Goal: Transaction & Acquisition: Purchase product/service

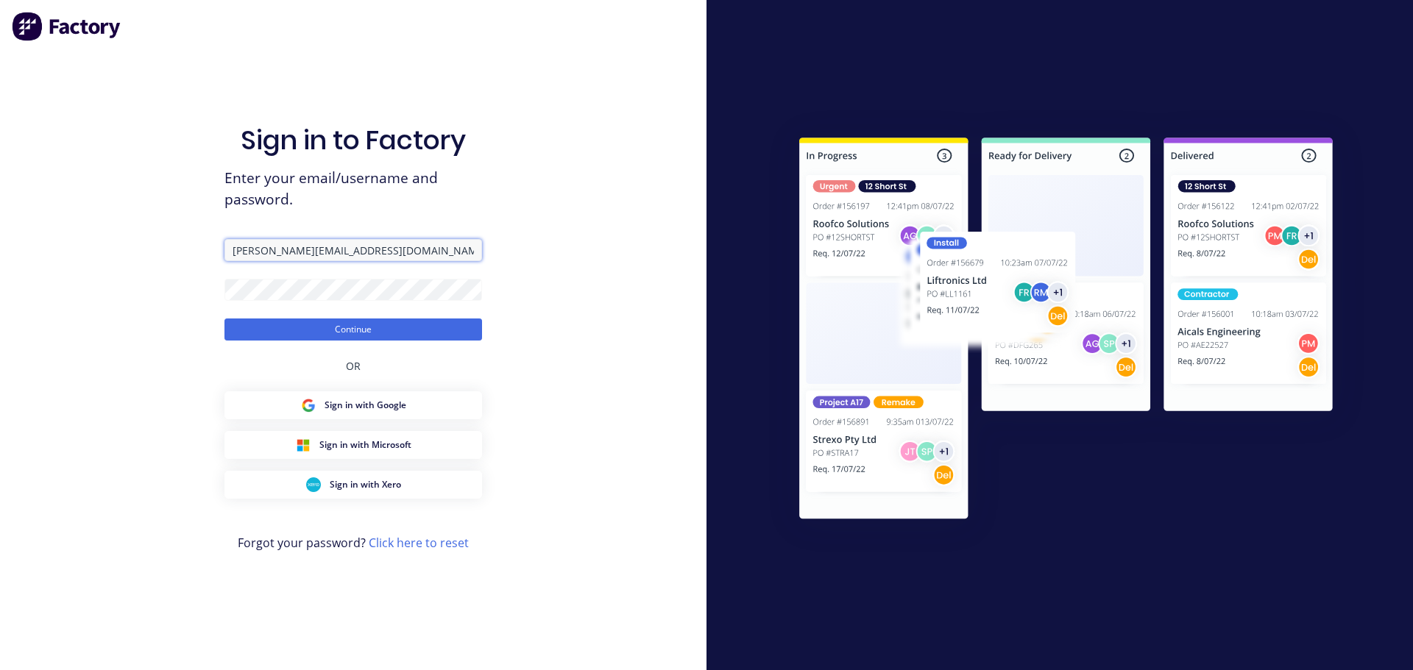
drag, startPoint x: 391, startPoint y: 255, endPoint x: 122, endPoint y: 231, distance: 270.3
click at [122, 231] on div "Sign in to Factory Enter your email/username and password. [PERSON_NAME][EMAIL_…" at bounding box center [353, 335] width 706 height 670
type input "[PERSON_NAME][EMAIL_ADDRESS][DOMAIN_NAME]"
click at [191, 286] on div "Sign in to Factory Enter your email/username and password. [PERSON_NAME][EMAIL_…" at bounding box center [353, 335] width 706 height 670
click at [224, 319] on button "Continue" at bounding box center [353, 330] width 258 height 22
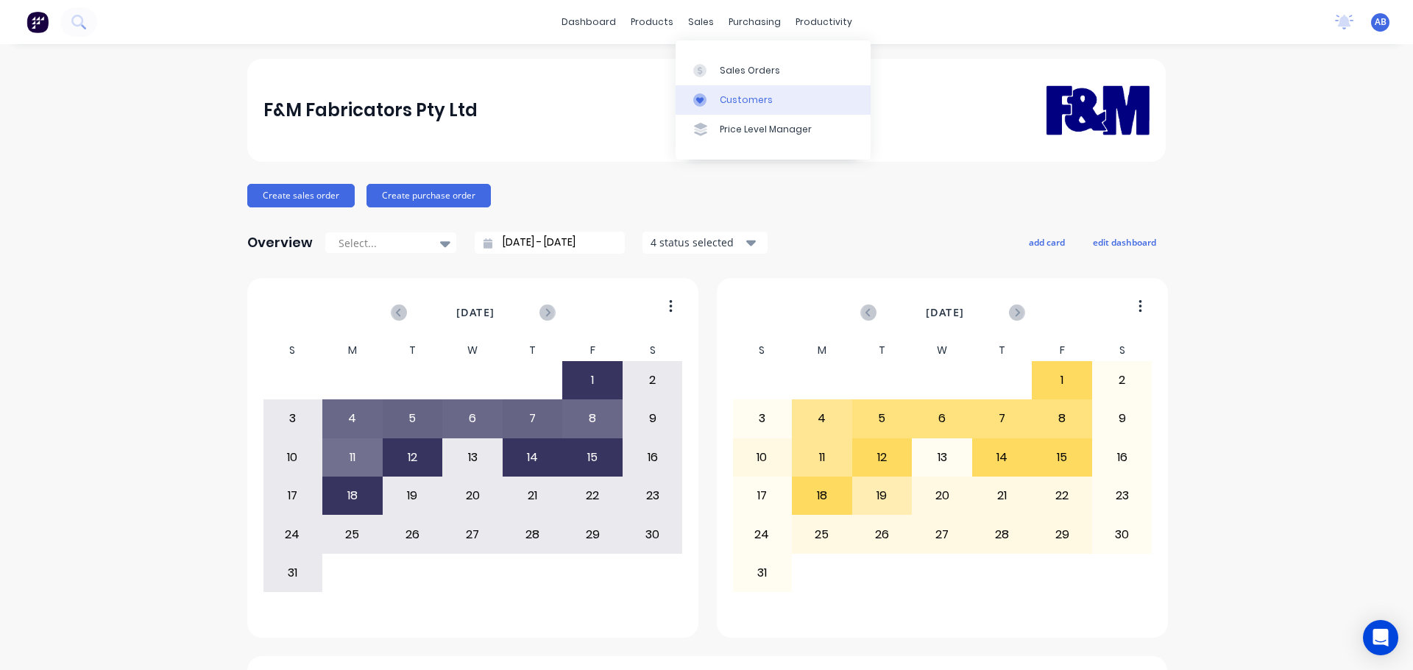
click at [755, 98] on div "Customers" at bounding box center [746, 99] width 53 height 13
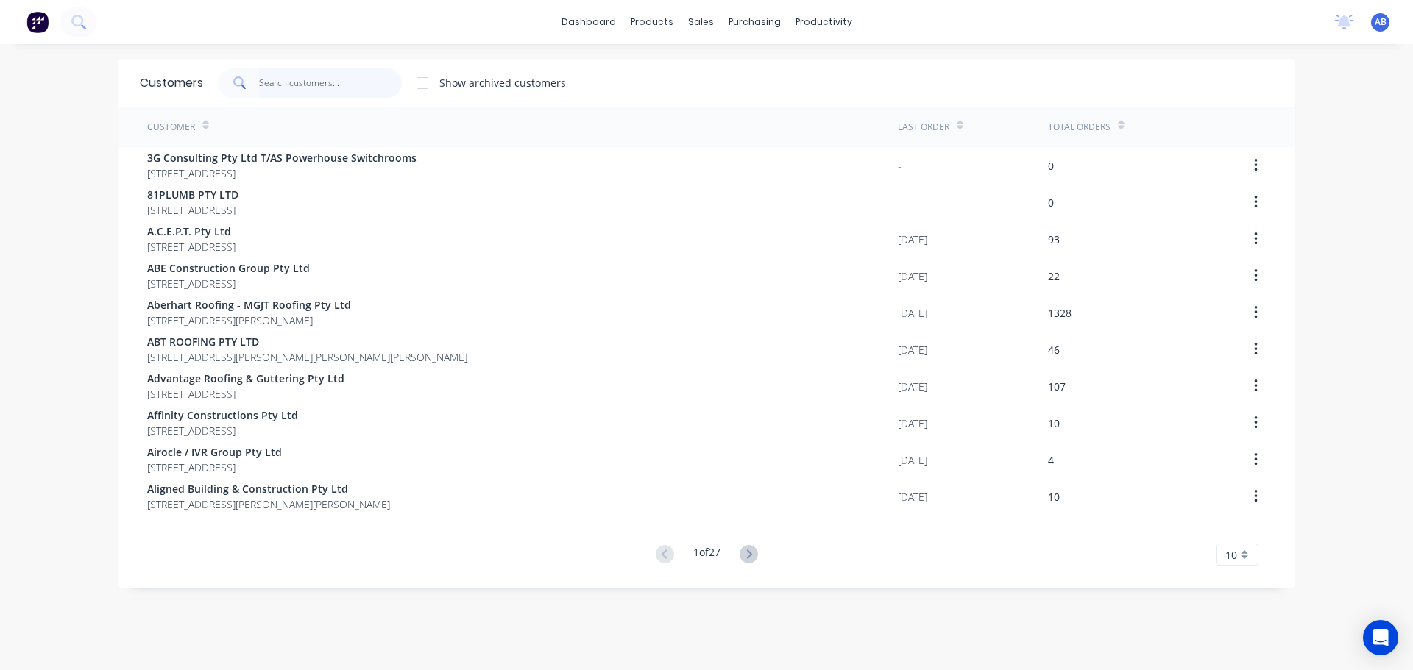
drag, startPoint x: 344, startPoint y: 91, endPoint x: 596, endPoint y: 85, distance: 251.7
click at [344, 91] on input "text" at bounding box center [330, 82] width 143 height 29
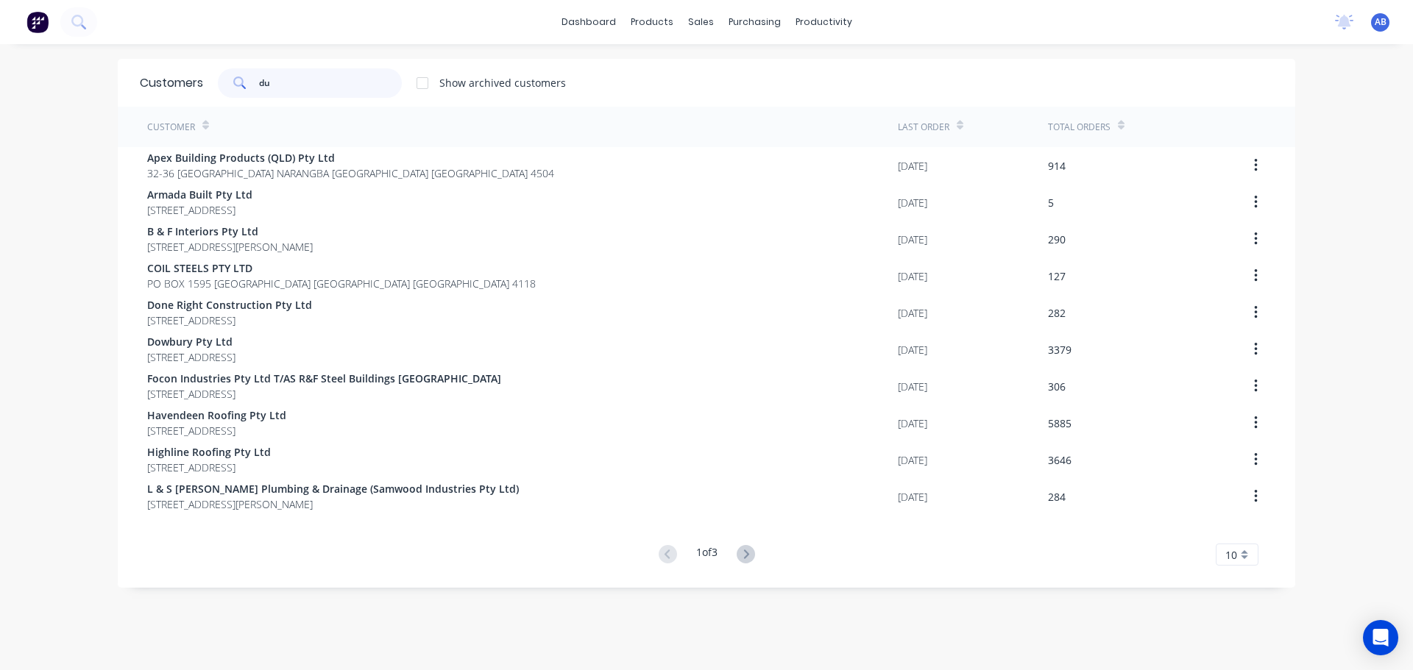
type input "d"
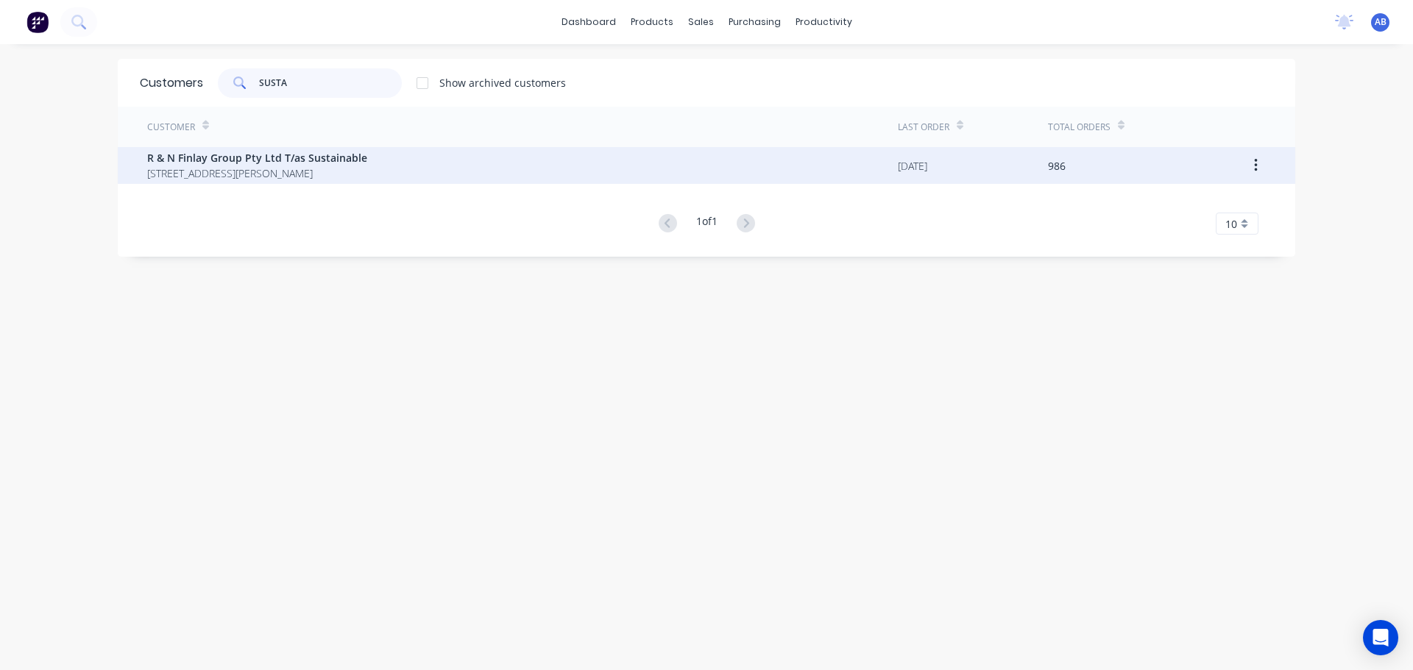
type input "SUSTA"
click at [283, 155] on span "R & N Finlay Group Pty Ltd T/as Sustainable" at bounding box center [257, 157] width 220 height 15
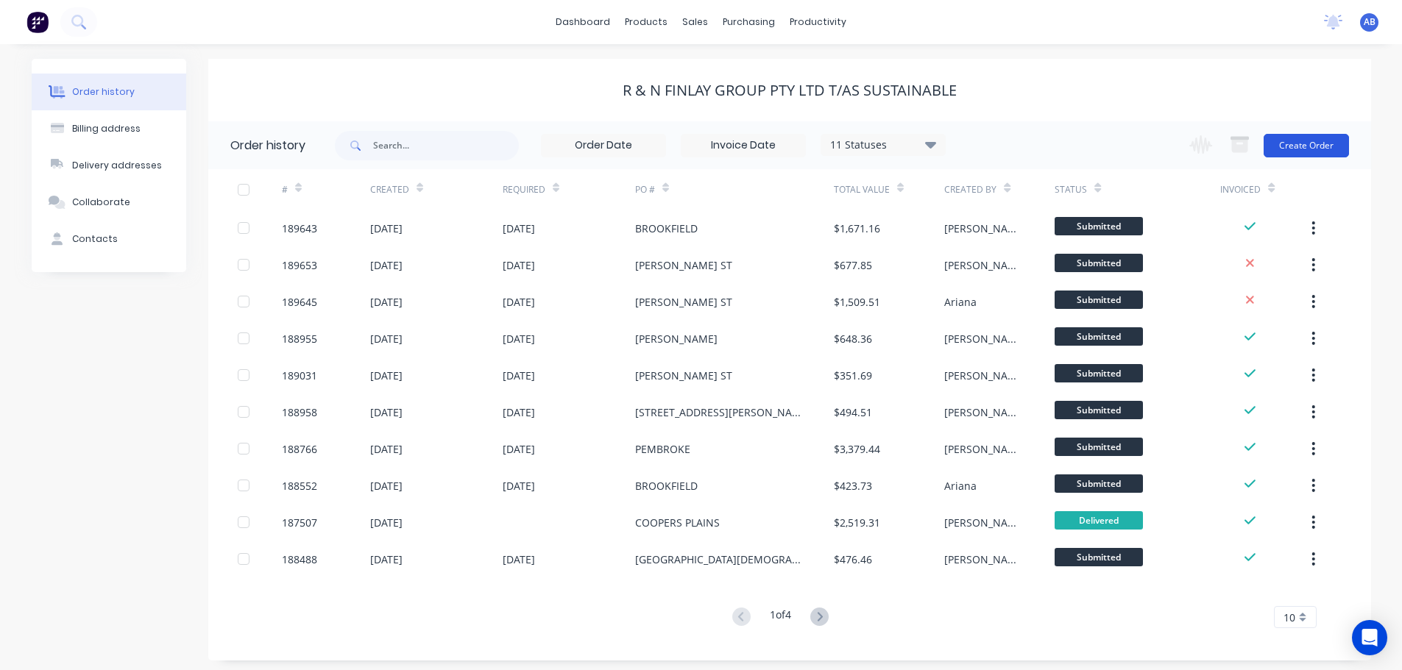
click at [1284, 149] on button "Create Order" at bounding box center [1305, 146] width 85 height 24
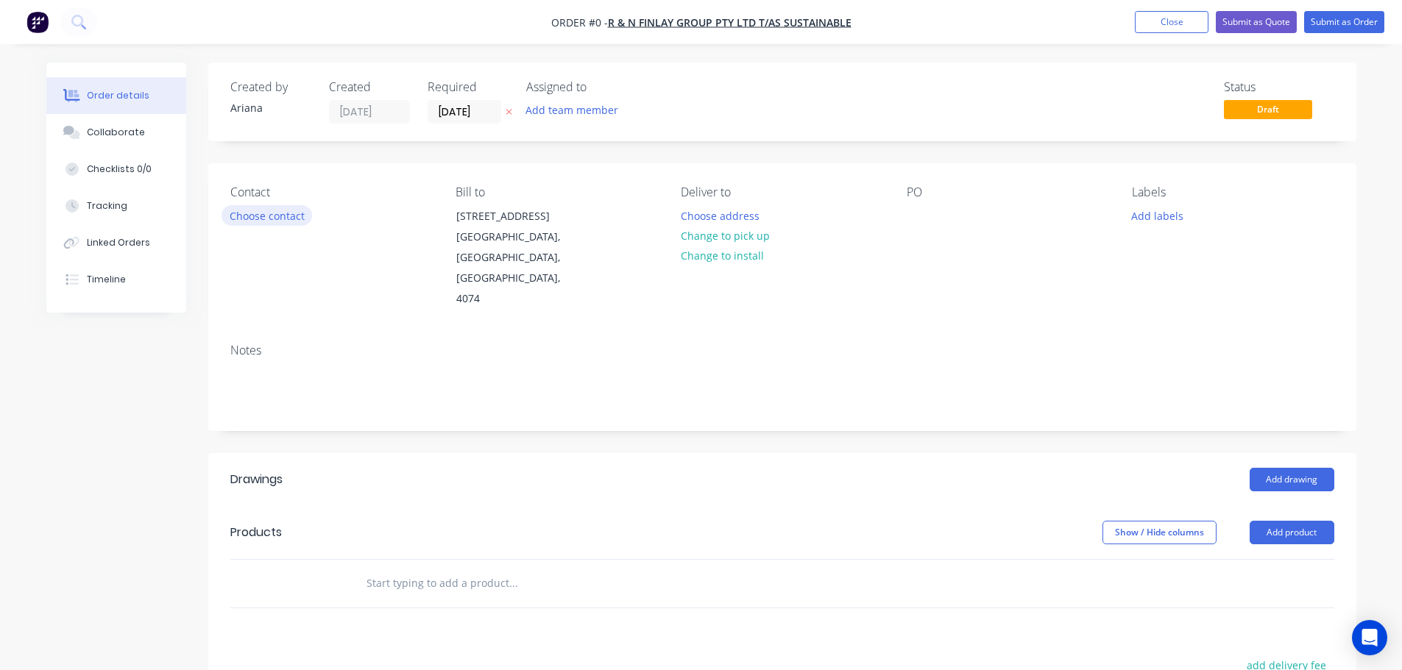
click at [291, 219] on button "Choose contact" at bounding box center [266, 215] width 91 height 20
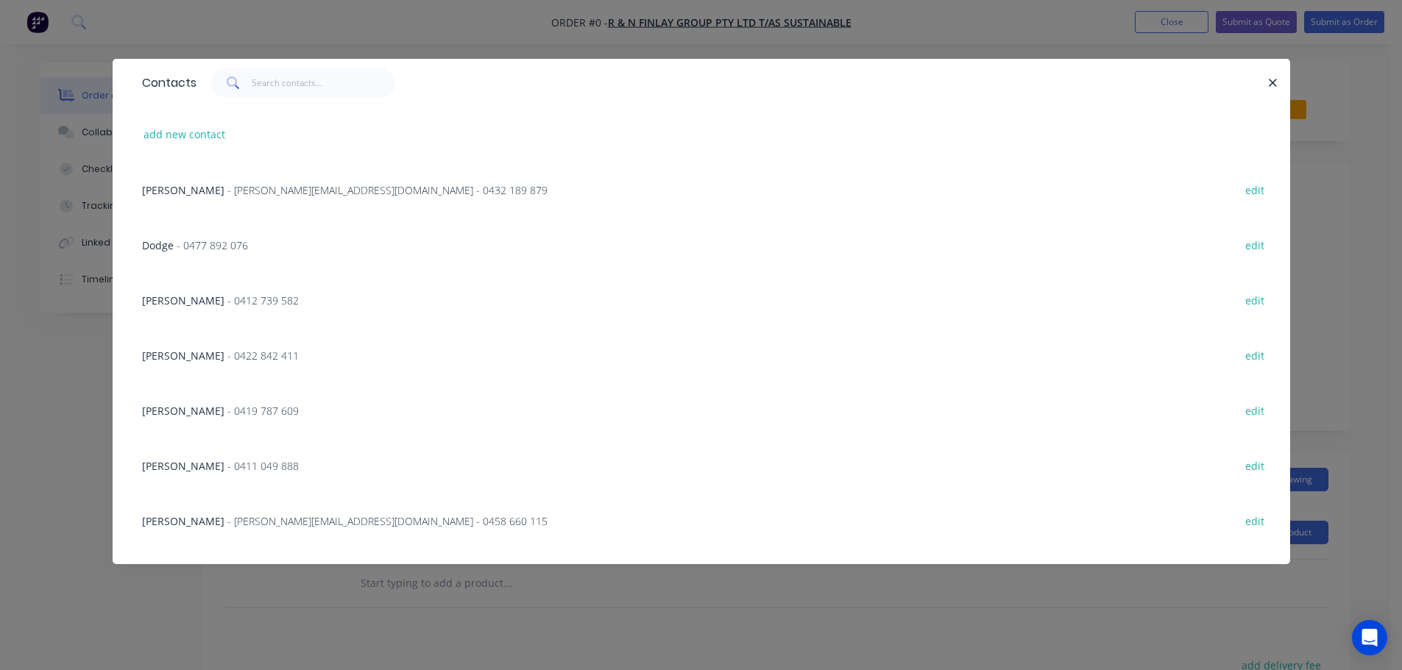
click at [274, 522] on span "- [PERSON_NAME][EMAIL_ADDRESS][DOMAIN_NAME] - 0458 660 115" at bounding box center [387, 521] width 320 height 14
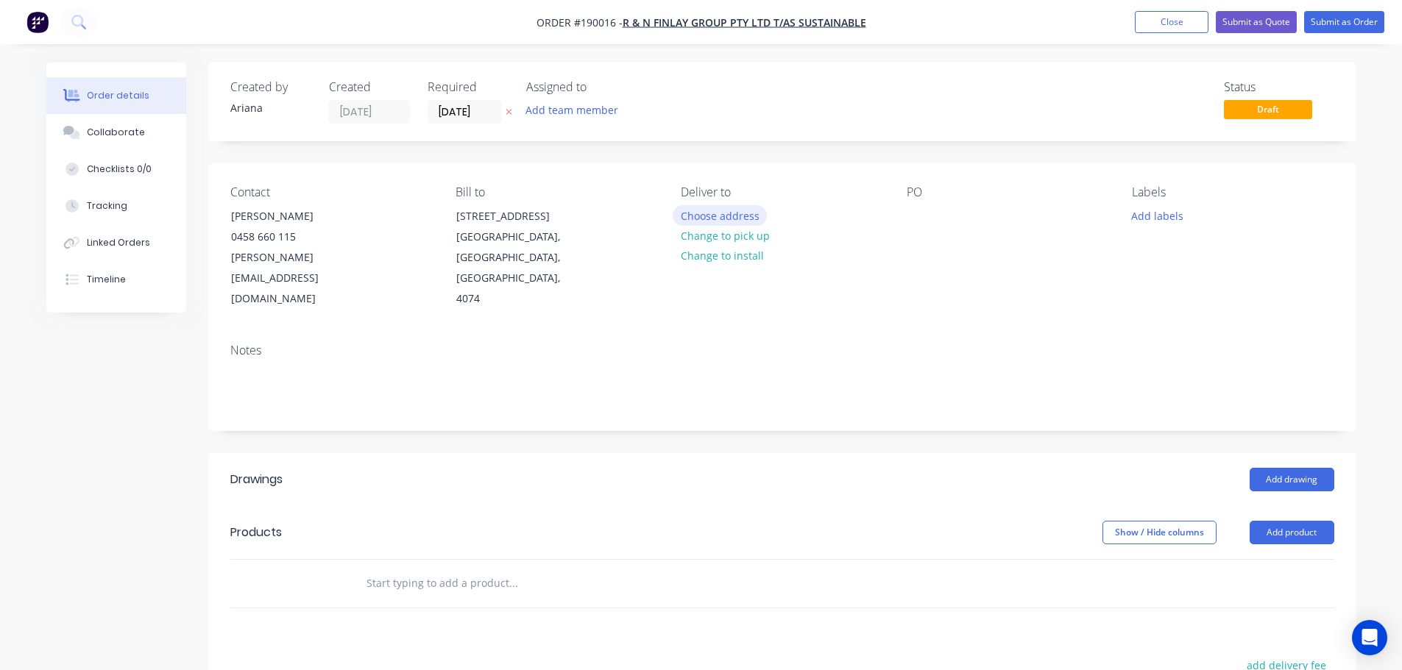
click at [727, 216] on button "Choose address" at bounding box center [720, 215] width 94 height 20
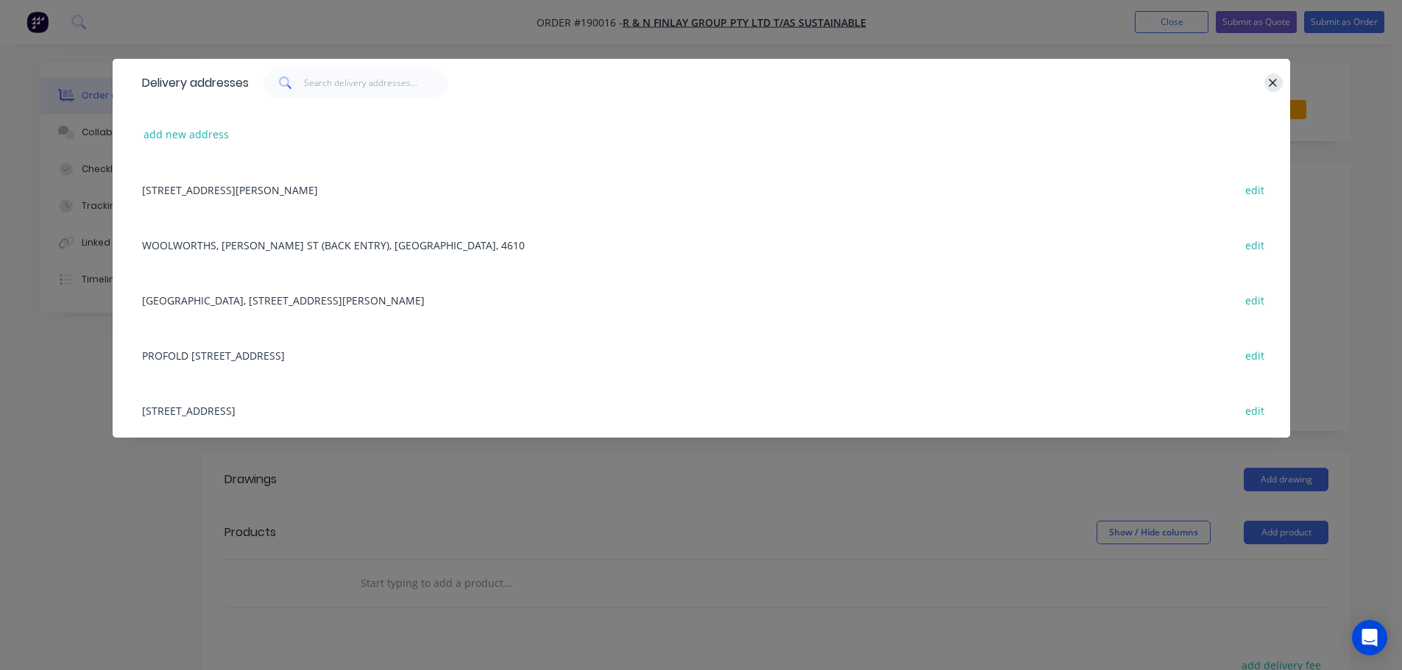
click at [1273, 82] on icon "button" at bounding box center [1273, 83] width 8 height 8
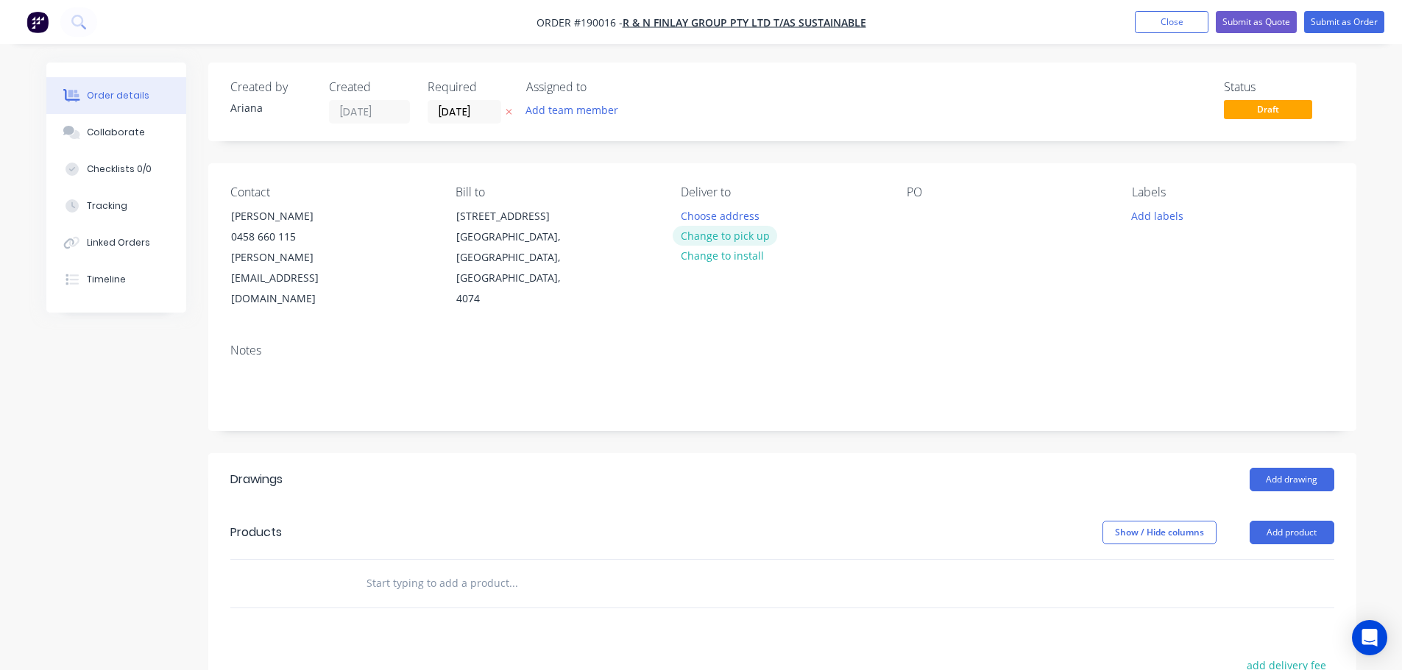
click at [724, 235] on button "Change to pick up" at bounding box center [725, 236] width 104 height 20
click at [695, 214] on div at bounding box center [693, 215] width 24 height 21
click at [970, 273] on div "Contact [PERSON_NAME] [PHONE_NUMBER] [PERSON_NAME][EMAIL_ADDRESS][DOMAIN_NAME] …" at bounding box center [782, 247] width 1148 height 169
click at [916, 209] on div at bounding box center [919, 215] width 24 height 21
click at [1046, 258] on div "PO LEXUS" at bounding box center [1008, 247] width 202 height 124
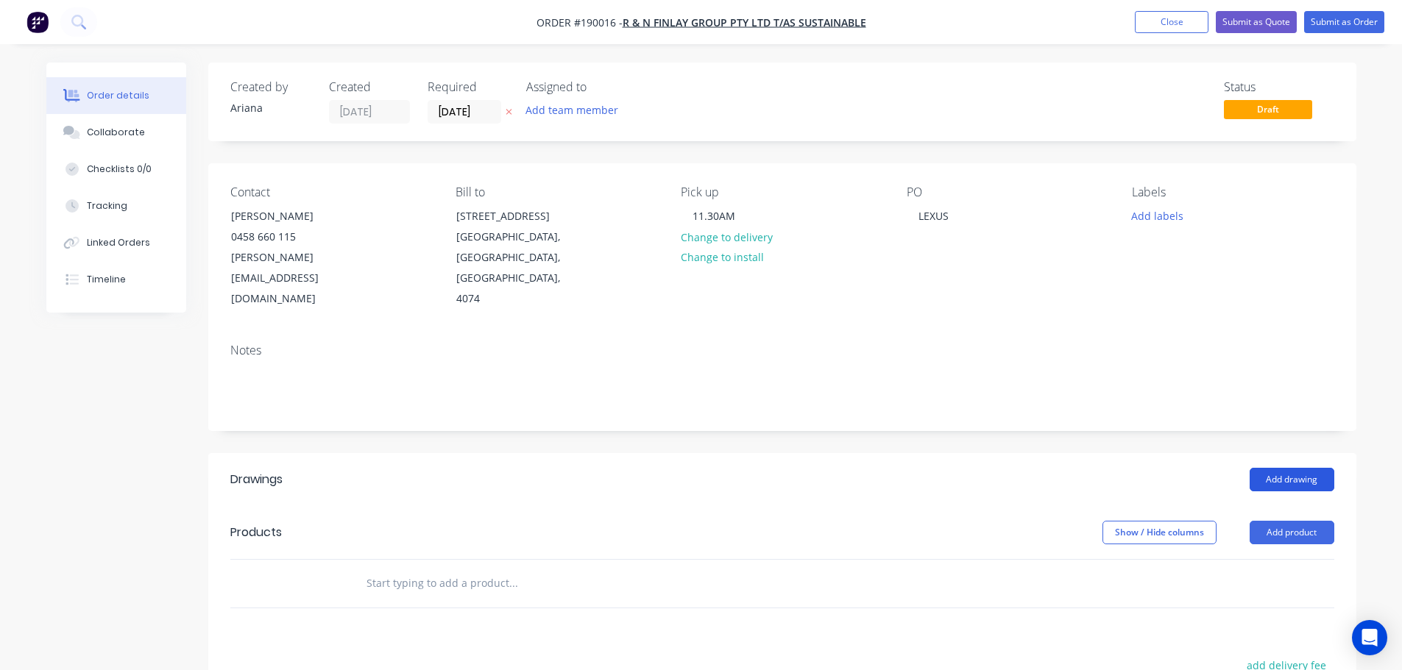
click at [1285, 468] on button "Add drawing" at bounding box center [1291, 480] width 85 height 24
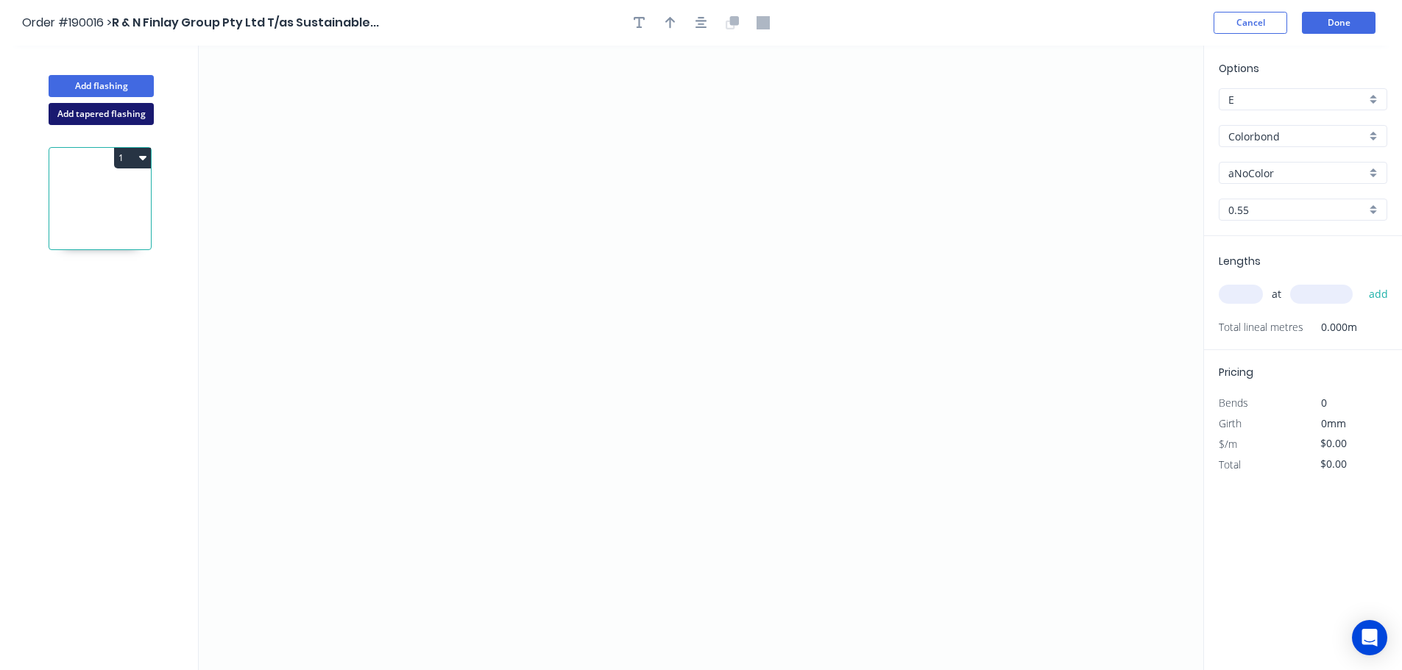
click at [144, 113] on button "Add tapered flashing" at bounding box center [101, 114] width 105 height 22
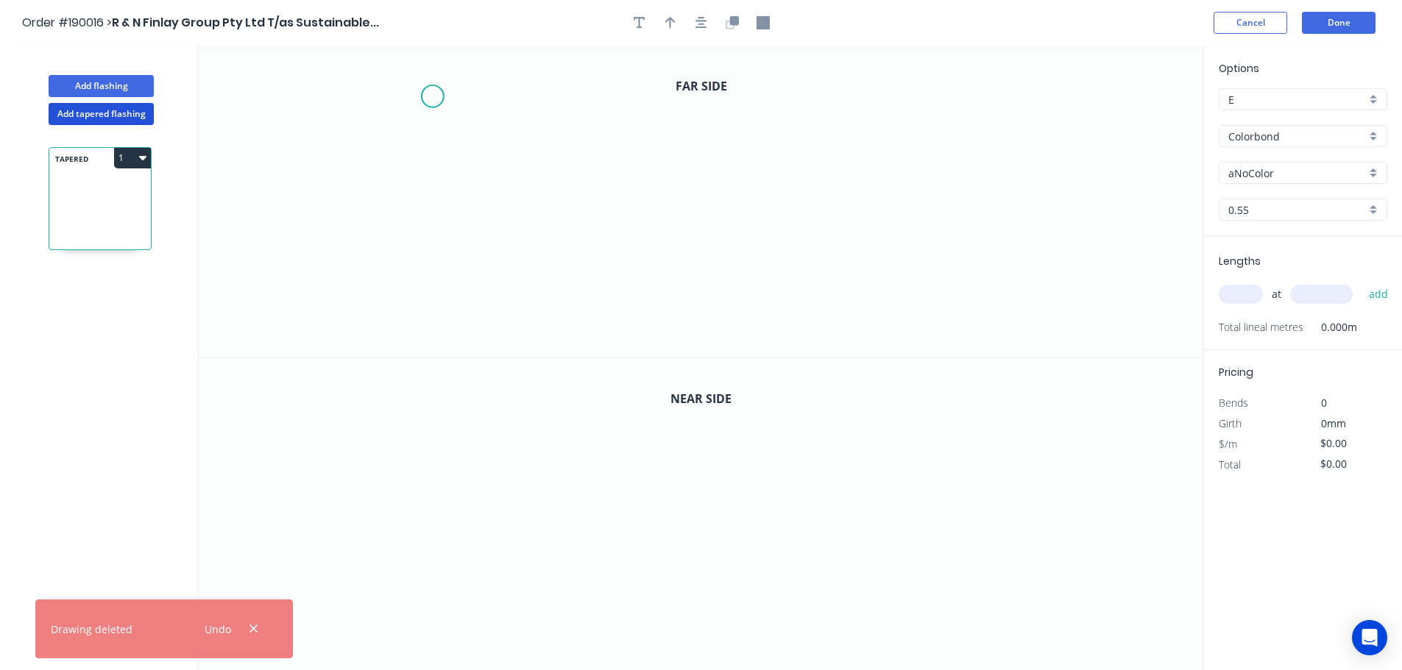
click at [432, 96] on icon "0" at bounding box center [701, 202] width 1004 height 312
click at [611, 94] on icon "0" at bounding box center [701, 202] width 1004 height 312
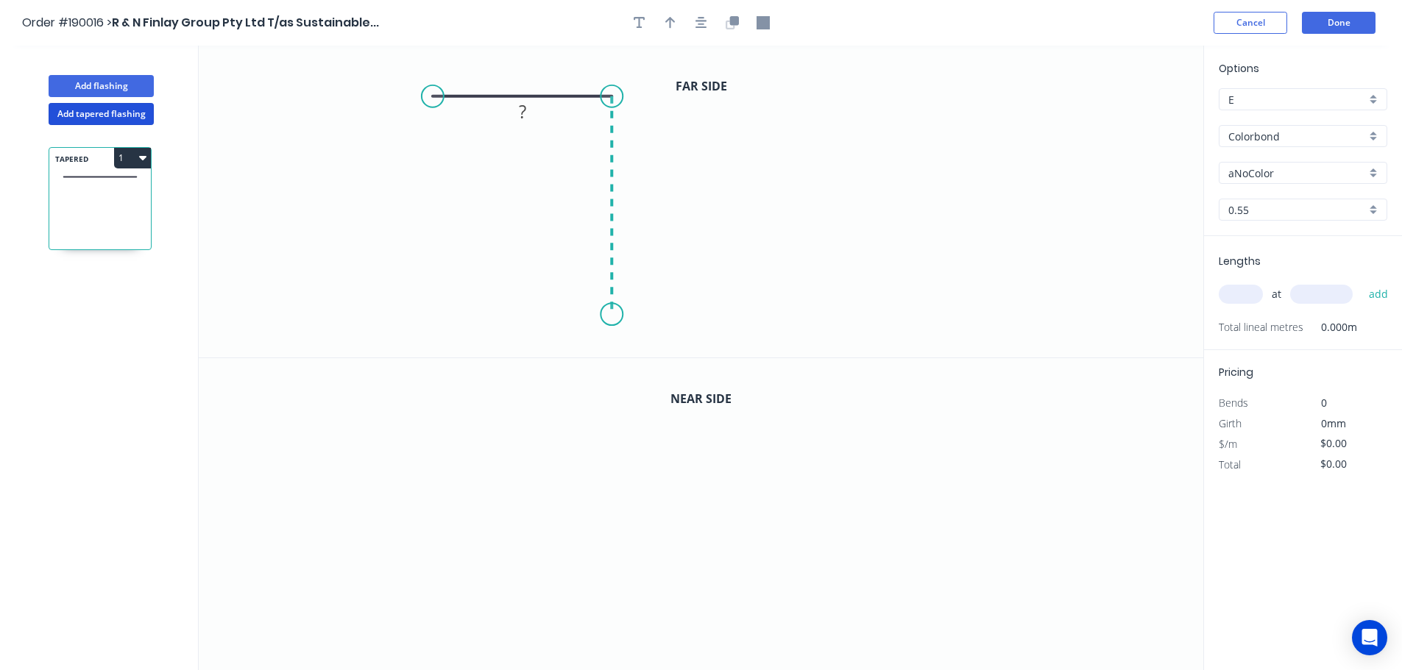
click at [614, 315] on icon "0 ?" at bounding box center [701, 202] width 1004 height 312
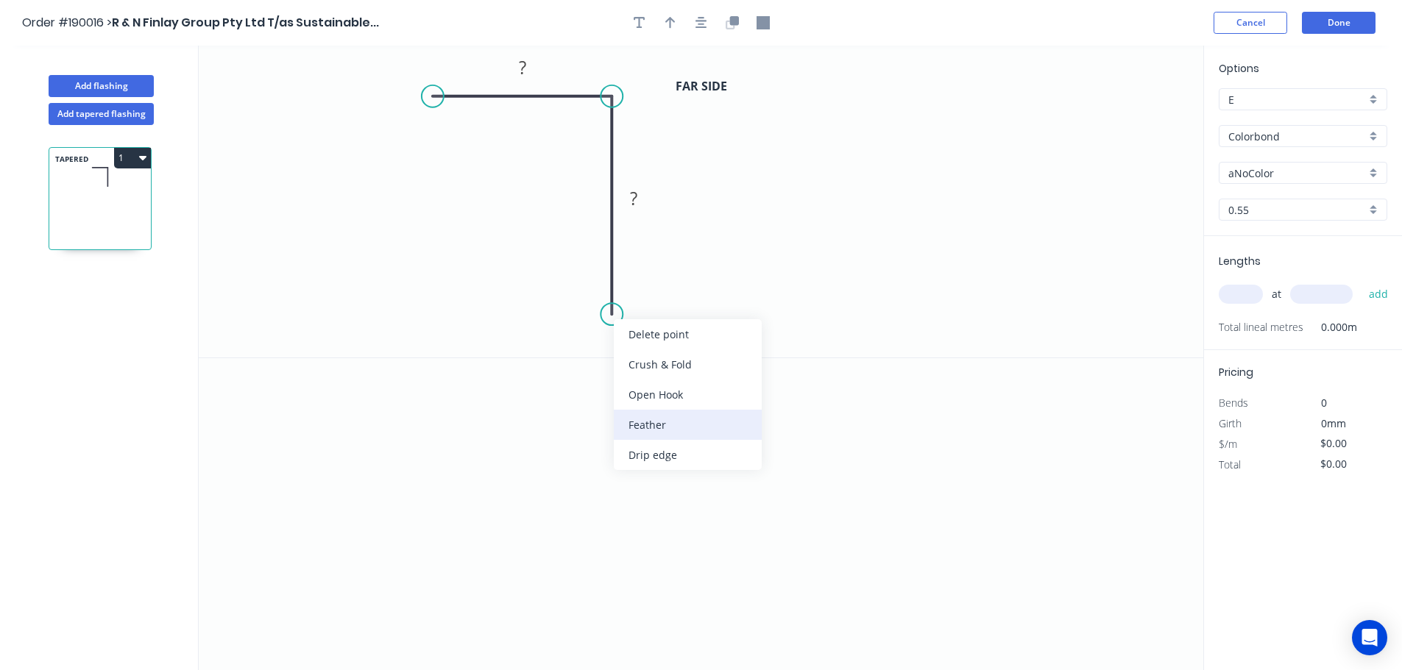
click at [668, 422] on div "Feather" at bounding box center [688, 425] width 148 height 30
click at [594, 284] on tspan "15" at bounding box center [589, 288] width 21 height 24
click at [871, 293] on icon "0 ? FE 10 ?" at bounding box center [701, 202] width 1004 height 312
drag, startPoint x: 554, startPoint y: 291, endPoint x: 504, endPoint y: 332, distance: 64.4
click at [504, 332] on rect at bounding box center [532, 327] width 57 height 30
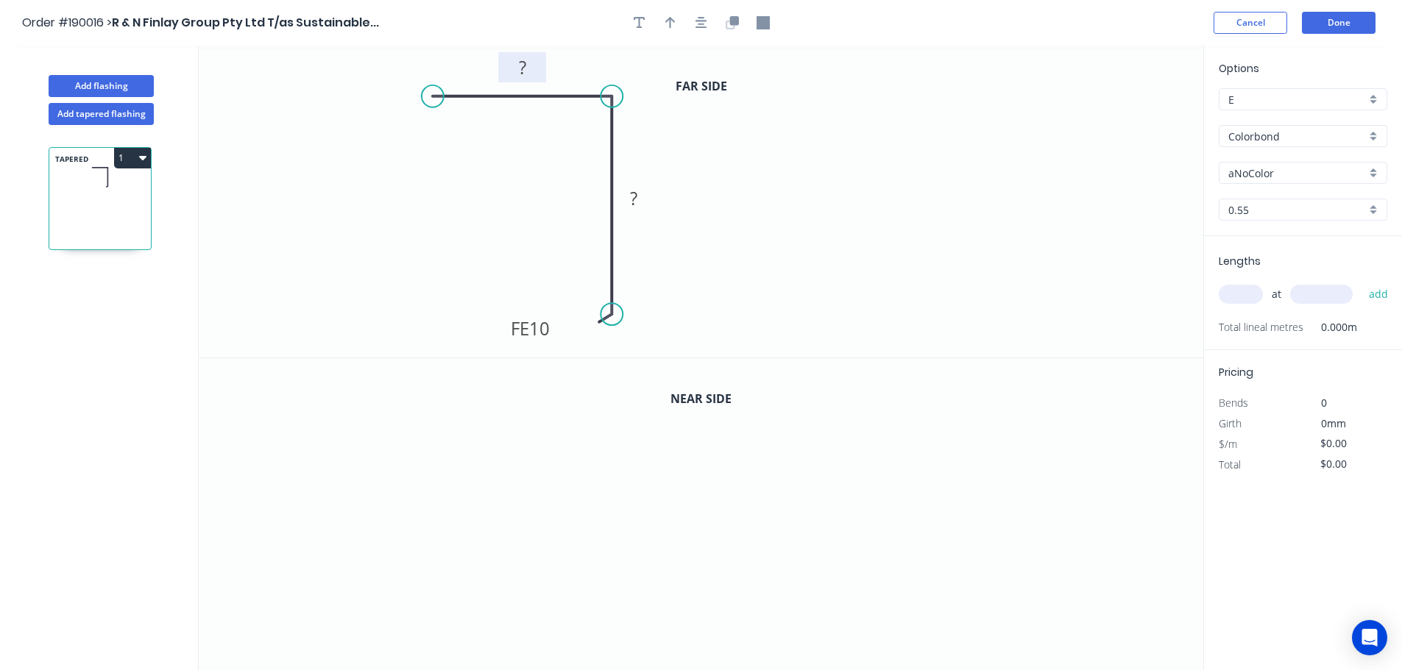
click at [528, 68] on rect at bounding box center [522, 68] width 29 height 21
click at [813, 254] on icon "0 50 FE 10 100" at bounding box center [701, 202] width 1004 height 312
click at [667, 20] on icon "button" at bounding box center [670, 23] width 10 height 12
drag, startPoint x: 1127, startPoint y: 114, endPoint x: 773, endPoint y: 204, distance: 365.9
click at [773, 204] on icon at bounding box center [775, 186] width 13 height 47
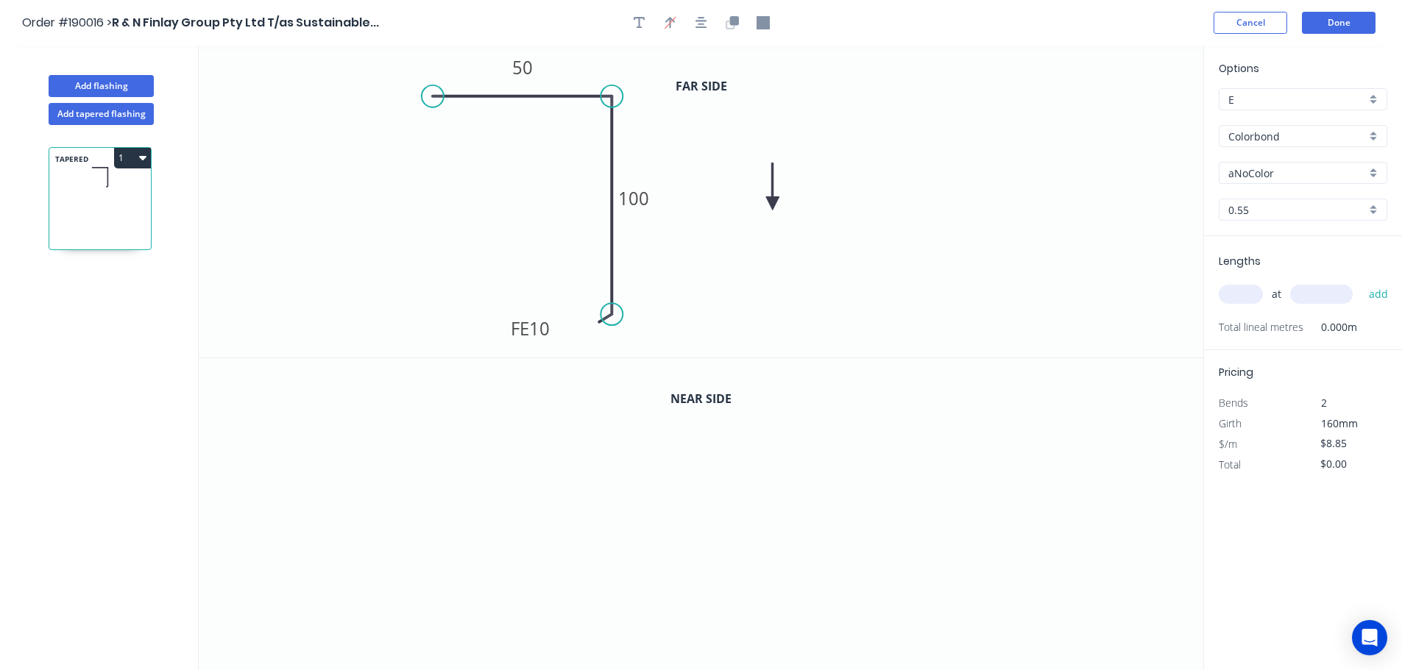
click at [773, 204] on icon at bounding box center [772, 186] width 13 height 47
click at [773, 204] on icon at bounding box center [784, 191] width 43 height 43
click at [735, 19] on icon "button" at bounding box center [733, 20] width 9 height 9
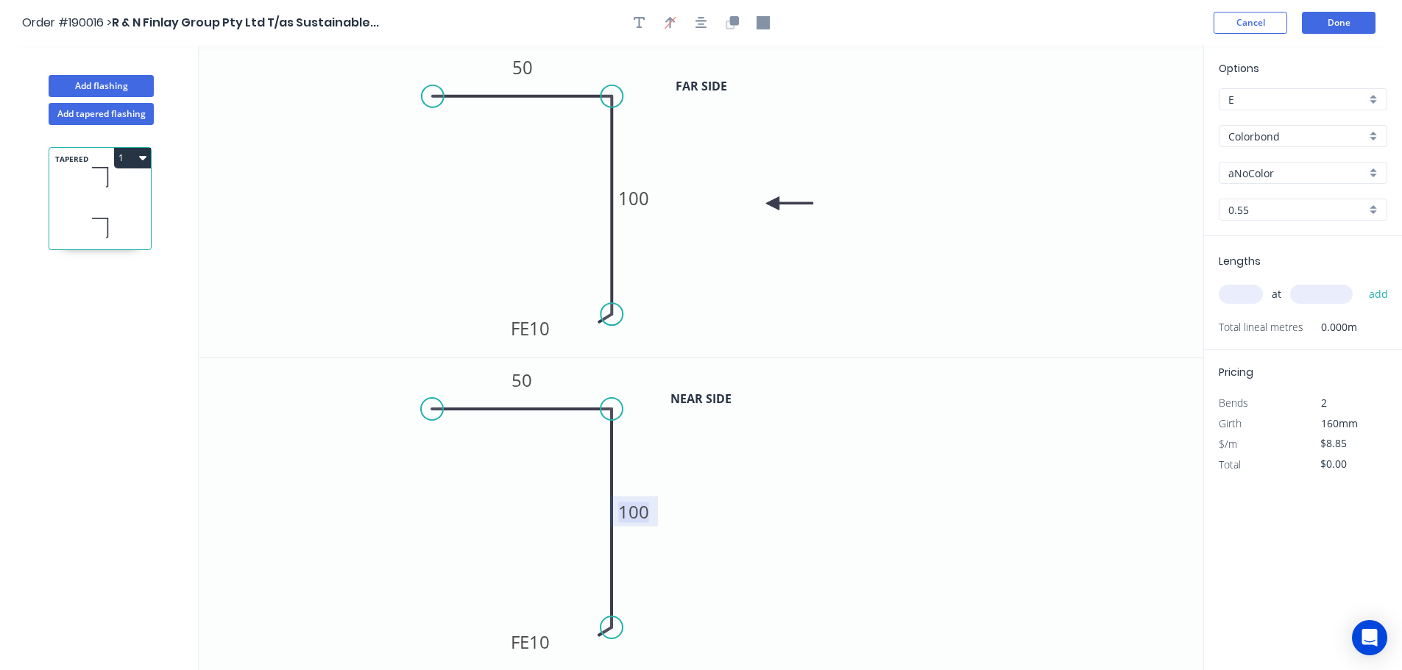
click at [642, 511] on tspan "100" at bounding box center [633, 512] width 31 height 24
click at [700, 507] on icon "0 50 FE 10 200" at bounding box center [701, 514] width 1004 height 313
type input "$12.71"
click at [1377, 166] on div "aNoColor" at bounding box center [1303, 173] width 169 height 22
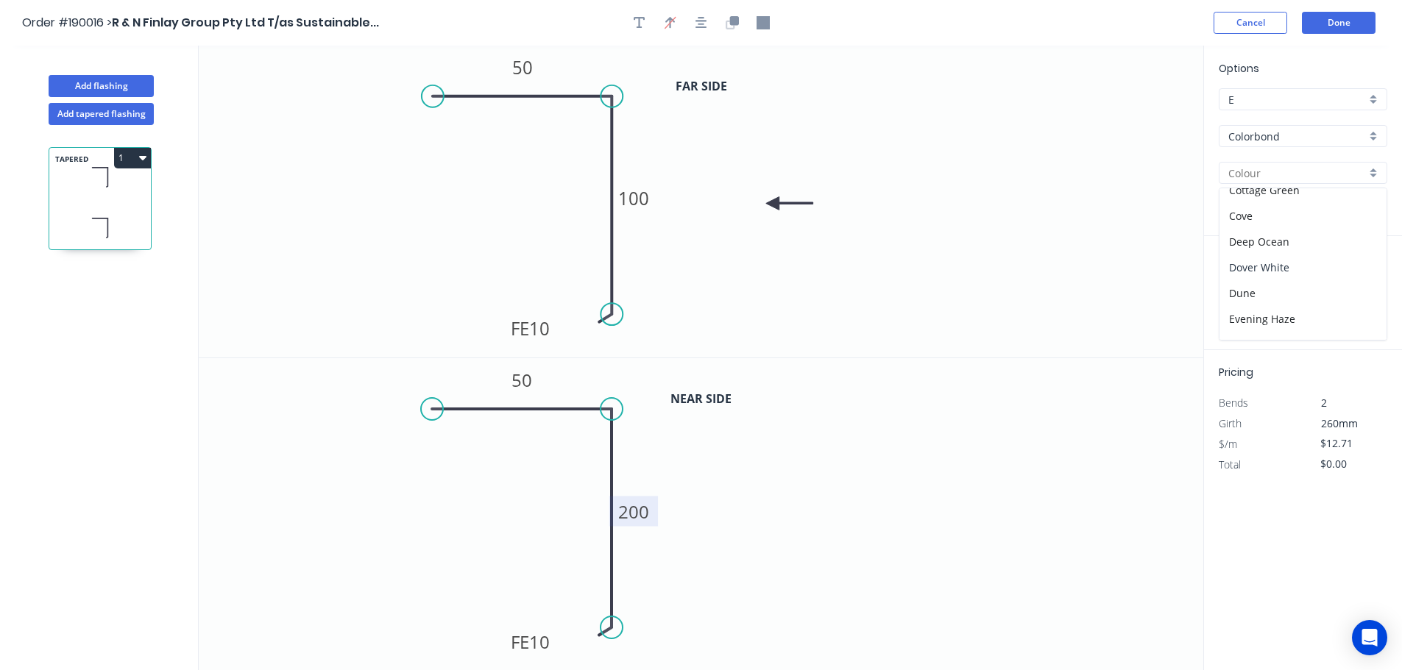
click at [1316, 276] on div "Dover White" at bounding box center [1302, 268] width 167 height 26
type input "Dover White"
click at [1255, 291] on input "text" at bounding box center [1241, 294] width 44 height 19
type input "1"
type input "3200"
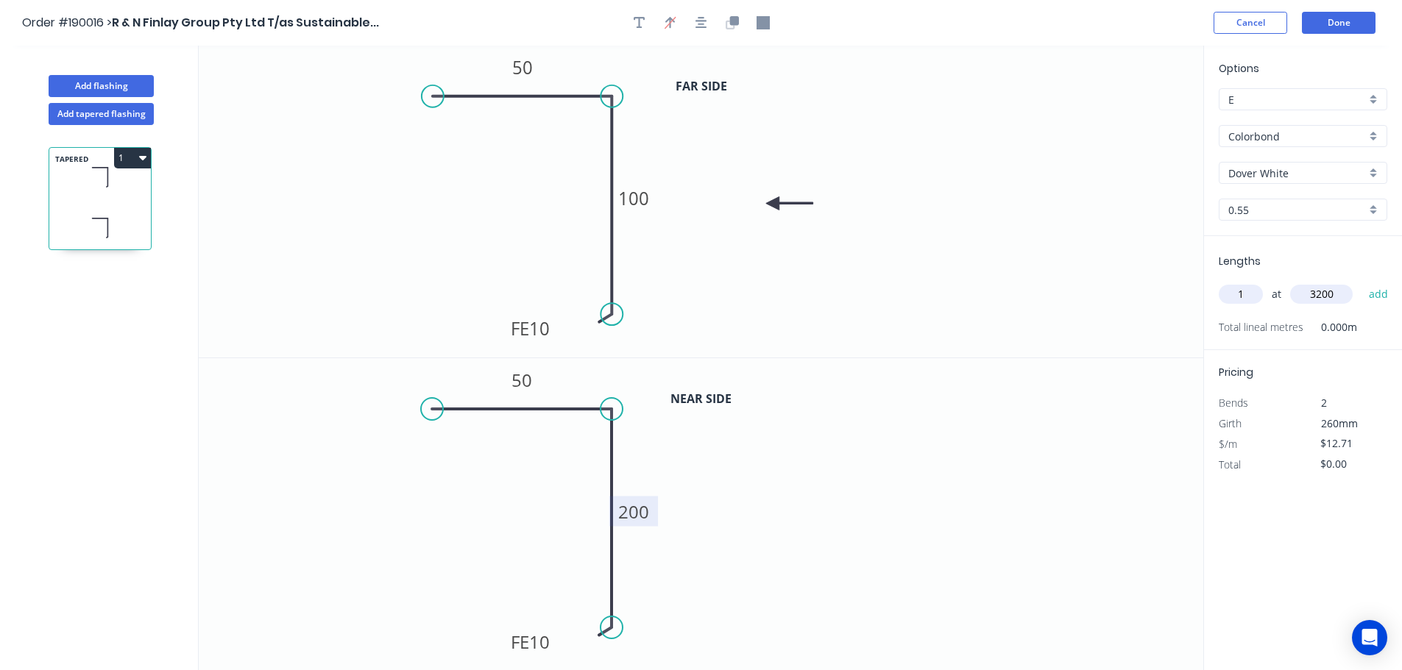
click at [1361, 282] on button "add" at bounding box center [1378, 294] width 35 height 25
type input "$40.67"
click at [91, 110] on button "Add tapered flashing" at bounding box center [101, 114] width 105 height 22
type input "$0.00"
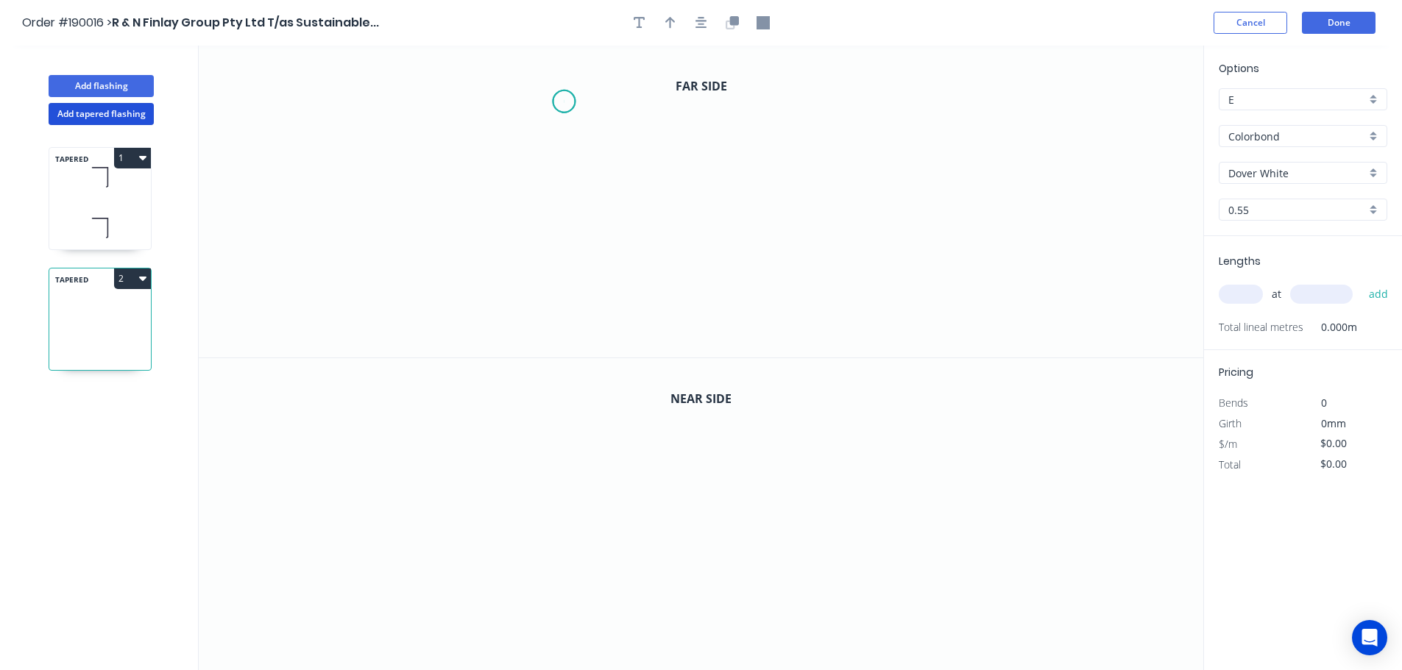
click at [564, 102] on icon "0" at bounding box center [701, 202] width 1004 height 312
click at [390, 96] on icon "0" at bounding box center [701, 202] width 1004 height 312
click at [387, 317] on icon "0 ?" at bounding box center [701, 202] width 1004 height 312
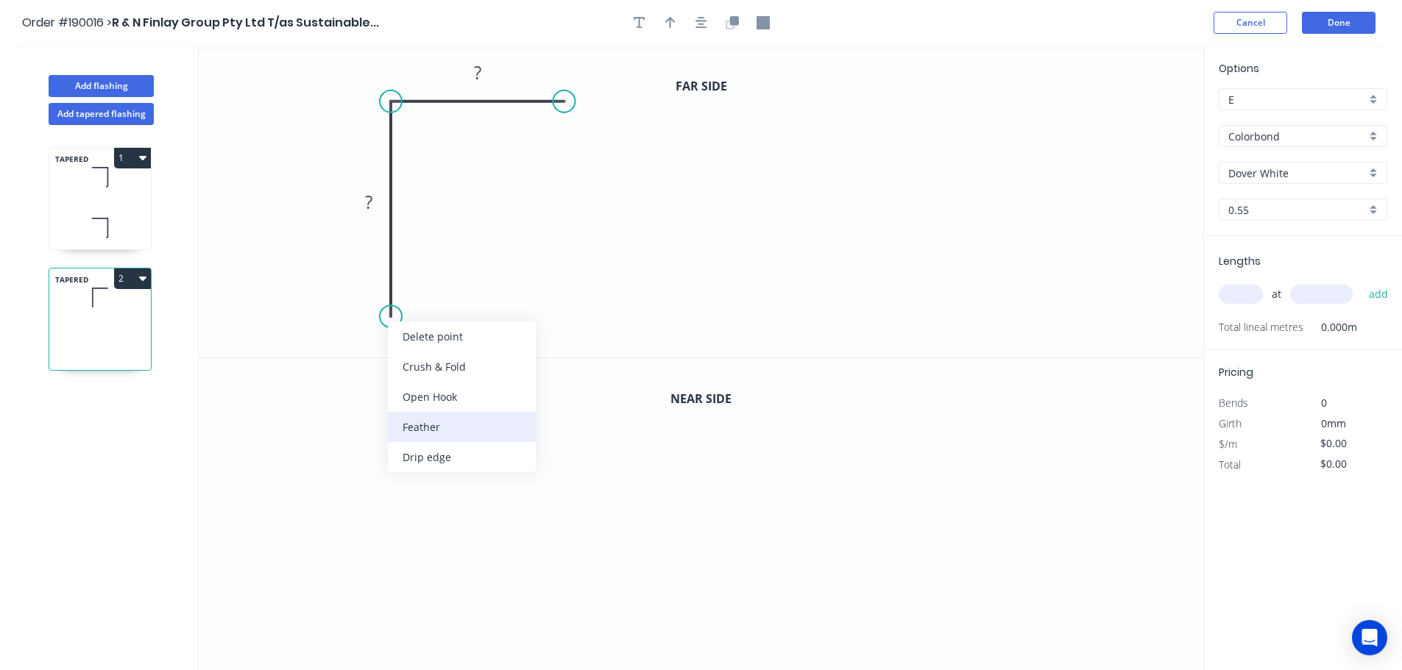
click at [439, 425] on div "Feather" at bounding box center [462, 427] width 148 height 30
click at [419, 361] on div "Flip bend" at bounding box center [460, 365] width 148 height 30
click at [431, 285] on tspan "15" at bounding box center [431, 290] width 21 height 24
click at [475, 294] on icon "0 FE 10 ? ?" at bounding box center [701, 202] width 1004 height 312
drag, startPoint x: 446, startPoint y: 292, endPoint x: 478, endPoint y: 339, distance: 57.1
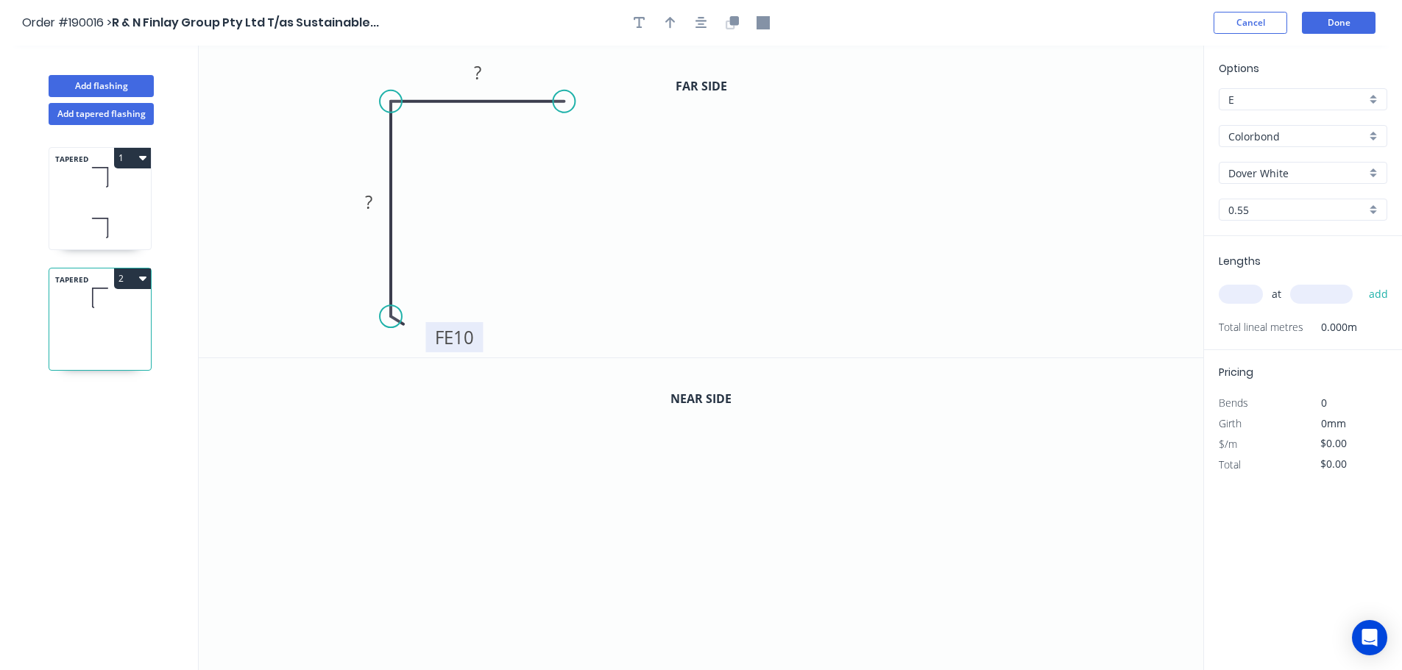
click at [478, 339] on rect at bounding box center [453, 337] width 57 height 30
click at [478, 72] on tspan "?" at bounding box center [477, 72] width 7 height 24
click at [586, 176] on icon "0 FE 10 100 50" at bounding box center [701, 202] width 1004 height 312
click at [670, 13] on button "button" at bounding box center [670, 23] width 22 height 22
drag, startPoint x: 1129, startPoint y: 120, endPoint x: 278, endPoint y: 177, distance: 852.5
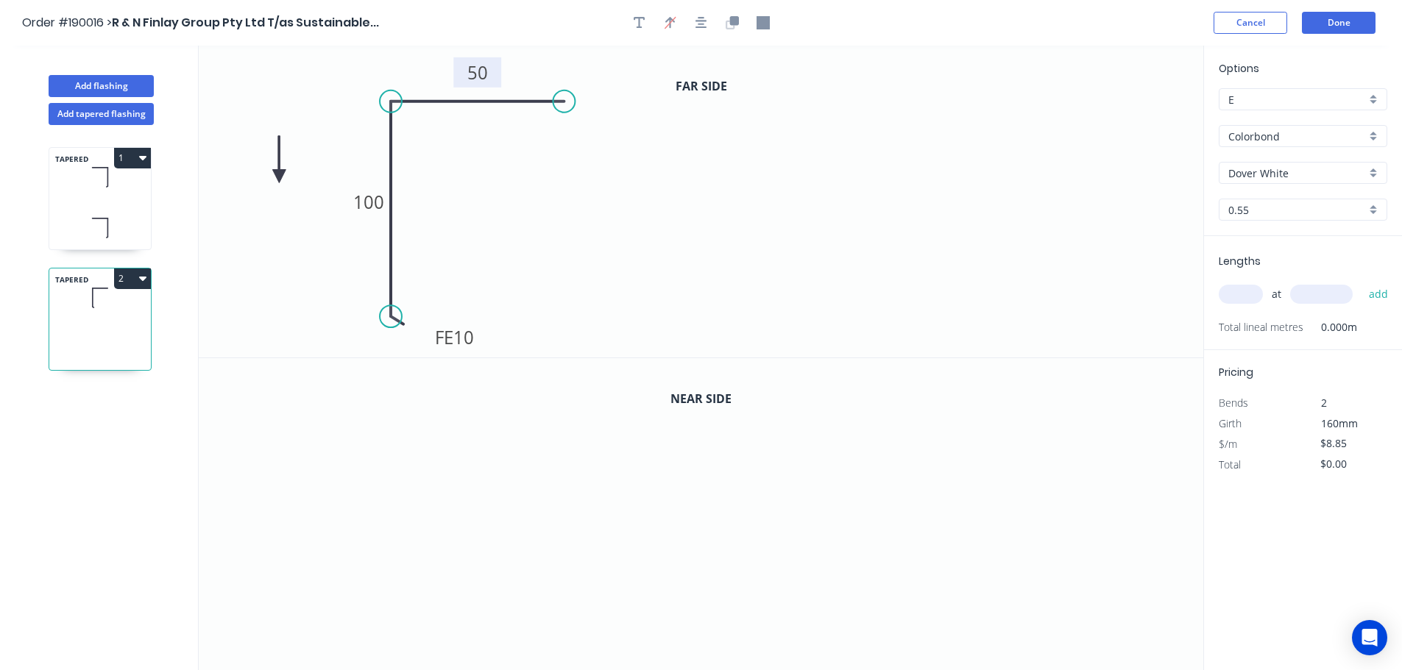
click at [278, 177] on icon at bounding box center [278, 159] width 13 height 47
click at [278, 177] on icon at bounding box center [291, 164] width 43 height 43
click at [278, 177] on icon at bounding box center [291, 188] width 43 height 43
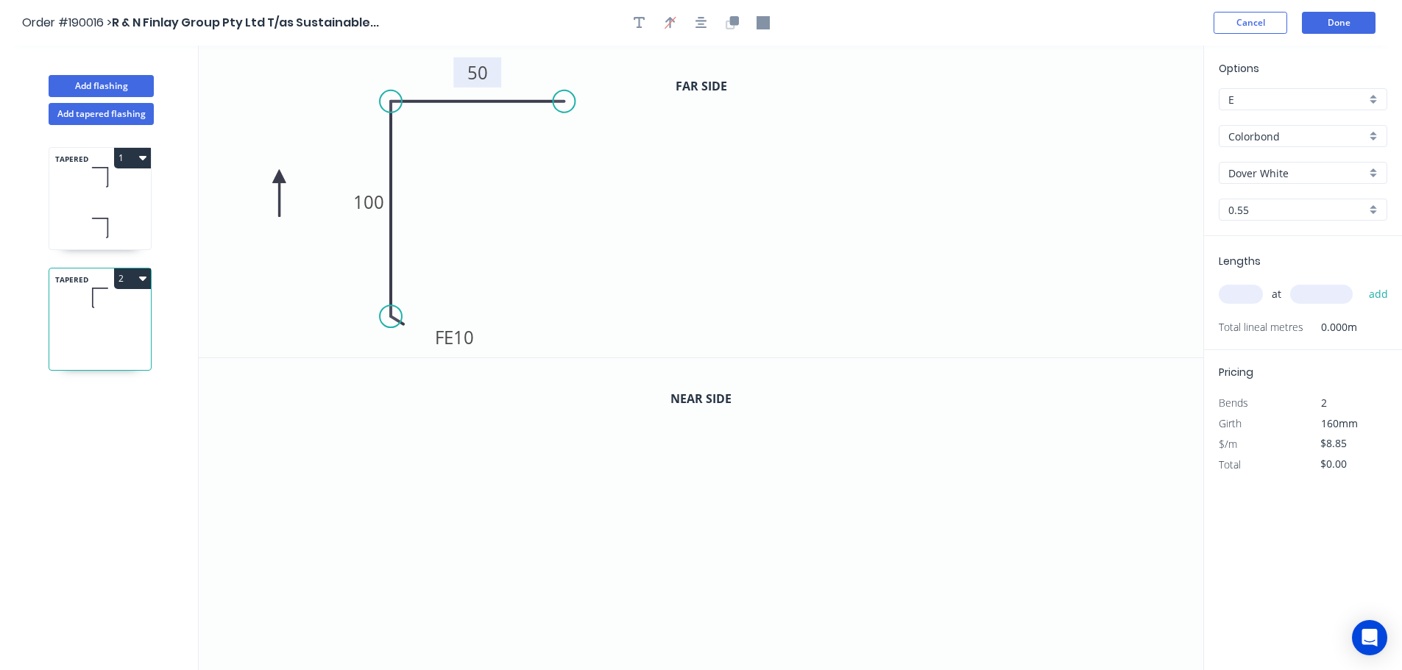
click at [278, 177] on icon at bounding box center [278, 193] width 13 height 47
click at [278, 177] on icon at bounding box center [267, 188] width 43 height 43
click at [734, 17] on icon "button" at bounding box center [733, 20] width 9 height 9
click at [376, 515] on tspan "100" at bounding box center [367, 515] width 31 height 24
click at [483, 553] on icon "0 FE 10 200 50" at bounding box center [701, 514] width 1004 height 313
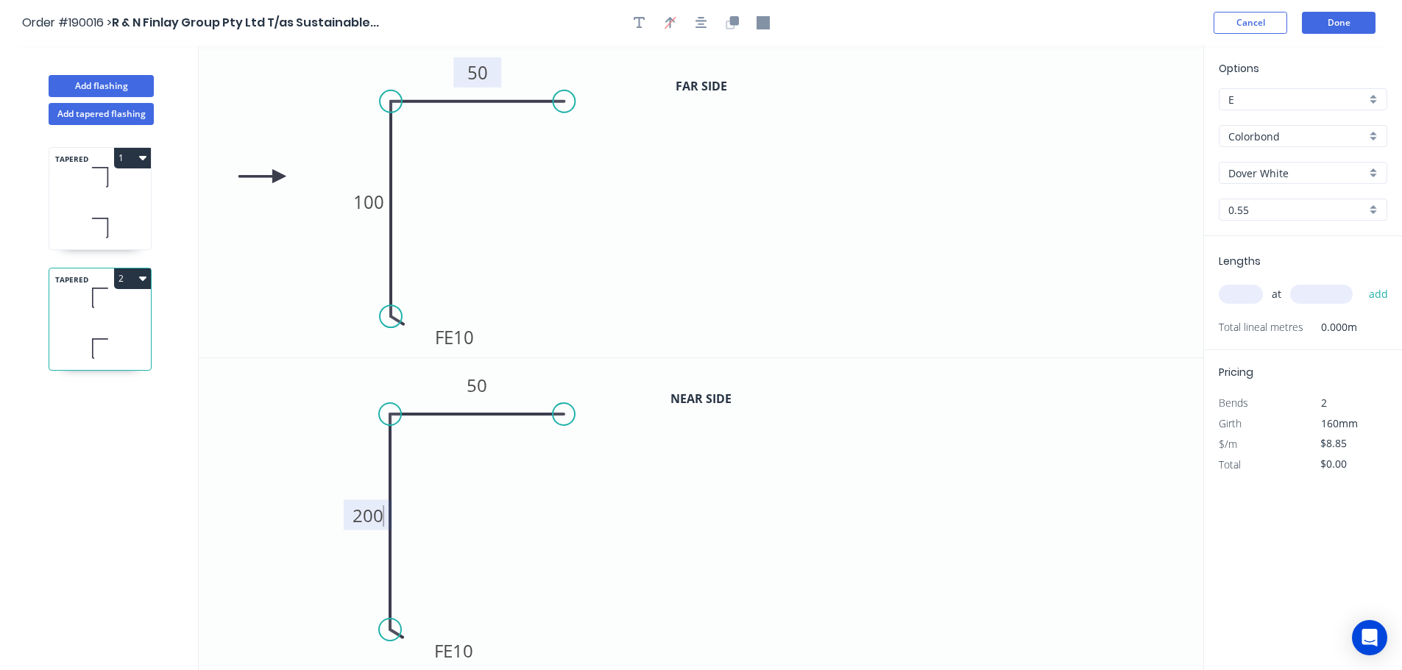
type input "$12.71"
click at [1254, 296] on input "text" at bounding box center [1241, 294] width 44 height 19
type input "1"
type input "4000"
click at [1361, 282] on button "add" at bounding box center [1378, 294] width 35 height 25
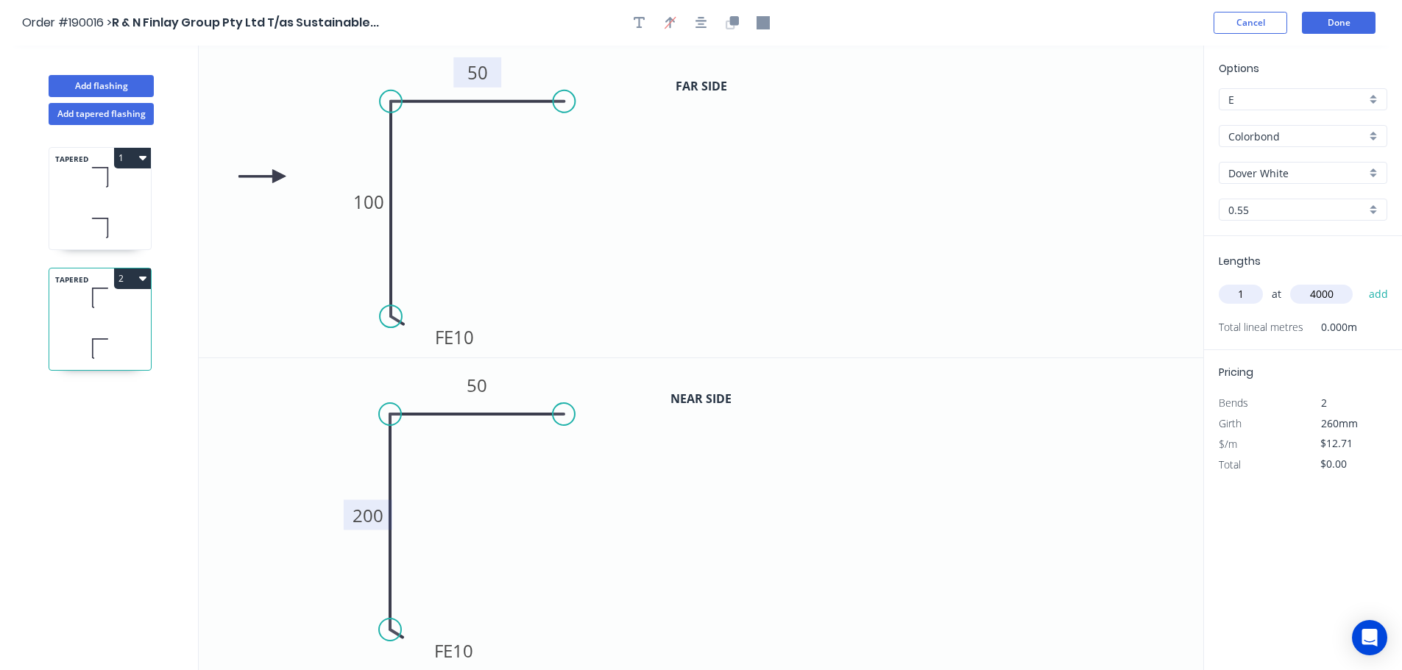
type input "$50.84"
click at [1330, 29] on button "Done" at bounding box center [1339, 23] width 74 height 22
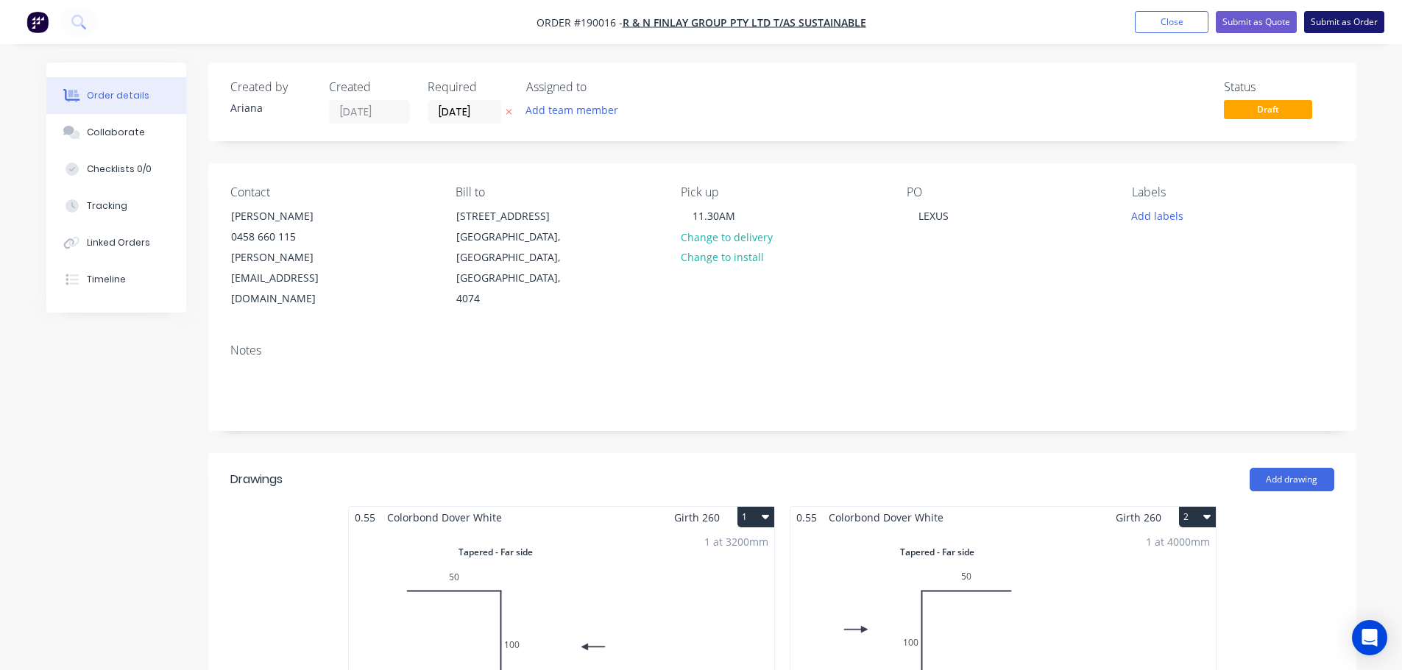
click at [1338, 25] on button "Submit as Order" at bounding box center [1344, 22] width 80 height 22
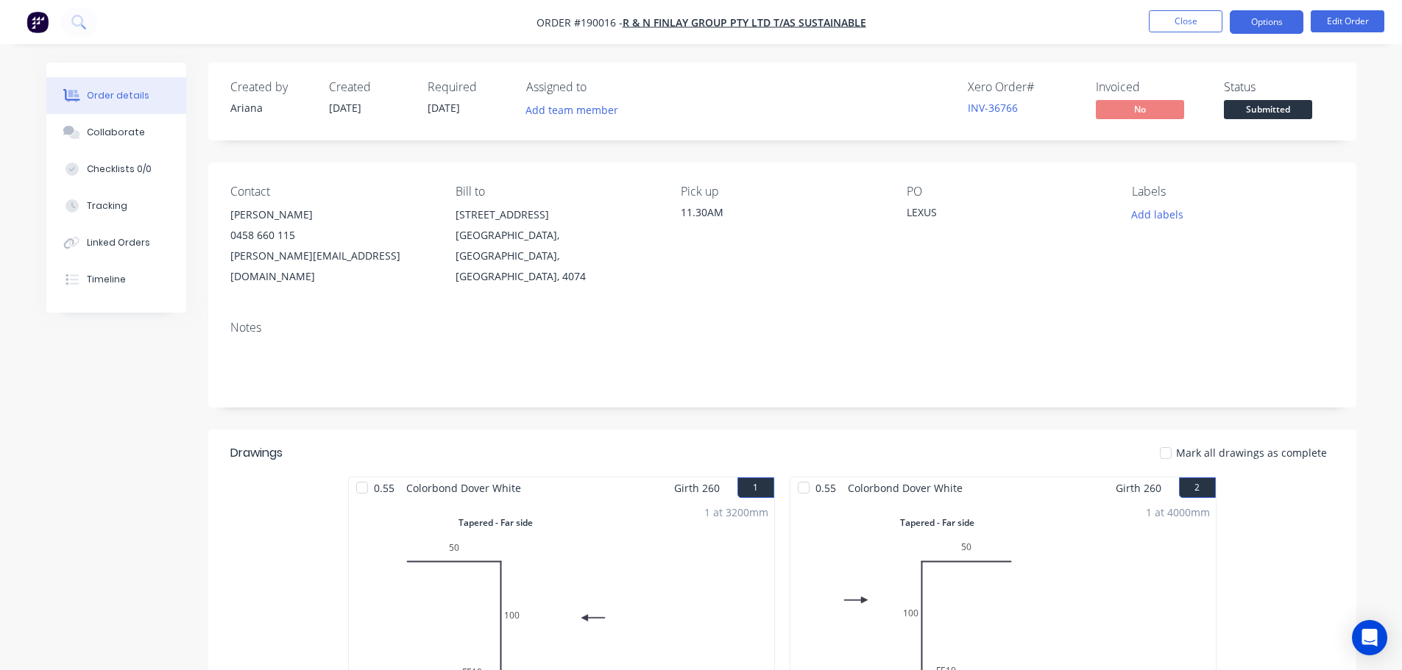
click at [1264, 15] on button "Options" at bounding box center [1267, 22] width 74 height 24
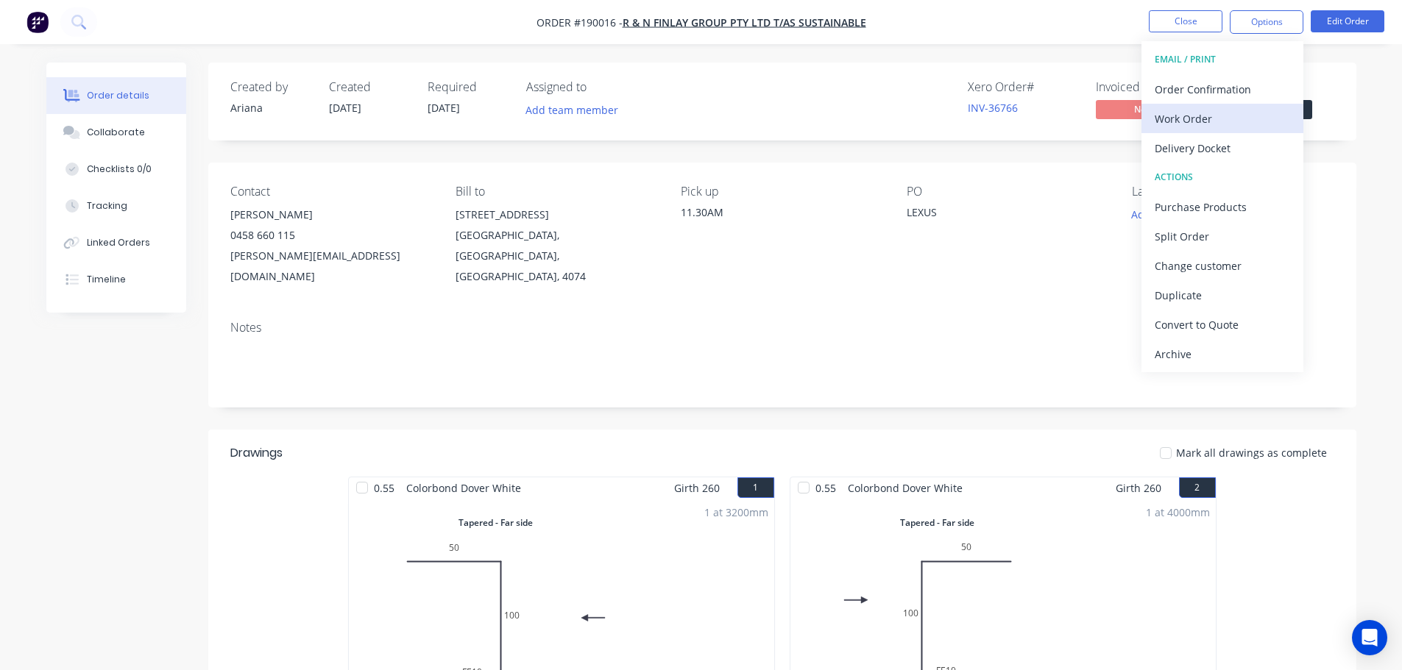
click at [1203, 122] on div "Work Order" at bounding box center [1222, 118] width 135 height 21
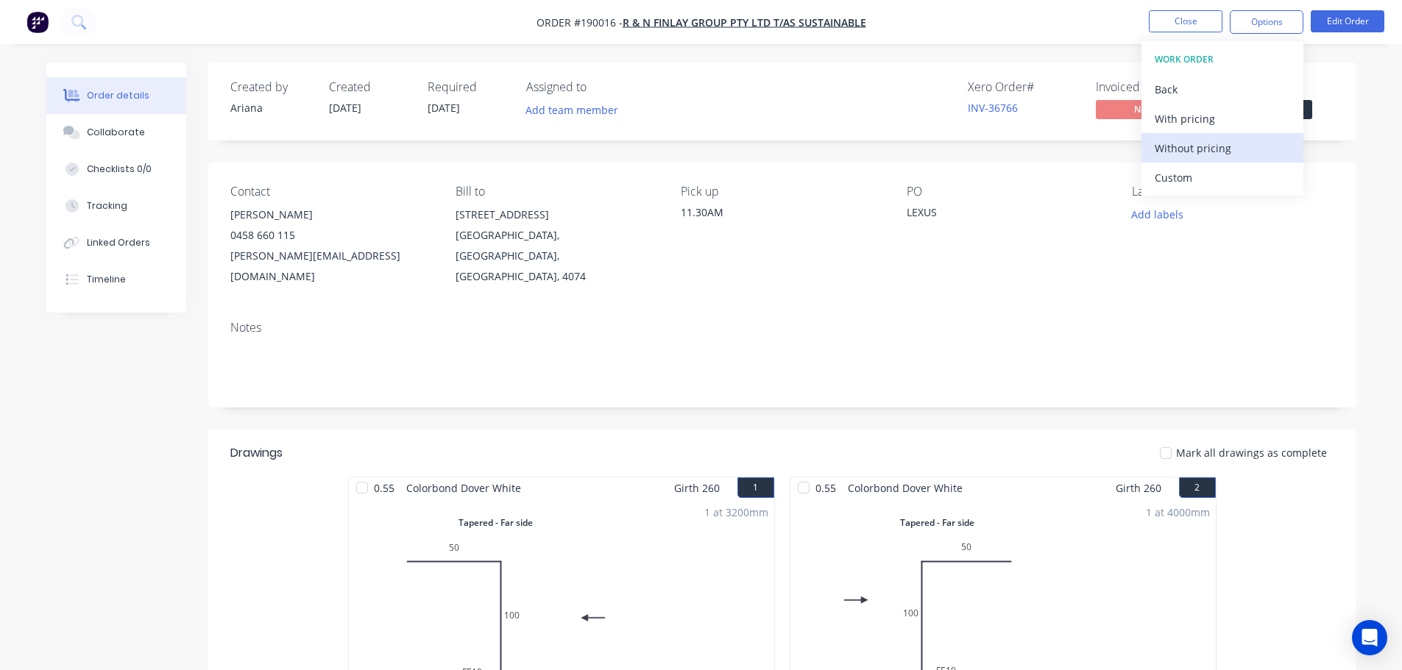
click at [1191, 148] on div "Without pricing" at bounding box center [1222, 148] width 135 height 21
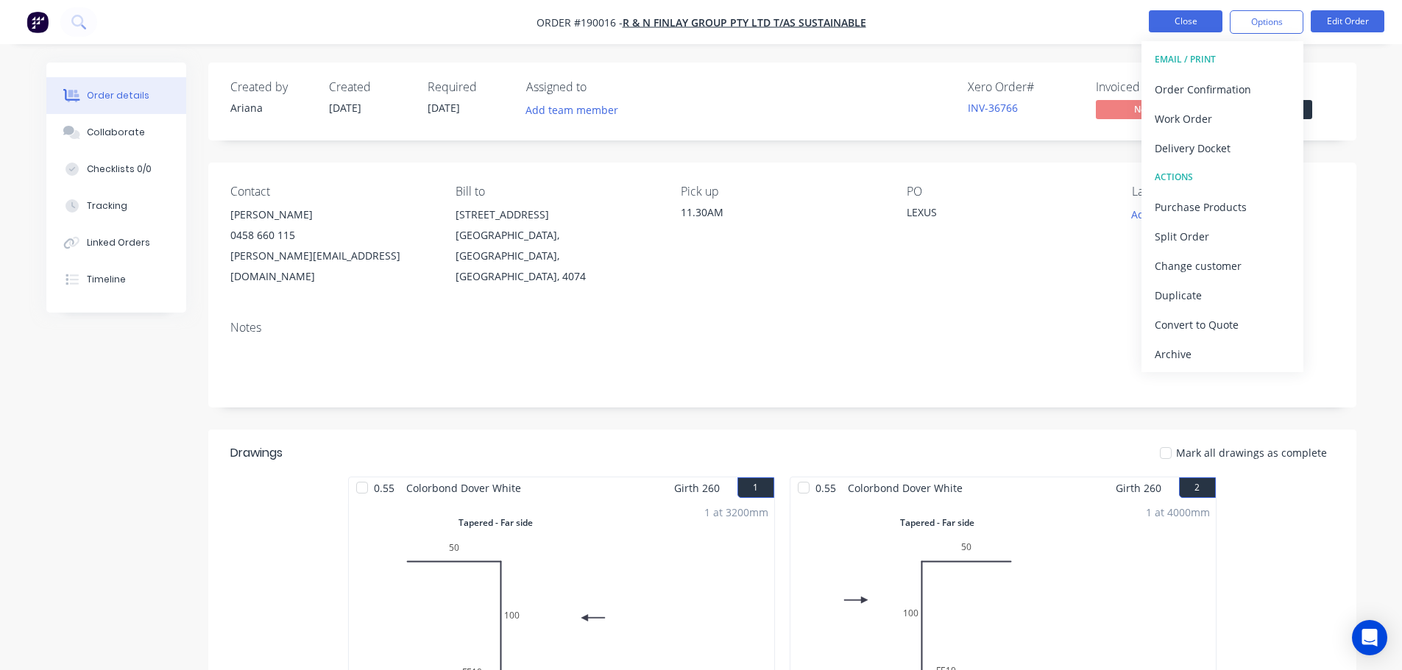
click at [1194, 22] on button "Close" at bounding box center [1186, 21] width 74 height 22
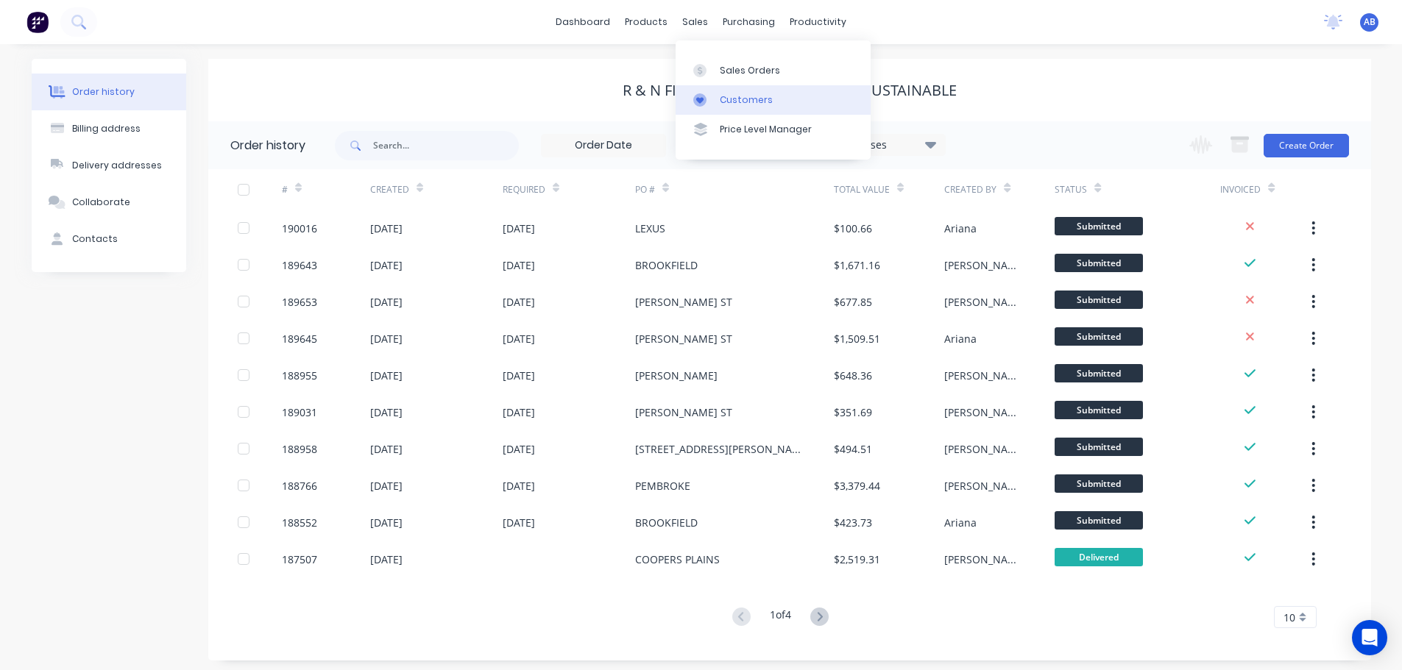
click at [760, 94] on div "Customers" at bounding box center [746, 99] width 53 height 13
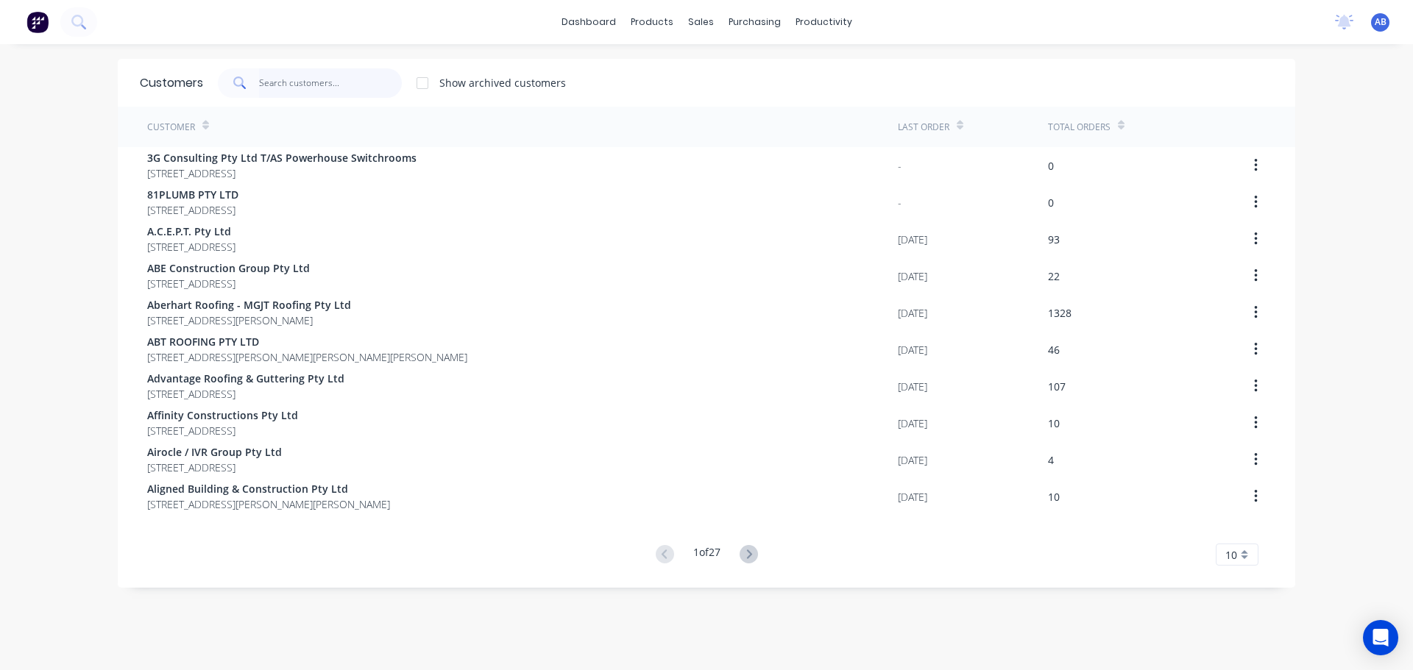
drag, startPoint x: 334, startPoint y: 82, endPoint x: 414, endPoint y: 76, distance: 79.7
click at [344, 82] on input "text" at bounding box center [330, 82] width 143 height 29
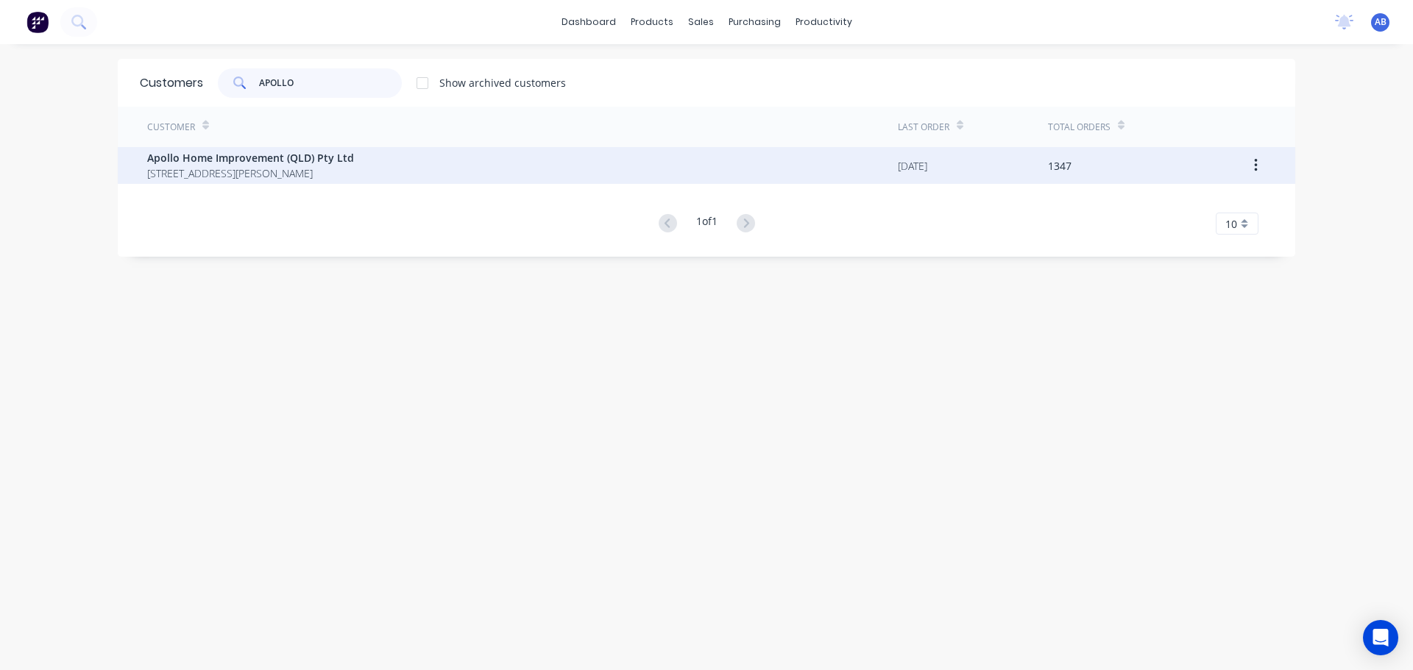
type input "APOLLO"
click at [260, 168] on span "[STREET_ADDRESS][PERSON_NAME]" at bounding box center [250, 173] width 207 height 15
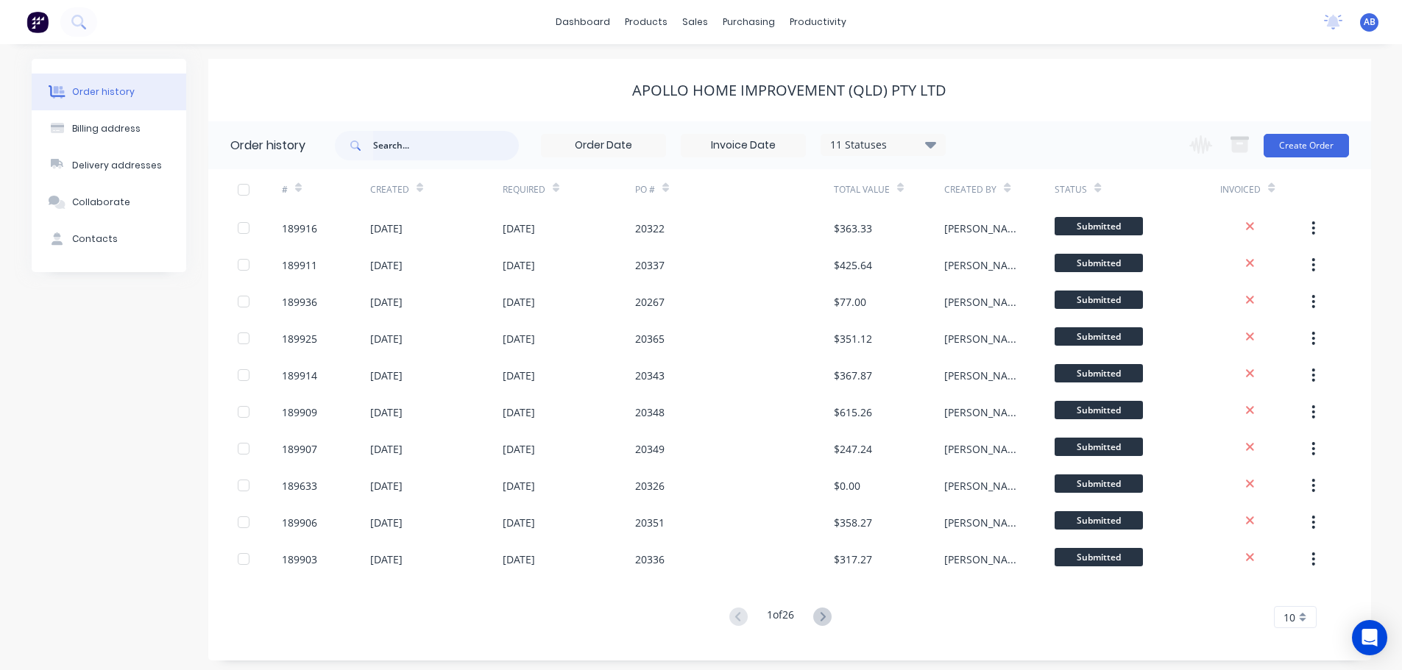
click at [453, 143] on input "text" at bounding box center [446, 145] width 146 height 29
type input "1876714"
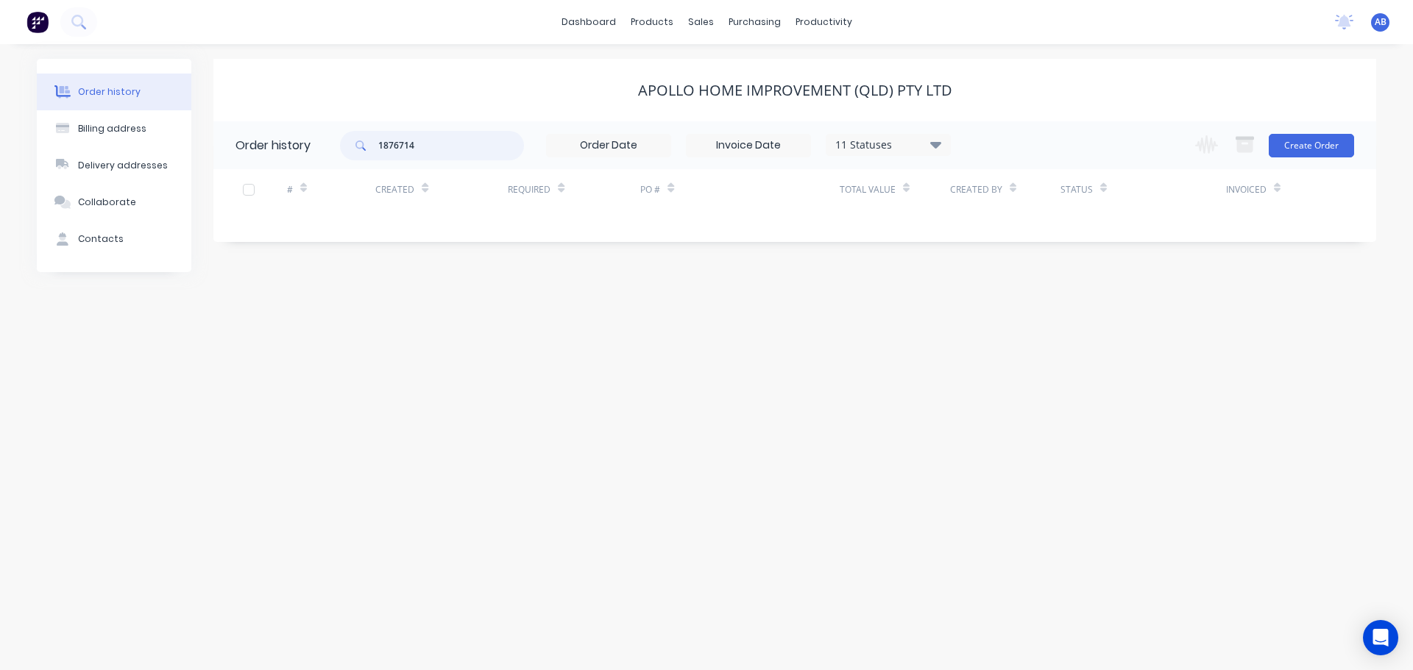
click at [441, 150] on input "1876714" at bounding box center [451, 145] width 146 height 29
type input "187671"
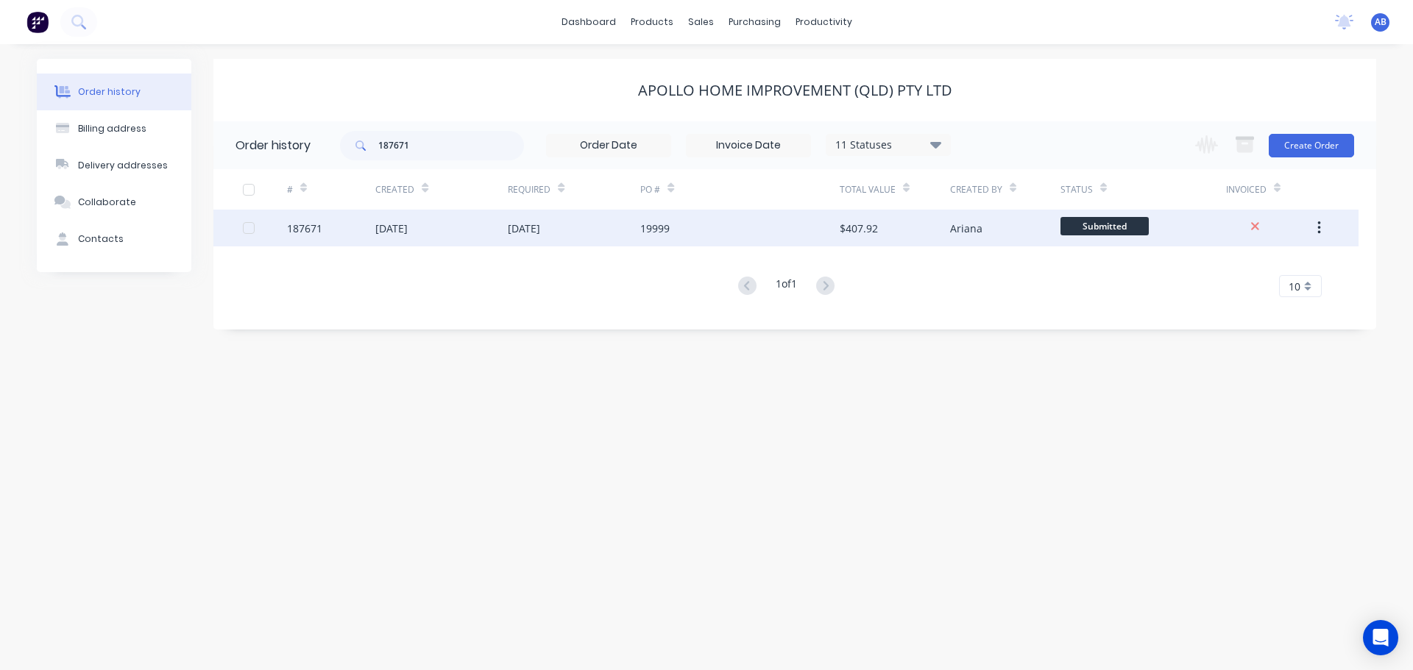
click at [659, 227] on div "19999" at bounding box center [654, 228] width 29 height 15
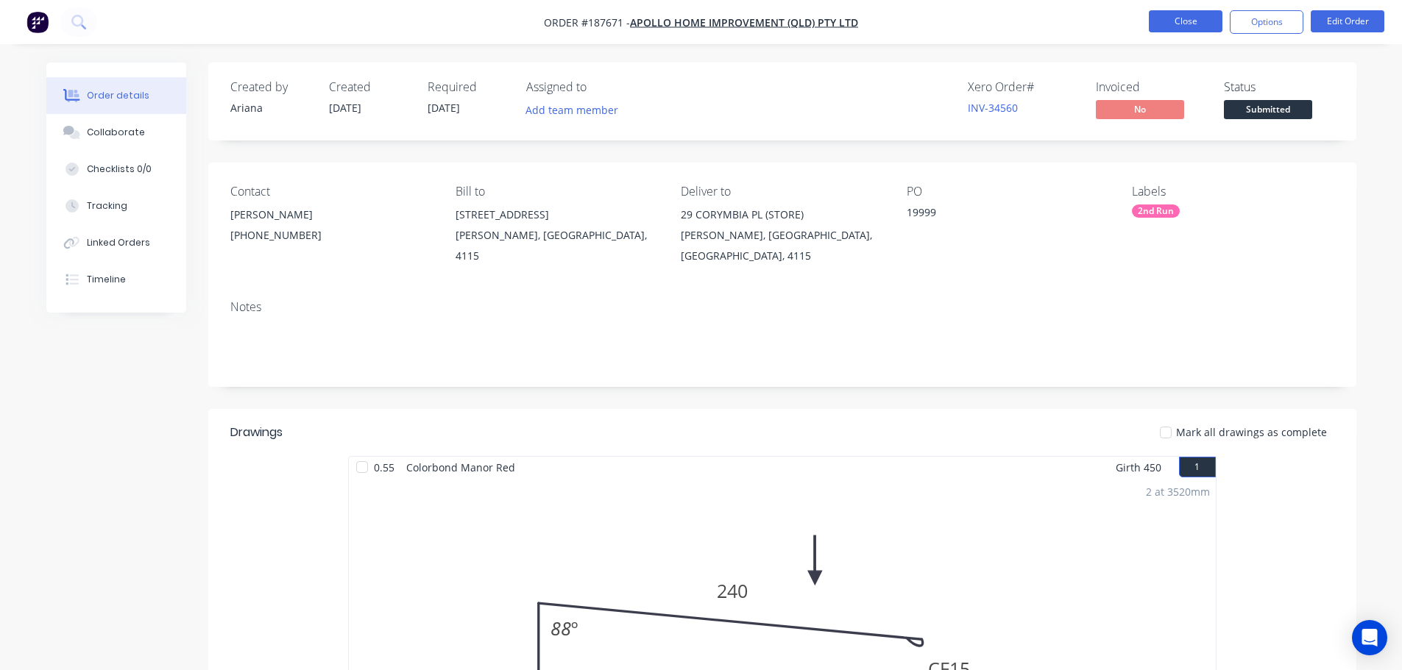
click at [1194, 23] on button "Close" at bounding box center [1186, 21] width 74 height 22
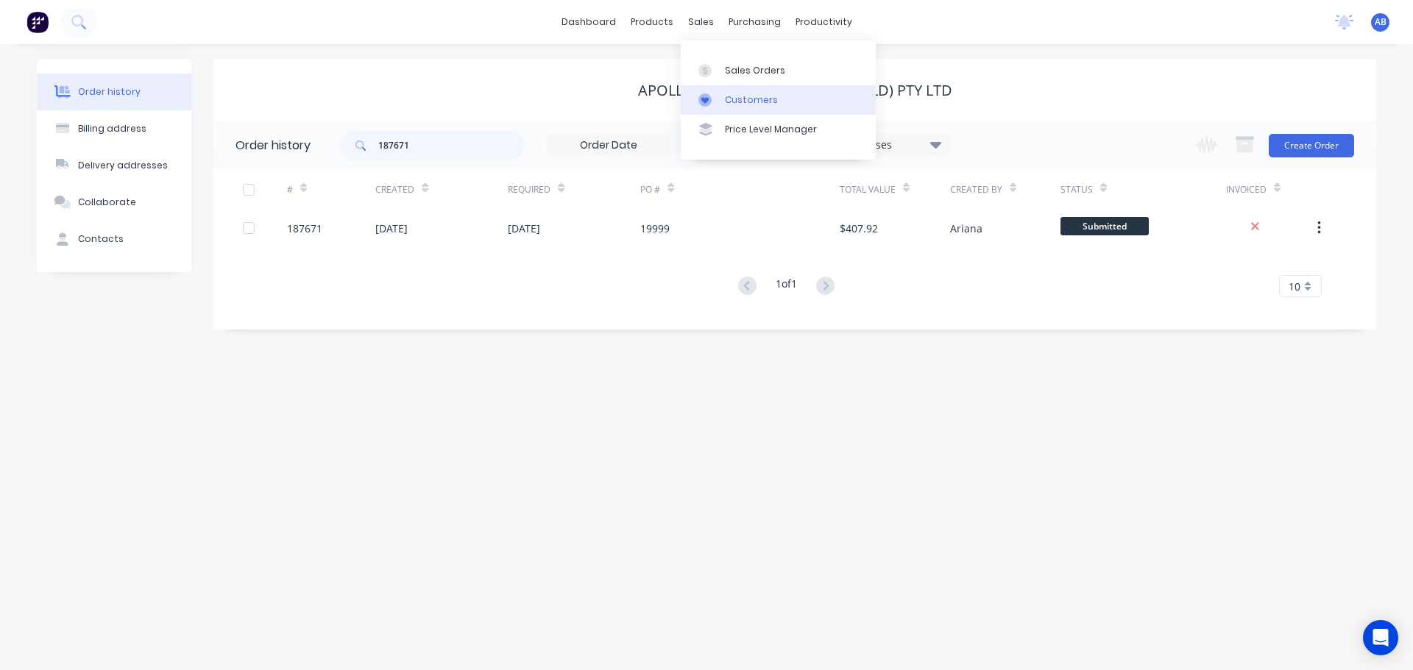
click at [740, 95] on div "Customers" at bounding box center [751, 99] width 53 height 13
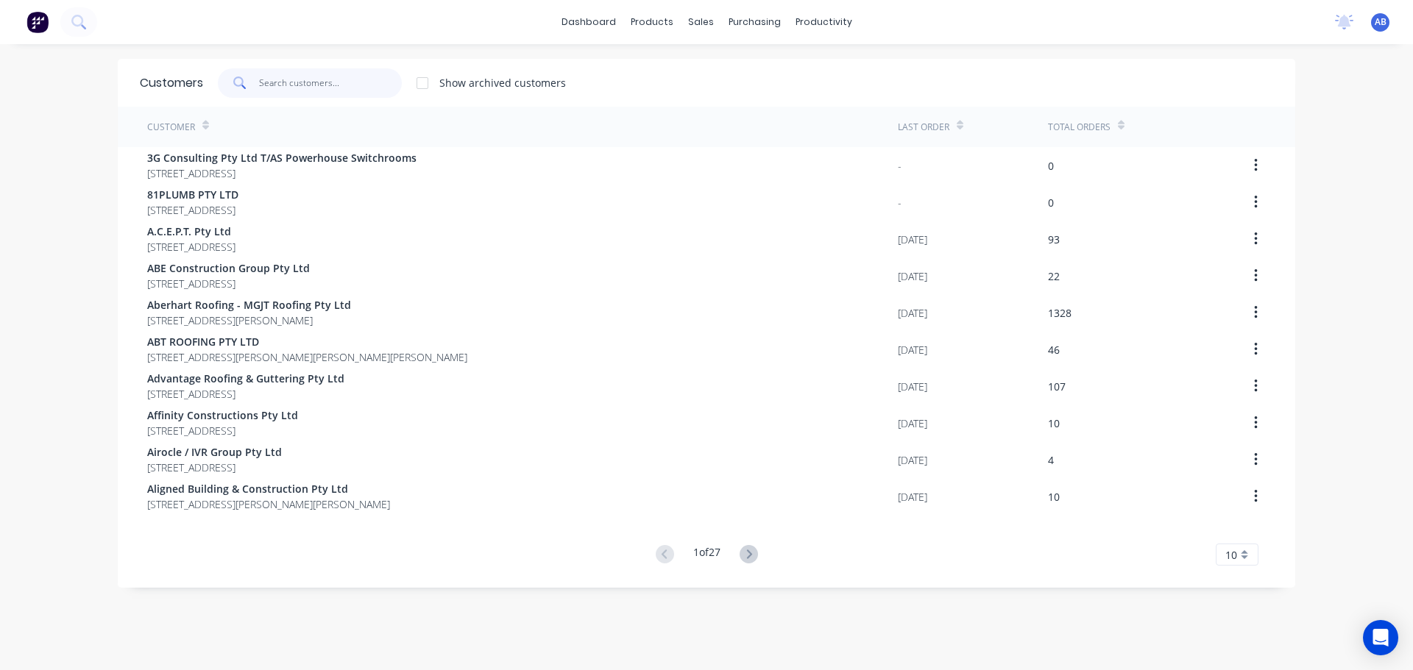
click at [349, 82] on input "text" at bounding box center [330, 82] width 143 height 29
drag, startPoint x: 316, startPoint y: 86, endPoint x: 638, endPoint y: 113, distance: 322.6
click at [322, 86] on input "text" at bounding box center [330, 82] width 143 height 29
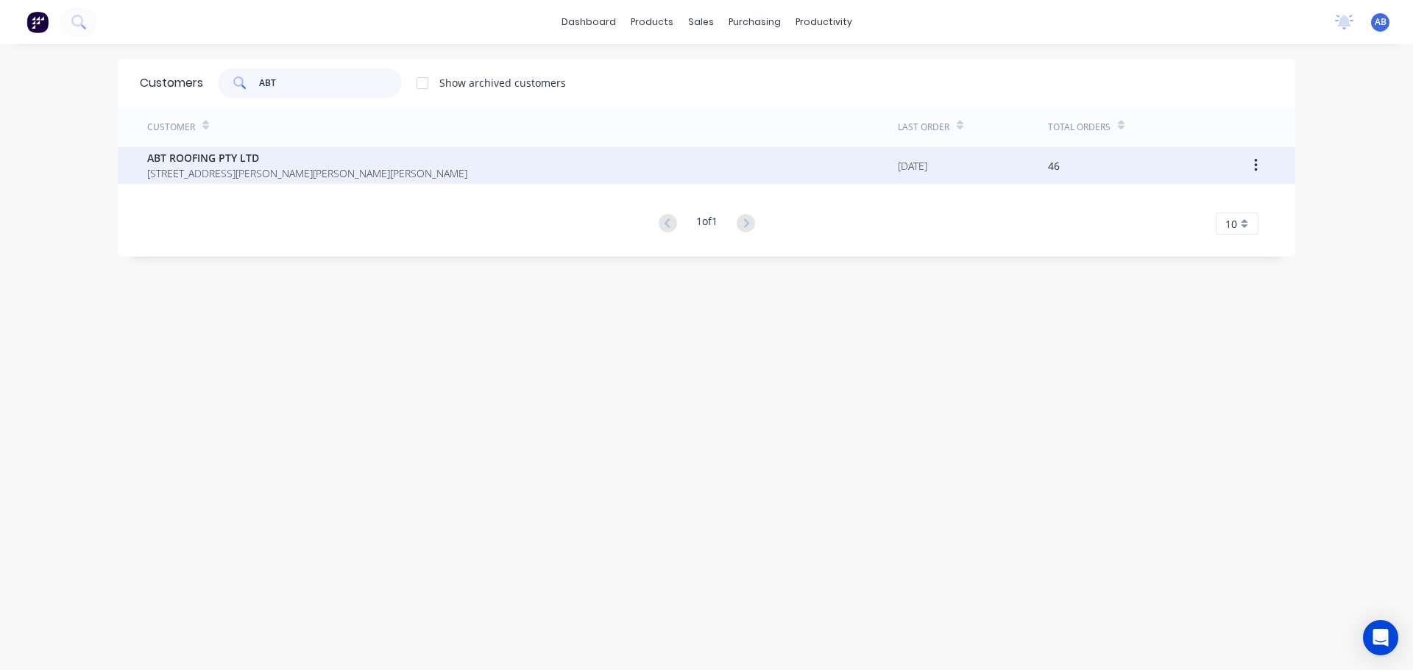
type input "ABT"
click at [245, 165] on span "ABT ROOFING PTY LTD" at bounding box center [307, 157] width 320 height 15
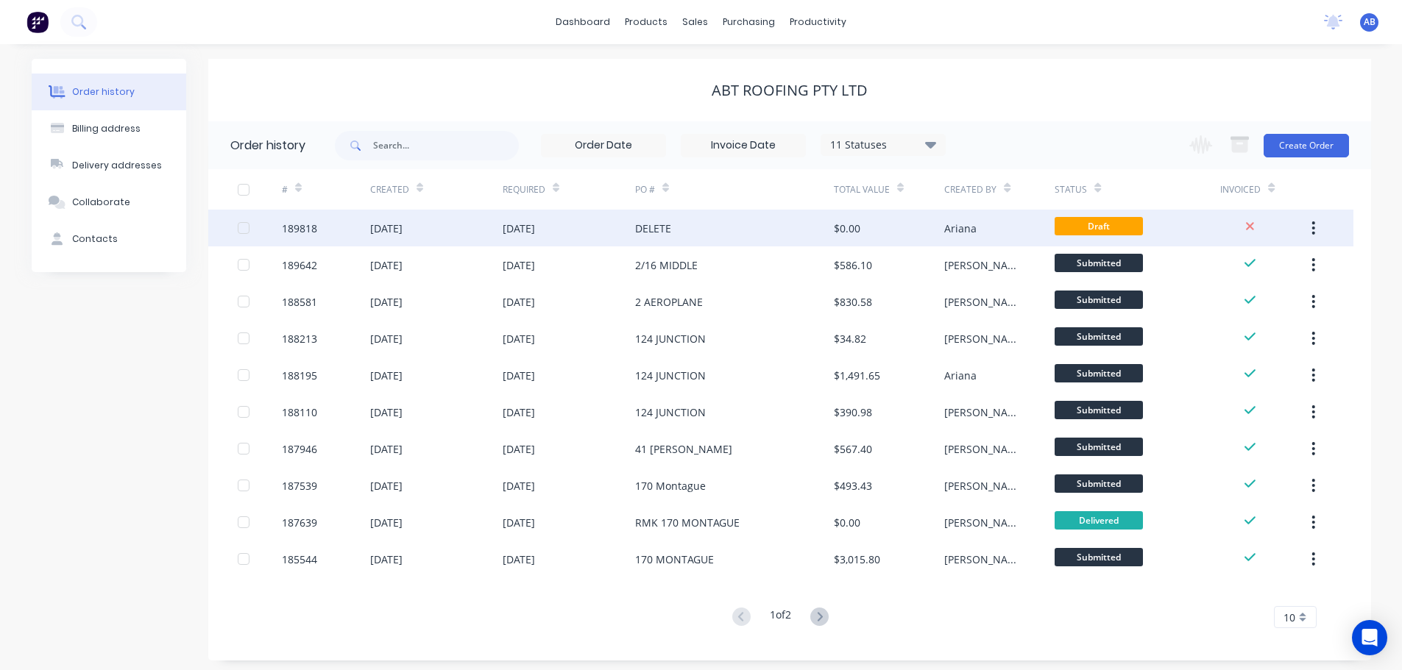
click at [722, 232] on div "DELETE" at bounding box center [734, 228] width 199 height 37
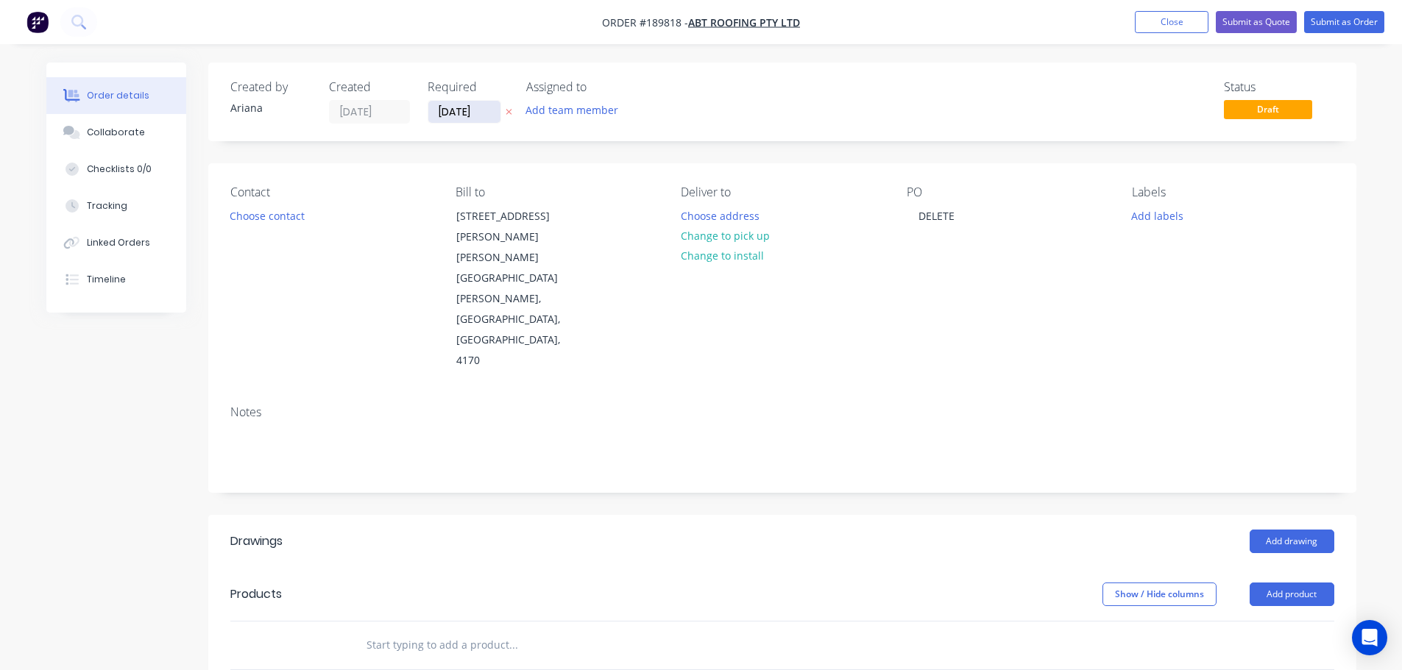
click at [450, 111] on input "[DATE]" at bounding box center [464, 112] width 72 height 22
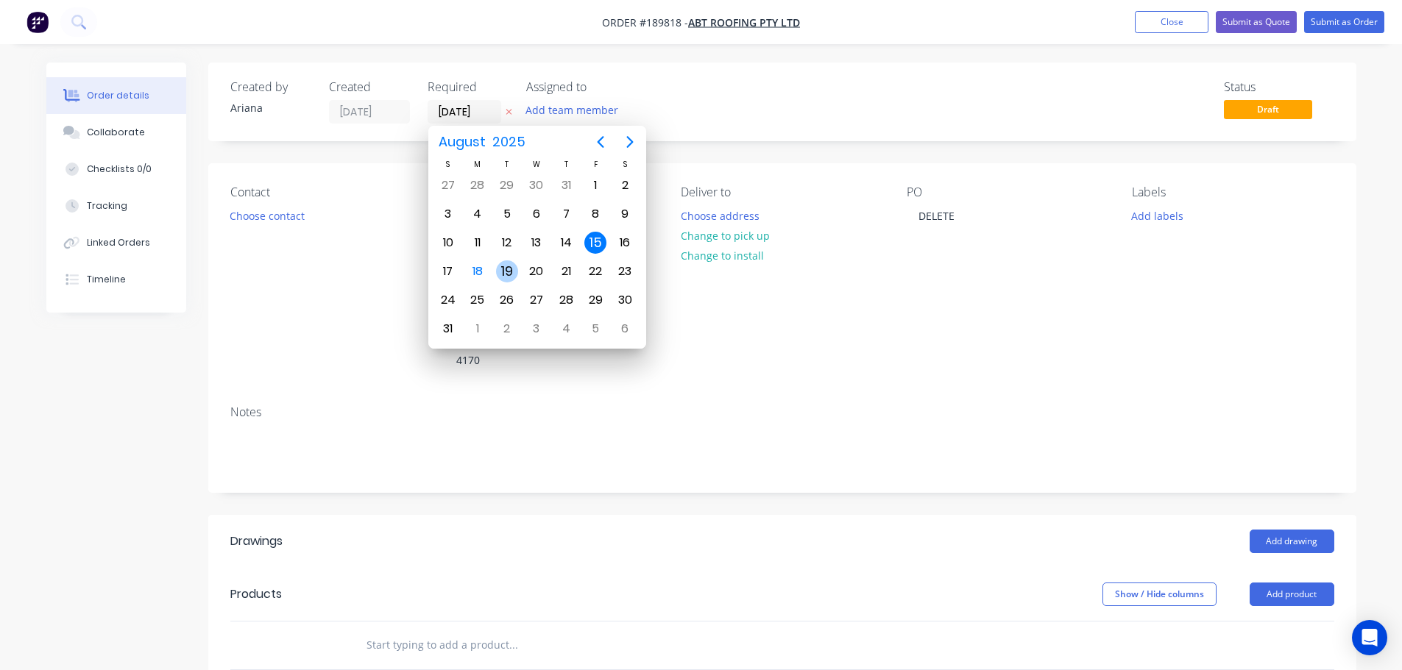
click at [508, 269] on div "19" at bounding box center [507, 271] width 22 height 22
type input "[DATE]"
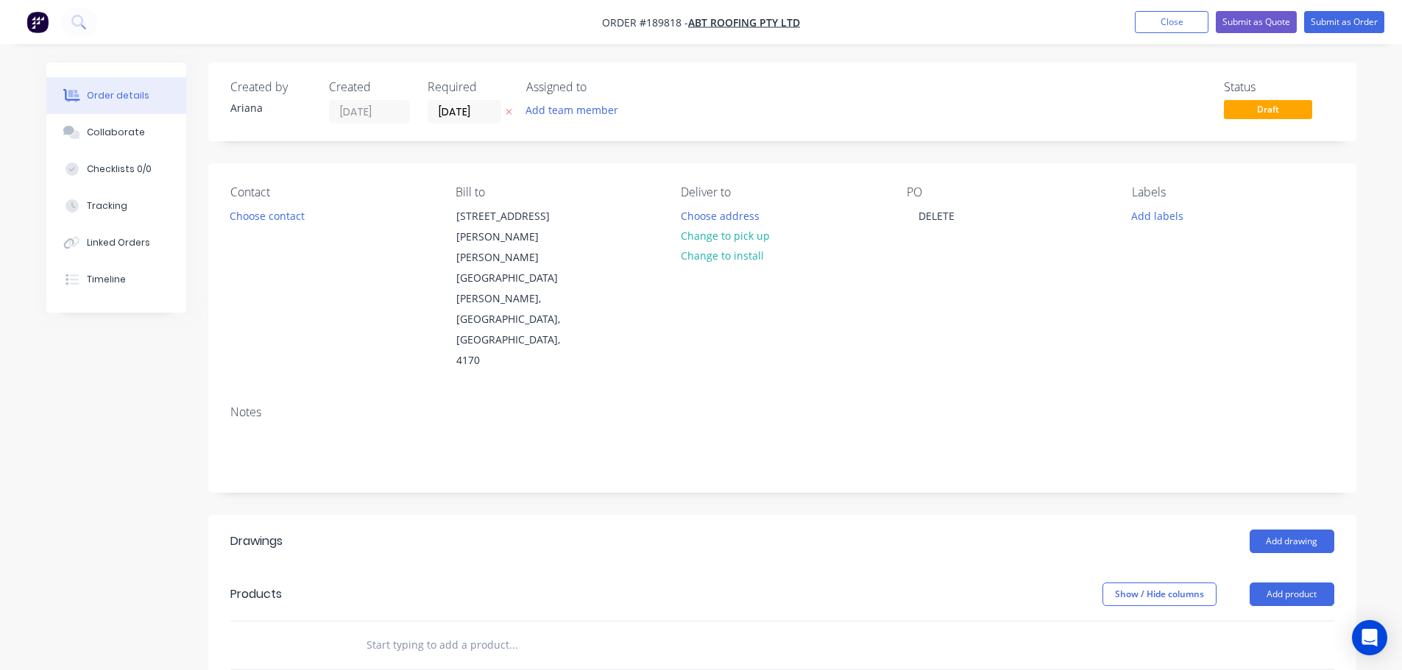
click at [684, 96] on div "Status Draft" at bounding box center [1003, 101] width 661 height 43
click at [658, 99] on div "Assigned to Add team member" at bounding box center [599, 101] width 147 height 43
click at [797, 115] on div "Status Draft" at bounding box center [1003, 101] width 661 height 43
click at [650, 85] on div "Assigned to" at bounding box center [599, 87] width 147 height 14
click at [274, 216] on button "Choose contact" at bounding box center [266, 215] width 91 height 20
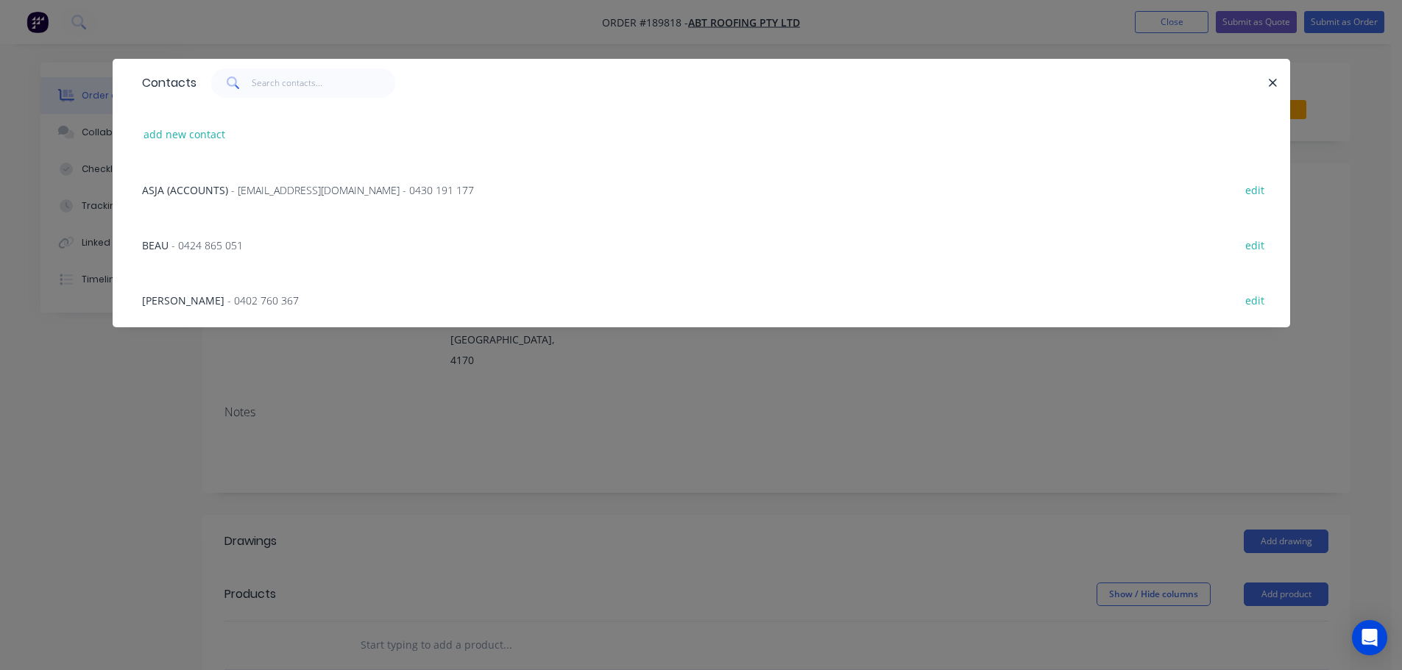
click at [261, 188] on span "- [EMAIL_ADDRESS][DOMAIN_NAME] - 0430 191 177" at bounding box center [352, 190] width 243 height 14
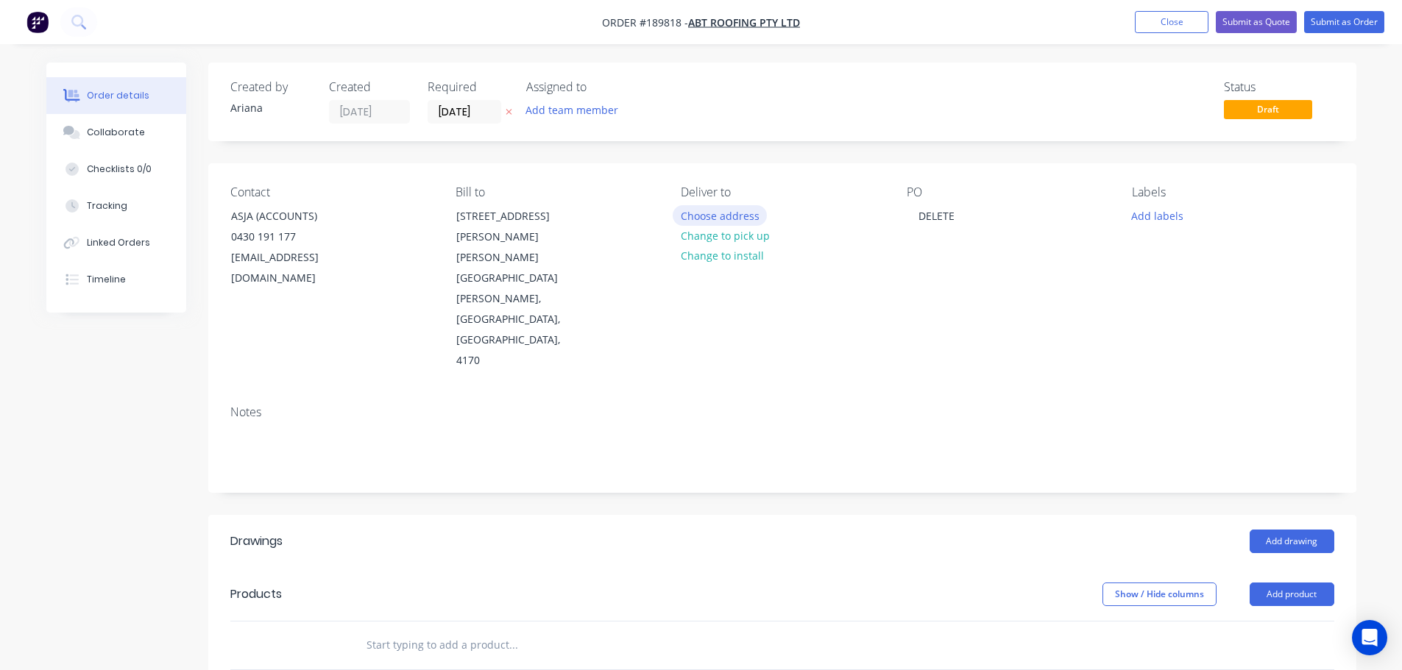
click at [726, 216] on button "Choose address" at bounding box center [720, 215] width 94 height 20
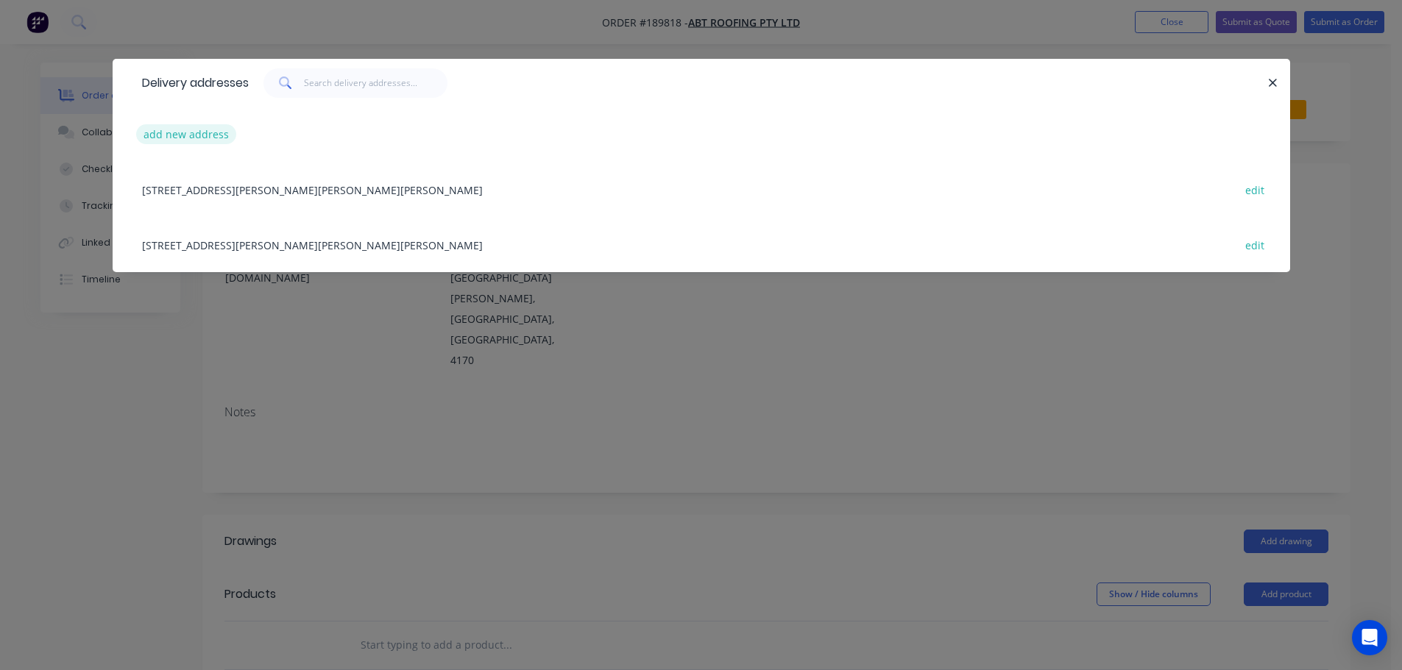
click at [160, 132] on button "add new address" at bounding box center [186, 134] width 101 height 20
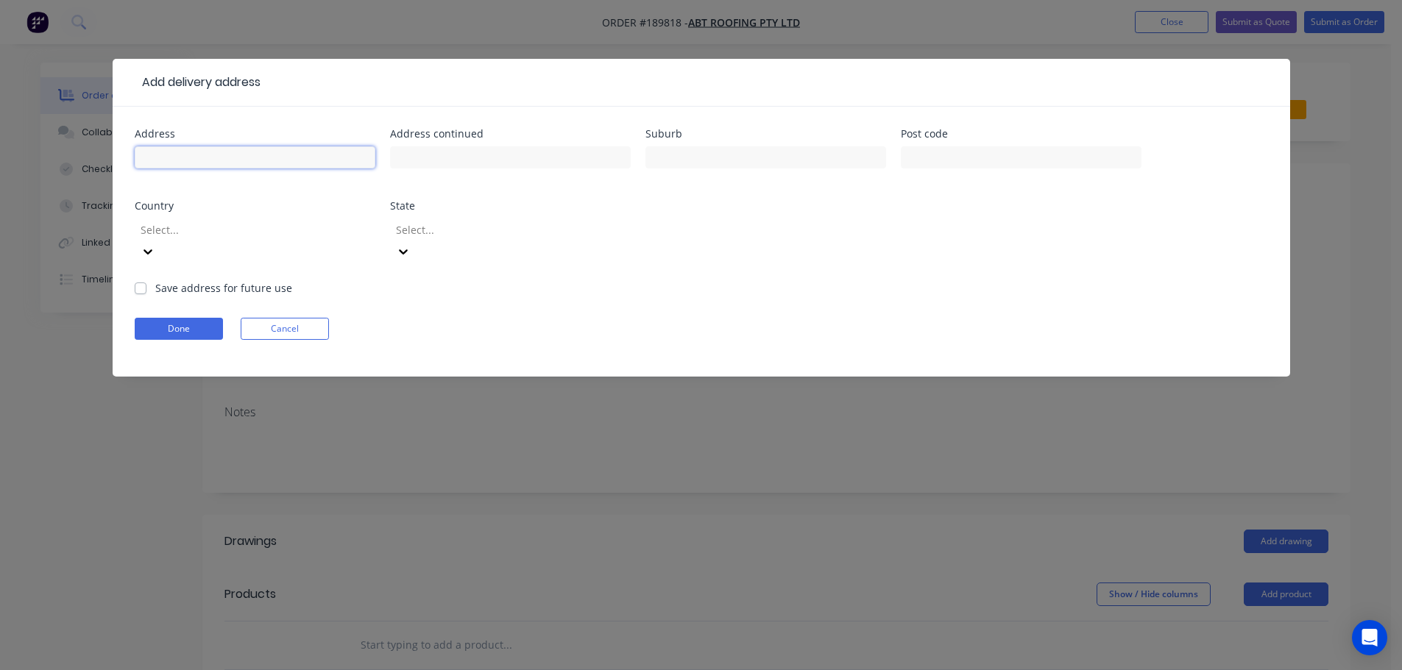
drag, startPoint x: 160, startPoint y: 132, endPoint x: 210, endPoint y: 164, distance: 59.0
click at [172, 155] on input "text" at bounding box center [255, 157] width 241 height 22
type input "[STREET_ADDRESS]"
type input "[GEOGRAPHIC_DATA]"
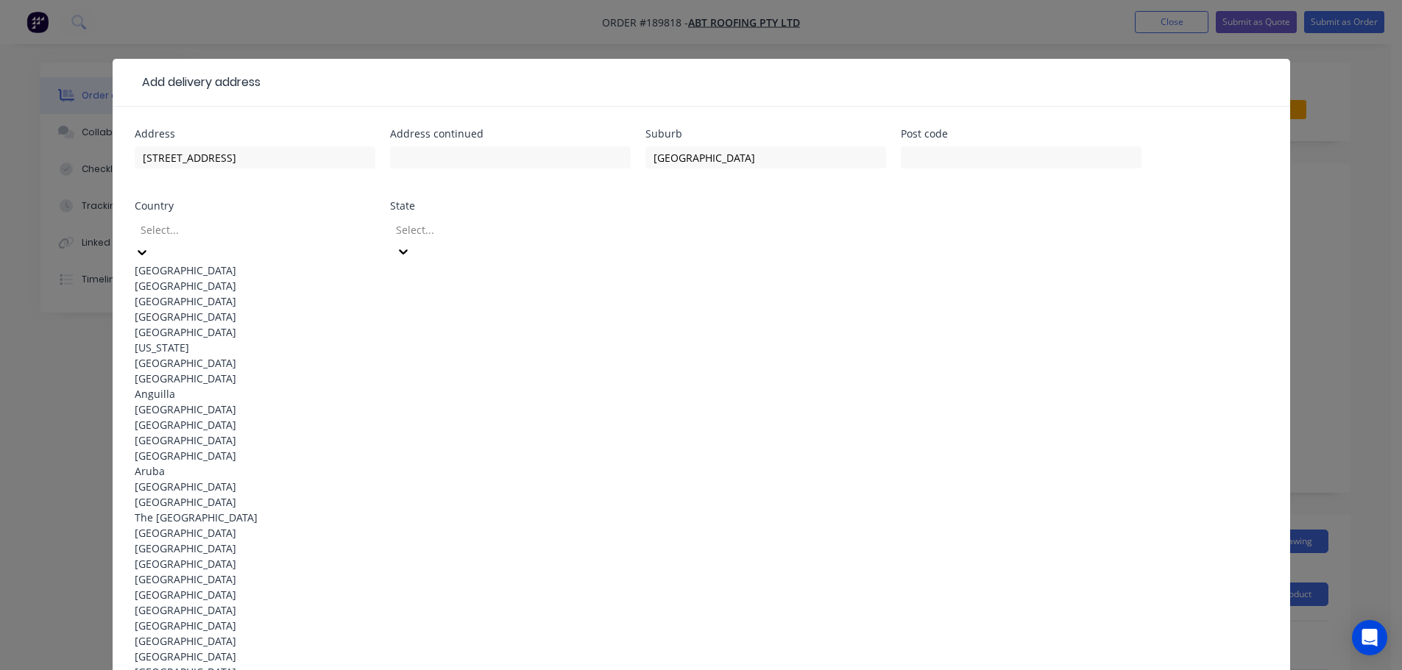
click at [241, 263] on div "[GEOGRAPHIC_DATA]" at bounding box center [255, 270] width 241 height 15
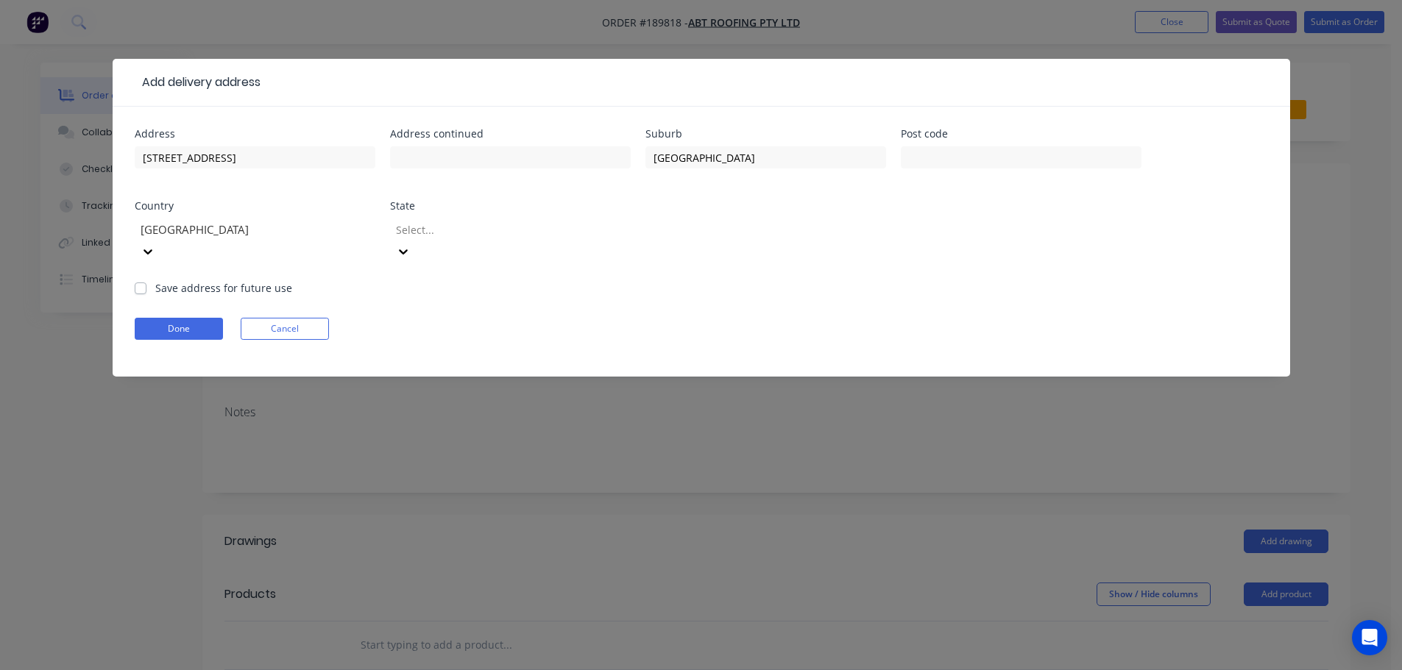
click at [411, 244] on icon at bounding box center [403, 251] width 15 height 15
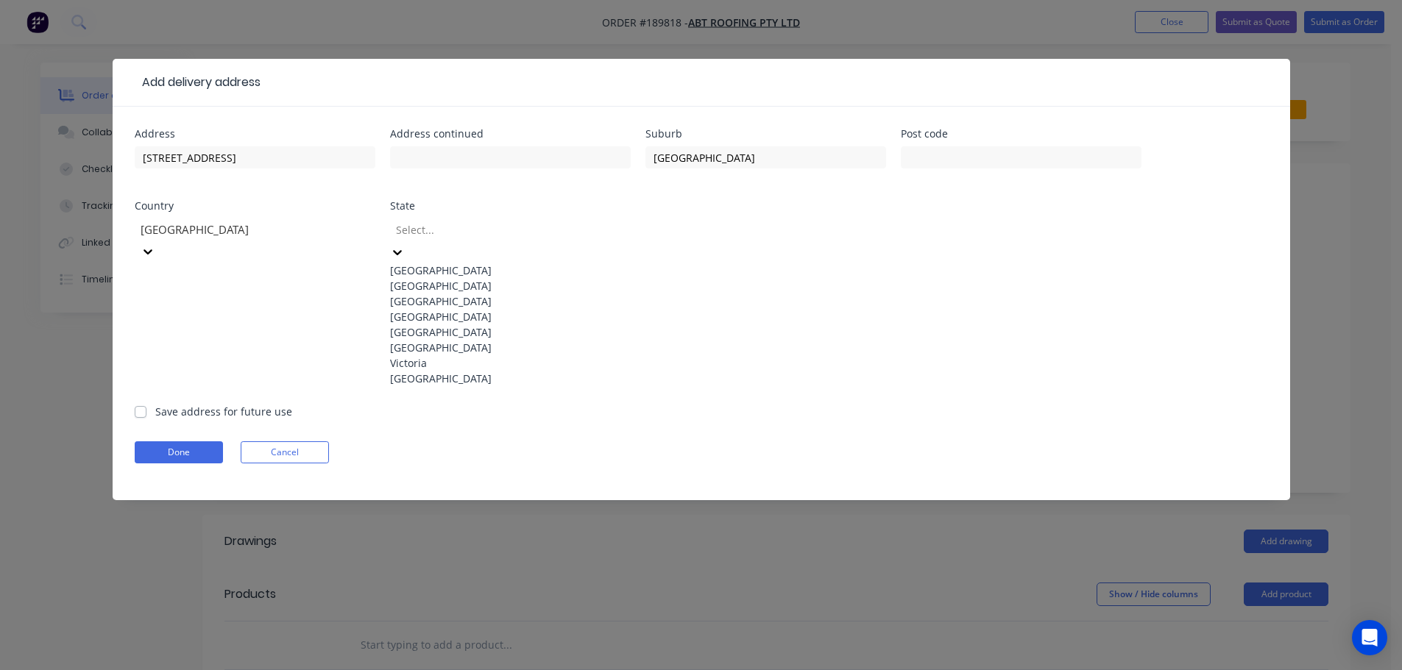
click at [421, 324] on div "[GEOGRAPHIC_DATA]" at bounding box center [510, 316] width 241 height 15
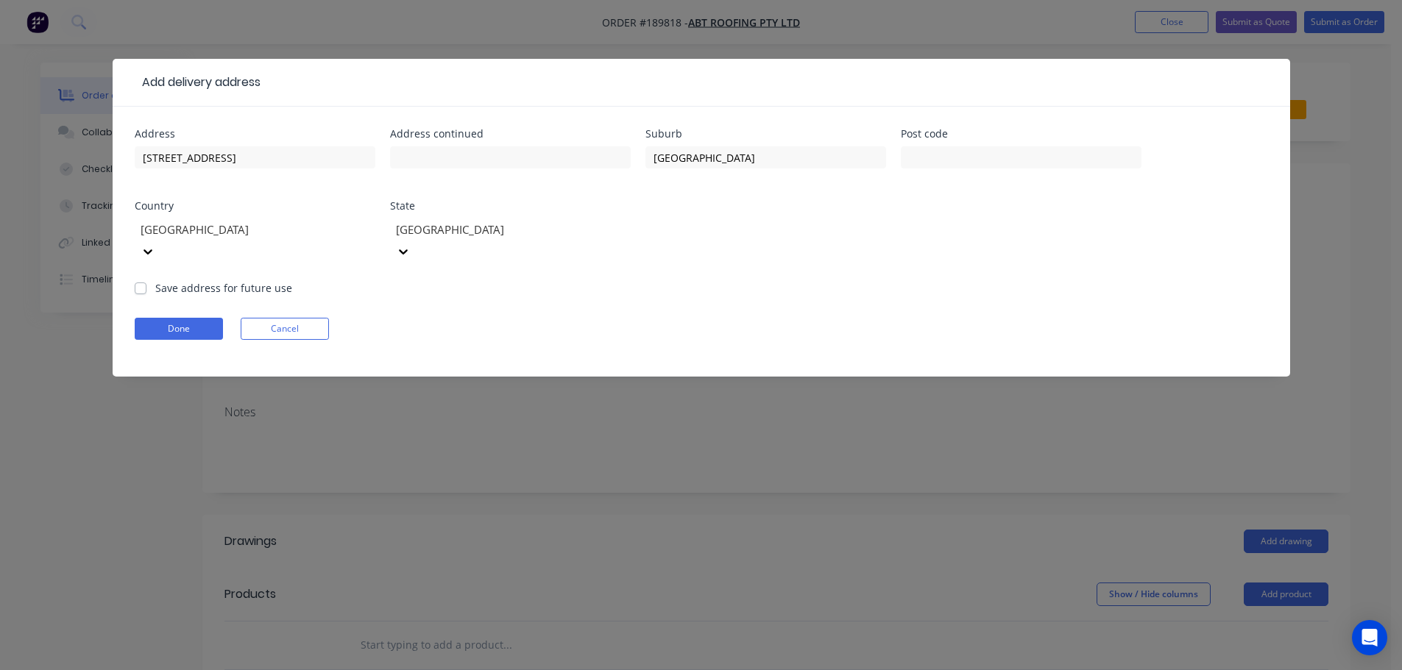
click at [802, 256] on div "Address [STREET_ADDRESS] Address continued Suburb [GEOGRAPHIC_DATA] Post code C…" at bounding box center [701, 205] width 1133 height 152
click at [187, 318] on button "Done" at bounding box center [179, 329] width 88 height 22
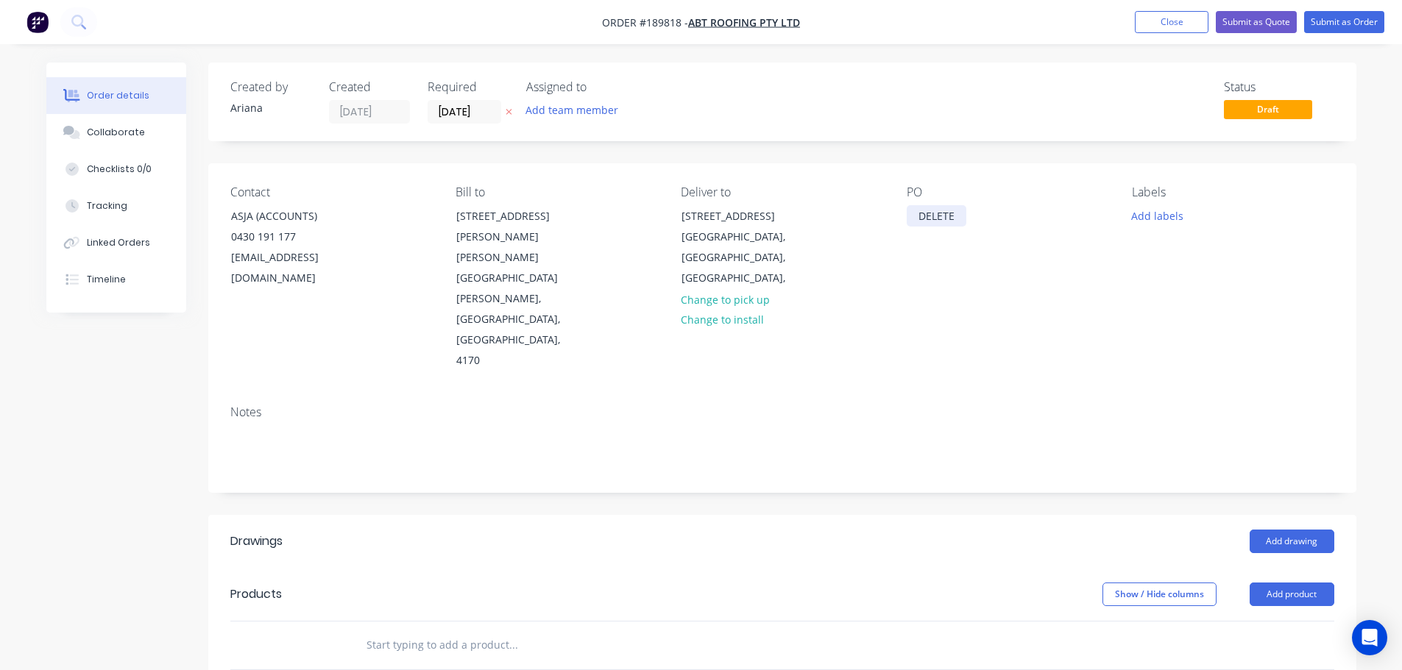
click at [957, 216] on div "DELETE" at bounding box center [937, 215] width 60 height 21
click at [1171, 217] on button "Add labels" at bounding box center [1158, 215] width 68 height 20
click at [1157, 336] on div at bounding box center [1157, 338] width 29 height 29
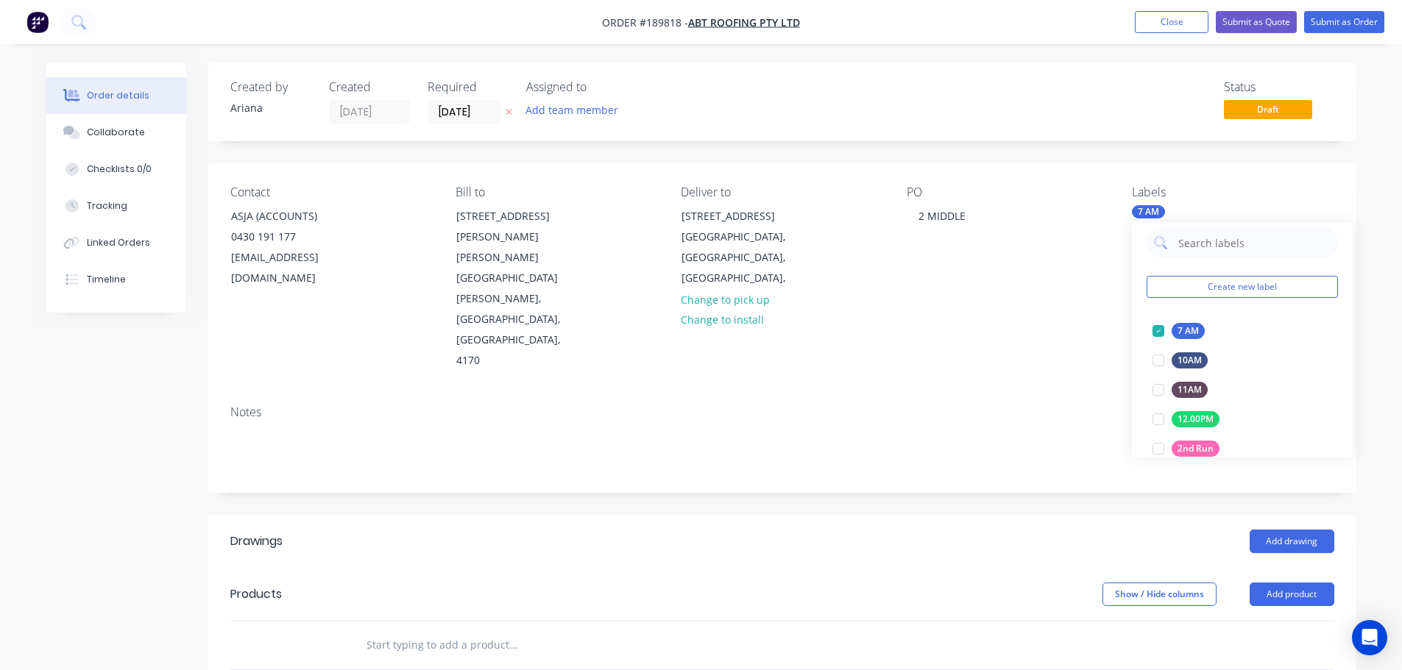
click at [1059, 306] on div "Contact ASJA (ACCOUNTS) 0430 191 177 [EMAIL_ADDRESS][DOMAIN_NAME] Bill to [STRE…" at bounding box center [782, 278] width 1148 height 230
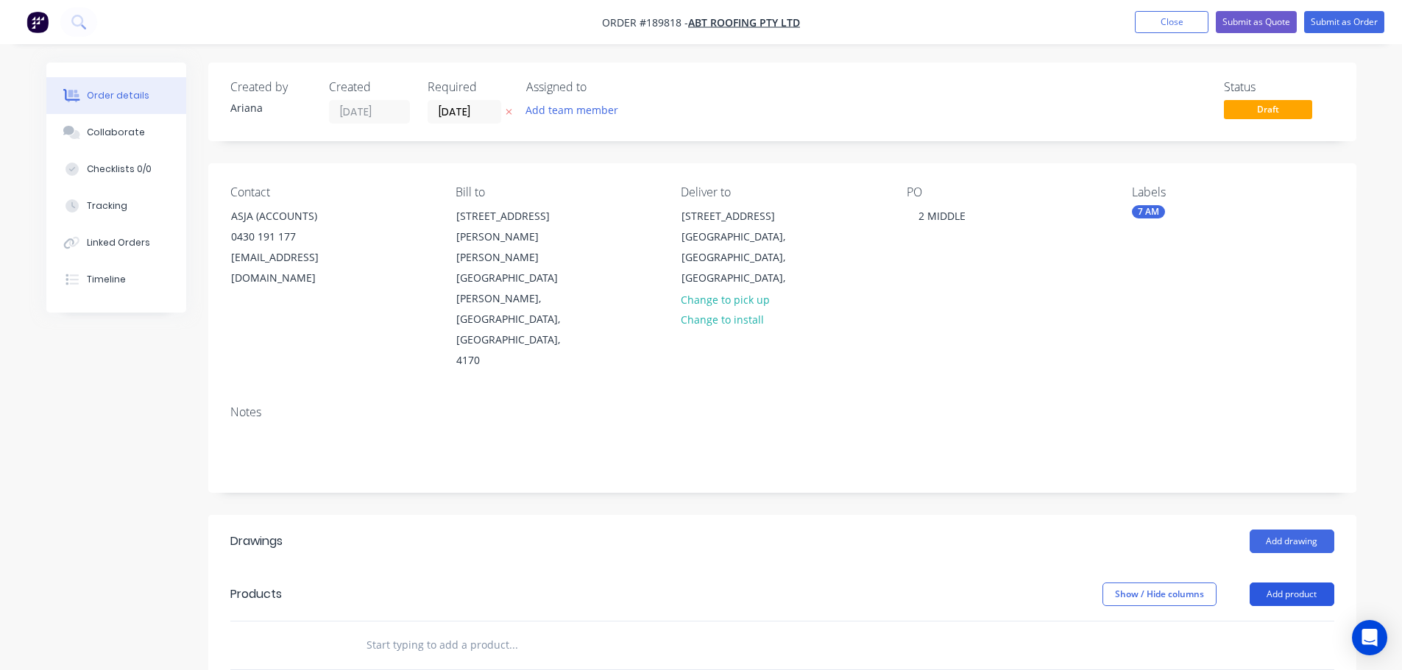
drag, startPoint x: 1289, startPoint y: 512, endPoint x: 1290, endPoint y: 521, distance: 8.9
click at [1289, 583] on button "Add product" at bounding box center [1291, 595] width 85 height 24
click at [1287, 621] on div "Product catalogue" at bounding box center [1263, 631] width 113 height 21
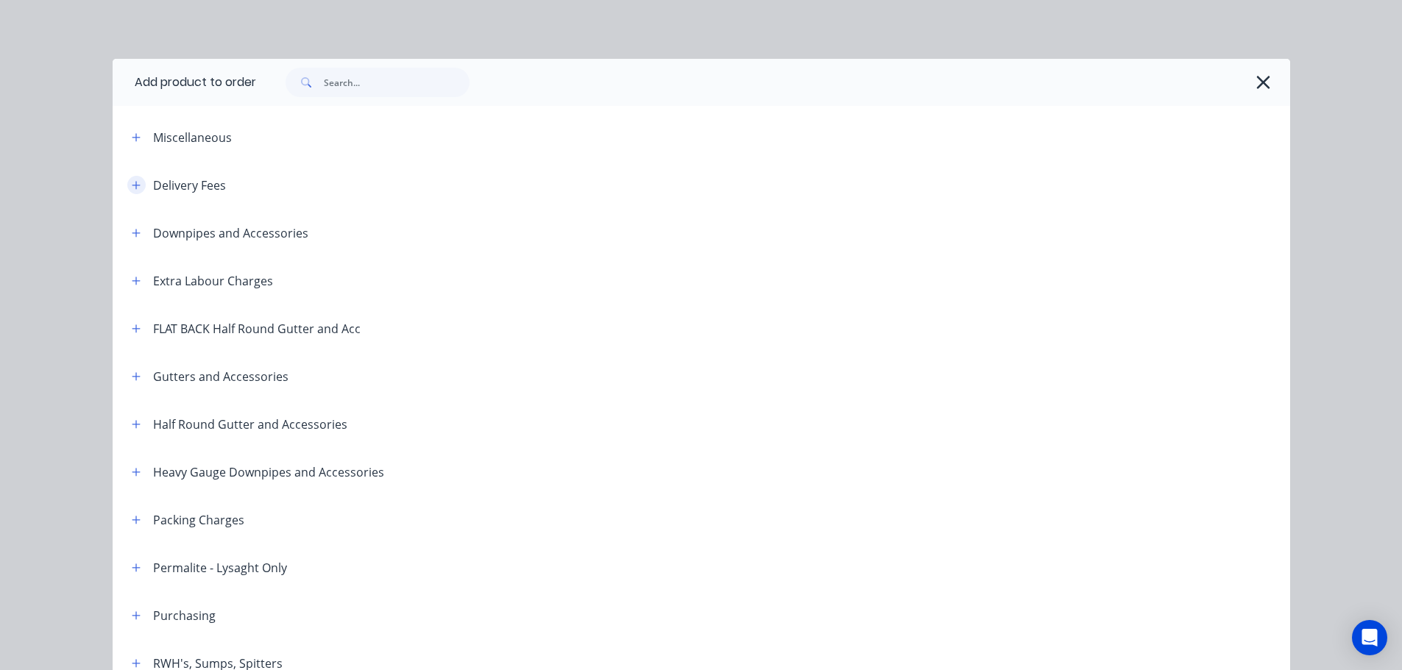
click at [127, 182] on button "button" at bounding box center [136, 185] width 18 height 18
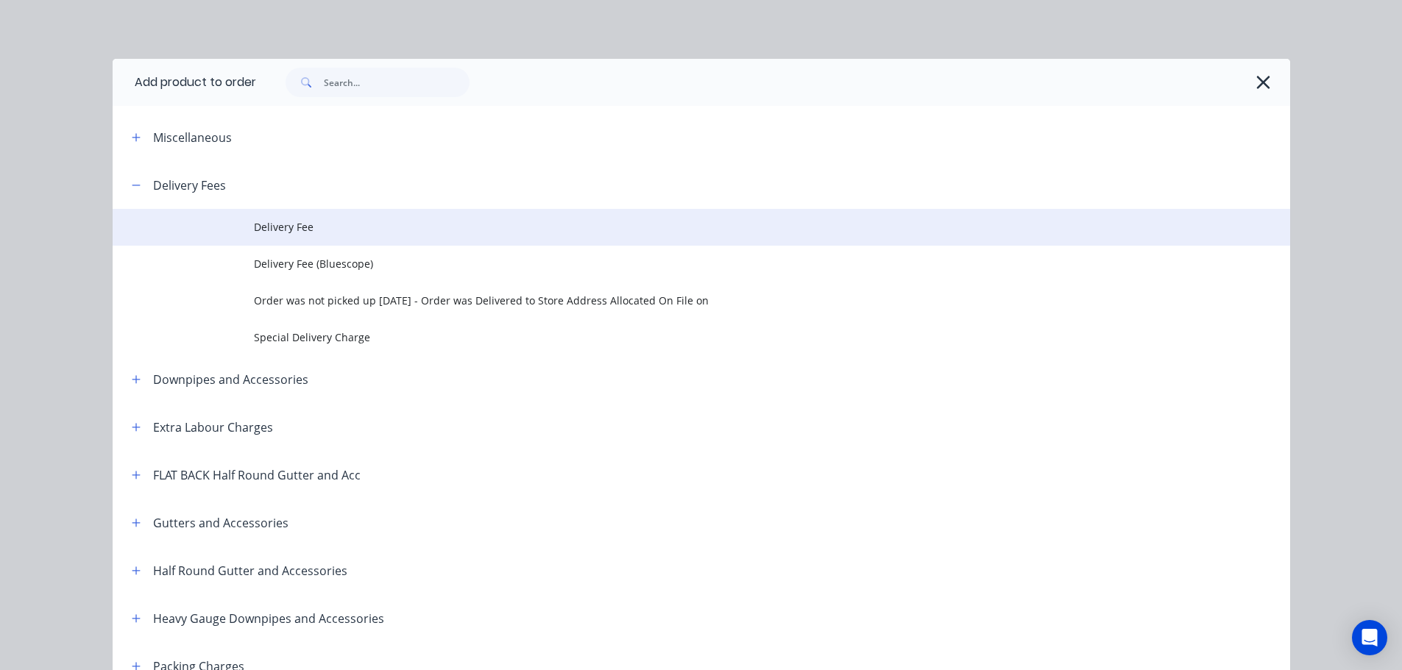
click at [336, 229] on span "Delivery Fee" at bounding box center [668, 226] width 829 height 15
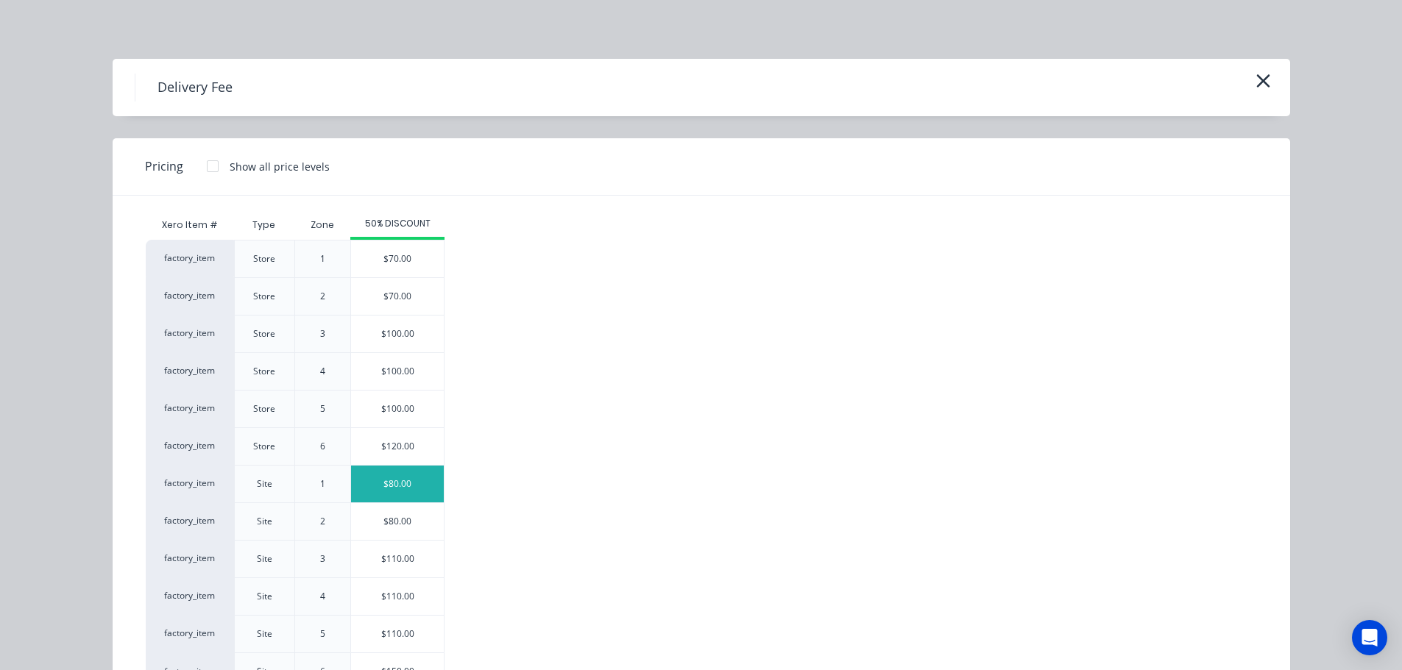
click at [375, 478] on div "$80.00" at bounding box center [397, 484] width 93 height 37
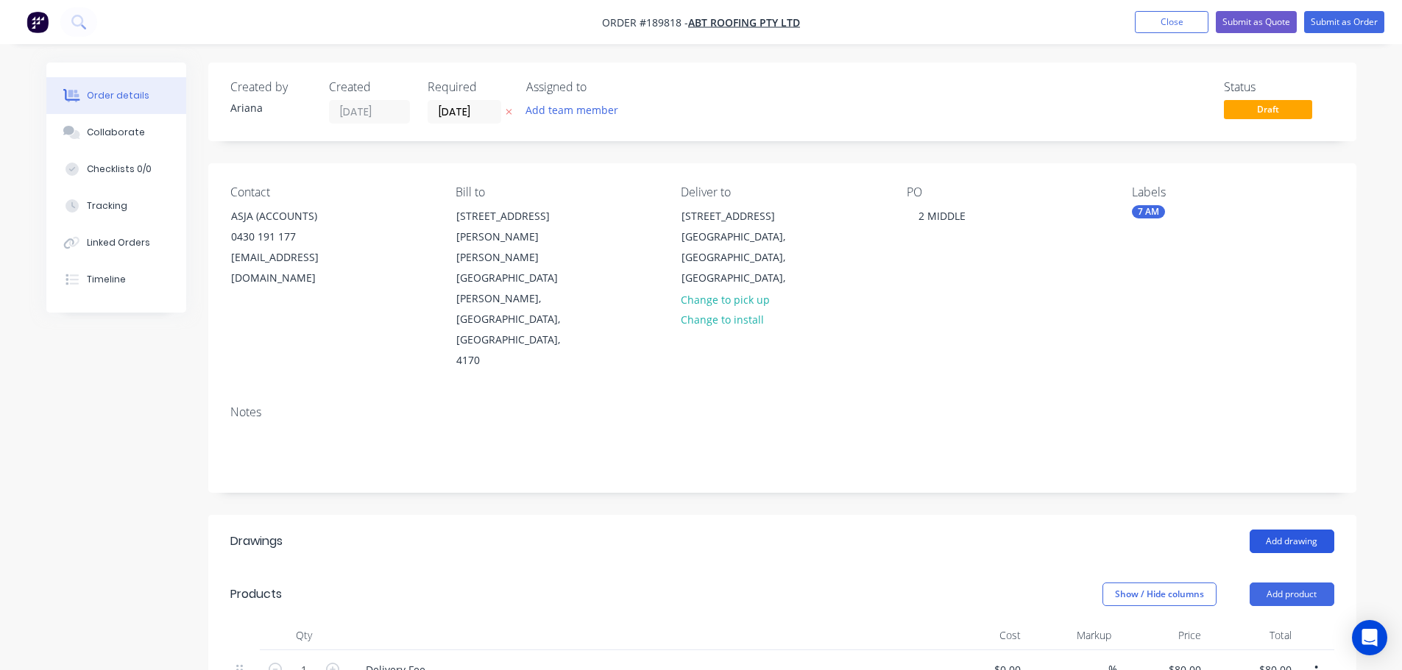
click at [1288, 530] on button "Add drawing" at bounding box center [1291, 542] width 85 height 24
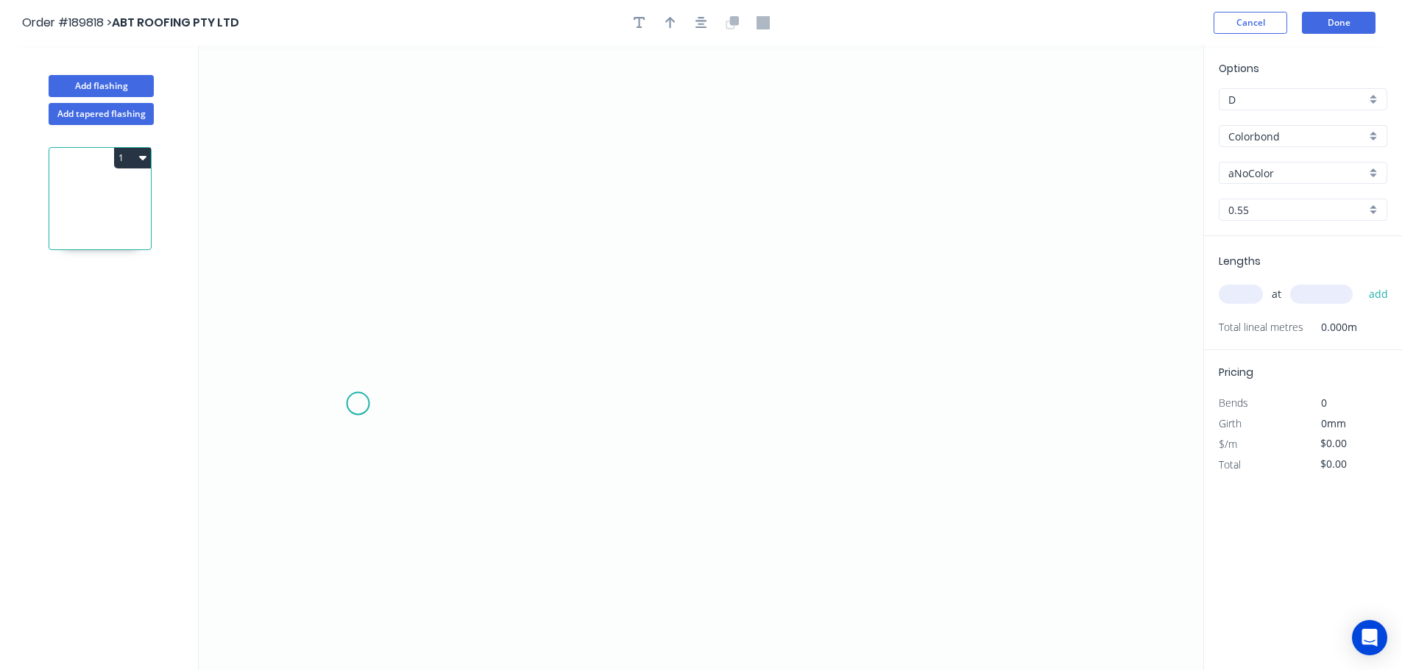
click at [358, 404] on icon "0" at bounding box center [701, 358] width 1004 height 625
click at [413, 336] on icon "0" at bounding box center [701, 358] width 1004 height 625
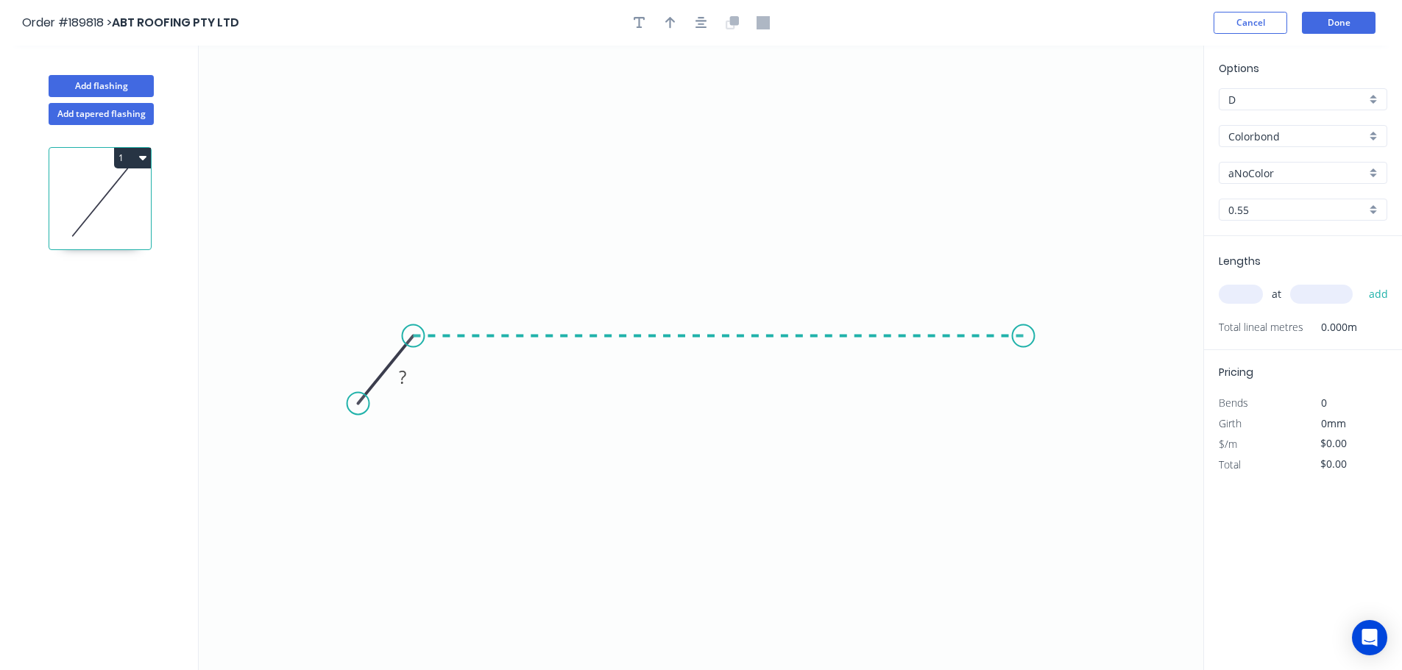
click at [1024, 341] on icon "0 ?" at bounding box center [701, 358] width 1004 height 625
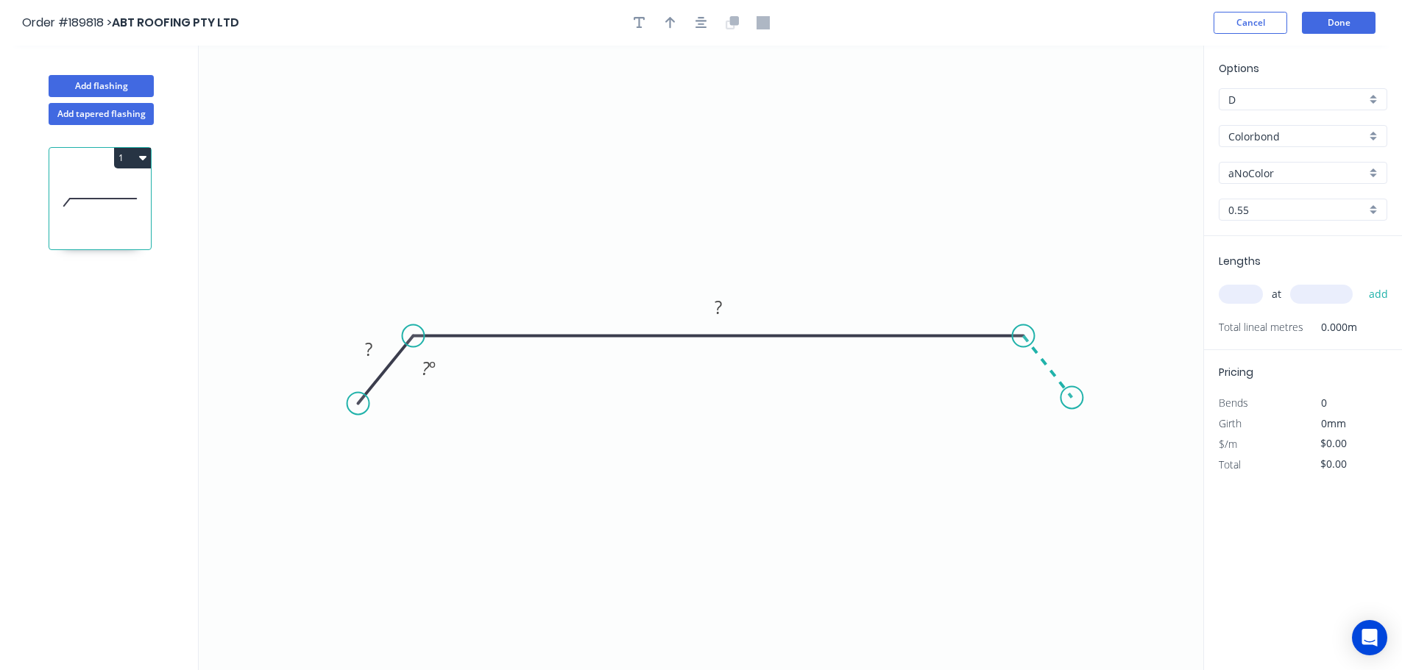
click at [1072, 398] on icon "0 ? ? ? º" at bounding box center [701, 358] width 1004 height 625
click at [1072, 398] on circle at bounding box center [1071, 397] width 22 height 22
click at [369, 350] on tspan "?" at bounding box center [368, 349] width 7 height 24
click at [961, 195] on icon "0 30 1380 30 135 º 135 º" at bounding box center [701, 358] width 1004 height 625
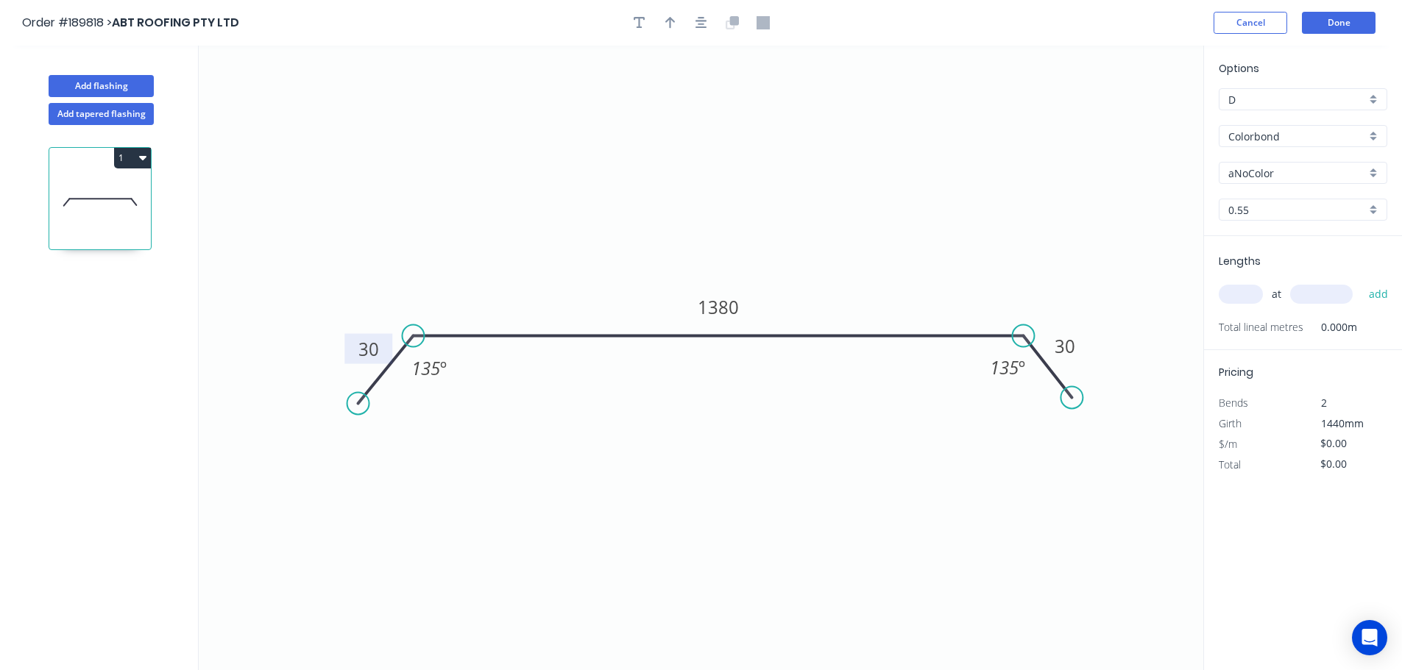
click at [943, 192] on icon "0 30 1380 30 135 º 135 º" at bounding box center [701, 358] width 1004 height 625
click at [667, 23] on icon "button" at bounding box center [670, 22] width 10 height 13
drag, startPoint x: 1126, startPoint y: 114, endPoint x: 737, endPoint y: 170, distance: 392.5
click at [737, 170] on icon at bounding box center [737, 153] width 13 height 47
click at [1369, 171] on div "aNoColor" at bounding box center [1303, 173] width 169 height 22
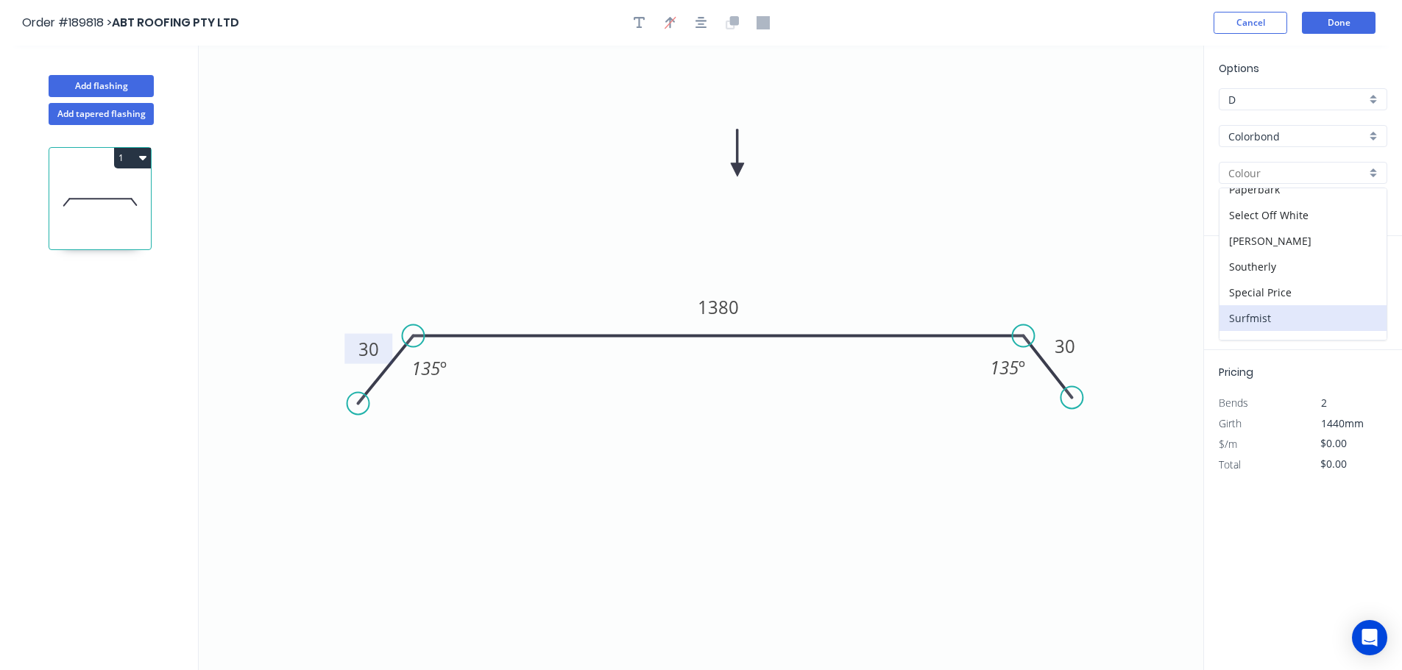
scroll to position [570, 0]
click at [1290, 200] on div "Surfmist" at bounding box center [1302, 198] width 167 height 26
type input "Surfmist"
click at [1250, 291] on input "text" at bounding box center [1241, 294] width 44 height 19
type input "4"
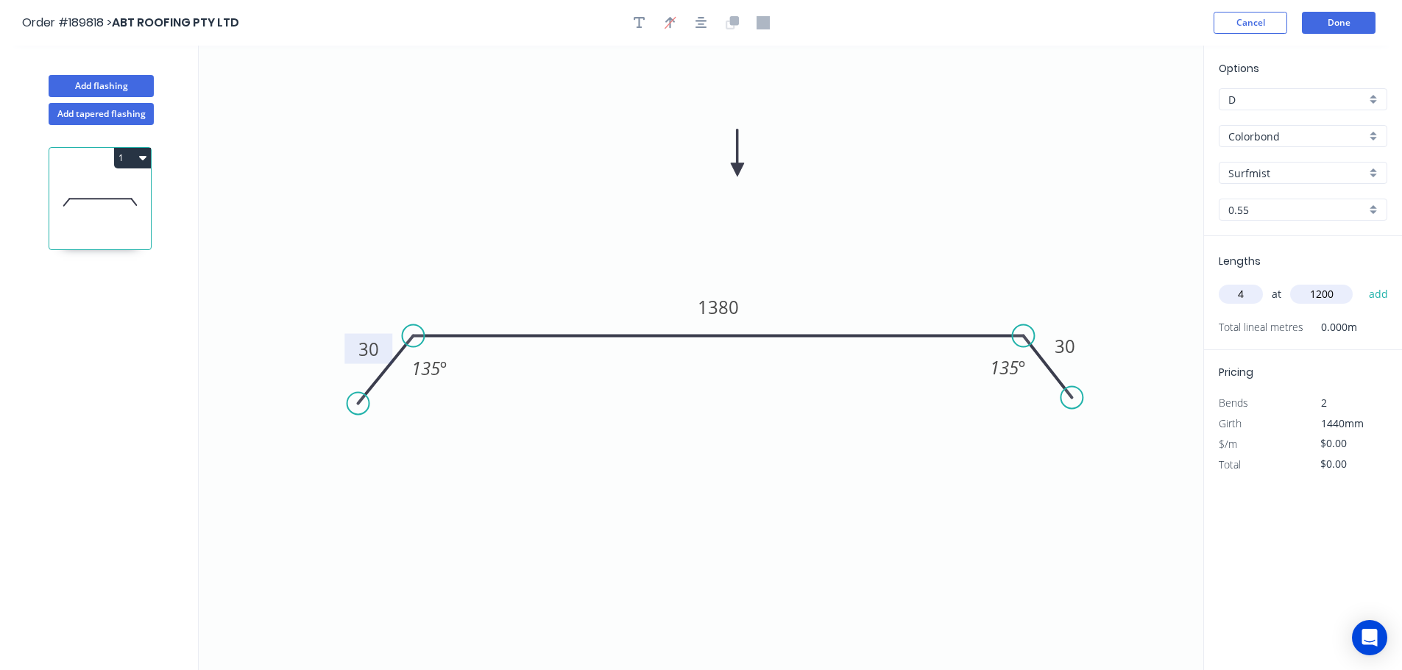
type input "1200"
click at [1361, 282] on button "add" at bounding box center [1378, 294] width 35 height 25
click at [117, 89] on button "Add flashing" at bounding box center [101, 86] width 105 height 22
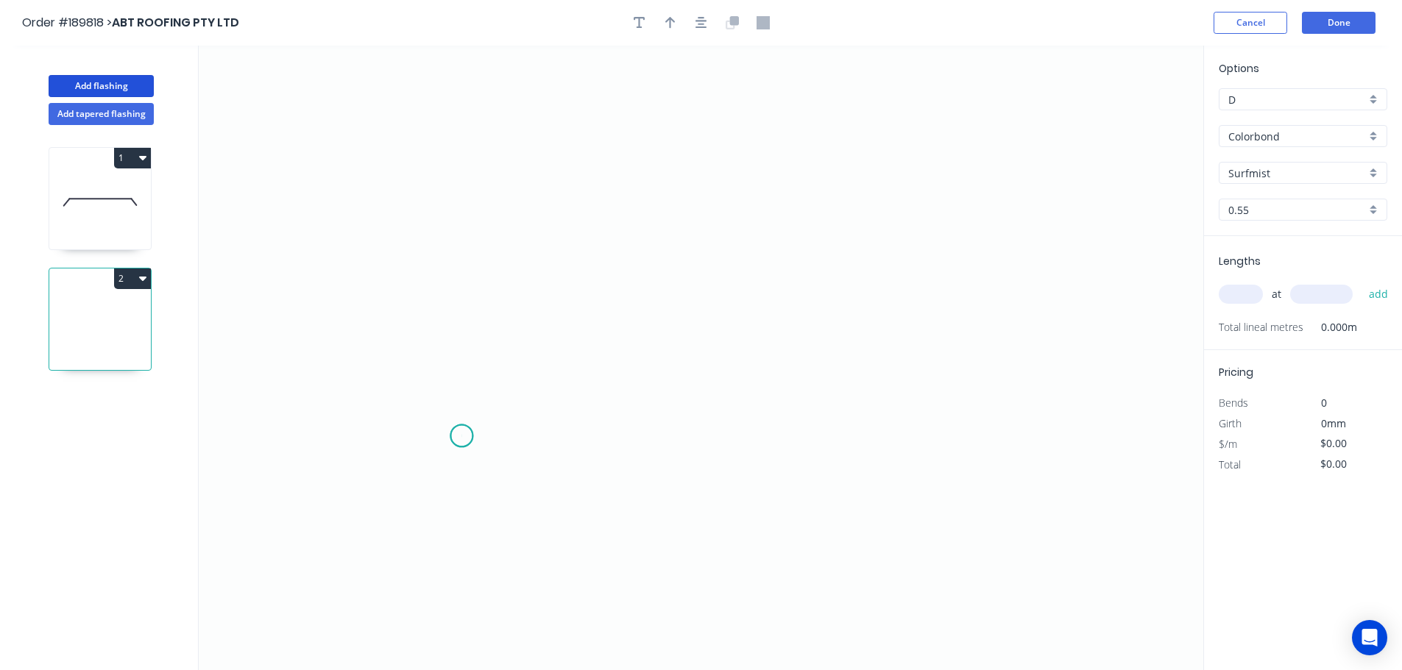
click at [461, 436] on icon "0" at bounding box center [701, 358] width 1004 height 625
click at [454, 134] on icon "0" at bounding box center [701, 358] width 1004 height 625
click at [875, 146] on icon "0 ?" at bounding box center [701, 358] width 1004 height 625
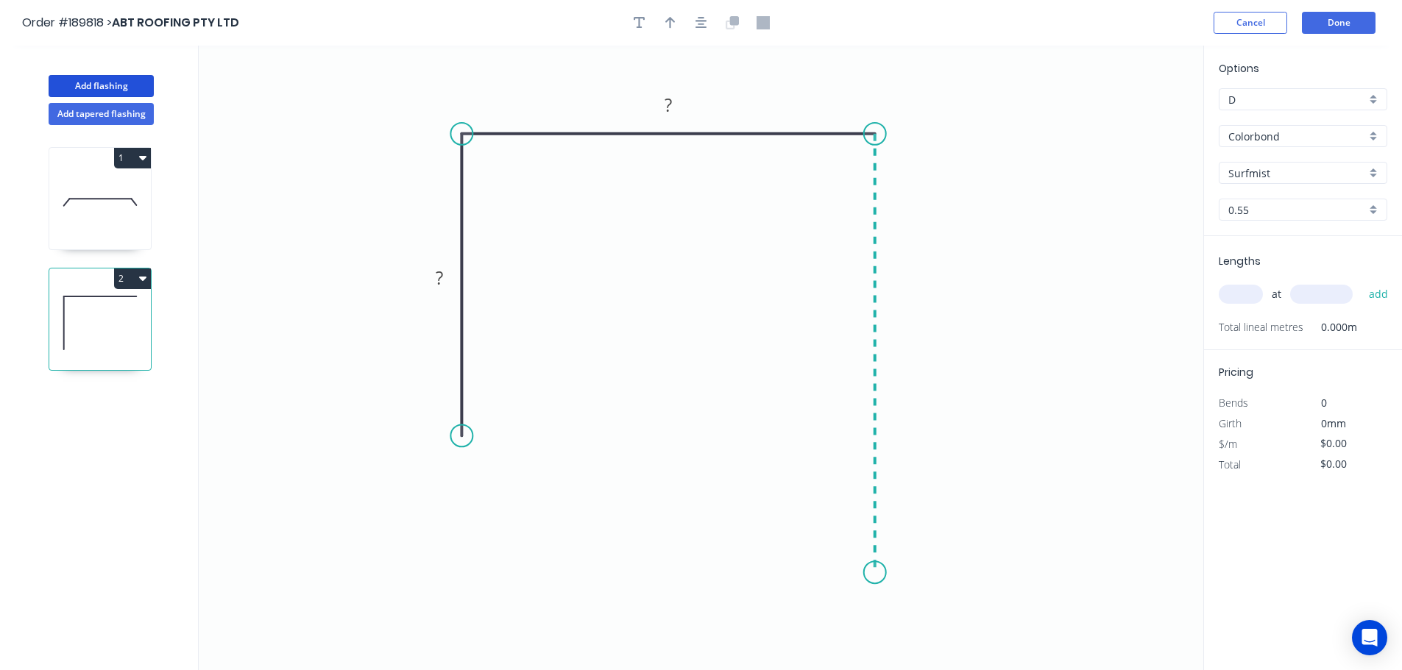
click at [875, 573] on icon "0 ? ?" at bounding box center [701, 358] width 1004 height 625
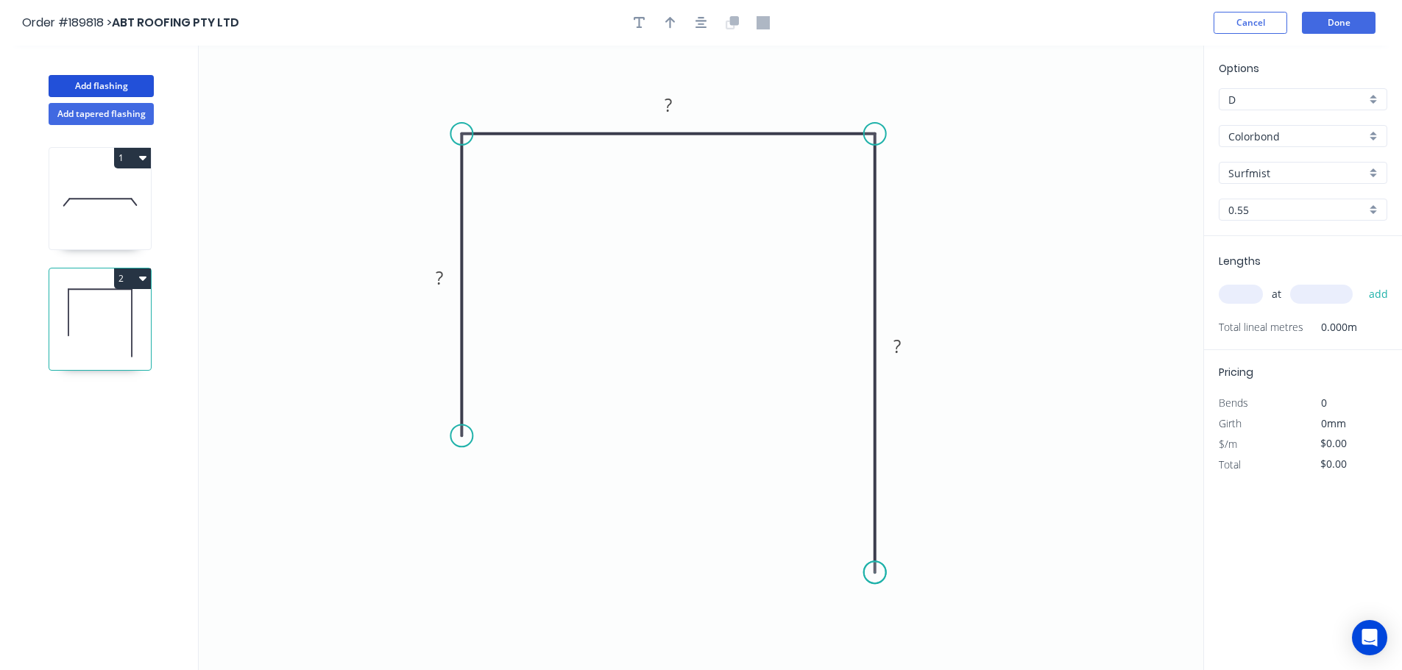
click at [875, 573] on circle at bounding box center [875, 572] width 22 height 22
drag, startPoint x: 875, startPoint y: 573, endPoint x: 874, endPoint y: 581, distance: 7.4
click at [874, 581] on circle at bounding box center [875, 572] width 22 height 22
click at [522, 478] on div "Crush & Fold" at bounding box center [538, 479] width 148 height 30
click at [450, 411] on tspan "10" at bounding box center [440, 409] width 21 height 24
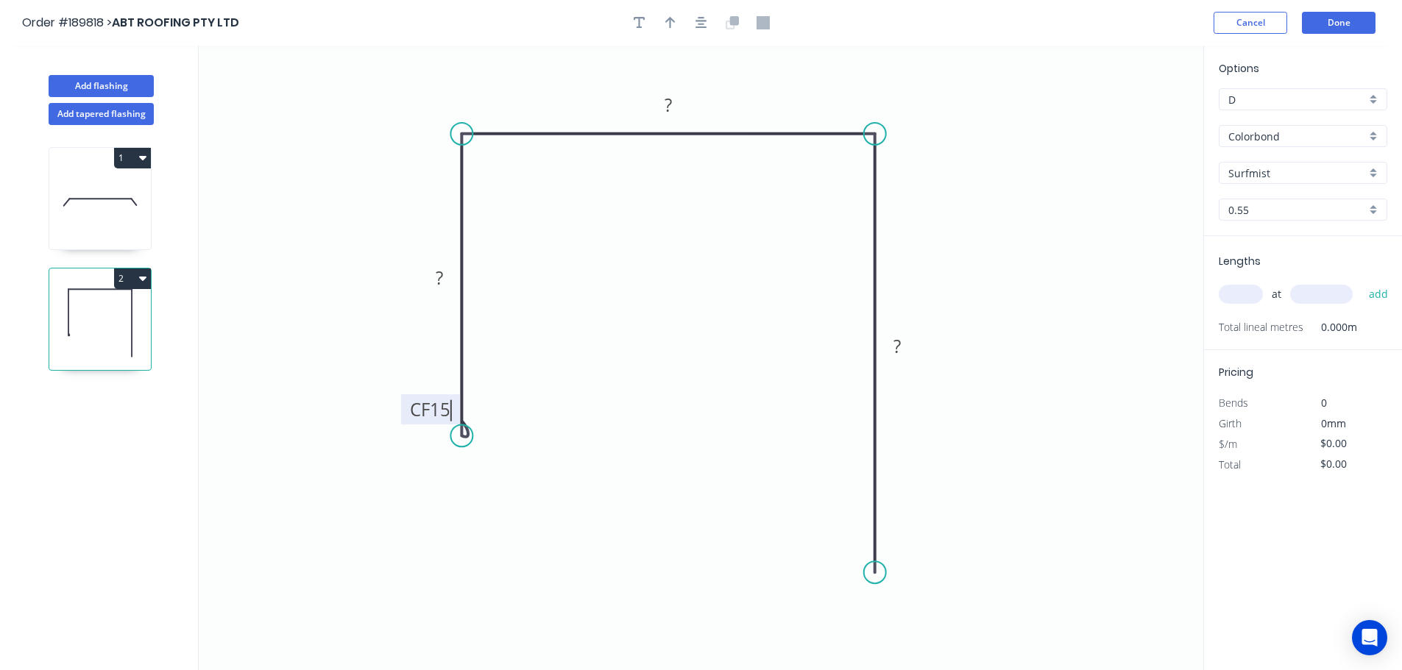
click at [498, 408] on icon "0 CF 15 ? ? ?" at bounding box center [701, 358] width 1004 height 625
drag, startPoint x: 405, startPoint y: 414, endPoint x: 483, endPoint y: 500, distance: 115.6
click at [483, 500] on rect at bounding box center [508, 495] width 59 height 30
click at [441, 275] on tspan "?" at bounding box center [439, 278] width 7 height 24
click at [729, 347] on icon "0 CF 15 190 250 340" at bounding box center [701, 358] width 1004 height 625
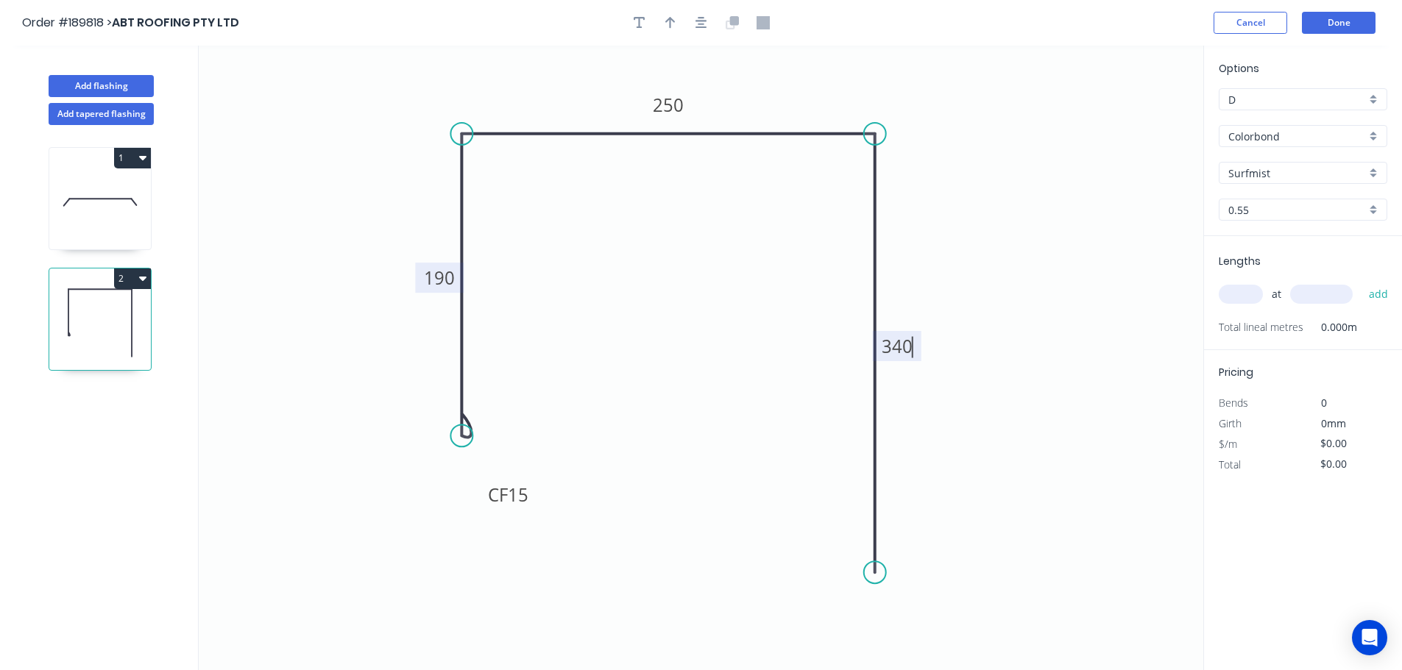
type input "$25.04"
click at [670, 21] on icon "button" at bounding box center [670, 23] width 10 height 12
drag, startPoint x: 1131, startPoint y: 119, endPoint x: 774, endPoint y: 86, distance: 358.4
click at [774, 86] on icon at bounding box center [776, 68] width 13 height 47
drag, startPoint x: 1251, startPoint y: 293, endPoint x: 1236, endPoint y: 293, distance: 14.7
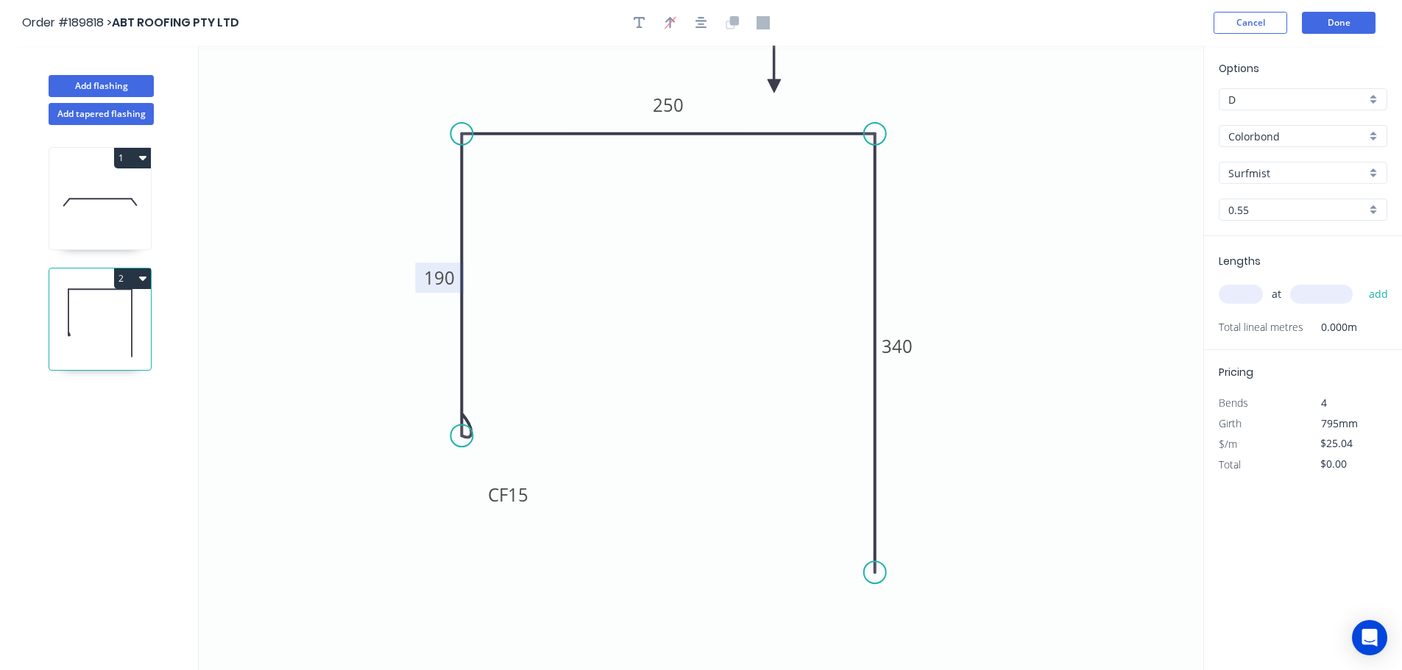
click at [1252, 293] on input "text" at bounding box center [1241, 294] width 44 height 19
type input "1"
type input "1400"
click at [1361, 282] on button "add" at bounding box center [1378, 294] width 35 height 25
type input "$35.06"
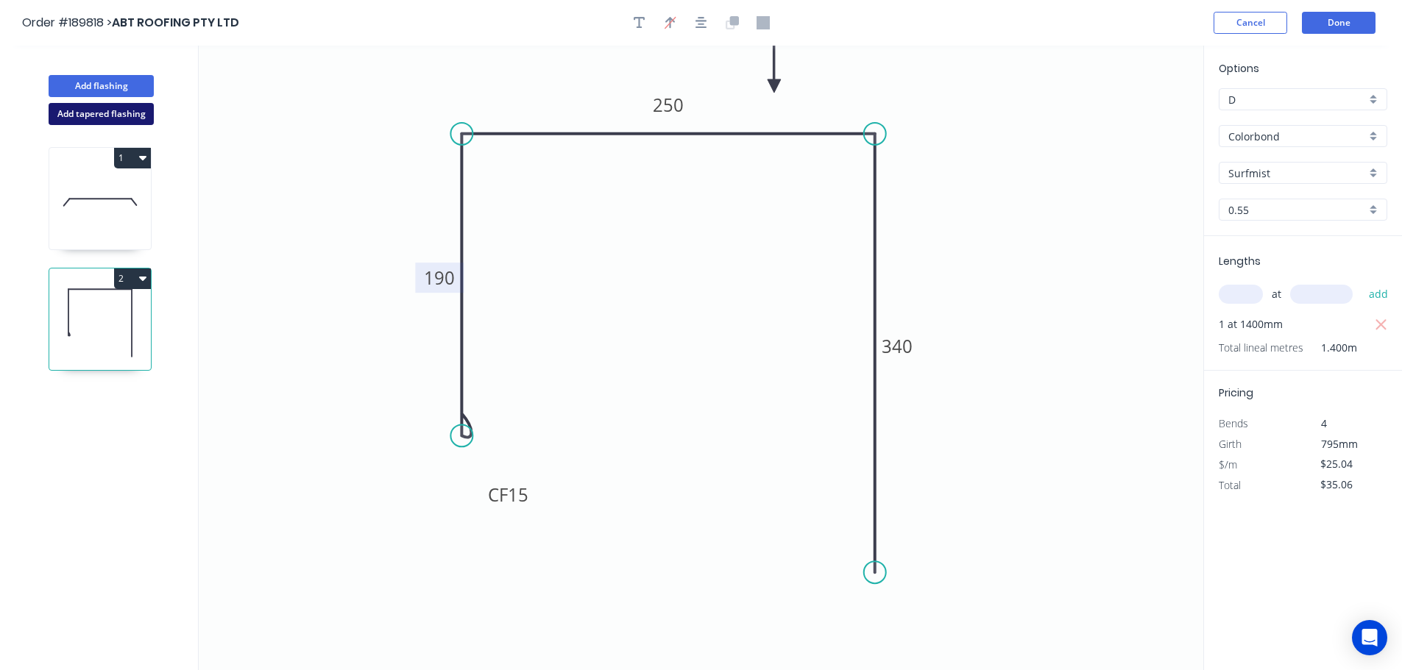
click at [82, 112] on button "Add tapered flashing" at bounding box center [101, 114] width 105 height 22
type input "$0.00"
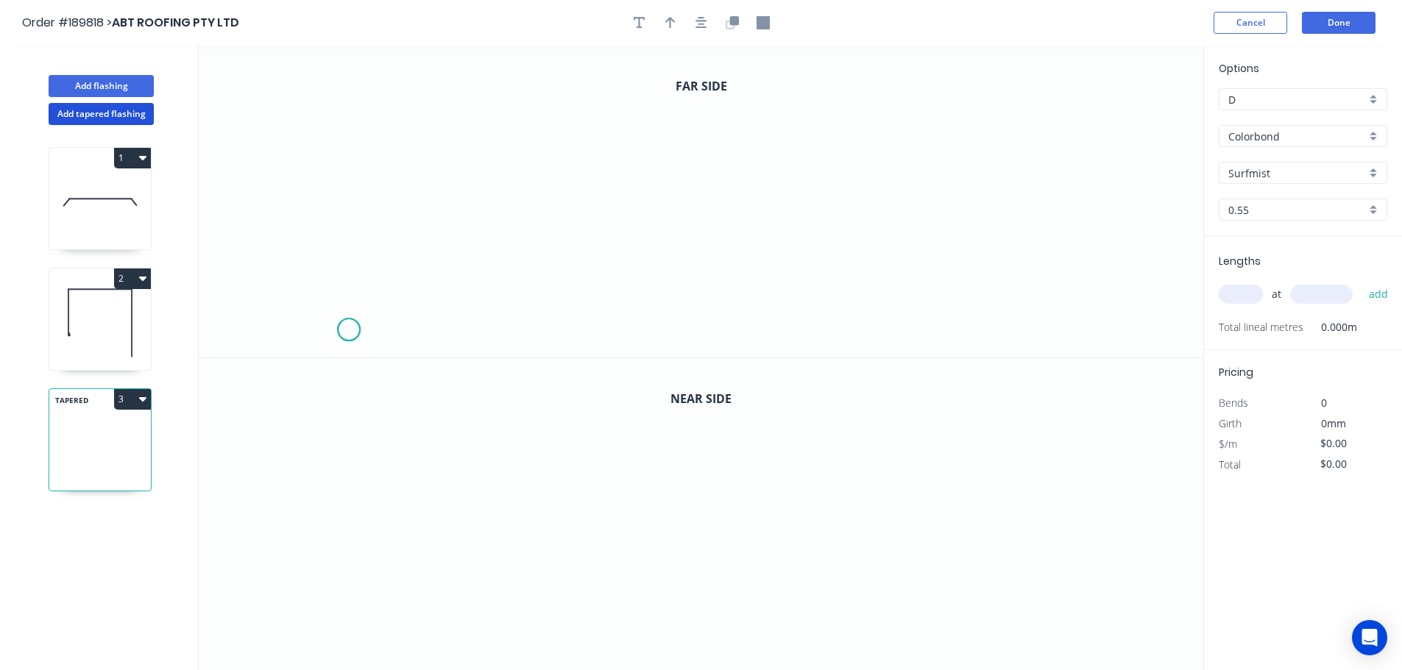
click at [348, 330] on icon "0" at bounding box center [701, 202] width 1004 height 312
click at [389, 343] on div "Delete point" at bounding box center [423, 346] width 148 height 30
click at [344, 244] on icon "0" at bounding box center [701, 202] width 1004 height 312
click at [344, 102] on icon "0" at bounding box center [701, 202] width 1004 height 312
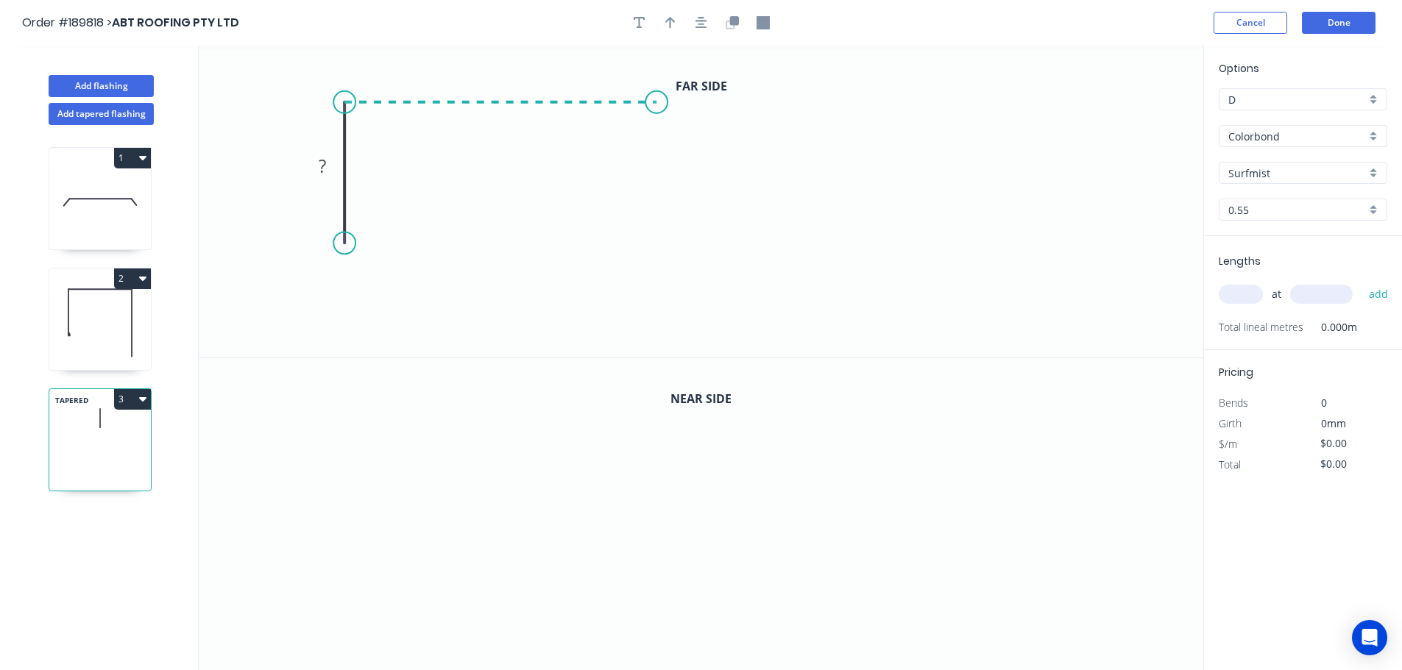
click at [656, 99] on icon "0 ?" at bounding box center [701, 202] width 1004 height 312
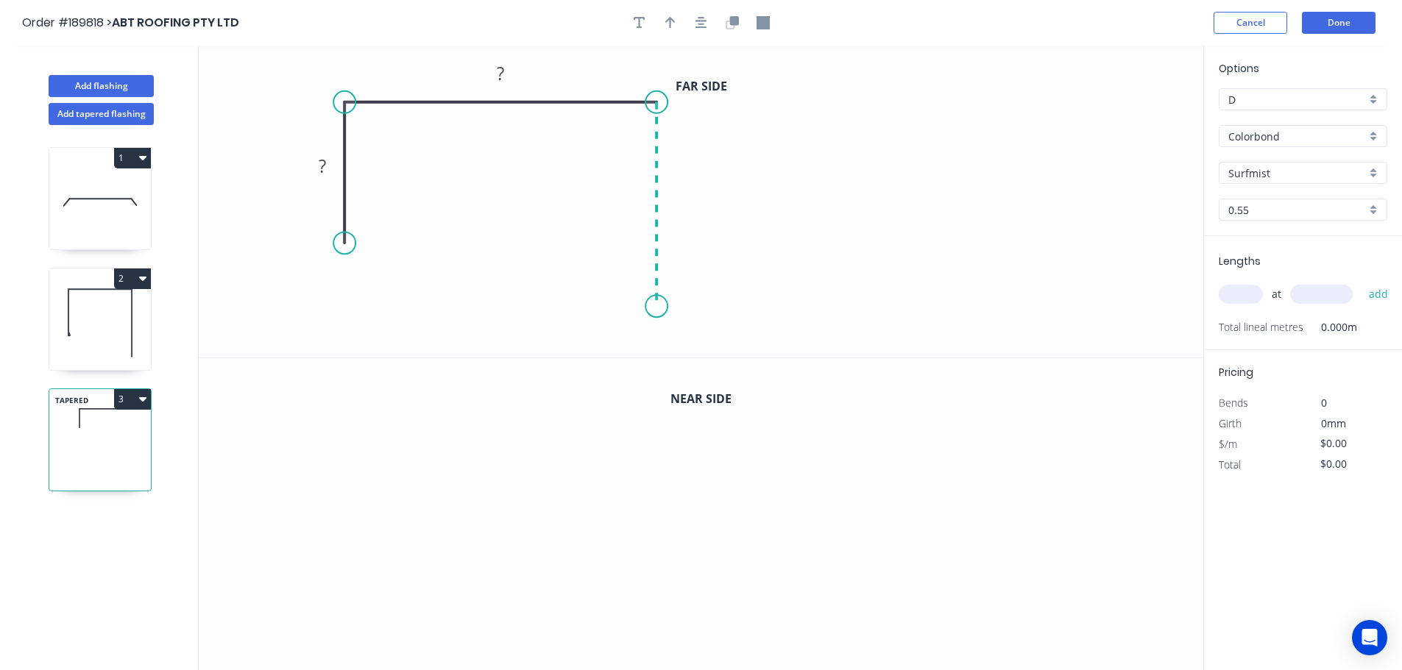
click at [660, 307] on icon "0 ? ?" at bounding box center [701, 202] width 1004 height 312
click at [660, 307] on circle at bounding box center [656, 306] width 22 height 22
click at [1344, 20] on button "Done" at bounding box center [1339, 23] width 74 height 22
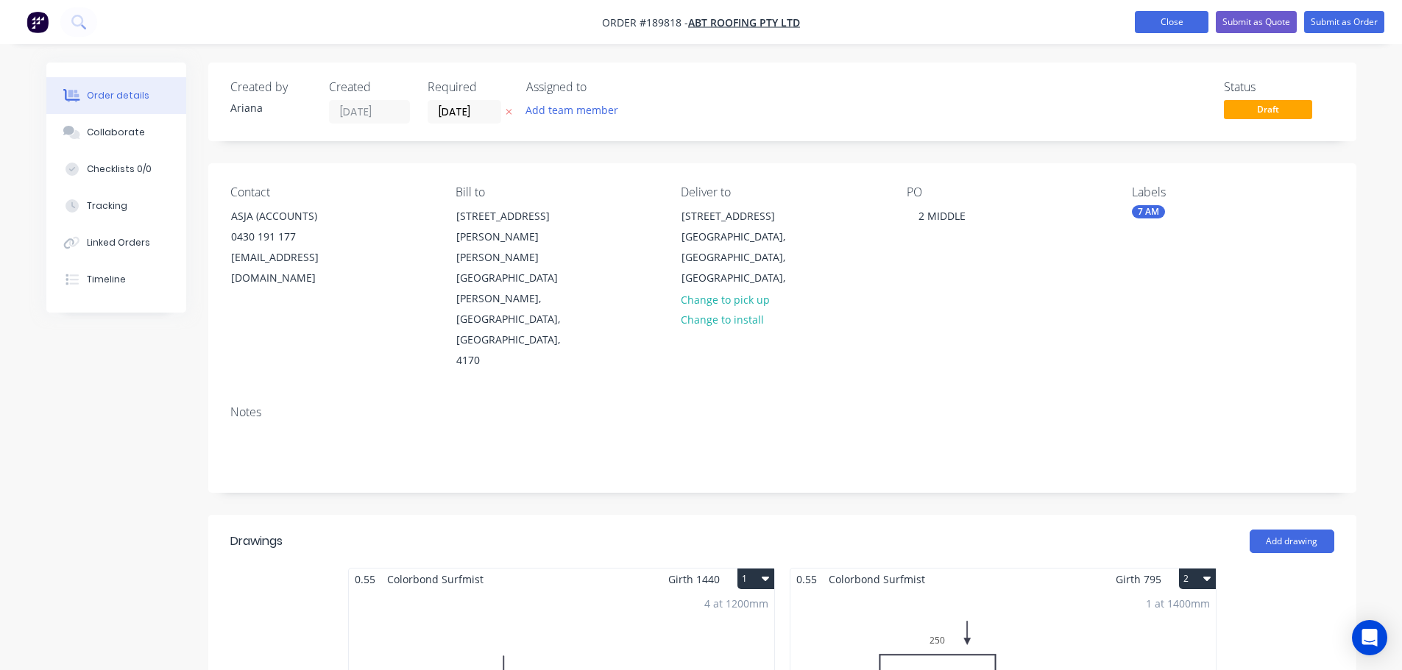
click at [1161, 21] on button "Close" at bounding box center [1172, 22] width 74 height 22
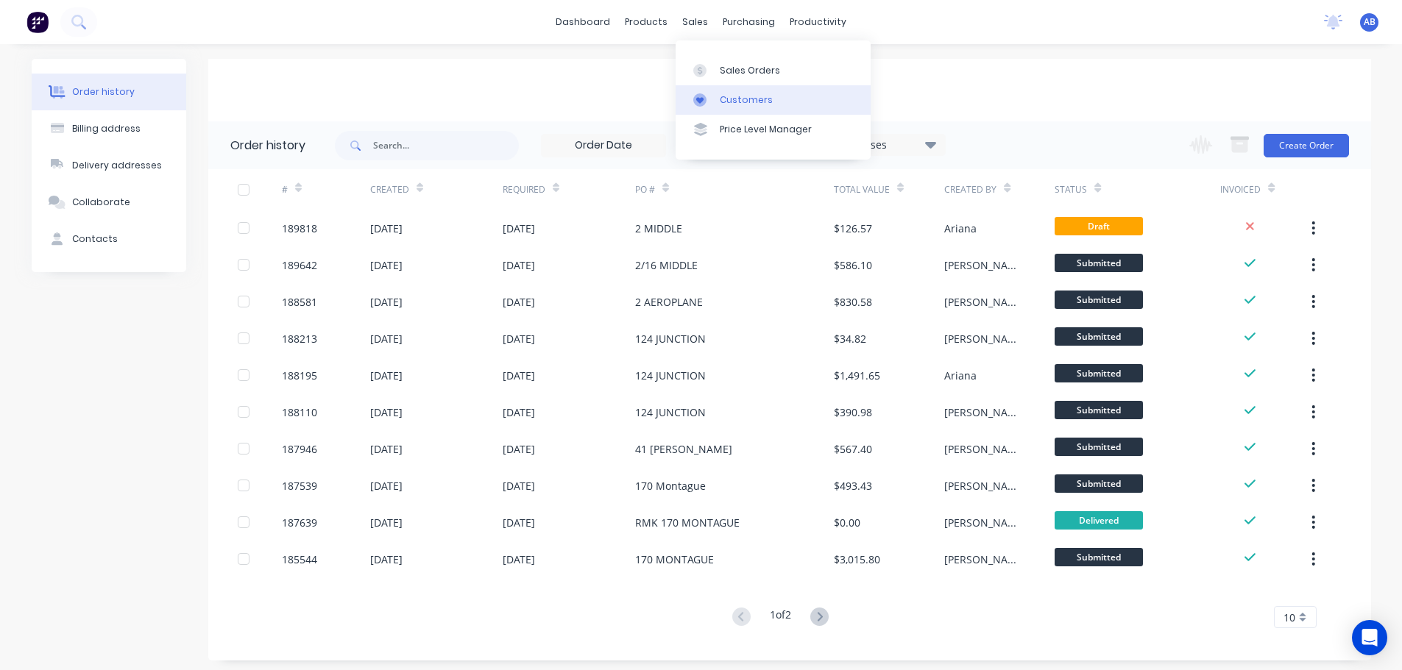
click at [723, 100] on div "Customers" at bounding box center [746, 99] width 53 height 13
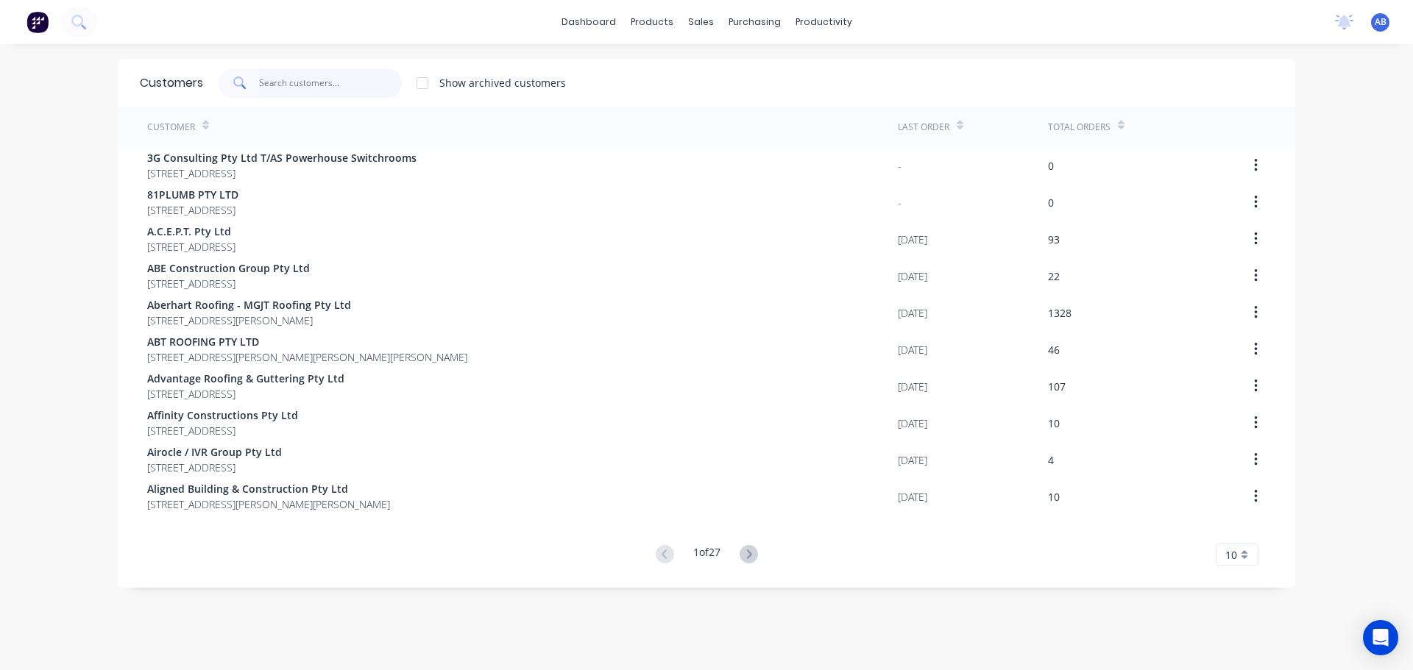
click at [351, 85] on input "text" at bounding box center [330, 82] width 143 height 29
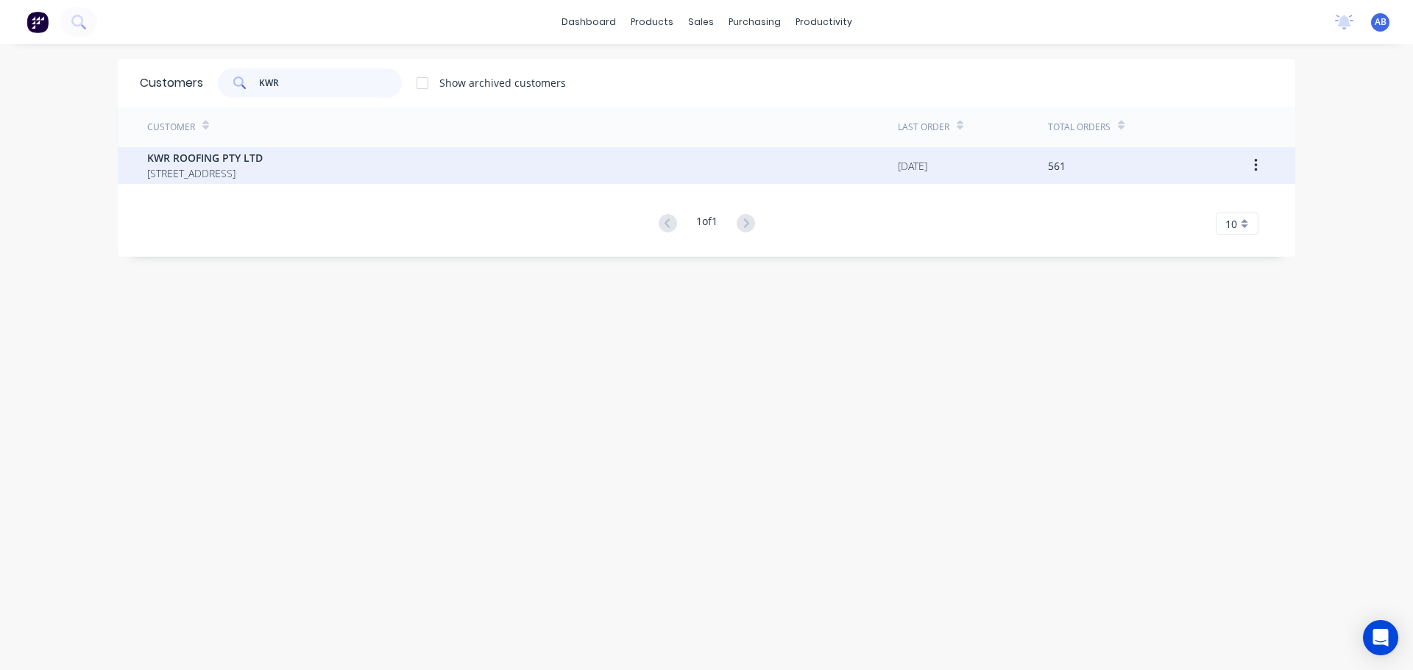
type input "KWR"
click at [263, 163] on span "KWR ROOFING PTY LTD" at bounding box center [205, 157] width 116 height 15
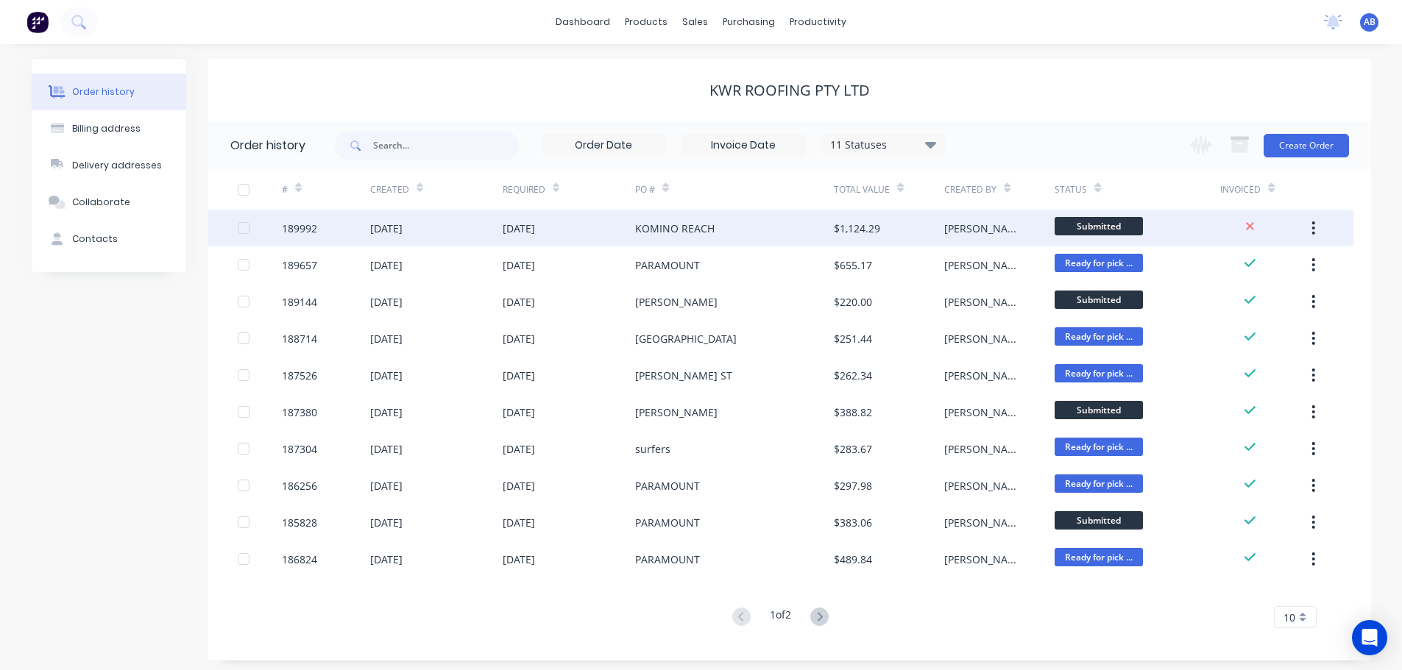
click at [664, 224] on div "KOMINO REACH" at bounding box center [674, 228] width 79 height 15
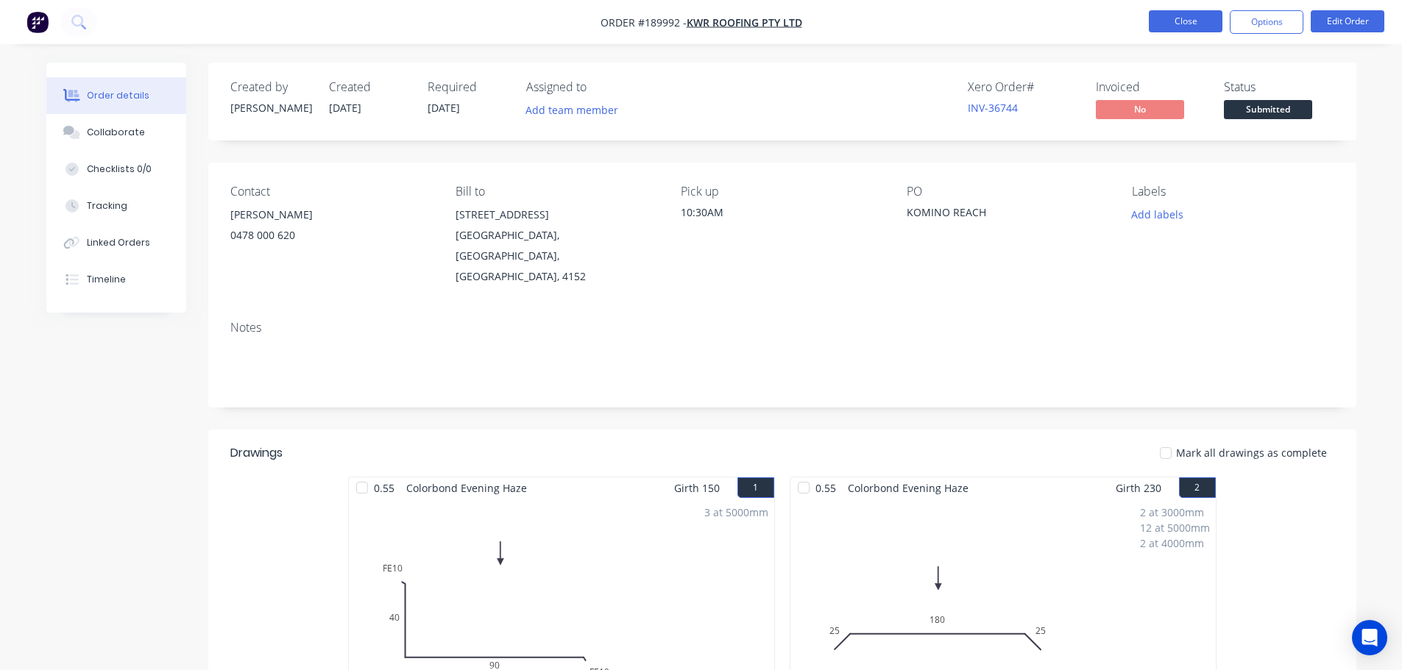
click at [1196, 23] on button "Close" at bounding box center [1186, 21] width 74 height 22
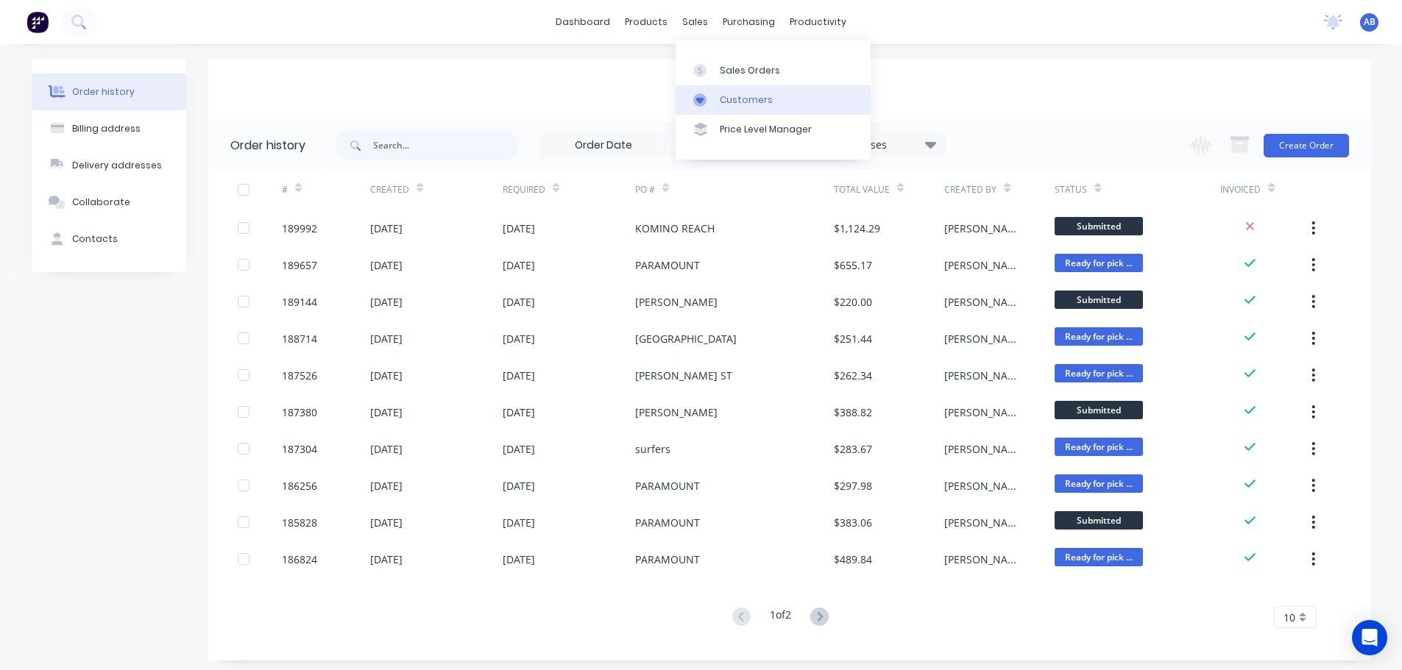
click at [728, 94] on div "Customers" at bounding box center [746, 99] width 53 height 13
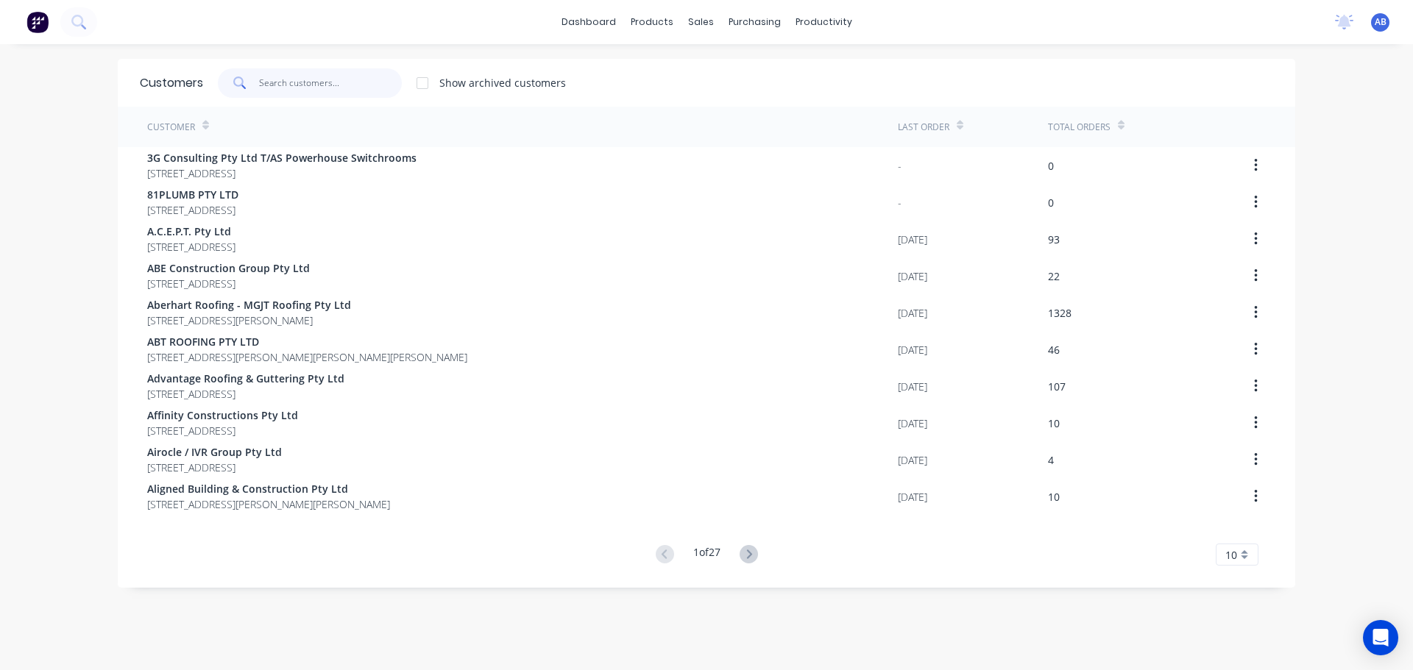
drag, startPoint x: 318, startPoint y: 79, endPoint x: 649, endPoint y: 77, distance: 331.1
click at [319, 79] on input "text" at bounding box center [330, 82] width 143 height 29
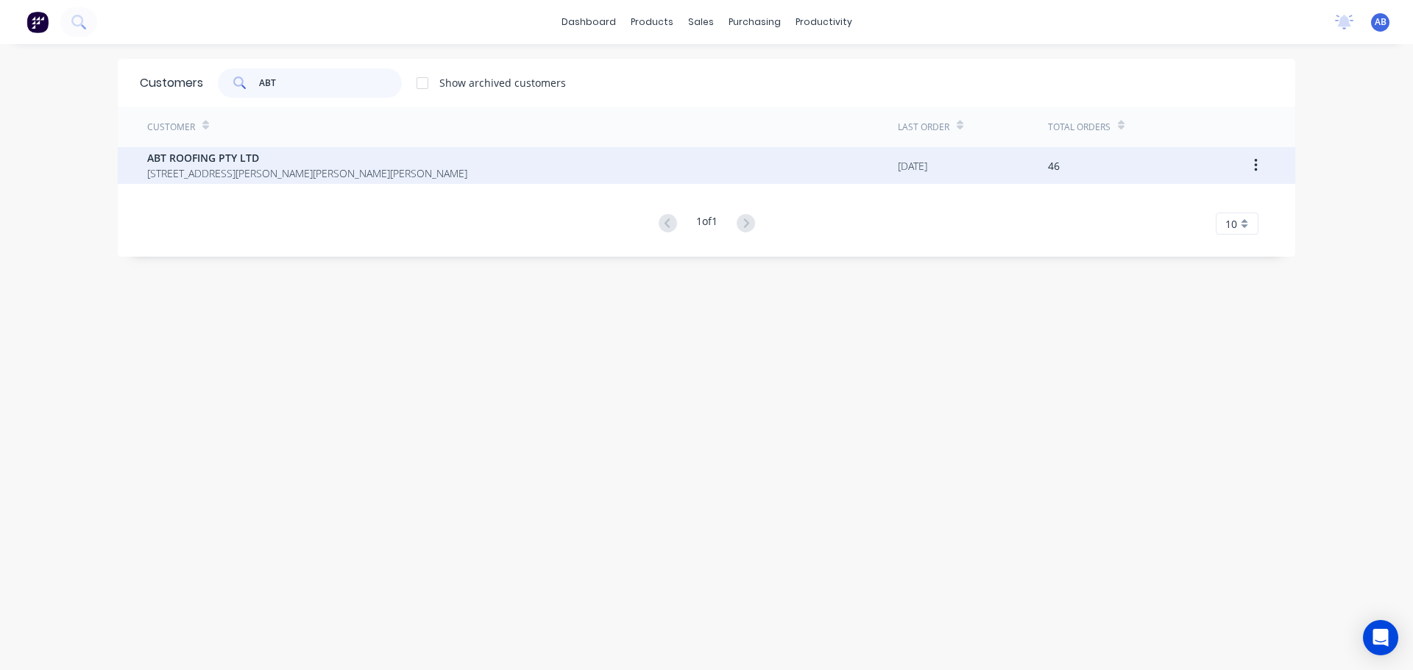
type input "ABT"
click at [305, 173] on span "[STREET_ADDRESS][PERSON_NAME][PERSON_NAME][PERSON_NAME]" at bounding box center [307, 173] width 320 height 15
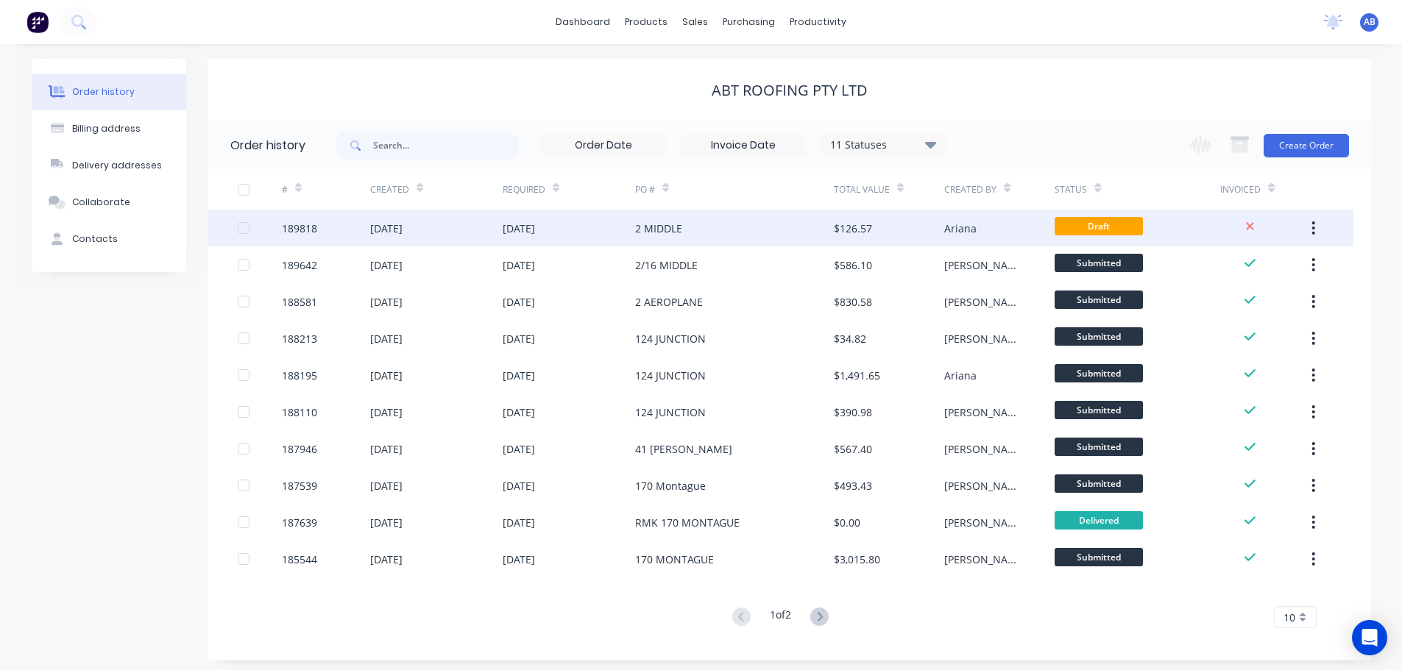
click at [697, 230] on div "2 MIDDLE" at bounding box center [734, 228] width 199 height 37
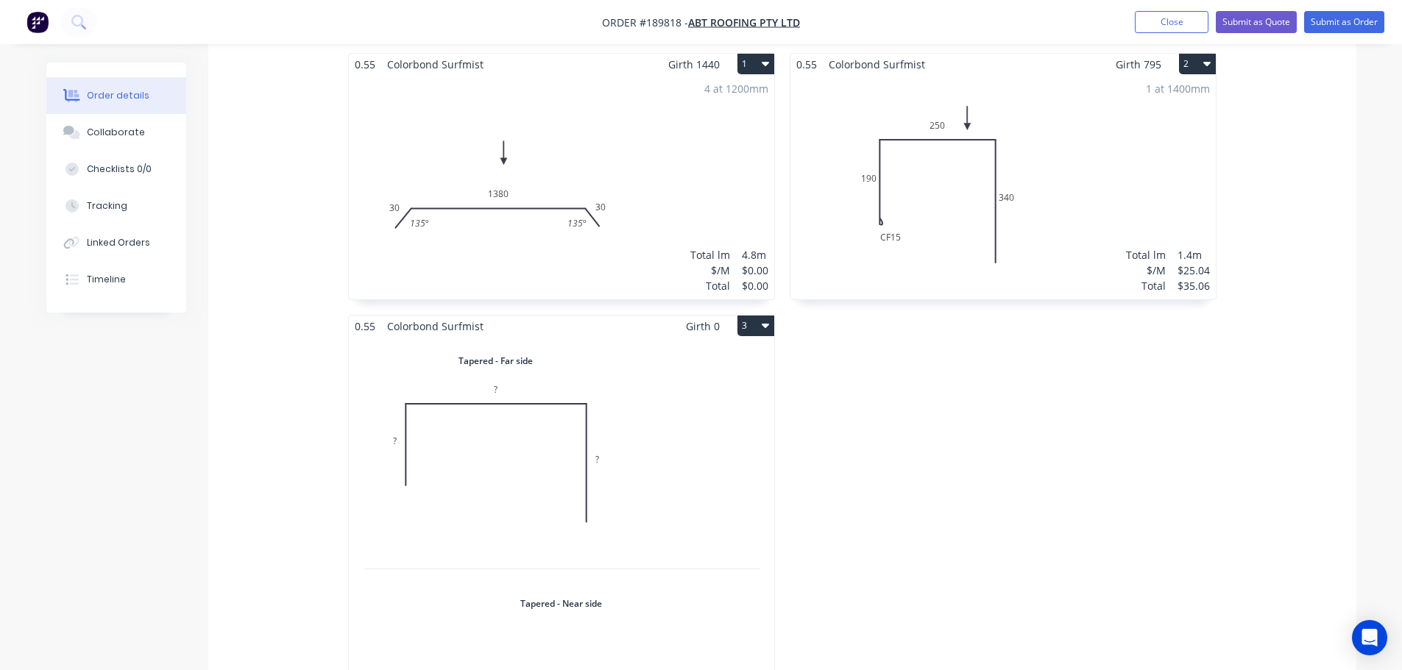
click at [691, 361] on div "Total lm $/M Total 0m $0.00 $0.00" at bounding box center [561, 579] width 425 height 485
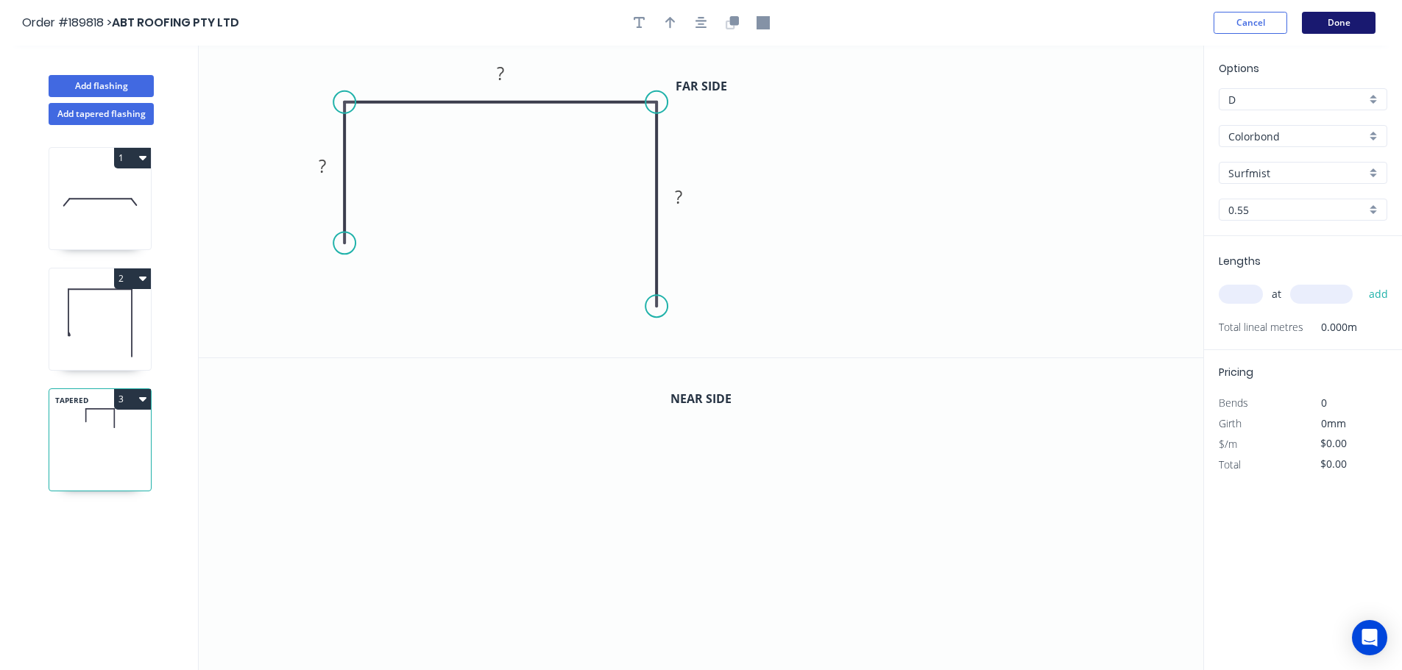
click at [1352, 26] on button "Done" at bounding box center [1339, 23] width 74 height 22
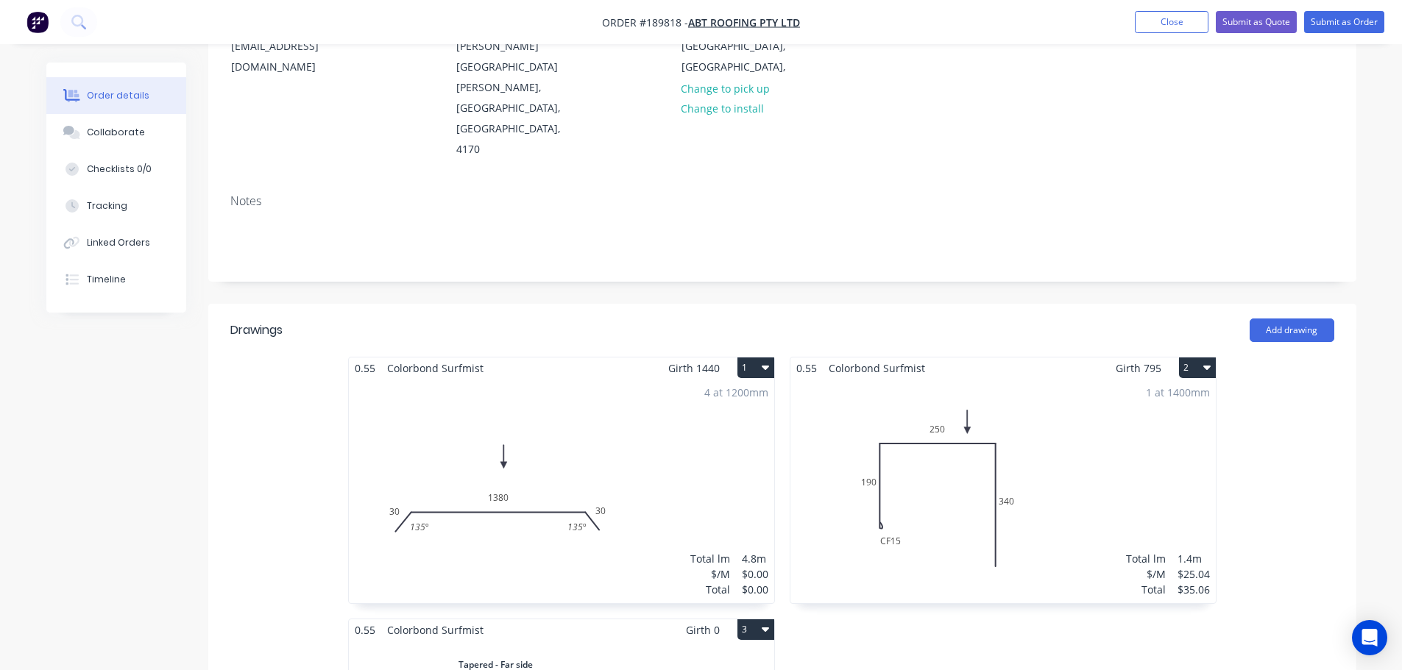
scroll to position [344, 0]
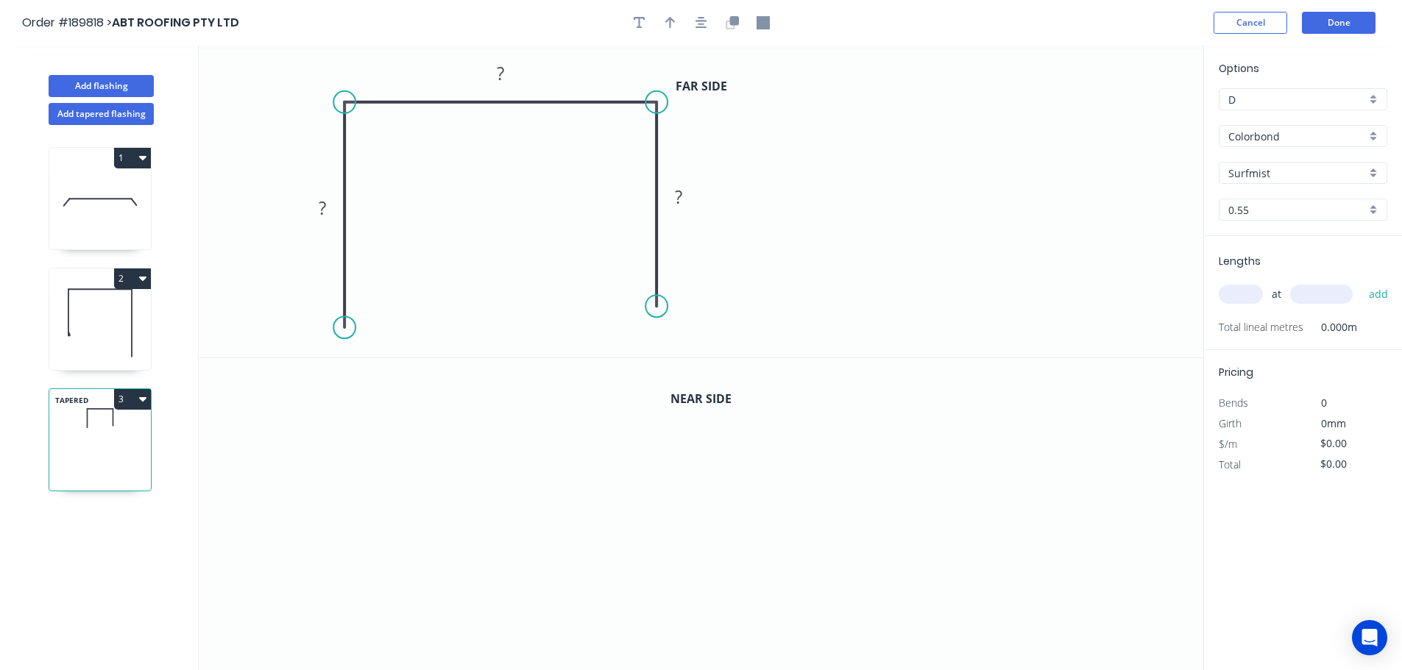
drag, startPoint x: 345, startPoint y: 244, endPoint x: 344, endPoint y: 328, distance: 84.6
click at [344, 328] on circle at bounding box center [344, 327] width 22 height 22
drag, startPoint x: 657, startPoint y: 309, endPoint x: 654, endPoint y: 236, distance: 72.9
click at [654, 236] on circle at bounding box center [656, 235] width 22 height 22
click at [414, 371] on div "Crush & Fold" at bounding box center [418, 376] width 148 height 30
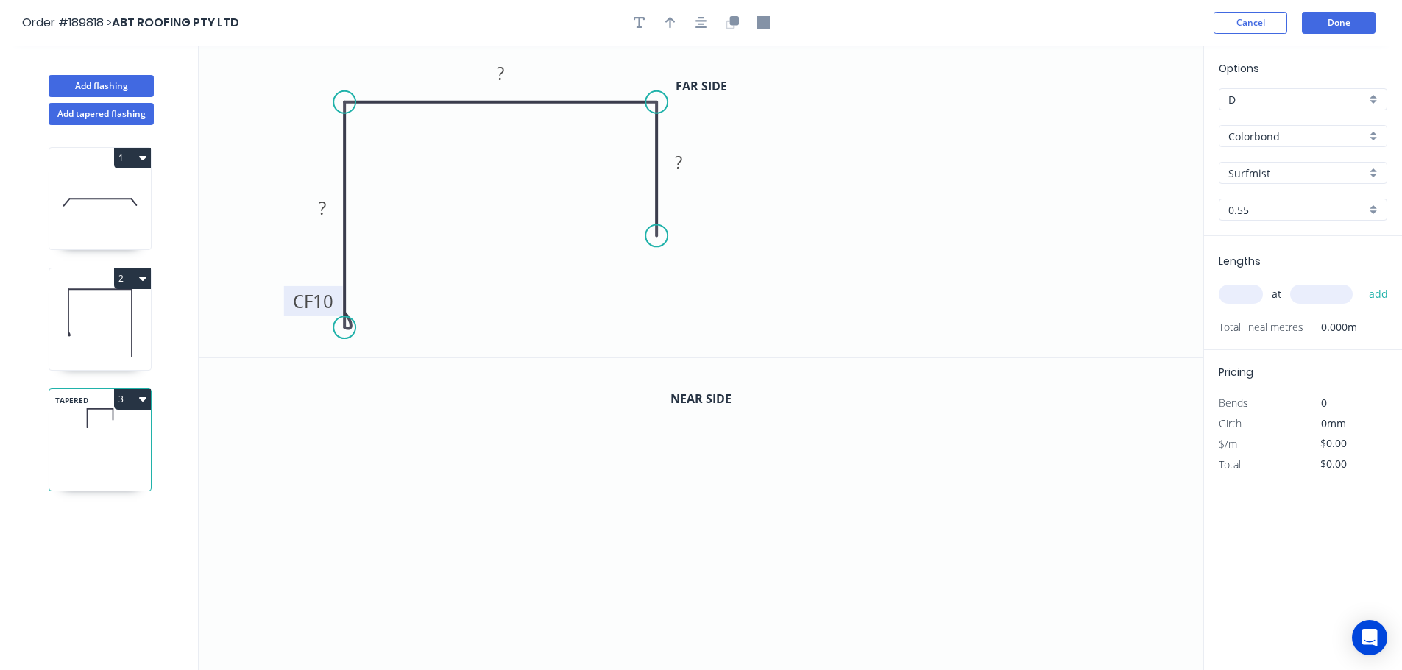
click at [330, 303] on tspan "10" at bounding box center [323, 301] width 21 height 24
click at [486, 281] on icon "0 CF 15 ? ? ?" at bounding box center [701, 202] width 1004 height 312
drag, startPoint x: 288, startPoint y: 307, endPoint x: 249, endPoint y: 332, distance: 46.3
click at [249, 332] on rect at bounding box center [274, 326] width 59 height 30
click at [330, 213] on rect at bounding box center [322, 209] width 29 height 21
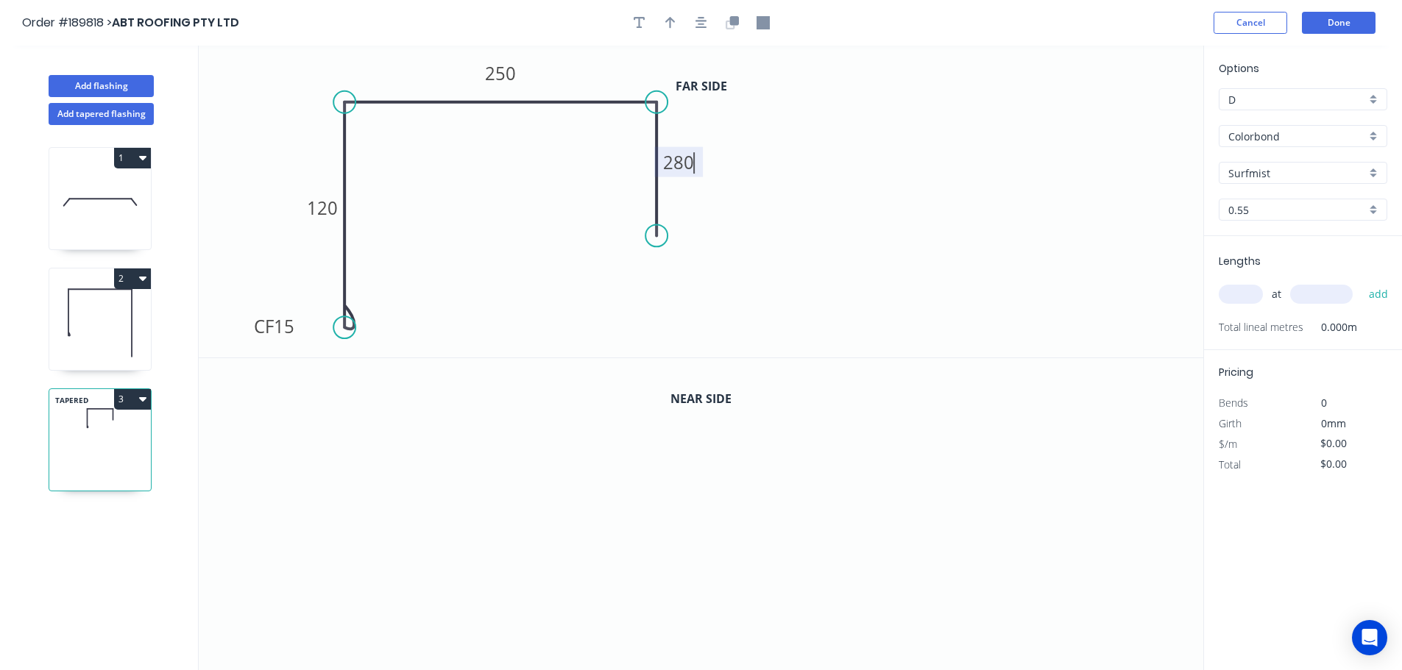
click at [834, 243] on icon "0 CF 15 120 250 280" at bounding box center [701, 202] width 1004 height 312
click at [670, 19] on icon "button" at bounding box center [670, 23] width 10 height 12
drag, startPoint x: 1127, startPoint y: 116, endPoint x: 593, endPoint y: 76, distance: 535.7
click at [592, 76] on icon at bounding box center [592, 58] width 13 height 47
click at [728, 20] on icon "button" at bounding box center [732, 22] width 13 height 13
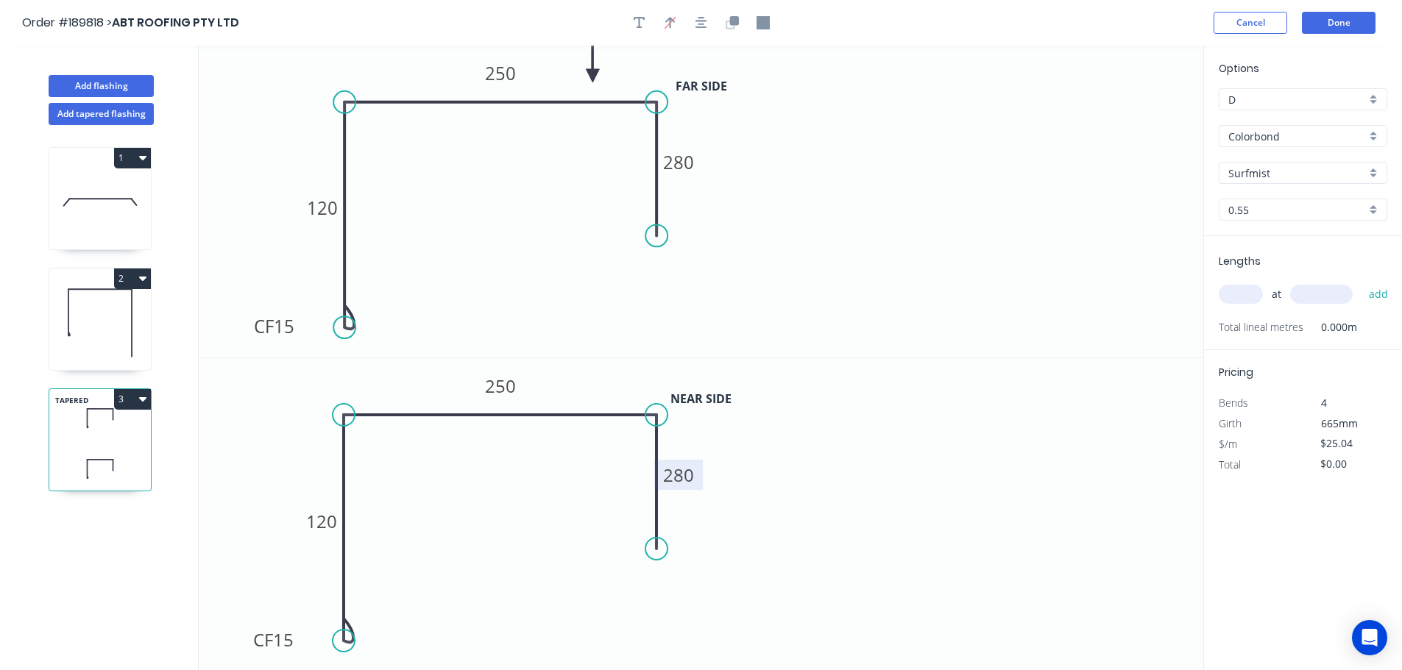
click at [684, 474] on tspan "280" at bounding box center [678, 475] width 31 height 24
click at [746, 467] on icon "0 CF 15 120 250 40" at bounding box center [701, 514] width 1004 height 313
type input "$26.84"
click at [1244, 291] on input "text" at bounding box center [1241, 294] width 44 height 19
type input "1"
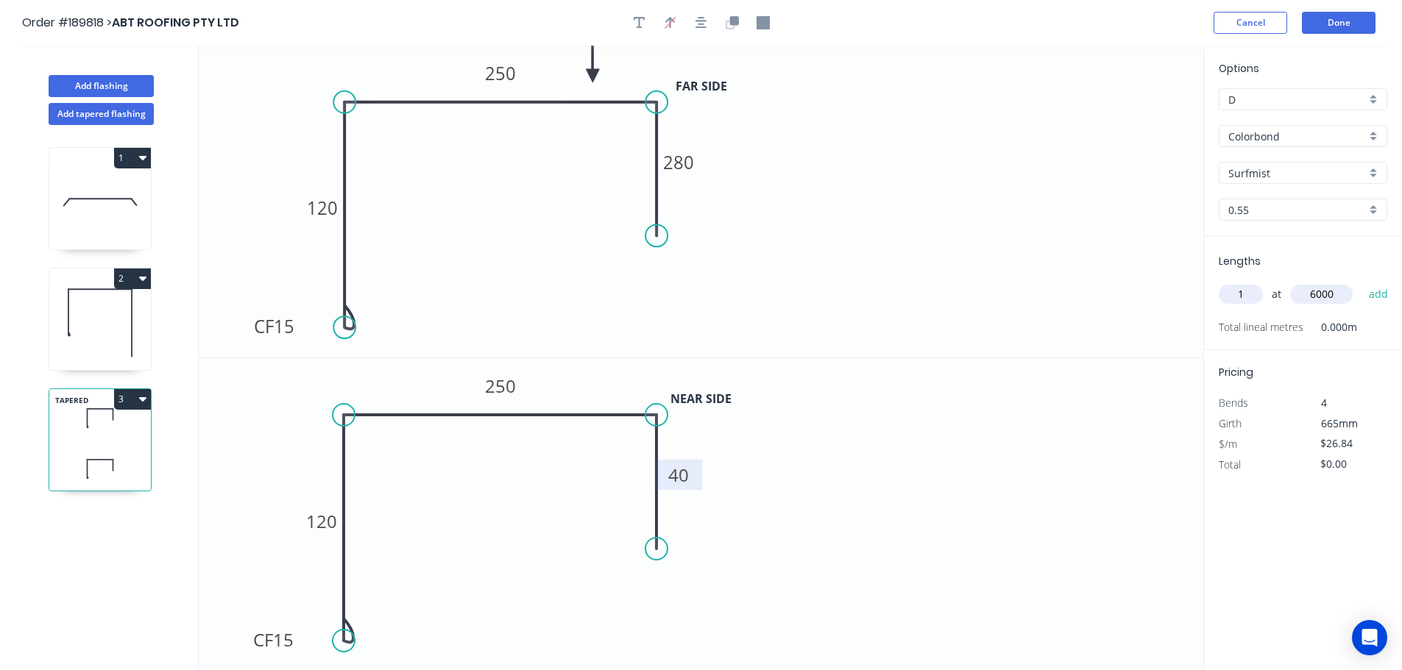
type input "6000"
click at [1361, 282] on button "add" at bounding box center [1378, 294] width 35 height 25
type input "$161.04"
click at [110, 114] on button "Add tapered flashing" at bounding box center [101, 114] width 105 height 22
type input "$0.00"
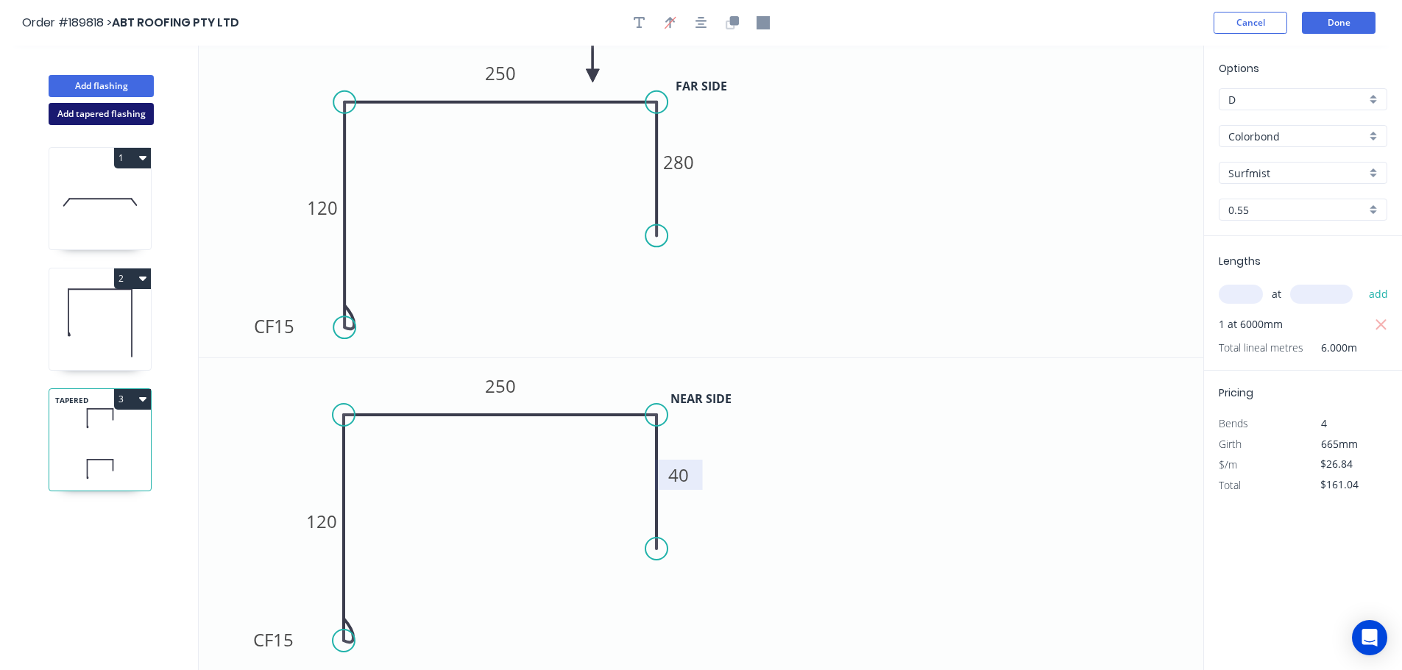
type input "$0.00"
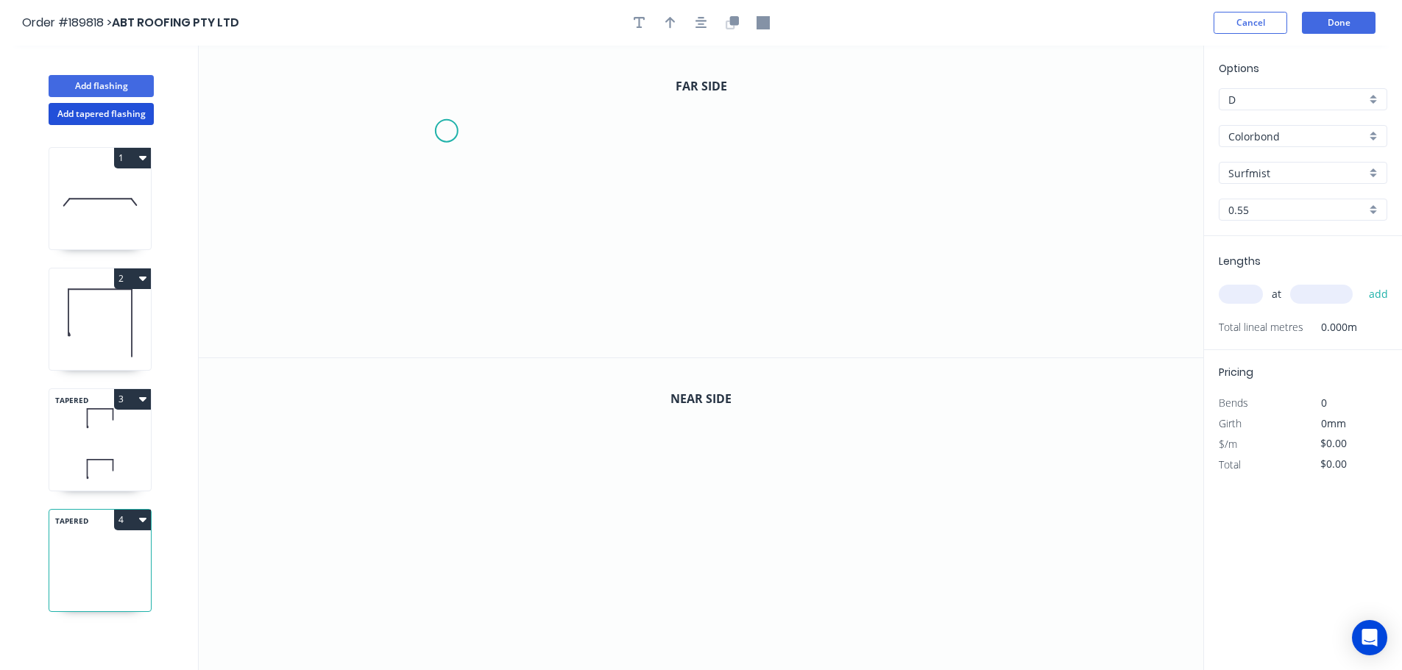
click at [446, 131] on icon "0" at bounding box center [701, 202] width 1004 height 312
click at [453, 297] on icon "0" at bounding box center [701, 202] width 1004 height 312
click at [928, 284] on icon "0 ?" at bounding box center [701, 202] width 1004 height 312
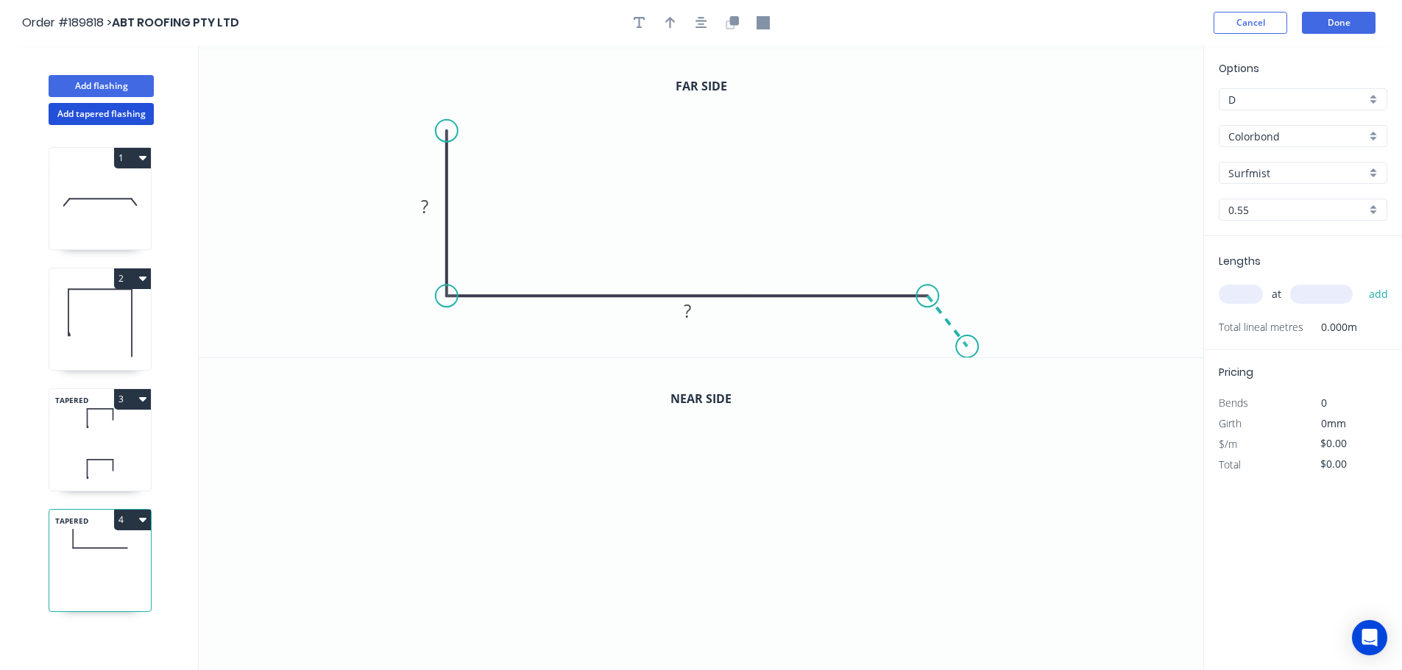
click at [968, 347] on icon "0 ? ?" at bounding box center [701, 202] width 1004 height 312
click at [968, 347] on circle at bounding box center [967, 347] width 22 height 22
click at [425, 204] on tspan "?" at bounding box center [424, 206] width 7 height 24
drag, startPoint x: 754, startPoint y: 171, endPoint x: 701, endPoint y: 80, distance: 104.9
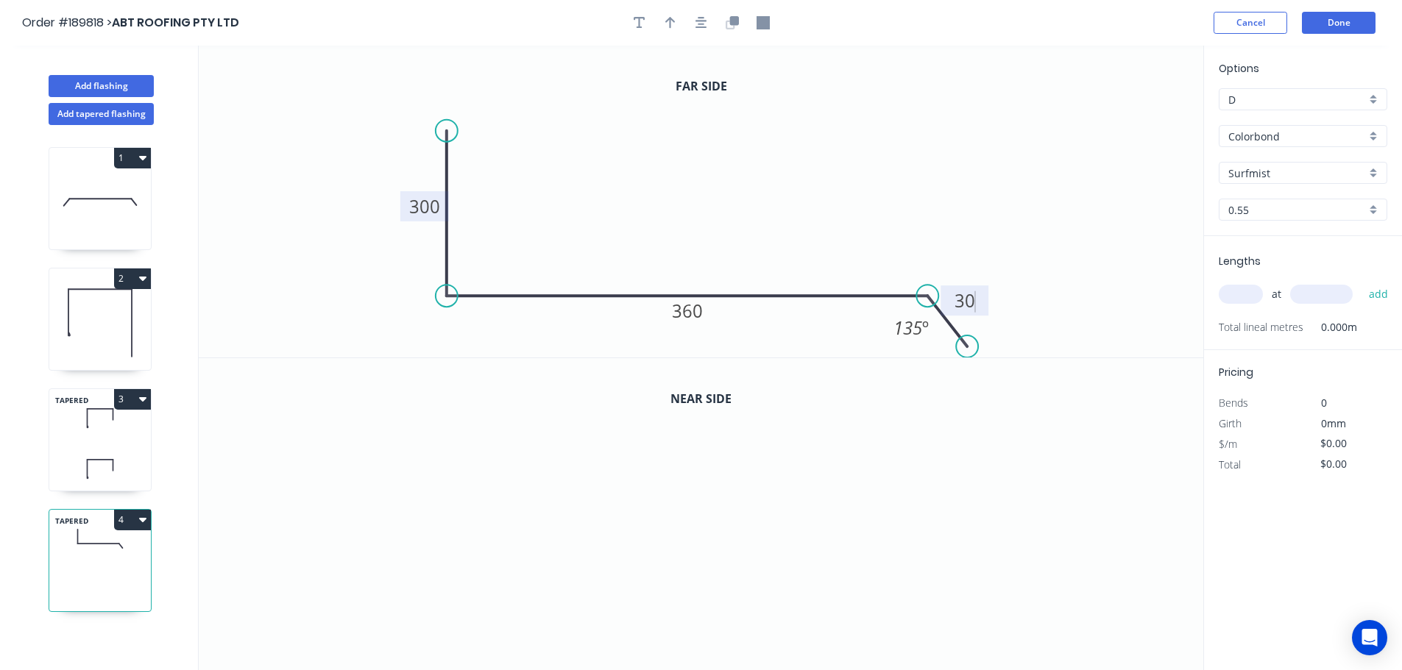
click at [755, 170] on icon "0 300 360 30 135 º" at bounding box center [701, 202] width 1004 height 312
click at [663, 20] on button "button" at bounding box center [670, 23] width 22 height 22
drag, startPoint x: 1128, startPoint y: 116, endPoint x: 712, endPoint y: 194, distance: 422.9
click at [712, 194] on icon at bounding box center [712, 175] width 13 height 47
click at [733, 21] on icon "button" at bounding box center [733, 20] width 9 height 9
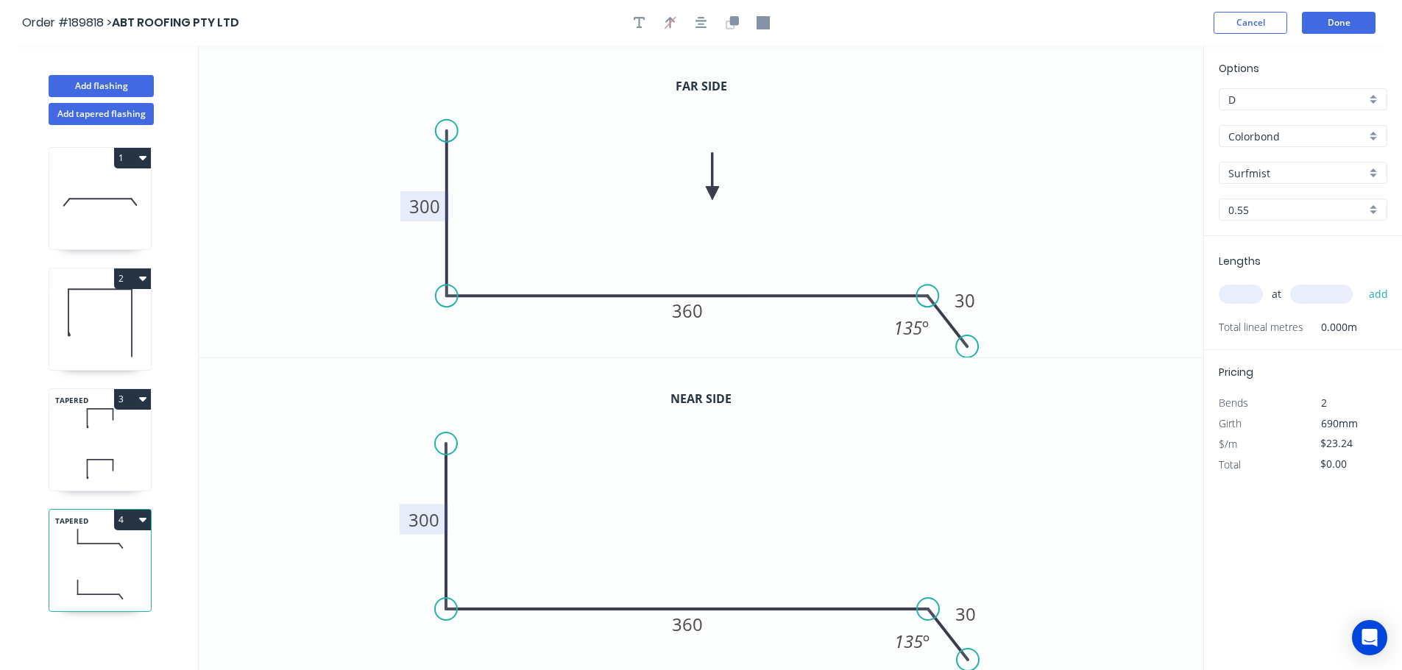
click at [437, 522] on tspan "300" at bounding box center [423, 520] width 31 height 24
click at [515, 500] on icon "0 50 360 30 135 º" at bounding box center [701, 514] width 1004 height 313
type input "$25.04"
click at [1247, 295] on input "text" at bounding box center [1241, 294] width 44 height 19
type input "1"
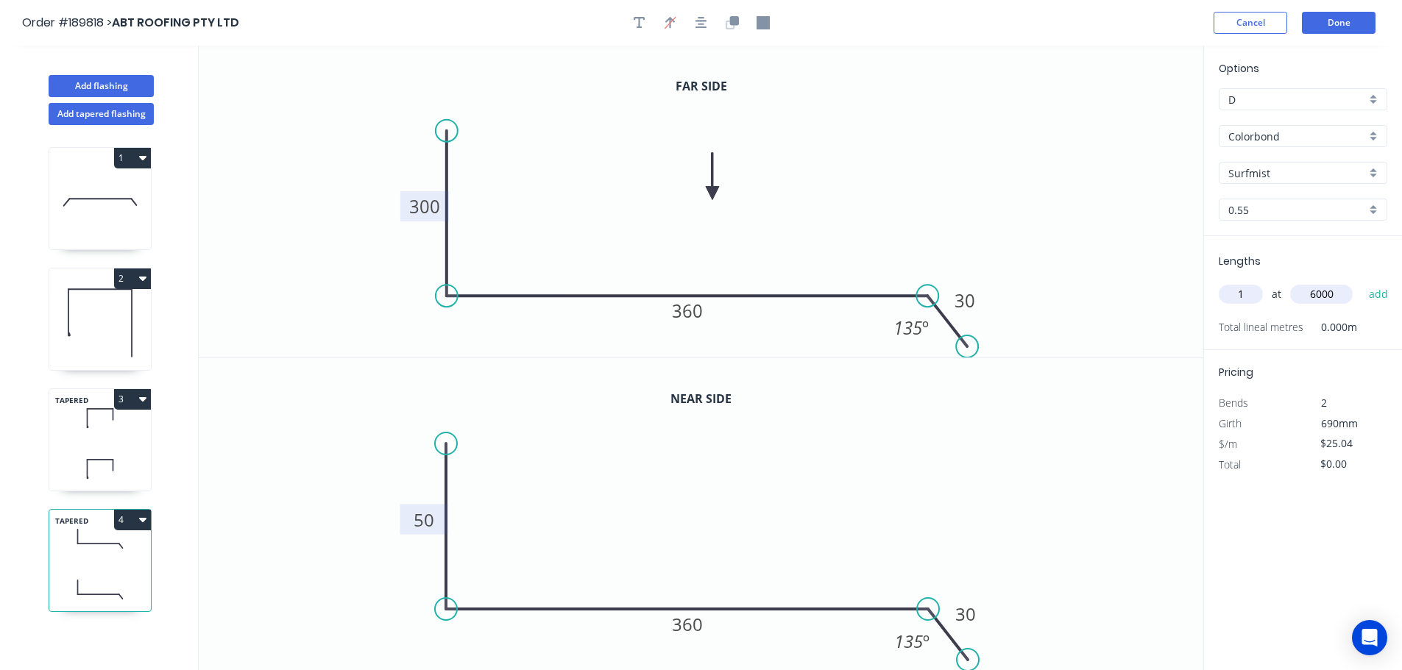
type input "6000"
click at [1361, 282] on button "add" at bounding box center [1378, 294] width 35 height 25
type input "$150.24"
click at [764, 18] on icon "button" at bounding box center [762, 22] width 13 height 13
drag, startPoint x: 1129, startPoint y: 135, endPoint x: 921, endPoint y: 220, distance: 224.8
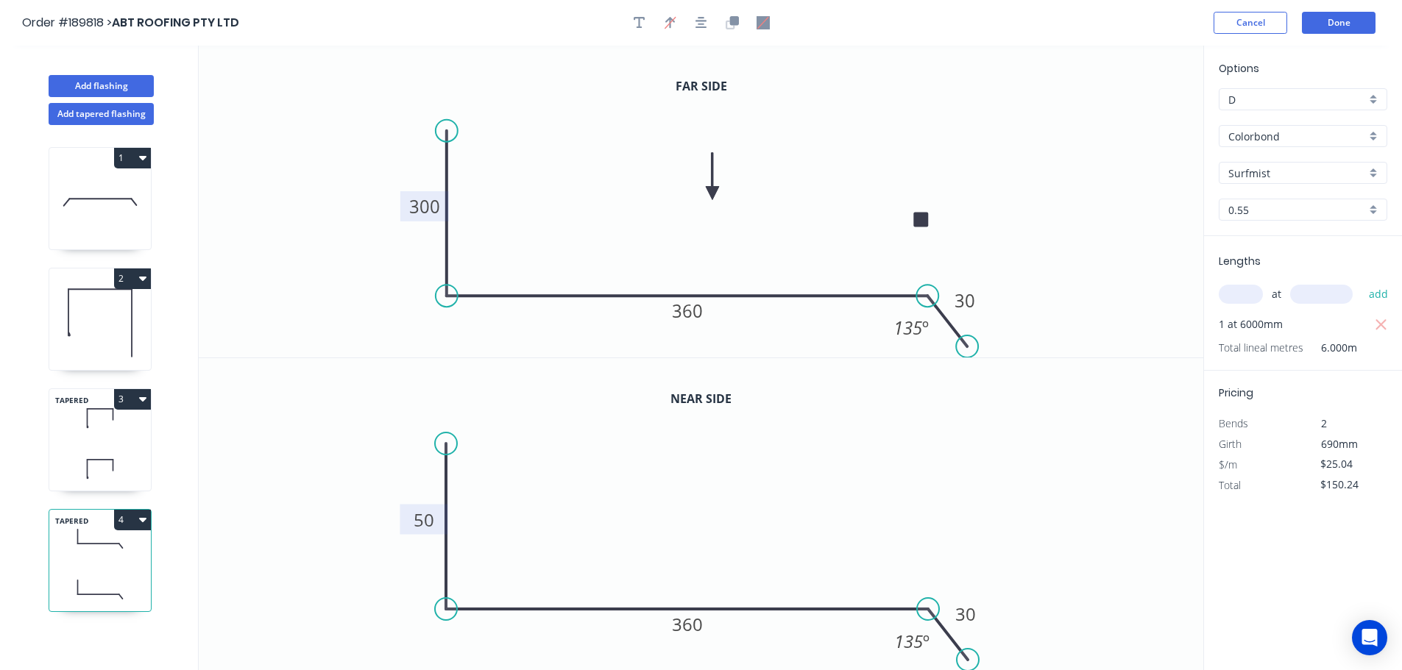
click at [921, 220] on rect at bounding box center [920, 219] width 15 height 15
drag, startPoint x: 97, startPoint y: 79, endPoint x: 153, endPoint y: 80, distance: 55.9
click at [100, 79] on button "Add flashing" at bounding box center [101, 86] width 105 height 22
type input "$0.00"
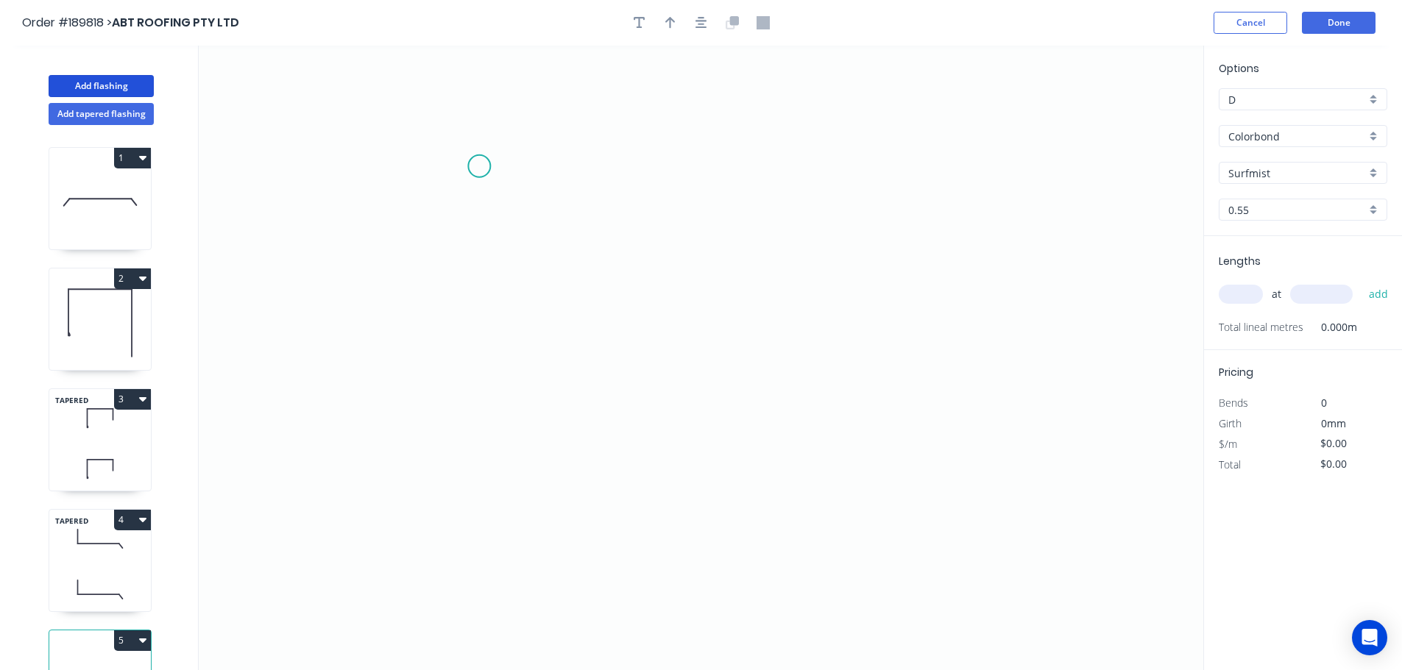
click at [478, 166] on icon "0" at bounding box center [701, 358] width 1004 height 625
click at [907, 161] on icon "0" at bounding box center [701, 358] width 1004 height 625
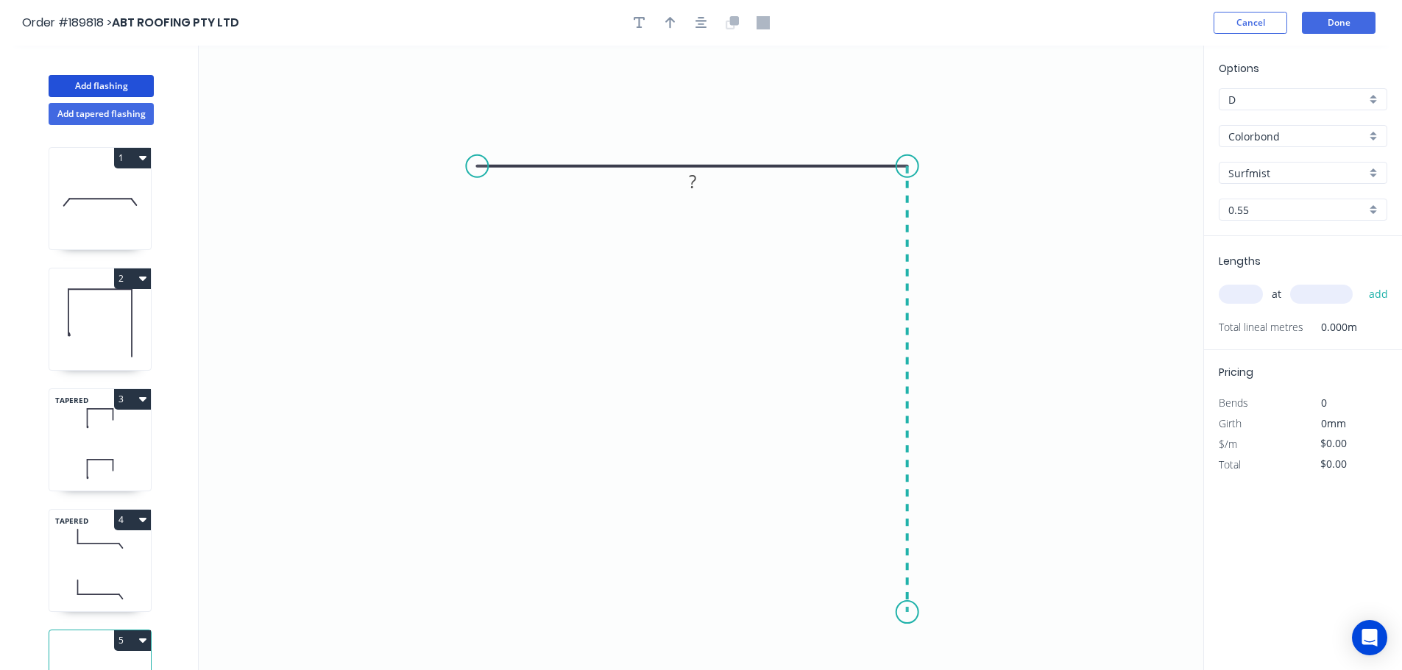
click at [901, 613] on icon "0 ?" at bounding box center [701, 358] width 1004 height 625
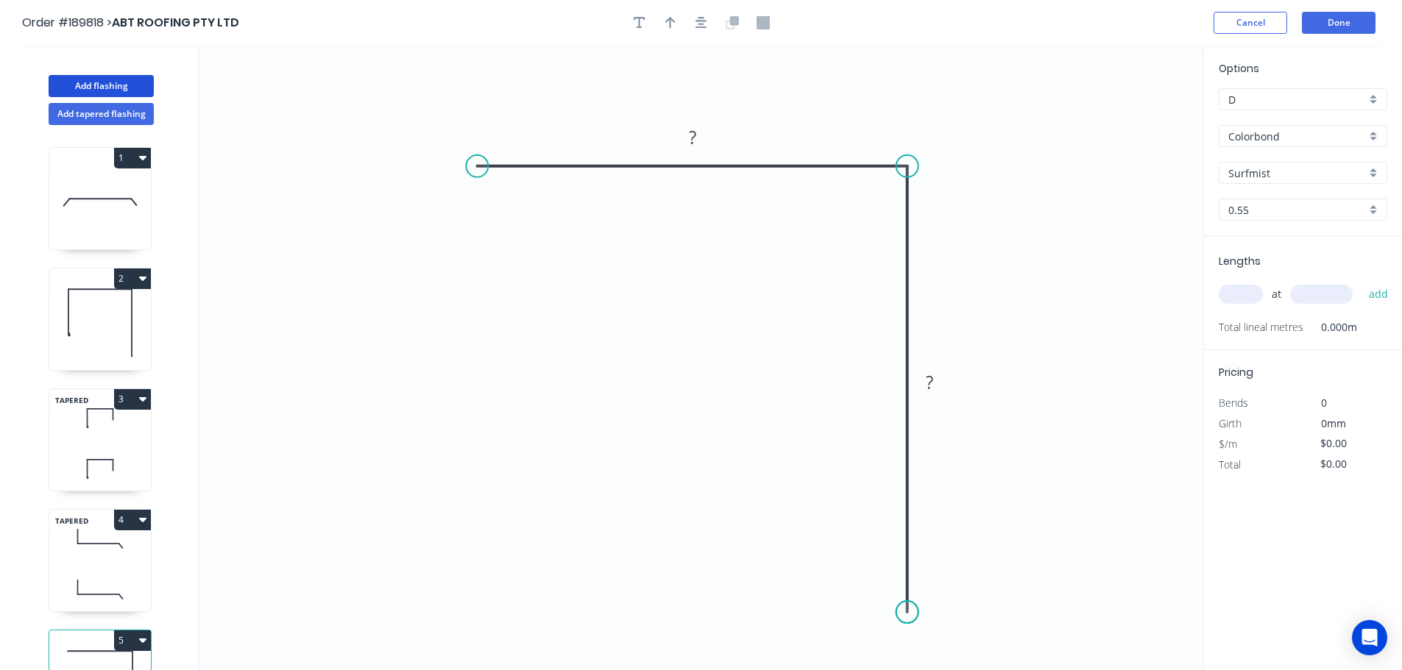
click at [901, 613] on circle at bounding box center [907, 612] width 22 height 22
drag, startPoint x: 476, startPoint y: 166, endPoint x: 461, endPoint y: 166, distance: 14.7
click at [461, 166] on circle at bounding box center [461, 166] width 22 height 22
click at [687, 135] on tspan "?" at bounding box center [684, 137] width 7 height 24
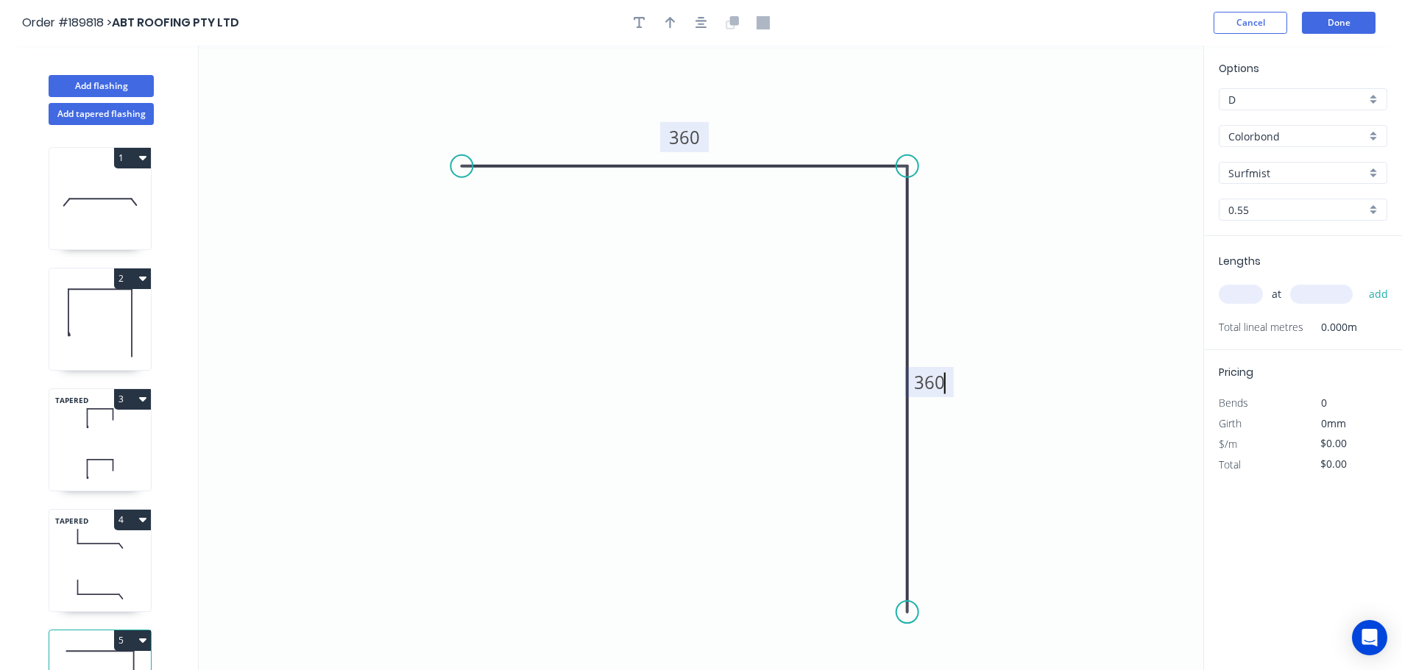
click at [742, 407] on icon "0 360 360" at bounding box center [701, 358] width 1004 height 625
type input "$22.34"
click at [747, 406] on icon "0 360 360" at bounding box center [701, 358] width 1004 height 625
click at [671, 21] on icon "button" at bounding box center [670, 22] width 10 height 13
drag, startPoint x: 1129, startPoint y: 117, endPoint x: 1012, endPoint y: 141, distance: 118.8
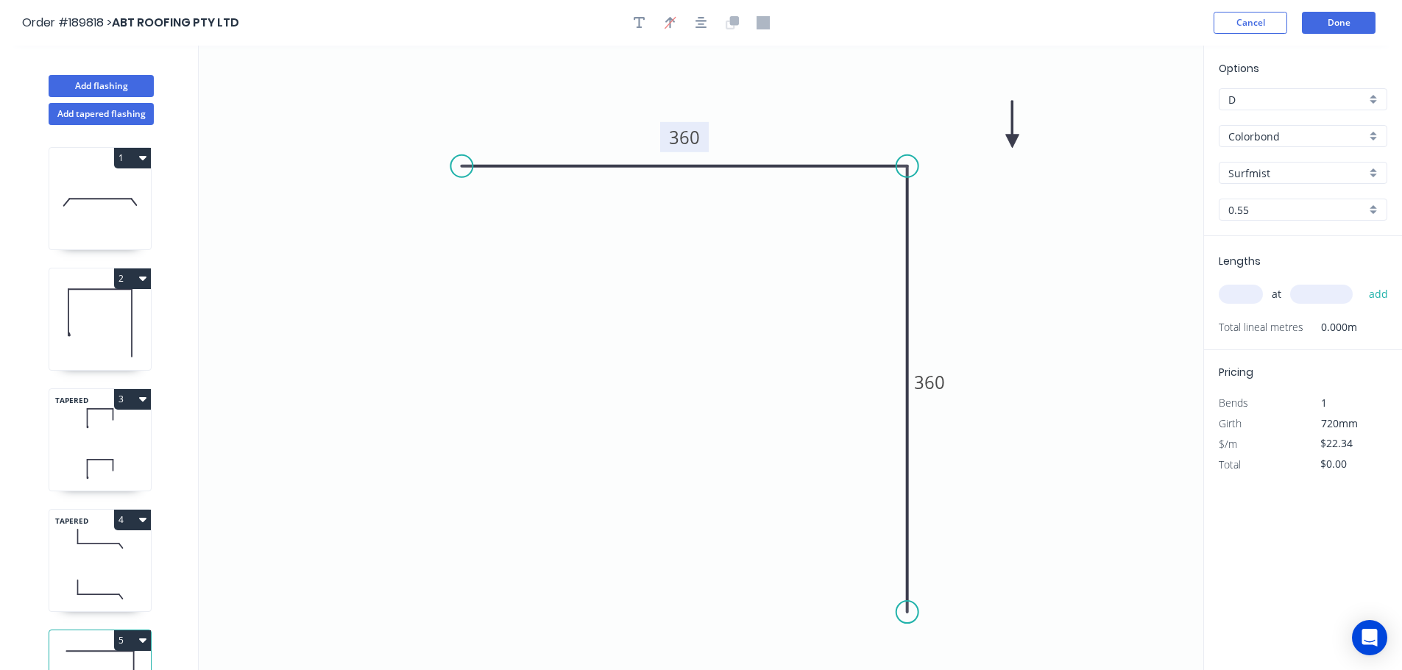
click at [1012, 141] on icon at bounding box center [1012, 124] width 13 height 47
click at [1012, 142] on icon at bounding box center [1012, 124] width 13 height 47
click at [1251, 291] on input "text" at bounding box center [1241, 294] width 44 height 19
type input "1"
type input "1200"
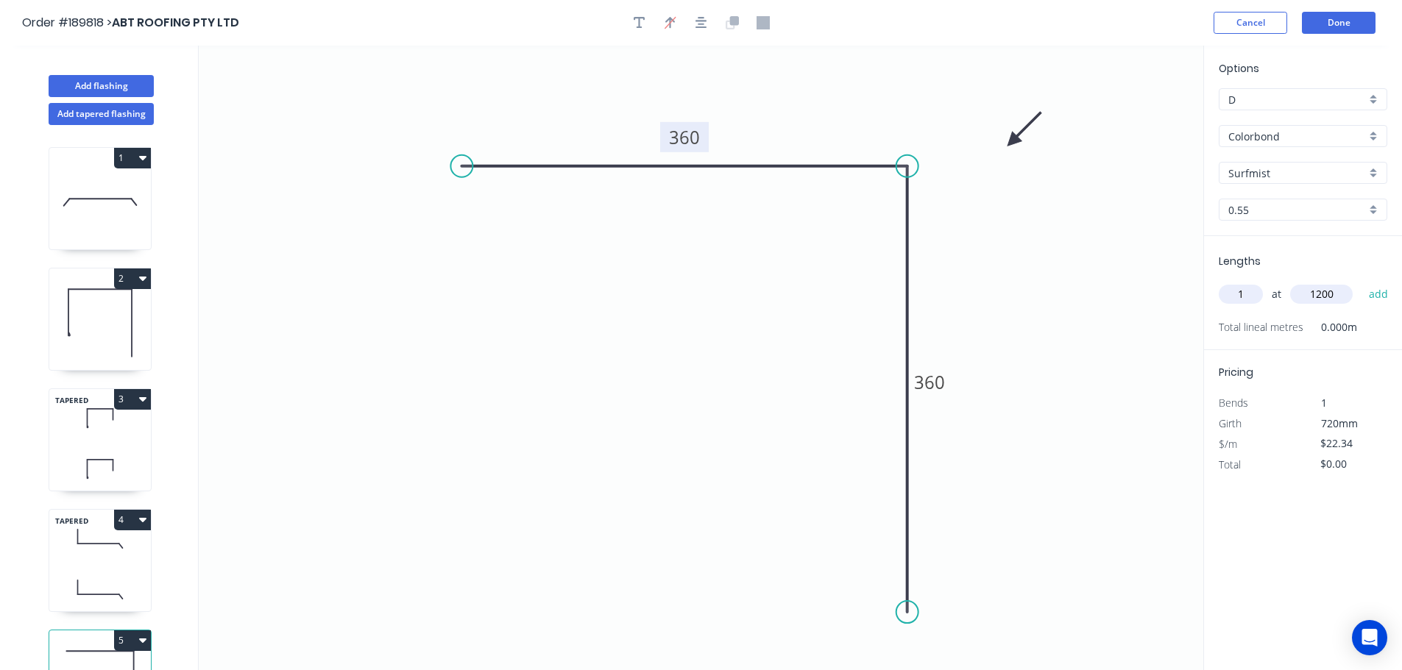
click at [1361, 282] on button "add" at bounding box center [1378, 294] width 35 height 25
type input "$26.81"
click at [1342, 25] on button "Done" at bounding box center [1339, 23] width 74 height 22
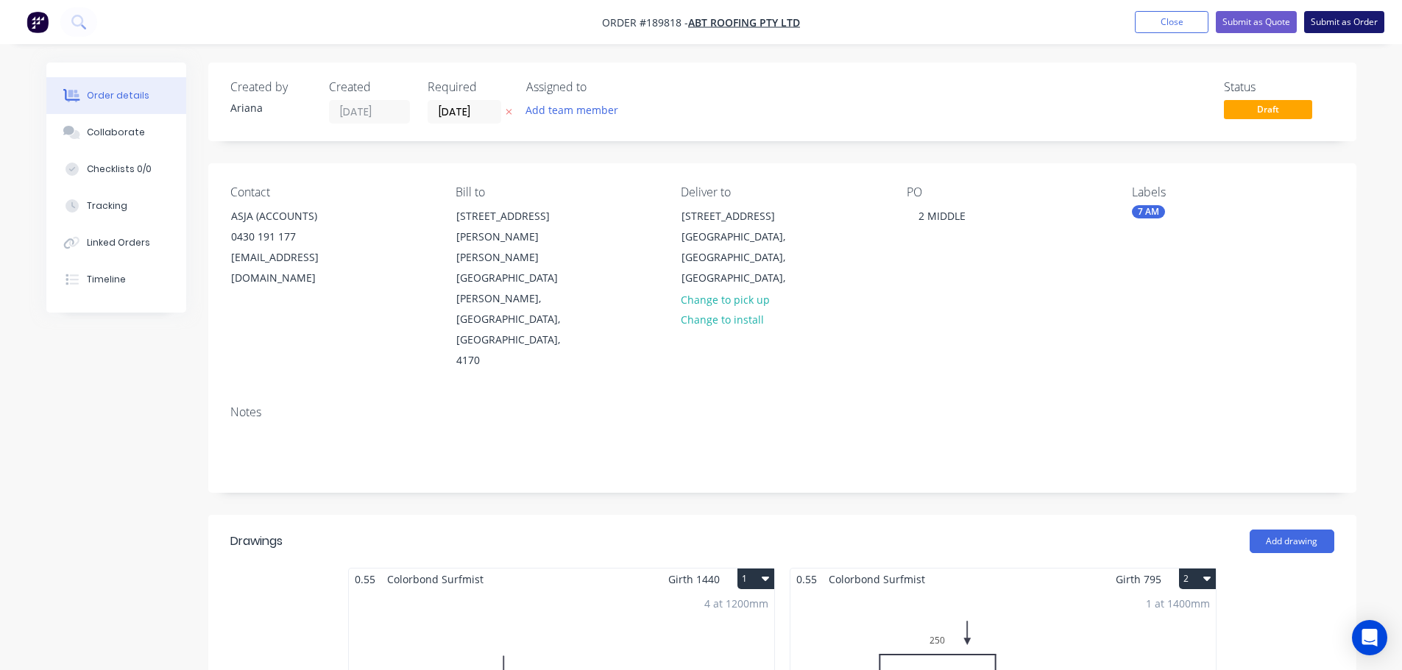
click at [1341, 26] on button "Submit as Order" at bounding box center [1344, 22] width 80 height 22
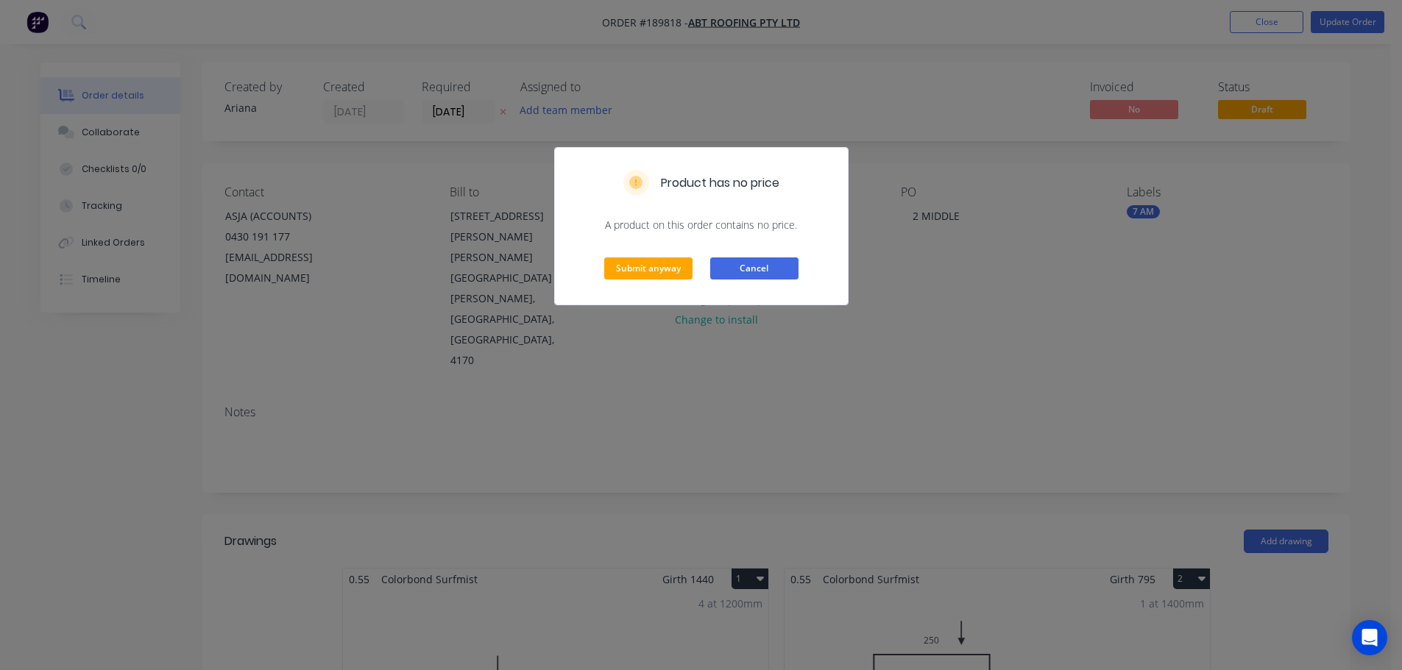
click at [769, 272] on button "Cancel" at bounding box center [754, 269] width 88 height 22
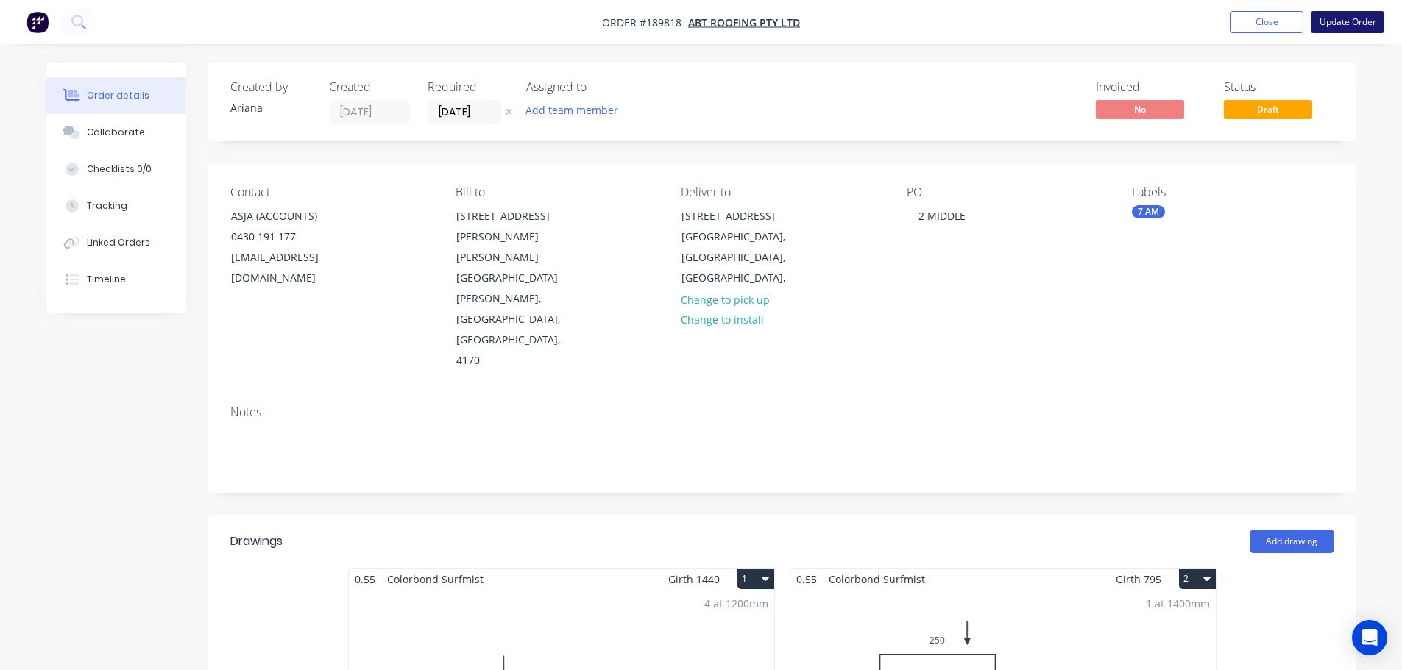
click at [1355, 24] on button "Update Order" at bounding box center [1348, 22] width 74 height 22
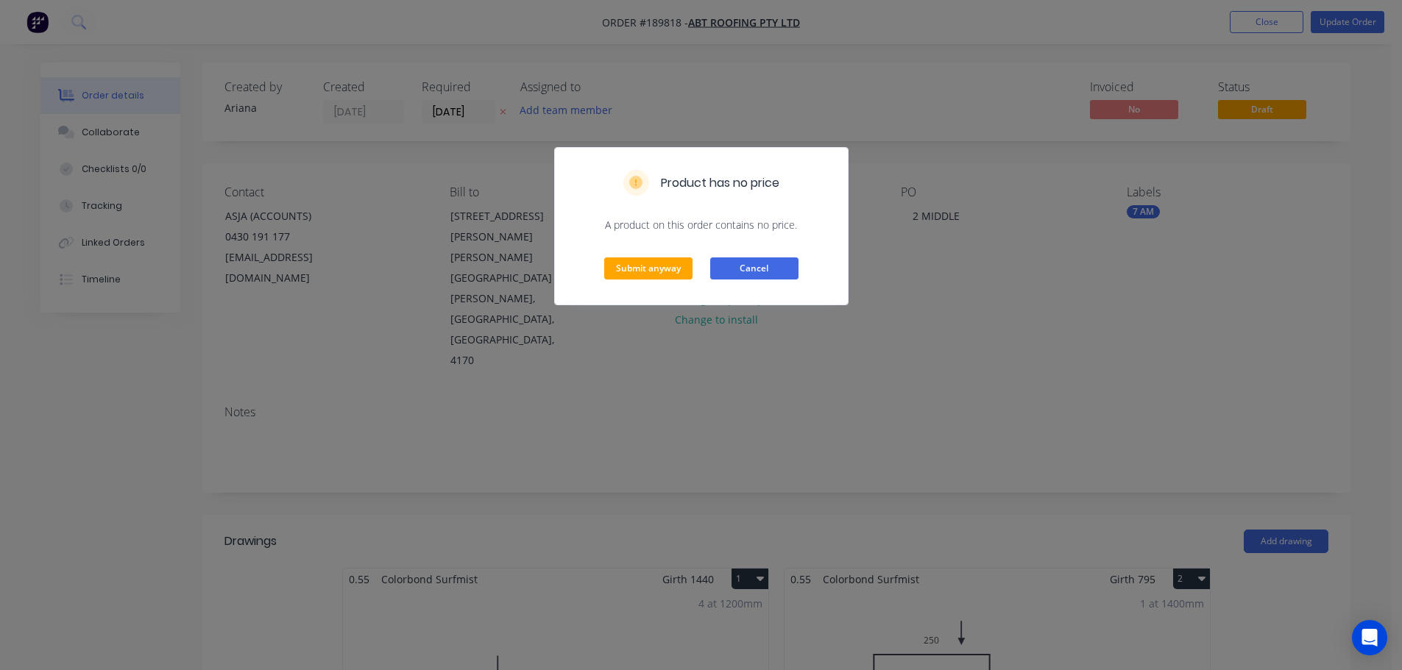
click at [778, 268] on button "Cancel" at bounding box center [754, 269] width 88 height 22
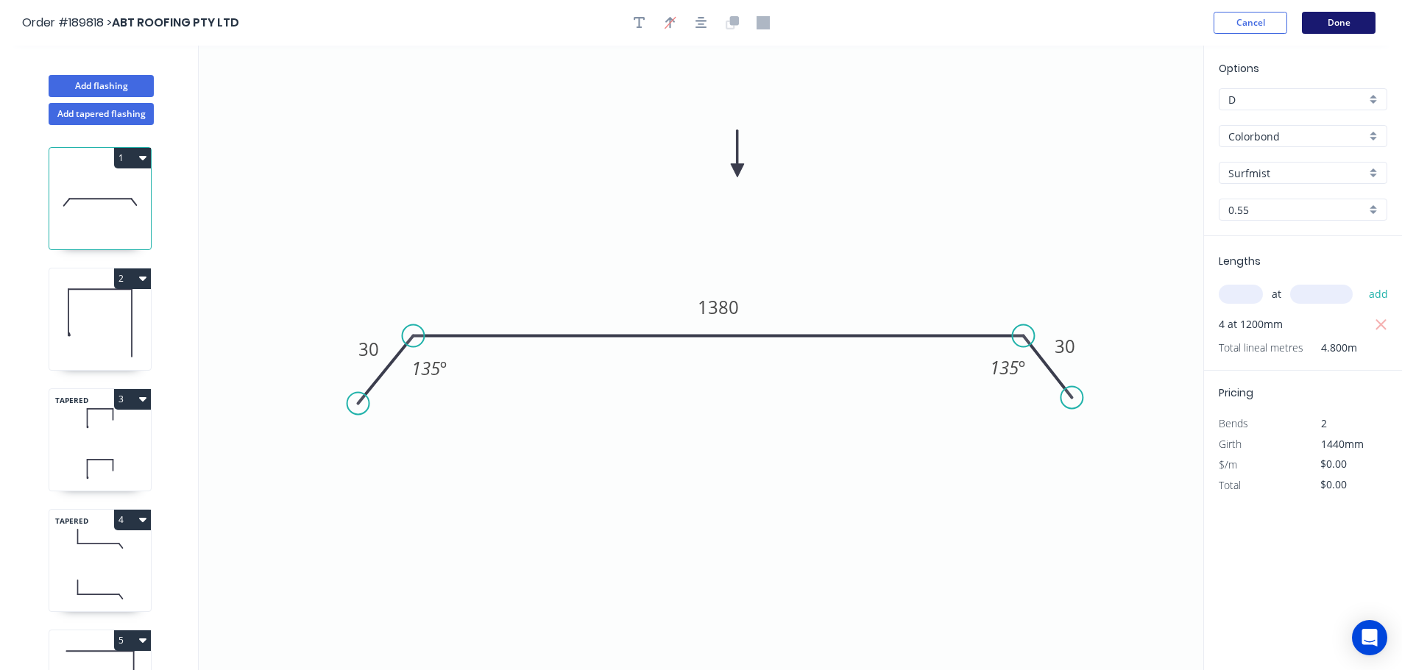
click at [1348, 21] on button "Done" at bounding box center [1339, 23] width 74 height 22
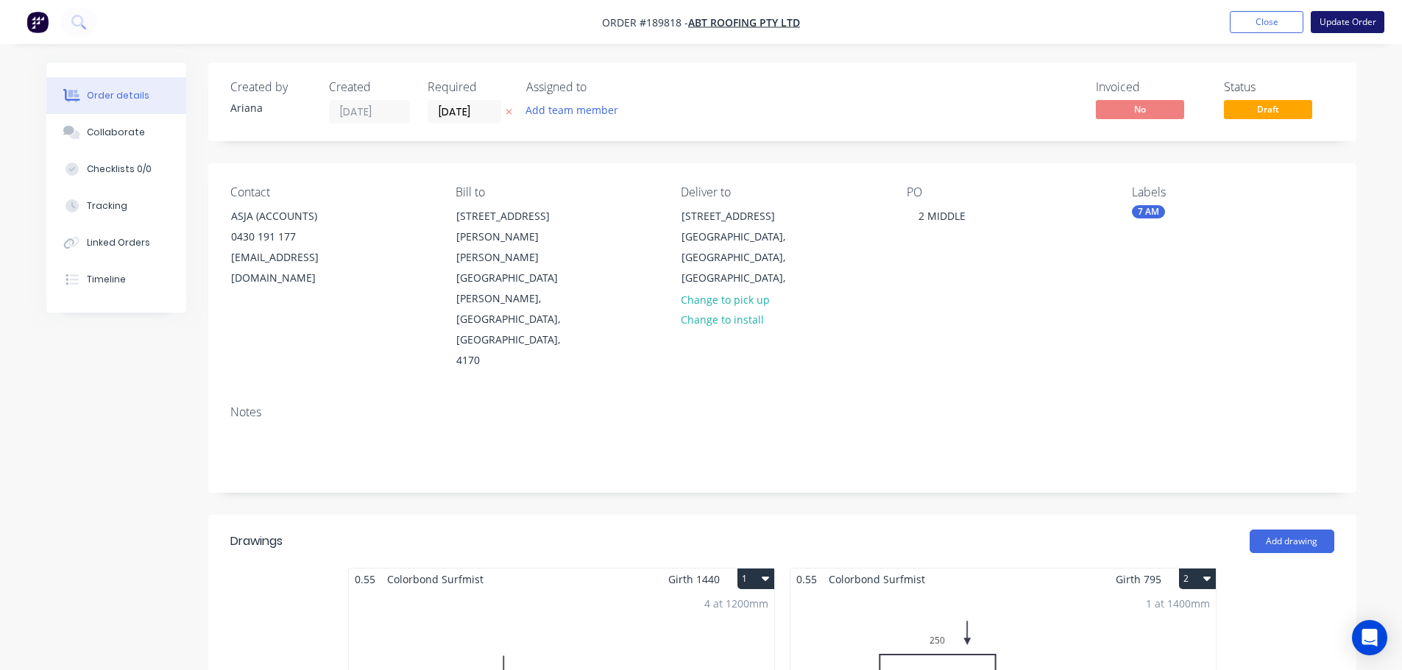
click at [1347, 17] on button "Update Order" at bounding box center [1348, 22] width 74 height 22
type input "$80.00"
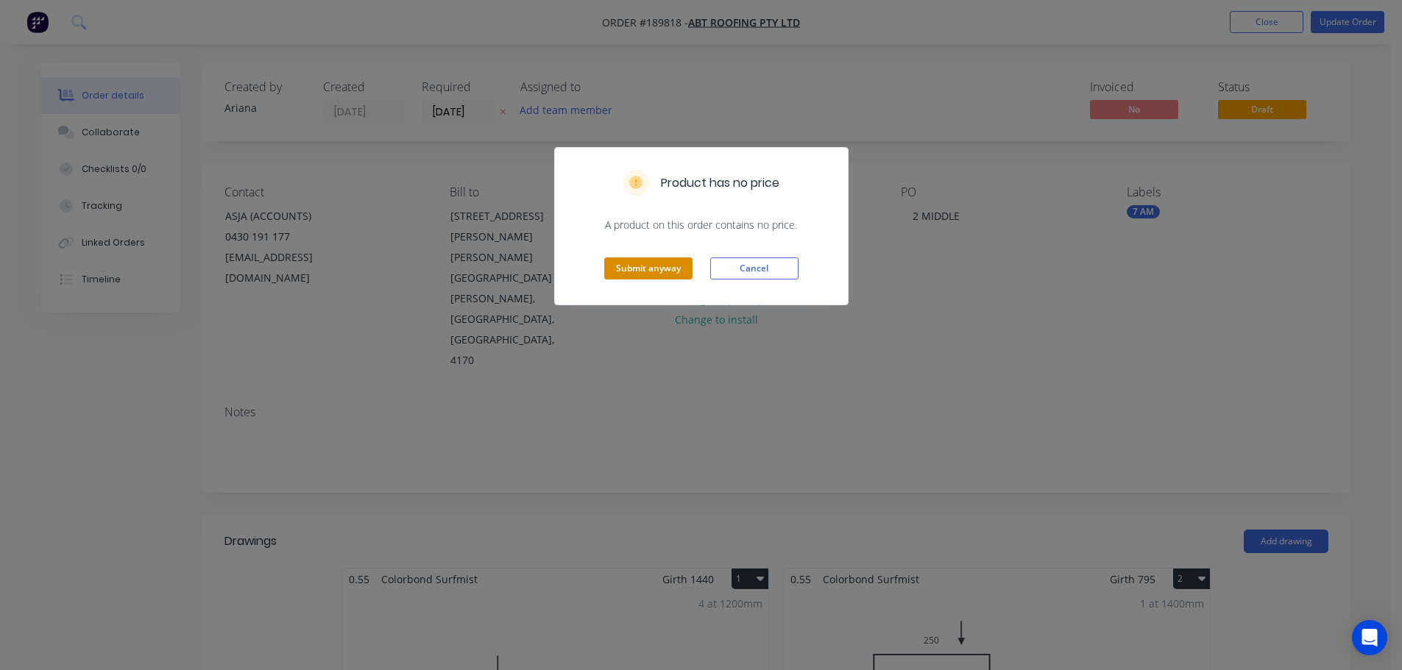
click at [666, 267] on button "Submit anyway" at bounding box center [648, 269] width 88 height 22
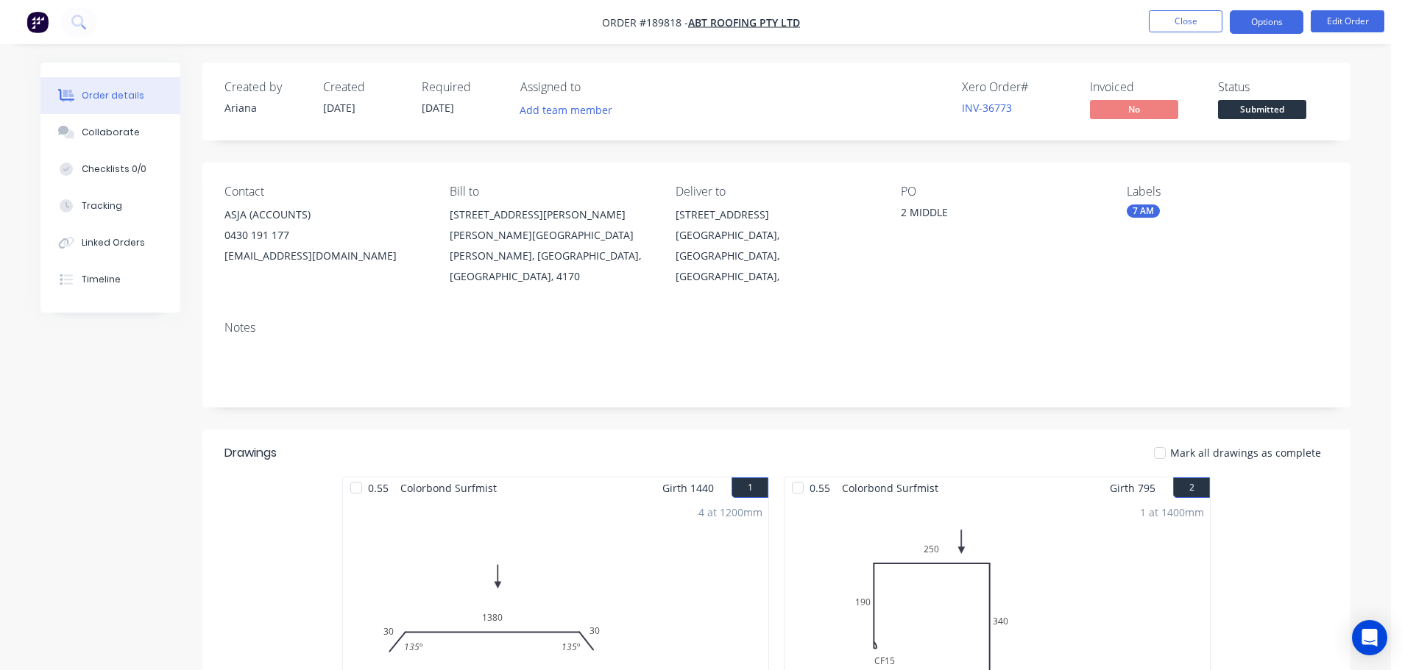
click at [1257, 19] on button "Options" at bounding box center [1267, 22] width 74 height 24
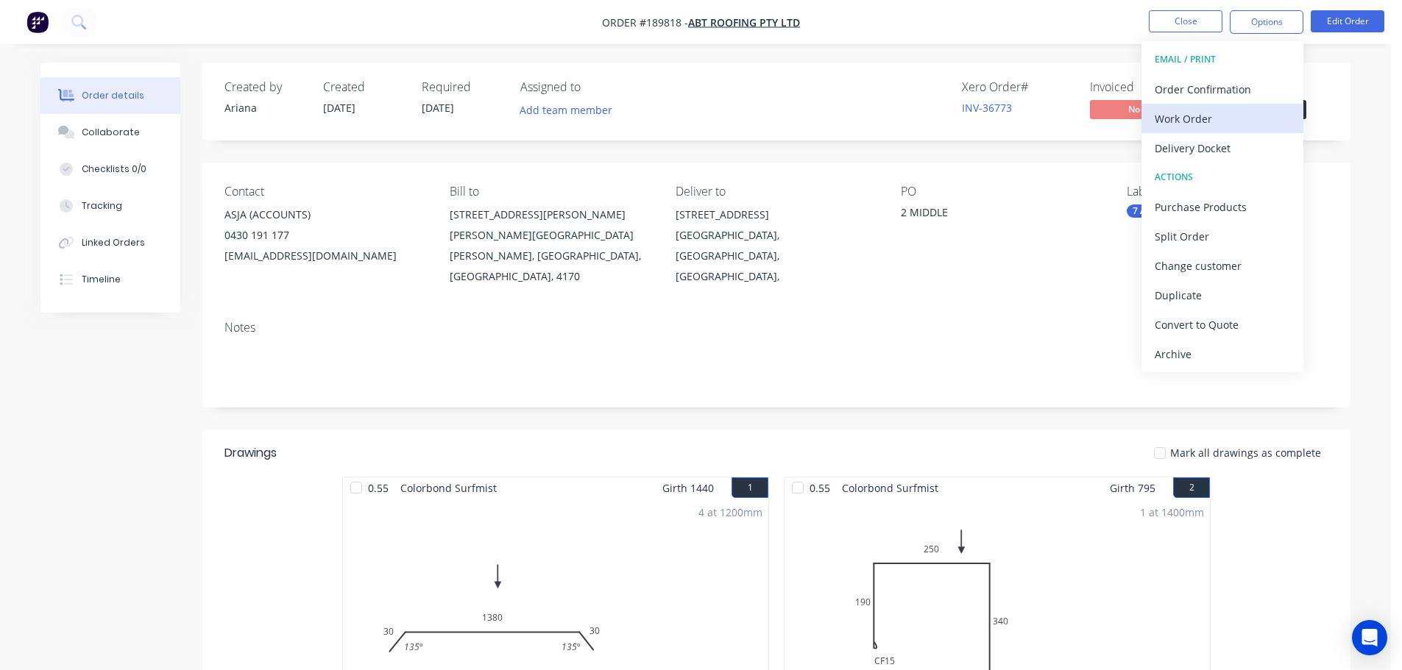
click at [1197, 114] on div "Work Order" at bounding box center [1222, 118] width 135 height 21
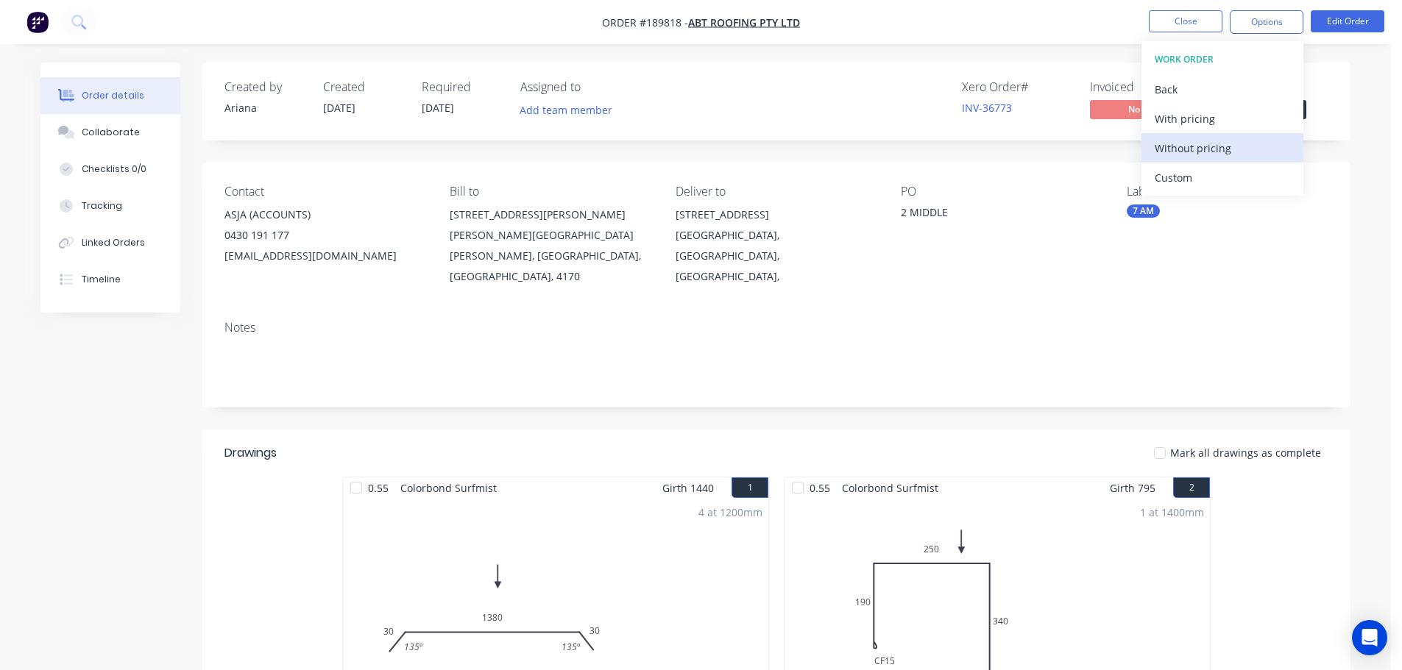
click at [1182, 152] on div "Without pricing" at bounding box center [1222, 148] width 135 height 21
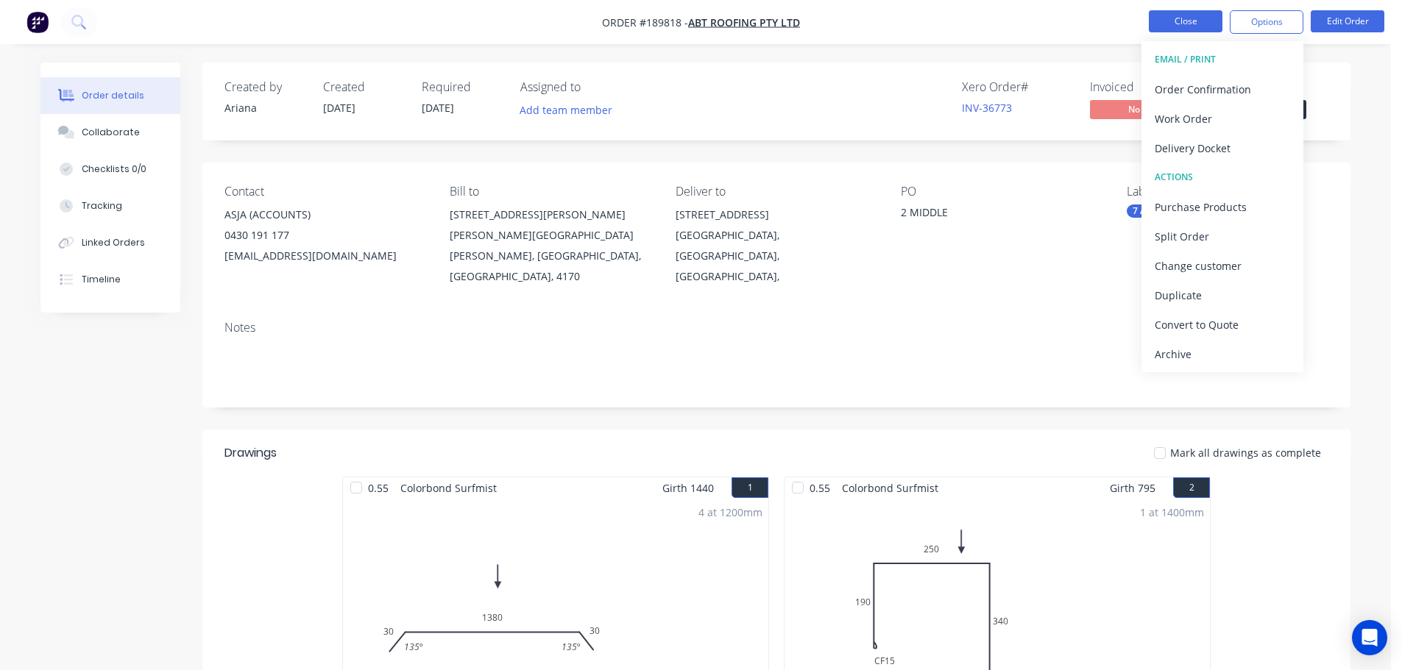
click at [1177, 21] on button "Close" at bounding box center [1186, 21] width 74 height 22
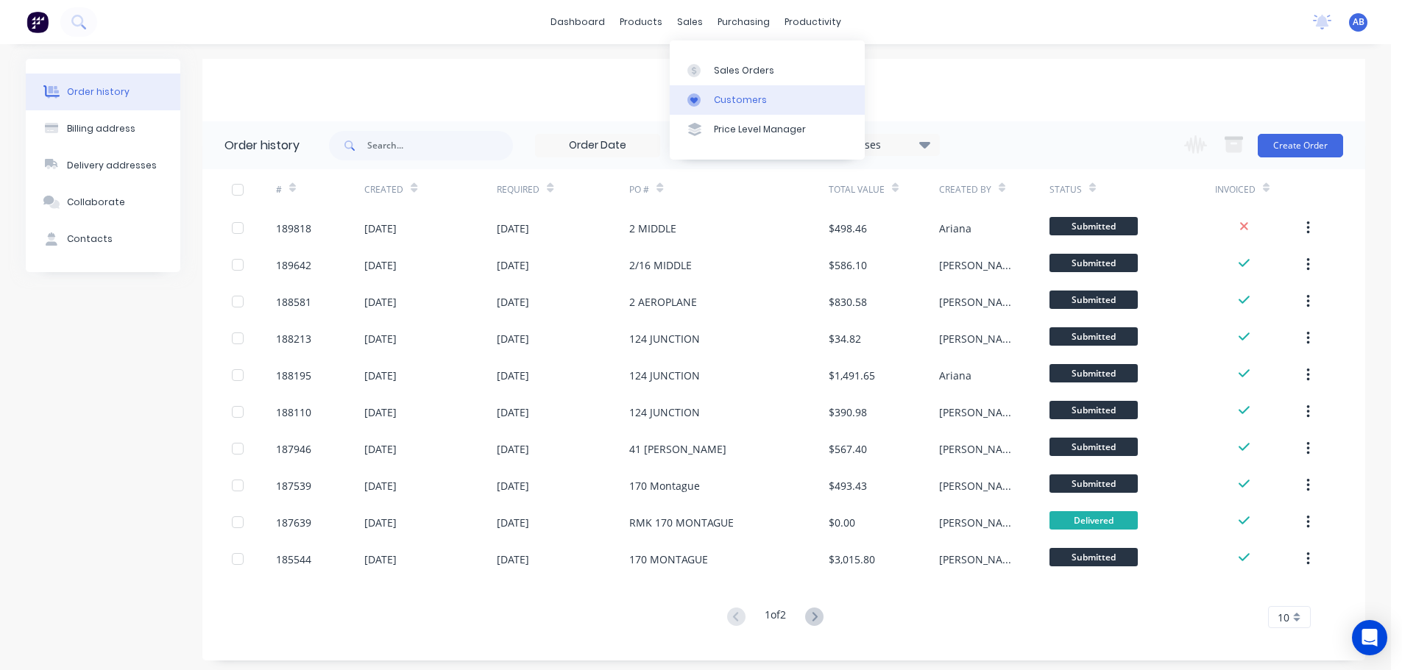
click at [731, 92] on link "Customers" at bounding box center [767, 99] width 195 height 29
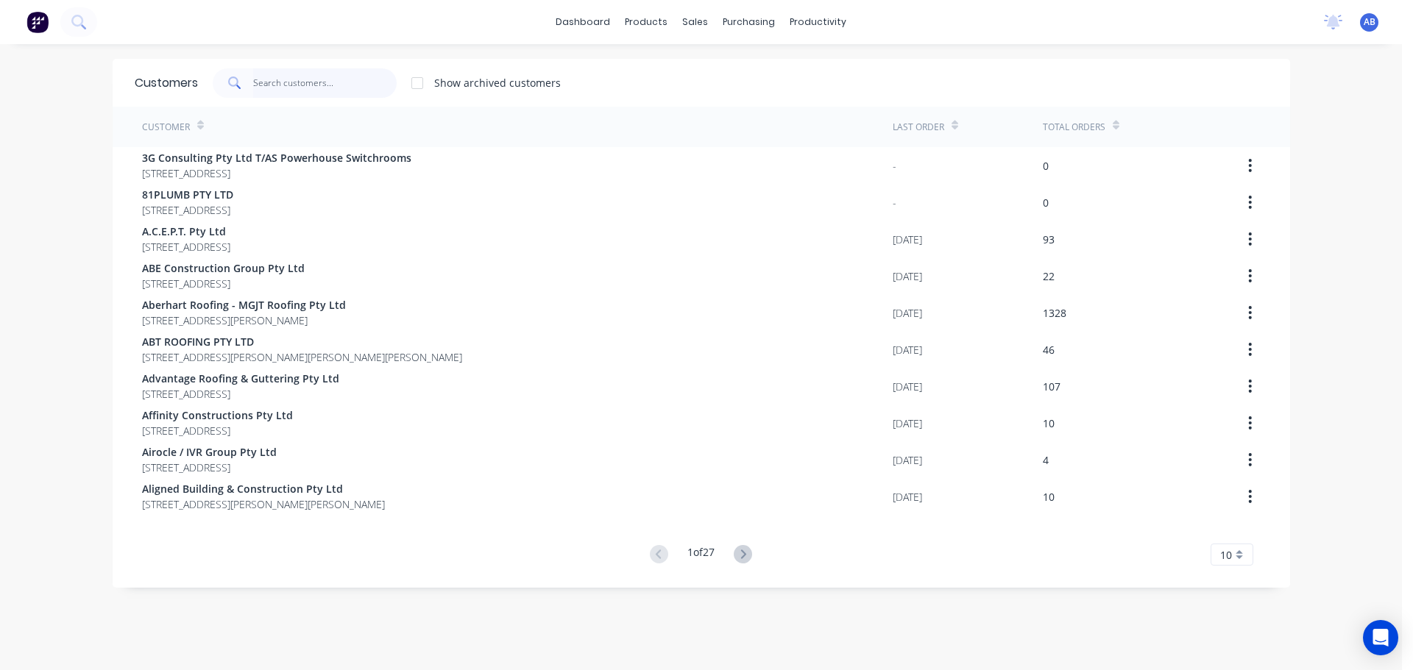
click at [365, 89] on input "text" at bounding box center [324, 82] width 143 height 29
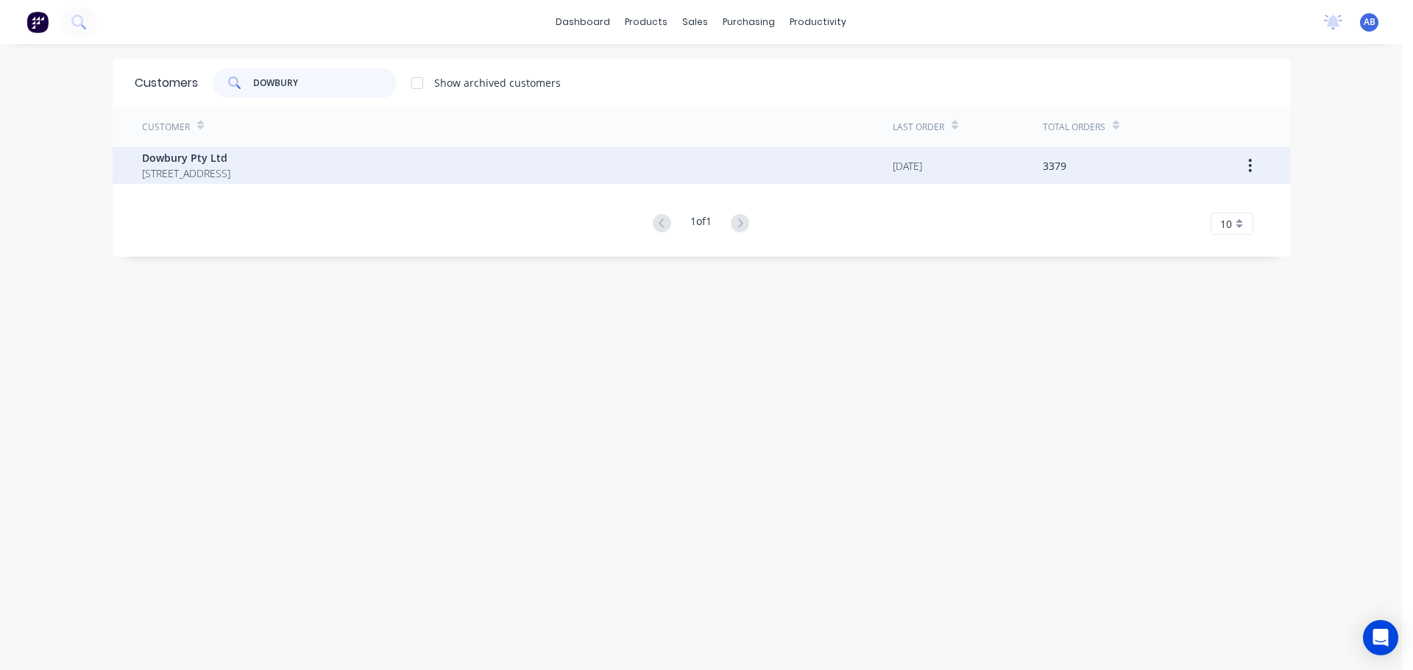
type input "DOWBURY"
click at [185, 166] on span "[STREET_ADDRESS]" at bounding box center [186, 173] width 88 height 15
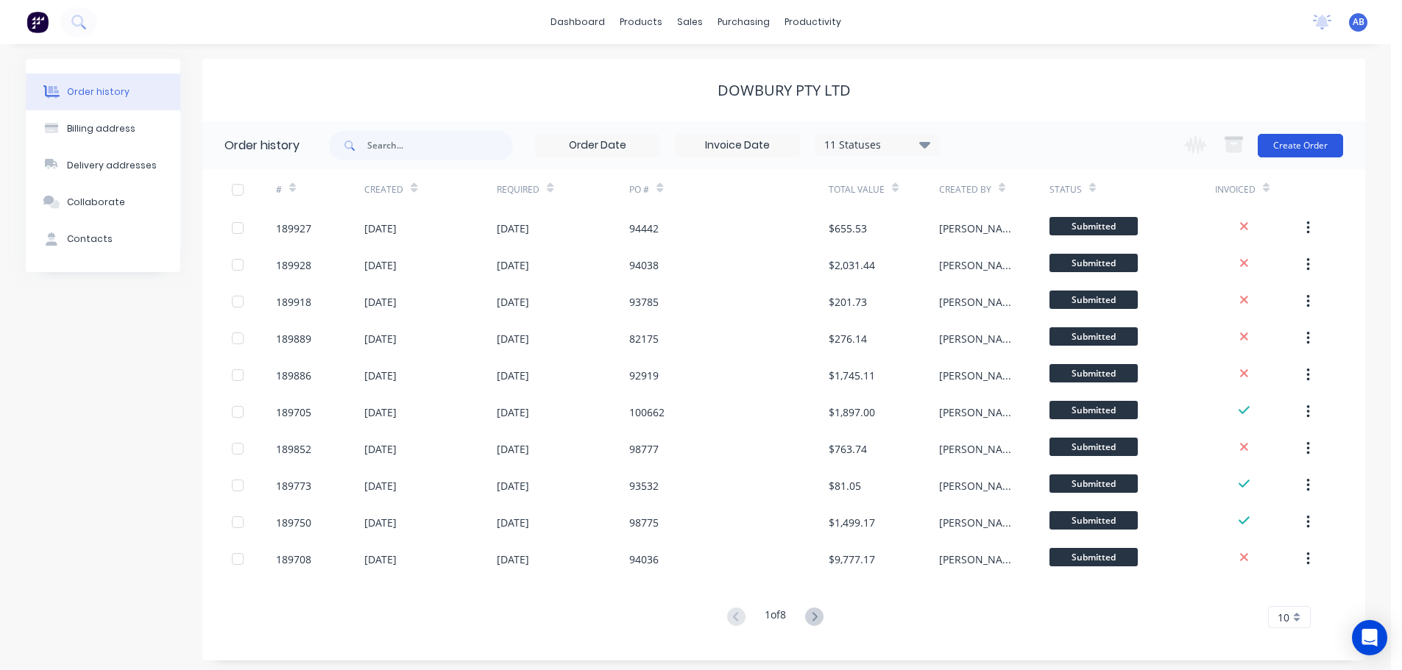
click at [1295, 138] on button "Create Order" at bounding box center [1300, 146] width 85 height 24
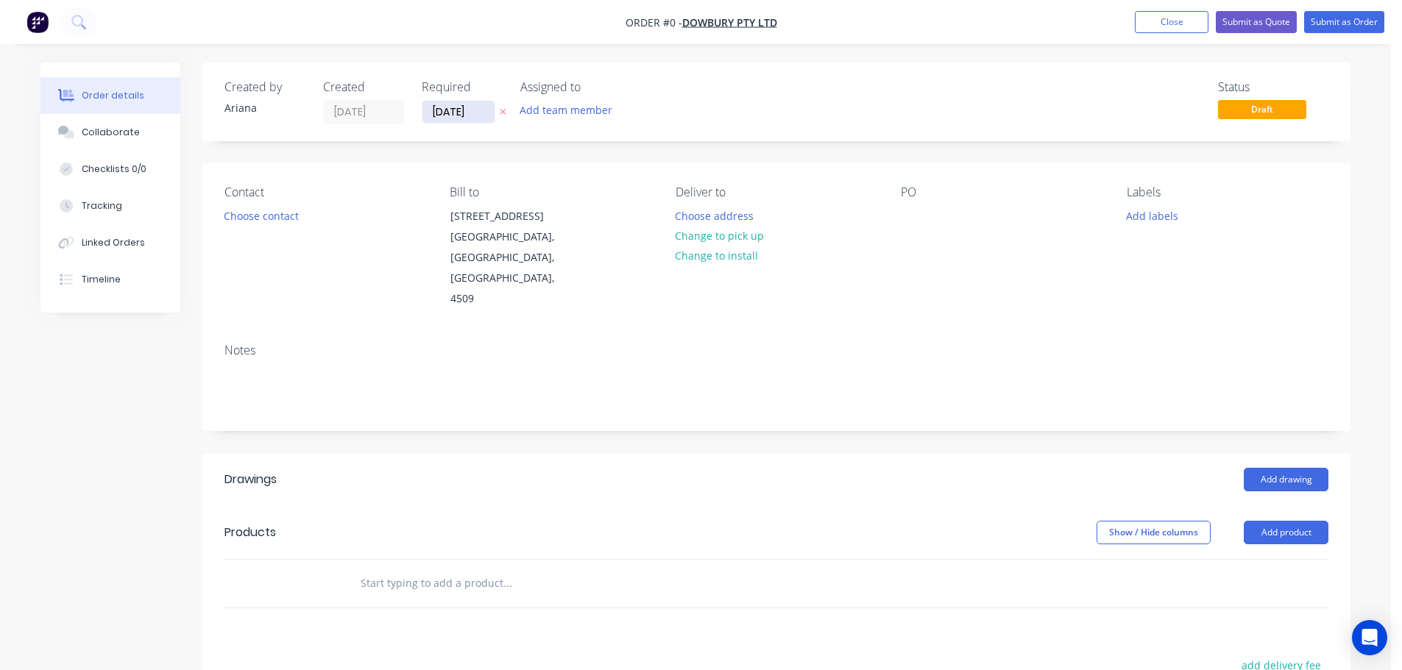
click at [466, 113] on input "[DATE]" at bounding box center [458, 112] width 72 height 22
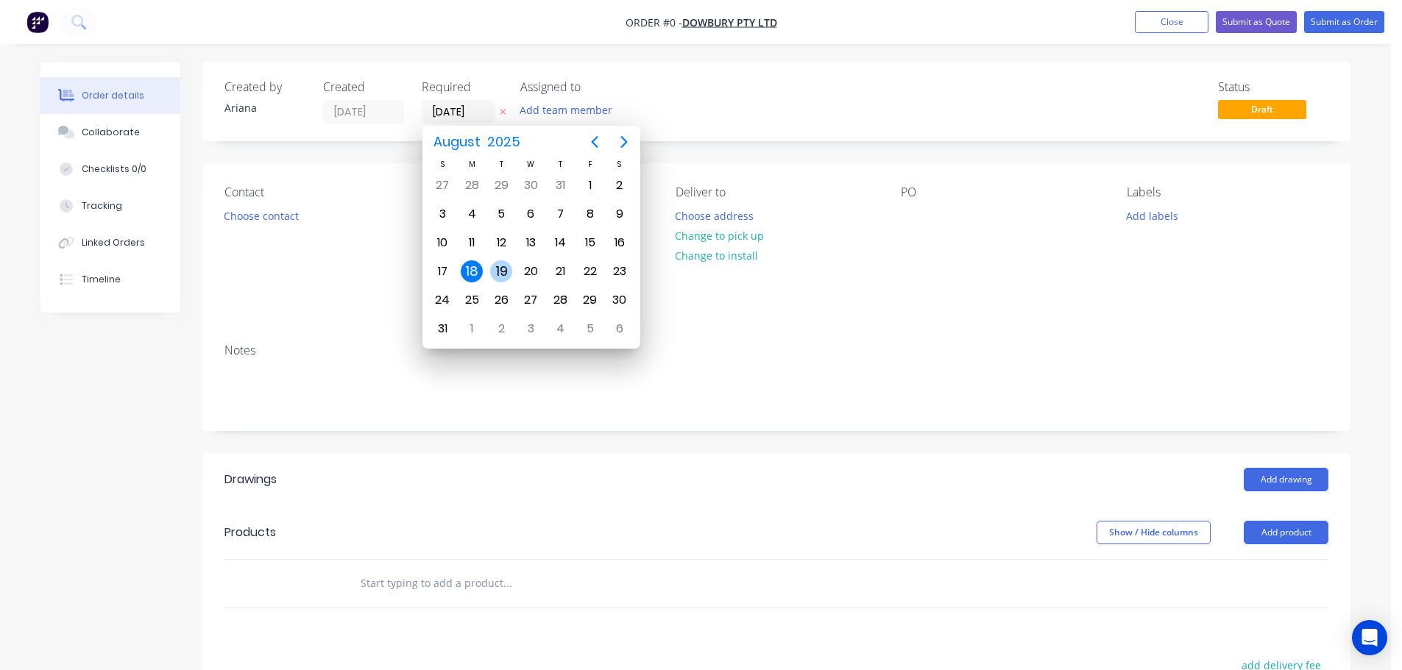
click at [497, 271] on div "19" at bounding box center [501, 271] width 22 height 22
type input "[DATE]"
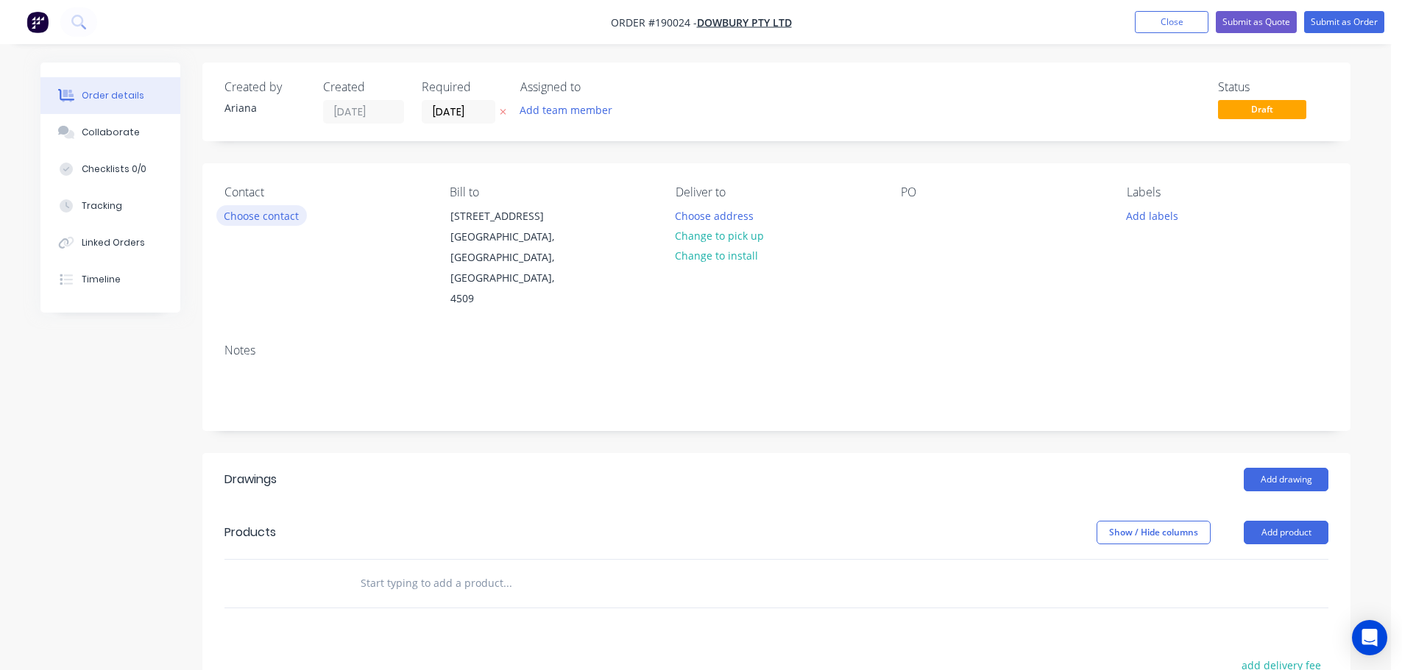
click at [241, 214] on button "Choose contact" at bounding box center [261, 215] width 91 height 20
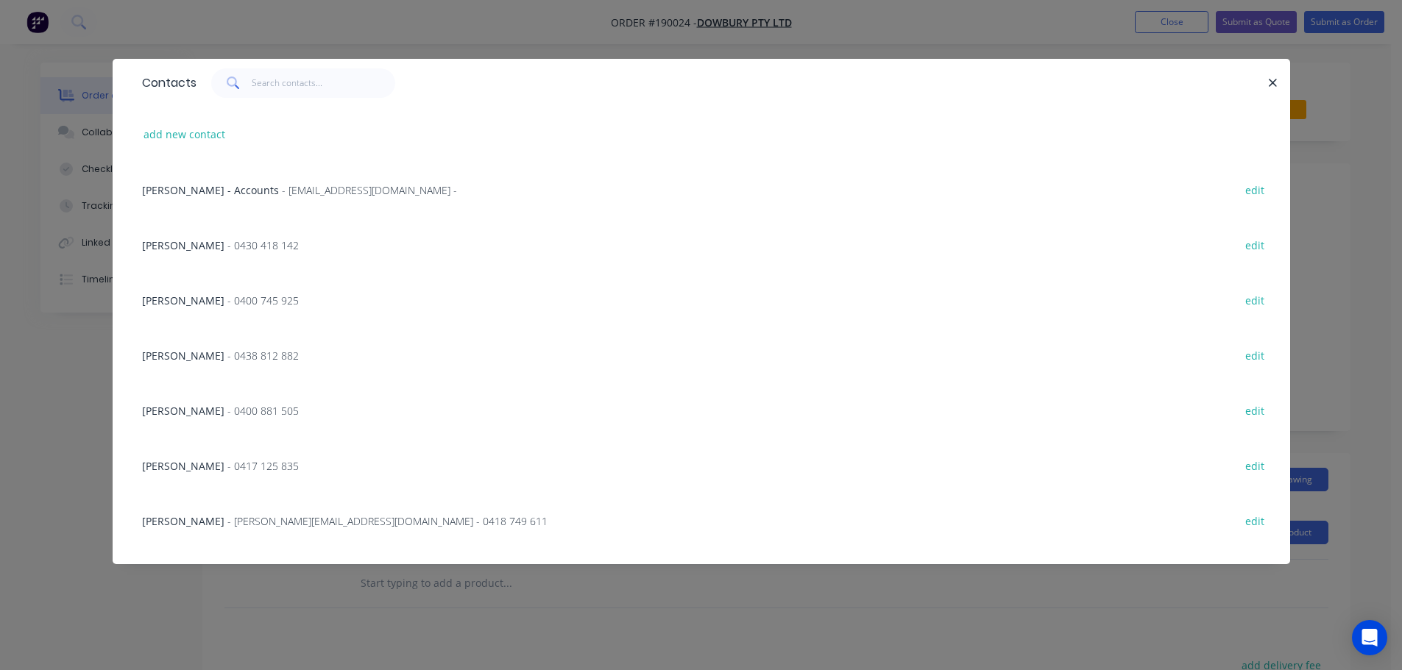
click at [242, 411] on span "- 0400 881 505" at bounding box center [262, 411] width 71 height 14
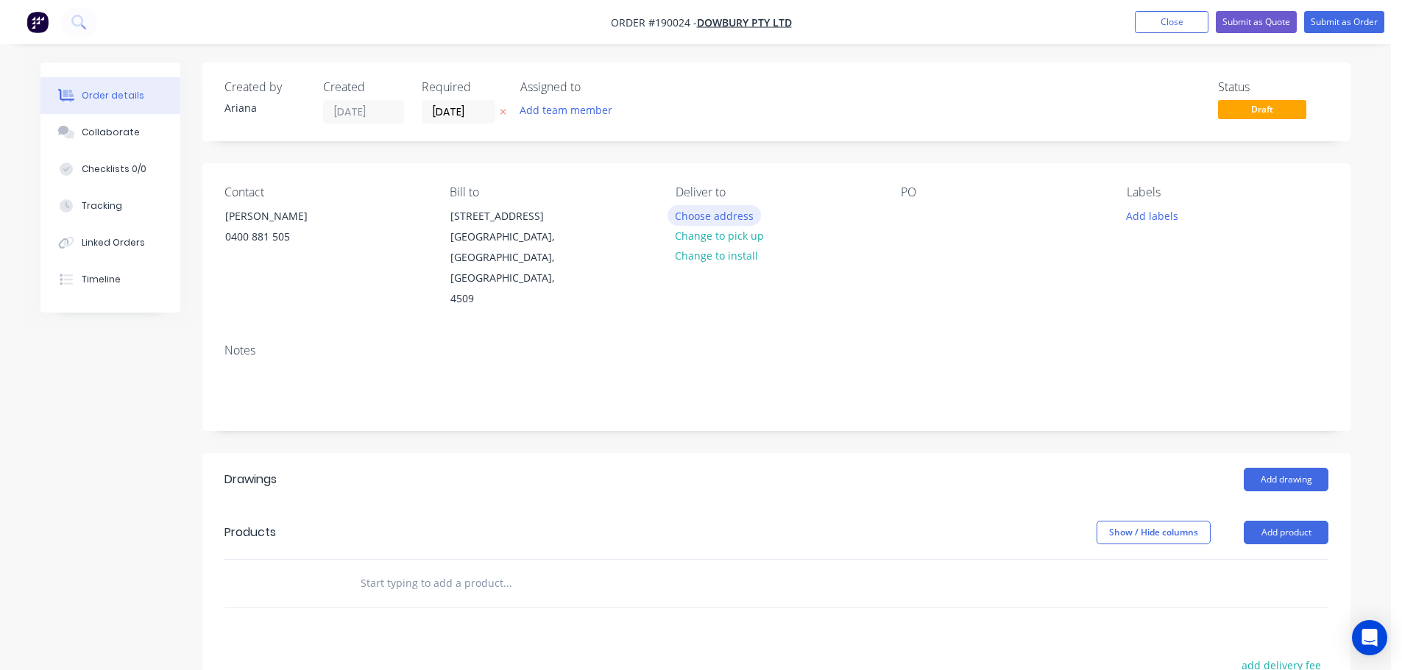
click at [730, 218] on button "Choose address" at bounding box center [714, 215] width 94 height 20
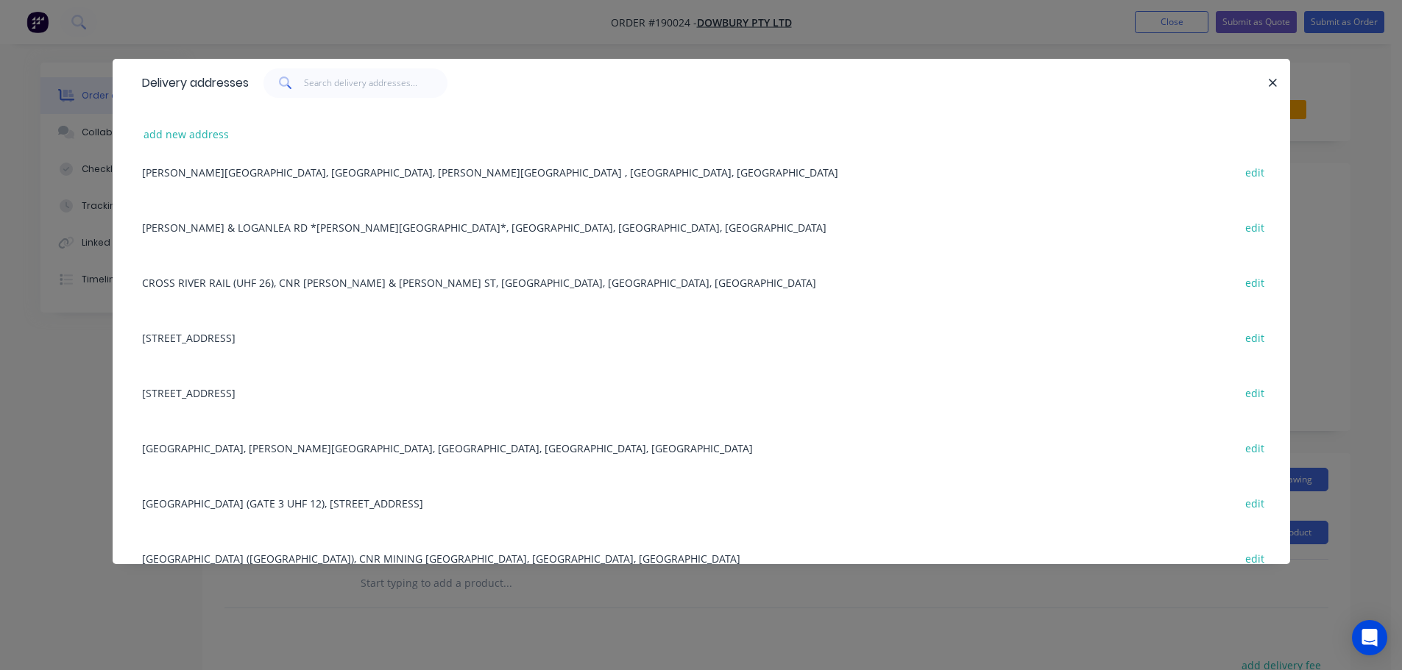
scroll to position [904, 0]
click at [399, 496] on div "[GEOGRAPHIC_DATA] (GATE 3 UHF 12), [GEOGRAPHIC_DATA] [GEOGRAPHIC_DATA], [GEOGRA…" at bounding box center [701, 499] width 1133 height 55
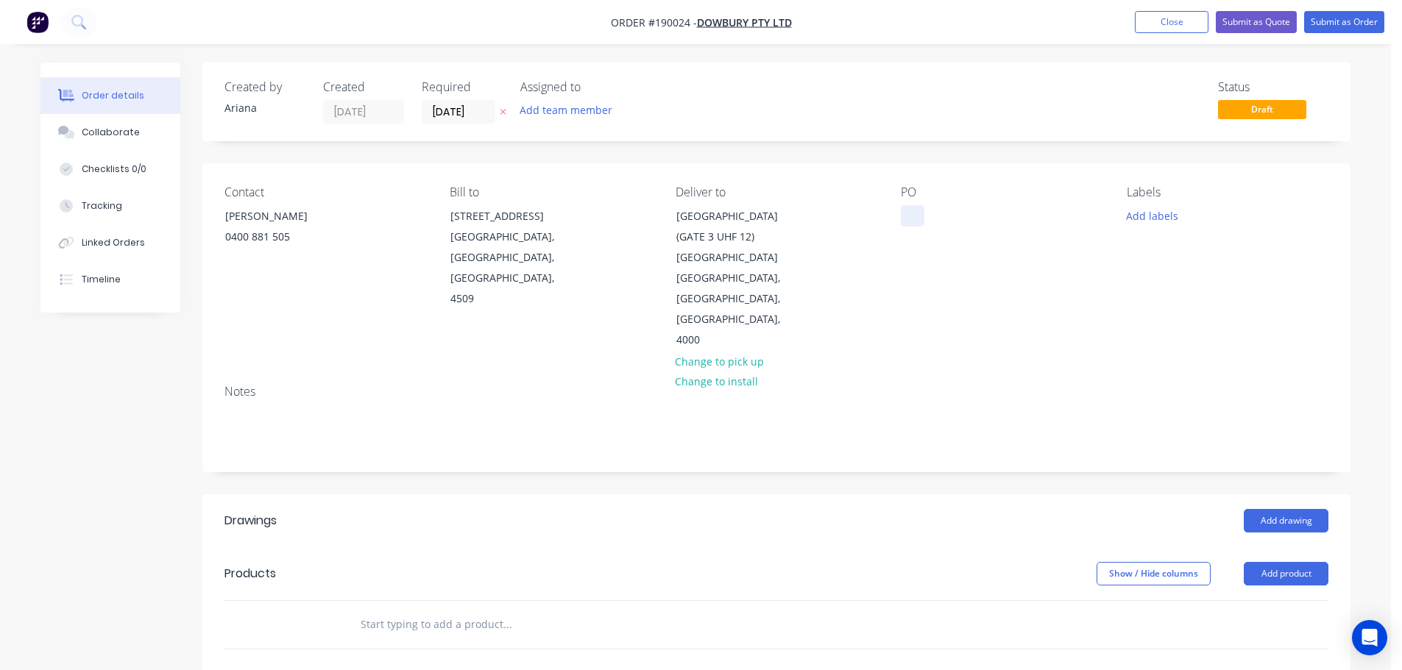
click at [911, 215] on div at bounding box center [913, 215] width 24 height 21
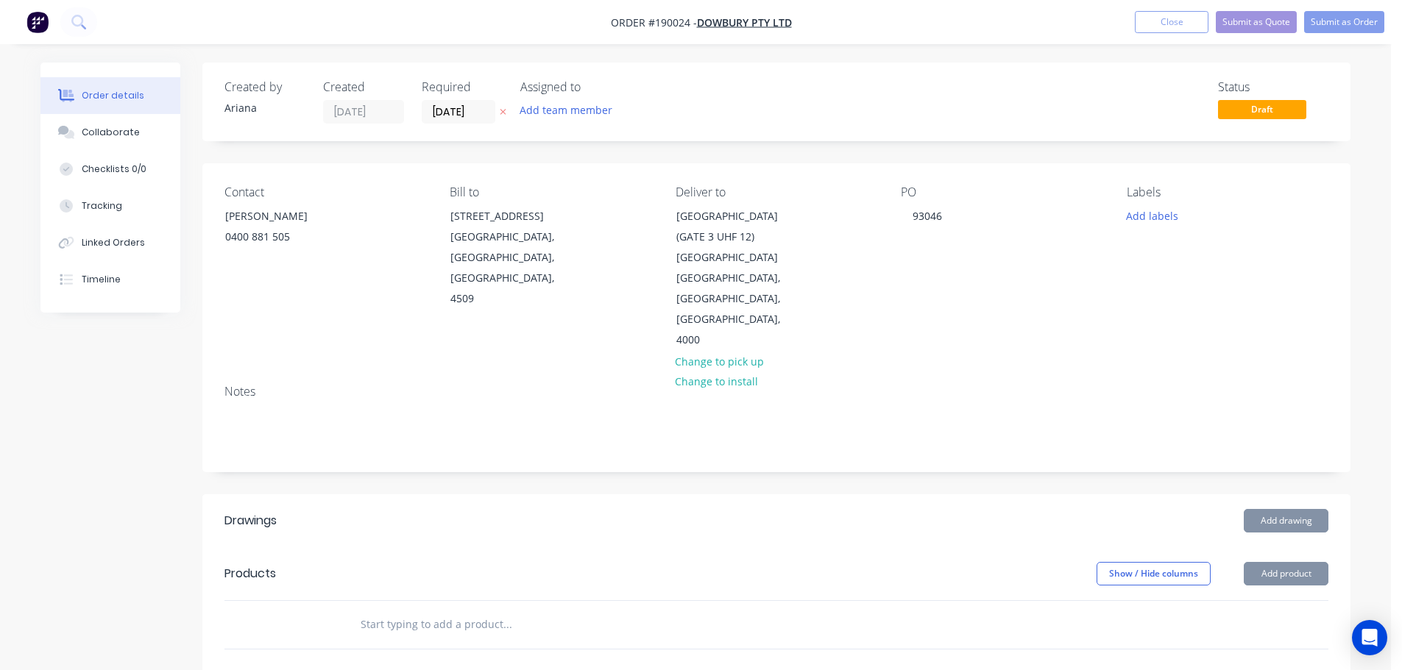
click at [1012, 253] on div "PO 93046" at bounding box center [1002, 268] width 202 height 166
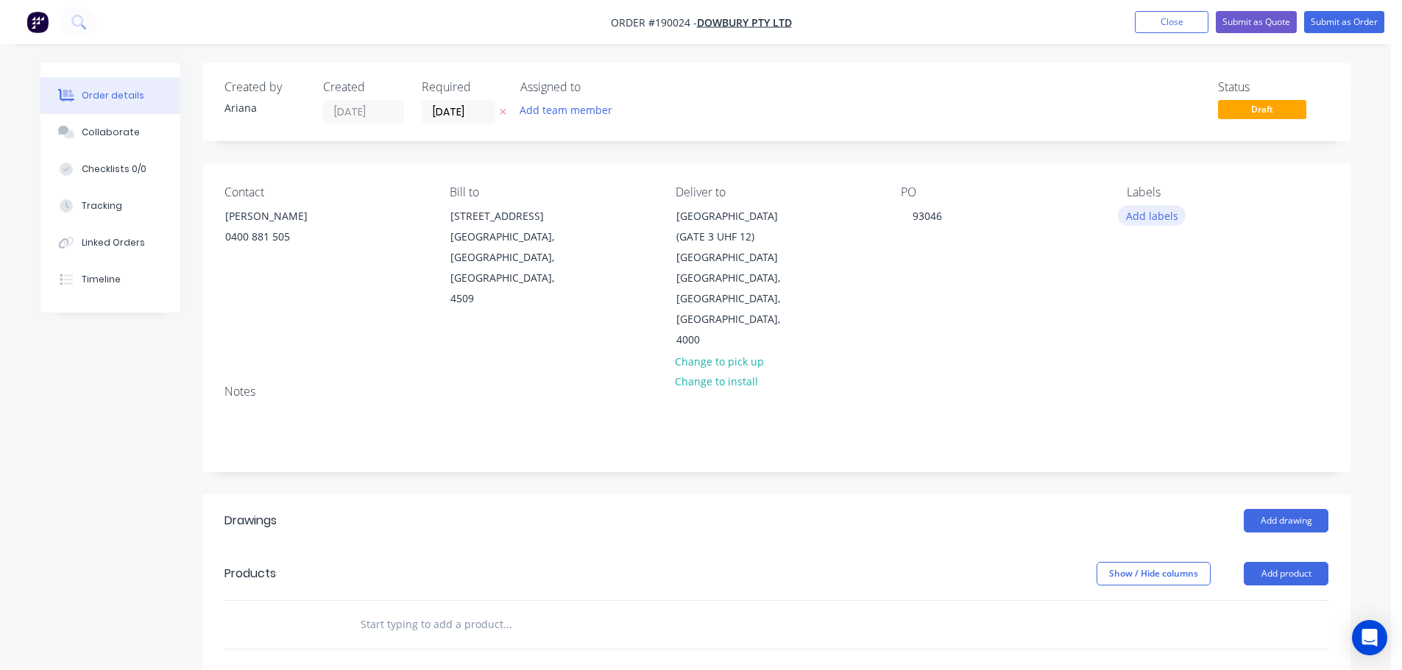
click at [1149, 215] on button "Add labels" at bounding box center [1152, 215] width 68 height 20
click at [1152, 386] on div at bounding box center [1152, 386] width 29 height 29
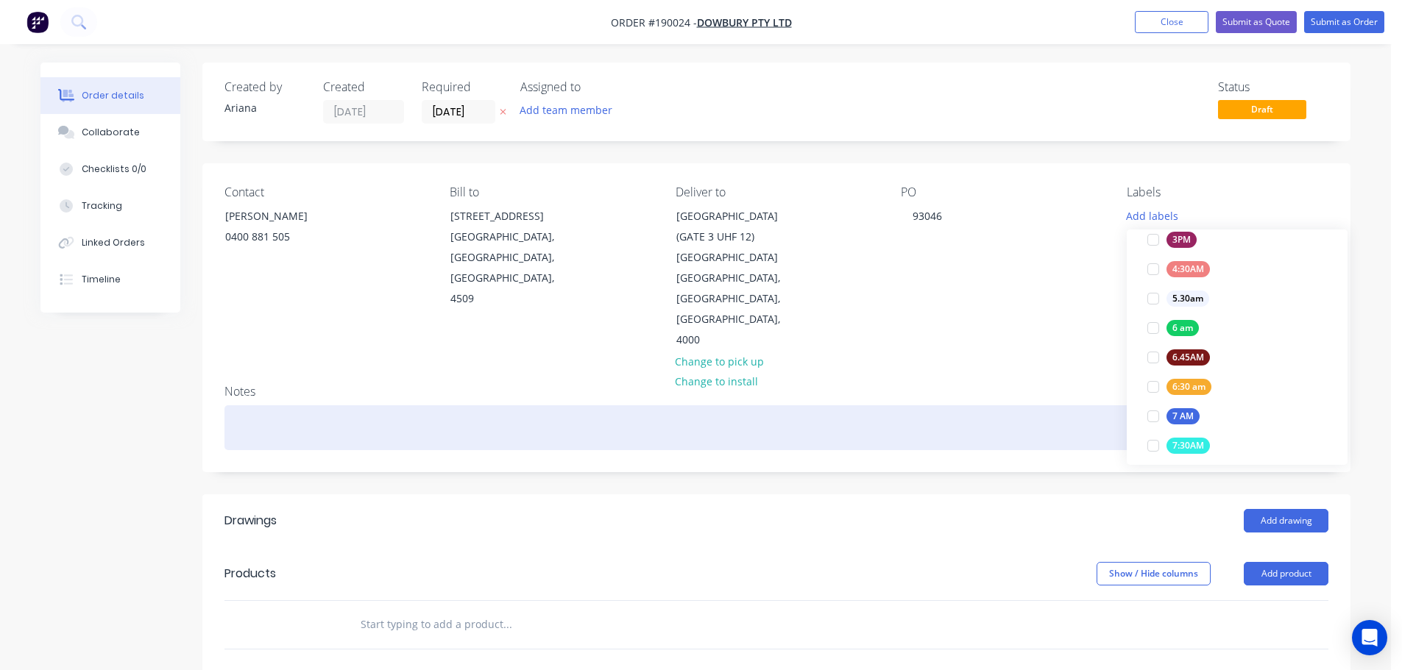
scroll to position [0, 0]
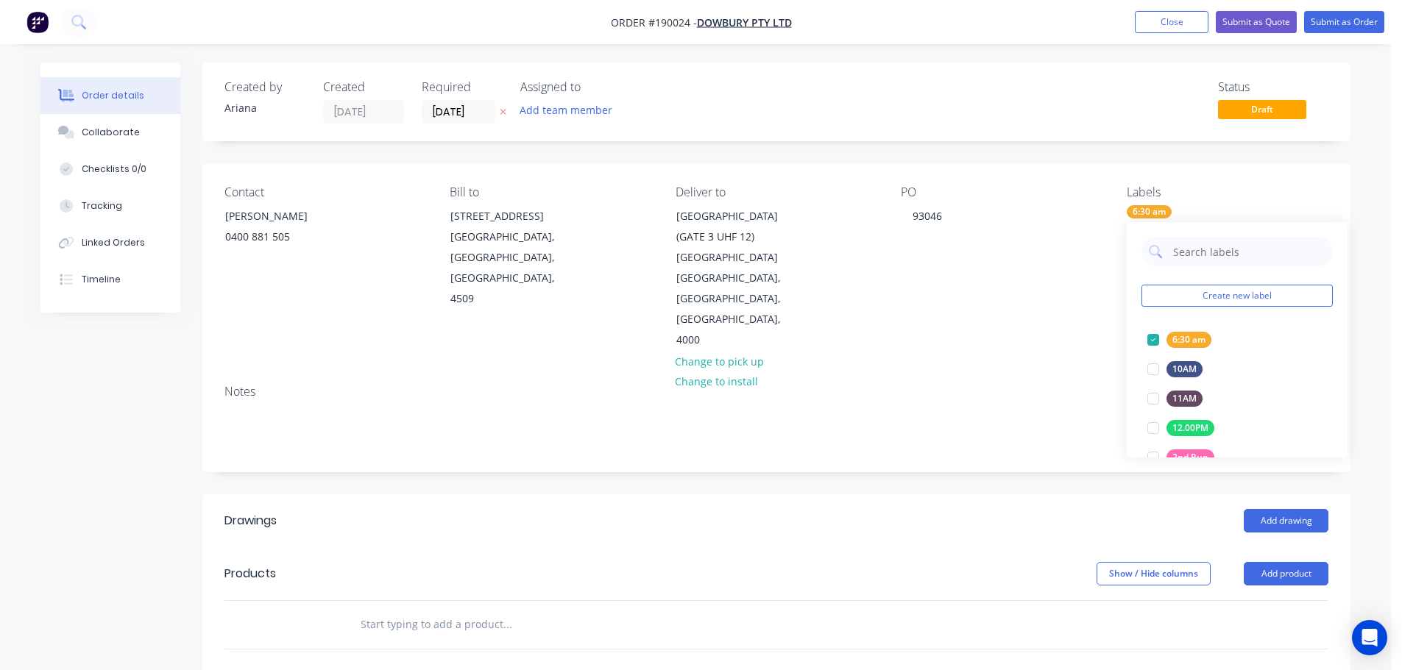
click at [1027, 373] on div "Notes" at bounding box center [776, 422] width 1148 height 99
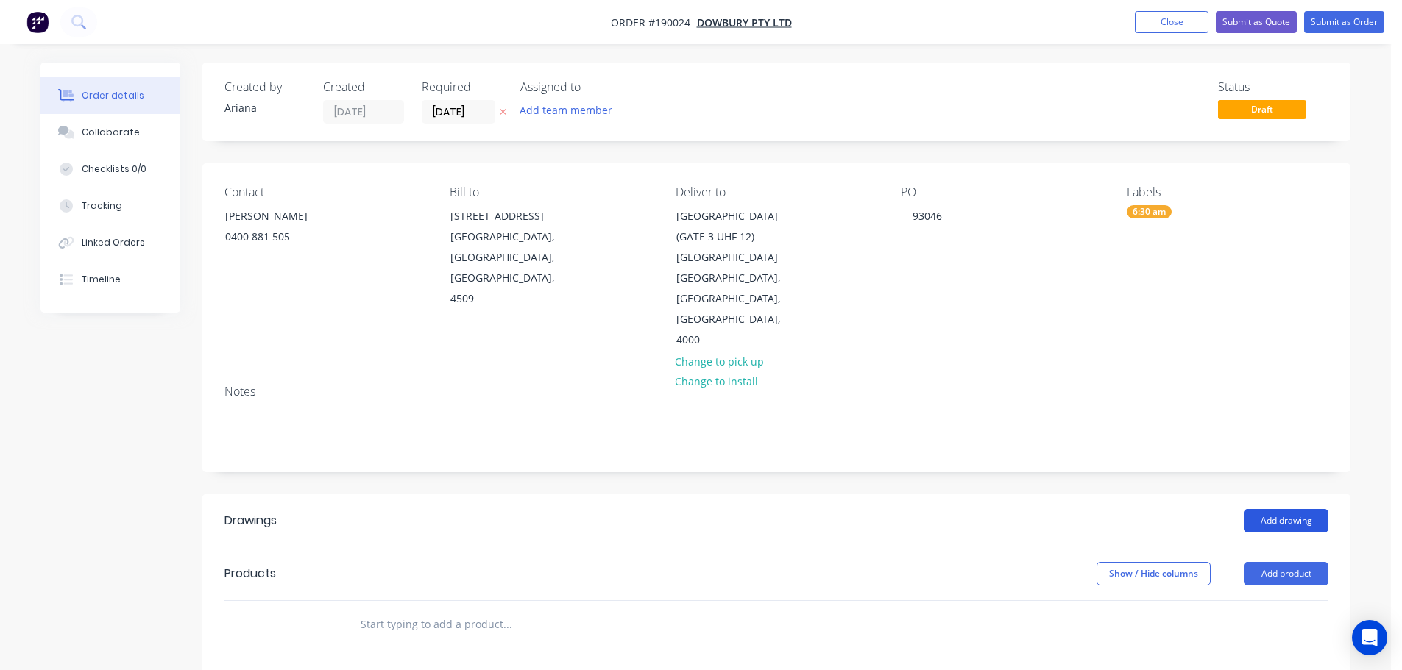
click at [1288, 509] on button "Add drawing" at bounding box center [1286, 521] width 85 height 24
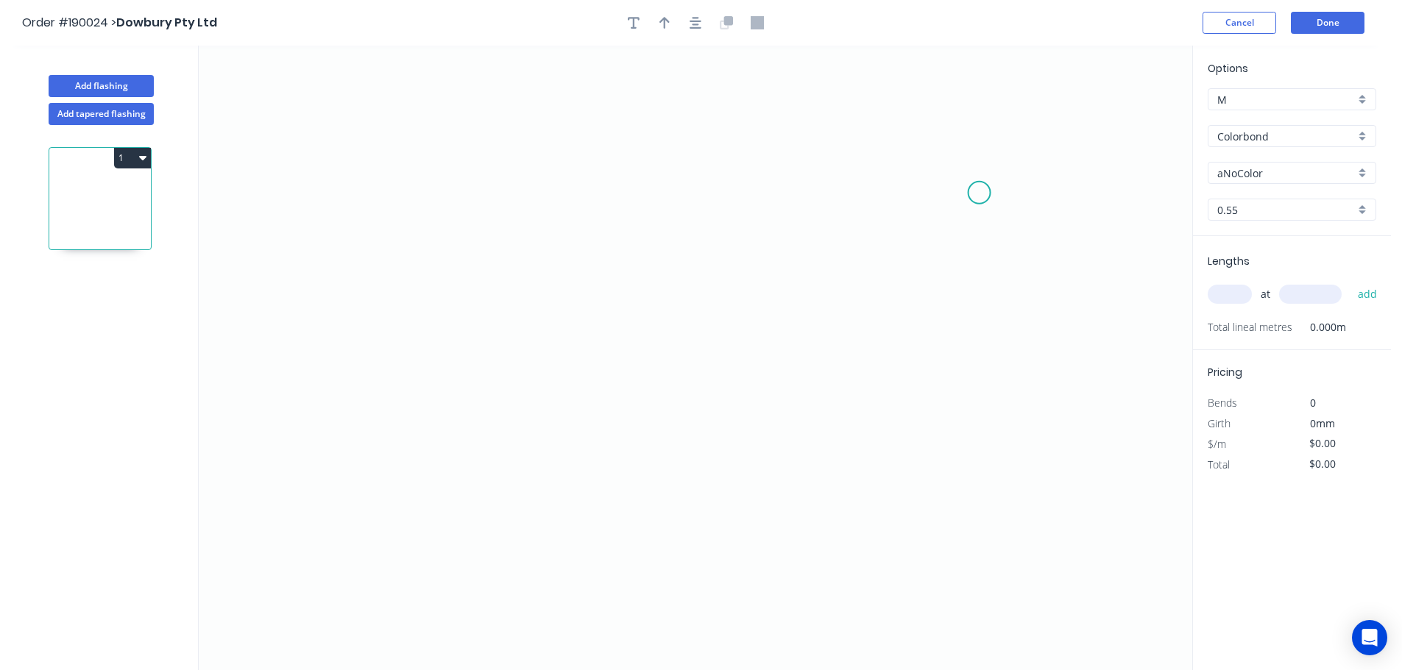
click at [979, 193] on icon "0" at bounding box center [695, 358] width 993 height 625
click at [901, 193] on icon at bounding box center [940, 193] width 78 height 0
click at [907, 104] on icon "0 ?" at bounding box center [695, 358] width 993 height 625
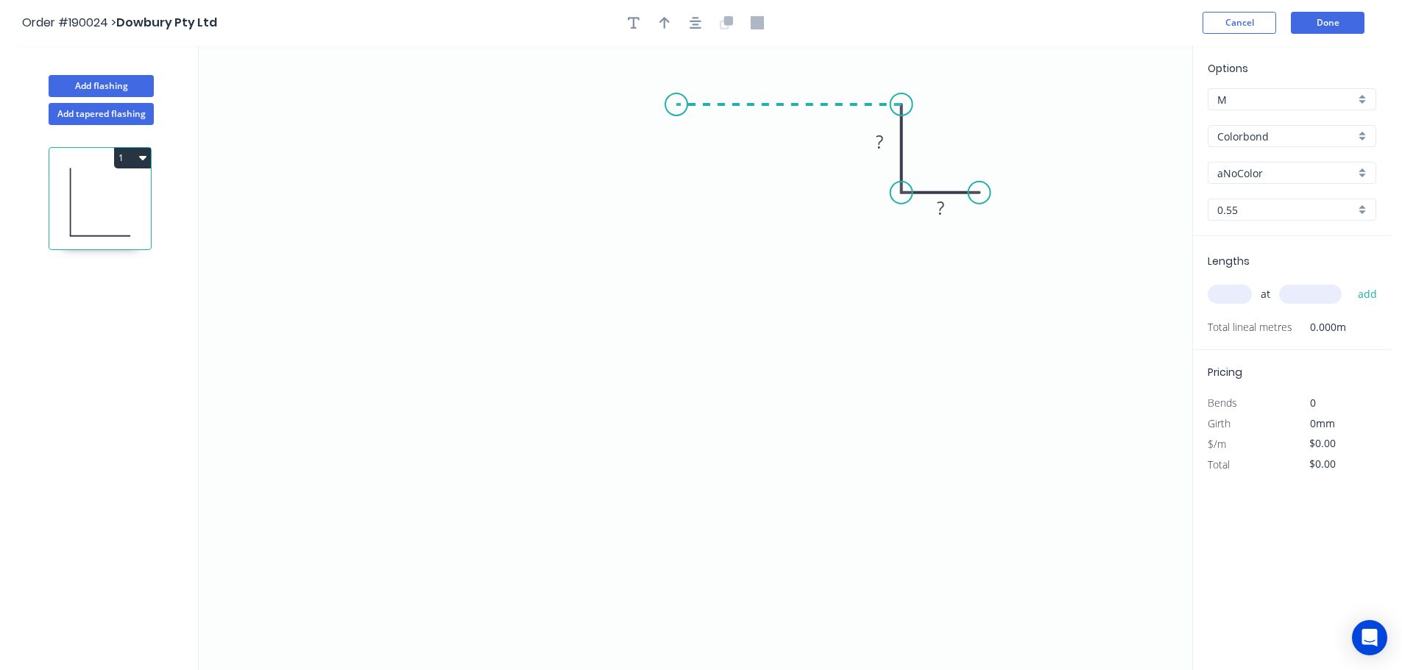
click at [676, 100] on icon "0 ? ?" at bounding box center [695, 358] width 993 height 625
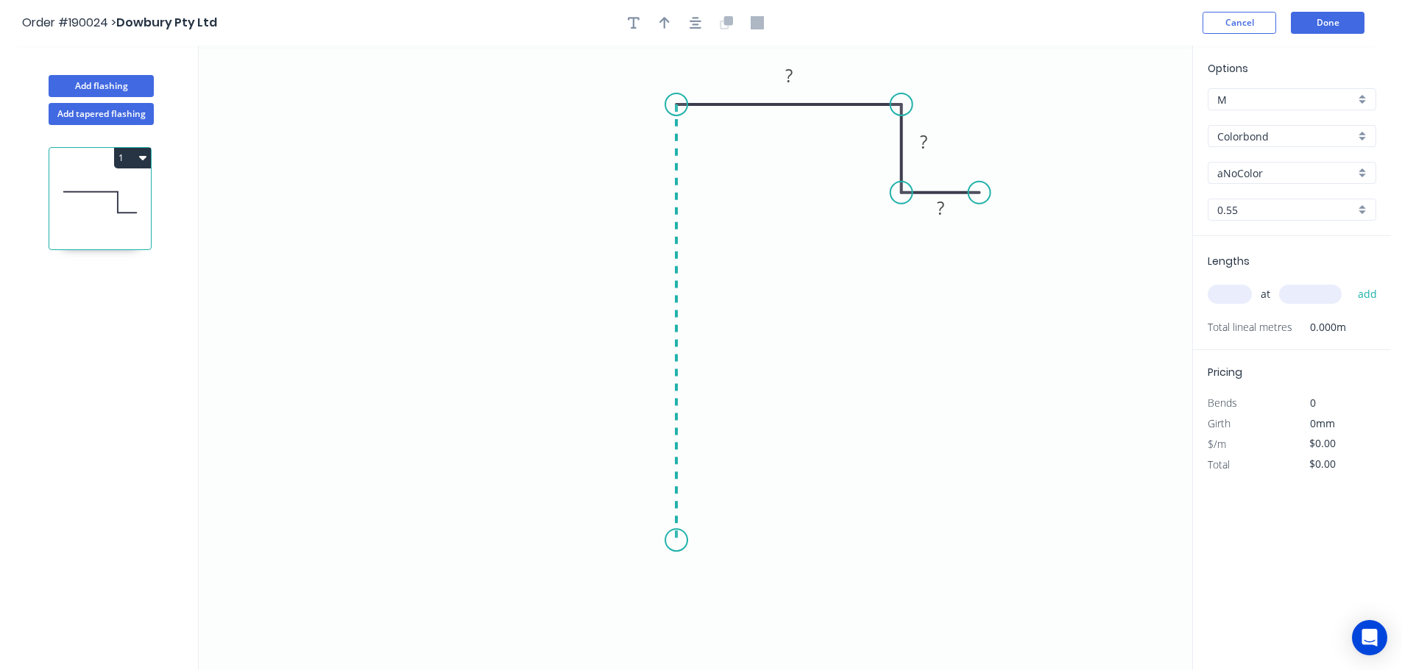
click at [678, 541] on icon "0 ? ? ?" at bounding box center [695, 358] width 993 height 625
click at [723, 492] on icon "0 ? ? ? ?" at bounding box center [695, 358] width 993 height 625
click at [723, 492] on circle at bounding box center [723, 494] width 22 height 22
click at [716, 527] on tspan "?" at bounding box center [715, 526] width 7 height 24
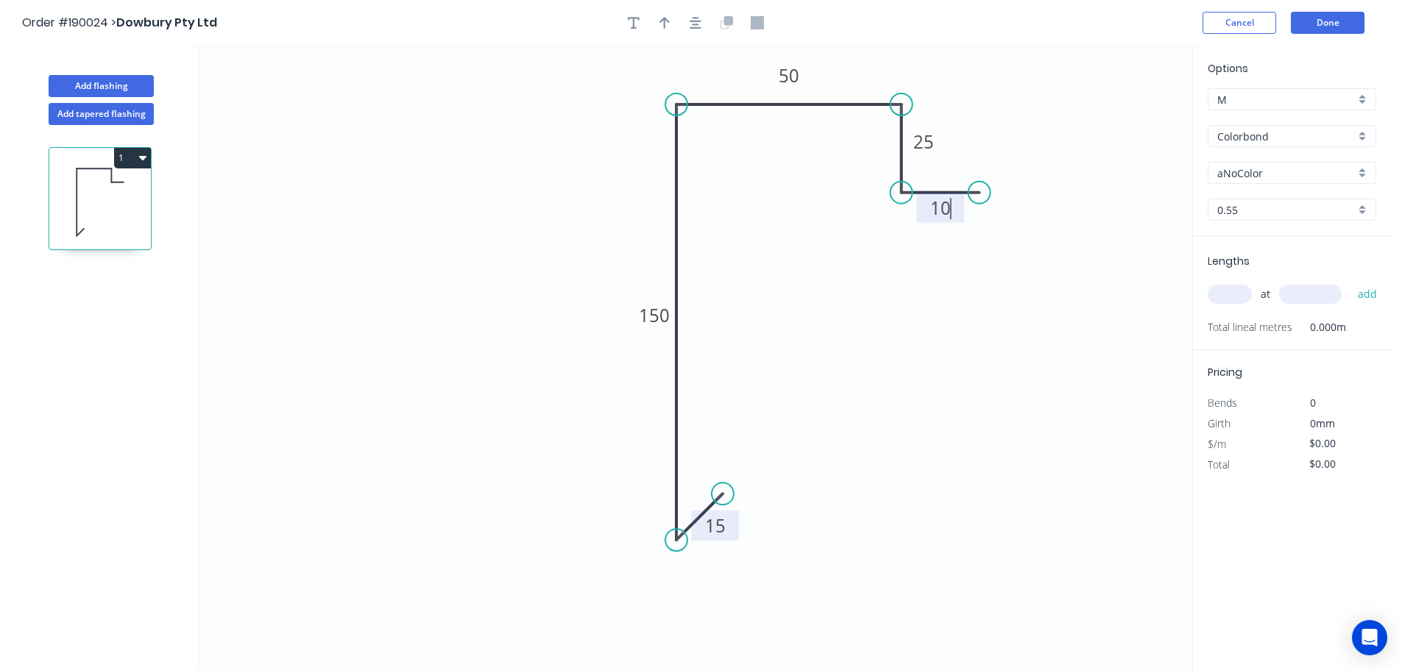
click at [902, 480] on icon "0 15 150 50 25 10" at bounding box center [695, 358] width 993 height 625
type input "$10.28"
click at [664, 19] on icon "button" at bounding box center [664, 23] width 10 height 12
drag, startPoint x: 1115, startPoint y: 118, endPoint x: 505, endPoint y: 259, distance: 626.0
click at [505, 259] on icon at bounding box center [504, 242] width 13 height 47
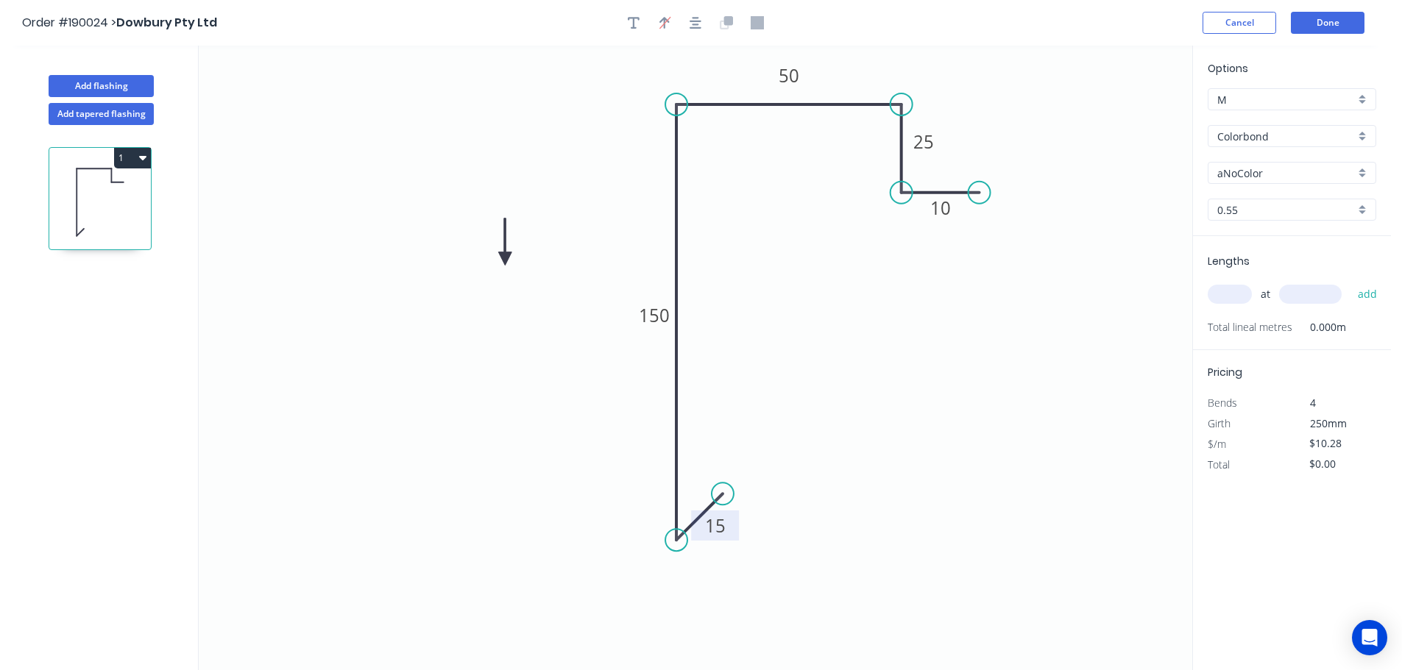
click at [505, 259] on icon at bounding box center [504, 242] width 13 height 47
click at [505, 259] on icon at bounding box center [517, 246] width 43 height 43
click at [505, 259] on icon at bounding box center [521, 258] width 47 height 13
click at [505, 259] on icon at bounding box center [517, 270] width 43 height 43
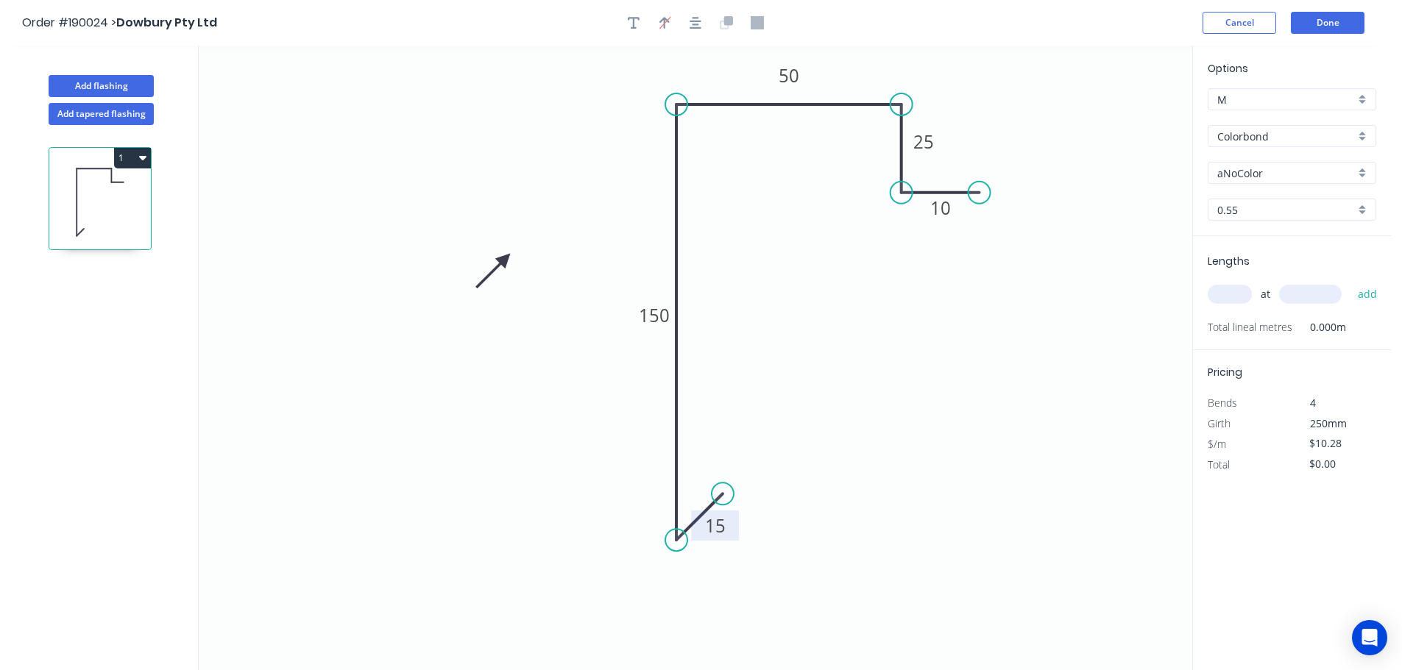
click at [505, 259] on icon at bounding box center [493, 270] width 43 height 43
click at [1362, 167] on div "aNoColor" at bounding box center [1291, 173] width 169 height 22
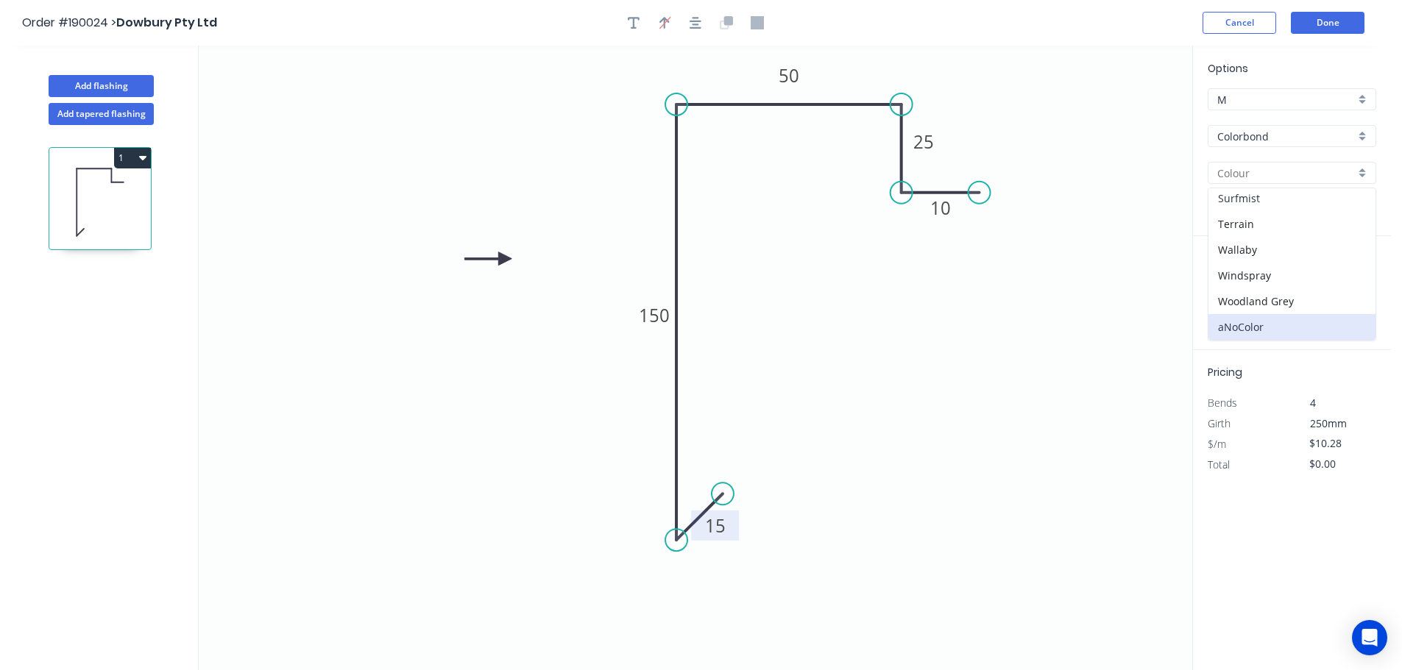
click at [1293, 203] on div "Surfmist" at bounding box center [1291, 198] width 167 height 26
type input "Surfmist"
click at [1241, 298] on input "text" at bounding box center [1229, 294] width 44 height 19
type input "24"
type input "4100"
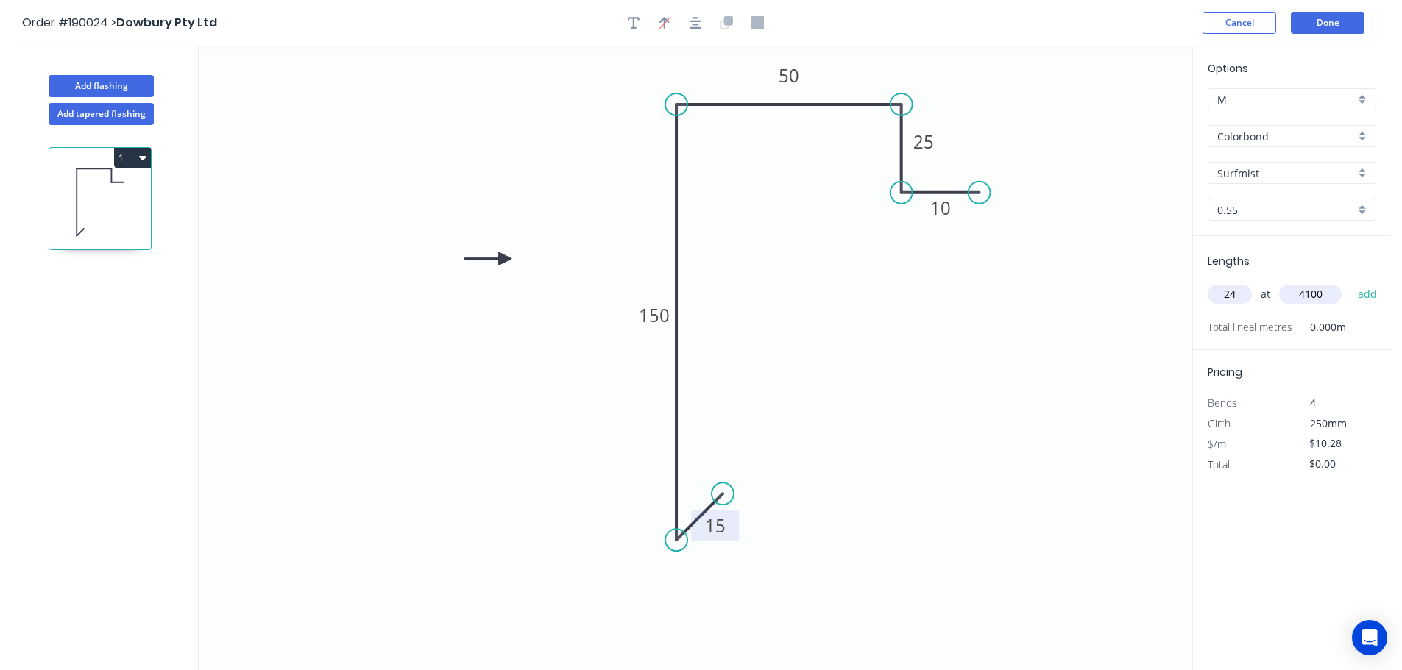
click at [1350, 282] on button "add" at bounding box center [1367, 294] width 35 height 25
type input "$1,011.55"
click at [1067, 385] on icon "0 15 150 50 25 10" at bounding box center [695, 358] width 993 height 625
click at [89, 86] on button "Add flashing" at bounding box center [101, 86] width 105 height 22
type input "$0.00"
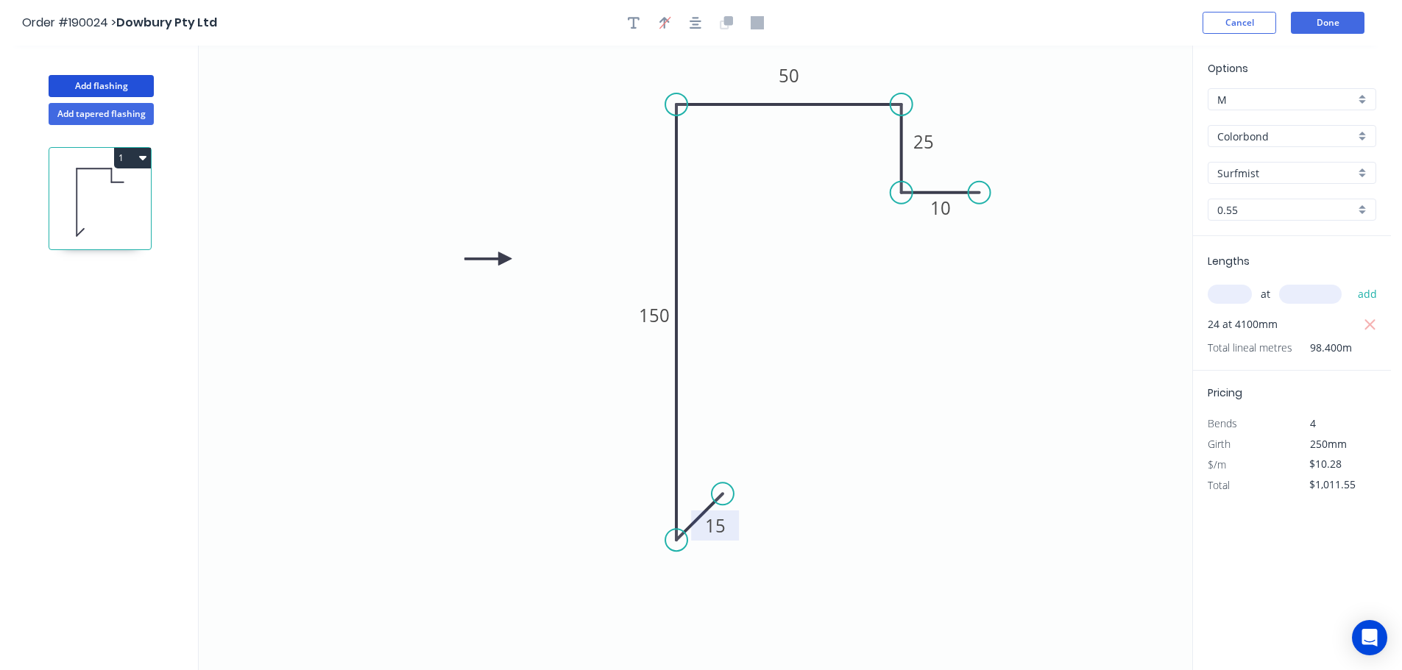
type input "$0.00"
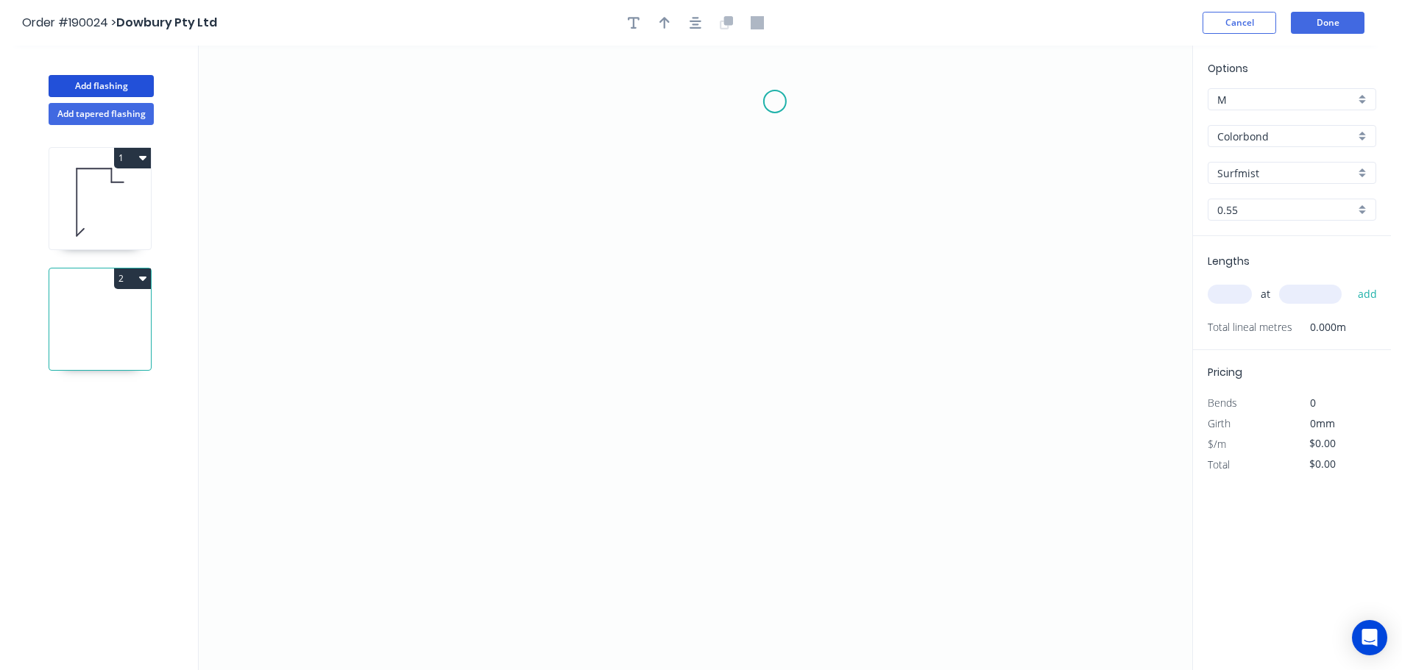
click at [775, 101] on icon "0" at bounding box center [695, 358] width 993 height 625
click at [586, 94] on icon "0" at bounding box center [695, 358] width 993 height 625
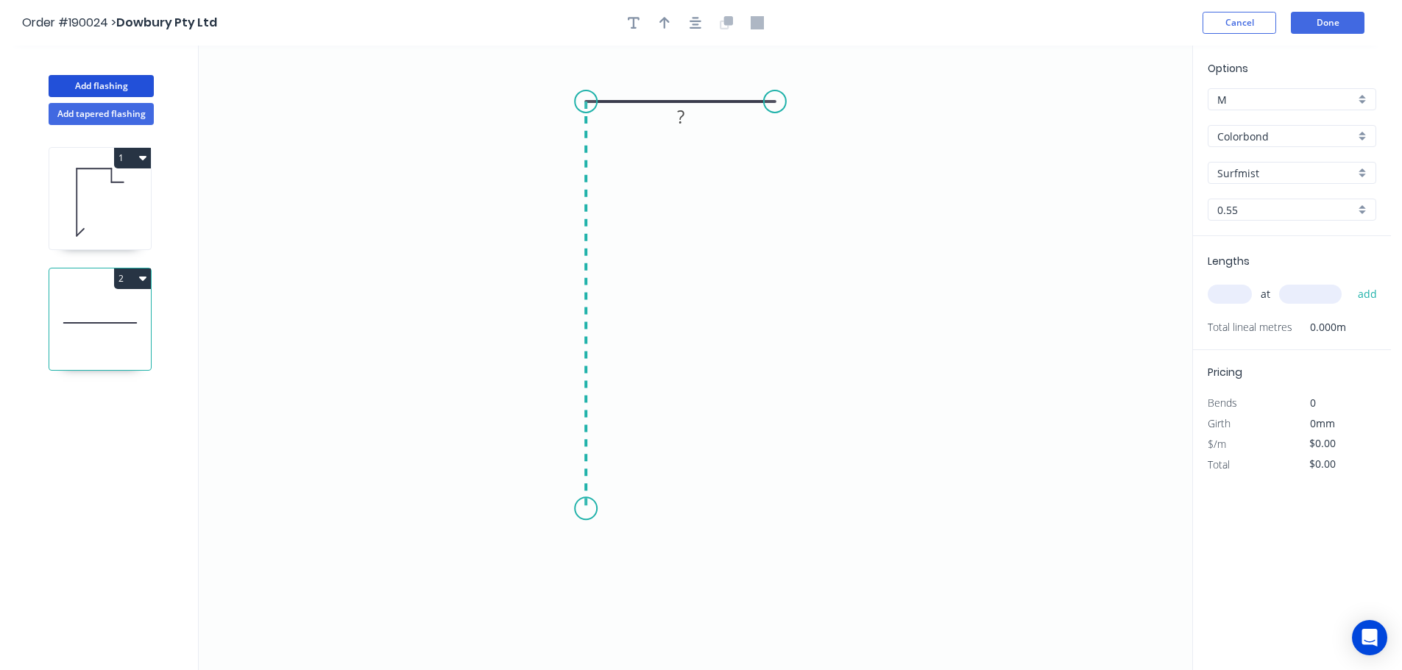
click at [600, 509] on icon "0 ?" at bounding box center [695, 358] width 993 height 625
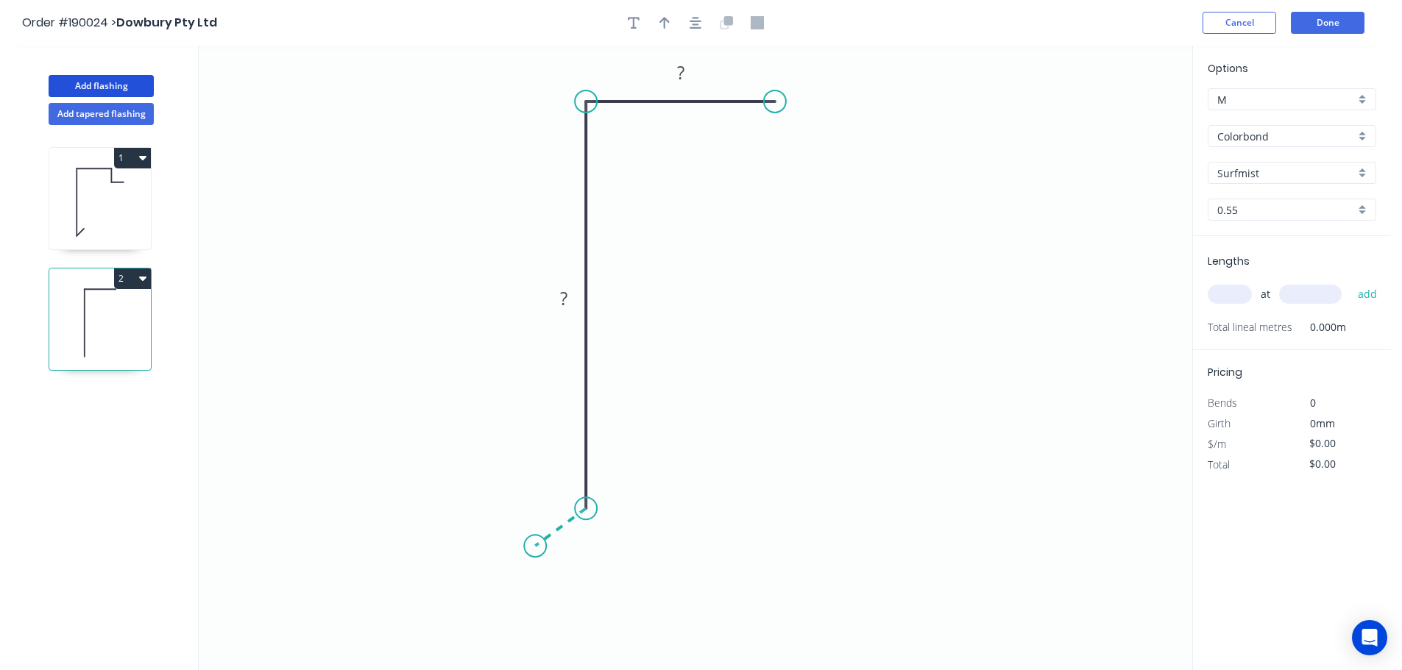
click at [535, 547] on icon "0 ? ?" at bounding box center [695, 358] width 993 height 625
click at [535, 547] on circle at bounding box center [535, 546] width 22 height 22
click at [678, 70] on tspan "?" at bounding box center [680, 72] width 7 height 24
click at [801, 269] on icon "0 13 138 40 135 º" at bounding box center [695, 358] width 993 height 625
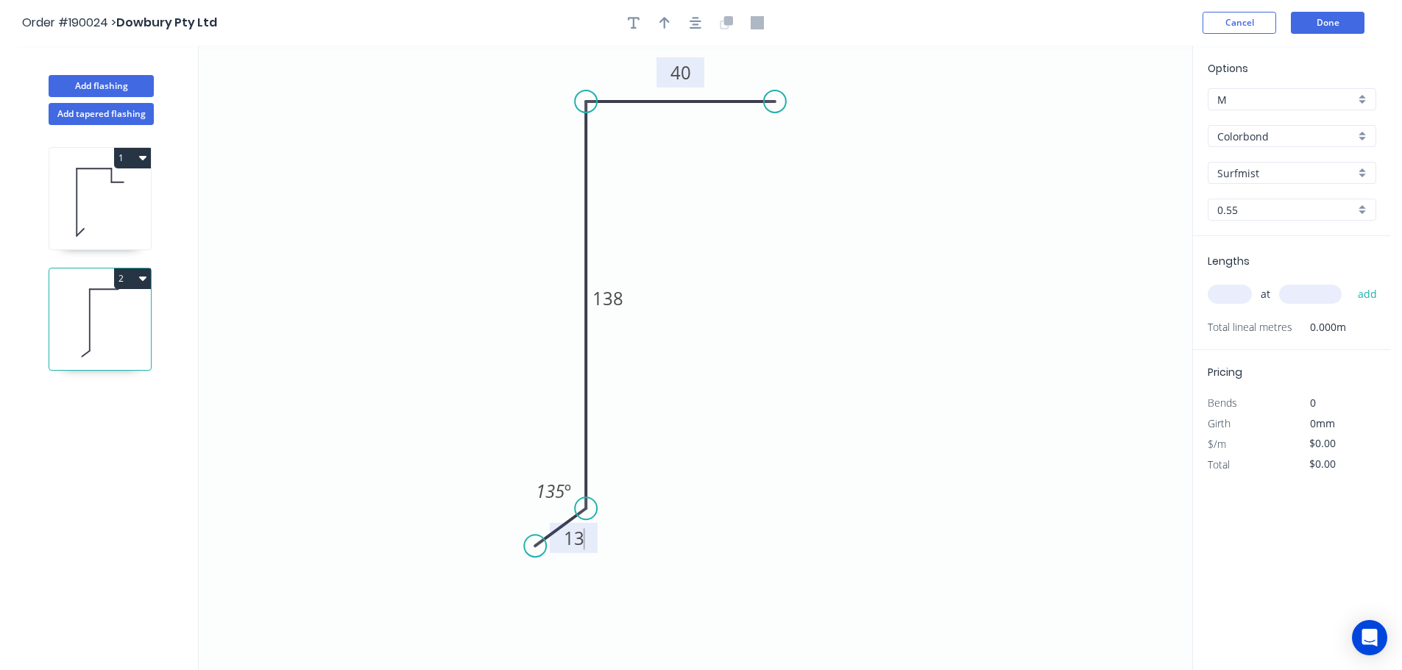
type input "$7.16"
click at [663, 18] on icon "button" at bounding box center [664, 23] width 10 height 12
drag, startPoint x: 1120, startPoint y: 116, endPoint x: 751, endPoint y: 321, distance: 422.0
click at [751, 321] on icon at bounding box center [751, 303] width 13 height 47
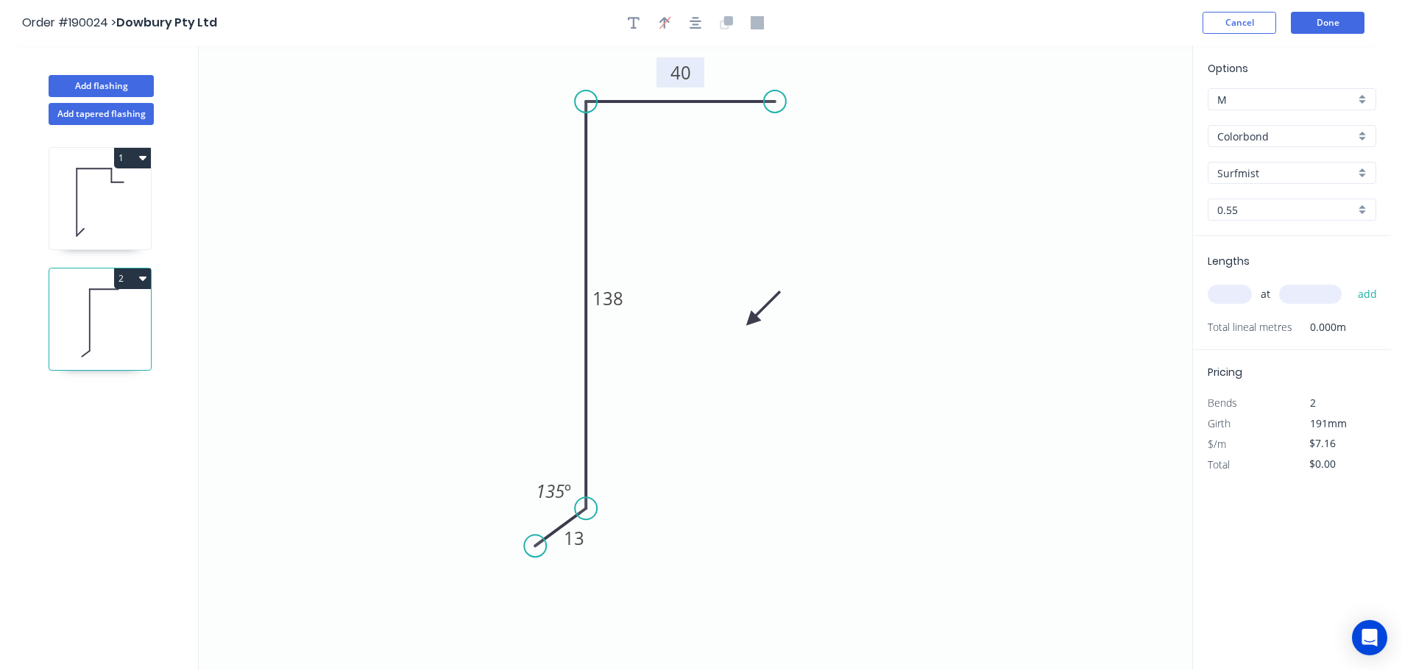
click at [751, 321] on icon at bounding box center [763, 308] width 43 height 43
click at [1361, 135] on div "Colorbond" at bounding box center [1291, 136] width 169 height 22
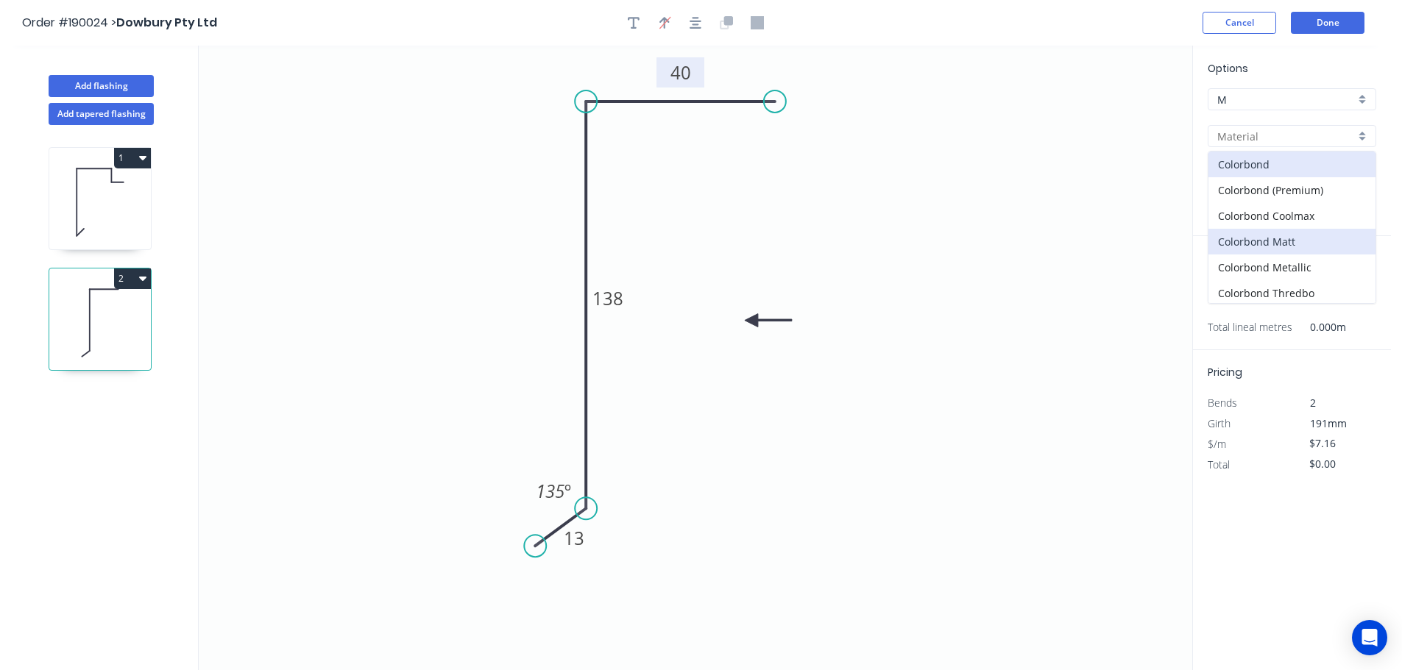
scroll to position [312, 0]
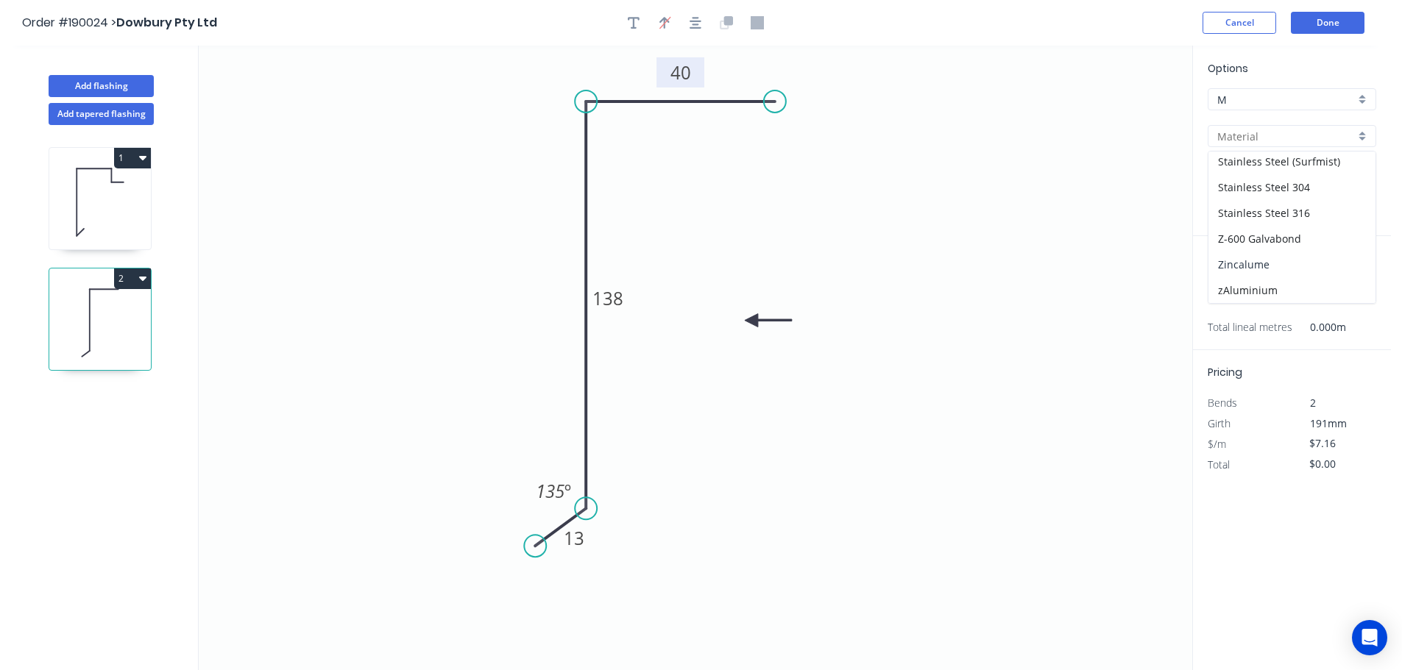
click at [1287, 259] on div "Zincalume" at bounding box center [1291, 265] width 167 height 26
type input "Zincalume"
type input "$6.73"
click at [1238, 291] on input "text" at bounding box center [1229, 294] width 44 height 19
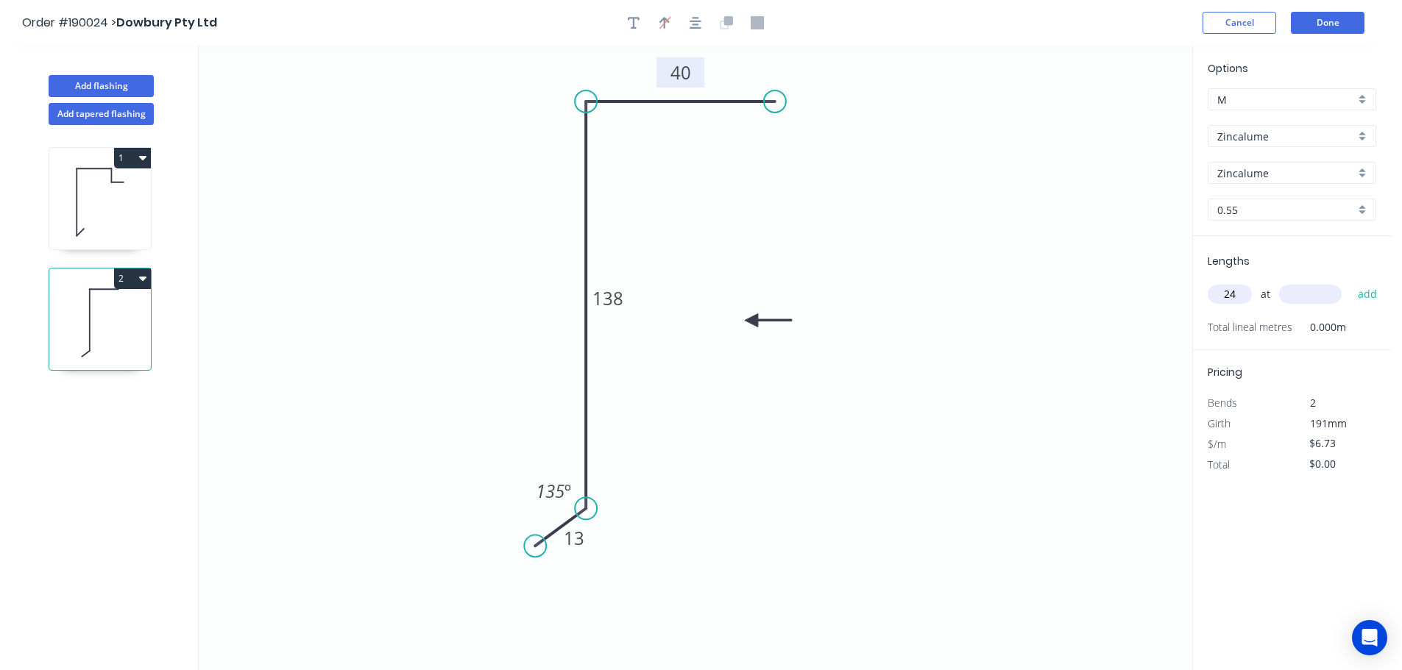
type input "24"
type input "4100"
click at [1350, 282] on button "add" at bounding box center [1367, 294] width 35 height 25
type input "$662.23"
click at [122, 85] on button "Add flashing" at bounding box center [101, 86] width 105 height 22
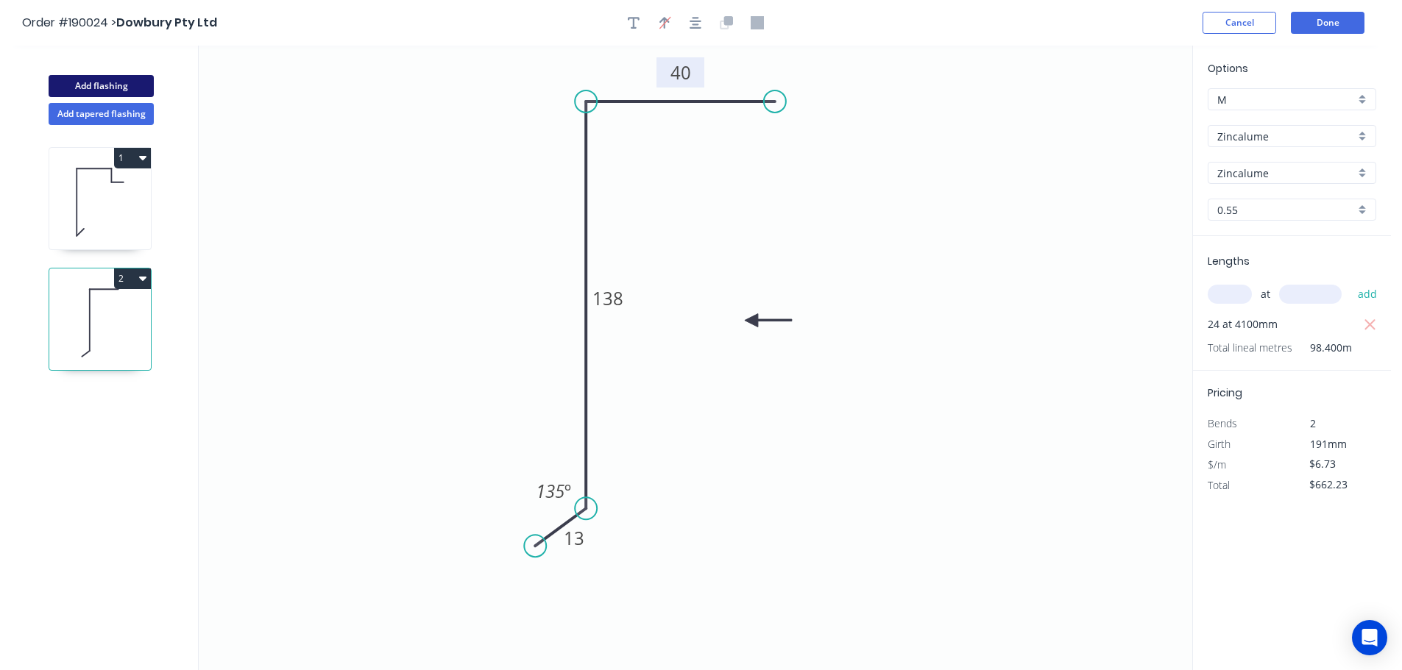
type input "$0.00"
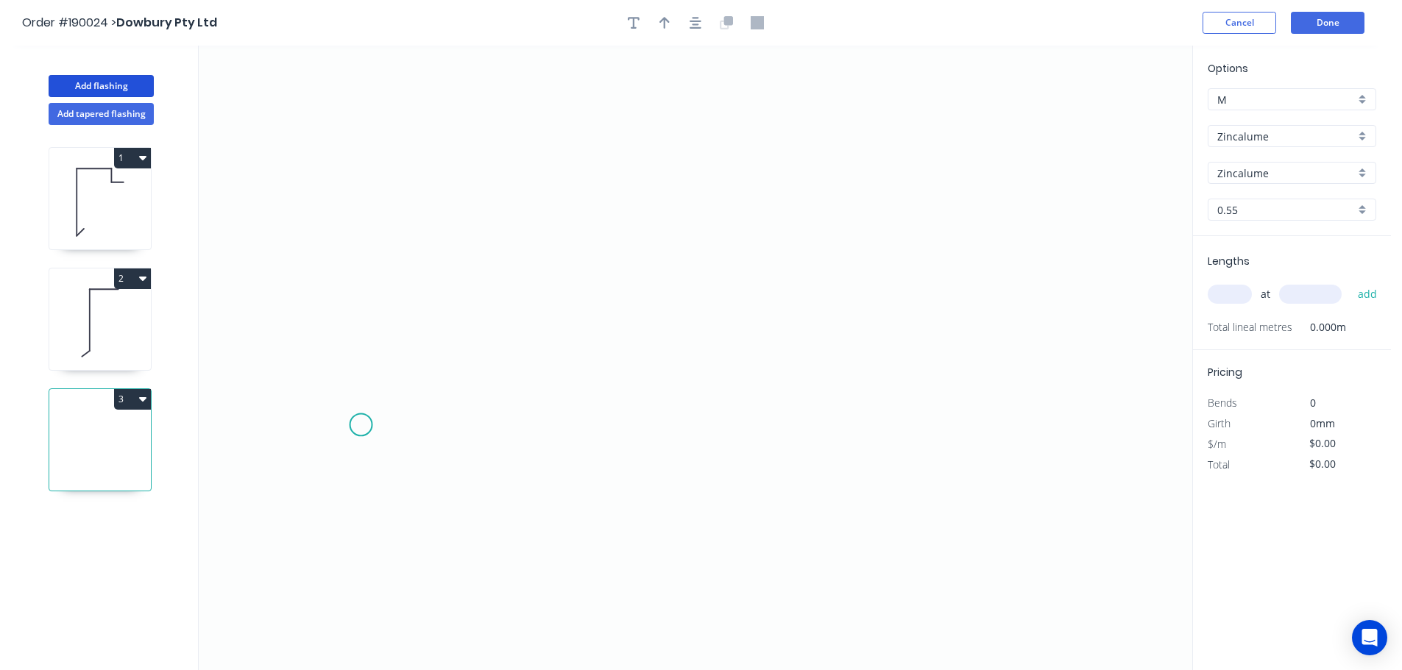
click at [361, 425] on icon "0" at bounding box center [695, 358] width 993 height 625
click at [366, 305] on icon "0" at bounding box center [695, 358] width 993 height 625
click at [701, 234] on icon "0 ?" at bounding box center [695, 358] width 993 height 625
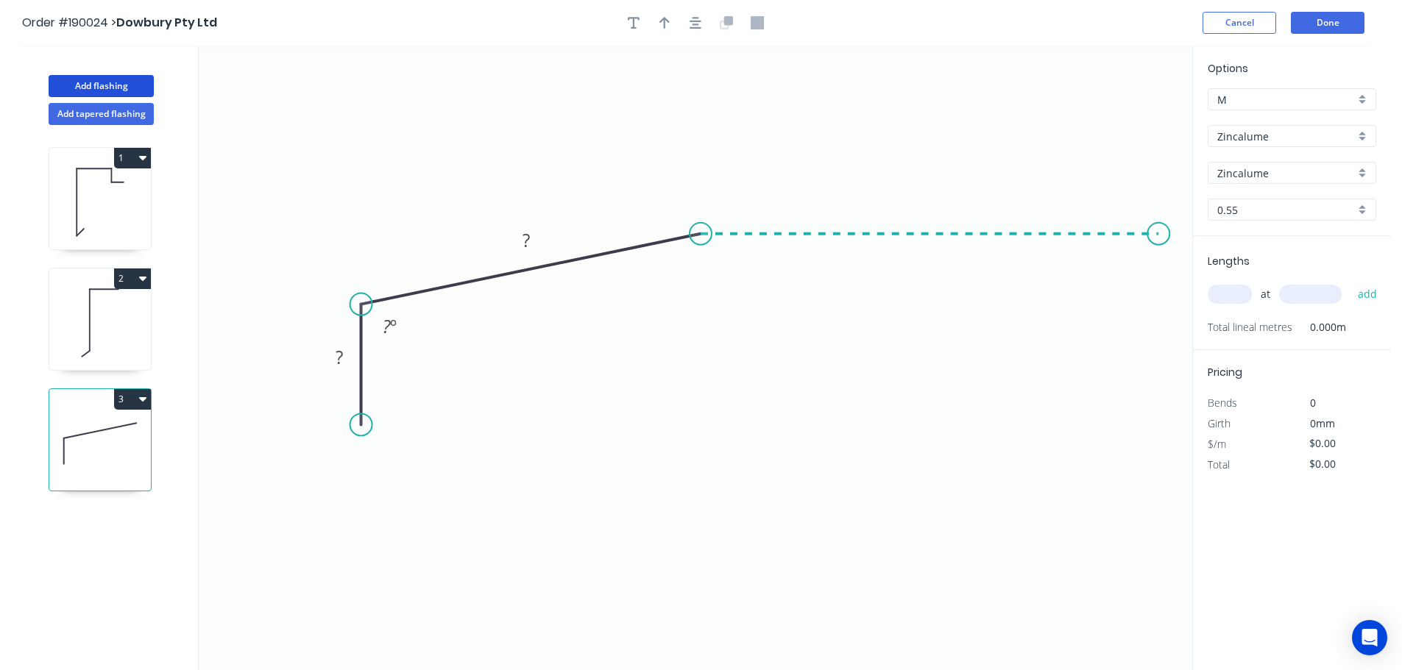
click at [1159, 228] on icon "0 ? ? ? º" at bounding box center [695, 358] width 993 height 625
click at [1159, 228] on circle at bounding box center [1158, 234] width 22 height 22
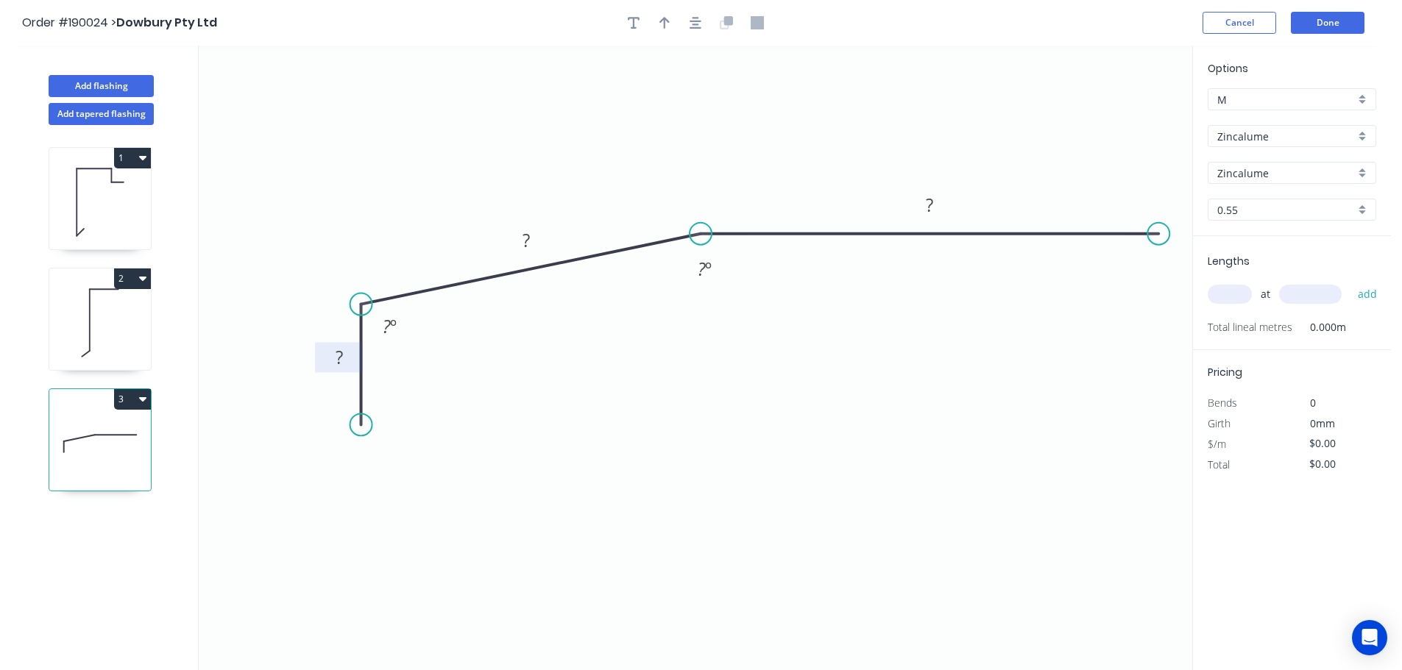
click at [344, 352] on rect at bounding box center [338, 359] width 29 height 21
click at [671, 372] on icon "0 30 230 300 130 º 140 º" at bounding box center [695, 358] width 993 height 625
type input "$12.89"
click at [665, 23] on icon "button" at bounding box center [664, 23] width 10 height 12
drag, startPoint x: 1118, startPoint y: 114, endPoint x: 758, endPoint y: 138, distance: 361.4
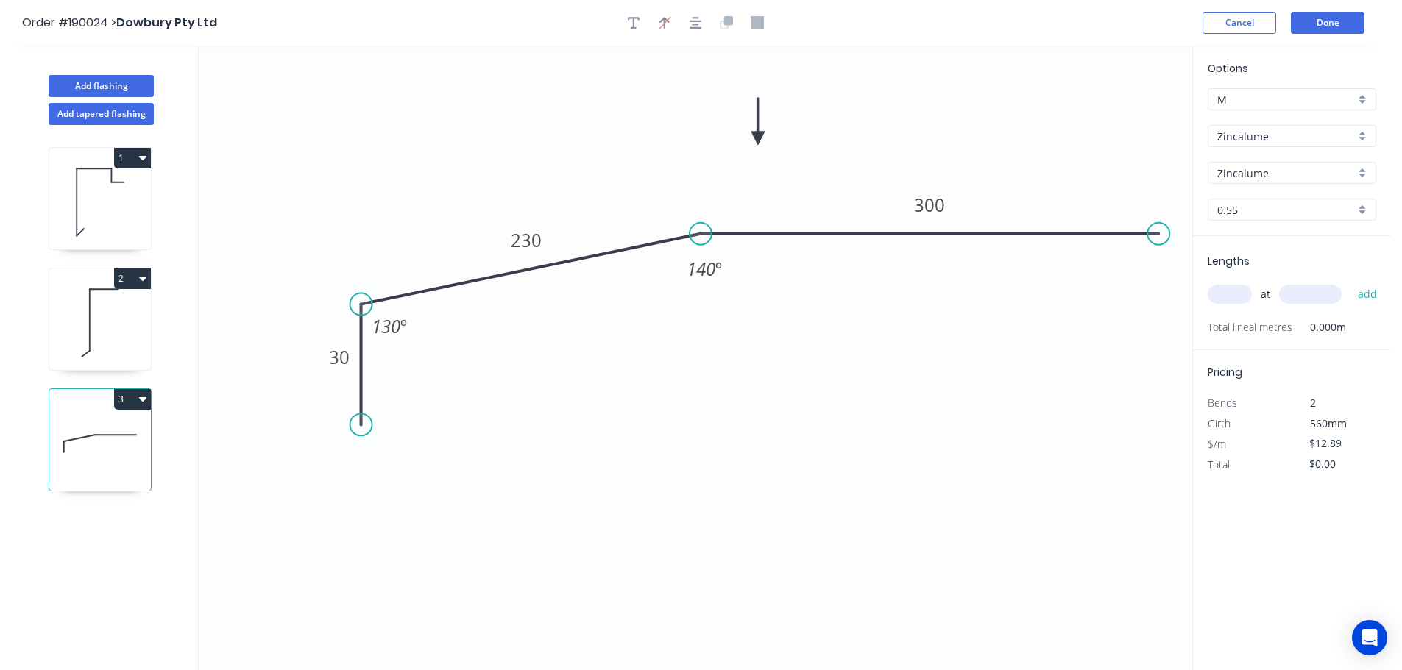
click at [758, 138] on icon at bounding box center [757, 121] width 13 height 47
drag, startPoint x: 1369, startPoint y: 137, endPoint x: 1335, endPoint y: 149, distance: 36.8
click at [1369, 137] on div "Zincalume" at bounding box center [1291, 136] width 169 height 22
click at [1279, 160] on div "Colorbond" at bounding box center [1291, 165] width 167 height 26
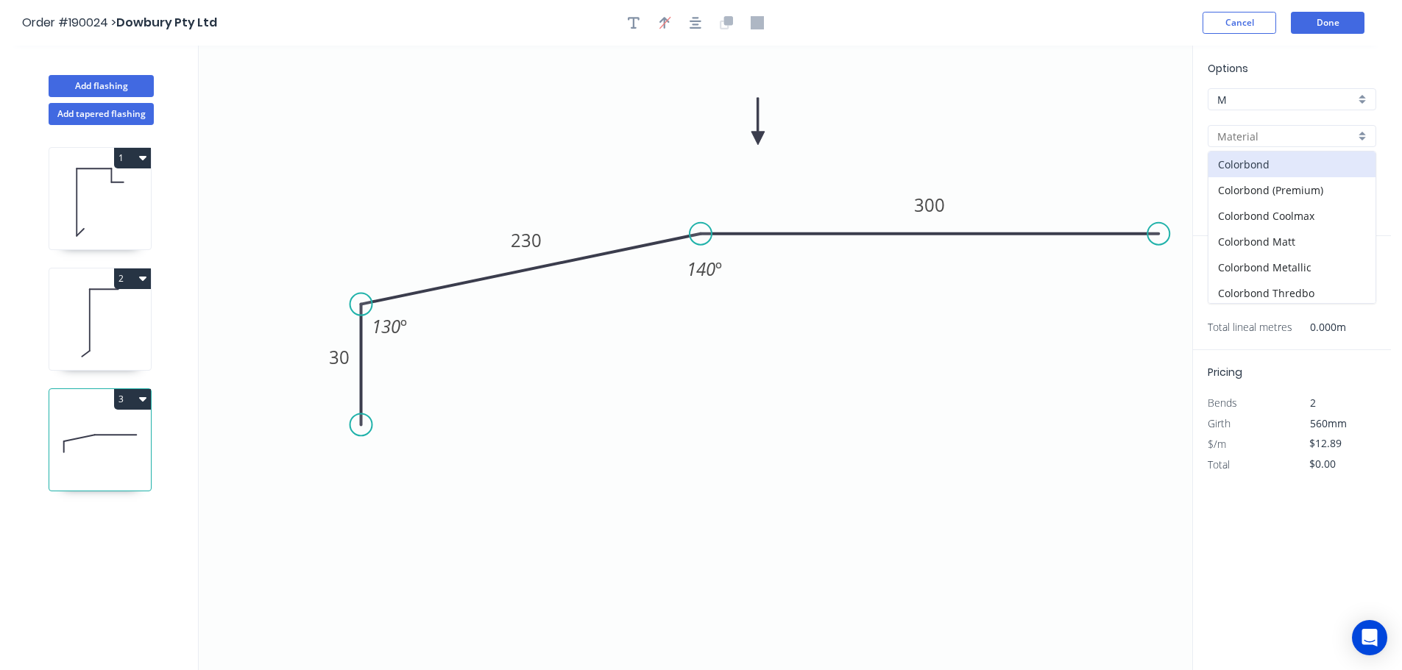
type input "Colorbond"
type input "aNoColor"
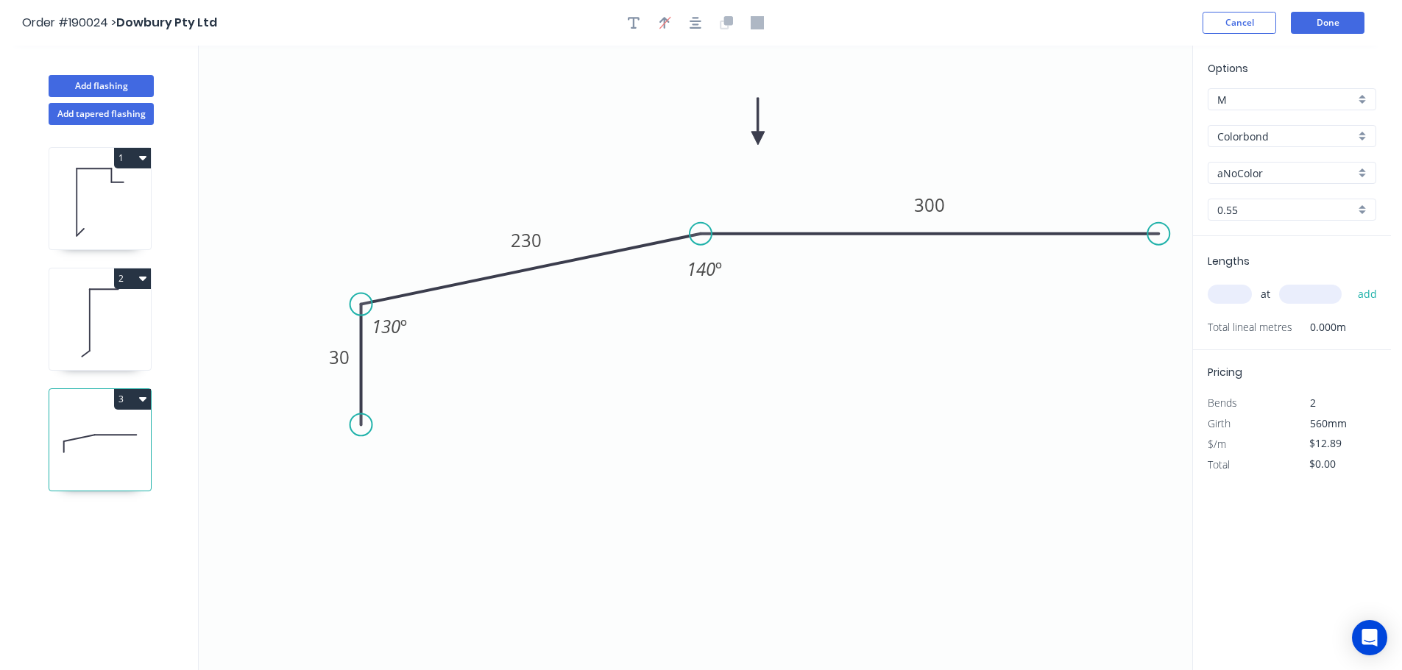
type input "$14.16"
click at [1361, 173] on div "aNoColor" at bounding box center [1291, 173] width 169 height 22
click at [1306, 203] on div "Surfmist" at bounding box center [1291, 198] width 167 height 26
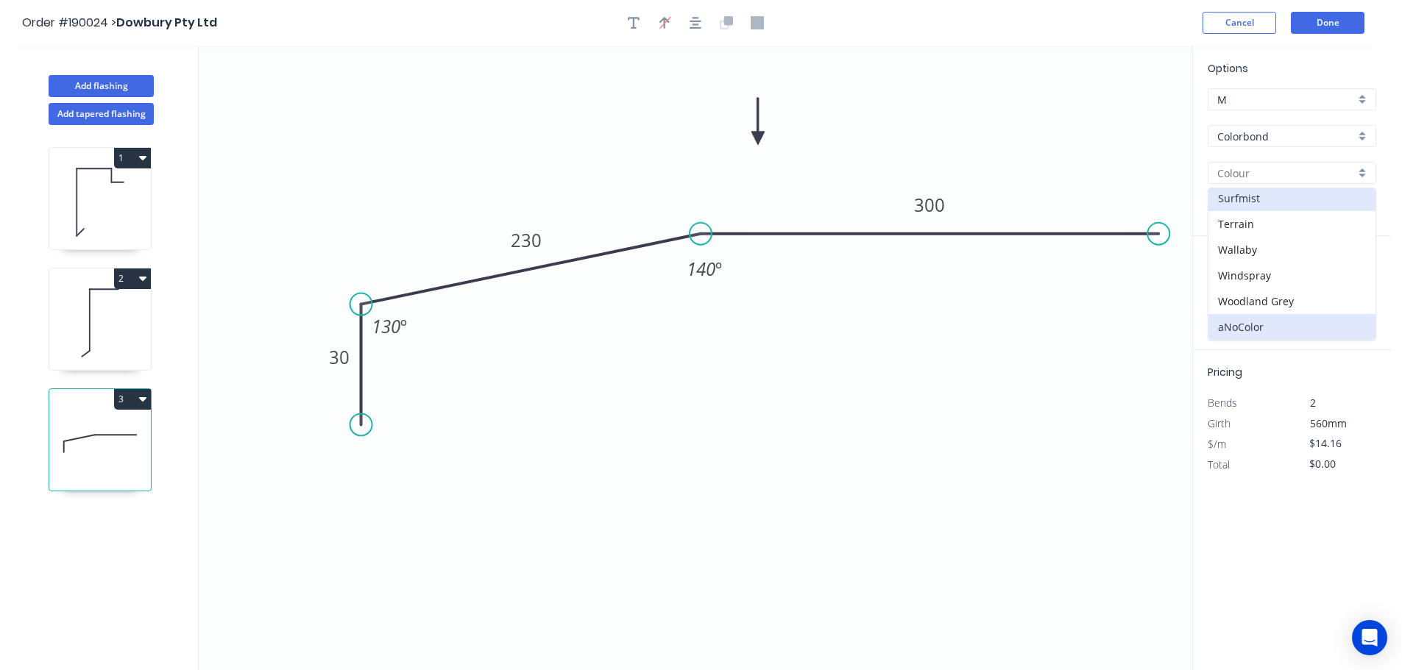
type input "Surfmist"
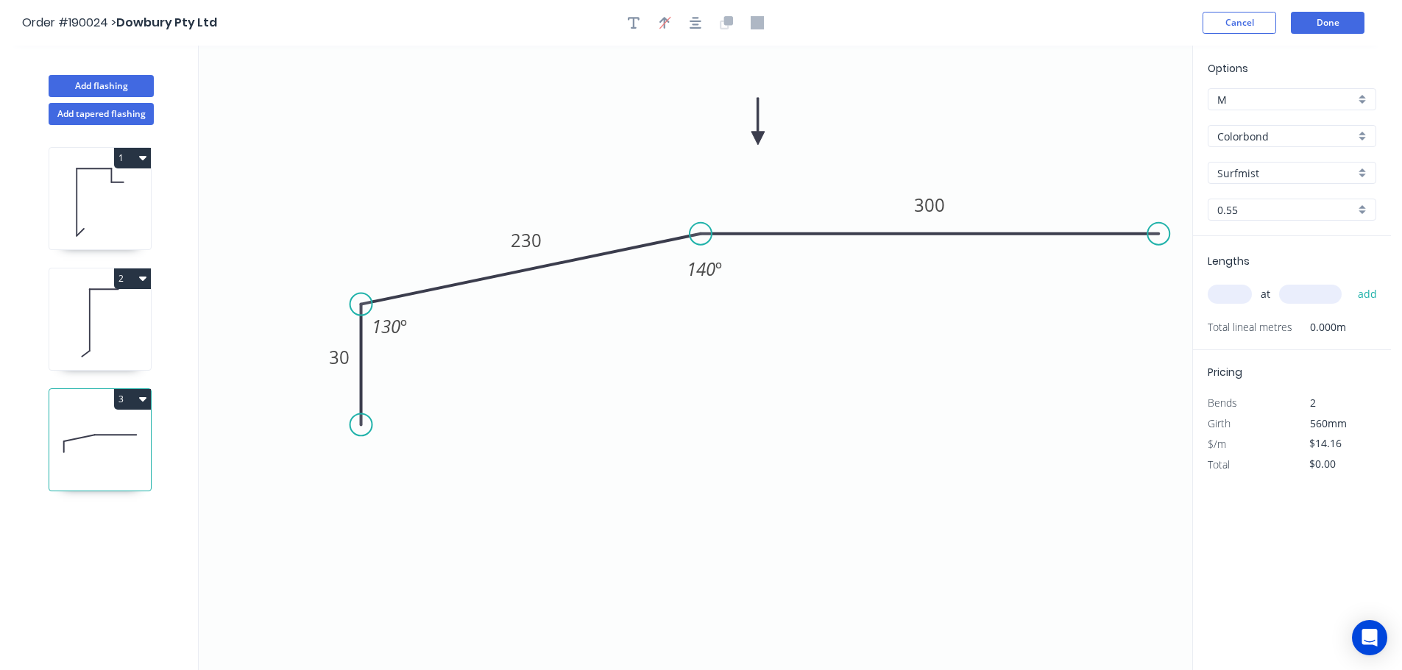
click at [1234, 292] on input "text" at bounding box center [1229, 294] width 44 height 19
type input "2"
type input "2500"
click at [1350, 282] on button "add" at bounding box center [1367, 294] width 35 height 25
type input "$70.80"
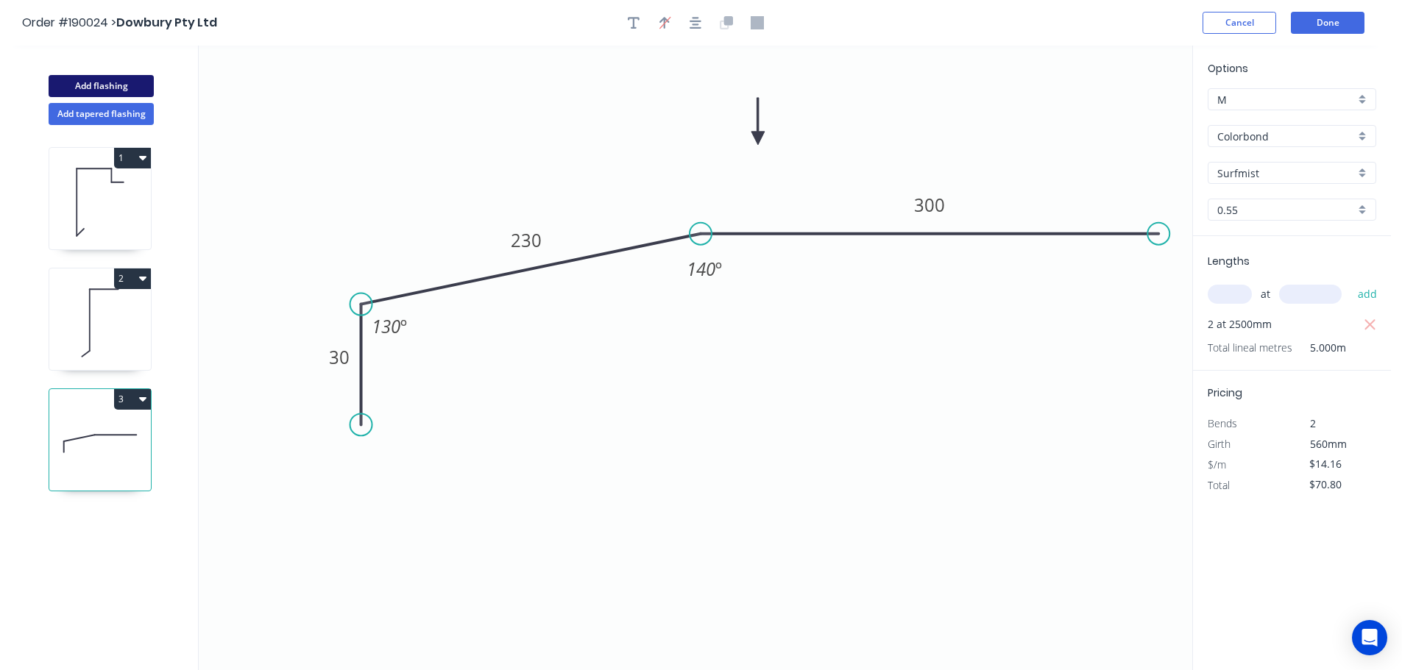
click at [112, 77] on button "Add flashing" at bounding box center [101, 86] width 105 height 22
type input "$0.00"
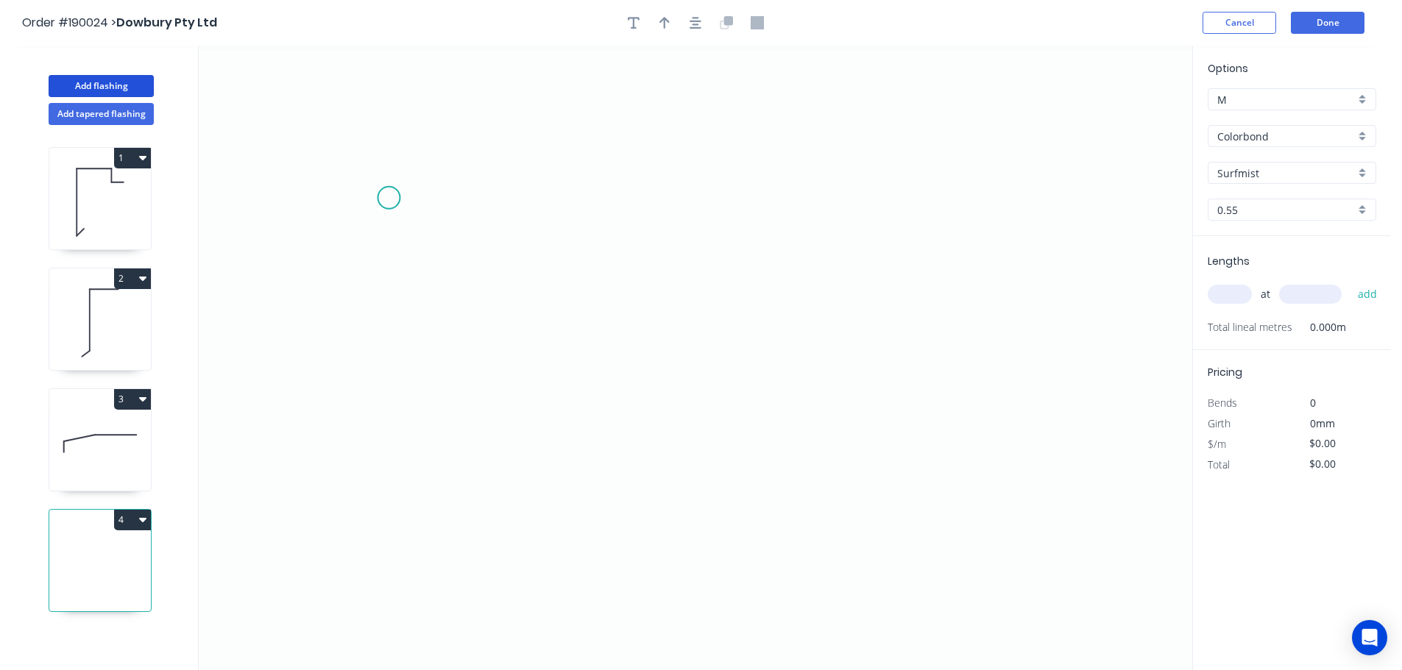
click at [389, 198] on icon "0" at bounding box center [695, 358] width 993 height 625
click at [957, 202] on icon "0" at bounding box center [695, 358] width 993 height 625
click at [1029, 250] on icon "0 ?" at bounding box center [695, 358] width 993 height 625
click at [1029, 250] on circle at bounding box center [1028, 250] width 22 height 22
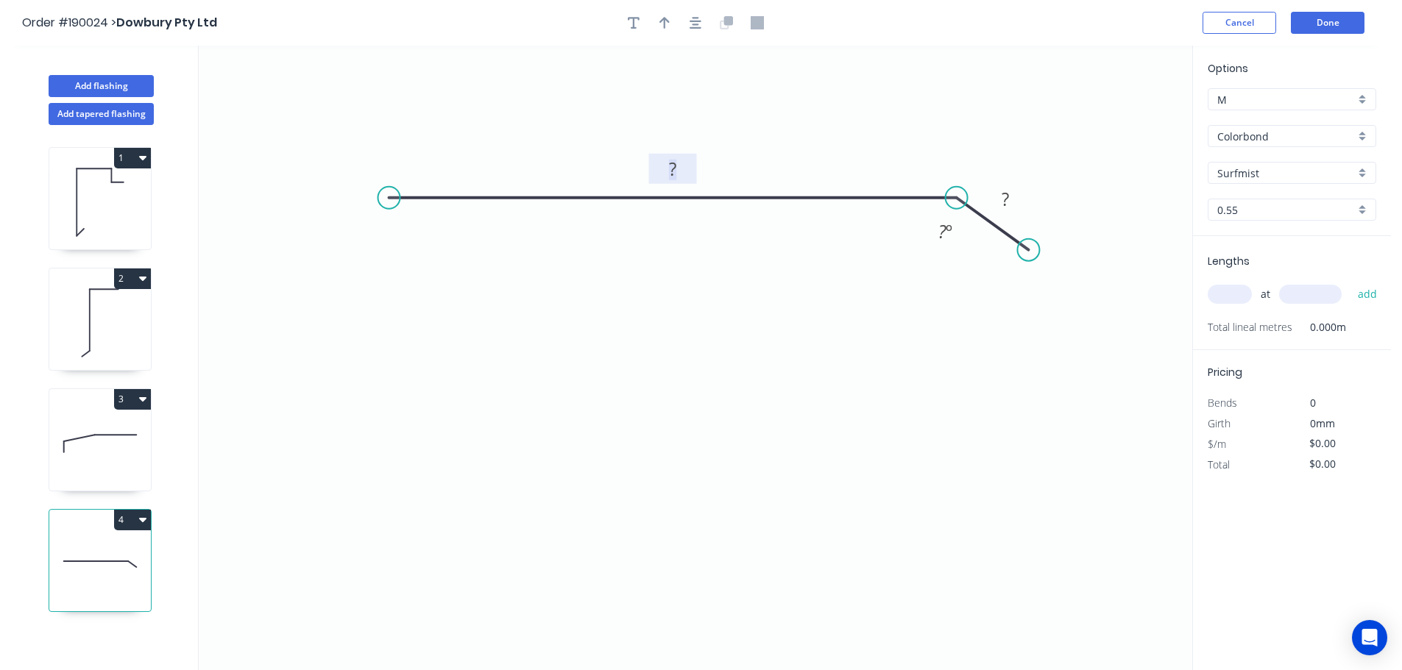
click at [673, 166] on tspan "?" at bounding box center [672, 169] width 7 height 24
click at [748, 269] on icon "0 550 30 140 º" at bounding box center [695, 358] width 993 height 625
type input "$13.47"
click at [664, 19] on icon "button" at bounding box center [664, 23] width 10 height 12
drag, startPoint x: 1114, startPoint y: 115, endPoint x: 784, endPoint y: 117, distance: 329.7
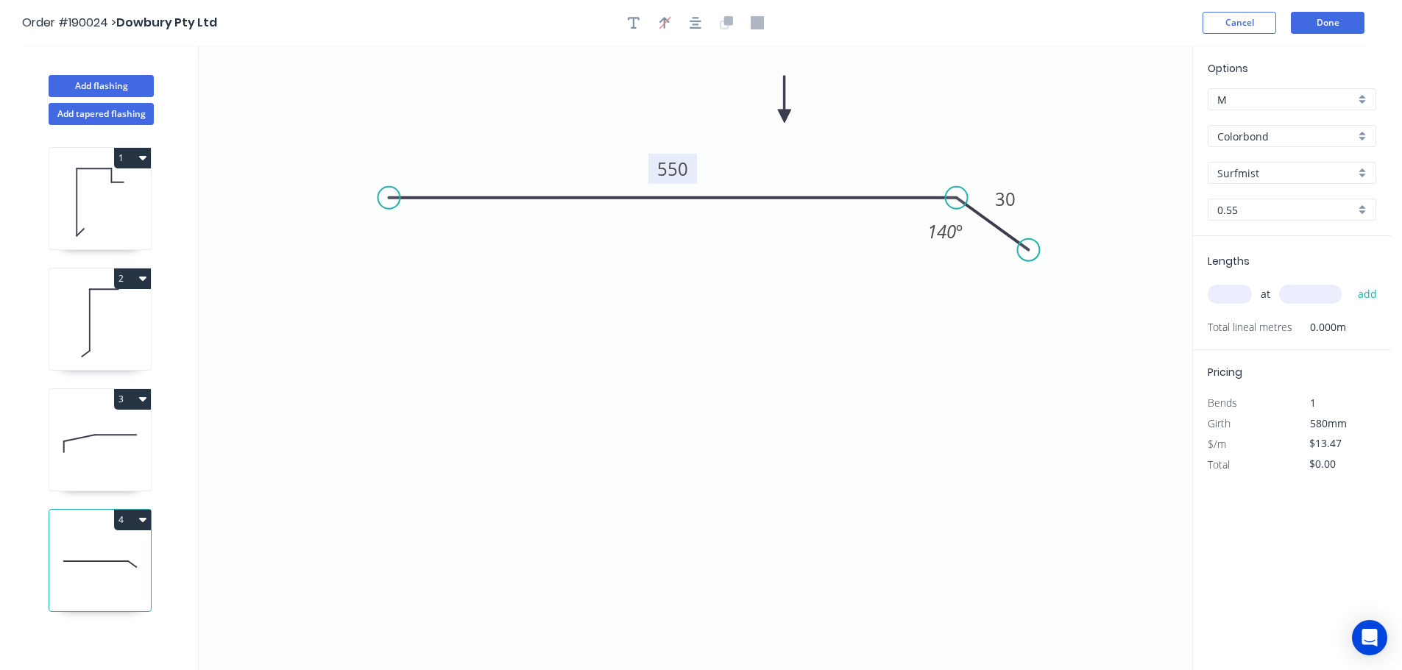
click at [784, 117] on icon at bounding box center [784, 99] width 13 height 47
click at [1238, 295] on input "text" at bounding box center [1229, 294] width 44 height 19
type input "2"
type input "2500"
click at [1350, 282] on button "add" at bounding box center [1367, 294] width 35 height 25
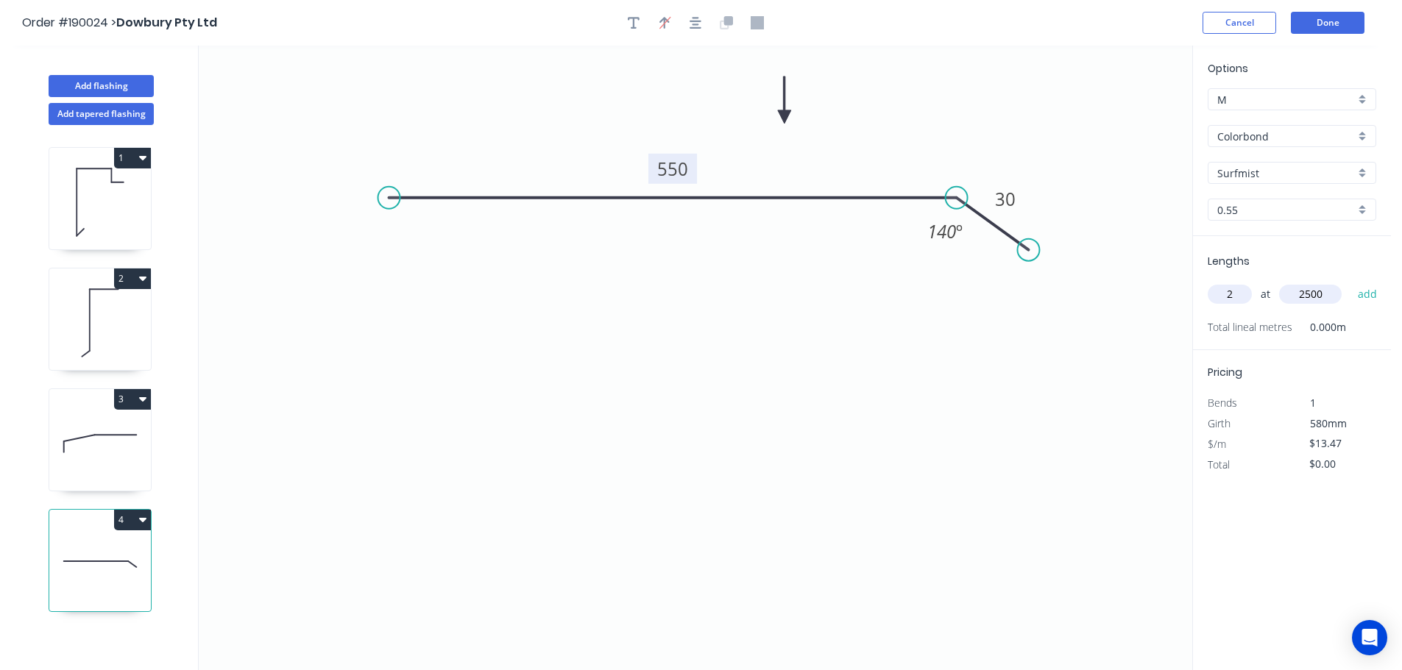
type input "$67.35"
drag, startPoint x: 91, startPoint y: 86, endPoint x: 188, endPoint y: 113, distance: 100.9
click at [93, 86] on button "Add flashing" at bounding box center [101, 86] width 105 height 22
type input "$0.00"
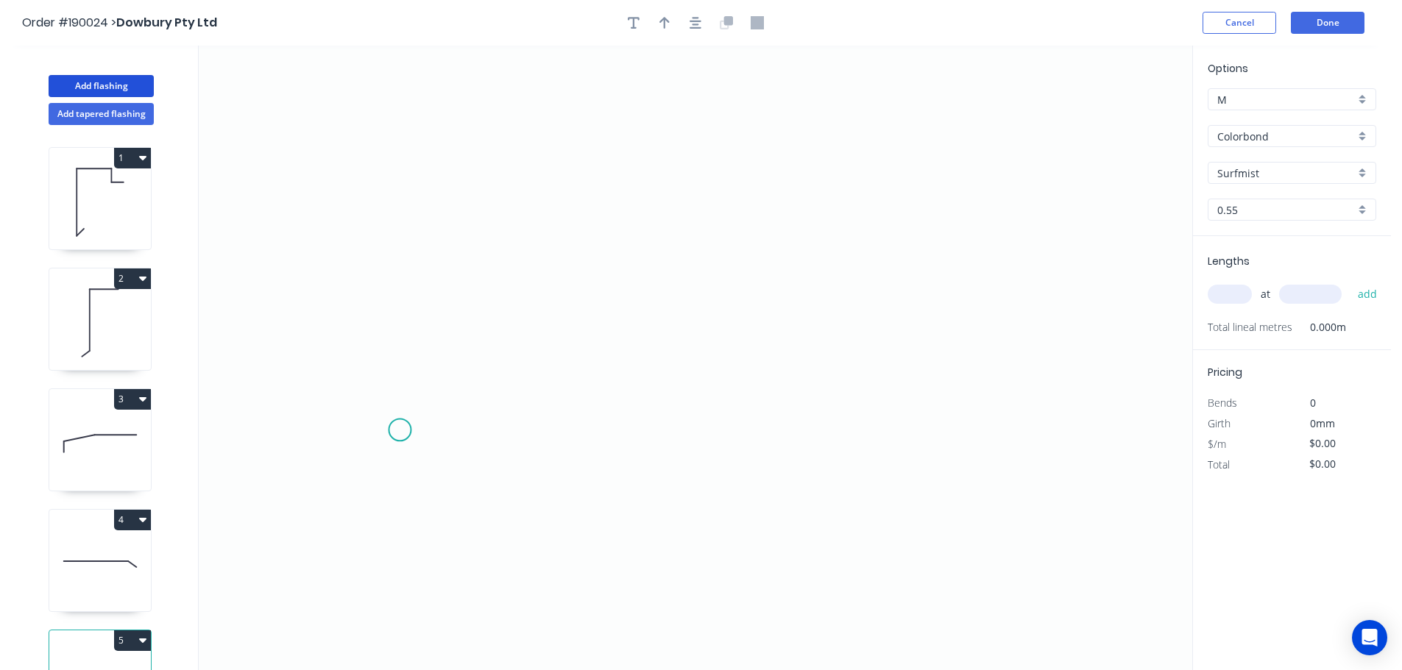
click at [400, 430] on icon "0" at bounding box center [695, 358] width 993 height 625
click at [511, 429] on icon "0" at bounding box center [695, 358] width 993 height 625
click at [510, 318] on icon "0 ?" at bounding box center [695, 358] width 993 height 625
click at [916, 341] on icon "0 ? ?" at bounding box center [695, 358] width 993 height 625
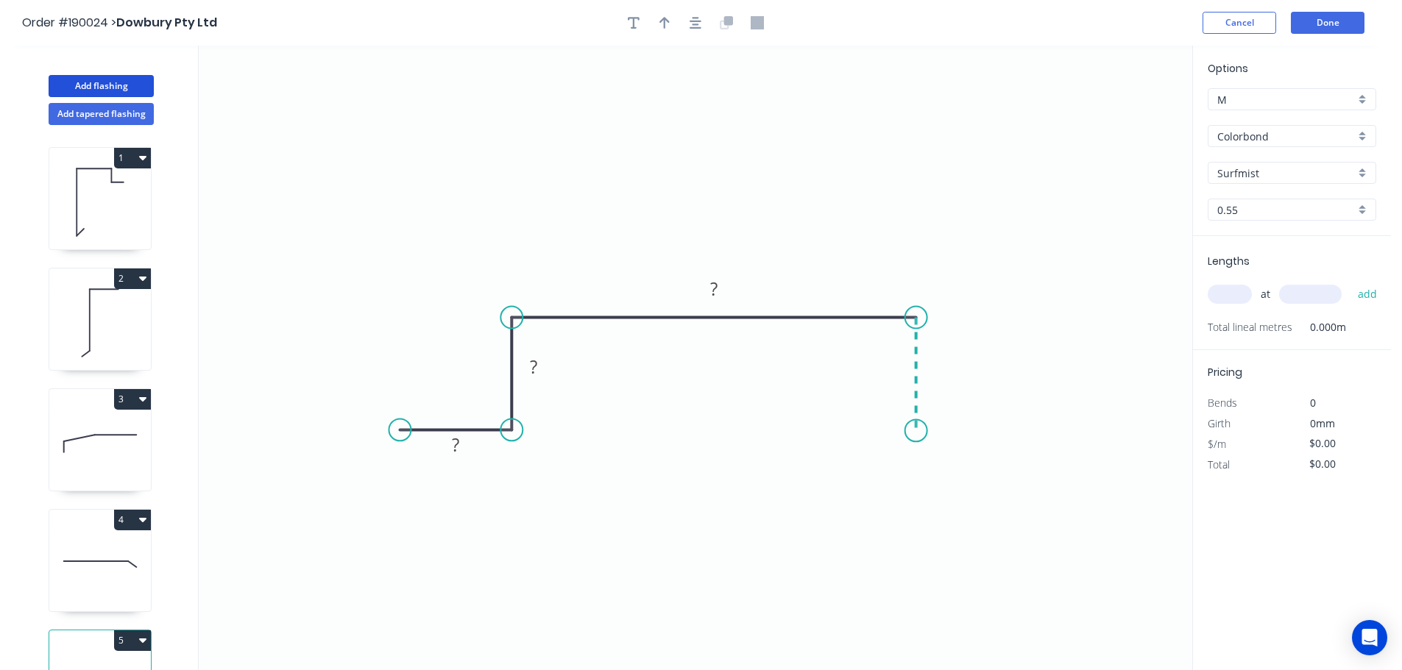
click at [919, 431] on icon "0 ? ? ?" at bounding box center [695, 358] width 993 height 625
click at [1033, 432] on icon "0 ? ? ? ?" at bounding box center [695, 358] width 993 height 625
click at [1033, 432] on circle at bounding box center [1032, 430] width 22 height 22
click at [1032, 432] on circle at bounding box center [1031, 430] width 22 height 22
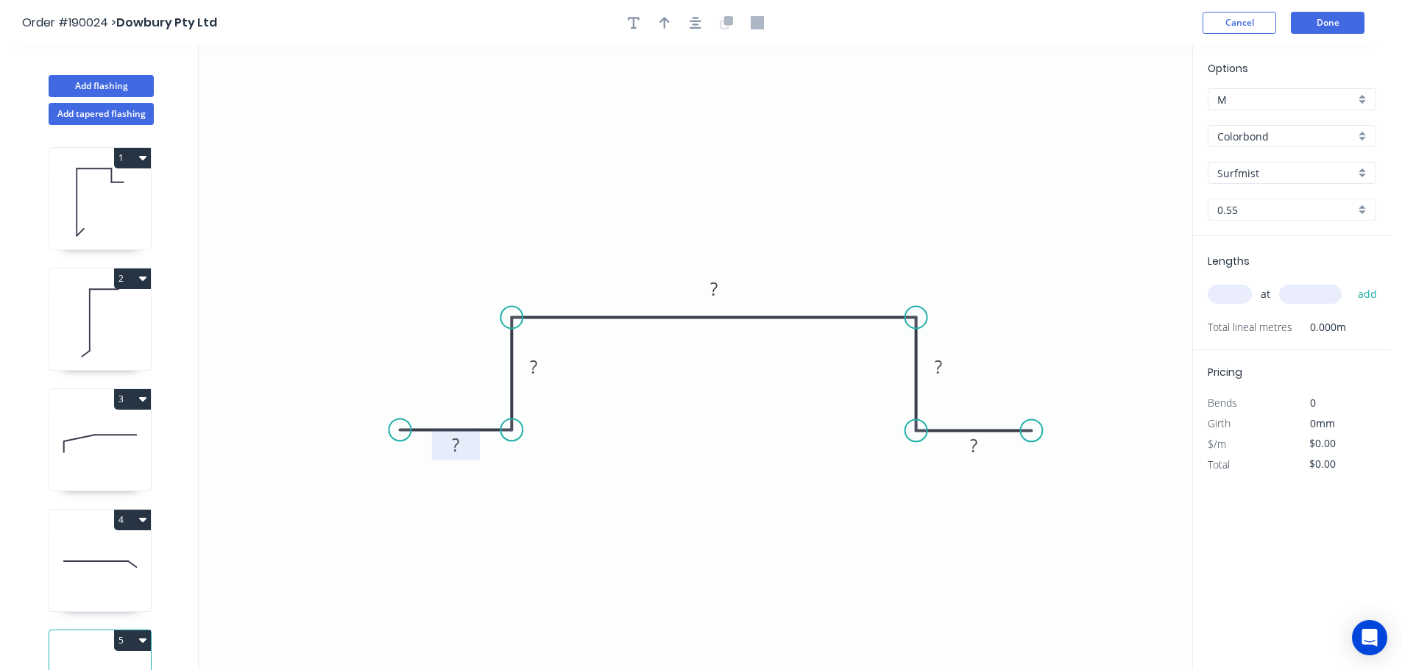
click at [460, 446] on rect at bounding box center [455, 446] width 29 height 21
click at [863, 181] on icon "0 20 26 70 26 20" at bounding box center [695, 358] width 993 height 625
type input "$8.52"
click at [662, 20] on icon "button" at bounding box center [664, 23] width 10 height 12
drag, startPoint x: 1097, startPoint y: 124, endPoint x: 765, endPoint y: 181, distance: 337.5
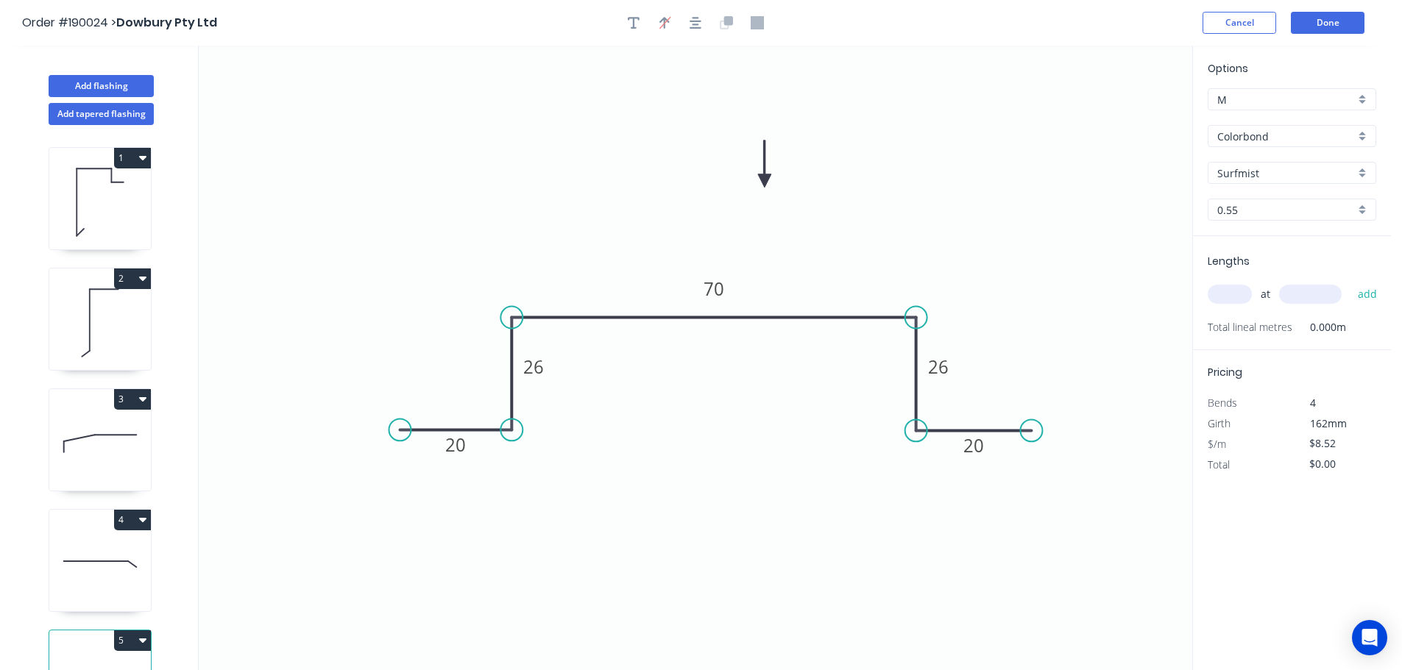
click at [765, 181] on icon at bounding box center [764, 164] width 13 height 47
click at [1359, 134] on div "Colorbond" at bounding box center [1291, 136] width 169 height 22
click at [1272, 272] on div "Zincalume" at bounding box center [1291, 265] width 167 height 26
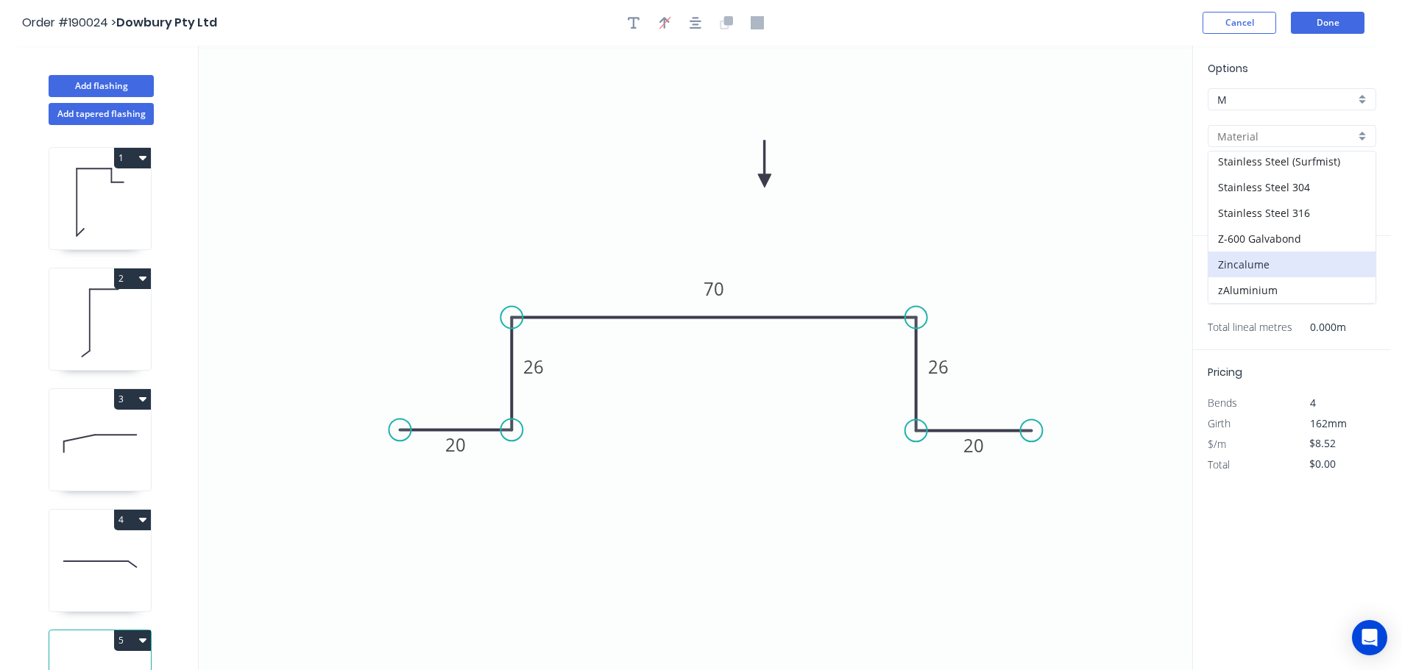
type input "Zincalume"
type input "$8.10"
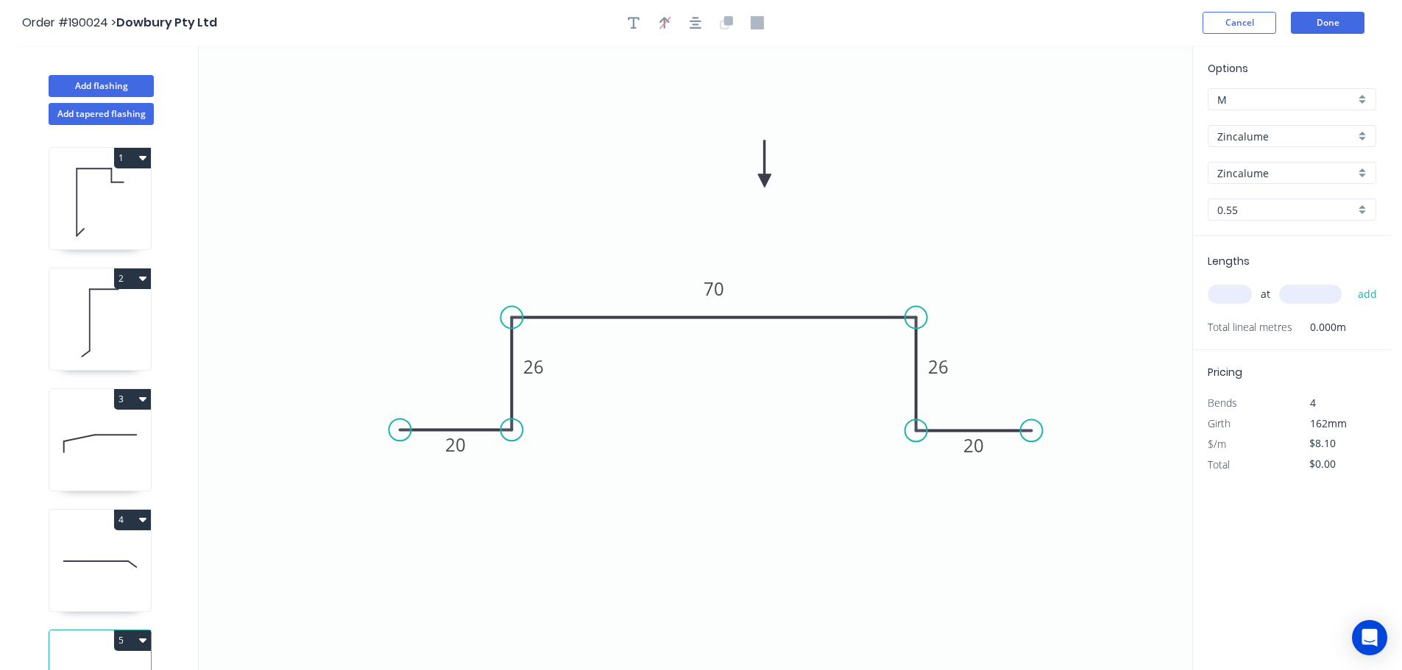
click at [1363, 210] on div "0.55" at bounding box center [1291, 210] width 169 height 22
click at [1259, 263] on div "0.8" at bounding box center [1291, 264] width 167 height 26
type input "0.8"
type input "$11.07"
click at [1233, 295] on input "text" at bounding box center [1229, 294] width 44 height 19
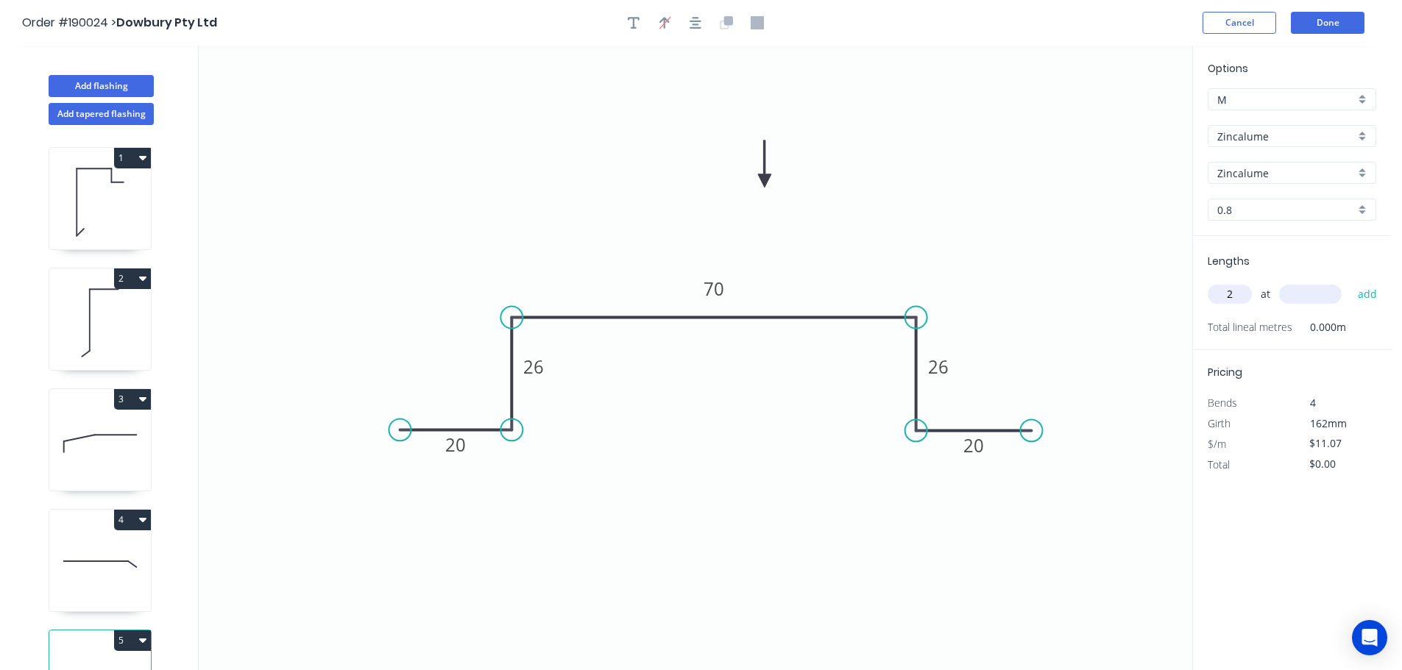
type input "2"
type input "5000"
click at [1350, 282] on button "add" at bounding box center [1367, 294] width 35 height 25
type input "$110.70"
click at [1055, 255] on icon "0 20 26 70 26 20" at bounding box center [695, 358] width 993 height 625
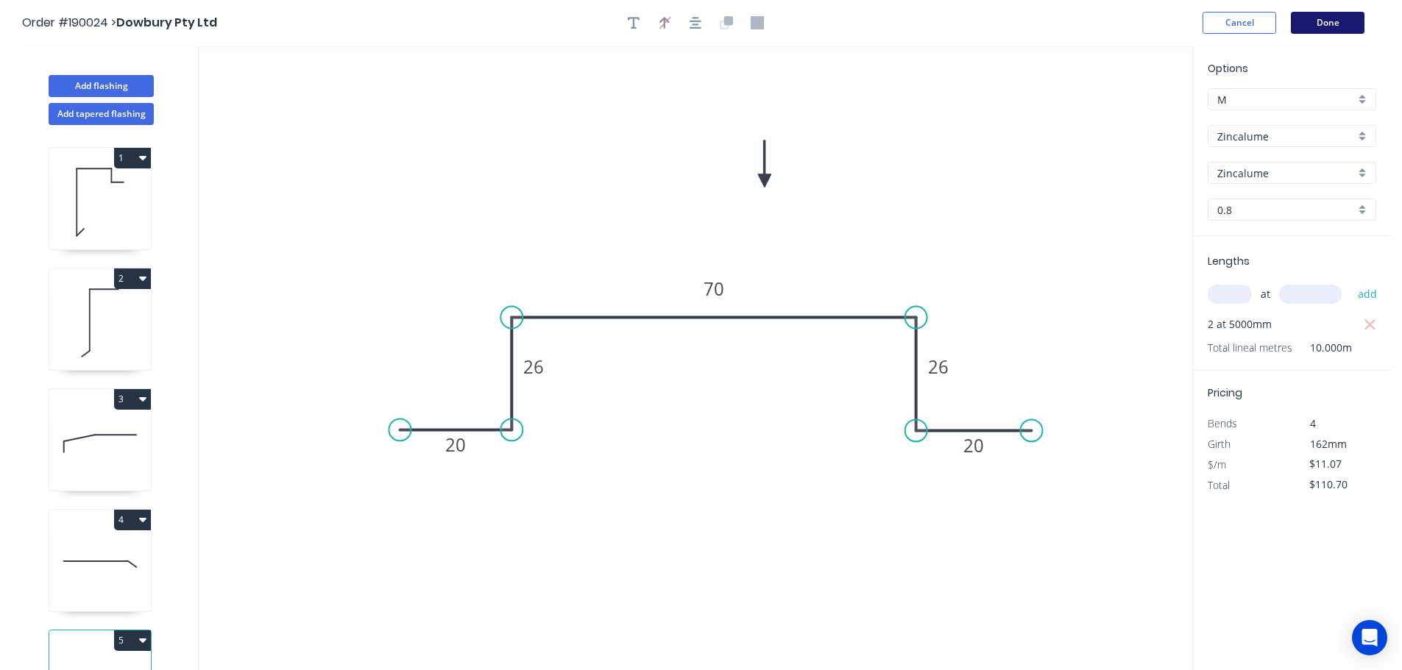
click at [1344, 26] on button "Done" at bounding box center [1328, 23] width 74 height 22
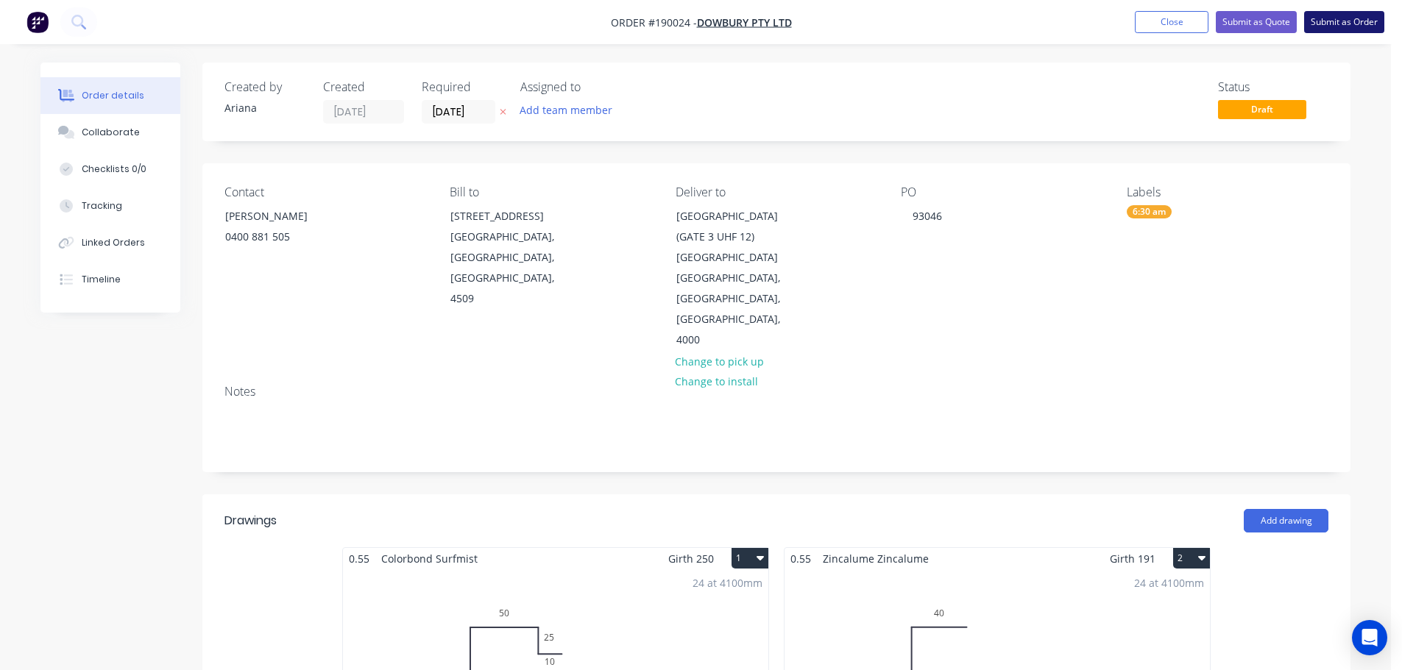
click at [1353, 22] on button "Submit as Order" at bounding box center [1344, 22] width 80 height 22
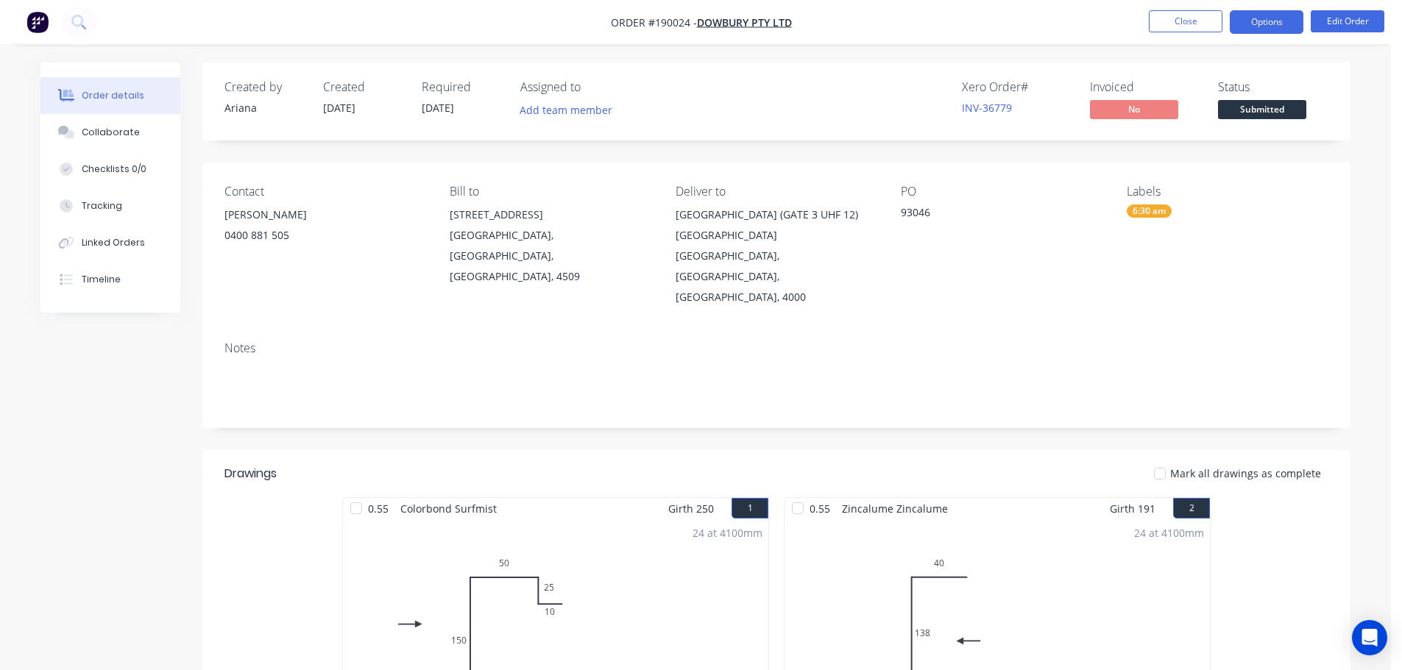
click at [1264, 19] on button "Options" at bounding box center [1267, 22] width 74 height 24
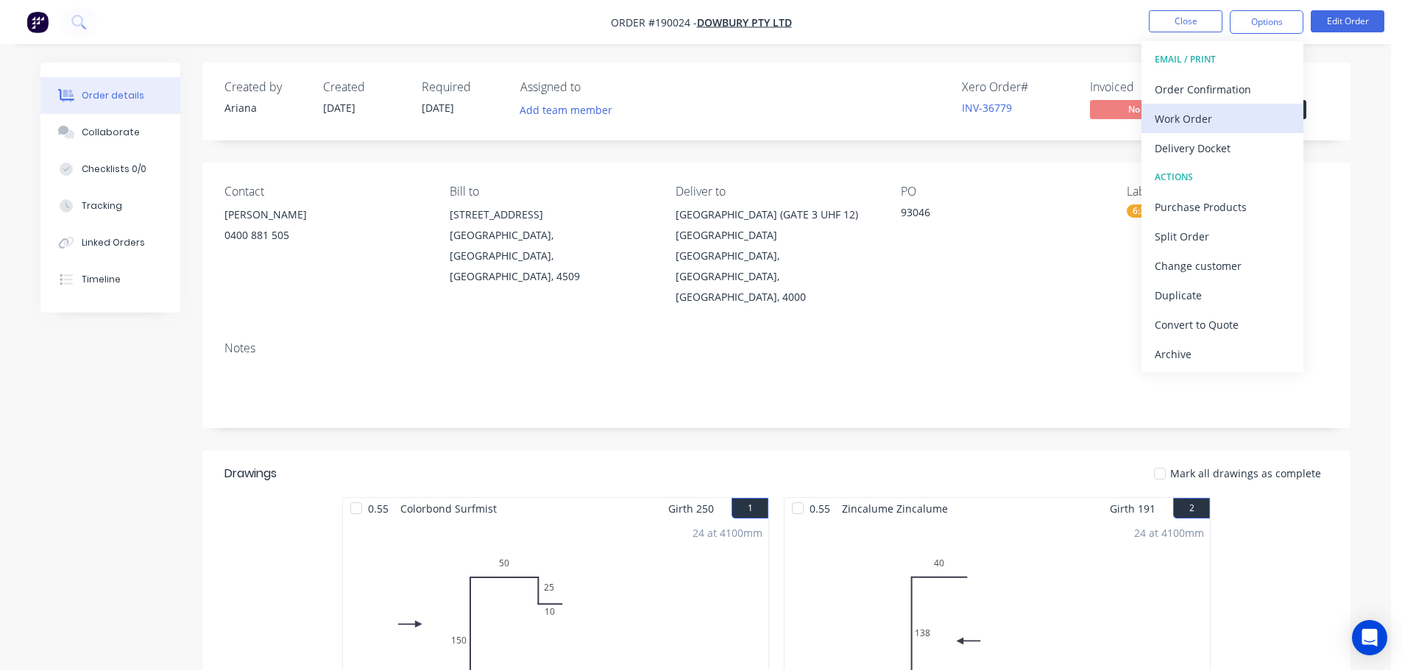
click at [1203, 117] on div "Work Order" at bounding box center [1222, 118] width 135 height 21
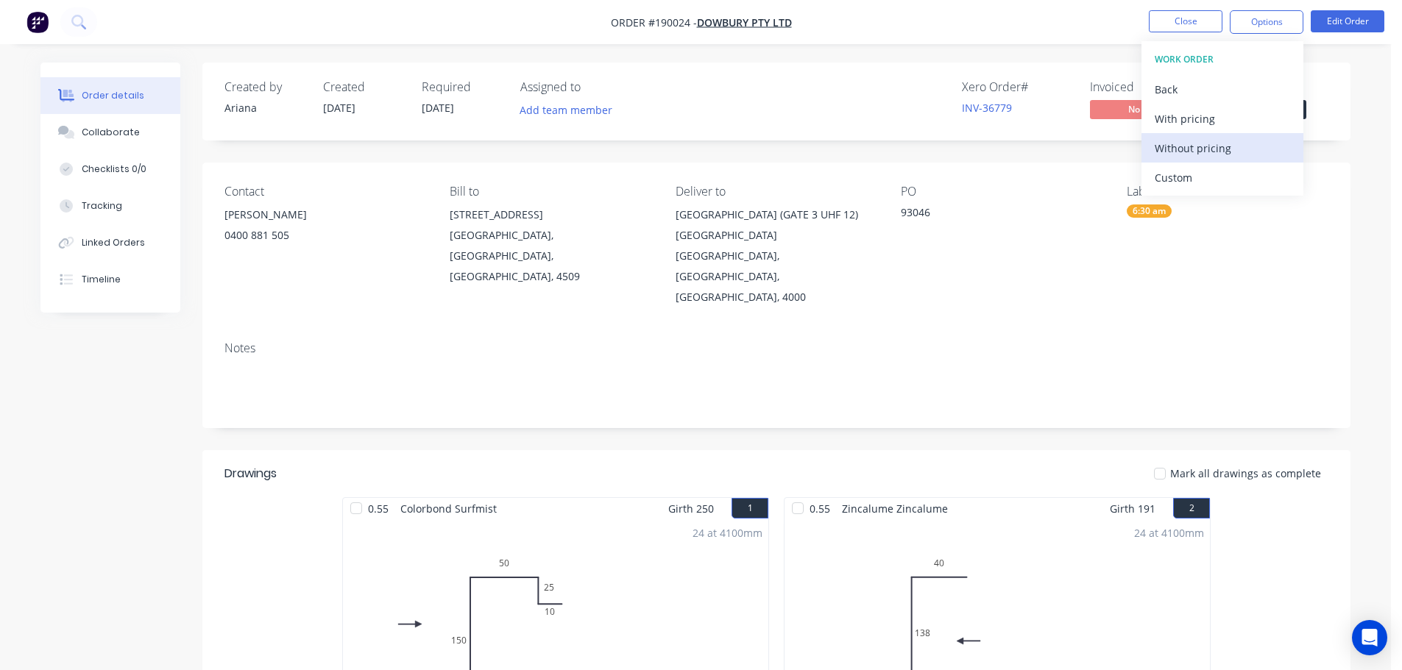
click at [1185, 155] on div "Without pricing" at bounding box center [1222, 148] width 135 height 21
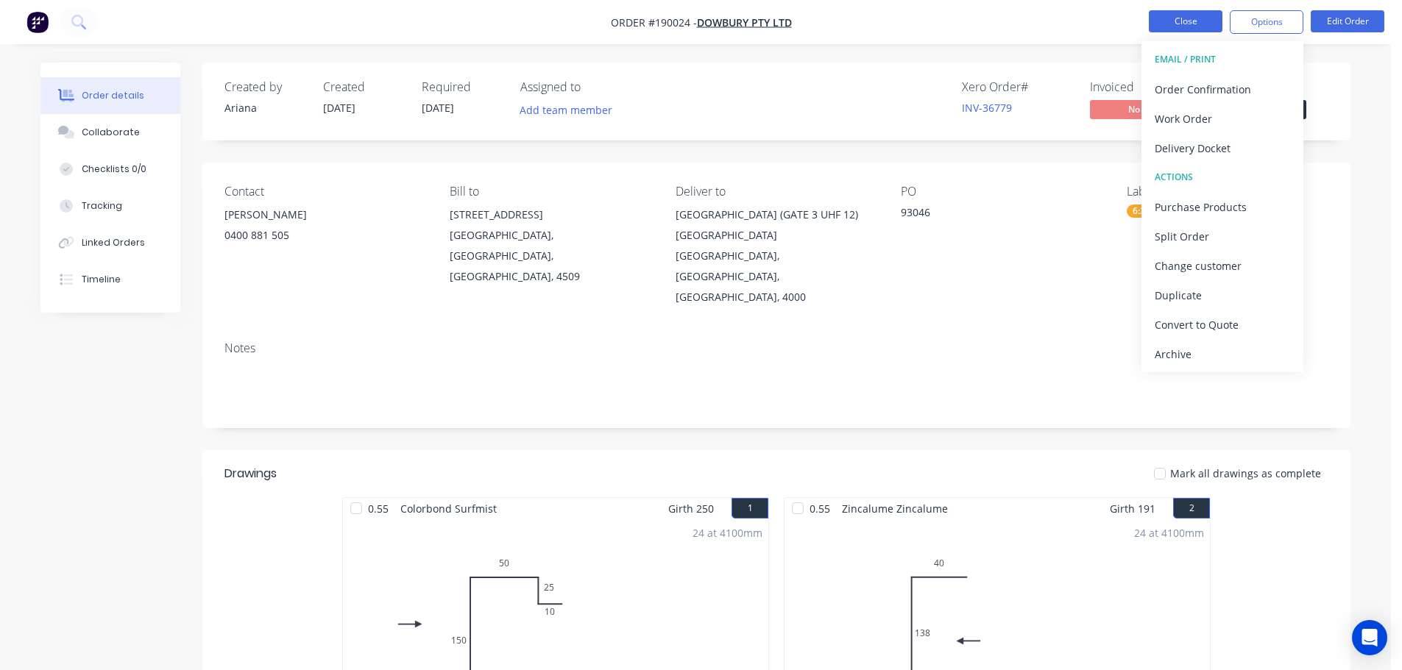
click at [1202, 25] on button "Close" at bounding box center [1186, 21] width 74 height 22
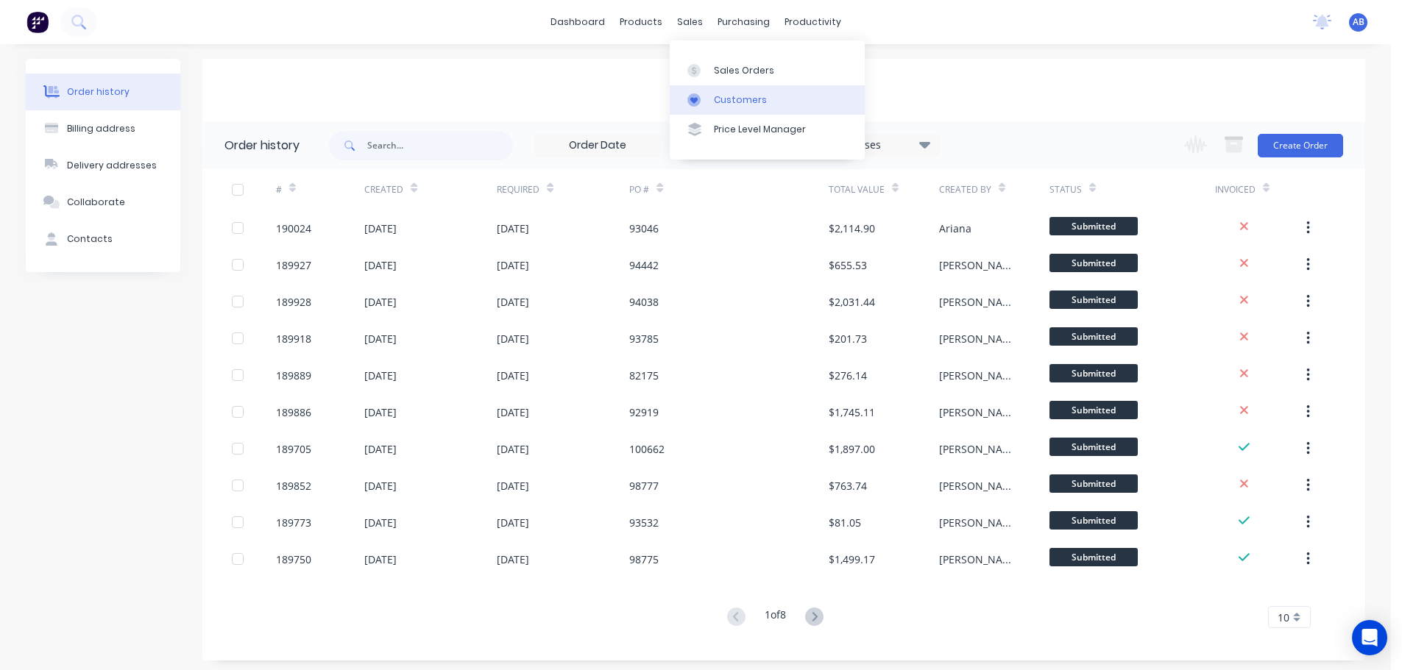
click at [729, 99] on div "Customers" at bounding box center [740, 99] width 53 height 13
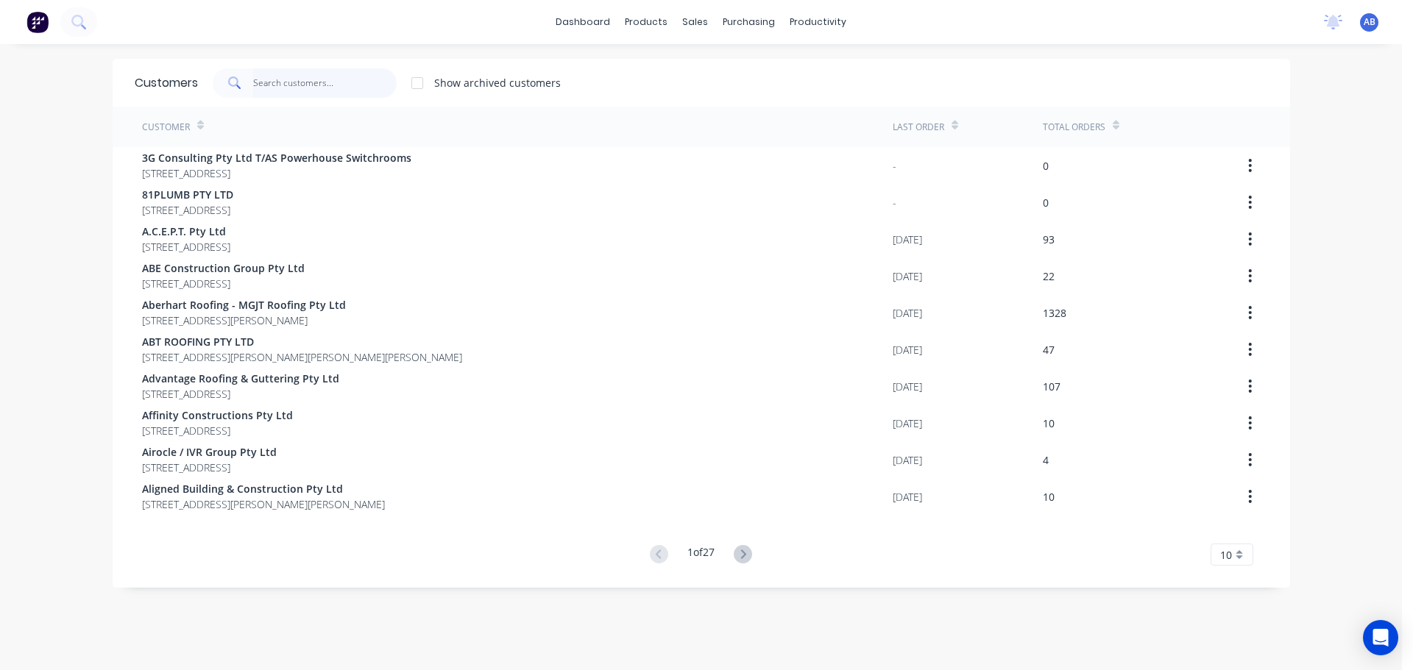
drag, startPoint x: 352, startPoint y: 78, endPoint x: 630, endPoint y: 130, distance: 282.9
click at [354, 78] on input "text" at bounding box center [324, 82] width 143 height 29
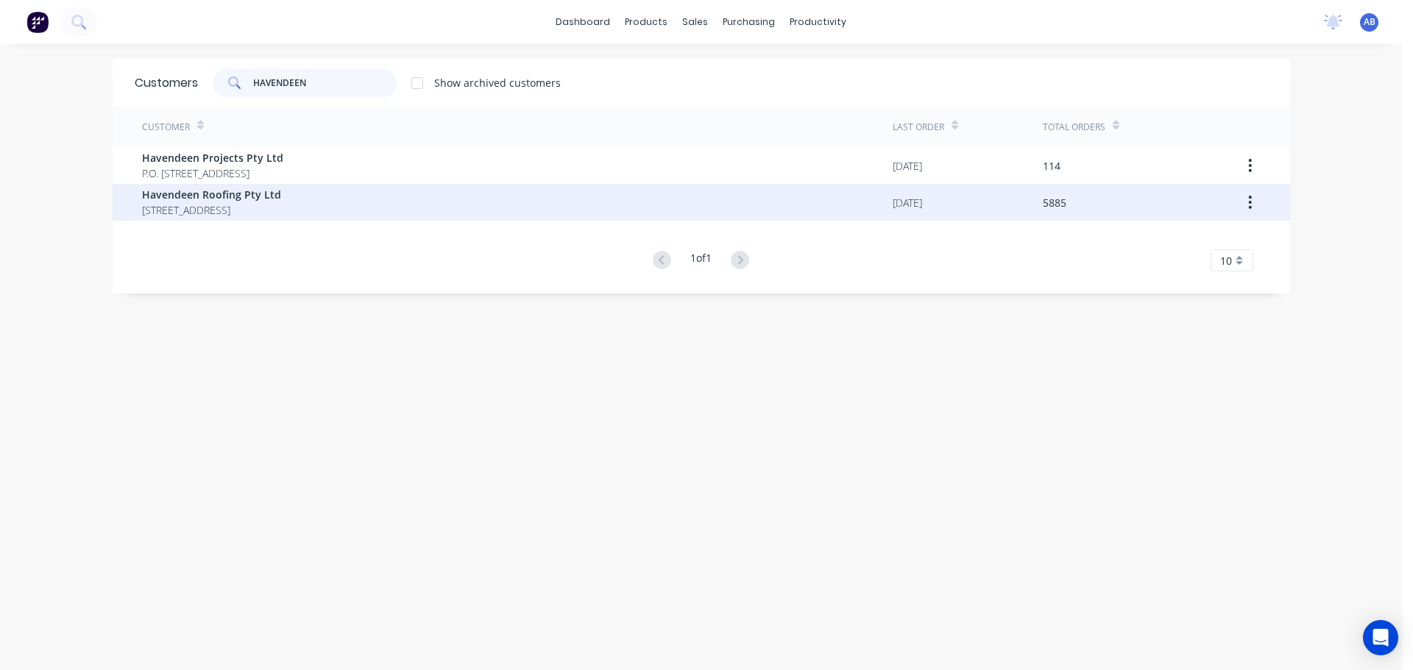
type input "HAVENDEEN"
click at [236, 205] on span "[STREET_ADDRESS]" at bounding box center [211, 209] width 139 height 15
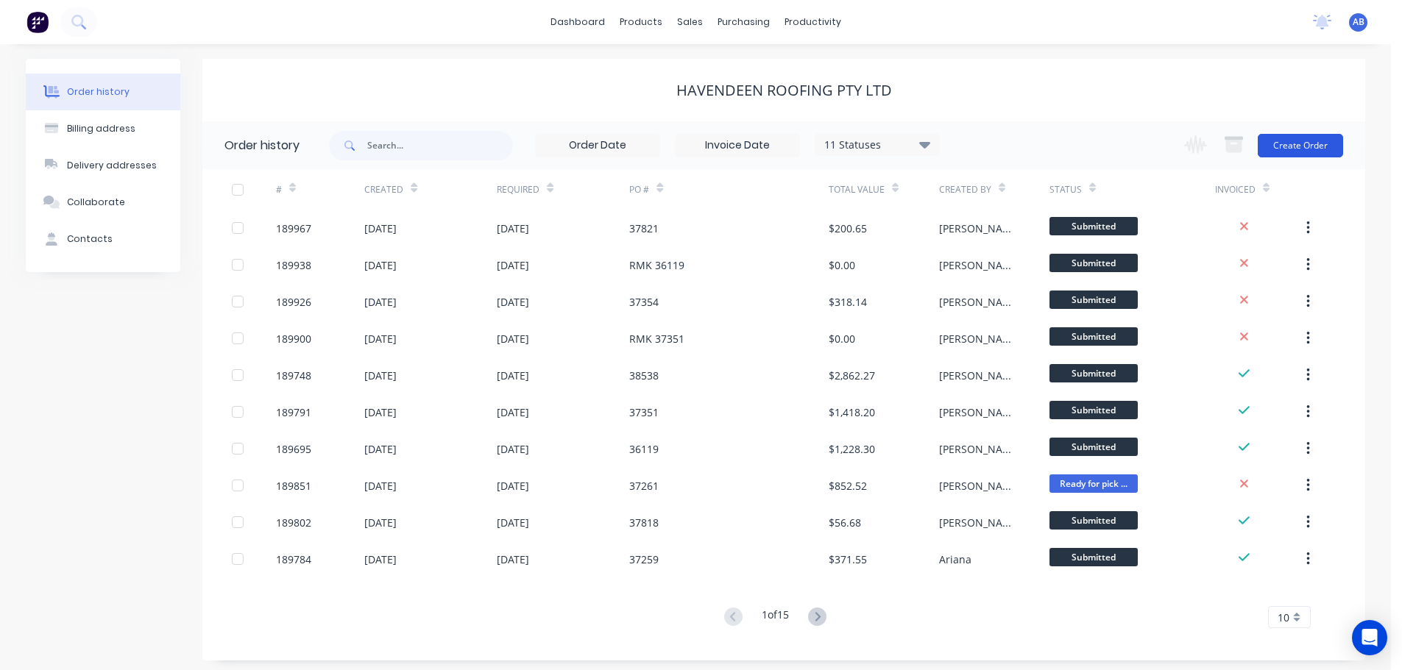
click at [1299, 142] on button "Create Order" at bounding box center [1300, 146] width 85 height 24
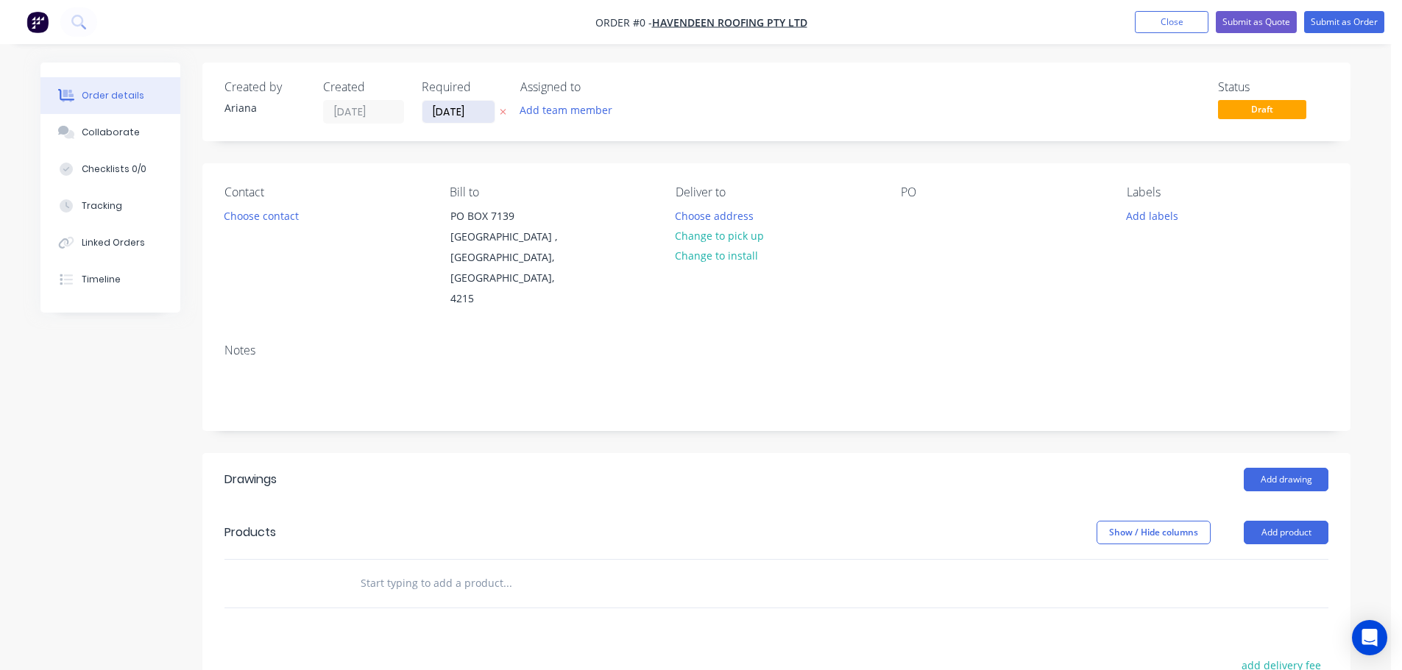
click at [458, 114] on input "[DATE]" at bounding box center [458, 112] width 72 height 22
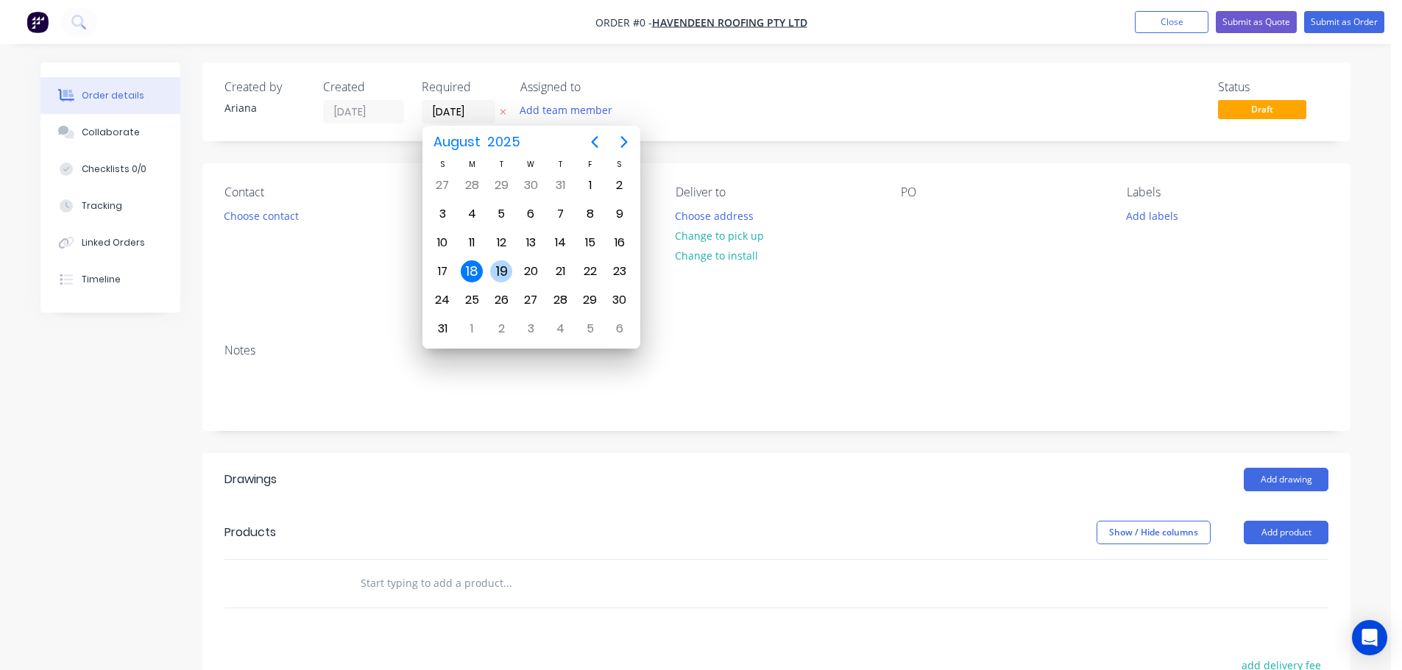
click at [500, 267] on div "19" at bounding box center [501, 271] width 22 height 22
type input "[DATE]"
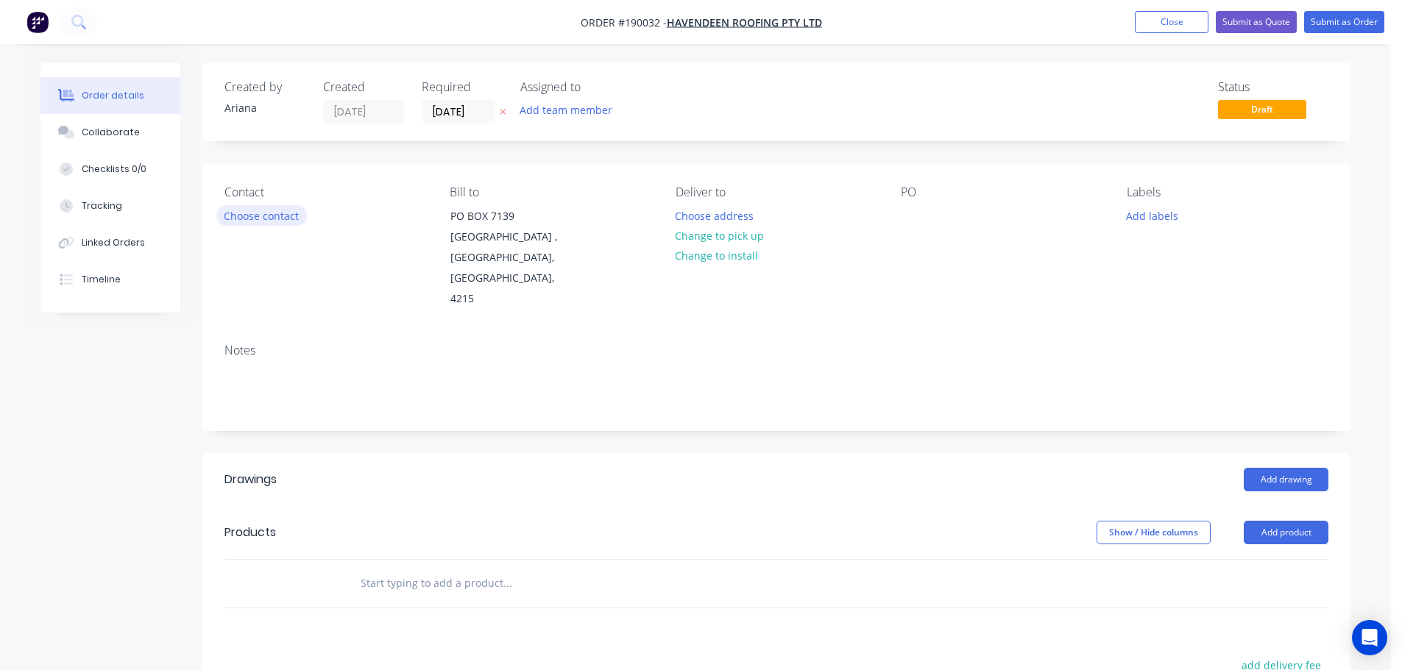
click at [255, 214] on button "Choose contact" at bounding box center [261, 215] width 91 height 20
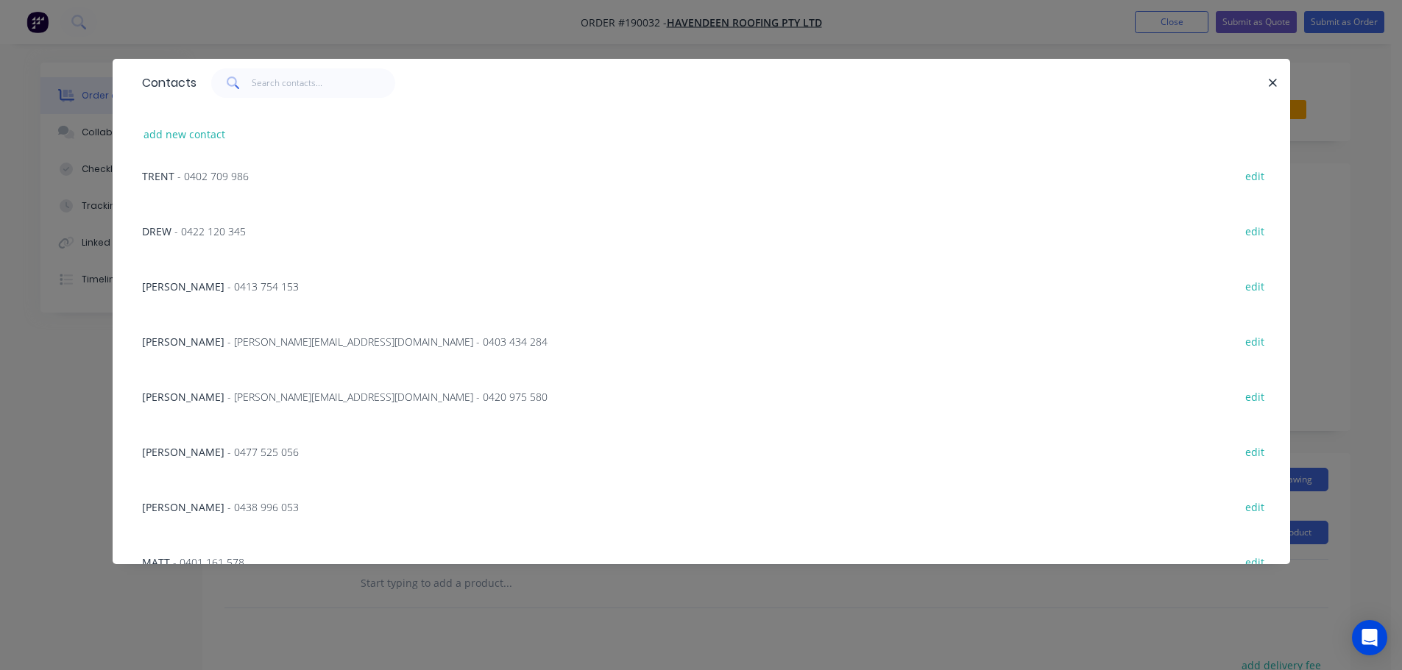
scroll to position [145, 0]
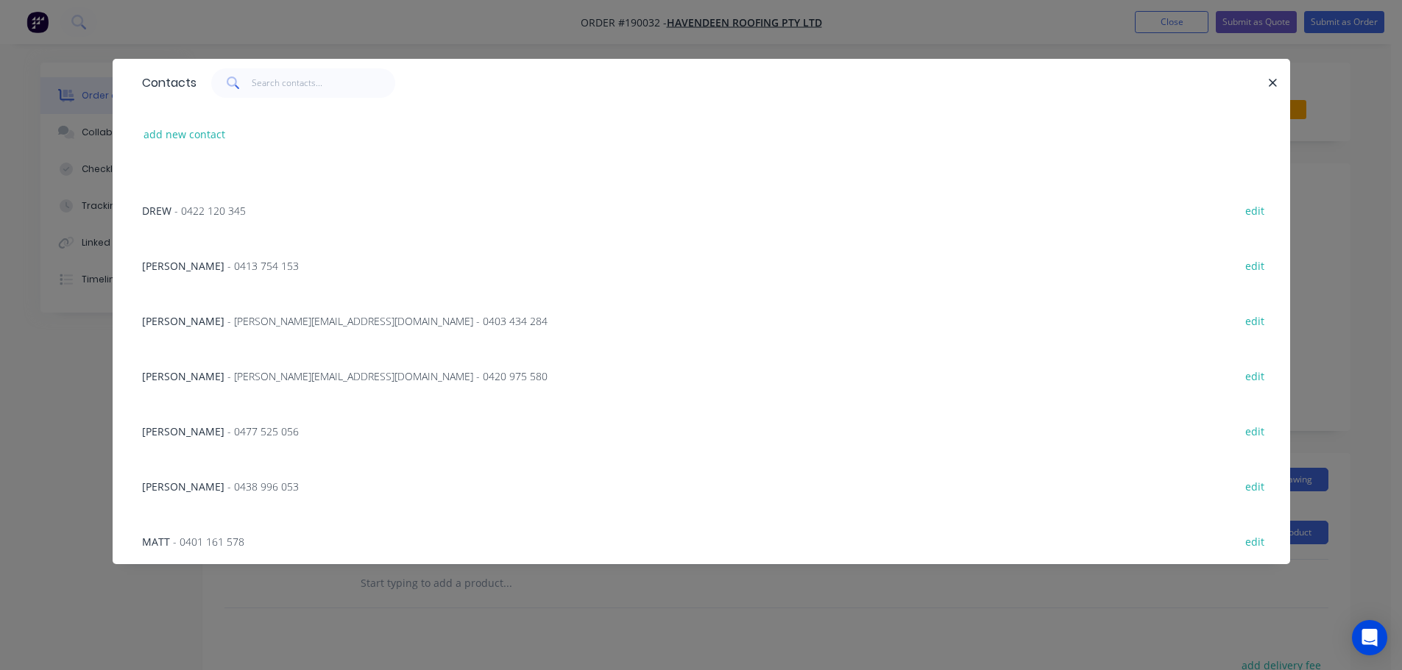
click at [227, 428] on span "- 0477 525 056" at bounding box center [262, 432] width 71 height 14
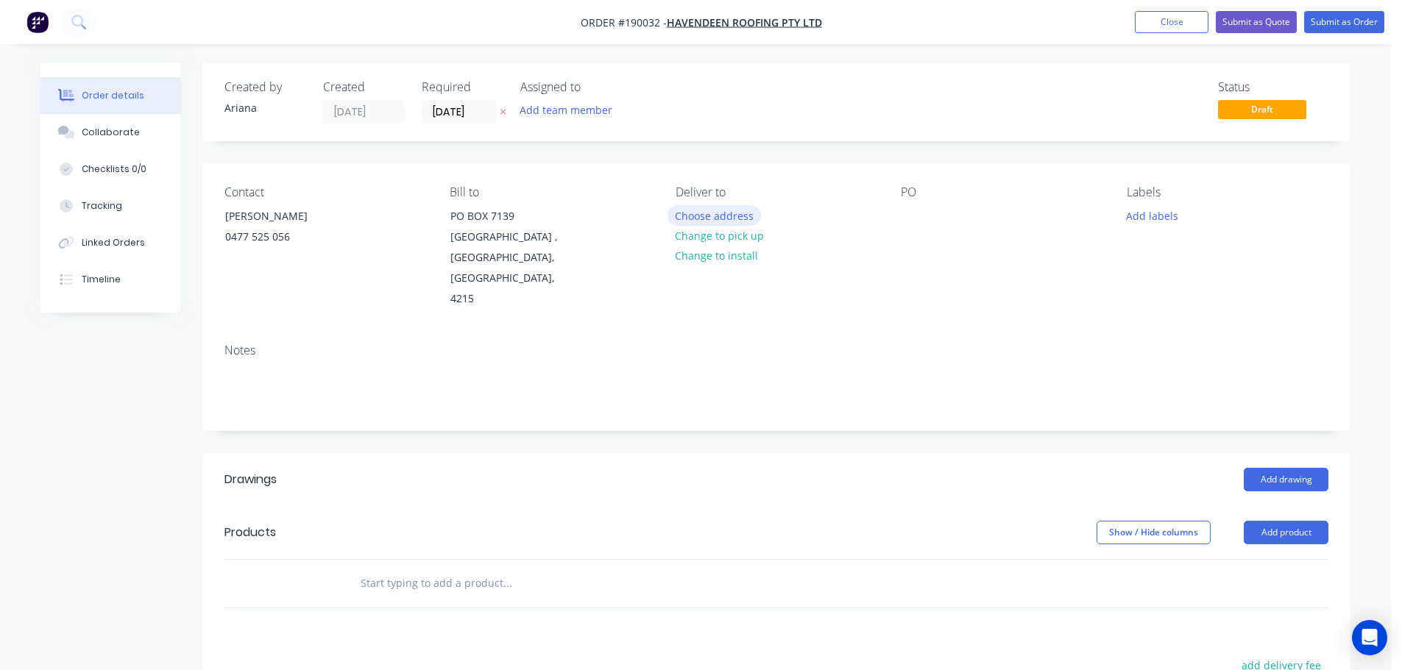
click at [714, 216] on button "Choose address" at bounding box center [714, 215] width 94 height 20
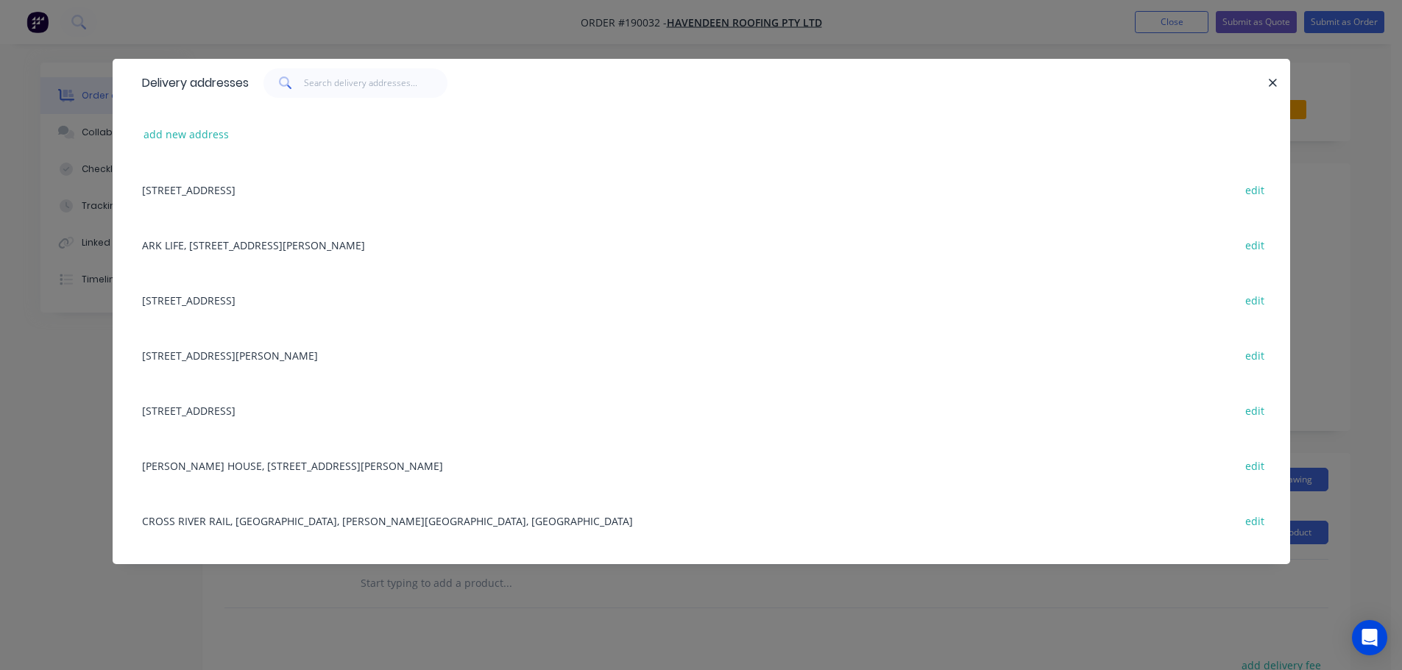
click at [238, 401] on div "[STREET_ADDRESS] edit" at bounding box center [701, 410] width 1133 height 55
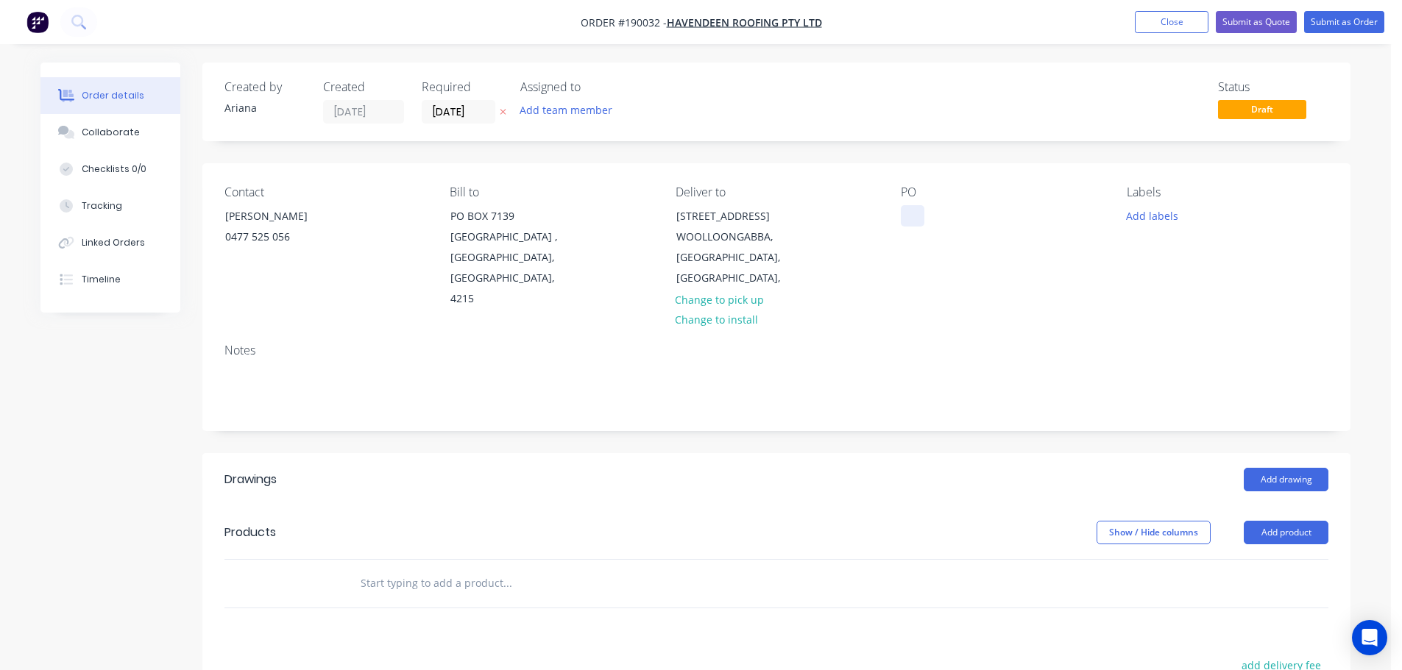
click at [915, 216] on div at bounding box center [913, 215] width 24 height 21
click at [1089, 299] on div "Contact [PERSON_NAME] [PHONE_NUMBER] Bill to [GEOGRAPHIC_DATA][STREET_ADDRESS] …" at bounding box center [776, 247] width 1148 height 169
click at [1146, 222] on button "Add labels" at bounding box center [1152, 215] width 68 height 20
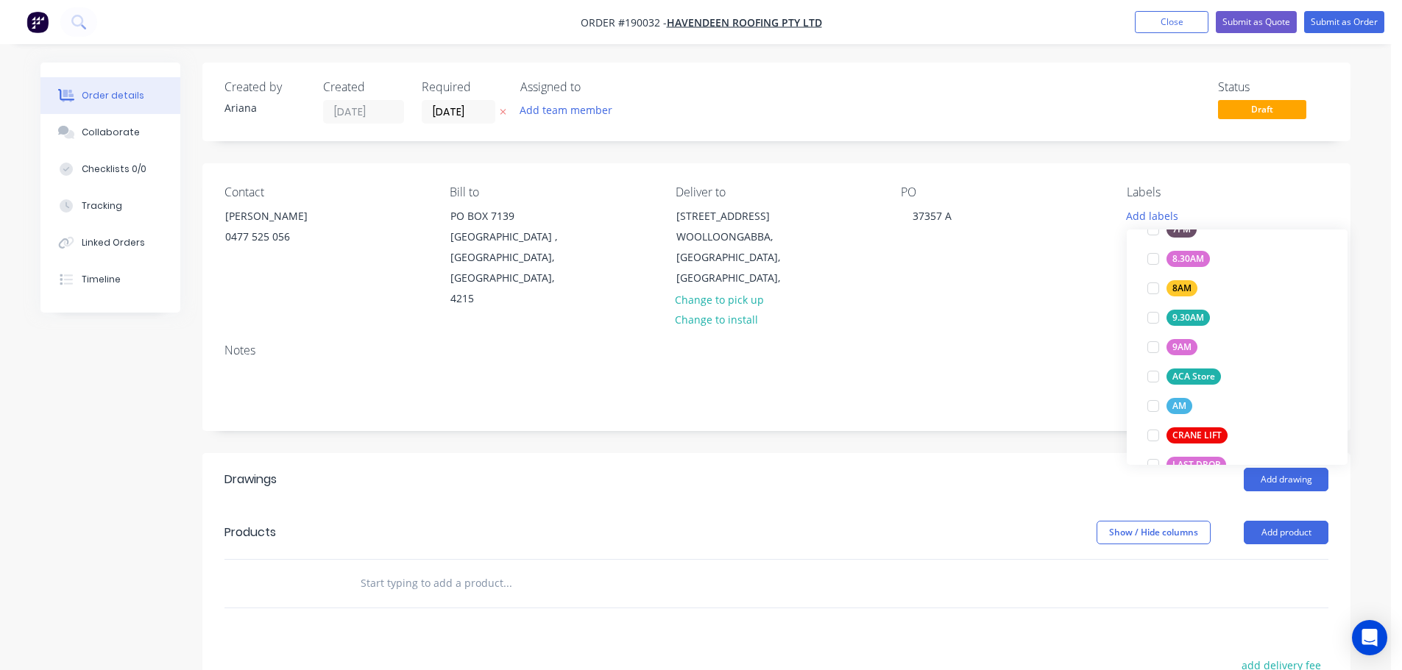
scroll to position [477, 0]
click at [1157, 398] on div at bounding box center [1152, 400] width 29 height 29
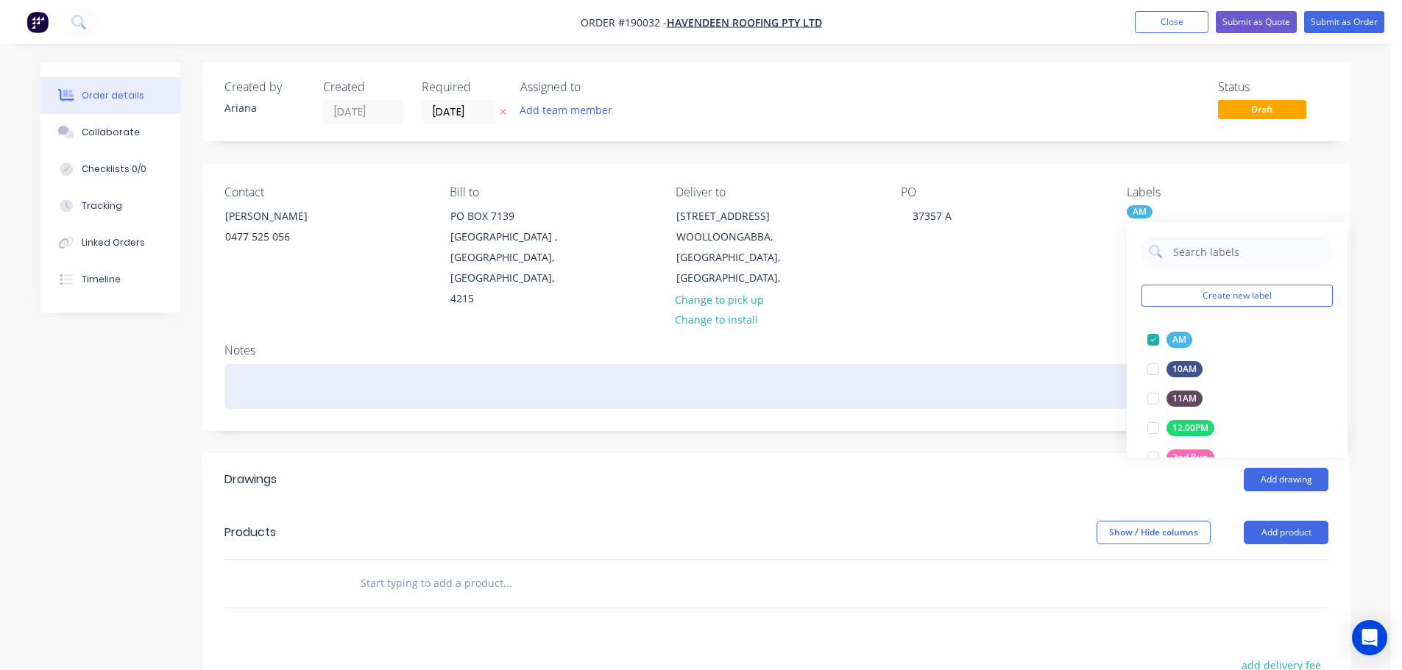
click at [1053, 364] on div at bounding box center [776, 386] width 1104 height 45
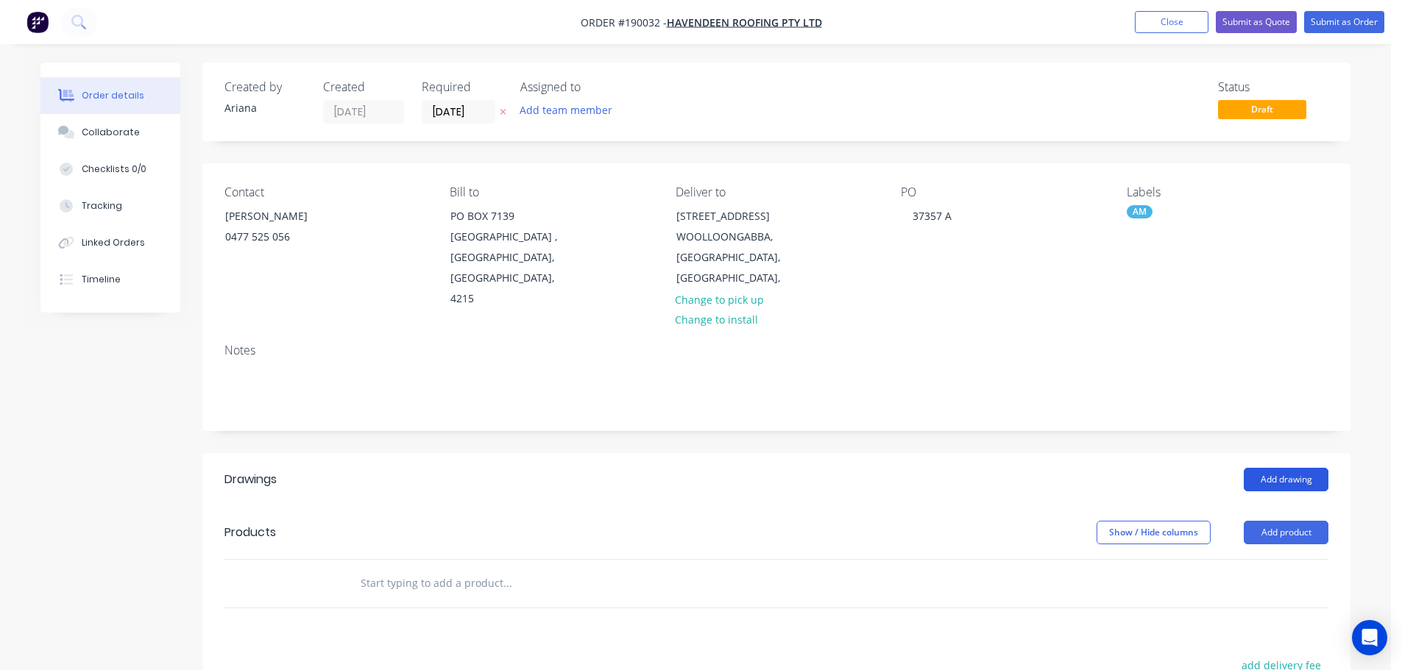
click at [1299, 468] on button "Add drawing" at bounding box center [1286, 480] width 85 height 24
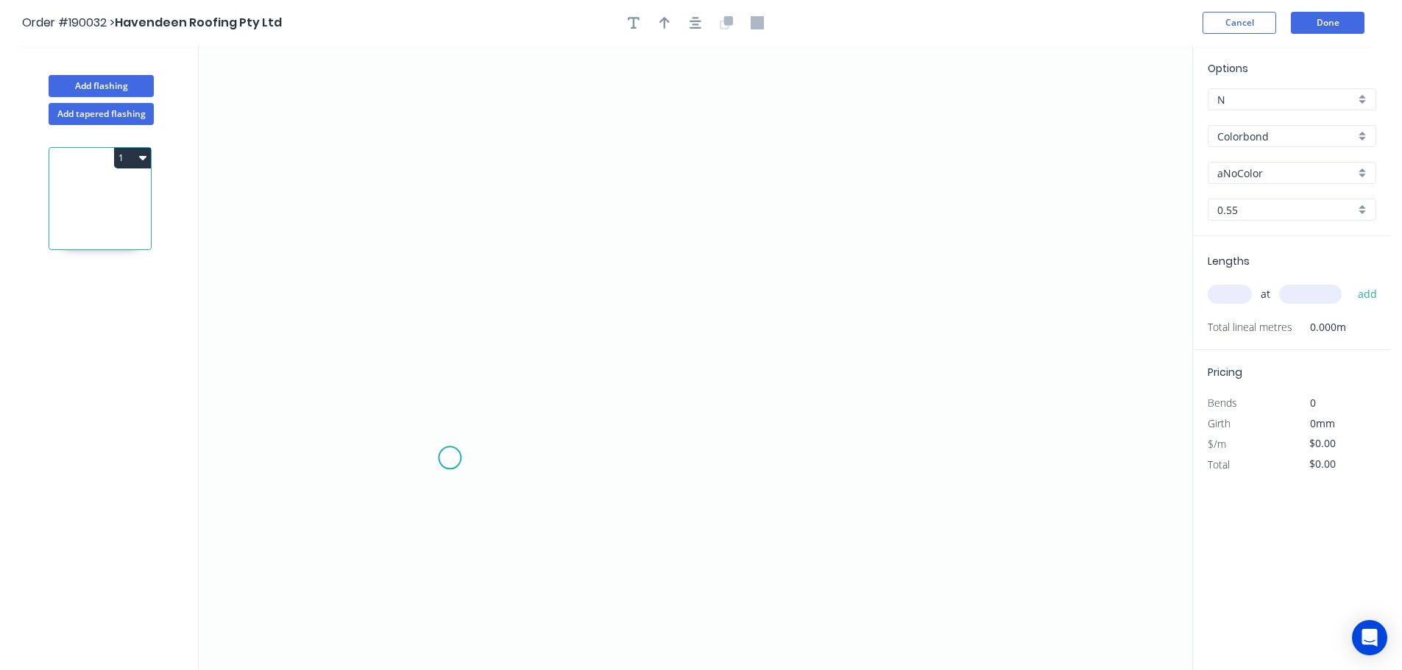
click at [449, 453] on icon "0" at bounding box center [695, 358] width 993 height 625
click at [675, 212] on icon "0" at bounding box center [695, 358] width 993 height 625
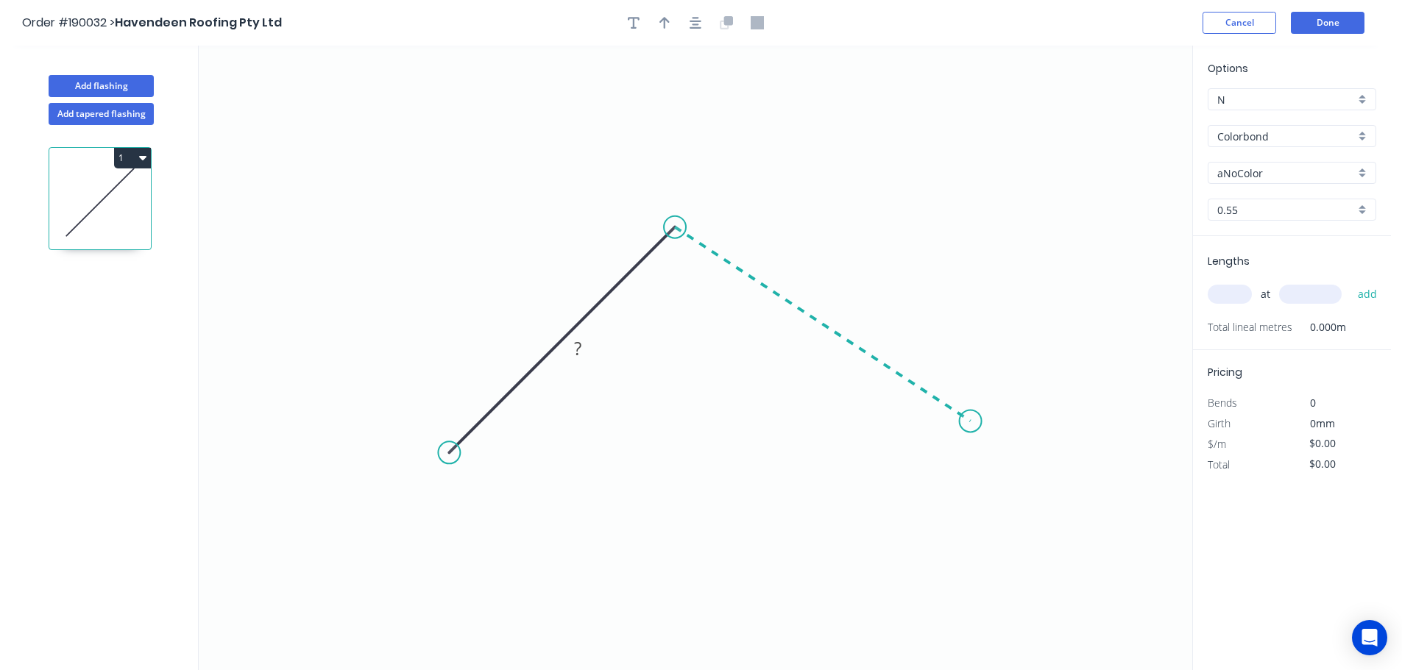
click at [971, 422] on icon "0 ?" at bounding box center [695, 358] width 993 height 625
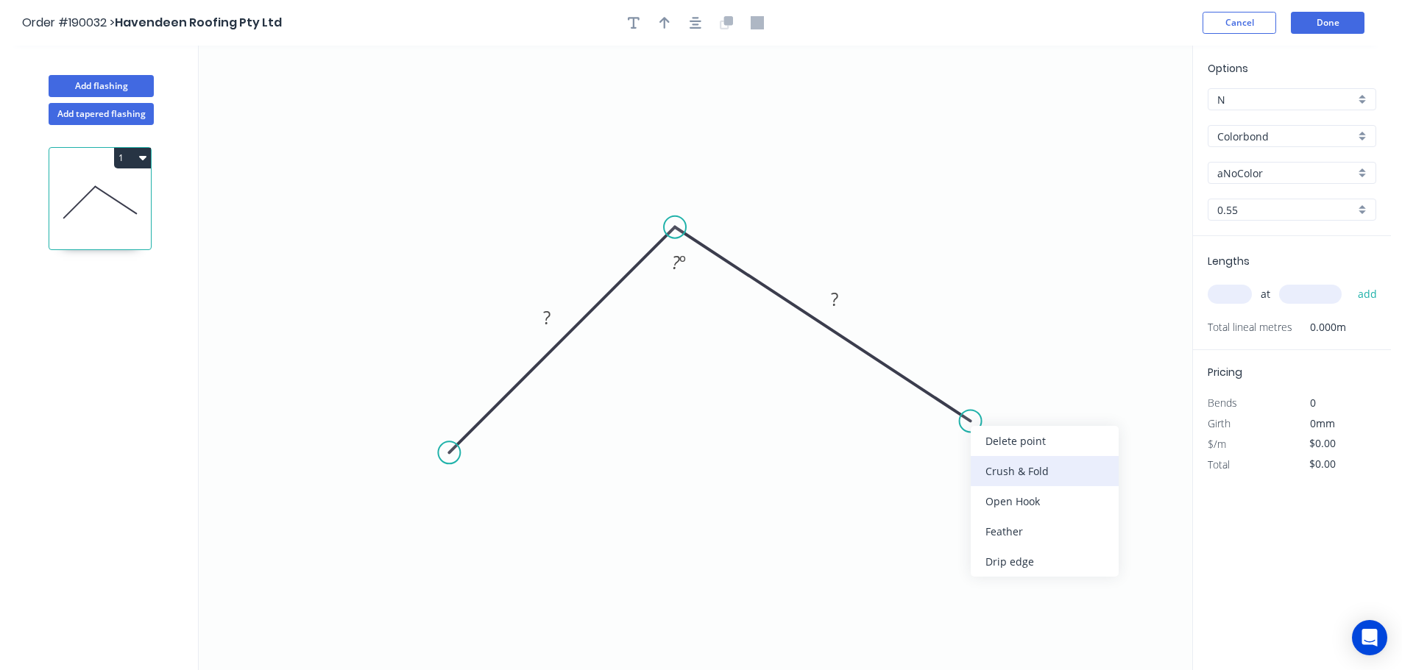
click at [1001, 464] on div "Crush & Fold" at bounding box center [1045, 471] width 148 height 30
click at [1001, 470] on div "Flip bend" at bounding box center [1043, 468] width 148 height 30
click at [981, 377] on tspan "10" at bounding box center [981, 377] width 21 height 24
click at [1078, 399] on icon "0 ? CF 15 ? ? º" at bounding box center [695, 358] width 993 height 625
drag, startPoint x: 999, startPoint y: 380, endPoint x: 1059, endPoint y: 469, distance: 107.1
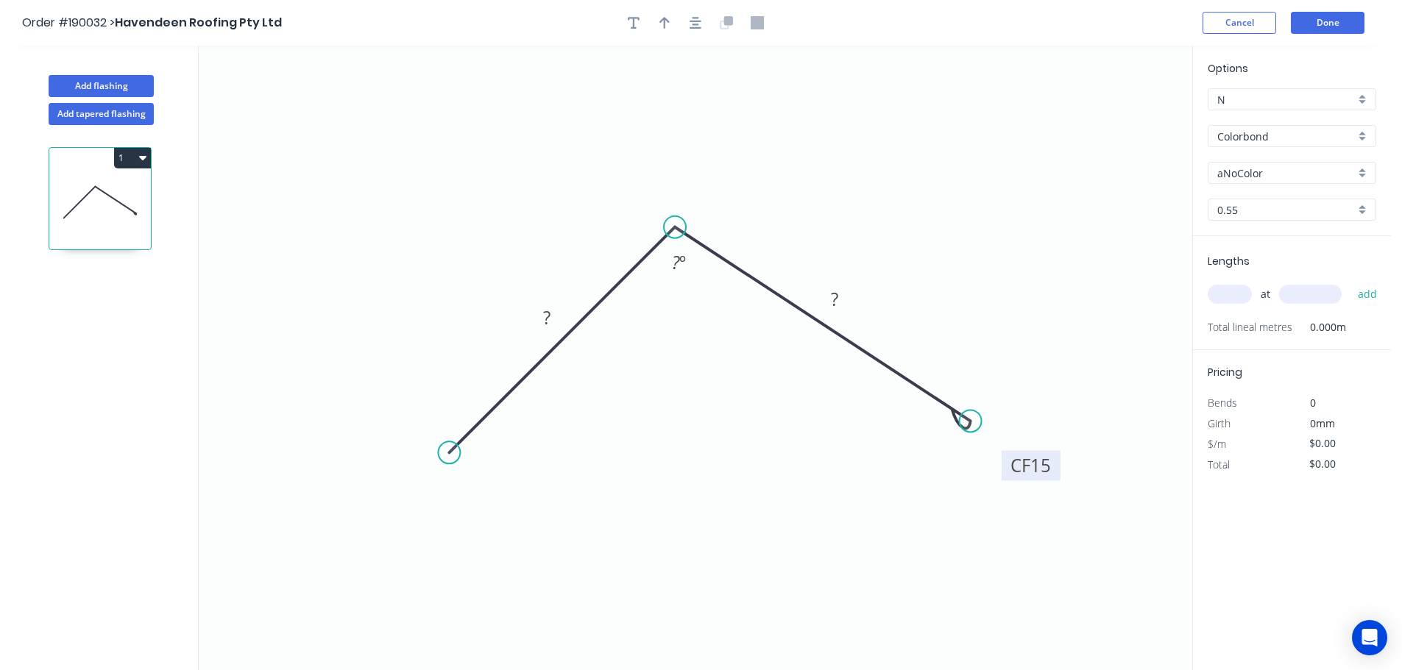
click at [1059, 469] on rect at bounding box center [1030, 465] width 59 height 30
click at [485, 492] on div "Crush & Fold" at bounding box center [521, 495] width 148 height 30
click at [457, 408] on tspan "10" at bounding box center [450, 410] width 21 height 24
click at [543, 484] on icon "0 CF 15 ? CF 15 ? ? º" at bounding box center [695, 358] width 993 height 625
drag, startPoint x: 417, startPoint y: 414, endPoint x: 422, endPoint y: 528, distance: 114.2
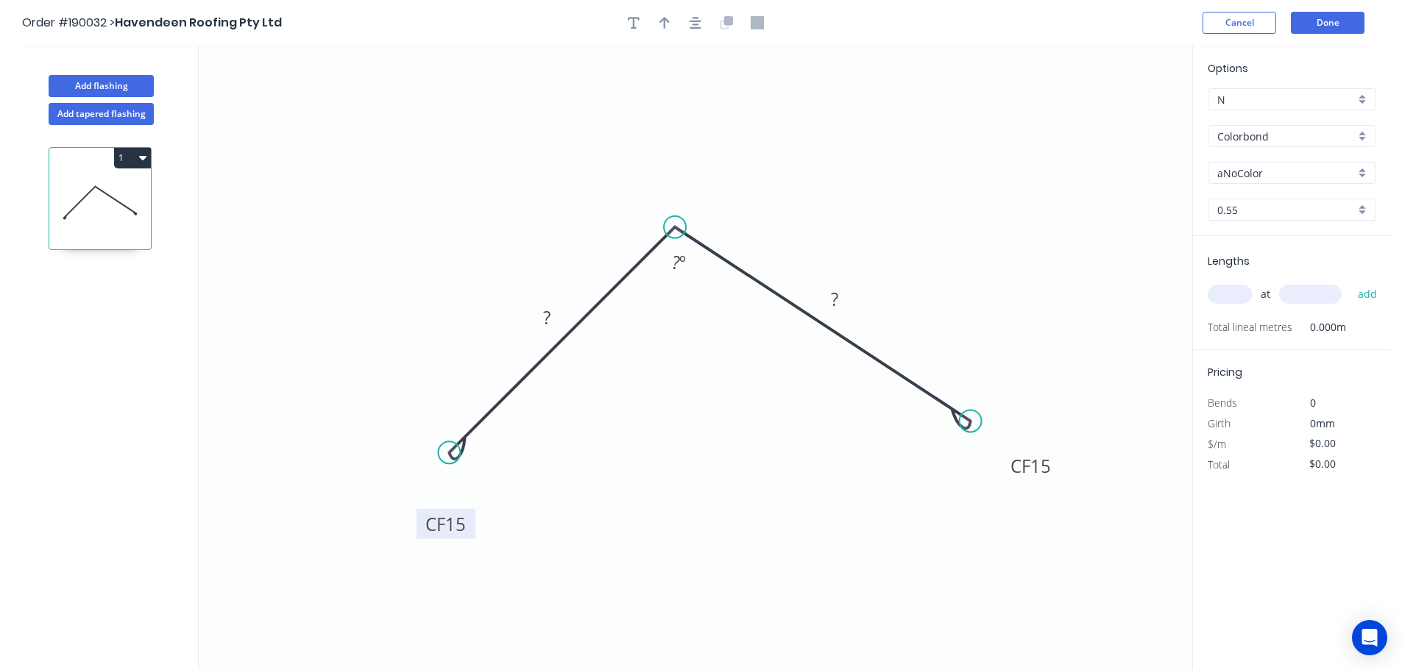
click at [422, 528] on rect at bounding box center [445, 524] width 59 height 30
click at [547, 313] on tspan "?" at bounding box center [546, 317] width 7 height 24
click at [681, 419] on icon "0 CF 15 150 CF 15 150 100 º" at bounding box center [695, 358] width 993 height 625
type input "$12.38"
click at [664, 22] on icon "button" at bounding box center [664, 23] width 10 height 12
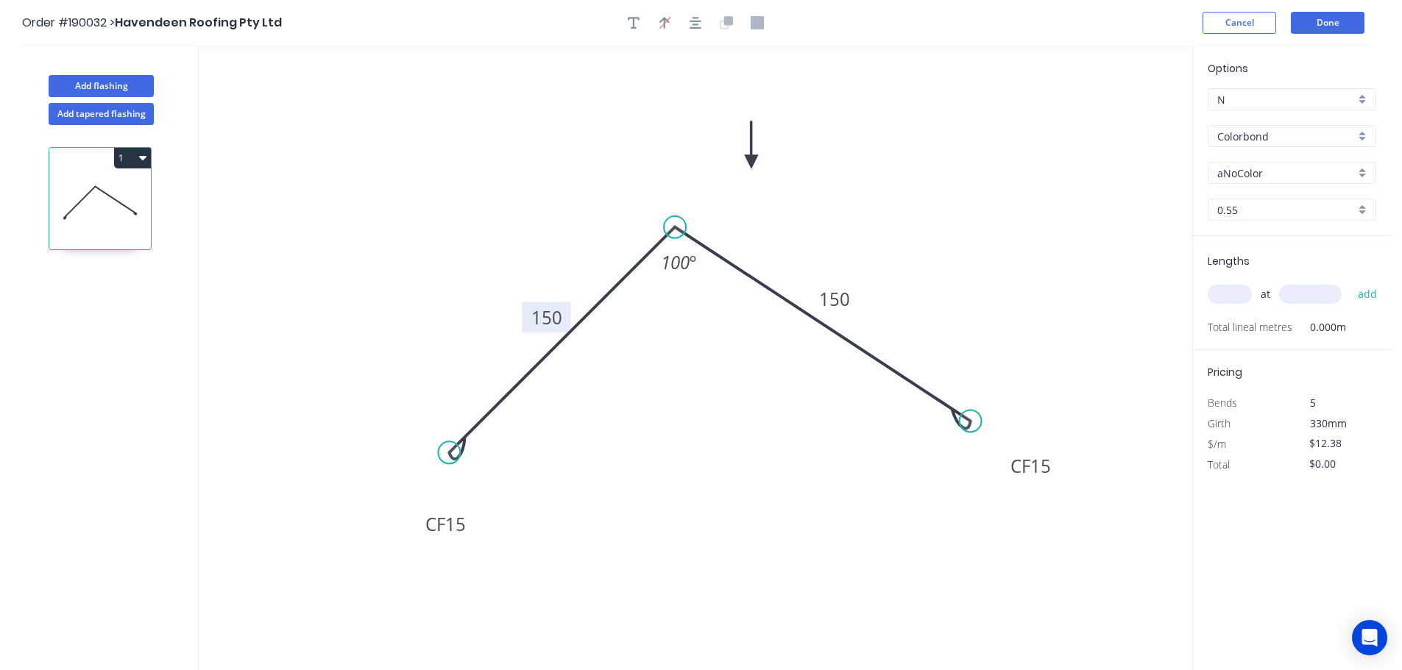
drag, startPoint x: 1118, startPoint y: 116, endPoint x: 751, endPoint y: 162, distance: 370.0
click at [751, 162] on icon at bounding box center [751, 144] width 13 height 47
click at [1360, 136] on div "Colorbond" at bounding box center [1291, 136] width 169 height 22
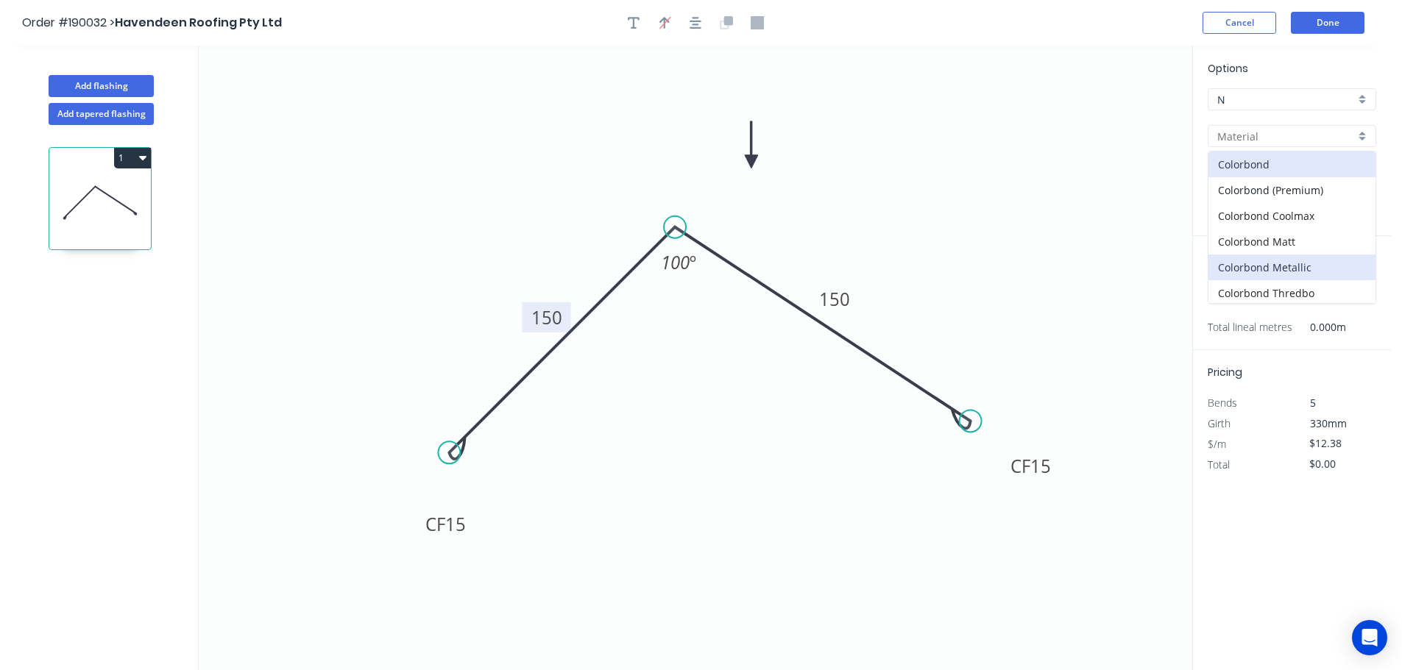
scroll to position [312, 0]
click at [1292, 261] on div "Zincalume" at bounding box center [1291, 265] width 167 height 26
type input "Zincalume"
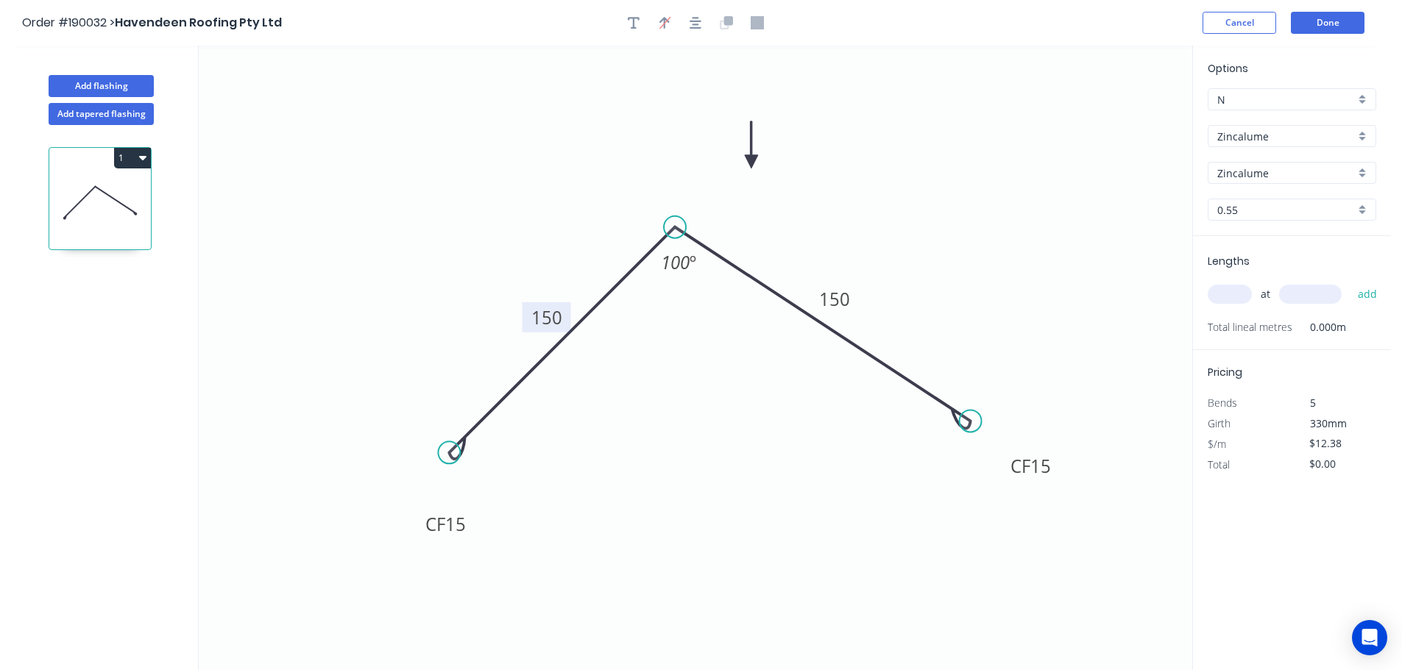
type input "$11.56"
click at [1239, 295] on input "text" at bounding box center [1229, 294] width 44 height 19
type input "2"
type input "4000"
click at [1350, 282] on button "add" at bounding box center [1367, 294] width 35 height 25
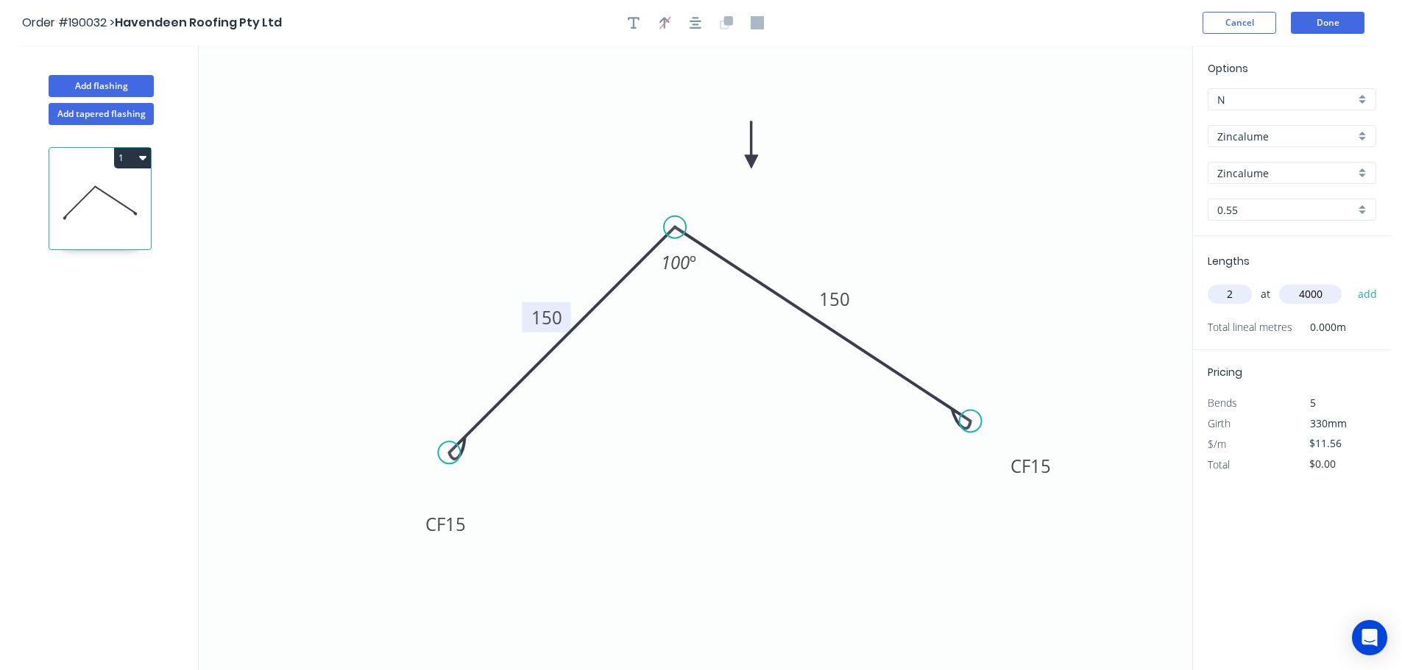
type input "$92.48"
click at [121, 82] on button "Add flashing" at bounding box center [101, 86] width 105 height 22
type input "$0.00"
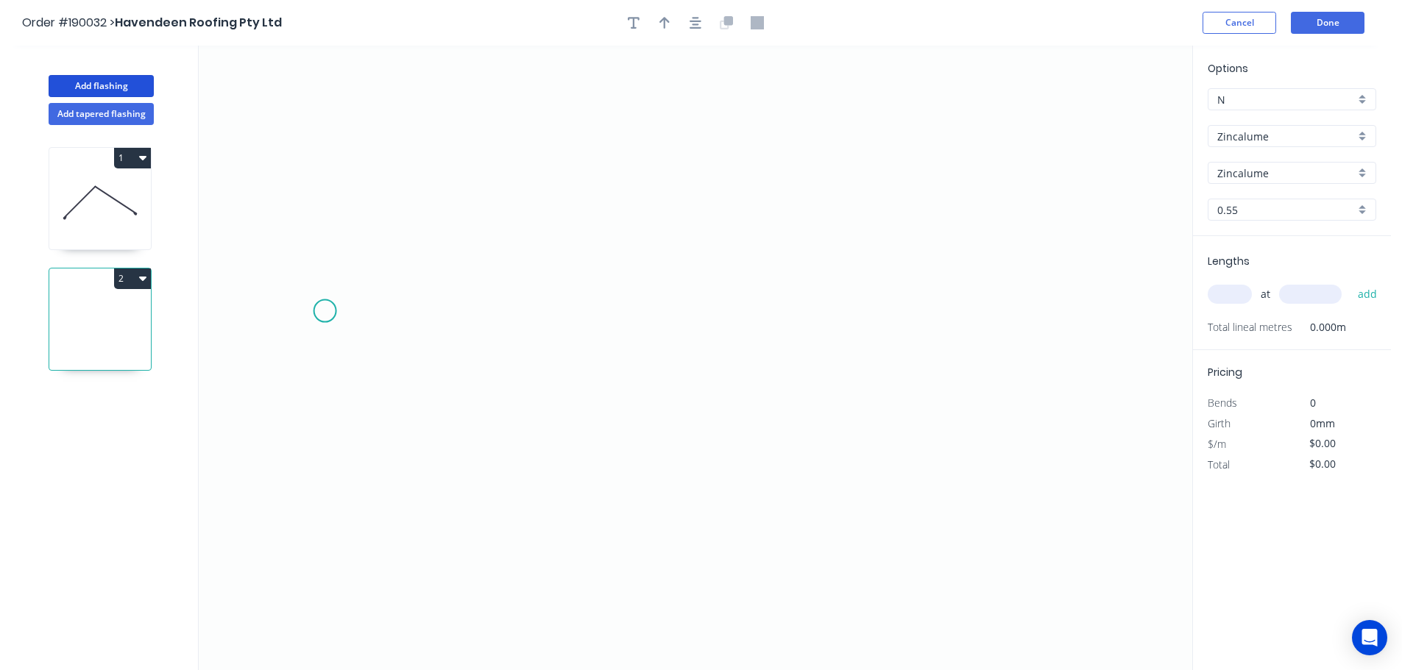
click at [324, 311] on icon "0" at bounding box center [695, 358] width 993 height 625
click at [657, 224] on icon at bounding box center [491, 267] width 332 height 87
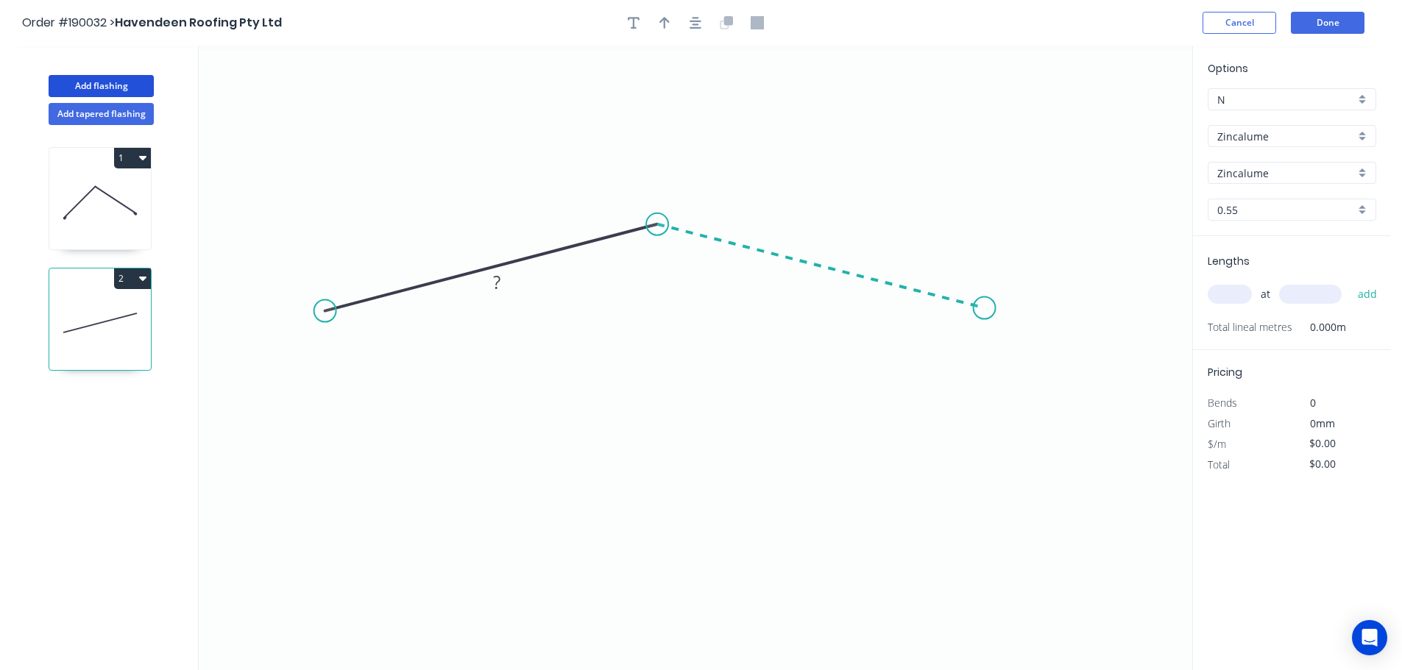
click at [985, 308] on icon "0 ?" at bounding box center [695, 358] width 993 height 625
click at [985, 308] on circle at bounding box center [984, 308] width 22 height 22
click at [482, 238] on tspan "?" at bounding box center [485, 239] width 7 height 24
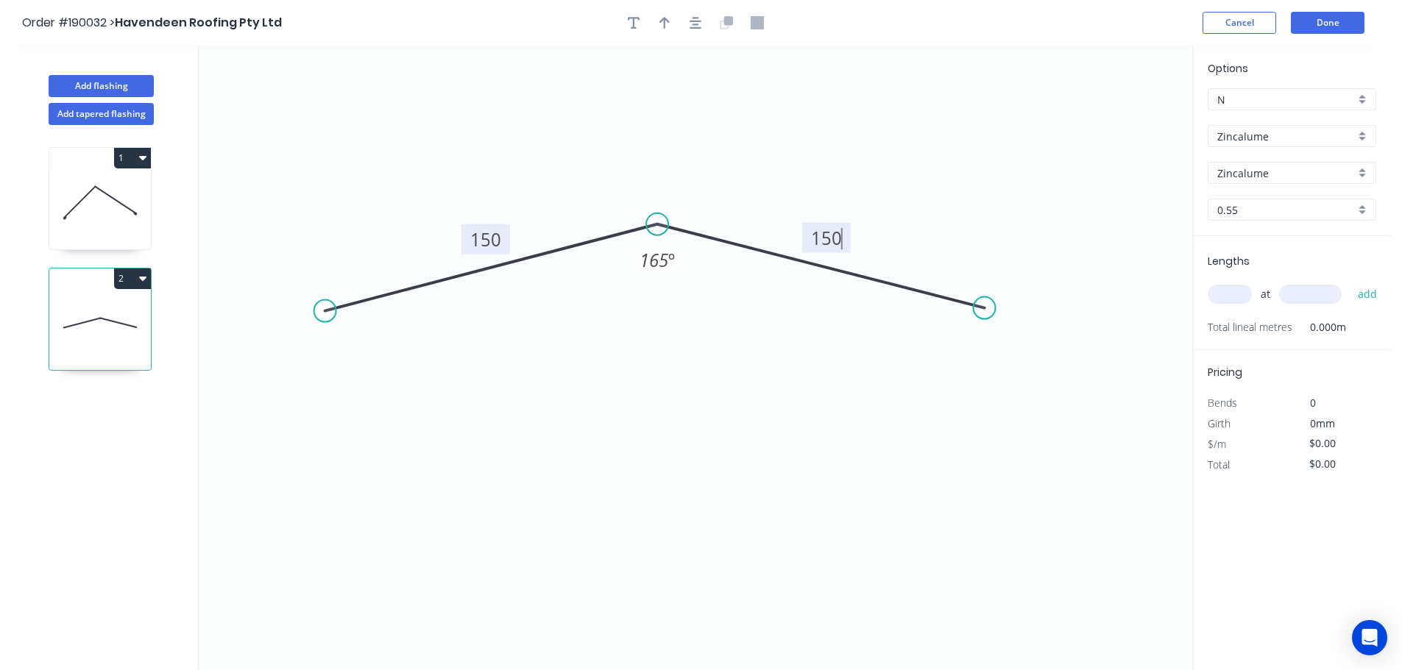
click at [708, 328] on icon "0 150 150 165 º" at bounding box center [695, 358] width 993 height 625
type input "$7.39"
click at [659, 16] on button "button" at bounding box center [664, 23] width 22 height 22
drag, startPoint x: 1119, startPoint y: 118, endPoint x: 684, endPoint y: 149, distance: 436.7
click at [684, 149] on icon at bounding box center [683, 131] width 13 height 47
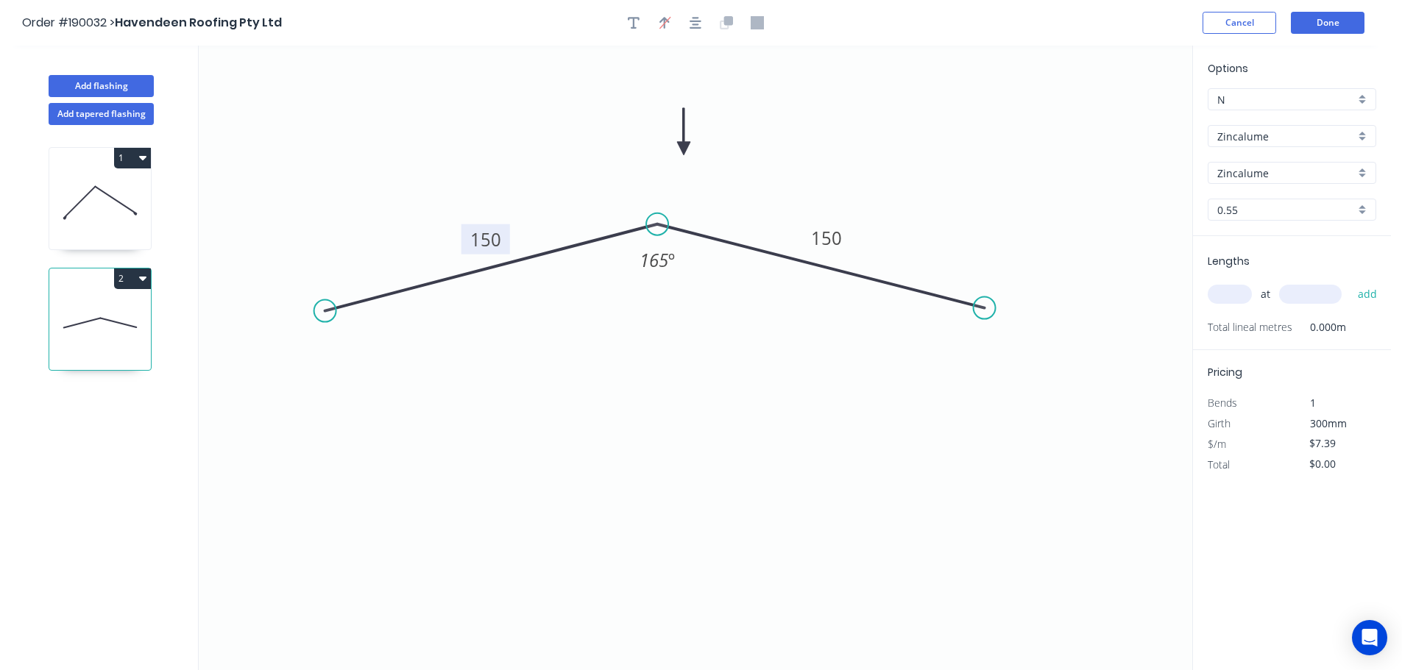
click at [1360, 132] on div "Zincalume" at bounding box center [1291, 136] width 169 height 22
click at [1285, 228] on div "Galvabond" at bounding box center [1291, 229] width 167 height 26
type input "Galvabond"
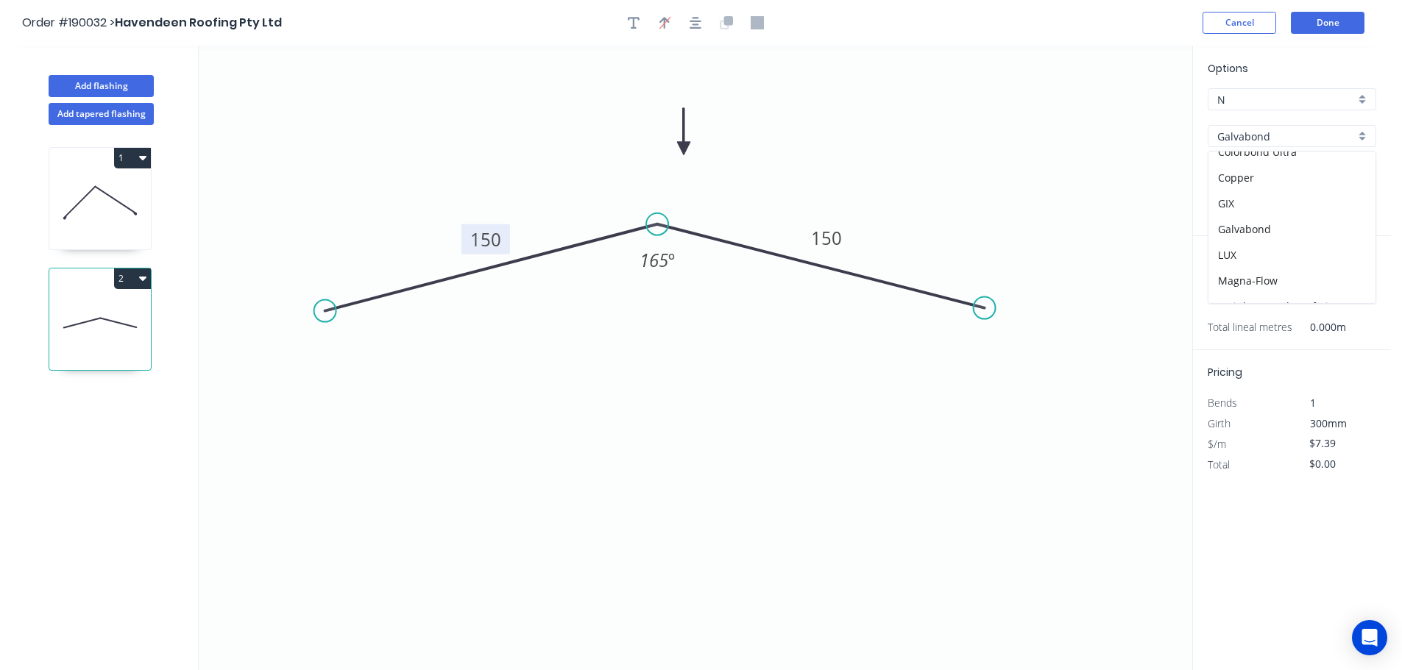
type input "$8.33"
click at [1369, 206] on div "0.55" at bounding box center [1291, 210] width 169 height 22
click at [1255, 308] on div "1.2" at bounding box center [1291, 315] width 167 height 26
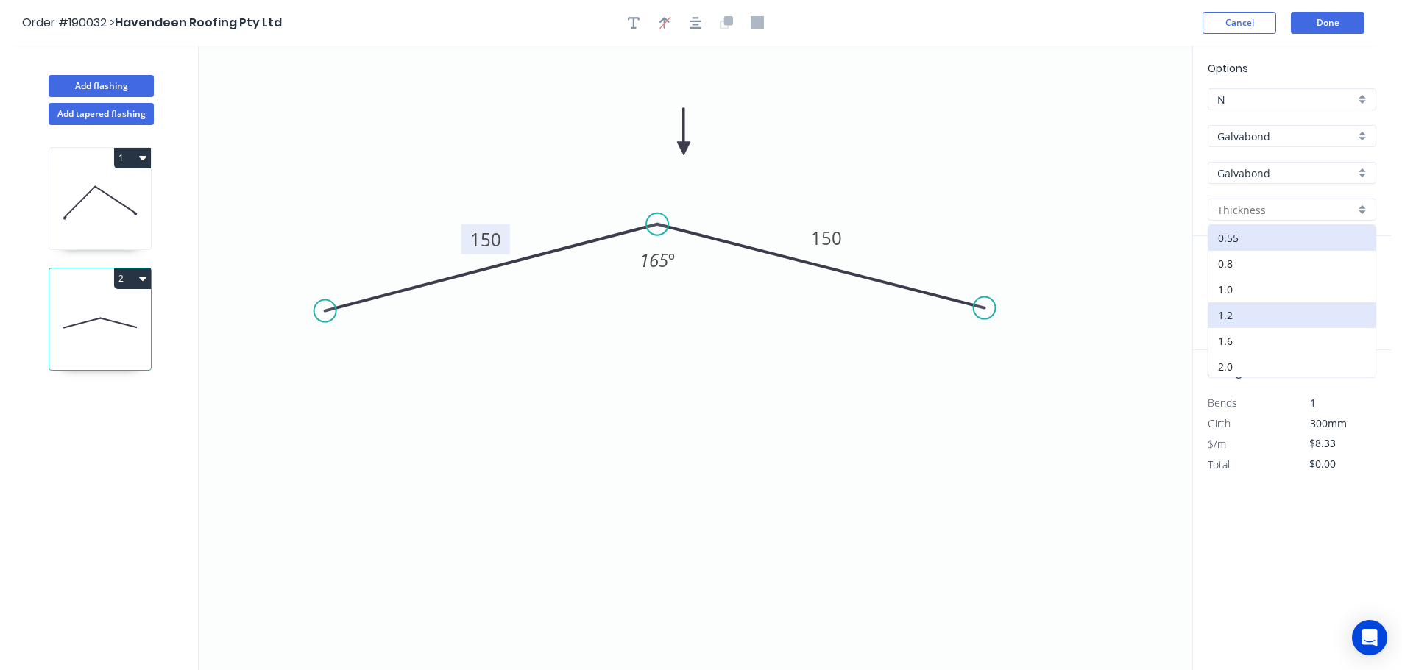
type input "1.2"
type input "$15.60"
click at [1233, 294] on input "text" at bounding box center [1229, 294] width 44 height 19
type input "1"
type input "2000"
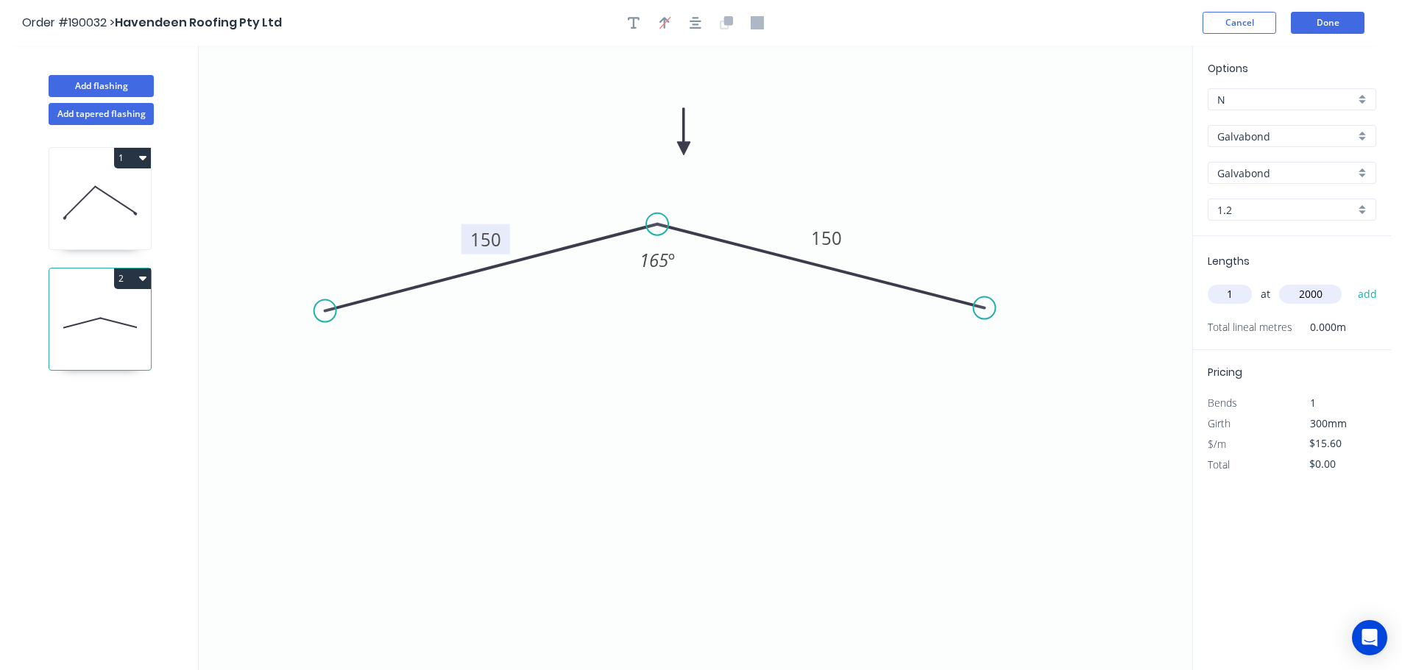
click at [1350, 282] on button "add" at bounding box center [1367, 294] width 35 height 25
type input "$31.20"
type input "4"
type input "5000"
click at [1350, 282] on button "add" at bounding box center [1367, 294] width 35 height 25
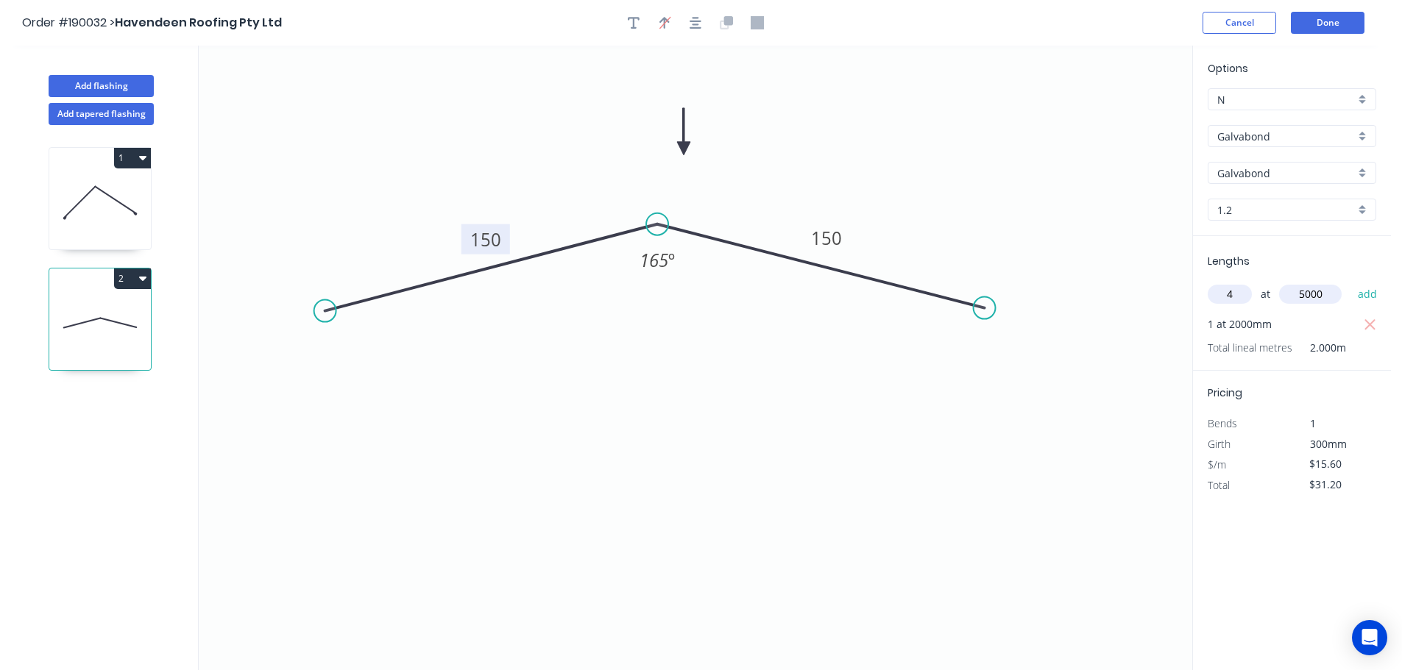
type input "$343.20"
click at [110, 88] on button "Add flashing" at bounding box center [101, 86] width 105 height 22
type input "$0.00"
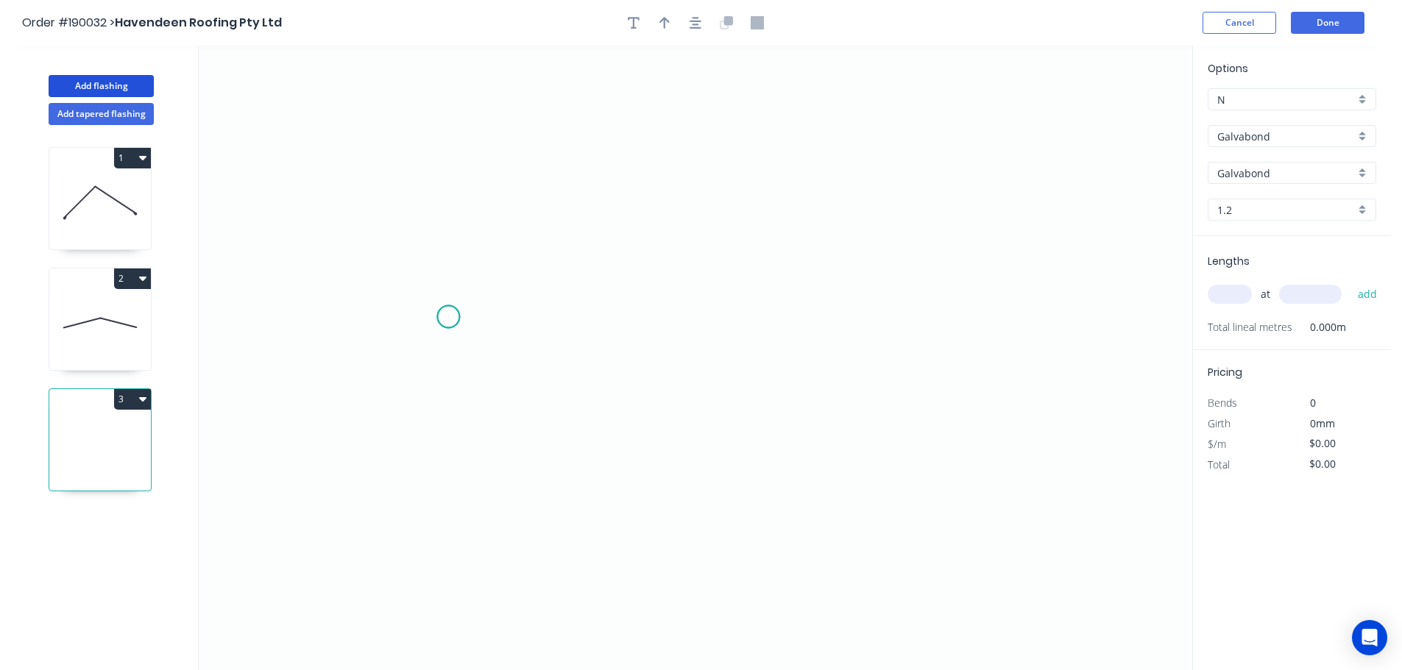
click at [448, 317] on icon "0" at bounding box center [695, 358] width 993 height 625
click at [1029, 309] on icon "0" at bounding box center [695, 358] width 993 height 625
click at [1029, 309] on circle at bounding box center [1028, 317] width 22 height 22
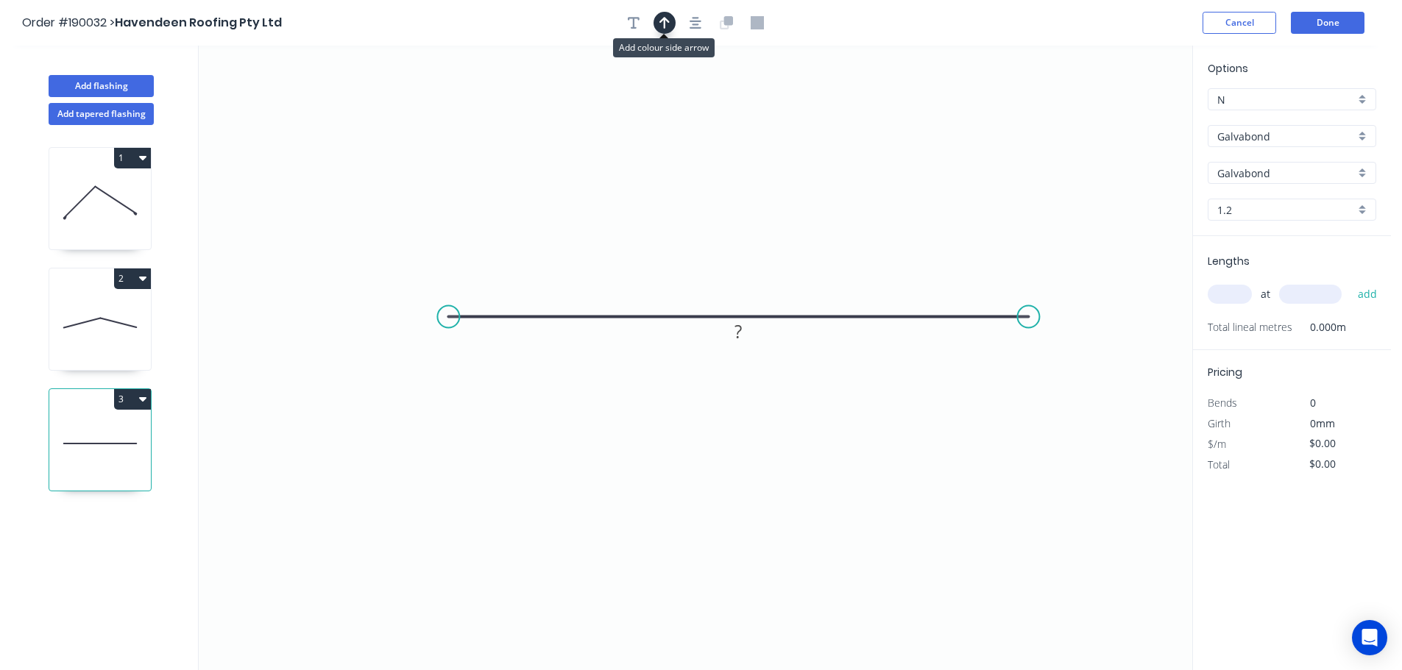
drag, startPoint x: 664, startPoint y: 21, endPoint x: 1069, endPoint y: 153, distance: 425.8
click at [667, 21] on icon "button" at bounding box center [664, 23] width 10 height 12
drag, startPoint x: 1119, startPoint y: 118, endPoint x: 736, endPoint y: 269, distance: 412.0
click at [731, 185] on icon at bounding box center [732, 166] width 13 height 47
click at [741, 334] on tspan "?" at bounding box center [737, 331] width 7 height 24
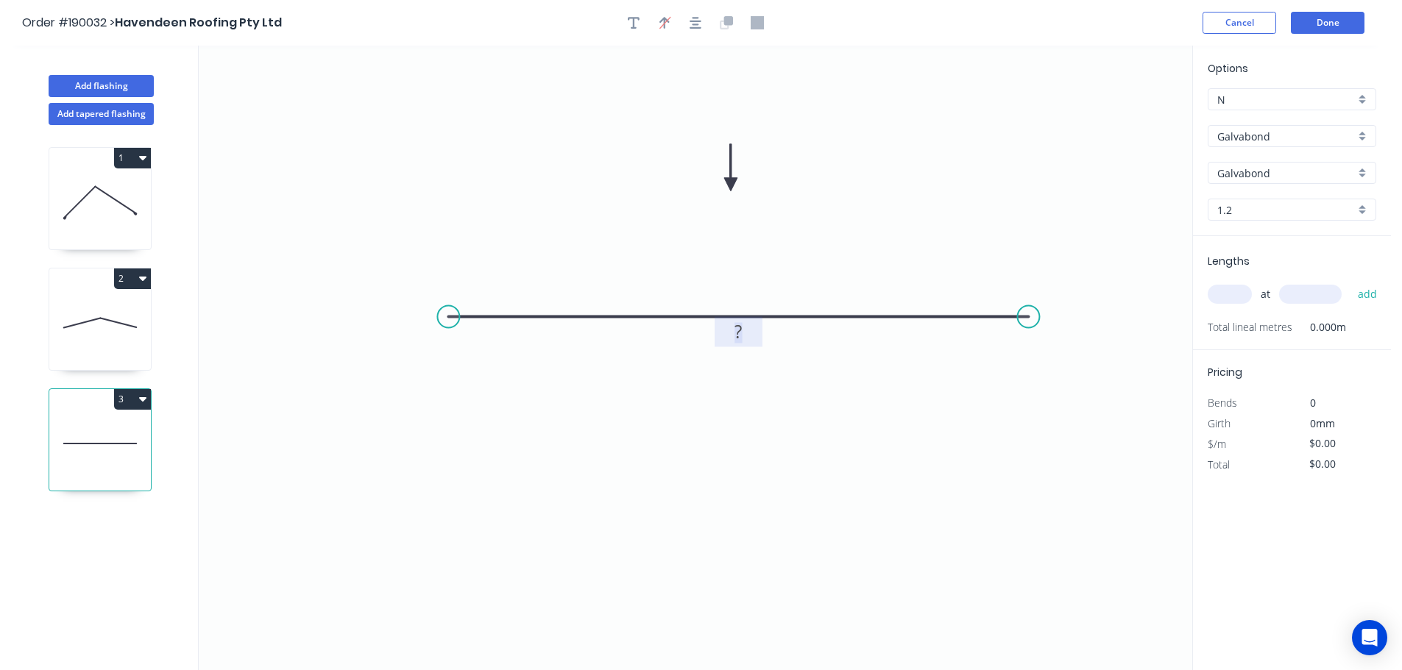
click at [130, 397] on button "3" at bounding box center [132, 399] width 37 height 21
click at [107, 472] on div "Delete" at bounding box center [80, 465] width 113 height 21
type input "$15.60"
type input "$343.20"
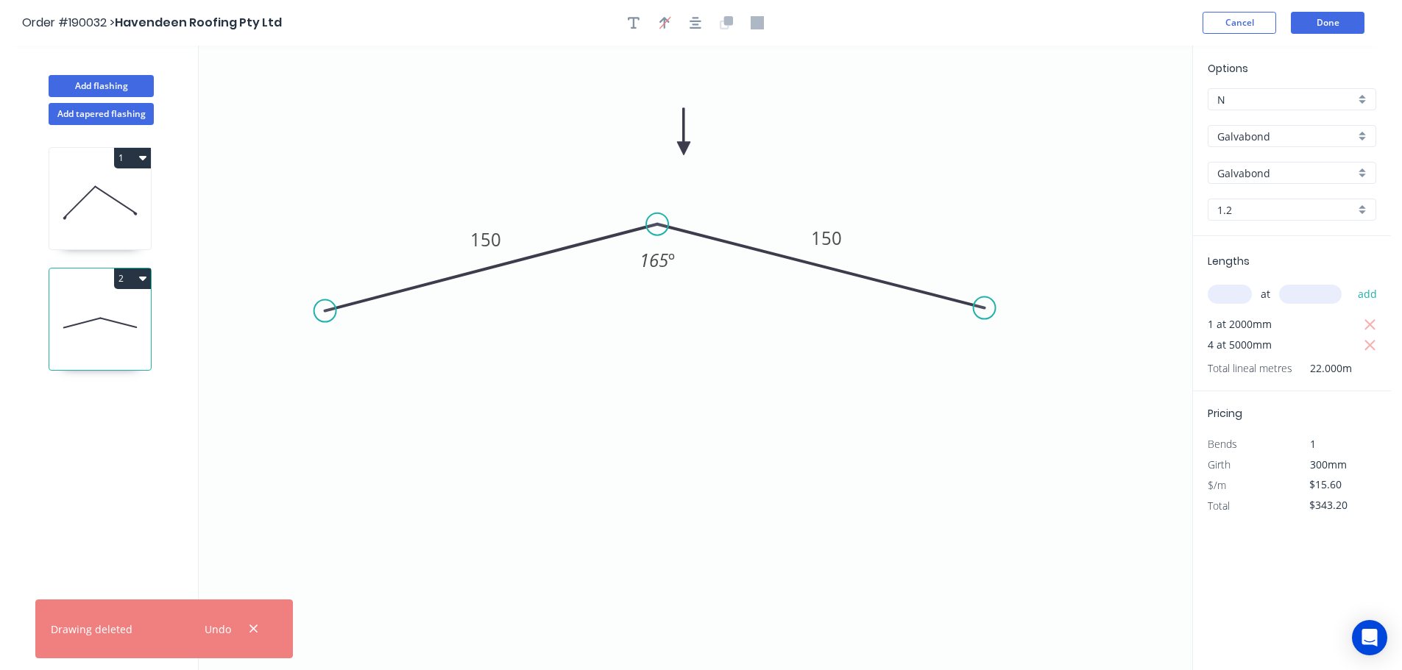
click at [805, 419] on icon "0 150 150 165 º" at bounding box center [695, 358] width 993 height 625
click at [255, 629] on icon "button" at bounding box center [254, 629] width 10 height 13
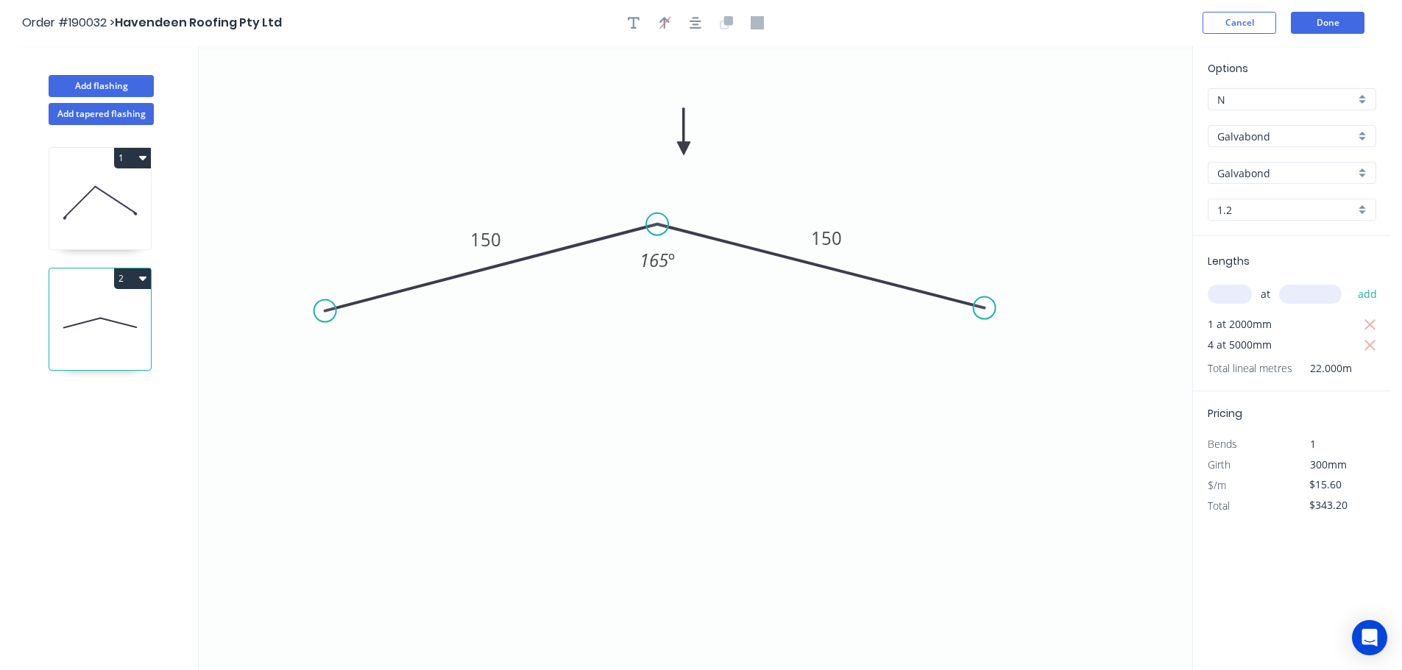
click at [820, 591] on icon "0 150 150 165 º" at bounding box center [695, 358] width 993 height 625
click at [1325, 21] on button "Done" at bounding box center [1328, 23] width 74 height 22
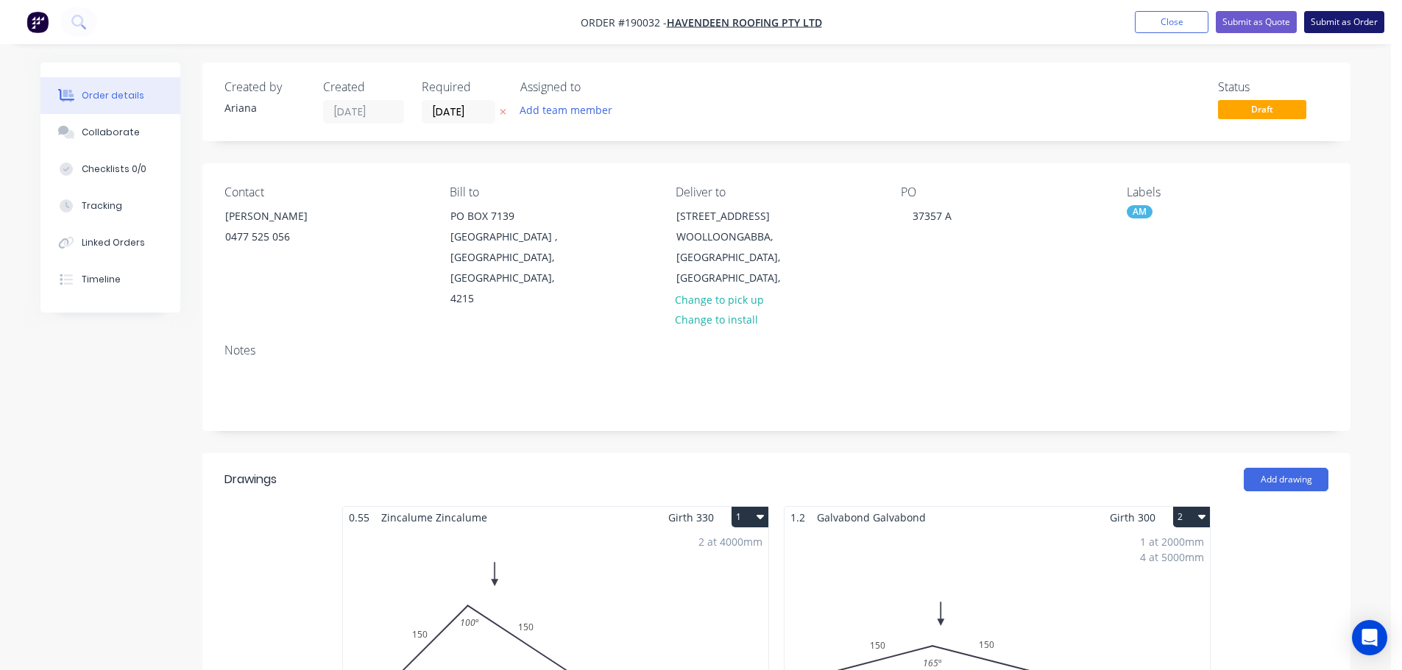
click at [1334, 25] on button "Submit as Order" at bounding box center [1344, 22] width 80 height 22
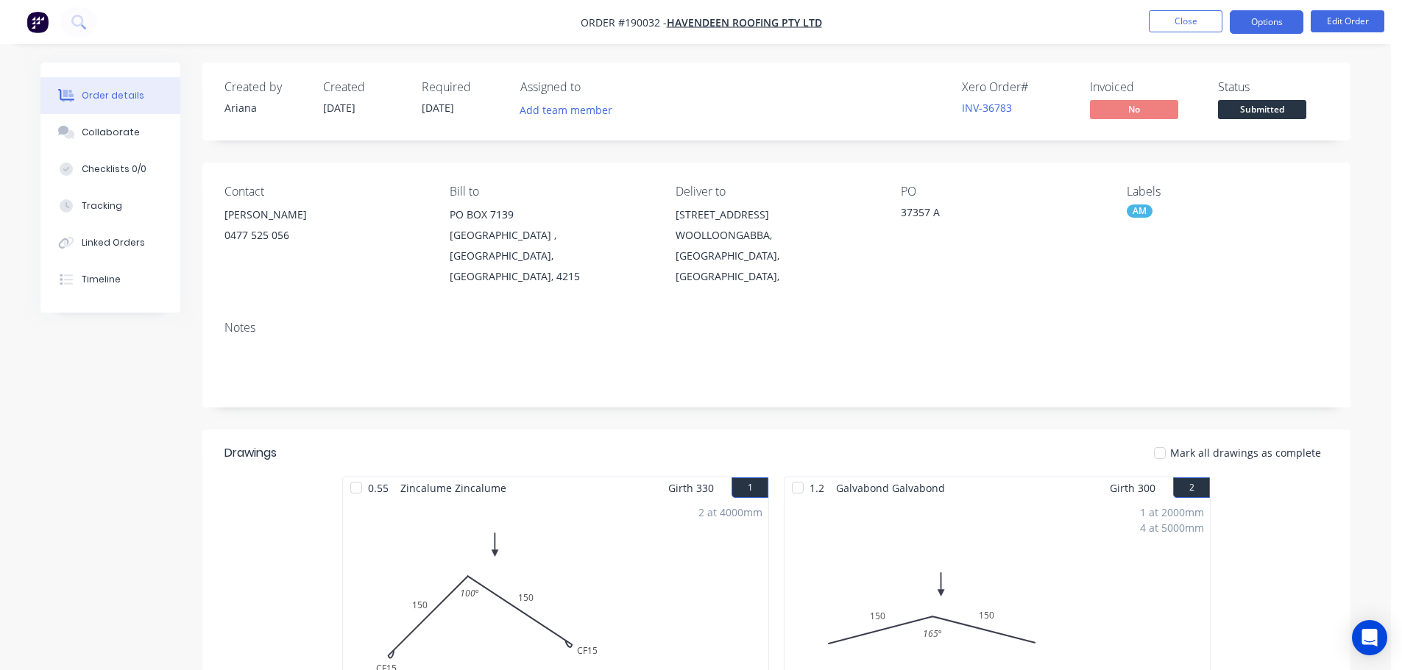
click at [1275, 21] on button "Options" at bounding box center [1267, 22] width 74 height 24
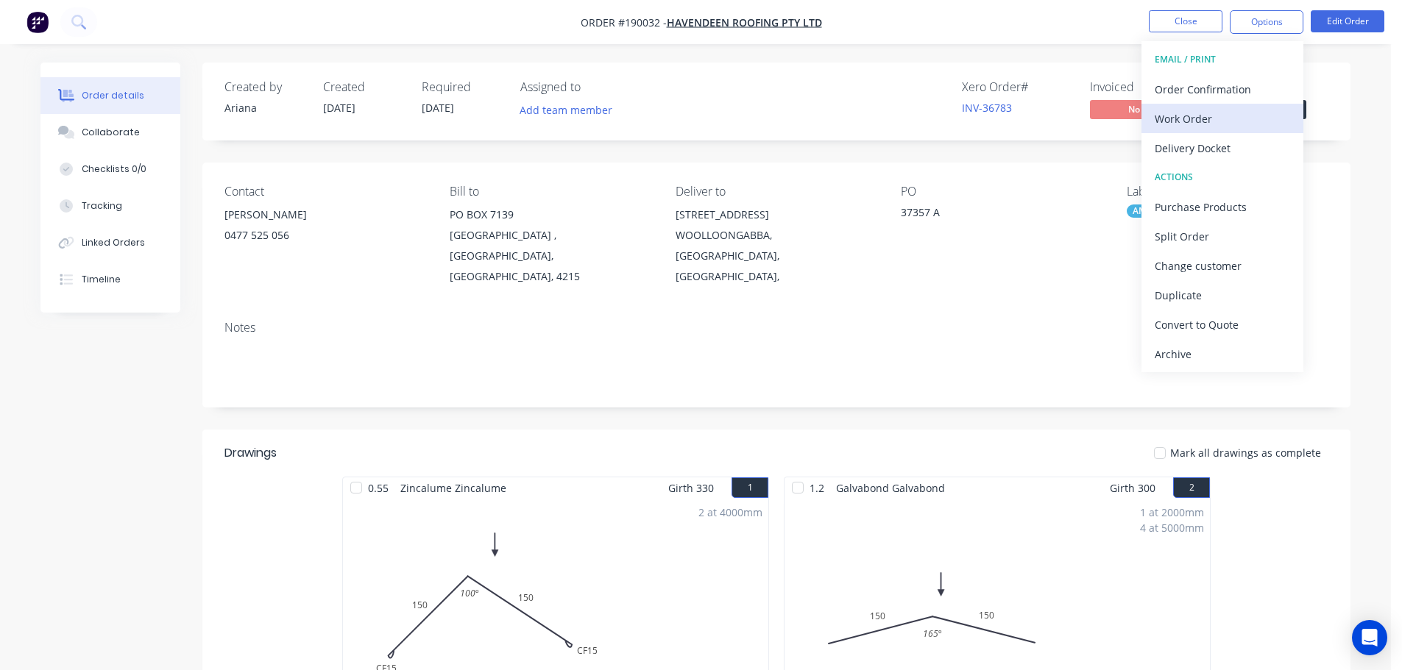
click at [1218, 119] on div "Work Order" at bounding box center [1222, 118] width 135 height 21
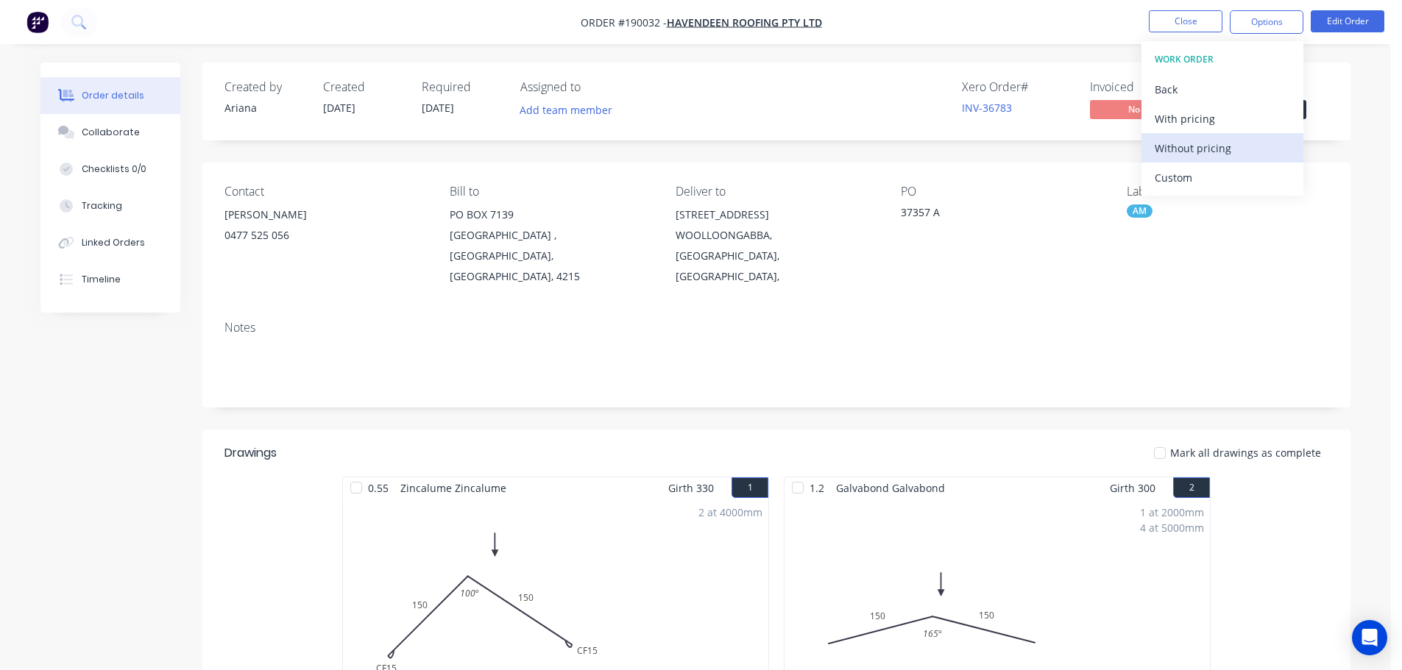
click at [1204, 152] on div "Without pricing" at bounding box center [1222, 148] width 135 height 21
click at [909, 54] on div "Order details Collaborate Checklists 0/0 Tracking Linked Orders Timeline Order …" at bounding box center [695, 500] width 1391 height 1001
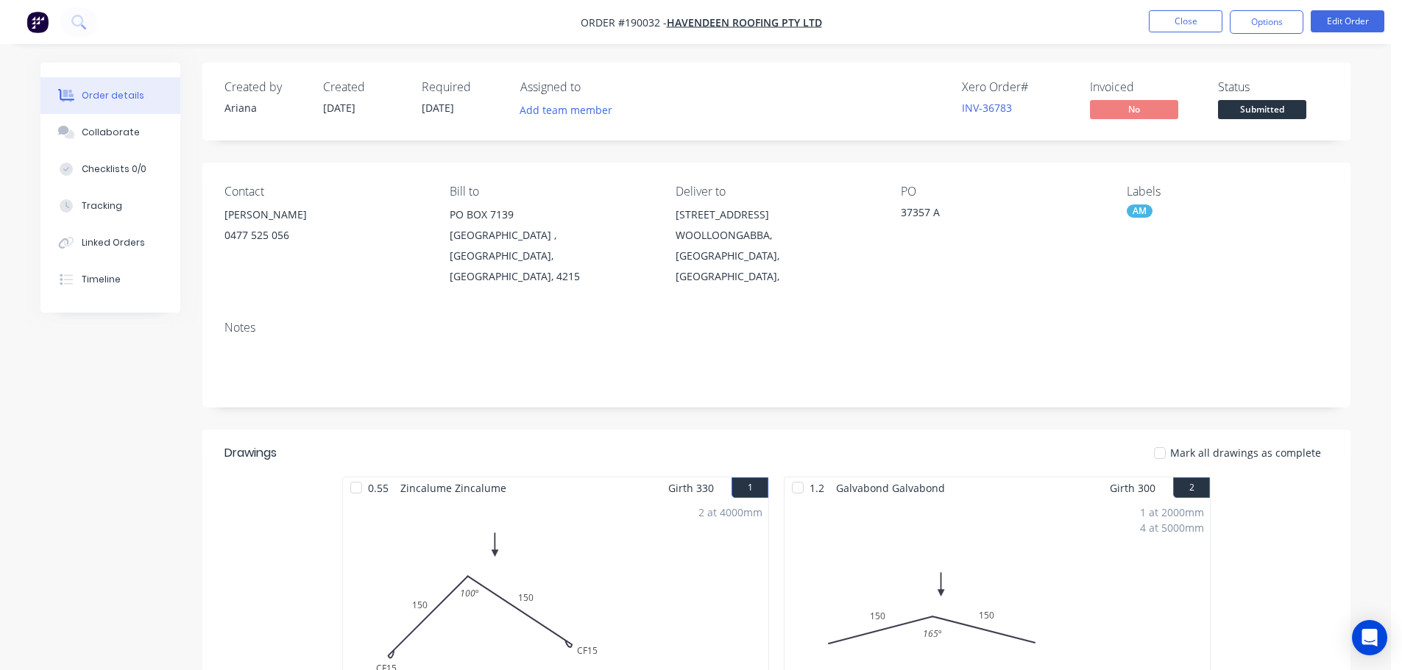
click at [949, 24] on nav "Order #190032 - Havendeen Roofing Pty Ltd Close Options Edit Order" at bounding box center [701, 22] width 1402 height 44
click at [1181, 26] on button "Close" at bounding box center [1186, 21] width 74 height 22
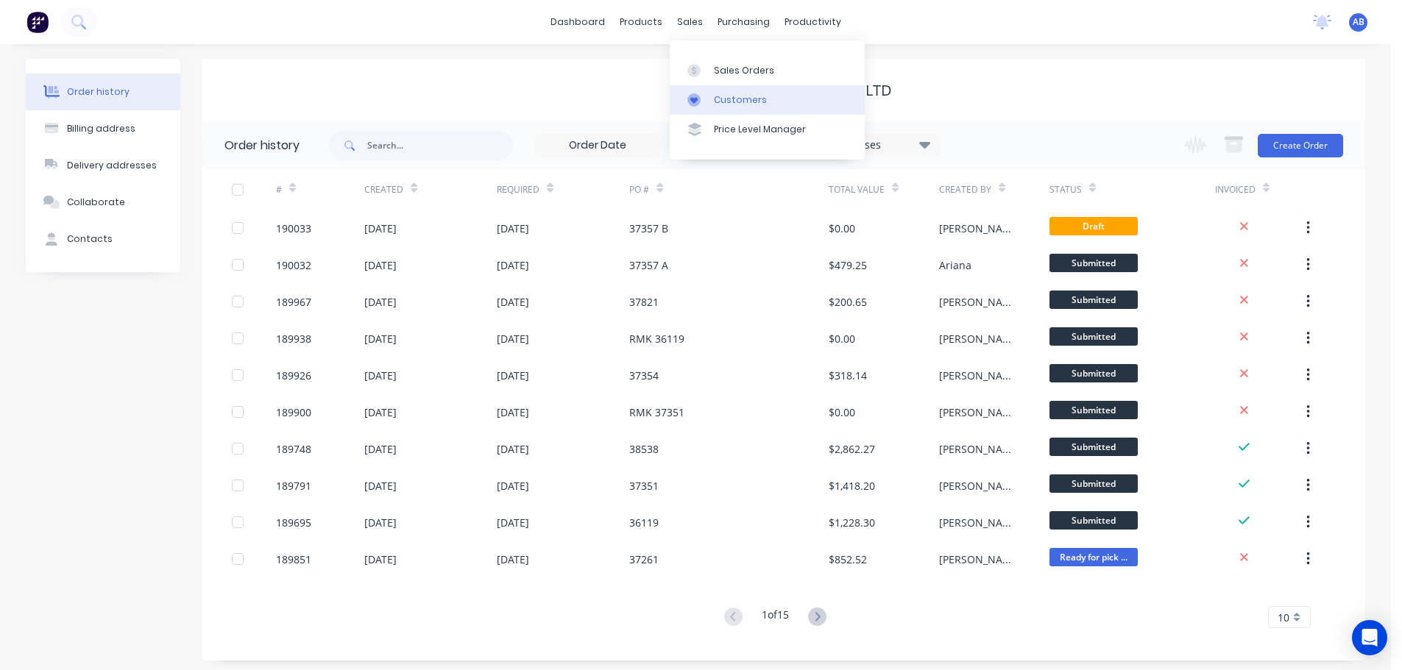
click at [759, 98] on div "Customers" at bounding box center [740, 99] width 53 height 13
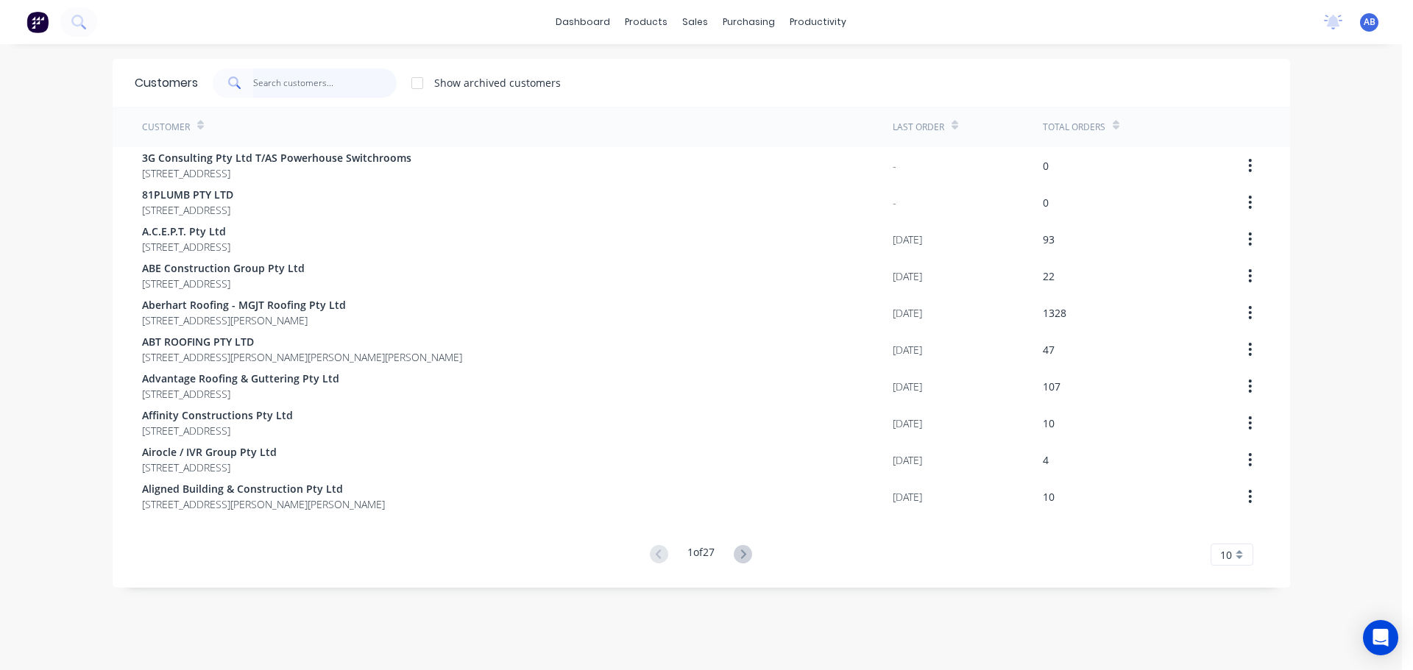
click at [270, 78] on input "text" at bounding box center [324, 82] width 143 height 29
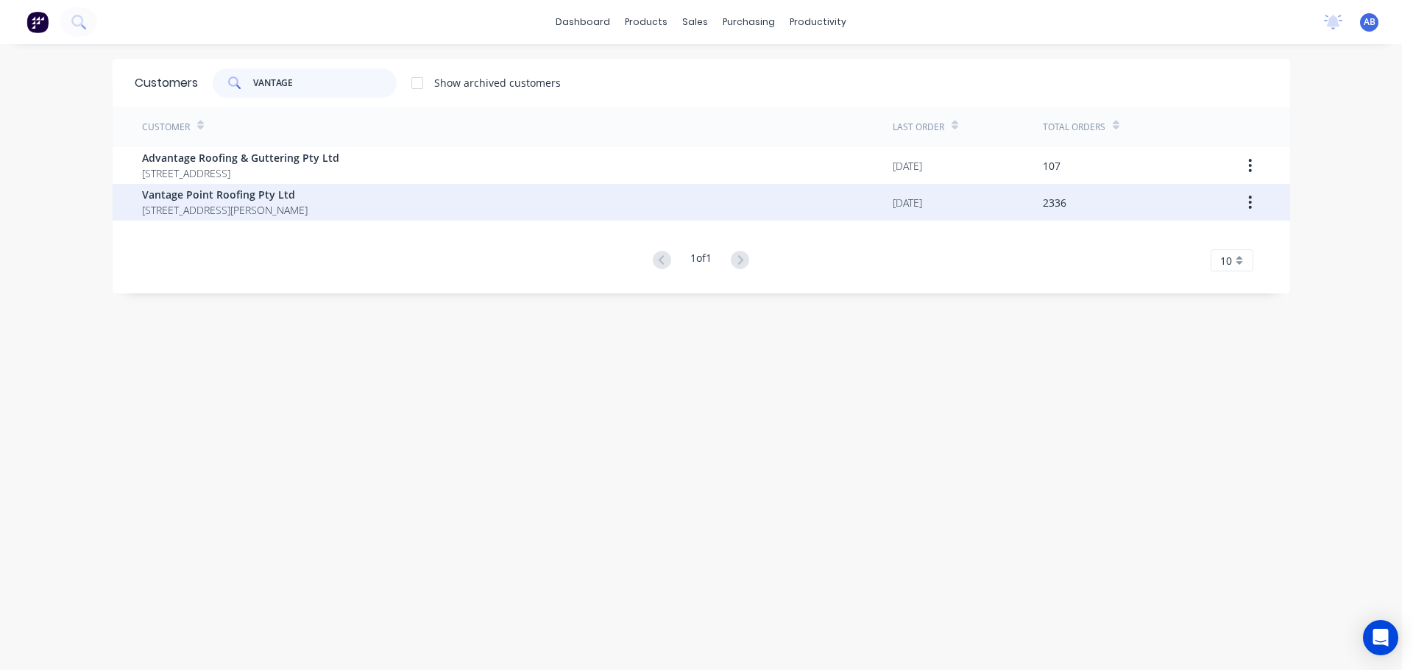
type input "VANTAGE"
click at [240, 209] on span "[STREET_ADDRESS][PERSON_NAME]" at bounding box center [225, 209] width 166 height 15
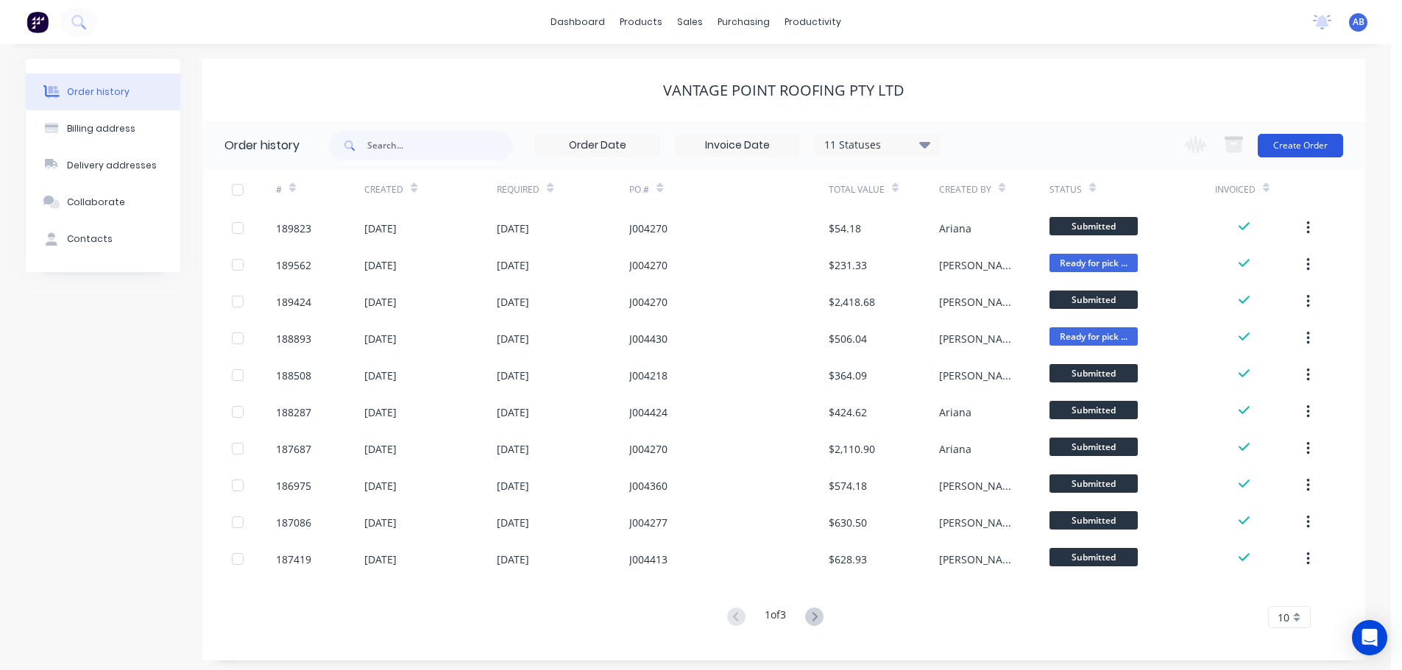
click at [1299, 143] on button "Create Order" at bounding box center [1300, 146] width 85 height 24
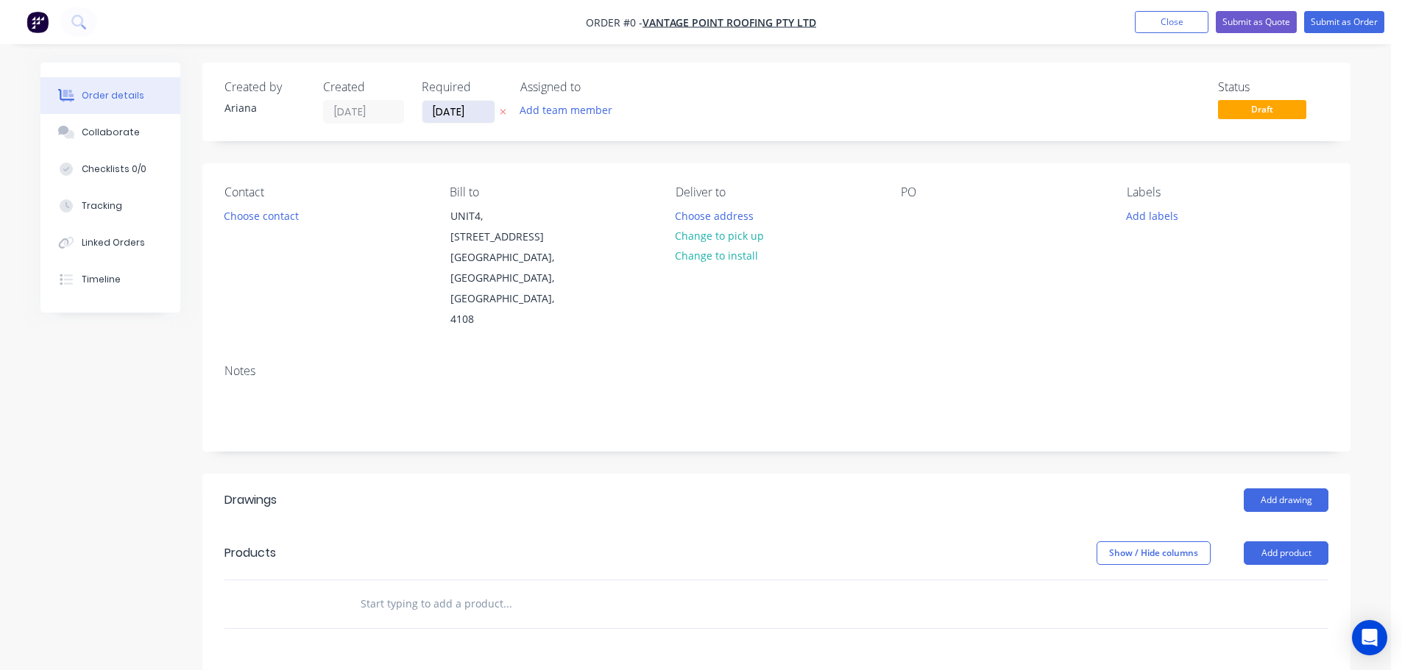
click at [469, 113] on input "[DATE]" at bounding box center [458, 112] width 72 height 22
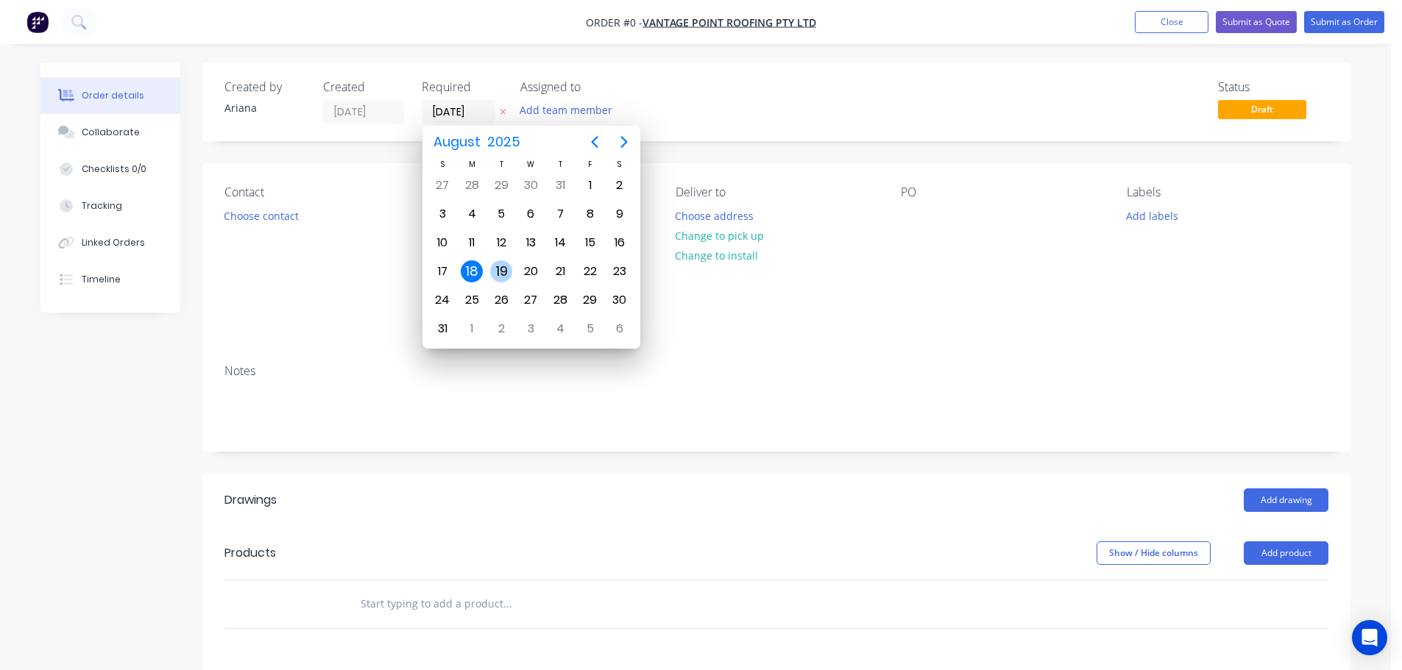
click at [502, 271] on div "19" at bounding box center [501, 271] width 22 height 22
type input "[DATE]"
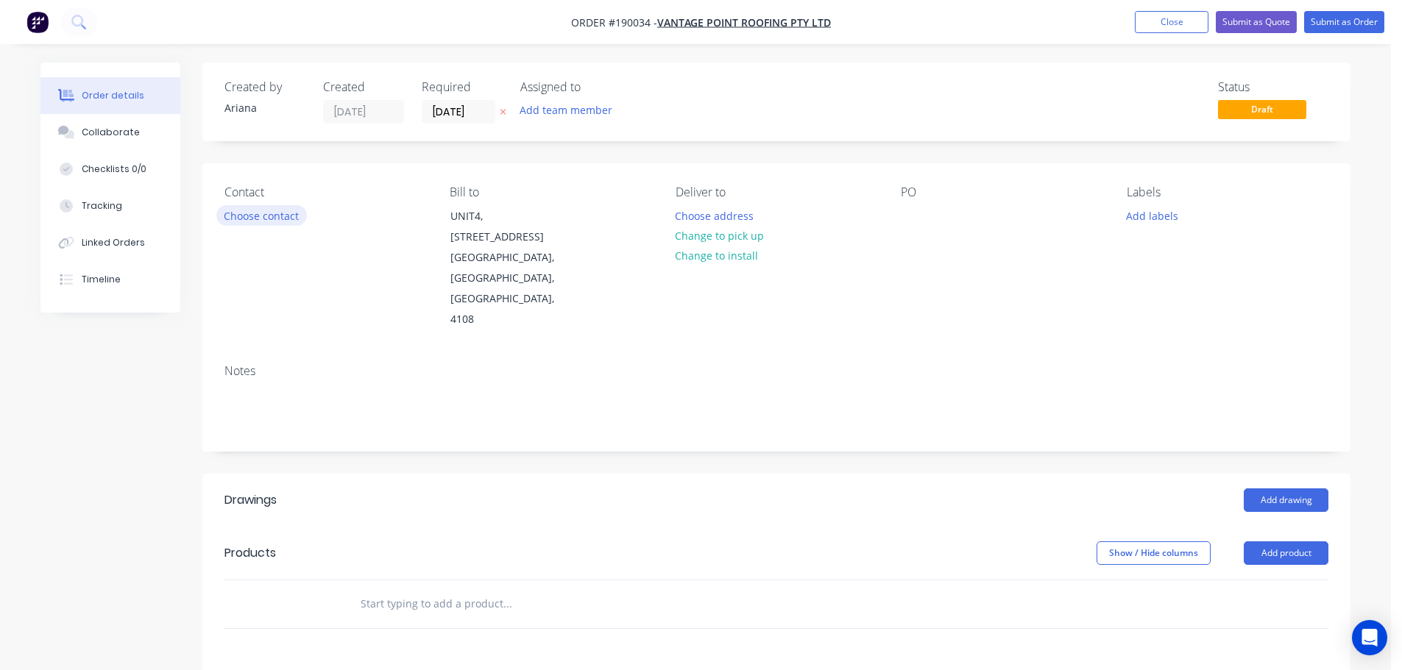
click at [255, 219] on button "Choose contact" at bounding box center [261, 215] width 91 height 20
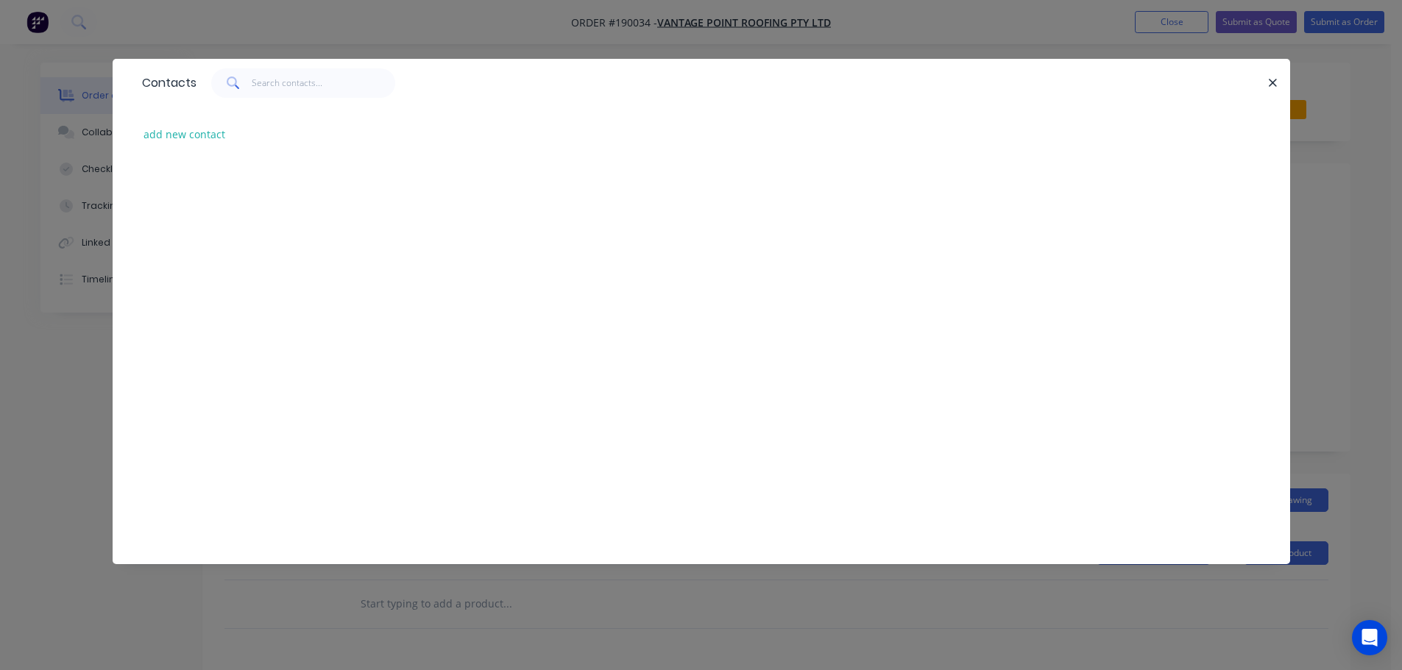
scroll to position [1474, 0]
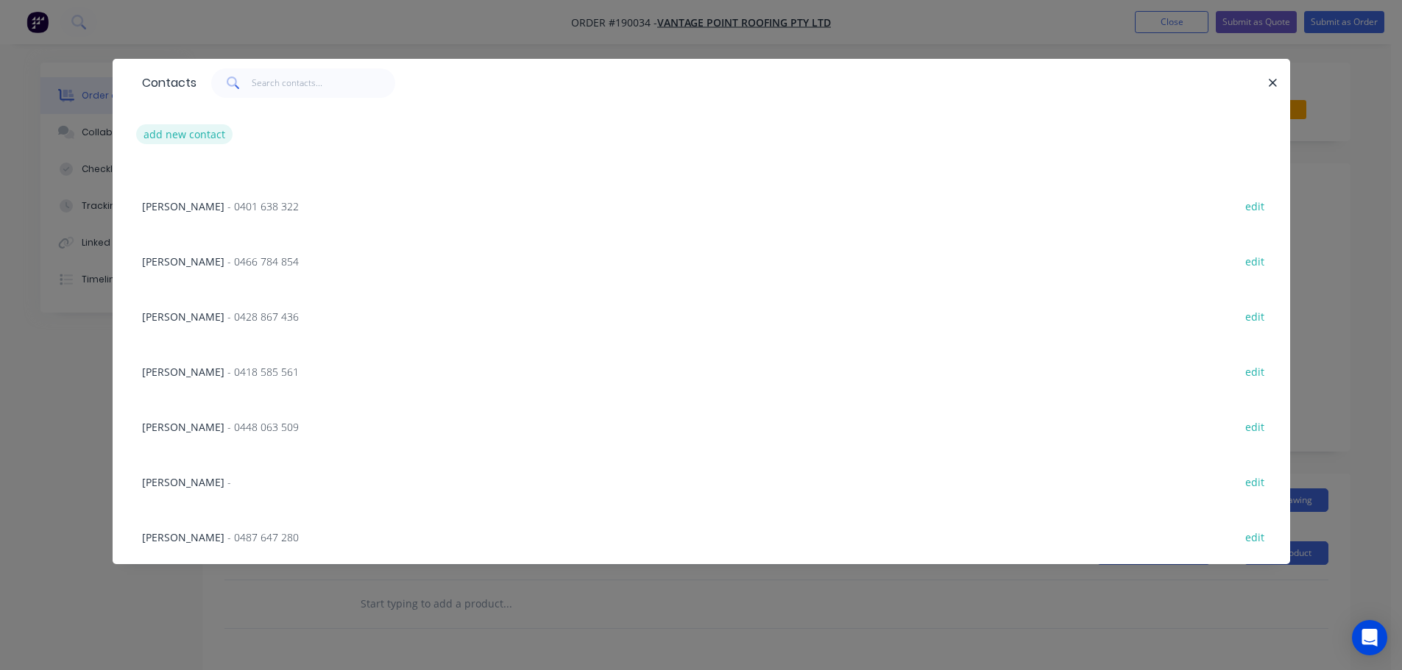
click at [169, 132] on button "add new contact" at bounding box center [184, 134] width 97 height 20
select select "AU"
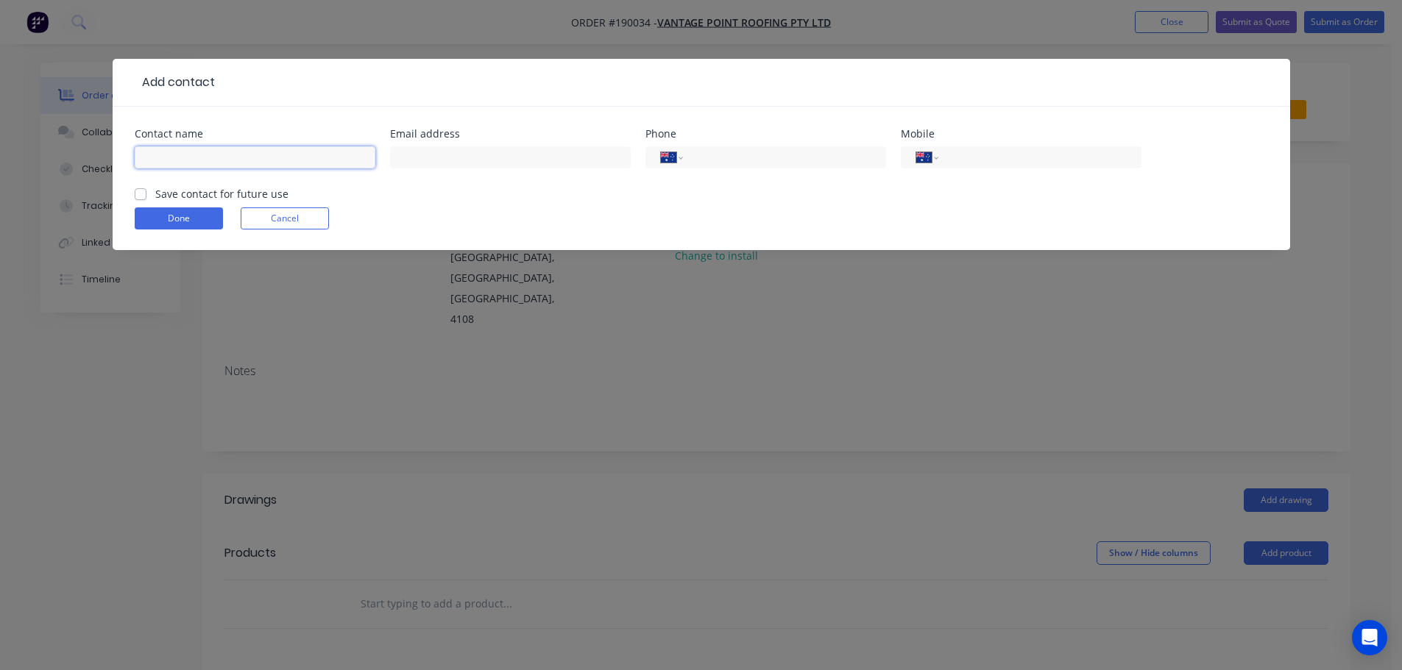
click at [153, 163] on input "text" at bounding box center [255, 157] width 241 height 22
type input "CHERMON"
click at [991, 157] on input "tel" at bounding box center [1036, 157] width 177 height 17
click at [294, 217] on button "Cancel" at bounding box center [285, 219] width 88 height 22
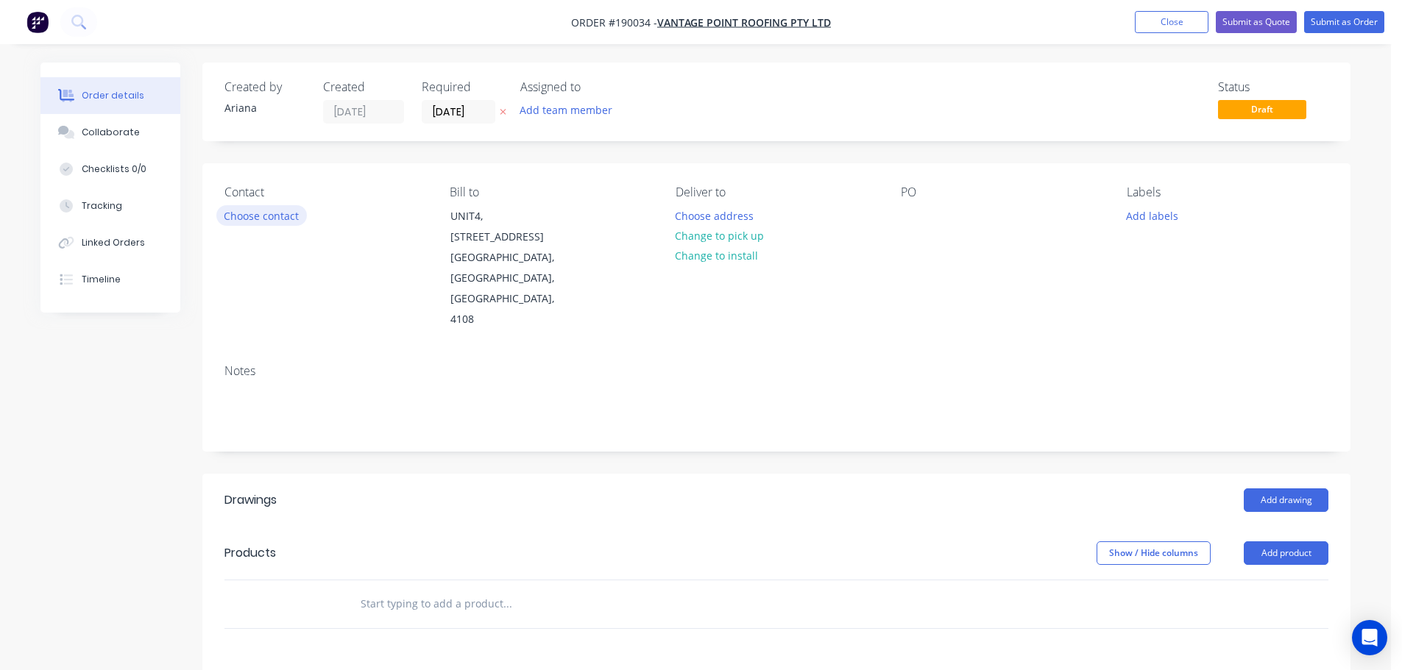
click at [271, 217] on button "Choose contact" at bounding box center [261, 215] width 91 height 20
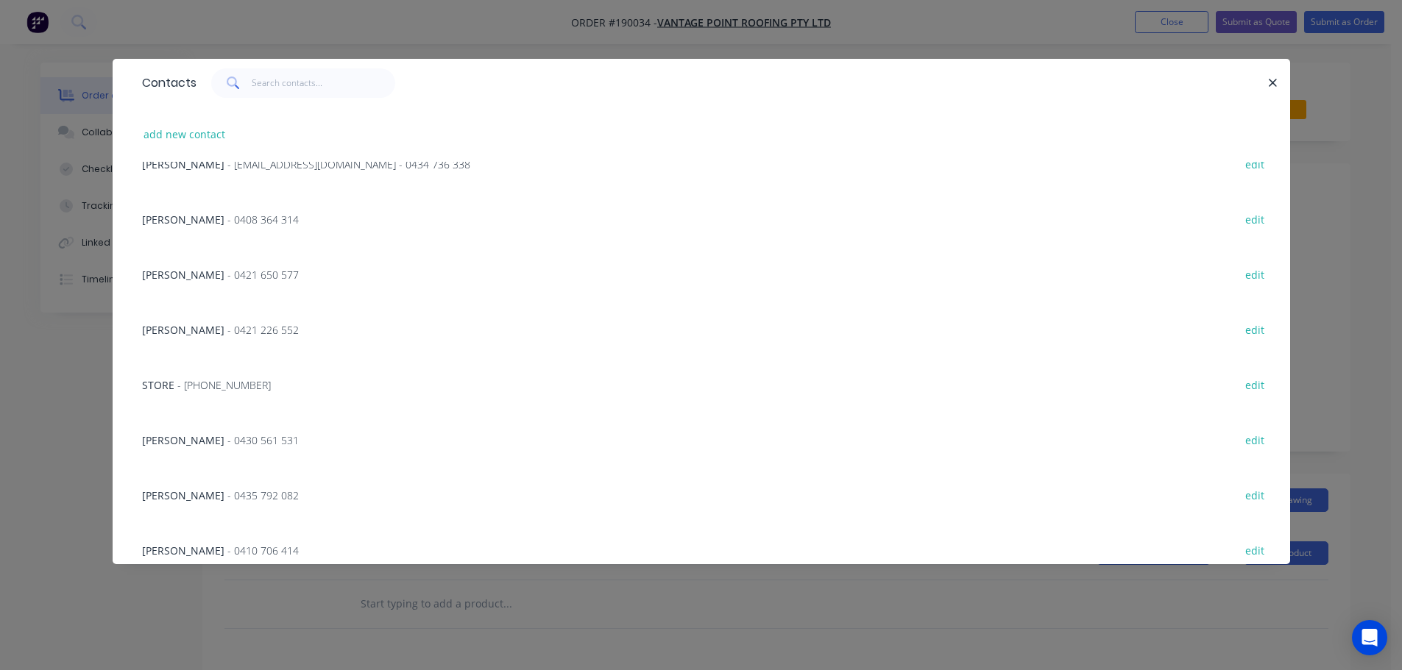
scroll to position [22, 0]
click at [169, 132] on button "add new contact" at bounding box center [184, 134] width 97 height 20
select select "AU"
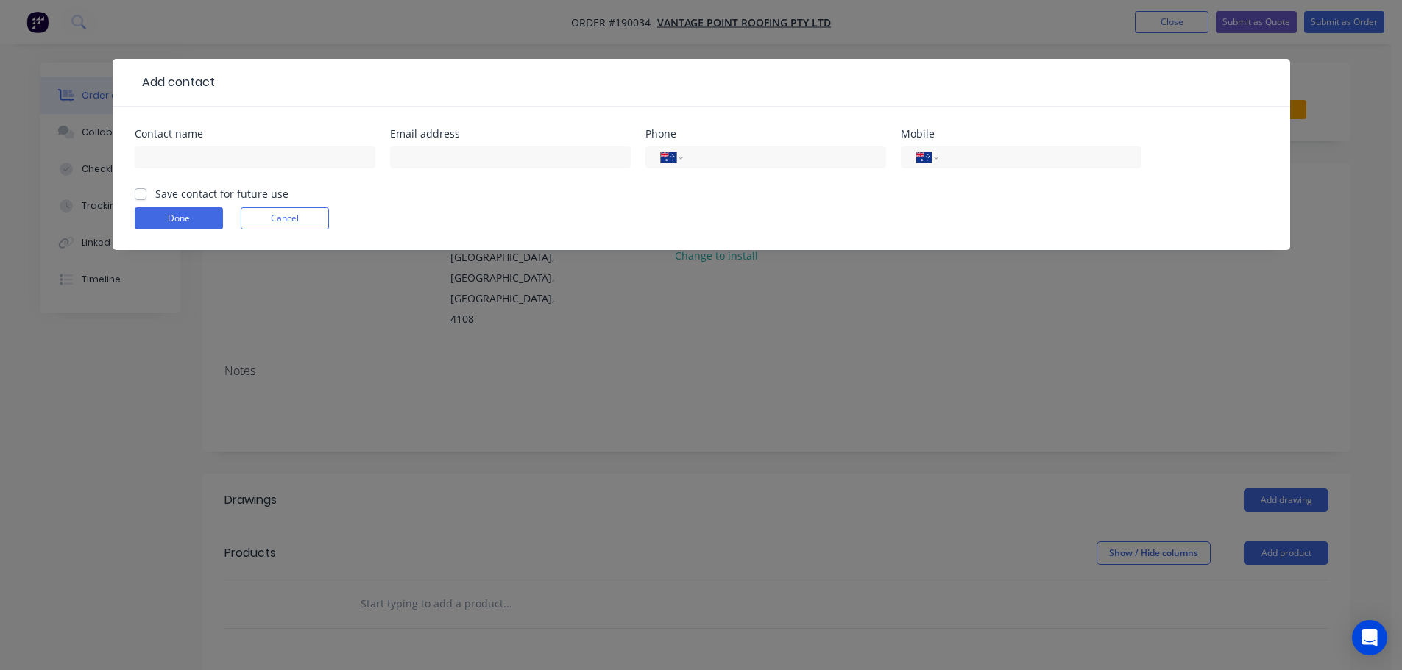
click at [166, 146] on div at bounding box center [255, 164] width 241 height 43
click at [169, 160] on input "text" at bounding box center [255, 157] width 241 height 22
type input "CHERMON"
click at [968, 156] on input "tel" at bounding box center [1036, 157] width 177 height 17
type input "0419 880 802"
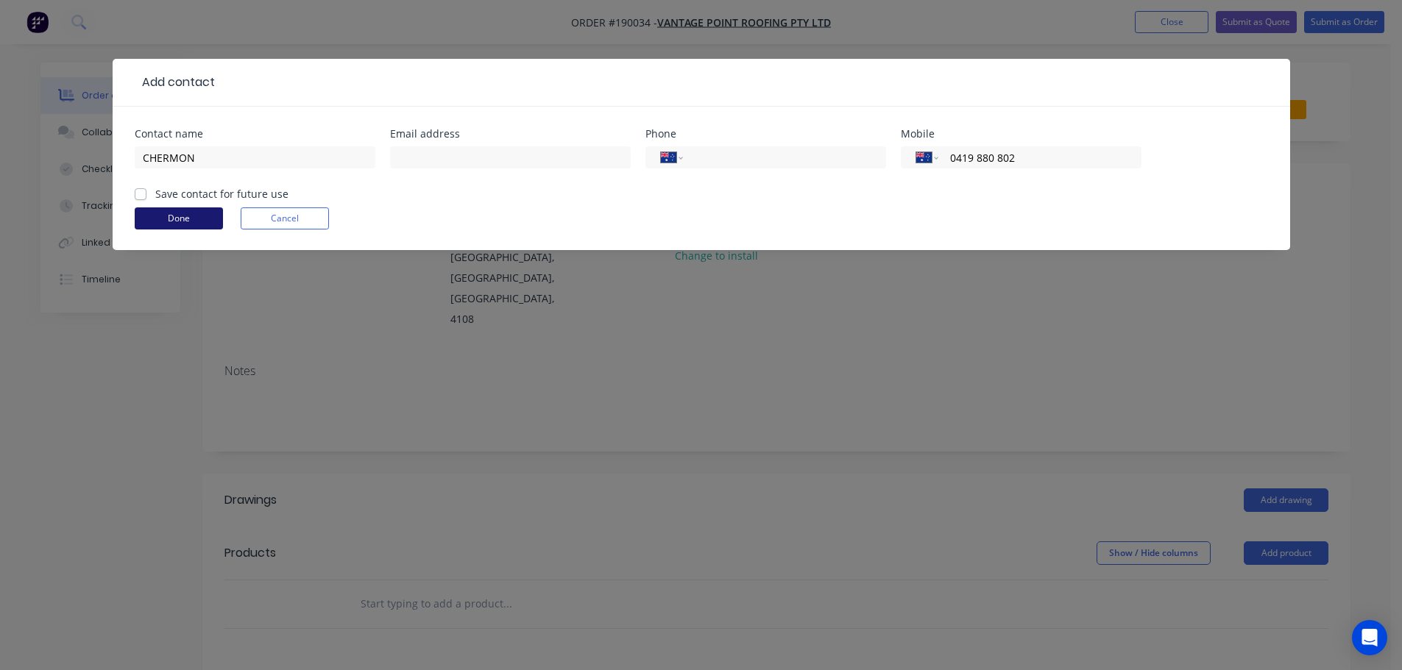
click at [179, 215] on button "Done" at bounding box center [179, 219] width 88 height 22
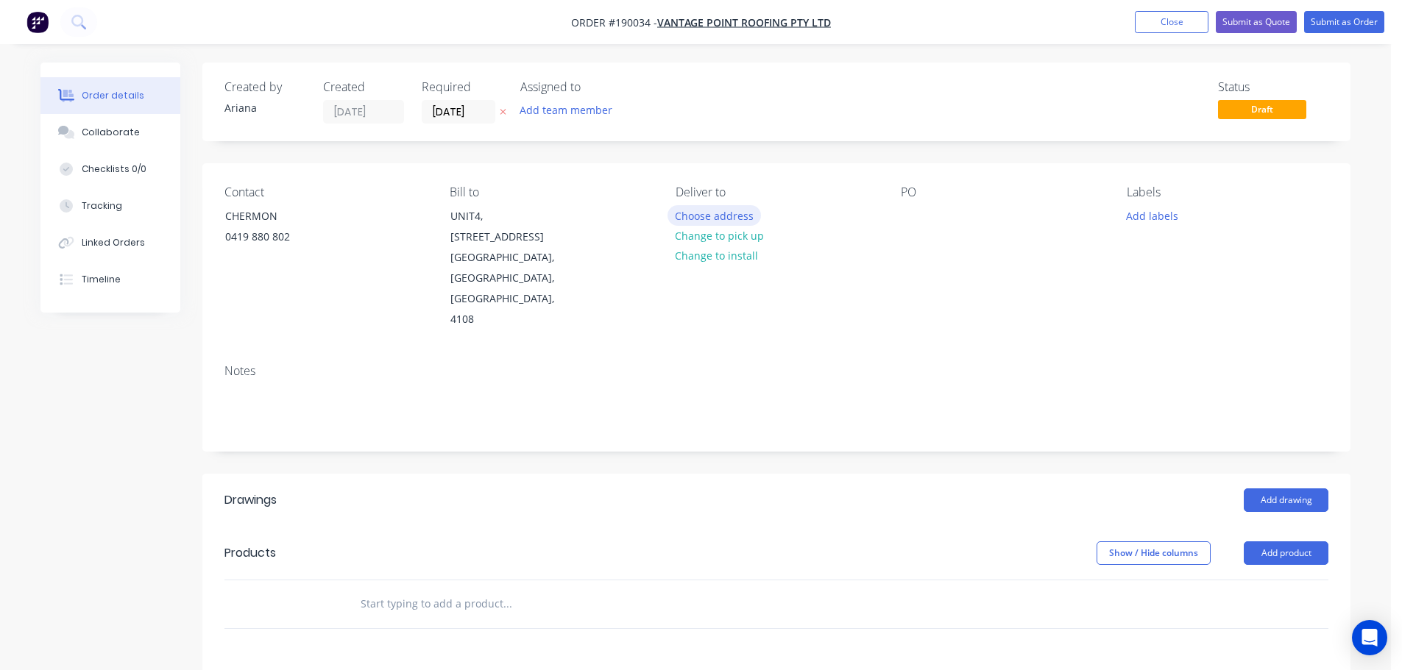
click at [720, 213] on button "Choose address" at bounding box center [714, 215] width 94 height 20
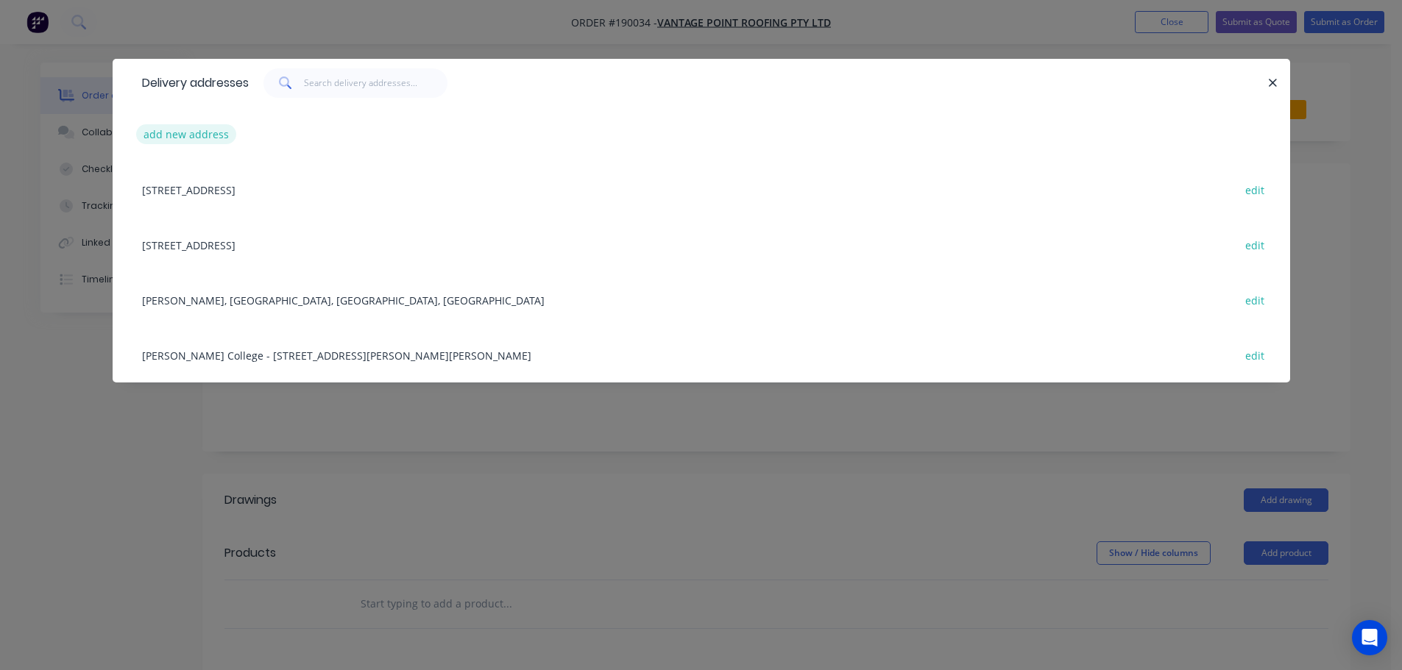
click at [187, 132] on button "add new address" at bounding box center [186, 134] width 101 height 20
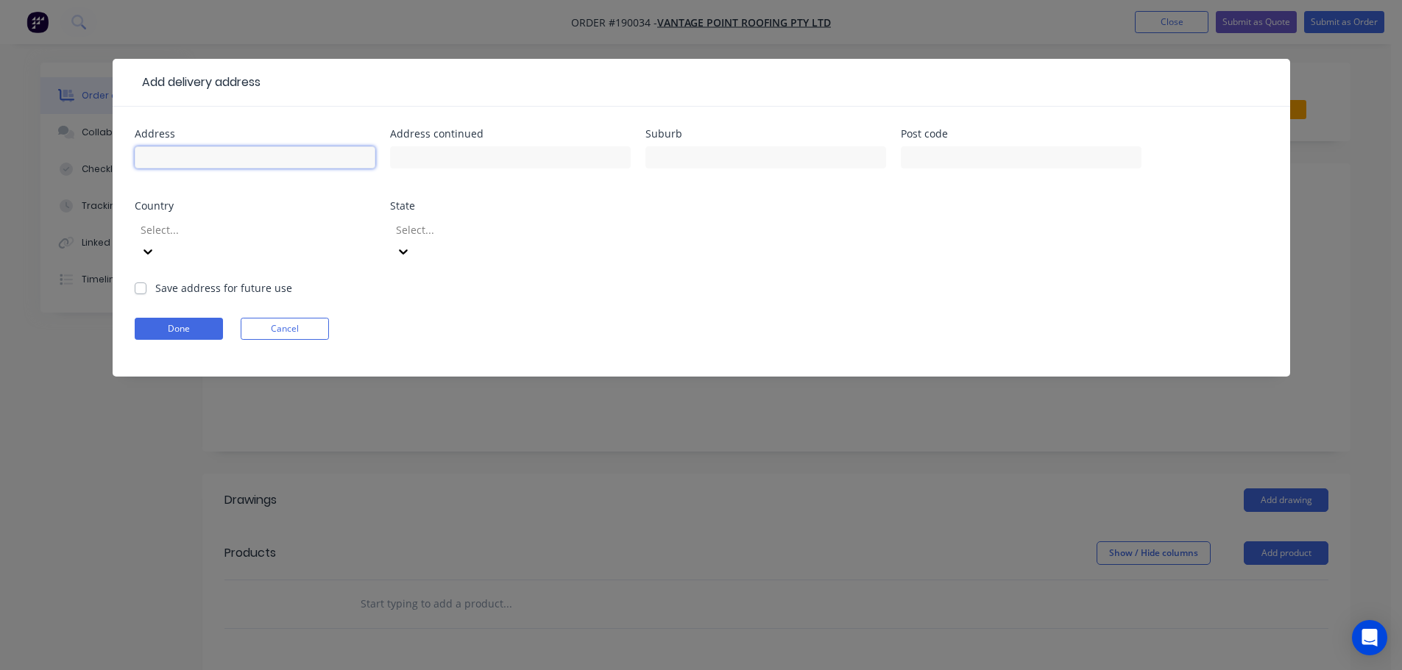
click at [188, 153] on input "text" at bounding box center [255, 157] width 241 height 22
type input "[STREET_ADDRESS]"
type input "[GEOGRAPHIC_DATA]"
click at [953, 160] on input "text" at bounding box center [1021, 157] width 241 height 22
type input "4053"
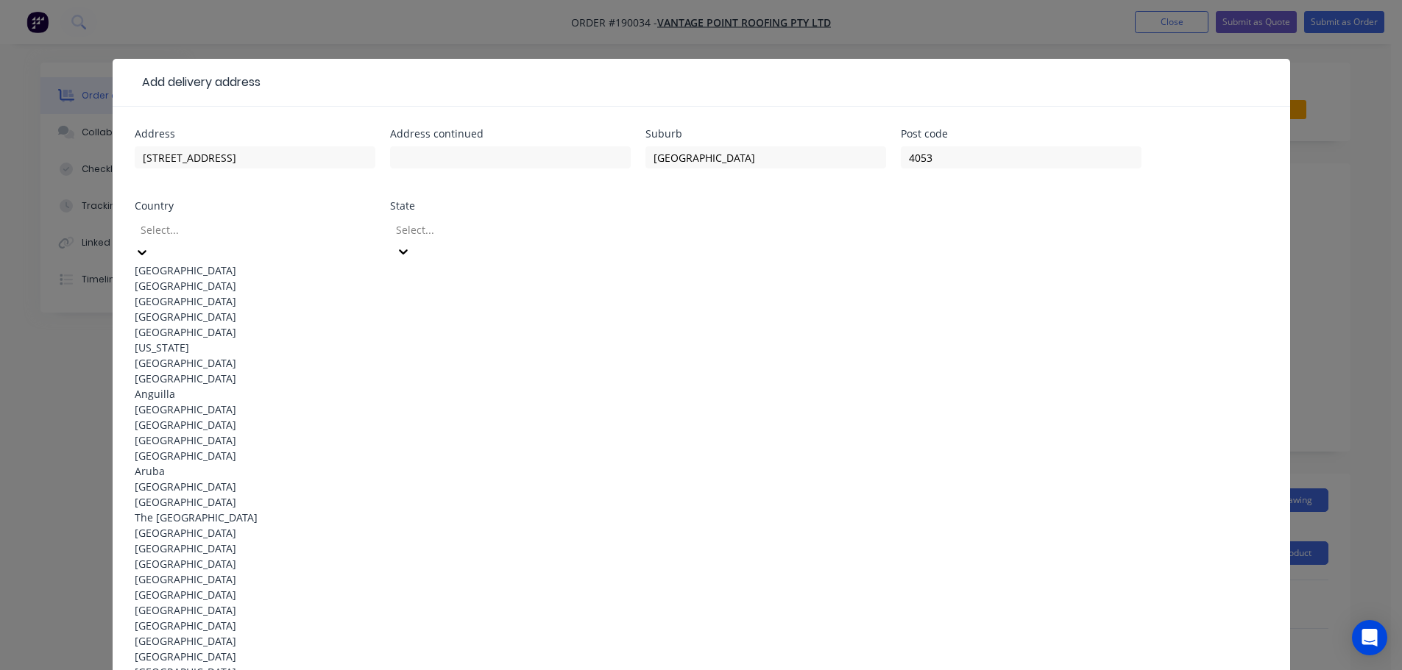
click at [251, 265] on div "[GEOGRAPHIC_DATA]" at bounding box center [255, 270] width 241 height 15
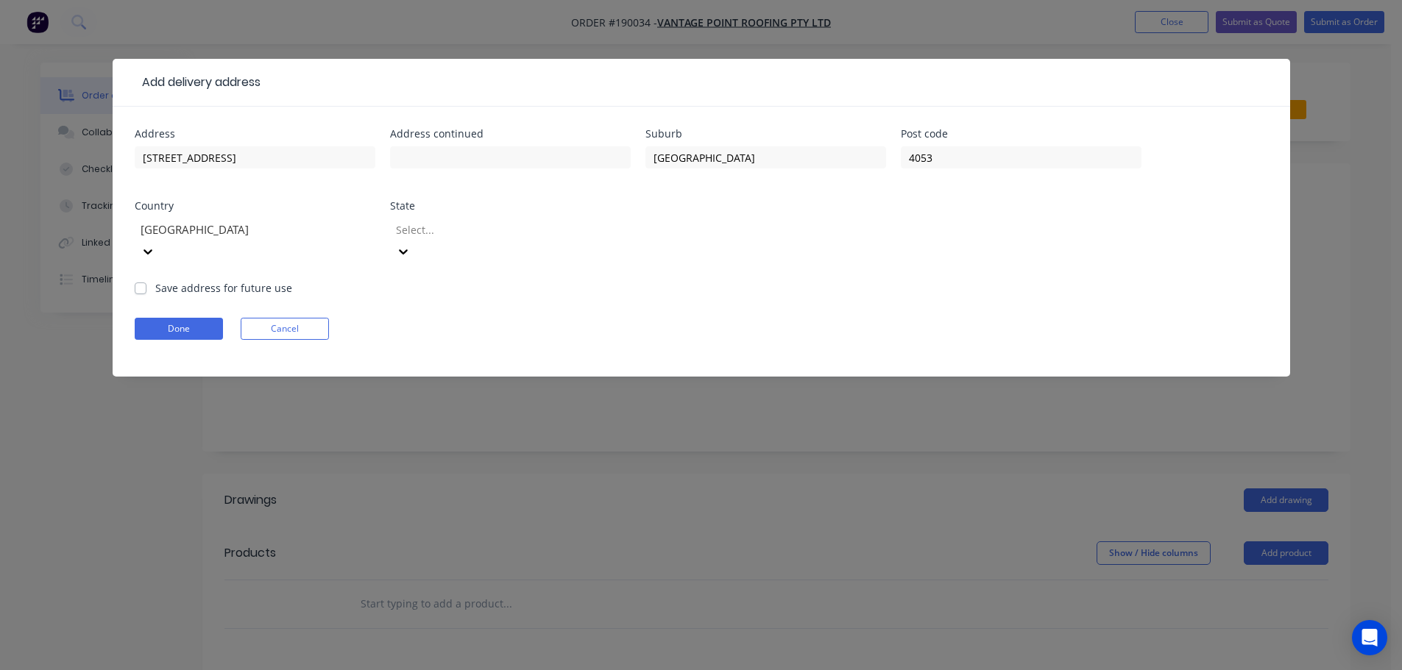
drag, startPoint x: 617, startPoint y: 233, endPoint x: 611, endPoint y: 243, distance: 10.9
click at [411, 244] on icon at bounding box center [403, 251] width 15 height 15
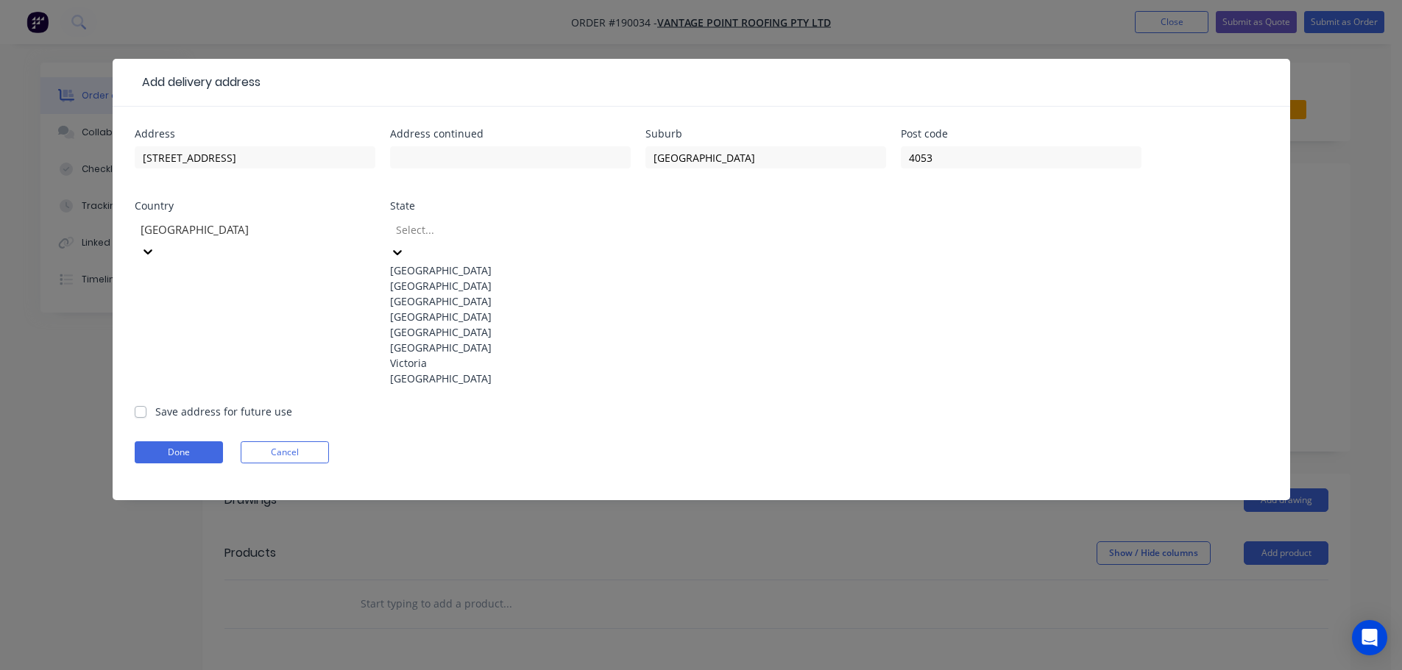
click at [483, 324] on div "[GEOGRAPHIC_DATA]" at bounding box center [510, 316] width 241 height 15
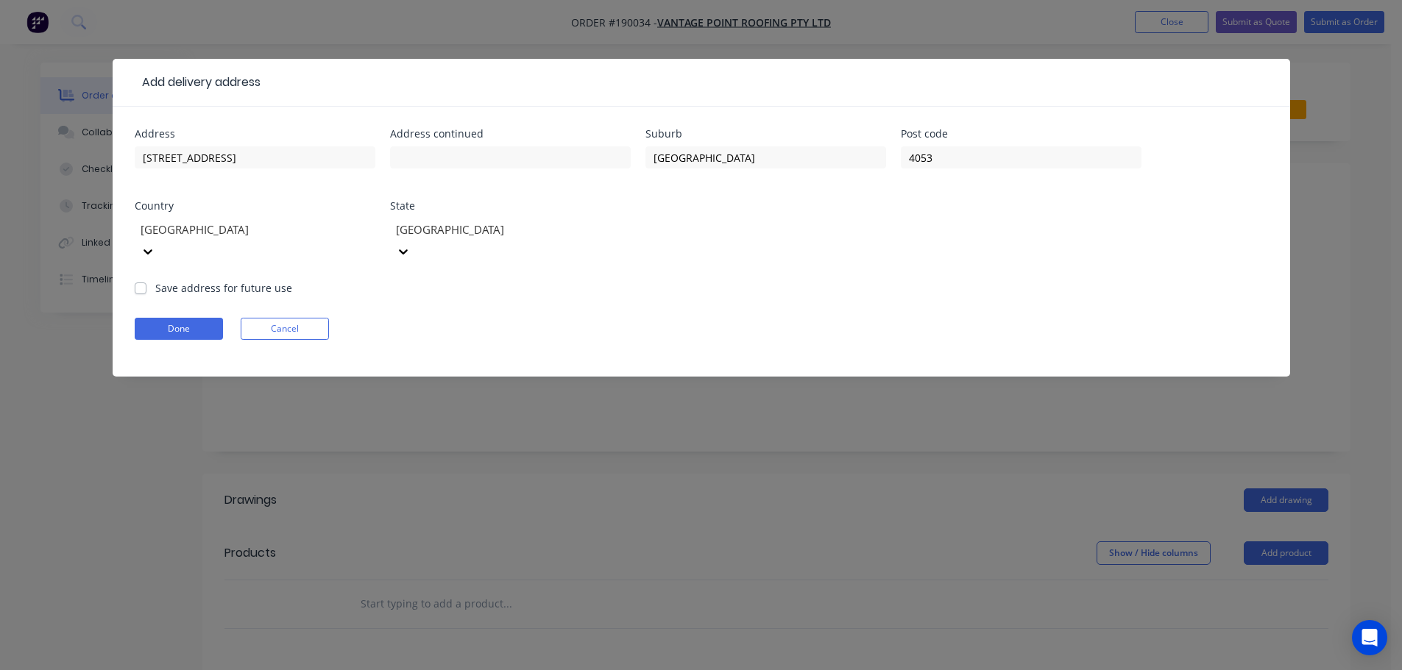
click at [776, 318] on div "Done Cancel" at bounding box center [701, 329] width 1133 height 22
click at [182, 318] on button "Done" at bounding box center [179, 329] width 88 height 22
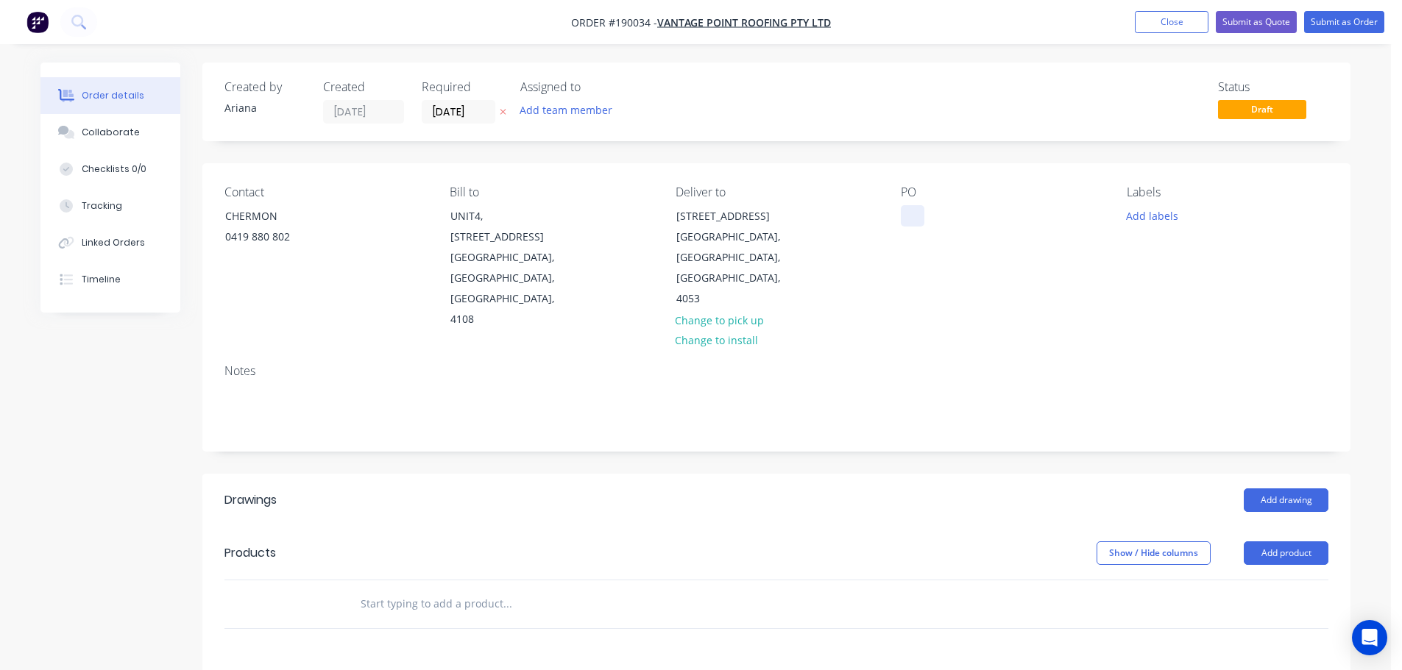
click at [916, 214] on div at bounding box center [913, 215] width 24 height 21
click at [1000, 252] on div "PO J004340" at bounding box center [1002, 257] width 202 height 145
drag, startPoint x: 1154, startPoint y: 215, endPoint x: 1212, endPoint y: 229, distance: 59.8
click at [1155, 215] on button "Add labels" at bounding box center [1152, 215] width 68 height 20
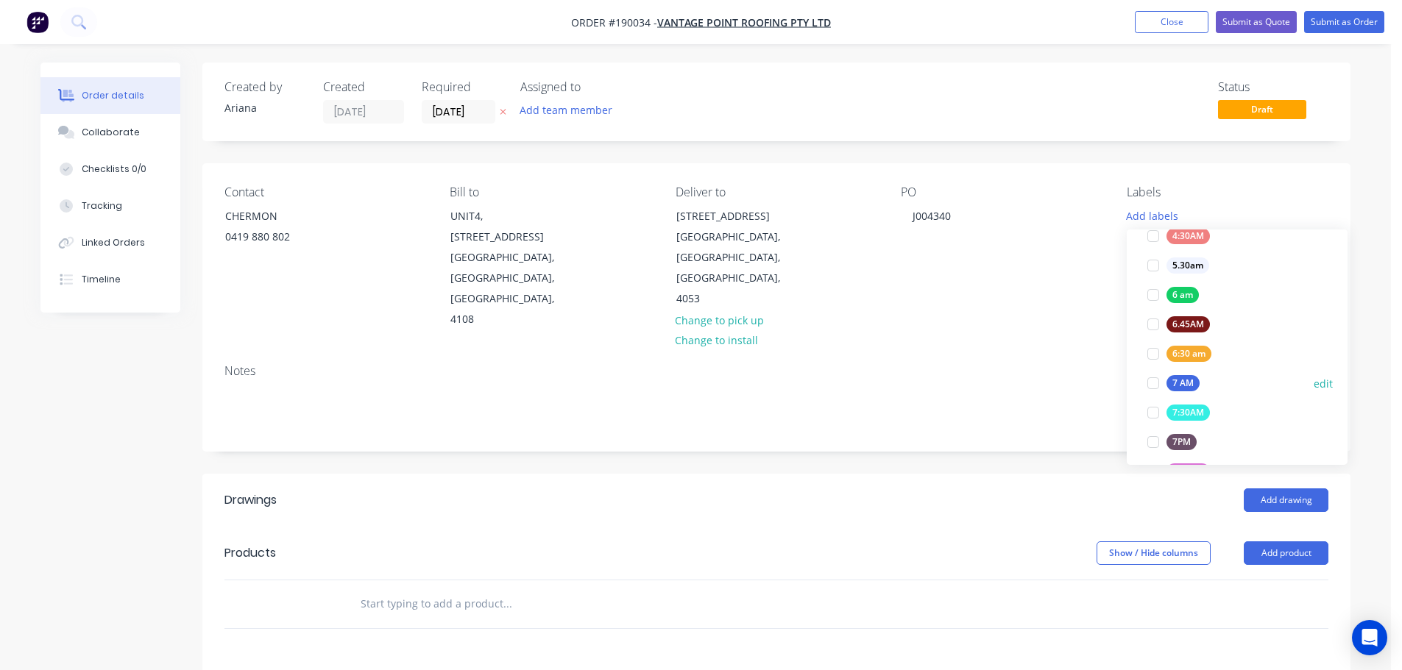
click at [1156, 385] on div at bounding box center [1152, 383] width 29 height 29
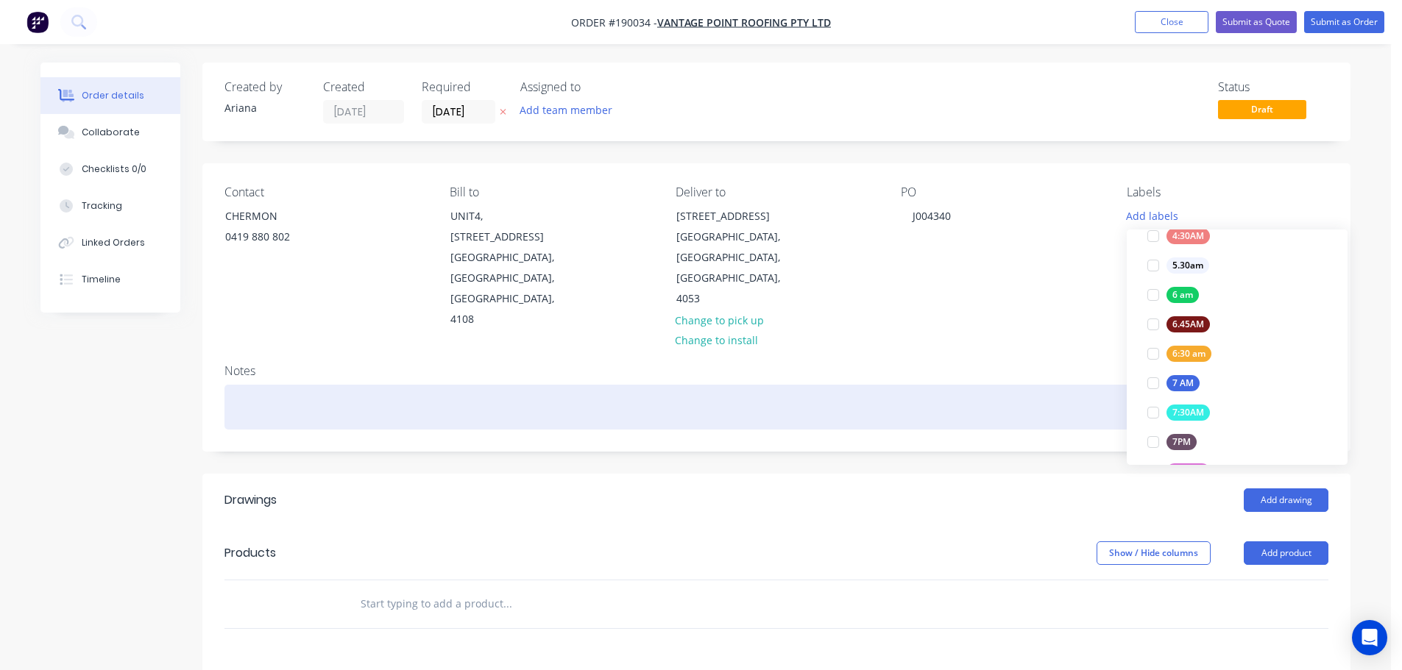
scroll to position [0, 0]
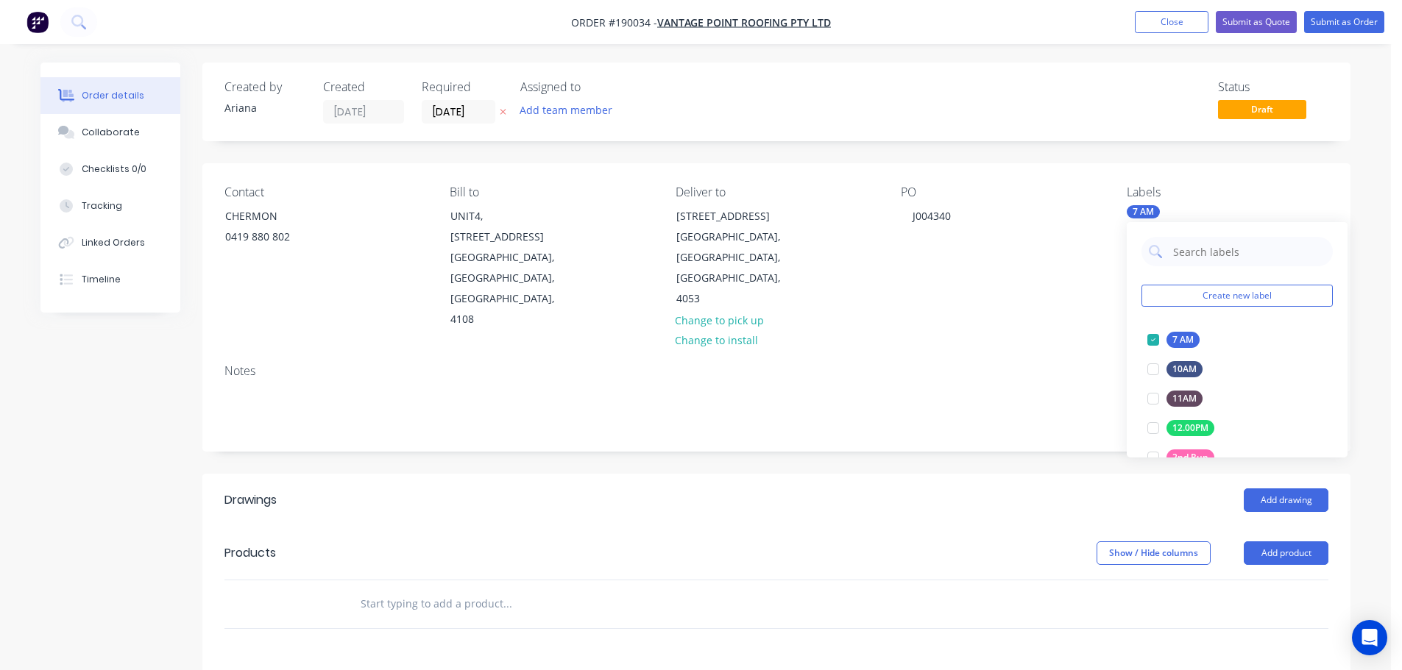
click at [1044, 305] on div "Contact CHERMON [PHONE_NUMBER] Bill to UNIT4, [STREET_ADDRESS][GEOGRAPHIC_DATA]…" at bounding box center [776, 257] width 1148 height 189
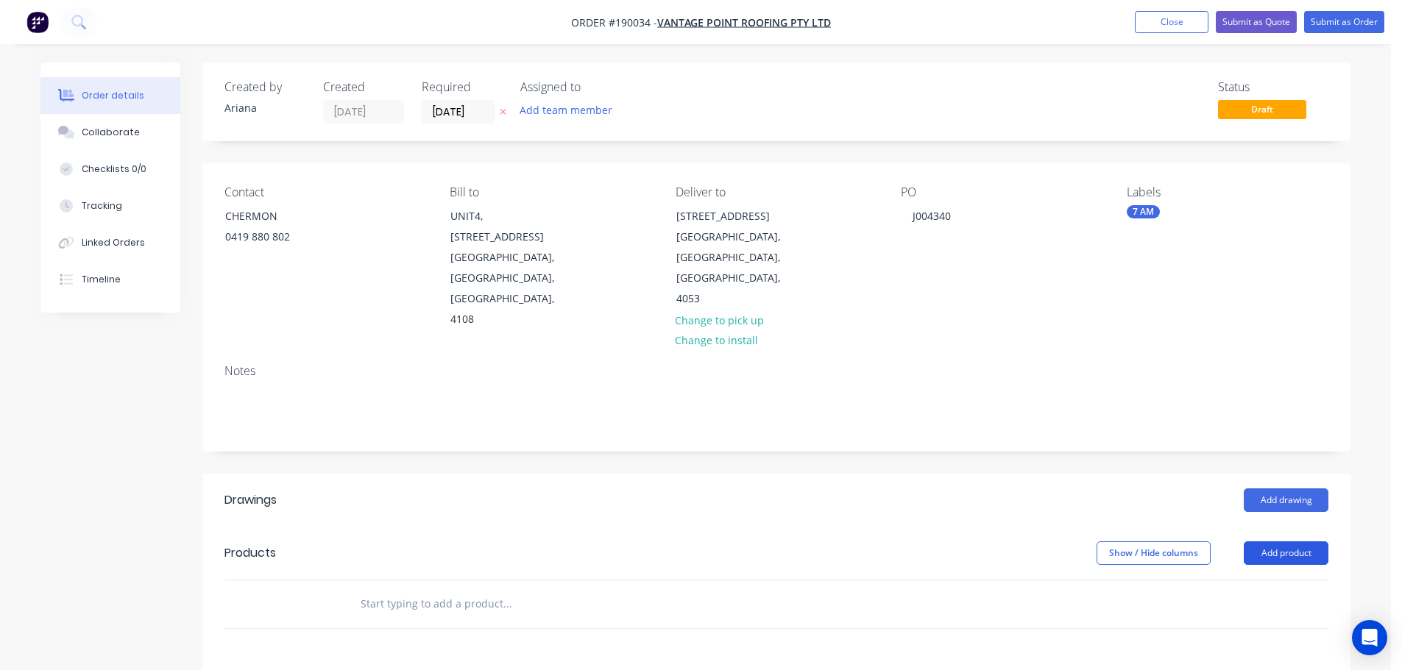
click at [1282, 542] on button "Add product" at bounding box center [1286, 554] width 85 height 24
click at [1260, 580] on div "Product catalogue" at bounding box center [1258, 590] width 113 height 21
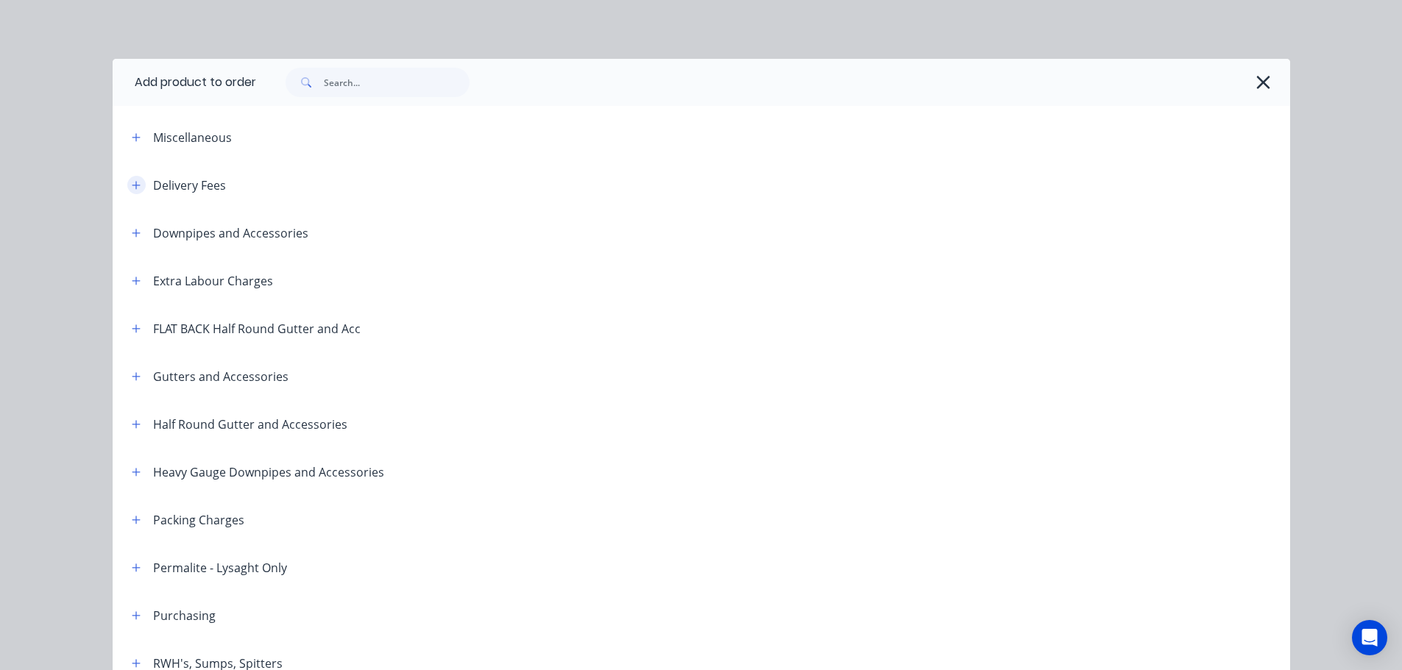
click at [137, 182] on button "button" at bounding box center [136, 185] width 18 height 18
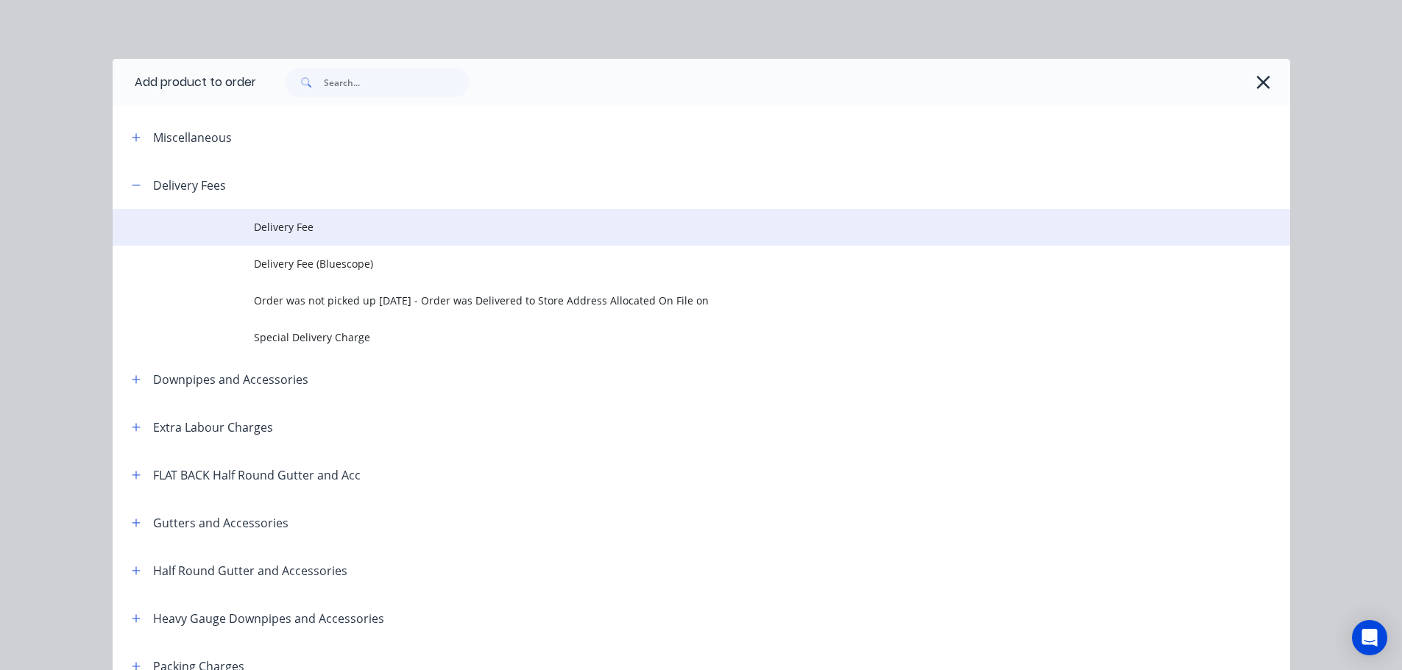
click at [313, 235] on span "Delivery Fee" at bounding box center [668, 226] width 829 height 15
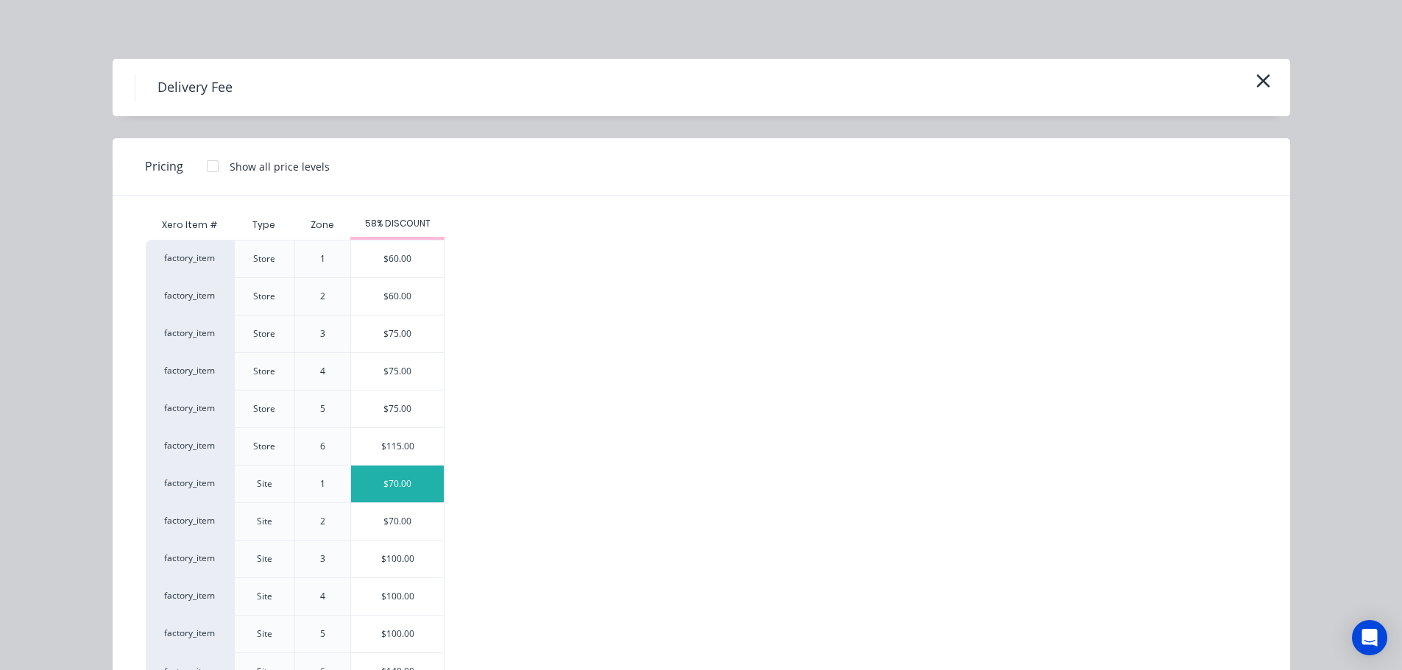
click at [415, 484] on div "$70.00" at bounding box center [397, 484] width 93 height 37
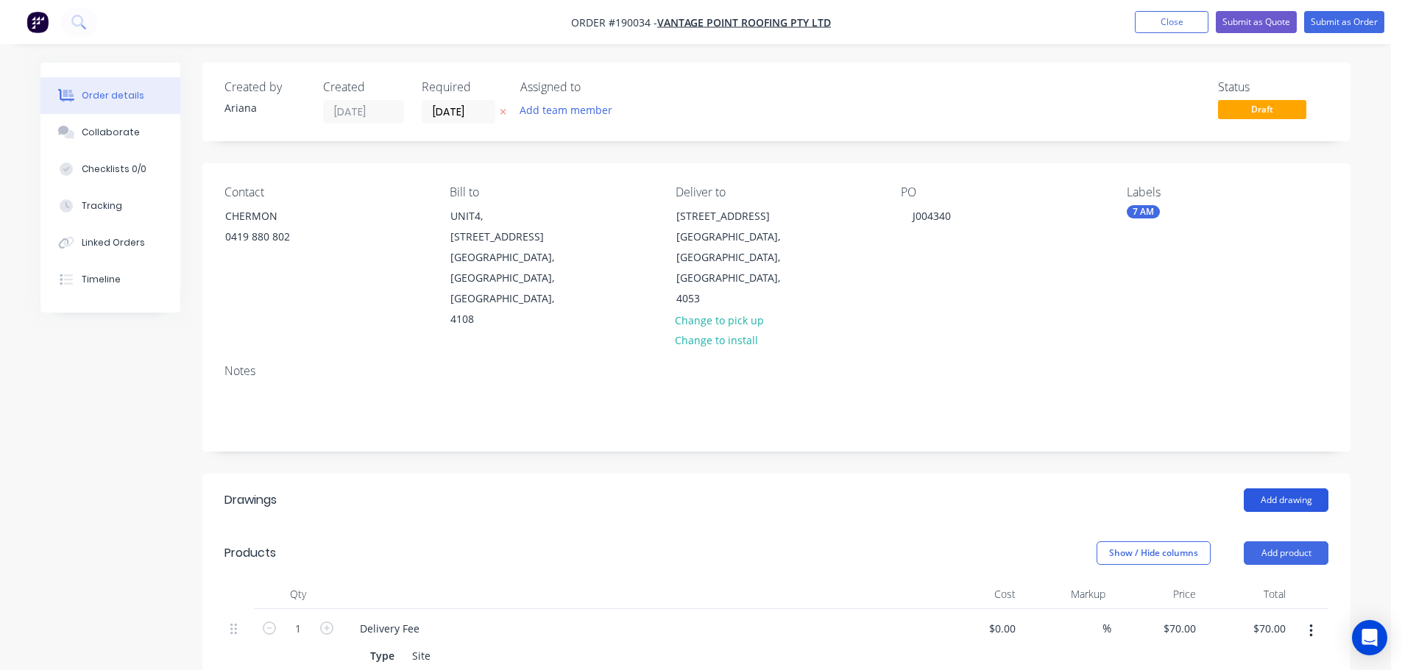
click at [1302, 489] on button "Add drawing" at bounding box center [1286, 501] width 85 height 24
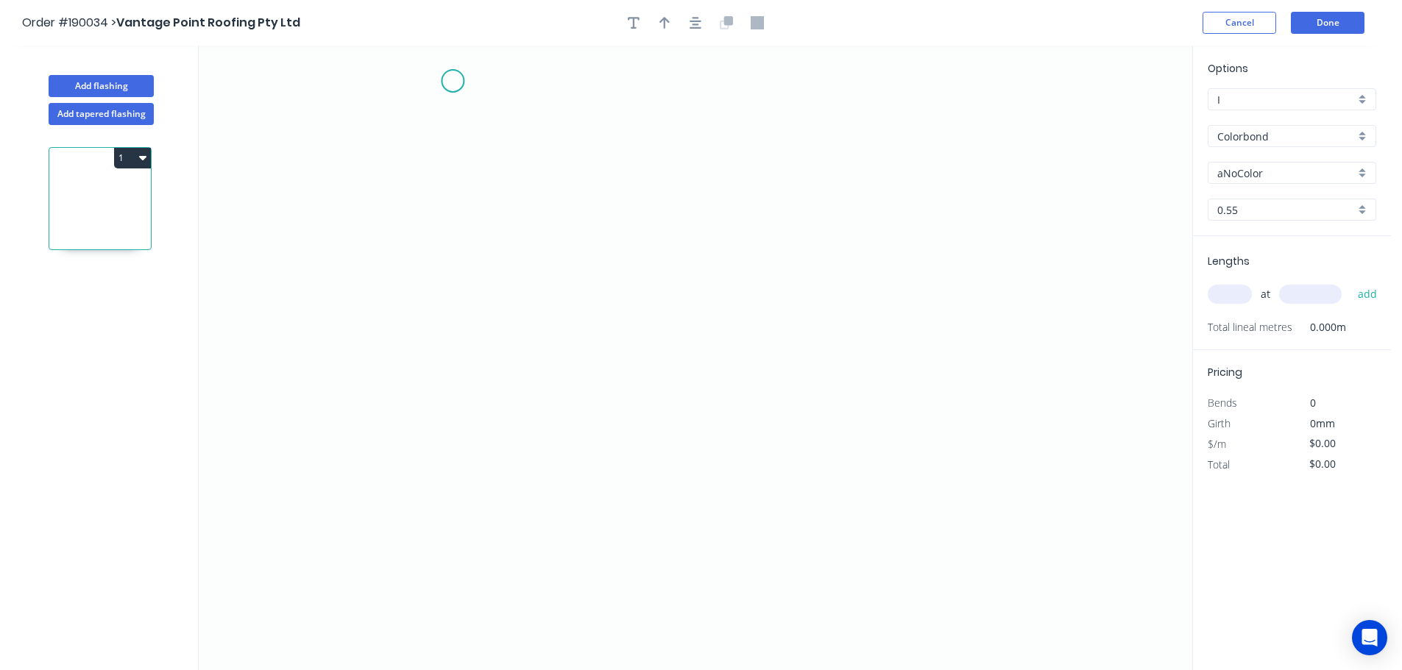
click at [453, 81] on icon "0" at bounding box center [695, 358] width 993 height 625
click at [458, 462] on icon "0" at bounding box center [695, 358] width 993 height 625
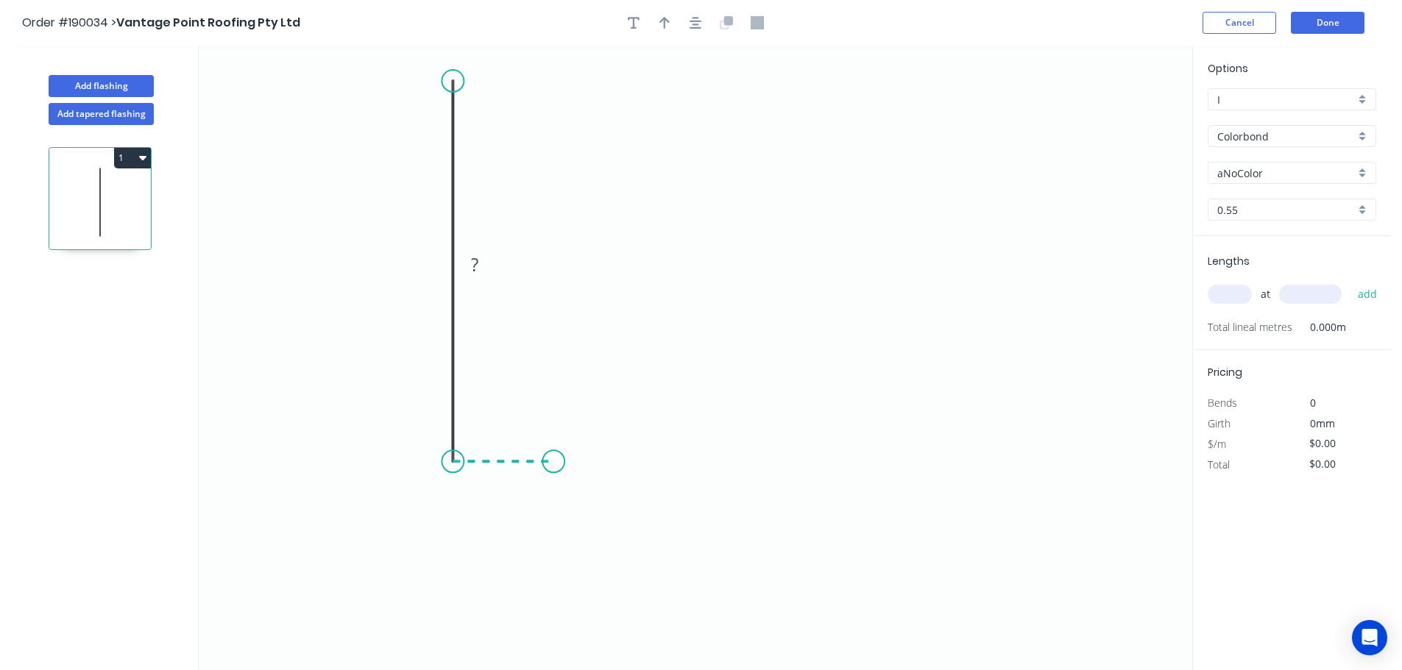
click at [553, 457] on icon "0 ?" at bounding box center [695, 358] width 993 height 625
click at [555, 552] on icon "0 ? ?" at bounding box center [695, 358] width 993 height 625
click at [555, 552] on circle at bounding box center [553, 551] width 22 height 22
click at [574, 498] on tspan "?" at bounding box center [575, 499] width 7 height 24
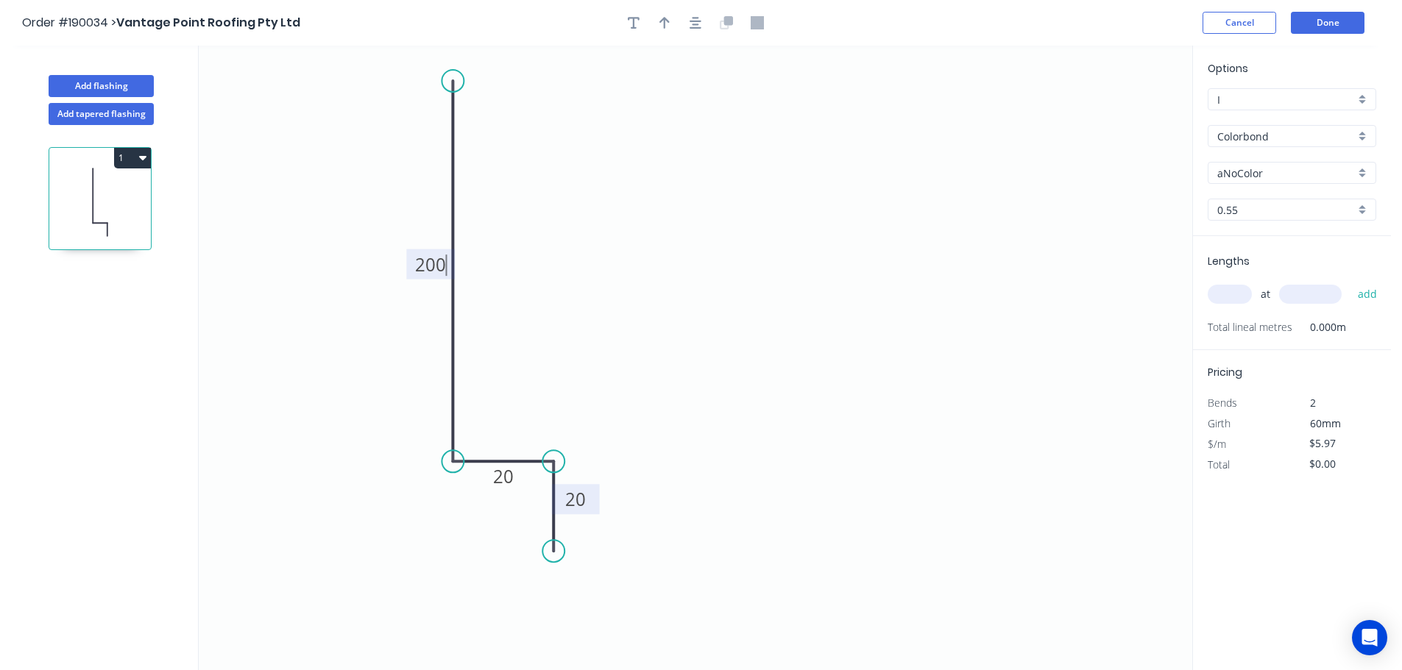
click at [659, 483] on icon "0 200 20 20" at bounding box center [695, 358] width 993 height 625
type input "$9.84"
click at [698, 360] on icon "0 200 20 20" at bounding box center [695, 358] width 993 height 625
click at [664, 21] on icon "button" at bounding box center [664, 23] width 10 height 12
drag, startPoint x: 1035, startPoint y: 163, endPoint x: 618, endPoint y: 249, distance: 426.0
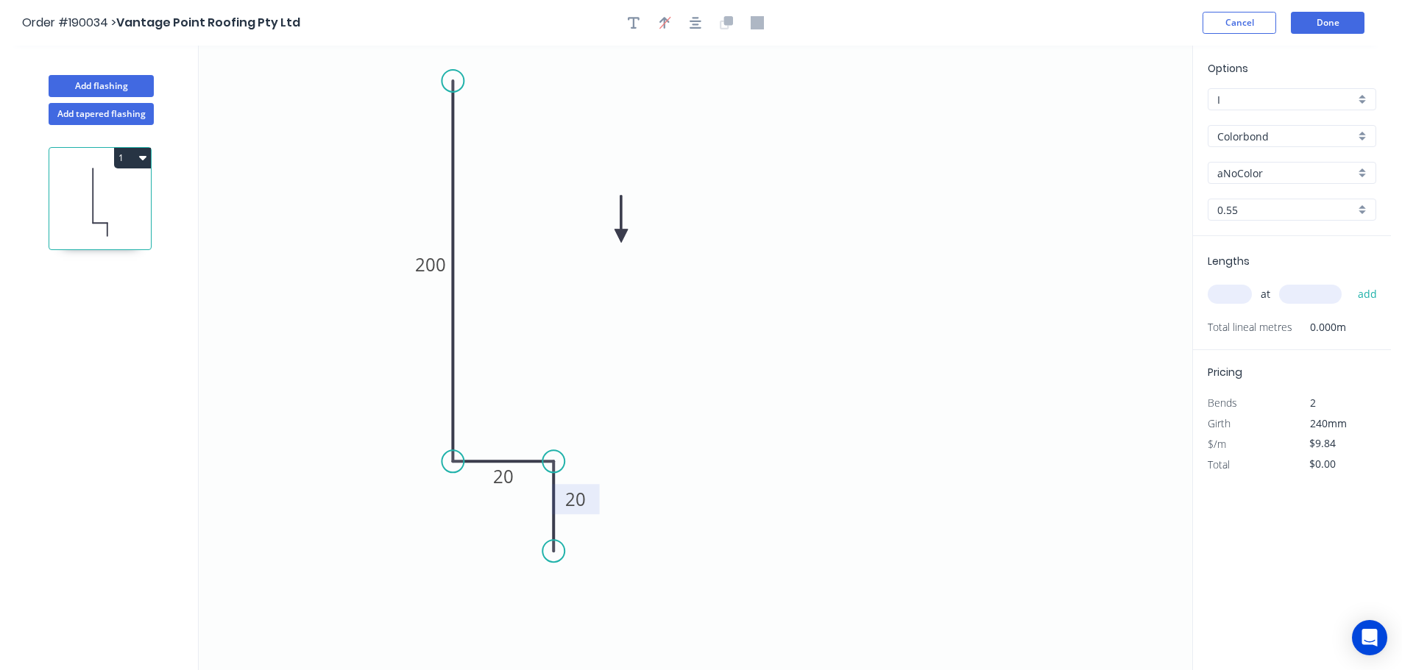
click at [618, 243] on icon at bounding box center [620, 219] width 13 height 47
click at [618, 249] on icon at bounding box center [617, 231] width 13 height 47
drag, startPoint x: 1366, startPoint y: 171, endPoint x: 1363, endPoint y: 182, distance: 10.5
click at [1366, 174] on div "aNoColor" at bounding box center [1291, 173] width 169 height 22
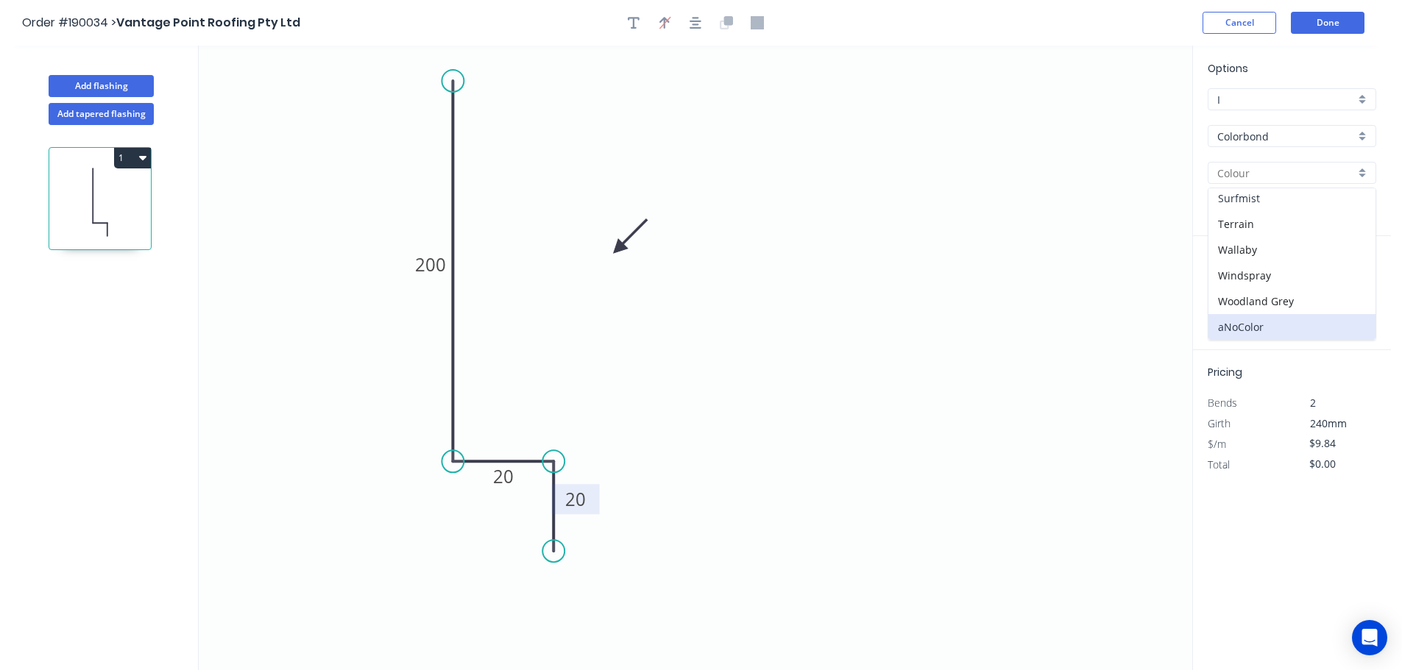
click at [1269, 202] on div "Surfmist" at bounding box center [1291, 198] width 167 height 26
type input "Surfmist"
click at [1233, 286] on input "text" at bounding box center [1229, 294] width 44 height 19
type input "1"
type input "700"
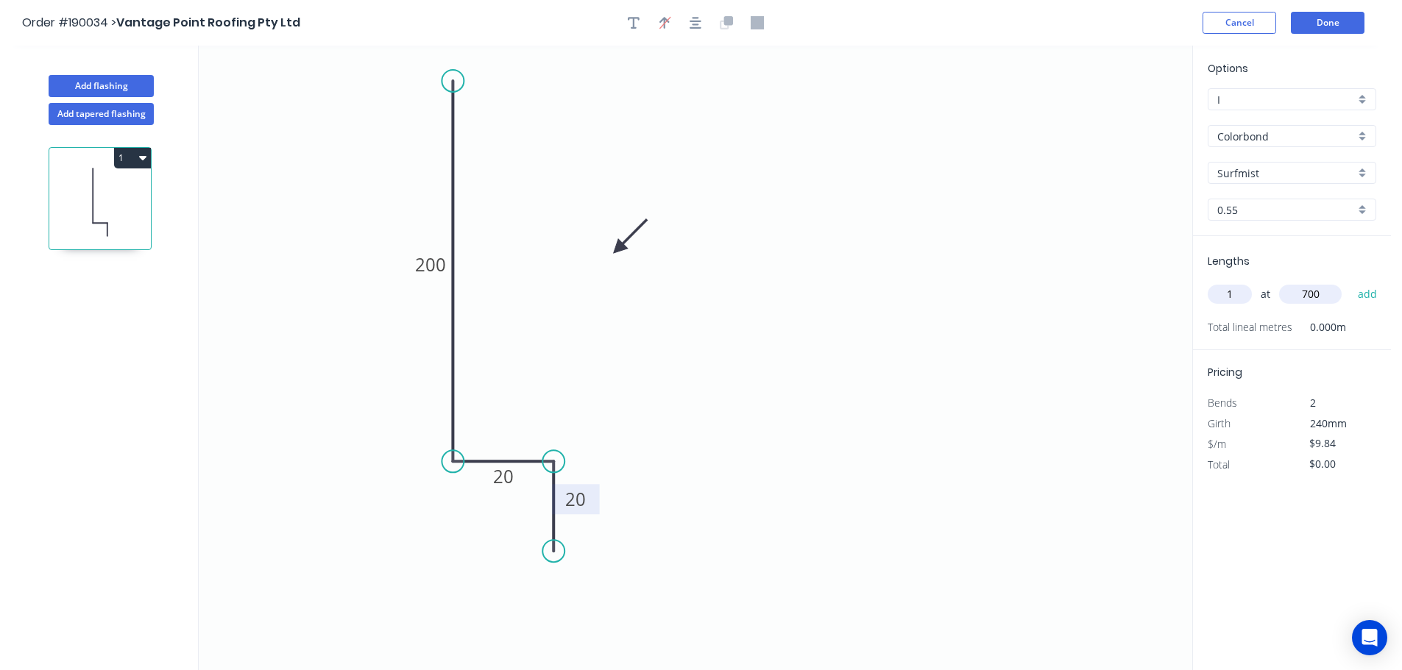
click at [1350, 282] on button "add" at bounding box center [1367, 294] width 35 height 25
type input "$9.84"
click at [1099, 355] on icon "0 200 20 20" at bounding box center [695, 358] width 993 height 625
click at [98, 78] on button "Add flashing" at bounding box center [101, 86] width 105 height 22
type input "$0.00"
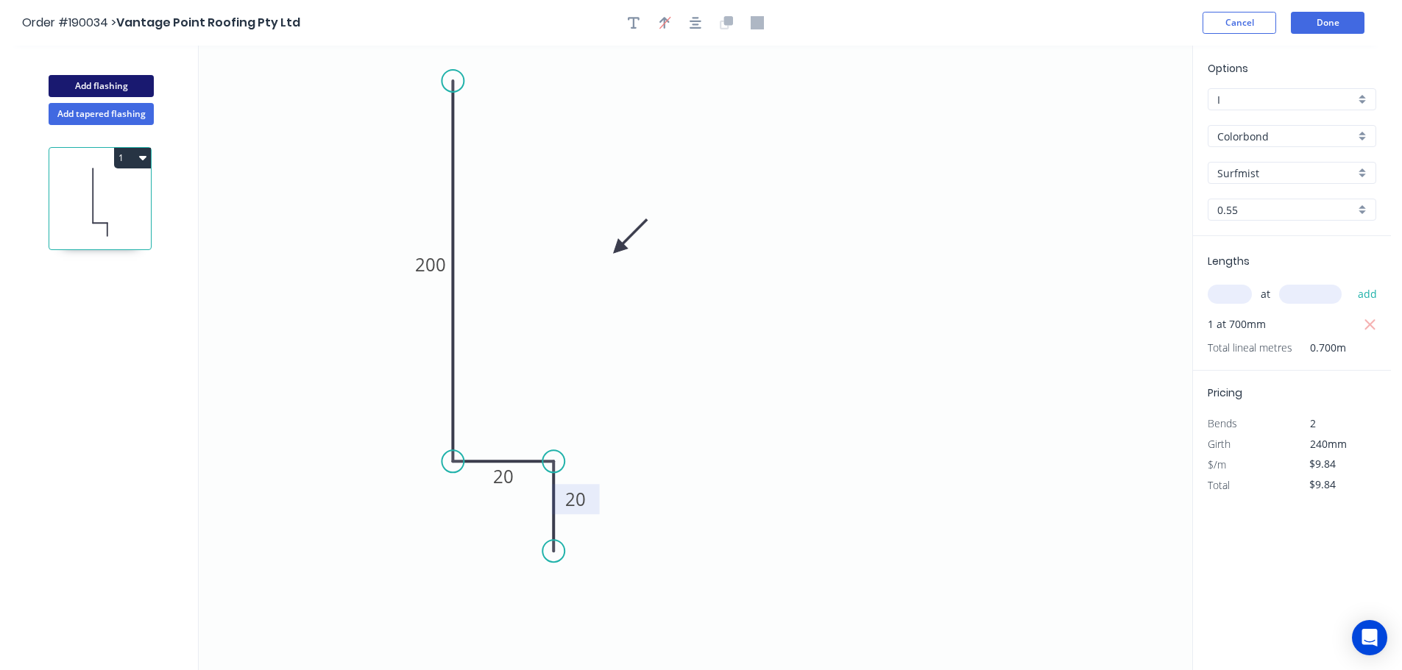
type input "$0.00"
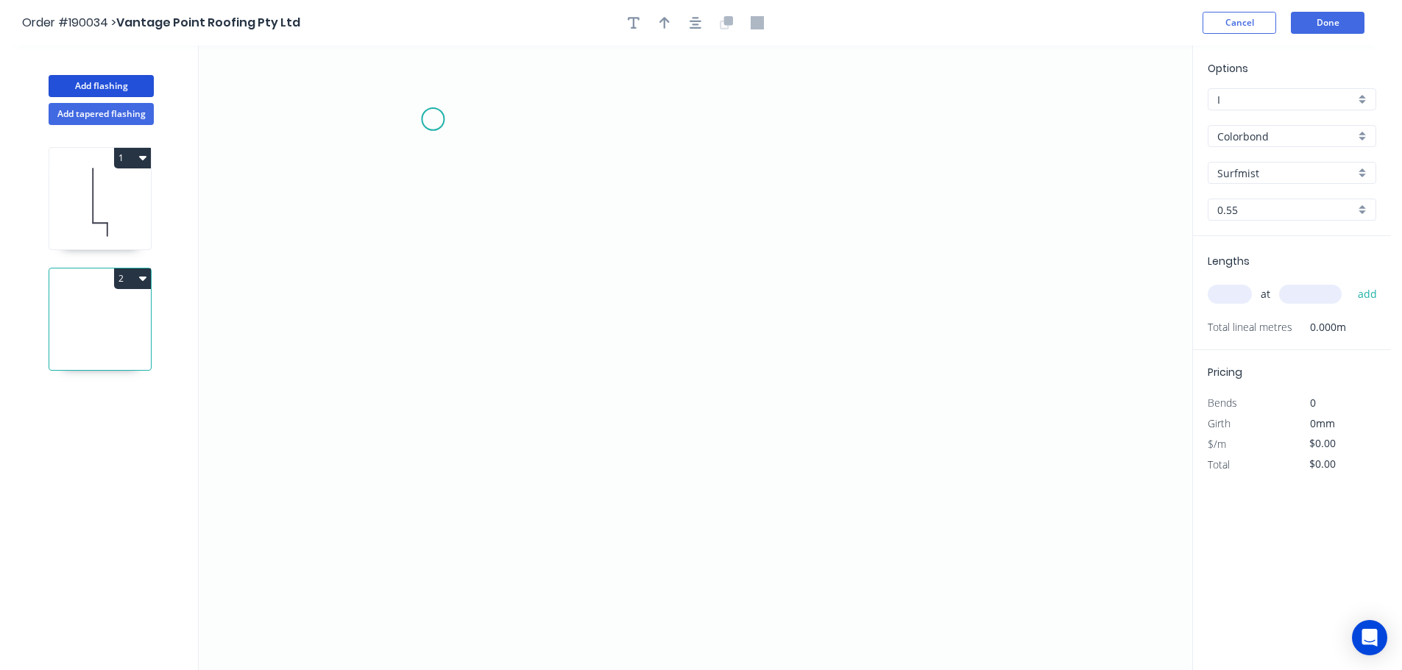
click at [433, 119] on icon "0" at bounding box center [695, 358] width 993 height 625
click at [434, 456] on icon "0" at bounding box center [695, 358] width 993 height 625
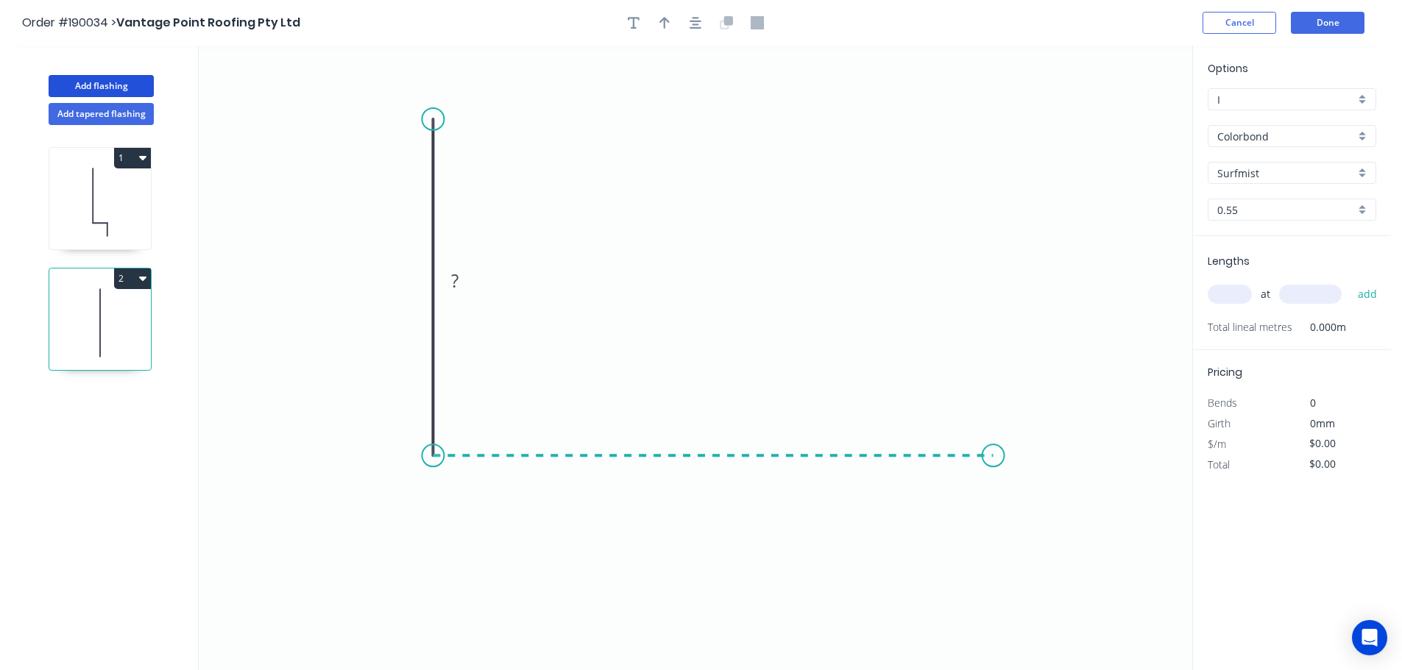
click at [993, 443] on icon "0 ?" at bounding box center [695, 358] width 993 height 625
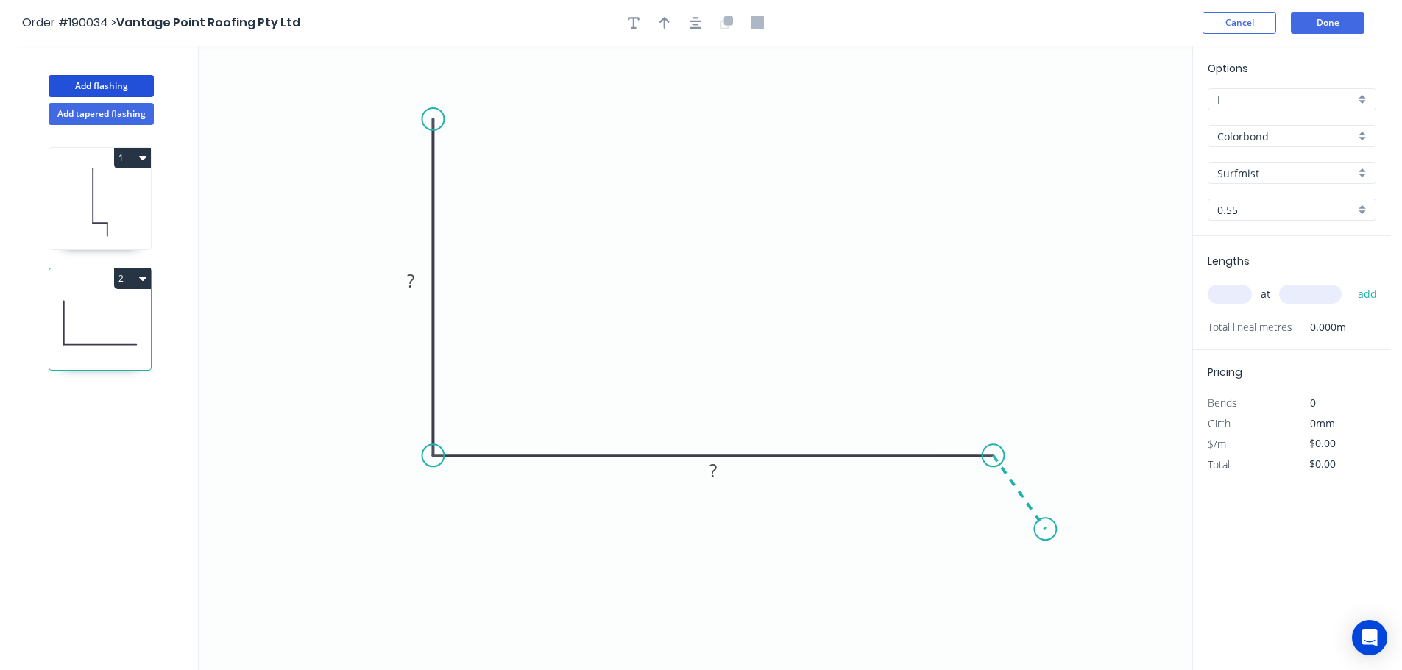
click at [1046, 530] on icon "0 ? ?" at bounding box center [695, 358] width 993 height 625
click at [1046, 530] on circle at bounding box center [1045, 529] width 22 height 22
click at [414, 277] on tspan "?" at bounding box center [410, 281] width 7 height 24
click at [479, 279] on icon "0 150 ? ? ? º" at bounding box center [695, 358] width 993 height 625
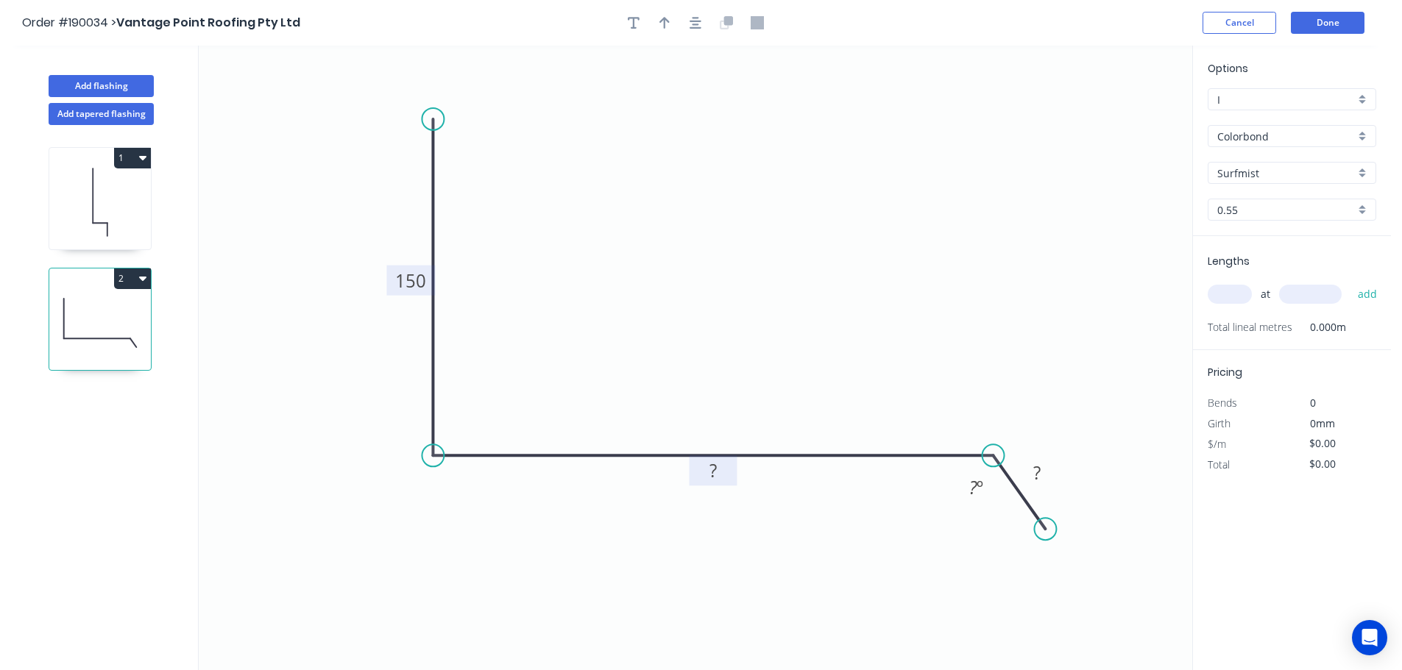
click at [712, 472] on tspan "?" at bounding box center [712, 470] width 7 height 24
click at [1002, 531] on div "Hide angle" at bounding box center [1048, 534] width 148 height 30
click at [1042, 468] on rect at bounding box center [1036, 474] width 29 height 21
click at [804, 257] on icon "0 150 230 40" at bounding box center [695, 358] width 993 height 625
type input "$13.71"
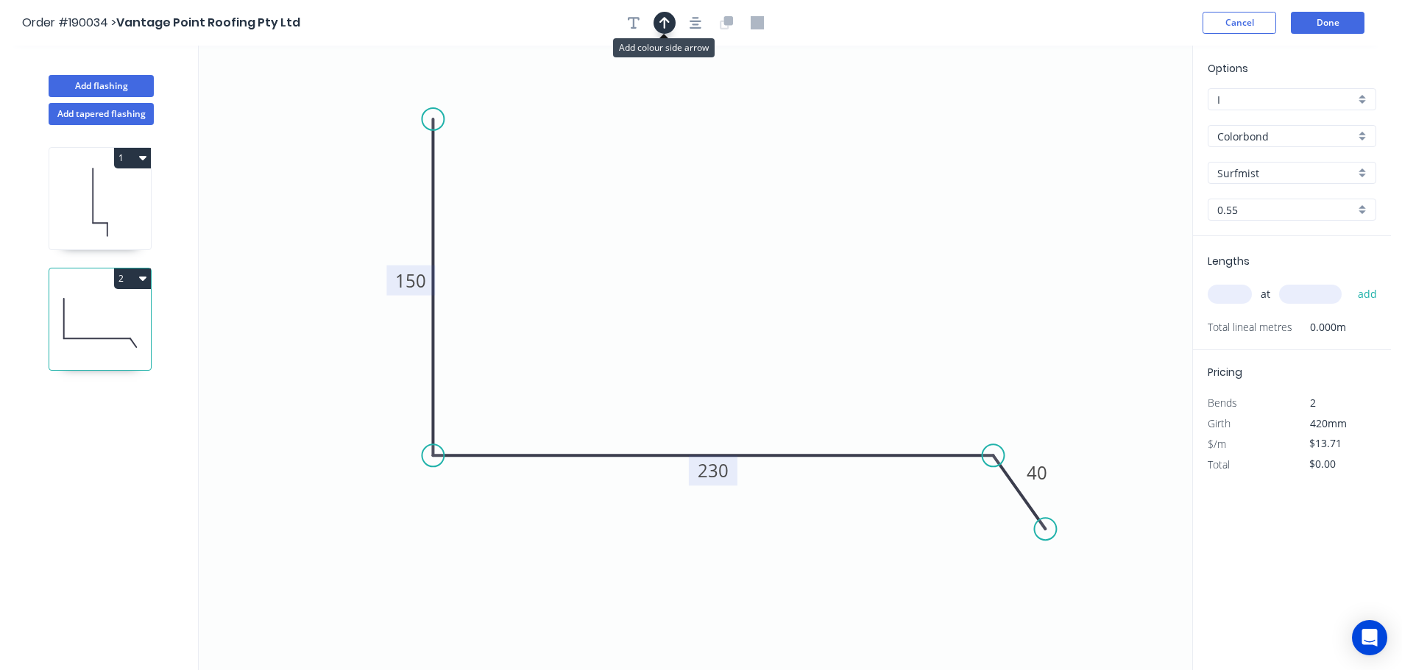
click at [664, 20] on icon "button" at bounding box center [664, 23] width 10 height 12
drag, startPoint x: 1116, startPoint y: 116, endPoint x: 707, endPoint y: 269, distance: 436.1
click at [707, 269] on icon at bounding box center [706, 251] width 13 height 47
click at [1241, 294] on input "text" at bounding box center [1229, 294] width 44 height 19
type input "1"
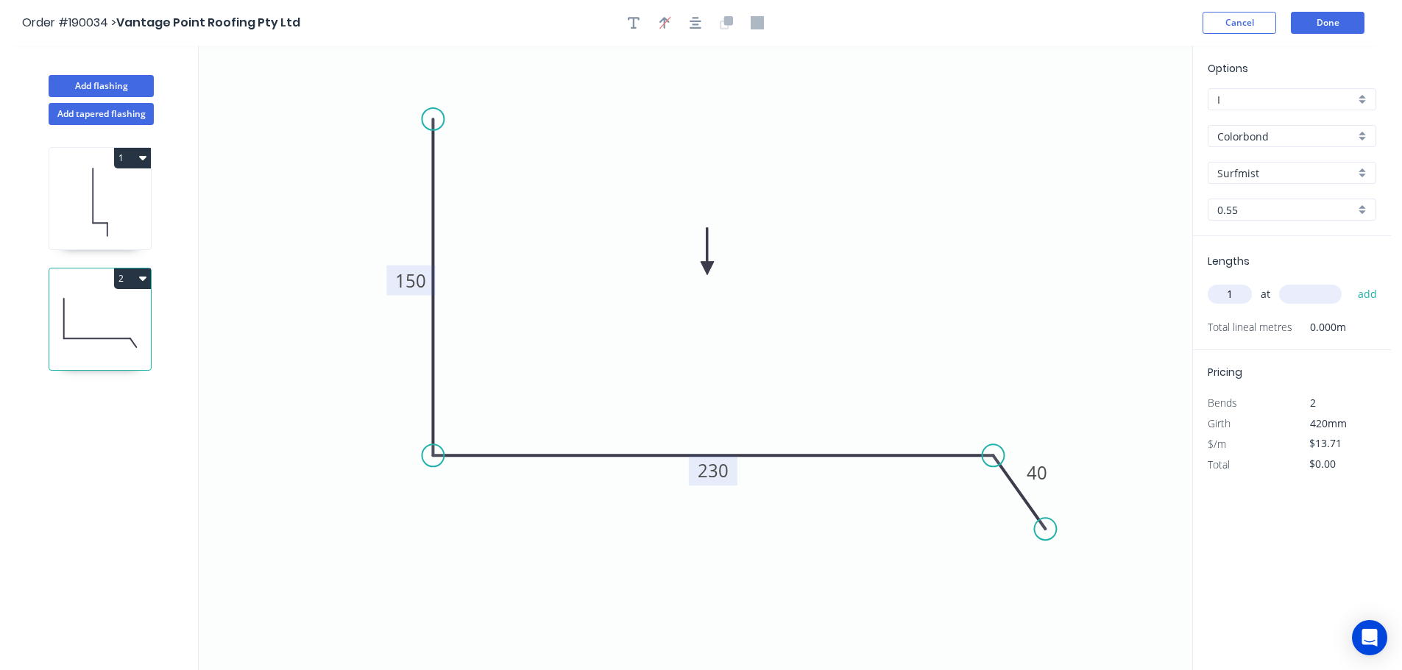
click at [1327, 297] on input "text" at bounding box center [1310, 294] width 63 height 19
type input "4100"
click at [1350, 282] on button "add" at bounding box center [1367, 294] width 35 height 25
type input "$56.21"
click at [959, 202] on icon "0 150 230 40" at bounding box center [695, 358] width 993 height 625
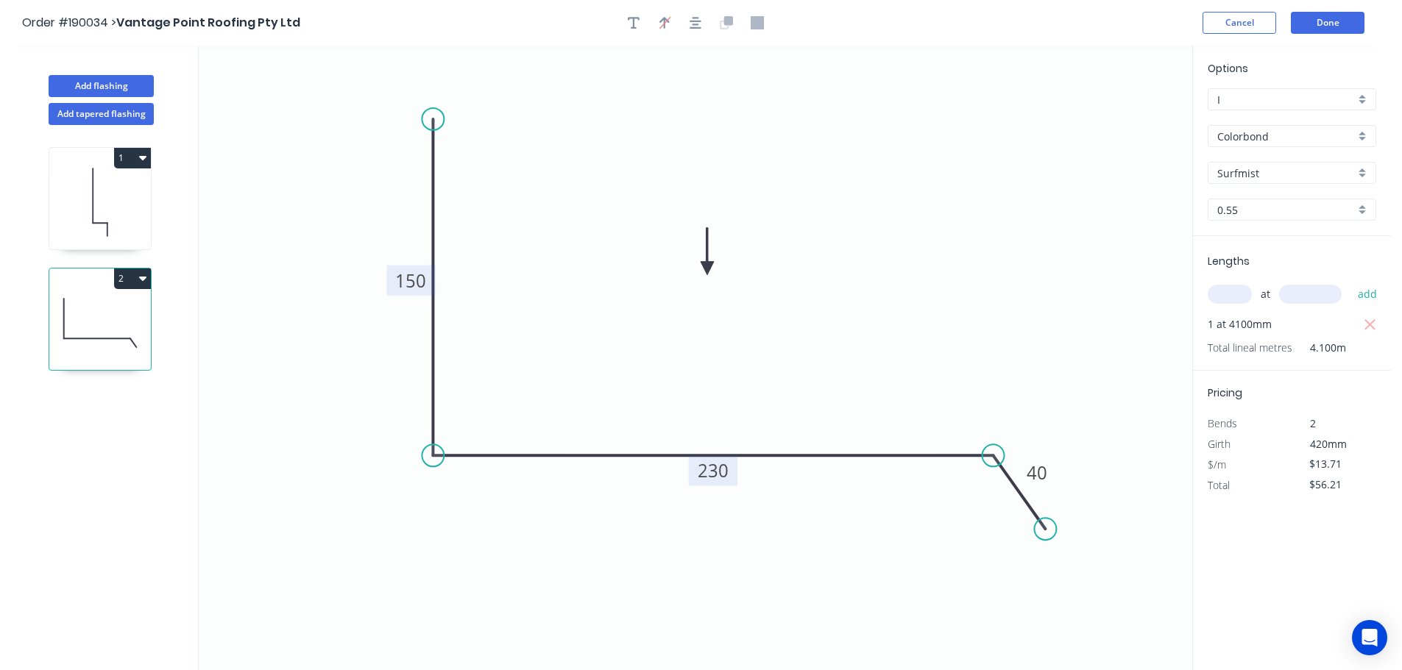
drag, startPoint x: 119, startPoint y: 205, endPoint x: 172, endPoint y: 196, distance: 53.6
click at [120, 205] on icon at bounding box center [100, 202] width 102 height 94
type input "$9.84"
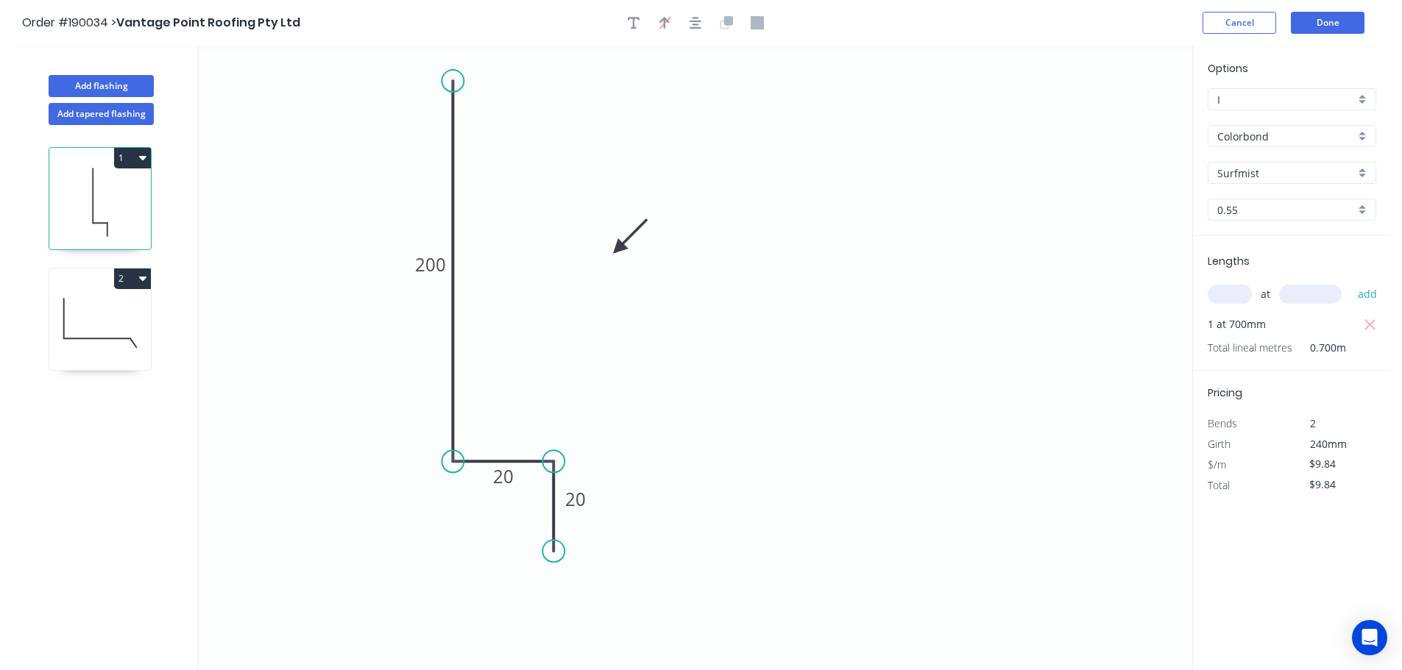
click at [114, 310] on icon at bounding box center [100, 323] width 102 height 94
type input "$13.71"
type input "$56.21"
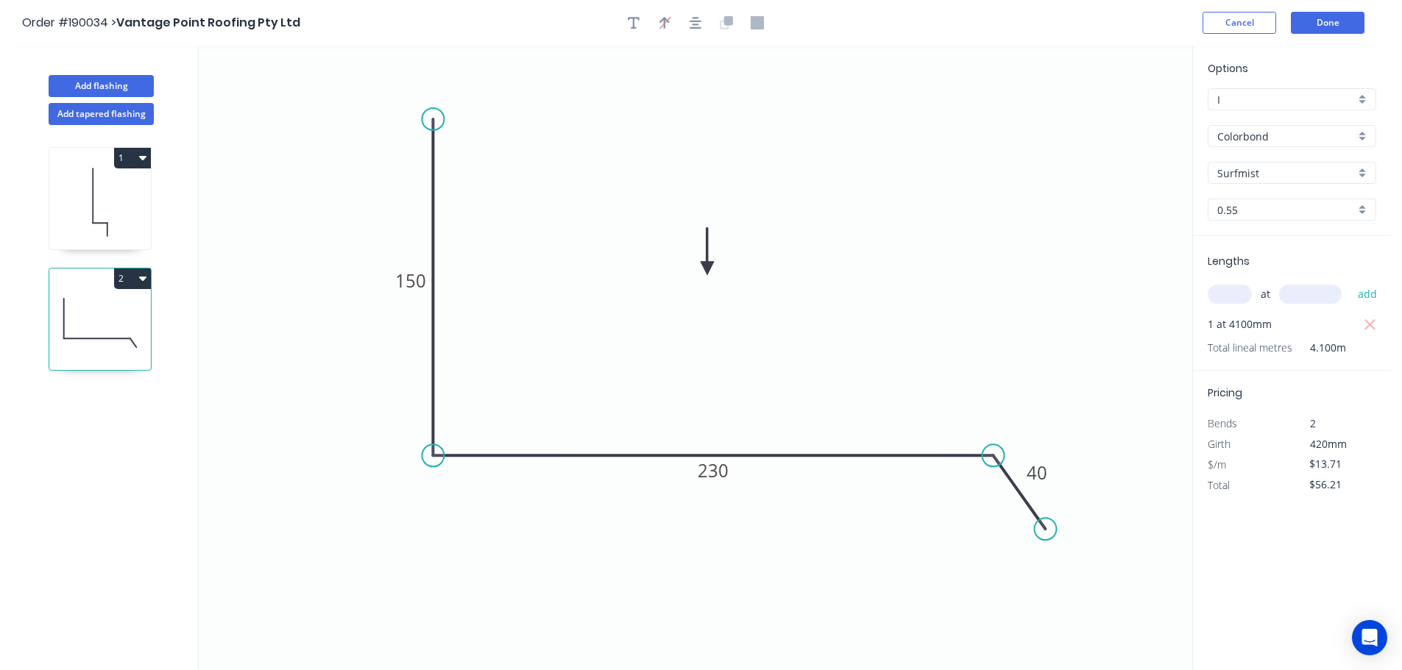
click at [114, 201] on icon at bounding box center [100, 202] width 102 height 94
type input "$9.84"
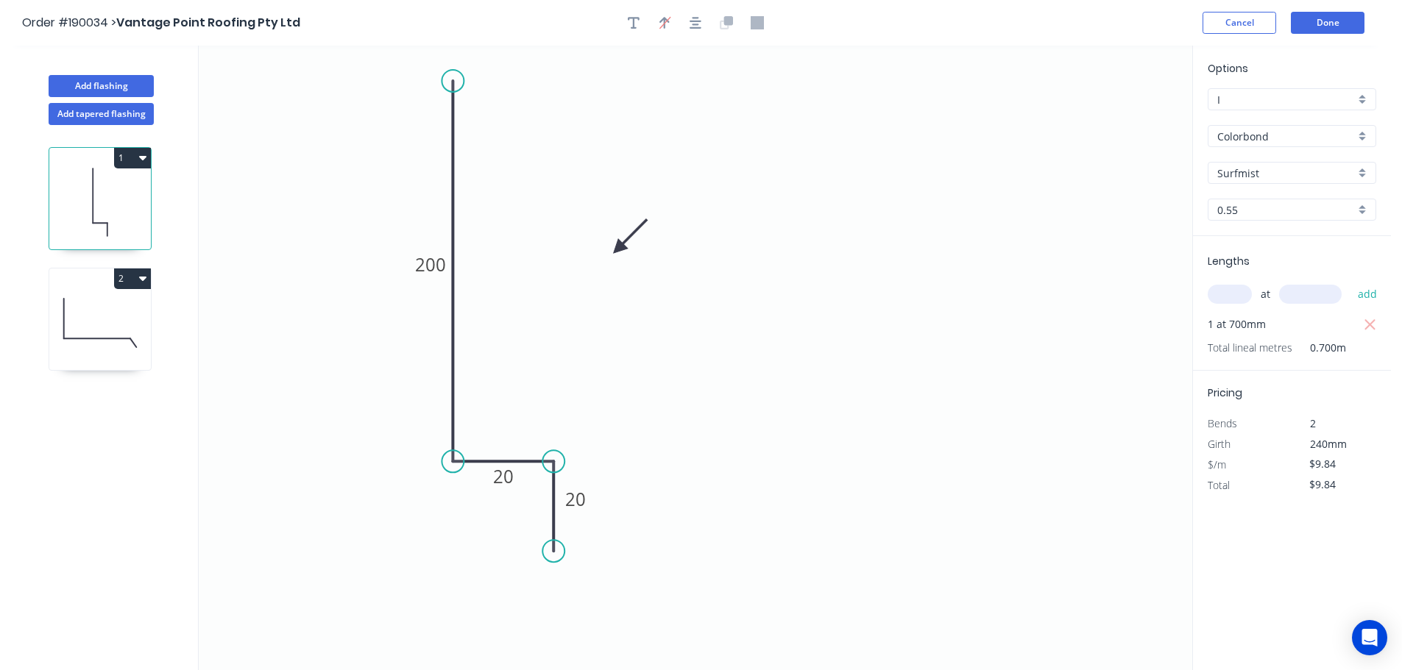
click at [945, 233] on icon "0 200 20 20" at bounding box center [695, 358] width 993 height 625
click at [840, 294] on icon "0 200 20 20" at bounding box center [695, 358] width 993 height 625
drag, startPoint x: 82, startPoint y: 318, endPoint x: 192, endPoint y: 305, distance: 111.2
click at [85, 317] on icon at bounding box center [100, 323] width 102 height 94
type input "$13.71"
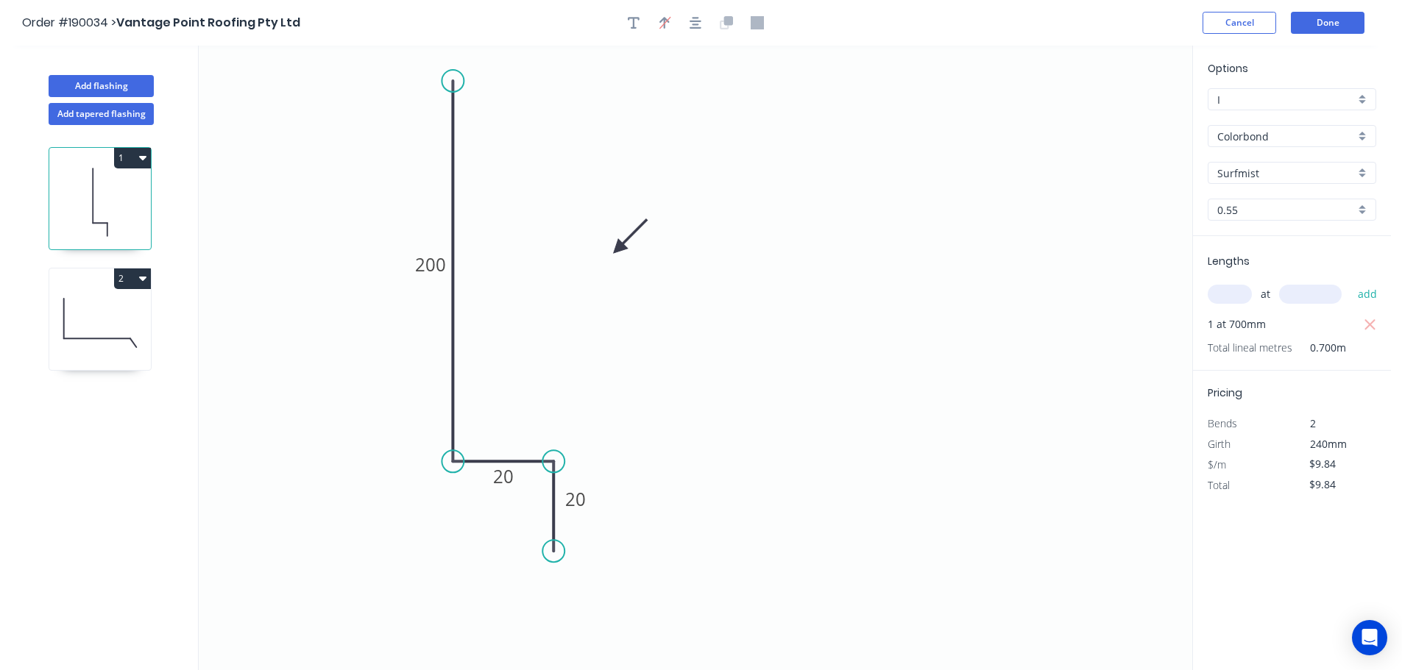
type input "$56.21"
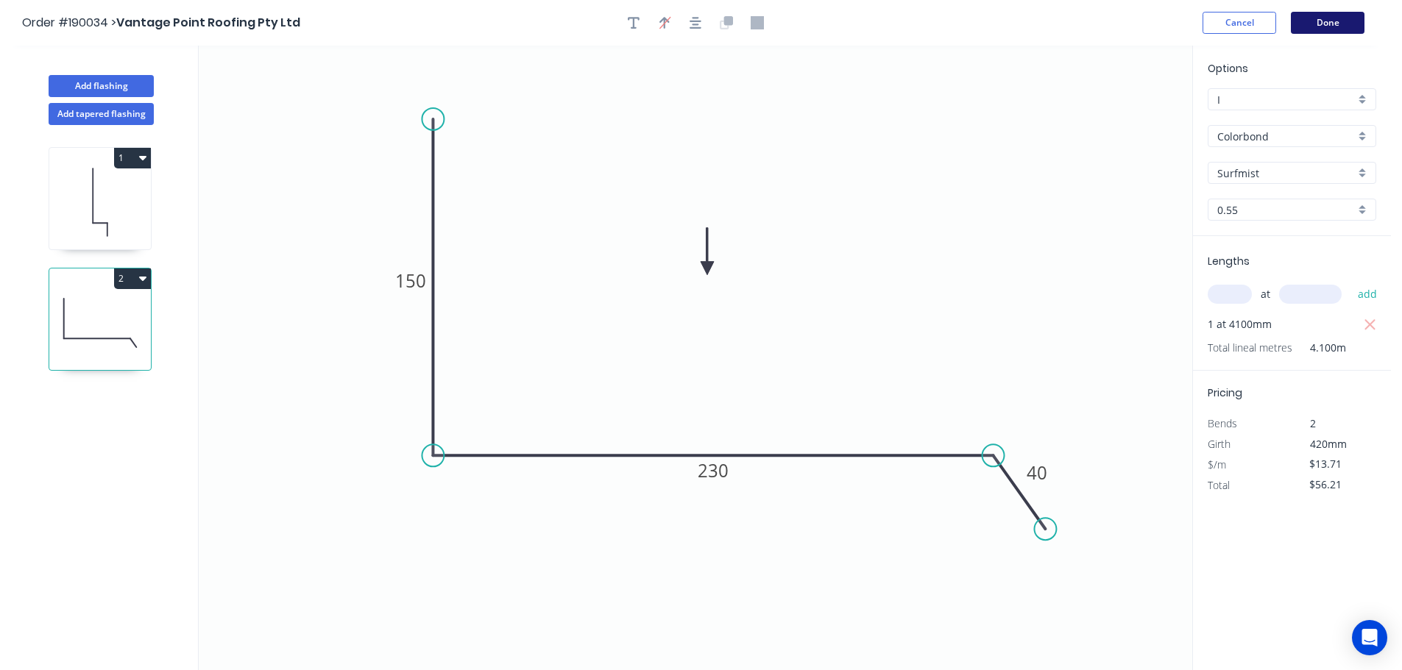
click at [1322, 24] on button "Done" at bounding box center [1328, 23] width 74 height 22
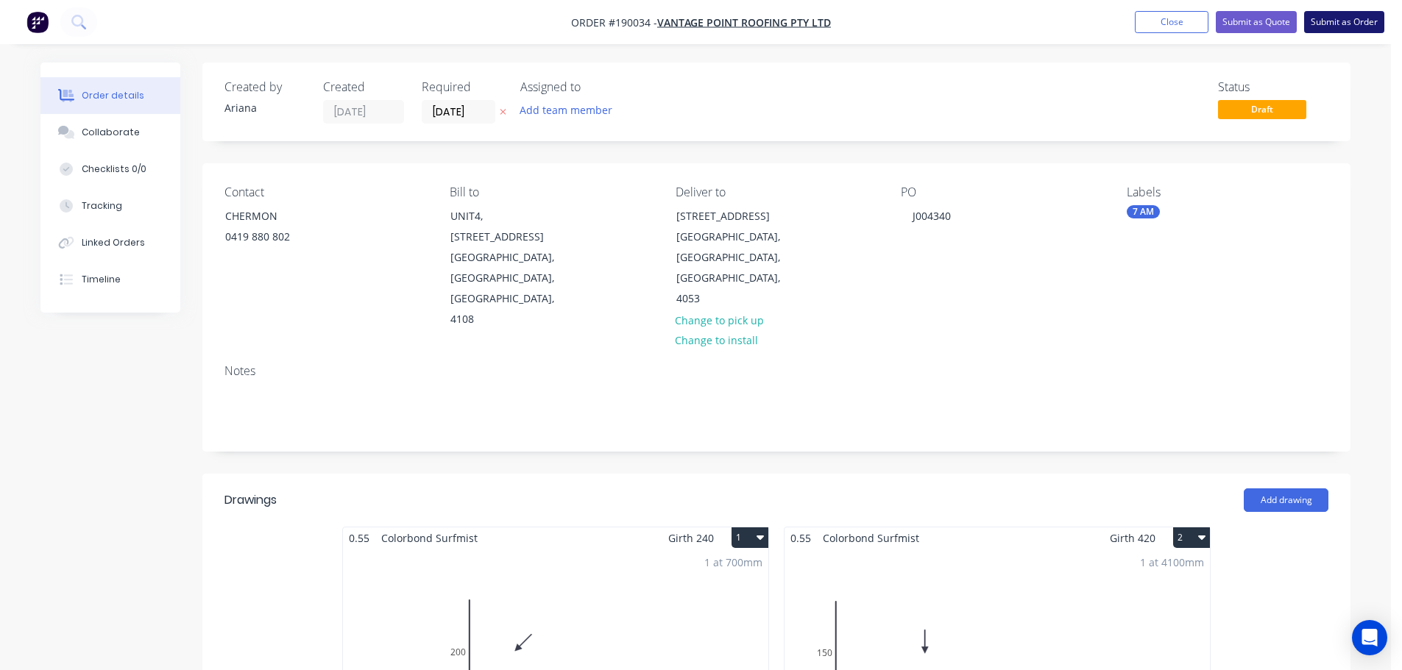
click at [1355, 24] on button "Submit as Order" at bounding box center [1344, 22] width 80 height 22
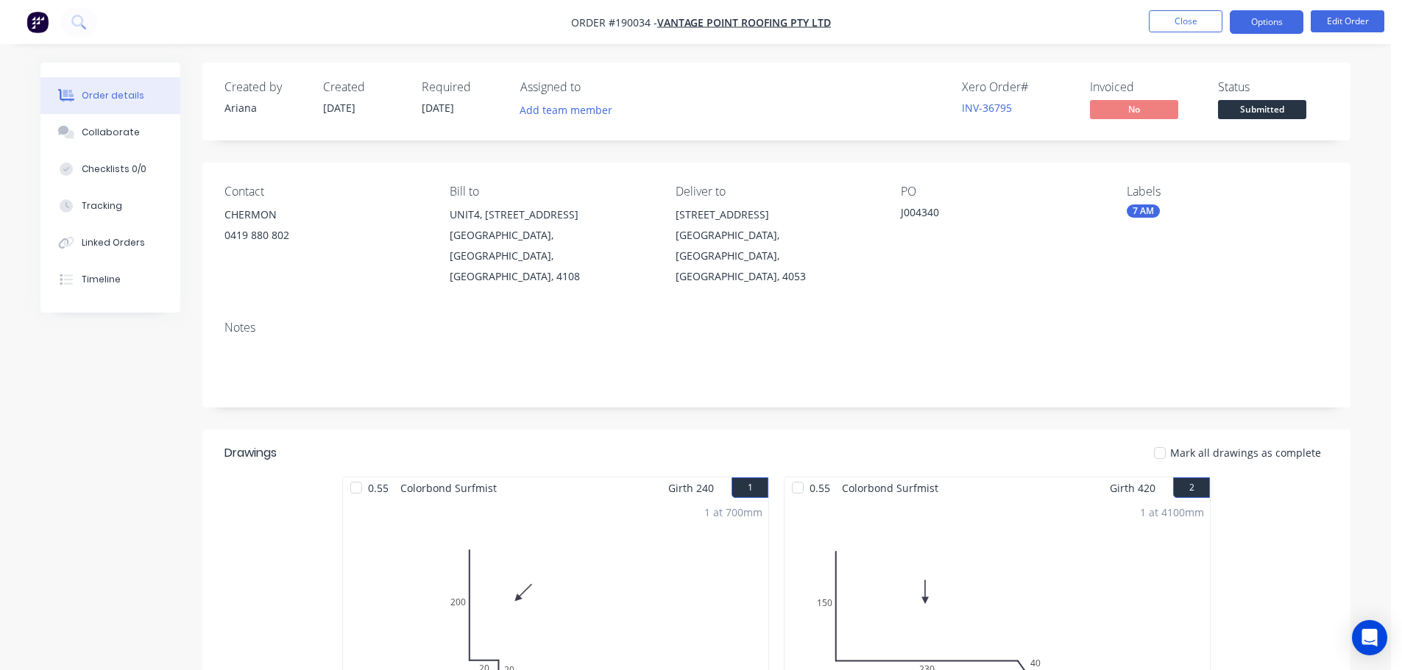
click at [1259, 20] on button "Options" at bounding box center [1267, 22] width 74 height 24
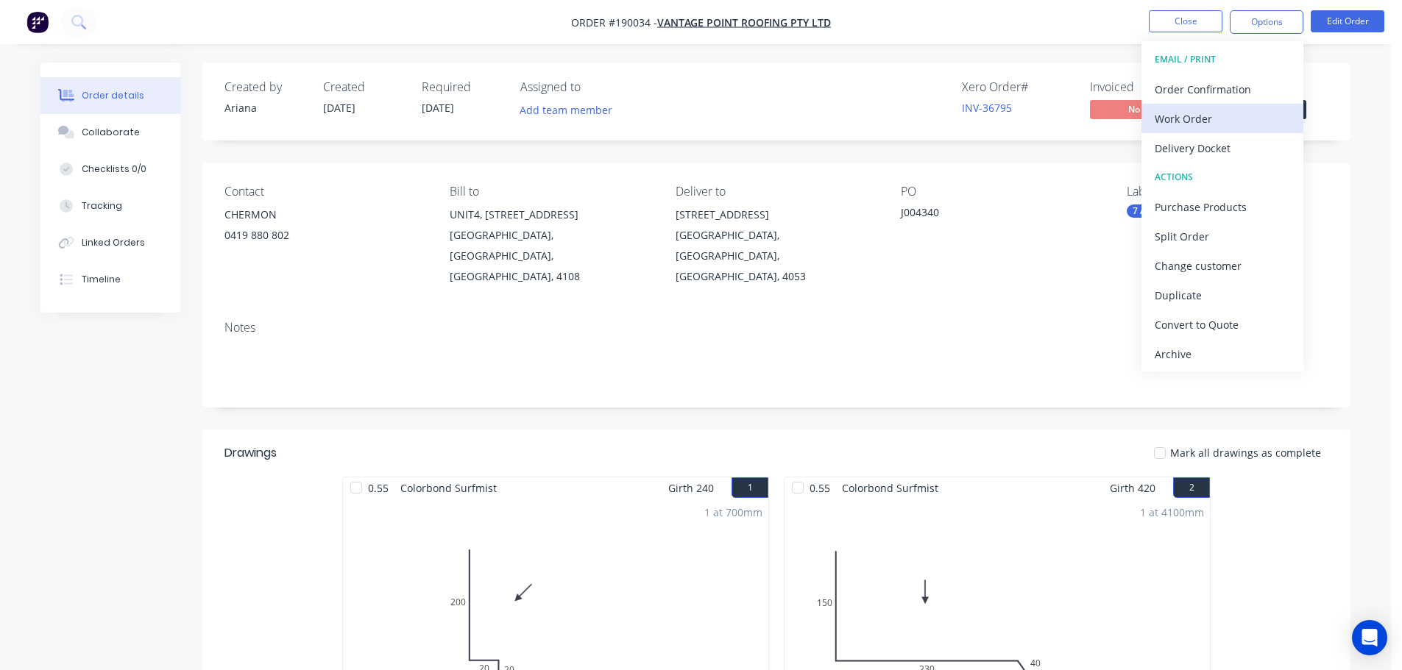
click at [1212, 115] on div "Work Order" at bounding box center [1222, 118] width 135 height 21
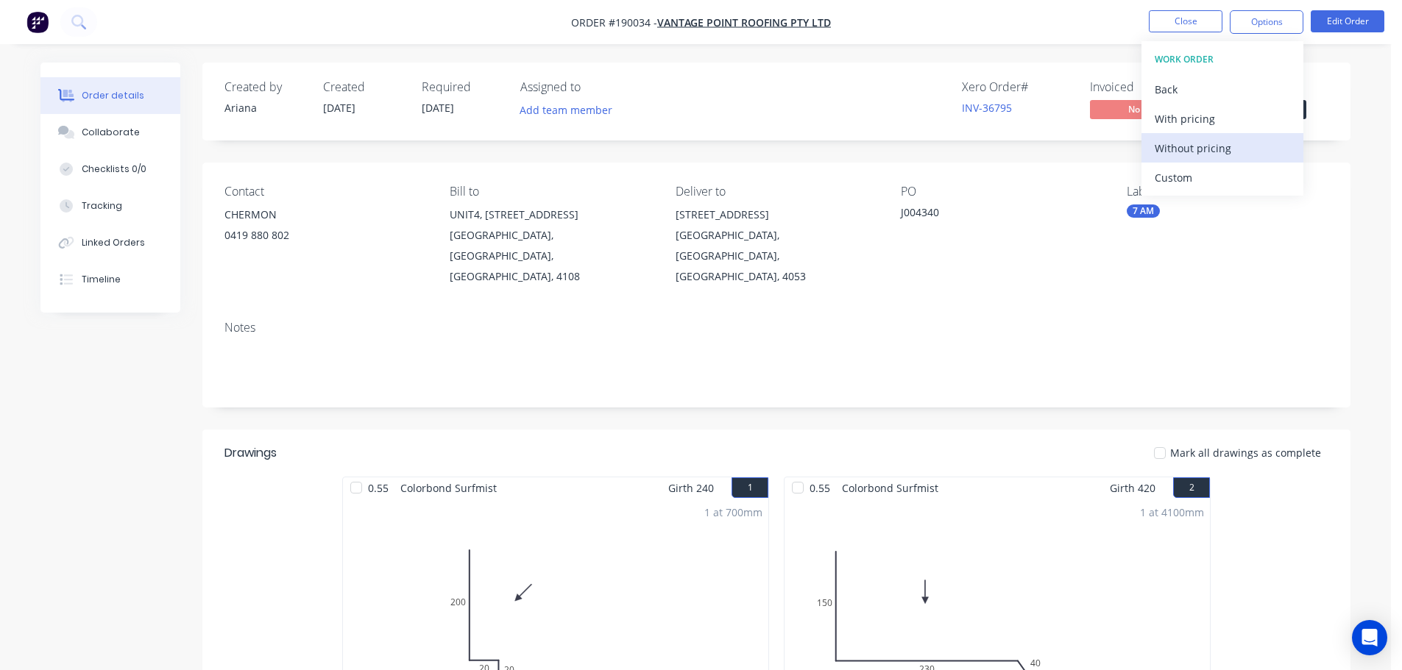
click at [1188, 143] on div "Without pricing" at bounding box center [1222, 148] width 135 height 21
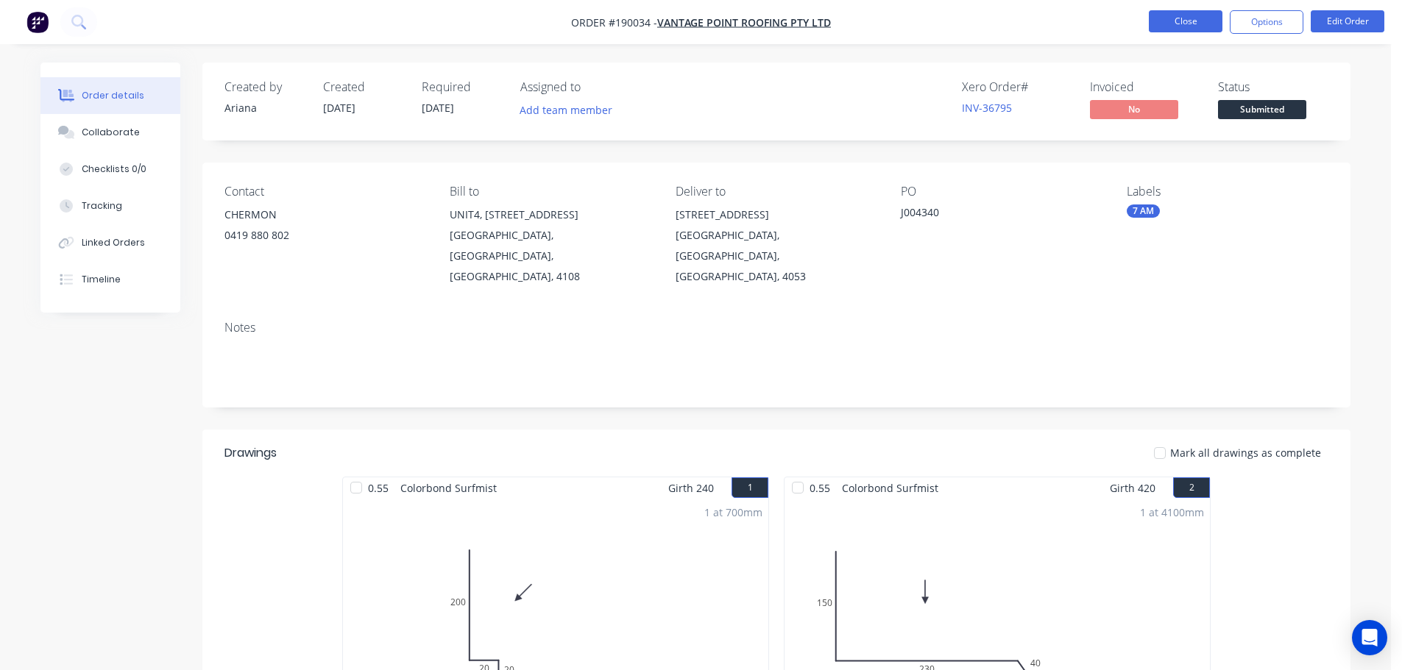
click at [1181, 23] on button "Close" at bounding box center [1186, 21] width 74 height 22
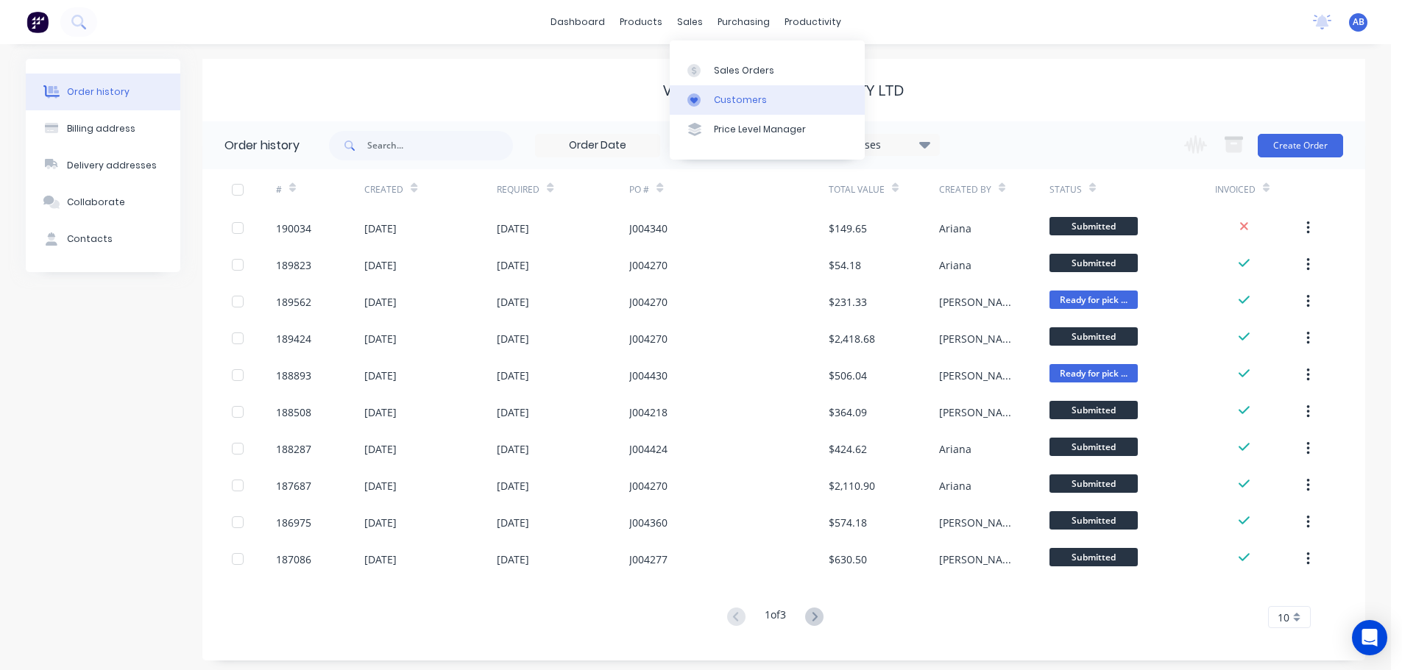
click at [719, 99] on div "Customers" at bounding box center [740, 99] width 53 height 13
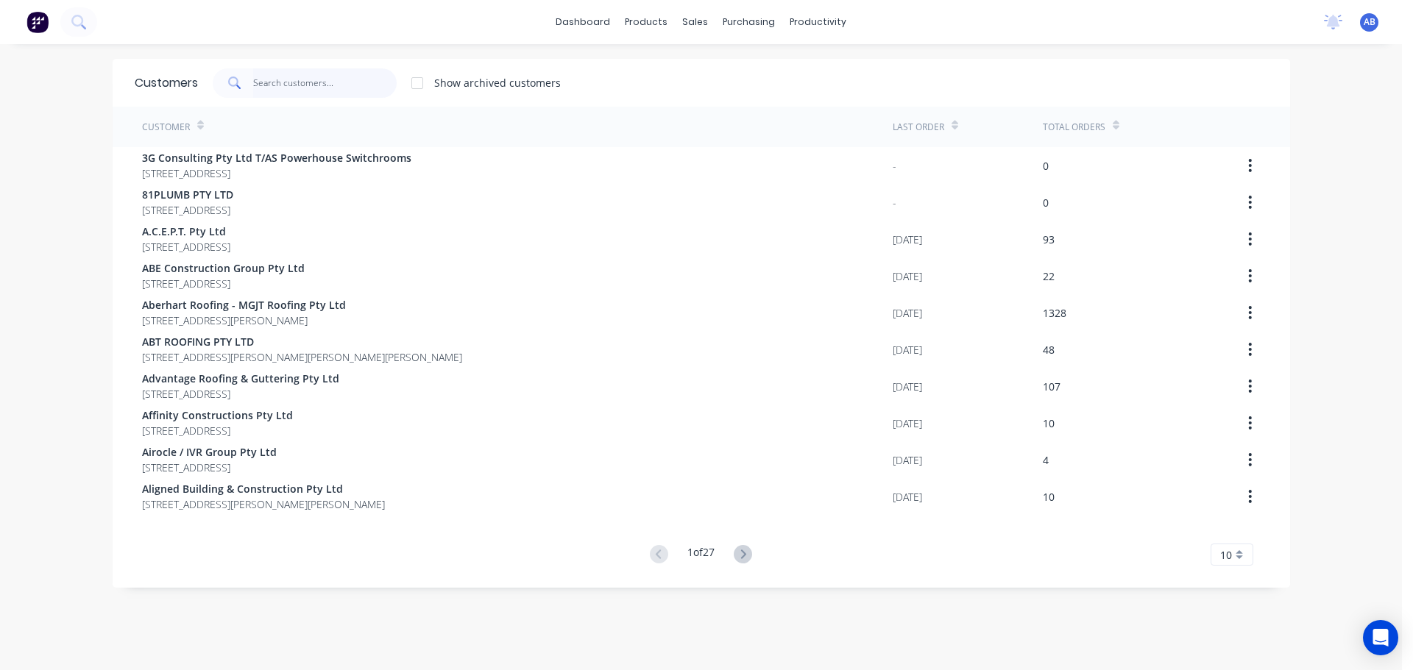
drag, startPoint x: 315, startPoint y: 80, endPoint x: 653, endPoint y: 74, distance: 337.8
click at [321, 80] on input "text" at bounding box center [324, 82] width 143 height 29
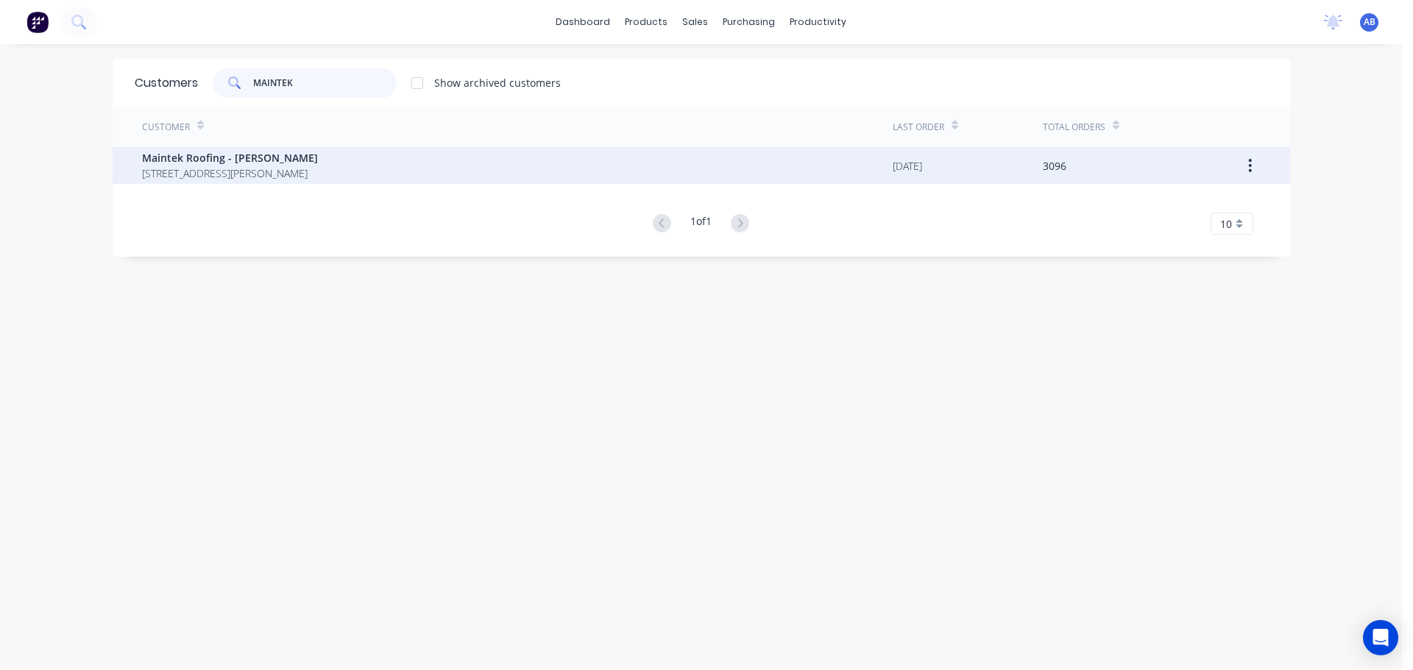
type input "MAINTEK"
click at [295, 175] on span "[STREET_ADDRESS][PERSON_NAME]" at bounding box center [230, 173] width 176 height 15
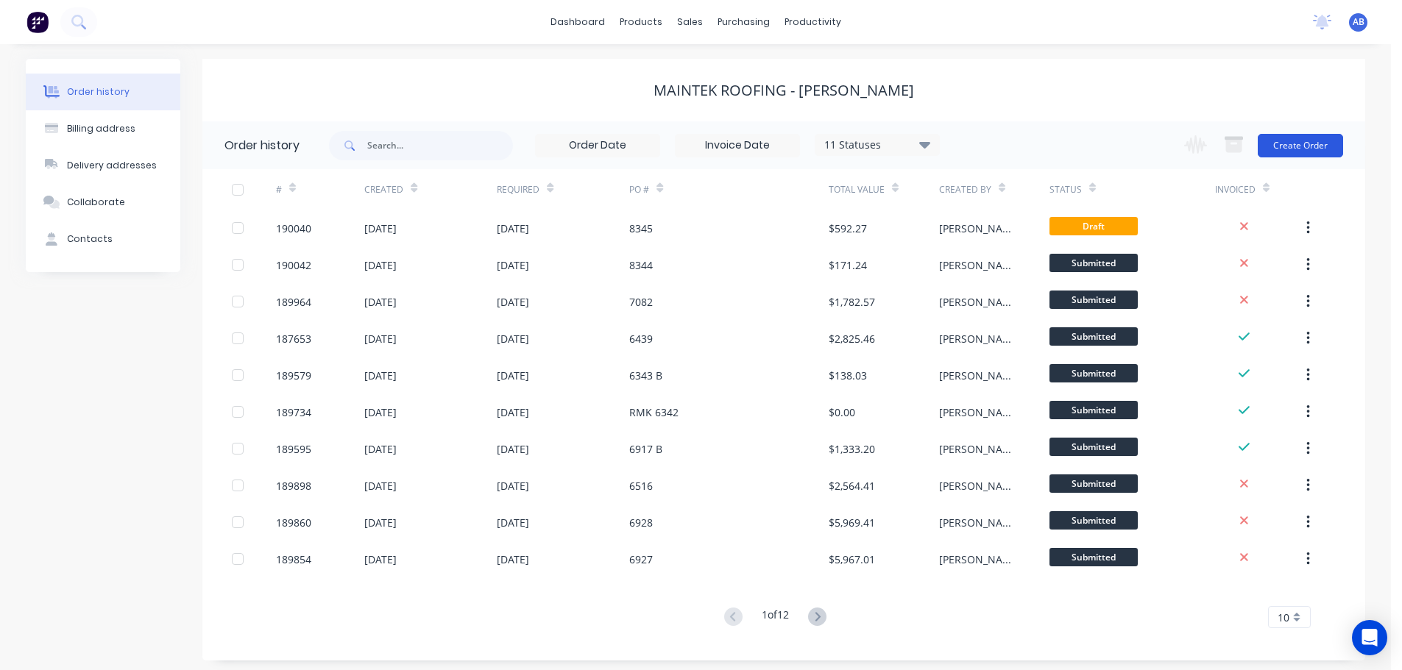
click at [1299, 139] on button "Create Order" at bounding box center [1300, 146] width 85 height 24
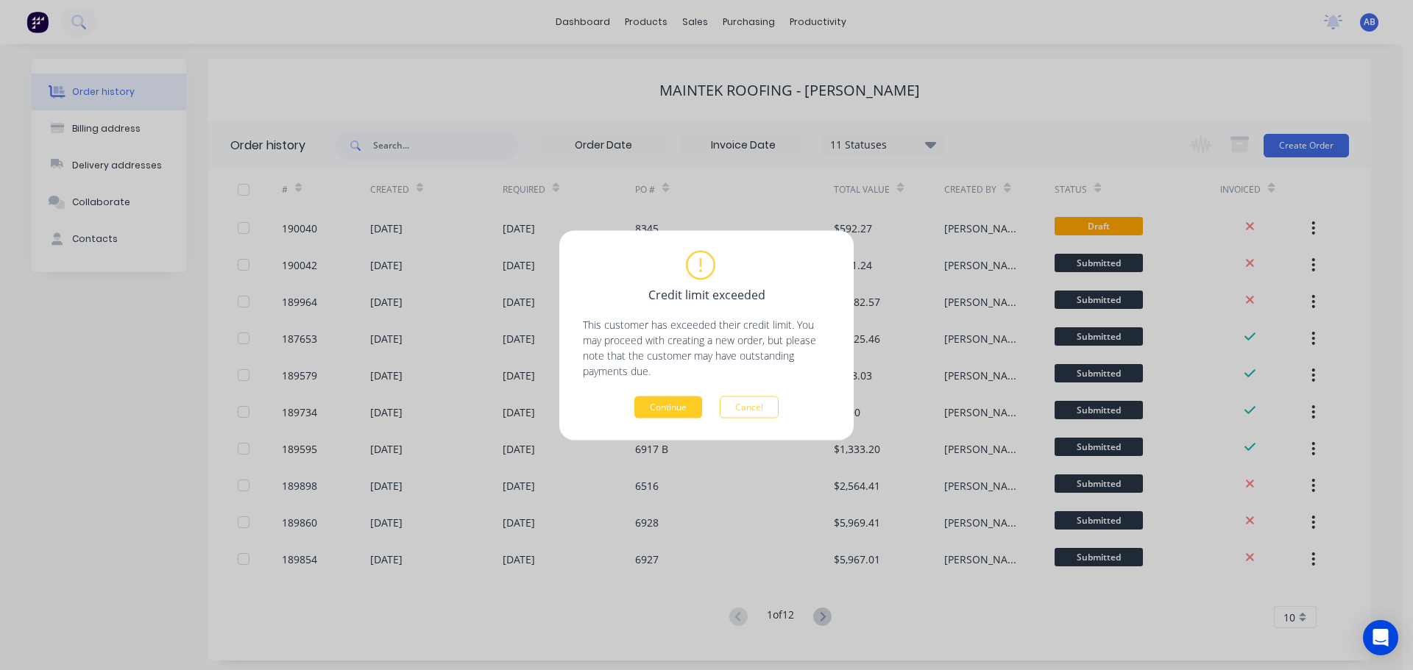
click at [677, 414] on button "Continue" at bounding box center [668, 407] width 68 height 22
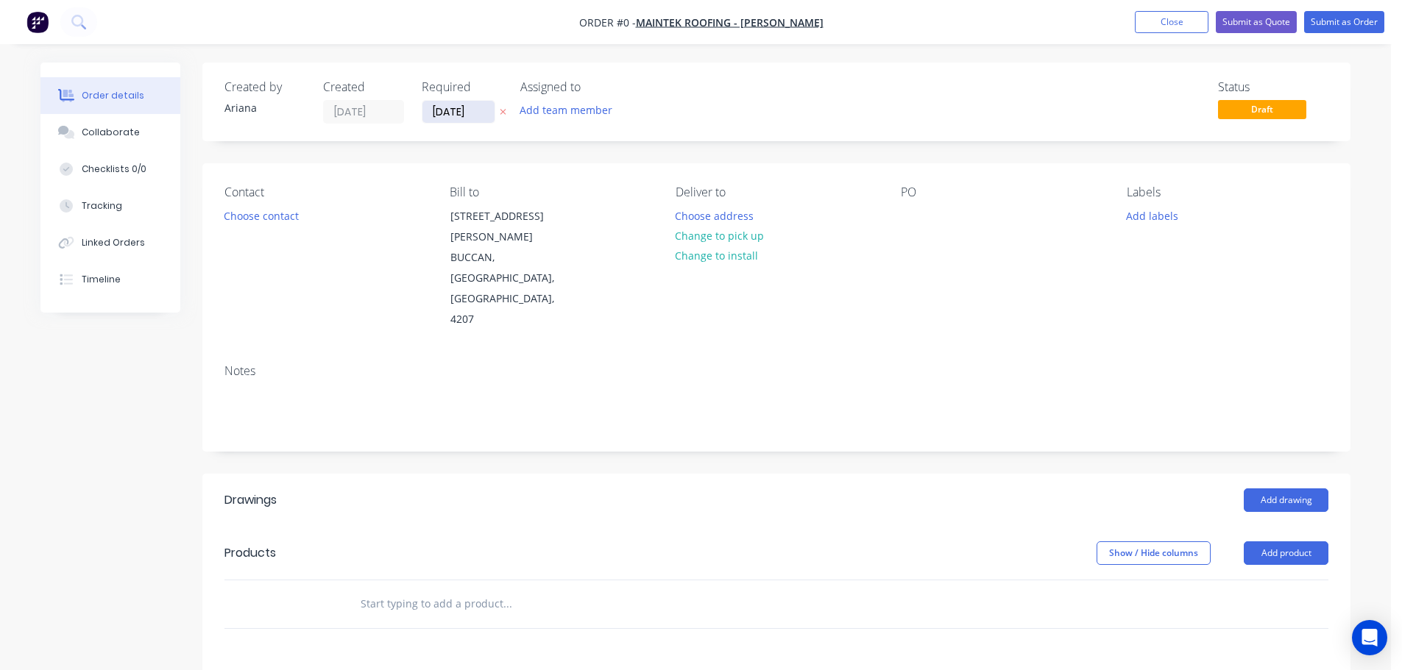
click at [468, 110] on input "[DATE]" at bounding box center [458, 112] width 72 height 22
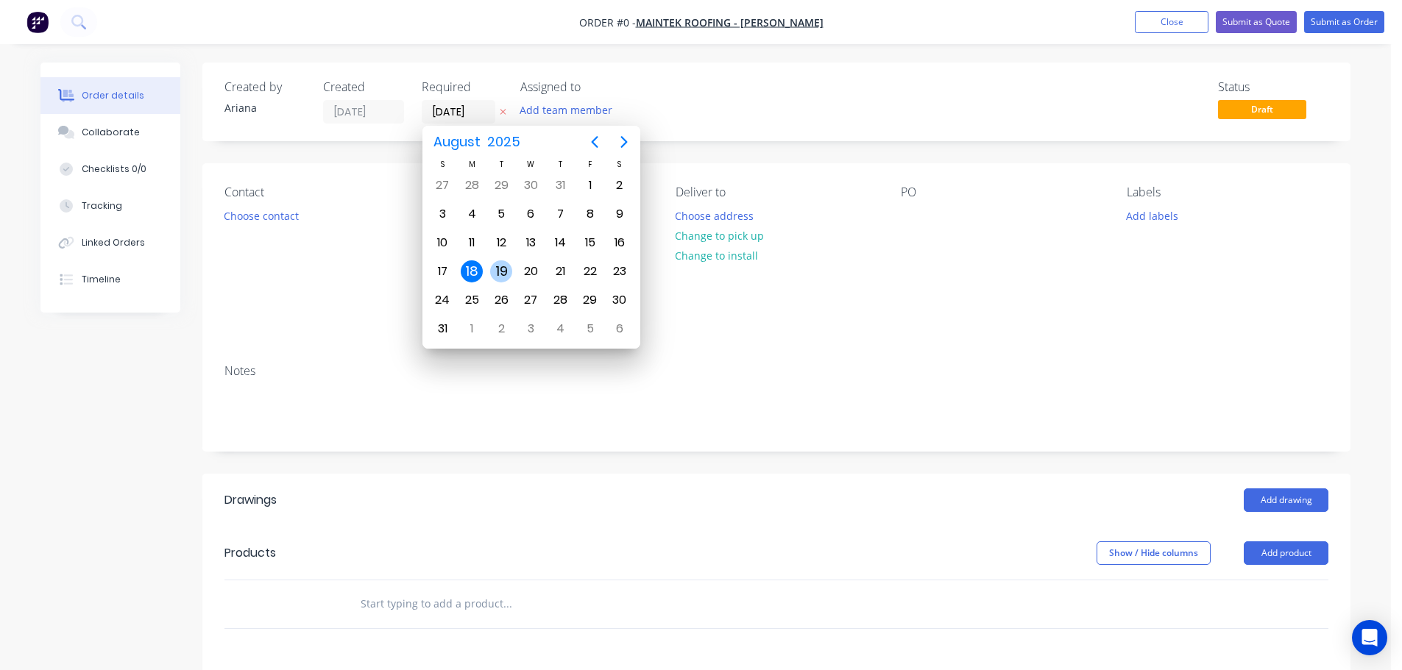
click at [502, 264] on div "19" at bounding box center [501, 271] width 22 height 22
type input "[DATE]"
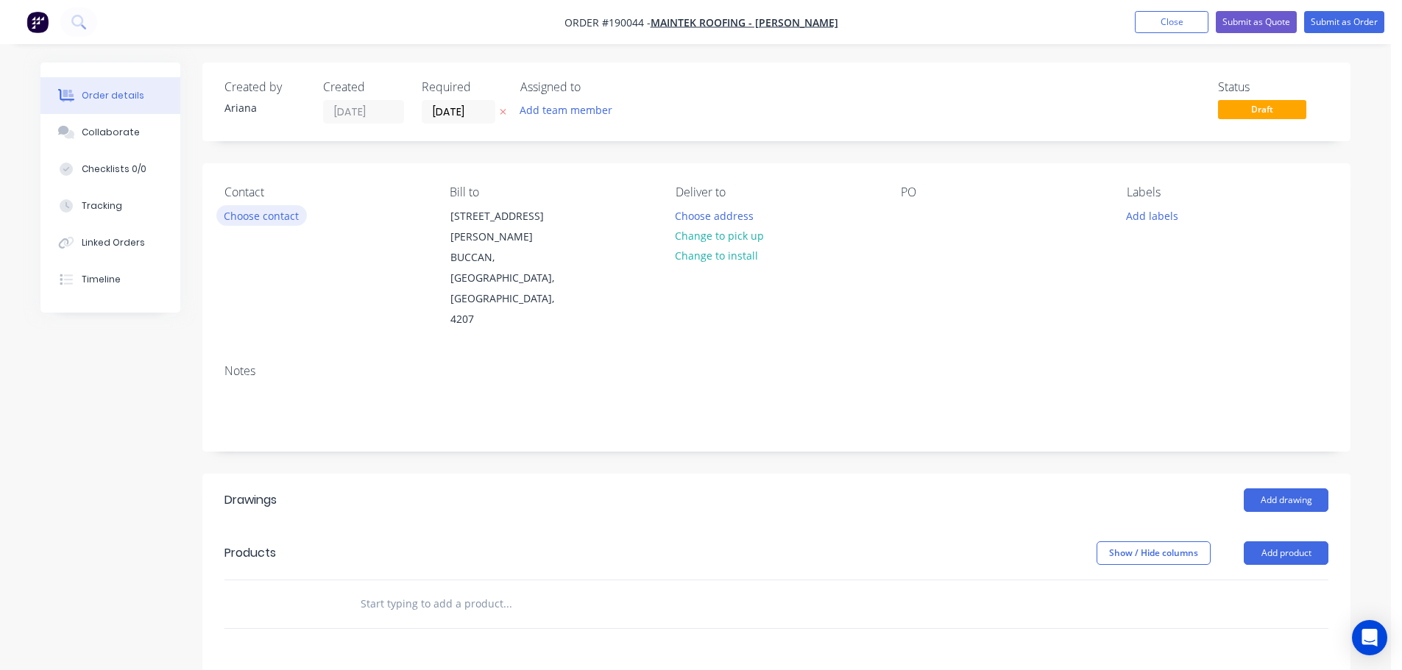
click at [260, 214] on button "Choose contact" at bounding box center [261, 215] width 91 height 20
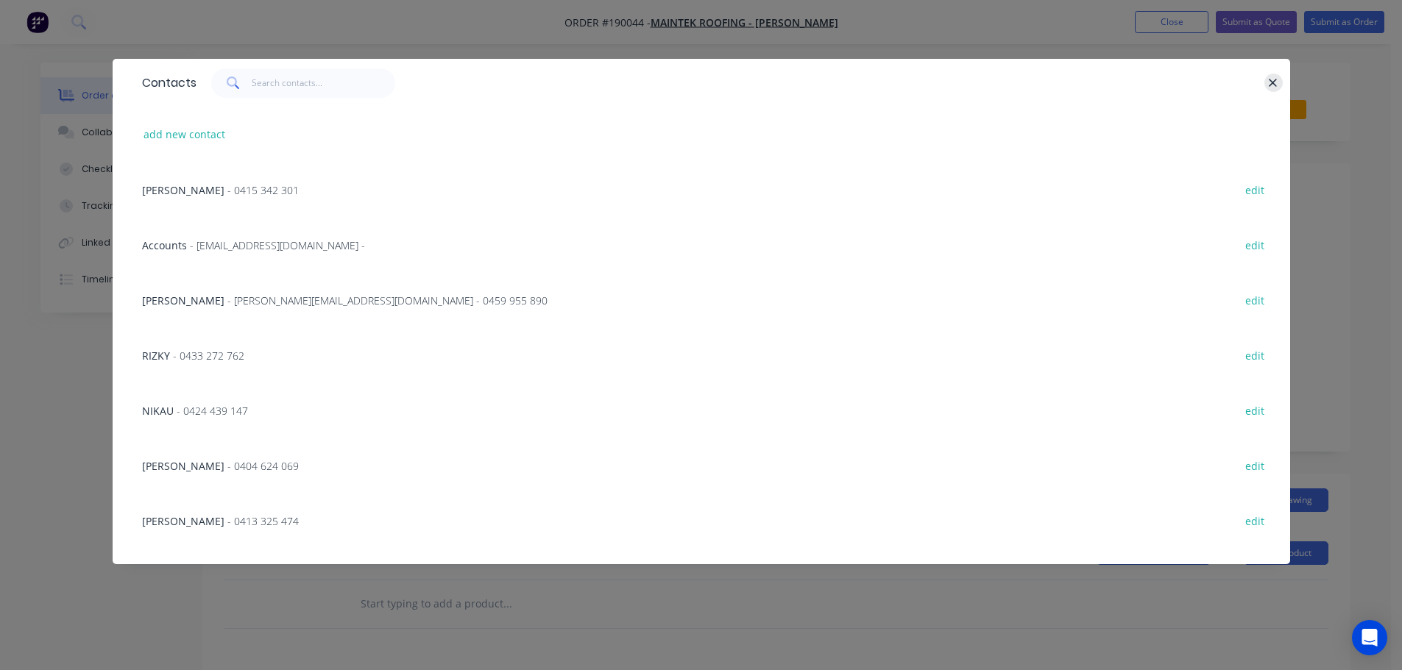
click at [1274, 77] on icon "button" at bounding box center [1273, 83] width 10 height 13
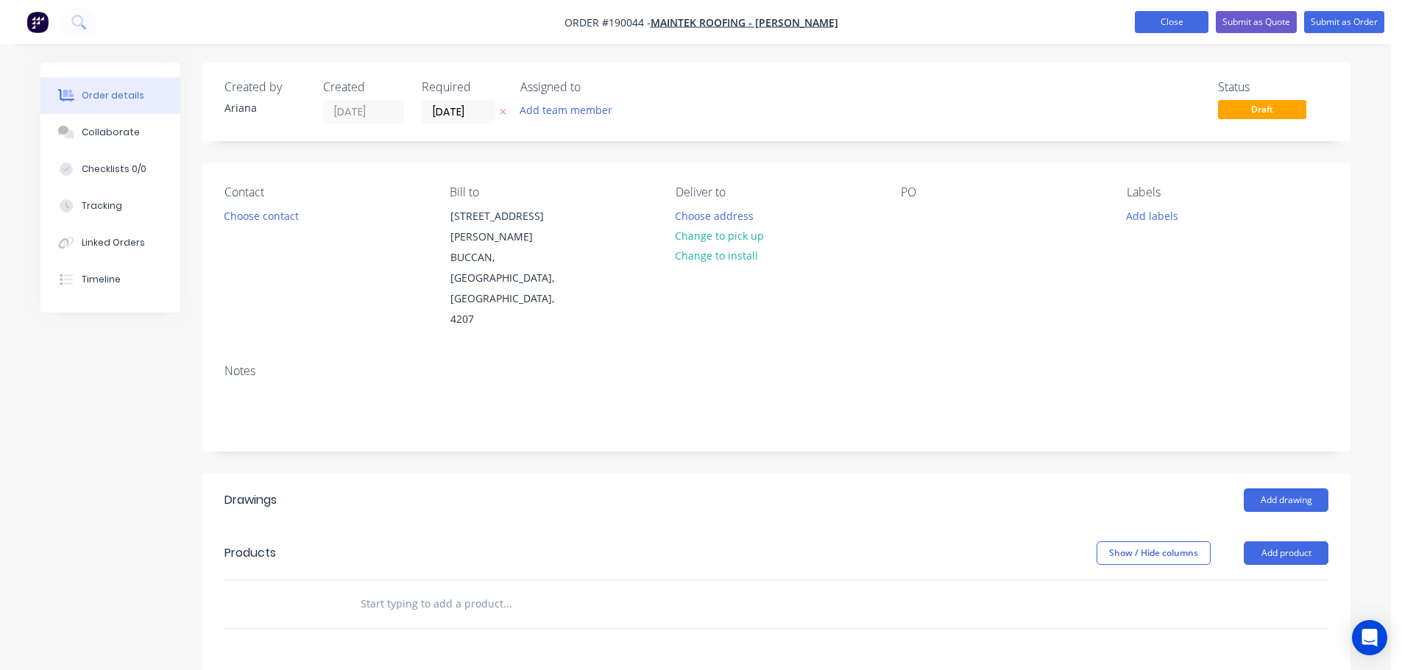
click at [1171, 28] on button "Close" at bounding box center [1172, 22] width 74 height 22
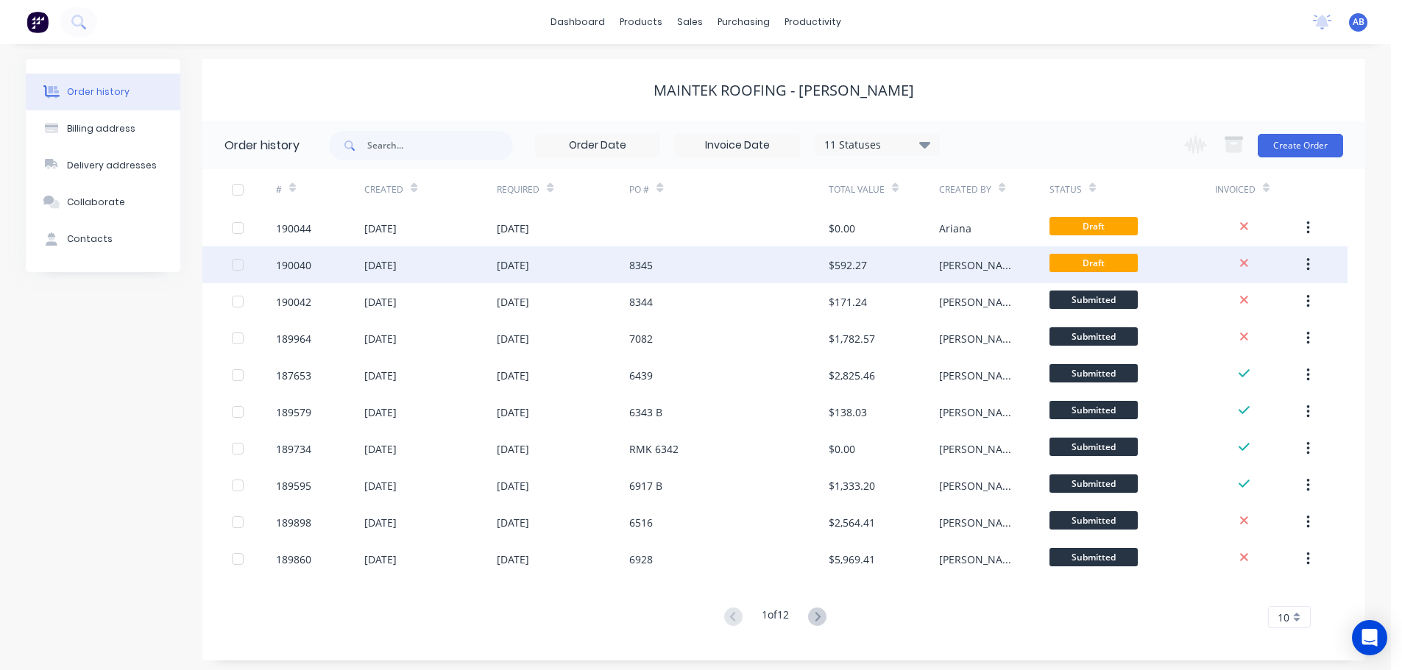
click at [650, 261] on div "8345" at bounding box center [641, 265] width 24 height 15
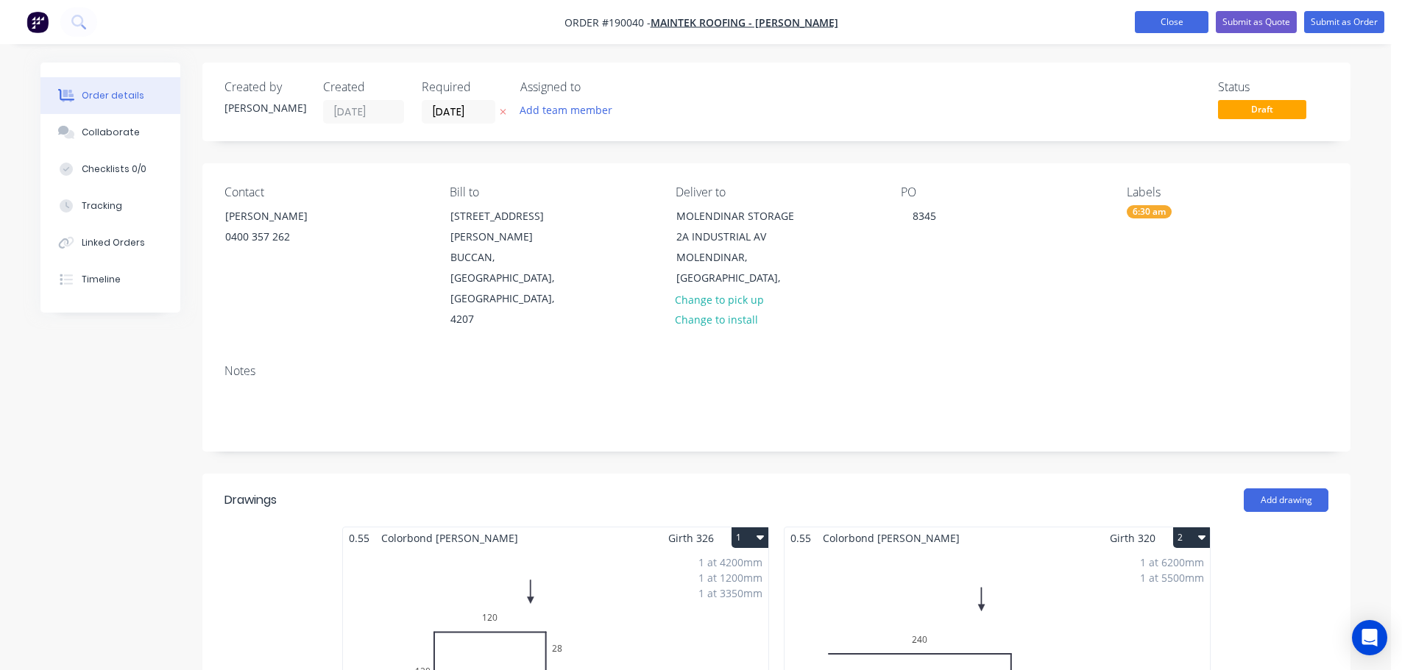
click at [1177, 22] on button "Close" at bounding box center [1172, 22] width 74 height 22
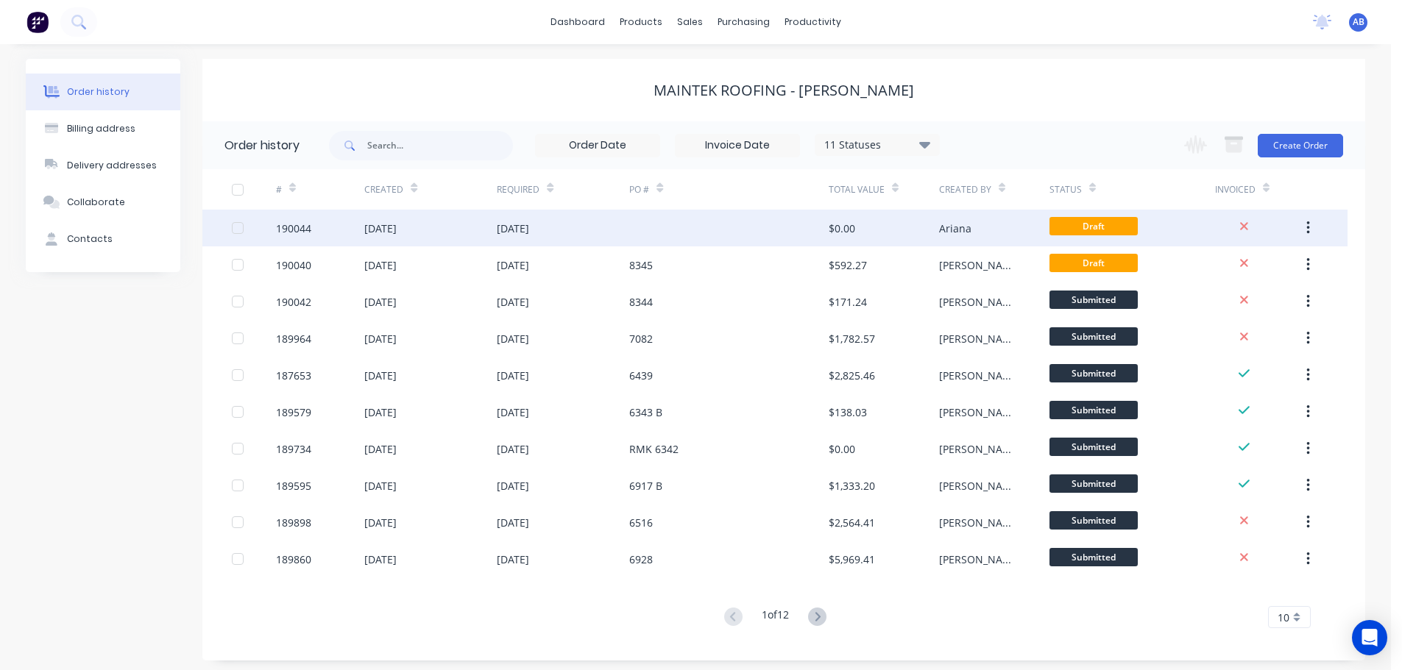
click at [657, 233] on div at bounding box center [728, 228] width 199 height 37
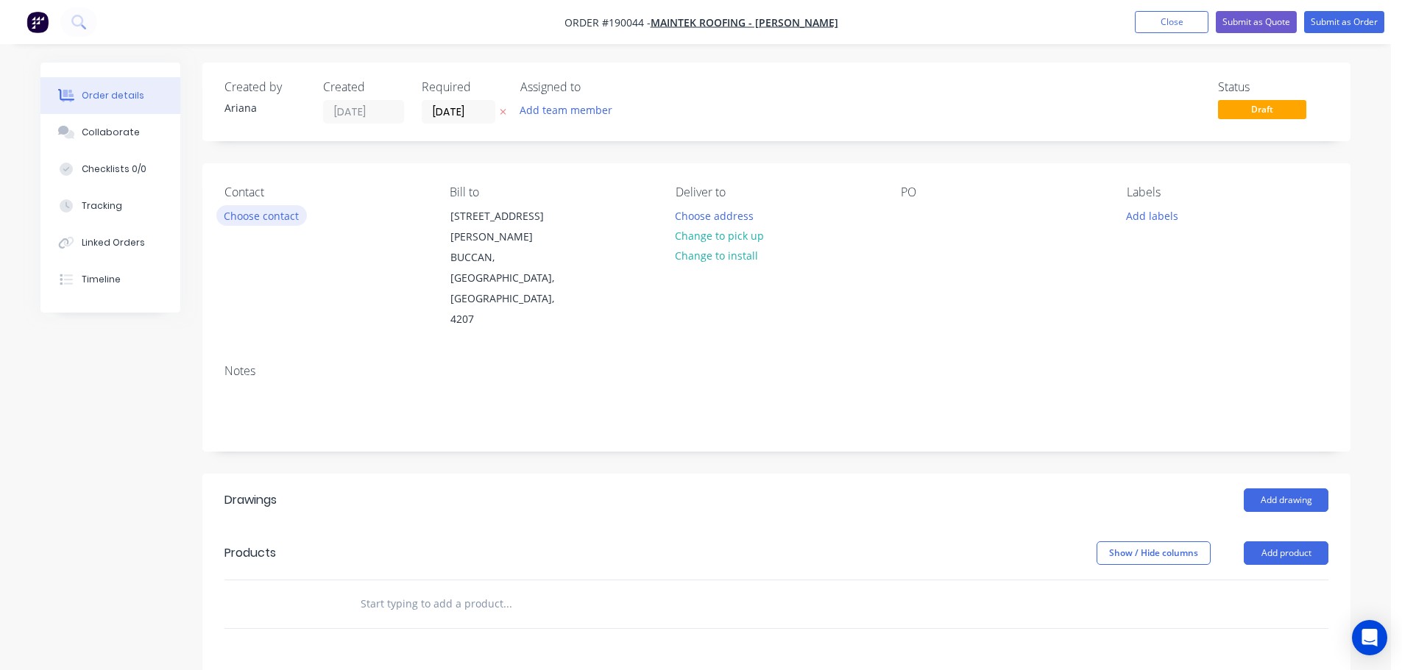
click at [291, 218] on button "Choose contact" at bounding box center [261, 215] width 91 height 20
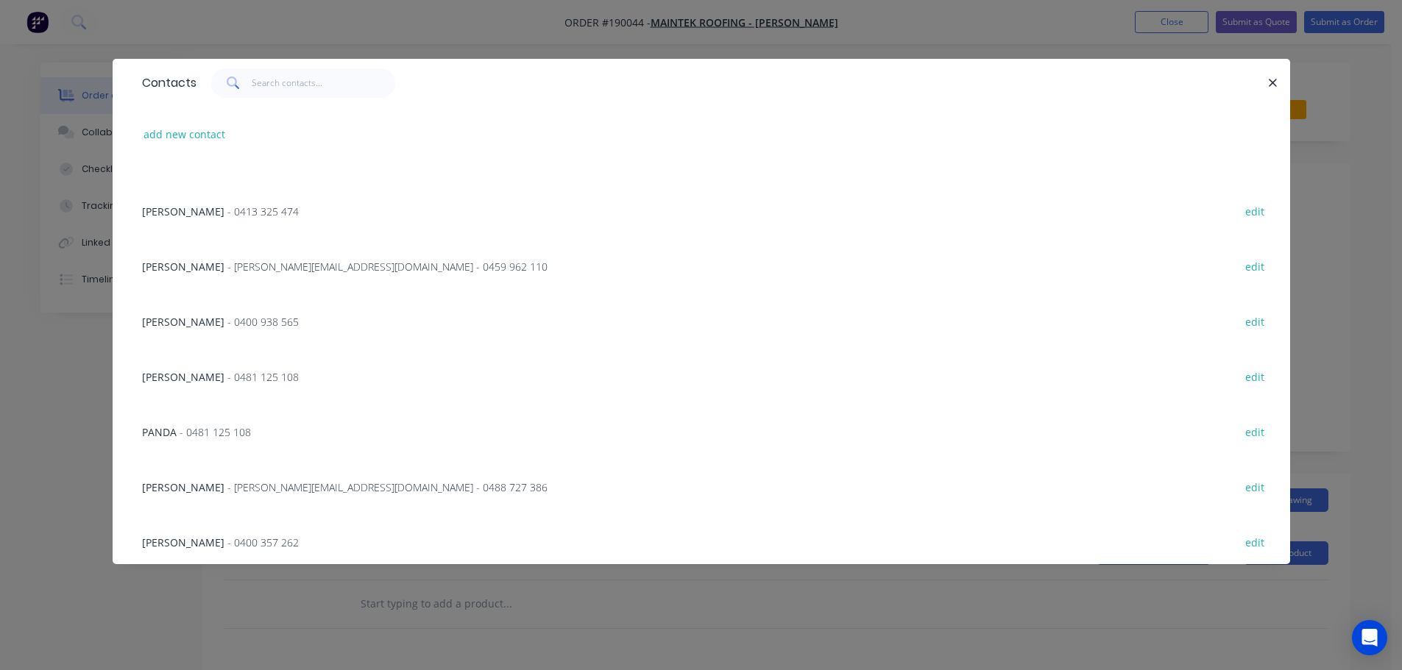
scroll to position [315, 0]
click at [227, 538] on span "- 0400 357 262" at bounding box center [262, 538] width 71 height 14
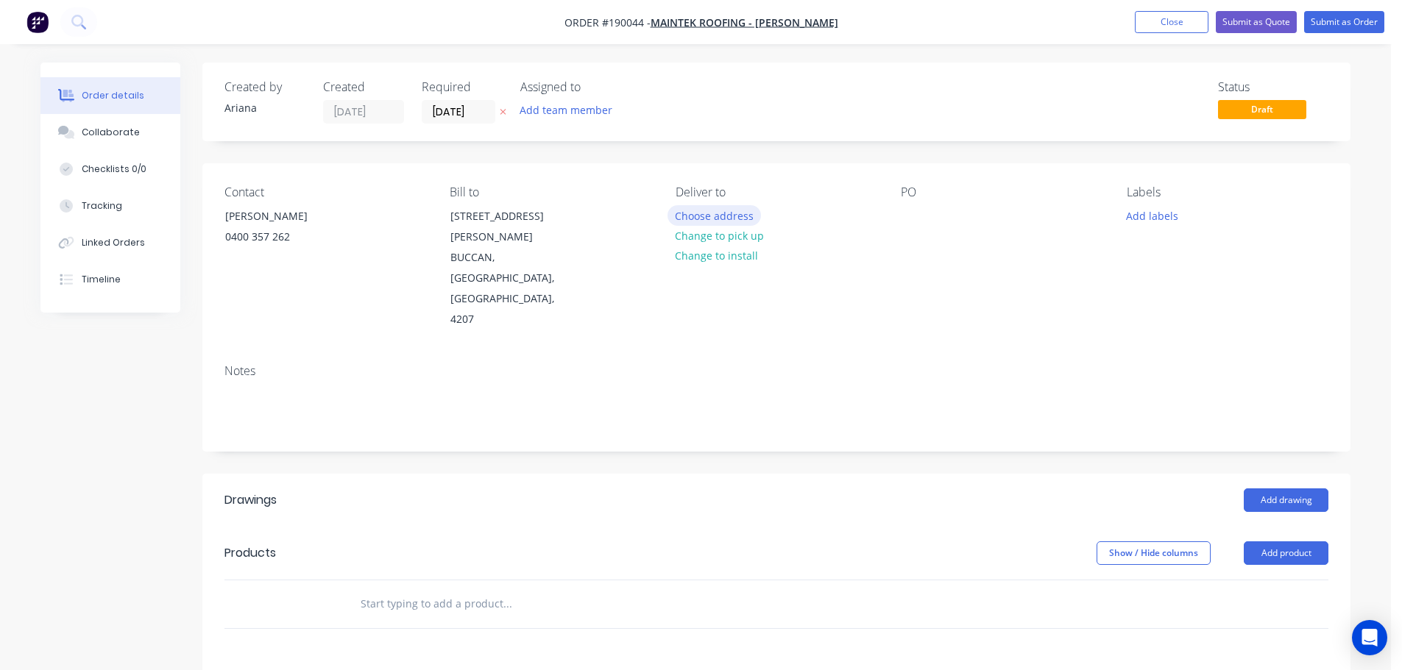
click at [718, 216] on button "Choose address" at bounding box center [714, 215] width 94 height 20
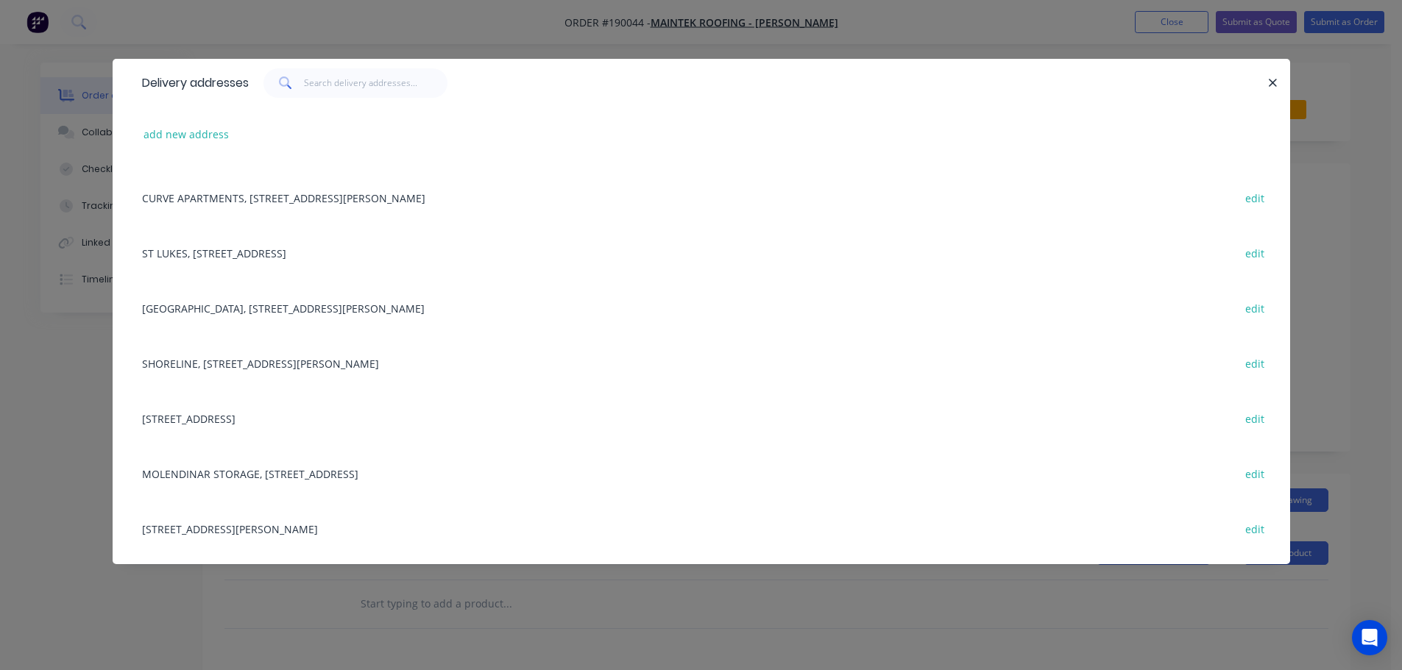
scroll to position [492, 0]
click at [337, 469] on div "MOLENDINAR STORAGE, [STREET_ADDRESS] edit" at bounding box center [701, 470] width 1133 height 55
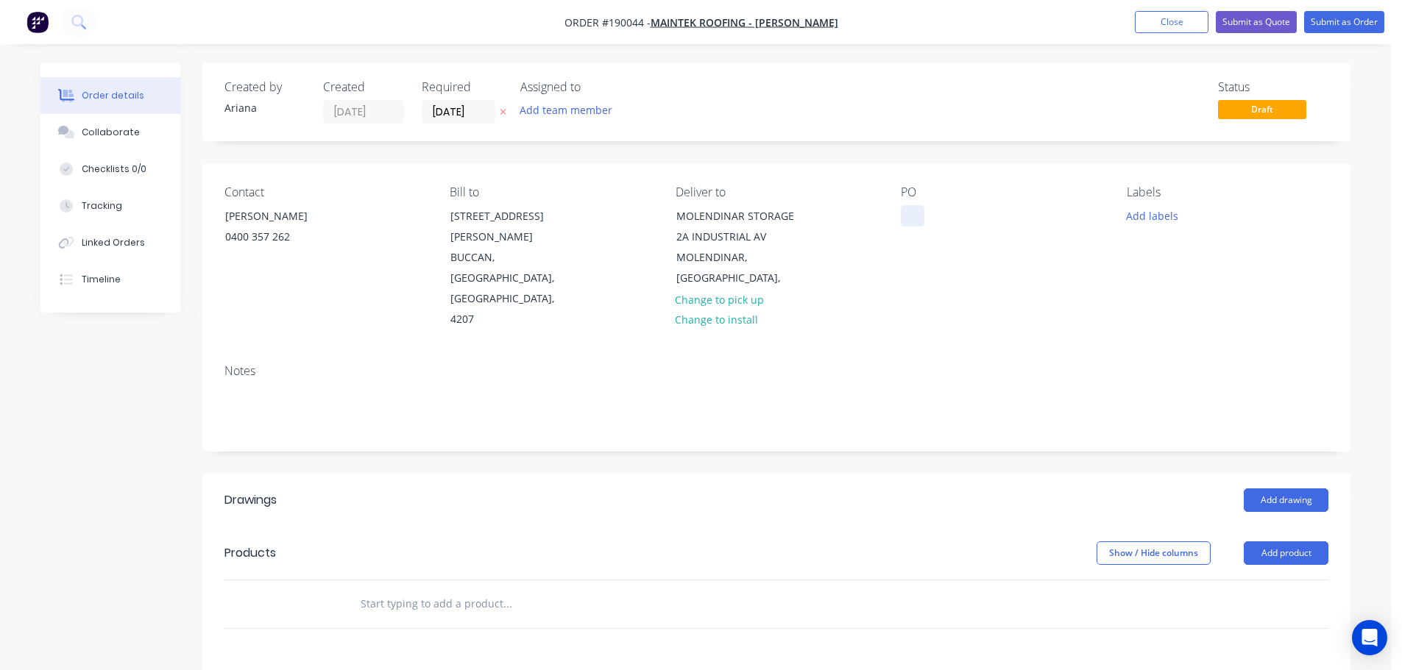
click at [914, 215] on div at bounding box center [913, 215] width 24 height 21
click at [1071, 277] on div "Contact [PERSON_NAME] [PHONE_NUMBER] Bill to [STREET_ADDRESS][PERSON_NAME] Deli…" at bounding box center [776, 257] width 1148 height 189
click at [1090, 265] on div "PO 8346" at bounding box center [1002, 257] width 202 height 145
click at [1149, 218] on button "Add labels" at bounding box center [1152, 215] width 68 height 20
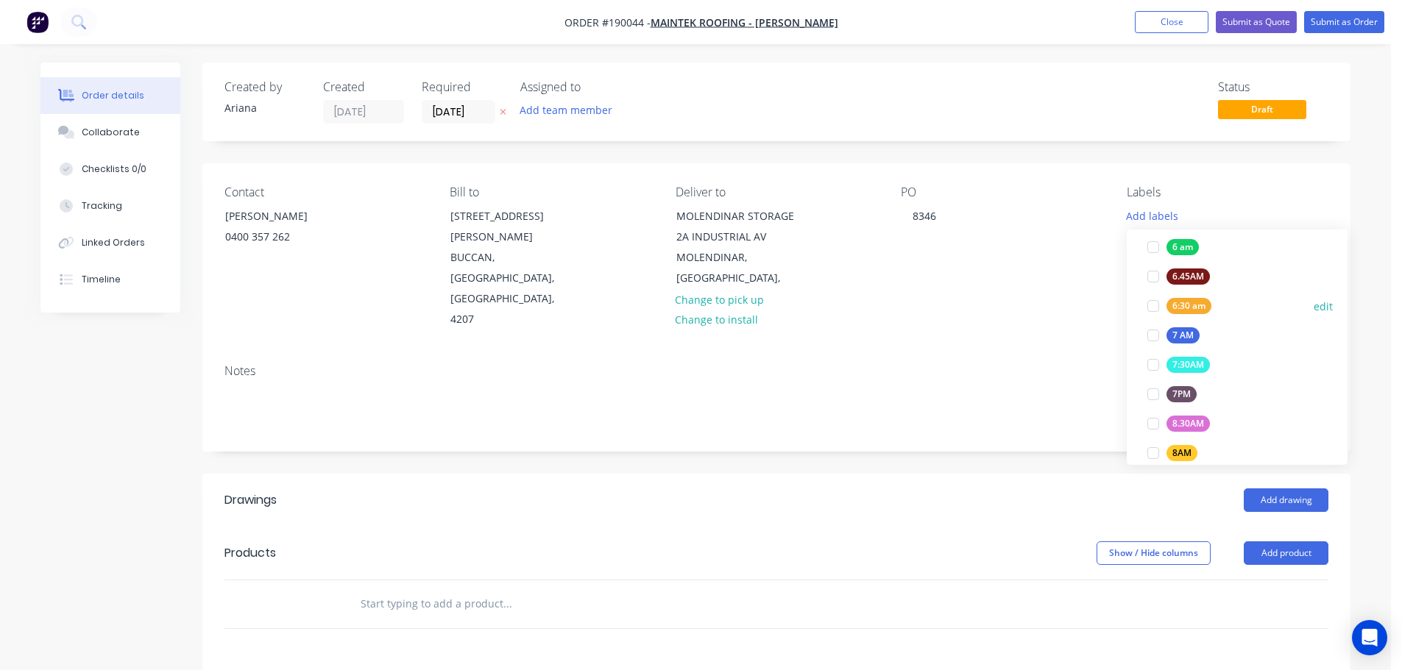
click at [1155, 305] on div at bounding box center [1152, 305] width 29 height 29
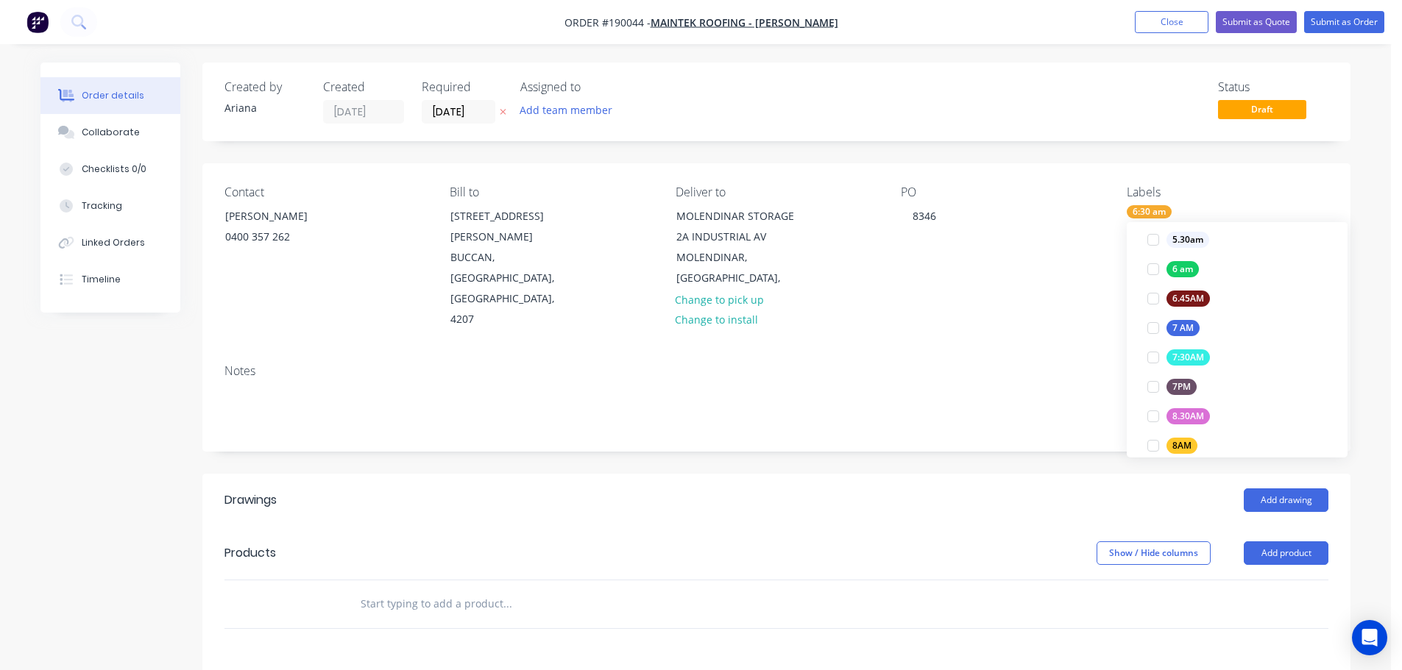
scroll to position [41, 0]
click at [1038, 352] on div "Notes" at bounding box center [776, 401] width 1148 height 99
click at [1296, 489] on button "Add drawing" at bounding box center [1286, 501] width 85 height 24
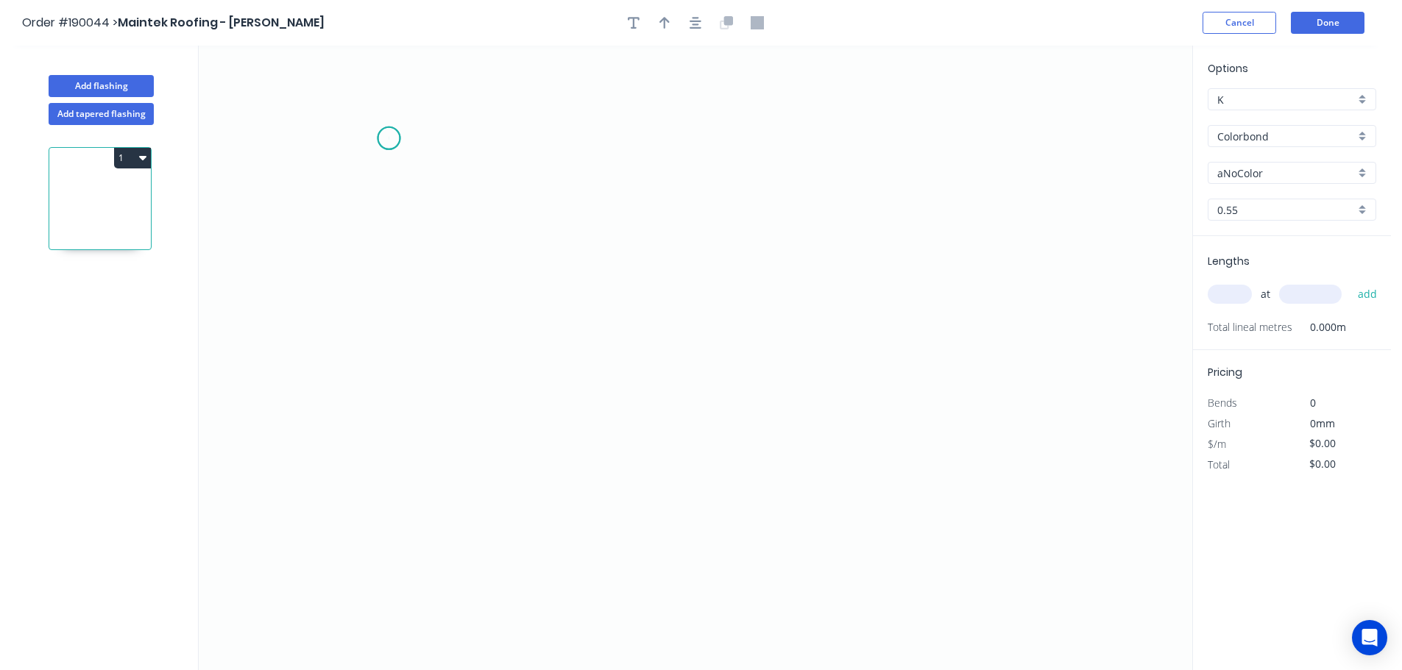
click at [389, 138] on icon "0" at bounding box center [695, 358] width 993 height 625
click at [388, 333] on icon "0" at bounding box center [695, 358] width 993 height 625
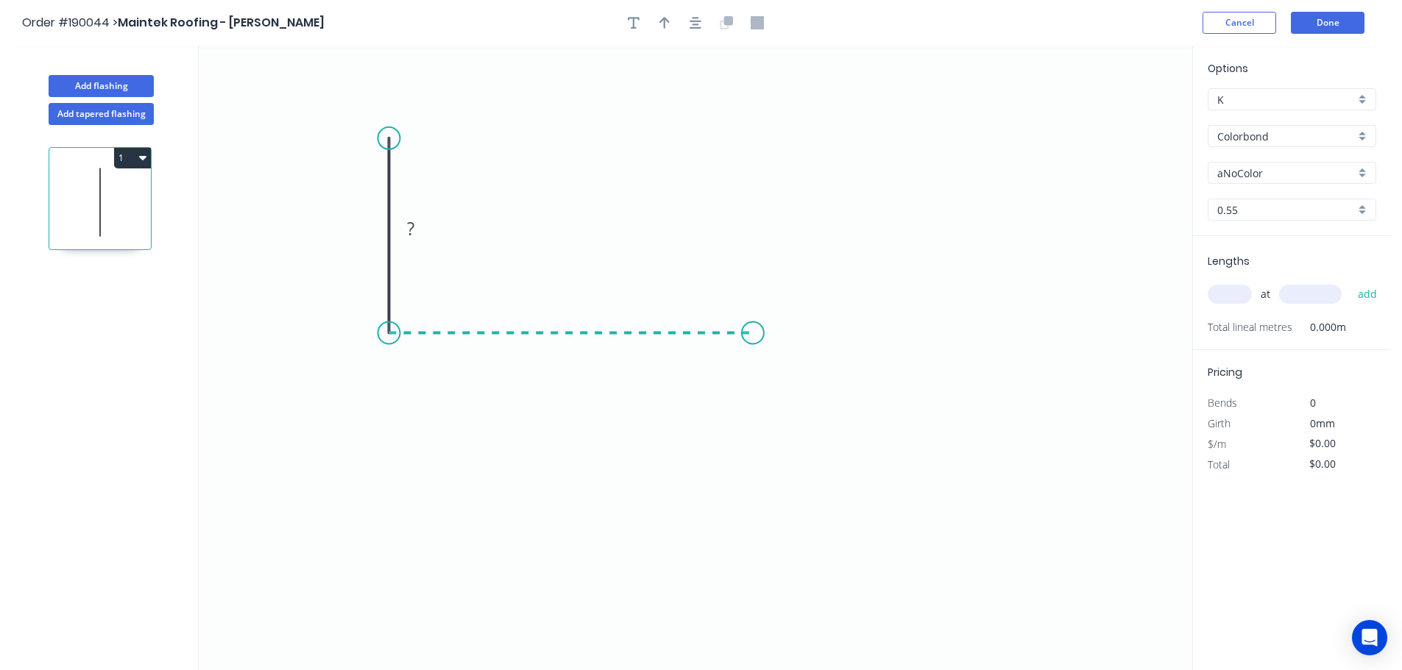
click at [753, 341] on icon "0 ?" at bounding box center [695, 358] width 993 height 625
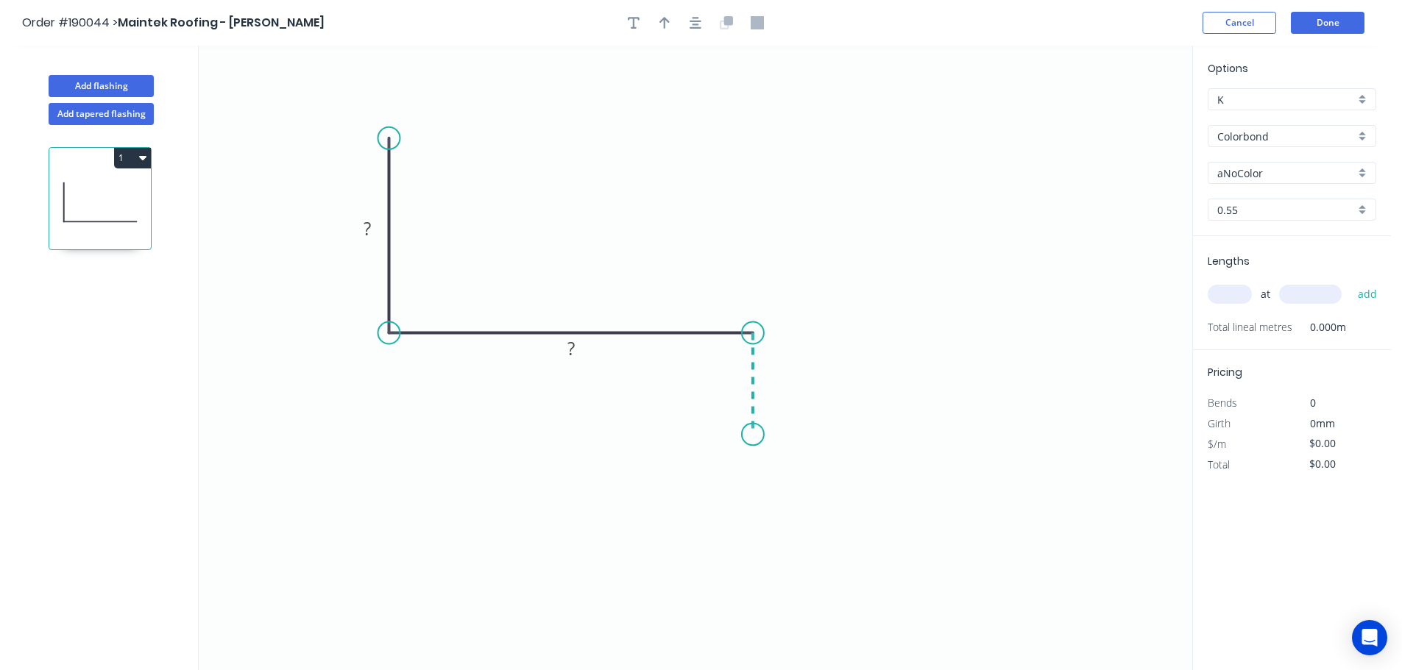
click at [750, 435] on icon "0 ? ?" at bounding box center [695, 358] width 993 height 625
click at [834, 430] on icon "0 ? ? ?" at bounding box center [695, 358] width 993 height 625
click at [834, 430] on circle at bounding box center [834, 434] width 22 height 22
click at [371, 226] on rect at bounding box center [366, 229] width 29 height 21
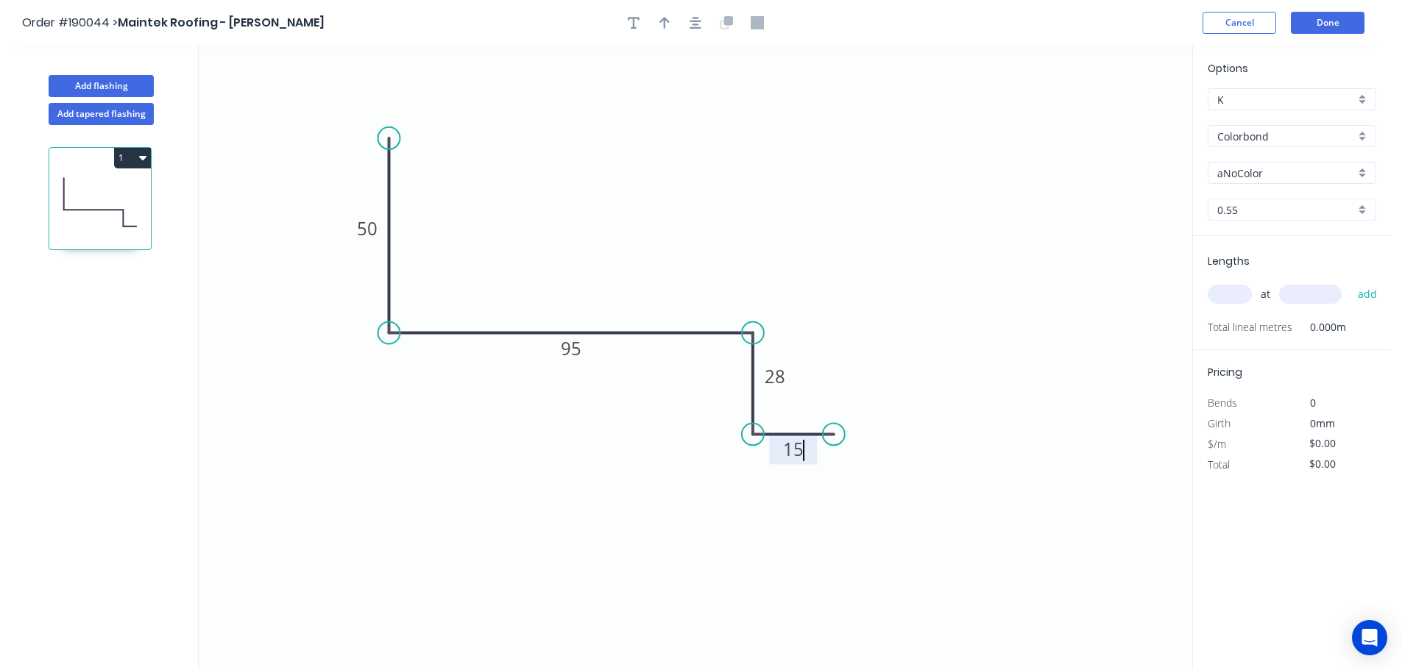
click at [644, 181] on icon "0 50 95 28 15" at bounding box center [695, 358] width 993 height 625
type input "$8.25"
click at [665, 19] on icon "button" at bounding box center [664, 23] width 10 height 12
drag, startPoint x: 913, startPoint y: 139, endPoint x: 592, endPoint y: 202, distance: 327.0
click at [592, 202] on icon at bounding box center [592, 185] width 13 height 47
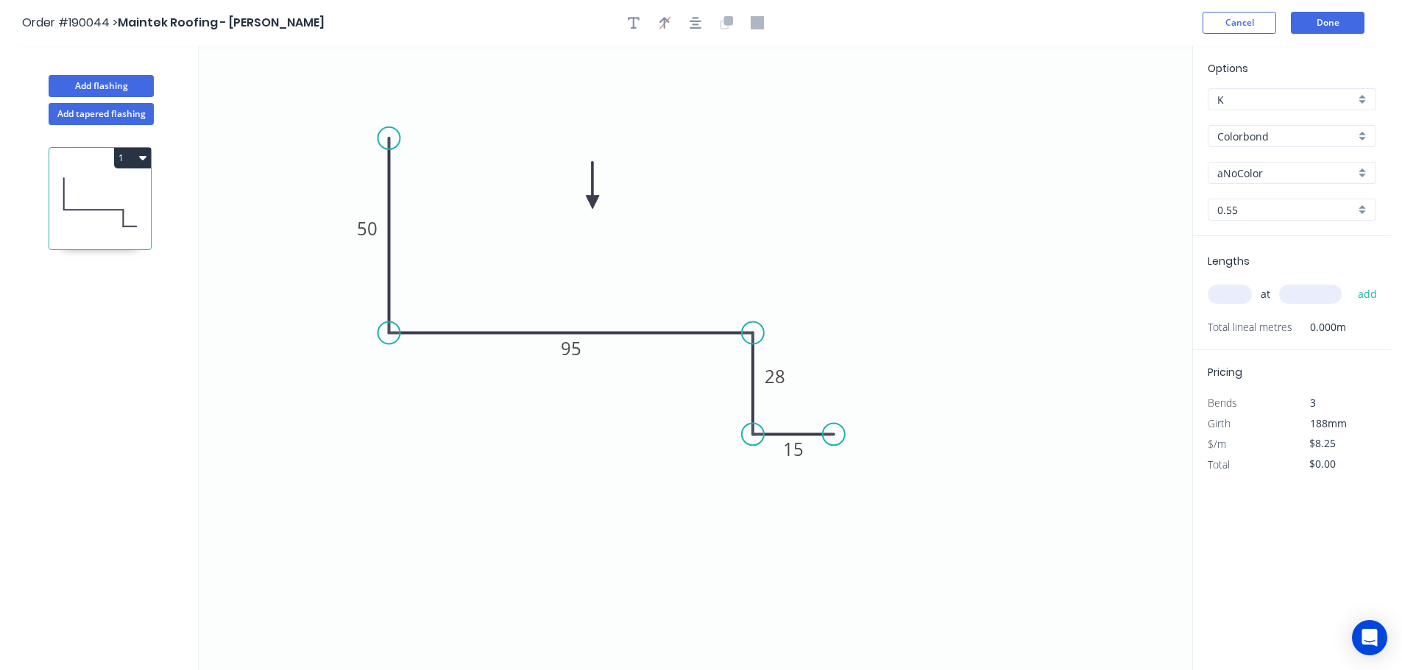
drag, startPoint x: 1363, startPoint y: 169, endPoint x: 1355, endPoint y: 176, distance: 10.9
click at [1363, 170] on div "aNoColor" at bounding box center [1291, 173] width 169 height 22
click at [1263, 244] on div "Wallaby" at bounding box center [1291, 250] width 167 height 26
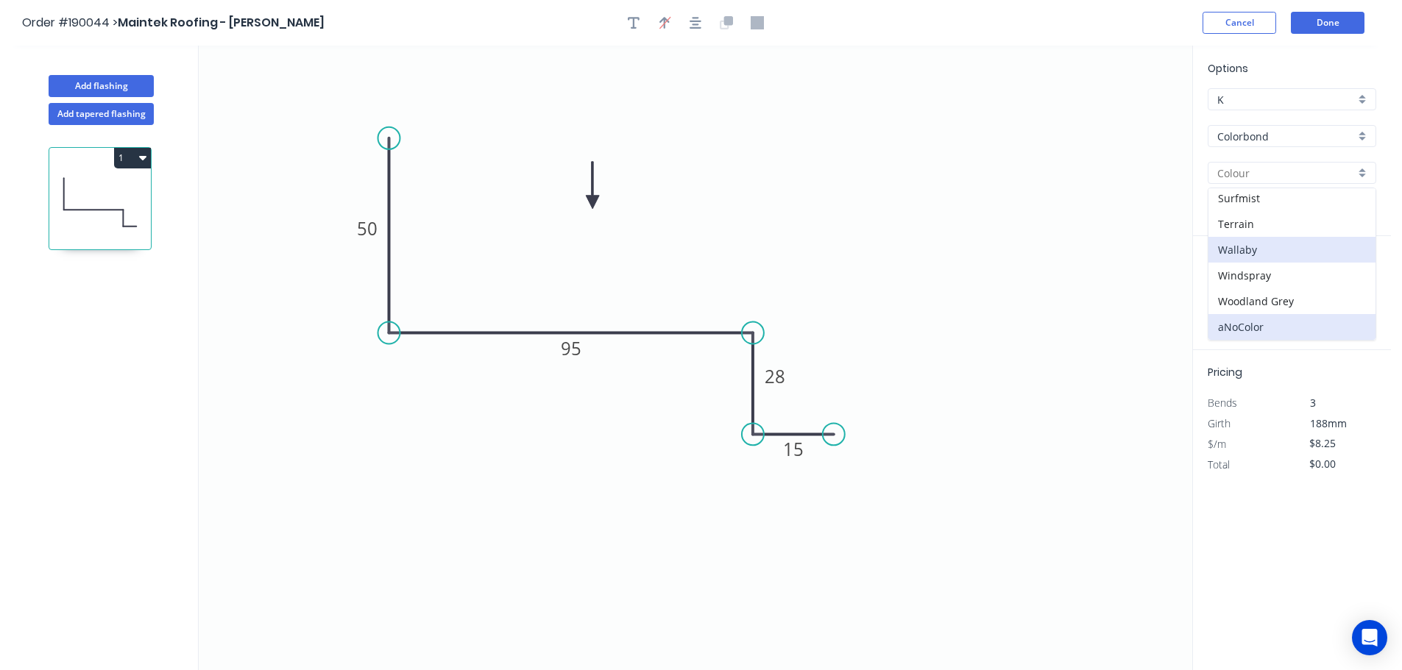
type input "Wallaby"
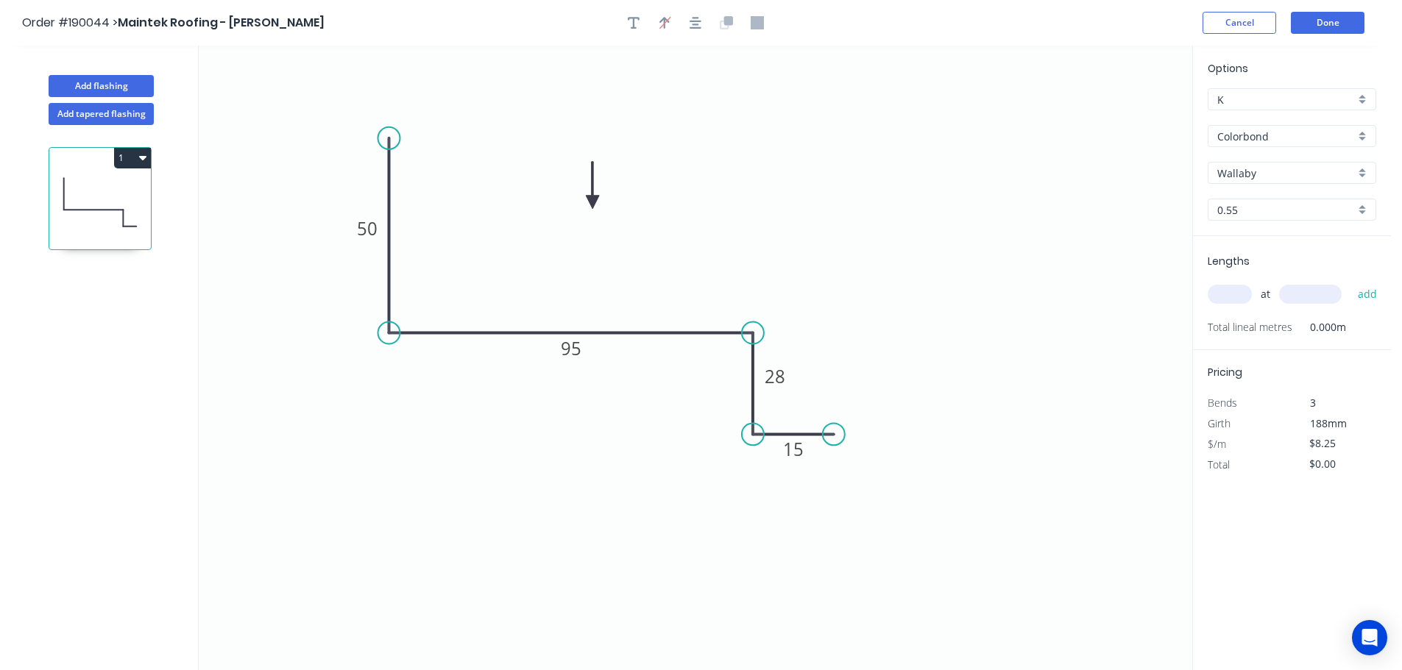
click at [1233, 295] on input "text" at bounding box center [1229, 294] width 44 height 19
type input "1"
type input "4500"
click at [1350, 282] on button "add" at bounding box center [1367, 294] width 35 height 25
drag, startPoint x: 87, startPoint y: 80, endPoint x: 124, endPoint y: 93, distance: 39.1
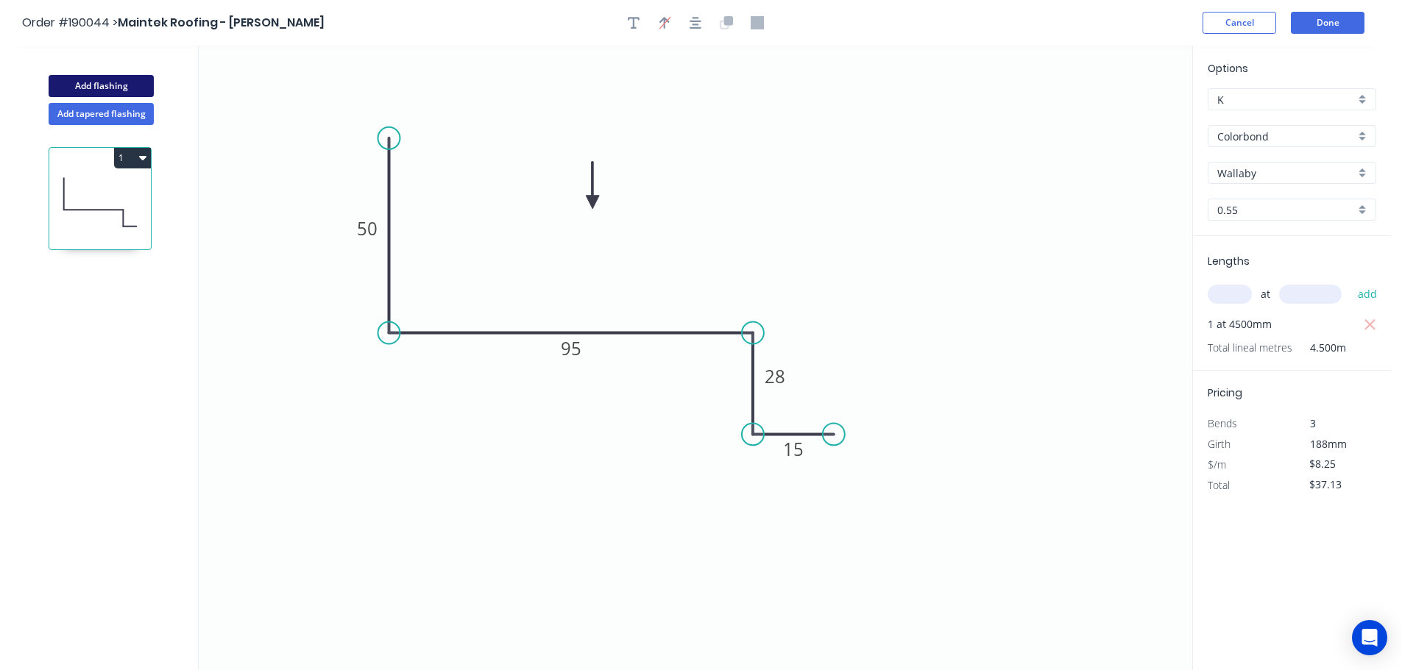
click at [88, 80] on button "Add flashing" at bounding box center [101, 86] width 105 height 22
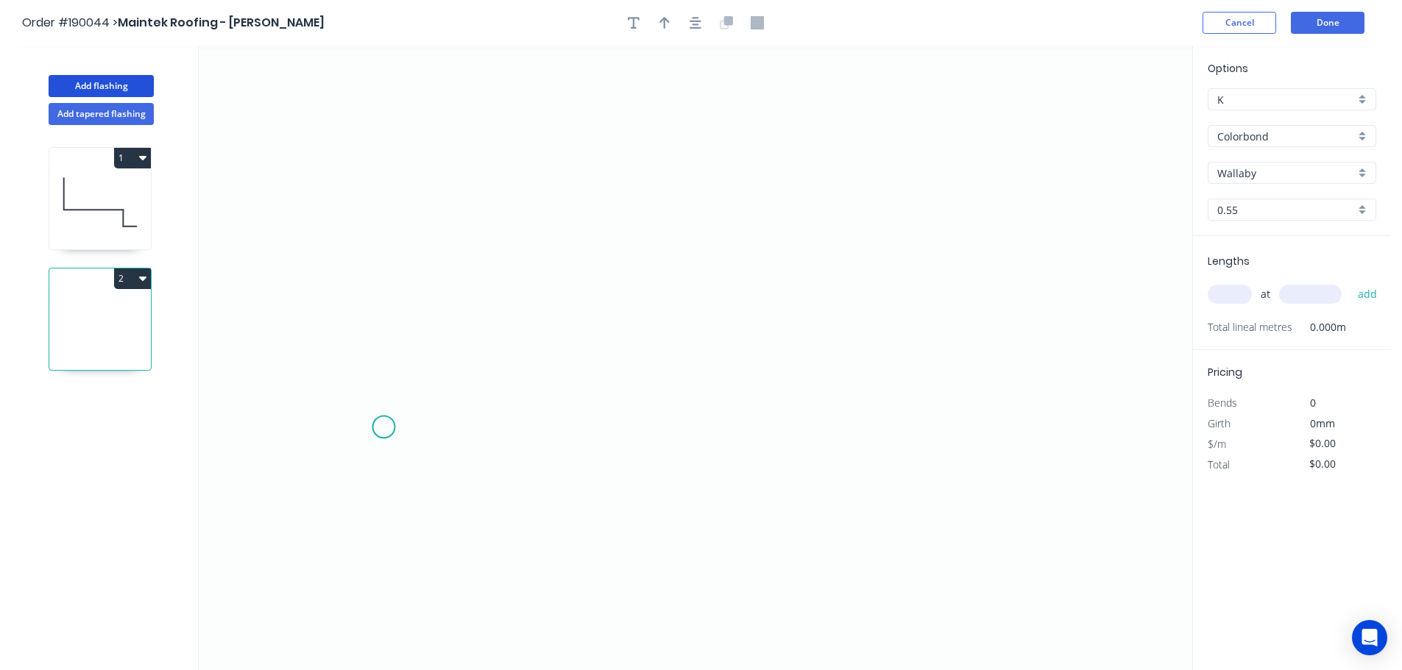
click at [383, 428] on icon "0" at bounding box center [695, 358] width 993 height 625
click at [511, 431] on icon "0" at bounding box center [695, 358] width 993 height 625
click at [513, 224] on icon "0 ?" at bounding box center [695, 358] width 993 height 625
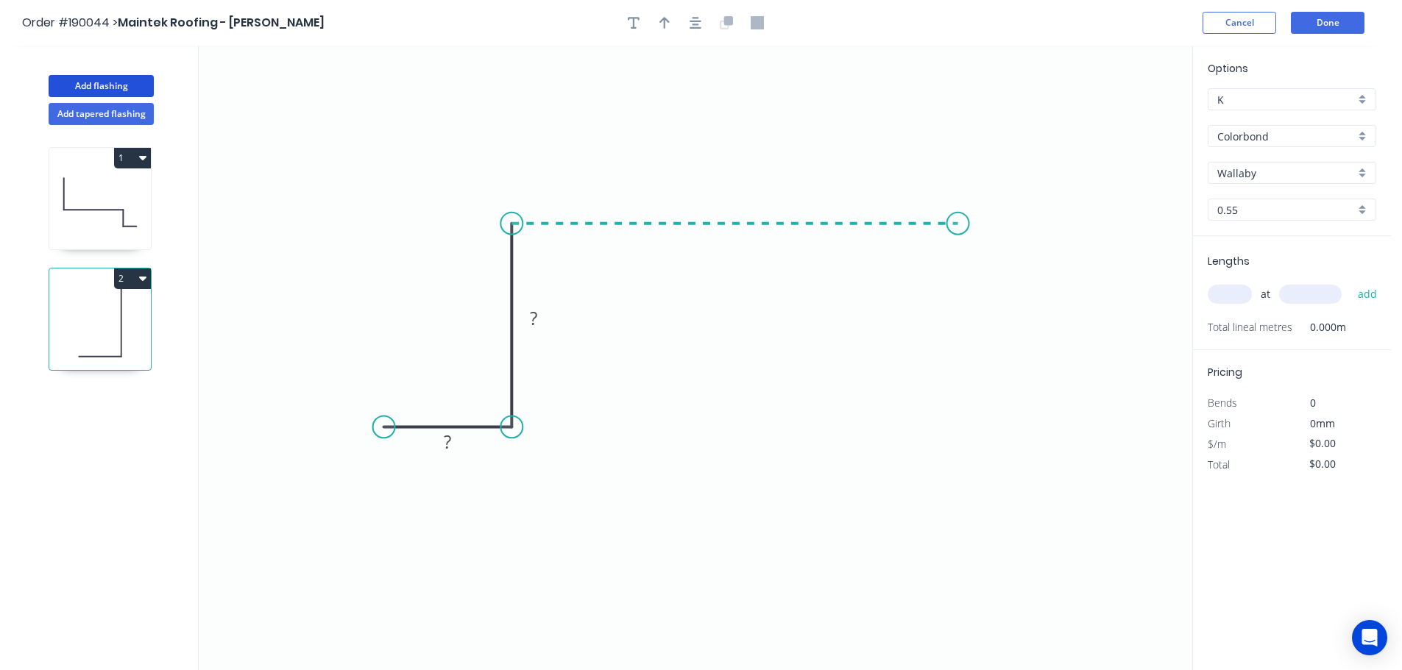
click at [958, 221] on icon "0 ? ?" at bounding box center [695, 358] width 993 height 625
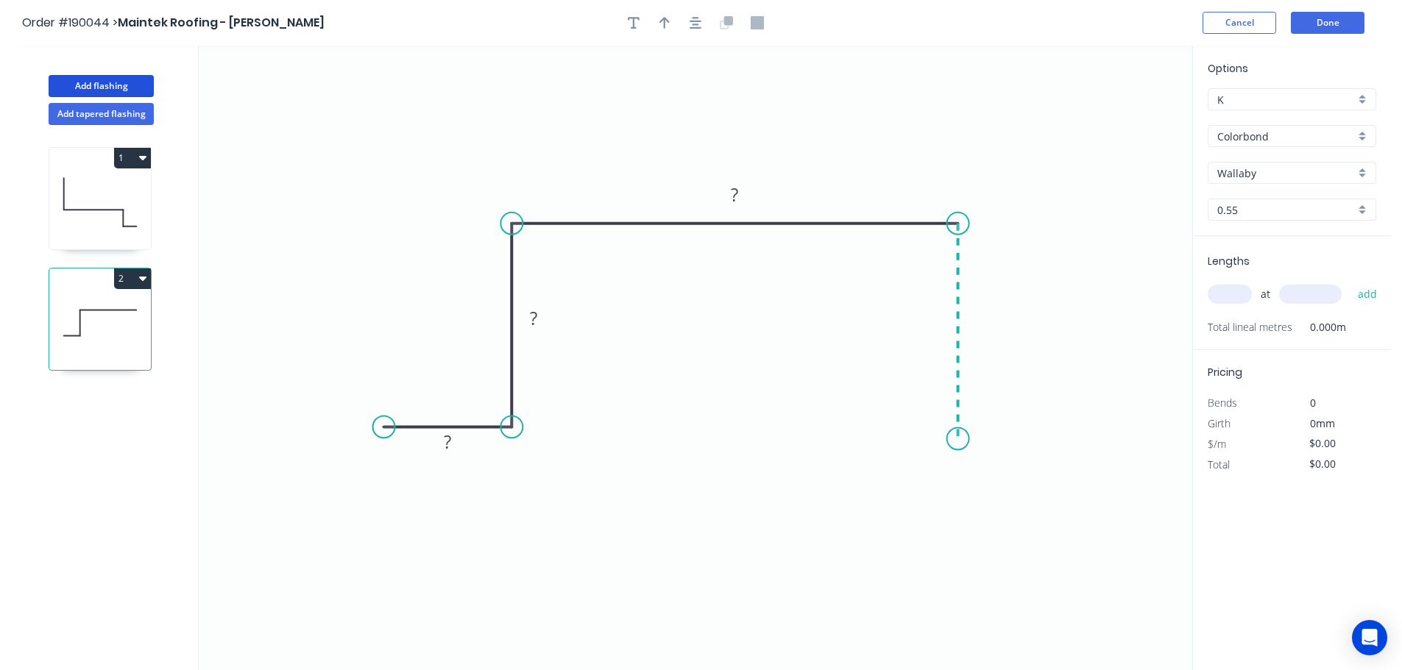
click at [957, 439] on icon "0 ? ? ?" at bounding box center [695, 358] width 993 height 625
click at [1075, 439] on icon "0 ? ? ? ?" at bounding box center [695, 358] width 993 height 625
click at [1075, 439] on circle at bounding box center [1074, 439] width 22 height 22
click at [451, 441] on tspan "?" at bounding box center [447, 442] width 7 height 24
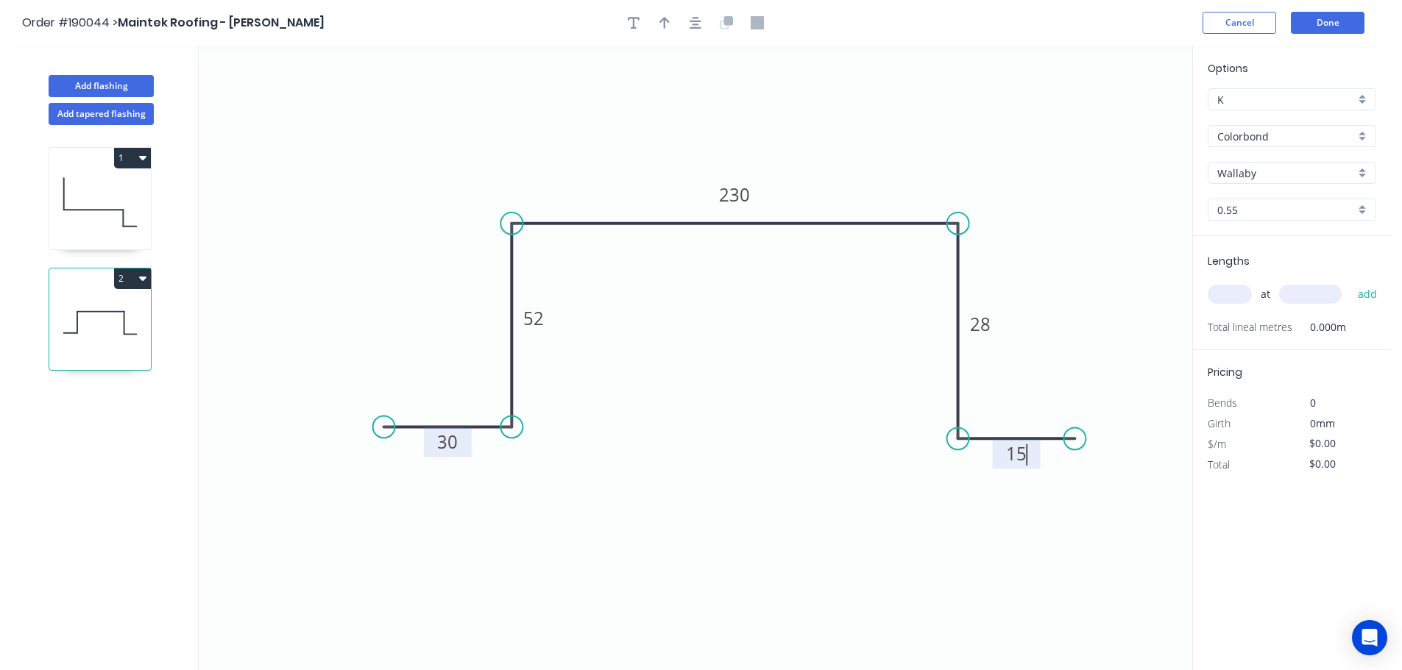
drag, startPoint x: 957, startPoint y: 599, endPoint x: 943, endPoint y: 559, distance: 42.4
click at [957, 598] on icon "0 30 52 230 28 15" at bounding box center [695, 358] width 993 height 625
drag, startPoint x: 960, startPoint y: 437, endPoint x: 960, endPoint y: 378, distance: 58.9
click at [960, 378] on circle at bounding box center [958, 377] width 22 height 22
drag, startPoint x: 1071, startPoint y: 438, endPoint x: 1036, endPoint y: 377, distance: 69.9
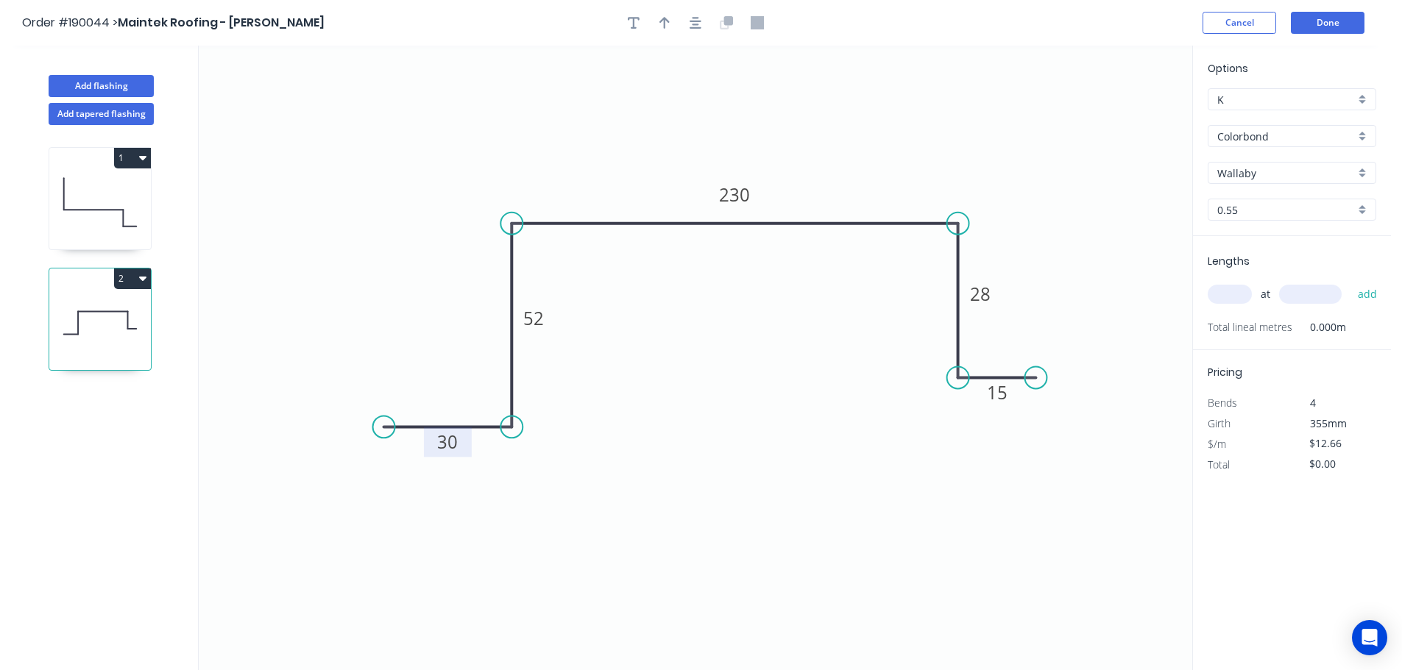
click at [1036, 377] on circle at bounding box center [1035, 377] width 22 height 22
click at [665, 18] on icon "button" at bounding box center [664, 23] width 10 height 12
drag, startPoint x: 1118, startPoint y: 113, endPoint x: 849, endPoint y: 128, distance: 269.8
click at [849, 128] on icon at bounding box center [849, 111] width 13 height 47
click at [1235, 298] on input "text" at bounding box center [1229, 294] width 44 height 19
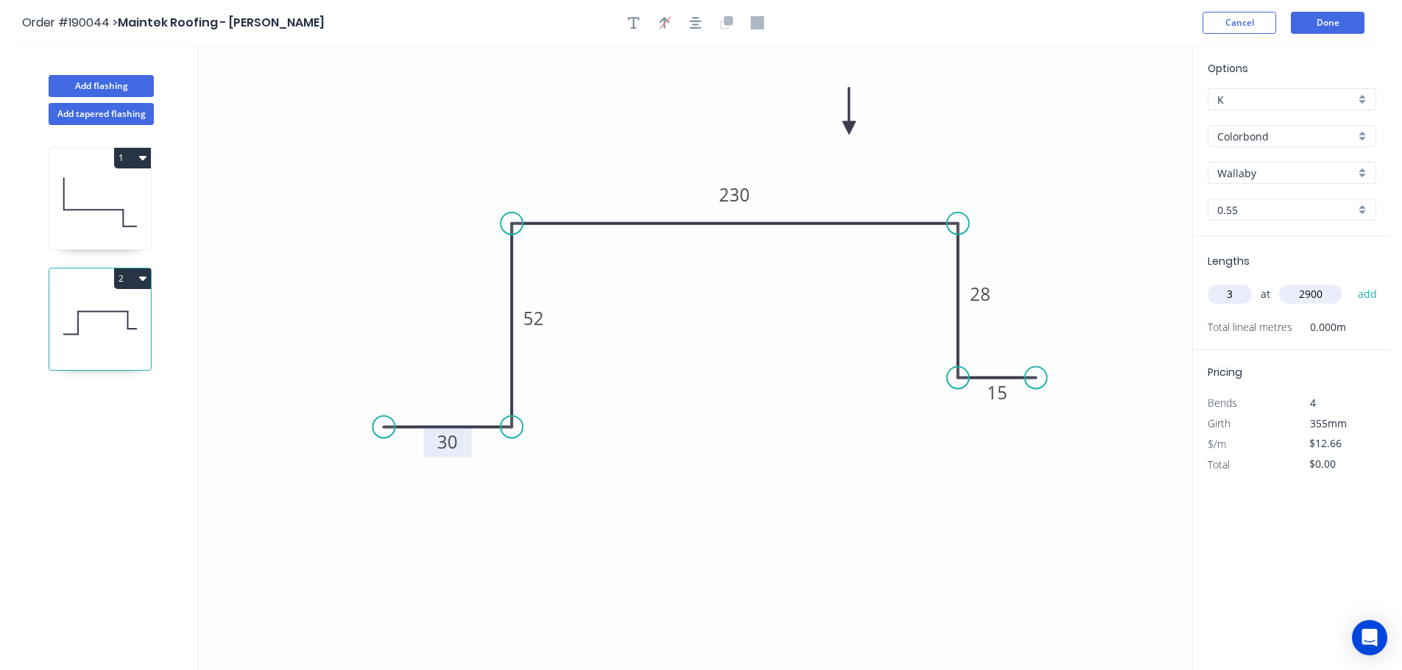
click at [1350, 282] on button "add" at bounding box center [1367, 294] width 35 height 25
click at [83, 79] on button "Add flashing" at bounding box center [101, 86] width 105 height 22
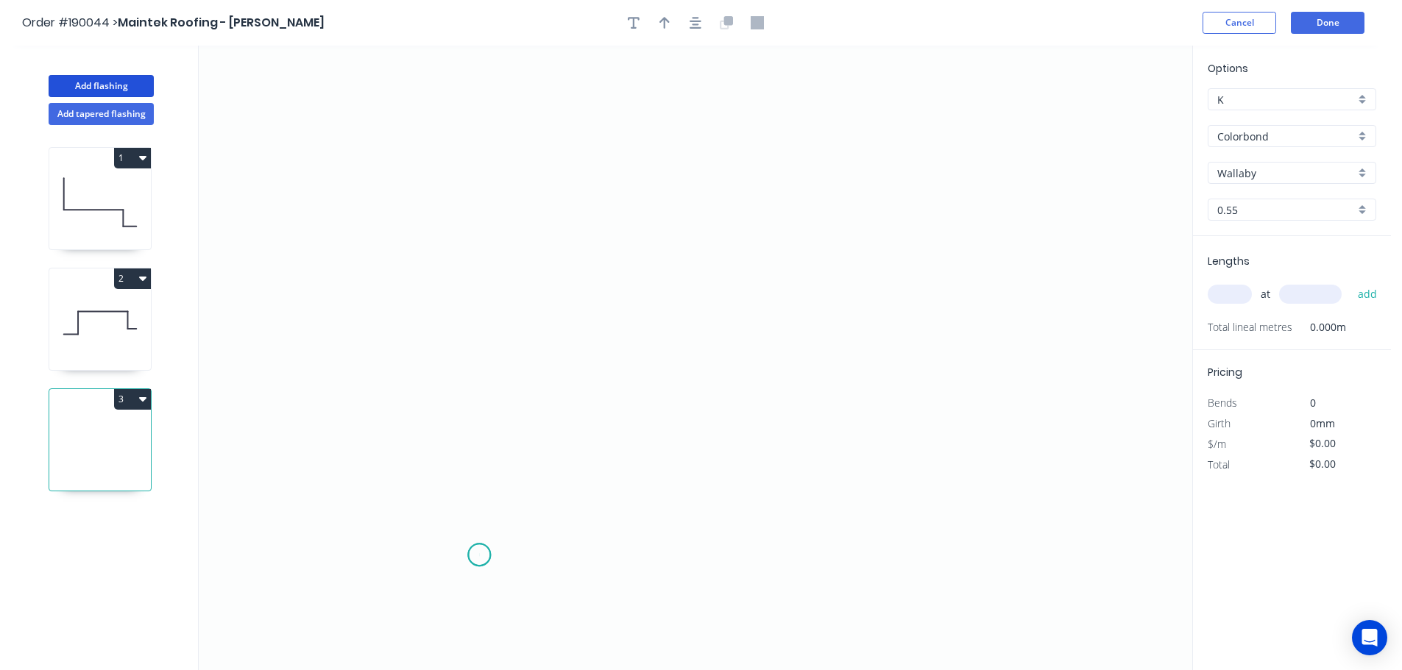
click at [479, 556] on icon "0" at bounding box center [695, 358] width 993 height 625
click at [480, 472] on icon "0" at bounding box center [695, 358] width 993 height 625
click at [372, 469] on icon "0 ?" at bounding box center [695, 358] width 993 height 625
click at [384, 186] on icon "0 ? ?" at bounding box center [695, 358] width 993 height 625
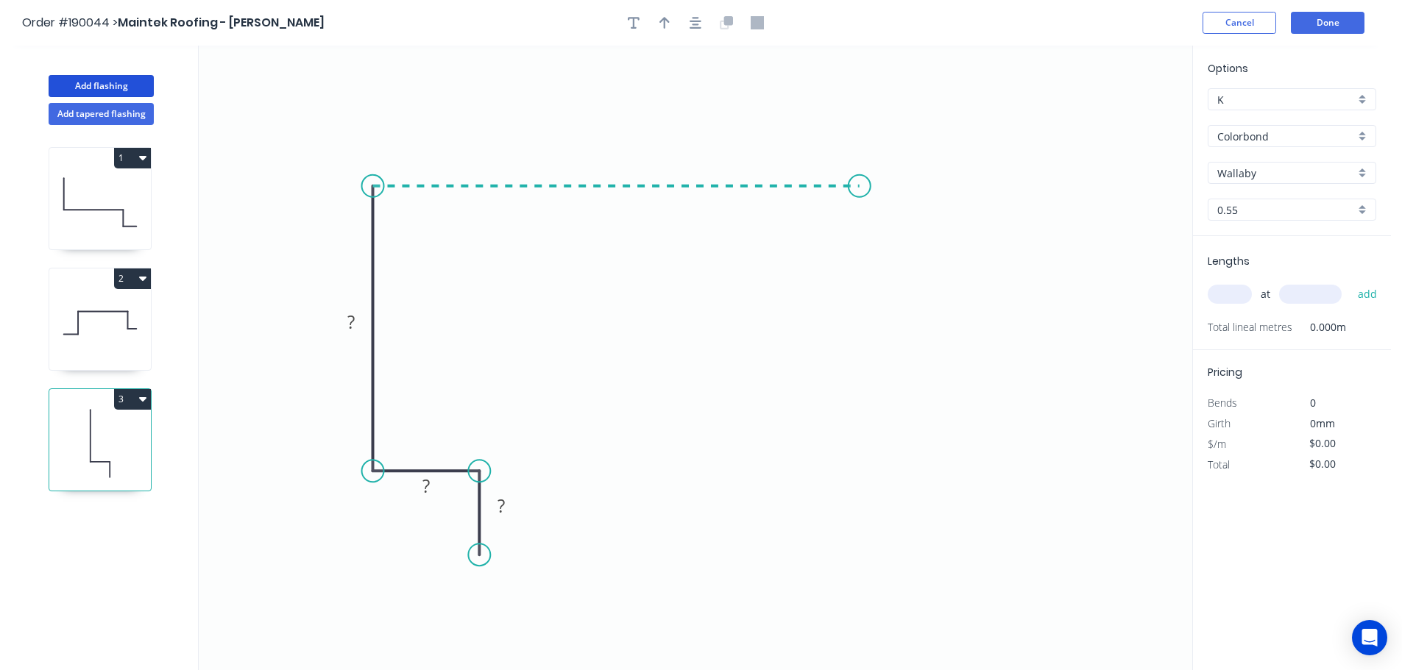
click at [859, 200] on icon "0 ? ? ?" at bounding box center [695, 358] width 993 height 625
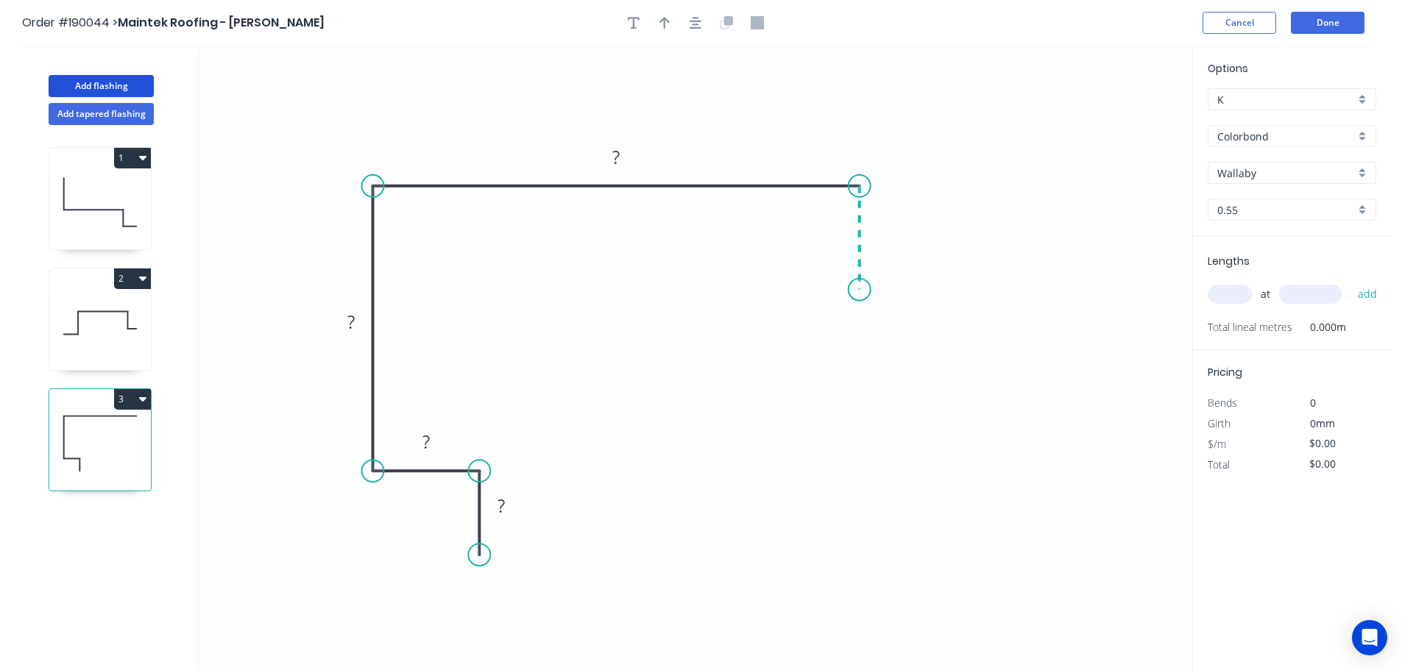
click at [858, 290] on icon "0 ? ? ? ?" at bounding box center [695, 358] width 993 height 625
click at [941, 293] on icon "0 ? ? ? ? ?" at bounding box center [695, 358] width 993 height 625
click at [941, 293] on circle at bounding box center [941, 290] width 22 height 22
click at [506, 506] on rect at bounding box center [500, 507] width 29 height 21
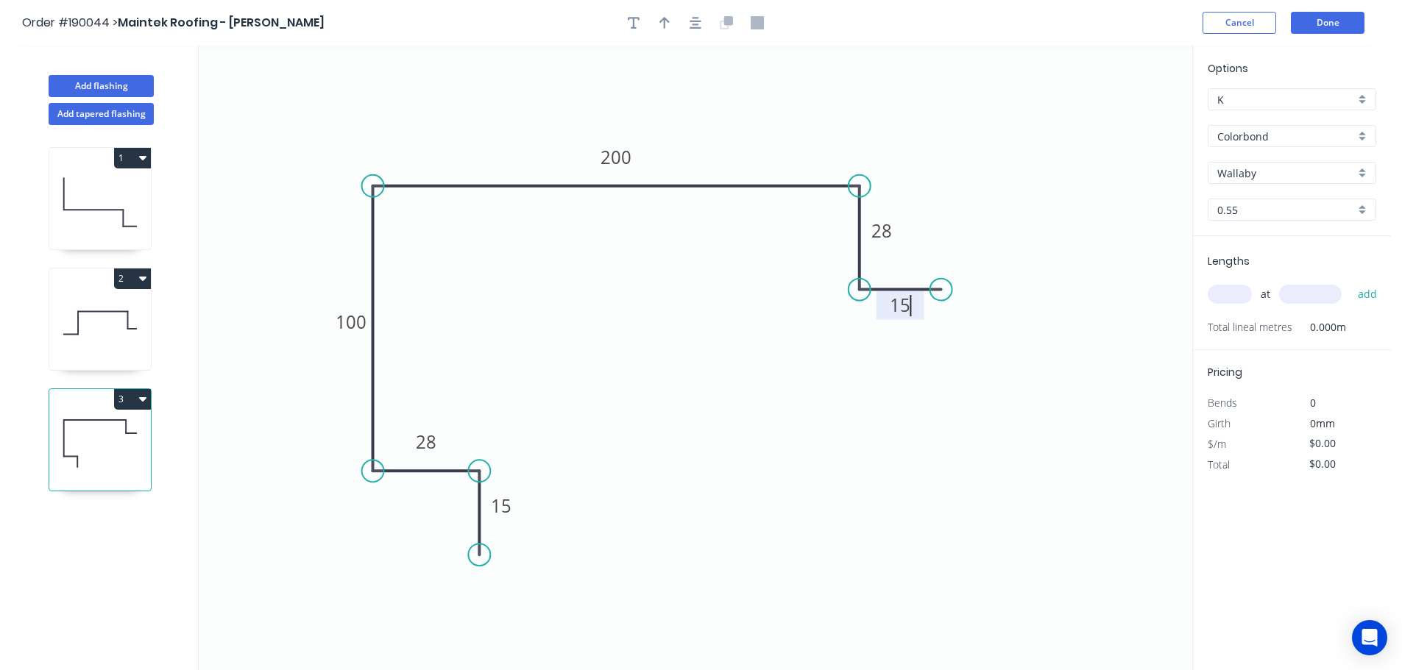
click at [681, 334] on icon "0 15 28 100 200 28 15" at bounding box center [695, 358] width 993 height 625
click at [664, 18] on icon "button" at bounding box center [664, 23] width 10 height 12
drag, startPoint x: 1122, startPoint y: 116, endPoint x: 732, endPoint y: 124, distance: 390.1
click at [732, 124] on icon at bounding box center [729, 101] width 13 height 47
click at [793, 386] on icon "0 15 28 100 200 28 15" at bounding box center [695, 358] width 993 height 625
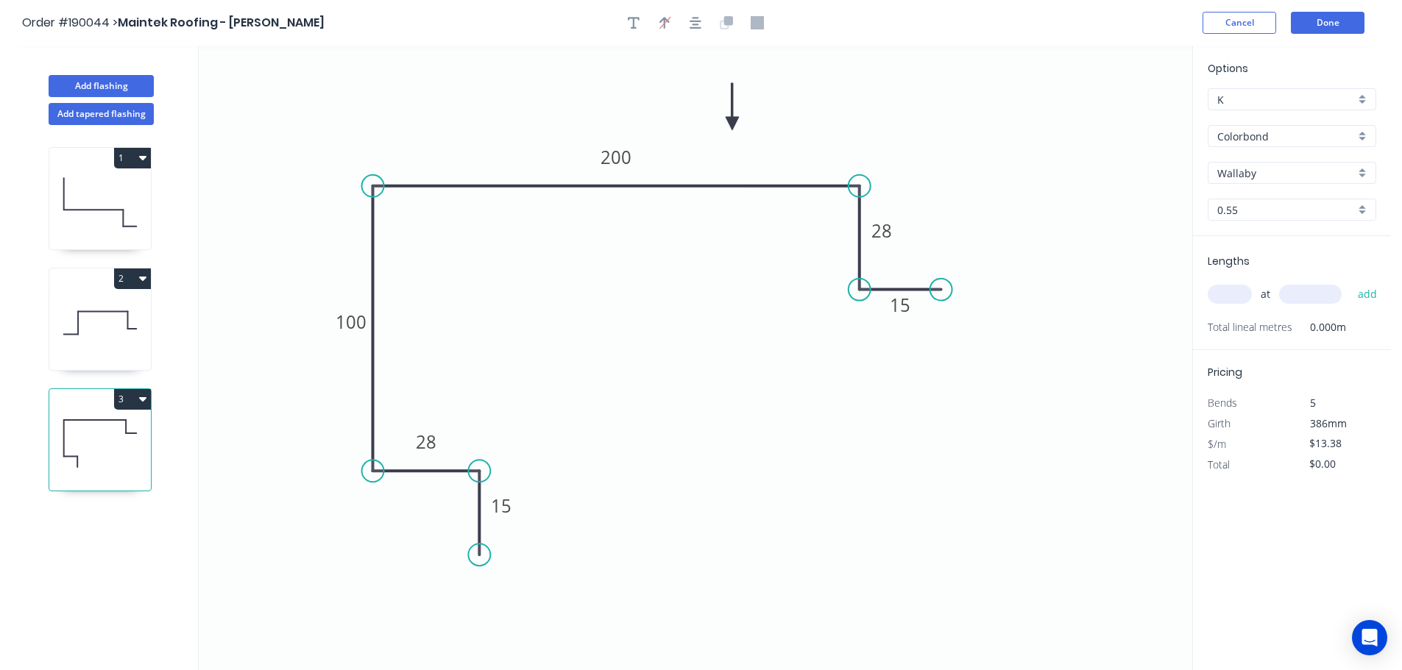
click at [1235, 295] on input "text" at bounding box center [1229, 294] width 44 height 19
click at [1350, 282] on button "add" at bounding box center [1367, 294] width 35 height 25
click at [93, 81] on button "Add flashing" at bounding box center [101, 86] width 105 height 22
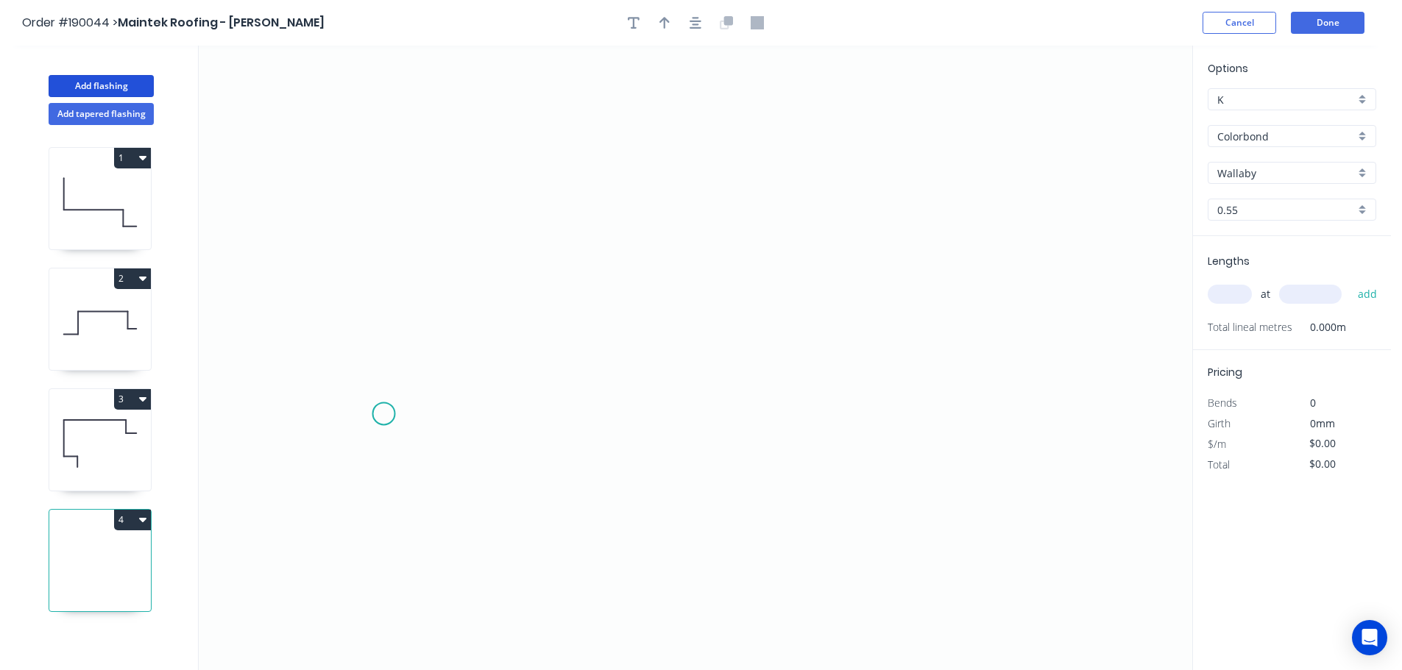
click at [383, 414] on icon "0" at bounding box center [695, 358] width 993 height 625
click at [463, 416] on icon "0" at bounding box center [695, 358] width 993 height 625
click at [463, 311] on icon at bounding box center [463, 363] width 0 height 104
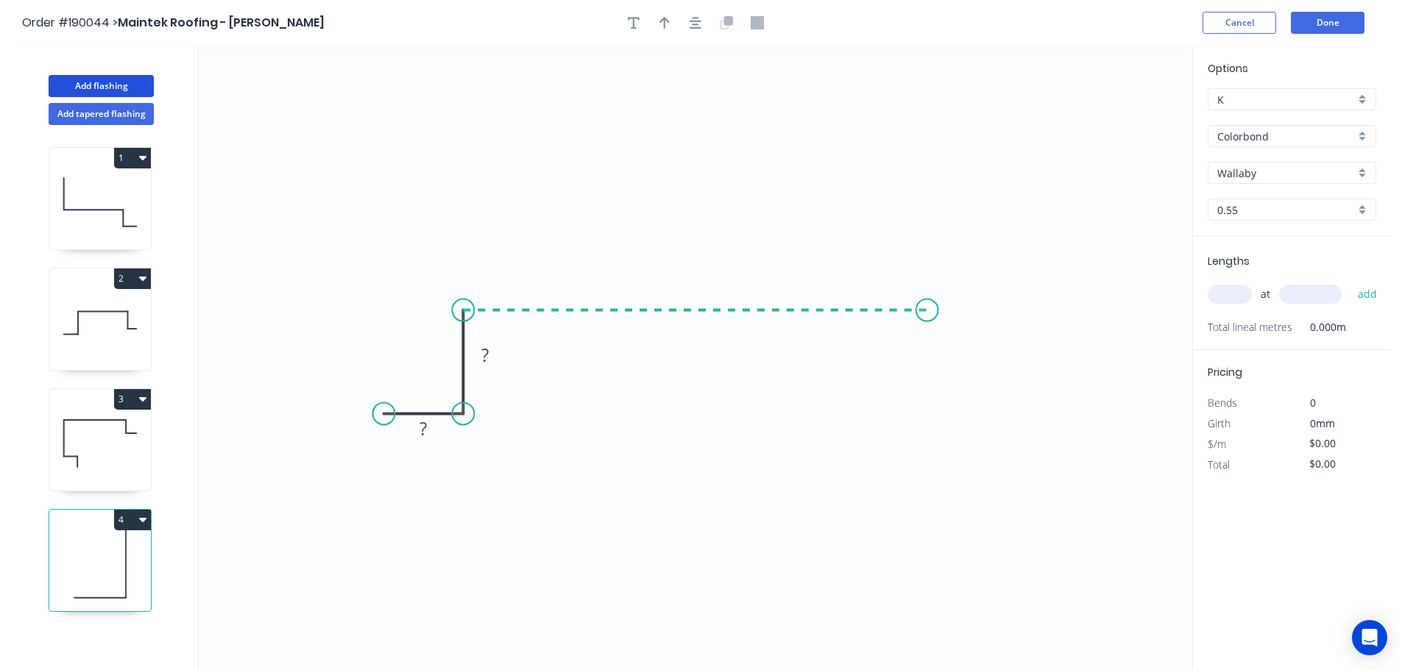
click at [927, 305] on icon "0 ? ?" at bounding box center [695, 358] width 993 height 625
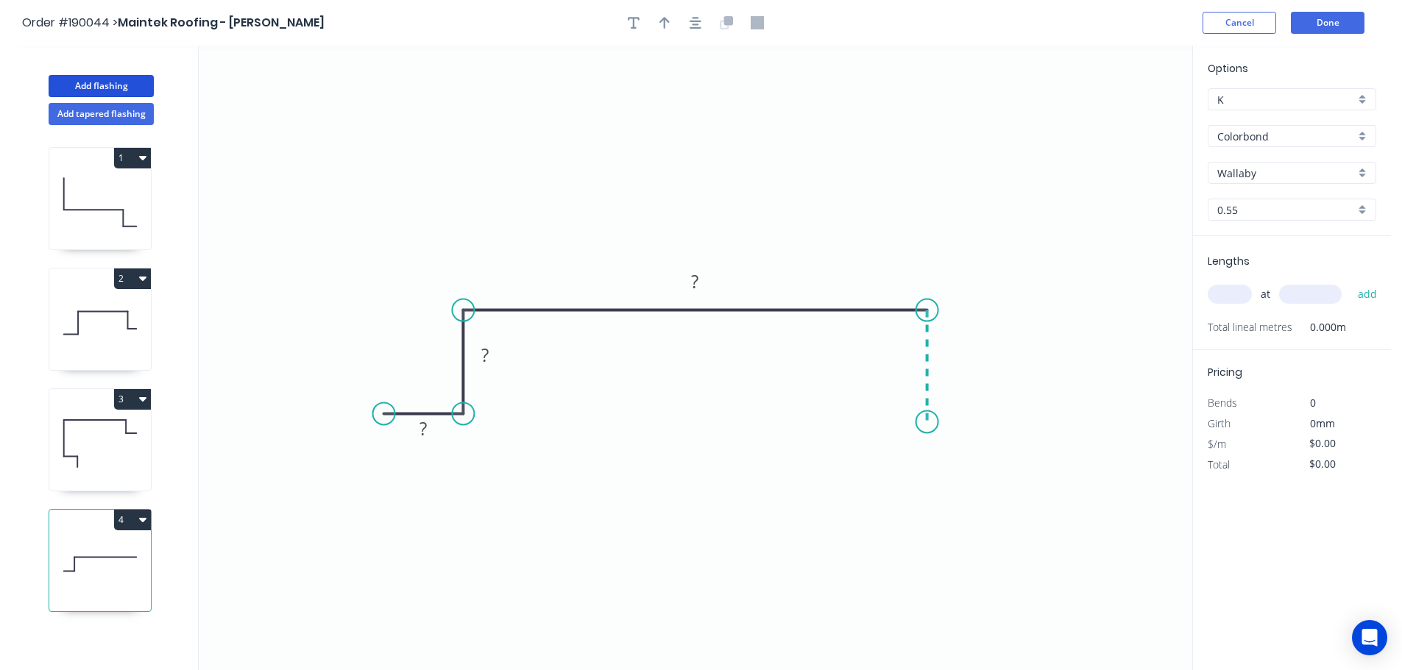
click at [923, 422] on icon "0 ? ? ?" at bounding box center [695, 358] width 993 height 625
click at [923, 422] on circle at bounding box center [927, 422] width 22 height 22
click at [428, 426] on rect at bounding box center [422, 429] width 29 height 21
drag, startPoint x: 680, startPoint y: 477, endPoint x: 684, endPoint y: 386, distance: 90.6
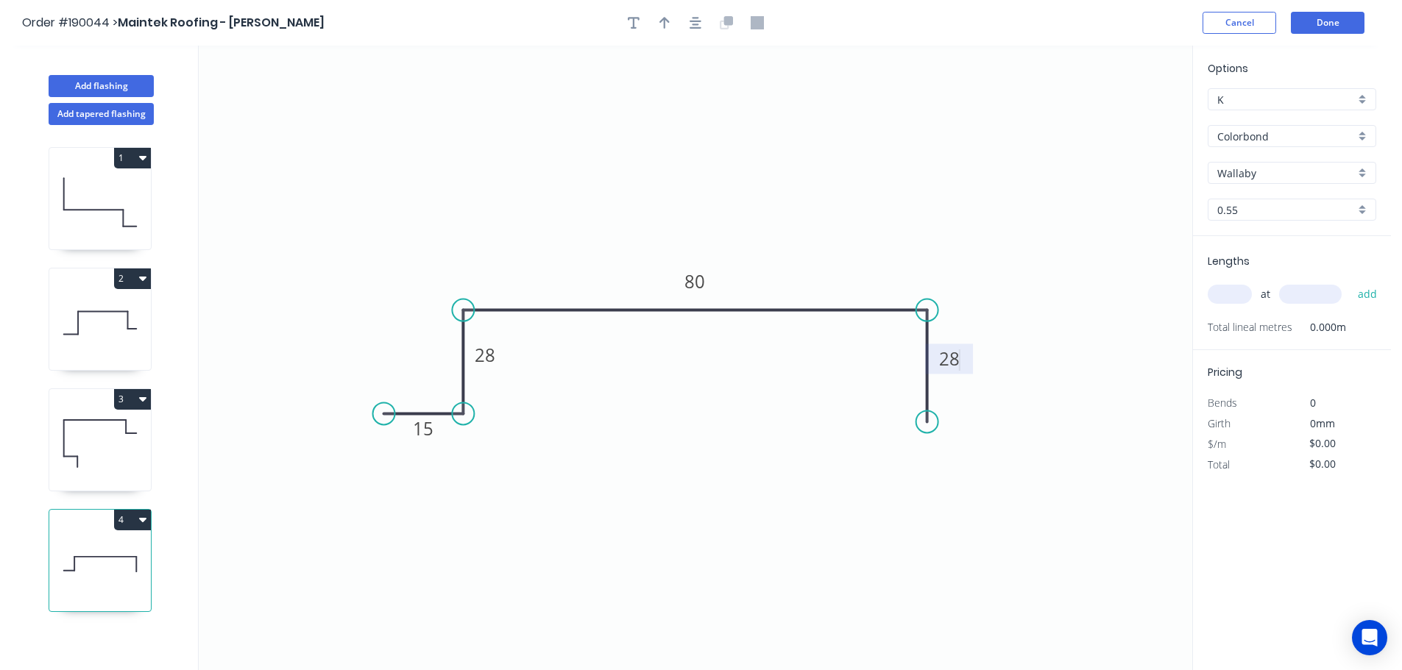
click at [684, 467] on icon "0 15 28 80 28" at bounding box center [695, 358] width 993 height 625
click at [667, 21] on icon "button" at bounding box center [664, 23] width 10 height 12
drag, startPoint x: 1120, startPoint y: 115, endPoint x: 754, endPoint y: 189, distance: 373.2
click at [765, 189] on icon at bounding box center [771, 169] width 13 height 47
click at [1243, 299] on input "text" at bounding box center [1229, 294] width 44 height 19
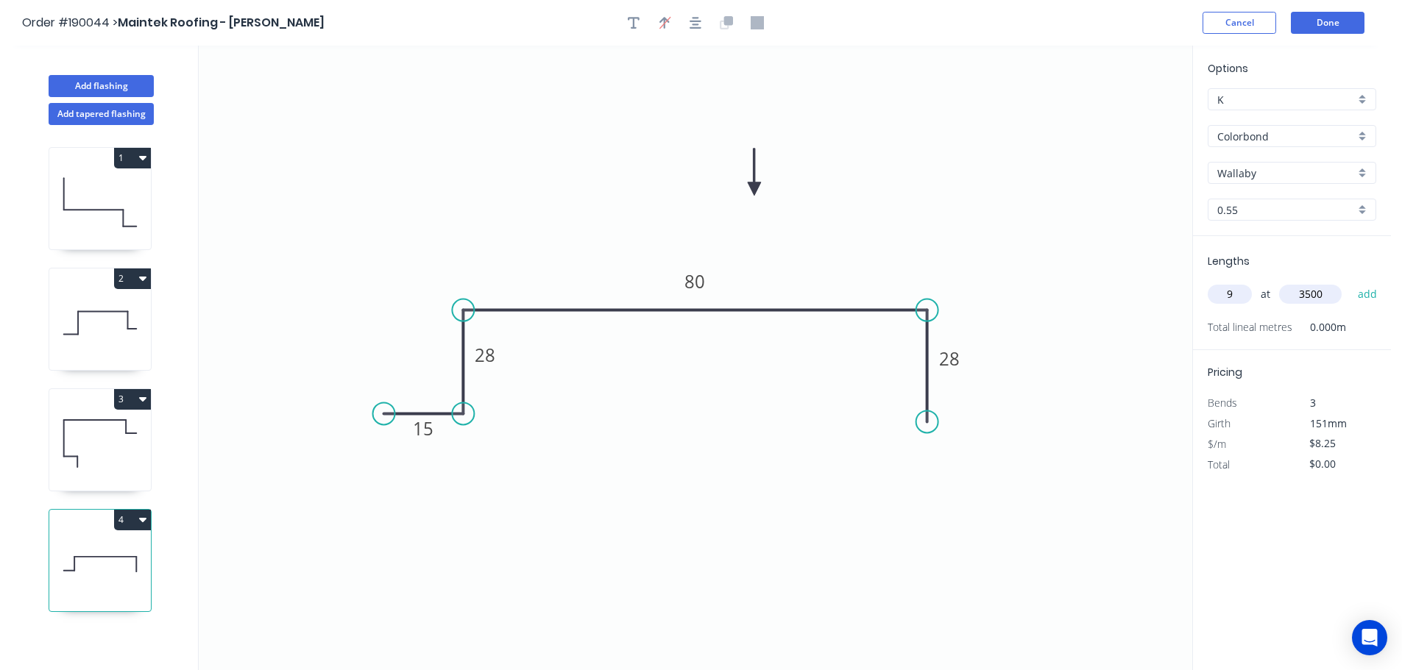
click at [1350, 282] on button "add" at bounding box center [1367, 294] width 35 height 25
drag, startPoint x: 102, startPoint y: 113, endPoint x: 157, endPoint y: 123, distance: 56.9
click at [102, 113] on button "Add tapered flashing" at bounding box center [101, 114] width 105 height 22
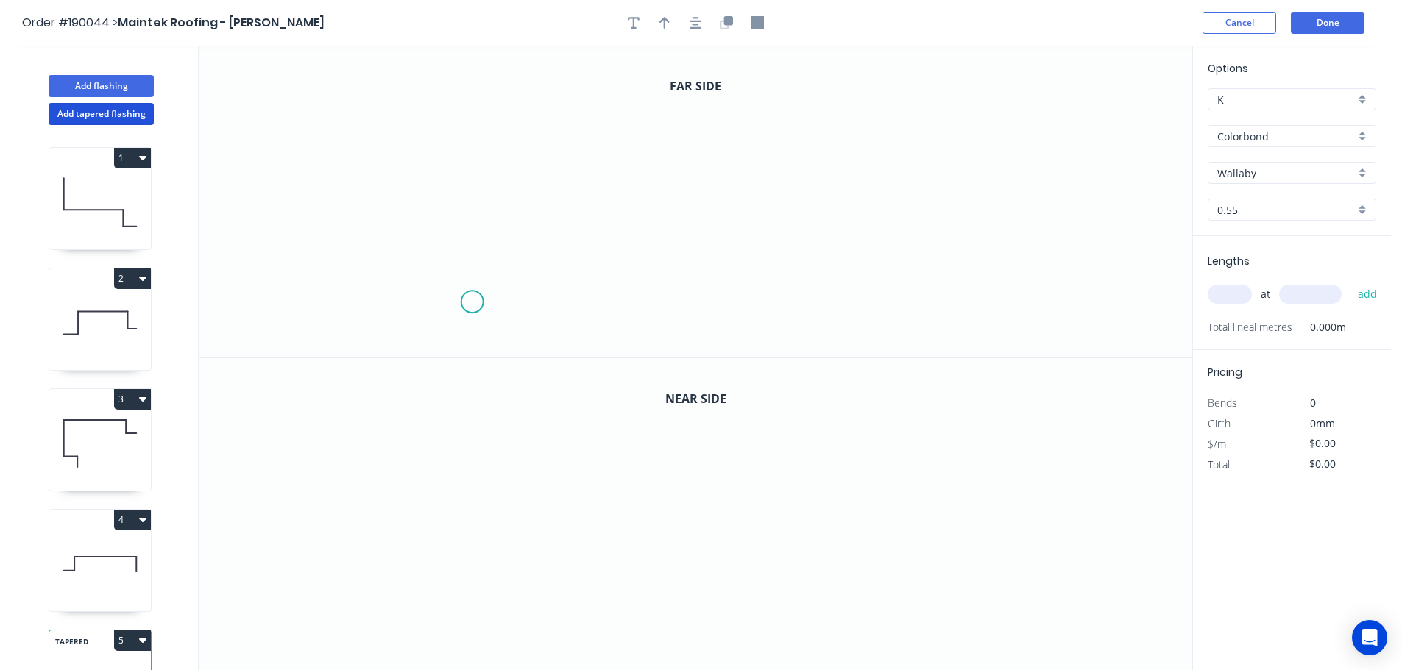
click at [472, 302] on icon "0" at bounding box center [695, 202] width 993 height 312
click at [561, 300] on icon "0" at bounding box center [695, 202] width 993 height 312
click at [558, 136] on icon "0 ?" at bounding box center [695, 202] width 993 height 312
click at [801, 128] on icon "0 ? ?" at bounding box center [695, 202] width 993 height 312
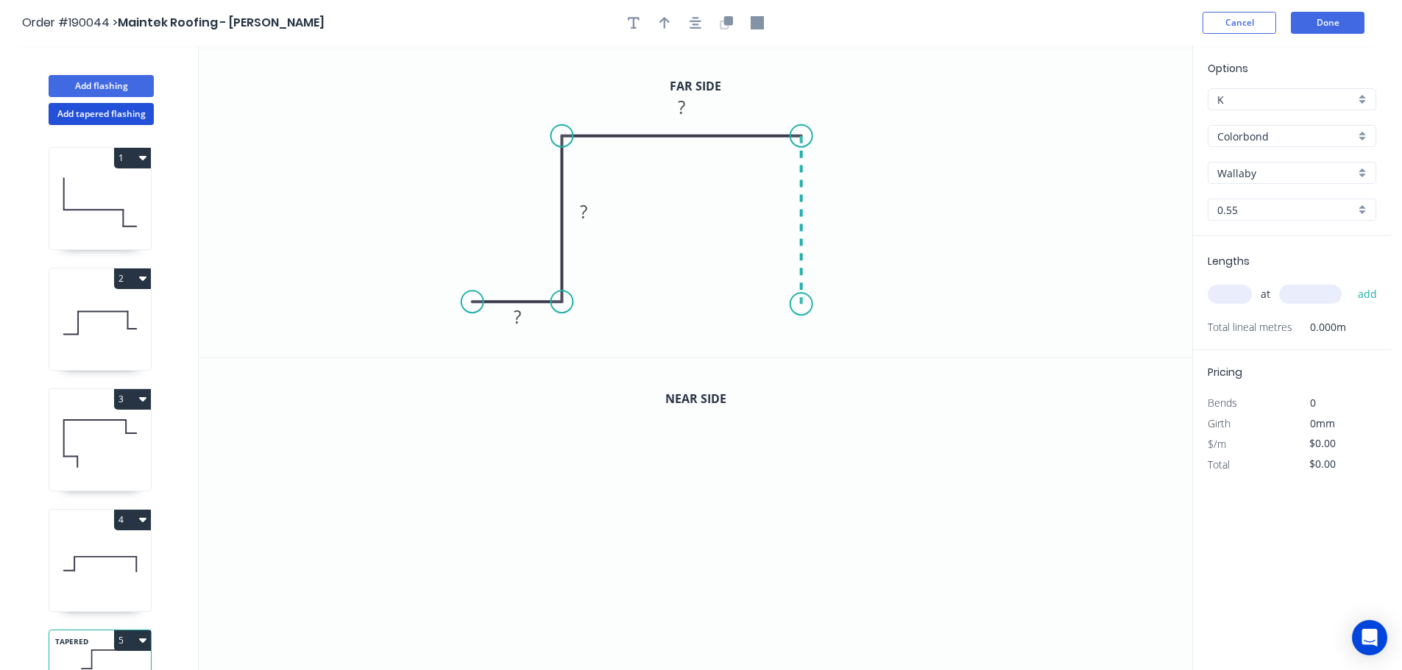
click at [799, 305] on icon "0 ? ? ?" at bounding box center [695, 202] width 993 height 312
click at [887, 301] on icon "0 ? ? ? ?" at bounding box center [695, 202] width 993 height 312
click at [887, 301] on circle at bounding box center [886, 304] width 22 height 22
click at [521, 322] on rect at bounding box center [517, 318] width 29 height 21
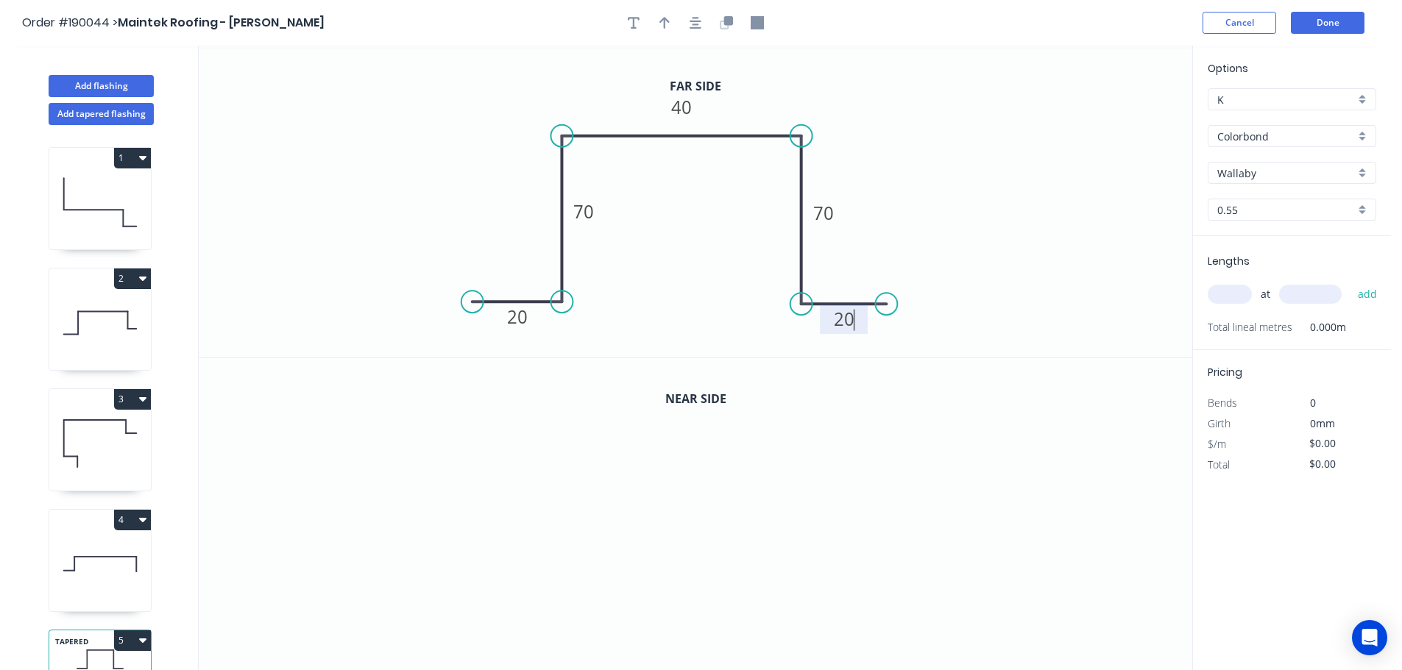
click at [705, 251] on icon "0 20 70 40 70 20" at bounding box center [695, 202] width 993 height 312
click at [661, 18] on icon "button" at bounding box center [664, 22] width 10 height 13
drag, startPoint x: 1119, startPoint y: 113, endPoint x: 873, endPoint y: 107, distance: 246.6
click at [873, 107] on icon at bounding box center [872, 93] width 13 height 47
click at [873, 104] on icon at bounding box center [872, 90] width 13 height 47
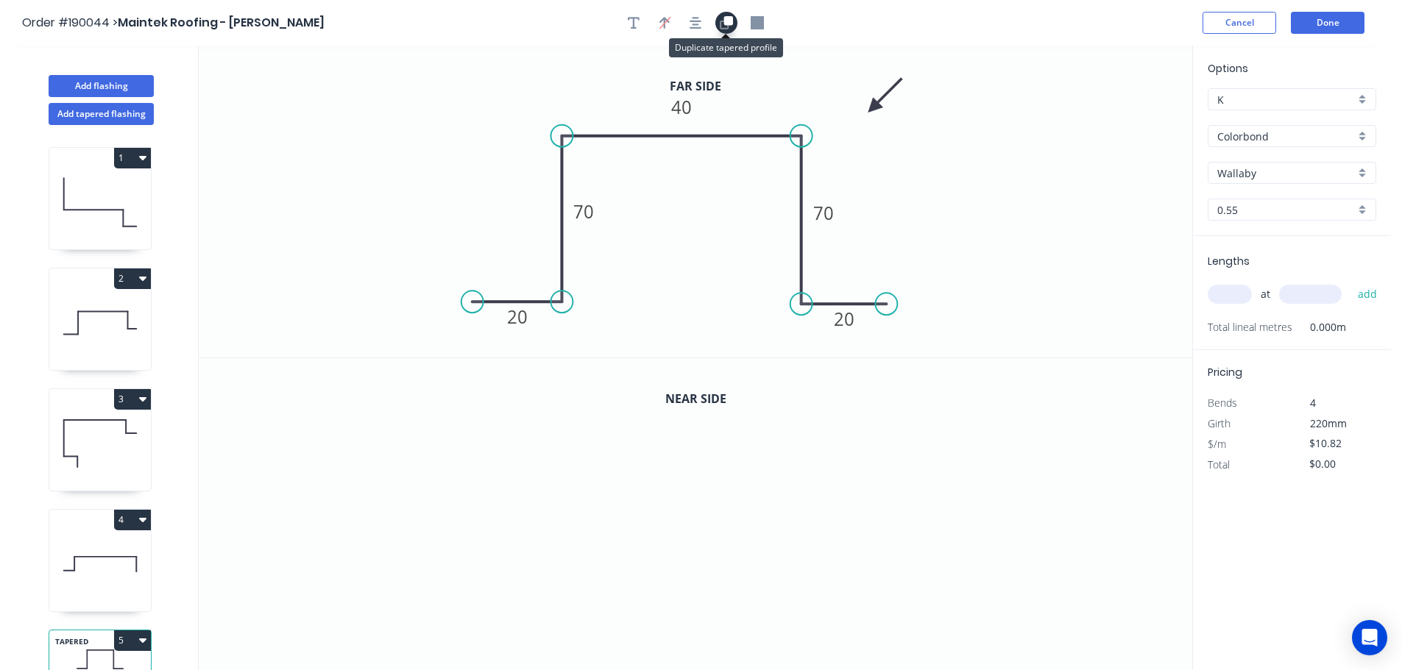
click at [726, 18] on icon "button" at bounding box center [728, 20] width 9 height 9
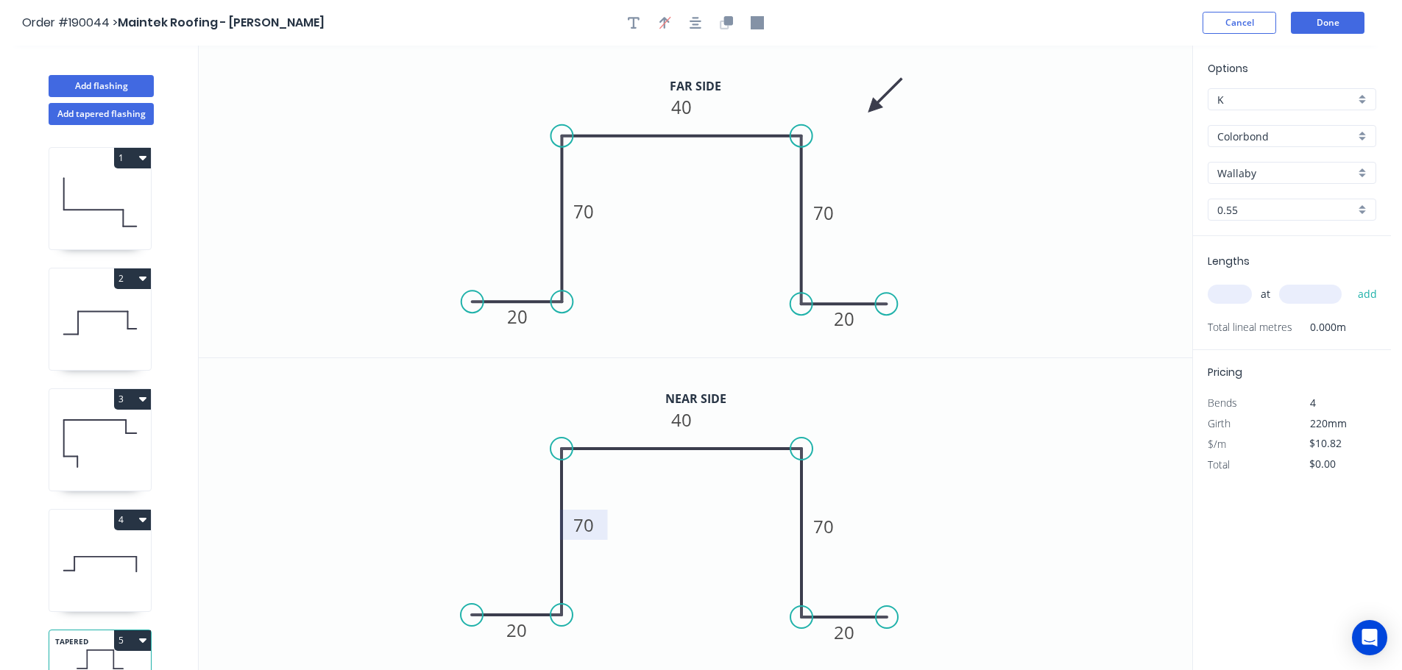
click at [588, 528] on tspan "70" at bounding box center [583, 525] width 21 height 24
click at [1033, 469] on icon "0 20 50 40 50 20" at bounding box center [695, 514] width 993 height 313
click at [1361, 132] on div "Colorbond" at bounding box center [1291, 136] width 169 height 22
click at [1292, 258] on div "Zincalume" at bounding box center [1291, 265] width 167 height 26
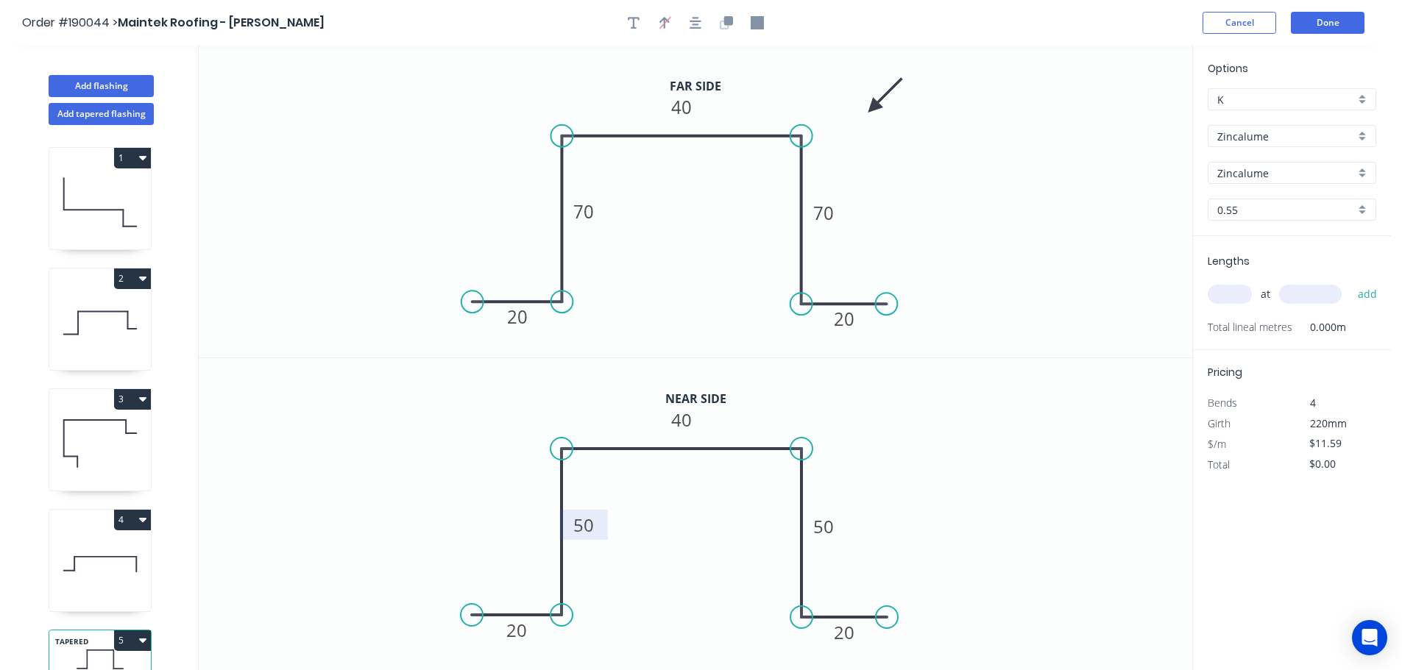
click at [1363, 207] on div "0.55" at bounding box center [1291, 210] width 169 height 22
click at [1263, 266] on div "0.8" at bounding box center [1291, 264] width 167 height 26
click at [1244, 296] on input "text" at bounding box center [1229, 294] width 44 height 19
click at [1350, 282] on button "add" at bounding box center [1367, 294] width 35 height 25
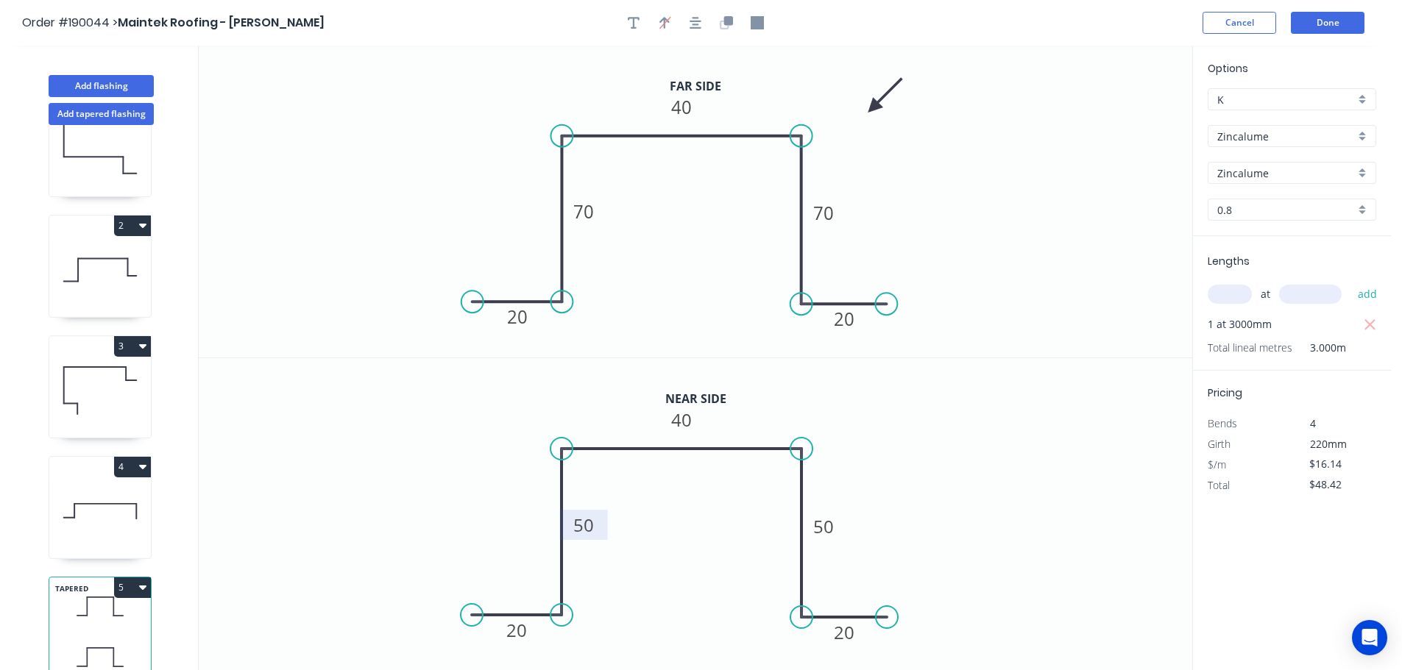
click at [132, 578] on button "5" at bounding box center [132, 588] width 37 height 21
drag, startPoint x: 113, startPoint y: 605, endPoint x: 146, endPoint y: 595, distance: 35.4
click at [112, 614] on div "Duplicate" at bounding box center [80, 624] width 113 height 21
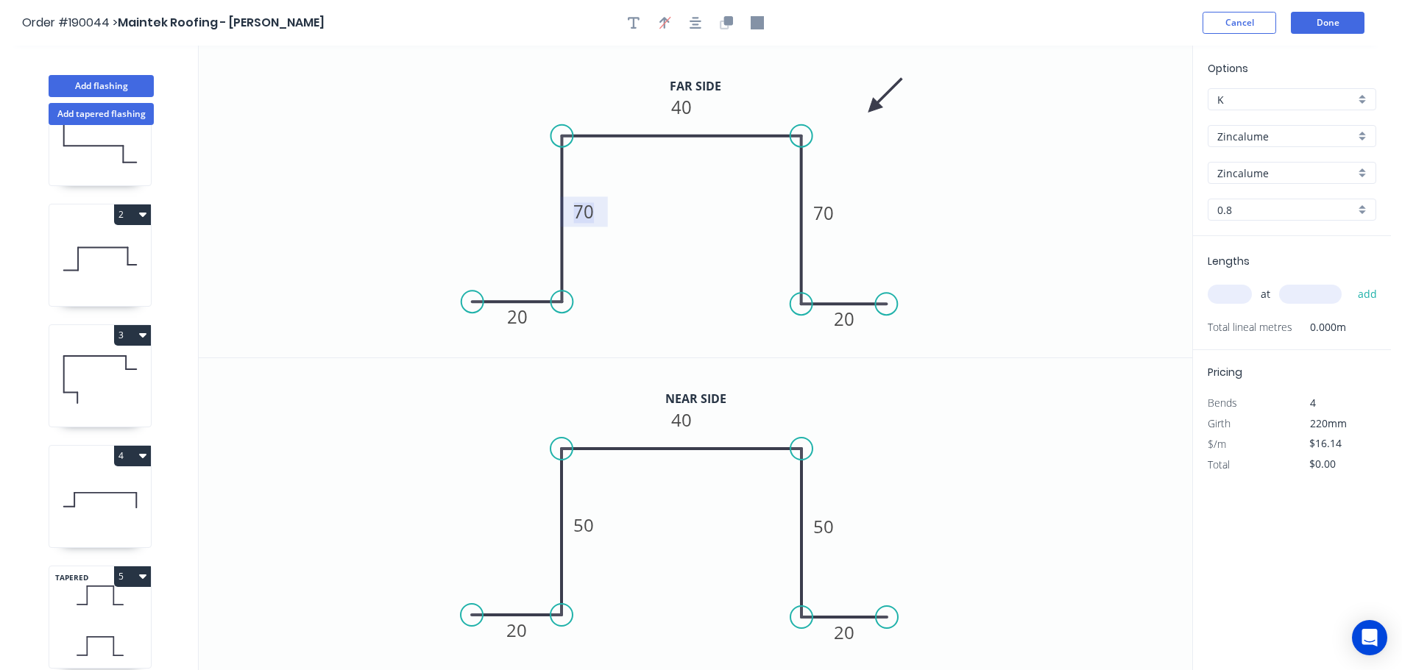
click at [586, 215] on tspan "70" at bounding box center [583, 211] width 21 height 24
click at [585, 528] on tspan "50" at bounding box center [583, 525] width 21 height 24
click at [1026, 448] on icon "0 20 35 40 35 20" at bounding box center [695, 514] width 993 height 313
click at [1229, 293] on input "text" at bounding box center [1229, 294] width 44 height 19
click at [1350, 282] on button "add" at bounding box center [1367, 294] width 35 height 25
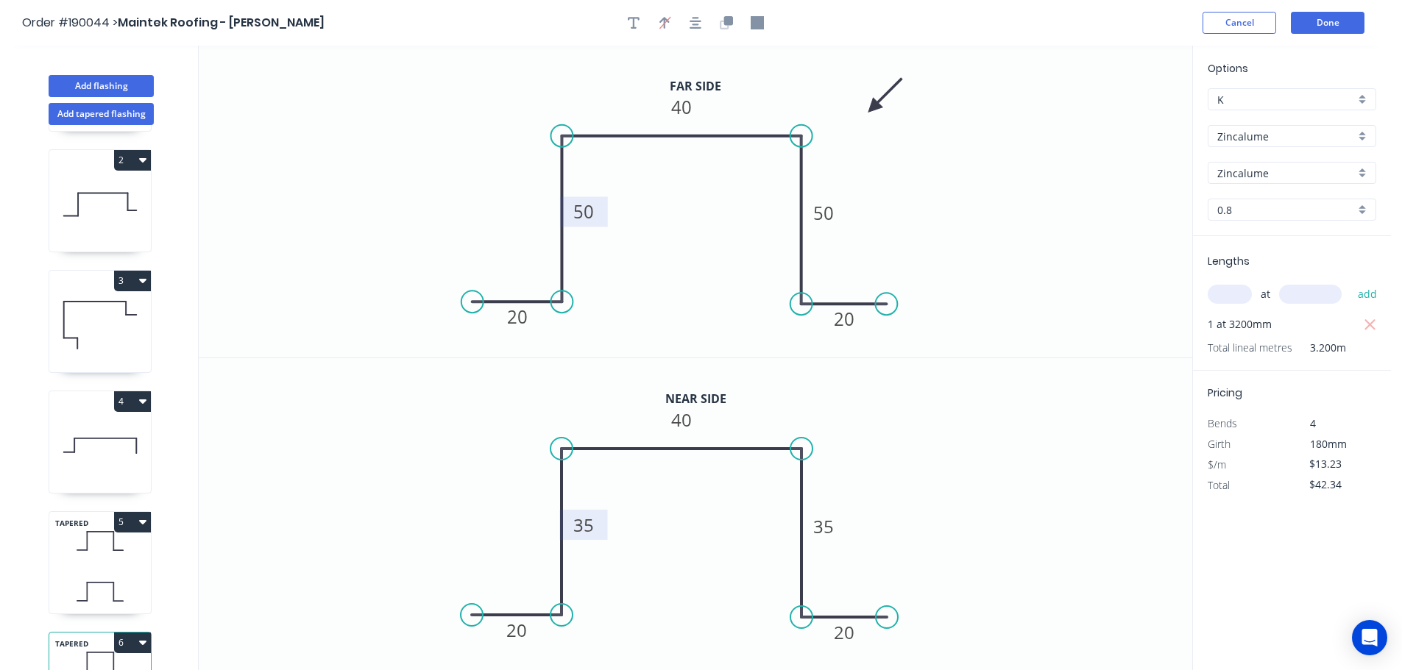
scroll to position [185, 0]
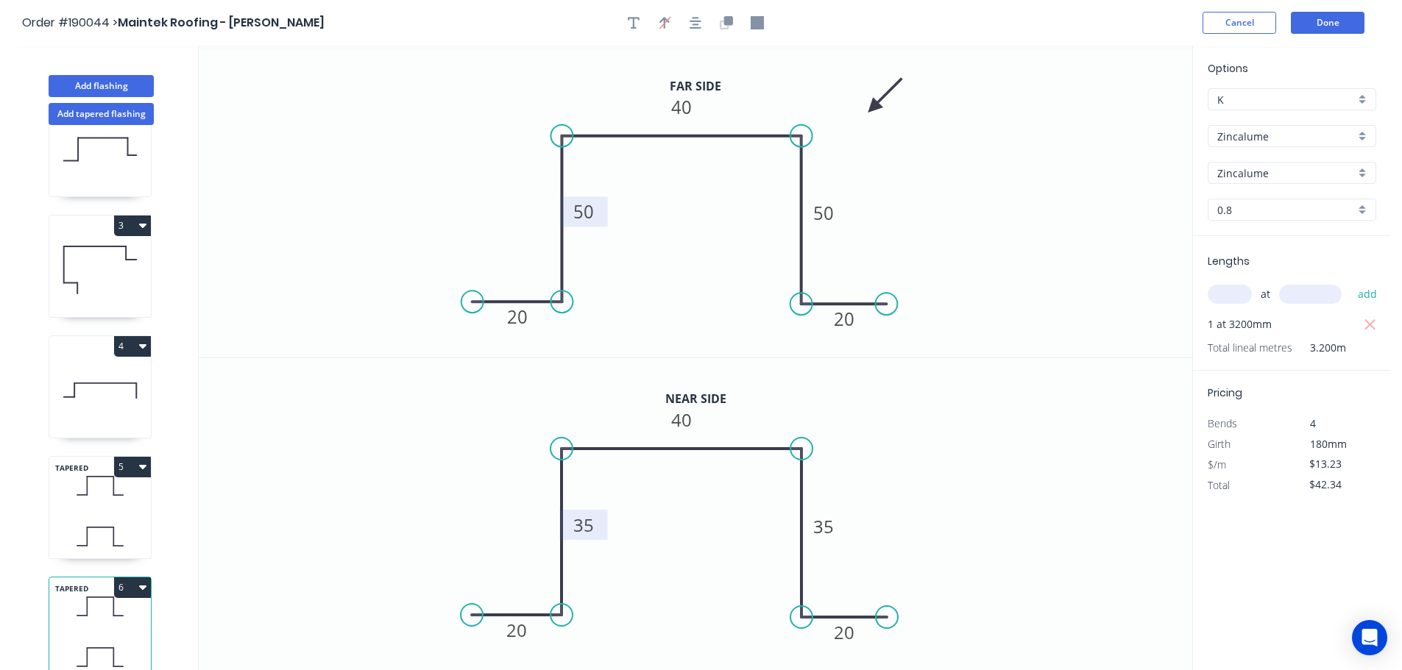
click at [130, 578] on button "6" at bounding box center [132, 588] width 37 height 21
click at [101, 614] on div "Duplicate" at bounding box center [80, 624] width 113 height 21
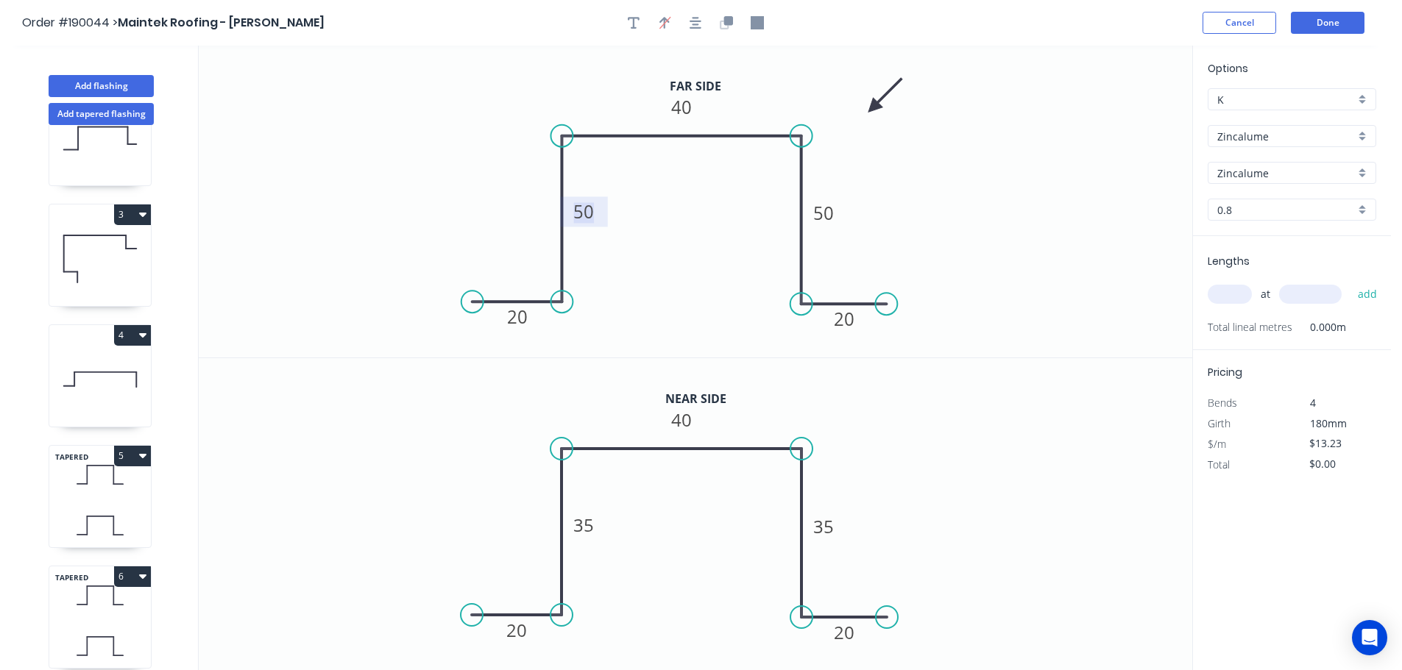
click at [586, 210] on tspan "50" at bounding box center [583, 211] width 21 height 24
click at [591, 528] on tspan "35" at bounding box center [583, 525] width 21 height 24
click at [979, 435] on icon "0 20 20 40 20 20" at bounding box center [695, 514] width 993 height 313
click at [1232, 289] on input "text" at bounding box center [1229, 294] width 44 height 19
click at [1350, 282] on button "add" at bounding box center [1367, 294] width 35 height 25
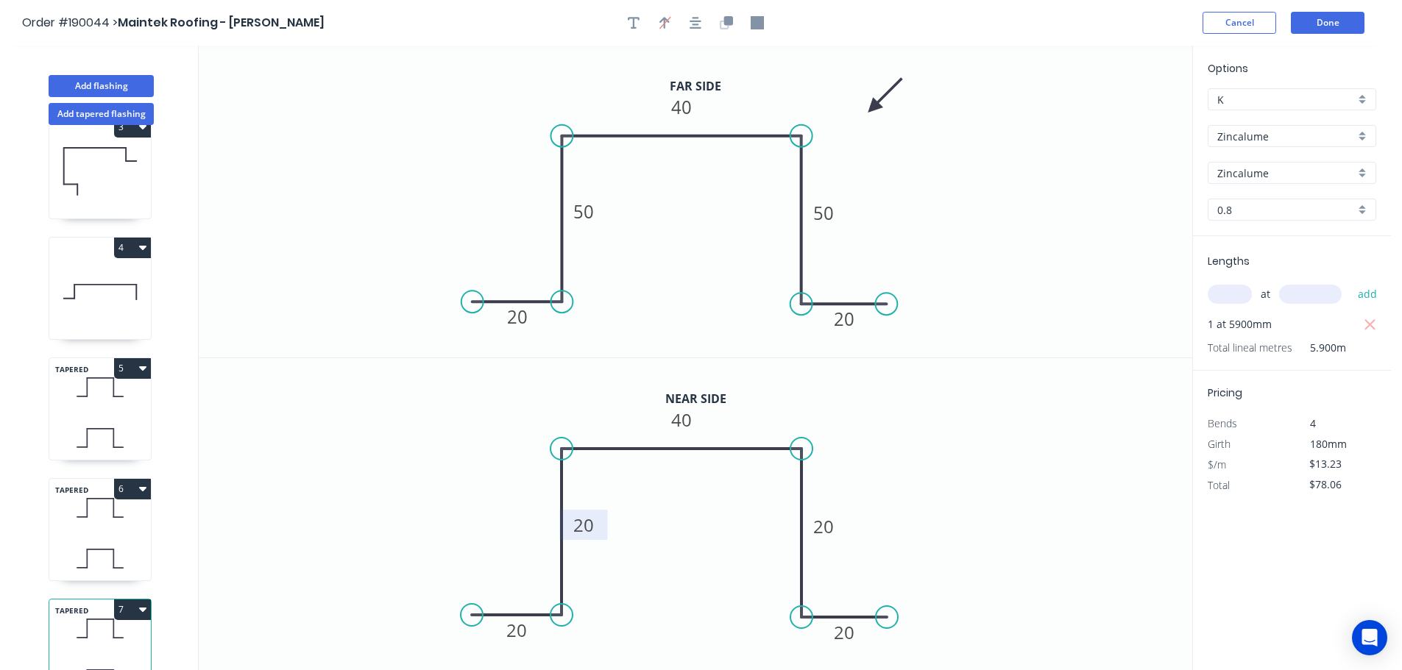
scroll to position [305, 0]
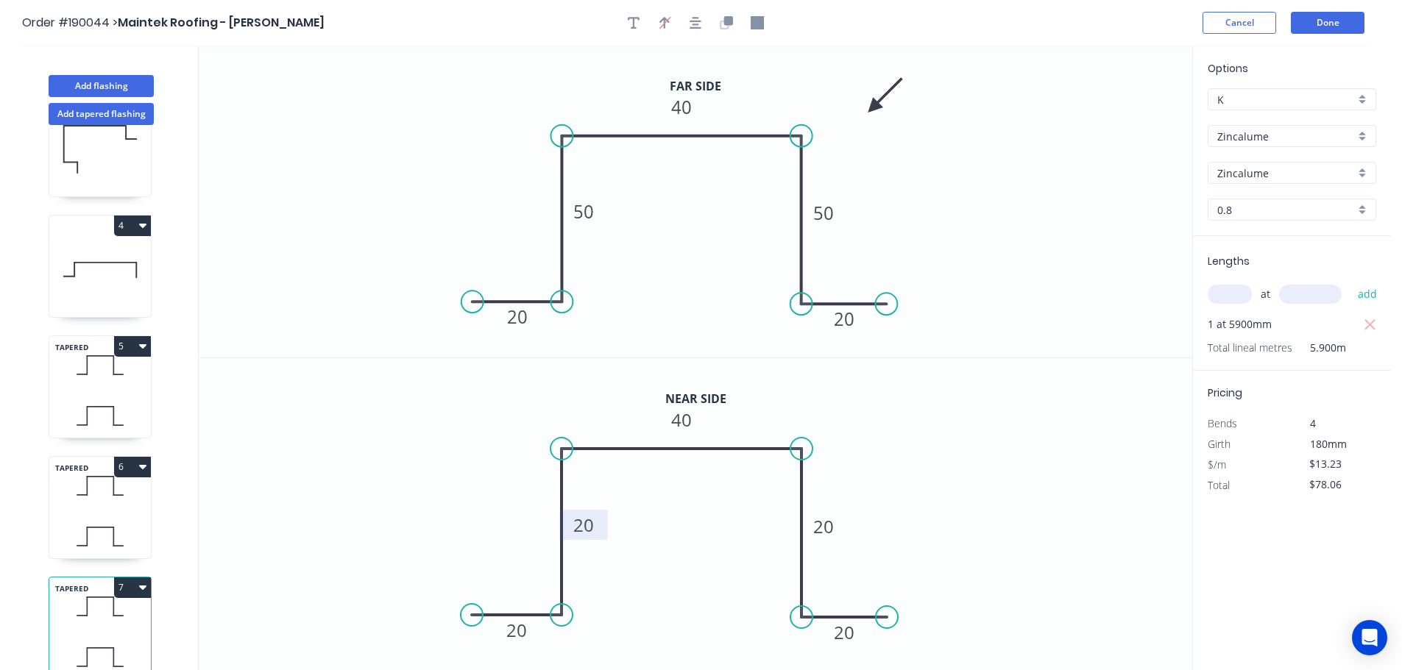
click at [139, 581] on icon "button" at bounding box center [142, 587] width 7 height 12
click at [110, 614] on div "Duplicate" at bounding box center [80, 624] width 113 height 21
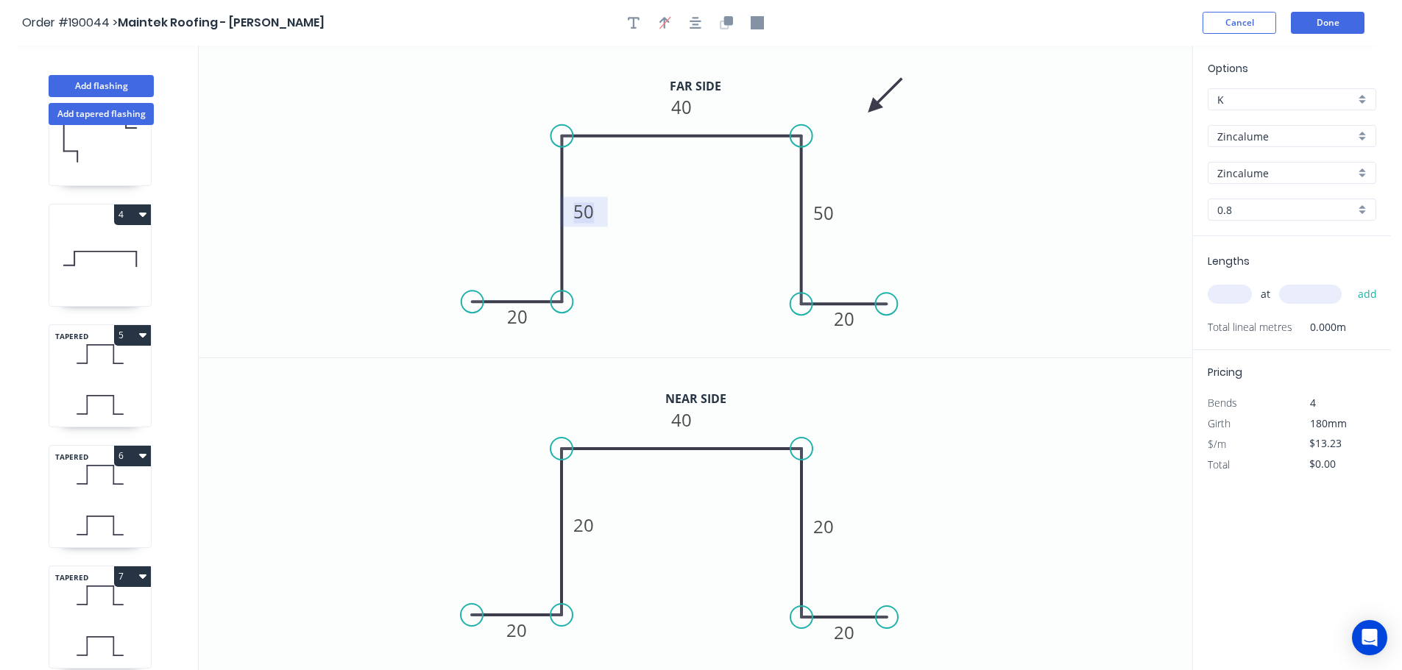
click at [587, 211] on tspan "50" at bounding box center [583, 211] width 21 height 24
click at [648, 532] on icon "0 20 20 40 20 20" at bounding box center [695, 514] width 993 height 313
click at [592, 528] on tspan "20" at bounding box center [583, 525] width 21 height 24
click at [971, 510] on icon "0 20 8 40 8 20" at bounding box center [695, 514] width 993 height 313
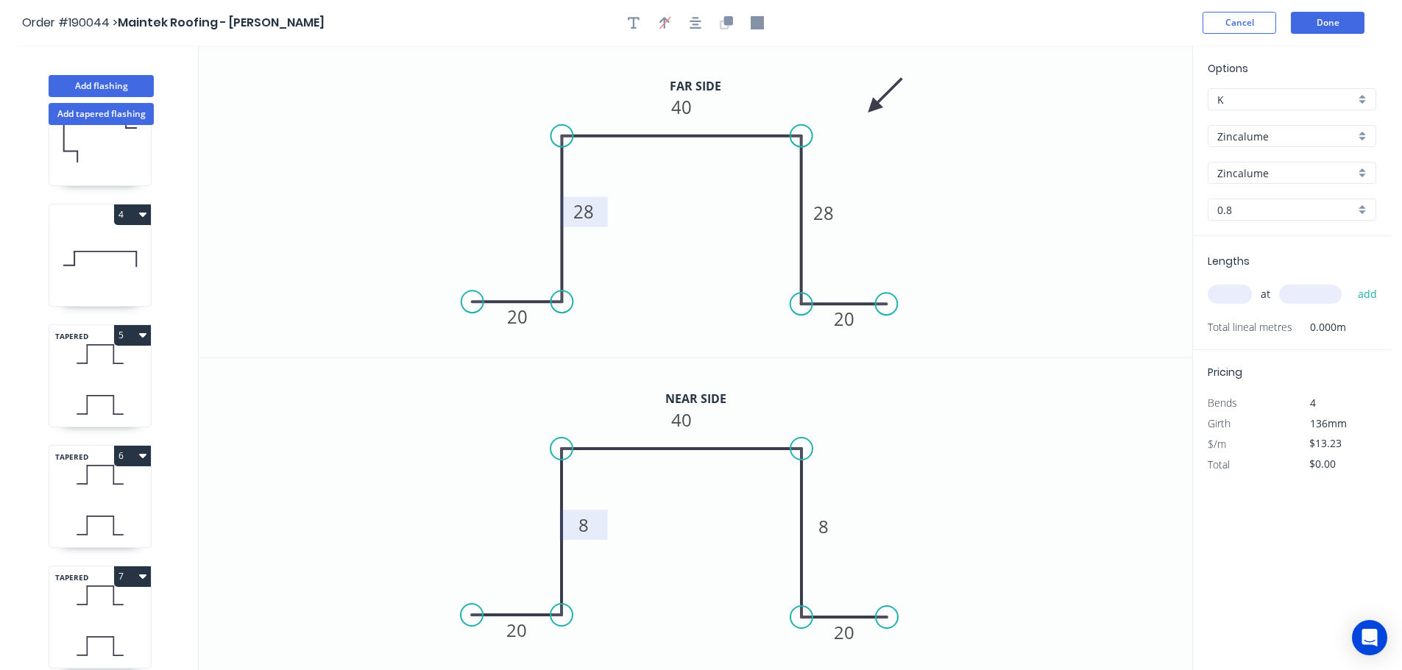
click at [1233, 294] on input "text" at bounding box center [1229, 294] width 44 height 19
click at [1350, 282] on button "add" at bounding box center [1367, 294] width 35 height 25
click at [1331, 22] on button "Done" at bounding box center [1328, 23] width 74 height 22
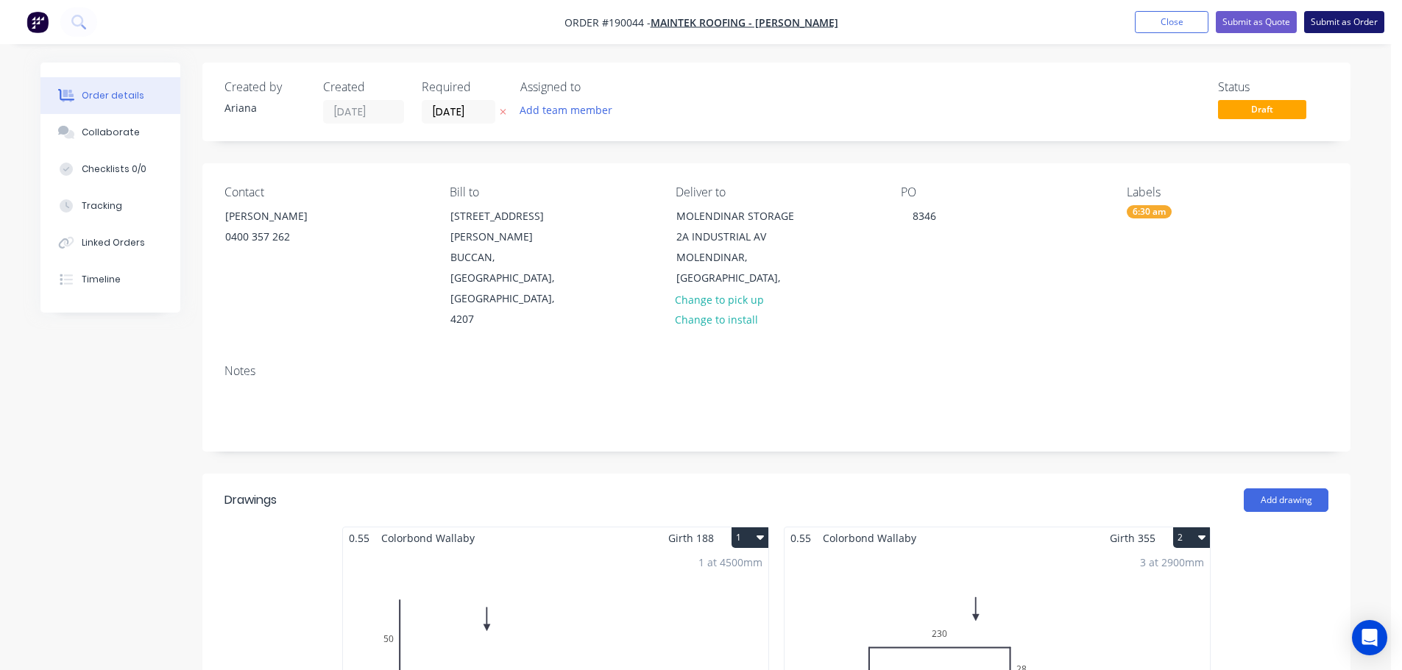
click at [1324, 21] on button "Submit as Order" at bounding box center [1344, 22] width 80 height 22
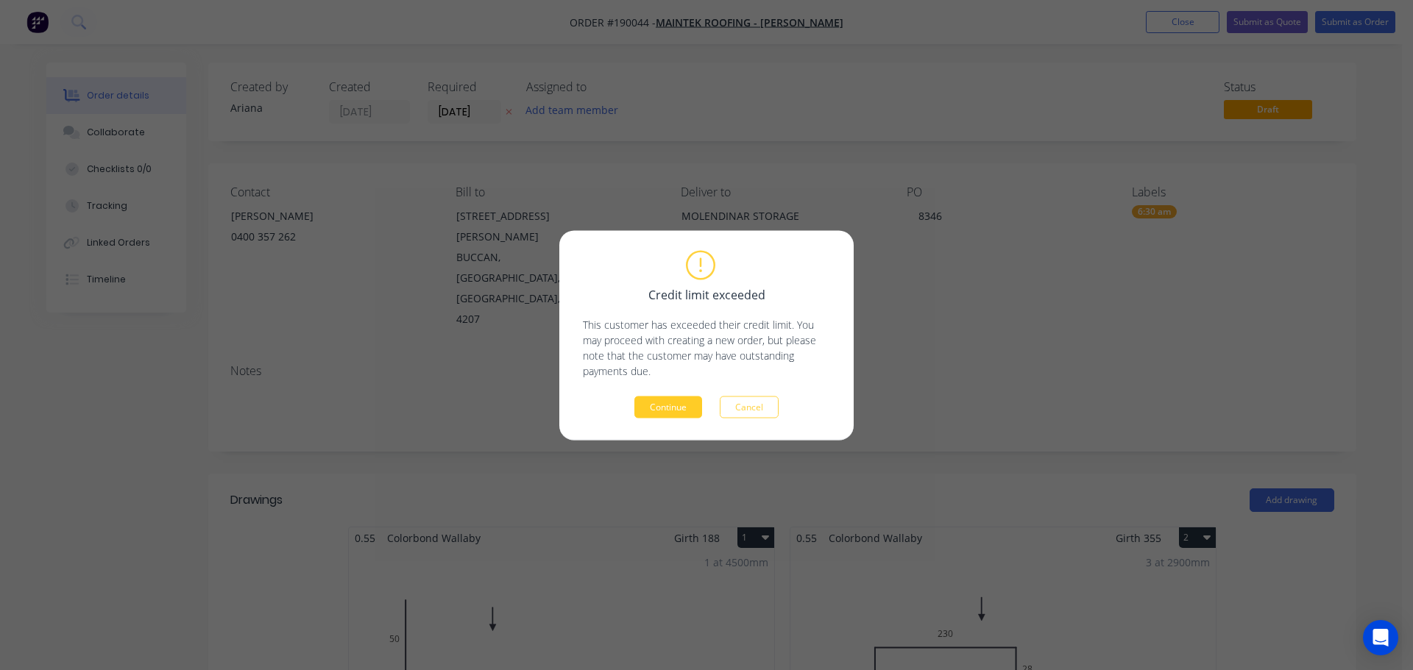
click at [674, 404] on button "Continue" at bounding box center [668, 407] width 68 height 22
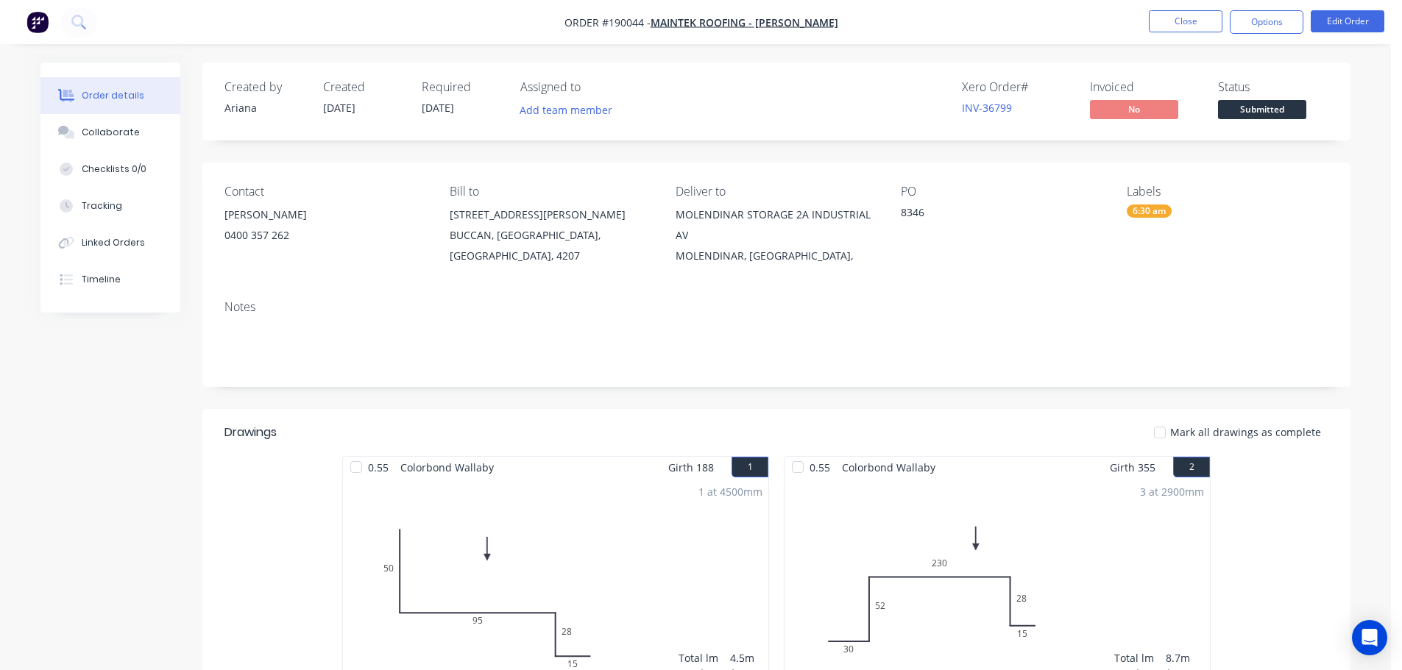
click at [1269, 10] on nav "Order #190044 - Maintek Roofing - [PERSON_NAME] Close Options Edit Order" at bounding box center [701, 22] width 1402 height 44
click at [1266, 17] on button "Options" at bounding box center [1267, 22] width 74 height 24
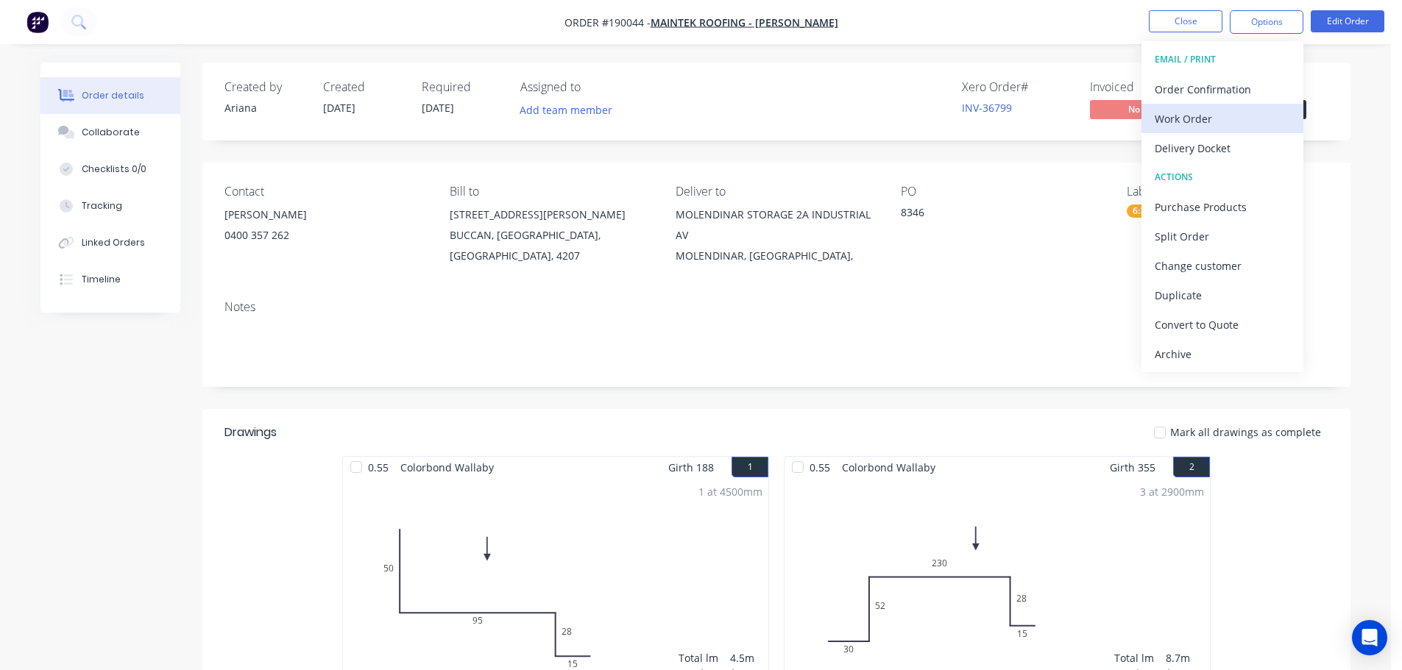
click at [1203, 113] on div "Work Order" at bounding box center [1222, 118] width 135 height 21
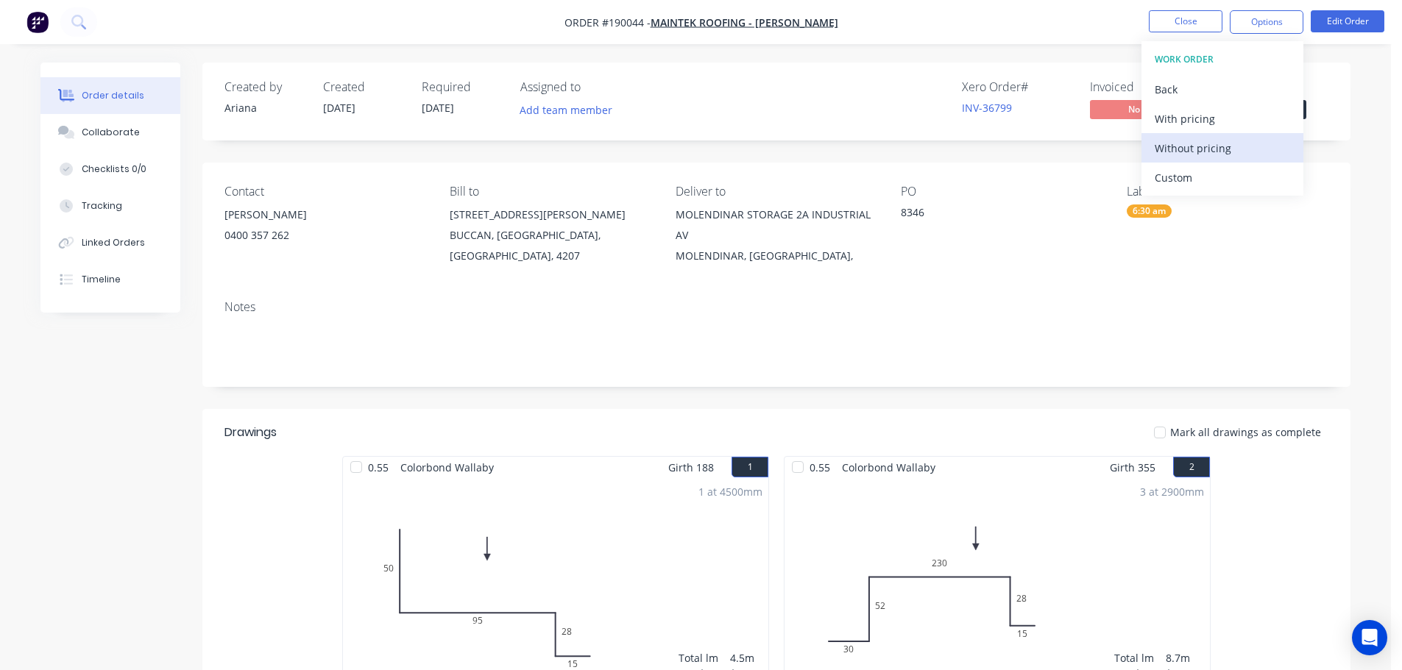
click at [1186, 146] on div "Without pricing" at bounding box center [1222, 148] width 135 height 21
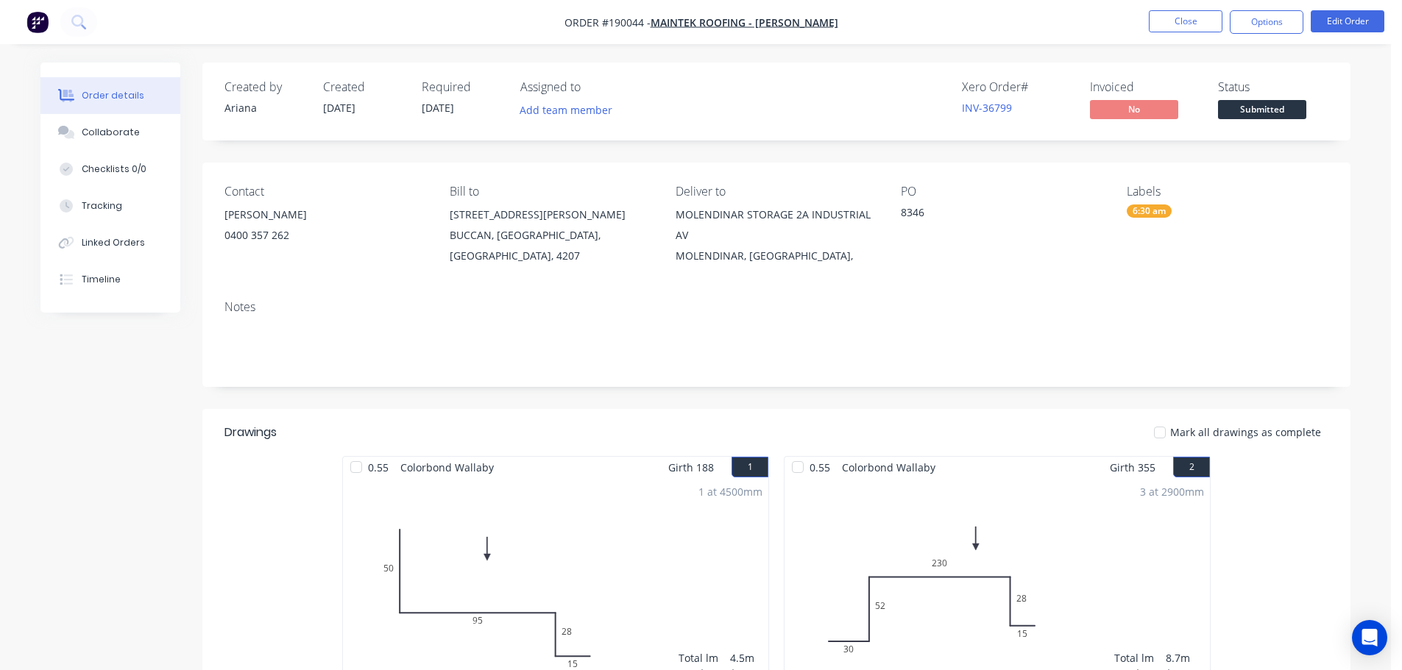
click at [972, 26] on nav "Order #190044 - Maintek Roofing - [PERSON_NAME] Close Options Edit Order" at bounding box center [701, 22] width 1402 height 44
click at [1197, 16] on button "Close" at bounding box center [1186, 21] width 74 height 22
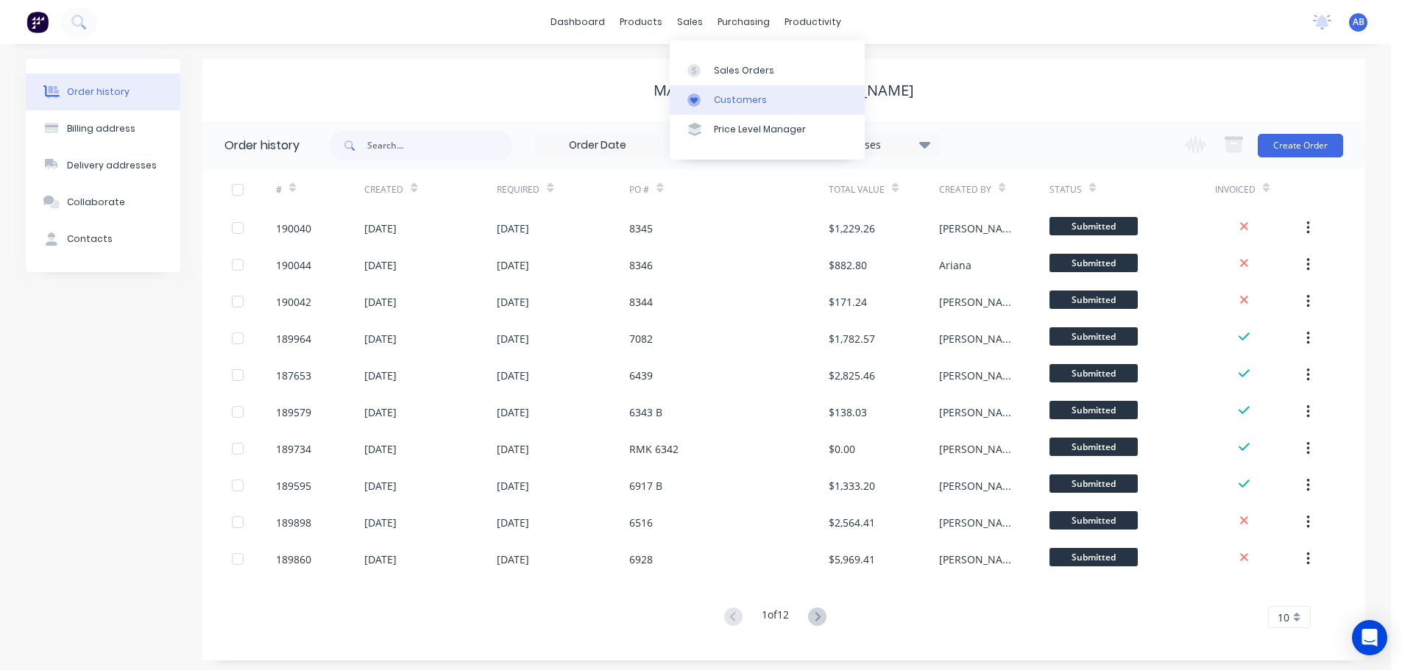
click at [731, 100] on div "Customers" at bounding box center [740, 99] width 53 height 13
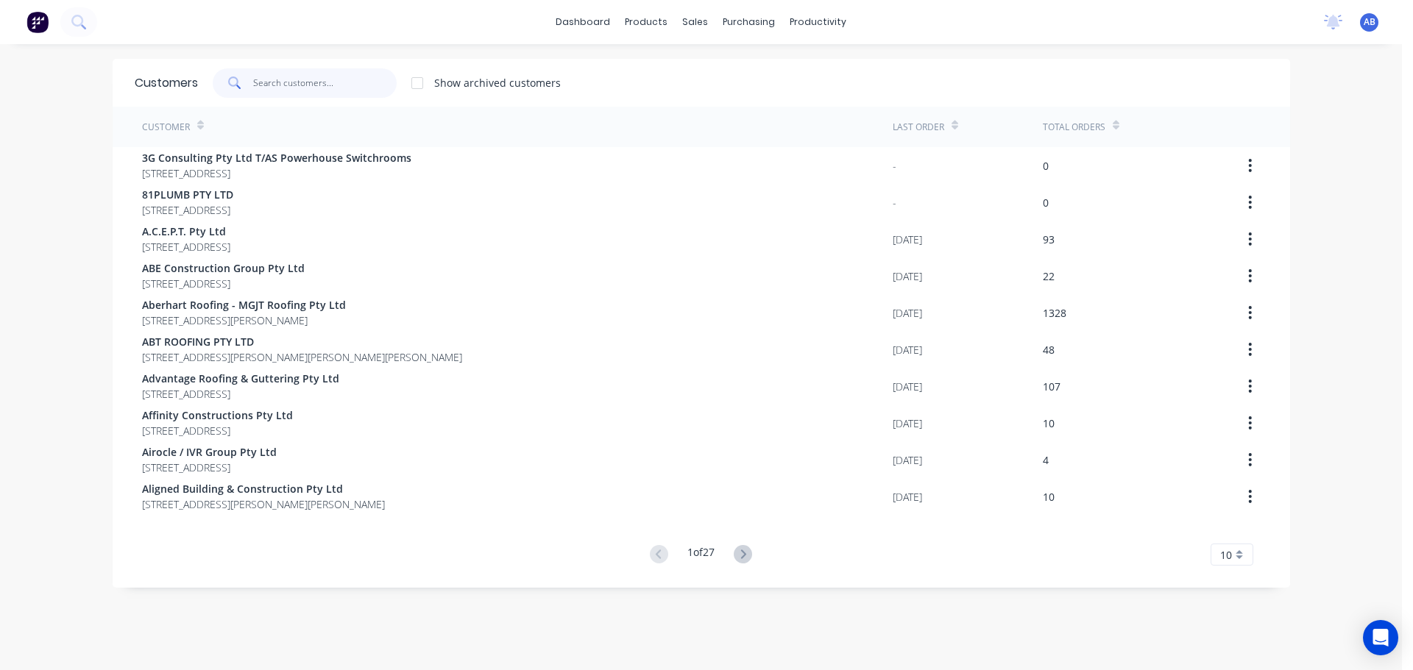
drag, startPoint x: 326, startPoint y: 80, endPoint x: 556, endPoint y: 82, distance: 229.6
click at [329, 80] on input "text" at bounding box center [324, 82] width 143 height 29
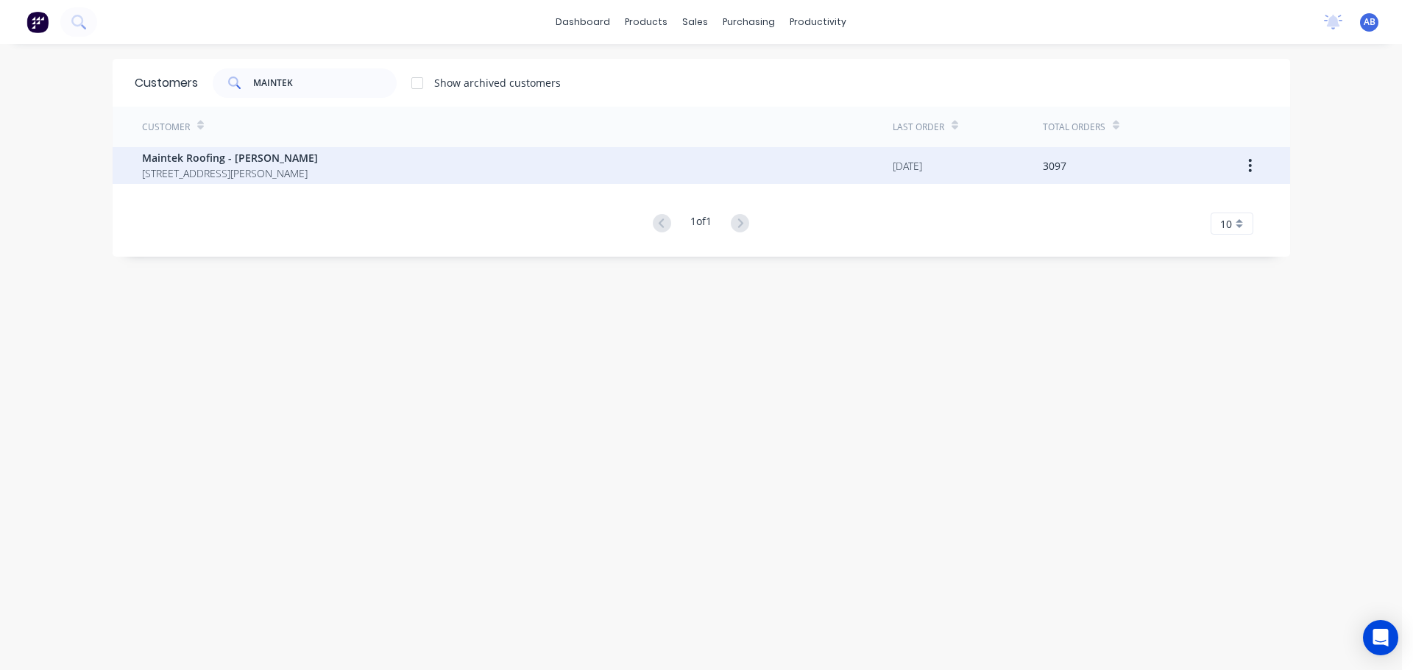
click at [269, 159] on span "Maintek Roofing - [PERSON_NAME]" at bounding box center [230, 157] width 176 height 15
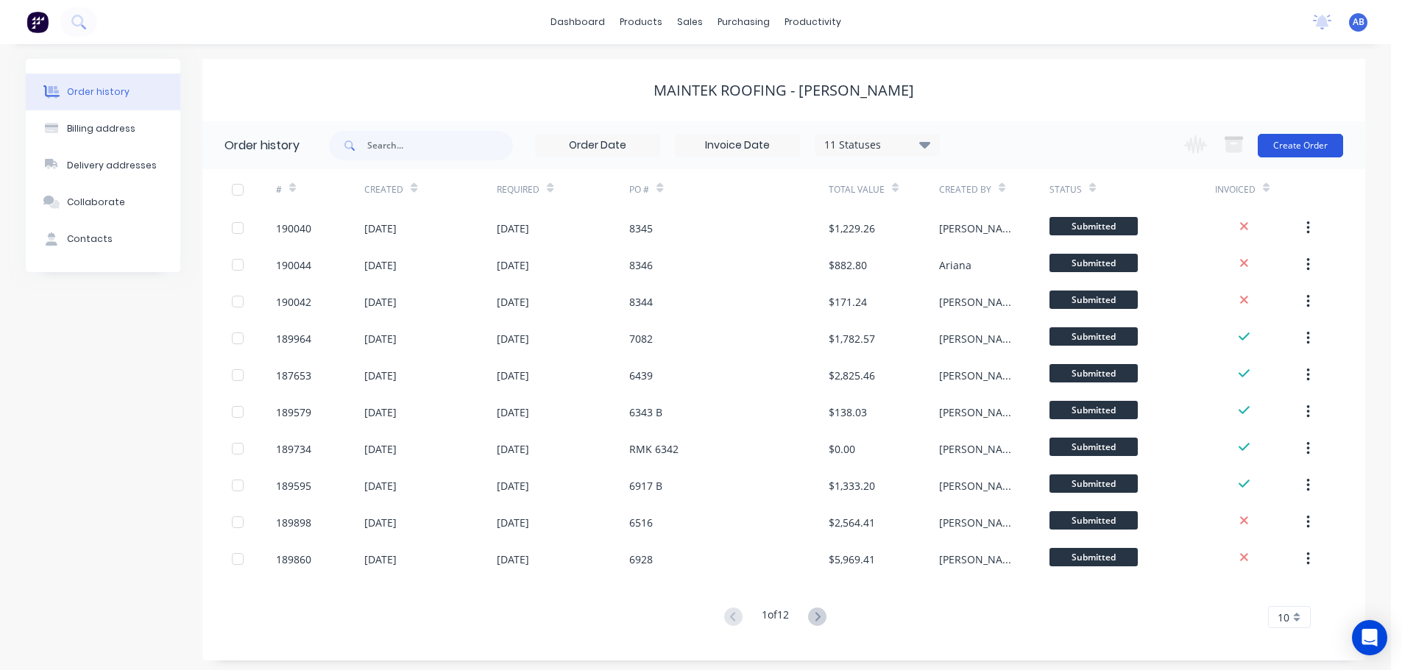
click at [1311, 146] on button "Create Order" at bounding box center [1300, 146] width 85 height 24
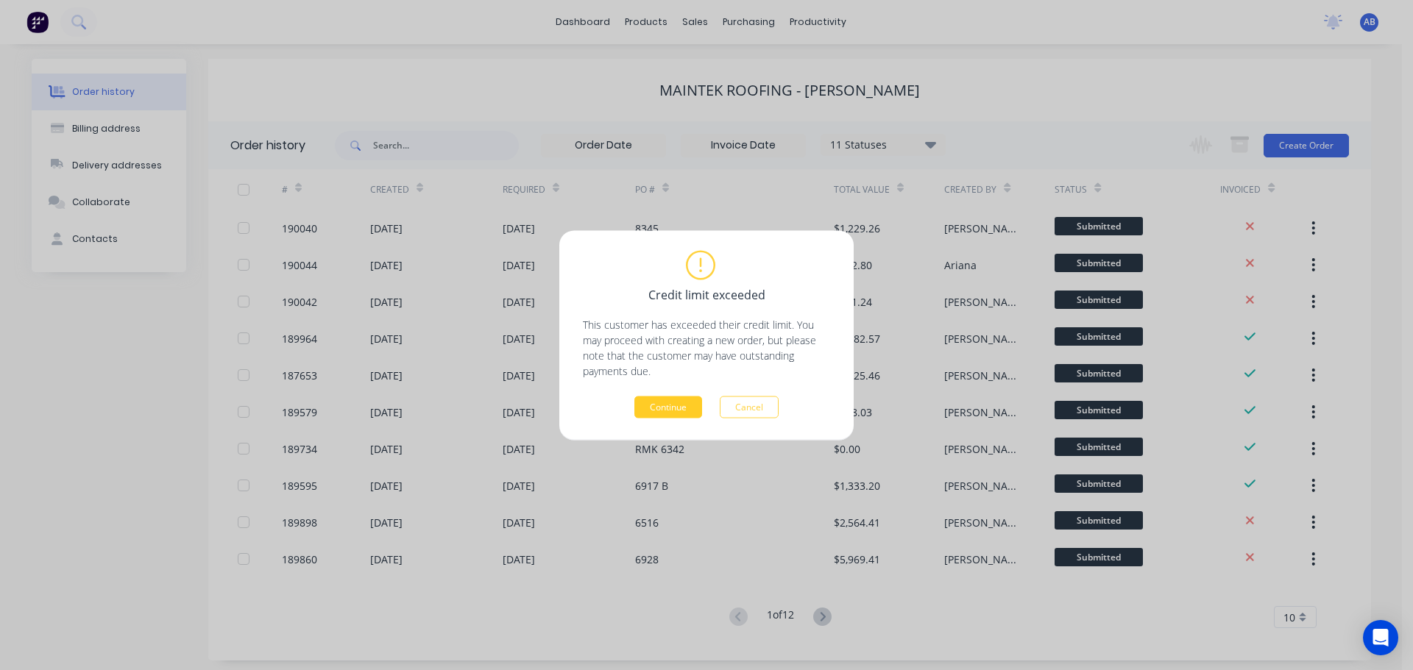
click at [654, 411] on button "Continue" at bounding box center [668, 407] width 68 height 22
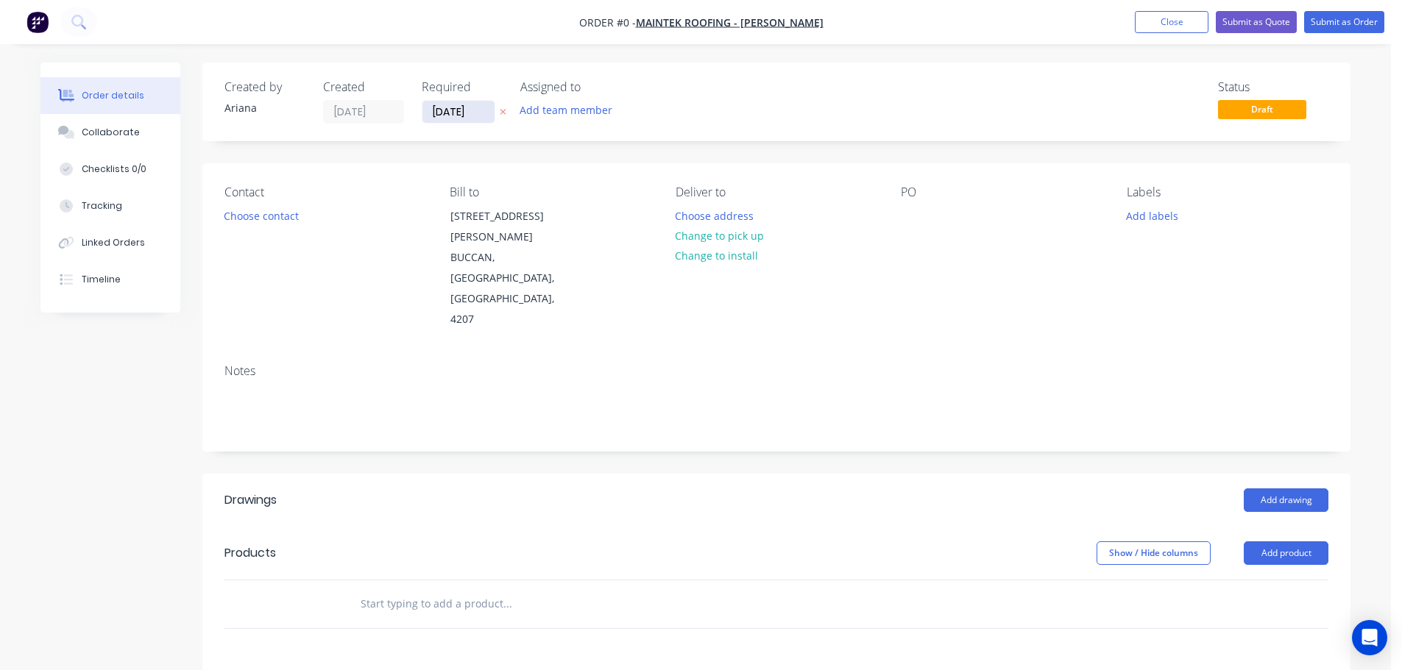
click at [448, 118] on input "[DATE]" at bounding box center [458, 112] width 72 height 22
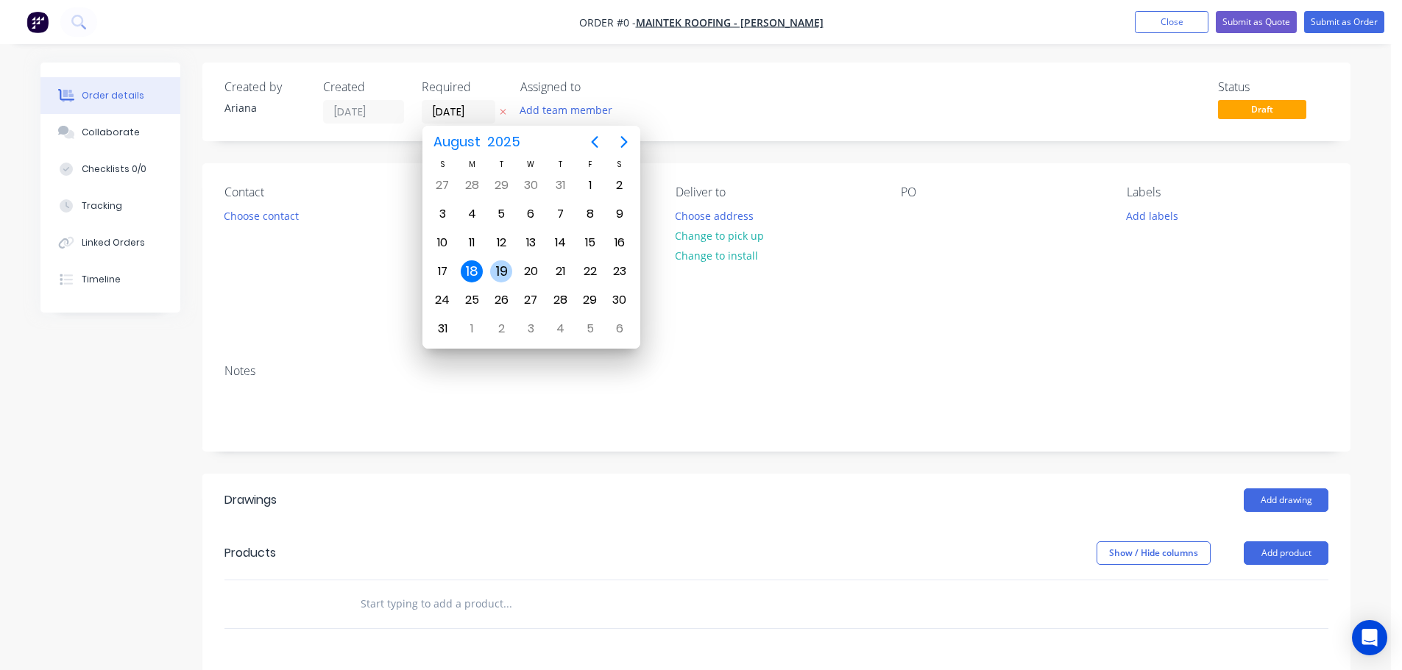
click at [501, 268] on div "19" at bounding box center [501, 271] width 22 height 22
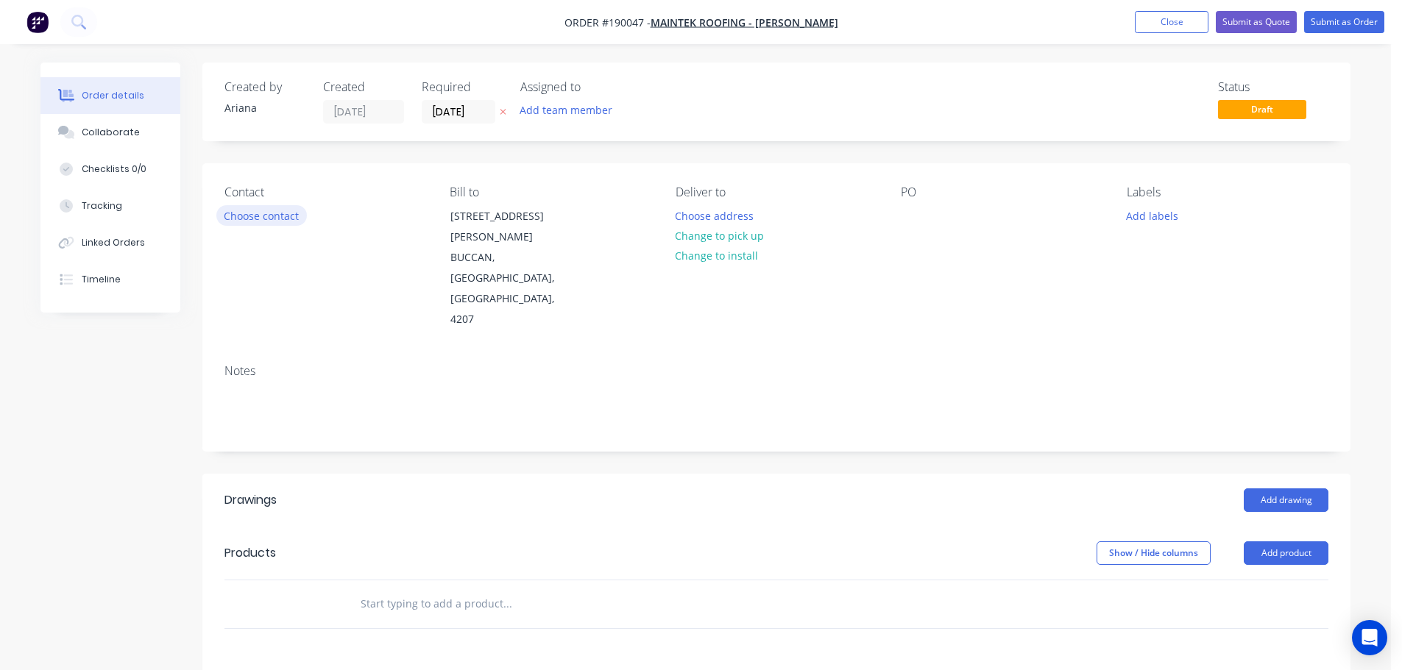
click at [257, 214] on button "Choose contact" at bounding box center [261, 215] width 91 height 20
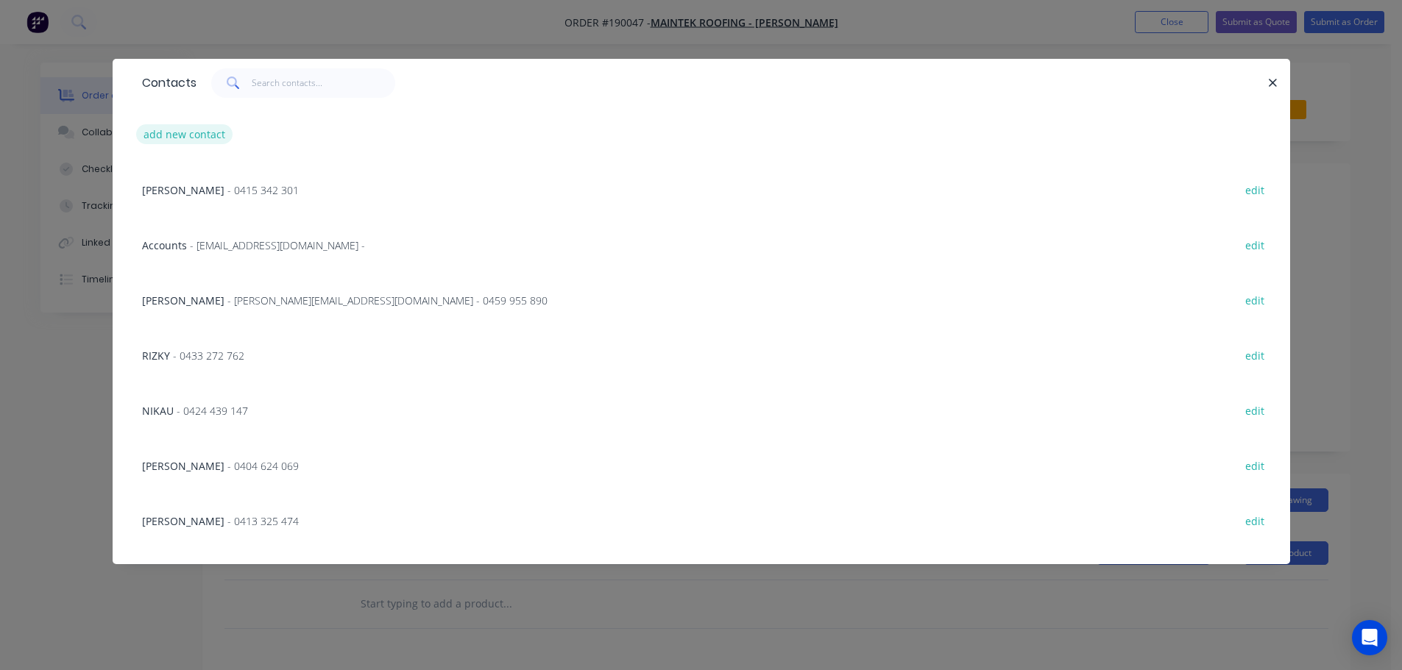
click at [193, 124] on button "add new contact" at bounding box center [184, 134] width 97 height 20
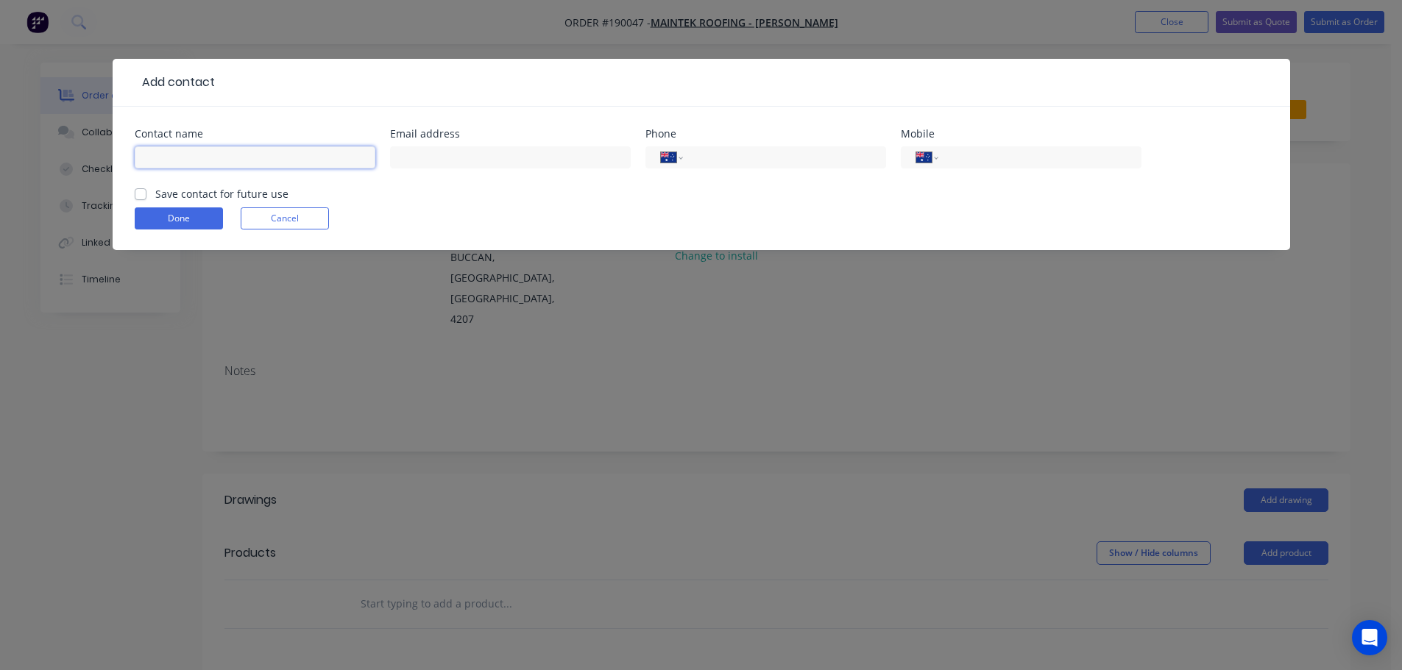
click at [164, 150] on input "text" at bounding box center [255, 157] width 241 height 22
click at [965, 157] on input "tel" at bounding box center [1036, 157] width 177 height 17
click at [155, 194] on label "Save contact for future use" at bounding box center [221, 193] width 133 height 15
click at [140, 194] on input "Save contact for future use" at bounding box center [141, 193] width 12 height 14
click at [182, 221] on button "Done" at bounding box center [179, 219] width 88 height 22
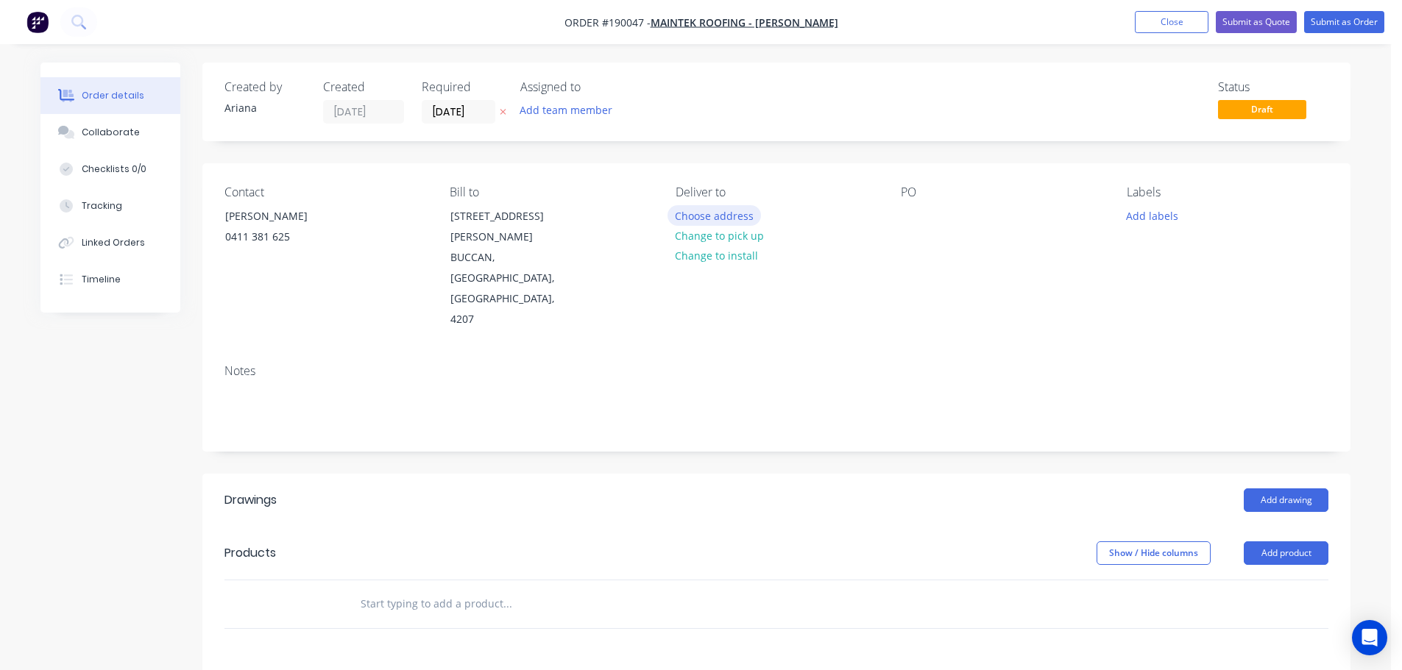
click at [714, 216] on button "Choose address" at bounding box center [714, 215] width 94 height 20
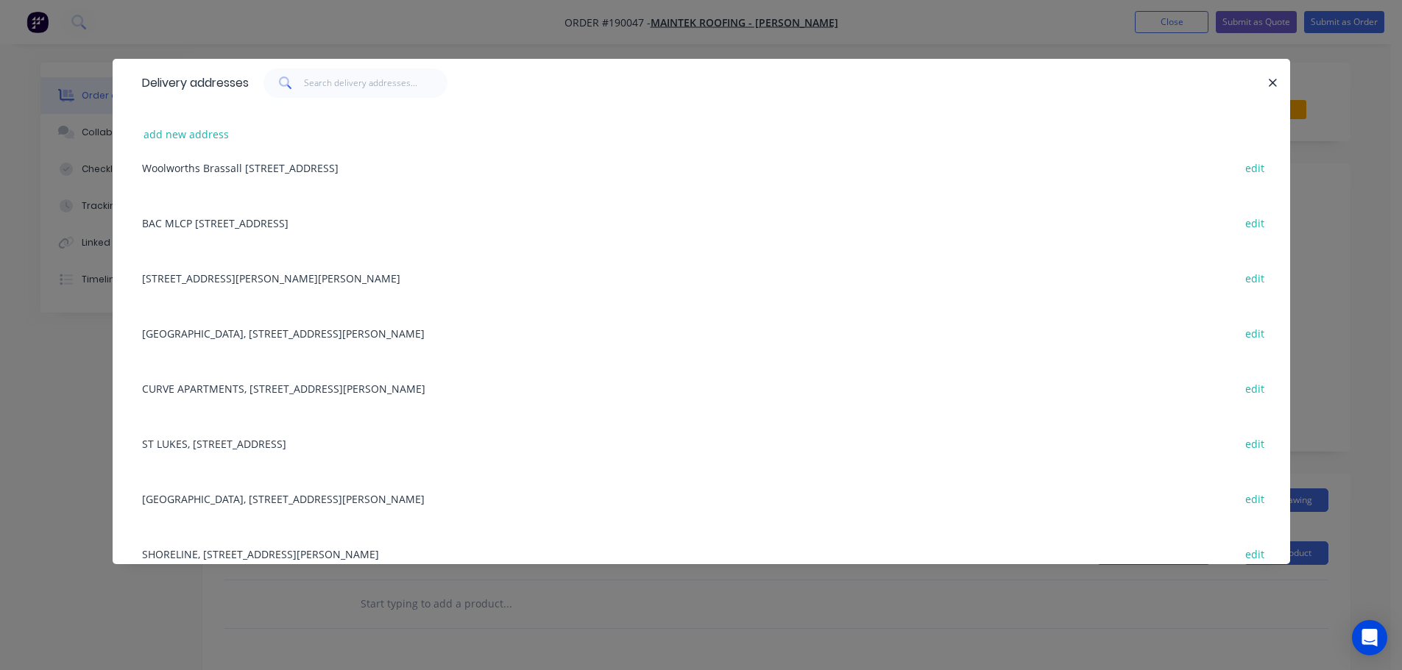
scroll to position [294, 0]
click at [478, 275] on div "[STREET_ADDRESS][PERSON_NAME][PERSON_NAME] edit" at bounding box center [701, 281] width 1133 height 55
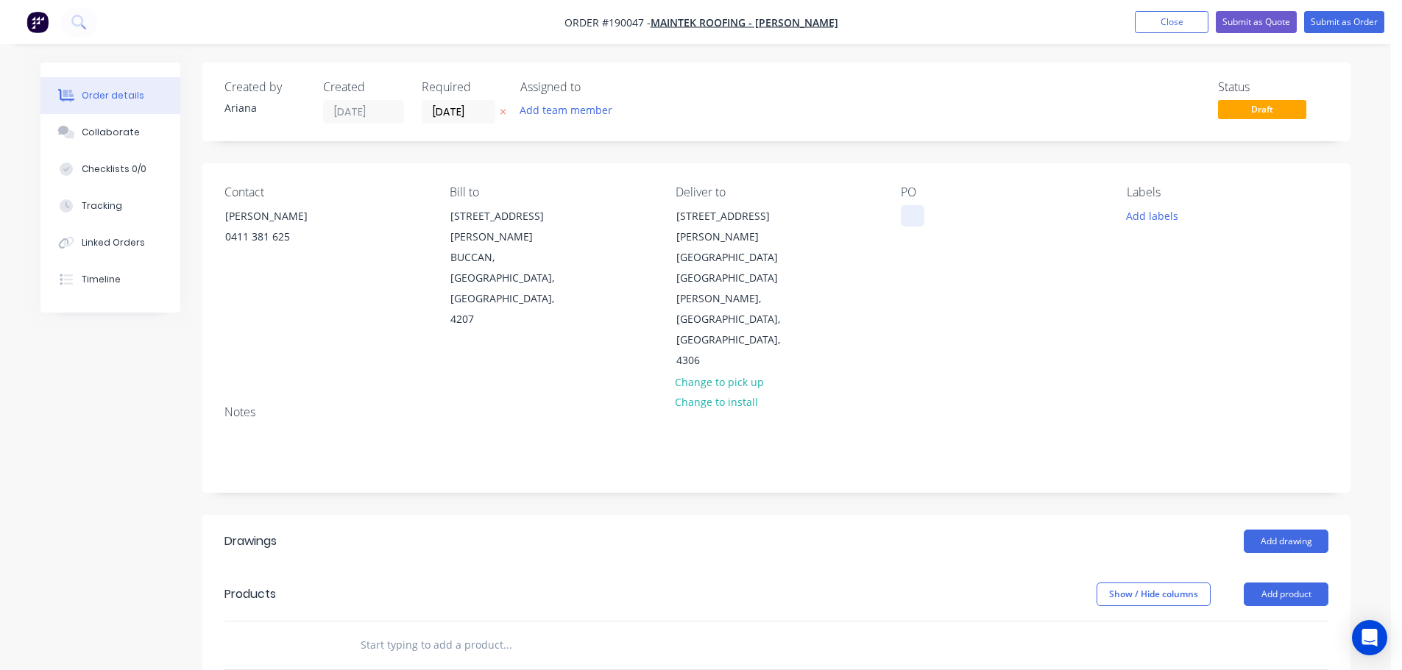
click at [914, 213] on div at bounding box center [913, 215] width 24 height 21
click at [1027, 291] on div "PO 6931" at bounding box center [1002, 278] width 202 height 186
click at [1152, 218] on button "Add labels" at bounding box center [1152, 215] width 68 height 20
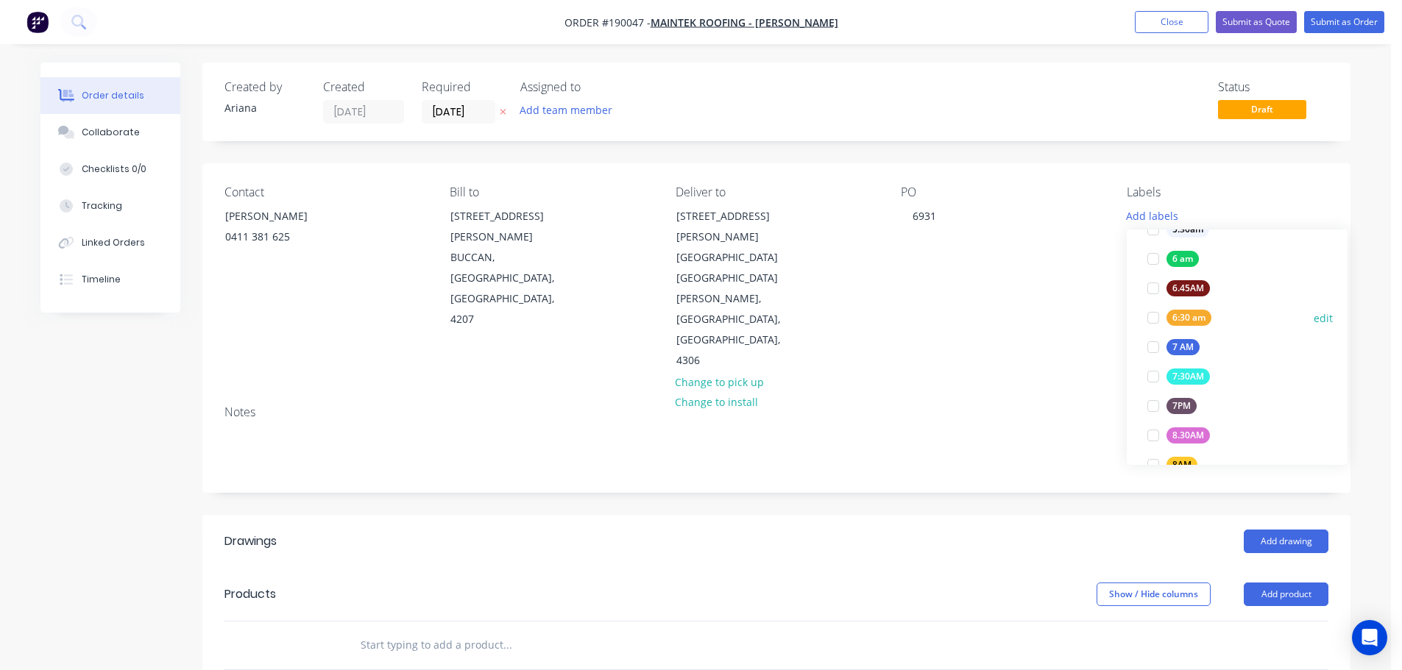
click at [1156, 314] on div at bounding box center [1152, 317] width 29 height 29
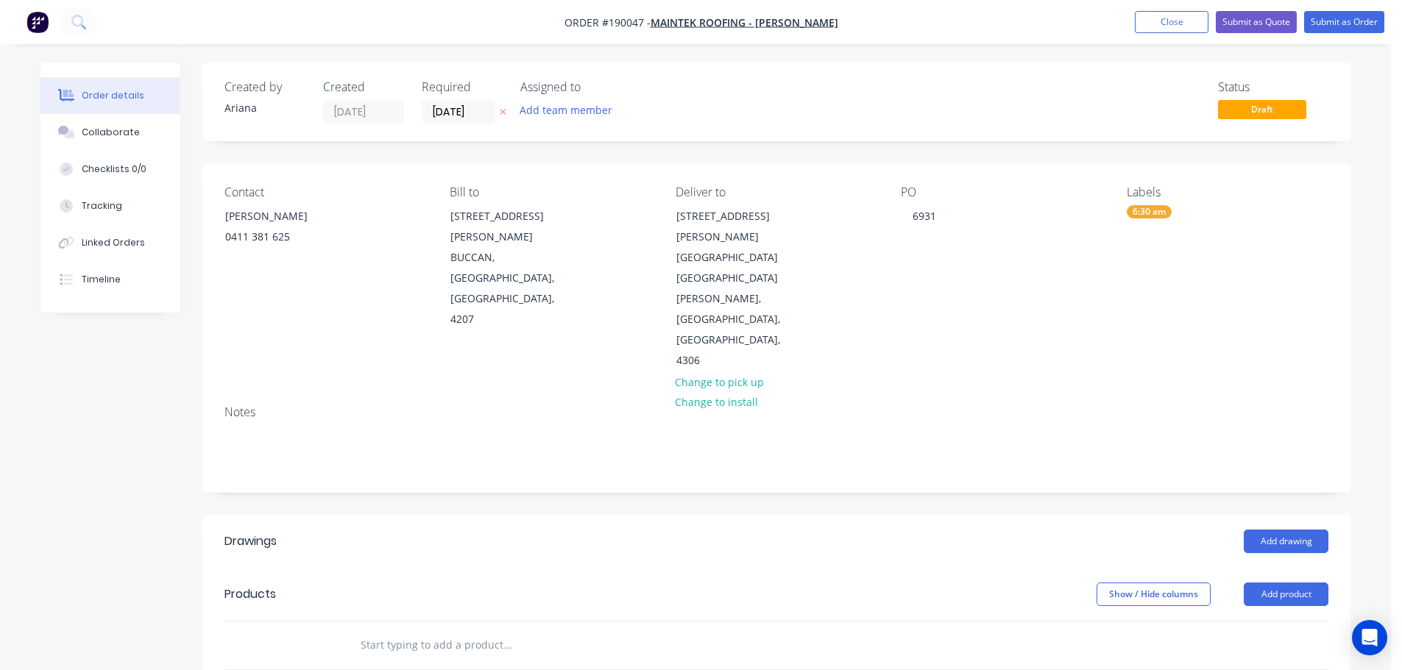
click at [1035, 319] on div "PO 6931" at bounding box center [1002, 278] width 202 height 186
click at [1285, 583] on button "Add product" at bounding box center [1286, 595] width 85 height 24
click at [1272, 621] on div "Product catalogue" at bounding box center [1258, 631] width 113 height 21
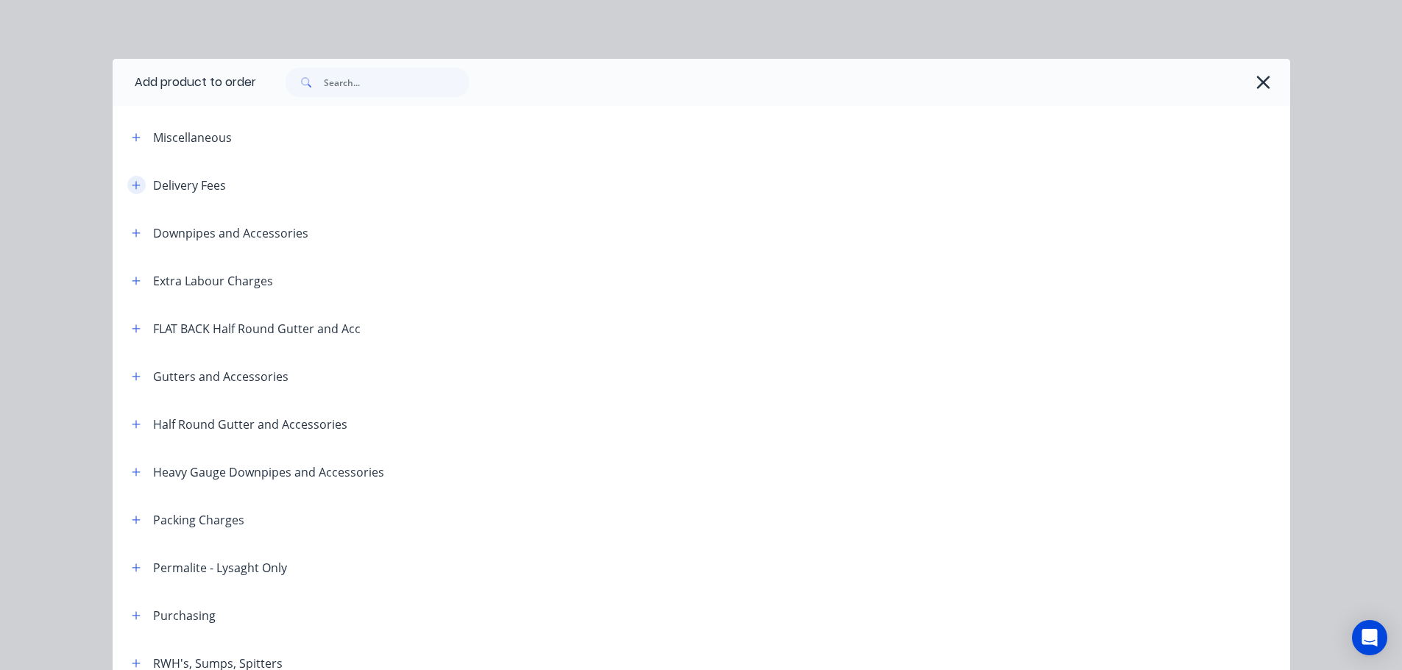
click at [132, 182] on icon "button" at bounding box center [136, 185] width 9 height 10
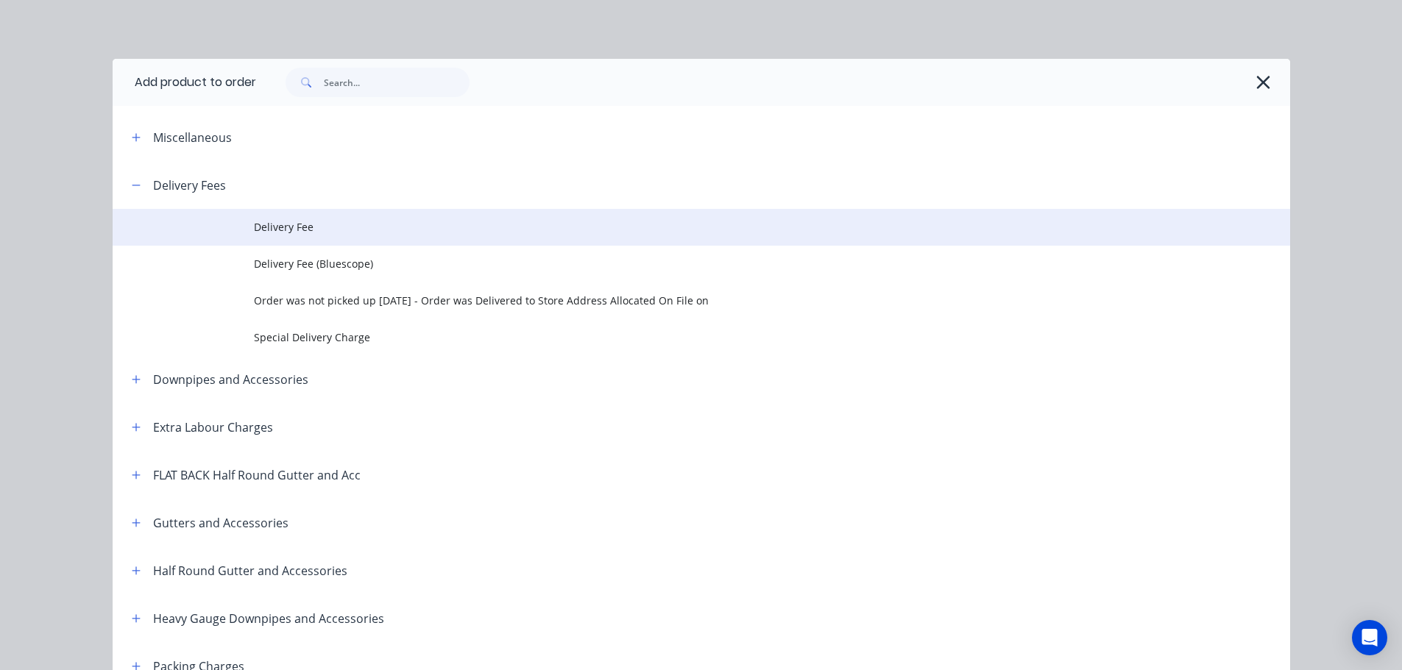
click at [305, 230] on span "Delivery Fee" at bounding box center [668, 226] width 829 height 15
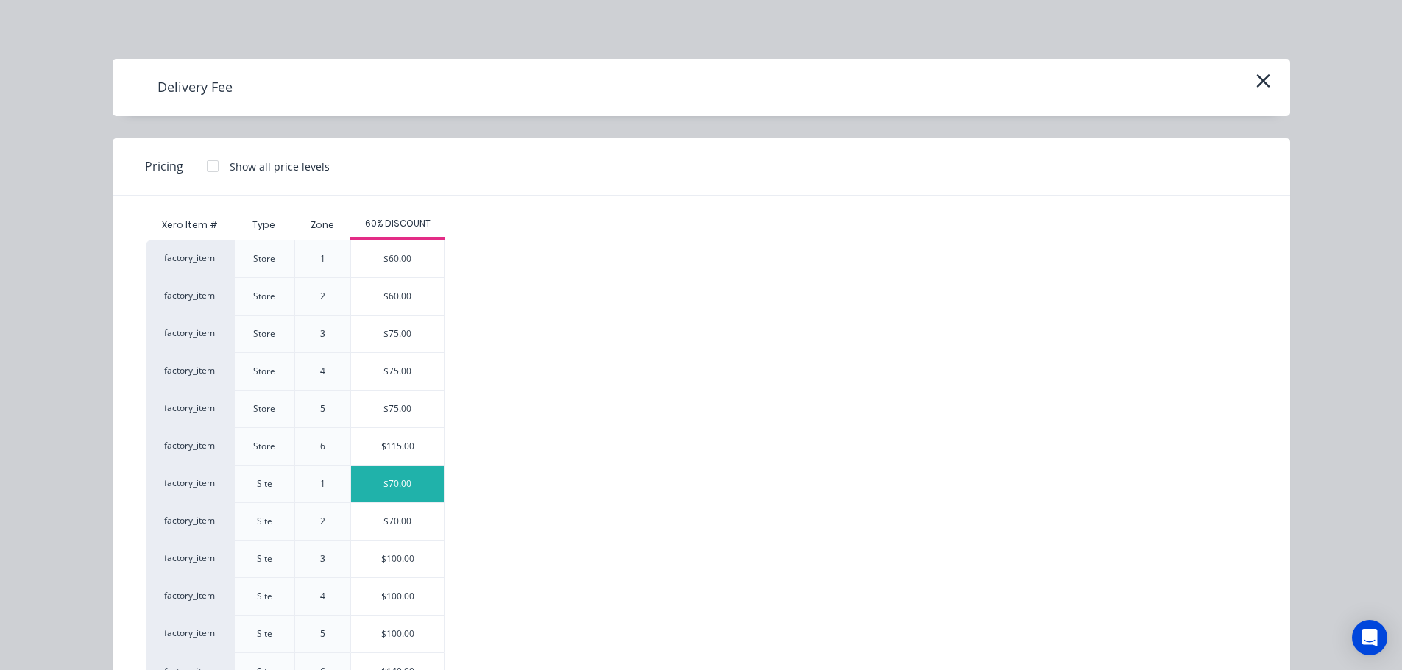
click at [408, 483] on div "$70.00" at bounding box center [397, 484] width 93 height 37
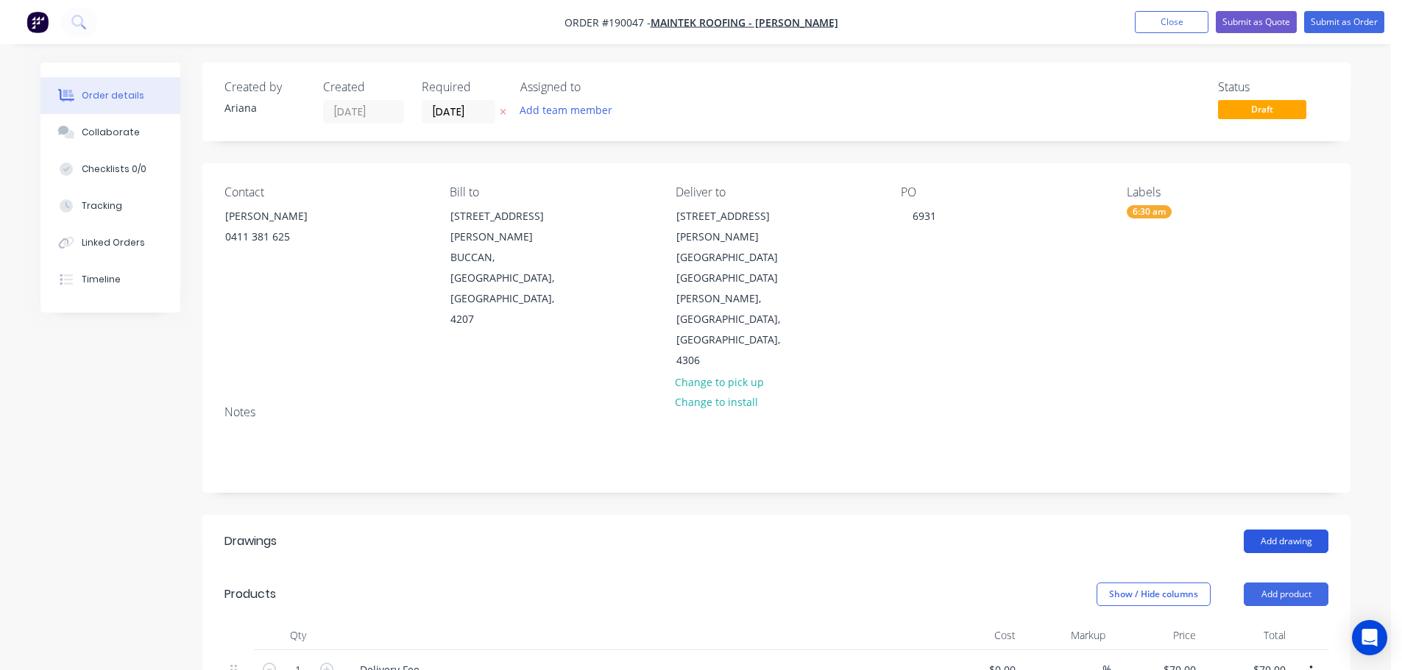
click at [1289, 530] on button "Add drawing" at bounding box center [1286, 542] width 85 height 24
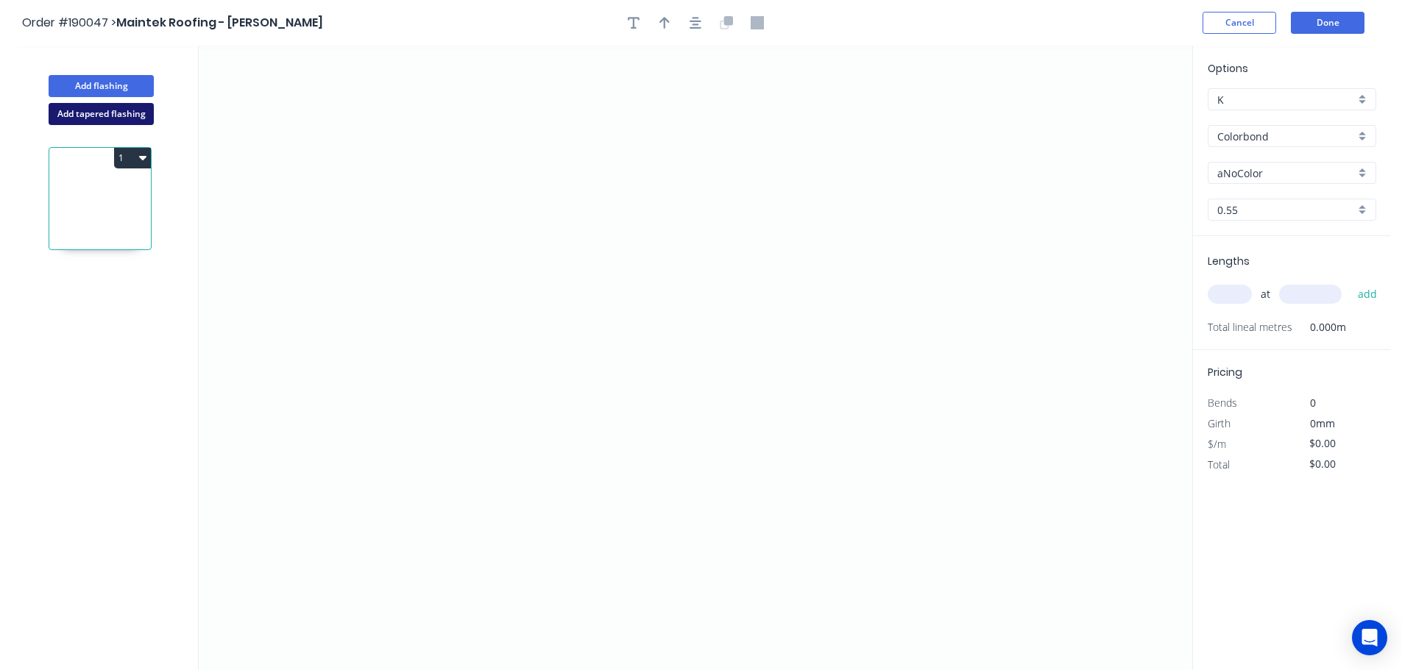
click at [68, 117] on button "Add tapered flashing" at bounding box center [101, 114] width 105 height 22
click at [845, 88] on icon "0" at bounding box center [695, 202] width 993 height 312
click at [847, 184] on icon "0" at bounding box center [695, 202] width 993 height 312
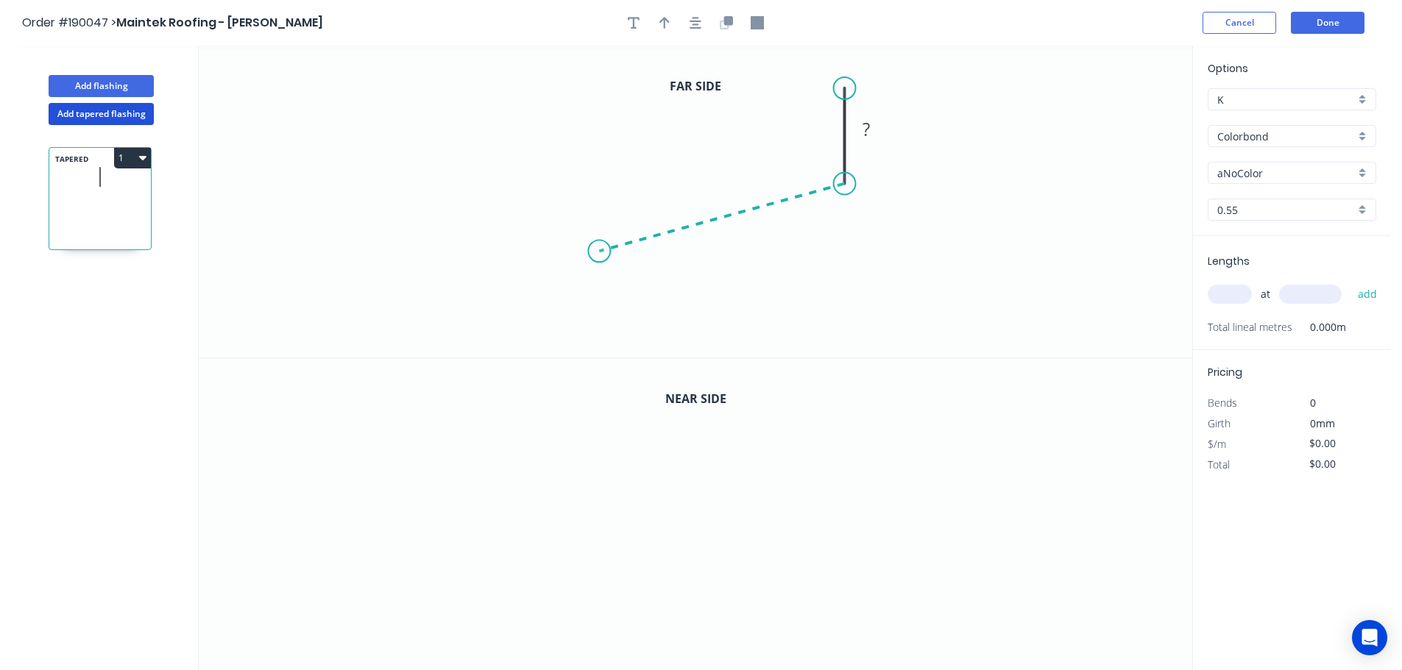
click at [599, 252] on icon "0 ?" at bounding box center [695, 202] width 993 height 312
click at [598, 343] on icon "0 ? ? ? º" at bounding box center [695, 202] width 993 height 312
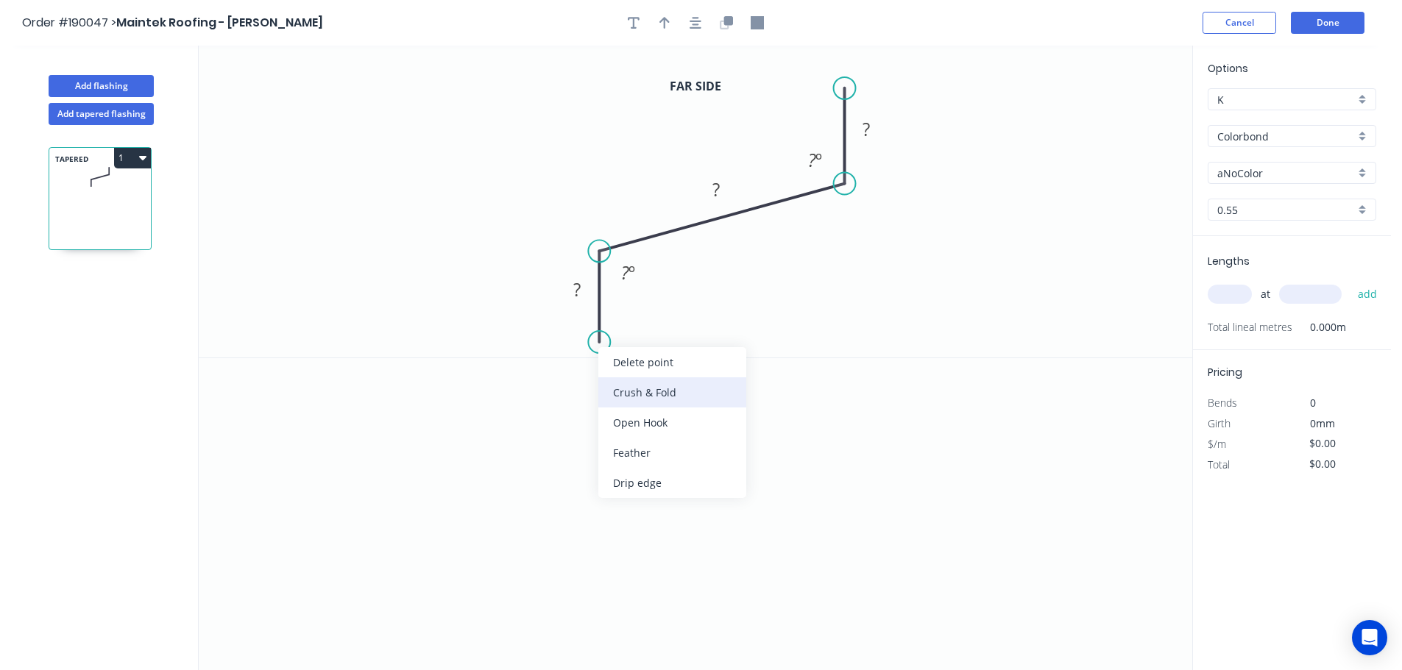
click at [664, 393] on div "Crush & Fold" at bounding box center [672, 392] width 148 height 30
click at [580, 319] on tspan "10" at bounding box center [577, 316] width 21 height 24
click at [778, 331] on icon "0 CF 15 ? ? ? ? º ? º" at bounding box center [695, 202] width 993 height 312
drag, startPoint x: 544, startPoint y: 322, endPoint x: 656, endPoint y: 350, distance: 116.2
click at [656, 350] on rect at bounding box center [680, 345] width 59 height 30
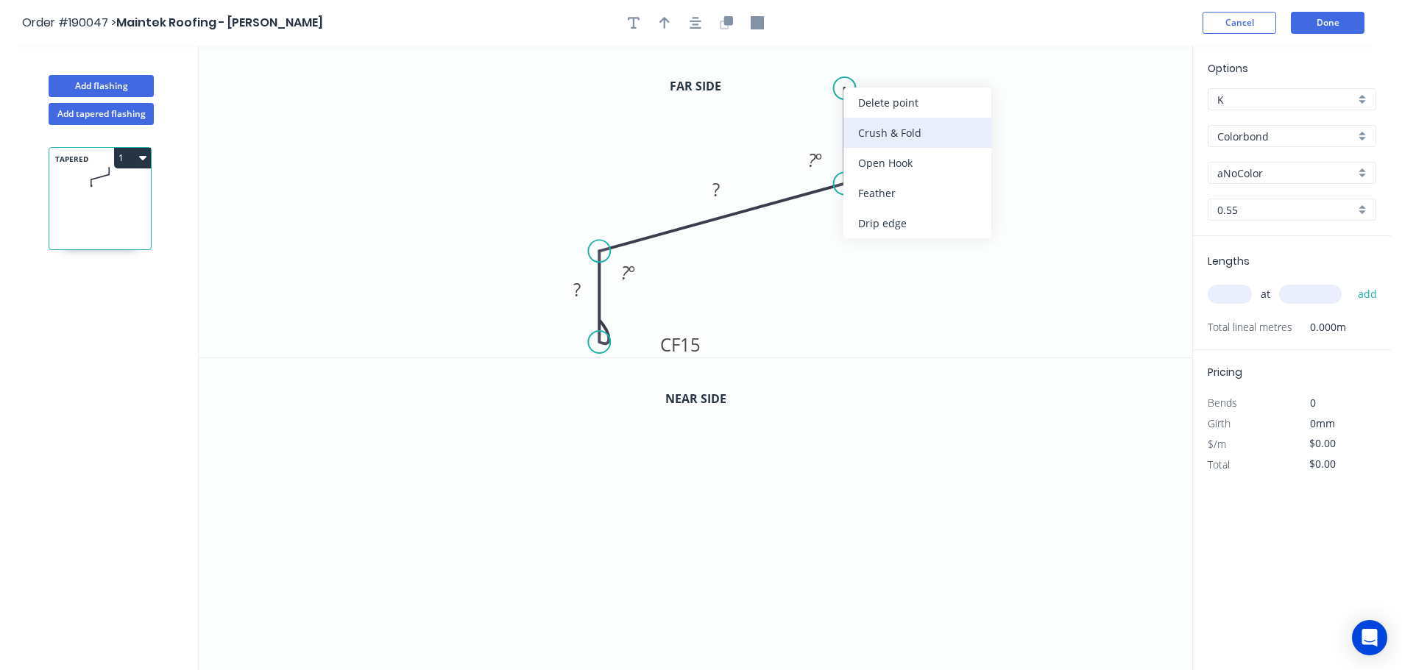
click at [898, 127] on div "Crush & Fold" at bounding box center [917, 133] width 148 height 30
click at [880, 122] on div "Flip bend" at bounding box center [914, 131] width 148 height 30
click at [891, 55] on tspan "10" at bounding box center [885, 62] width 21 height 24
click at [979, 83] on icon "0 CF 15 ? ? CF 15 ? ? º ? º" at bounding box center [695, 202] width 993 height 312
drag, startPoint x: 901, startPoint y: 63, endPoint x: 967, endPoint y: 66, distance: 66.3
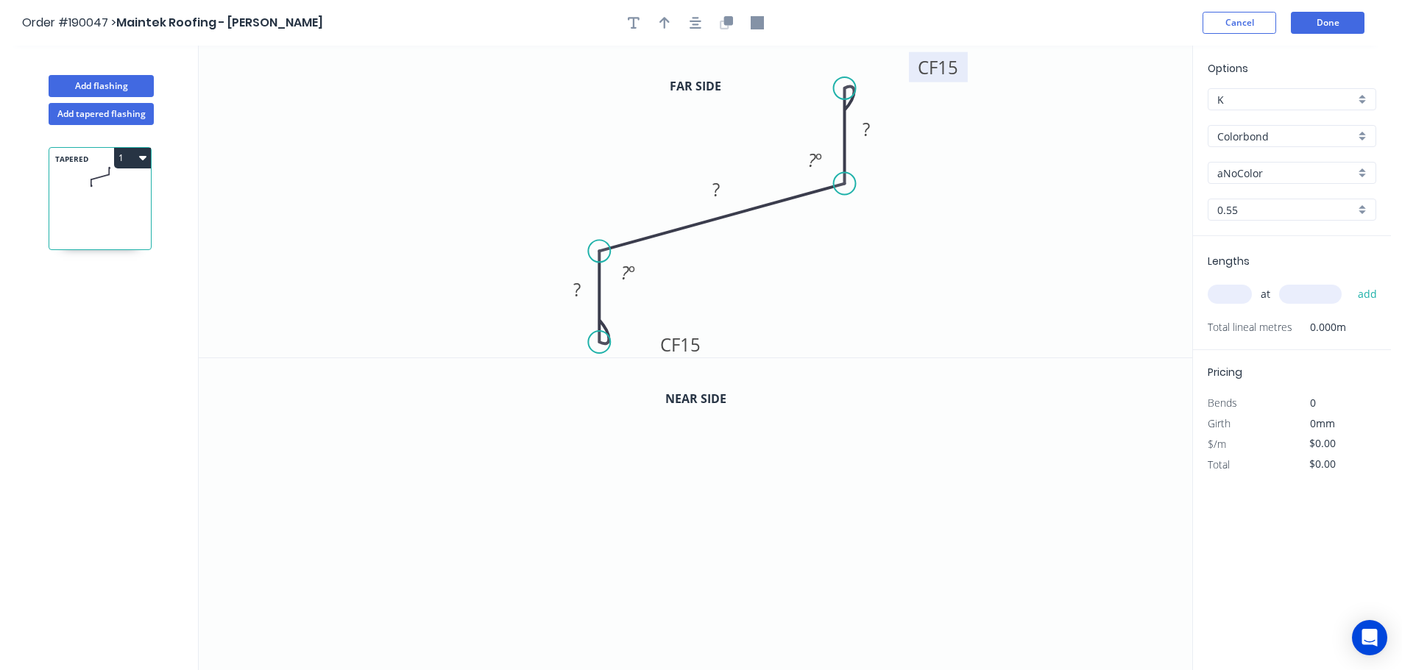
click at [967, 66] on rect at bounding box center [938, 67] width 59 height 30
click at [579, 286] on tspan "?" at bounding box center [576, 289] width 7 height 24
click at [846, 263] on icon "0 CF 15 40 95 CF 15 40 140 º 138 º" at bounding box center [695, 202] width 993 height 312
click at [662, 20] on icon "button" at bounding box center [664, 23] width 10 height 12
drag, startPoint x: 1116, startPoint y: 117, endPoint x: 649, endPoint y: 123, distance: 467.3
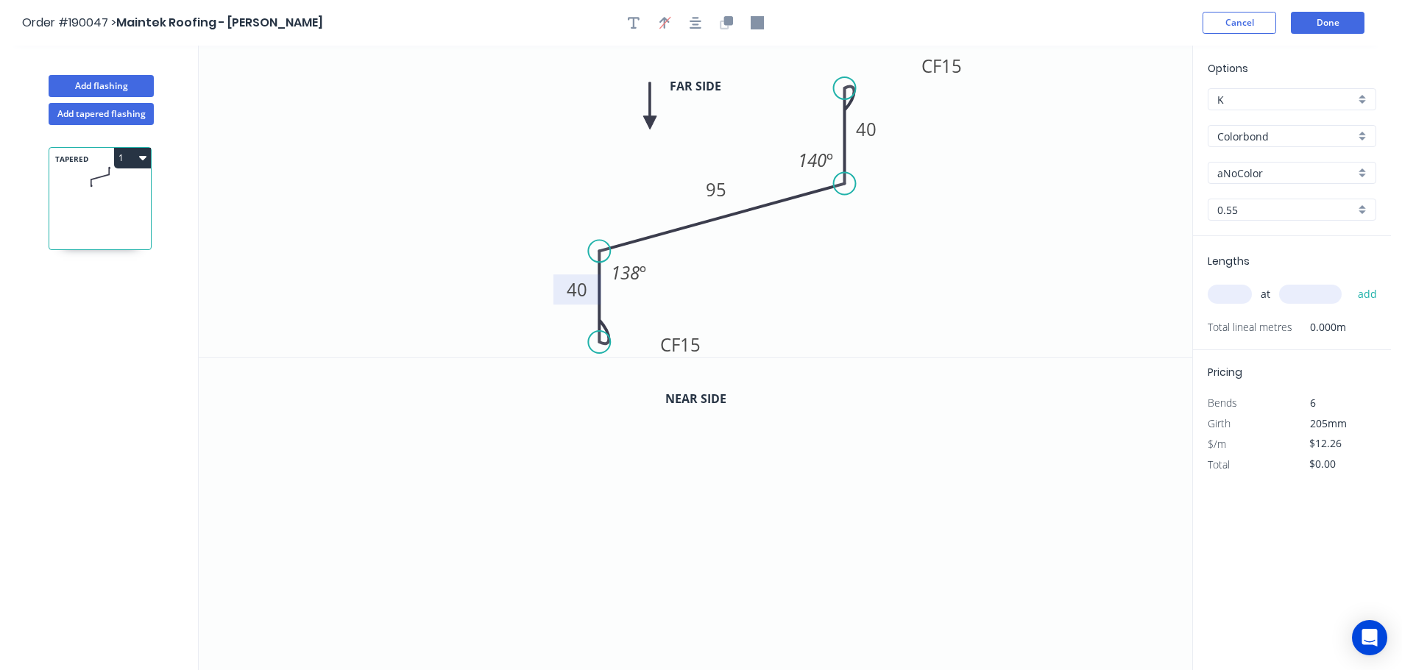
click at [649, 123] on icon at bounding box center [649, 105] width 13 height 47
click at [726, 21] on icon "button" at bounding box center [728, 20] width 9 height 9
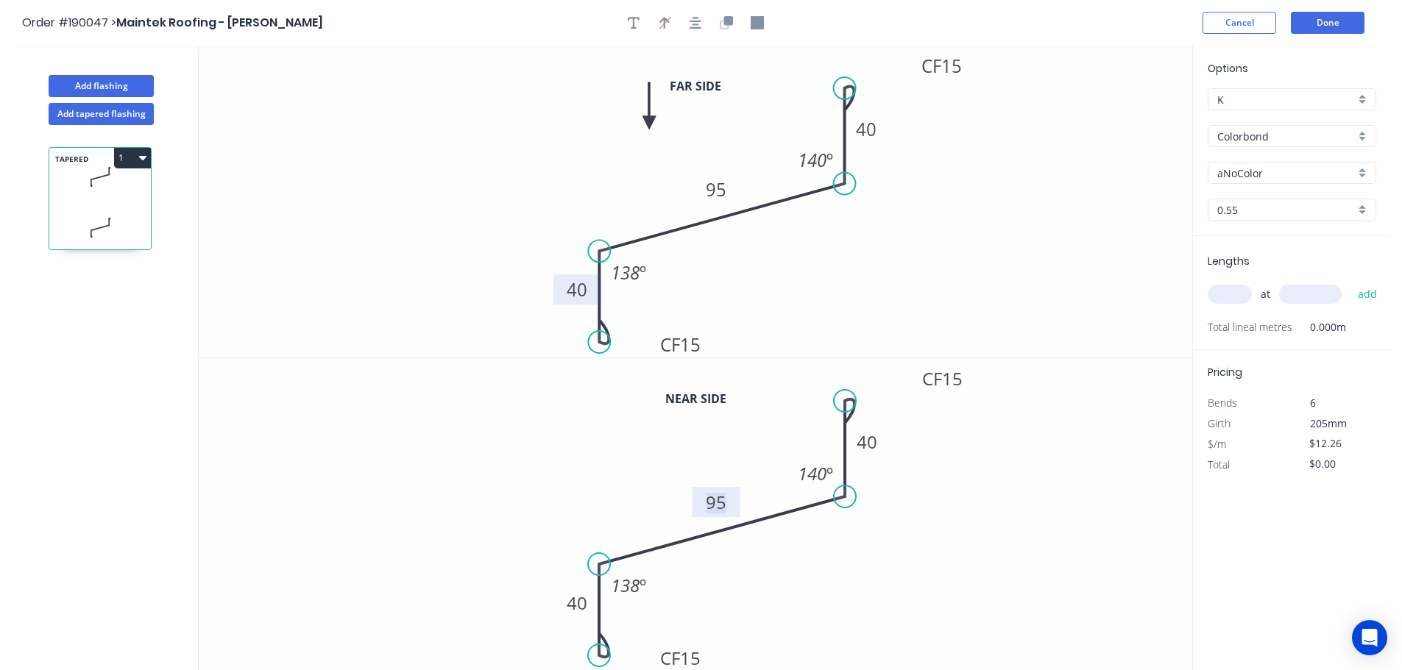
click at [718, 501] on tspan "95" at bounding box center [716, 502] width 21 height 24
click at [989, 526] on icon "0 CF 15 40 85 CF 15 40 140 º 138 º" at bounding box center [695, 514] width 993 height 313
click at [631, 19] on icon "button" at bounding box center [634, 22] width 12 height 13
click at [274, 93] on textarea at bounding box center [294, 104] width 119 height 54
click at [965, 242] on icon "1 CF 15 40 95 CF 15 40 140 º 138 º" at bounding box center [695, 202] width 993 height 312
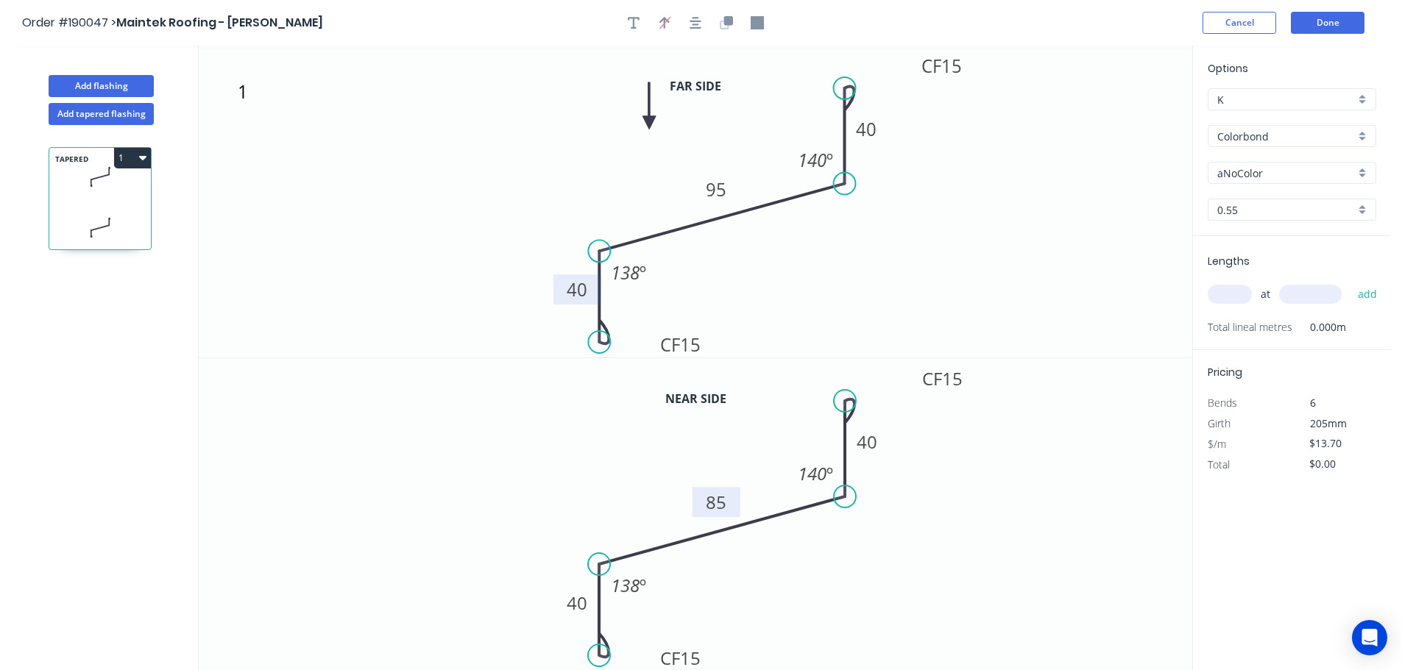
click at [1358, 170] on div "aNoColor" at bounding box center [1291, 173] width 169 height 22
click at [1316, 306] on div "Woodland Grey" at bounding box center [1291, 301] width 167 height 26
click at [1233, 301] on input "text" at bounding box center [1229, 294] width 44 height 19
click at [720, 190] on tspan "95" at bounding box center [716, 189] width 21 height 24
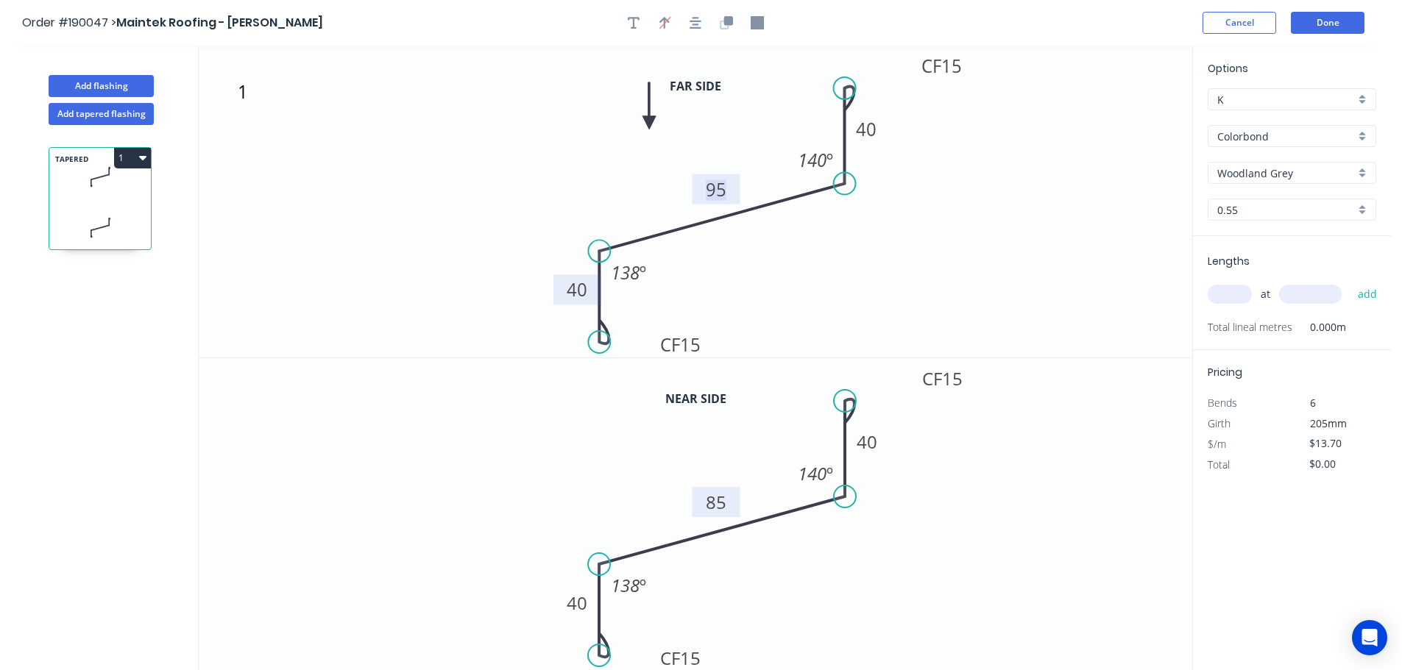
click at [722, 504] on tspan "85" at bounding box center [716, 502] width 21 height 24
click at [907, 468] on icon "0 CF 15 40 90 CF 15 40 140 º 138 º" at bounding box center [695, 514] width 993 height 313
click at [1225, 293] on input "text" at bounding box center [1229, 294] width 44 height 19
click at [1318, 294] on input "text" at bounding box center [1310, 294] width 63 height 19
click at [1350, 282] on button "add" at bounding box center [1367, 294] width 35 height 25
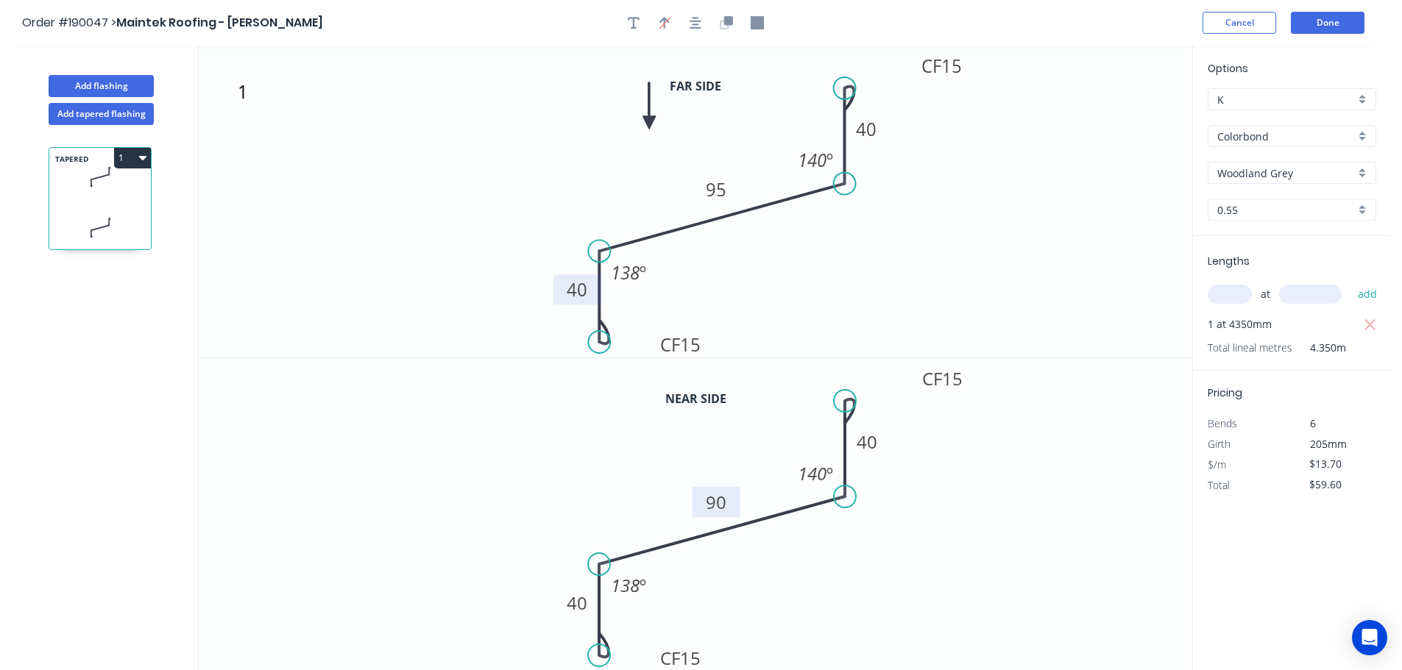
click at [1035, 272] on icon "1 CF 15 40 95 CF 15 40 140 º 138 º" at bounding box center [695, 202] width 993 height 312
click at [130, 156] on button "1" at bounding box center [132, 158] width 37 height 21
click at [96, 198] on div "Duplicate" at bounding box center [80, 194] width 113 height 21
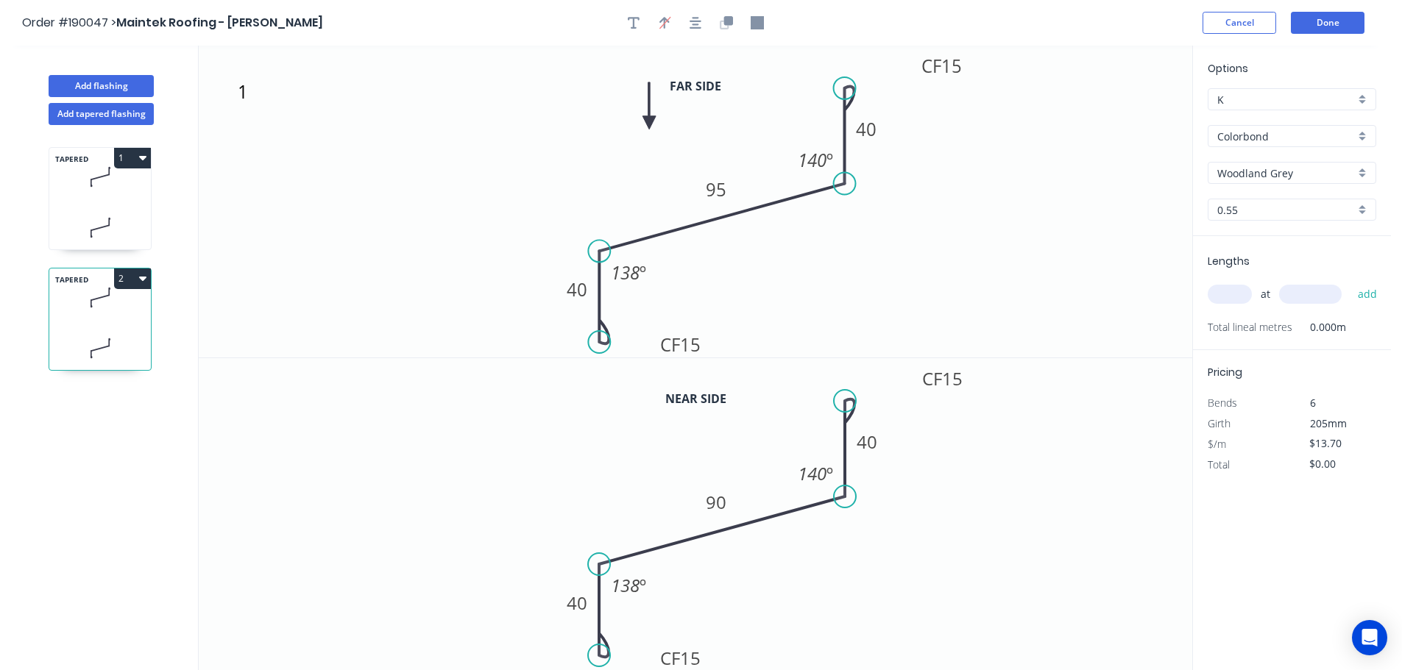
drag, startPoint x: 720, startPoint y: 189, endPoint x: 792, endPoint y: 191, distance: 71.4
click at [721, 189] on tspan "95" at bounding box center [716, 189] width 21 height 24
drag, startPoint x: 898, startPoint y: 198, endPoint x: 857, endPoint y: 347, distance: 155.0
click at [899, 199] on icon "1 CF 15 40 90 CF 15 40 140 º 138 º" at bounding box center [695, 202] width 993 height 312
click at [722, 506] on tspan "90" at bounding box center [716, 502] width 21 height 24
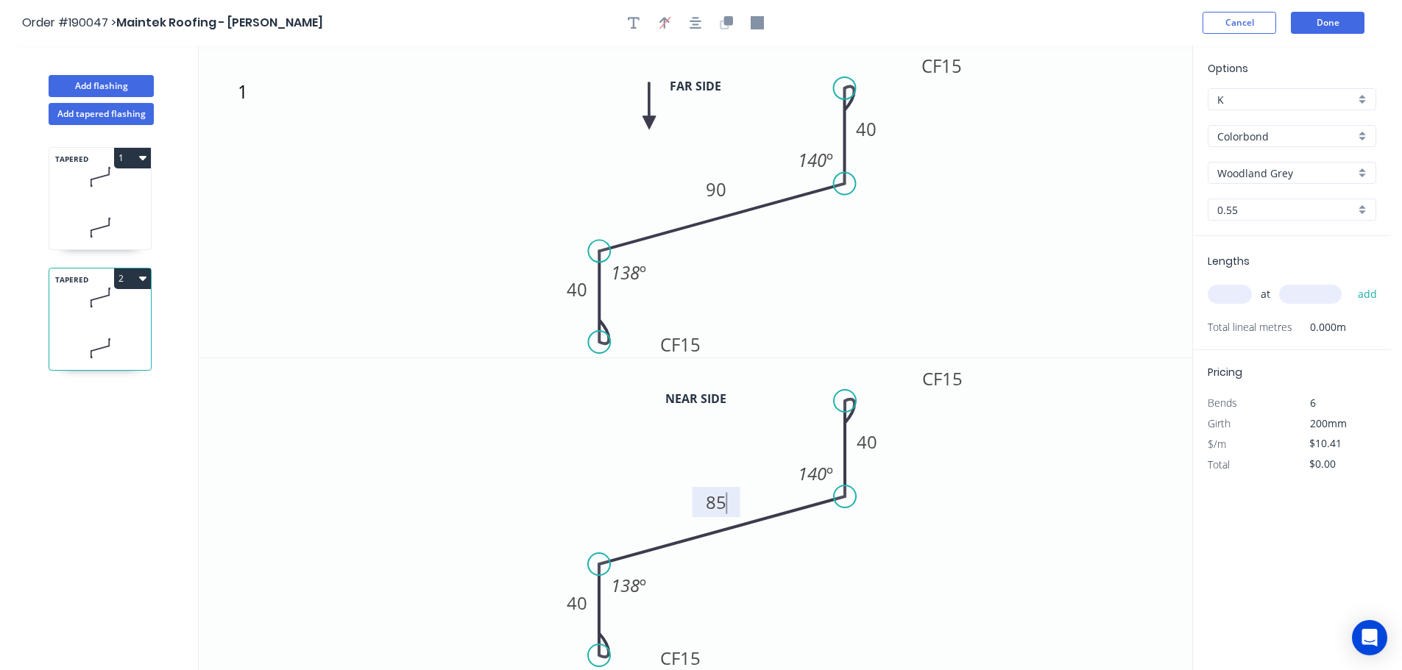
click at [990, 480] on icon "0 CF 15 40 85 CF 15 40 140 º 138 º" at bounding box center [695, 514] width 993 height 313
click at [1236, 289] on input "text" at bounding box center [1229, 294] width 44 height 19
click at [1315, 291] on input "text" at bounding box center [1310, 294] width 63 height 19
click at [1350, 282] on button "add" at bounding box center [1367, 294] width 35 height 25
click at [123, 83] on button "Add flashing" at bounding box center [101, 86] width 105 height 22
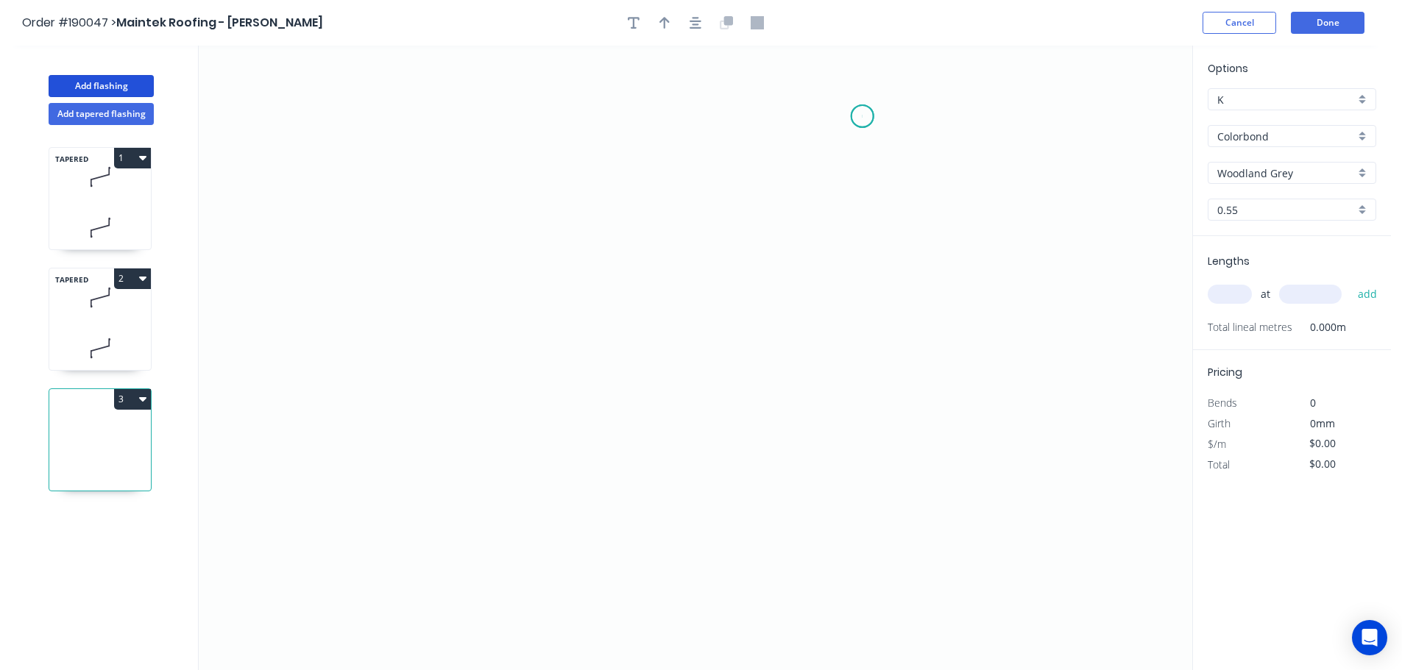
click at [862, 116] on icon "0" at bounding box center [695, 358] width 993 height 625
click at [849, 297] on icon "0" at bounding box center [695, 358] width 993 height 625
click at [564, 447] on icon "0 ?" at bounding box center [695, 358] width 993 height 625
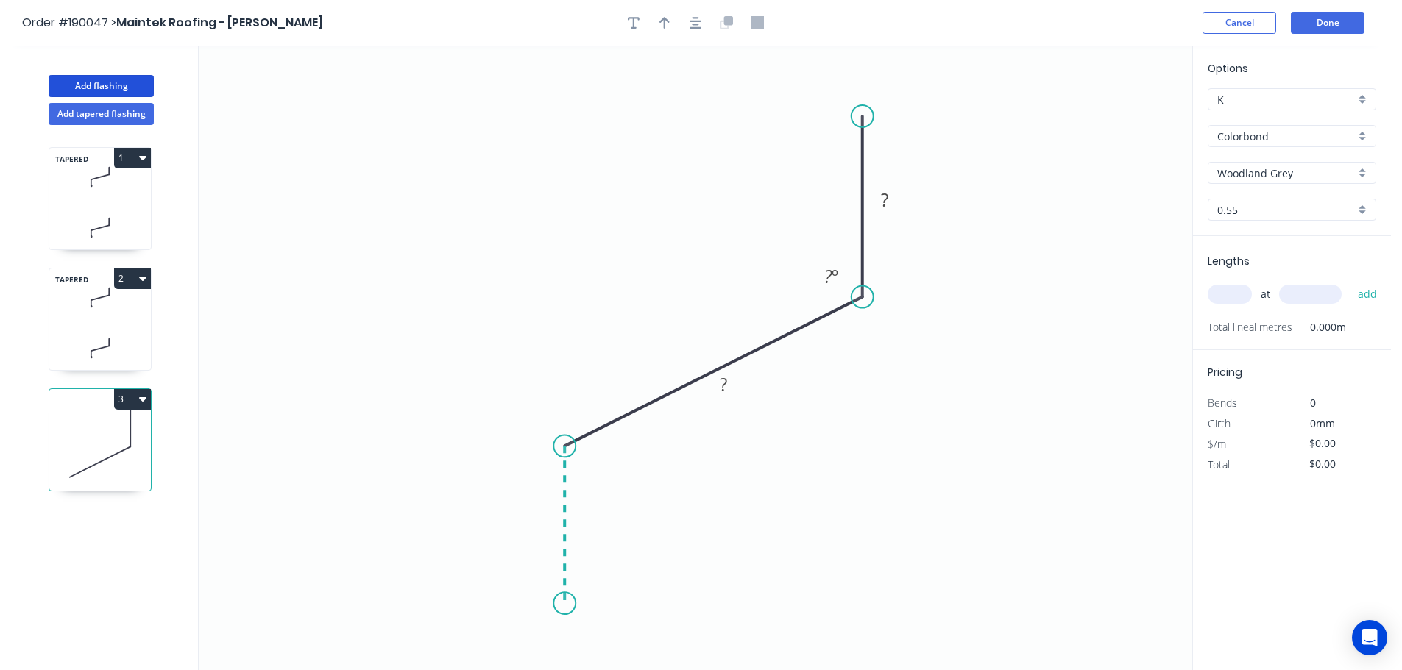
click at [558, 604] on icon "0 ? ? ? º" at bounding box center [695, 358] width 993 height 625
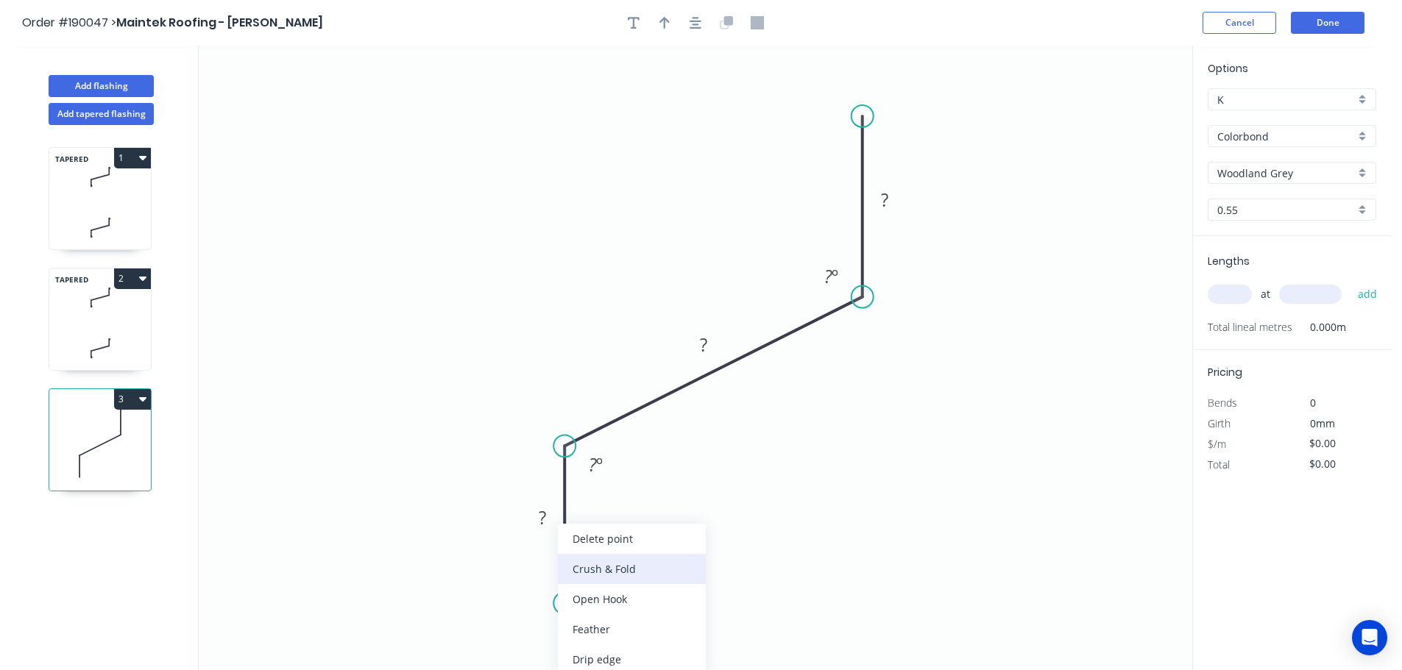
click at [645, 569] on div "Crush & Fold" at bounding box center [632, 569] width 148 height 30
click at [550, 567] on tspan "10" at bounding box center [543, 577] width 21 height 24
click at [639, 540] on icon "0 CF 15 ? ? ? ? º ? º" at bounding box center [695, 358] width 993 height 625
drag, startPoint x: 506, startPoint y: 576, endPoint x: 606, endPoint y: 639, distance: 117.4
click at [606, 639] on rect at bounding box center [632, 640] width 59 height 30
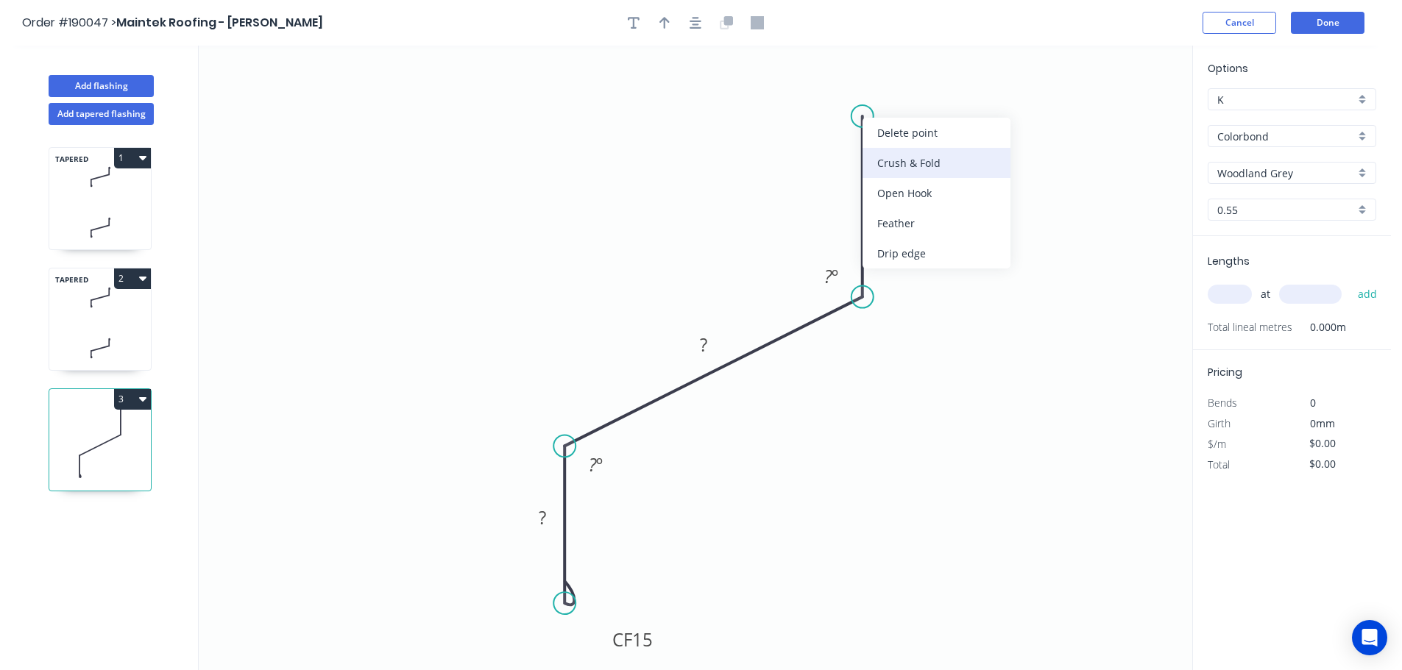
click at [921, 160] on div "Crush & Fold" at bounding box center [936, 163] width 148 height 30
click at [902, 165] on div "Flip bend" at bounding box center [936, 164] width 148 height 30
click at [908, 89] on tspan "10" at bounding box center [903, 90] width 21 height 24
click at [959, 116] on icon "0 CF 15 ? ? CF 15 ? ? º ? º" at bounding box center [695, 358] width 993 height 625
drag, startPoint x: 915, startPoint y: 93, endPoint x: 948, endPoint y: 85, distance: 34.8
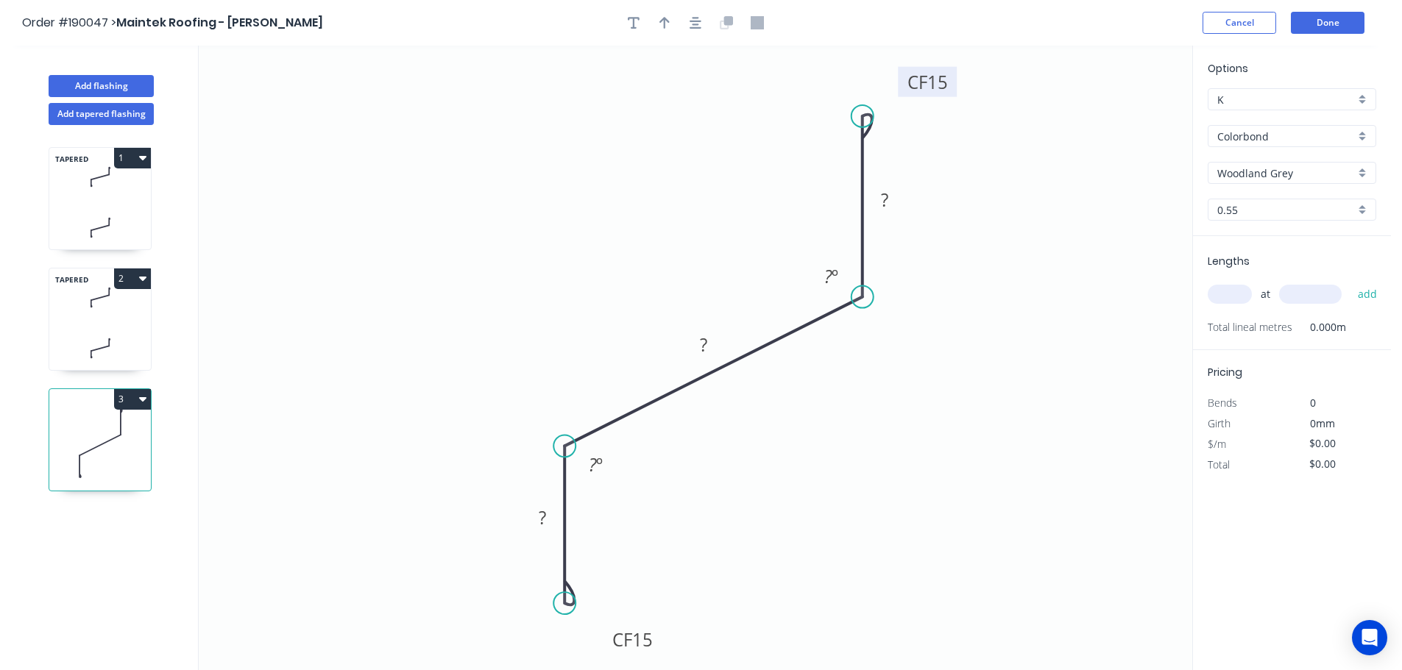
click at [948, 85] on rect at bounding box center [927, 82] width 59 height 30
click at [111, 301] on icon at bounding box center [100, 297] width 102 height 43
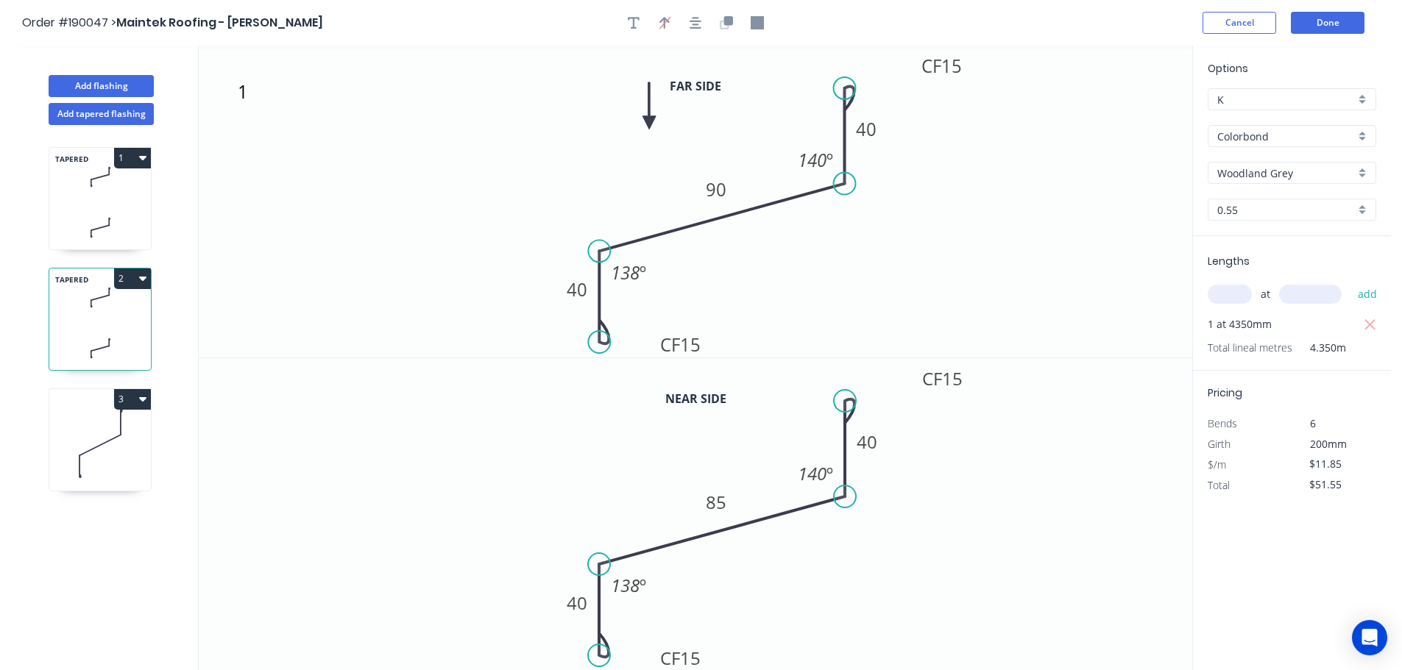
click at [108, 433] on icon at bounding box center [100, 444] width 102 height 94
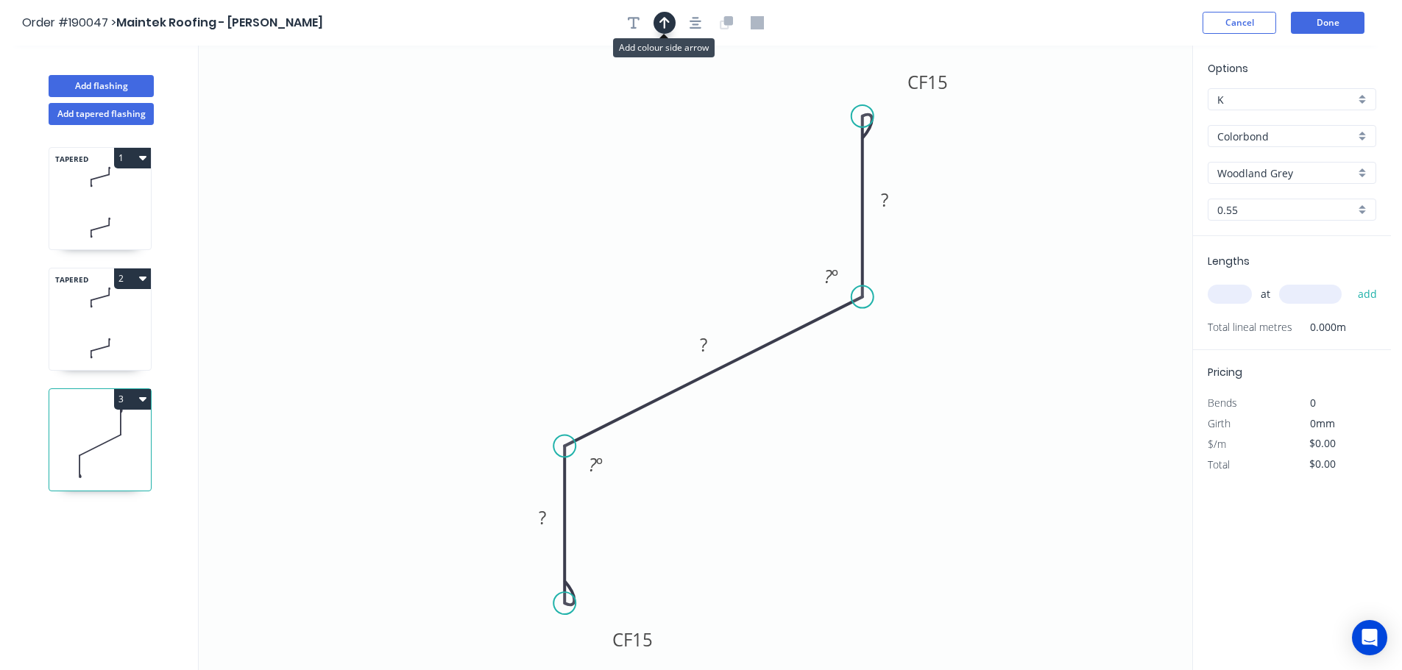
drag, startPoint x: 664, startPoint y: 19, endPoint x: 985, endPoint y: 109, distance: 333.1
click at [665, 21] on icon "button" at bounding box center [664, 23] width 10 height 12
drag, startPoint x: 1120, startPoint y: 116, endPoint x: 652, endPoint y: 166, distance: 470.7
click at [652, 166] on icon at bounding box center [652, 149] width 13 height 47
click at [542, 516] on tspan "?" at bounding box center [542, 518] width 7 height 24
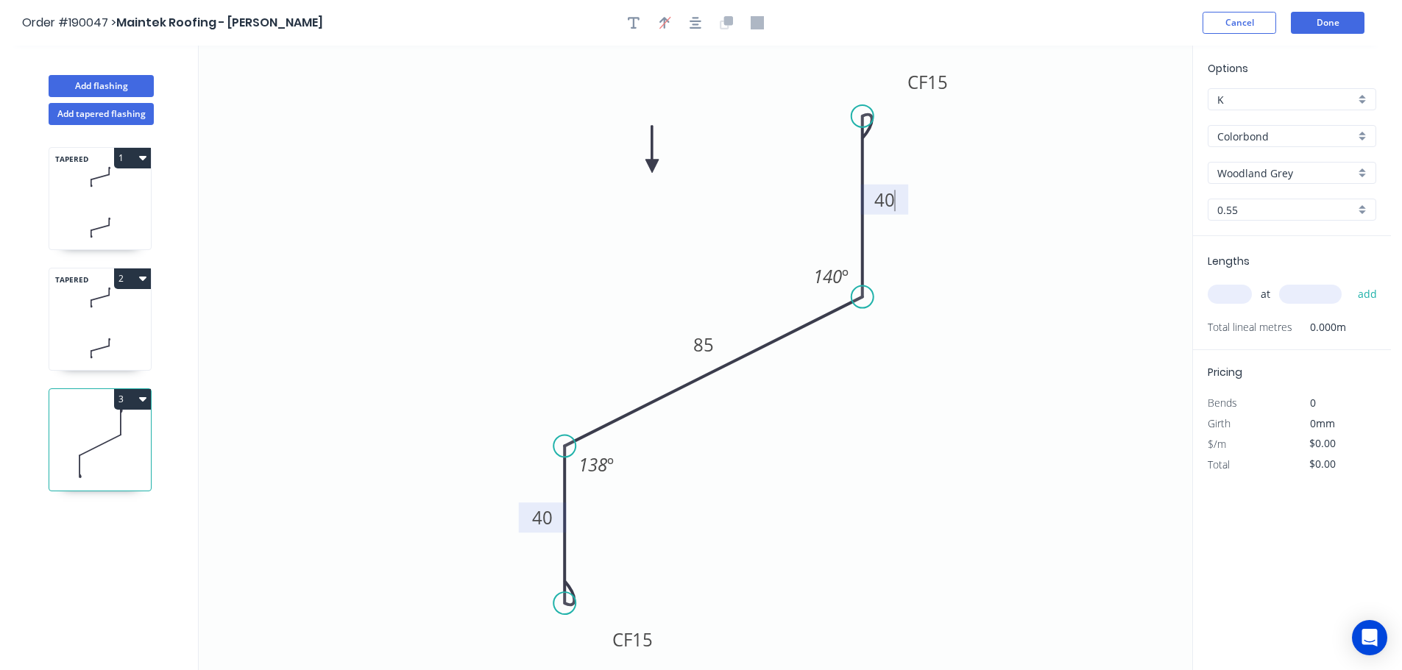
click at [951, 472] on icon "0 CF 15 40 85 CF 15 40 140 º 138 º" at bounding box center [695, 358] width 993 height 625
click at [1228, 283] on div "at add" at bounding box center [1292, 294] width 171 height 25
click at [1235, 292] on input "text" at bounding box center [1229, 294] width 44 height 19
click at [1316, 297] on input "text" at bounding box center [1310, 294] width 63 height 19
click at [1350, 282] on button "add" at bounding box center [1367, 294] width 35 height 25
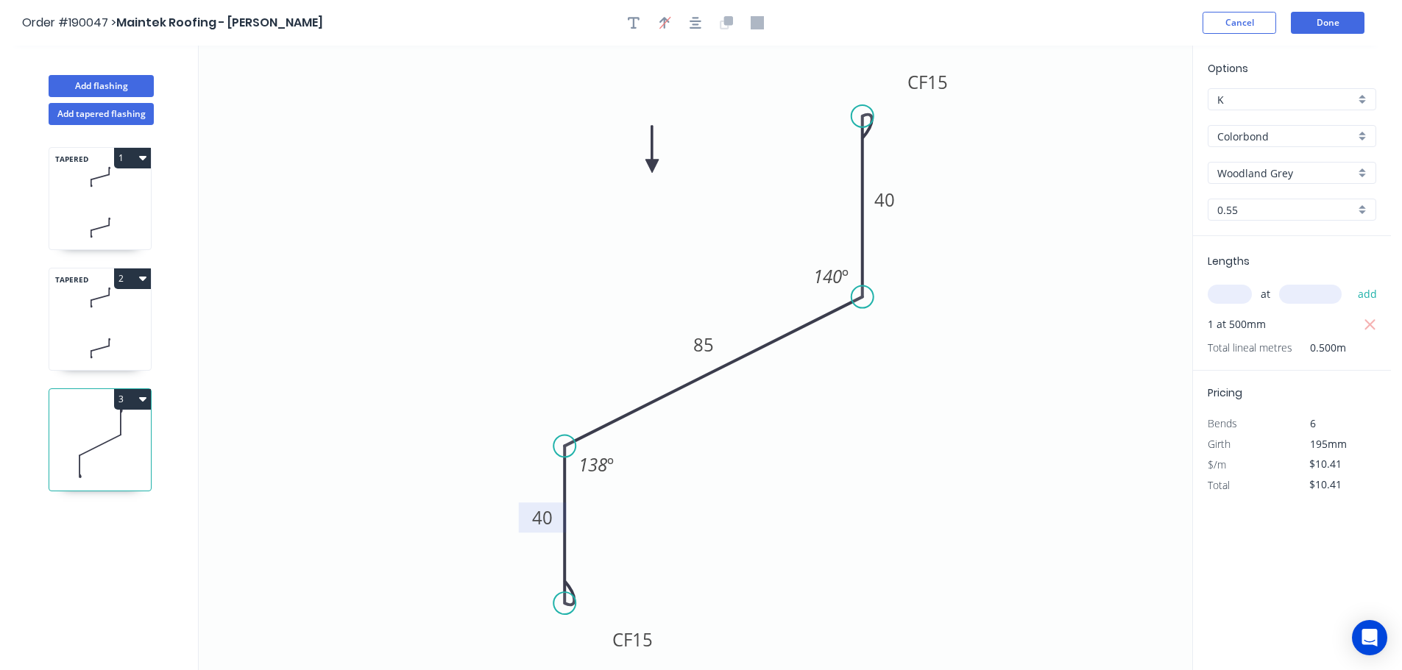
click at [110, 313] on icon at bounding box center [100, 297] width 102 height 43
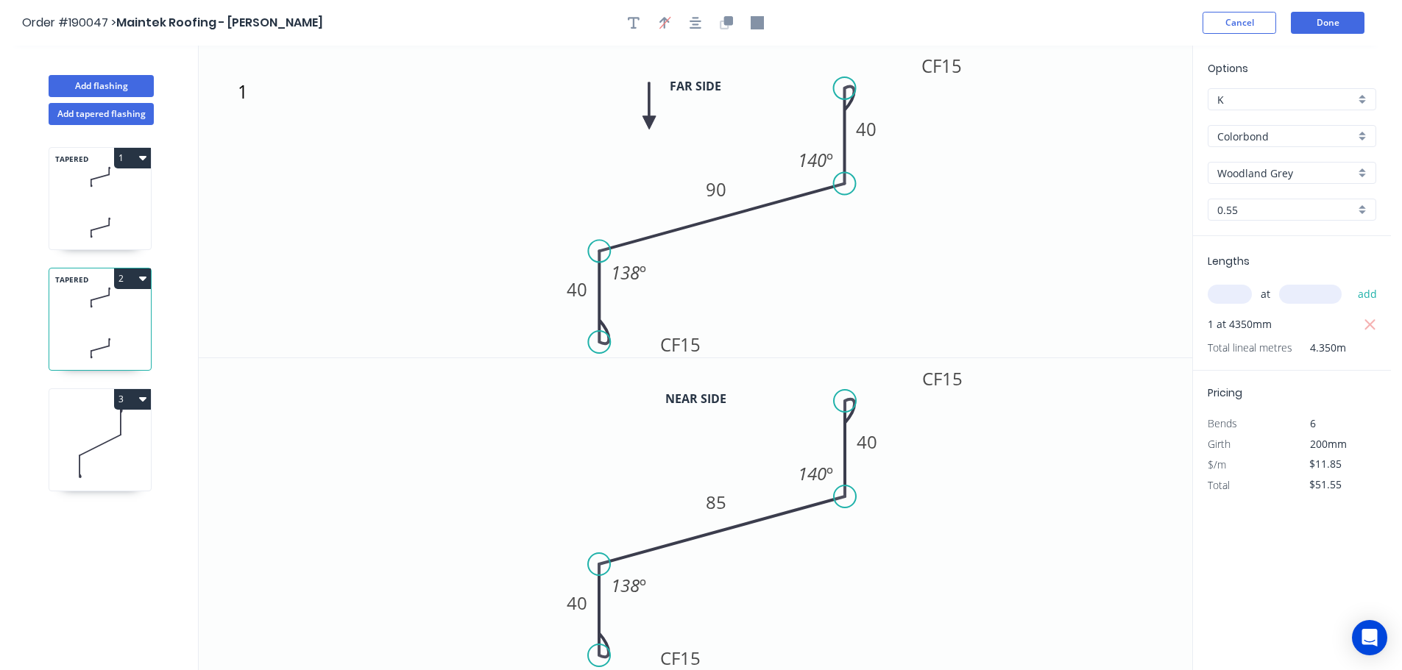
click at [116, 449] on icon at bounding box center [100, 444] width 102 height 94
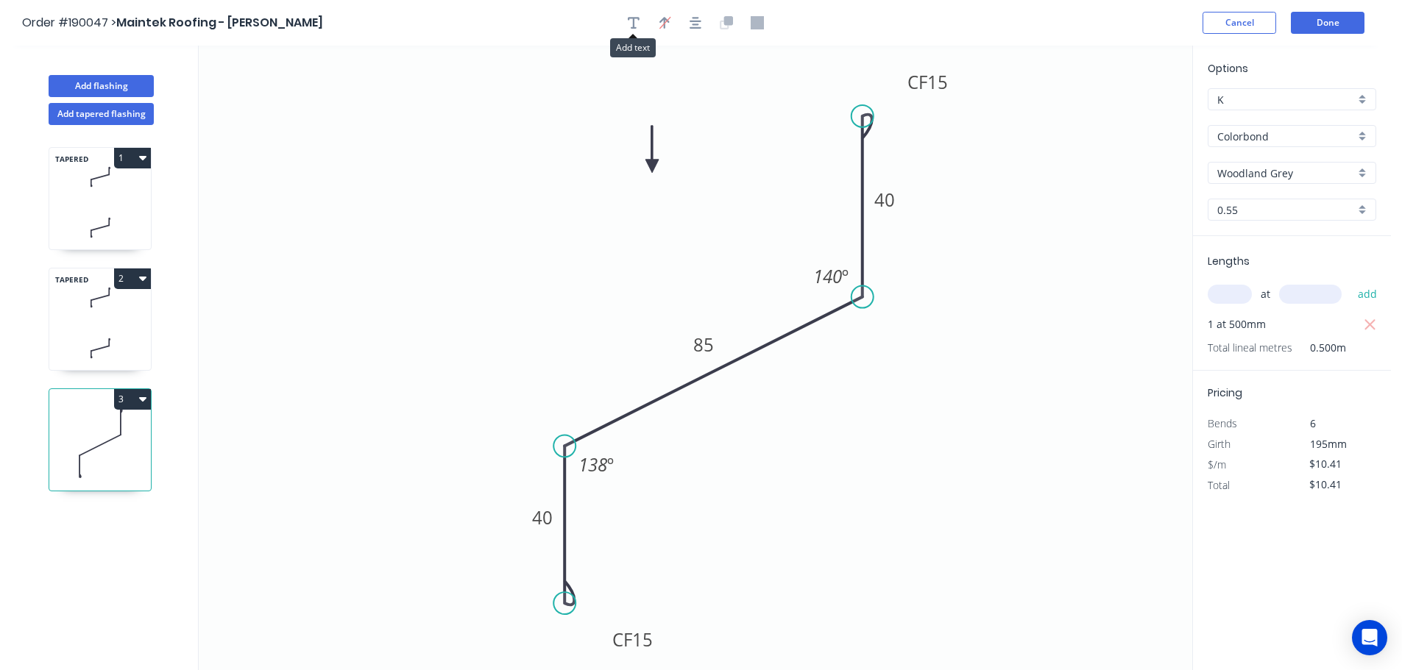
drag, startPoint x: 634, startPoint y: 21, endPoint x: 376, endPoint y: 98, distance: 268.7
click at [633, 21] on icon "button" at bounding box center [634, 23] width 12 height 12
click at [269, 102] on textarea at bounding box center [293, 104] width 119 height 54
click at [460, 285] on icon "2 CF 15 40 85 CF 15 40 140 º 138 º" at bounding box center [695, 358] width 993 height 625
click at [103, 327] on icon at bounding box center [100, 348] width 102 height 43
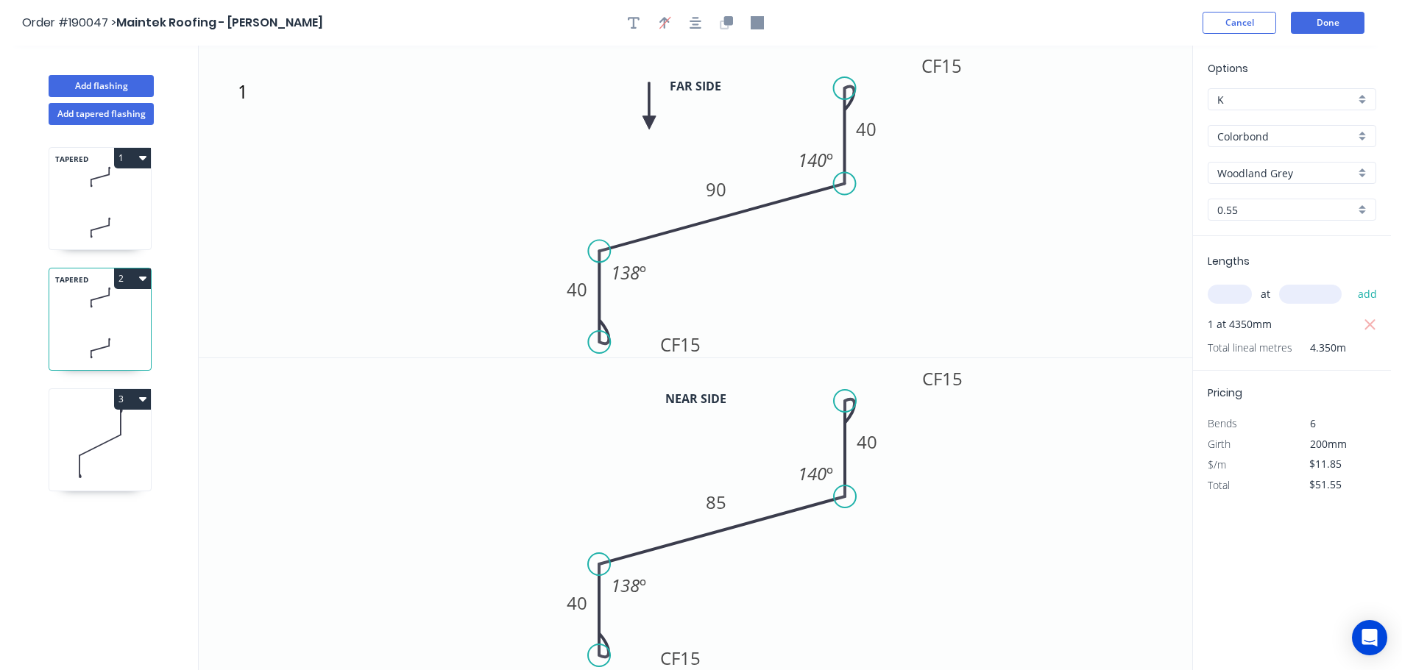
click at [125, 273] on button "2" at bounding box center [132, 279] width 37 height 21
click at [107, 319] on div "Duplicate" at bounding box center [80, 315] width 113 height 21
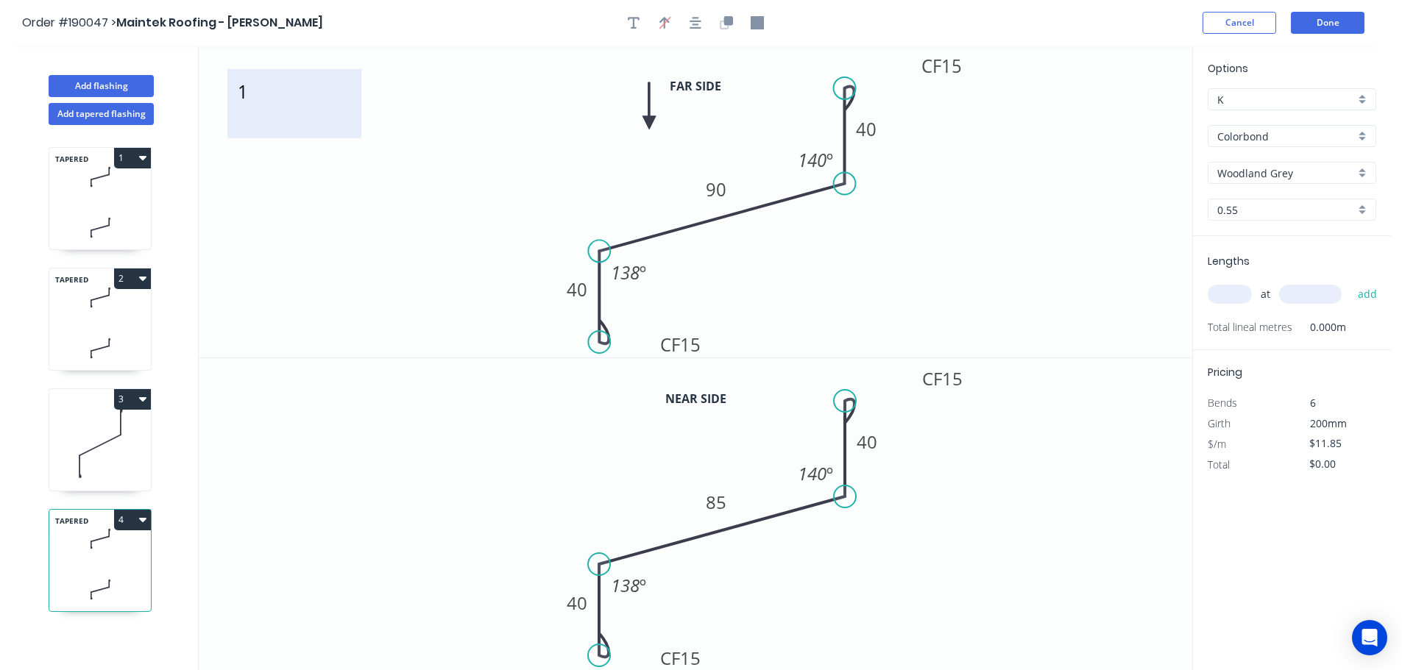
click at [248, 99] on textarea "1" at bounding box center [294, 104] width 119 height 54
click at [434, 157] on icon "3 CF 15 40 90 CF 15 40 140 º 138 º" at bounding box center [695, 202] width 993 height 312
click at [634, 274] on tspan "138" at bounding box center [625, 272] width 29 height 24
click at [634, 586] on tspan "138" at bounding box center [625, 585] width 29 height 24
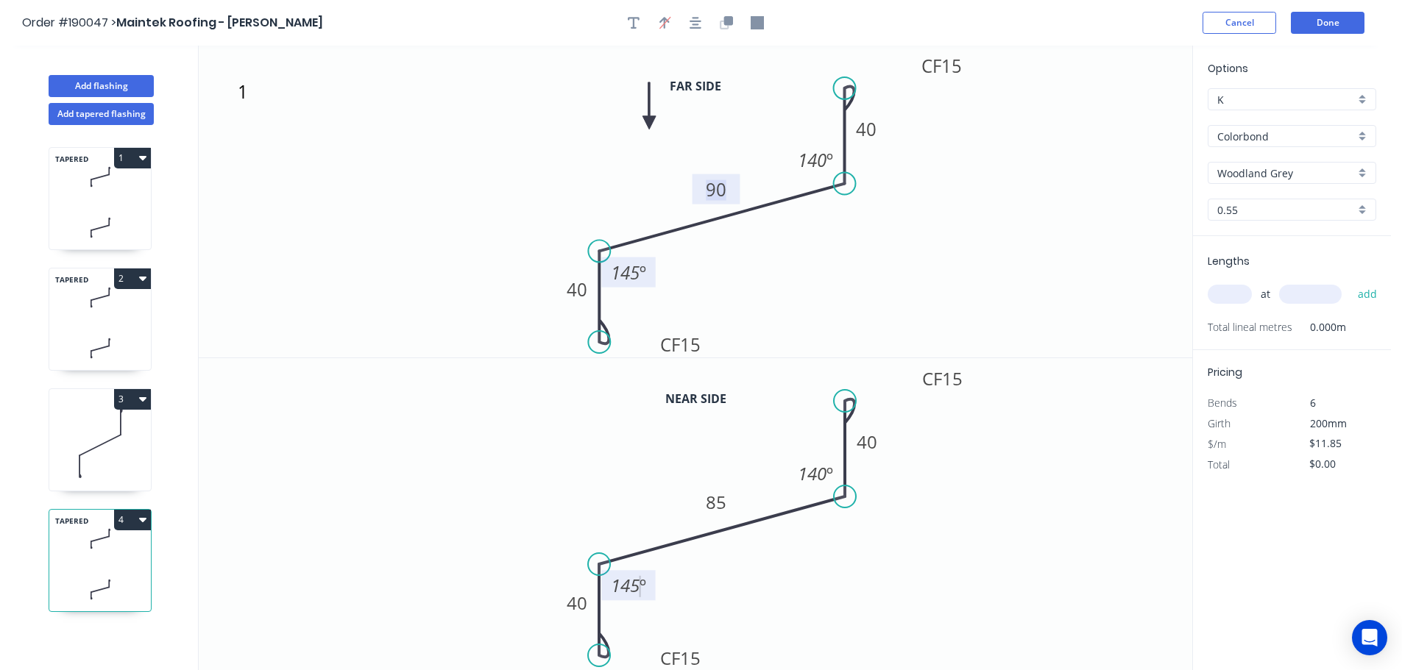
click at [722, 183] on tspan "90" at bounding box center [716, 189] width 21 height 24
click at [720, 499] on tspan "85" at bounding box center [716, 502] width 21 height 24
click at [785, 586] on icon "0 CF 15 40 110 CF 15 40 140 º 145 º" at bounding box center [695, 514] width 993 height 313
click at [820, 155] on tspan "140" at bounding box center [812, 160] width 29 height 24
click at [818, 471] on tspan "140" at bounding box center [812, 473] width 29 height 24
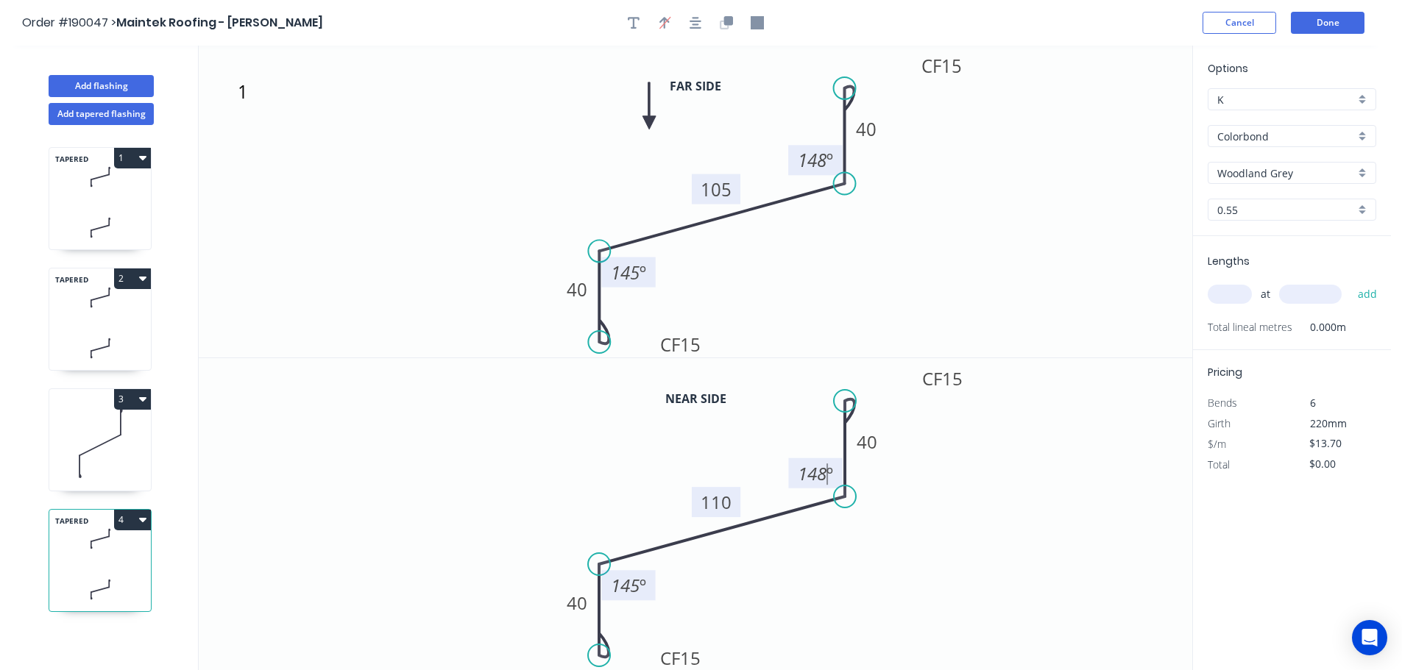
click at [999, 488] on icon "0 CF 15 40 110 CF 15 40 148 º 145 º" at bounding box center [695, 514] width 993 height 313
click at [1238, 295] on input "text" at bounding box center [1229, 294] width 44 height 19
click at [1318, 297] on input "text" at bounding box center [1310, 294] width 63 height 19
click at [1350, 282] on button "add" at bounding box center [1367, 294] width 35 height 25
click at [999, 249] on icon "3 CF 15 40 105 CF 15 40 148 º 145 º" at bounding box center [695, 202] width 993 height 312
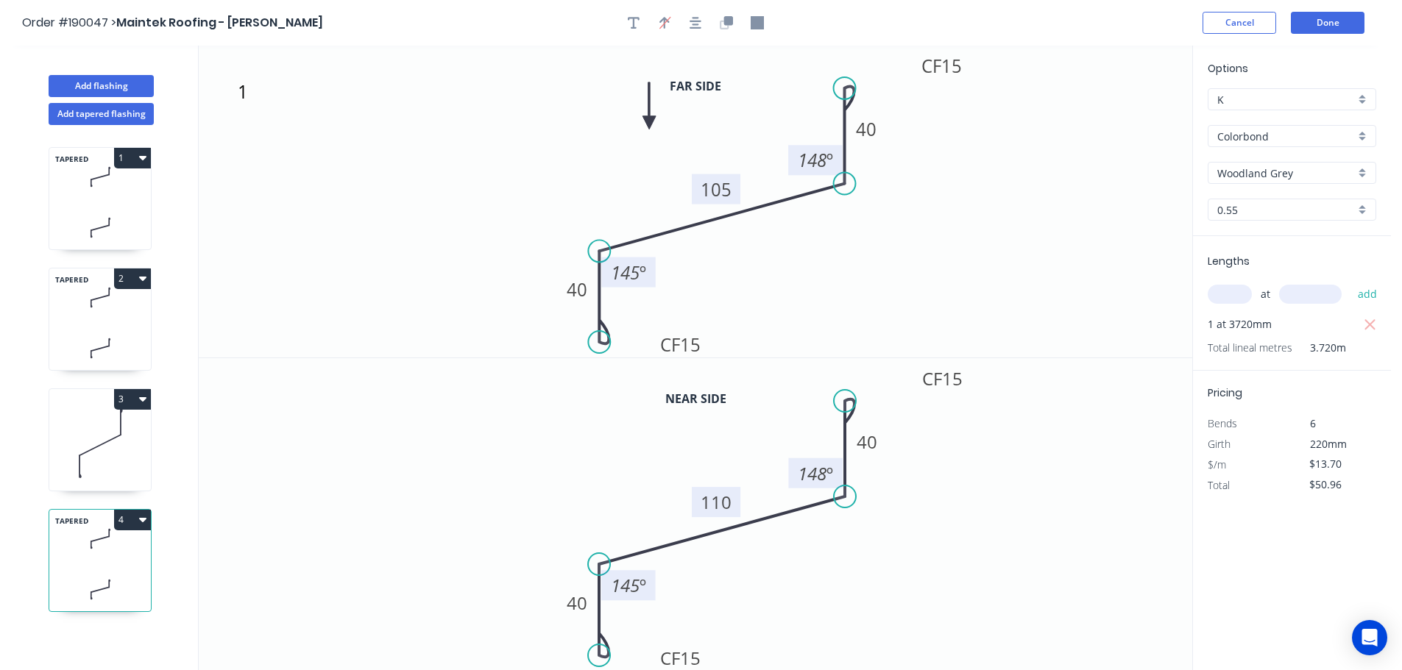
click at [93, 444] on icon at bounding box center [100, 444] width 102 height 94
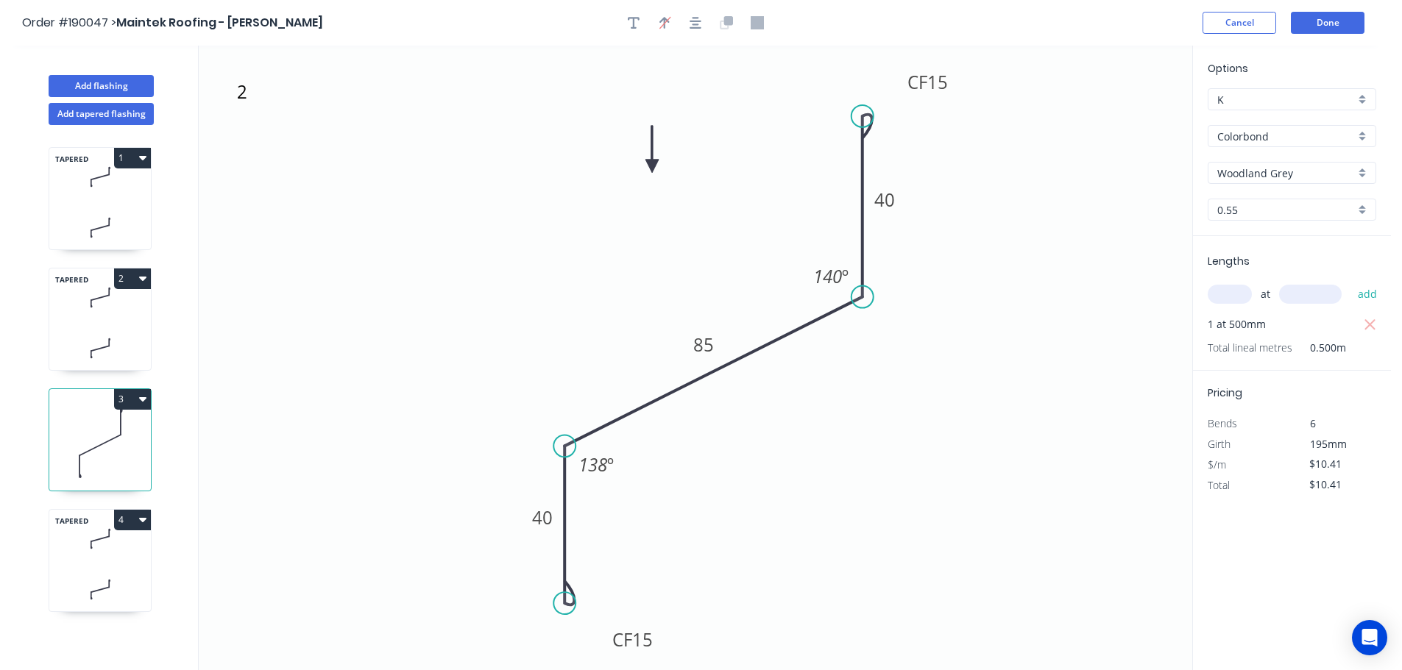
click at [127, 397] on button "3" at bounding box center [132, 399] width 37 height 21
click at [132, 413] on icon at bounding box center [100, 444] width 102 height 94
click at [113, 556] on icon at bounding box center [100, 538] width 102 height 43
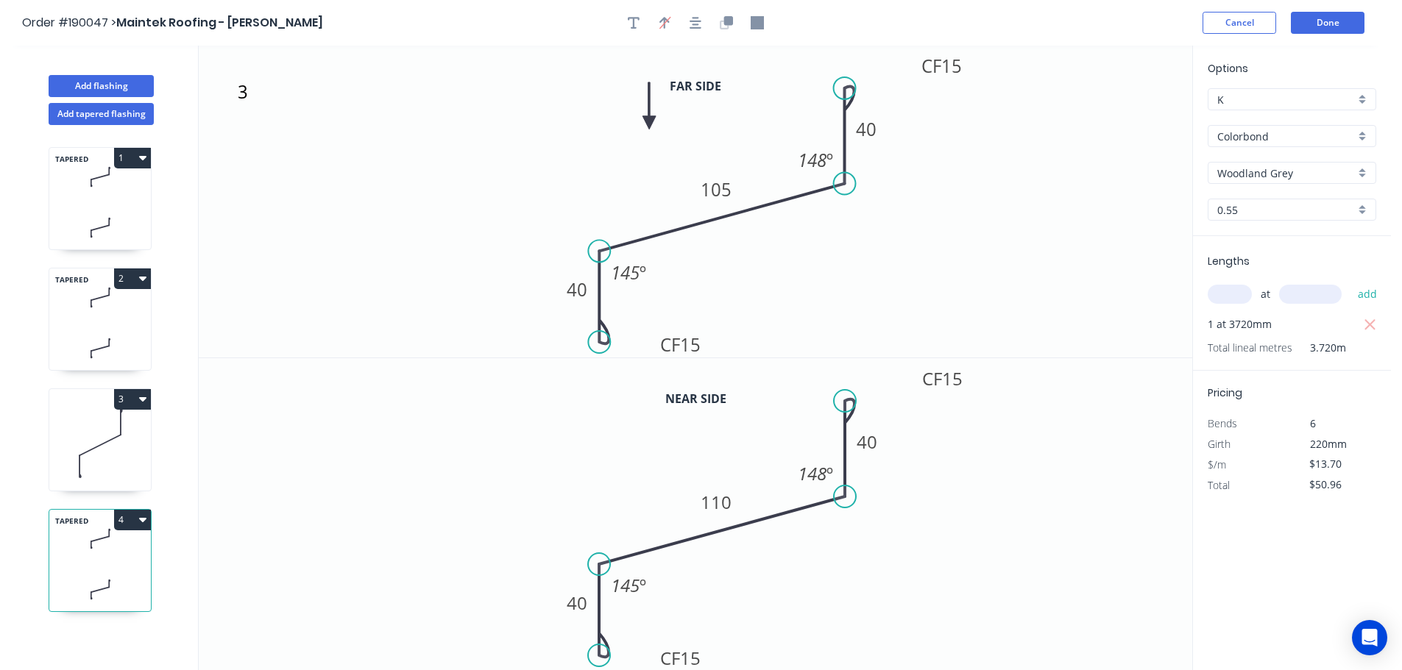
click at [113, 416] on icon at bounding box center [100, 444] width 102 height 94
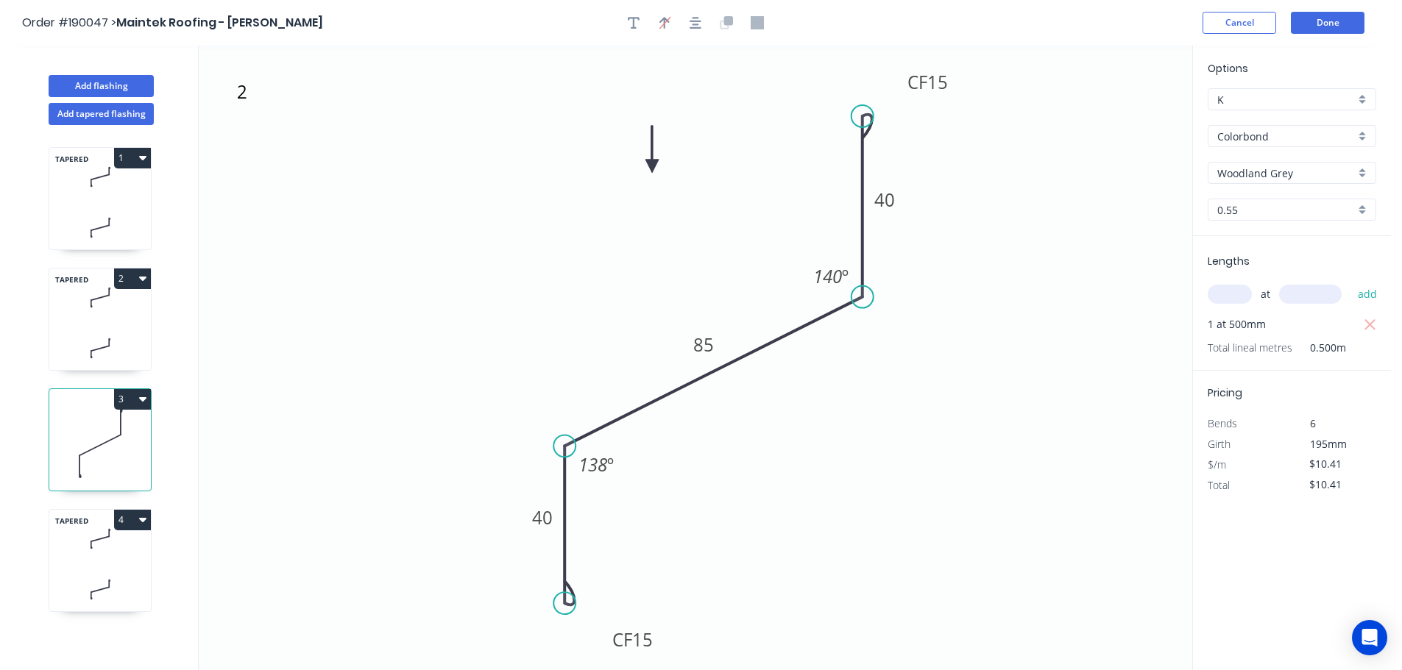
click at [140, 400] on icon "button" at bounding box center [142, 399] width 7 height 12
click at [96, 429] on div "Duplicate" at bounding box center [80, 435] width 113 height 21
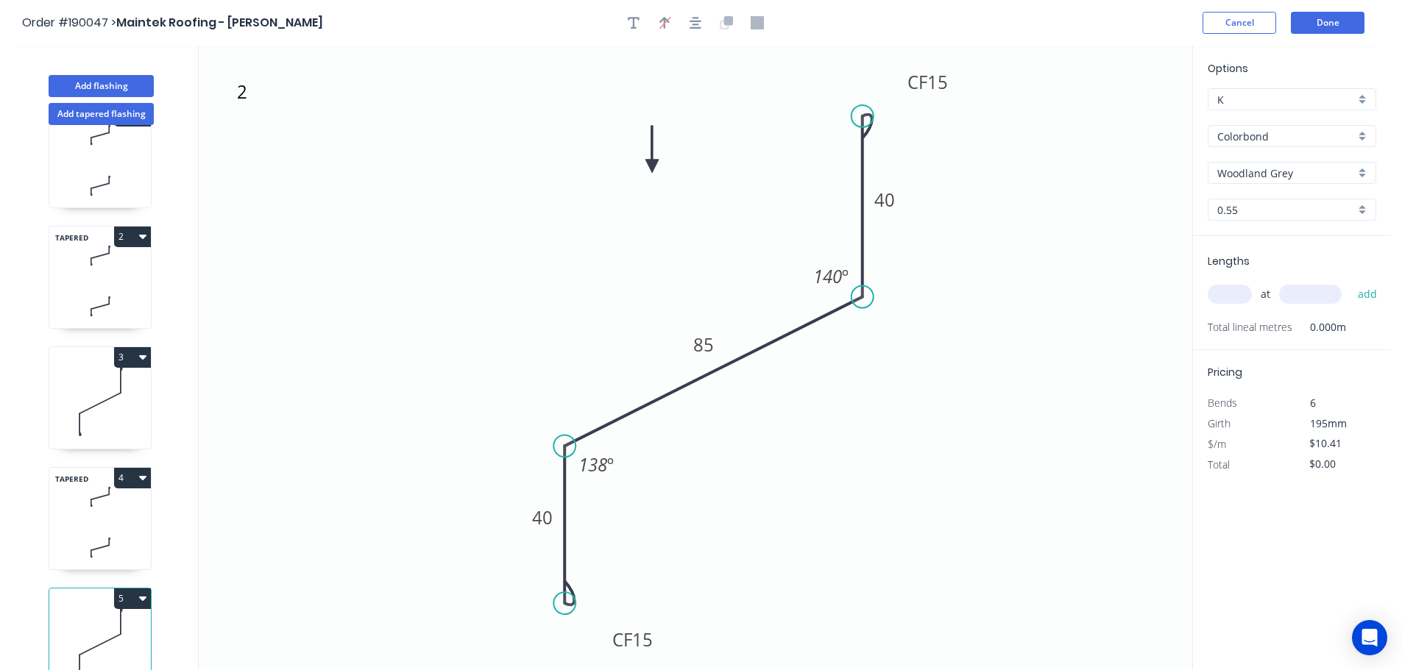
scroll to position [64, 0]
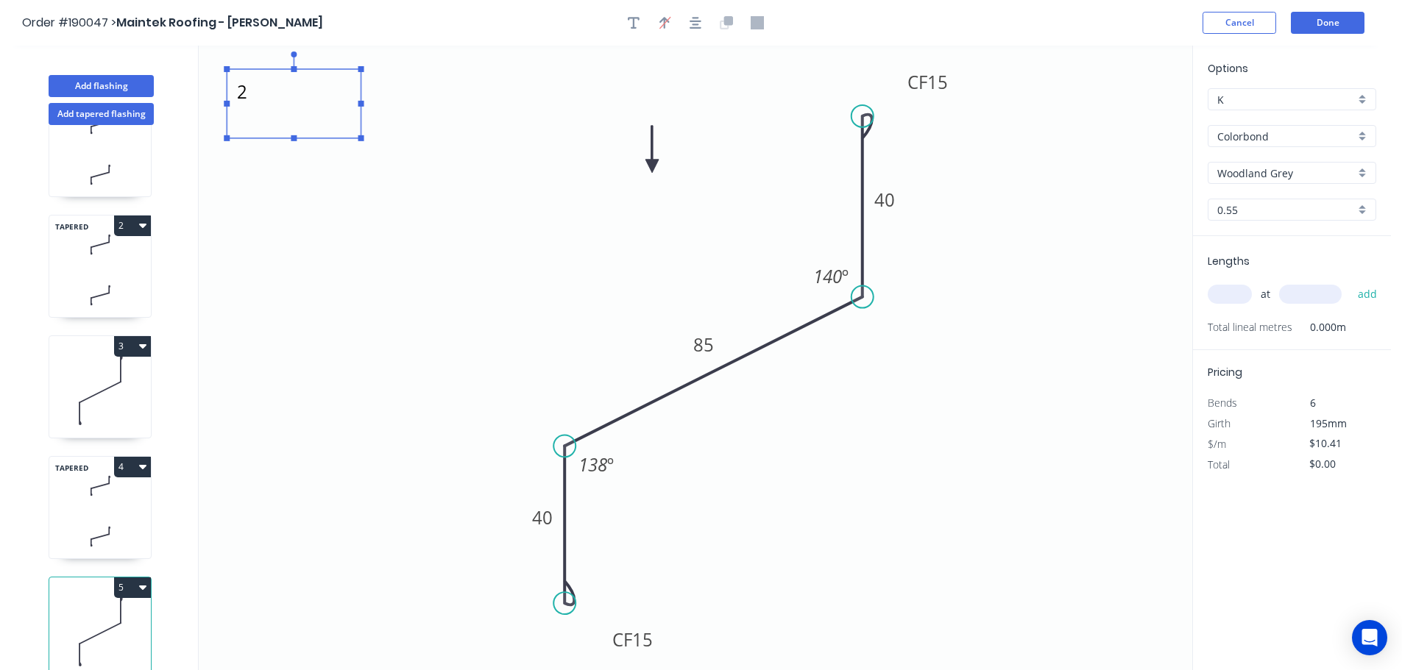
click at [239, 97] on textarea "2" at bounding box center [293, 104] width 119 height 54
click at [463, 194] on icon "4 CF 15 40 85 CF 15 40 140 º 138 º" at bounding box center [695, 358] width 993 height 625
click at [835, 278] on tspan "140" at bounding box center [827, 276] width 29 height 24
click at [1046, 343] on icon "4 CF 15 40 85 CF 15 40 147 º 138 º" at bounding box center [695, 358] width 993 height 625
click at [706, 344] on tspan "85" at bounding box center [703, 345] width 21 height 24
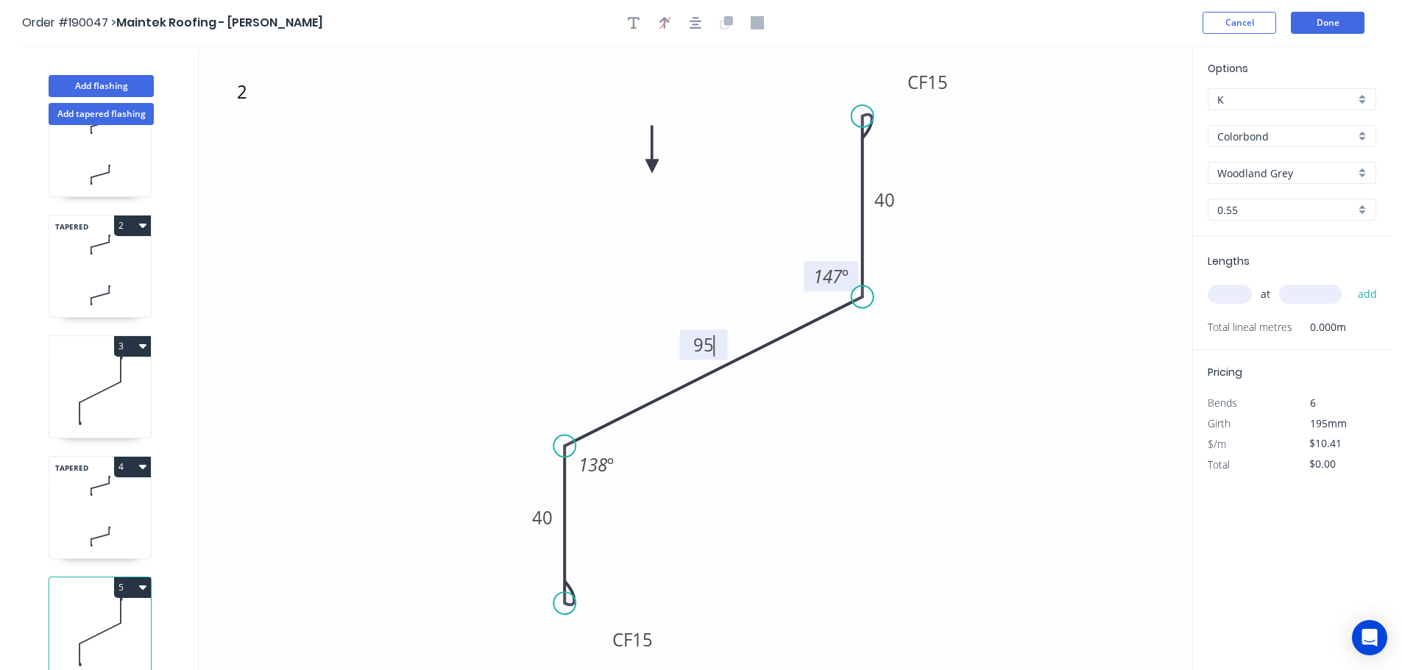
click at [854, 434] on icon "4 CF 15 40 95 CF 15 40 147 º 138 º" at bounding box center [695, 358] width 993 height 625
click at [595, 461] on tspan "138" at bounding box center [592, 465] width 29 height 24
click at [733, 448] on icon "4 CF 15 40 95 CF 15 40 147 º 145 º" at bounding box center [695, 358] width 993 height 625
click at [1243, 297] on input "text" at bounding box center [1229, 294] width 44 height 19
click at [1316, 291] on input "text" at bounding box center [1310, 294] width 63 height 19
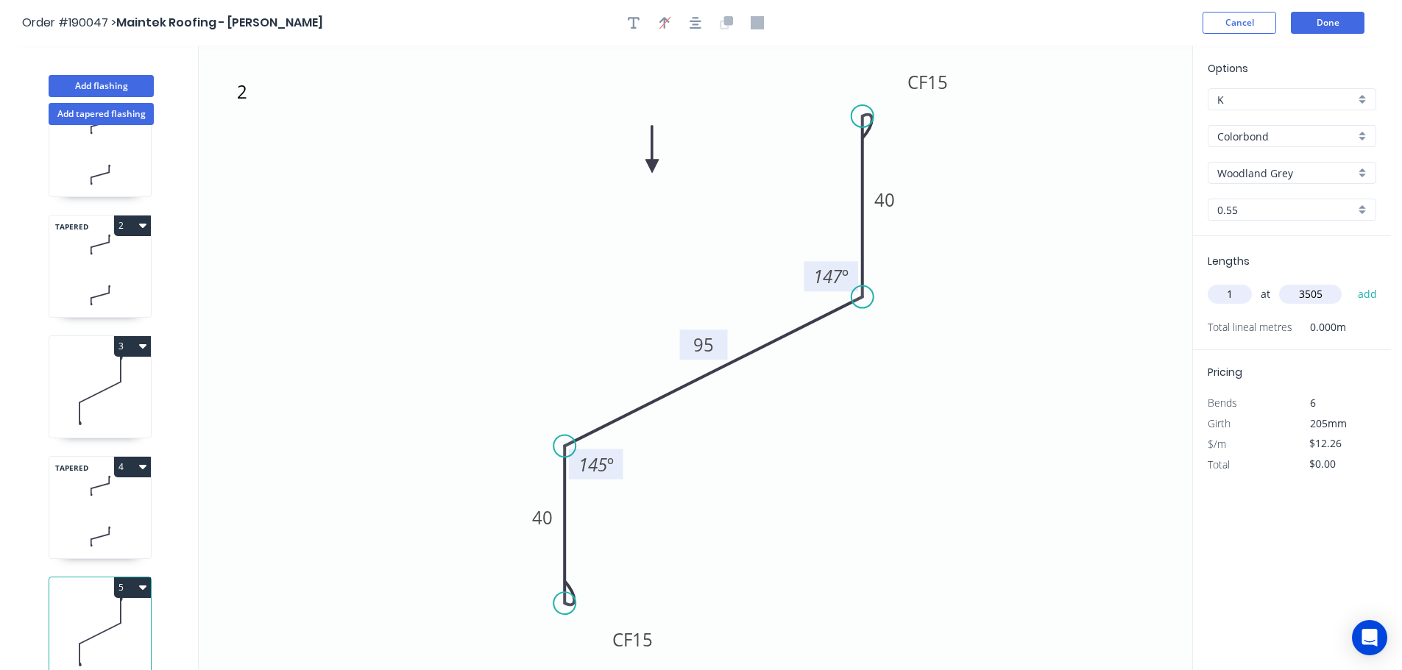
click at [1350, 282] on button "add" at bounding box center [1367, 294] width 35 height 25
click at [1316, 291] on input "text" at bounding box center [1310, 294] width 63 height 19
click at [1350, 282] on button "add" at bounding box center [1367, 294] width 35 height 25
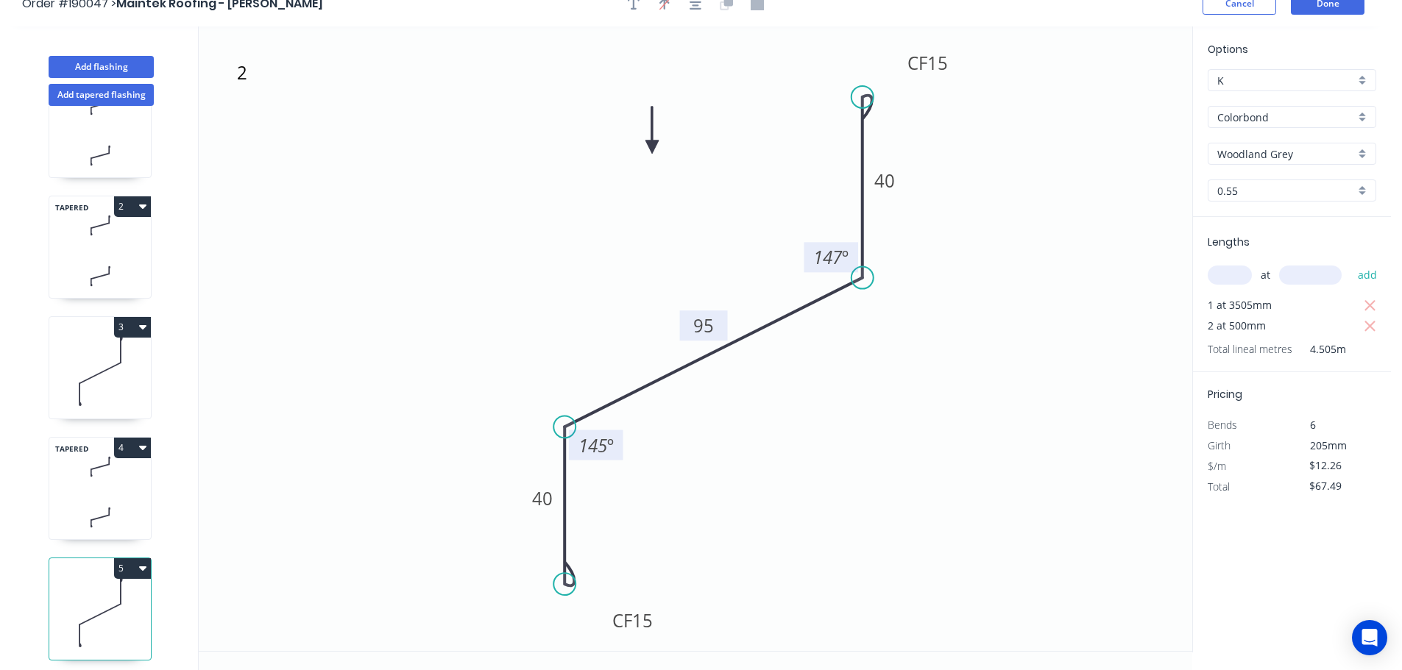
scroll to position [27, 0]
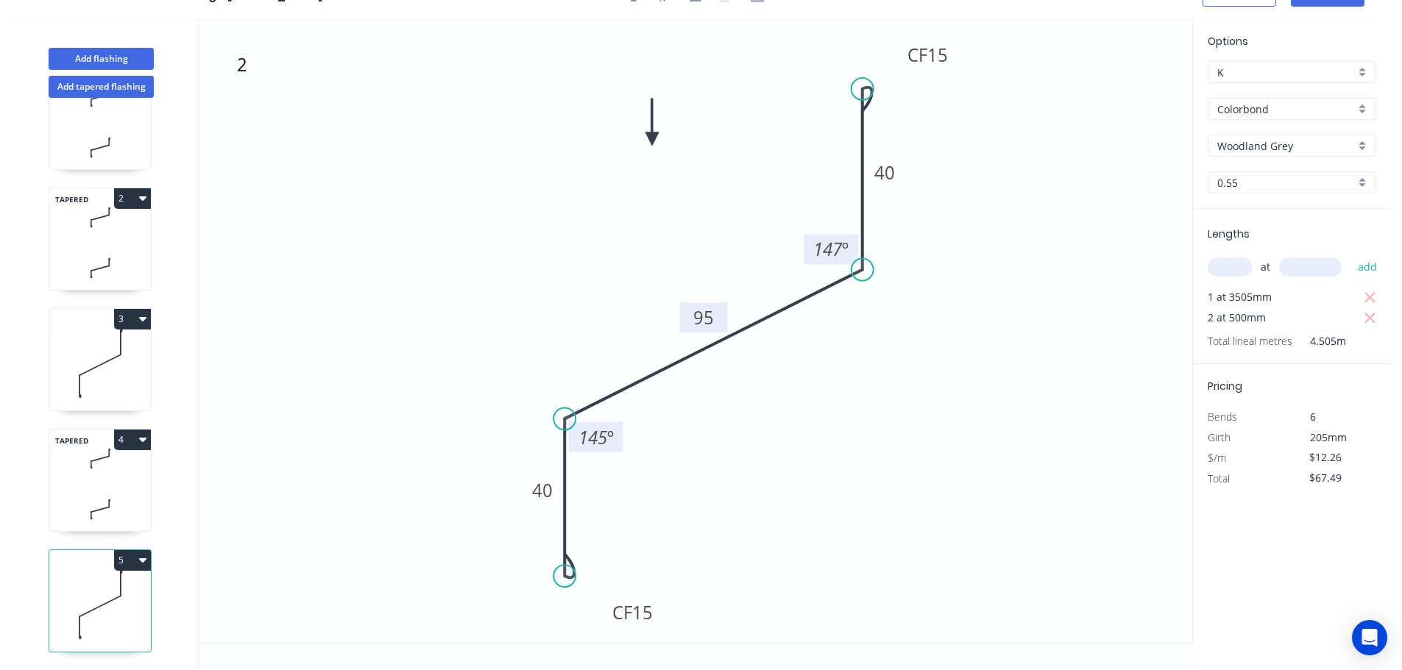
click at [131, 552] on button "5" at bounding box center [132, 560] width 37 height 21
click at [104, 586] on div "Duplicate" at bounding box center [80, 596] width 113 height 21
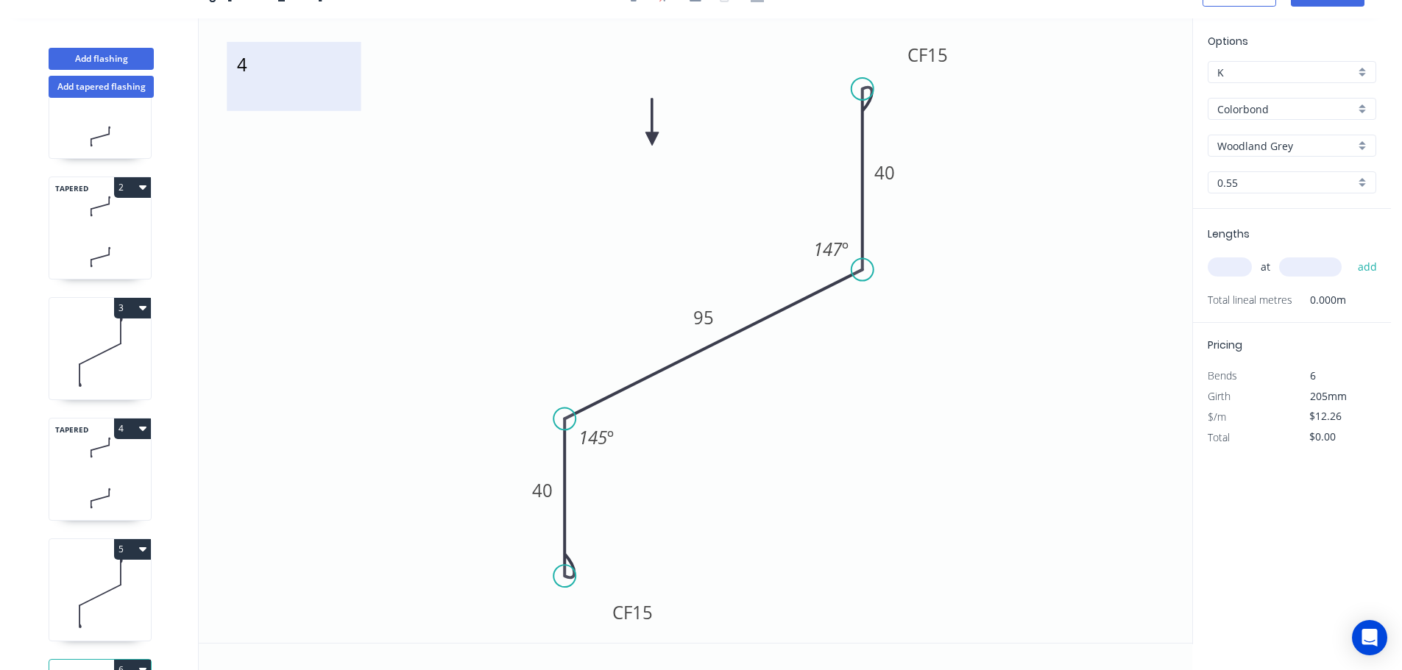
click at [243, 69] on textarea "4" at bounding box center [293, 76] width 119 height 54
click at [414, 130] on icon "5 CF 15 40 95 CF 15 40 147 º 145 º" at bounding box center [695, 330] width 993 height 625
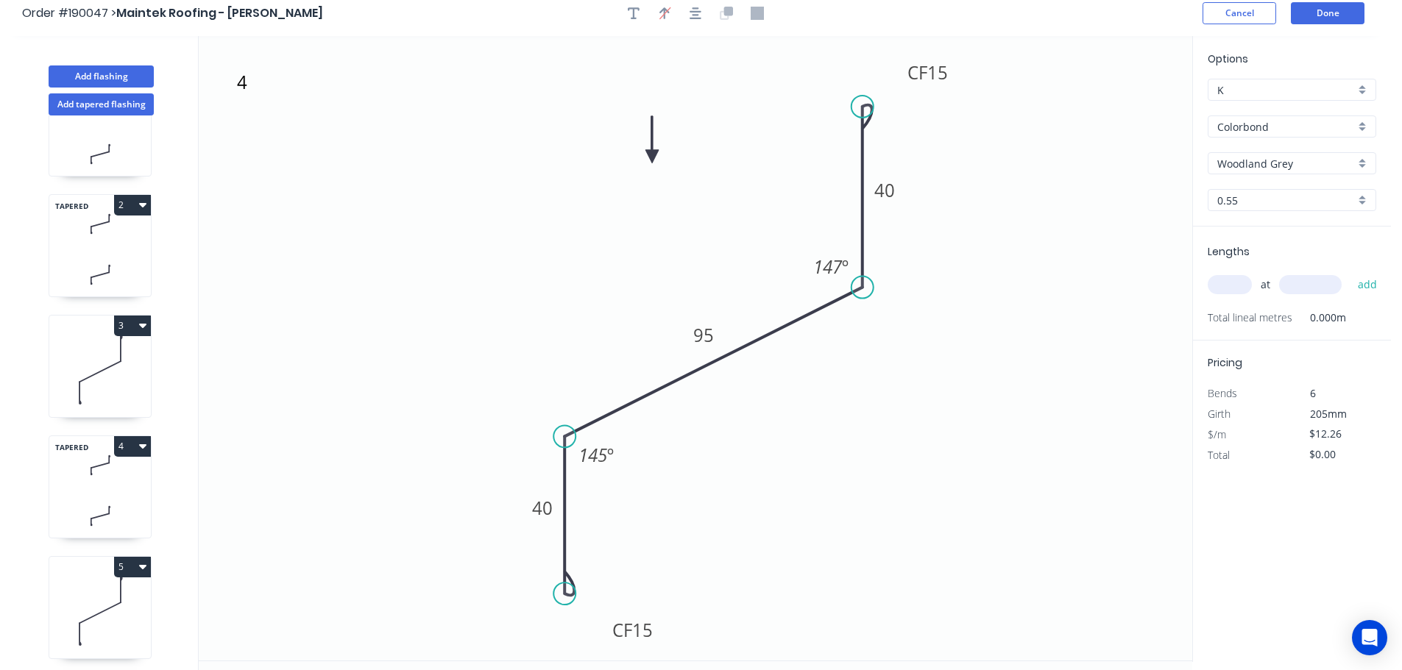
scroll to position [0, 0]
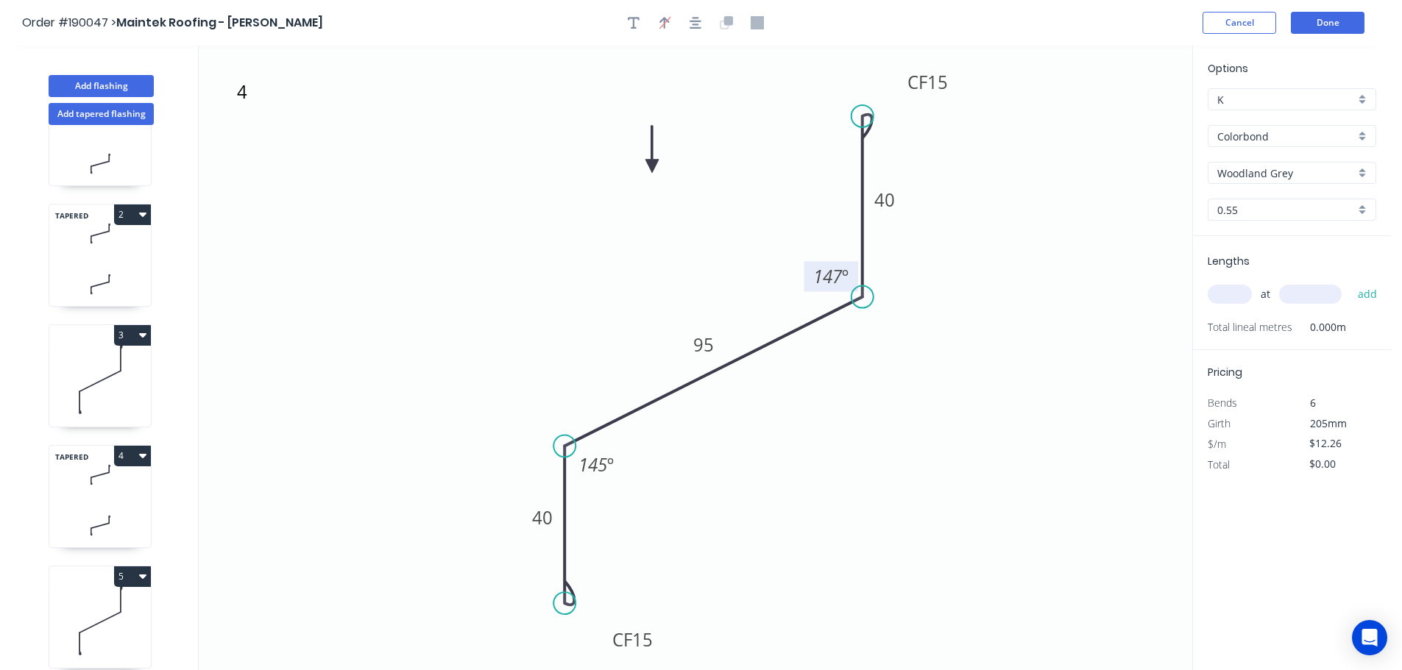
click at [834, 274] on tspan "147" at bounding box center [827, 276] width 29 height 24
click at [932, 275] on icon "5 CF 15 40 95 CF 15 40 140 º 145 º" at bounding box center [695, 358] width 993 height 625
click at [708, 346] on tspan "95" at bounding box center [703, 345] width 21 height 24
click at [1007, 492] on icon "5 CF 15 40 80 CF 15 40 140 º 145 º" at bounding box center [695, 358] width 993 height 625
click at [601, 467] on tspan "145" at bounding box center [592, 465] width 29 height 24
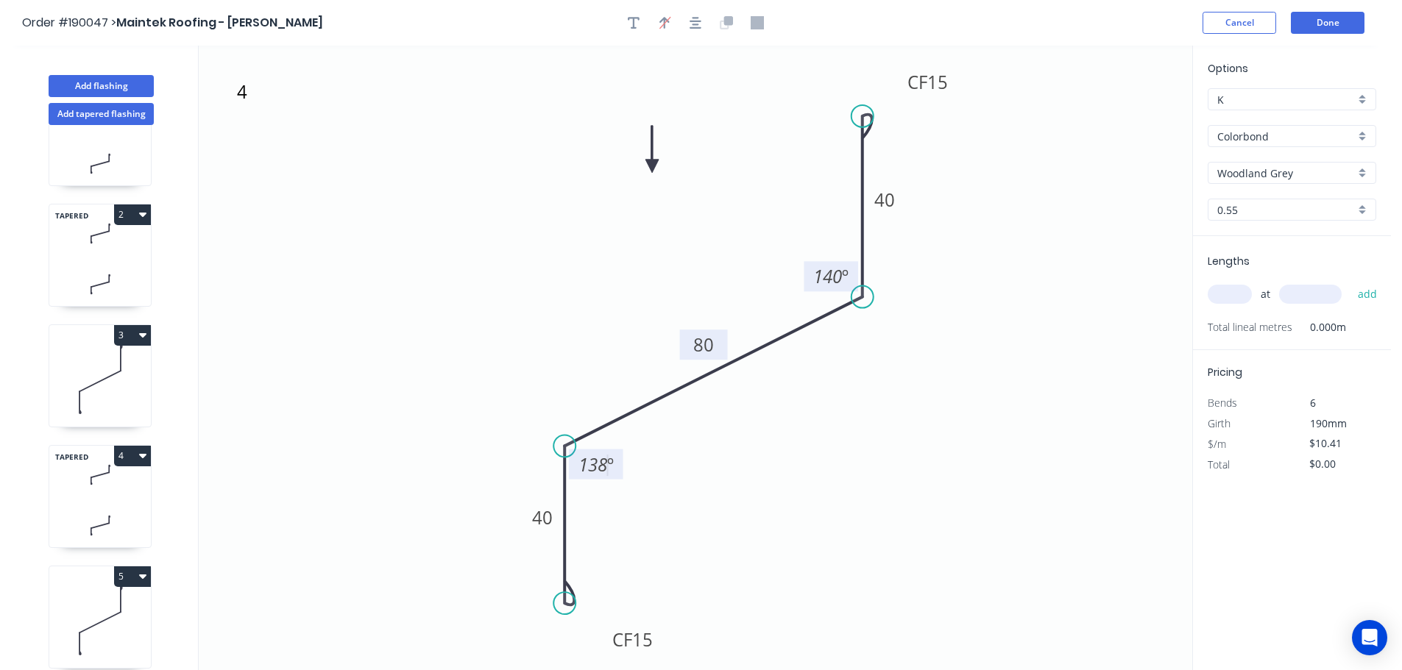
click at [722, 461] on icon "5 CF 15 40 80 CF 15 40 140 º 138 º" at bounding box center [695, 358] width 993 height 625
click at [1245, 297] on input "text" at bounding box center [1229, 294] width 44 height 19
click at [1325, 292] on input "text" at bounding box center [1310, 294] width 63 height 19
click at [1350, 282] on button "add" at bounding box center [1367, 294] width 35 height 25
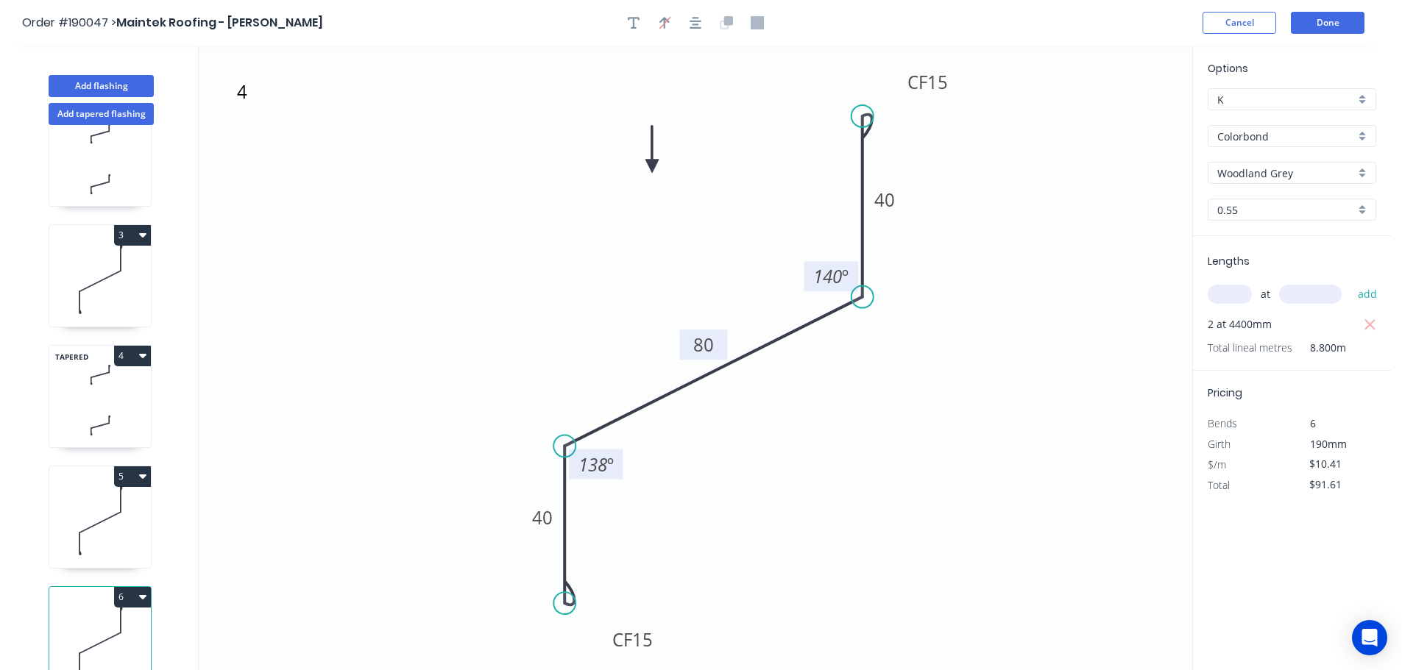
scroll to position [185, 0]
click at [139, 581] on icon "button" at bounding box center [142, 587] width 7 height 12
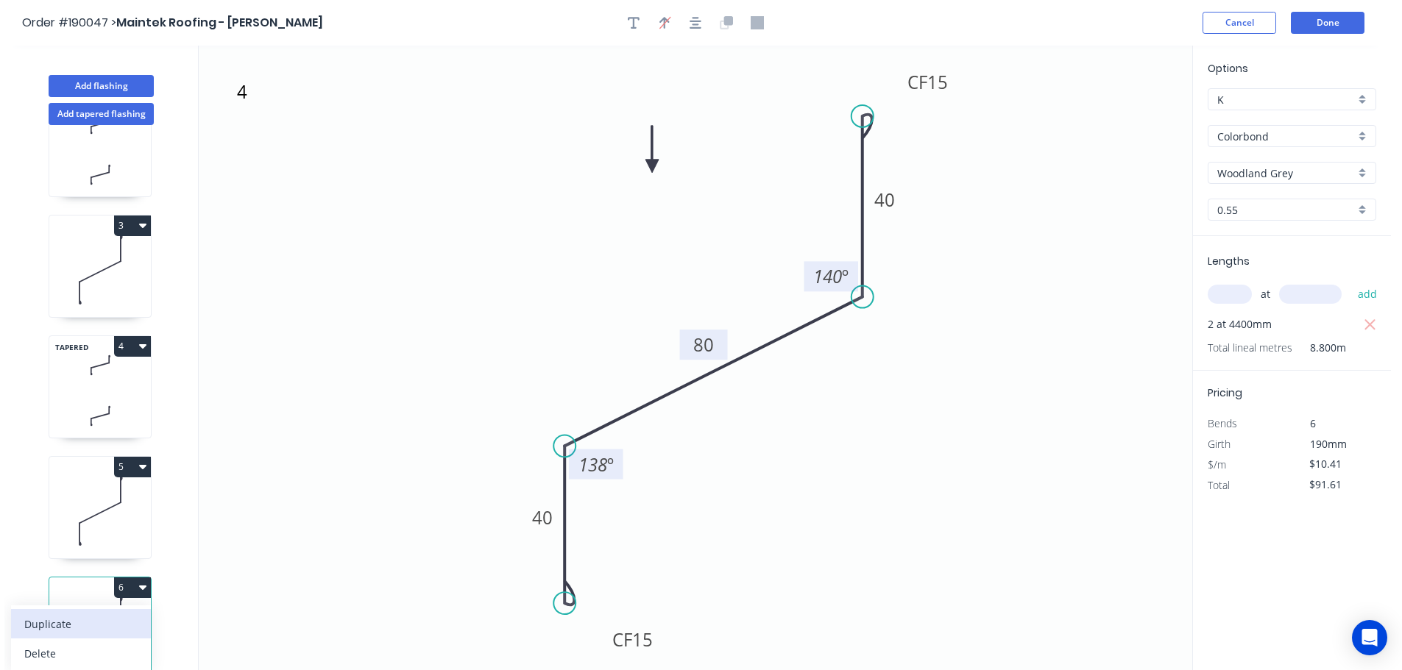
click at [94, 614] on div "Duplicate" at bounding box center [80, 624] width 113 height 21
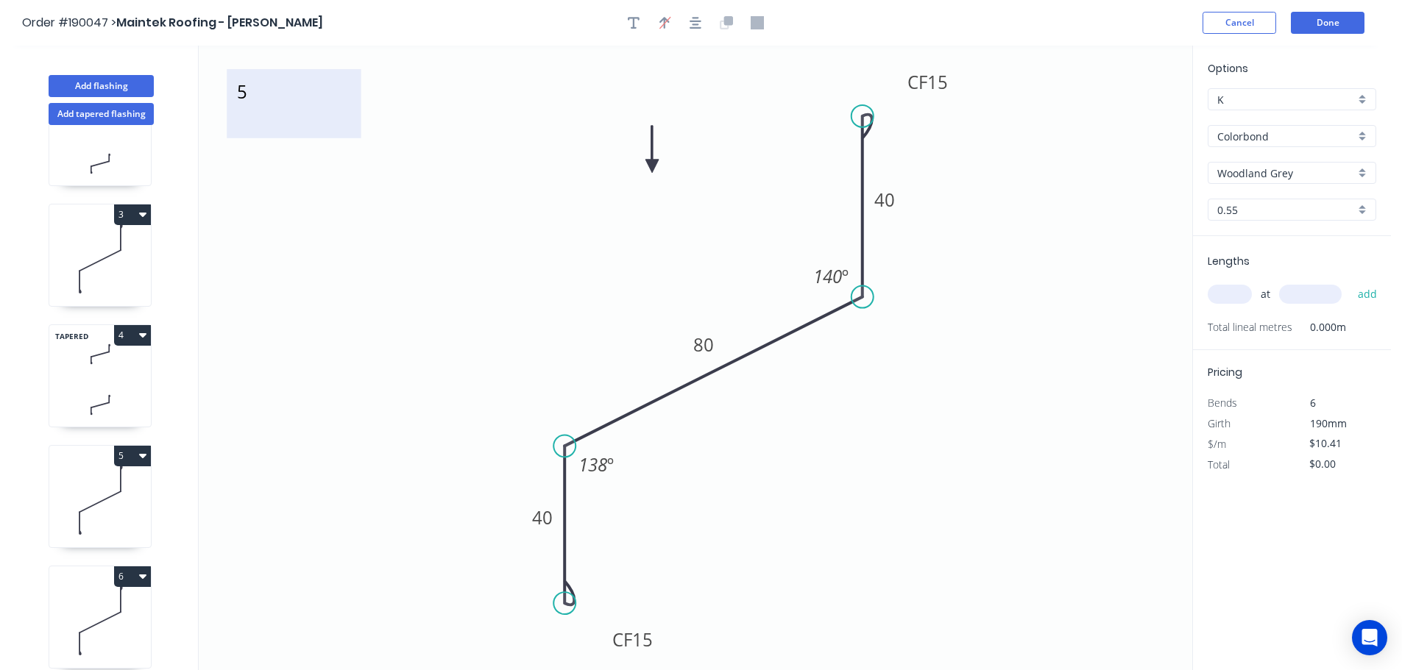
click at [245, 92] on textarea "5" at bounding box center [293, 104] width 119 height 54
click at [418, 160] on icon "6 CF 15 40 80 CF 15 40 140 º 138 º" at bounding box center [695, 358] width 993 height 625
click at [836, 276] on tspan "140" at bounding box center [827, 276] width 29 height 24
click at [910, 280] on icon "6 CF 15 40 80 CF 15 40 150 º 138 º" at bounding box center [695, 358] width 993 height 625
click at [601, 462] on tspan "138" at bounding box center [592, 465] width 29 height 24
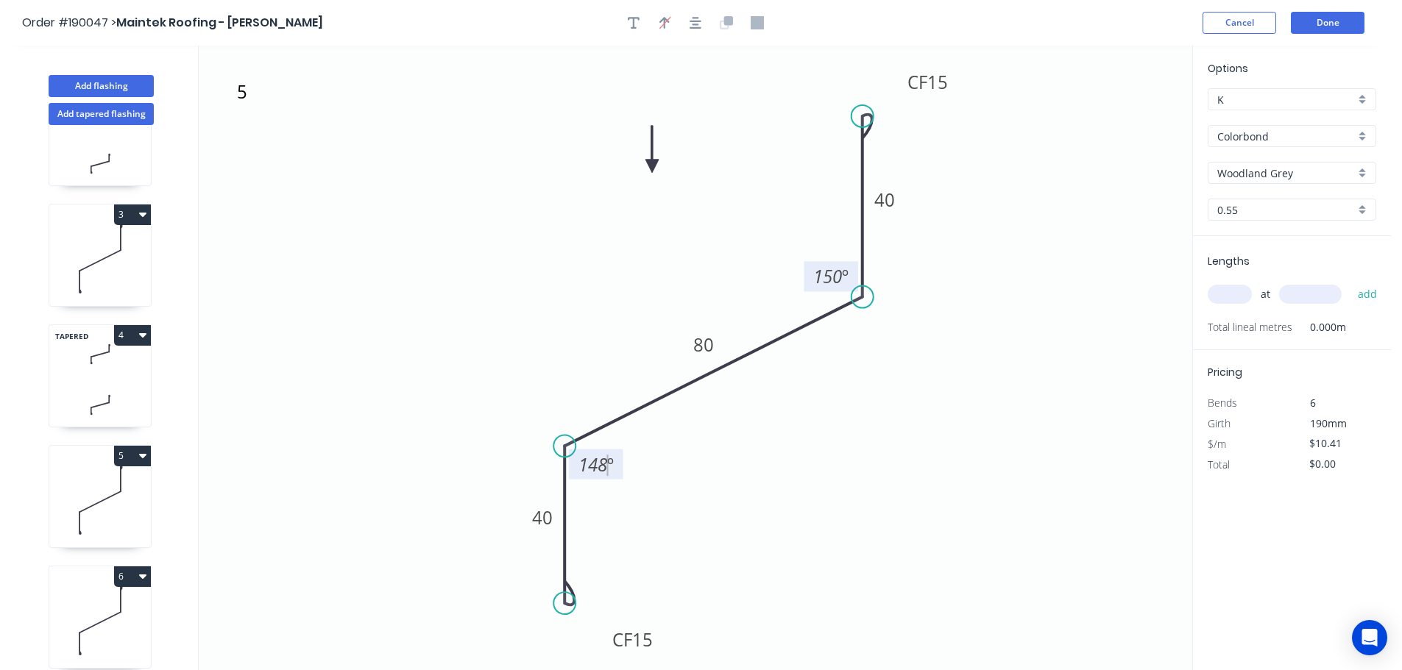
click at [741, 466] on icon "6 CF 15 40 80 CF 15 40 150 º 148 º" at bounding box center [695, 358] width 993 height 625
click at [1233, 294] on input "text" at bounding box center [1229, 294] width 44 height 19
click at [1312, 294] on input "text" at bounding box center [1310, 294] width 63 height 19
click at [1350, 282] on button "add" at bounding box center [1367, 294] width 35 height 25
click at [110, 375] on icon at bounding box center [100, 354] width 102 height 43
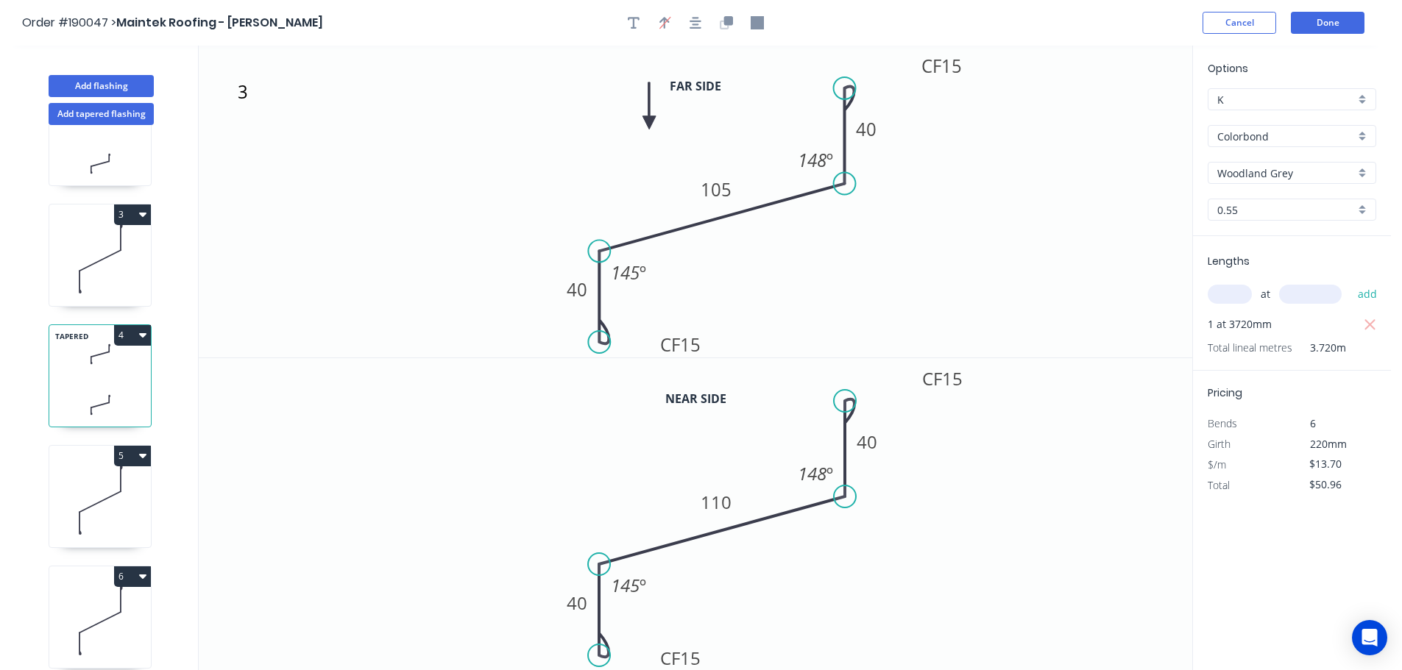
click at [127, 336] on button "4" at bounding box center [132, 335] width 37 height 21
click at [102, 374] on div "Duplicate" at bounding box center [80, 371] width 113 height 21
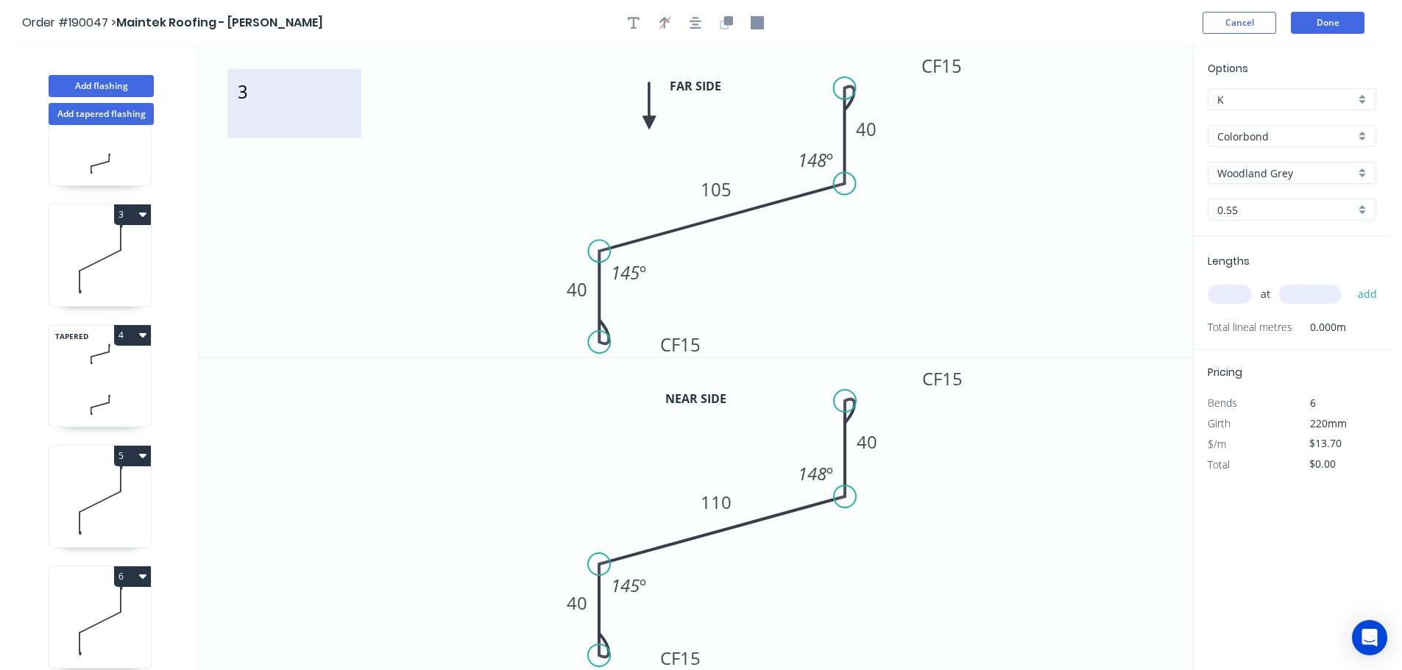
click at [241, 99] on textarea "3" at bounding box center [294, 104] width 119 height 54
click at [425, 208] on icon "7 CF 15 40 105 CF 15 40 148 º 145 º" at bounding box center [695, 202] width 993 height 312
click at [819, 160] on tspan "148" at bounding box center [812, 160] width 29 height 24
click at [817, 469] on tspan "148" at bounding box center [812, 473] width 29 height 24
click at [940, 497] on icon "0 CF 15 40 110 CF 15 40 157 º 145 º" at bounding box center [695, 514] width 993 height 313
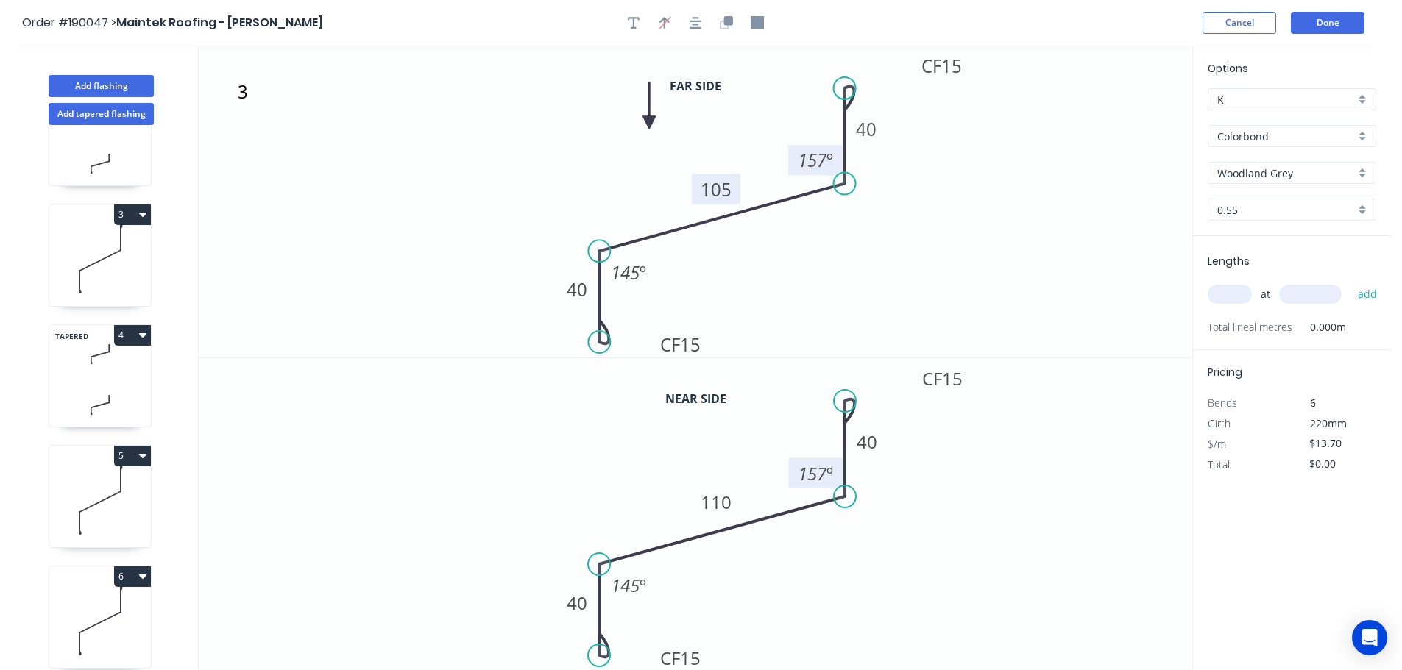
click at [725, 191] on tspan "105" at bounding box center [716, 189] width 31 height 24
click at [810, 278] on icon "7 CF 15 40 85 CF 15 40 157 º 145 º" at bounding box center [695, 202] width 993 height 312
click at [723, 501] on tspan "110" at bounding box center [716, 502] width 31 height 24
click at [798, 559] on icon "0 CF 15 40 82 CF 15 40 157 º 145 º" at bounding box center [695, 514] width 993 height 313
click at [628, 267] on tspan "145" at bounding box center [625, 272] width 29 height 24
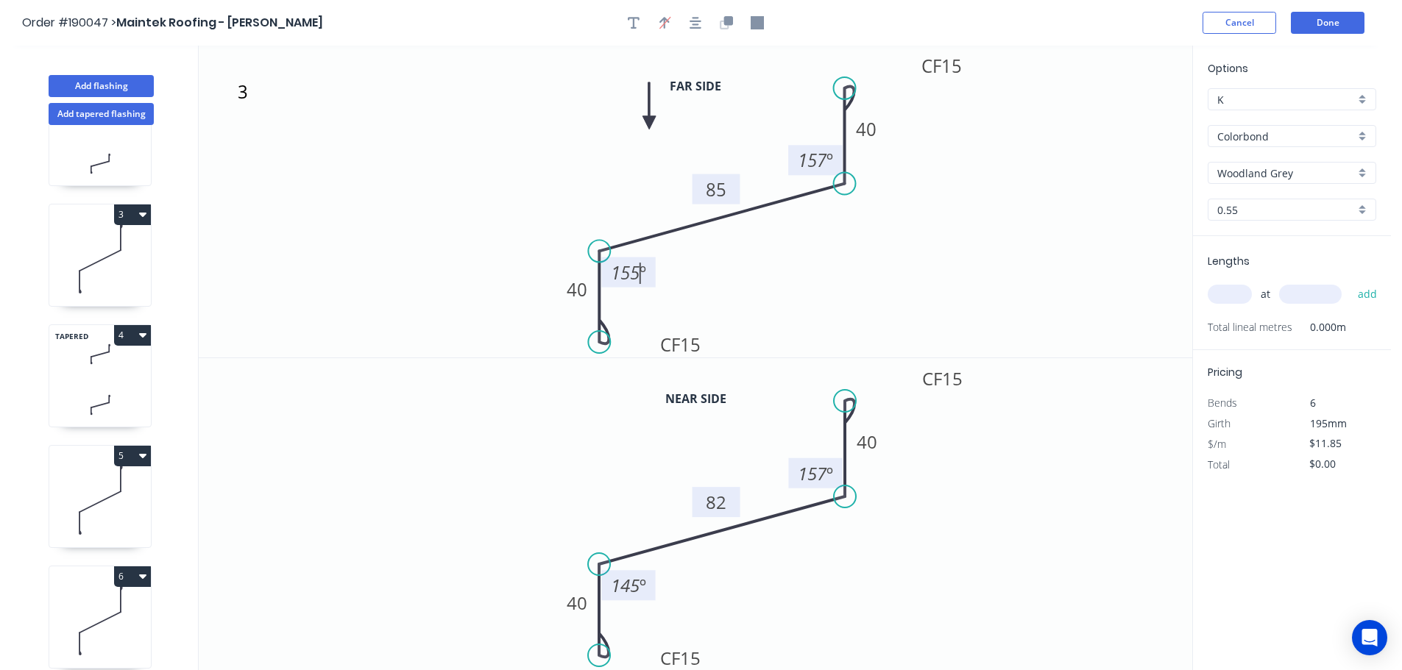
click at [634, 590] on tspan "145" at bounding box center [625, 585] width 29 height 24
click at [717, 576] on icon "0 CF 15 40 82 CF 15 40 157 º 155 º" at bounding box center [695, 514] width 993 height 313
click at [1238, 294] on input "text" at bounding box center [1229, 294] width 44 height 19
click at [1308, 296] on input "text" at bounding box center [1310, 294] width 63 height 19
click at [1350, 282] on button "add" at bounding box center [1367, 294] width 35 height 25
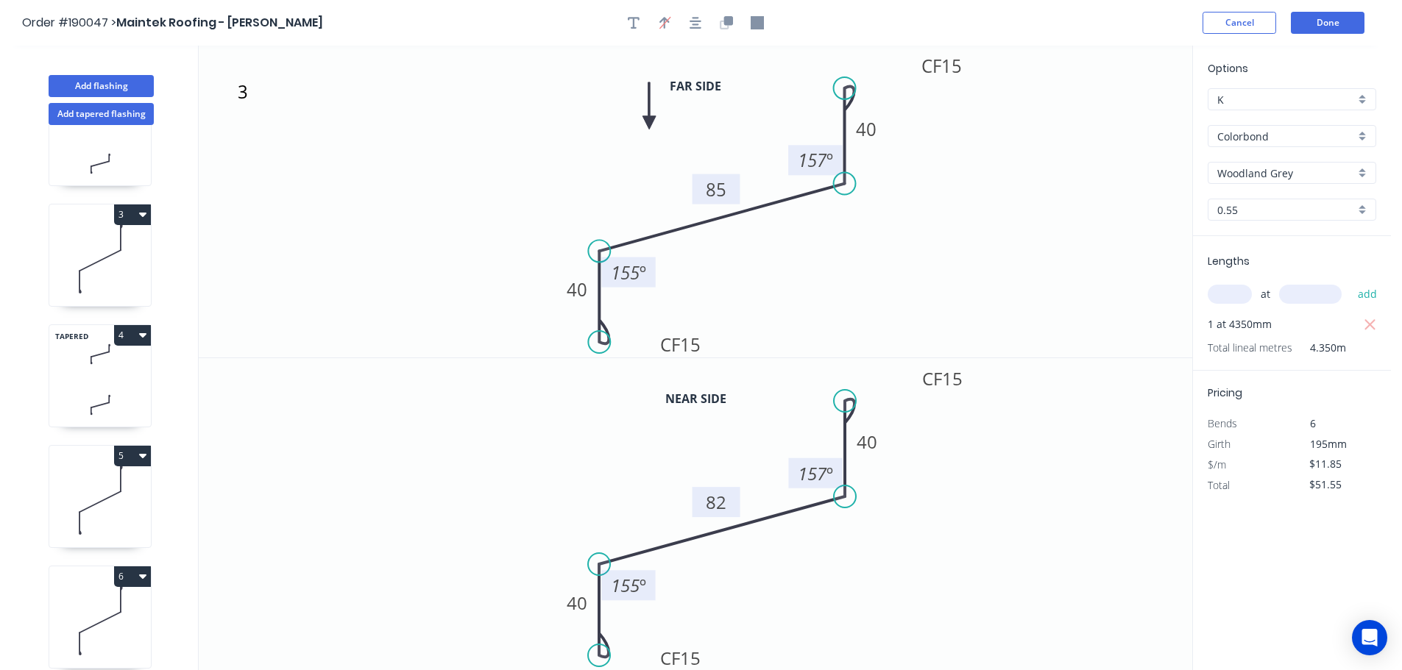
click at [923, 271] on icon "7 CF 15 40 85 CF 15 40 157 º 155 º" at bounding box center [695, 202] width 993 height 312
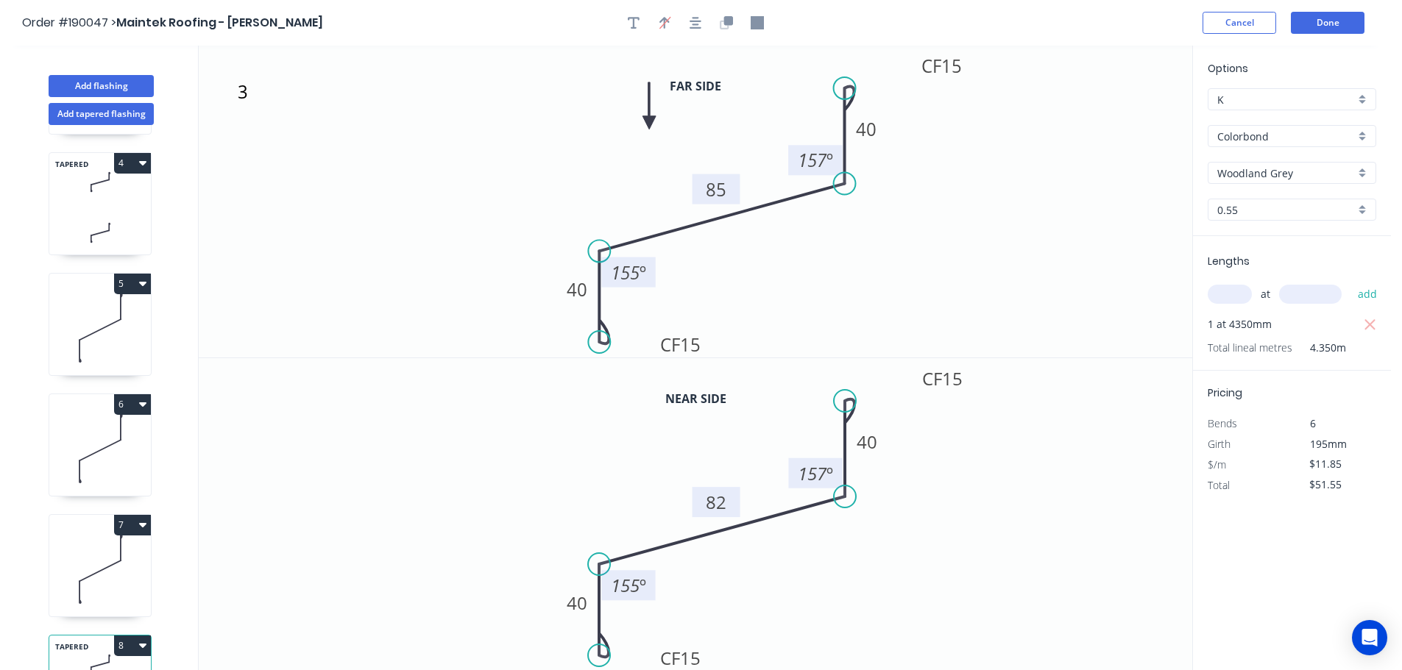
scroll to position [426, 0]
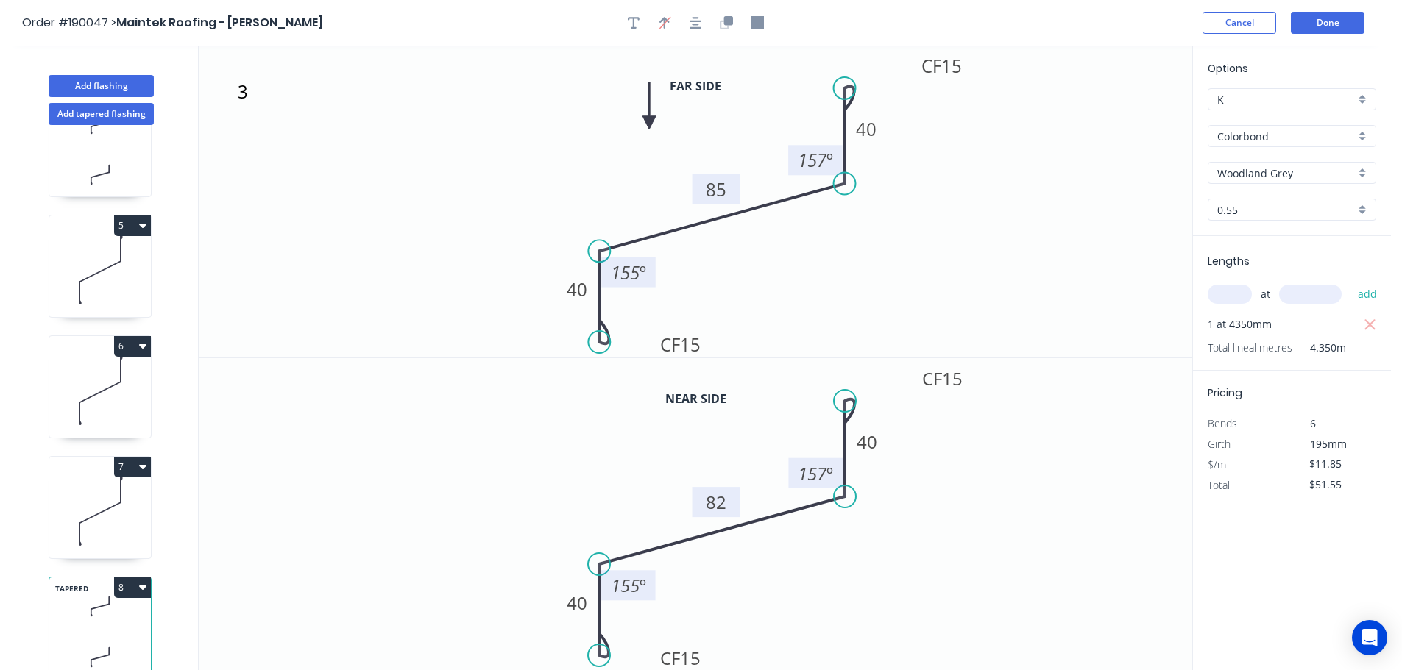
click at [126, 578] on button "8" at bounding box center [132, 588] width 37 height 21
click at [100, 617] on div "Duplicate" at bounding box center [80, 624] width 113 height 21
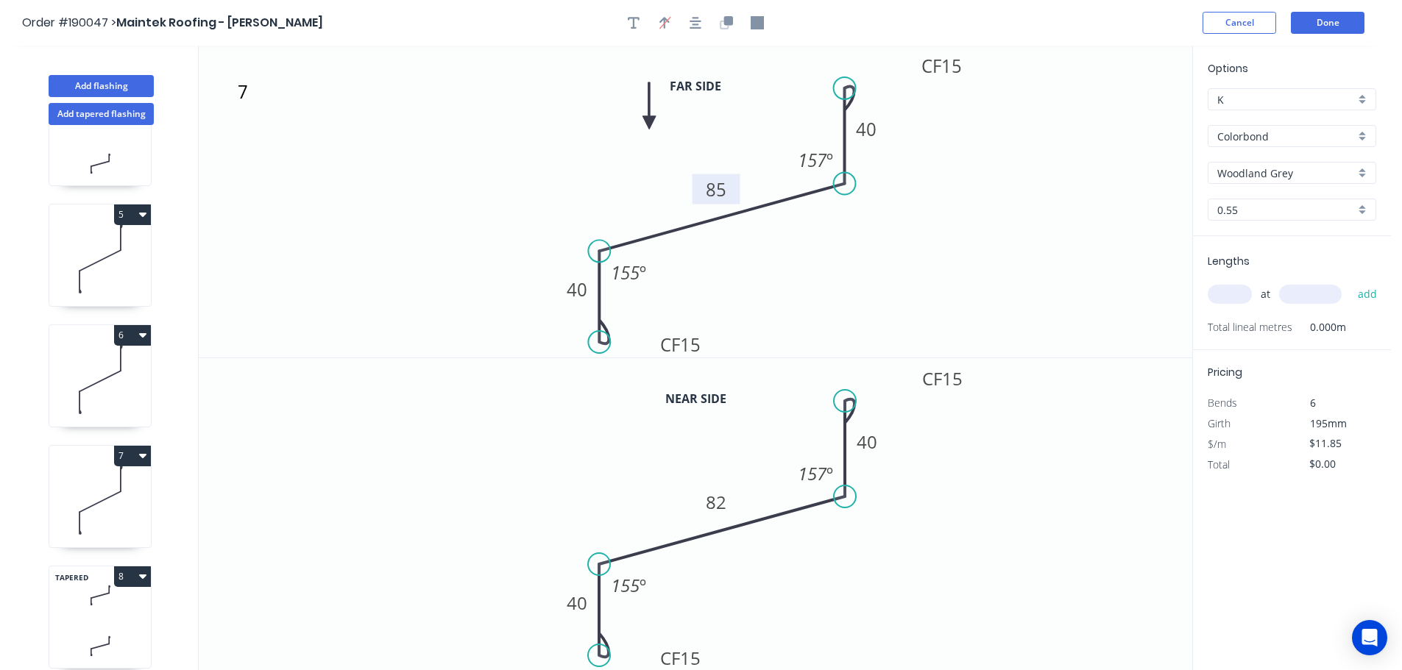
click at [719, 189] on tspan "85" at bounding box center [716, 189] width 21 height 24
click at [723, 499] on tspan "82" at bounding box center [716, 502] width 21 height 24
click at [983, 516] on icon "0 CF 15 40 80 CF 15 40 157 º 155 º" at bounding box center [695, 514] width 993 height 313
click at [1231, 291] on input "text" at bounding box center [1229, 294] width 44 height 19
click at [1322, 294] on input "text" at bounding box center [1310, 294] width 63 height 19
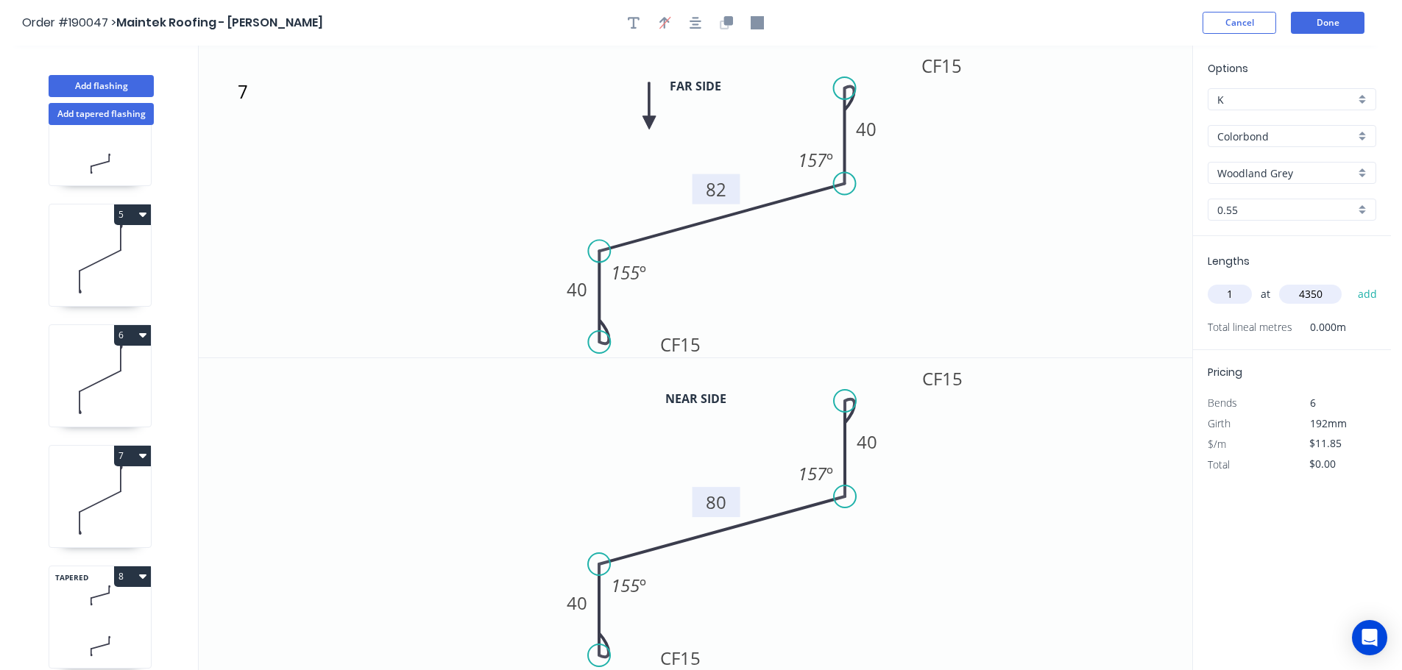
click at [1350, 282] on button "add" at bounding box center [1367, 294] width 35 height 25
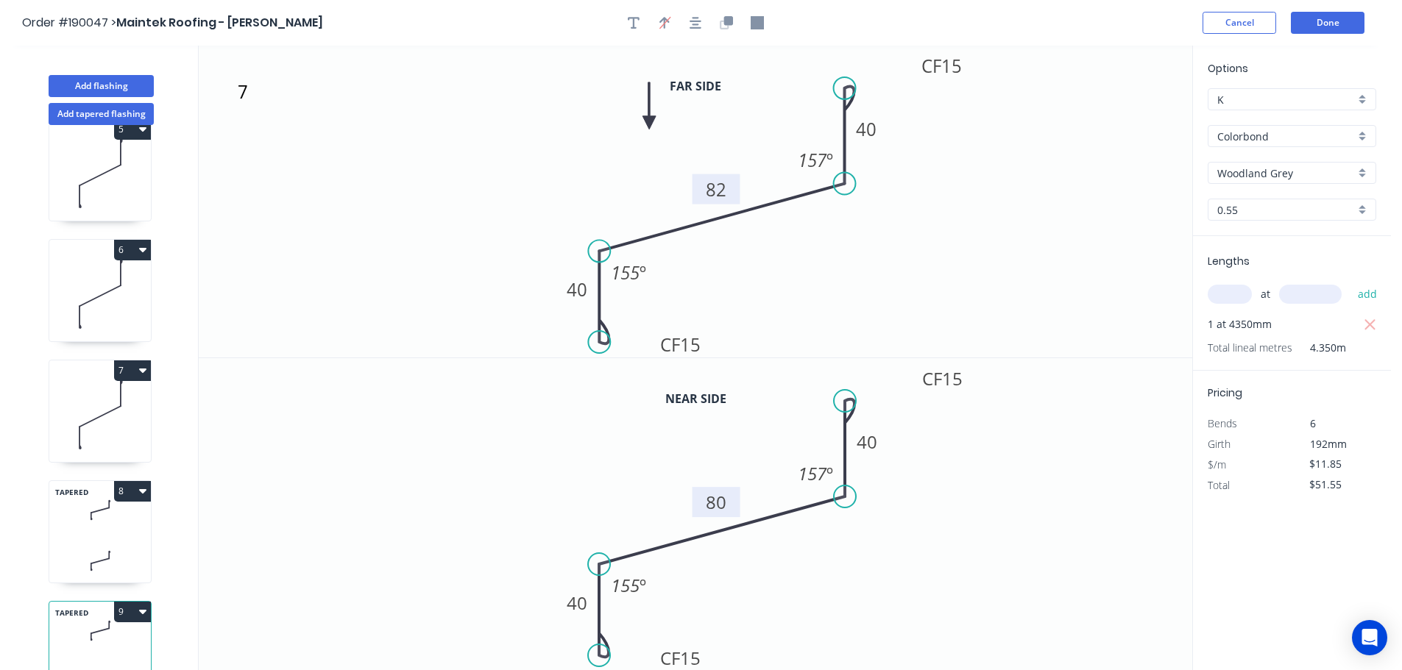
scroll to position [547, 0]
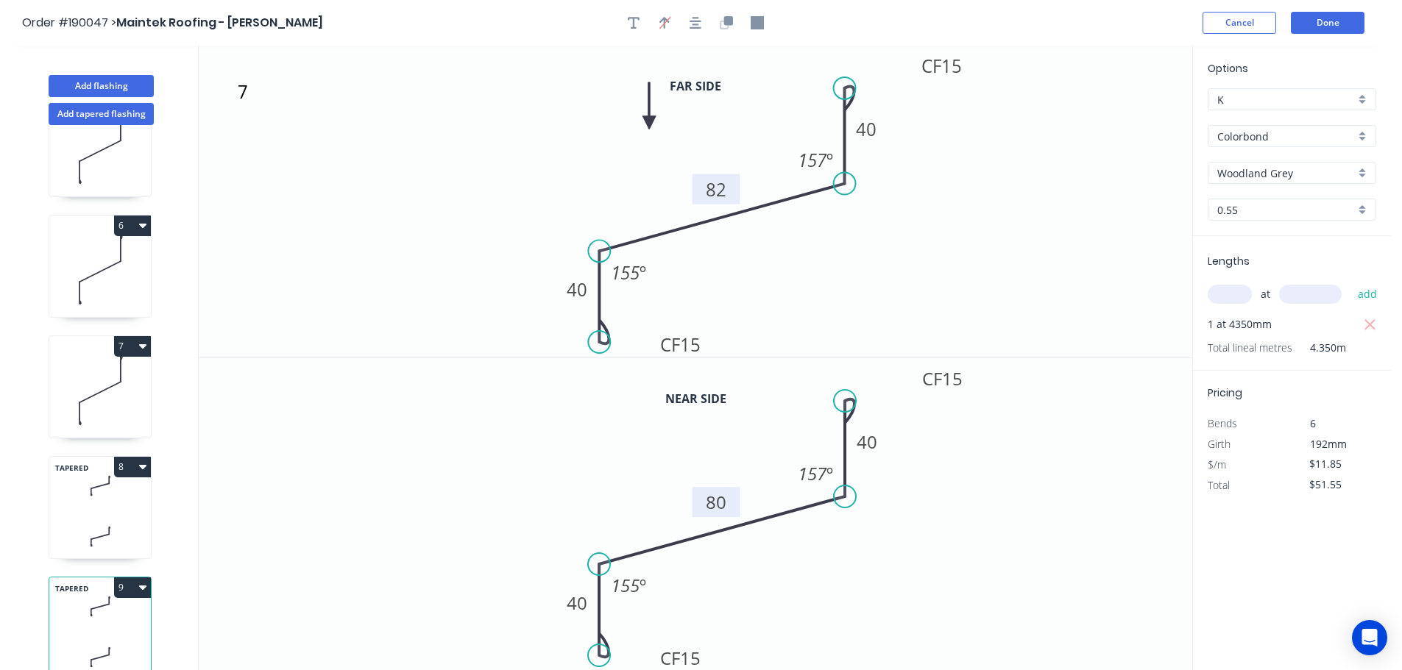
click at [110, 364] on icon at bounding box center [100, 391] width 102 height 94
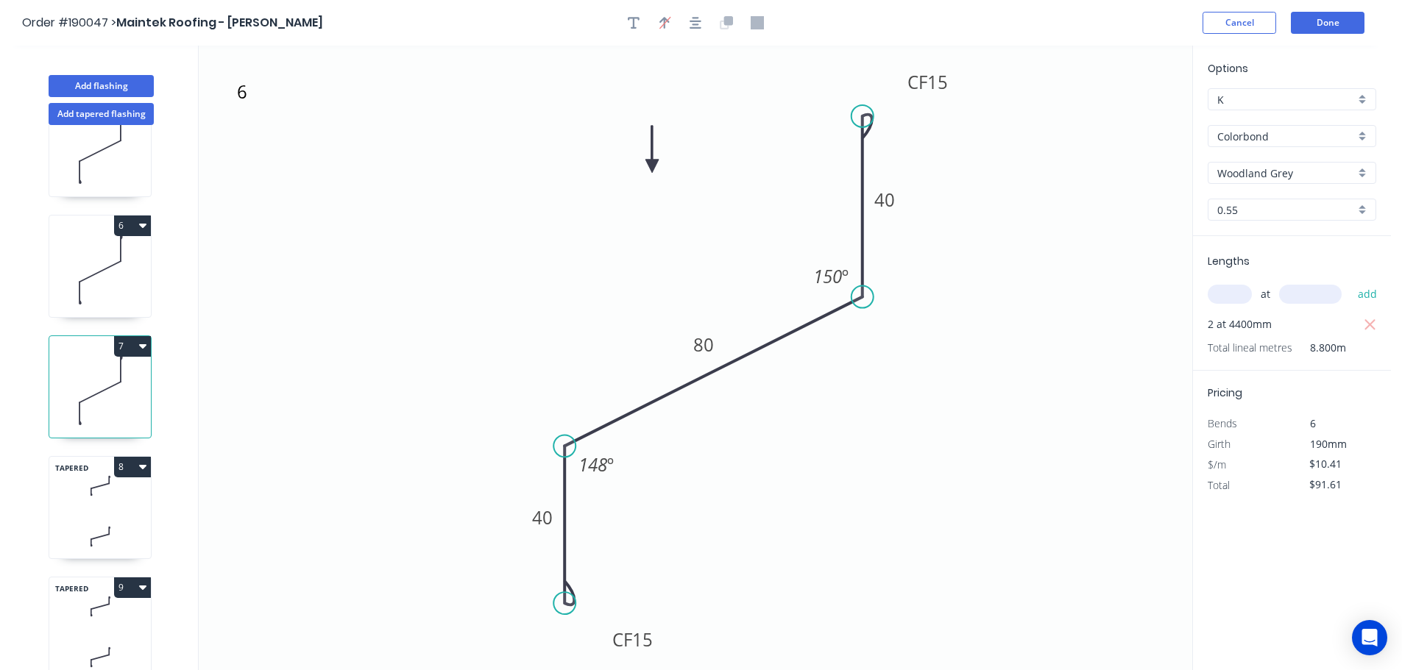
click at [134, 336] on button "7" at bounding box center [132, 346] width 37 height 21
click at [111, 372] on div "Duplicate" at bounding box center [80, 382] width 113 height 21
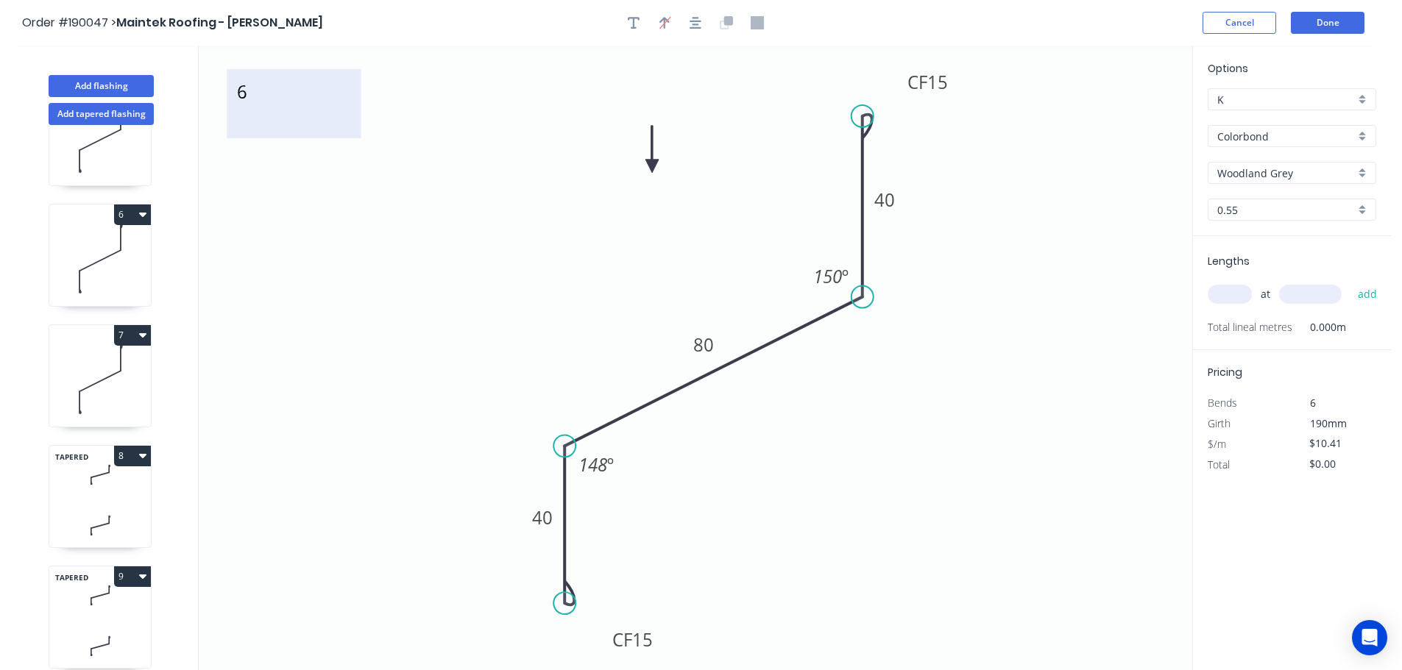
click at [242, 101] on textarea "6" at bounding box center [293, 104] width 119 height 54
click at [541, 316] on icon "8 CF 15 40 80 CF 15 40 150 º 148 º" at bounding box center [695, 358] width 993 height 625
click at [833, 277] on tspan "150" at bounding box center [827, 276] width 29 height 24
click at [878, 354] on icon "8 CF 15 40 80 CF 15 40 163 º 148 º" at bounding box center [695, 358] width 993 height 625
click at [707, 344] on tspan "80" at bounding box center [703, 345] width 21 height 24
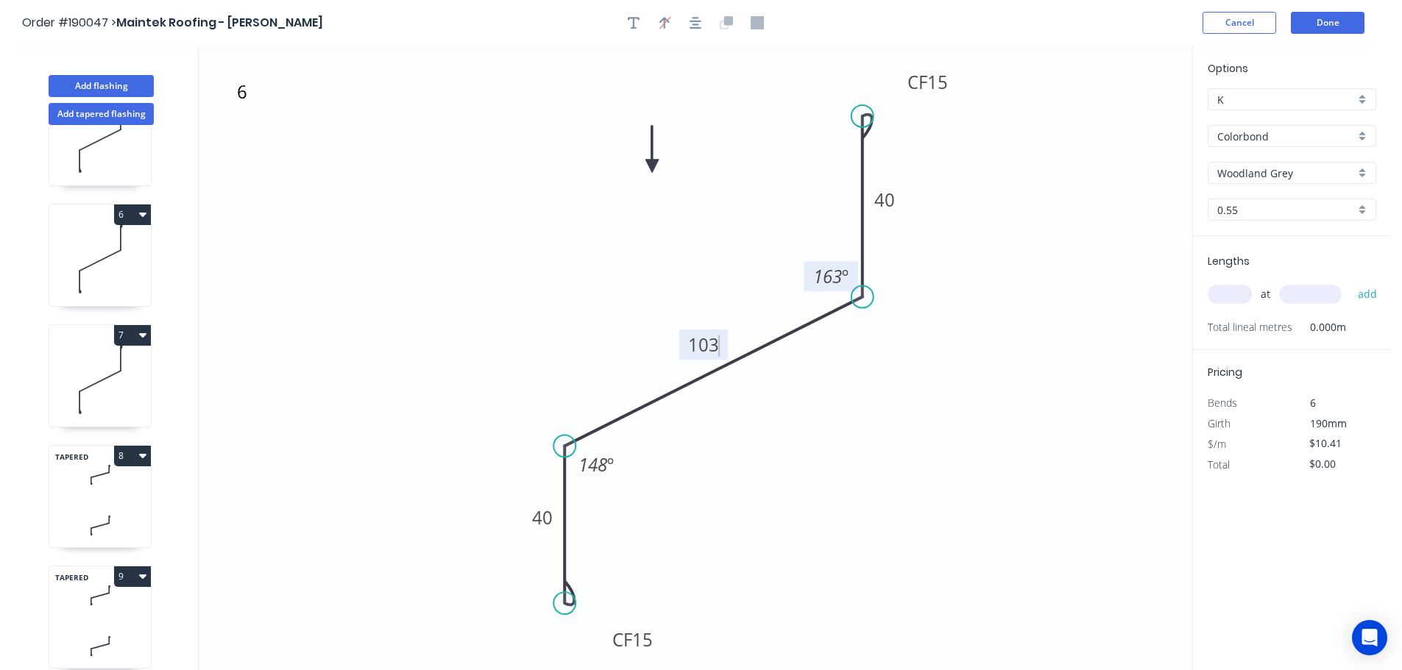
click at [782, 396] on icon "8 CF 15 40 103 CF 15 40 163 º 148 º" at bounding box center [695, 358] width 993 height 625
click at [597, 464] on tspan "148" at bounding box center [592, 465] width 29 height 24
click at [689, 517] on icon "8 CF 15 40 103 CF 15 40 163 º 160 º" at bounding box center [695, 358] width 993 height 625
click at [1249, 293] on input "text" at bounding box center [1229, 294] width 44 height 19
click at [1017, 360] on icon "8 CF 15 40 103 CF 15 40 163 º 160 º" at bounding box center [695, 358] width 993 height 625
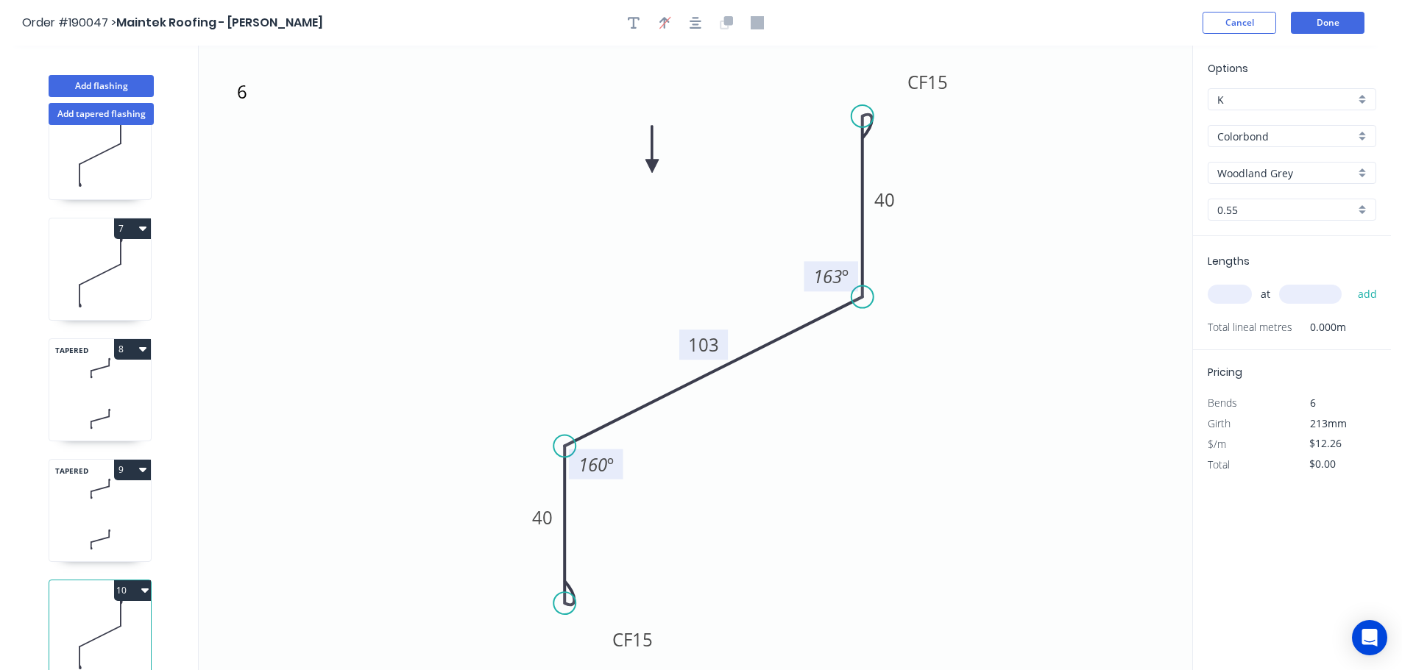
scroll to position [667, 0]
click at [143, 581] on icon "button" at bounding box center [144, 587] width 7 height 12
click at [119, 615] on div "Duplicate" at bounding box center [80, 624] width 113 height 21
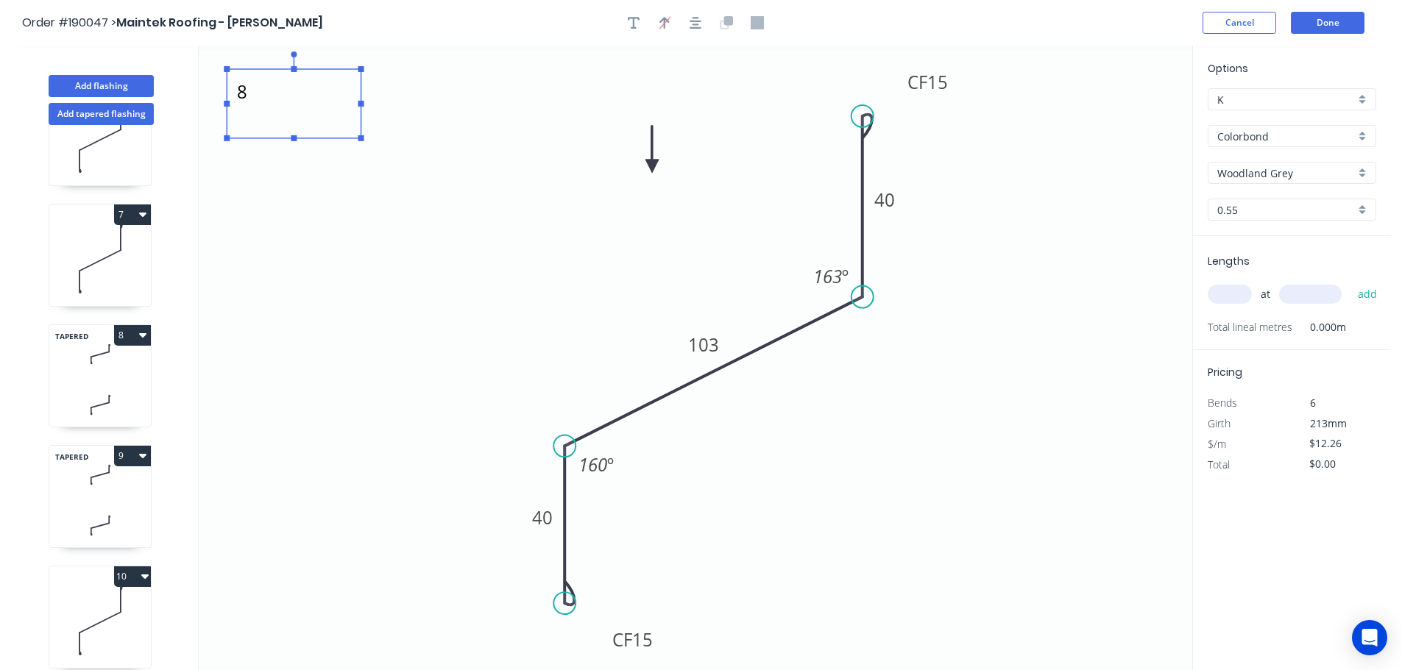
click at [247, 107] on textarea "8" at bounding box center [293, 104] width 119 height 54
click at [410, 161] on icon "9 CF 15 40 103 CF 15 40 163 º 160 º" at bounding box center [695, 358] width 993 height 625
click at [838, 277] on tspan "163" at bounding box center [827, 276] width 29 height 24
click at [770, 453] on icon "9 CF 15 40 103 CF 15 40 170 º 160 º" at bounding box center [695, 358] width 993 height 625
click at [713, 346] on tspan "103" at bounding box center [703, 345] width 31 height 24
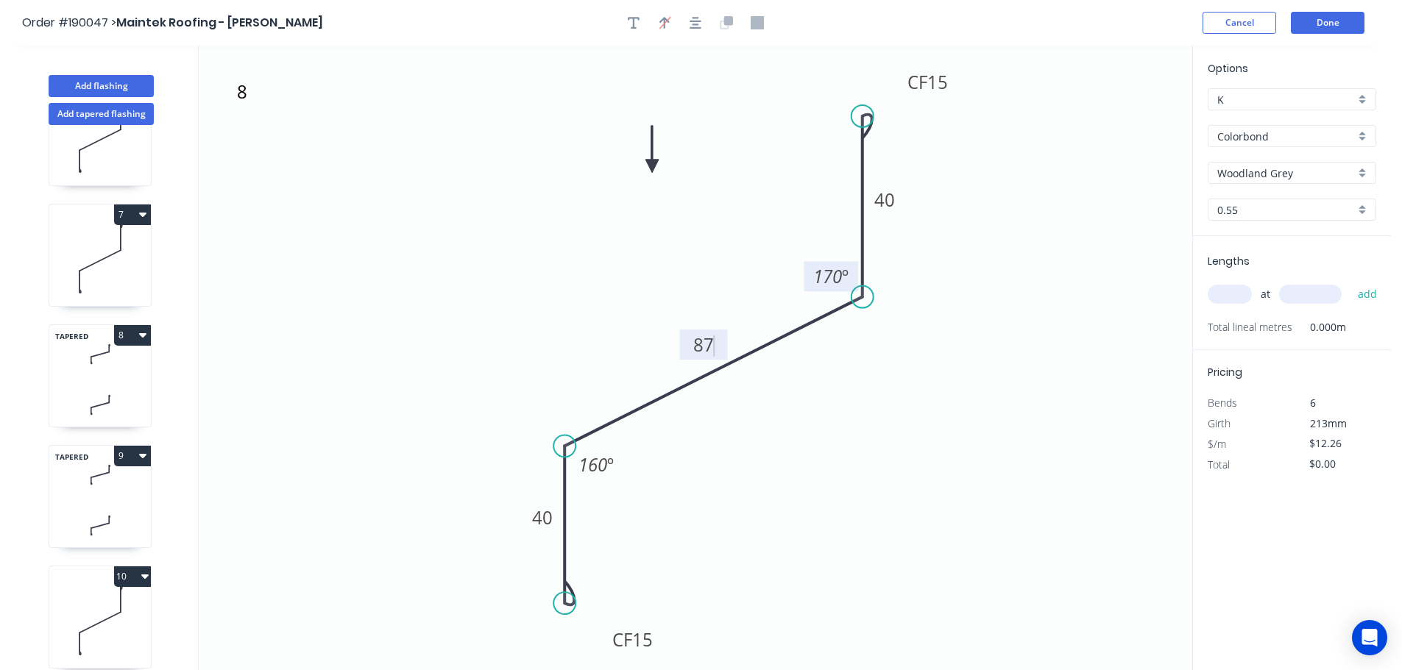
click at [806, 437] on icon "9 CF 15 40 87 CF 15 40 170 º 160 º" at bounding box center [695, 358] width 993 height 625
click at [597, 467] on tspan "160" at bounding box center [592, 465] width 29 height 24
click at [771, 463] on icon "9 CF 15 40 87 CF 15 40 170 º 168 º" at bounding box center [695, 358] width 993 height 625
click at [1238, 293] on input "text" at bounding box center [1229, 294] width 44 height 19
click at [1307, 292] on input "text" at bounding box center [1310, 294] width 63 height 19
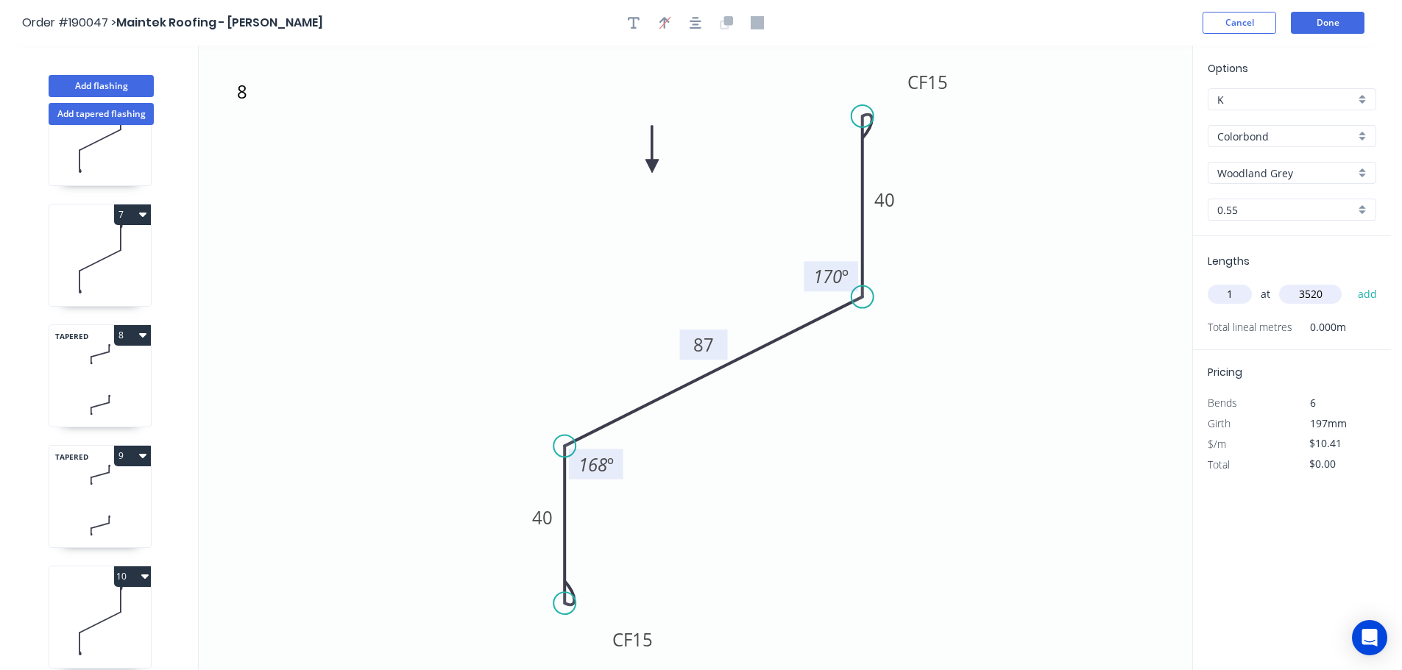
click at [1350, 282] on button "add" at bounding box center [1367, 294] width 35 height 25
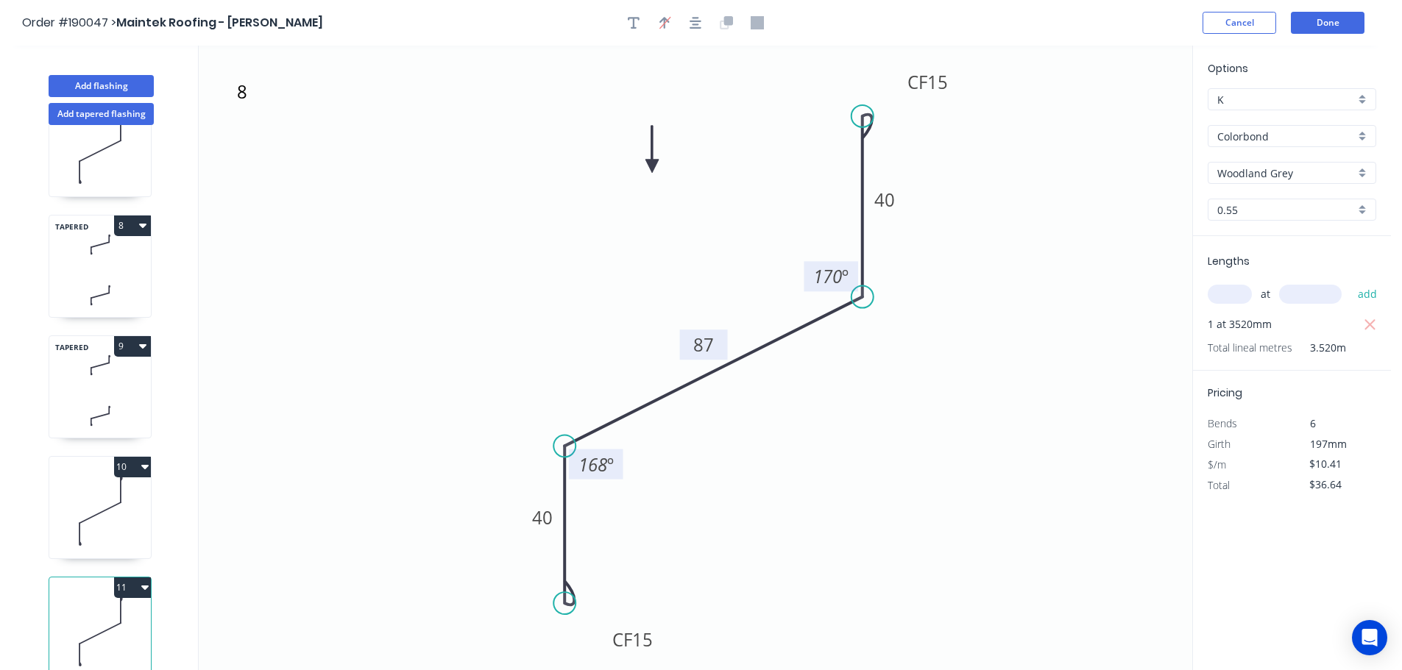
click at [108, 492] on icon at bounding box center [100, 511] width 102 height 94
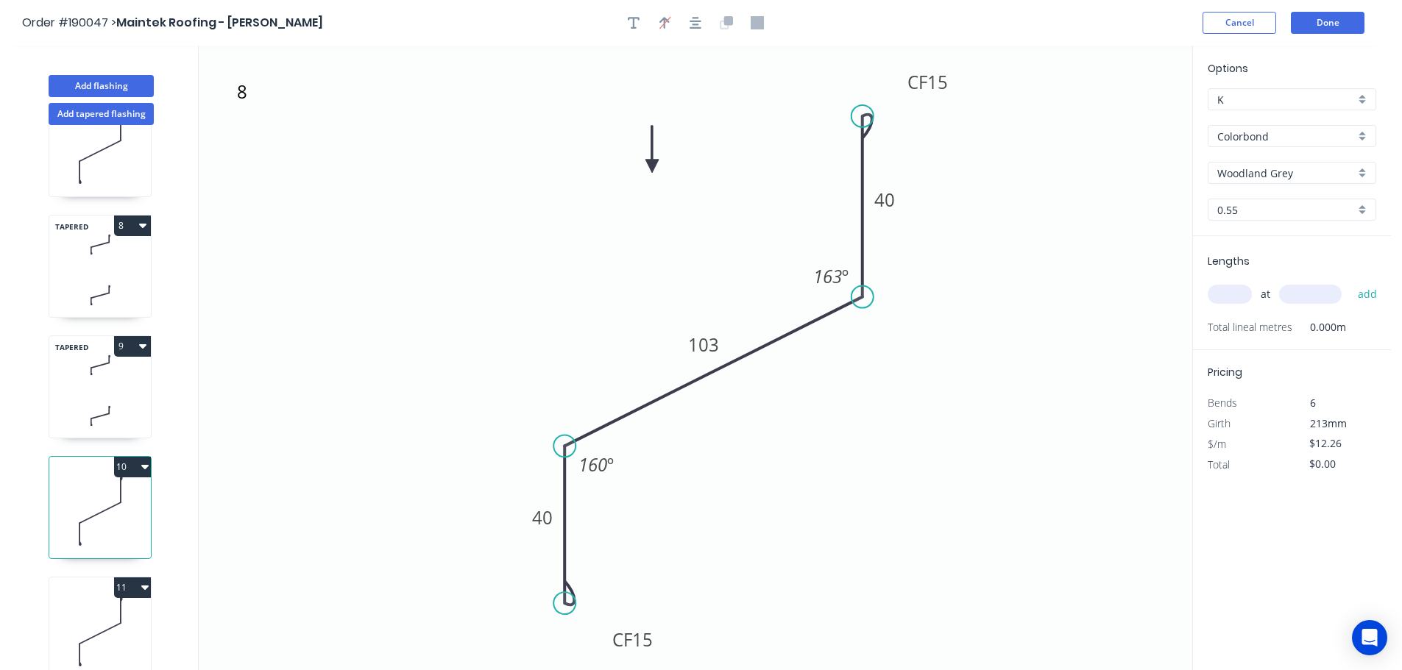
click at [1245, 294] on input "text" at bounding box center [1229, 294] width 44 height 19
click at [1316, 294] on input "text" at bounding box center [1310, 294] width 63 height 19
click at [1350, 282] on button "add" at bounding box center [1367, 294] width 35 height 25
click at [108, 82] on button "Add flashing" at bounding box center [101, 86] width 105 height 22
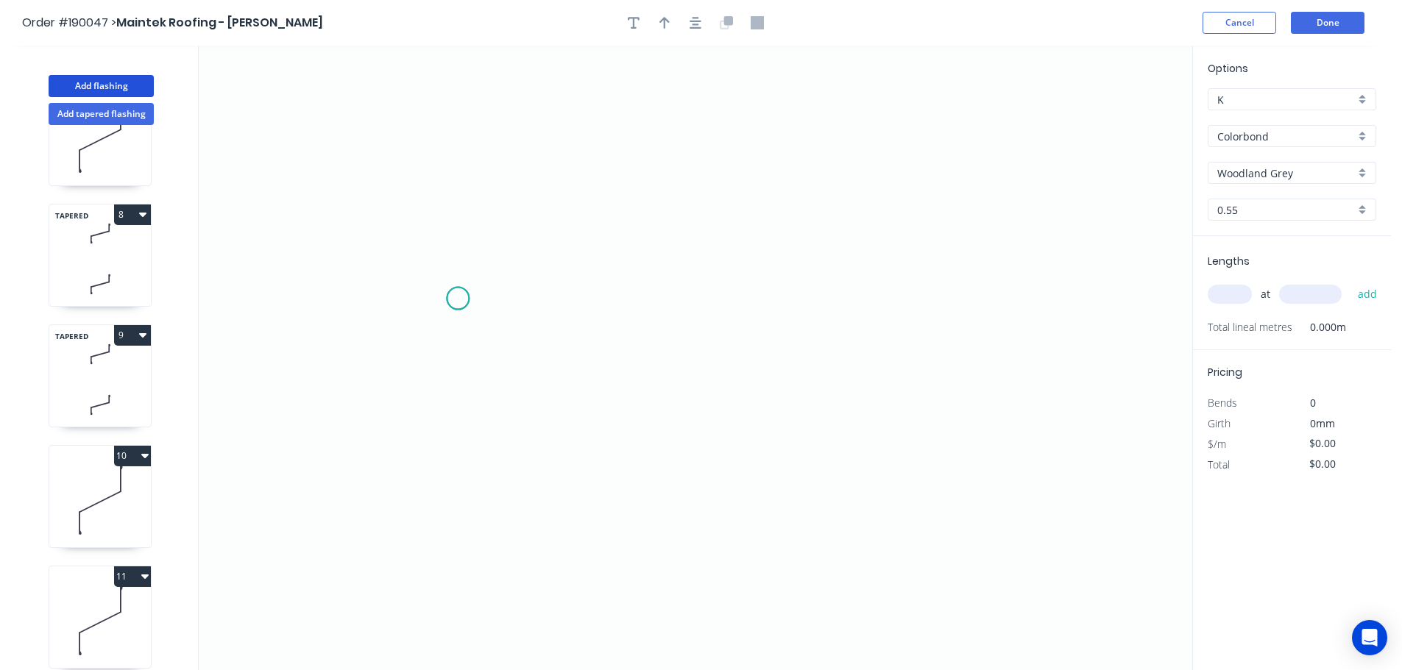
click at [458, 299] on icon "0" at bounding box center [695, 358] width 993 height 625
click at [1031, 294] on icon "0" at bounding box center [695, 358] width 993 height 625
click at [1031, 294] on circle at bounding box center [1030, 299] width 22 height 22
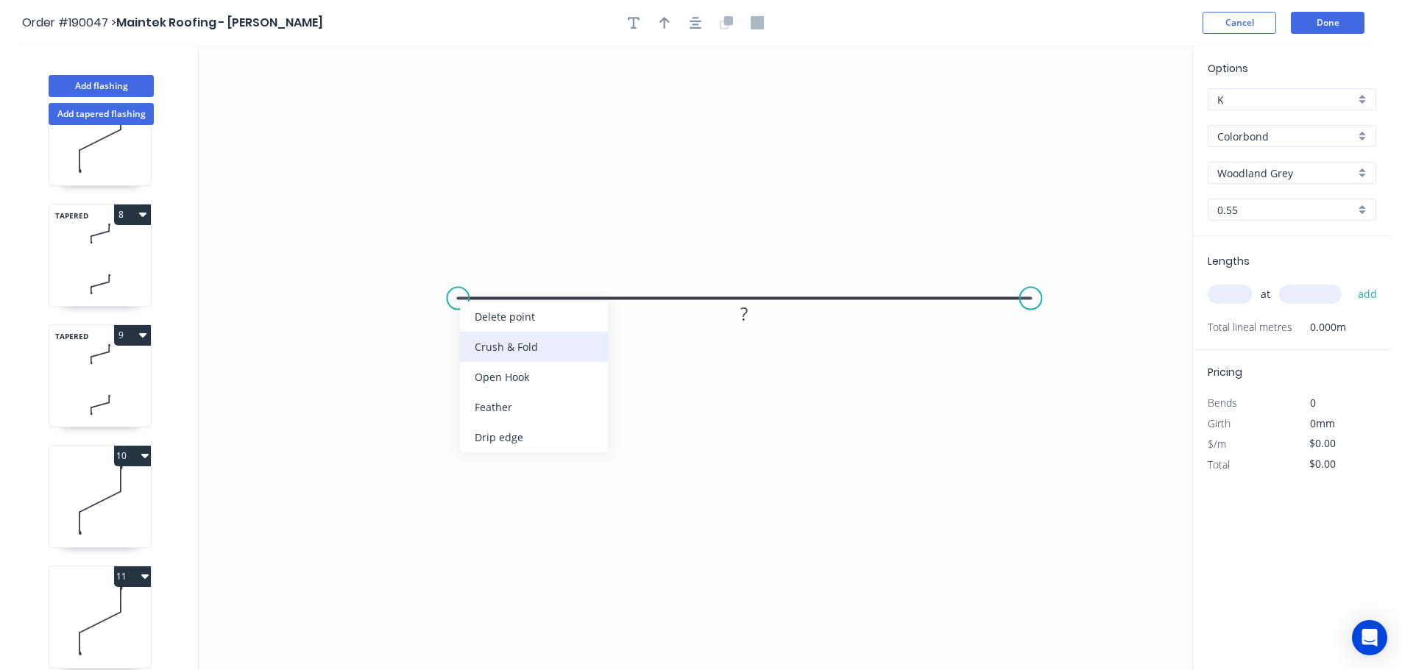
click at [500, 345] on div "Crush & Fold" at bounding box center [534, 347] width 148 height 30
click at [483, 262] on tspan "10" at bounding box center [487, 260] width 21 height 24
click at [508, 250] on icon "0 CF 15 ?" at bounding box center [695, 358] width 993 height 625
drag, startPoint x: 499, startPoint y: 257, endPoint x: 402, endPoint y: 358, distance: 140.0
click at [402, 358] on rect at bounding box center [391, 351] width 59 height 30
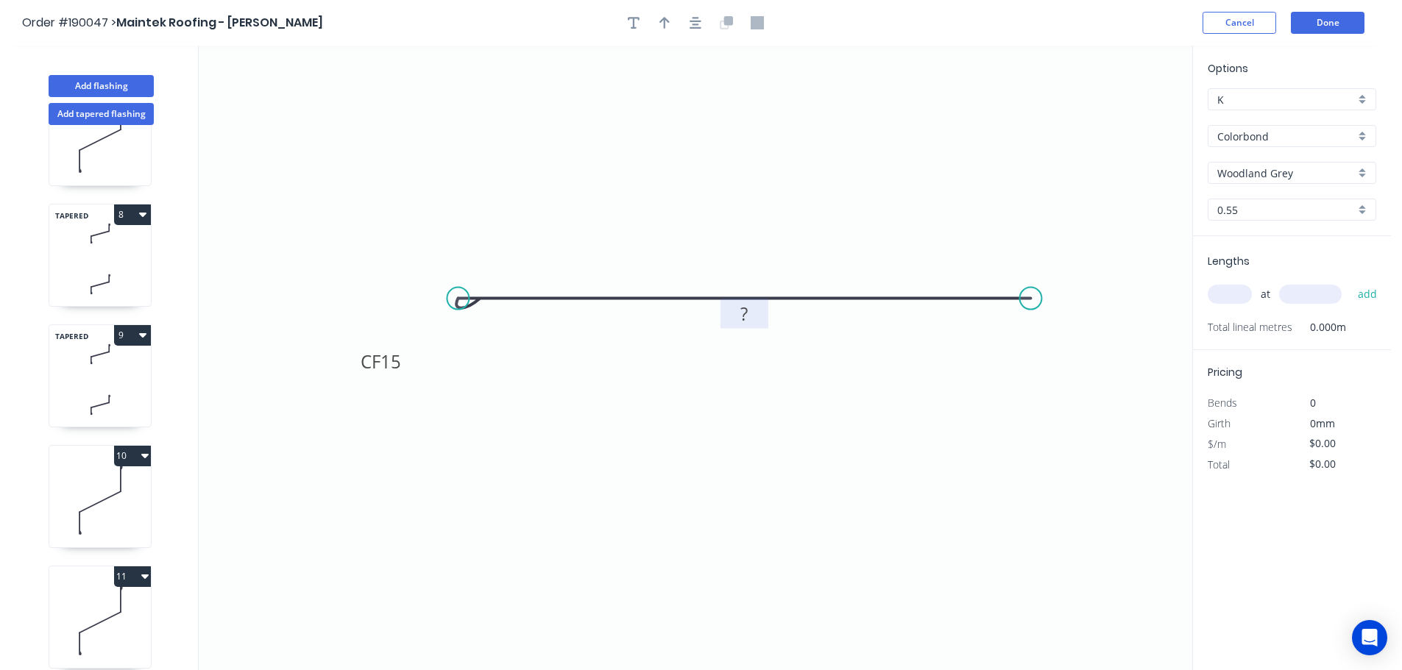
click at [747, 312] on tspan "?" at bounding box center [743, 314] width 7 height 24
drag, startPoint x: 795, startPoint y: 241, endPoint x: 801, endPoint y: 229, distance: 13.5
click at [799, 236] on icon "0 CF 15 200" at bounding box center [695, 358] width 993 height 625
click at [666, 21] on icon "button" at bounding box center [664, 22] width 10 height 13
drag, startPoint x: 1121, startPoint y: 116, endPoint x: 769, endPoint y: 173, distance: 356.4
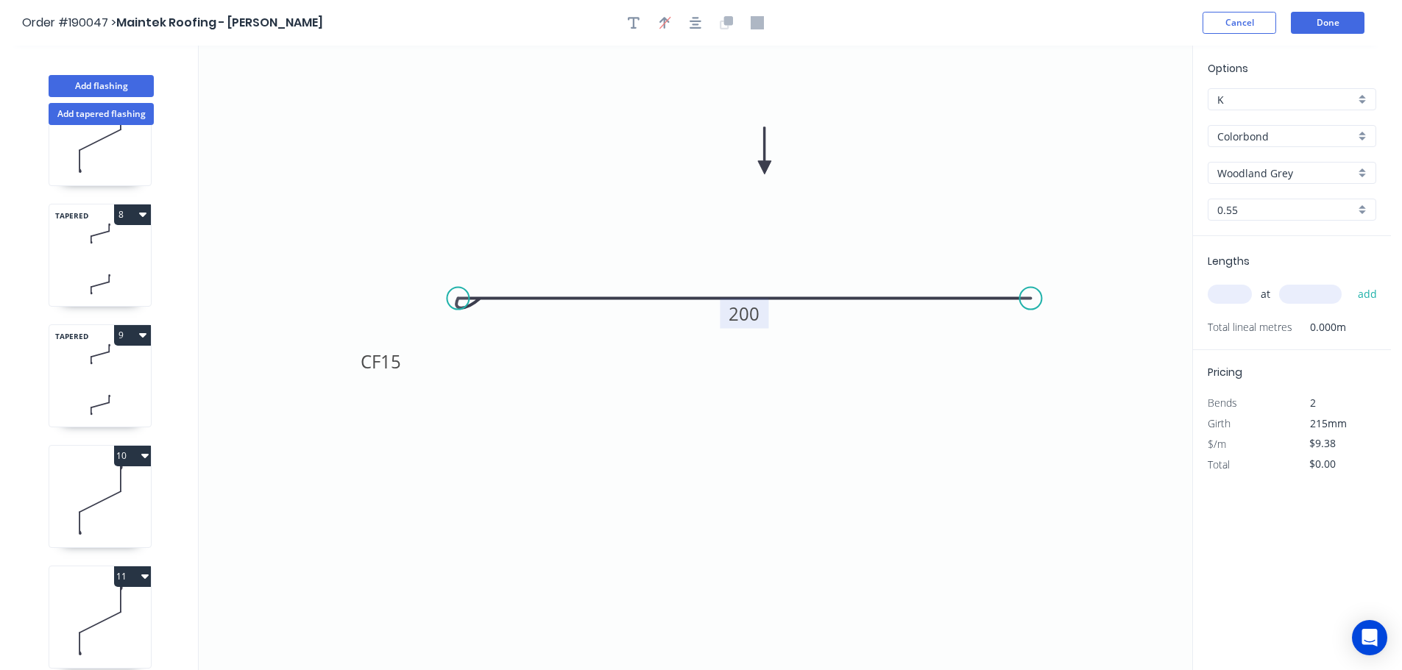
click at [769, 173] on icon at bounding box center [764, 150] width 13 height 47
click at [1241, 296] on input "text" at bounding box center [1229, 294] width 44 height 19
click at [1320, 298] on input "text" at bounding box center [1310, 294] width 63 height 19
click at [1350, 282] on button "add" at bounding box center [1367, 294] width 35 height 25
click at [1338, 5] on header "Order #190047 > Maintek Roofing - [PERSON_NAME] Cancel Done" at bounding box center [695, 23] width 1391 height 46
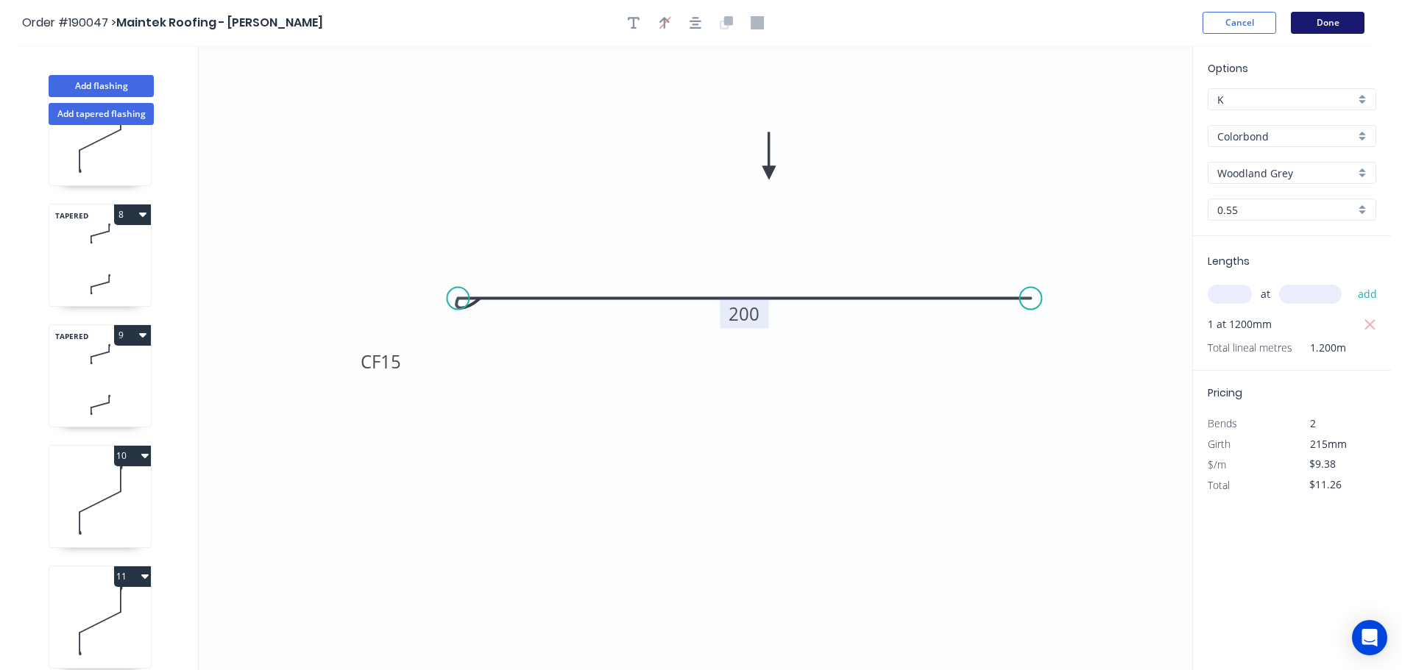
click at [1324, 28] on button "Done" at bounding box center [1328, 23] width 74 height 22
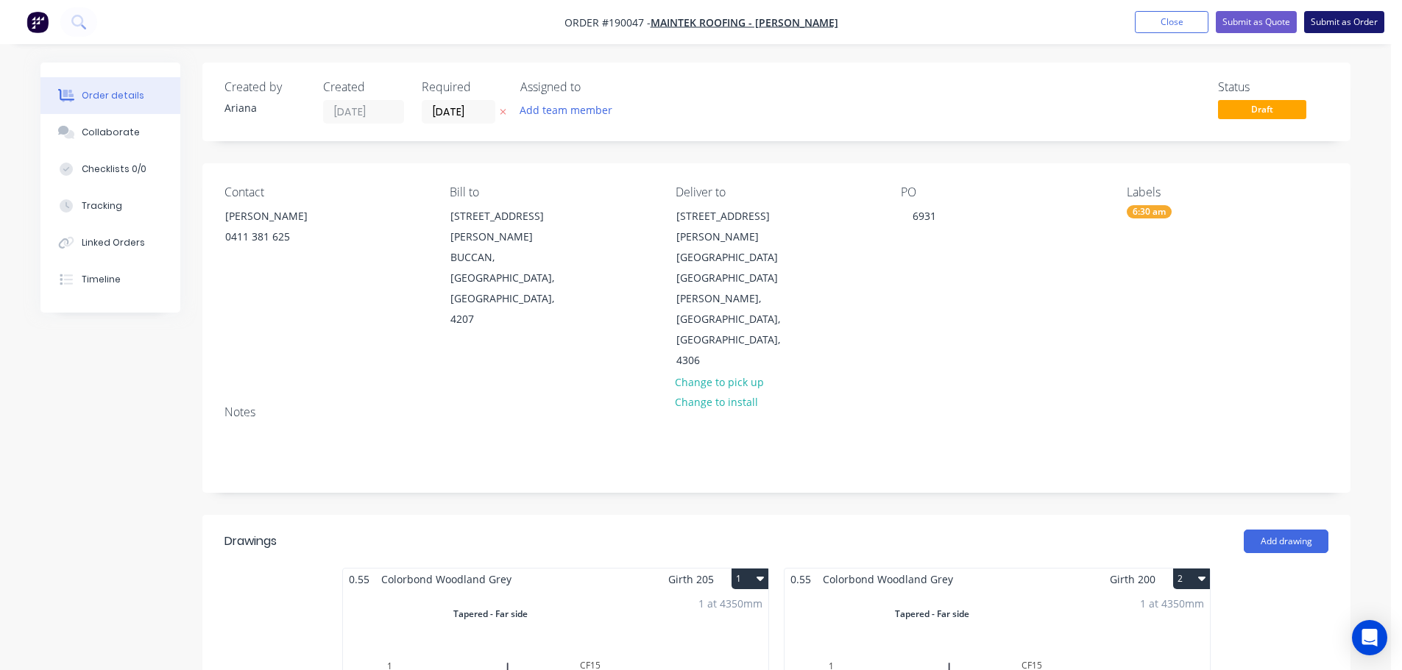
click at [1366, 24] on button "Submit as Order" at bounding box center [1344, 22] width 80 height 22
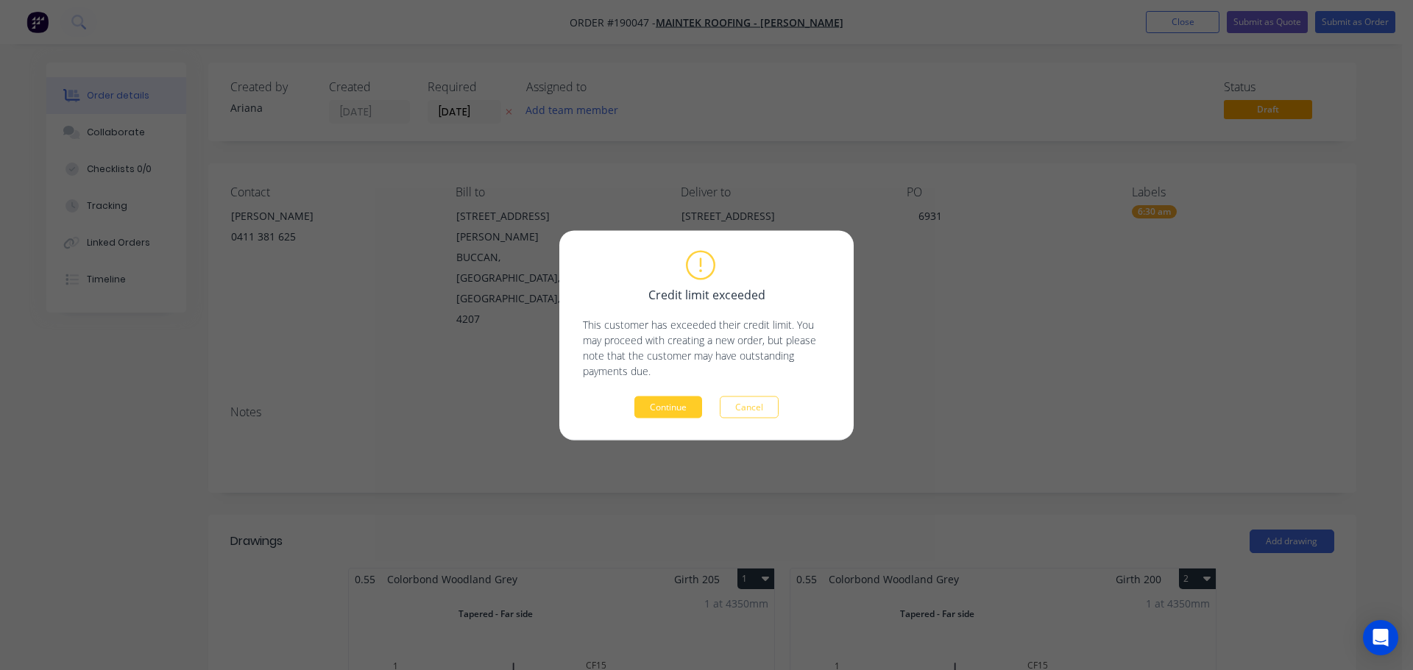
click at [667, 405] on button "Continue" at bounding box center [668, 407] width 68 height 22
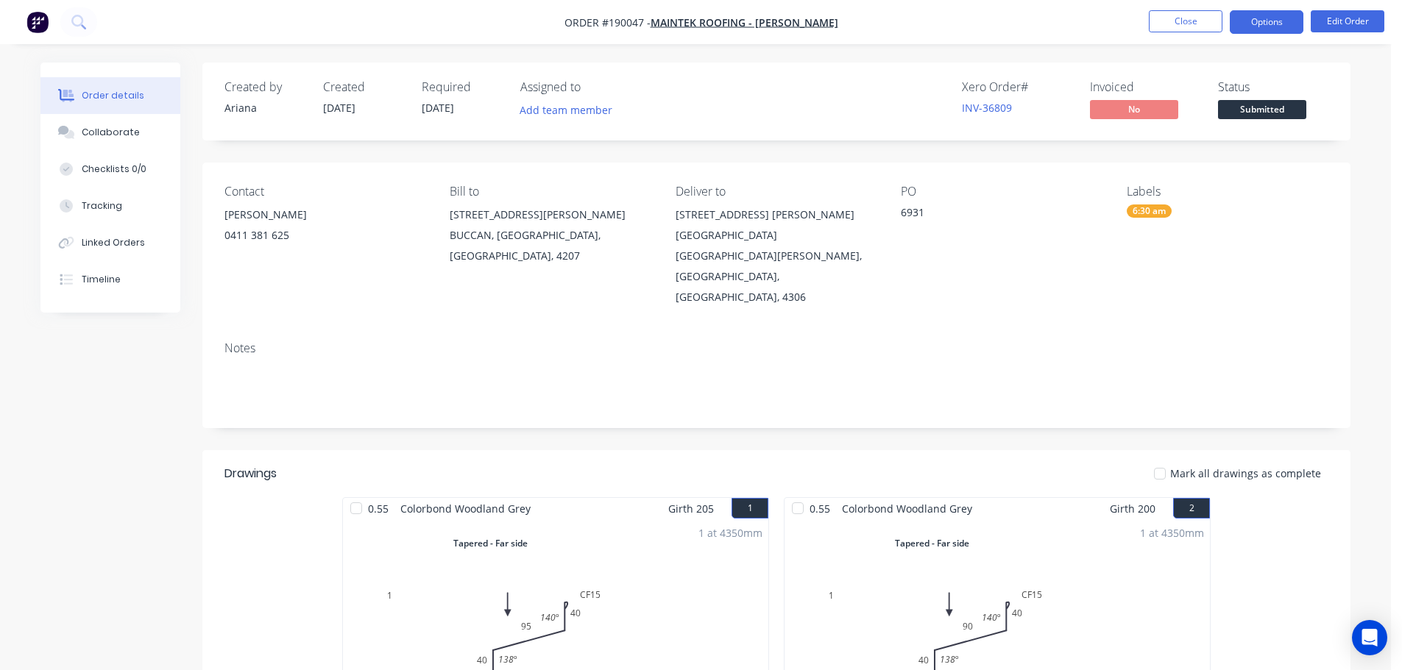
drag, startPoint x: 1267, startPoint y: 20, endPoint x: 1263, endPoint y: 30, distance: 11.2
click at [1267, 20] on button "Options" at bounding box center [1267, 22] width 74 height 24
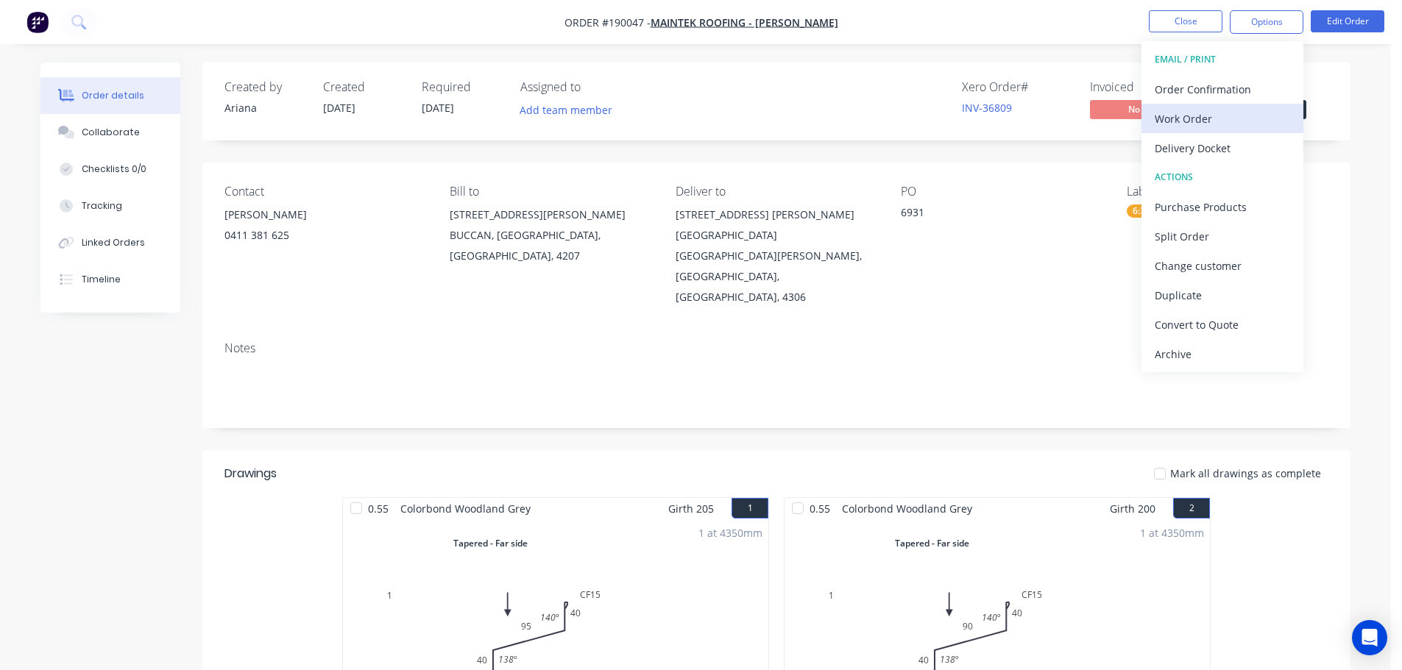
click at [1189, 113] on div "Work Order" at bounding box center [1222, 118] width 135 height 21
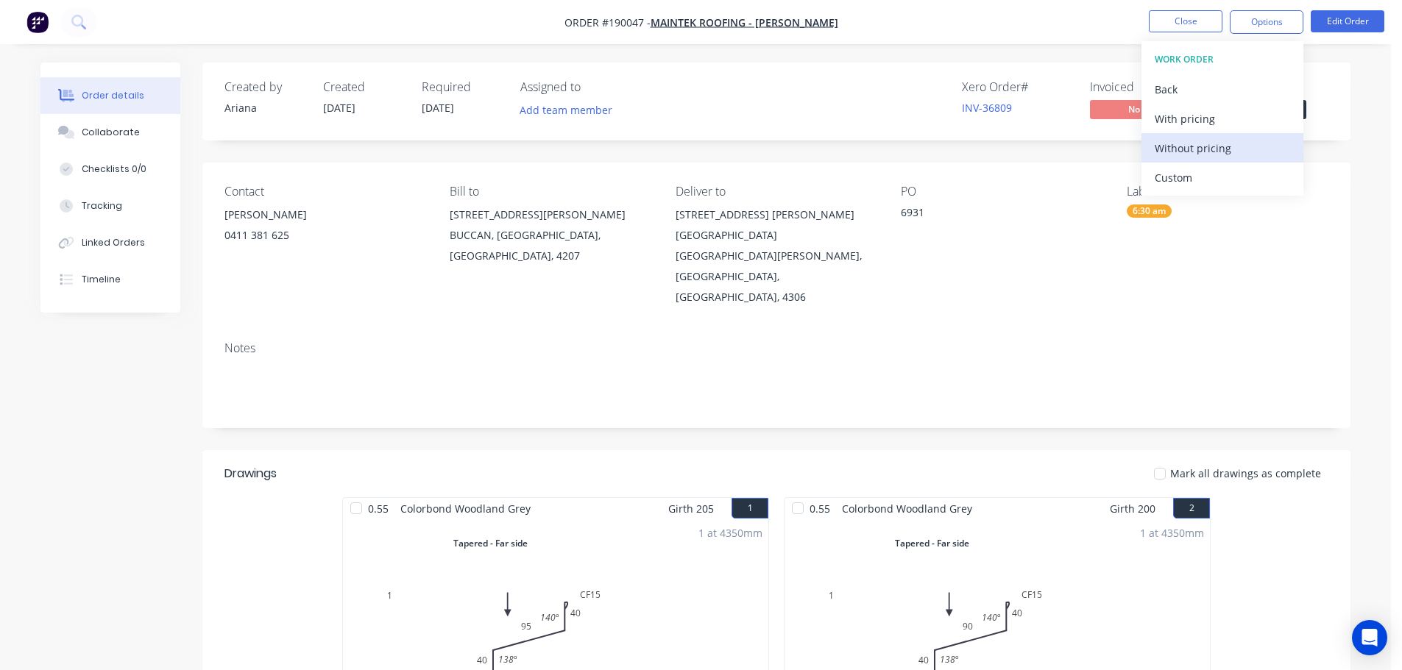
click at [1177, 149] on div "Without pricing" at bounding box center [1222, 148] width 135 height 21
click at [790, 99] on div "Xero Order # INV-36809 Invoiced No Status Submitted" at bounding box center [997, 101] width 661 height 43
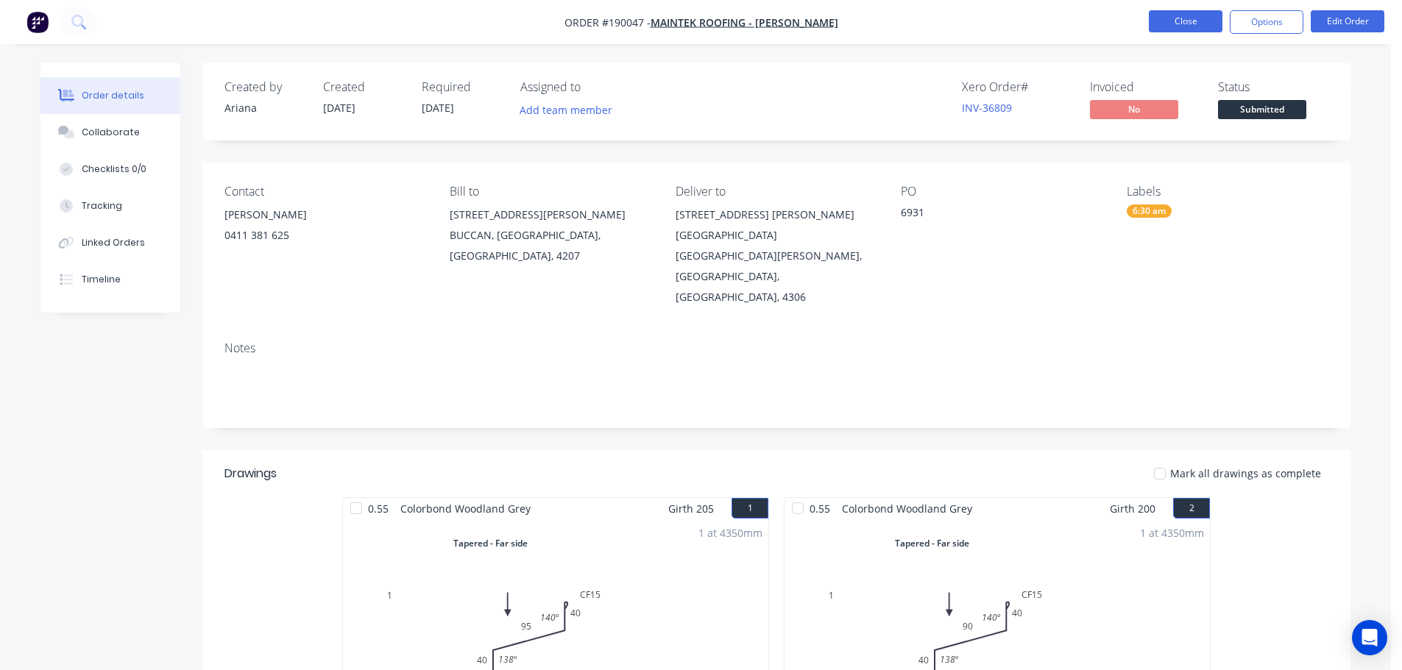
click at [1178, 25] on button "Close" at bounding box center [1186, 21] width 74 height 22
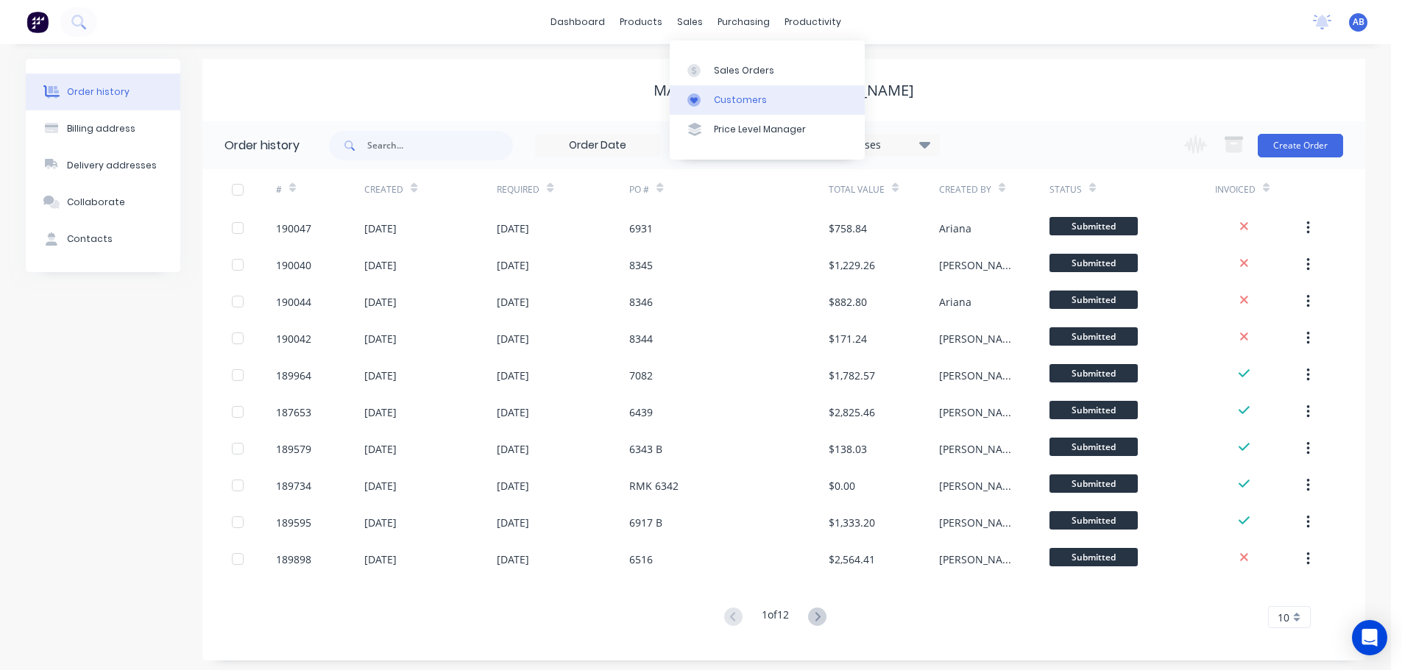
click at [720, 95] on div "Customers" at bounding box center [740, 99] width 53 height 13
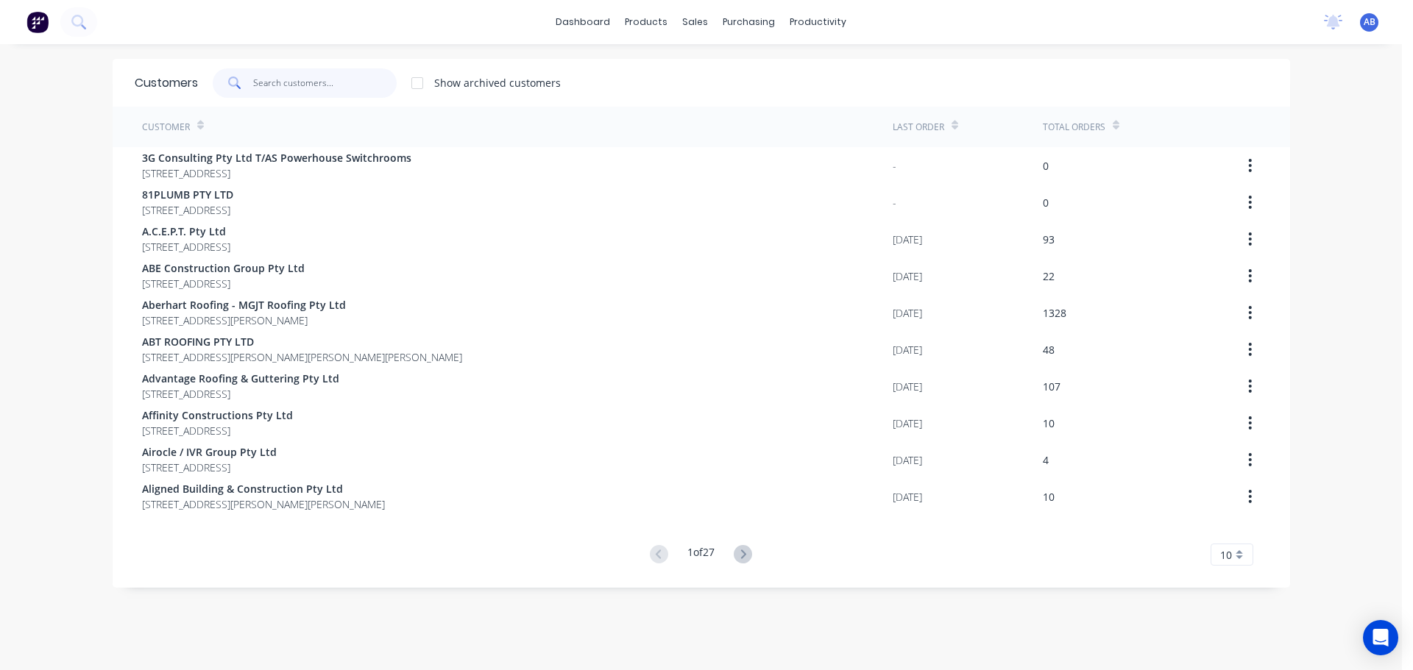
drag, startPoint x: 366, startPoint y: 85, endPoint x: 508, endPoint y: 95, distance: 142.3
click at [366, 85] on input "text" at bounding box center [324, 82] width 143 height 29
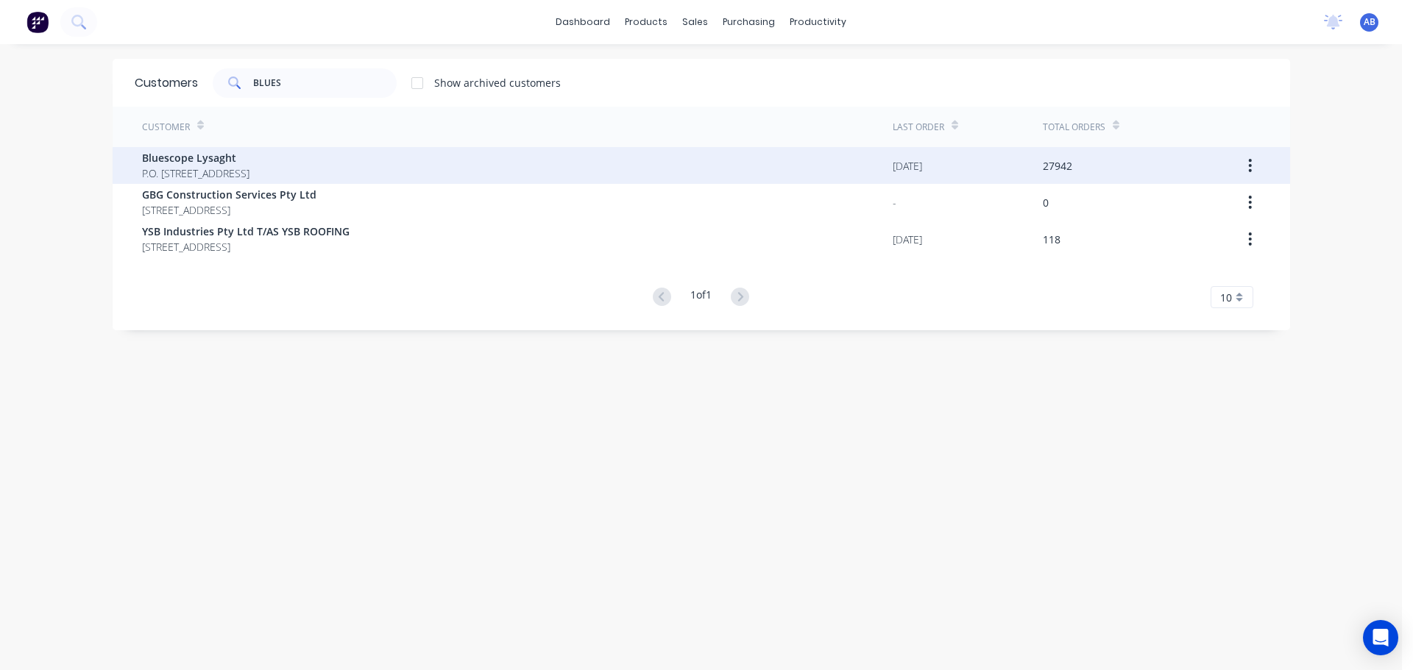
click at [220, 161] on span "Bluescope Lysaght" at bounding box center [195, 157] width 107 height 15
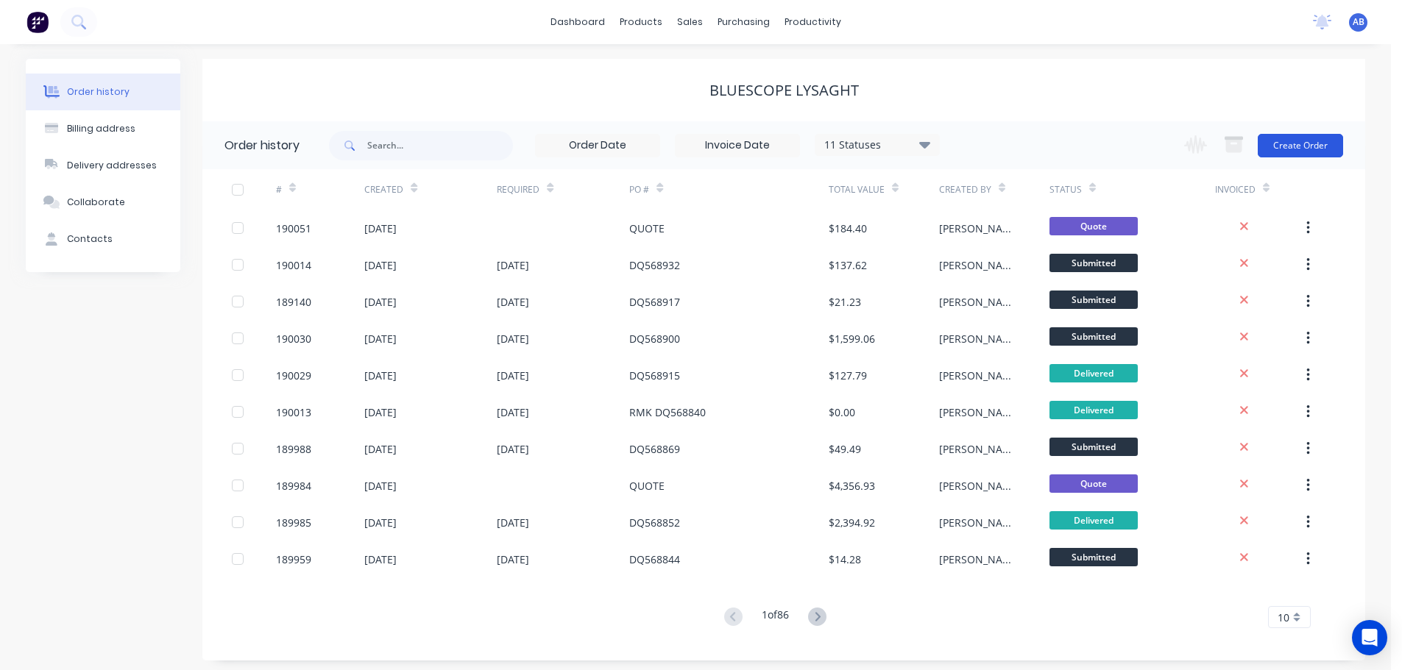
click at [1319, 149] on button "Create Order" at bounding box center [1300, 146] width 85 height 24
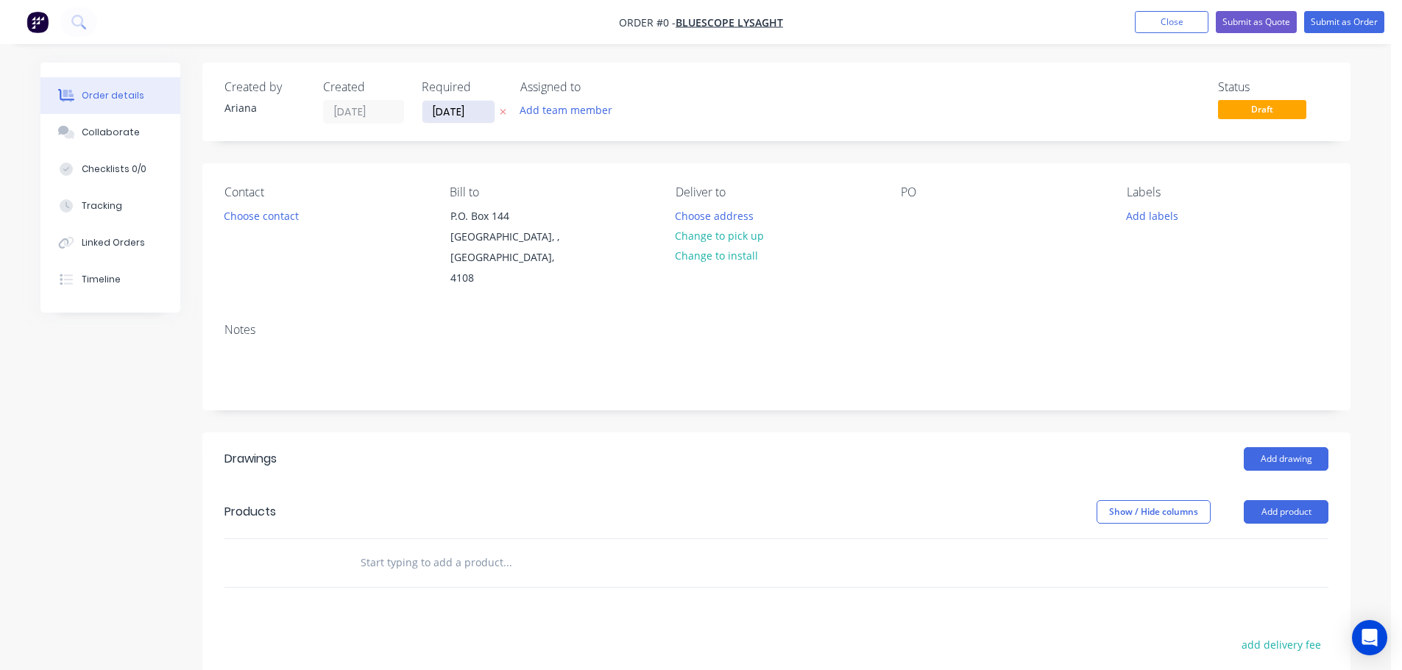
click at [467, 114] on input "[DATE]" at bounding box center [458, 112] width 72 height 22
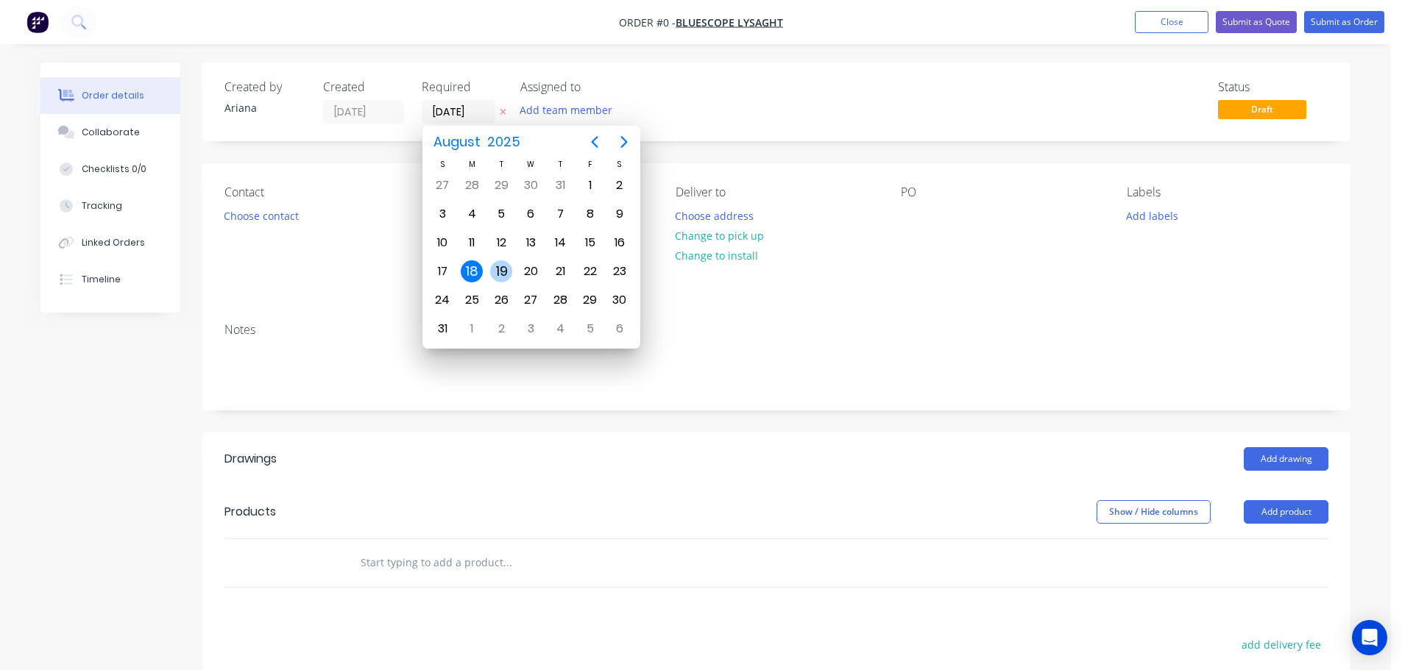
click at [500, 266] on div "19" at bounding box center [501, 271] width 22 height 22
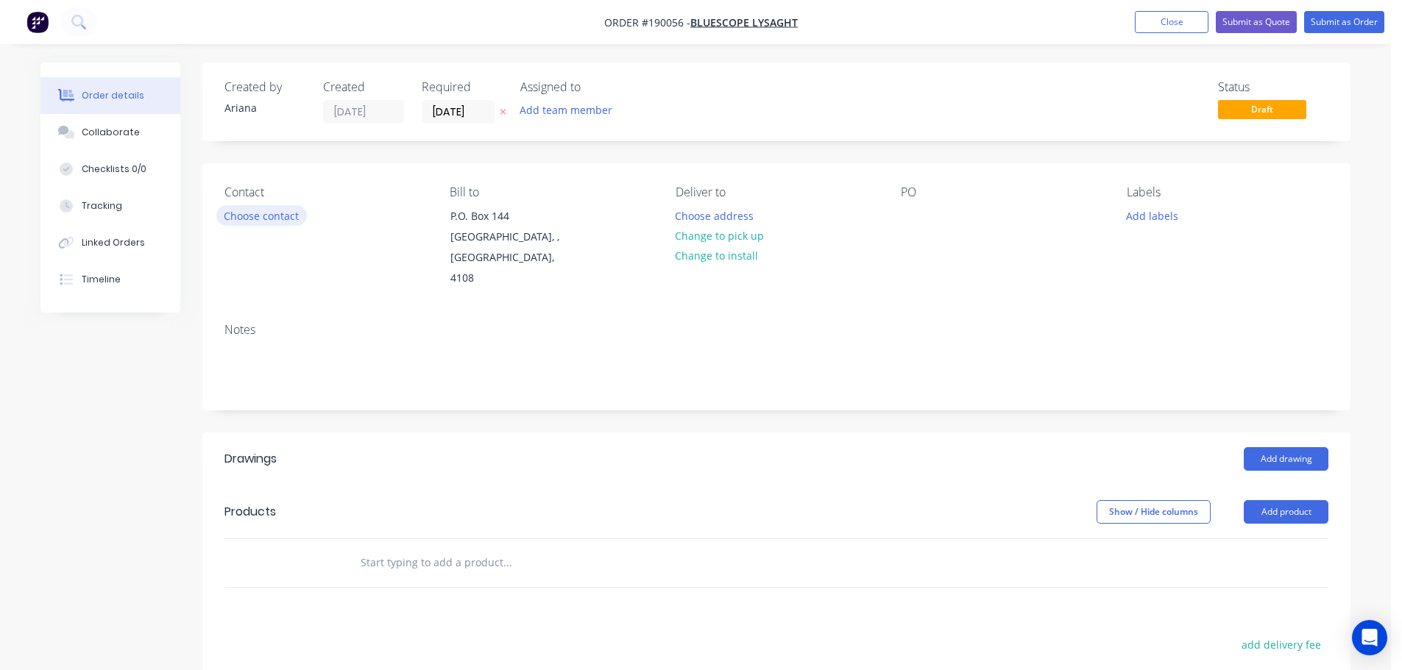
click at [248, 214] on button "Choose contact" at bounding box center [261, 215] width 91 height 20
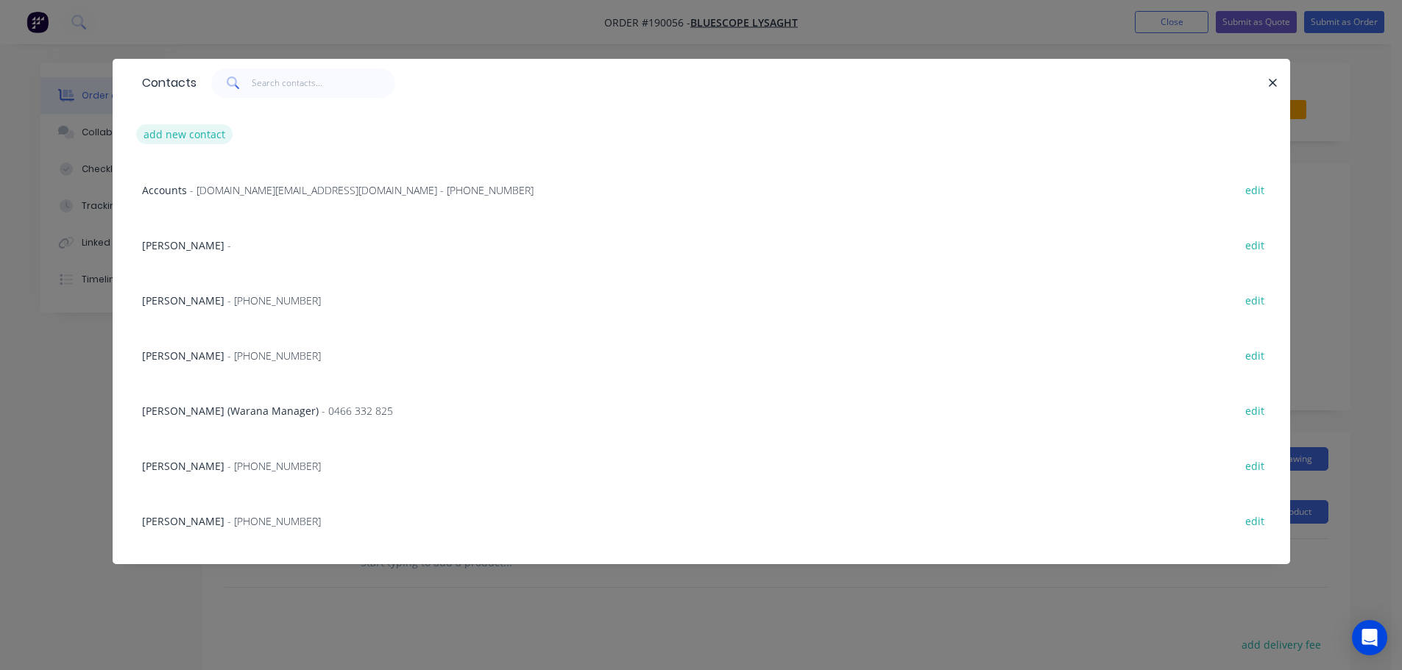
click at [180, 138] on button "add new contact" at bounding box center [184, 134] width 97 height 20
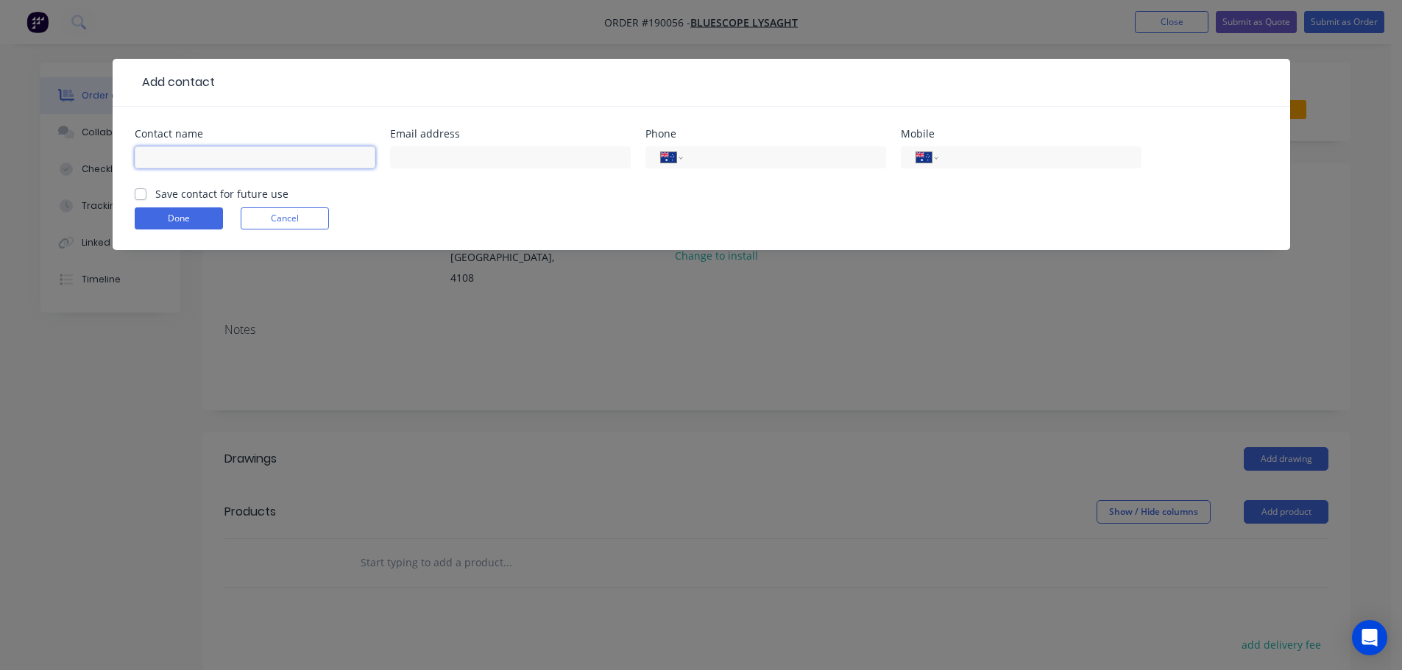
click at [159, 158] on input "text" at bounding box center [255, 157] width 241 height 22
click at [975, 153] on input "tel" at bounding box center [1036, 157] width 177 height 17
click at [196, 213] on button "Done" at bounding box center [179, 219] width 88 height 22
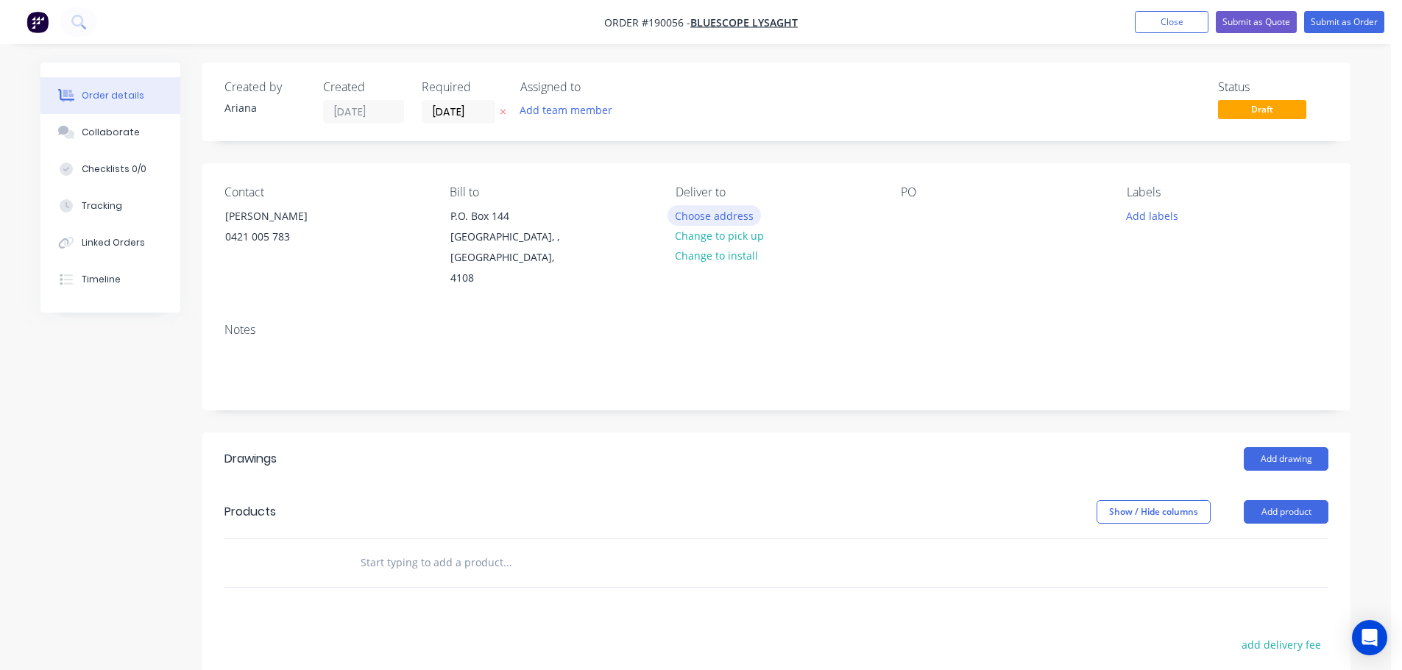
click at [723, 214] on button "Choose address" at bounding box center [714, 215] width 94 height 20
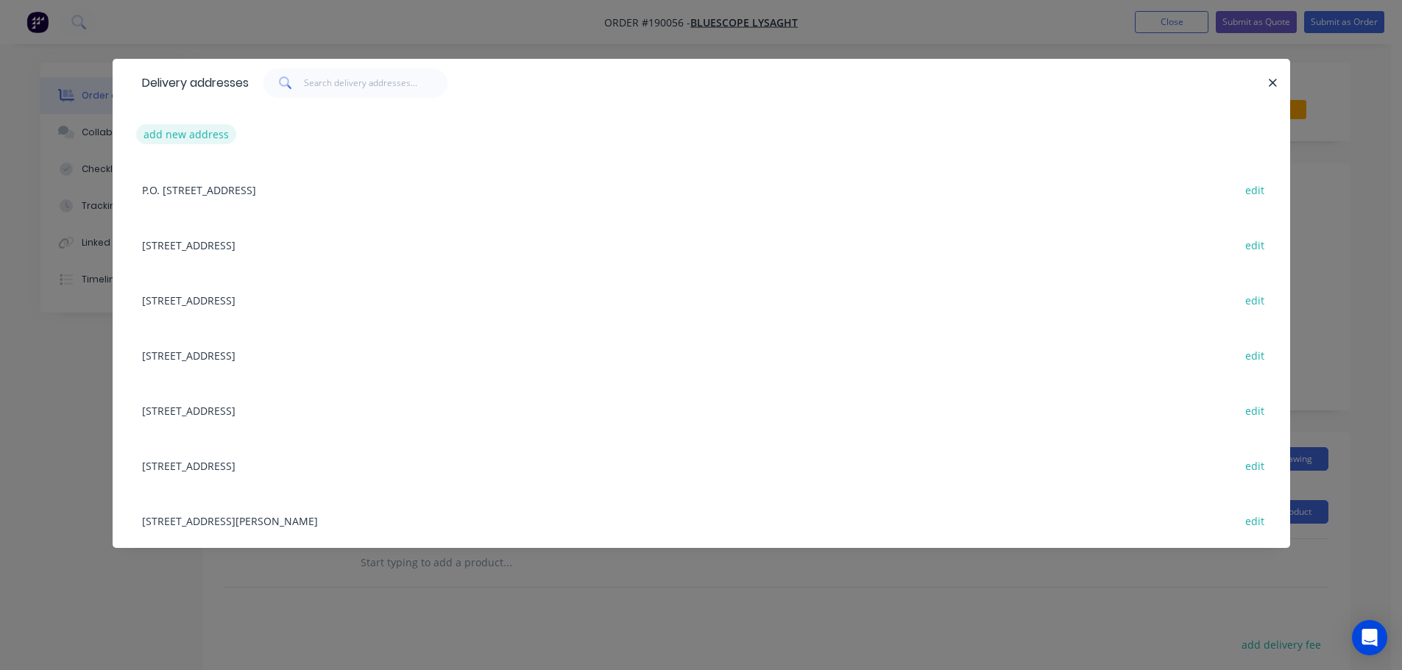
click at [190, 138] on button "add new address" at bounding box center [186, 134] width 101 height 20
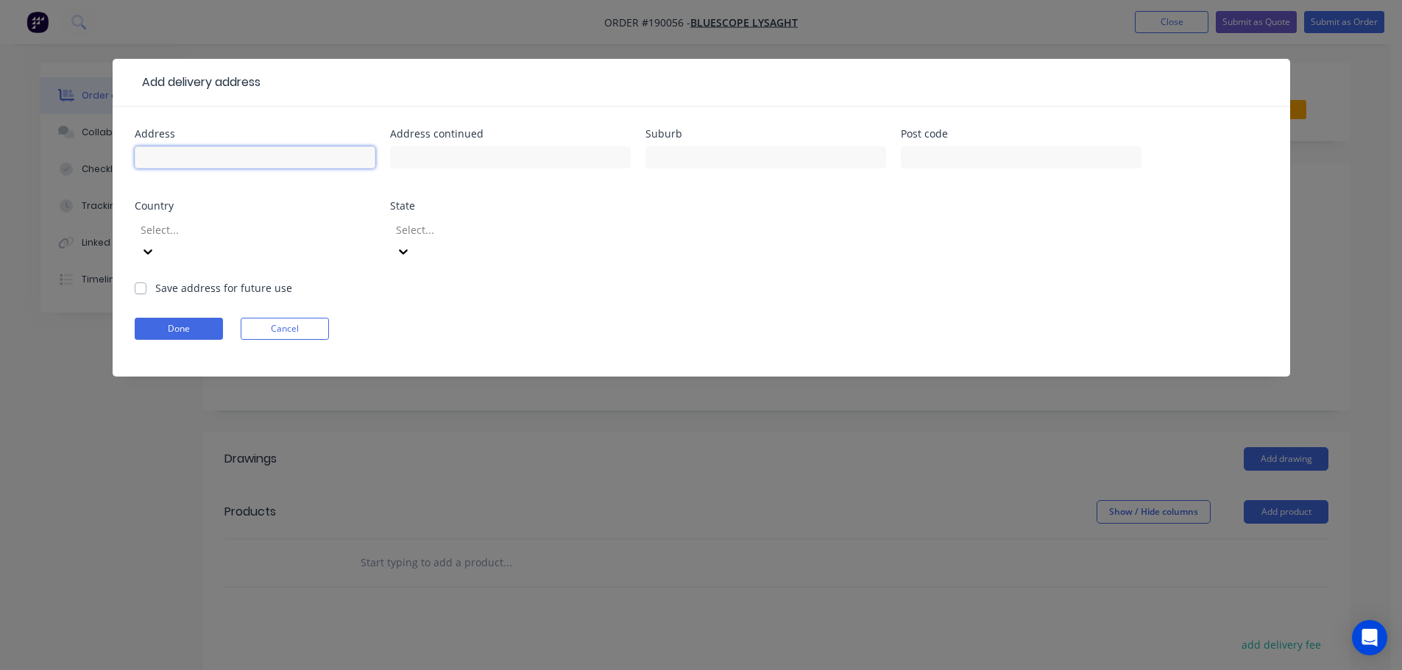
click at [177, 160] on input "text" at bounding box center [255, 157] width 241 height 22
click at [924, 154] on input "text" at bounding box center [1021, 157] width 241 height 22
click at [909, 239] on div "Address [STREET_ADDRESS] Address continued Suburb TERRANORA Post code 2486 Coun…" at bounding box center [701, 205] width 1133 height 152
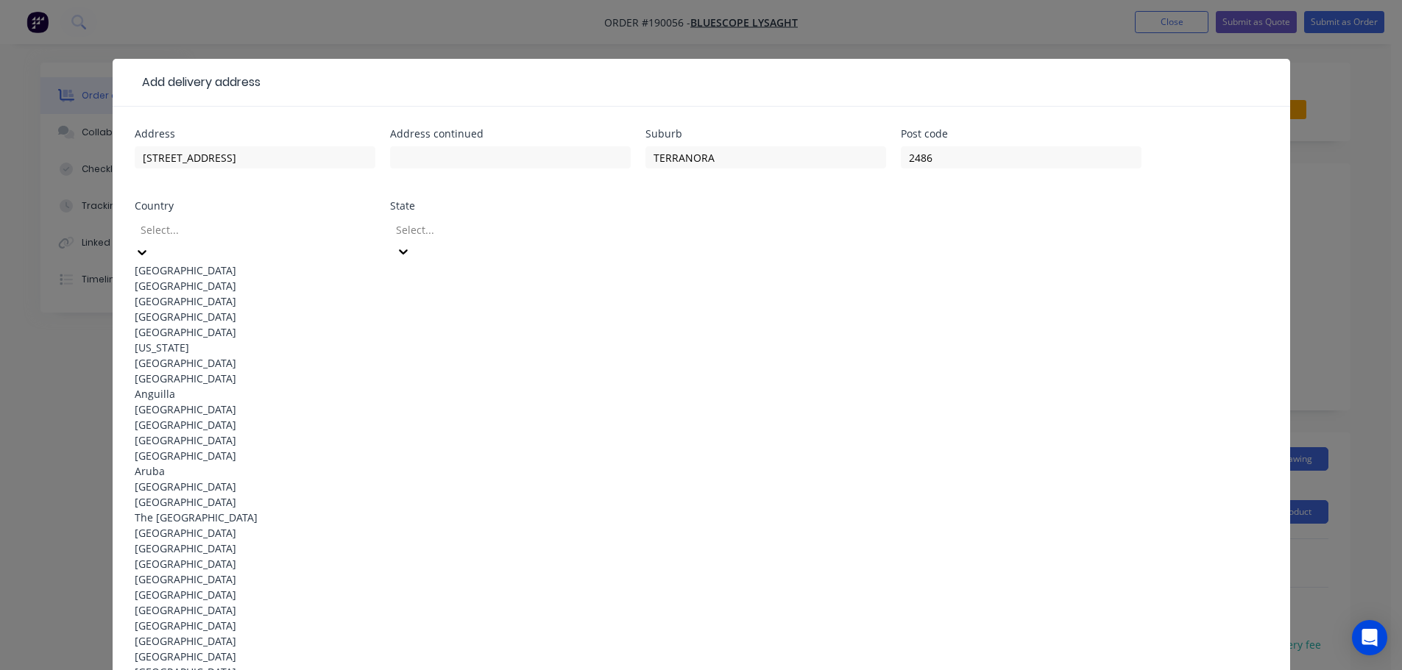
click at [149, 245] on icon at bounding box center [142, 252] width 15 height 15
click at [238, 267] on div "[GEOGRAPHIC_DATA]" at bounding box center [255, 270] width 241 height 15
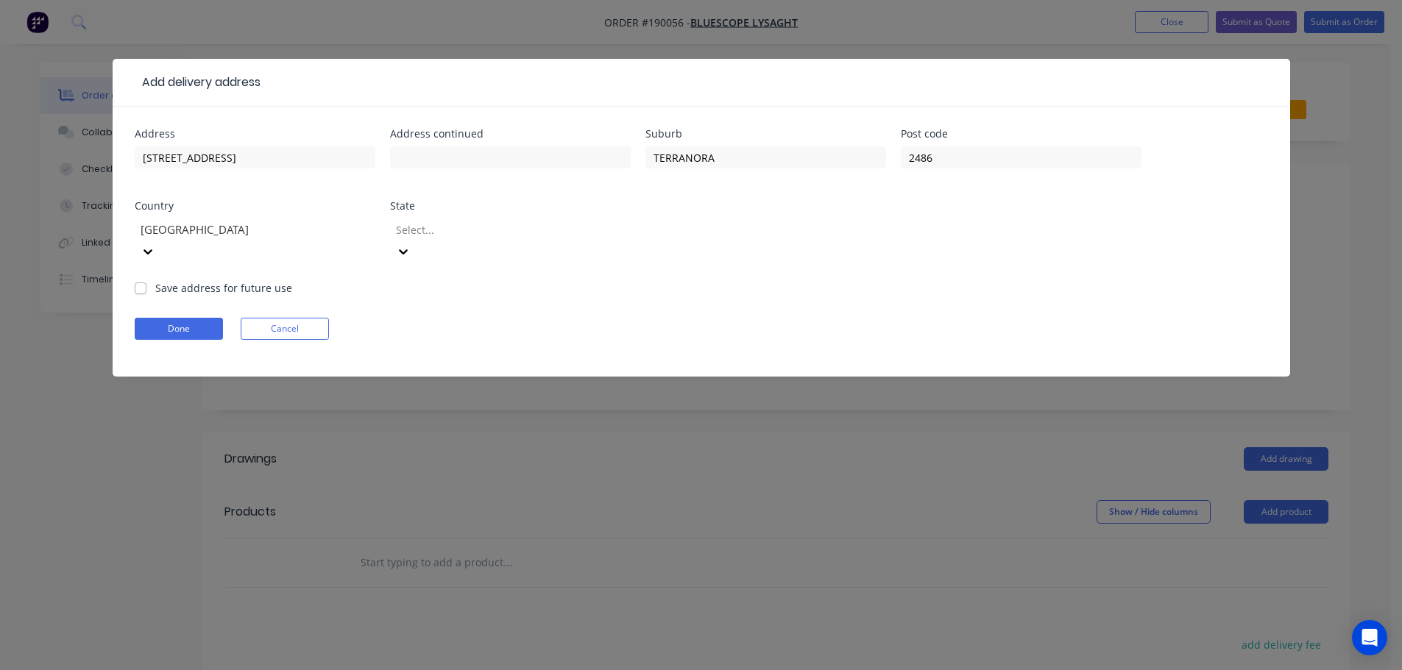
click at [411, 244] on icon at bounding box center [403, 251] width 15 height 15
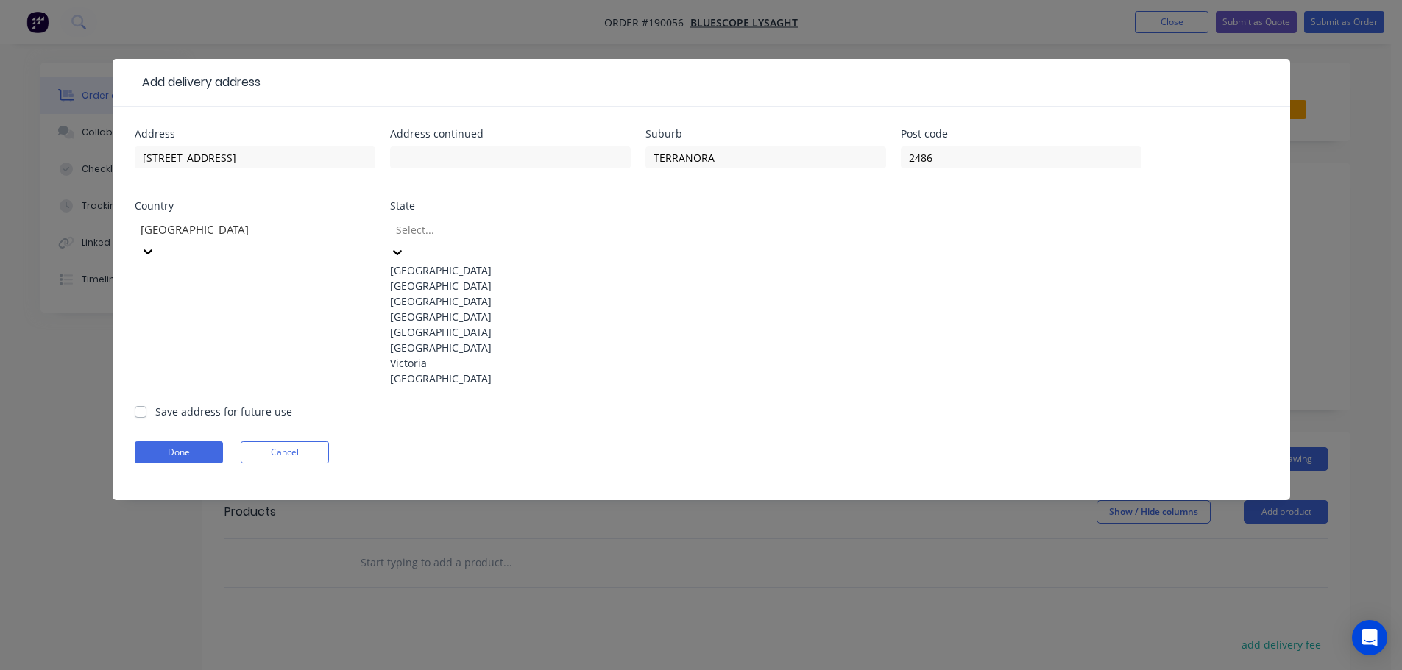
click at [475, 294] on div "[GEOGRAPHIC_DATA]" at bounding box center [510, 285] width 241 height 15
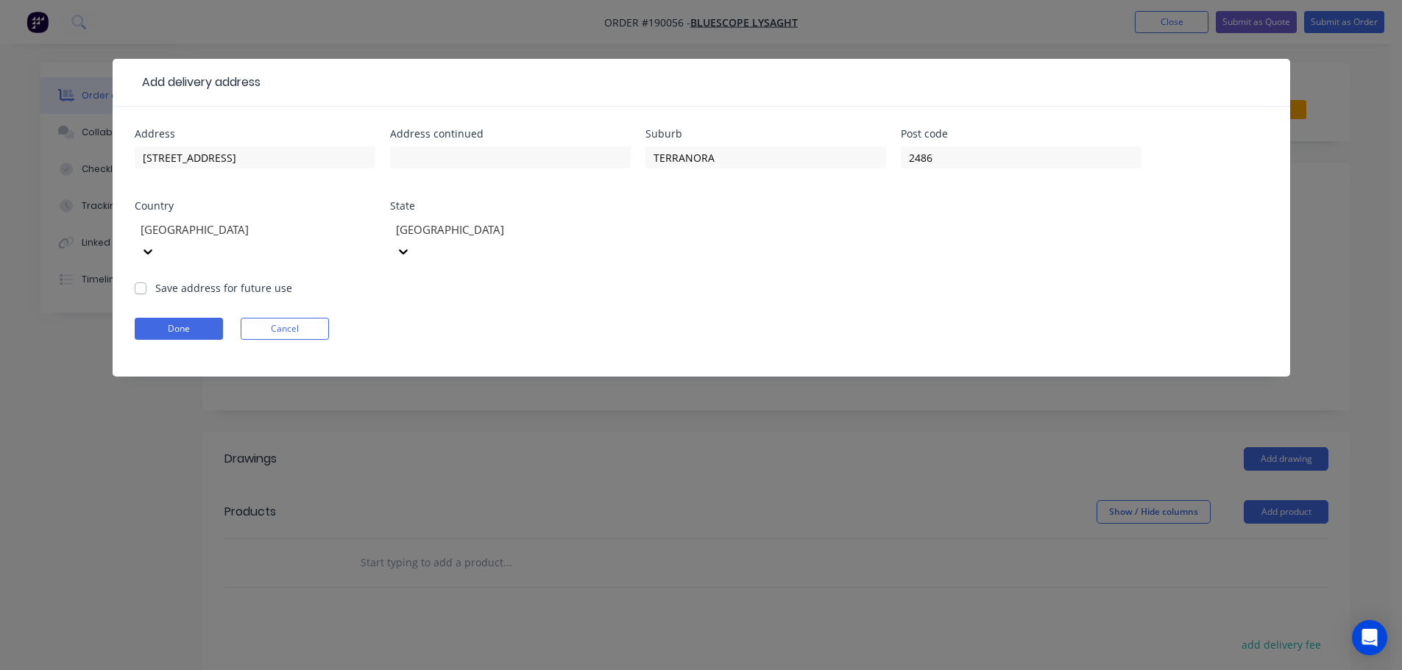
click at [753, 280] on form "Address [STREET_ADDRESS] Address continued Suburb TERRANORA Post code 2486 Coun…" at bounding box center [701, 253] width 1133 height 248
click at [174, 318] on button "Done" at bounding box center [179, 329] width 88 height 22
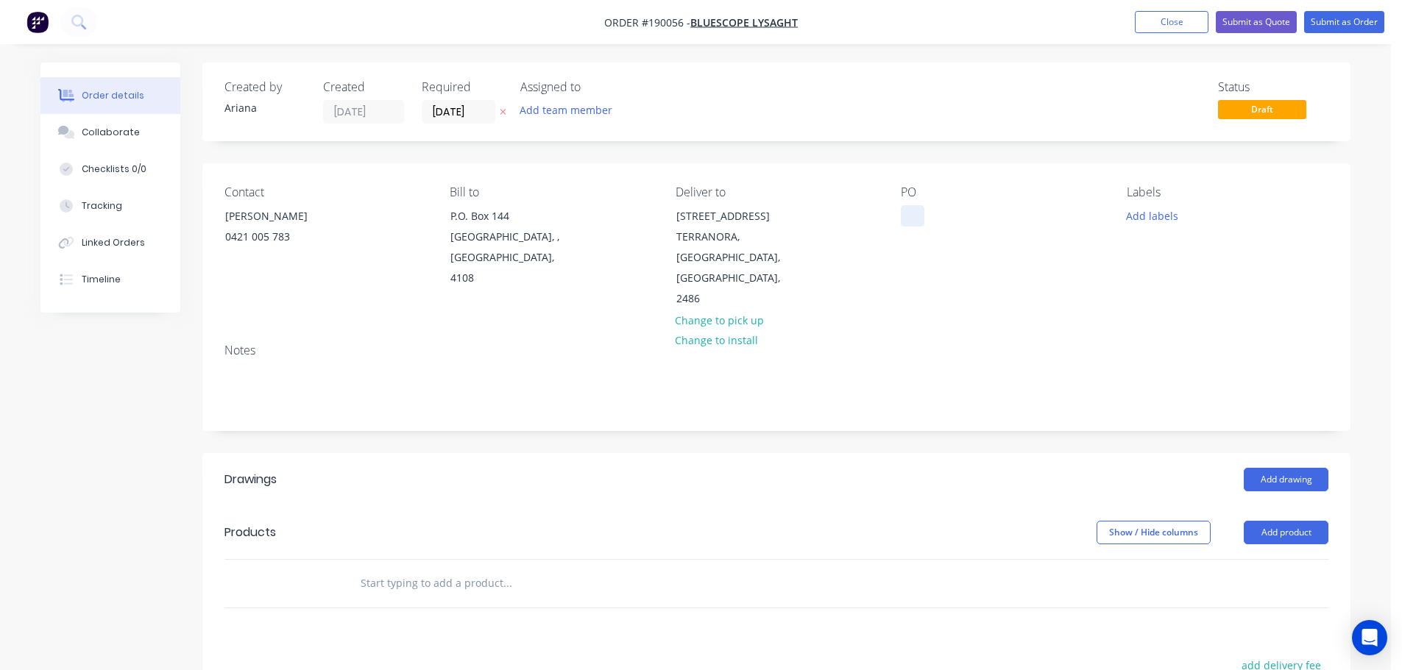
drag, startPoint x: 913, startPoint y: 215, endPoint x: 956, endPoint y: 220, distance: 43.0
click at [914, 215] on div at bounding box center [913, 215] width 24 height 21
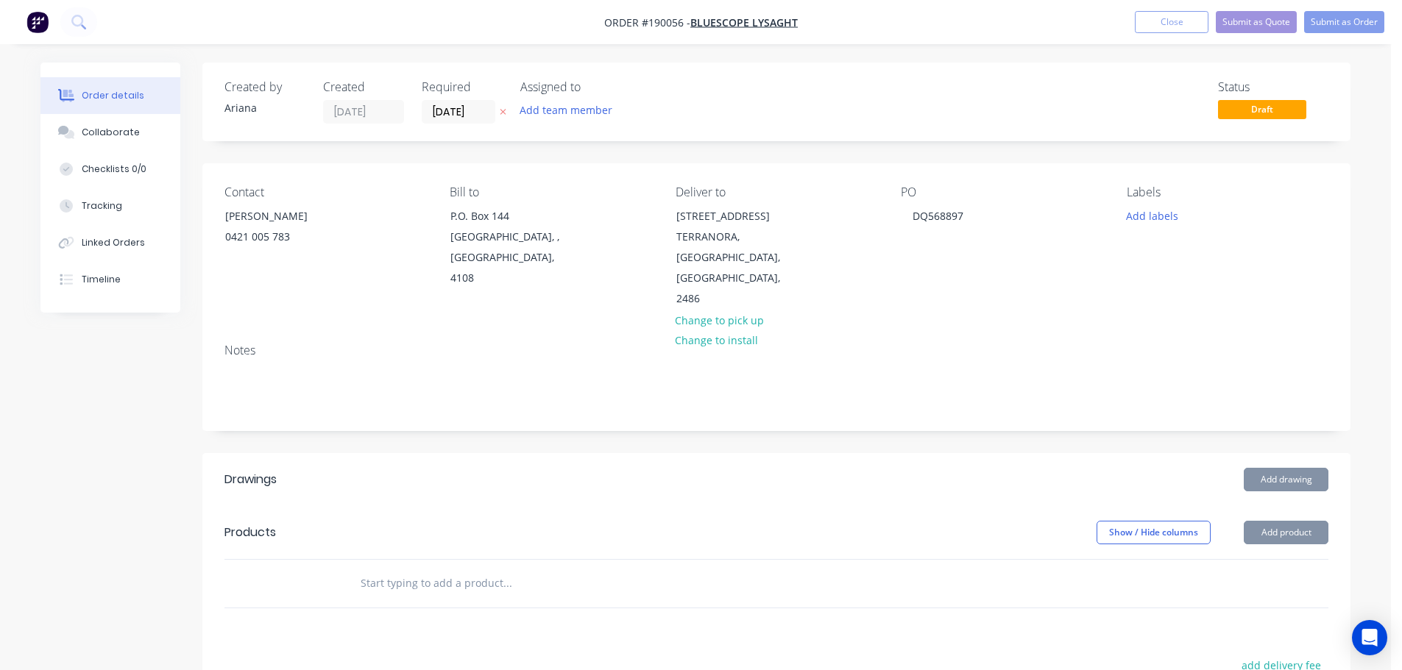
click at [1010, 344] on div "Notes" at bounding box center [776, 351] width 1104 height 14
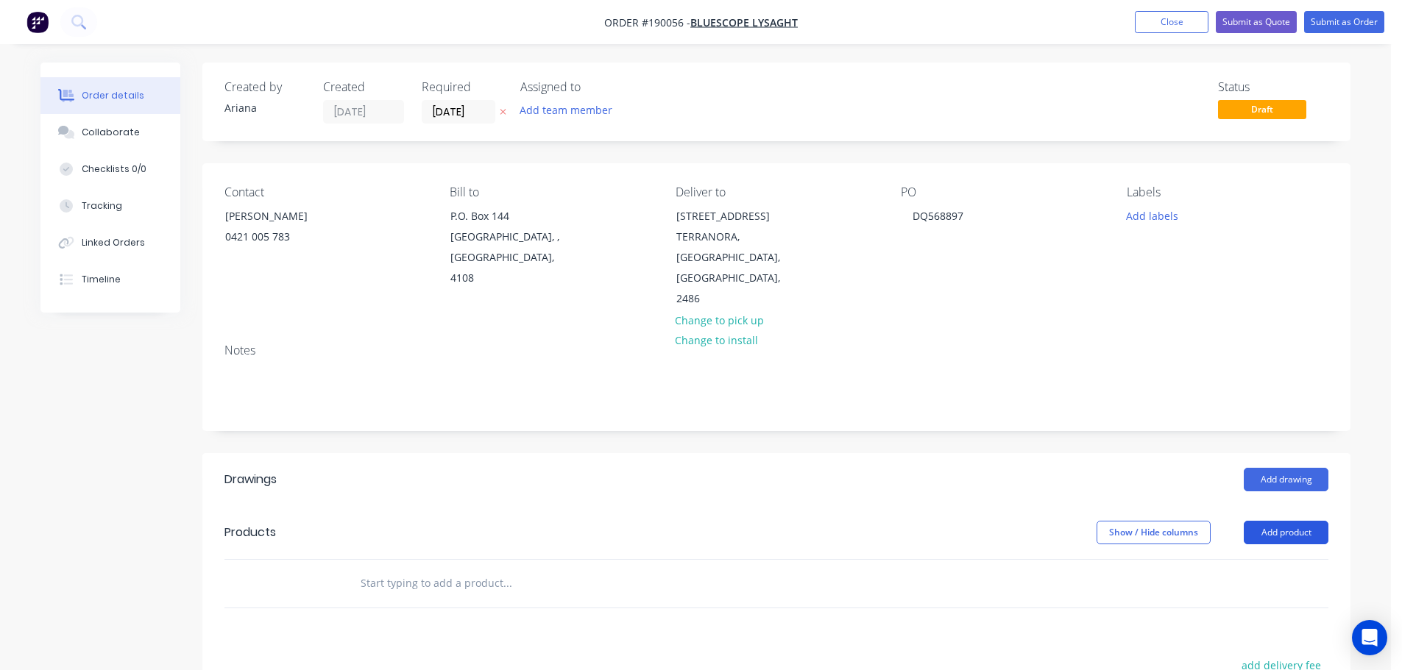
click at [1277, 521] on button "Add product" at bounding box center [1286, 533] width 85 height 24
click at [1252, 559] on div "Product catalogue" at bounding box center [1258, 569] width 113 height 21
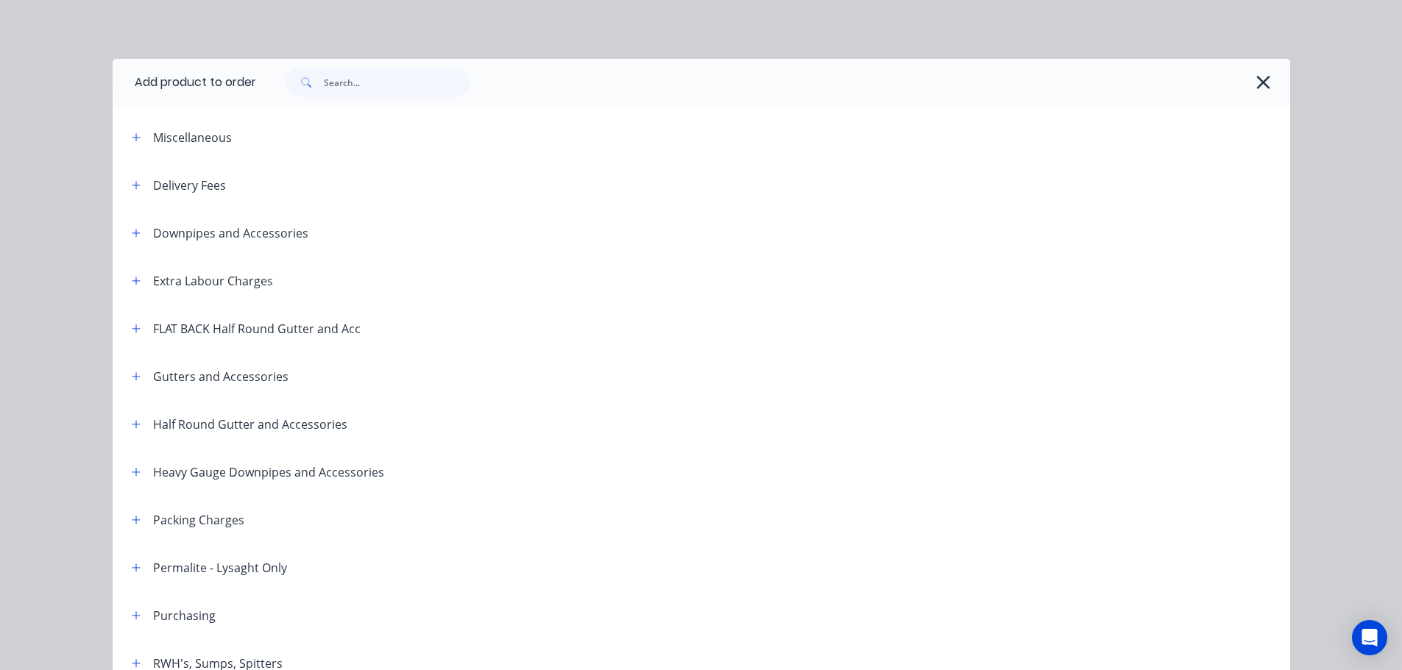
click at [140, 180] on div "Delivery Fees" at bounding box center [173, 185] width 106 height 18
click at [132, 186] on icon "button" at bounding box center [136, 185] width 9 height 10
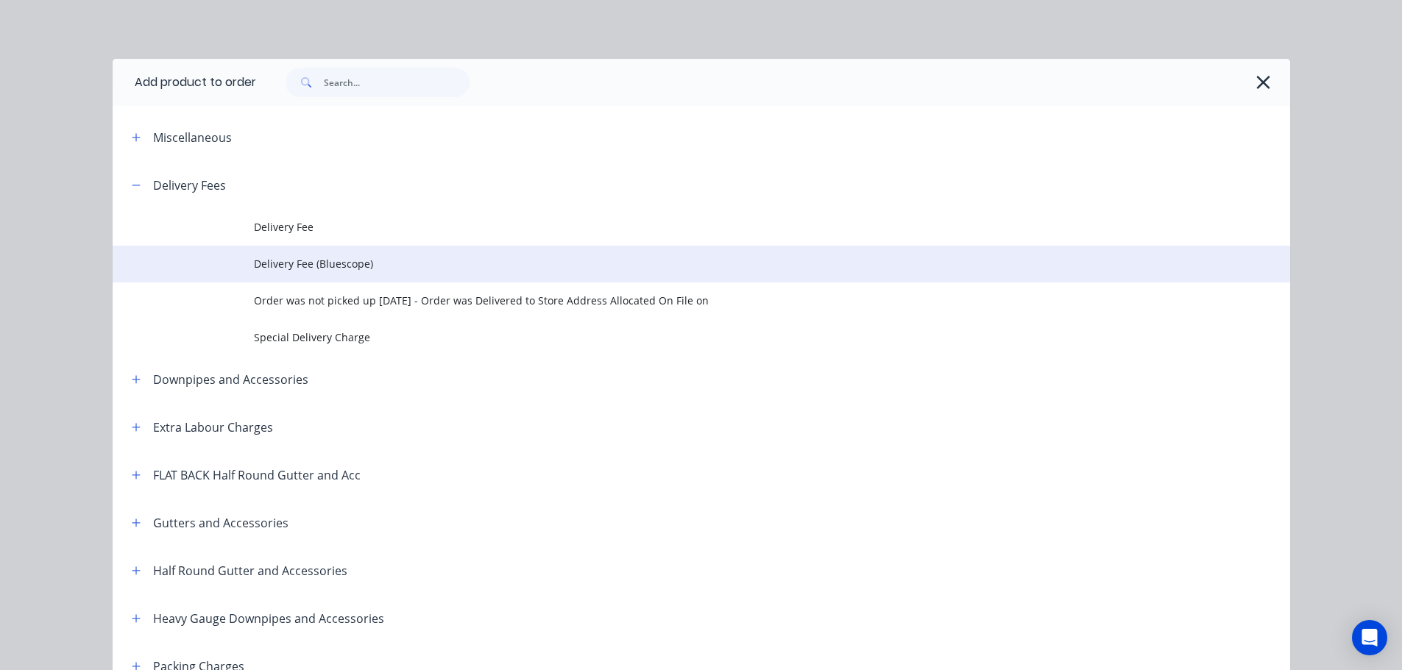
click at [333, 266] on span "Delivery Fee (Bluescope)" at bounding box center [668, 263] width 829 height 15
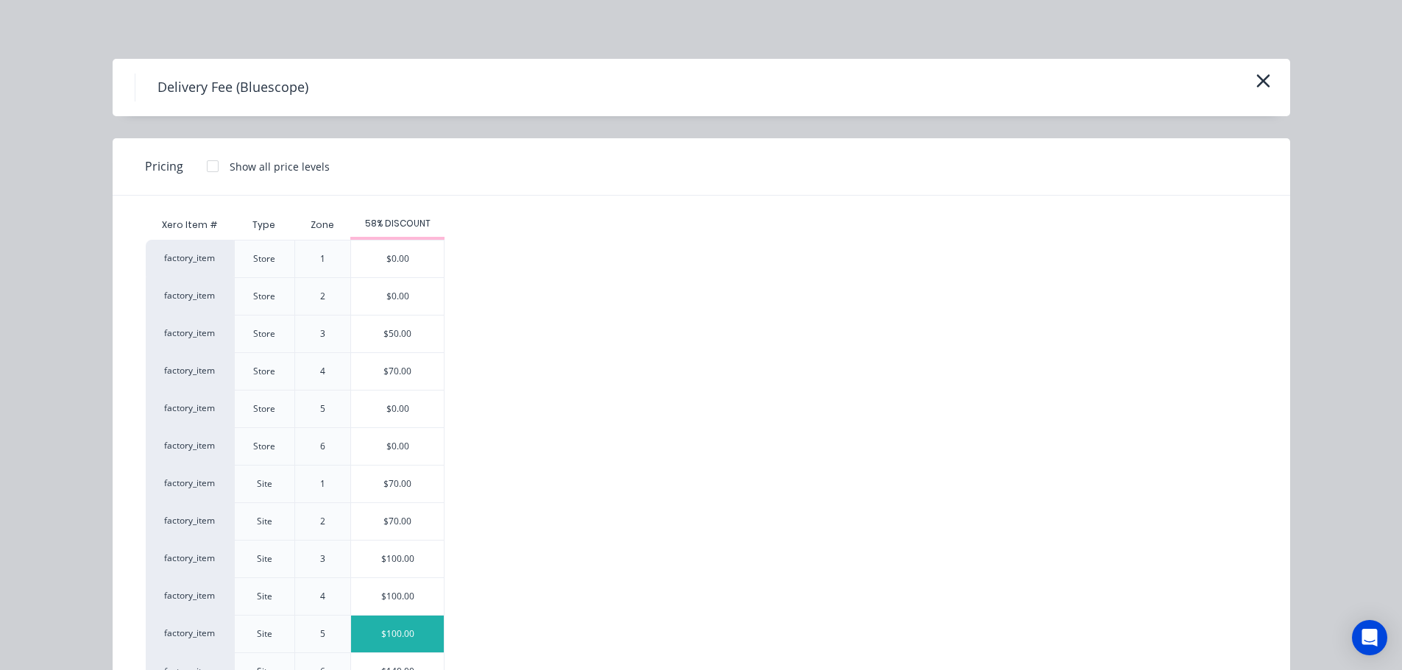
click at [408, 638] on div "$100.00" at bounding box center [397, 634] width 93 height 37
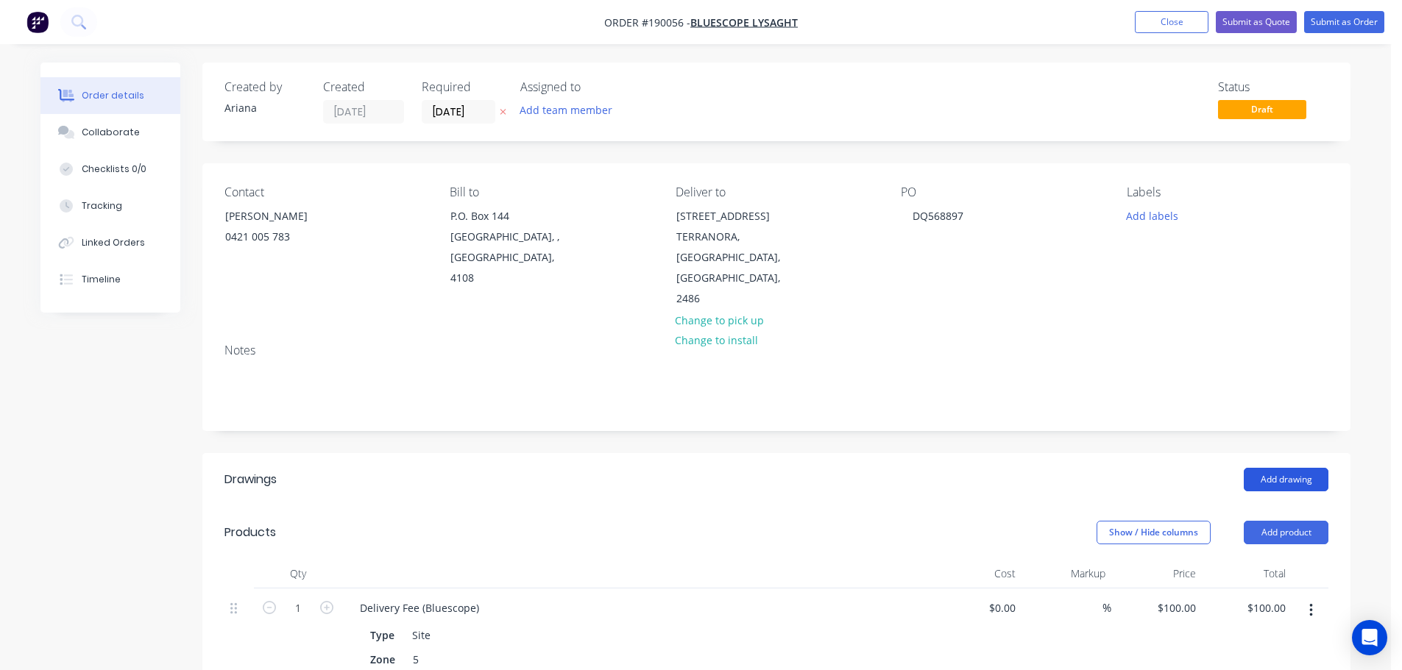
click at [1286, 468] on button "Add drawing" at bounding box center [1286, 480] width 85 height 24
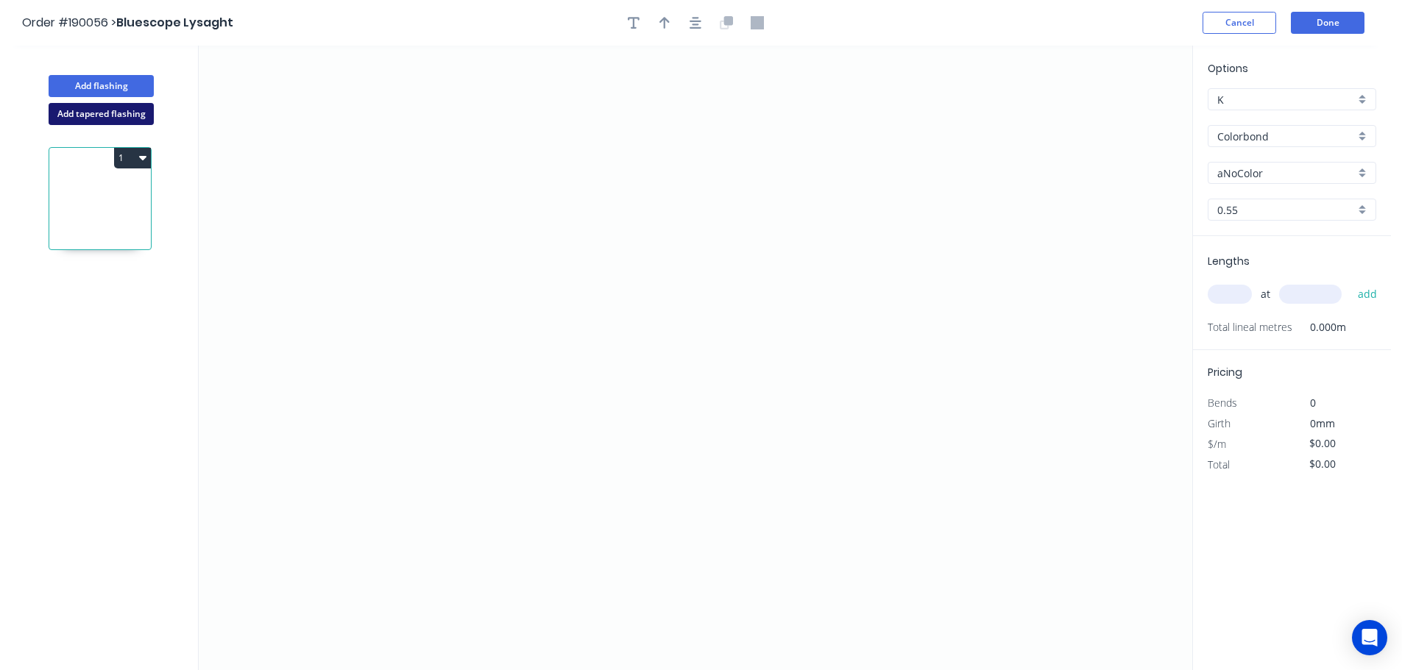
click at [70, 117] on button "Add tapered flashing" at bounding box center [101, 114] width 105 height 22
click at [244, 162] on icon "0" at bounding box center [695, 202] width 993 height 312
click at [289, 95] on icon at bounding box center [267, 128] width 46 height 67
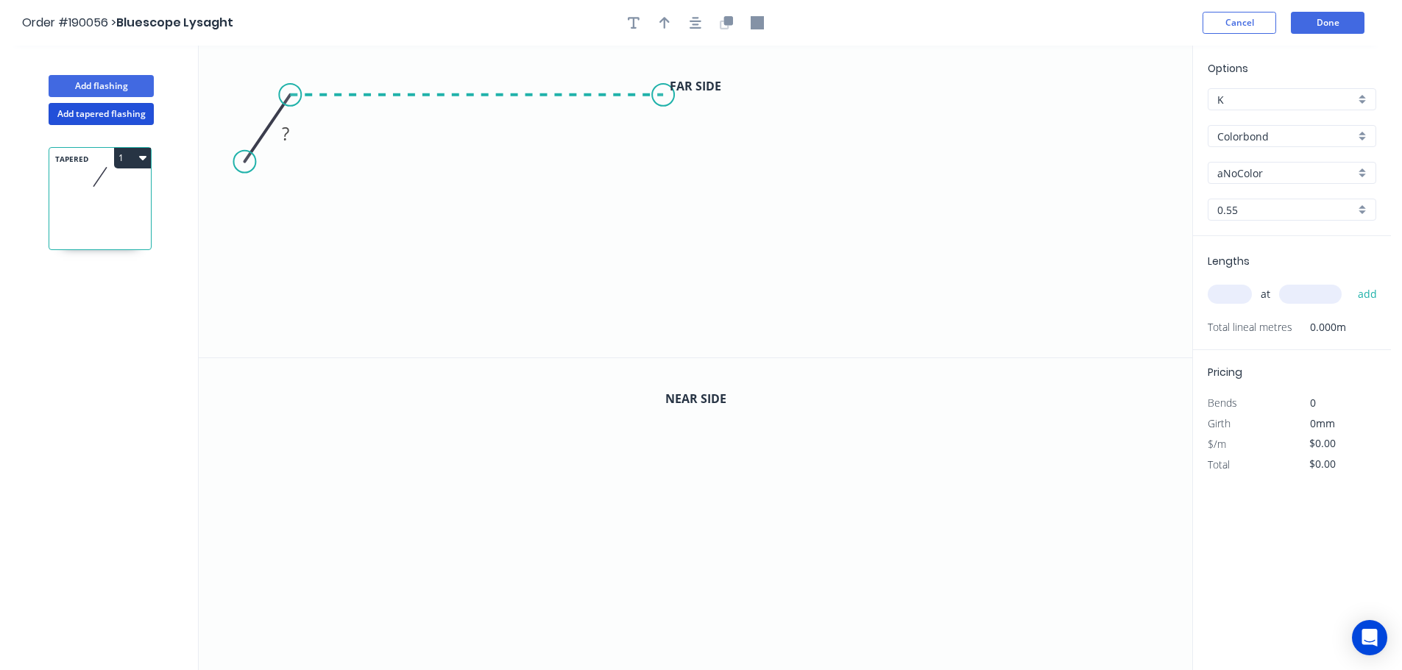
click at [663, 99] on icon "0 ?" at bounding box center [695, 202] width 993 height 312
click at [656, 279] on icon "0 ? ? ? º" at bounding box center [695, 202] width 993 height 312
click at [698, 313] on icon "0 ? ? ? ? º" at bounding box center [695, 202] width 993 height 312
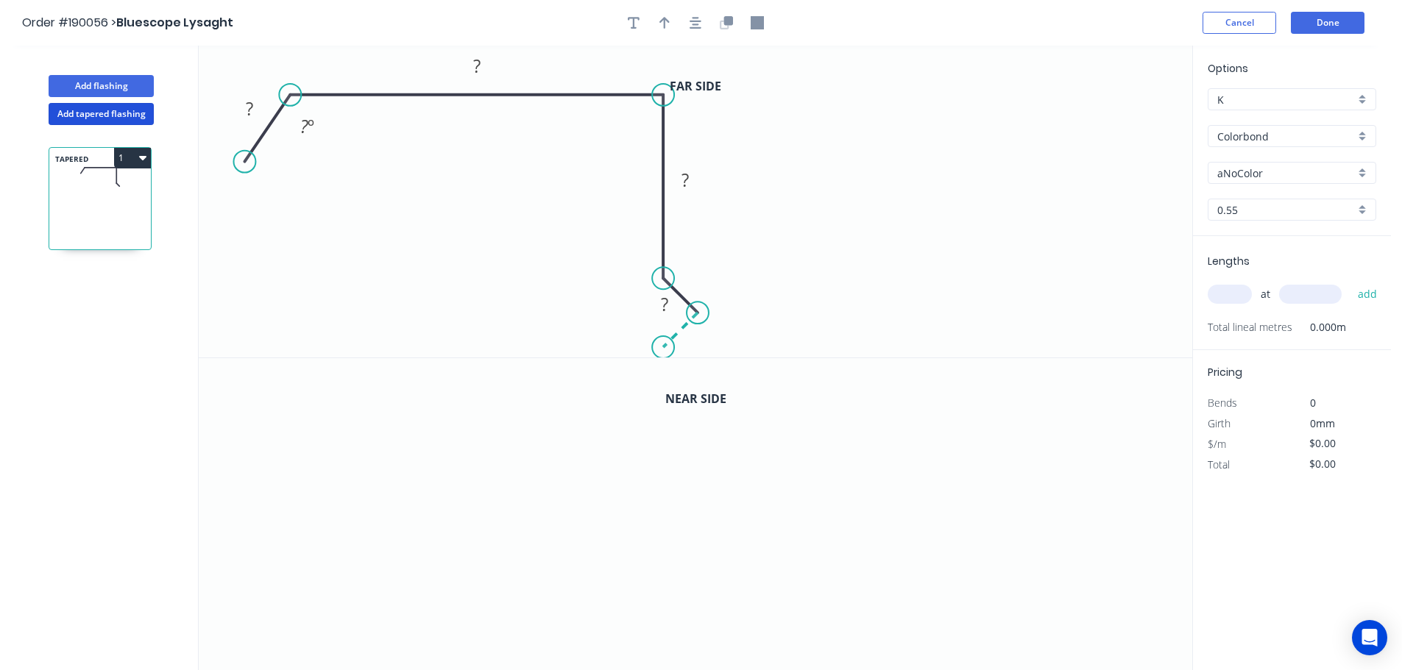
click at [663, 351] on icon "0 ? ? ? ? ? º" at bounding box center [695, 202] width 993 height 312
click at [663, 351] on circle at bounding box center [663, 347] width 22 height 22
drag, startPoint x: 683, startPoint y: 294, endPoint x: 713, endPoint y: 265, distance: 42.1
click at [713, 265] on rect at bounding box center [695, 275] width 48 height 30
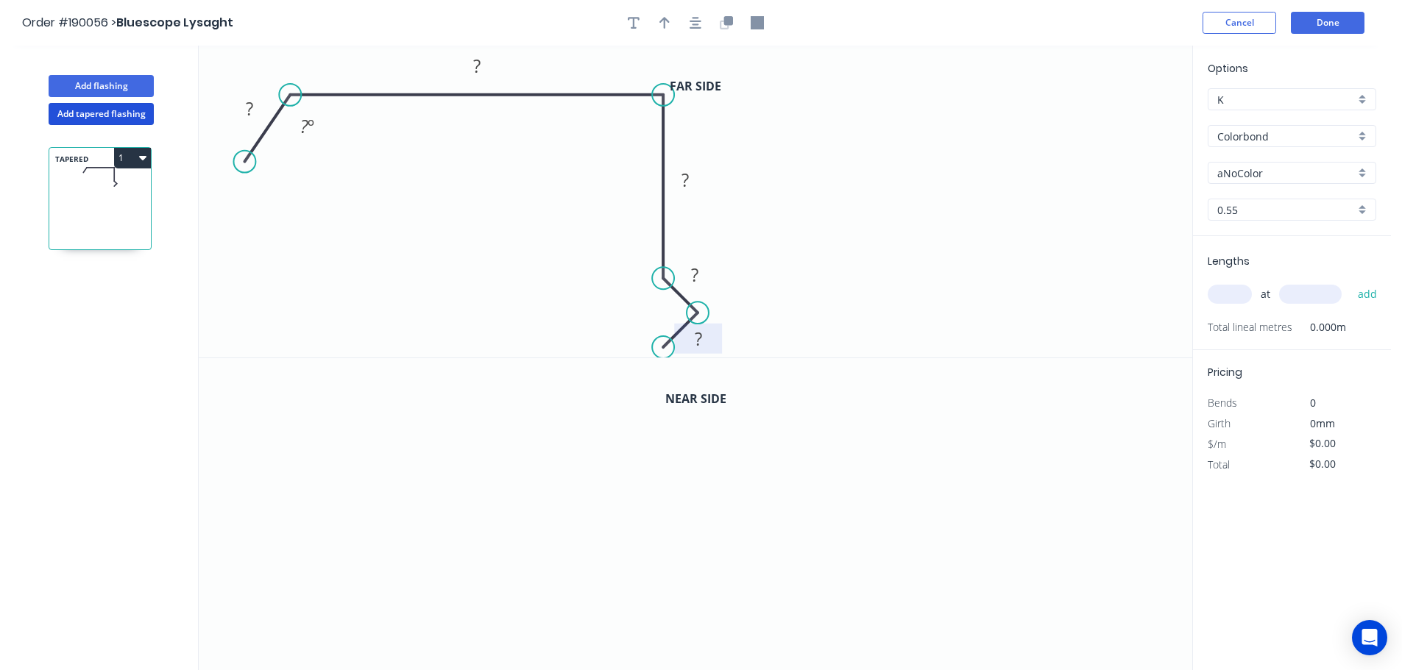
click at [717, 342] on rect at bounding box center [698, 339] width 48 height 30
drag, startPoint x: 245, startPoint y: 163, endPoint x: 235, endPoint y: 176, distance: 16.3
click at [235, 176] on circle at bounding box center [237, 176] width 22 height 22
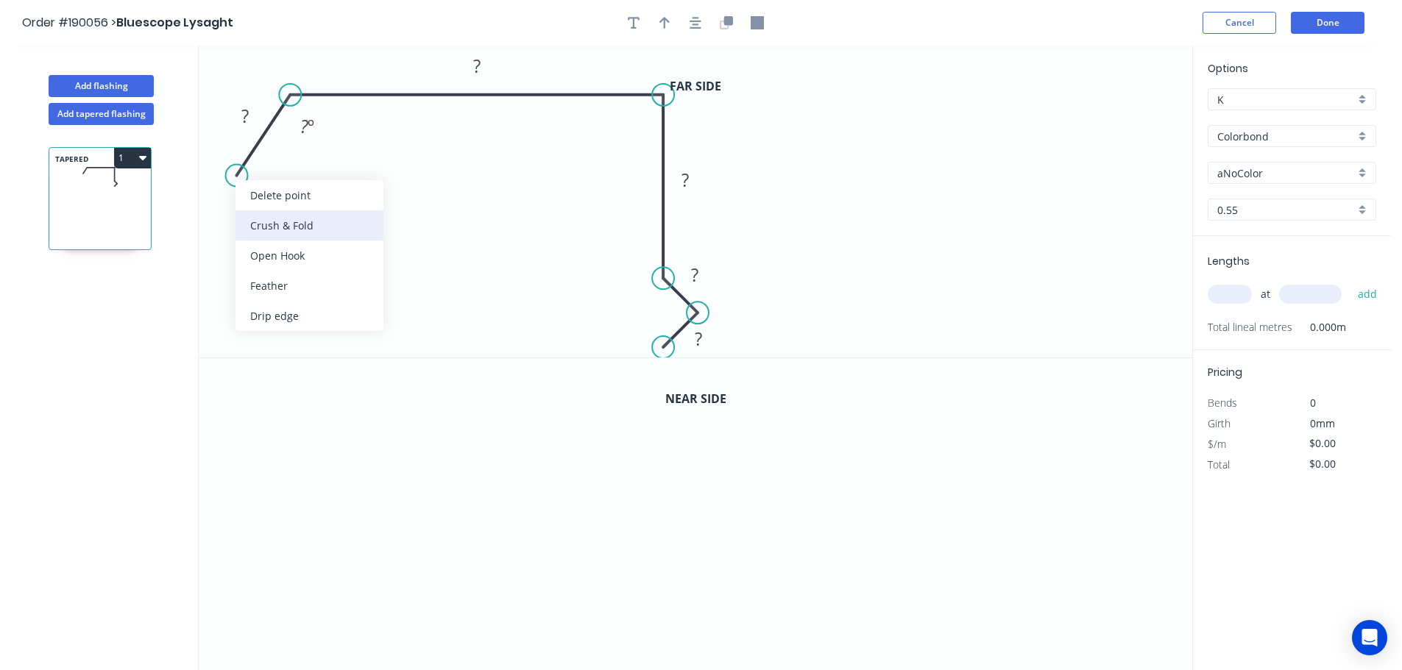
click at [292, 216] on div "Crush & Fold" at bounding box center [309, 225] width 148 height 30
drag, startPoint x: 199, startPoint y: 138, endPoint x: 244, endPoint y: 218, distance: 91.6
click at [244, 218] on rect at bounding box center [265, 215] width 59 height 30
click at [275, 210] on tspan "10" at bounding box center [275, 215] width 21 height 24
click at [310, 210] on icon "0 CF 15 ? ? ? ? ? ? º" at bounding box center [695, 202] width 993 height 312
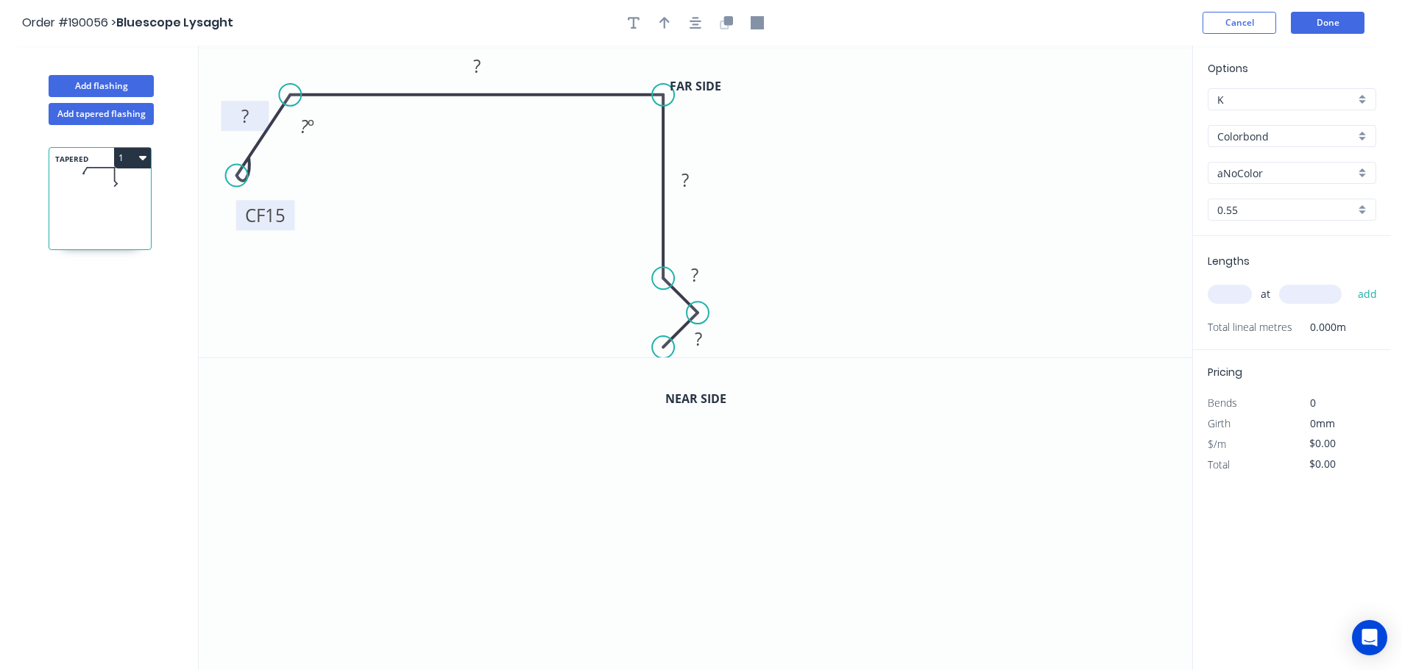
click at [252, 111] on rect at bounding box center [244, 117] width 29 height 21
click at [794, 231] on icon "0 CF 15 30 320 84 12 12 120 º" at bounding box center [695, 202] width 993 height 312
click at [668, 15] on button "button" at bounding box center [664, 23] width 22 height 22
drag, startPoint x: 1115, startPoint y: 116, endPoint x: 578, endPoint y: 66, distance: 539.5
click at [578, 66] on icon at bounding box center [577, 49] width 13 height 47
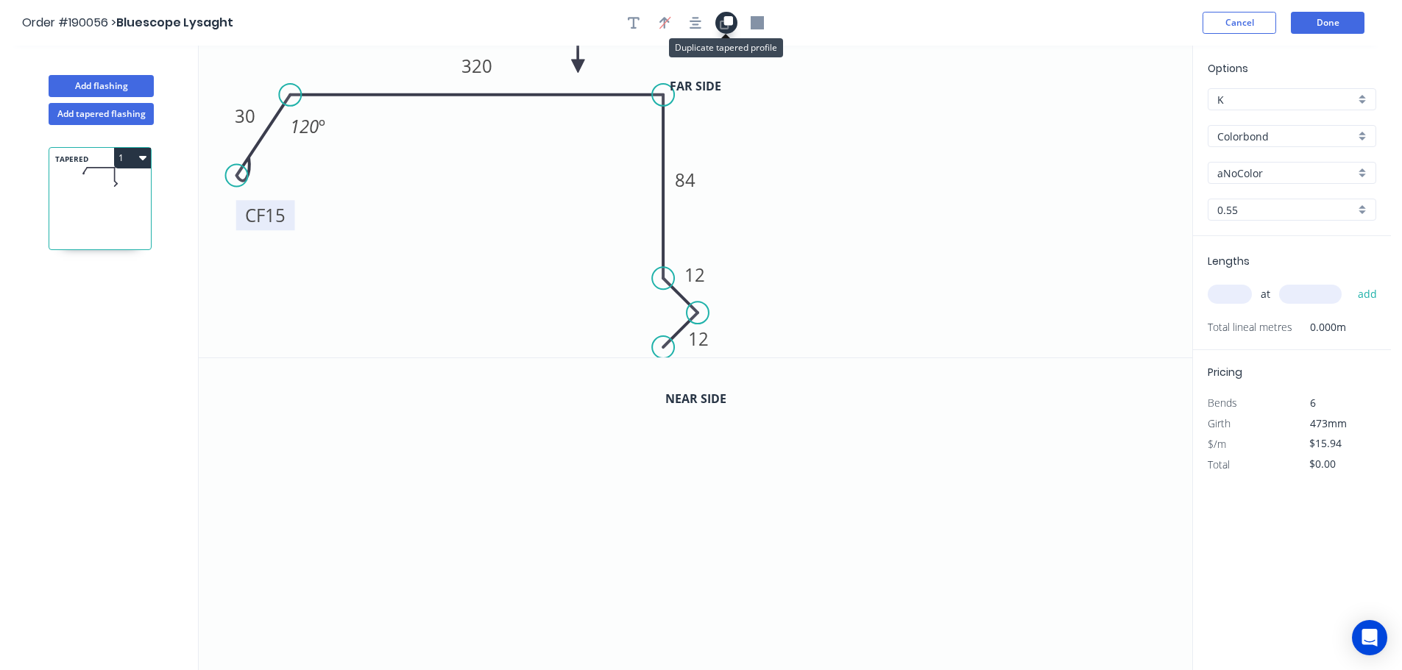
click at [723, 18] on icon "button" at bounding box center [726, 22] width 13 height 13
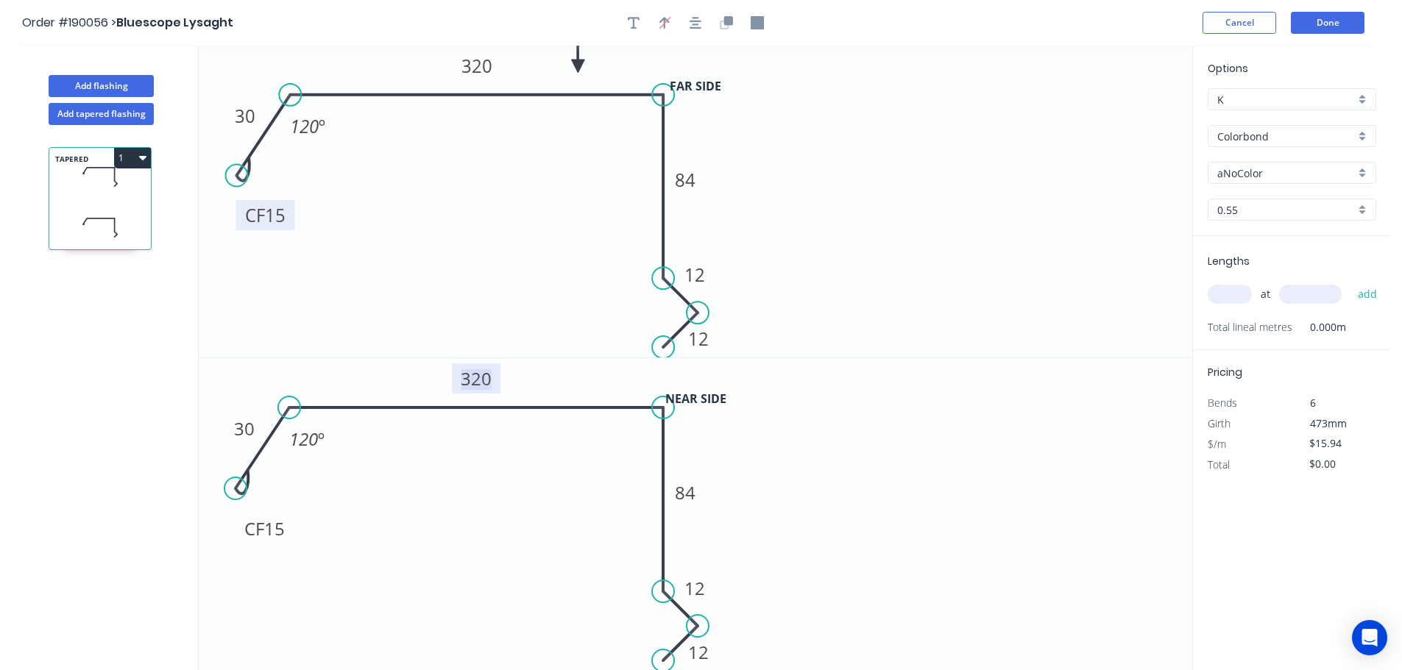
click at [480, 377] on tspan "320" at bounding box center [476, 378] width 31 height 24
click at [531, 260] on icon "0 CF 15 30 320 84 12 12 120 º" at bounding box center [695, 202] width 993 height 312
click at [1357, 166] on div "aNoColor" at bounding box center [1291, 173] width 169 height 22
click at [1296, 252] on div "Monument" at bounding box center [1291, 251] width 167 height 26
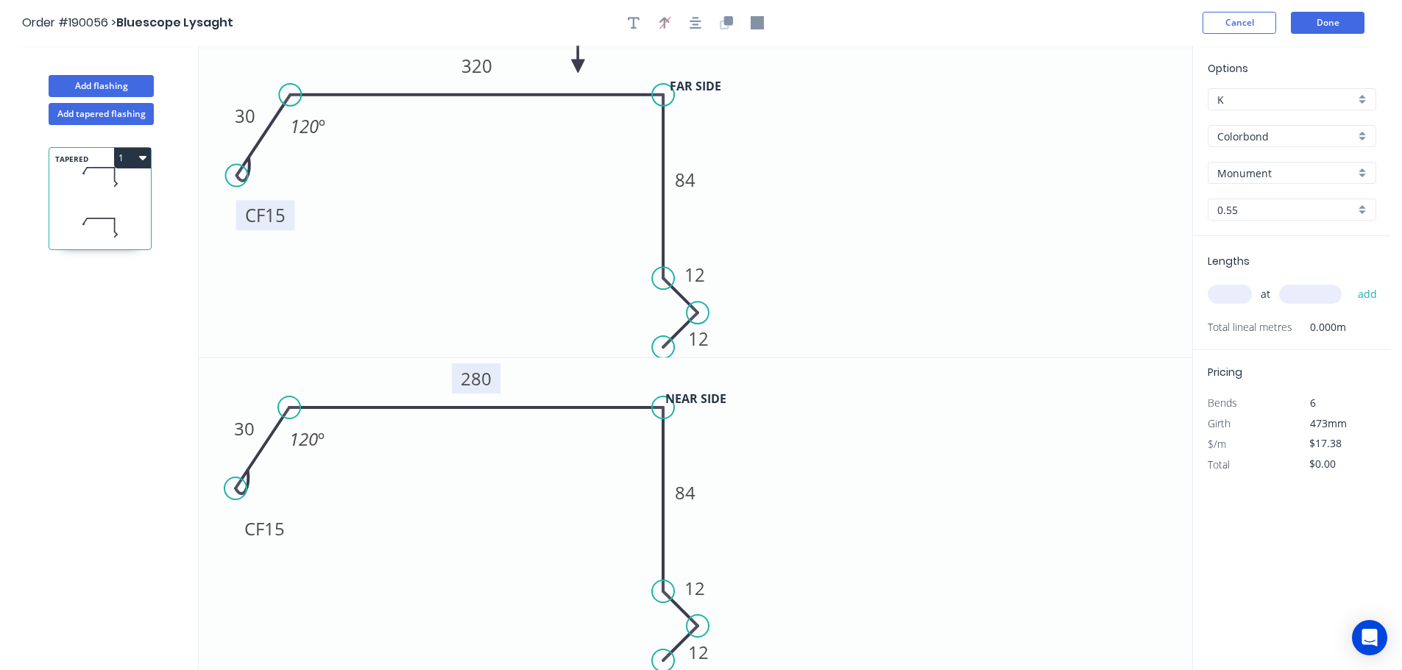
click at [1235, 296] on input "text" at bounding box center [1229, 294] width 44 height 19
click at [1350, 282] on button "add" at bounding box center [1367, 294] width 35 height 25
click at [96, 116] on button "Add tapered flashing" at bounding box center [101, 114] width 105 height 22
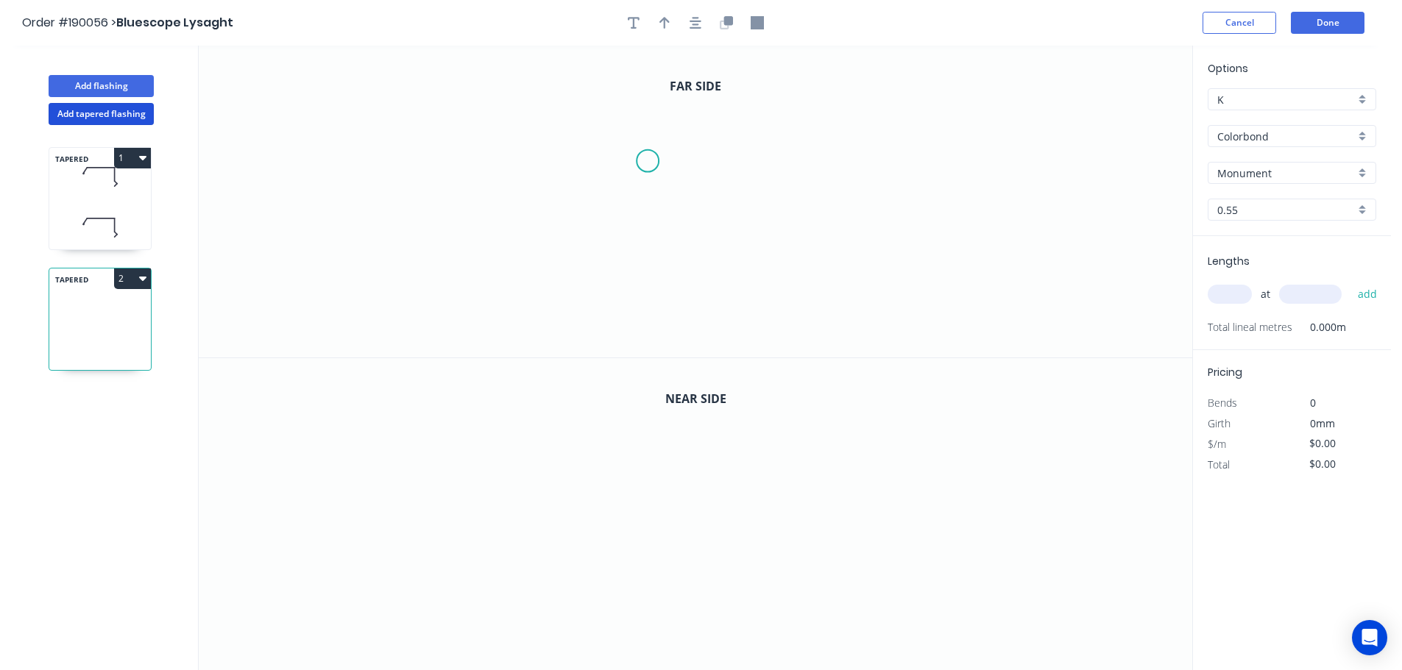
click at [648, 161] on icon "0" at bounding box center [695, 202] width 993 height 312
click at [594, 91] on icon "0" at bounding box center [695, 202] width 993 height 312
click at [263, 99] on icon "0 ?" at bounding box center [695, 202] width 993 height 312
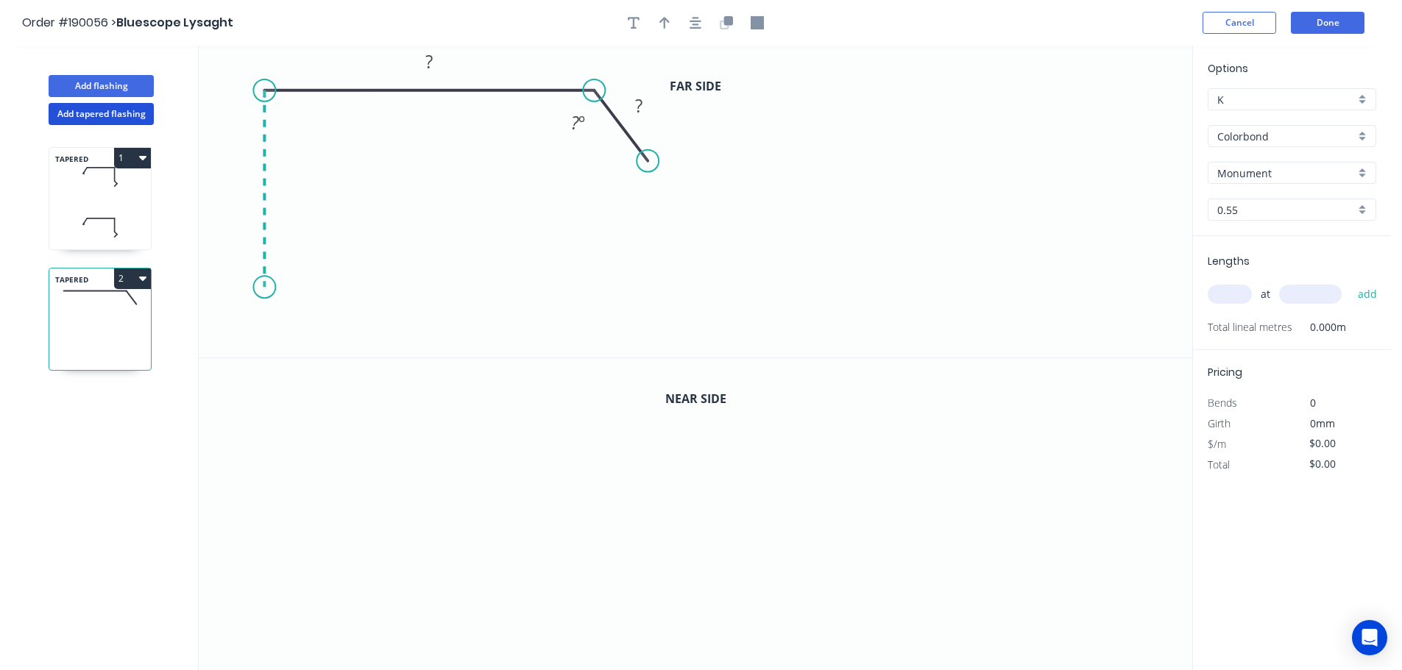
click at [258, 288] on icon "0 ? ? ? º" at bounding box center [695, 202] width 993 height 312
click at [230, 319] on icon "0 ? ? ? ? º" at bounding box center [695, 202] width 993 height 312
click at [230, 322] on circle at bounding box center [231, 321] width 22 height 22
click at [227, 324] on circle at bounding box center [231, 321] width 22 height 22
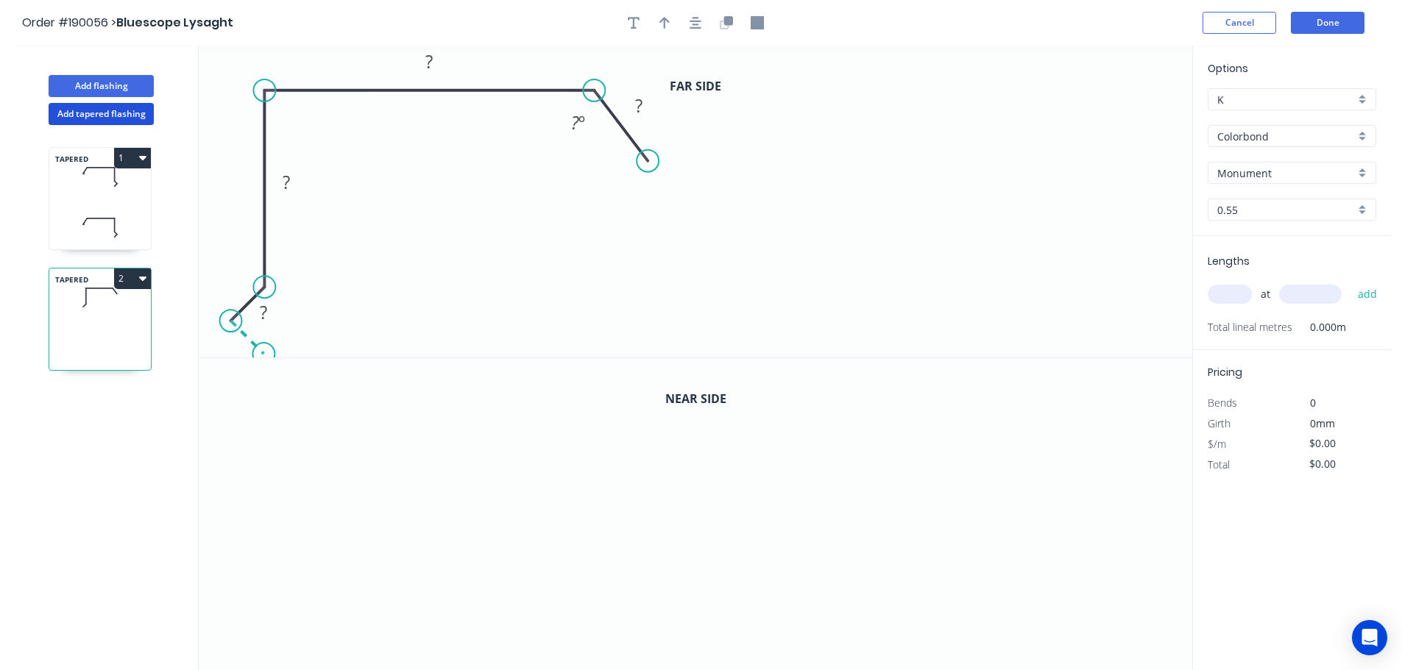
click at [263, 353] on icon at bounding box center [246, 337] width 33 height 33
click at [263, 353] on circle at bounding box center [263, 354] width 22 height 22
click at [236, 347] on rect at bounding box center [231, 347] width 29 height 21
click at [447, 278] on icon "0 12 12 84 300 ? ? º" at bounding box center [695, 202] width 993 height 312
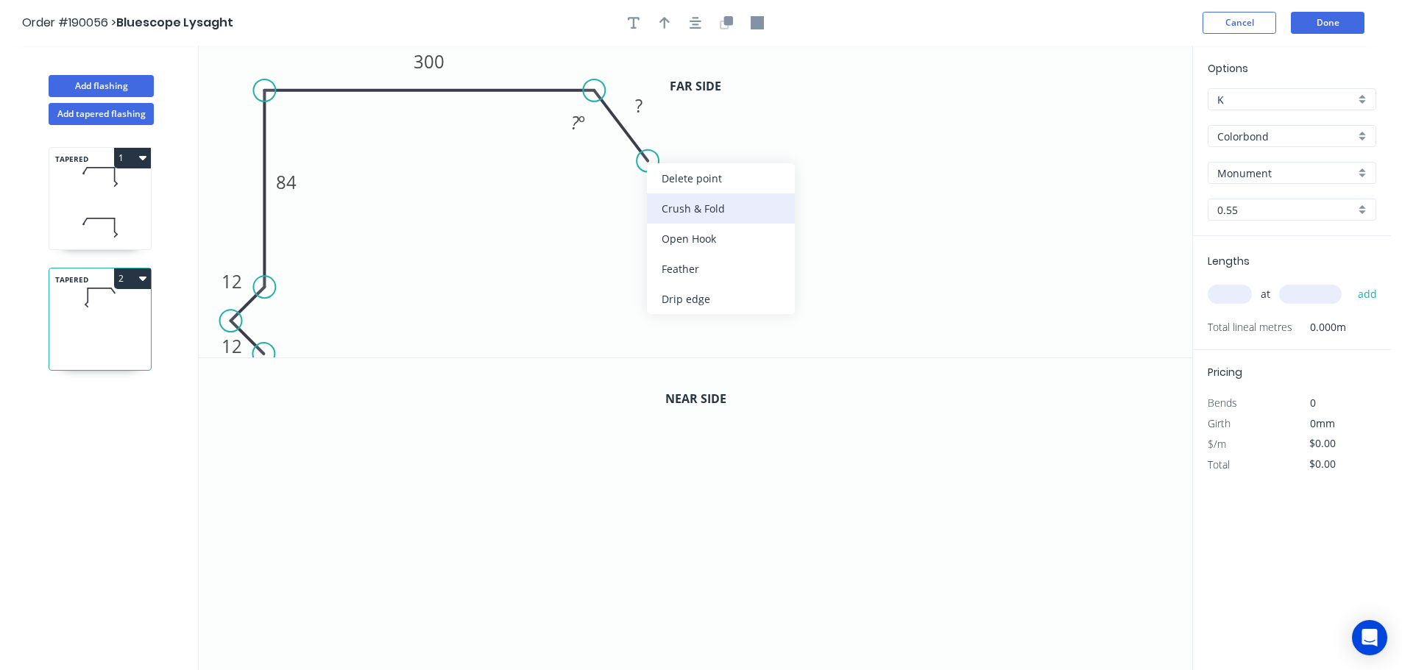
click at [675, 205] on div "Crush & Fold" at bounding box center [721, 209] width 148 height 30
click at [670, 208] on div "Flip bend" at bounding box center [722, 209] width 148 height 30
click at [652, 194] on tspan "10" at bounding box center [644, 188] width 21 height 24
click at [700, 208] on icon "0 12 12 84 300 CF 15 ? ? º" at bounding box center [695, 202] width 993 height 312
drag, startPoint x: 659, startPoint y: 198, endPoint x: 731, endPoint y: 228, distance: 78.2
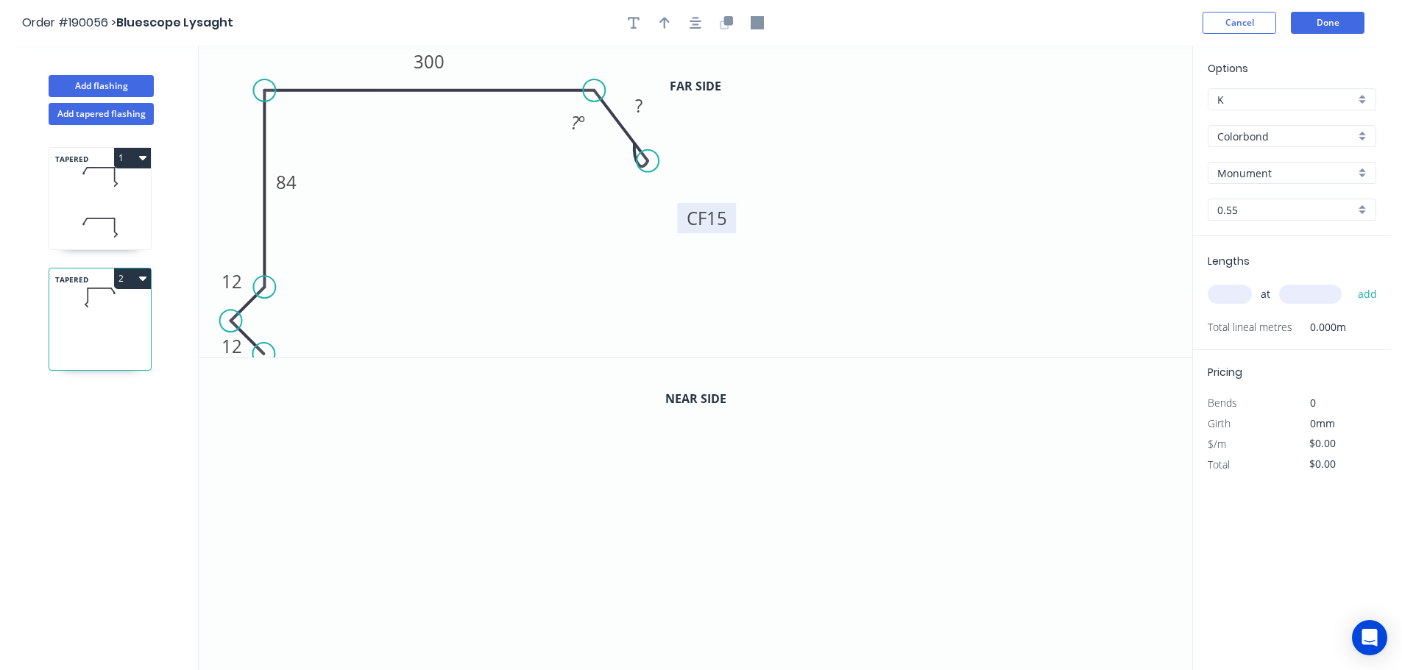
click at [731, 228] on rect at bounding box center [706, 218] width 59 height 30
click at [581, 126] on tspan "º" at bounding box center [581, 122] width 7 height 24
click at [784, 143] on icon "0 12 12 84 300 CF 15 30 120 º" at bounding box center [695, 202] width 993 height 312
drag, startPoint x: 666, startPoint y: 20, endPoint x: 882, endPoint y: 92, distance: 227.3
click at [667, 20] on icon "button" at bounding box center [664, 23] width 10 height 12
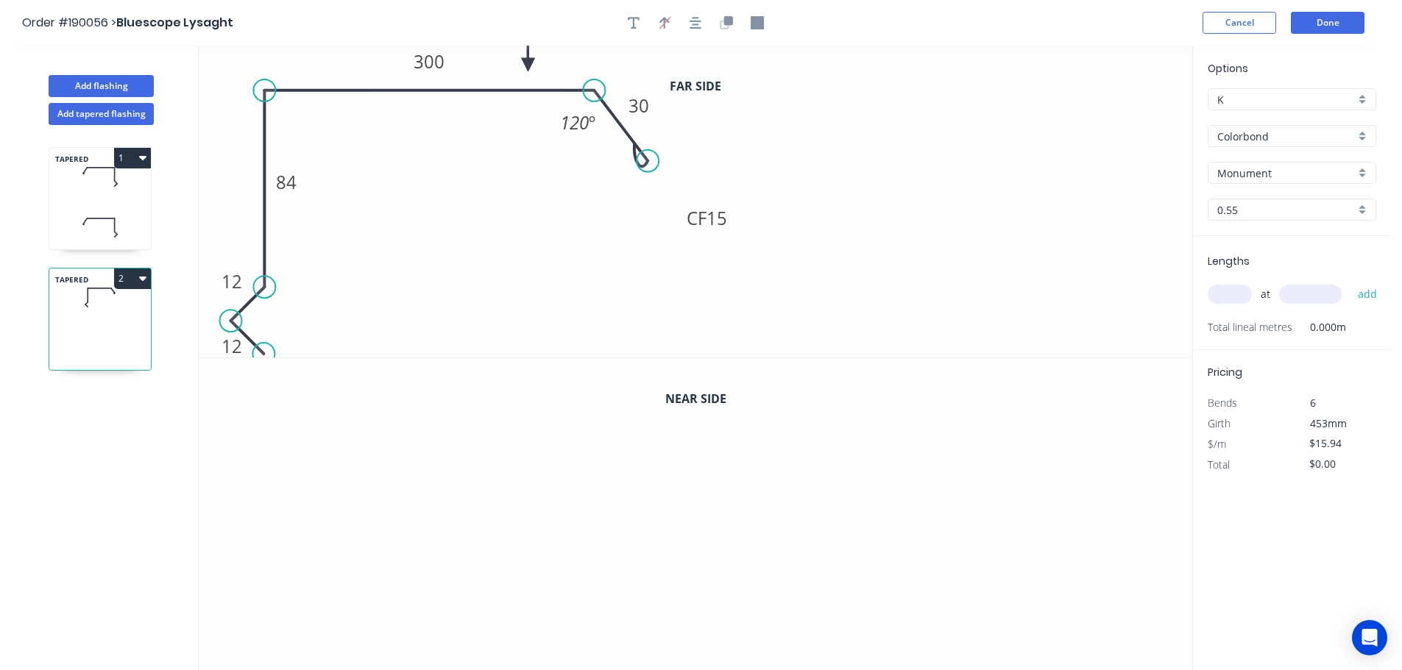
drag, startPoint x: 1118, startPoint y: 116, endPoint x: 528, endPoint y: 65, distance: 592.3
click at [528, 65] on icon at bounding box center [528, 47] width 13 height 47
click at [728, 17] on icon "button" at bounding box center [728, 20] width 9 height 9
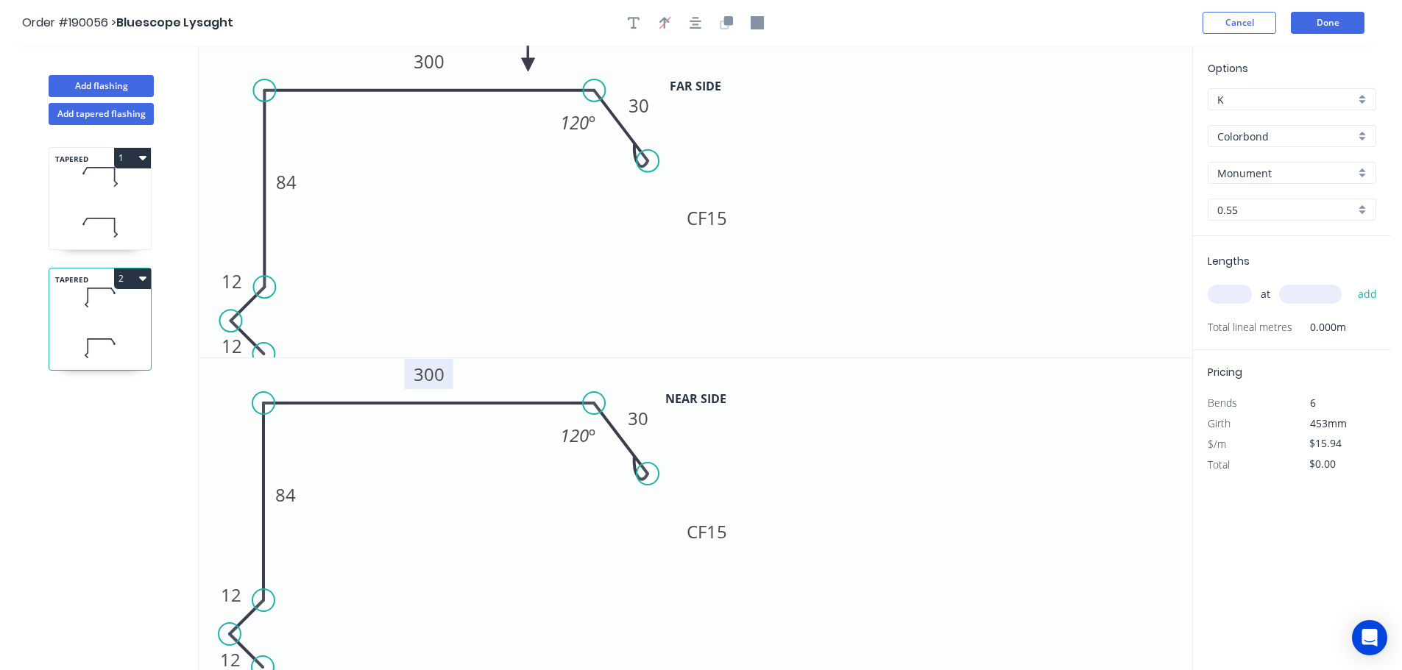
click at [433, 371] on tspan "300" at bounding box center [429, 374] width 31 height 24
click at [740, 291] on icon "0 12 12 84 300 CF 15 30 120 º" at bounding box center [695, 202] width 993 height 312
click at [1235, 296] on input "text" at bounding box center [1229, 294] width 44 height 19
click at [1350, 282] on button "add" at bounding box center [1367, 294] width 35 height 25
click at [95, 89] on button "Add flashing" at bounding box center [101, 86] width 105 height 22
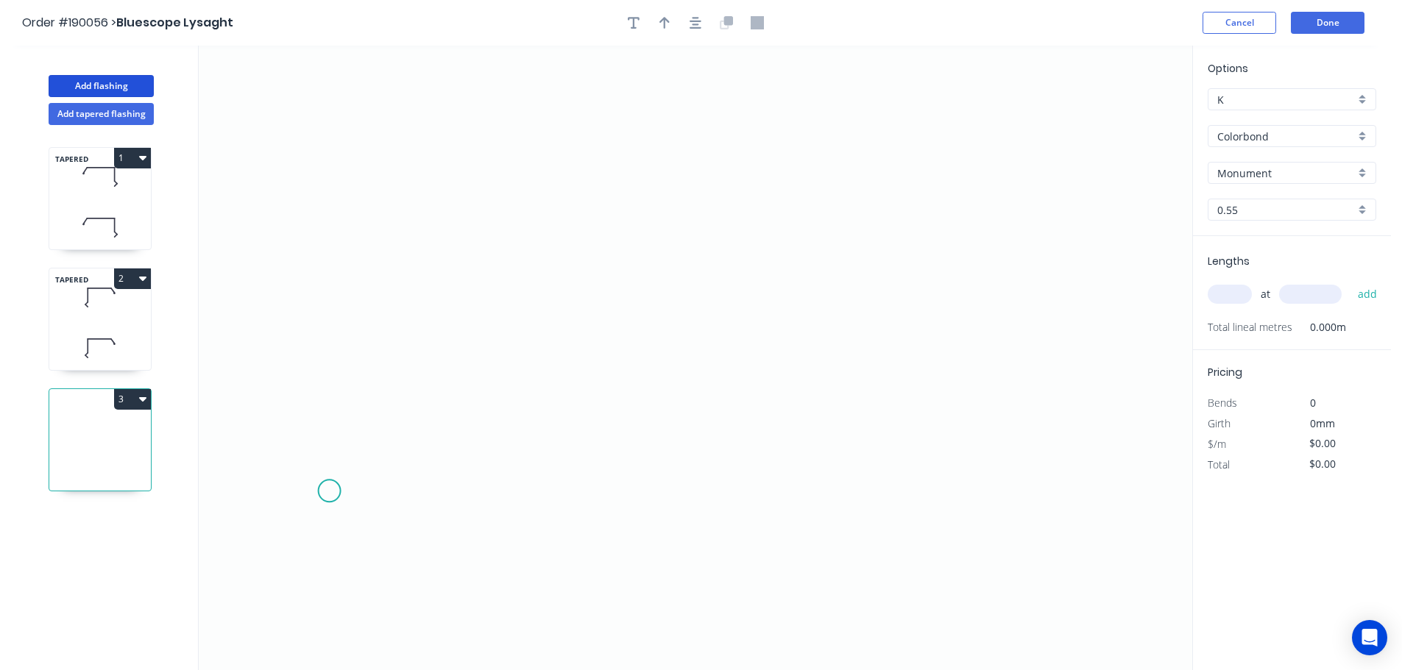
click at [329, 492] on icon "0" at bounding box center [695, 358] width 993 height 625
click at [390, 408] on icon "0" at bounding box center [695, 358] width 993 height 625
click at [700, 272] on icon at bounding box center [545, 340] width 310 height 137
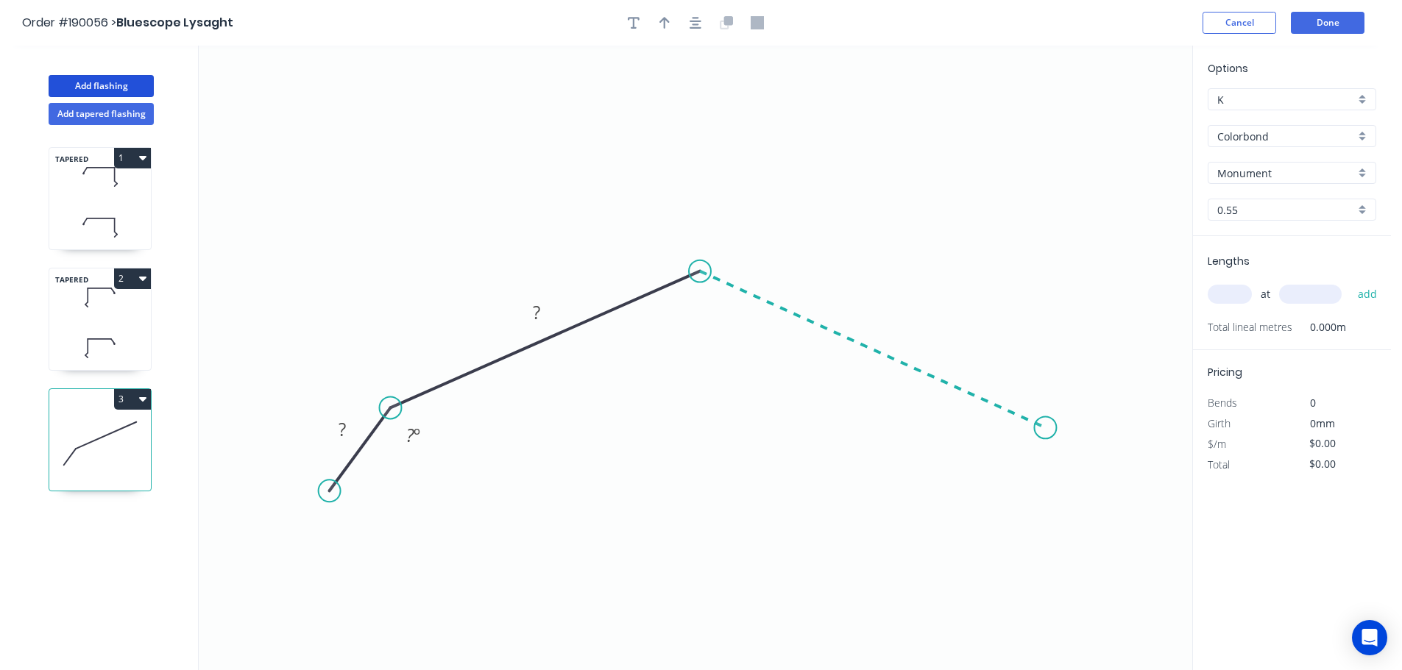
click at [1046, 428] on icon "0 ? ? ? º" at bounding box center [695, 358] width 993 height 625
click at [1096, 514] on icon "0 ? ? ? ? º ? º" at bounding box center [695, 358] width 993 height 625
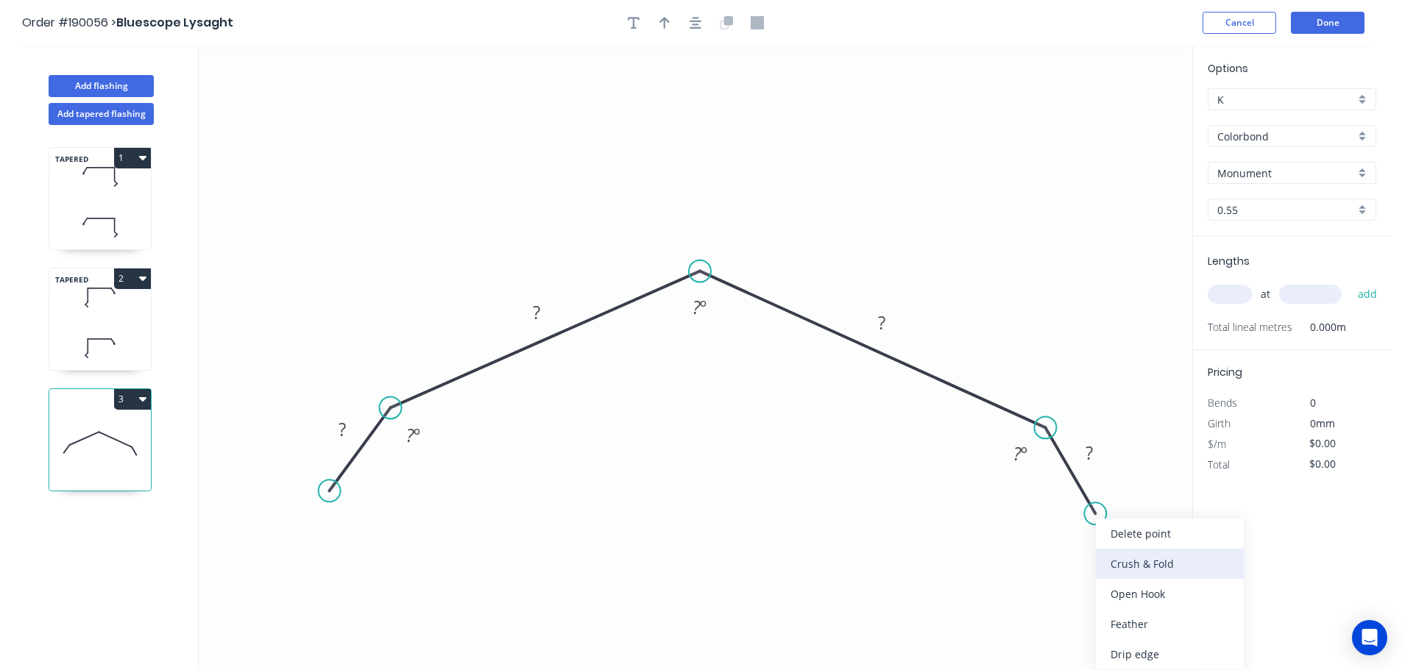
click at [1149, 563] on div "Crush & Fold" at bounding box center [1170, 564] width 148 height 30
click at [1123, 550] on div "Flip bend" at bounding box center [1170, 560] width 148 height 30
click at [1123, 475] on tspan "10" at bounding box center [1122, 474] width 21 height 24
click at [1157, 425] on icon "0 ? ? ? CF 15 ? ? º ? º ? º" at bounding box center [695, 358] width 993 height 625
drag, startPoint x: 1136, startPoint y: 485, endPoint x: 1169, endPoint y: 569, distance: 90.2
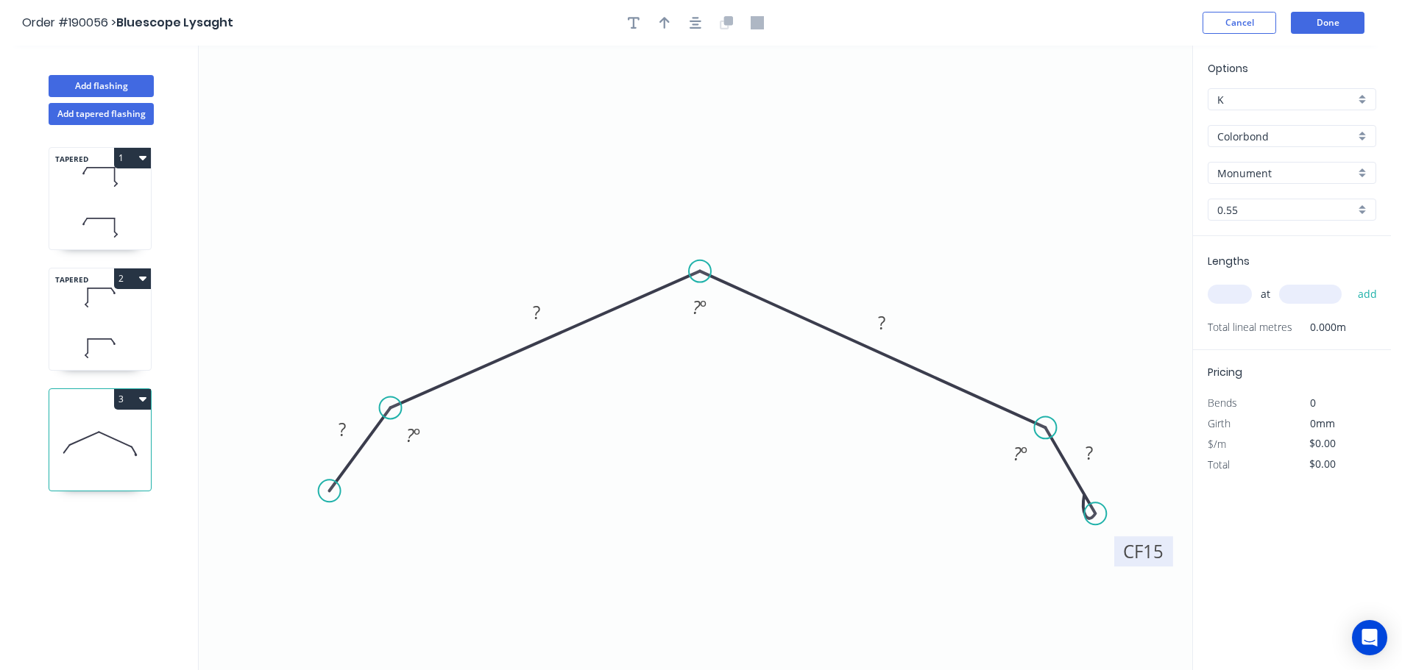
click at [1169, 567] on rect at bounding box center [1143, 551] width 59 height 30
drag, startPoint x: 328, startPoint y: 496, endPoint x: 334, endPoint y: 503, distance: 8.9
click at [334, 503] on circle at bounding box center [335, 502] width 22 height 22
click at [373, 545] on div "Crush & Fold" at bounding box center [416, 551] width 148 height 30
click at [327, 465] on tspan "10" at bounding box center [327, 462] width 21 height 24
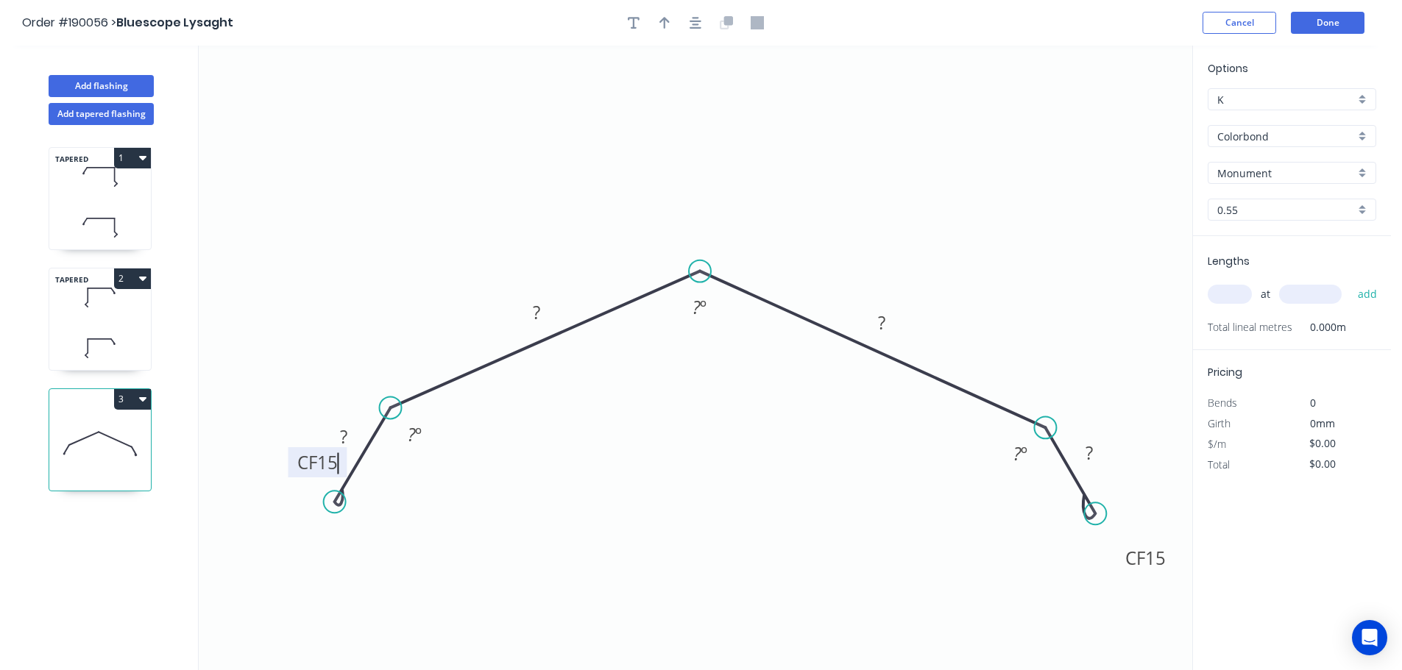
click at [401, 485] on icon "0 CF 15 ? ? ? CF 15 ? ? º ? º ? º" at bounding box center [695, 358] width 993 height 625
drag, startPoint x: 291, startPoint y: 467, endPoint x: 272, endPoint y: 564, distance: 99.1
click at [272, 564] on rect at bounding box center [296, 559] width 59 height 30
click at [342, 436] on tspan "?" at bounding box center [343, 437] width 7 height 24
click at [964, 212] on icon "0 CF 15 30 220 220 CF 15 30 120 º 138 º 120 º" at bounding box center [695, 358] width 993 height 625
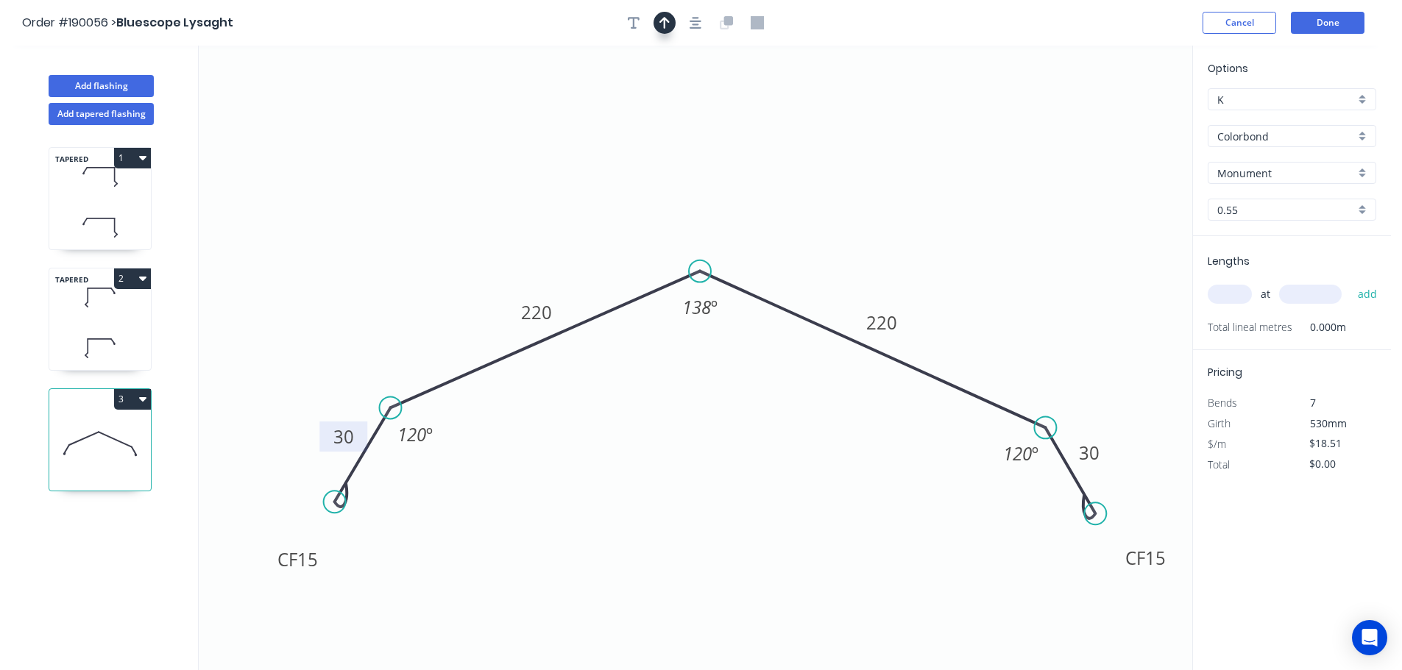
click at [664, 18] on icon "button" at bounding box center [664, 23] width 10 height 12
drag, startPoint x: 1116, startPoint y: 118, endPoint x: 730, endPoint y: 169, distance: 389.6
click at [730, 169] on icon at bounding box center [729, 151] width 13 height 47
click at [1232, 288] on input "text" at bounding box center [1229, 294] width 44 height 19
click at [1350, 282] on button "add" at bounding box center [1367, 294] width 35 height 25
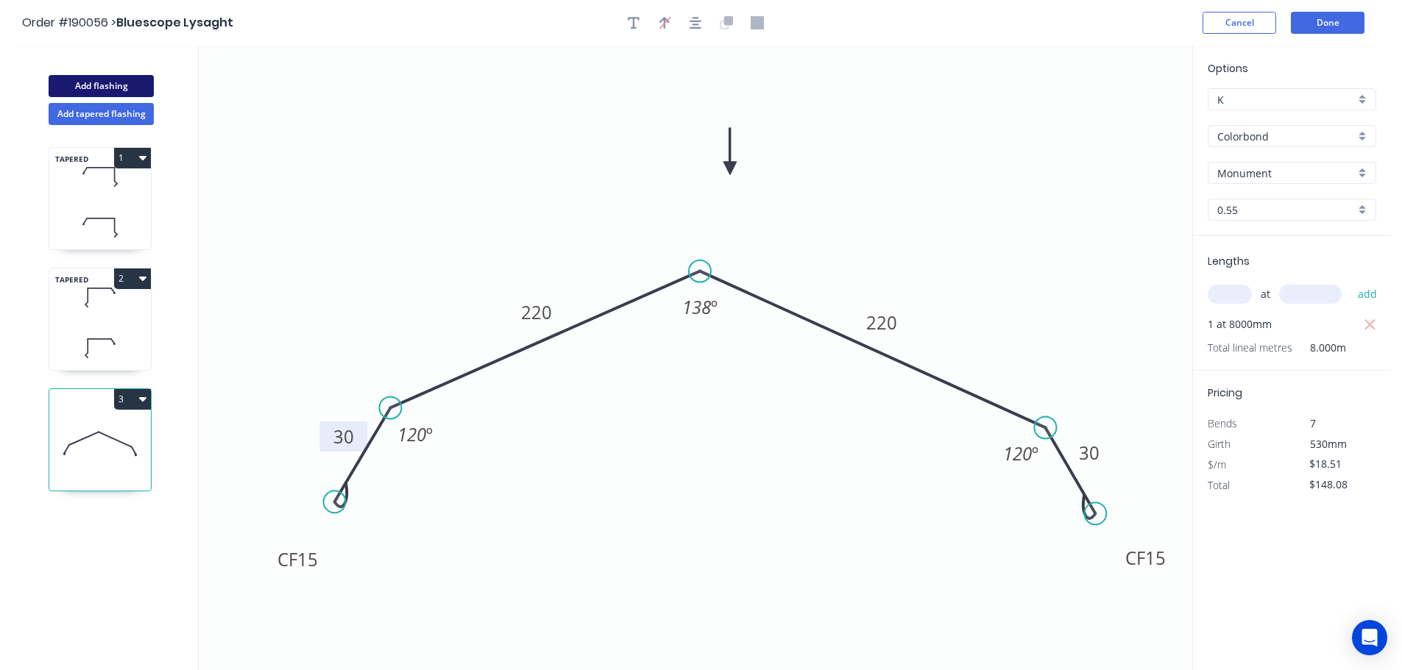
click at [112, 81] on button "Add flashing" at bounding box center [101, 86] width 105 height 22
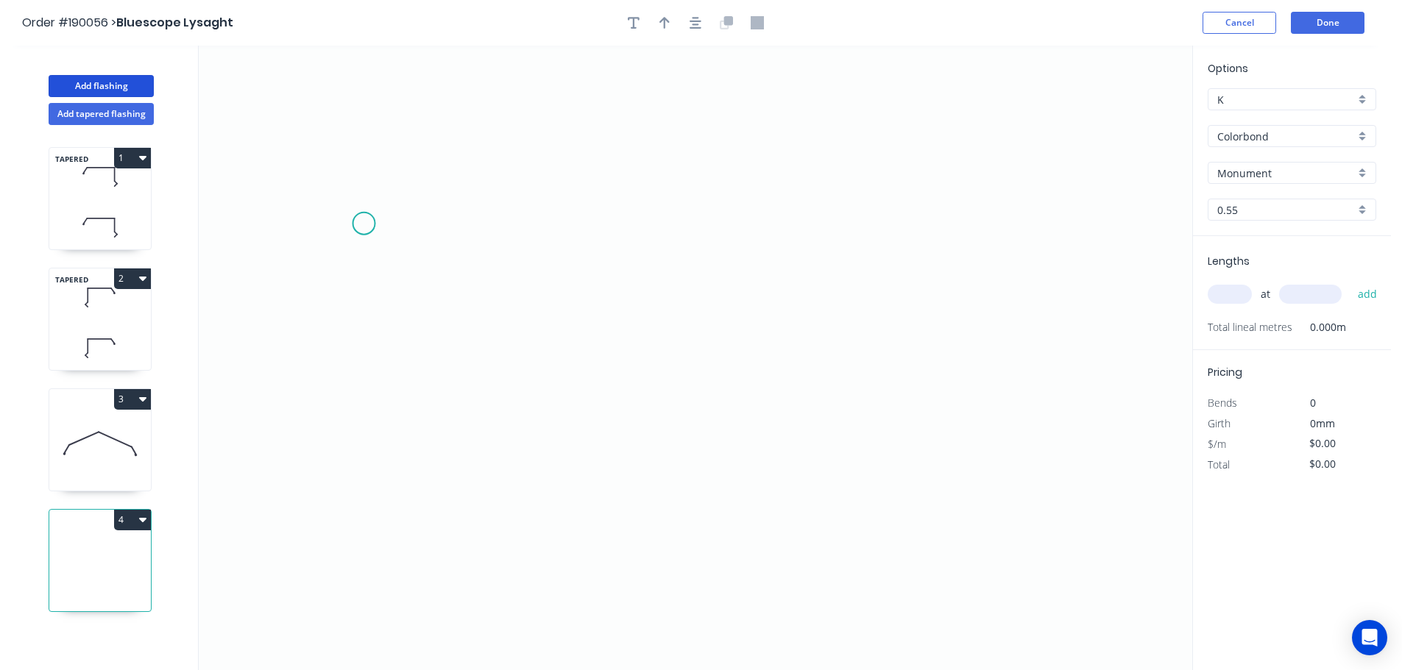
click at [363, 224] on icon "0" at bounding box center [695, 358] width 993 height 625
click at [416, 139] on icon "0" at bounding box center [695, 358] width 993 height 625
click at [1012, 128] on icon "0 ?" at bounding box center [695, 358] width 993 height 625
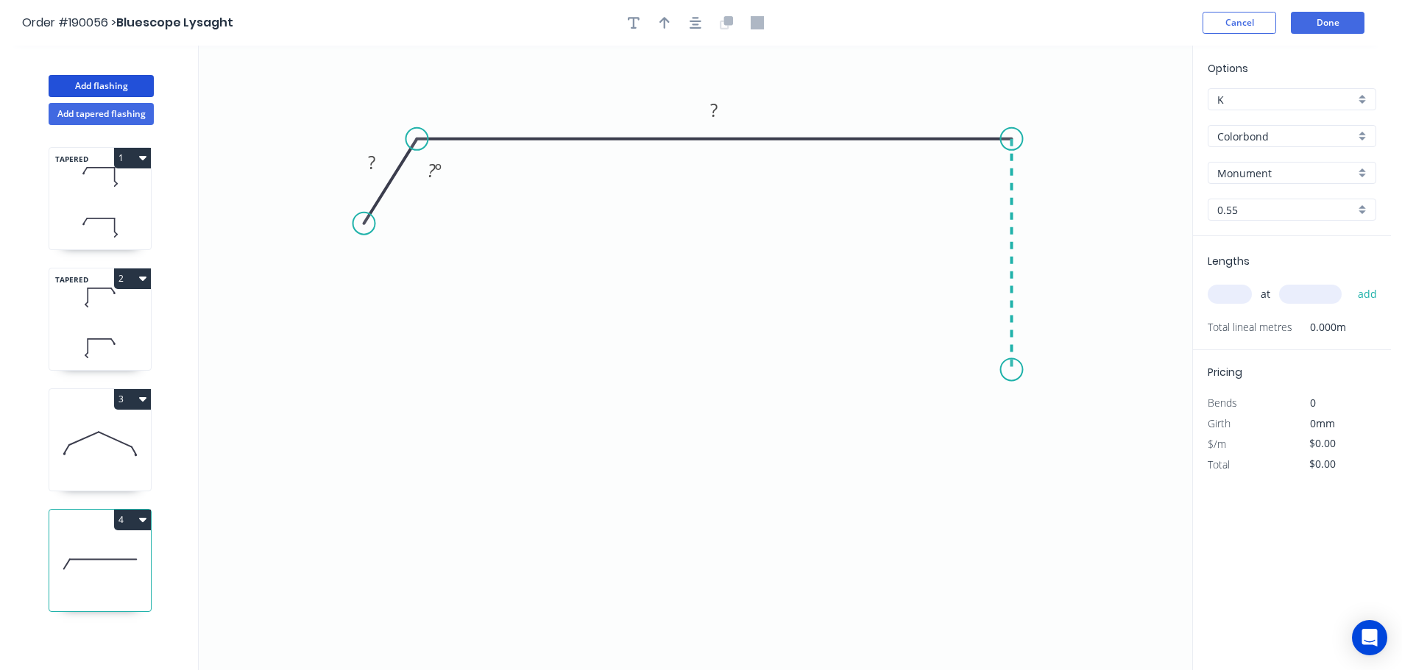
click at [1004, 370] on icon "0 ? ? ? º" at bounding box center [695, 358] width 993 height 625
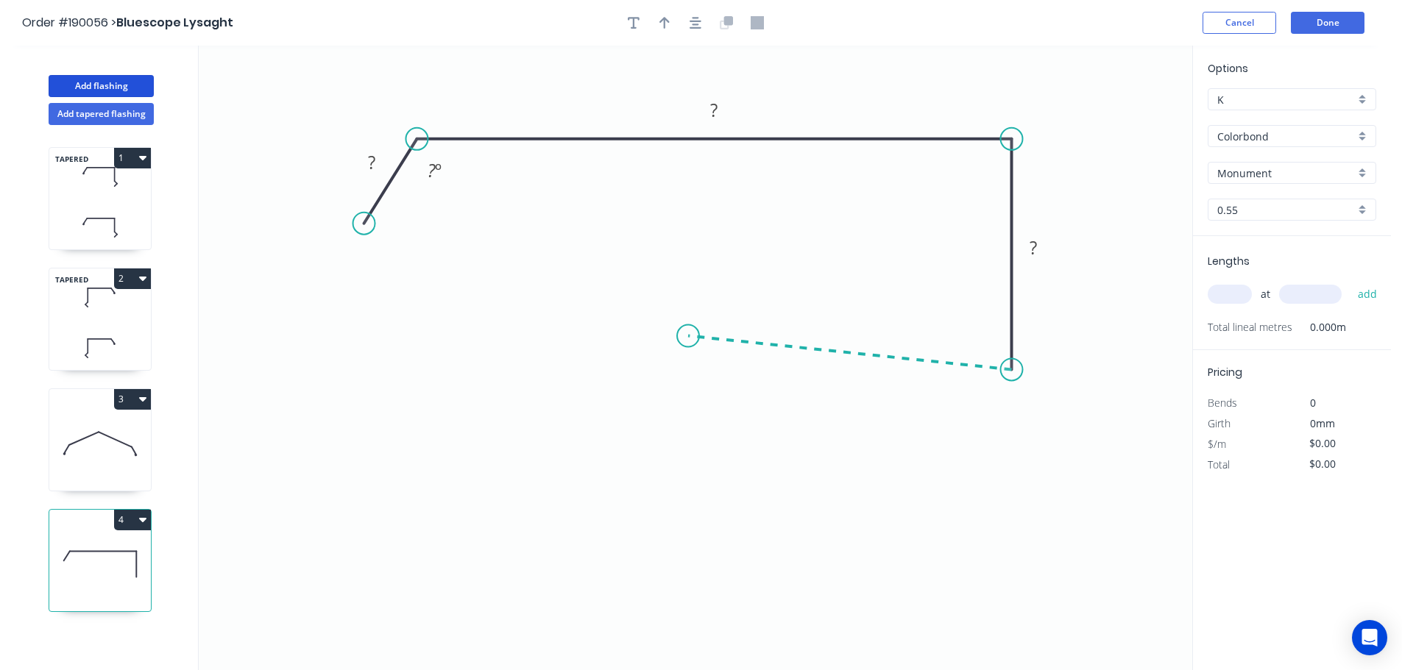
click at [688, 336] on icon at bounding box center [849, 353] width 323 height 34
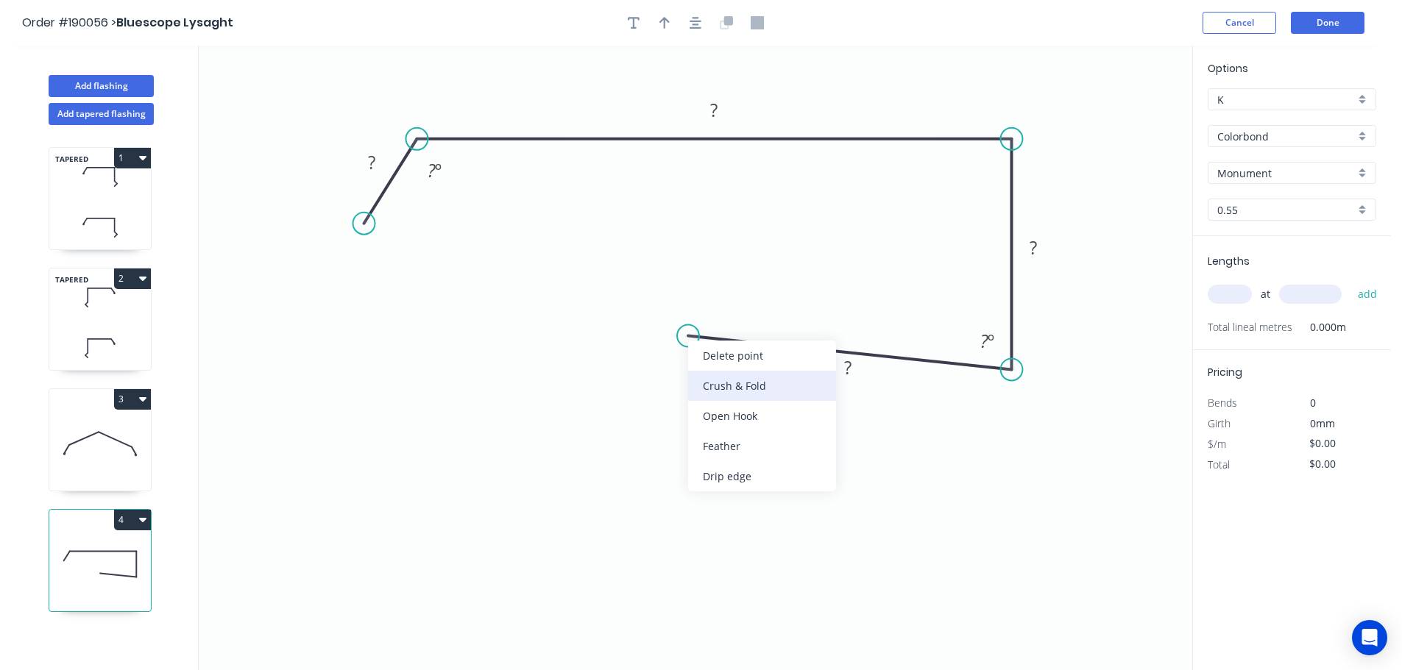
click at [729, 386] on div "Crush & Fold" at bounding box center [762, 386] width 148 height 30
drag, startPoint x: 712, startPoint y: 374, endPoint x: 698, endPoint y: 366, distance: 15.5
click at [712, 375] on div "Flip bend" at bounding box center [766, 387] width 148 height 30
click at [715, 362] on tspan "10" at bounding box center [713, 362] width 21 height 24
click at [745, 378] on icon "0 ? ? ? CF 15 ? ? º ? º" at bounding box center [695, 358] width 993 height 625
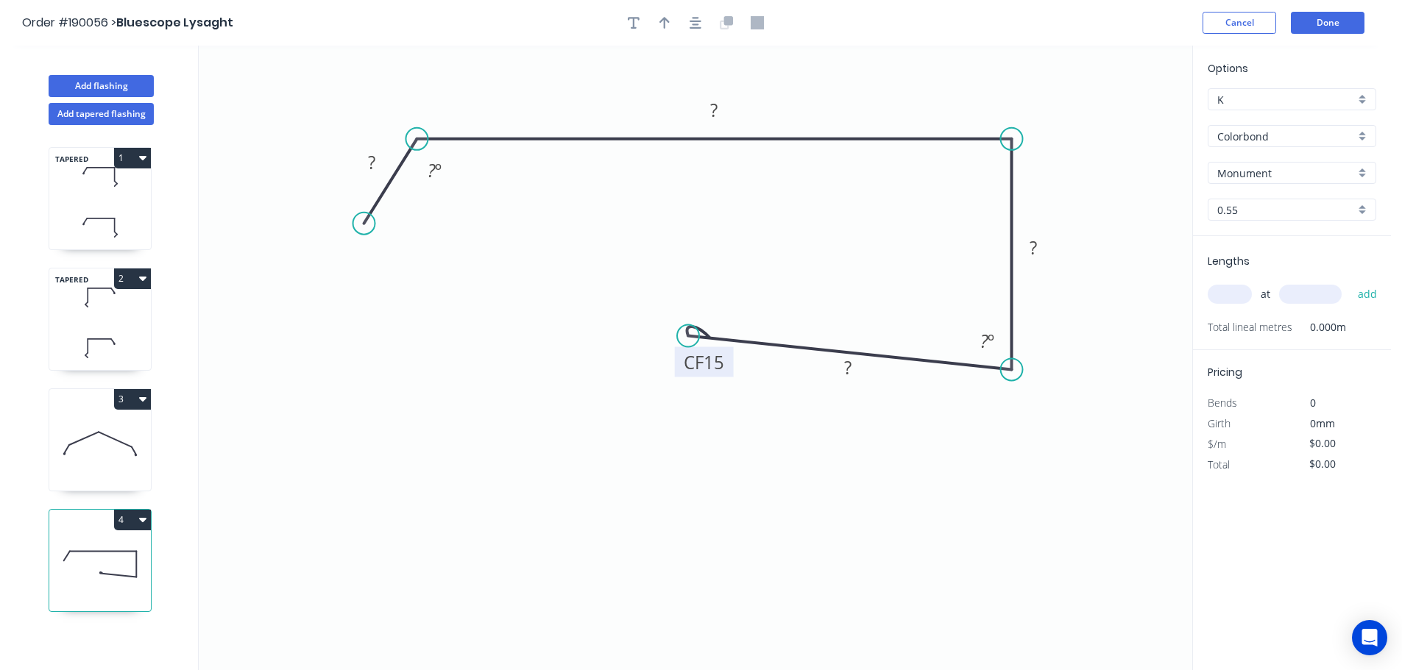
click at [723, 366] on tspan "15" at bounding box center [713, 362] width 21 height 24
drag, startPoint x: 728, startPoint y: 370, endPoint x: 642, endPoint y: 313, distance: 102.9
click at [642, 313] on rect at bounding box center [618, 305] width 59 height 30
click at [406, 264] on div "Crush & Fold" at bounding box center [438, 270] width 148 height 30
click at [358, 181] on tspan "10" at bounding box center [357, 183] width 21 height 24
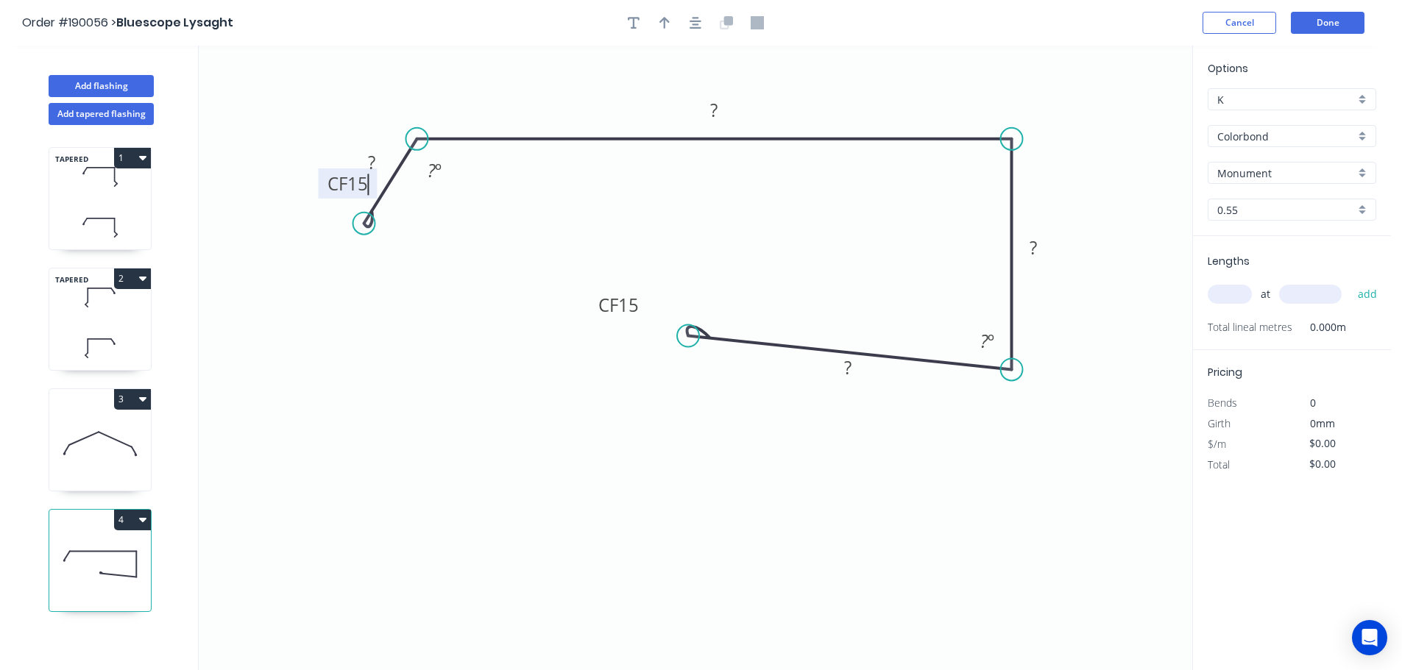
click at [515, 258] on icon "0 CF 15 ? ? ? CF 15 ? ? º ? º" at bounding box center [695, 358] width 993 height 625
drag, startPoint x: 321, startPoint y: 184, endPoint x: 279, endPoint y: 276, distance: 101.1
click at [279, 276] on rect at bounding box center [305, 275] width 59 height 30
click at [375, 158] on tspan "?" at bounding box center [371, 162] width 7 height 24
click at [756, 441] on icon "0 CF 15 30 210 70 CF 15 100 120 º 88 º" at bounding box center [695, 358] width 993 height 625
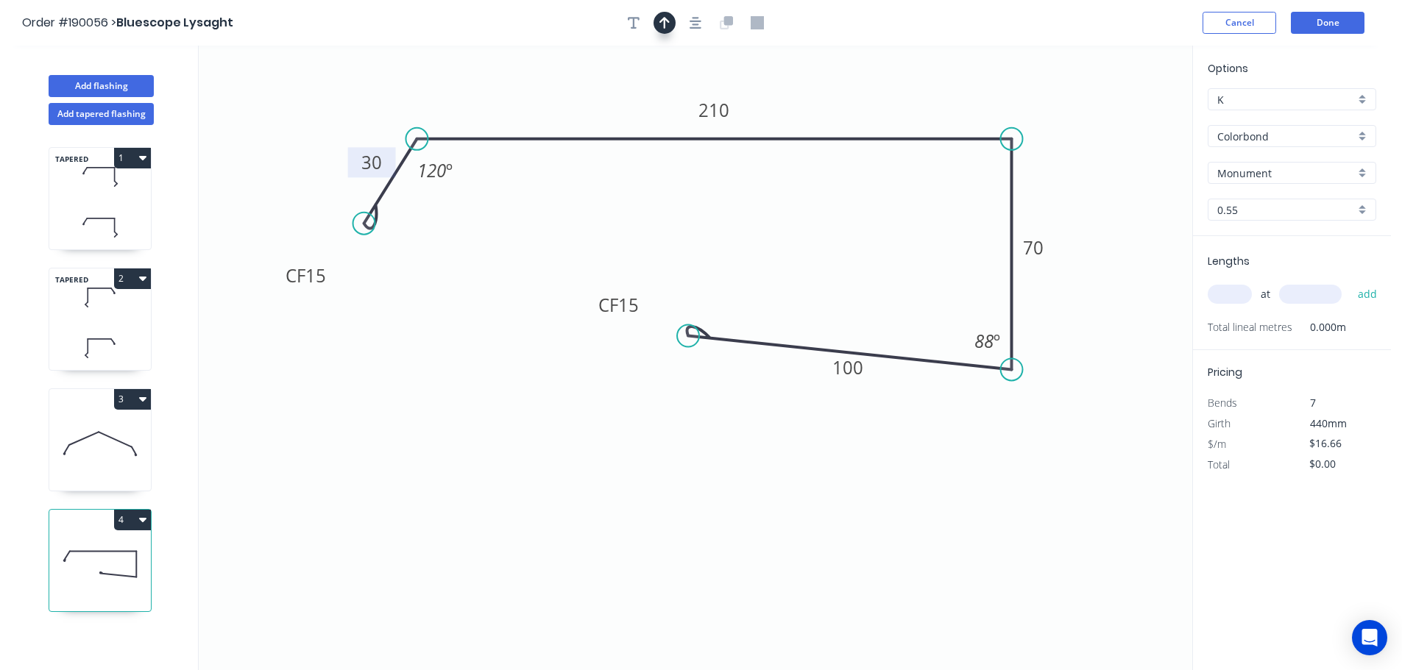
click at [663, 18] on icon "button" at bounding box center [664, 22] width 10 height 13
drag, startPoint x: 1116, startPoint y: 116, endPoint x: 860, endPoint y: 96, distance: 256.8
click at [860, 96] on icon at bounding box center [860, 78] width 13 height 47
click at [1229, 292] on input "text" at bounding box center [1229, 294] width 44 height 19
click at [1350, 282] on button "add" at bounding box center [1367, 294] width 35 height 25
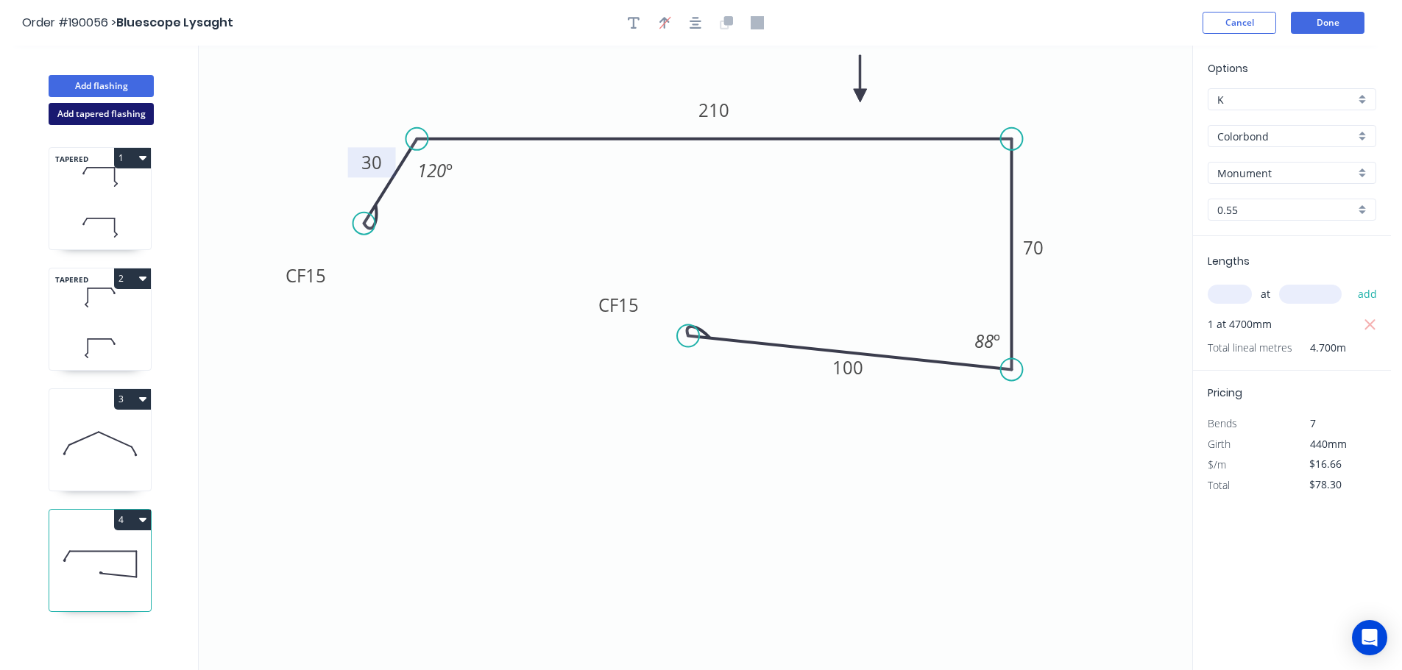
click at [121, 114] on button "Add tapered flashing" at bounding box center [101, 114] width 105 height 22
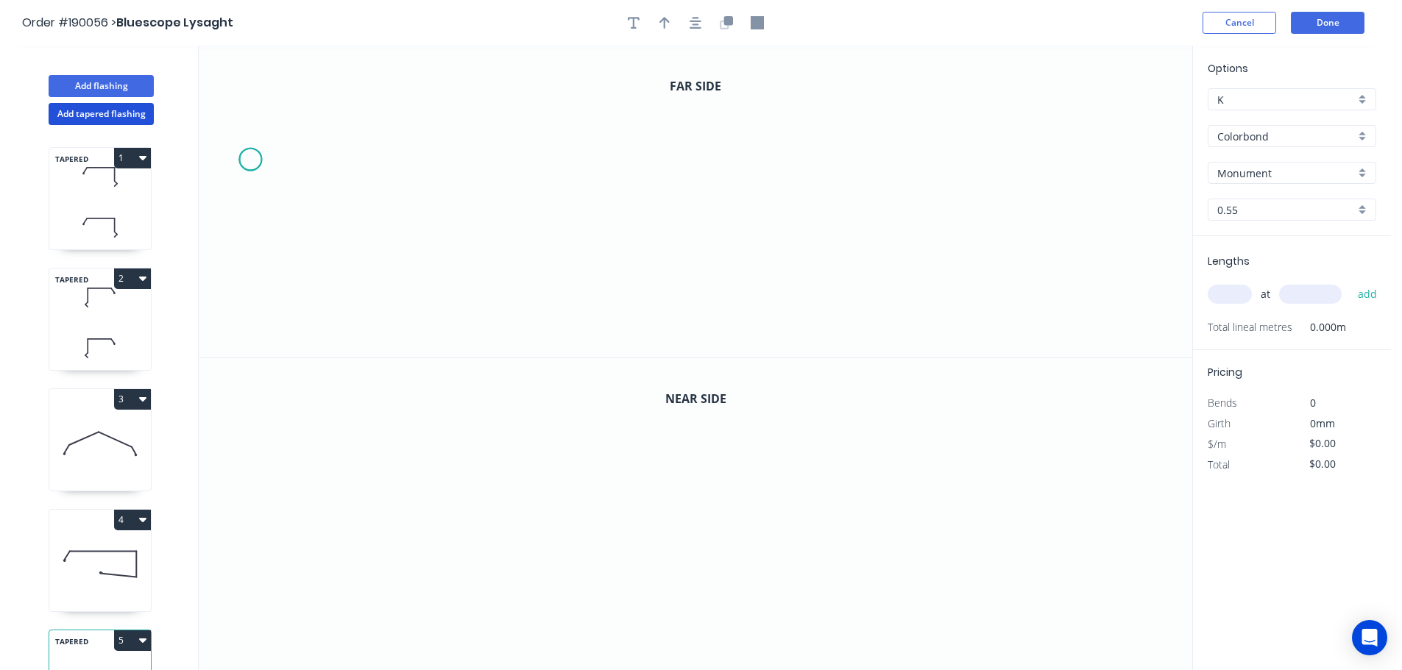
click at [249, 160] on icon "0" at bounding box center [695, 202] width 993 height 312
click at [296, 92] on icon "0" at bounding box center [695, 202] width 993 height 312
click at [649, 108] on icon "0 ?" at bounding box center [695, 202] width 993 height 312
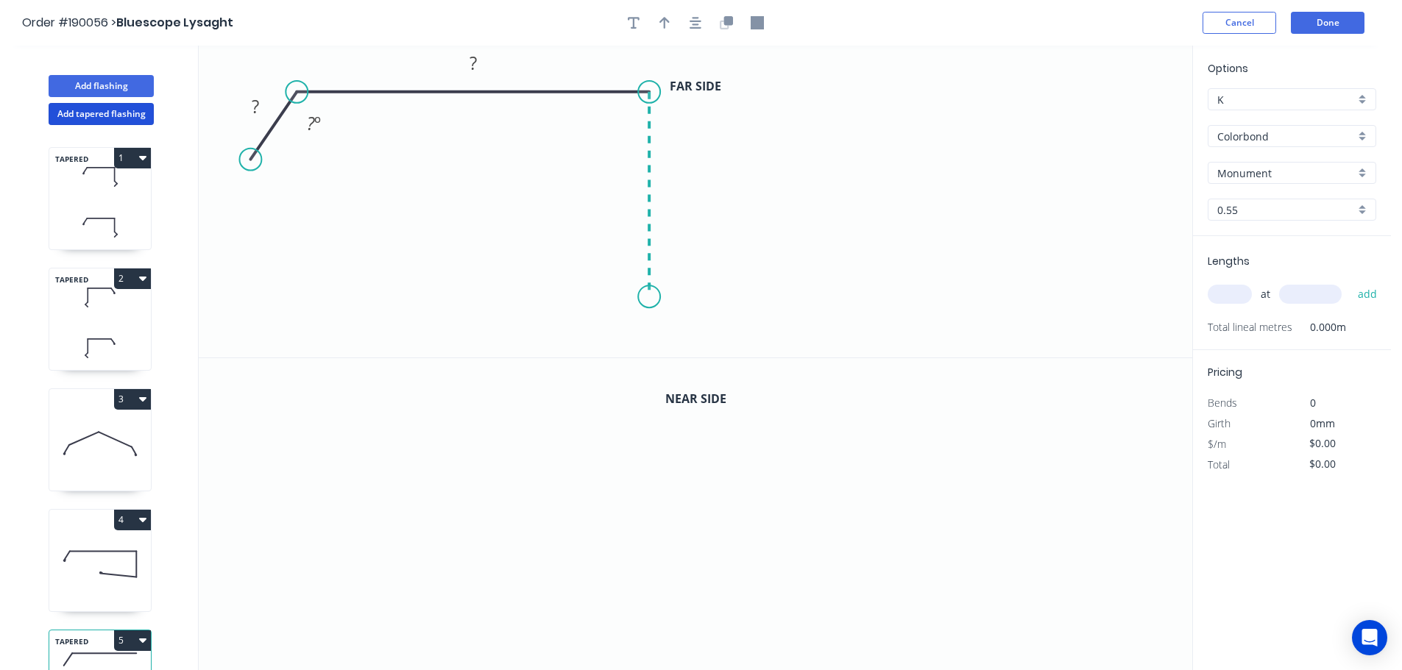
click at [639, 297] on icon "0 ? ? ? º" at bounding box center [695, 202] width 993 height 312
click at [382, 291] on icon "0 ? ? ? ? º" at bounding box center [695, 202] width 993 height 312
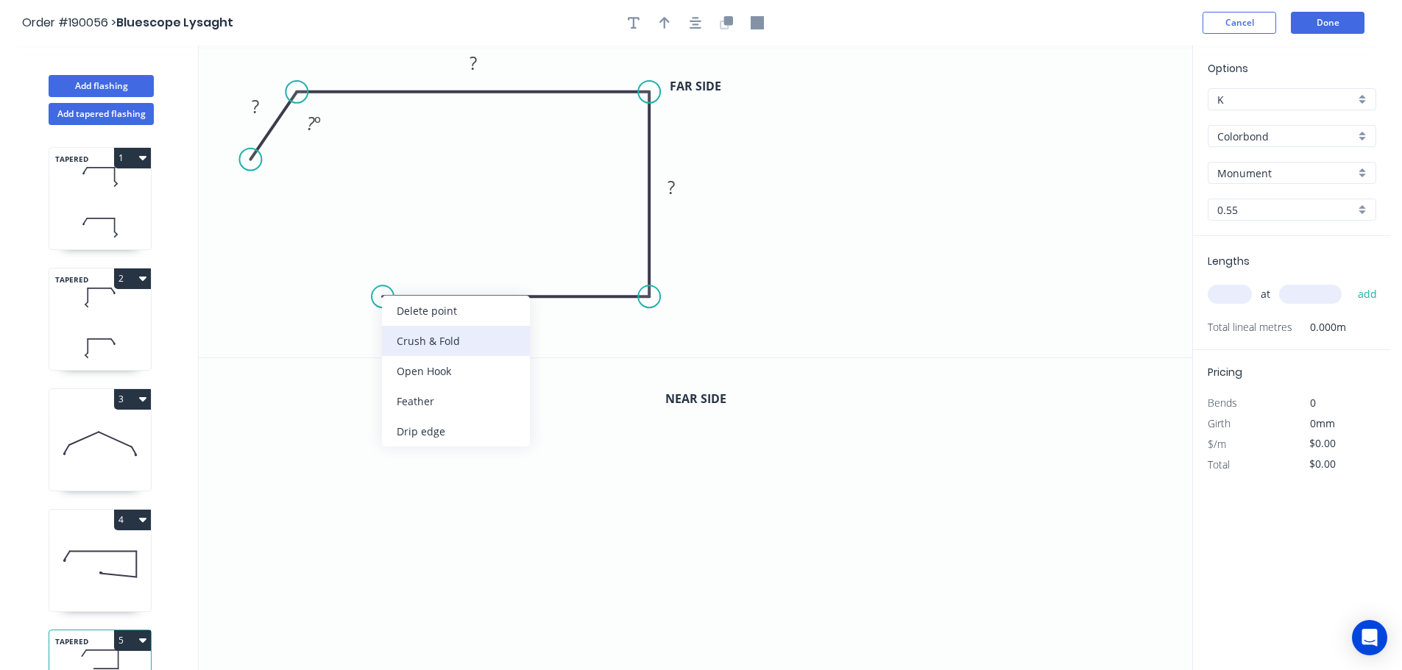
click at [405, 338] on div "Crush & Fold" at bounding box center [456, 341] width 148 height 30
click at [402, 341] on div "Flip bend" at bounding box center [461, 349] width 148 height 30
click at [411, 317] on tspan "10" at bounding box center [412, 321] width 21 height 24
click at [447, 327] on icon "0 ? ? ? CF 15 ? ? º" at bounding box center [695, 202] width 993 height 312
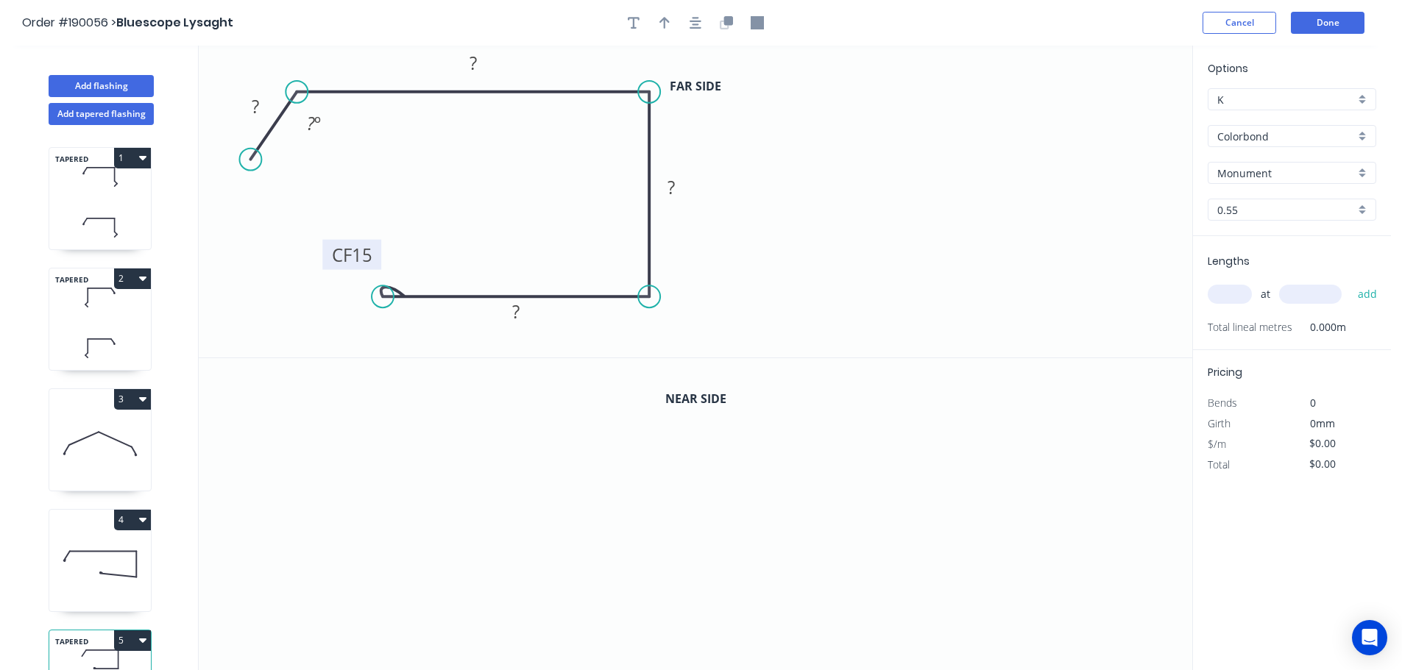
drag, startPoint x: 427, startPoint y: 327, endPoint x: 377, endPoint y: 260, distance: 83.0
click at [377, 260] on rect at bounding box center [351, 255] width 59 height 30
drag, startPoint x: 248, startPoint y: 158, endPoint x: 244, endPoint y: 169, distance: 11.2
click at [244, 169] on circle at bounding box center [244, 168] width 22 height 22
click at [283, 210] on div "Crush & Fold" at bounding box center [318, 218] width 148 height 30
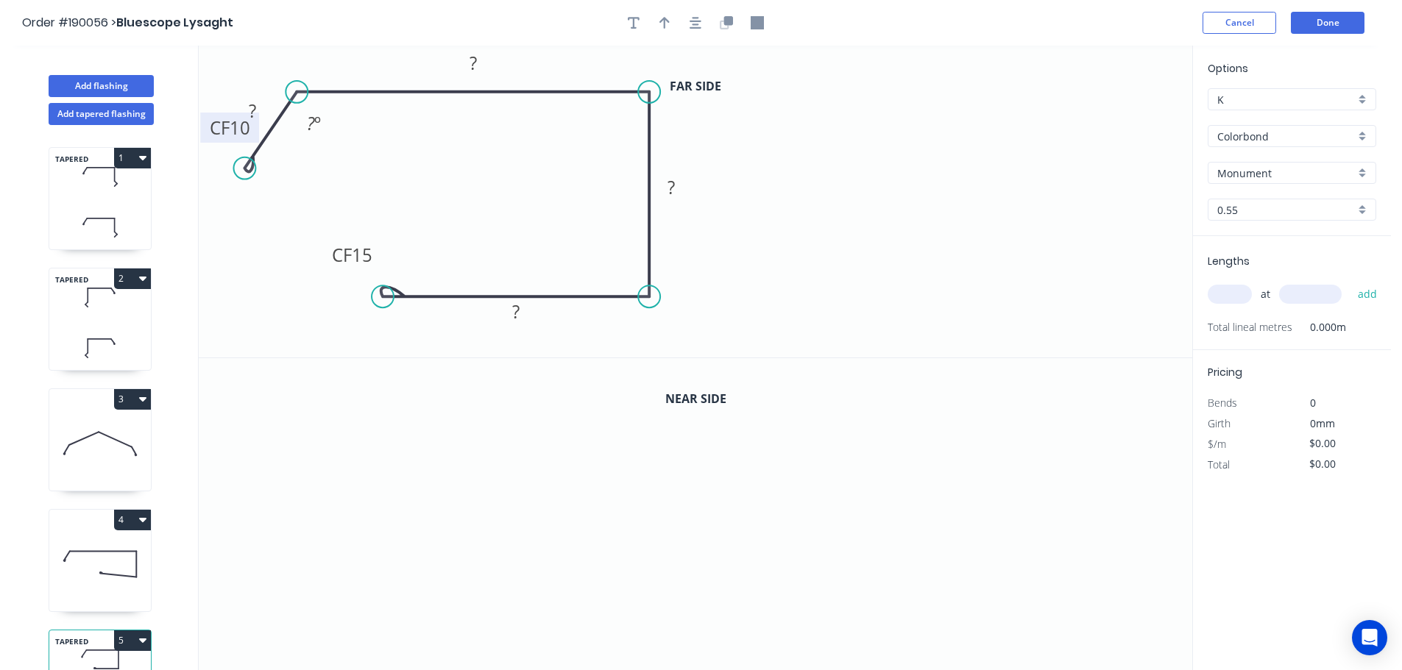
click at [244, 135] on tspan "10" at bounding box center [240, 128] width 21 height 24
click at [310, 155] on icon "0 CF 15 ? ? ? CF 15 ? ? º" at bounding box center [695, 202] width 993 height 312
drag, startPoint x: 207, startPoint y: 130, endPoint x: 200, endPoint y: 225, distance: 95.9
click at [200, 225] on rect at bounding box center [223, 223] width 59 height 30
click at [254, 116] on tspan "?" at bounding box center [252, 111] width 7 height 24
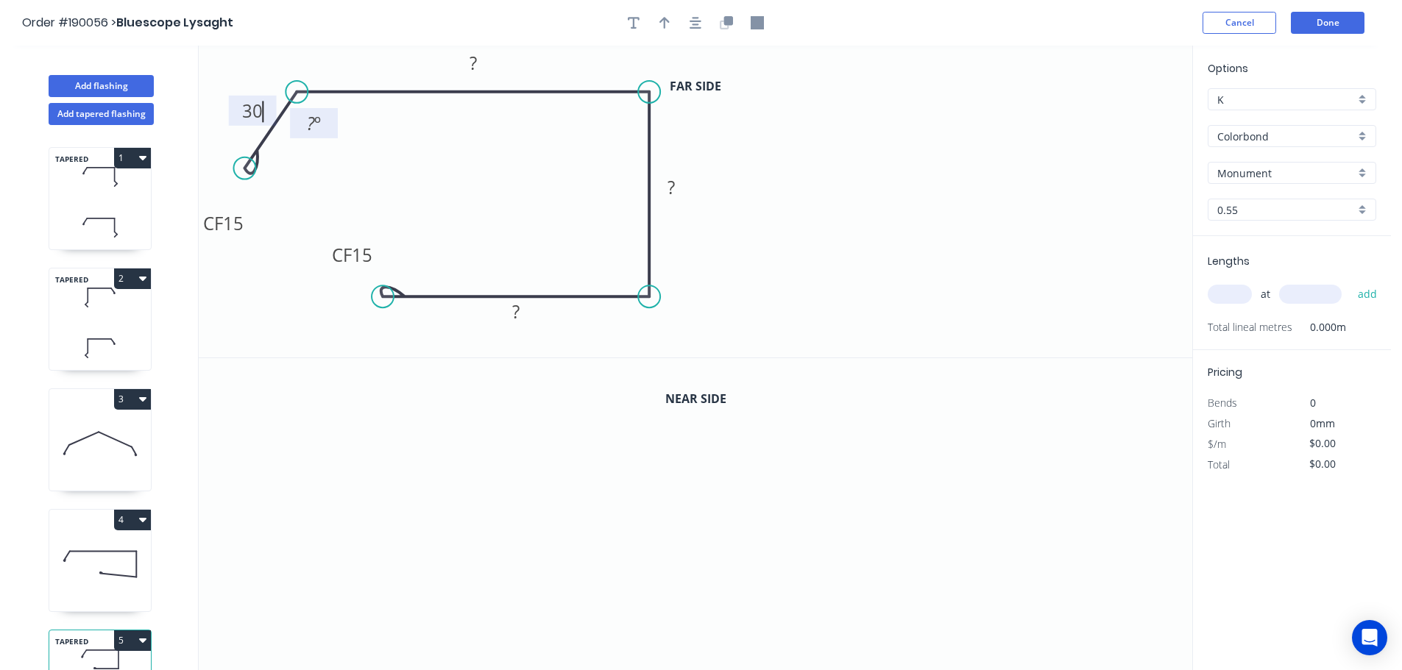
click at [316, 122] on tspan "º" at bounding box center [317, 123] width 7 height 24
drag, startPoint x: 444, startPoint y: 191, endPoint x: 450, endPoint y: 181, distance: 11.9
click at [444, 191] on icon "0 CF 15 30 ? ? CF 15 ? 120 º" at bounding box center [695, 202] width 993 height 312
click at [475, 61] on tspan "?" at bounding box center [472, 63] width 7 height 24
click at [674, 188] on tspan "?" at bounding box center [670, 187] width 7 height 24
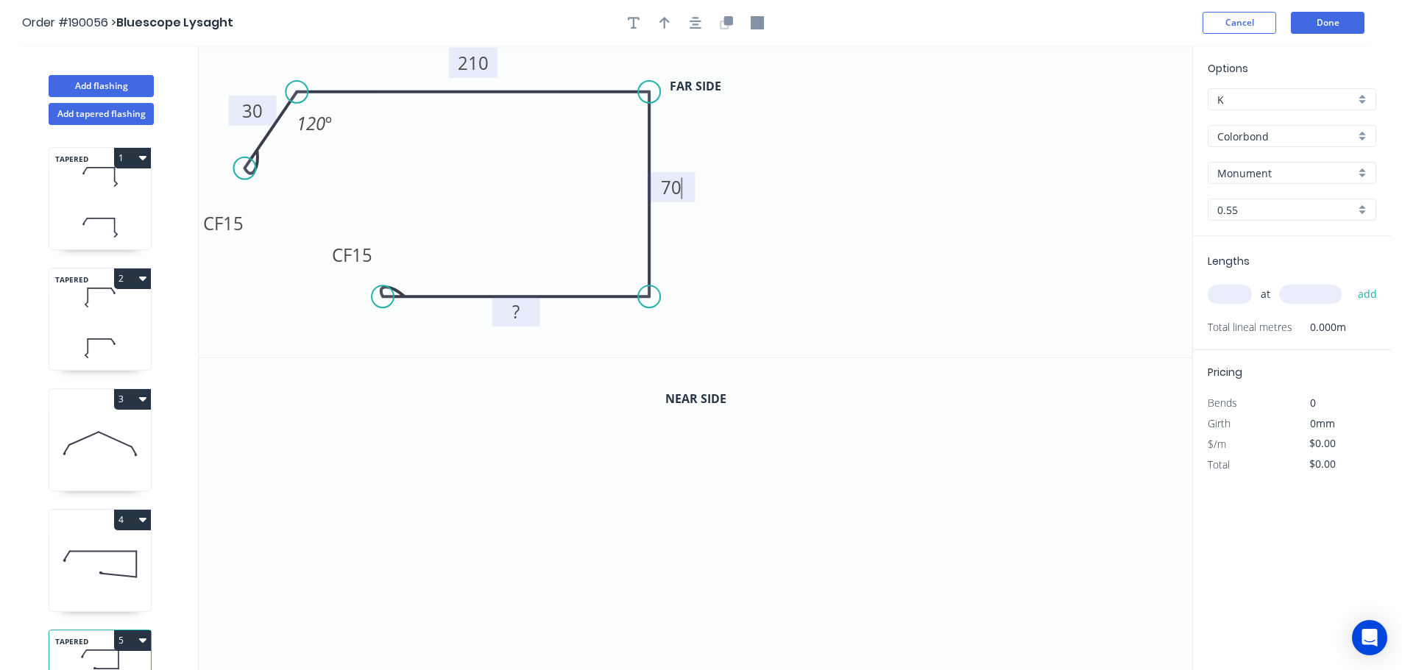
click at [519, 318] on tspan "?" at bounding box center [515, 311] width 7 height 24
click at [781, 249] on icon "0 CF 15 30 210 70 CF 15 100 120 º" at bounding box center [695, 202] width 993 height 312
click at [662, 21] on icon "button" at bounding box center [664, 22] width 10 height 13
drag, startPoint x: 1111, startPoint y: 116, endPoint x: 944, endPoint y: 119, distance: 167.1
click at [856, 129] on icon "0 CF 15 30 210 70 CF 15 100 120 º" at bounding box center [695, 202] width 993 height 312
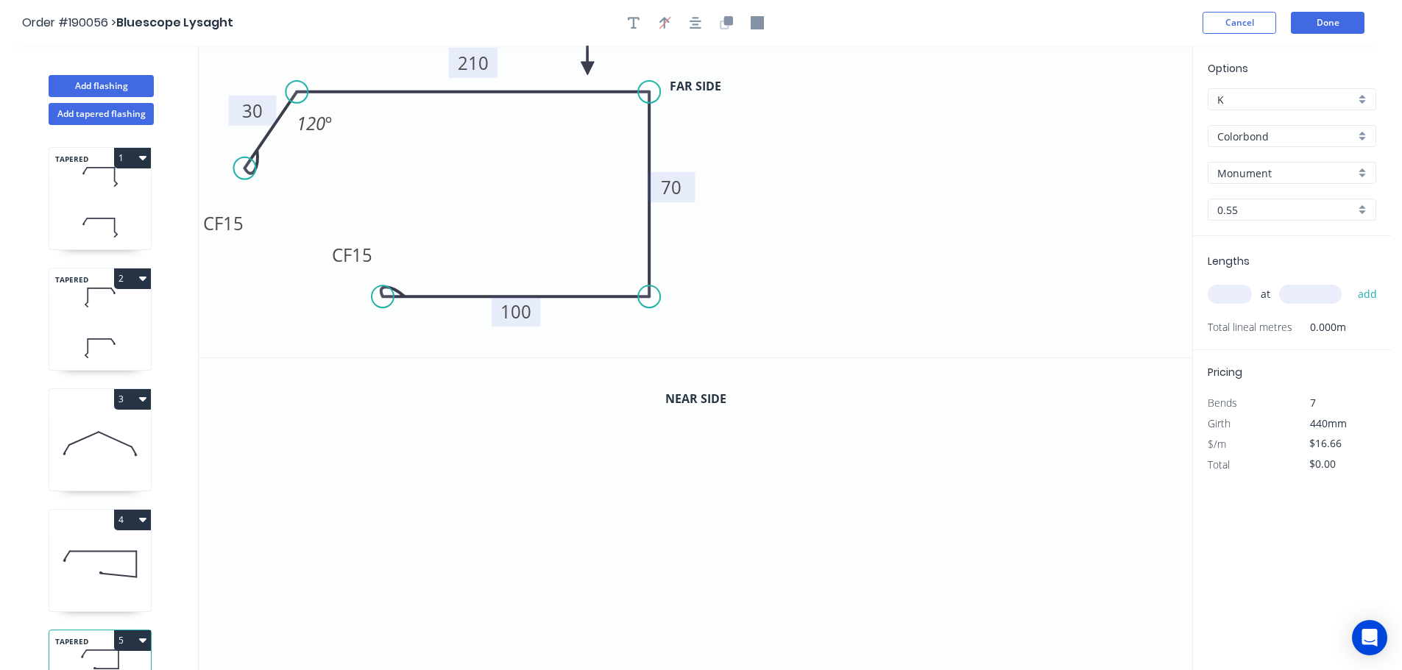
drag, startPoint x: 1120, startPoint y: 113, endPoint x: 588, endPoint y: 67, distance: 534.0
click at [587, 67] on icon at bounding box center [587, 51] width 13 height 47
click at [726, 18] on icon "button" at bounding box center [728, 20] width 9 height 9
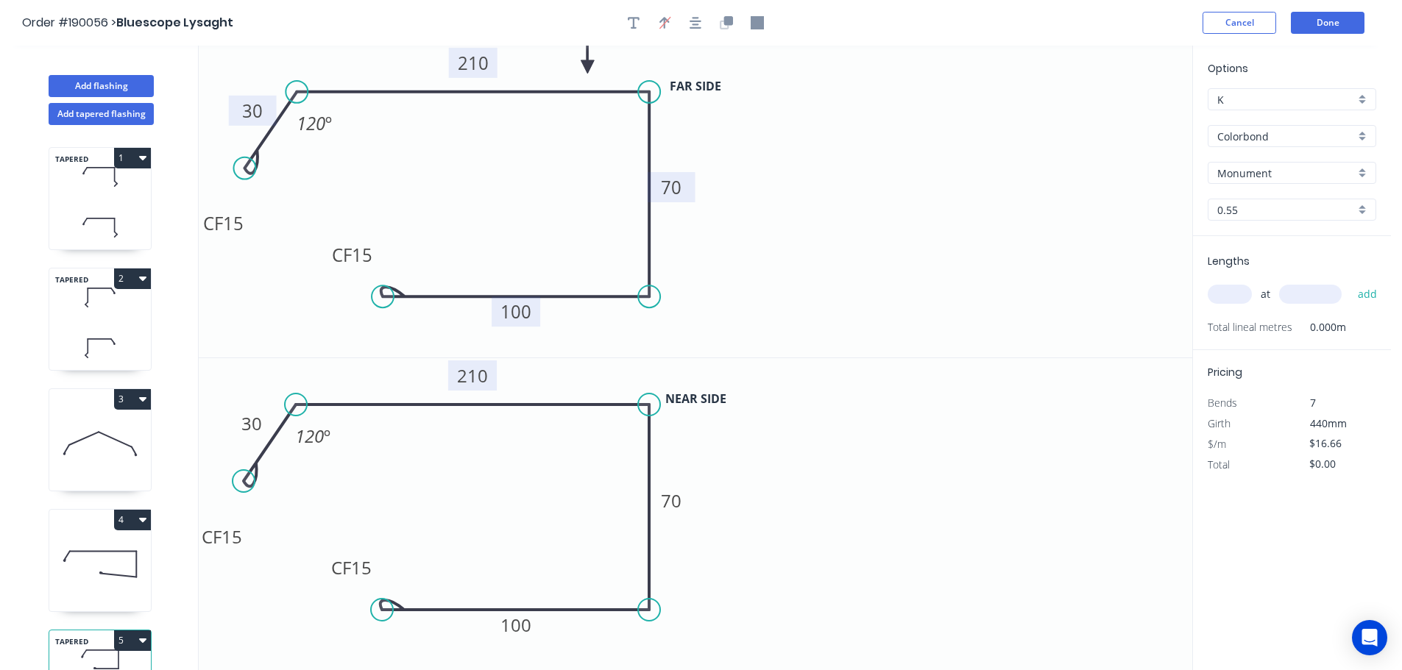
click at [478, 373] on tspan "210" at bounding box center [472, 375] width 31 height 24
click at [843, 311] on icon "0 CF 15 30 210 70 CF 15 100 120 º" at bounding box center [695, 202] width 993 height 312
click at [1230, 288] on input "text" at bounding box center [1229, 294] width 44 height 19
click at [1306, 290] on input "text" at bounding box center [1310, 294] width 63 height 19
click at [1350, 282] on button "add" at bounding box center [1367, 294] width 35 height 25
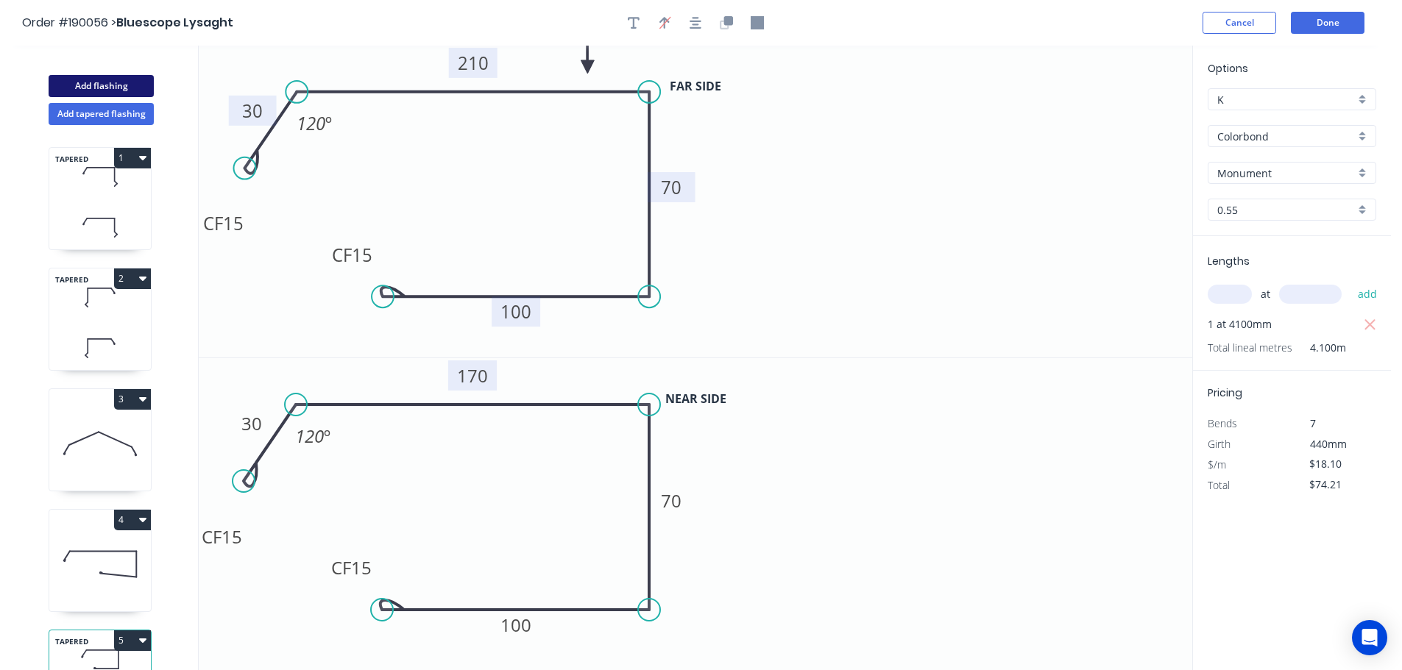
drag, startPoint x: 123, startPoint y: 85, endPoint x: 150, endPoint y: 86, distance: 27.3
click at [124, 85] on button "Add flashing" at bounding box center [101, 86] width 105 height 22
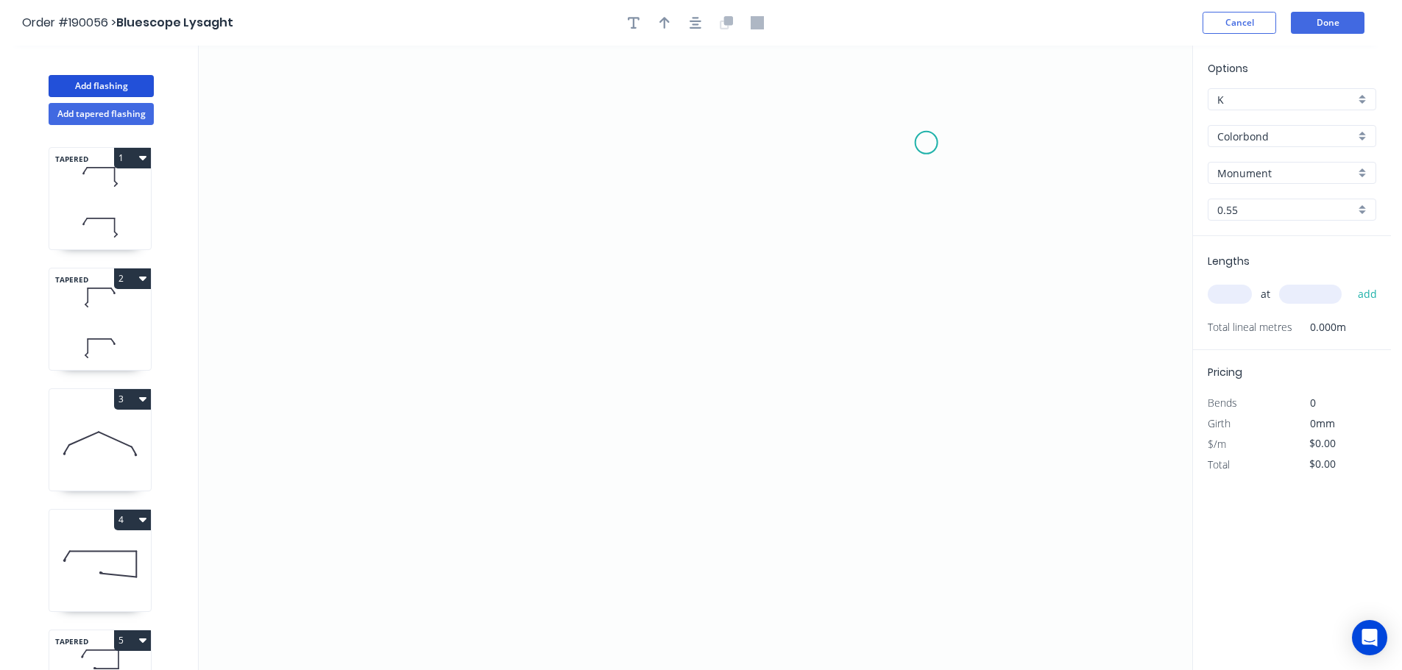
click at [926, 143] on icon "0" at bounding box center [695, 358] width 993 height 625
click at [565, 146] on icon "0" at bounding box center [695, 358] width 993 height 625
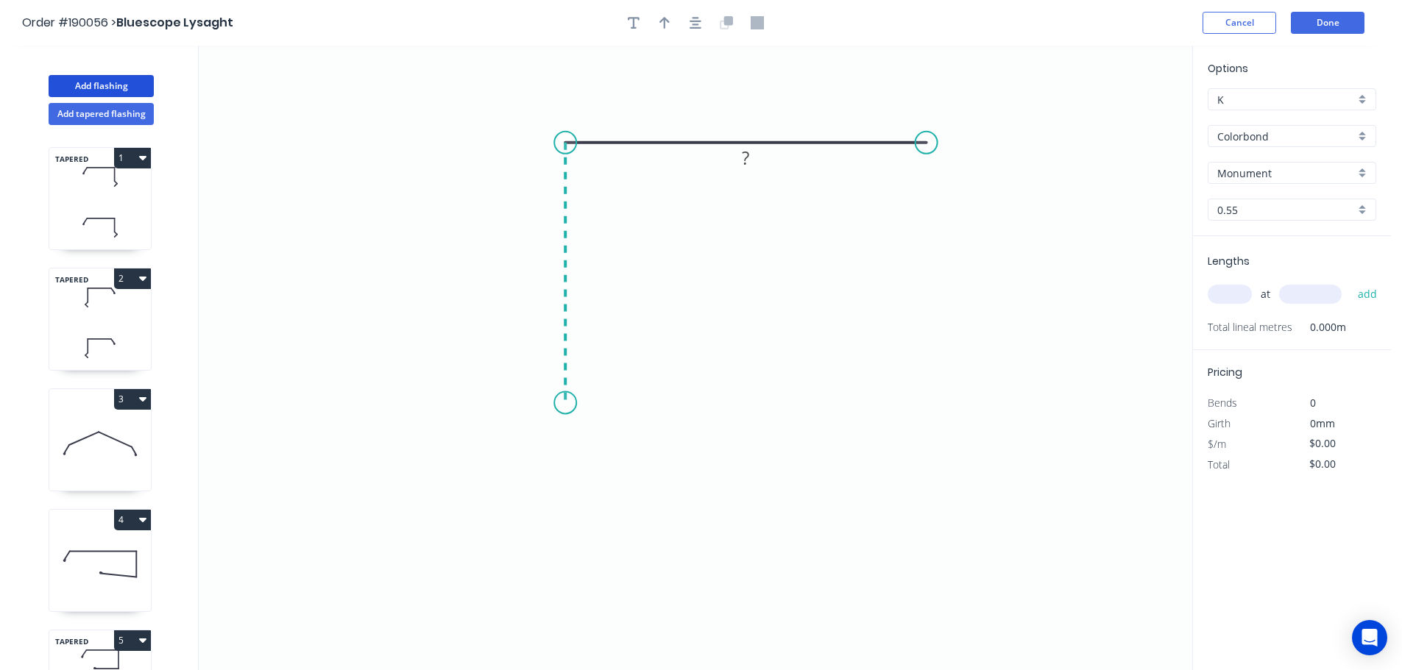
click at [570, 403] on icon "0 ?" at bounding box center [695, 358] width 993 height 625
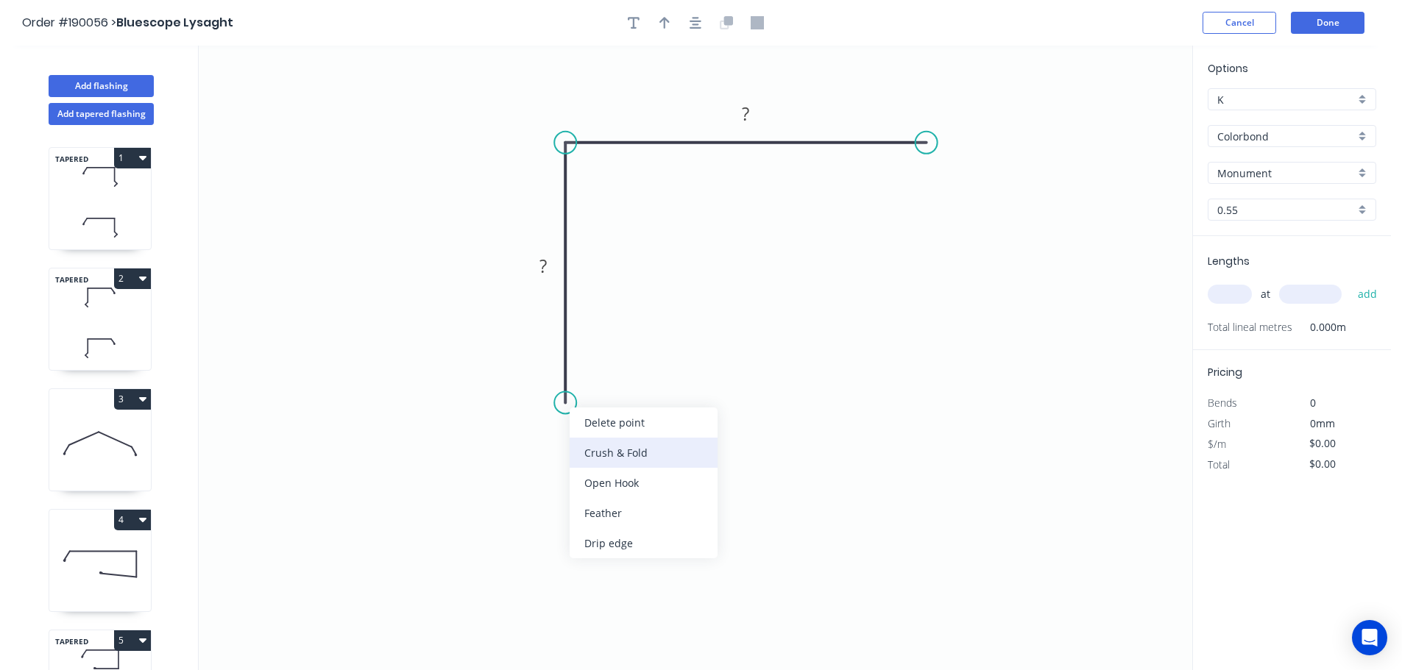
click at [630, 447] on div "Crush & Fold" at bounding box center [644, 453] width 148 height 30
click at [548, 378] on tspan "10" at bounding box center [543, 376] width 21 height 24
click at [696, 356] on icon "0 CF 15 ? ?" at bounding box center [695, 358] width 993 height 625
drag, startPoint x: 514, startPoint y: 380, endPoint x: 523, endPoint y: 453, distance: 73.4
click at [523, 453] on icon "0 CF 15 ? ?" at bounding box center [695, 358] width 993 height 625
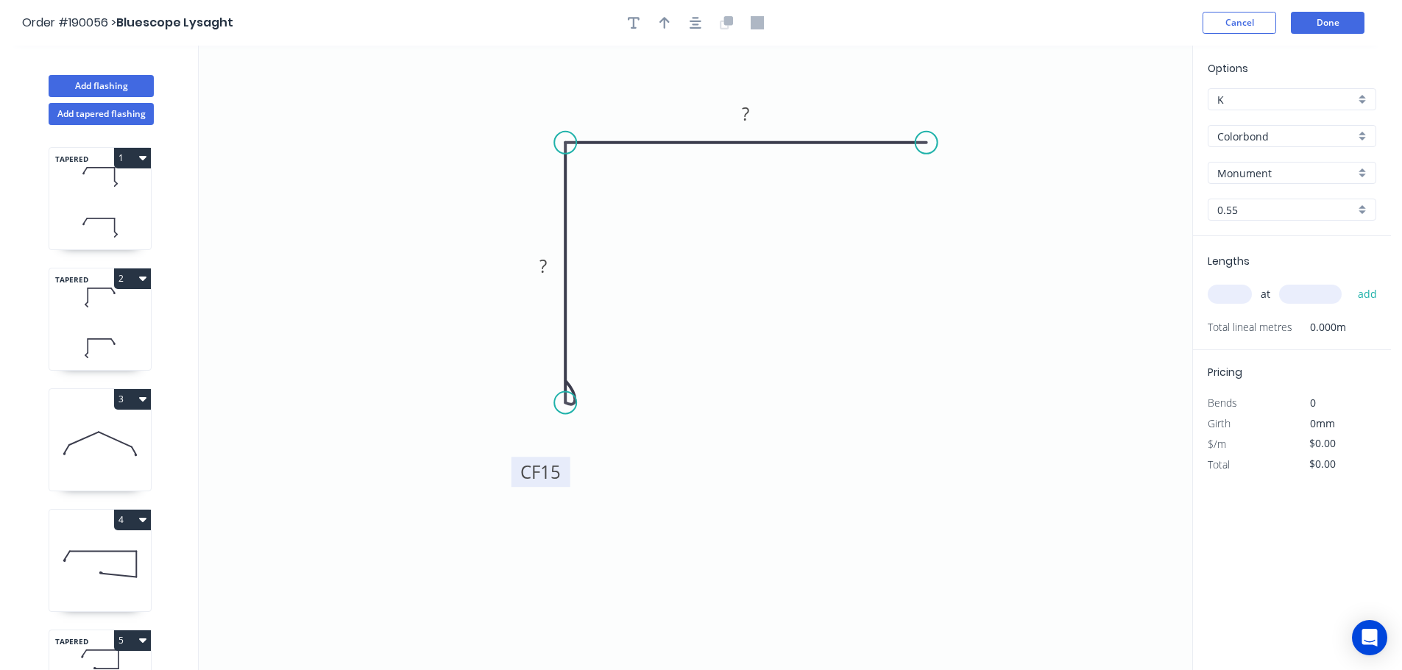
drag, startPoint x: 513, startPoint y: 422, endPoint x: 516, endPoint y: 480, distance: 57.5
click at [516, 480] on rect at bounding box center [540, 472] width 59 height 30
click at [951, 189] on div "Crush & Fold" at bounding box center [1003, 191] width 148 height 30
click at [952, 185] on div "Flip bend" at bounding box center [1000, 189] width 148 height 30
click at [962, 169] on tspan "10" at bounding box center [955, 167] width 21 height 24
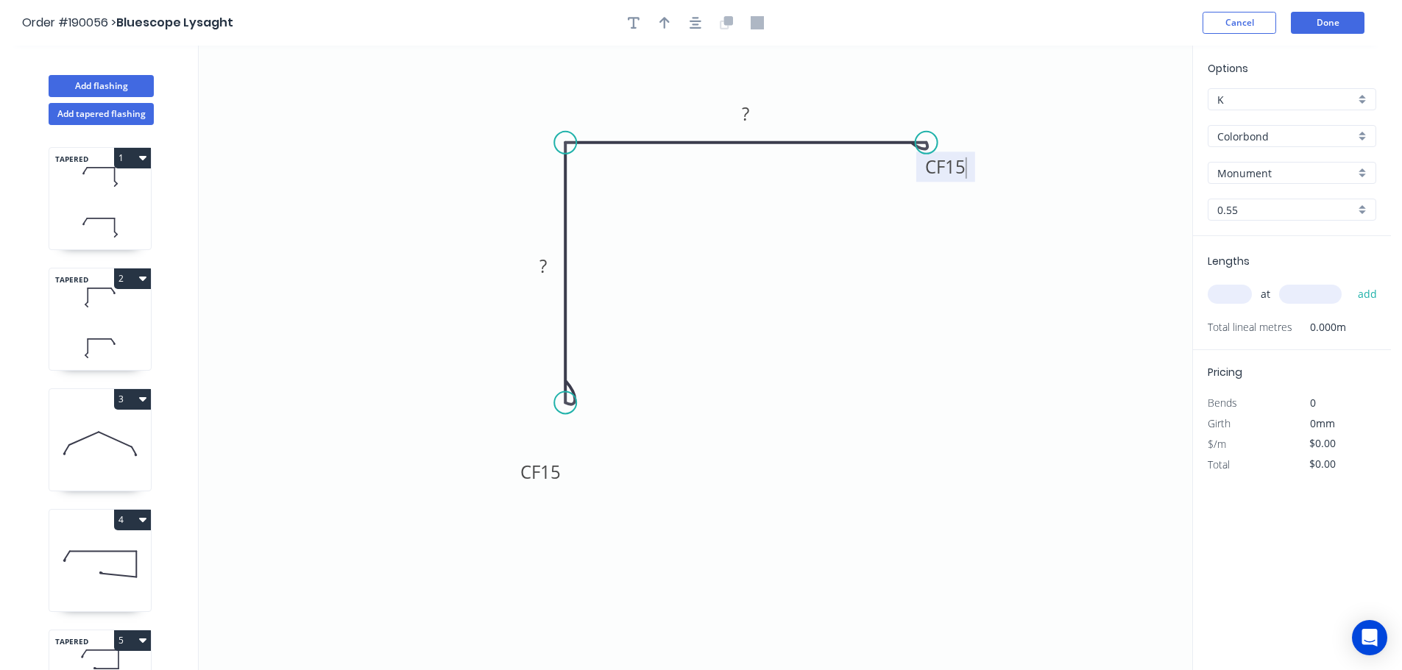
click at [993, 179] on icon "0 CF 15 ? CF 15 ?" at bounding box center [695, 358] width 993 height 625
drag, startPoint x: 969, startPoint y: 171, endPoint x: 1007, endPoint y: 208, distance: 53.1
click at [1007, 208] on rect at bounding box center [983, 203] width 59 height 30
click at [548, 269] on rect at bounding box center [542, 267] width 29 height 21
click at [625, 246] on icon "0 CF 15 50 CF 15 ?" at bounding box center [695, 358] width 993 height 625
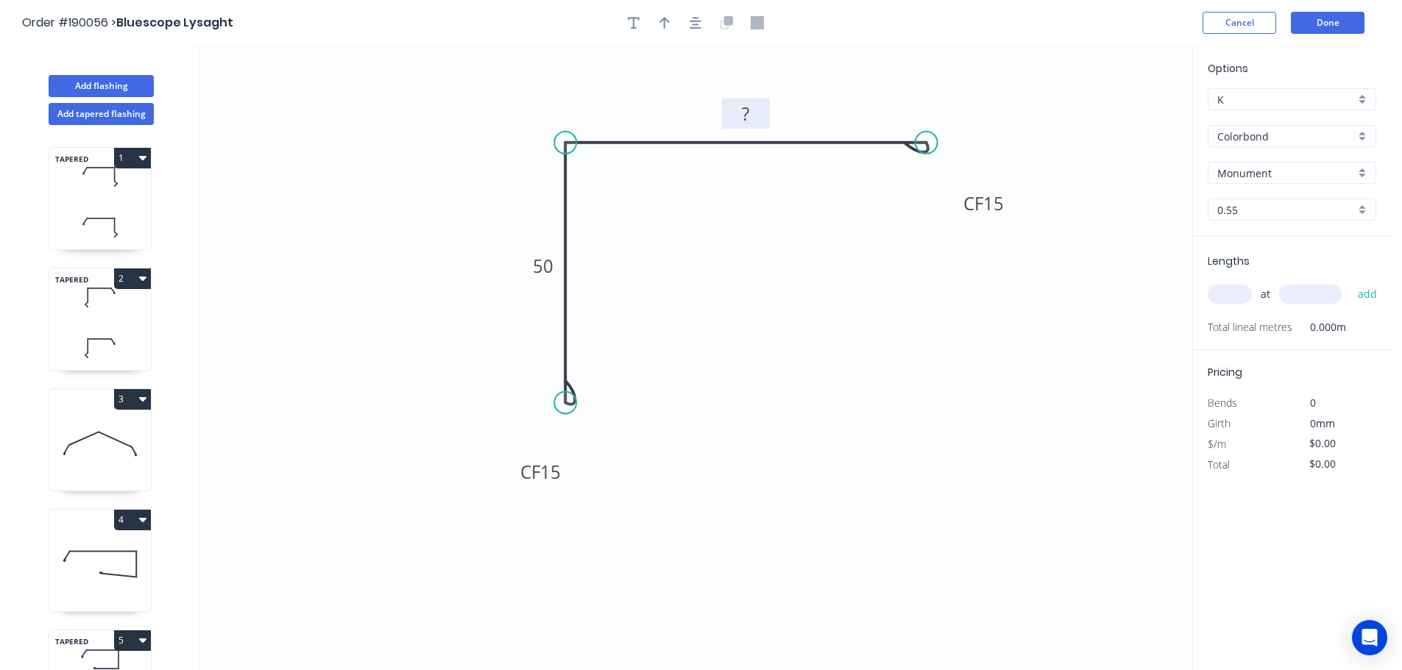
click at [748, 108] on tspan "?" at bounding box center [745, 114] width 7 height 24
click at [818, 219] on icon "0 CF 15 50 CF 15 60" at bounding box center [695, 358] width 993 height 625
click at [663, 18] on icon "button" at bounding box center [664, 22] width 10 height 13
drag, startPoint x: 1113, startPoint y: 112, endPoint x: 996, endPoint y: 114, distance: 117.0
click at [996, 115] on icon "0 CF 15 50 CF 15 60" at bounding box center [695, 358] width 993 height 625
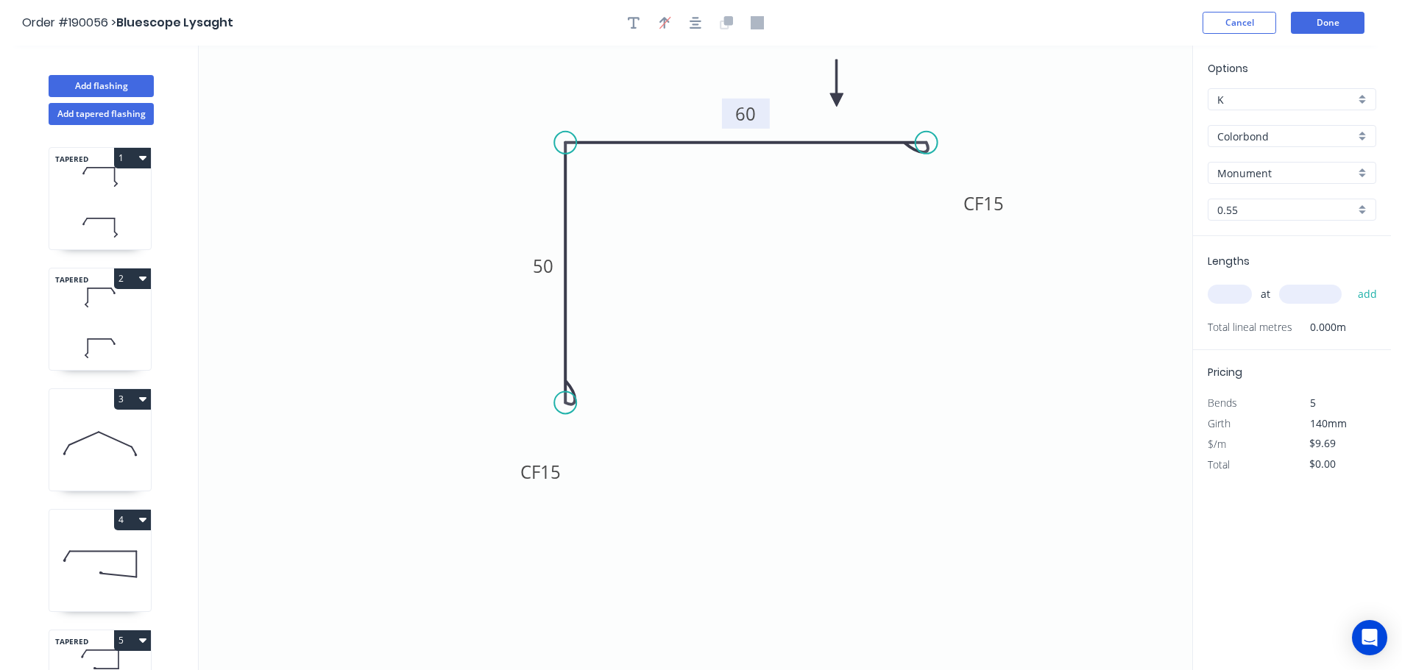
drag, startPoint x: 1116, startPoint y: 114, endPoint x: 837, endPoint y: 100, distance: 280.0
click at [837, 100] on icon at bounding box center [836, 83] width 13 height 47
click at [1242, 293] on input "text" at bounding box center [1229, 294] width 44 height 19
click at [1331, 293] on input "text" at bounding box center [1310, 294] width 63 height 19
click at [1350, 282] on button "add" at bounding box center [1367, 294] width 35 height 25
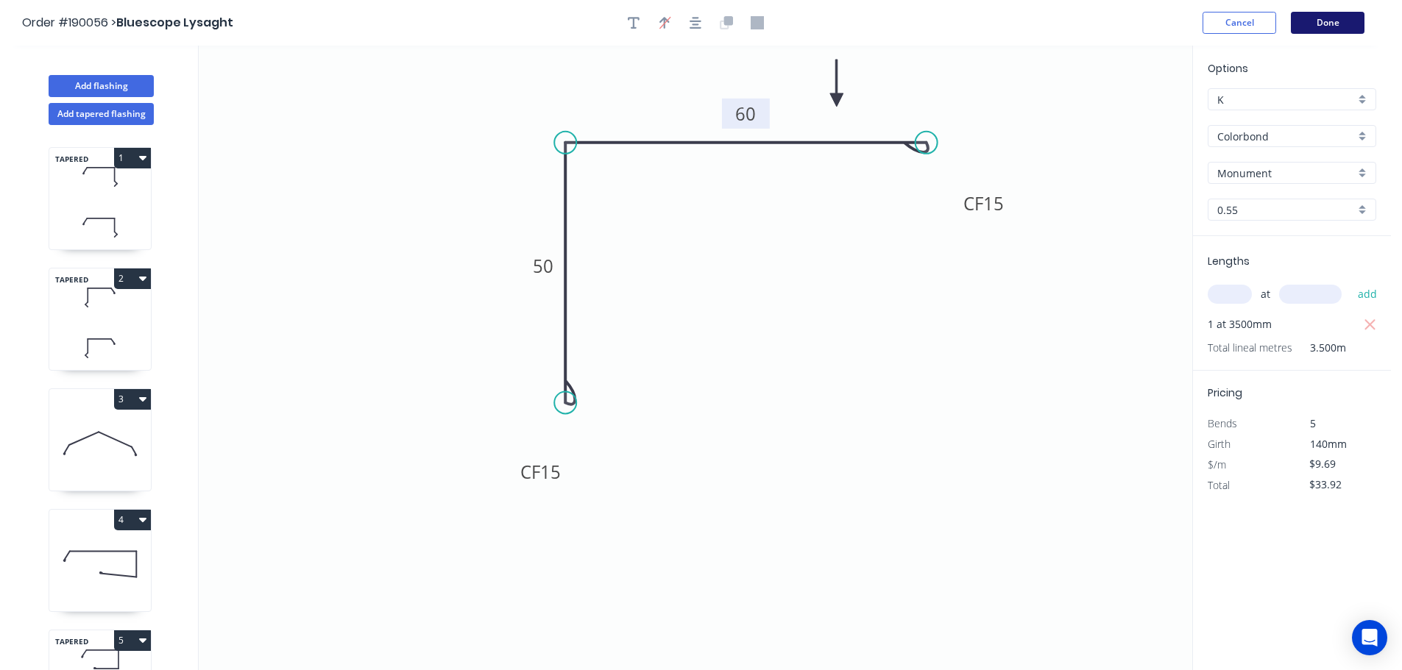
click at [1333, 20] on button "Done" at bounding box center [1328, 23] width 74 height 22
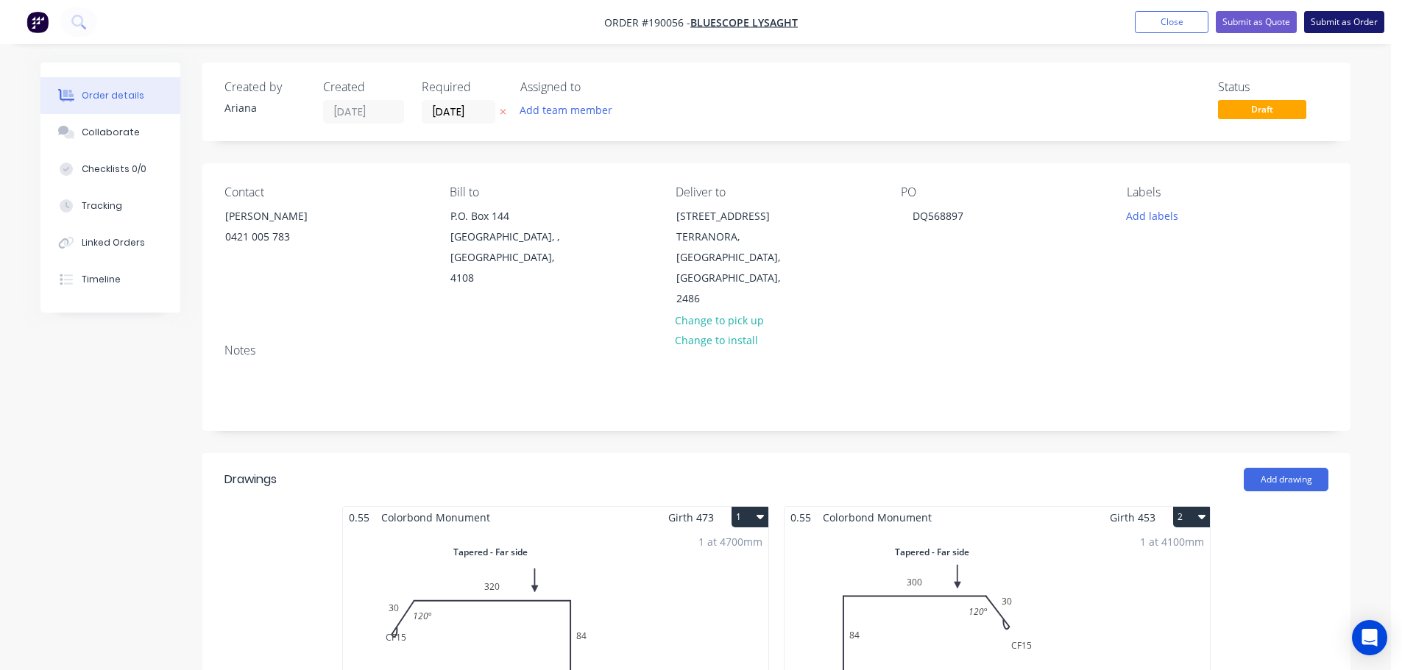
click at [1339, 19] on button "Submit as Order" at bounding box center [1344, 22] width 80 height 22
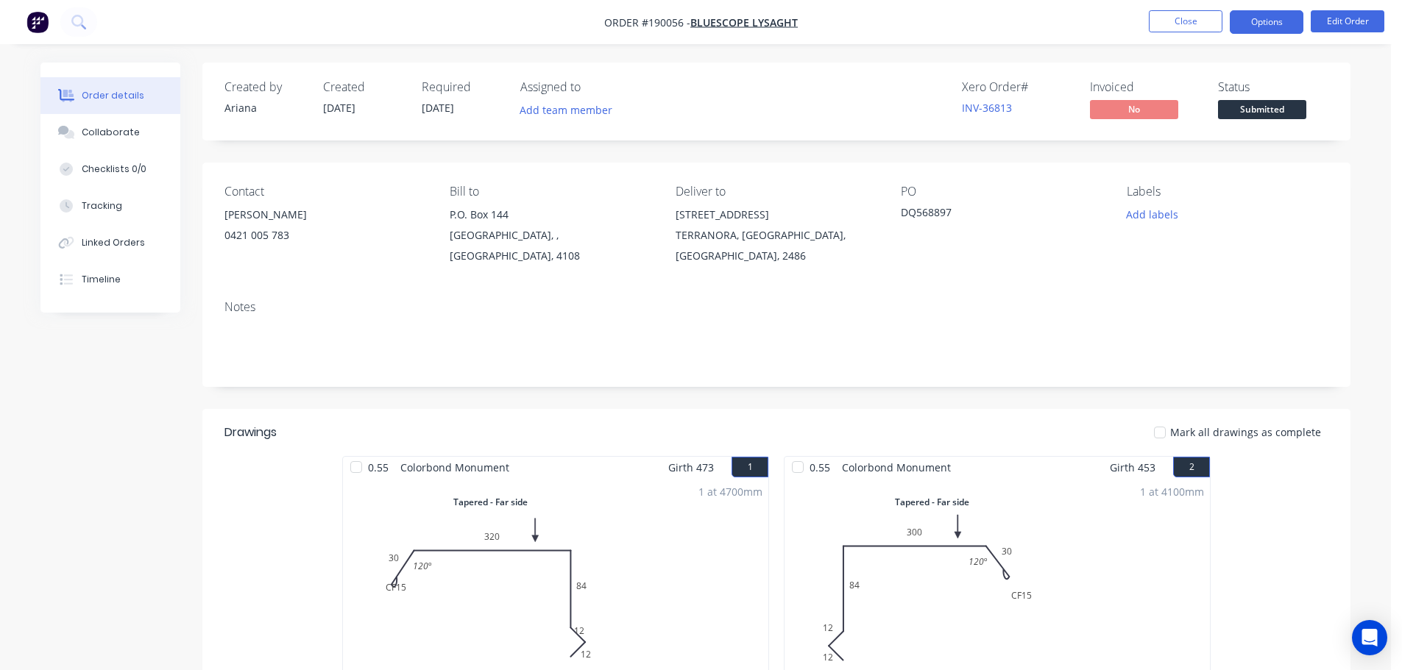
click at [1270, 24] on button "Options" at bounding box center [1267, 22] width 74 height 24
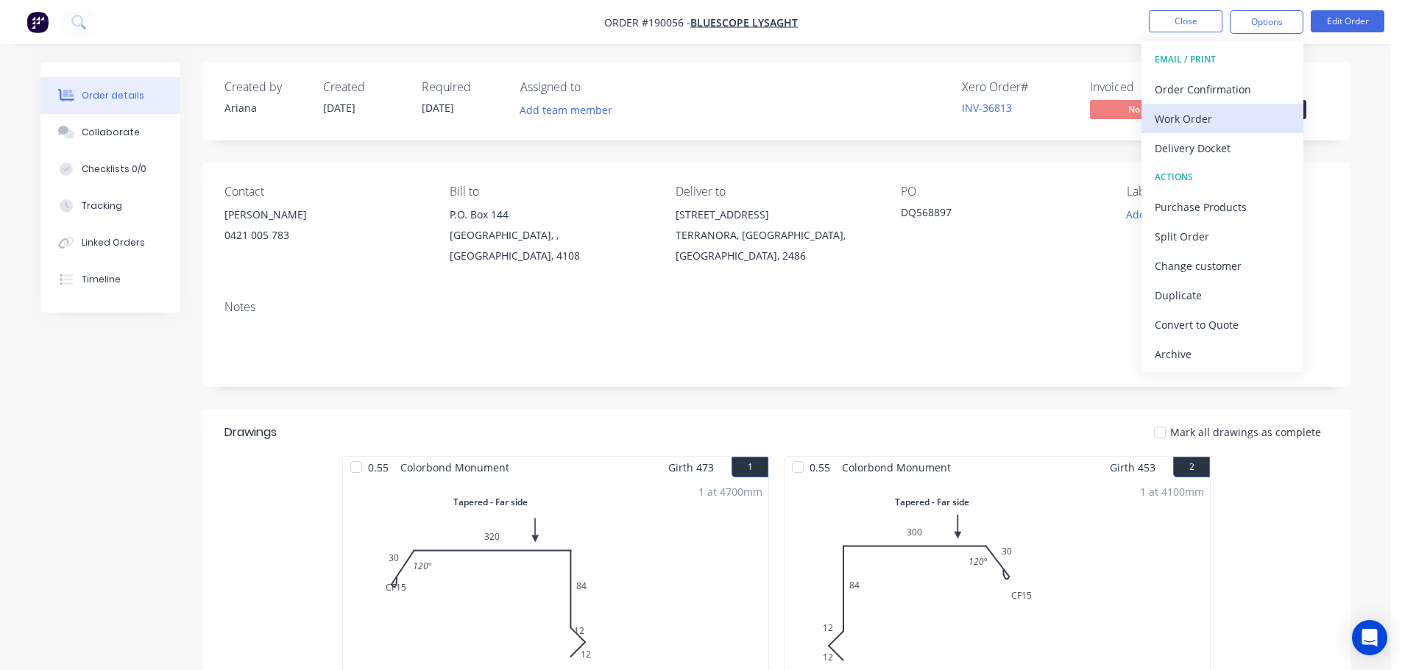
click at [1203, 117] on div "Work Order" at bounding box center [1222, 118] width 135 height 21
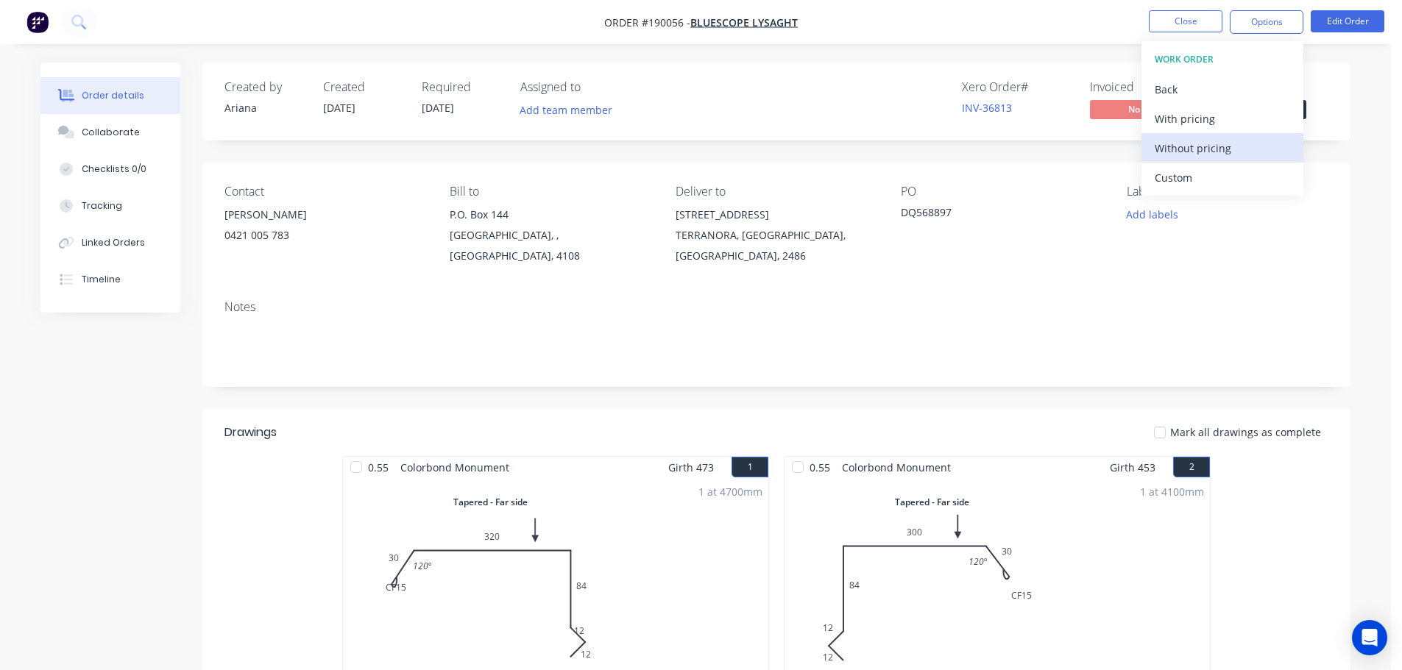
click at [1188, 146] on div "Without pricing" at bounding box center [1222, 148] width 135 height 21
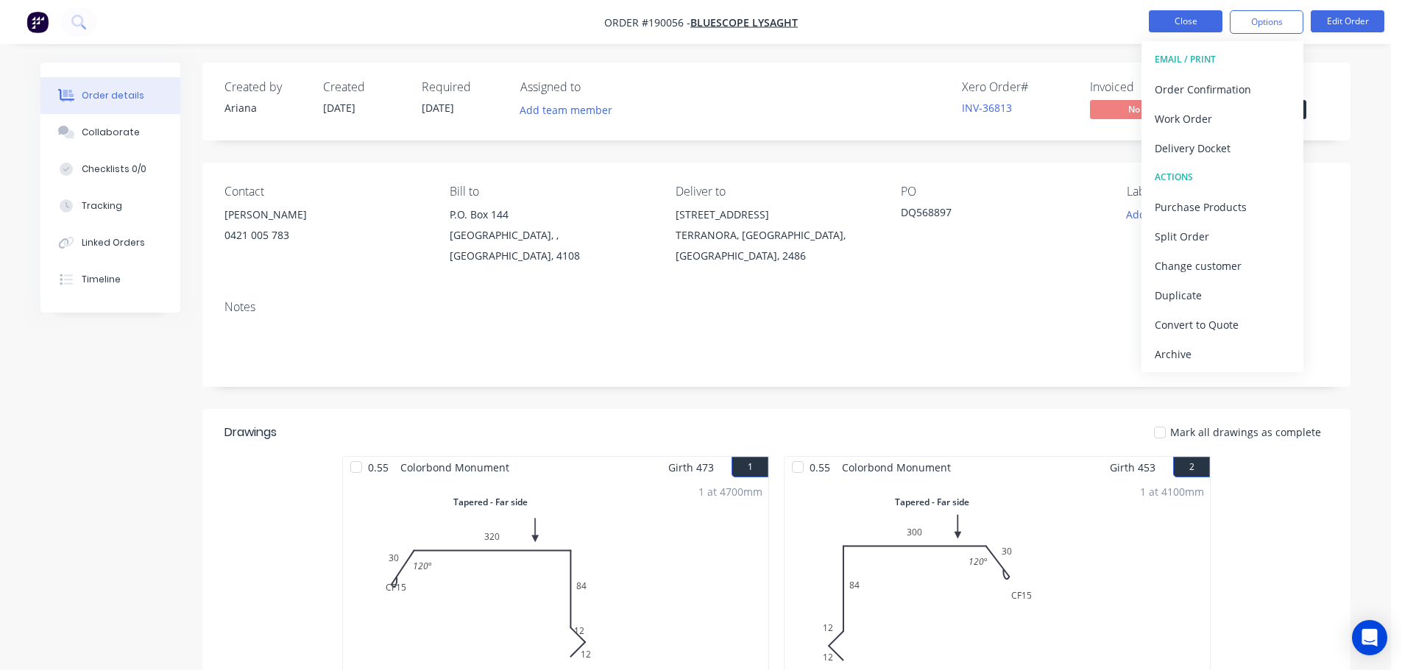
click at [1204, 24] on button "Close" at bounding box center [1186, 21] width 74 height 22
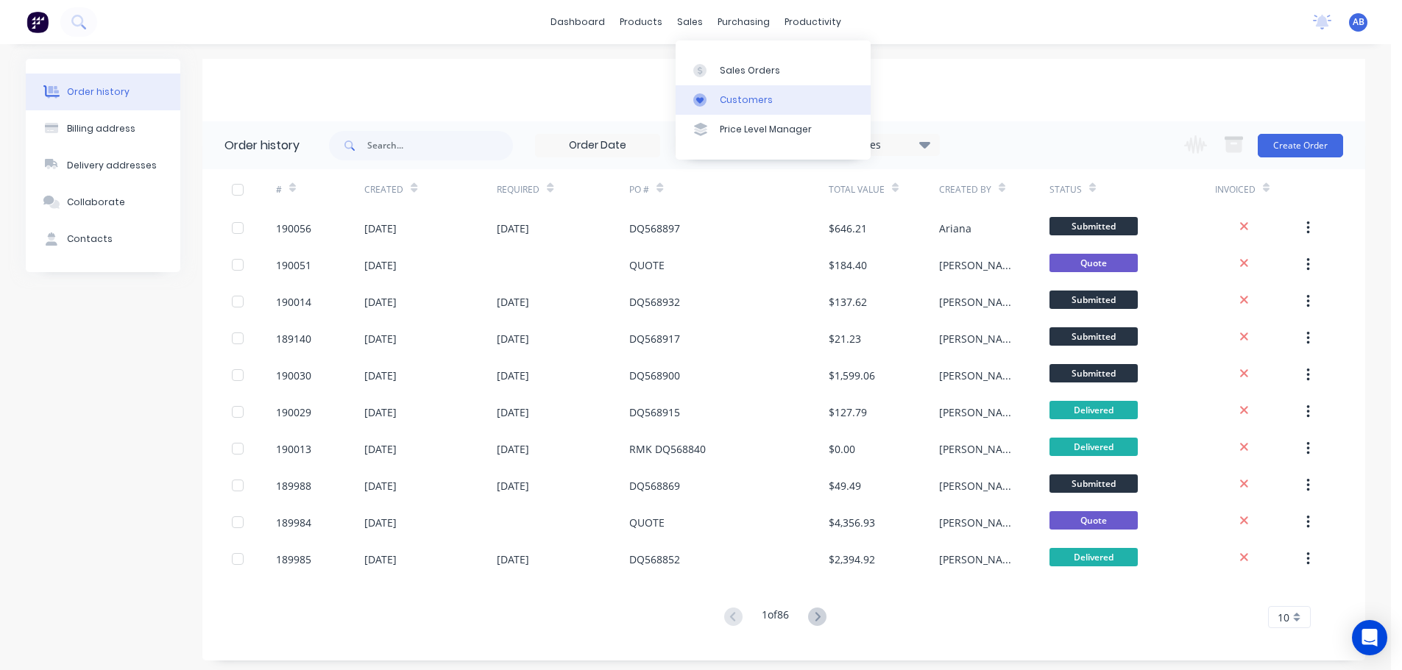
click at [734, 92] on link "Customers" at bounding box center [772, 99] width 195 height 29
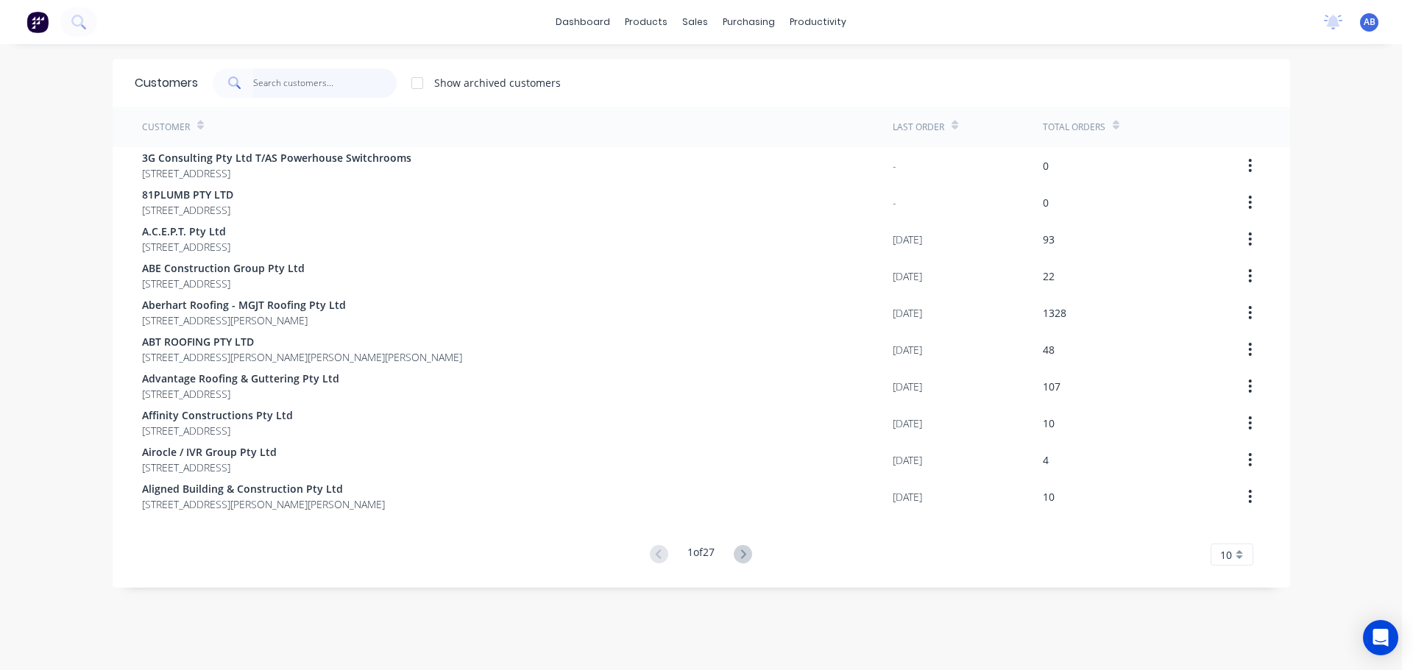
click at [354, 88] on input "text" at bounding box center [324, 82] width 143 height 29
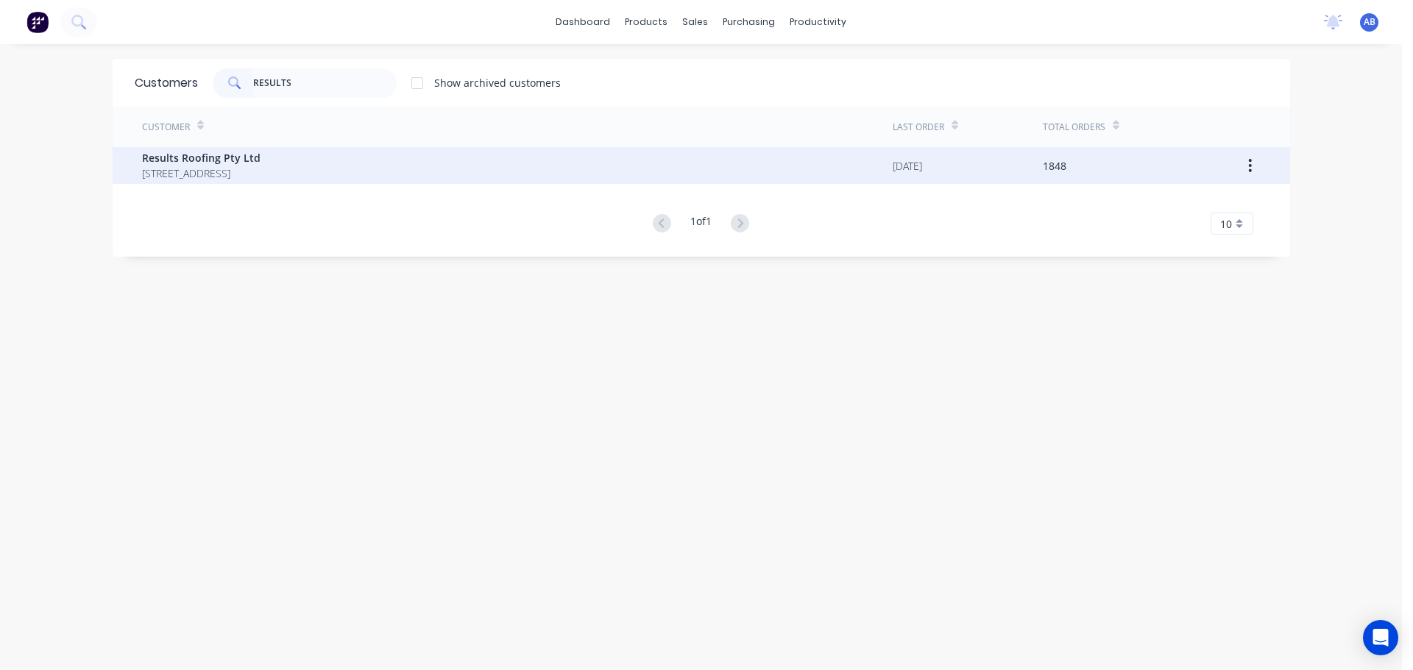
click at [216, 161] on span "Results Roofing Pty Ltd" at bounding box center [201, 157] width 118 height 15
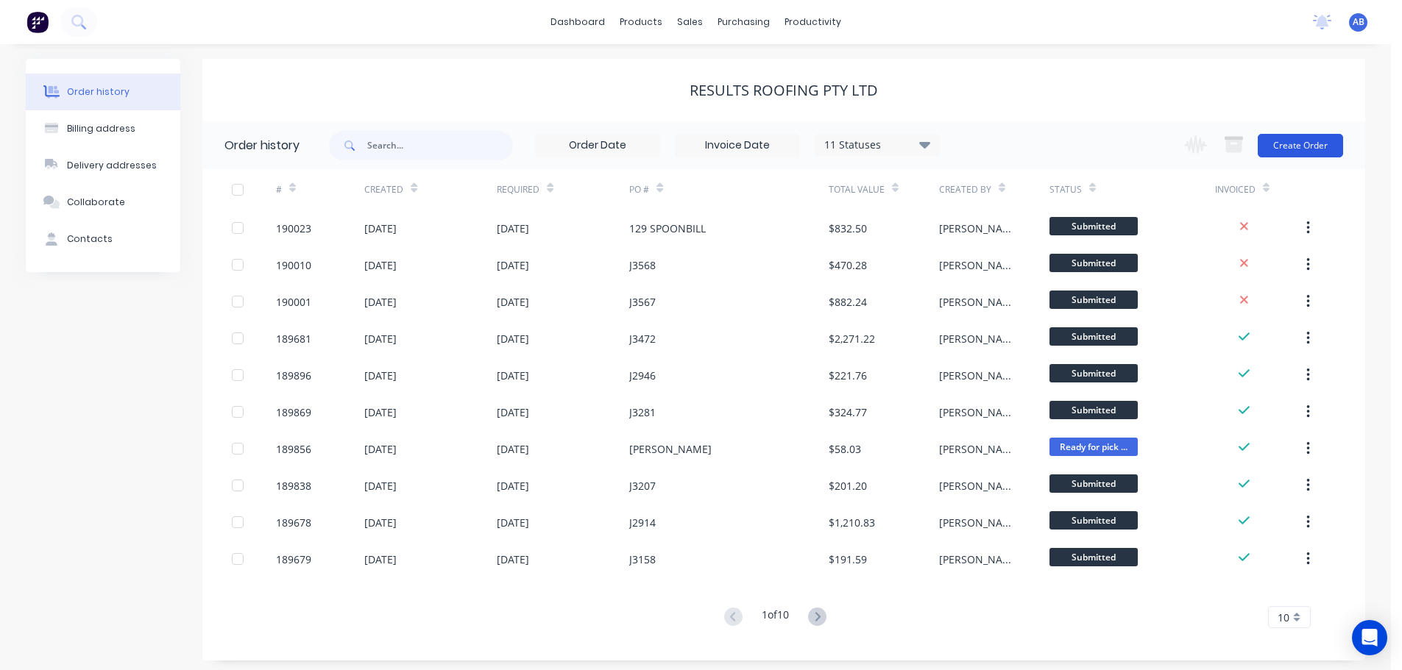
click at [1322, 146] on button "Create Order" at bounding box center [1300, 146] width 85 height 24
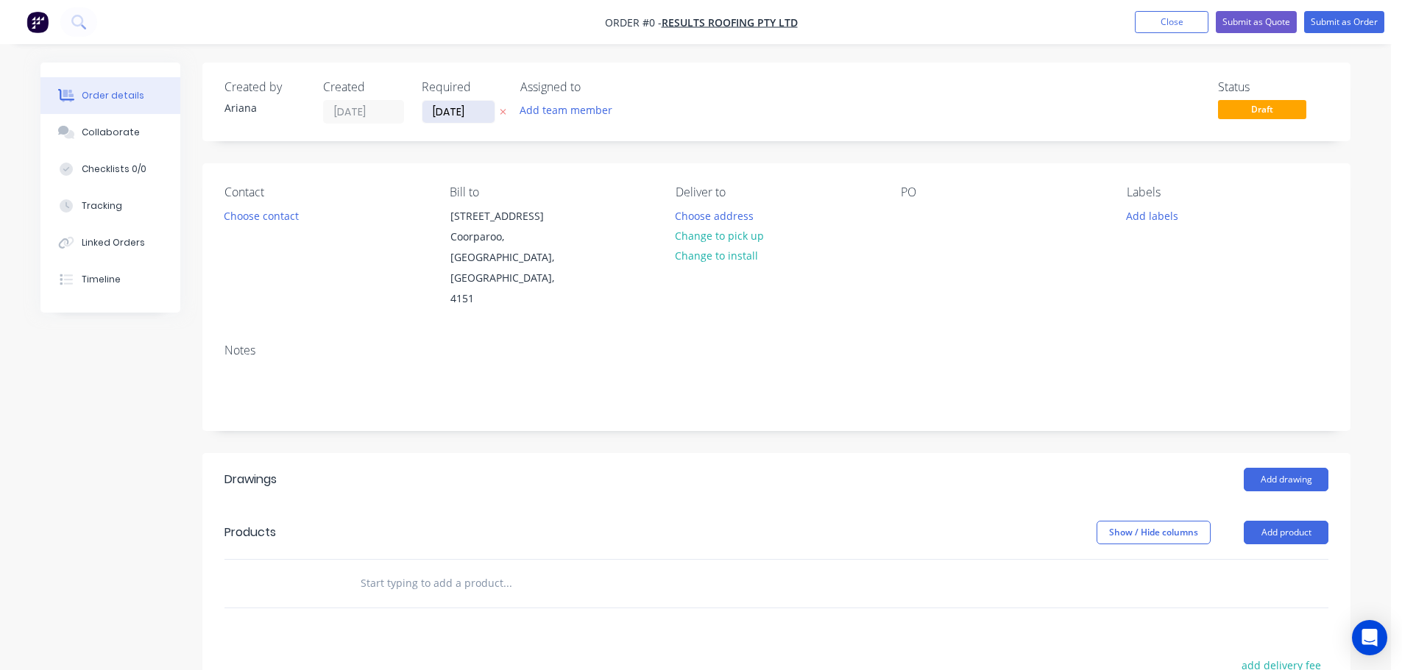
click at [461, 116] on input "[DATE]" at bounding box center [458, 112] width 72 height 22
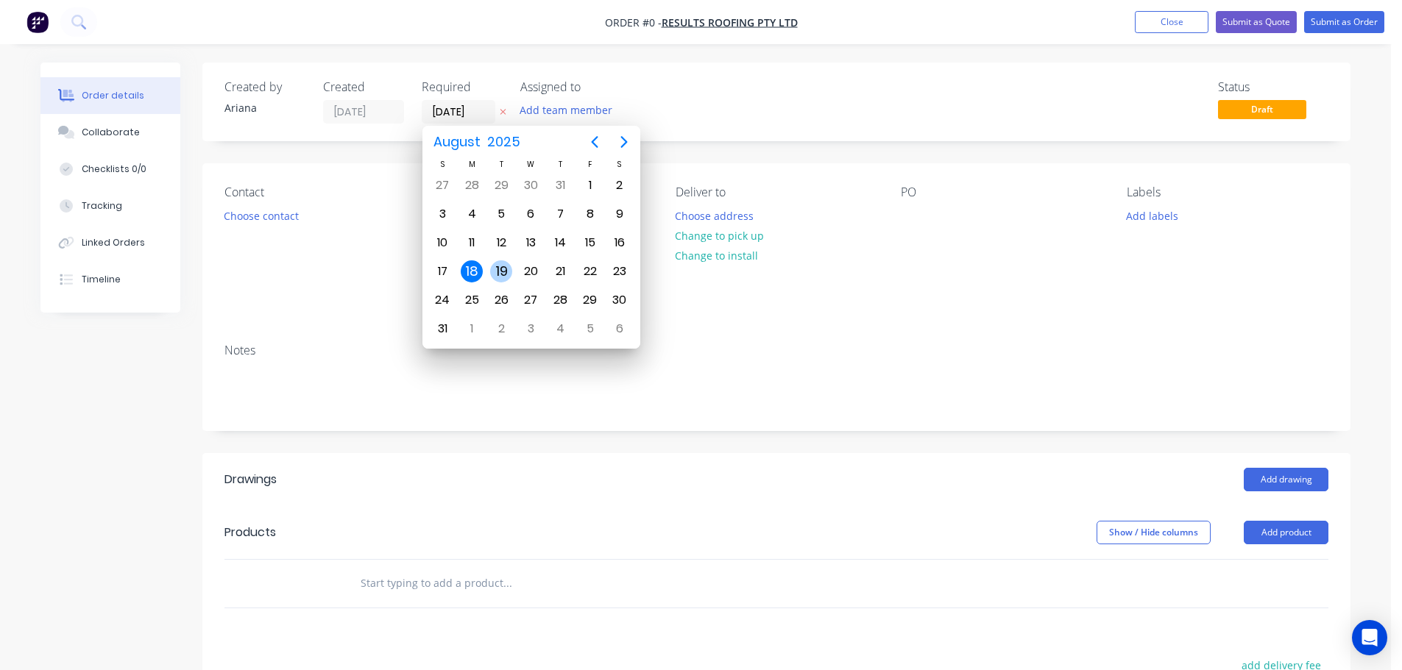
click at [505, 270] on div "19" at bounding box center [501, 271] width 22 height 22
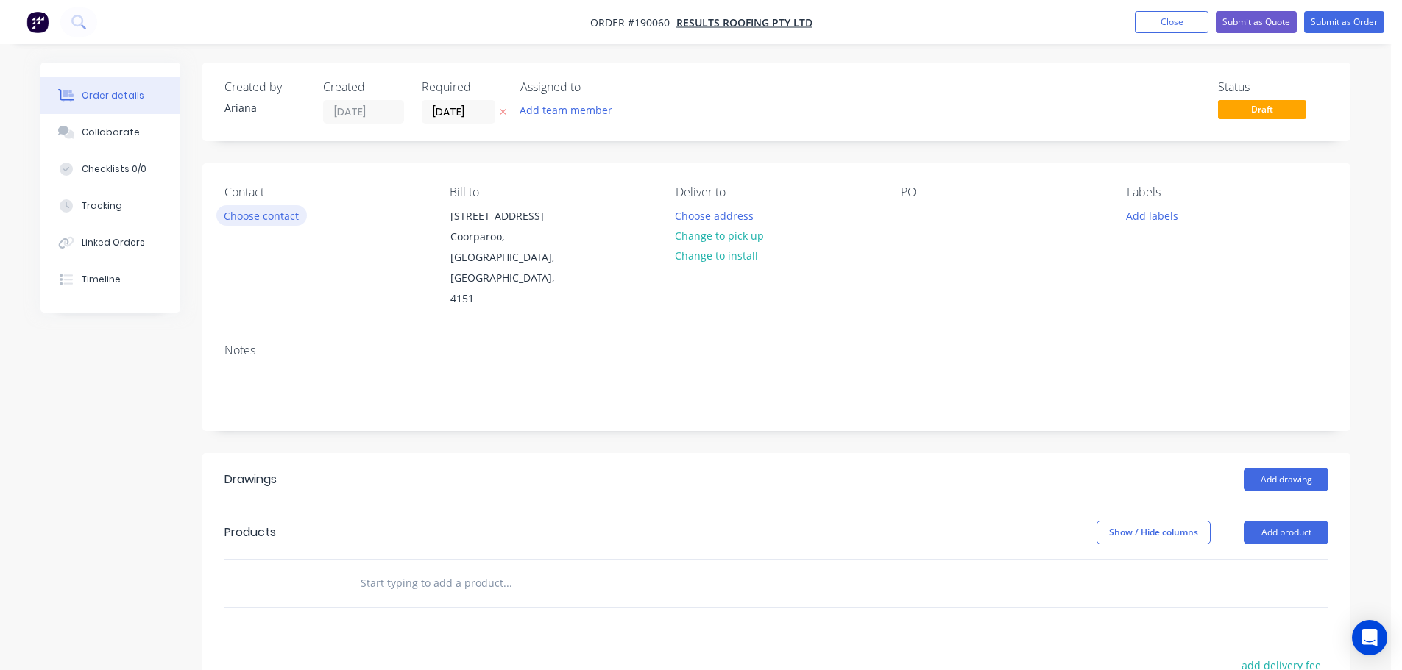
click at [244, 217] on button "Choose contact" at bounding box center [261, 215] width 91 height 20
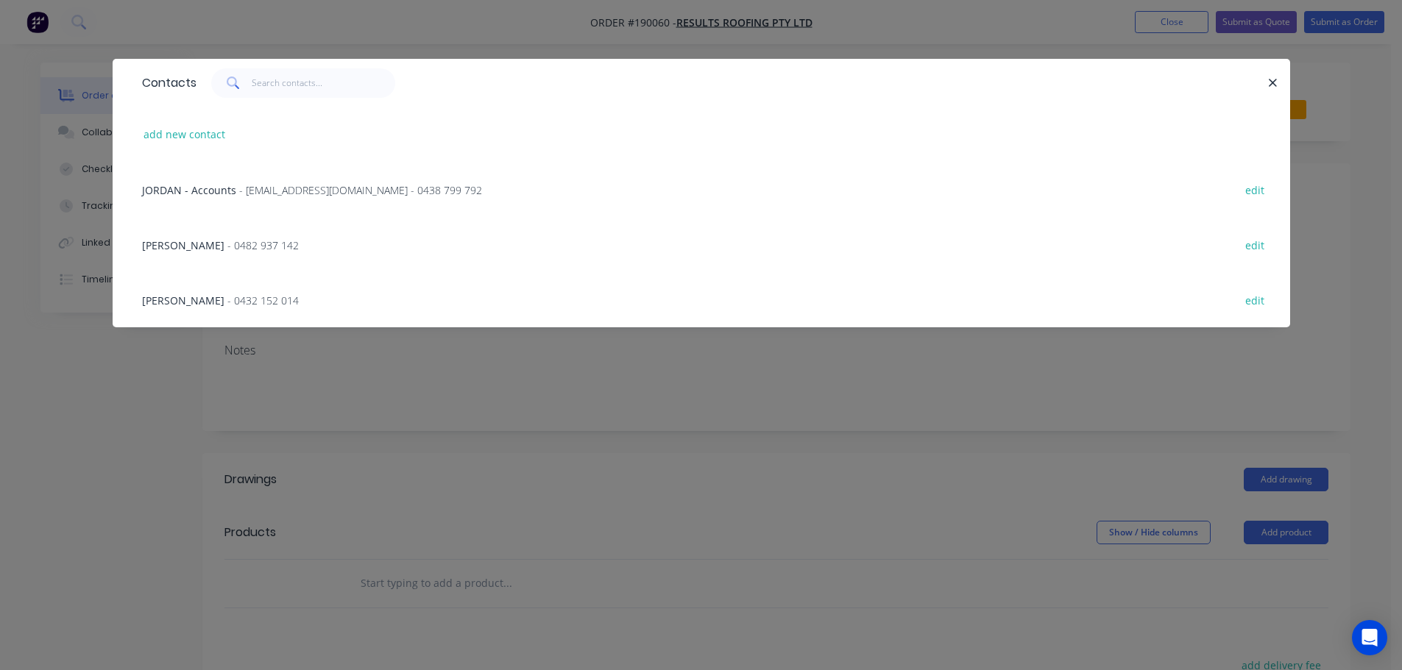
click at [208, 252] on div "[PERSON_NAME] - 0482 937 142" at bounding box center [220, 245] width 157 height 15
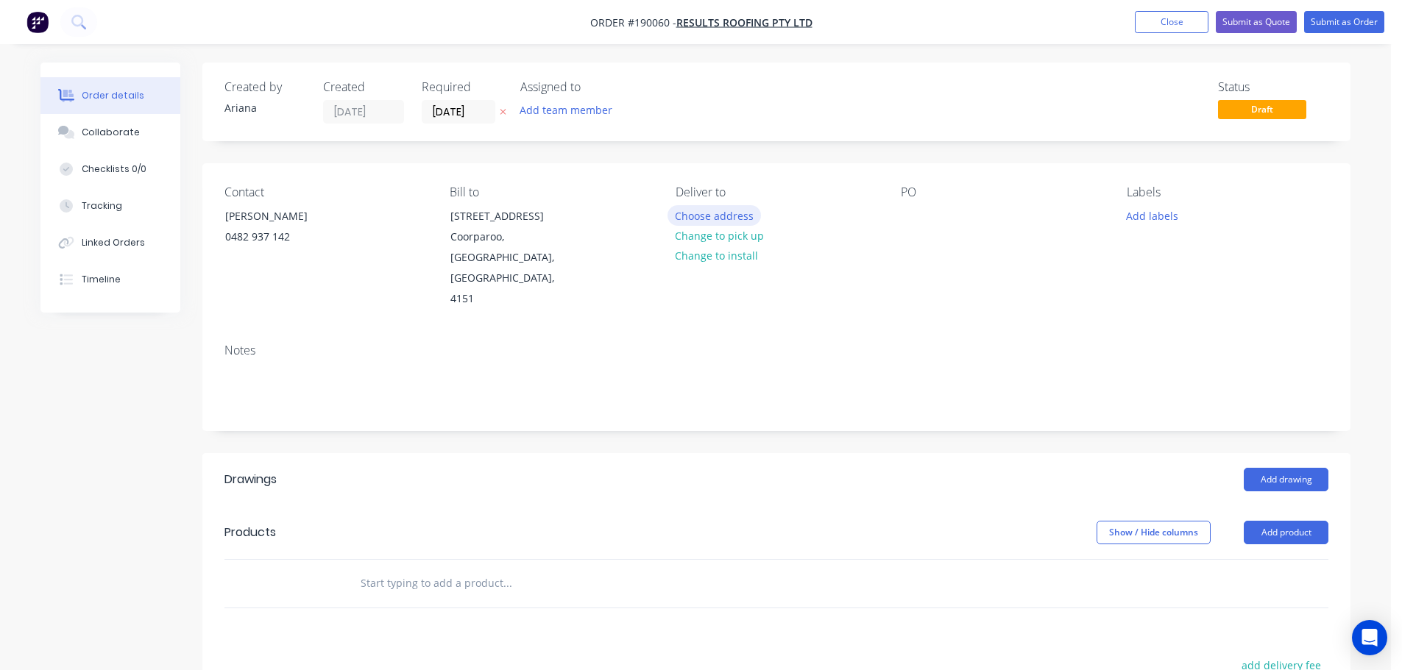
click at [706, 213] on button "Choose address" at bounding box center [714, 215] width 94 height 20
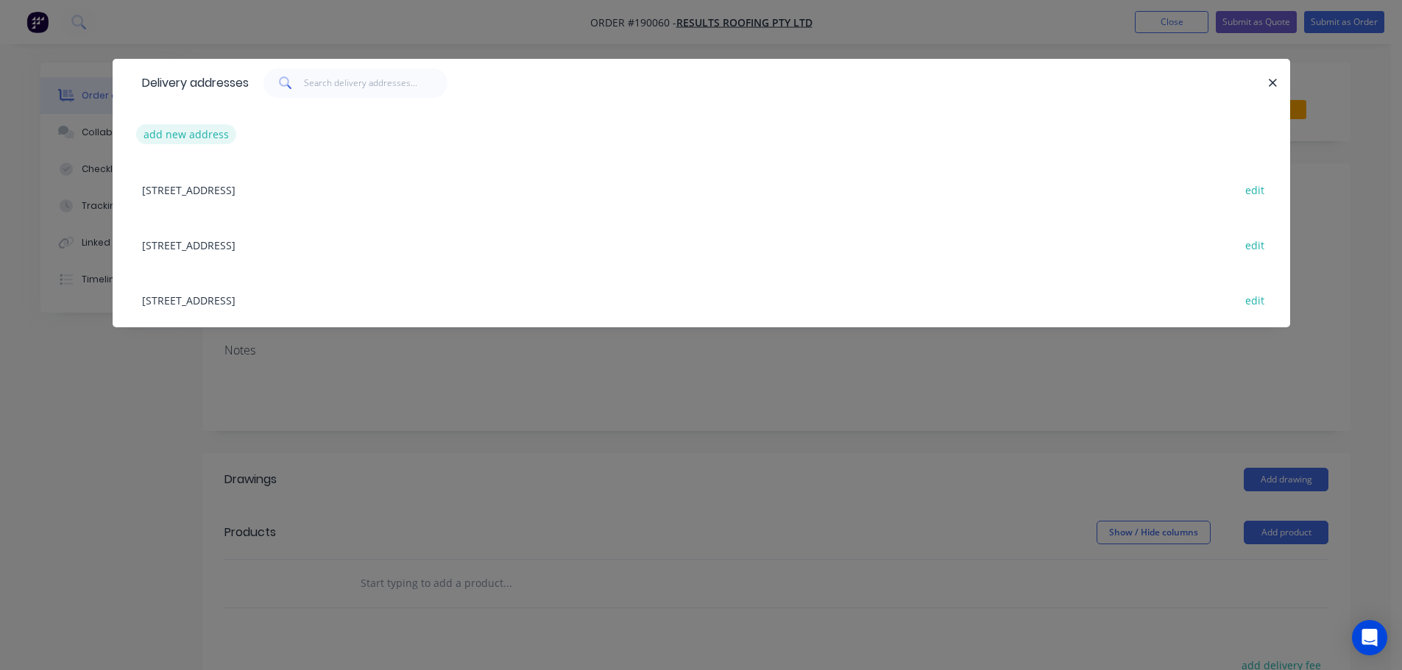
click at [194, 134] on button "add new address" at bounding box center [186, 134] width 101 height 20
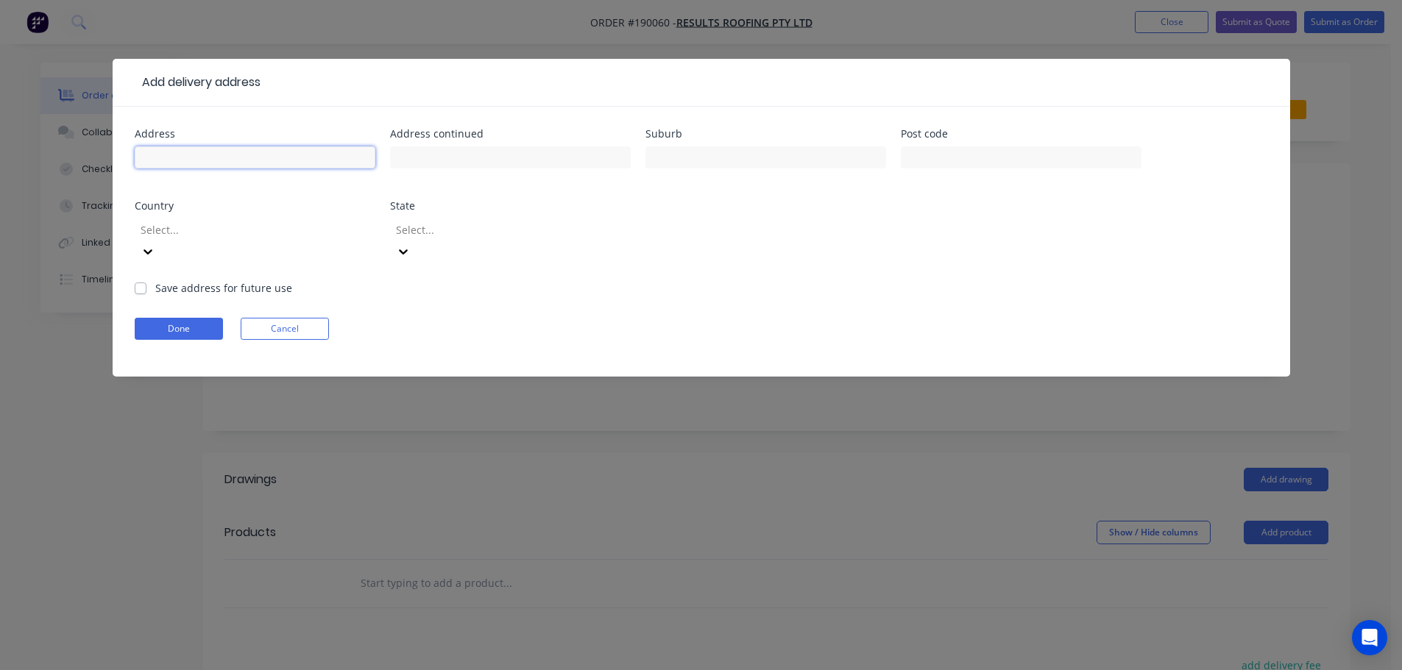
click at [177, 160] on input "text" at bounding box center [255, 157] width 241 height 22
click at [782, 318] on div "Done Cancel" at bounding box center [701, 329] width 1133 height 22
drag, startPoint x: 364, startPoint y: 229, endPoint x: 321, endPoint y: 229, distance: 43.4
click at [152, 249] on icon at bounding box center [147, 251] width 9 height 5
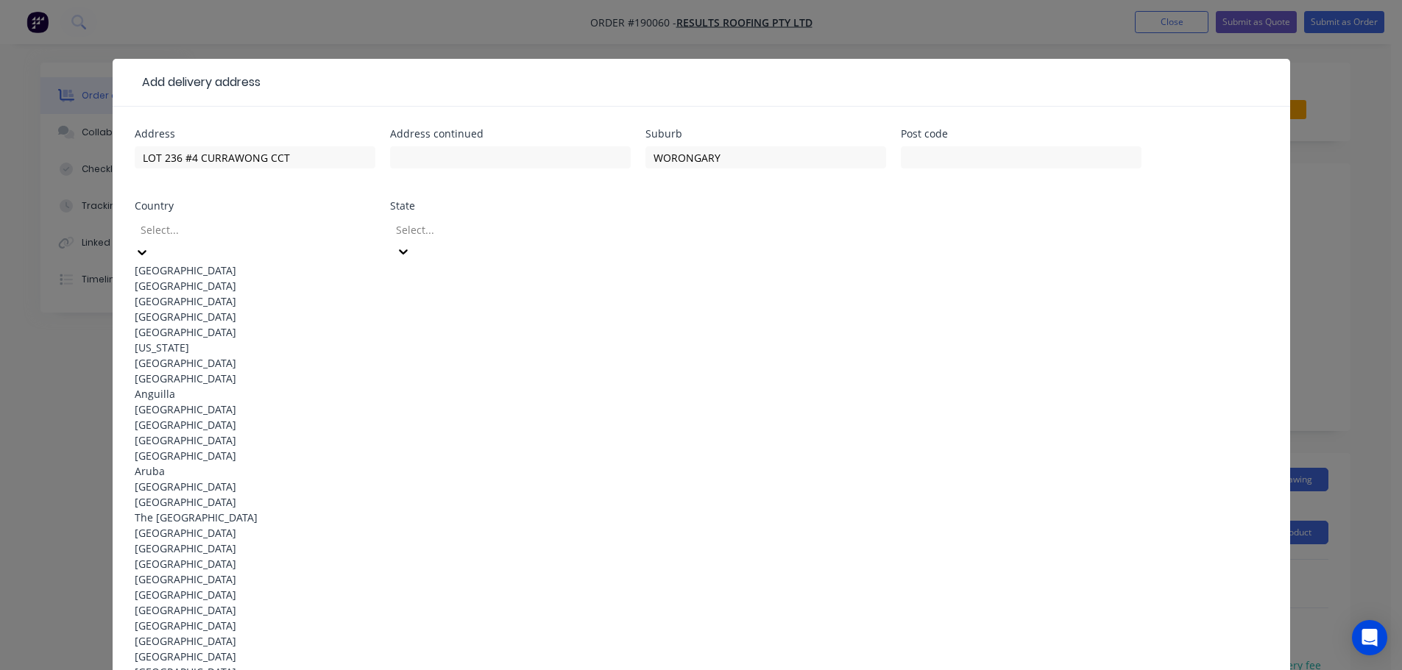
click at [192, 269] on div "[GEOGRAPHIC_DATA]" at bounding box center [255, 270] width 241 height 15
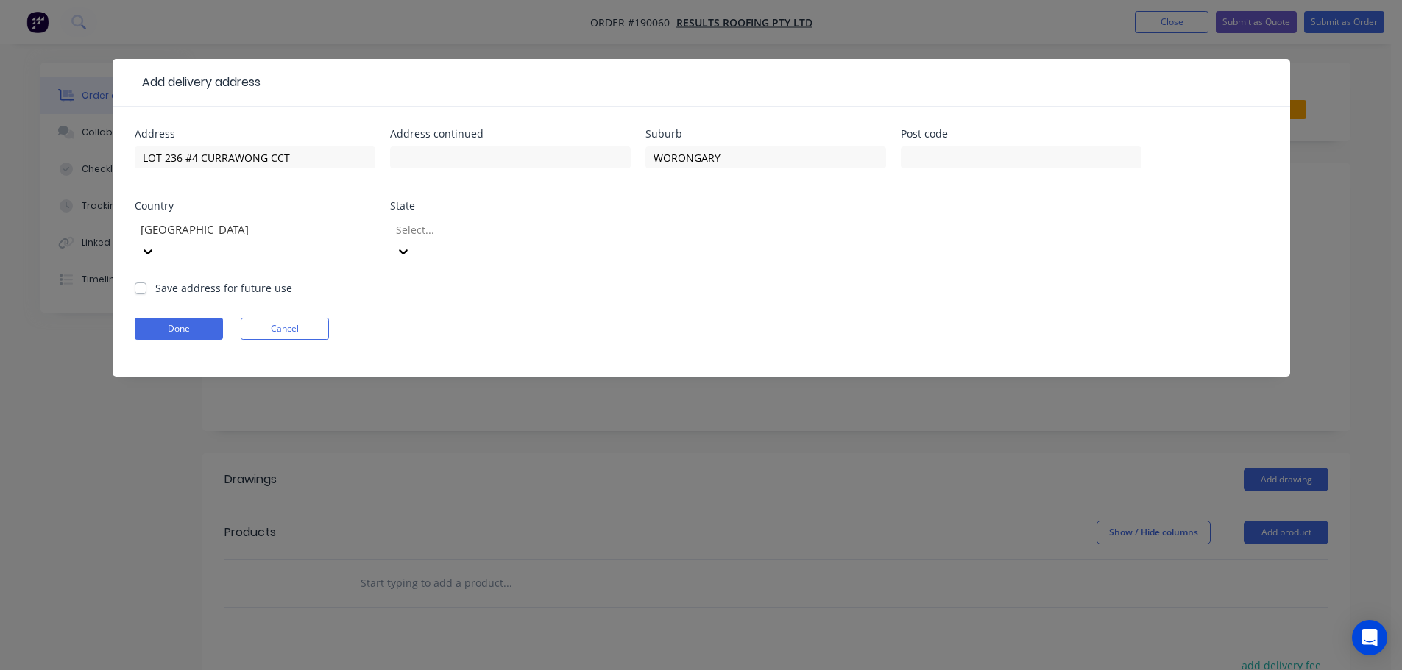
click at [411, 244] on icon at bounding box center [403, 251] width 15 height 15
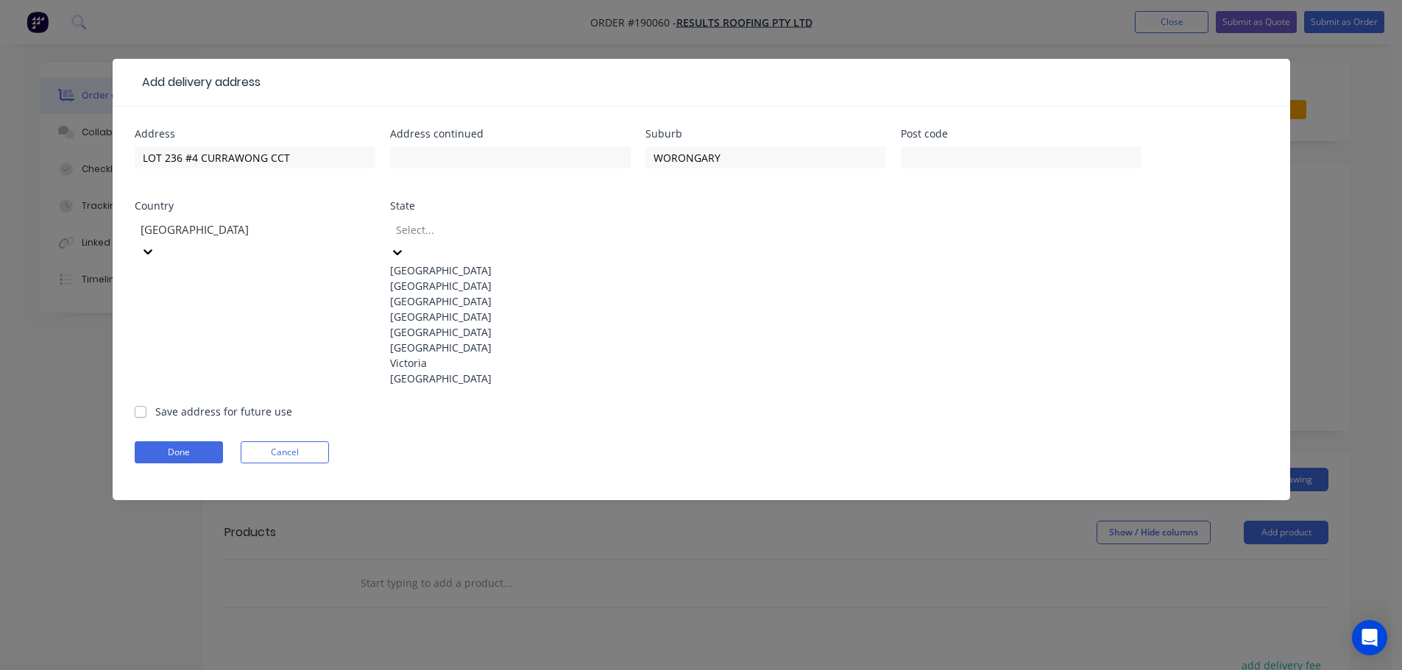
drag, startPoint x: 416, startPoint y: 350, endPoint x: 606, endPoint y: 339, distance: 190.1
click at [417, 324] on div "[GEOGRAPHIC_DATA]" at bounding box center [510, 316] width 241 height 15
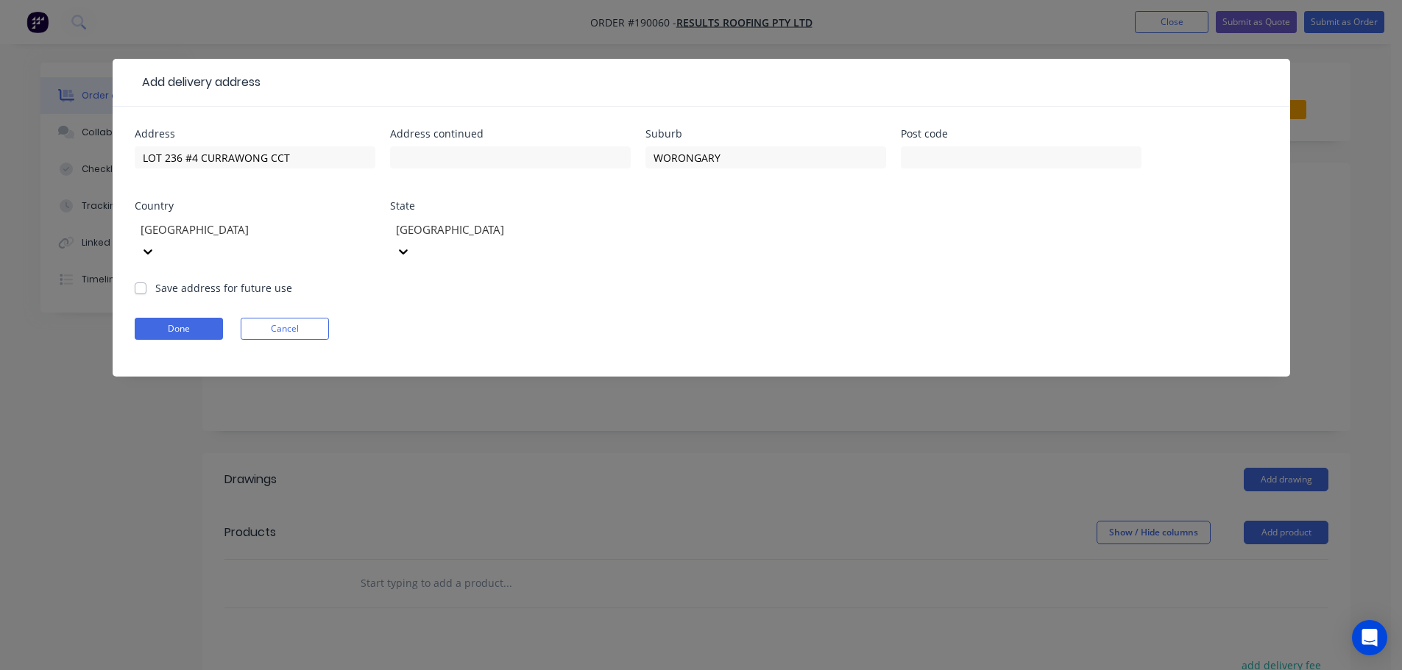
click at [767, 327] on form "Address LOT [GEOGRAPHIC_DATA] Address continued Suburb WORONGARY Post code Coun…" at bounding box center [701, 253] width 1133 height 248
click at [169, 318] on button "Done" at bounding box center [179, 329] width 88 height 22
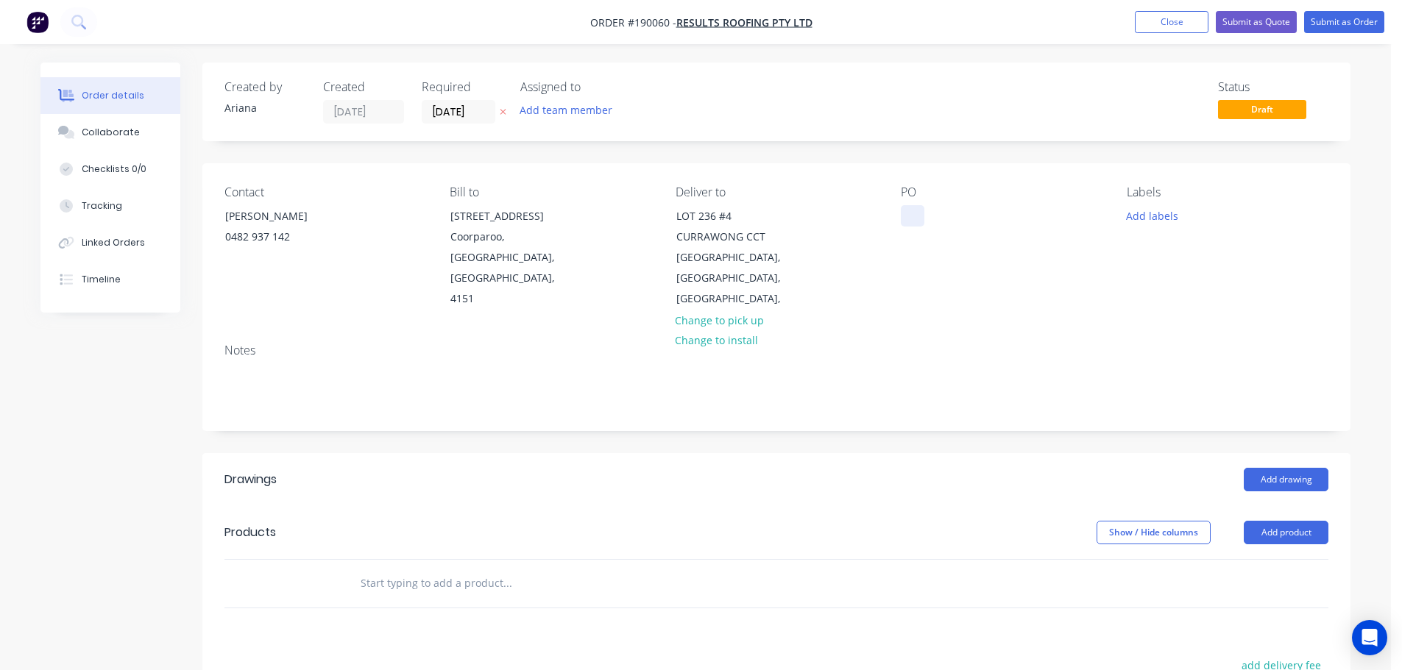
click at [920, 216] on div at bounding box center [913, 215] width 24 height 21
click at [1040, 285] on div "PO J3158" at bounding box center [1002, 247] width 202 height 124
click at [1282, 521] on button "Add product" at bounding box center [1286, 533] width 85 height 24
click at [1253, 559] on div "Product catalogue" at bounding box center [1258, 569] width 113 height 21
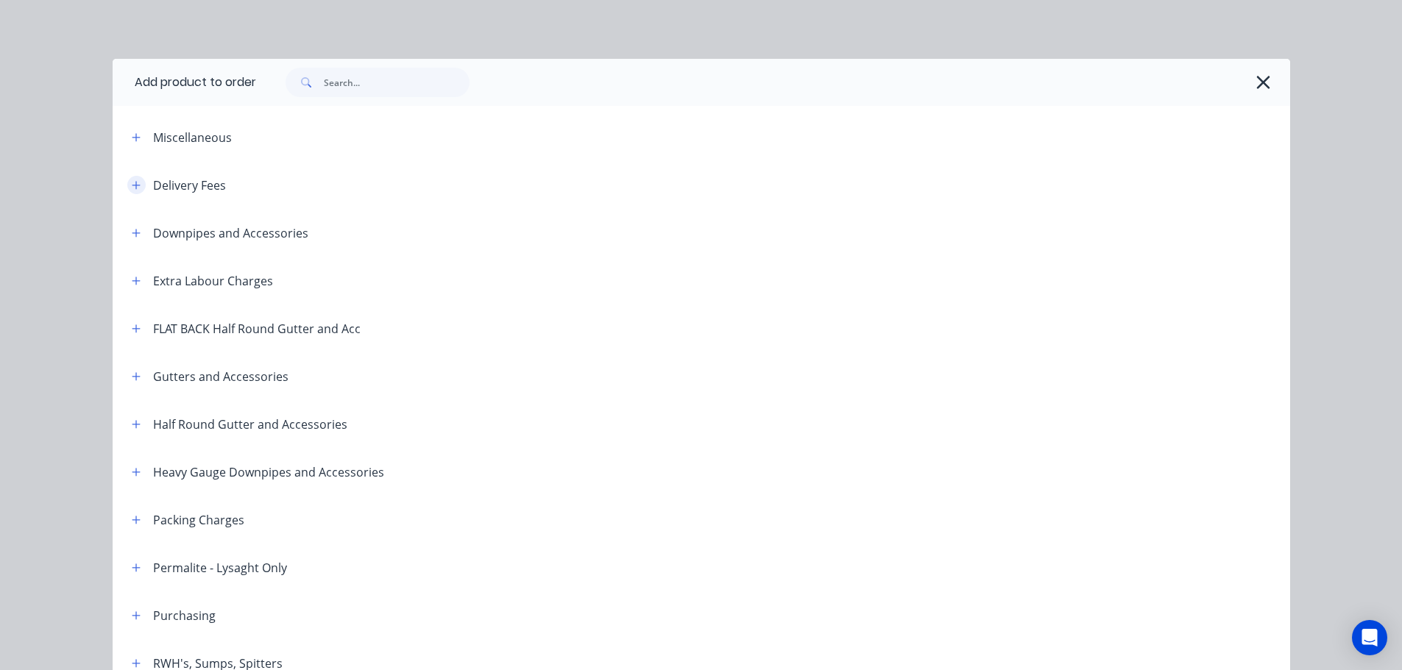
click at [132, 183] on icon "button" at bounding box center [136, 185] width 9 height 10
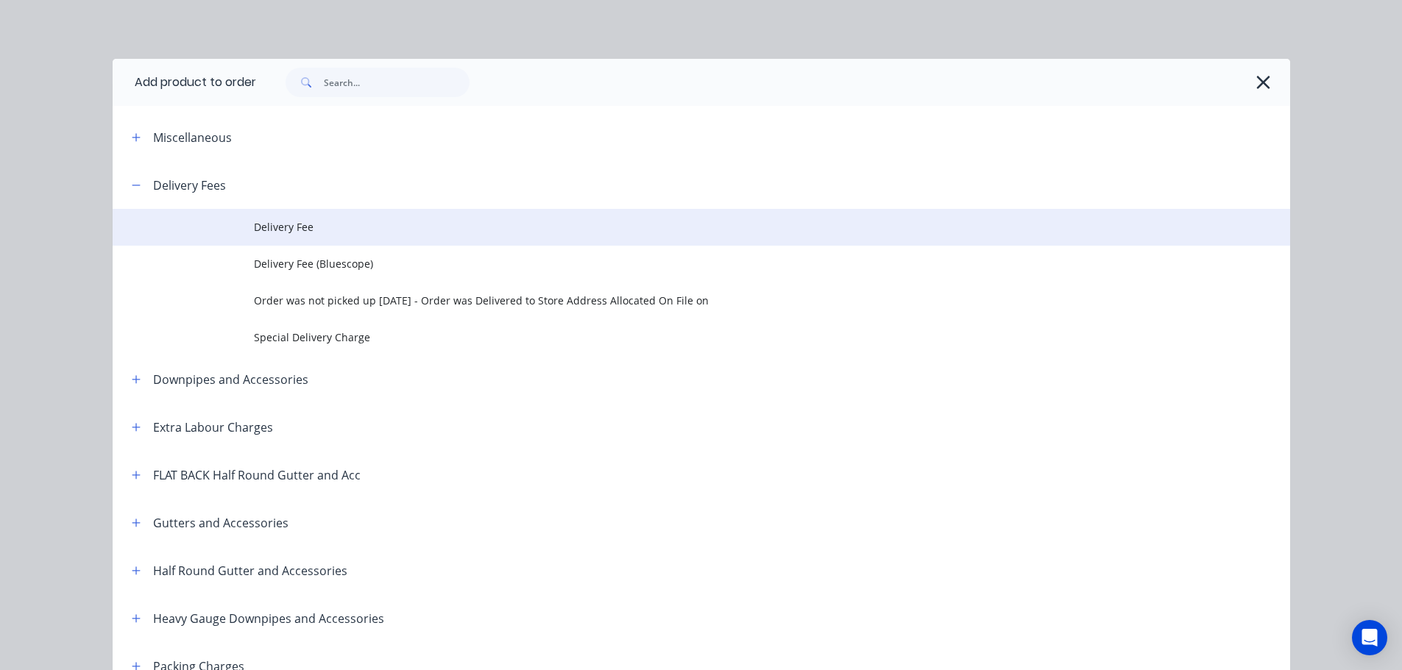
click at [295, 228] on span "Delivery Fee" at bounding box center [668, 226] width 829 height 15
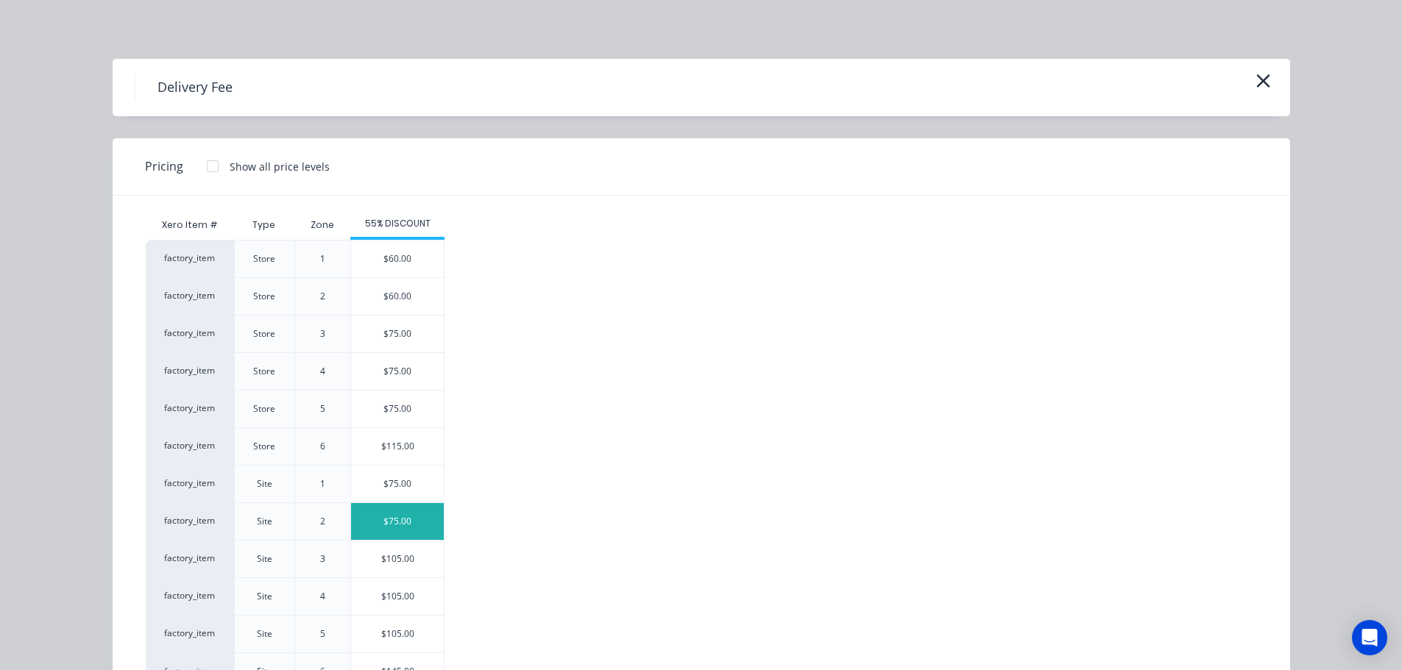
click at [377, 516] on div "$75.00" at bounding box center [397, 521] width 93 height 37
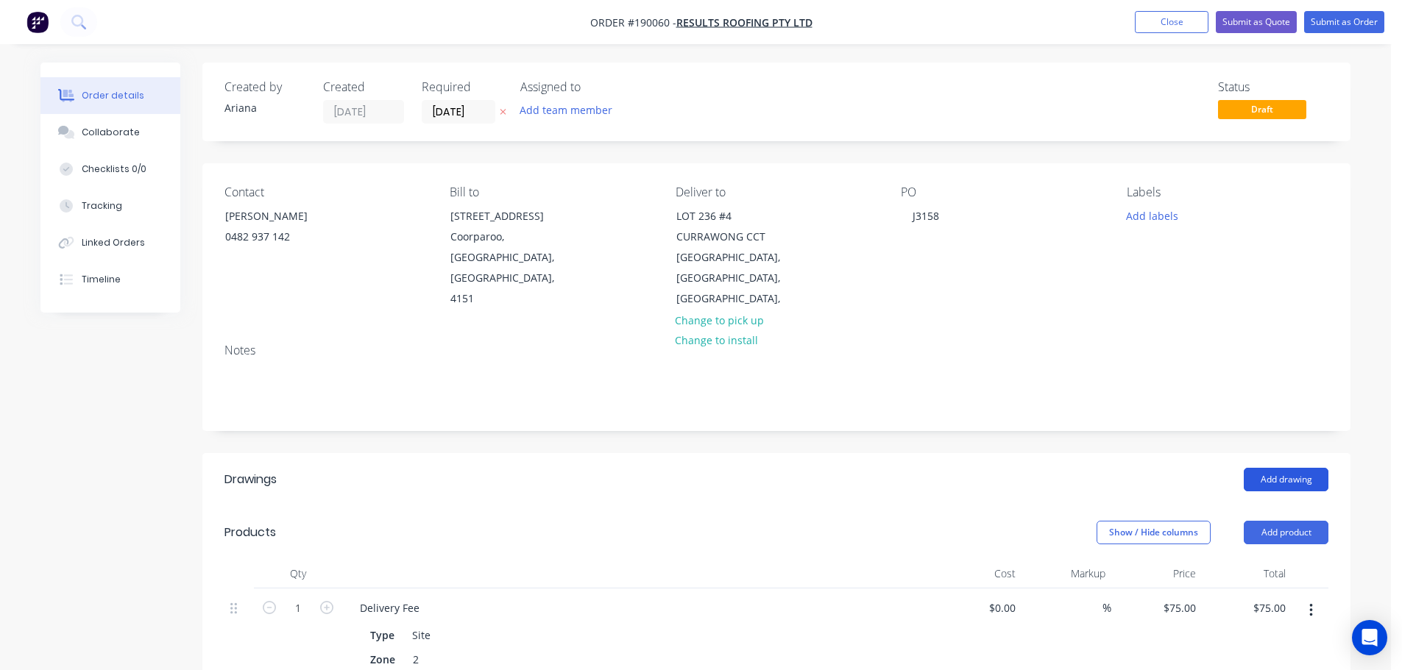
click at [1283, 468] on button "Add drawing" at bounding box center [1286, 480] width 85 height 24
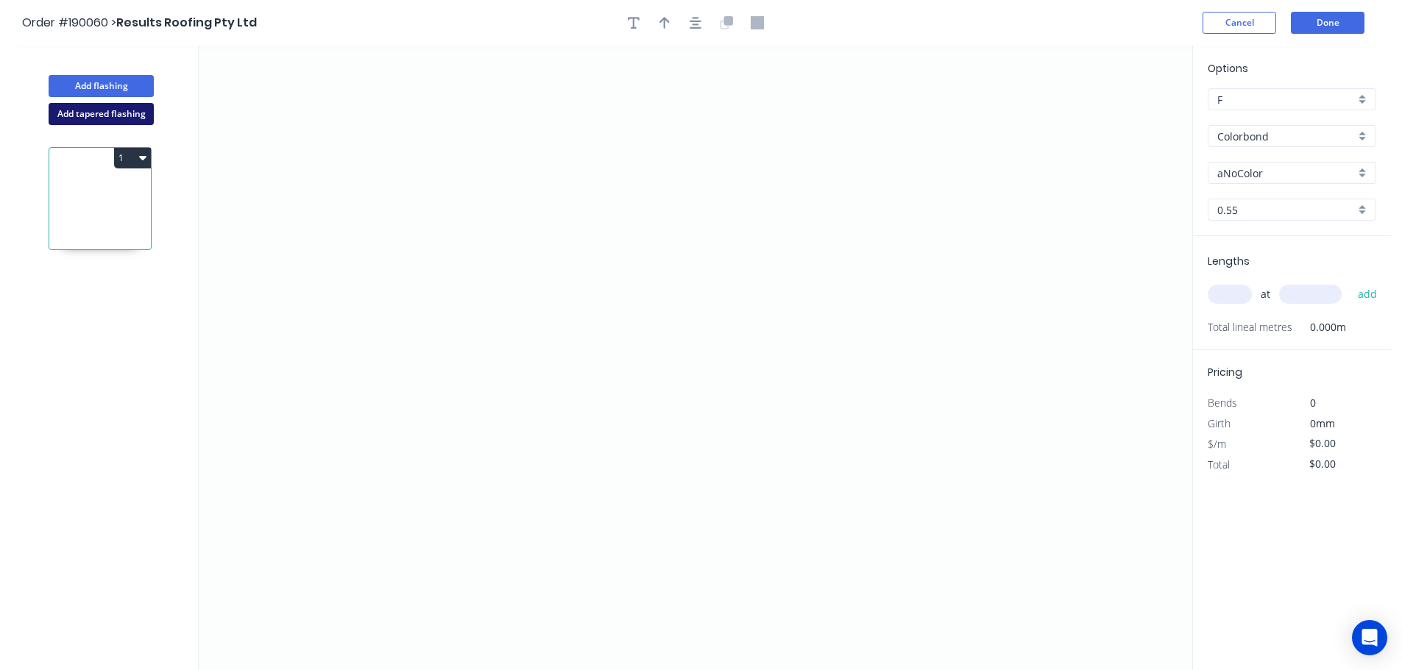
click at [93, 108] on button "Add tapered flashing" at bounding box center [101, 114] width 105 height 22
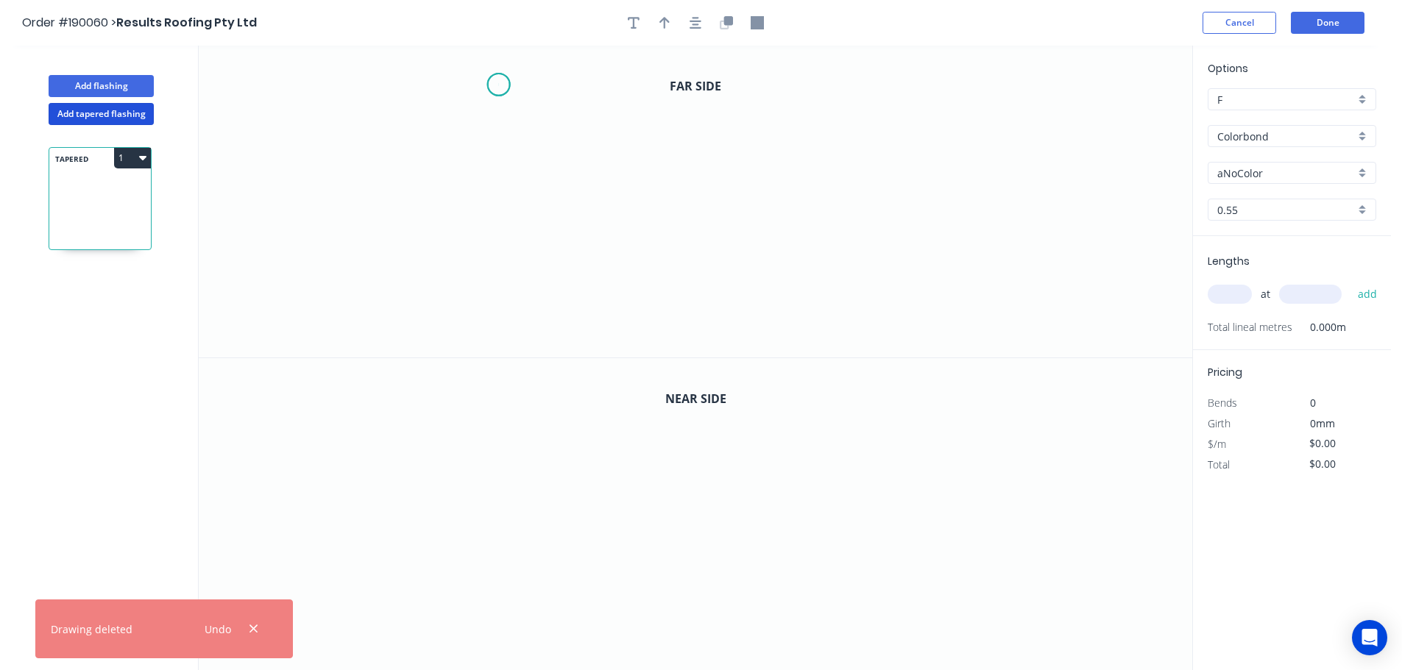
click at [498, 85] on icon "0" at bounding box center [695, 202] width 993 height 312
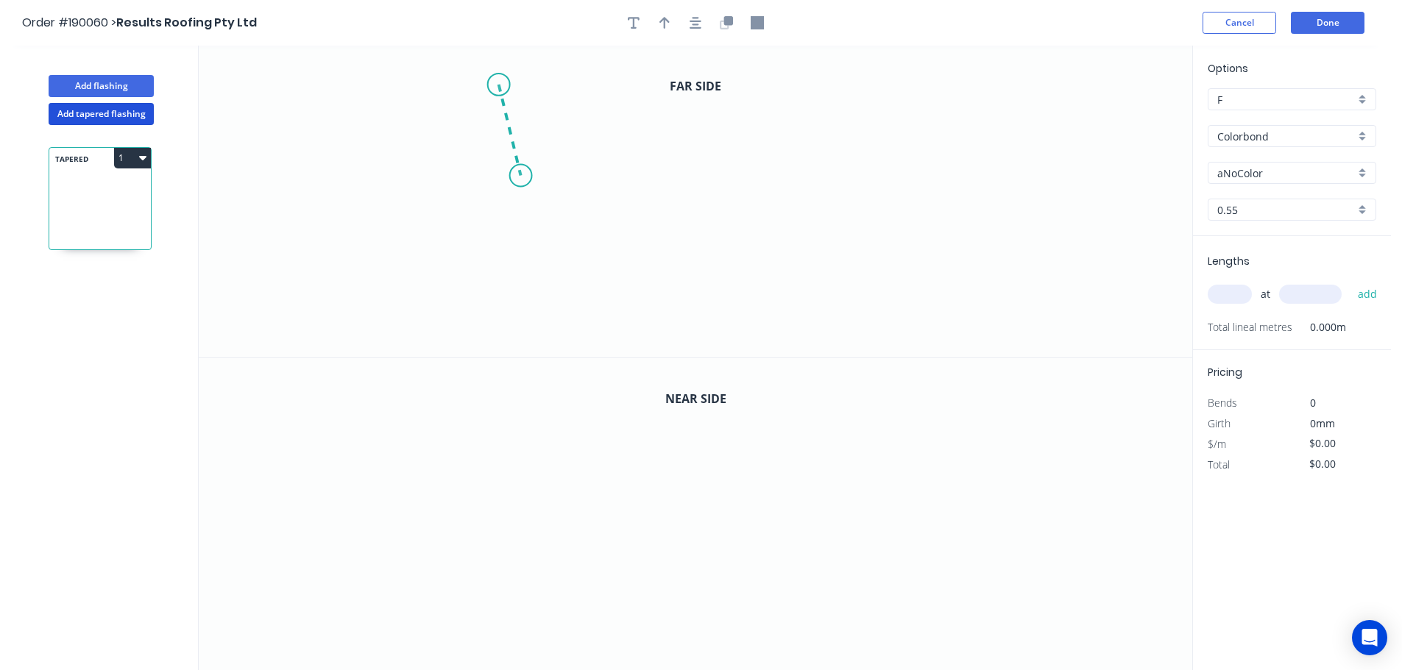
click at [520, 176] on icon "0" at bounding box center [695, 202] width 993 height 312
click at [892, 177] on icon "0 ?" at bounding box center [695, 202] width 993 height 312
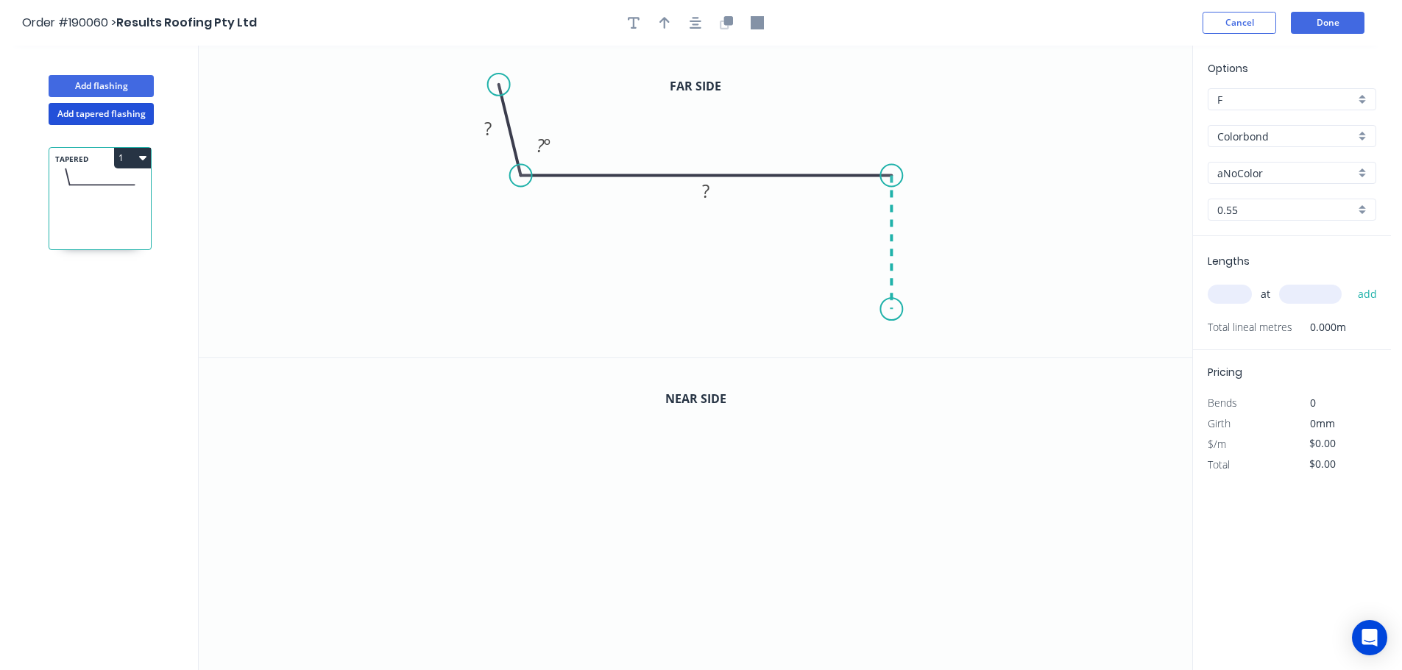
click at [898, 310] on icon "0 ? ? ? º" at bounding box center [695, 202] width 993 height 312
click at [930, 347] on icon "0 ? ? ? ? º" at bounding box center [695, 202] width 993 height 312
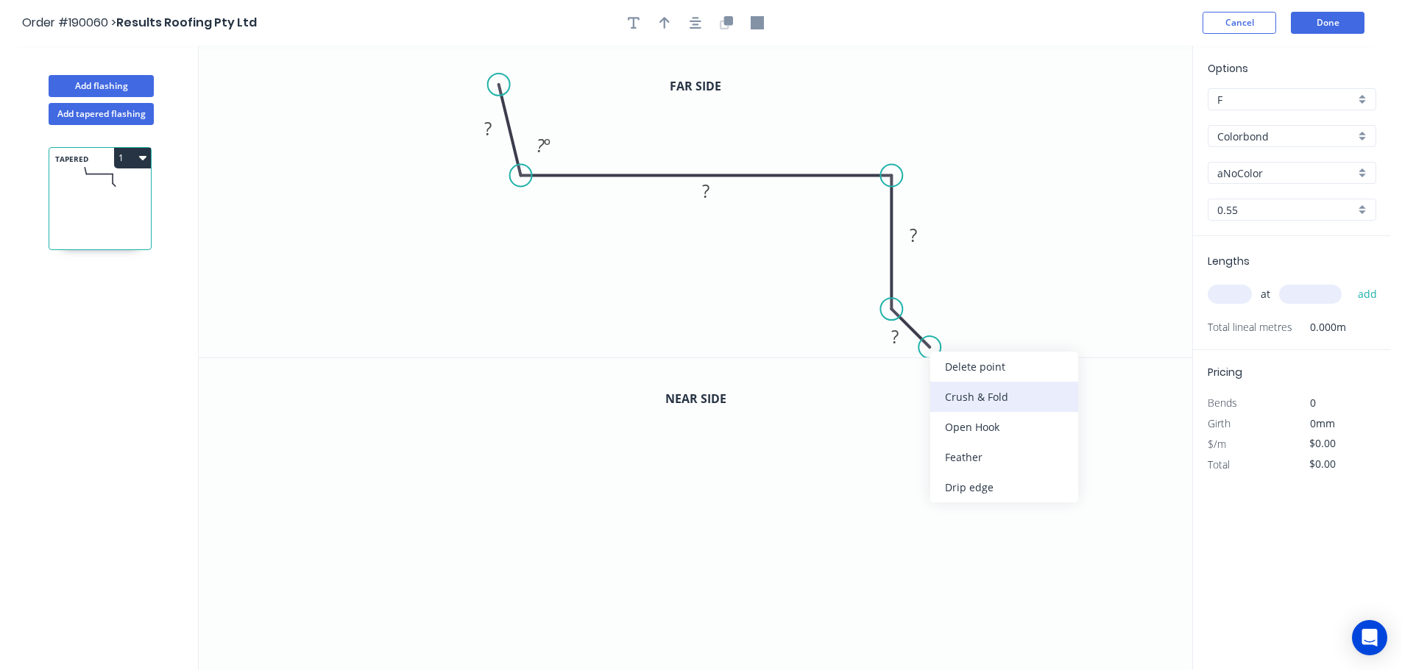
click at [945, 389] on div "Crush & Fold" at bounding box center [1004, 397] width 148 height 30
click at [952, 385] on div "Flip bend" at bounding box center [1008, 395] width 148 height 30
click at [948, 307] on tspan "10" at bounding box center [947, 304] width 21 height 24
click at [1010, 259] on icon "0 ? ? ? CF 15 ? ? º" at bounding box center [695, 202] width 993 height 312
drag, startPoint x: 960, startPoint y: 311, endPoint x: 1022, endPoint y: 339, distance: 68.8
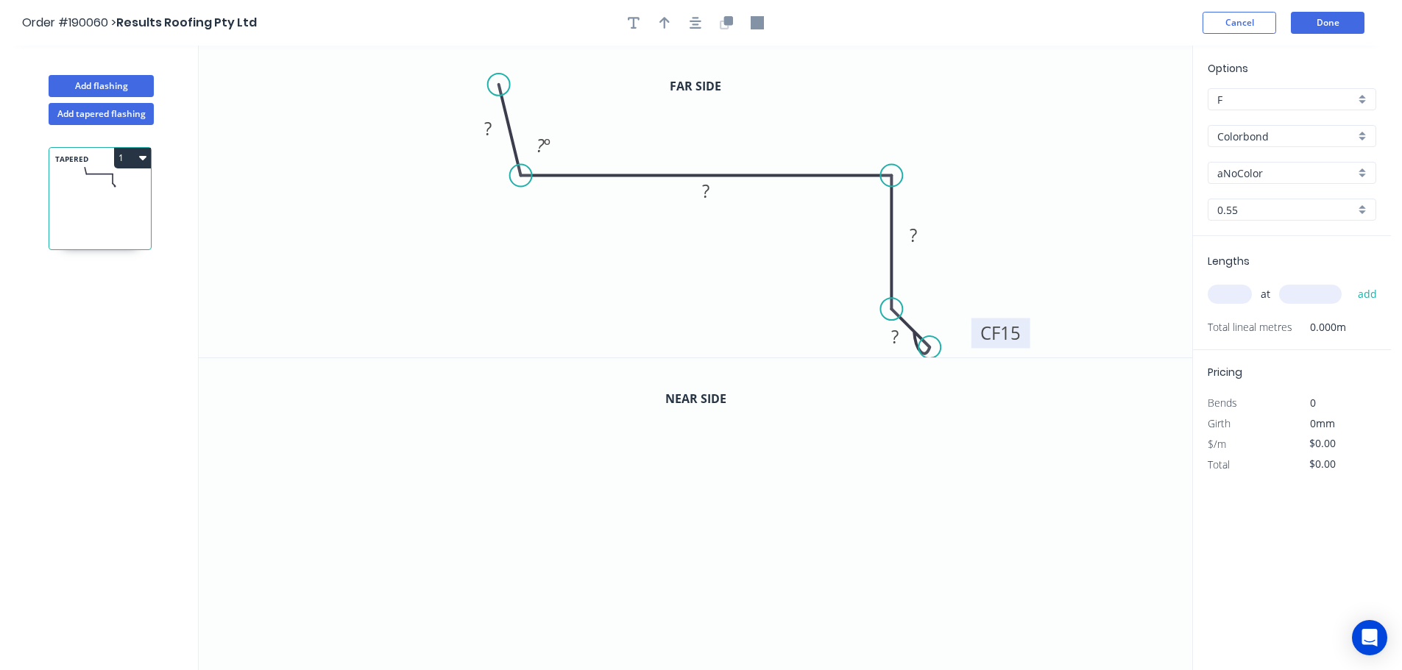
click at [1022, 339] on rect at bounding box center [1000, 333] width 59 height 30
click at [492, 130] on rect at bounding box center [488, 129] width 29 height 21
click at [983, 125] on icon "0 100 140 70 CF 15 15 93 º" at bounding box center [695, 202] width 993 height 312
click at [660, 22] on icon "button" at bounding box center [664, 23] width 10 height 12
drag, startPoint x: 1117, startPoint y: 116, endPoint x: 785, endPoint y: 116, distance: 331.9
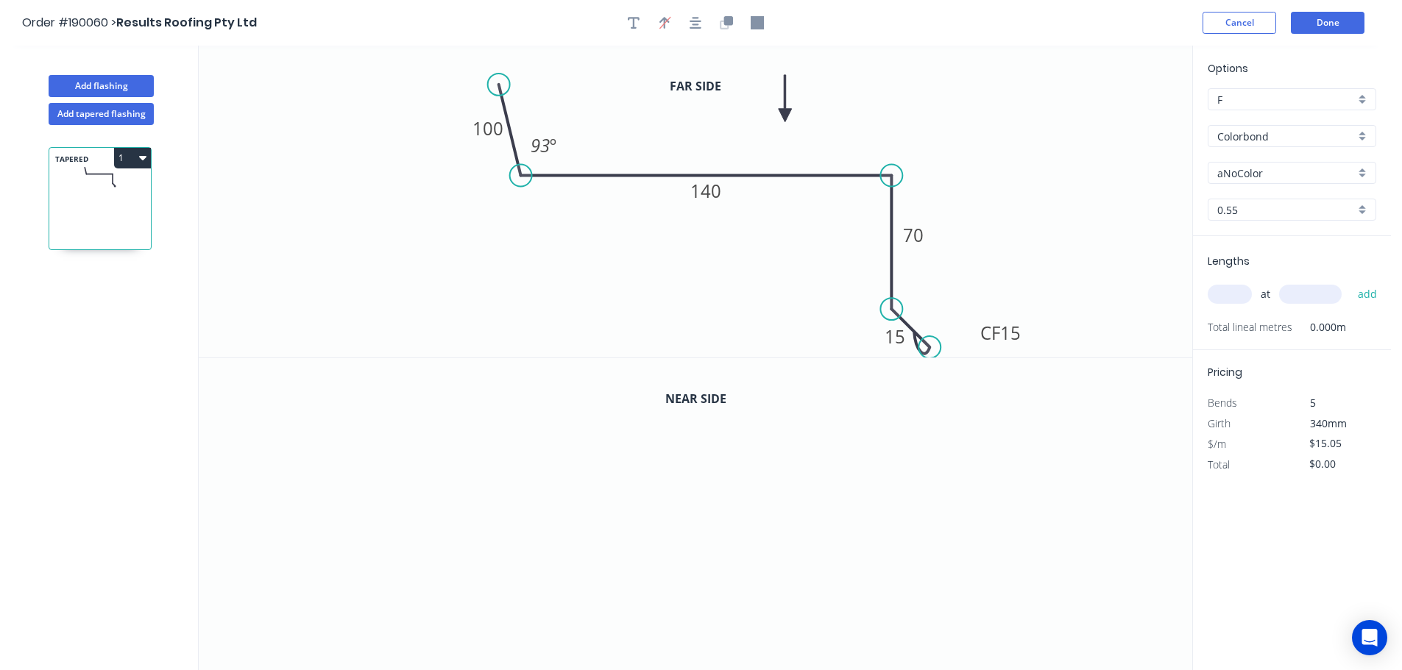
click at [785, 116] on icon at bounding box center [785, 98] width 13 height 47
click at [731, 23] on icon "button" at bounding box center [728, 20] width 9 height 9
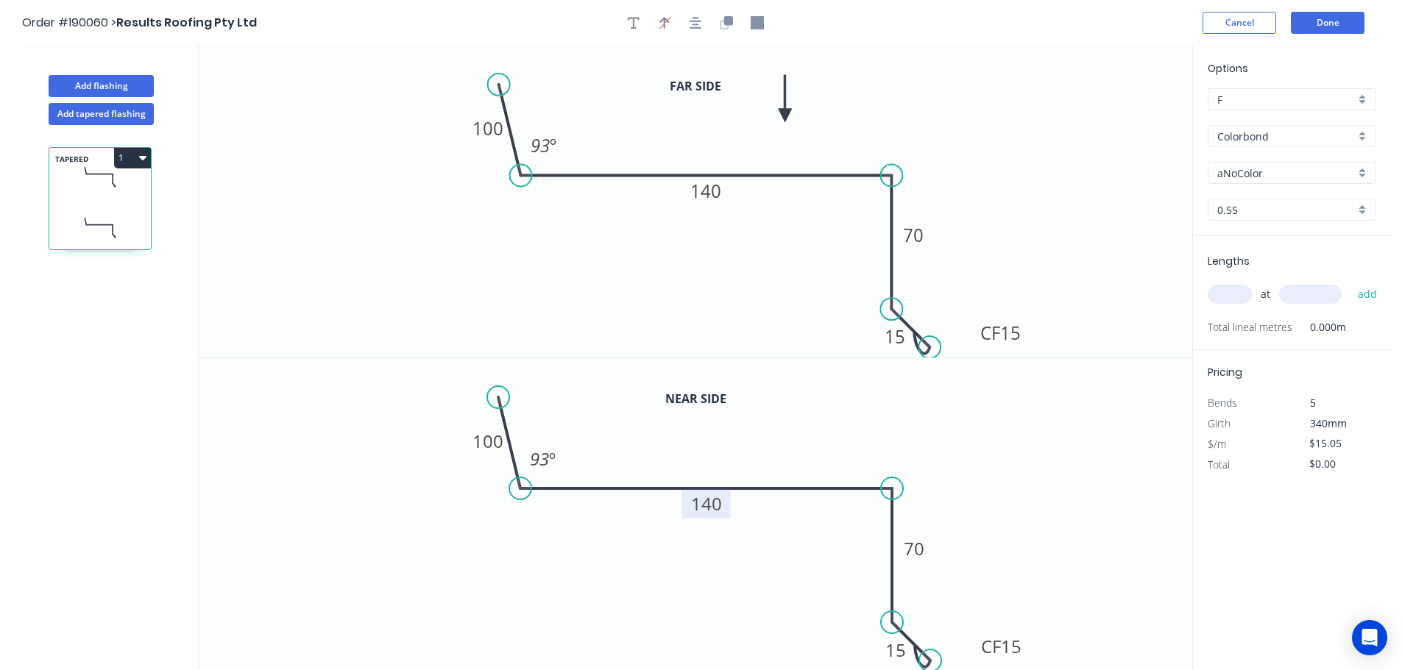
click at [716, 507] on tspan "140" at bounding box center [706, 504] width 31 height 24
click at [778, 466] on icon "0 100 150 70 CF 15 15 93 º" at bounding box center [695, 514] width 993 height 313
click at [1363, 170] on div "aNoColor" at bounding box center [1291, 173] width 169 height 22
click at [1292, 305] on div "Woodland Grey" at bounding box center [1291, 301] width 167 height 26
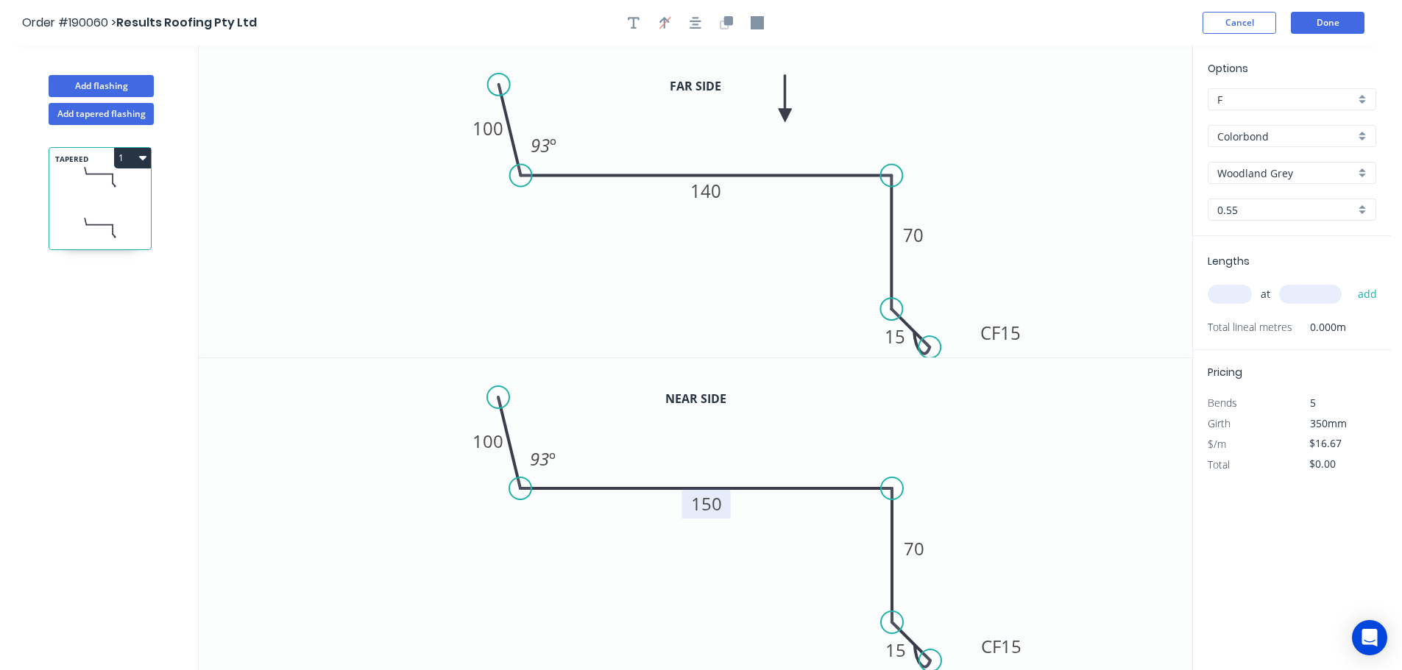
click at [1235, 296] on input "text" at bounding box center [1229, 294] width 44 height 19
click at [1350, 282] on button "add" at bounding box center [1367, 294] width 35 height 25
click at [105, 84] on button "Add flashing" at bounding box center [101, 86] width 105 height 22
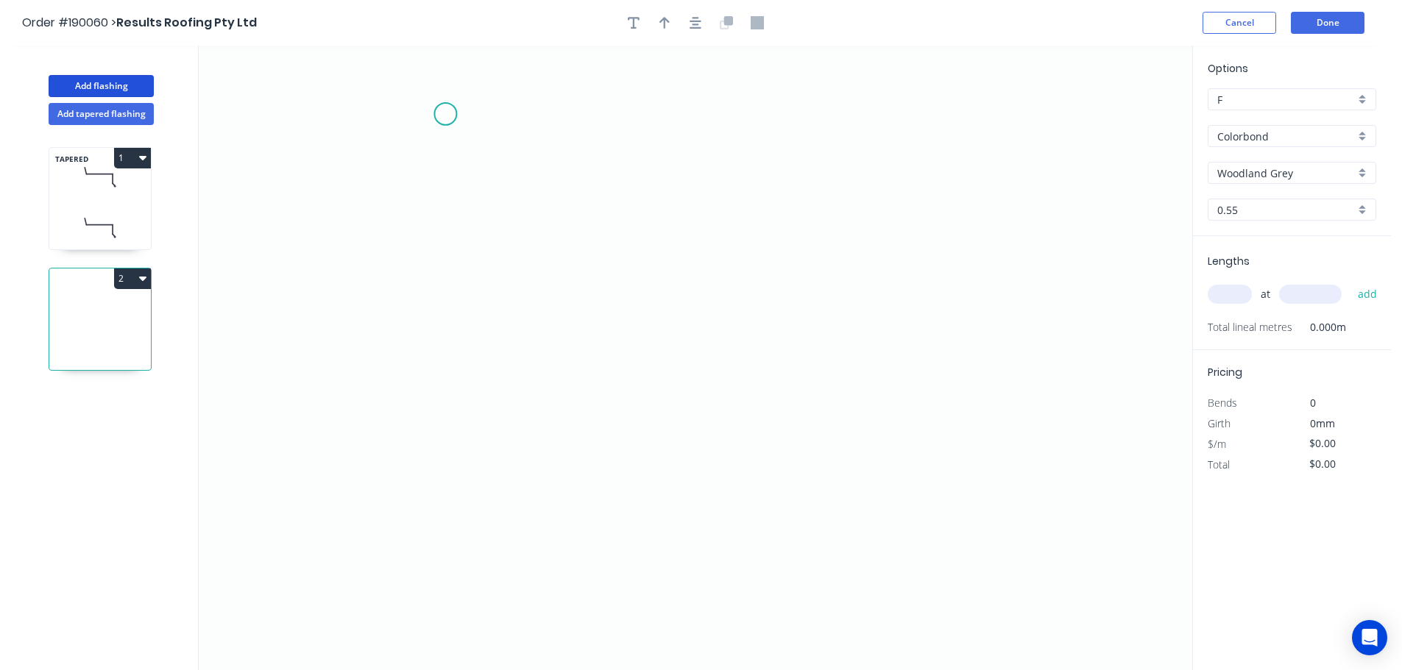
click at [445, 114] on icon "0" at bounding box center [695, 358] width 993 height 625
click at [451, 387] on icon "0" at bounding box center [695, 358] width 993 height 625
click at [932, 366] on icon "0 ?" at bounding box center [695, 358] width 993 height 625
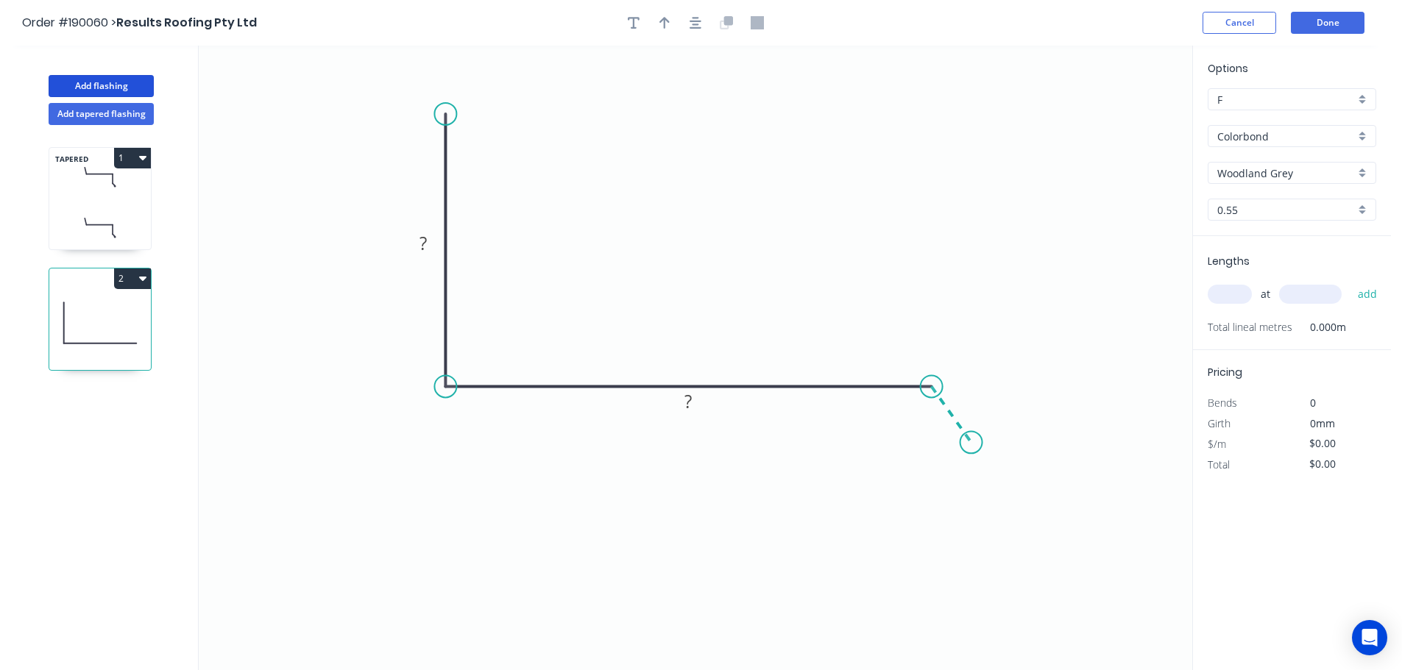
click at [971, 443] on icon "0 ? ?" at bounding box center [695, 358] width 993 height 625
click at [971, 445] on circle at bounding box center [971, 442] width 22 height 22
click at [978, 443] on circle at bounding box center [971, 442] width 22 height 22
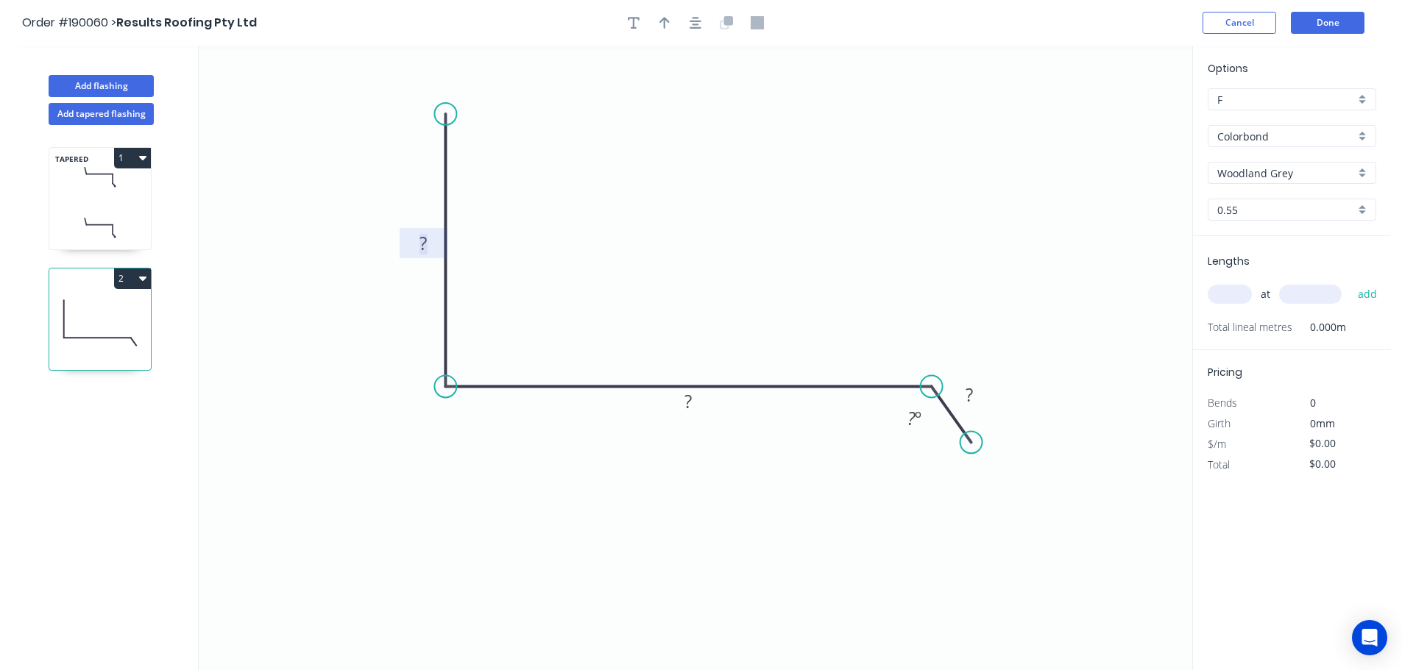
click at [427, 240] on tspan "?" at bounding box center [422, 243] width 7 height 24
click at [751, 195] on icon "0 100 160 20 135 º" at bounding box center [695, 358] width 993 height 625
click at [658, 20] on button "button" at bounding box center [664, 23] width 22 height 22
drag, startPoint x: 1120, startPoint y: 115, endPoint x: 724, endPoint y: 205, distance: 405.9
click at [724, 205] on icon at bounding box center [724, 187] width 13 height 47
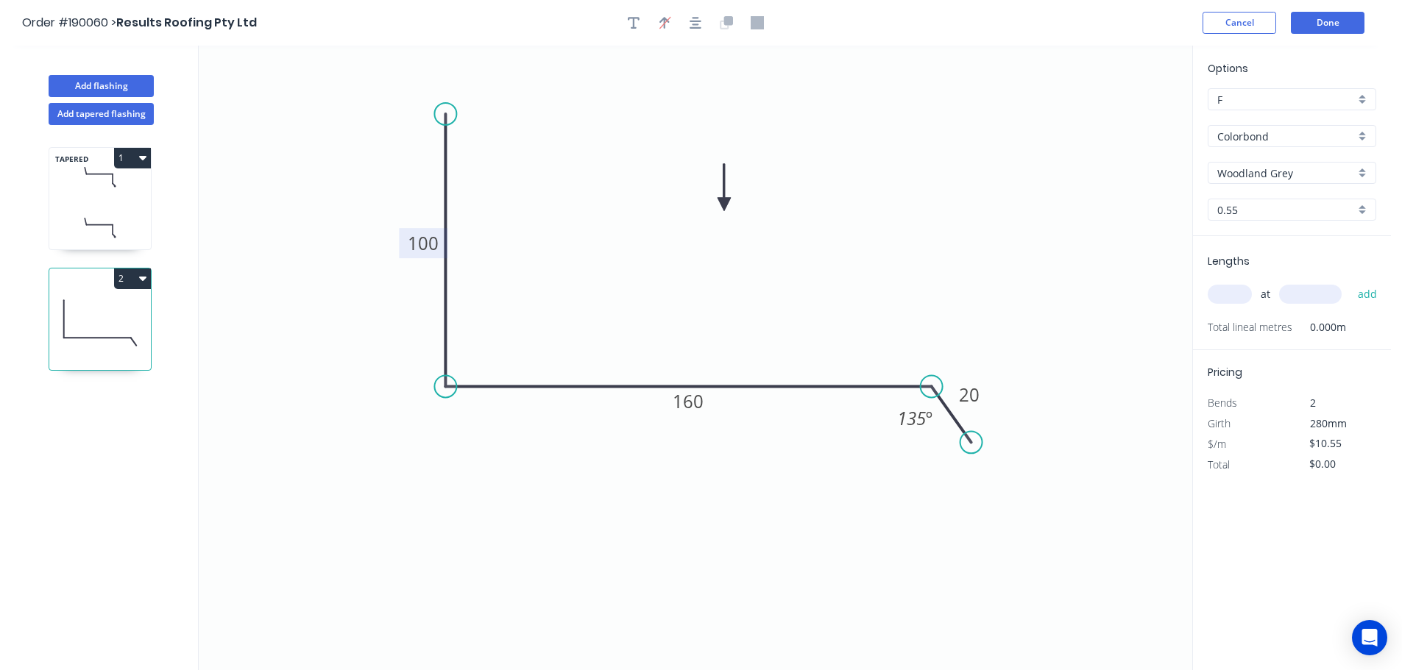
click at [1235, 292] on input "text" at bounding box center [1229, 294] width 44 height 19
click at [1350, 282] on button "add" at bounding box center [1367, 294] width 35 height 25
click at [132, 274] on button "2" at bounding box center [132, 279] width 37 height 21
click at [107, 312] on div "Duplicate" at bounding box center [80, 315] width 113 height 21
click at [698, 404] on tspan "160" at bounding box center [688, 401] width 31 height 24
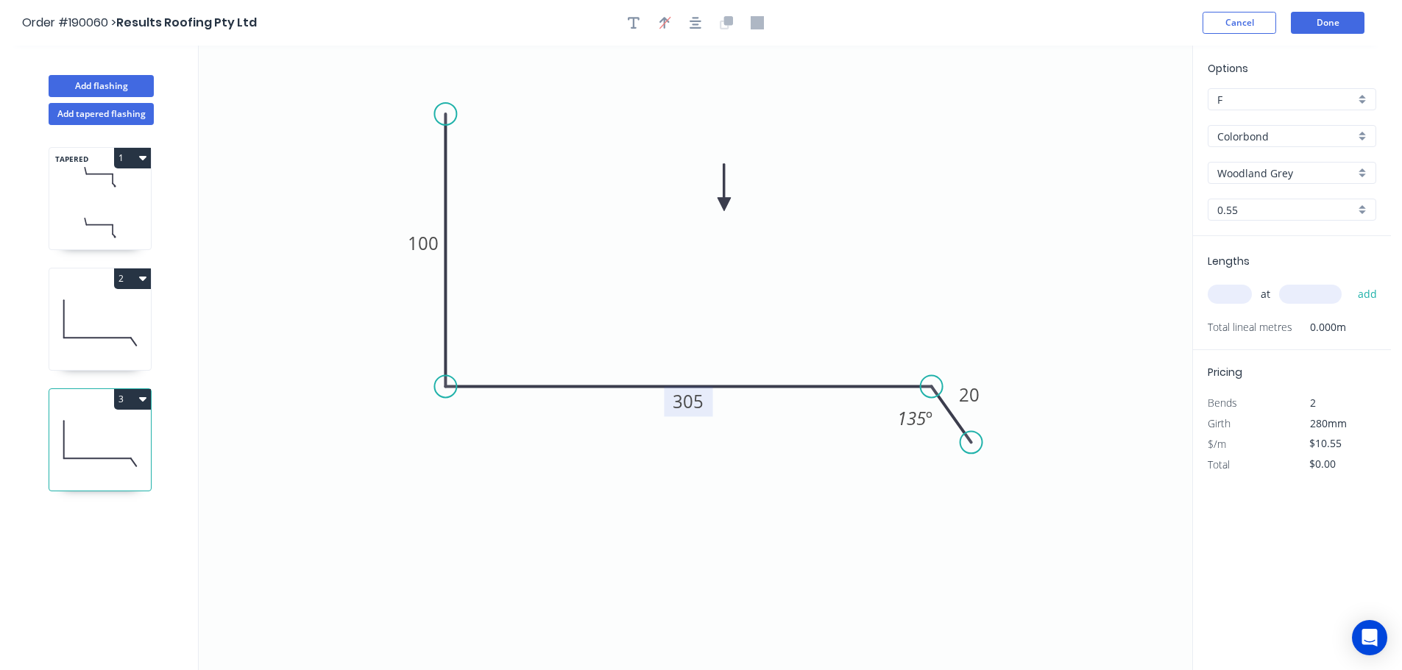
click at [751, 335] on icon "0 100 305 20 135 º" at bounding box center [695, 358] width 993 height 625
click at [1227, 294] on input "text" at bounding box center [1229, 294] width 44 height 19
click at [1314, 292] on input "text" at bounding box center [1310, 294] width 63 height 19
click at [1350, 282] on button "add" at bounding box center [1367, 294] width 35 height 25
click at [113, 86] on button "Add flashing" at bounding box center [101, 86] width 105 height 22
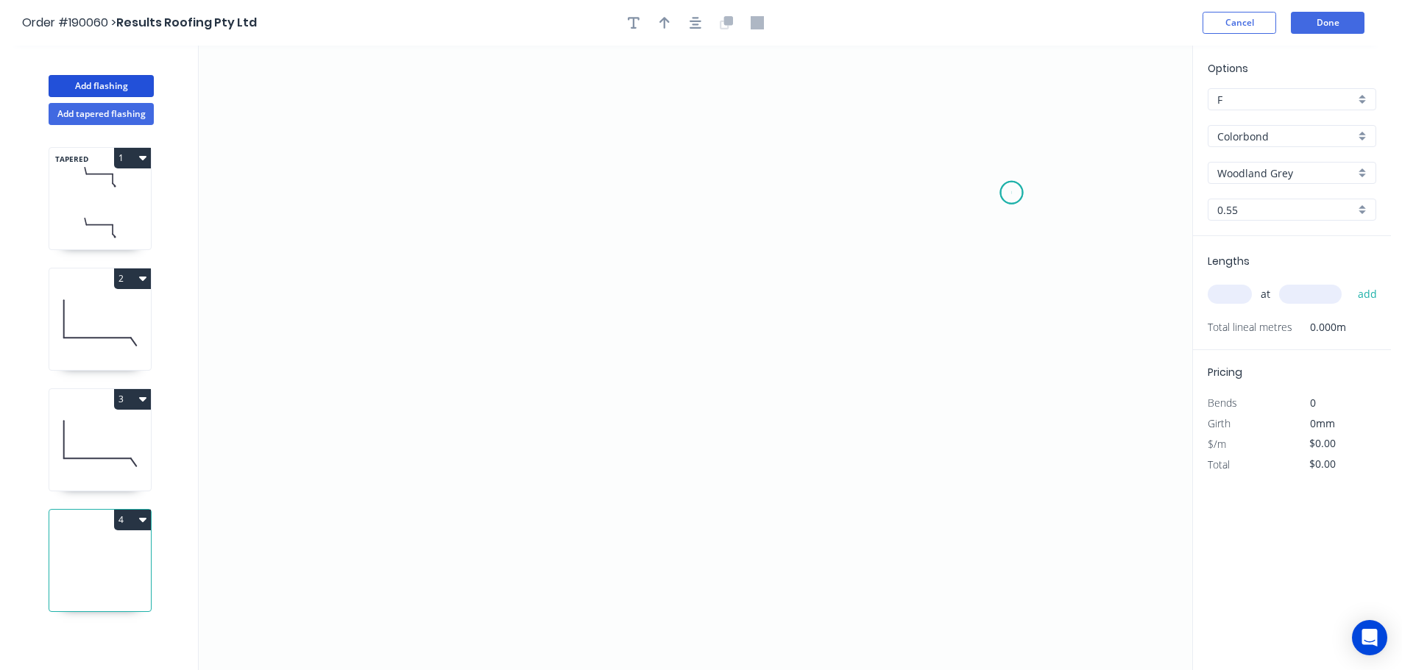
click at [1012, 193] on icon "0" at bounding box center [695, 358] width 993 height 625
click at [963, 124] on icon "0" at bounding box center [695, 358] width 993 height 625
click at [444, 99] on icon "0 ?" at bounding box center [695, 358] width 993 height 625
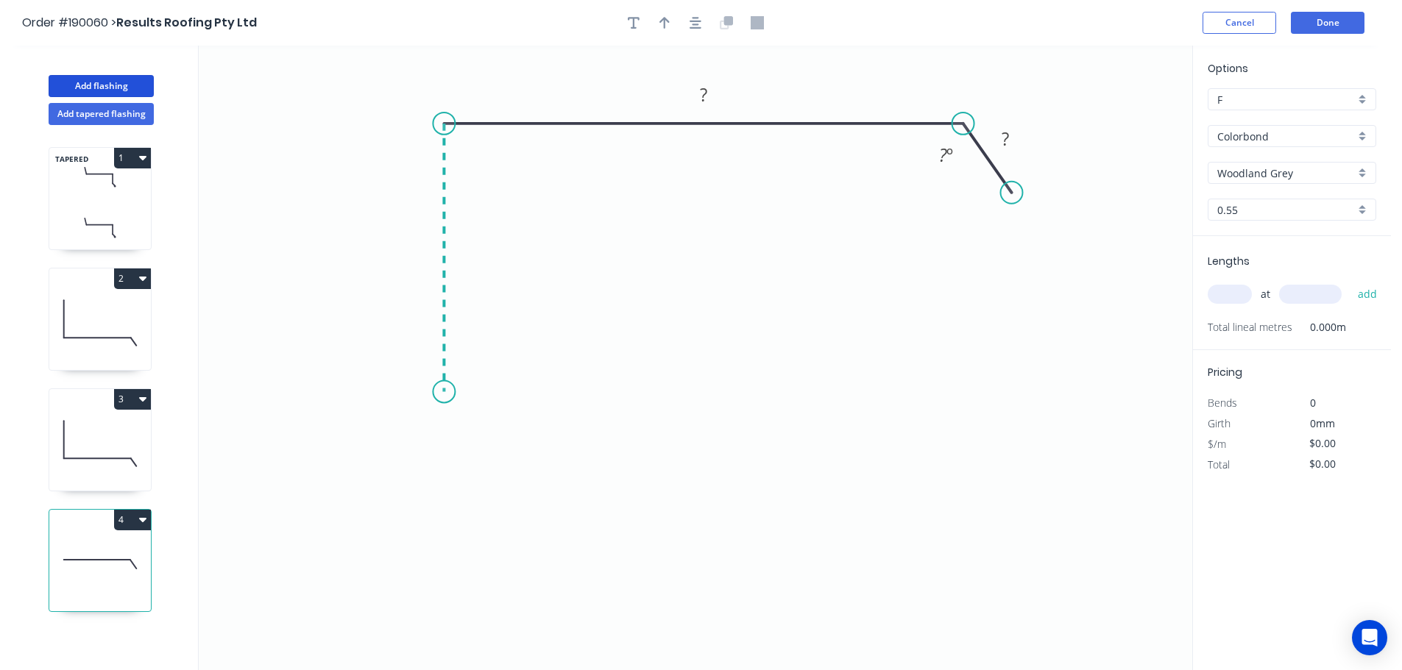
click at [429, 392] on icon "0 ? ? ? º" at bounding box center [695, 358] width 993 height 625
click at [387, 447] on icon at bounding box center [415, 419] width 57 height 57
click at [446, 506] on icon "0 ? ? ? ? ? º" at bounding box center [695, 358] width 993 height 625
click at [446, 506] on circle at bounding box center [446, 507] width 22 height 22
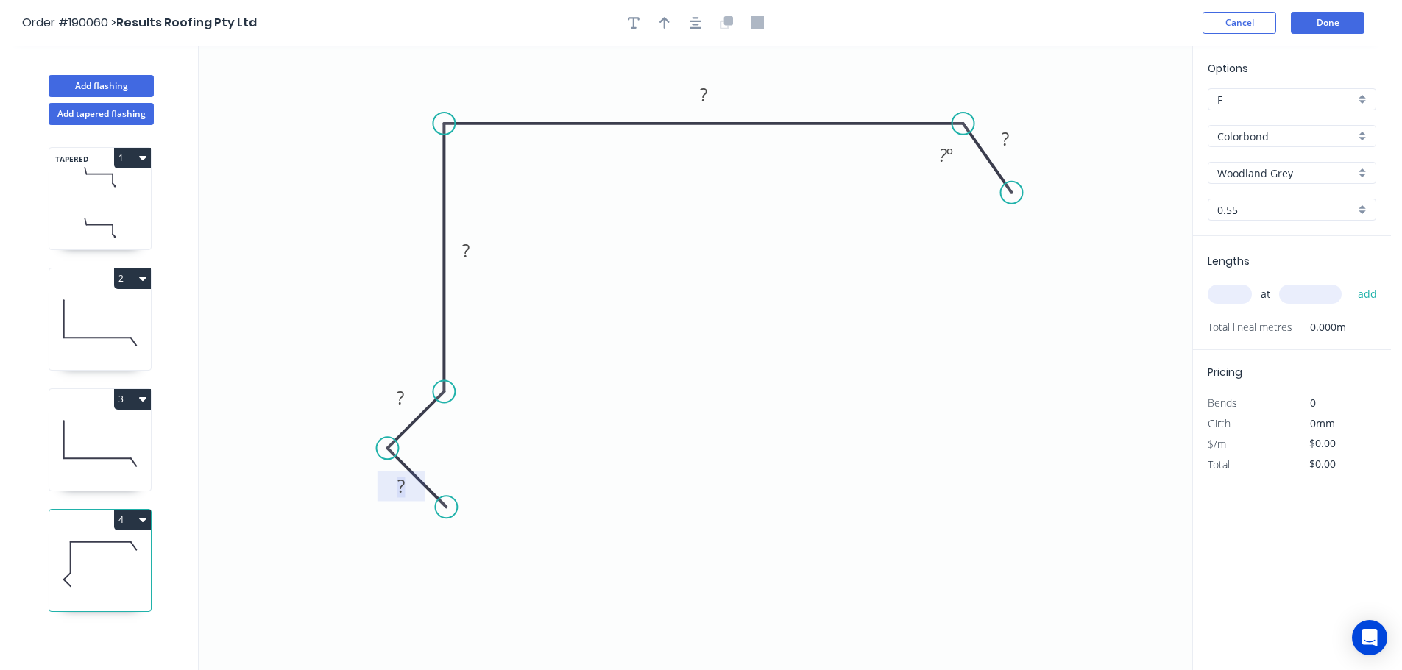
click at [410, 491] on rect at bounding box center [400, 488] width 29 height 21
click at [599, 439] on icon "0 19 15 80 190 20 135 º" at bounding box center [695, 358] width 993 height 625
click at [663, 20] on icon "button" at bounding box center [664, 23] width 10 height 12
drag, startPoint x: 1121, startPoint y: 118, endPoint x: 833, endPoint y: 92, distance: 289.6
click at [833, 92] on icon at bounding box center [832, 75] width 13 height 47
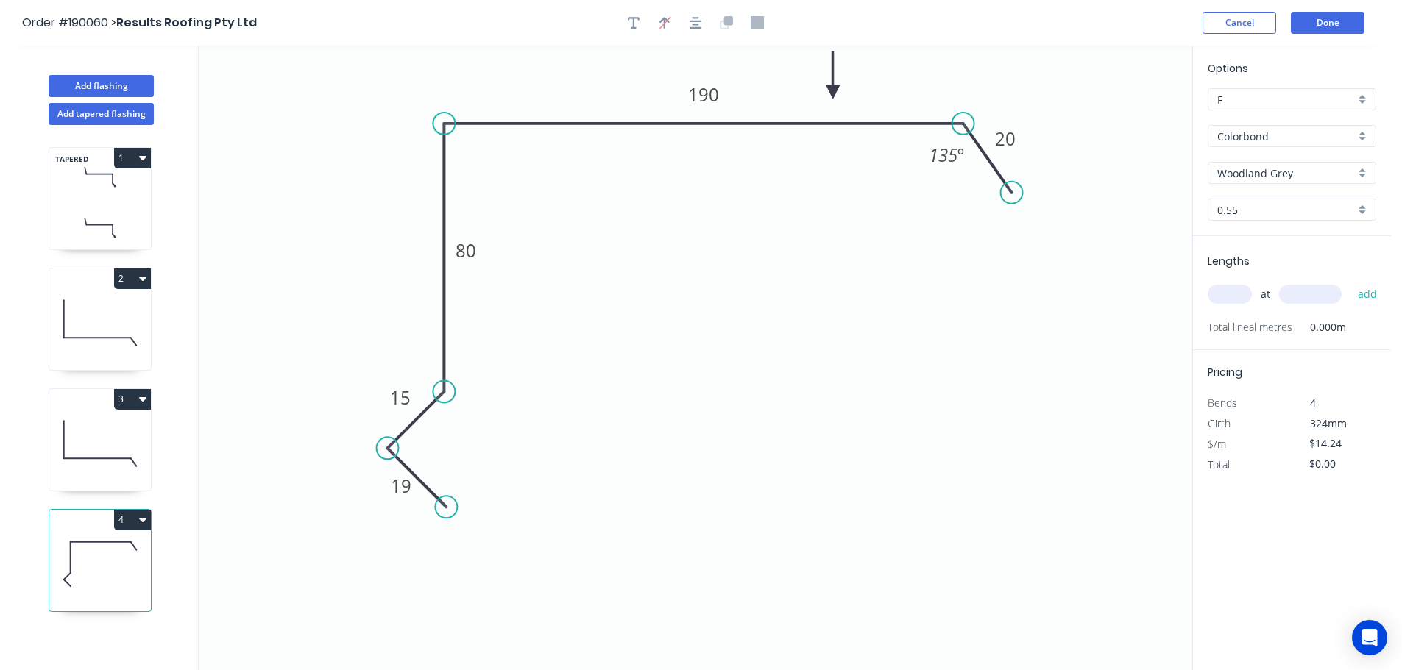
click at [1240, 301] on input "text" at bounding box center [1229, 294] width 44 height 19
click at [1350, 282] on button "add" at bounding box center [1367, 294] width 35 height 25
click at [104, 436] on icon at bounding box center [100, 444] width 102 height 94
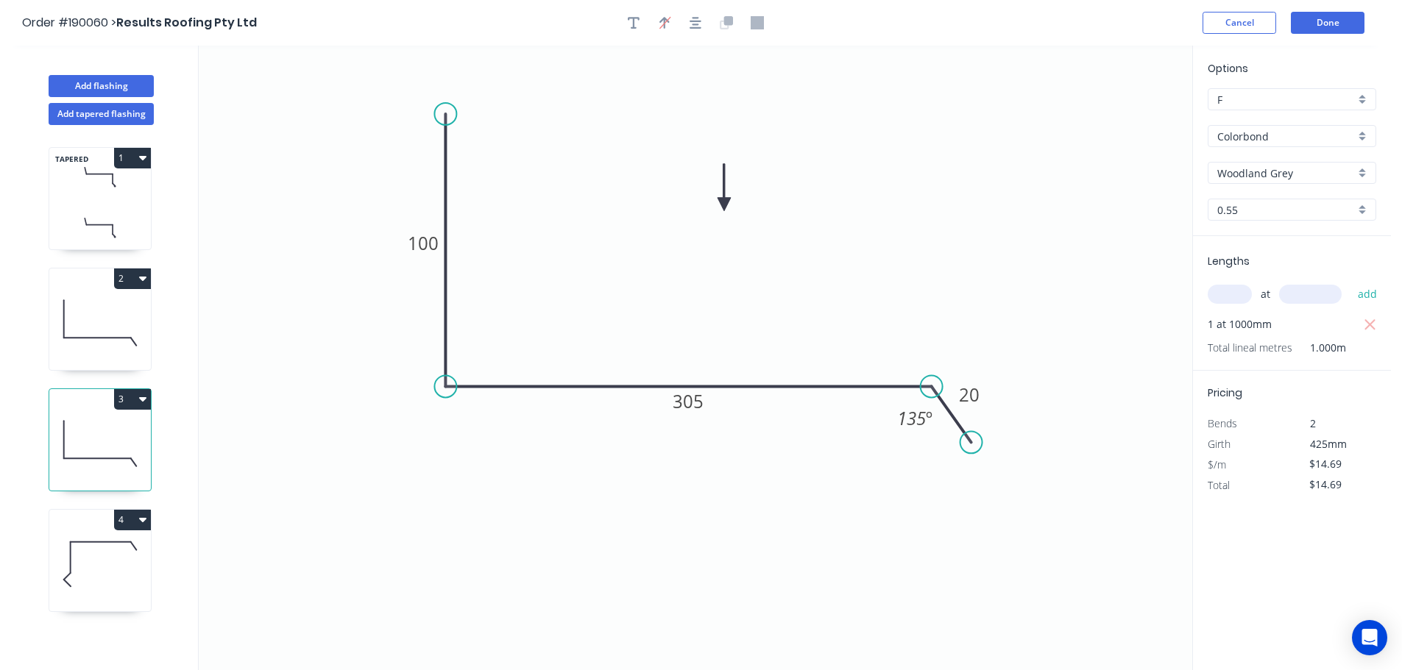
click at [117, 312] on icon at bounding box center [100, 323] width 102 height 94
click at [1336, 24] on button "Done" at bounding box center [1328, 23] width 74 height 22
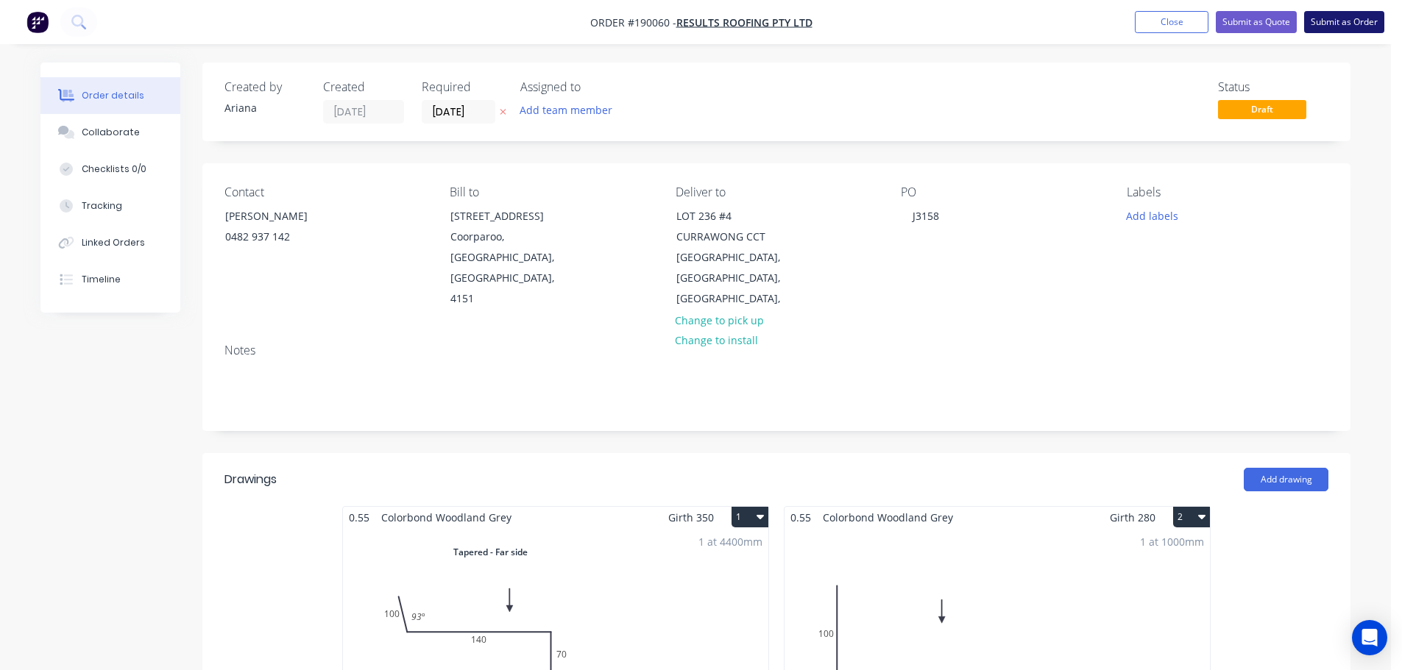
click at [1337, 20] on button "Submit as Order" at bounding box center [1344, 22] width 80 height 22
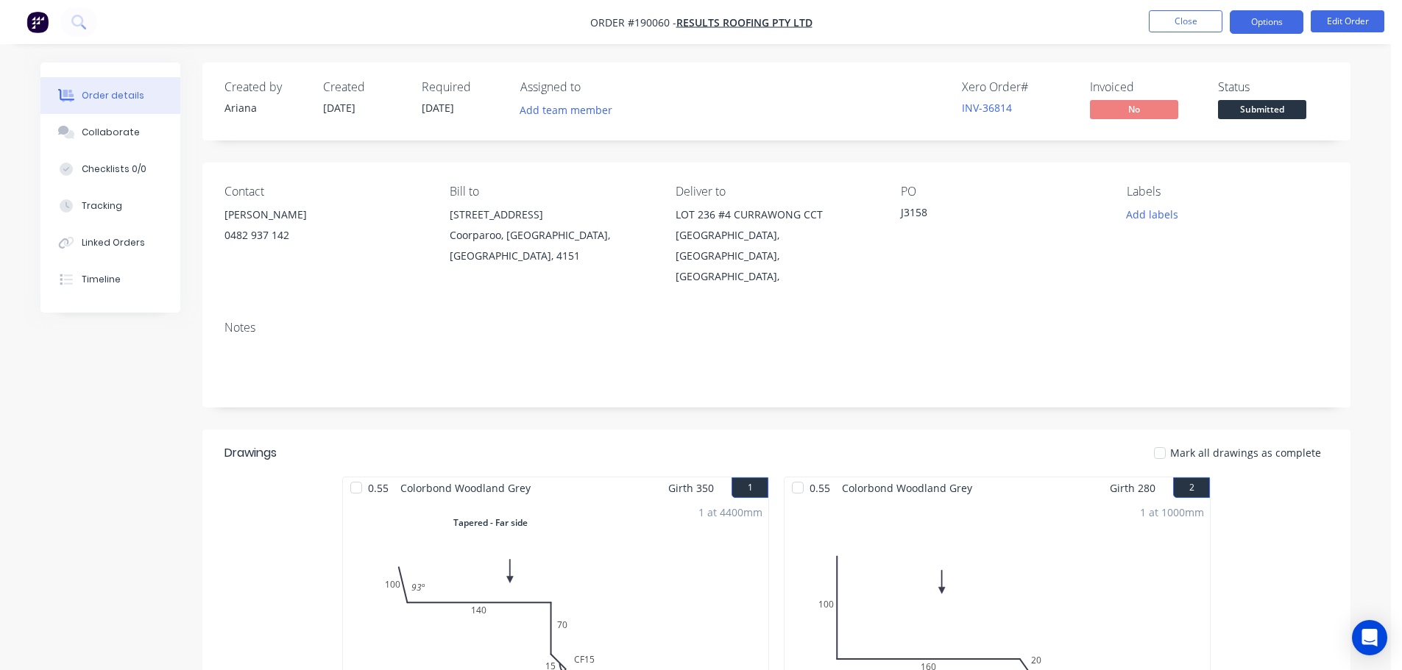
click at [1269, 26] on button "Options" at bounding box center [1267, 22] width 74 height 24
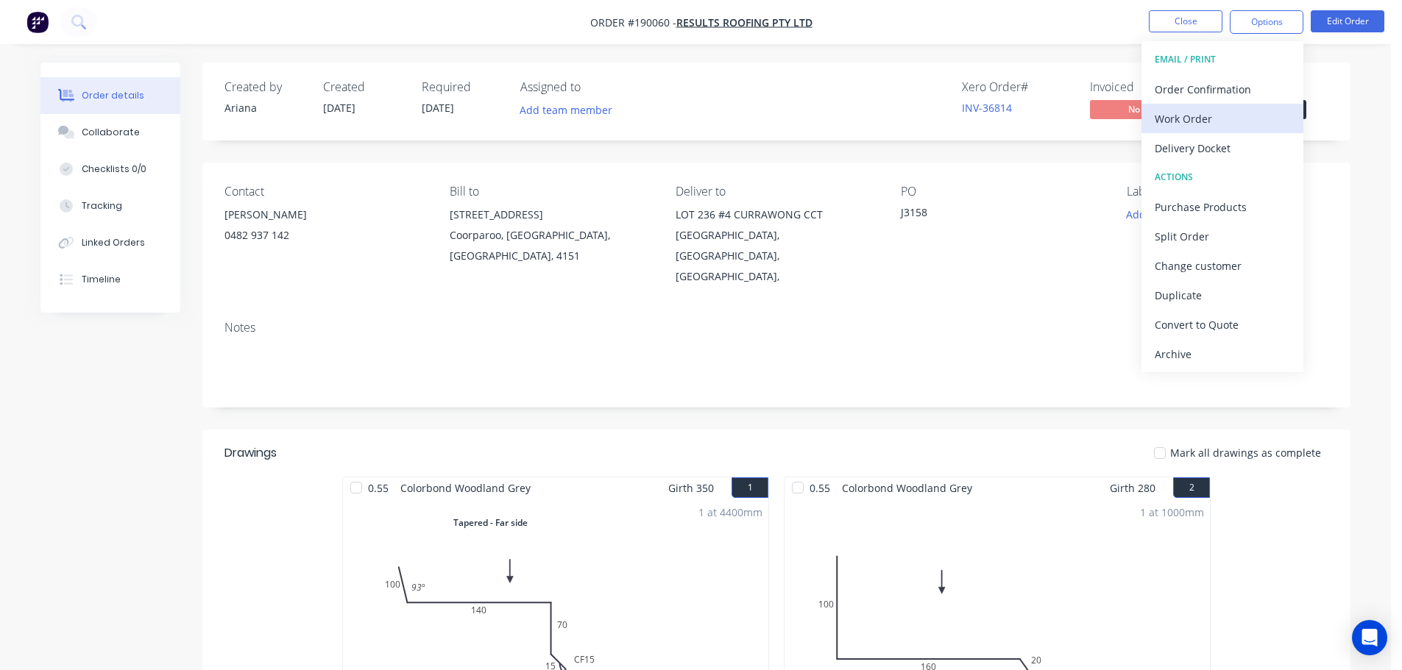
click at [1205, 114] on div "Work Order" at bounding box center [1222, 118] width 135 height 21
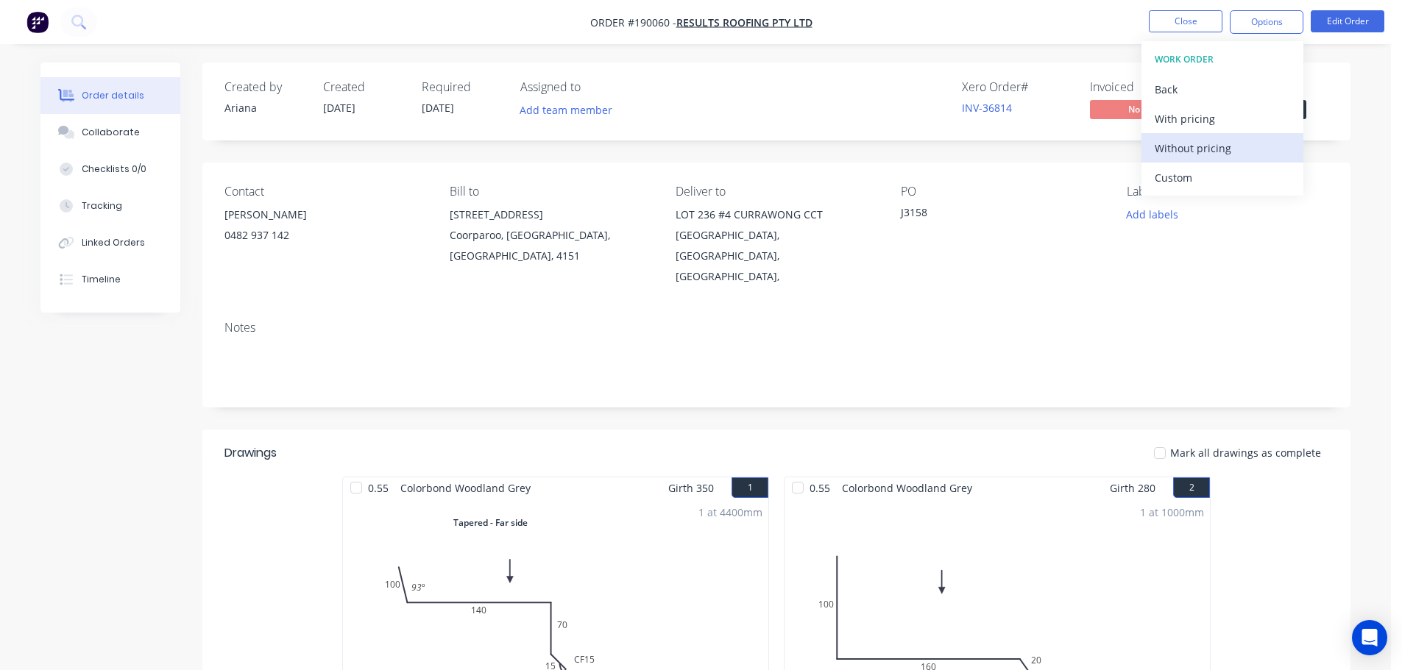
click at [1184, 147] on div "Without pricing" at bounding box center [1222, 148] width 135 height 21
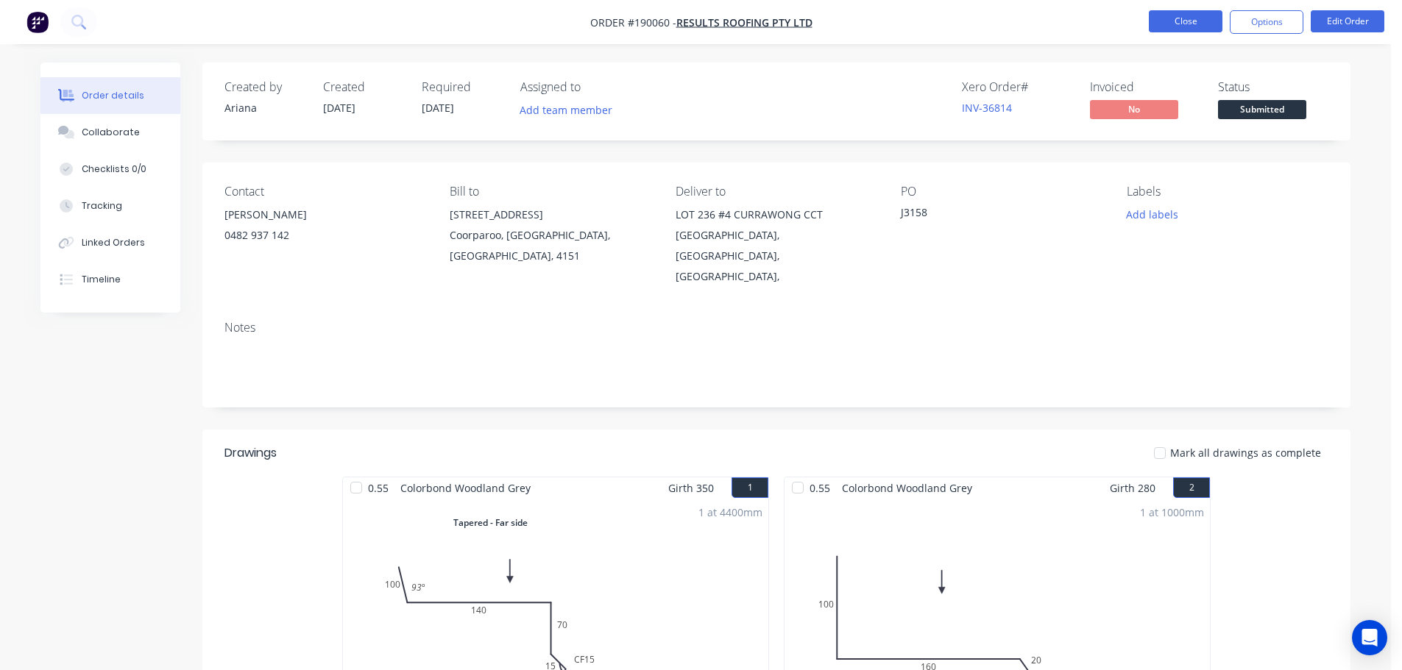
click at [1187, 18] on button "Close" at bounding box center [1186, 21] width 74 height 22
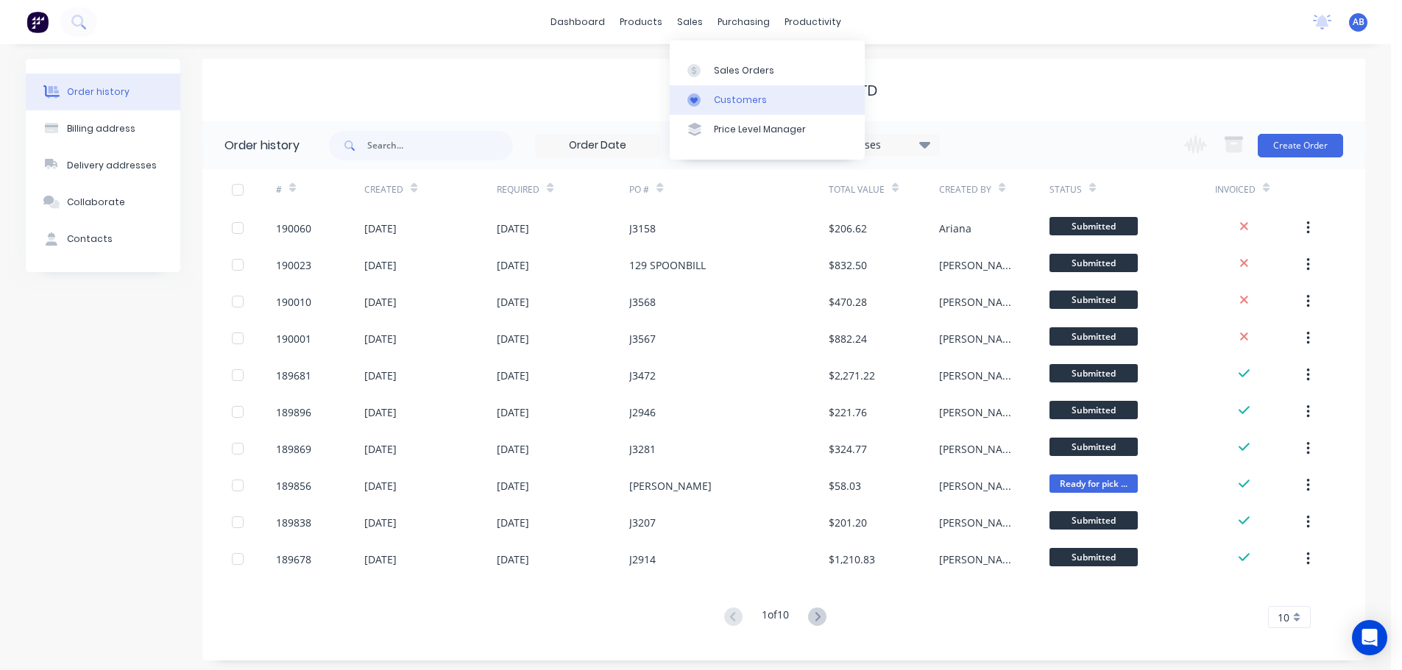
click at [743, 96] on div "Customers" at bounding box center [740, 99] width 53 height 13
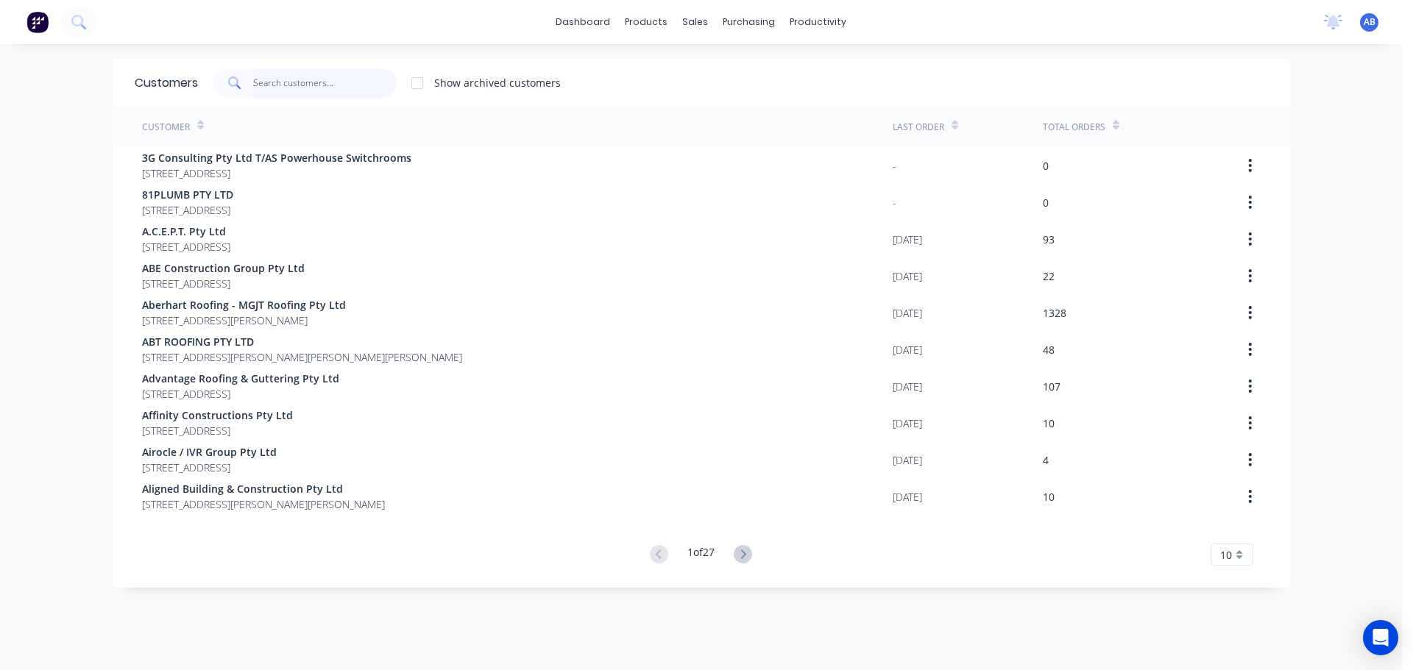
click at [347, 86] on input "text" at bounding box center [324, 82] width 143 height 29
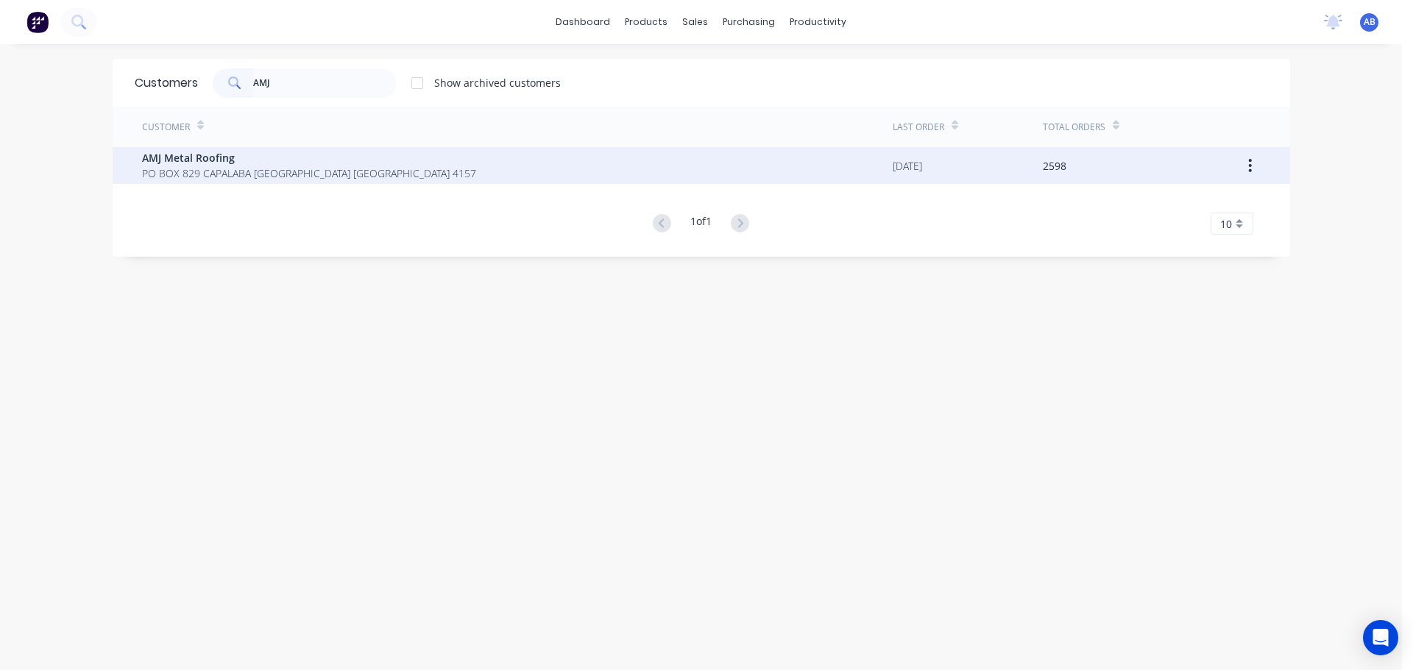
type input "AMJ"
click at [251, 160] on span "AMJ Metal Roofing" at bounding box center [309, 157] width 334 height 15
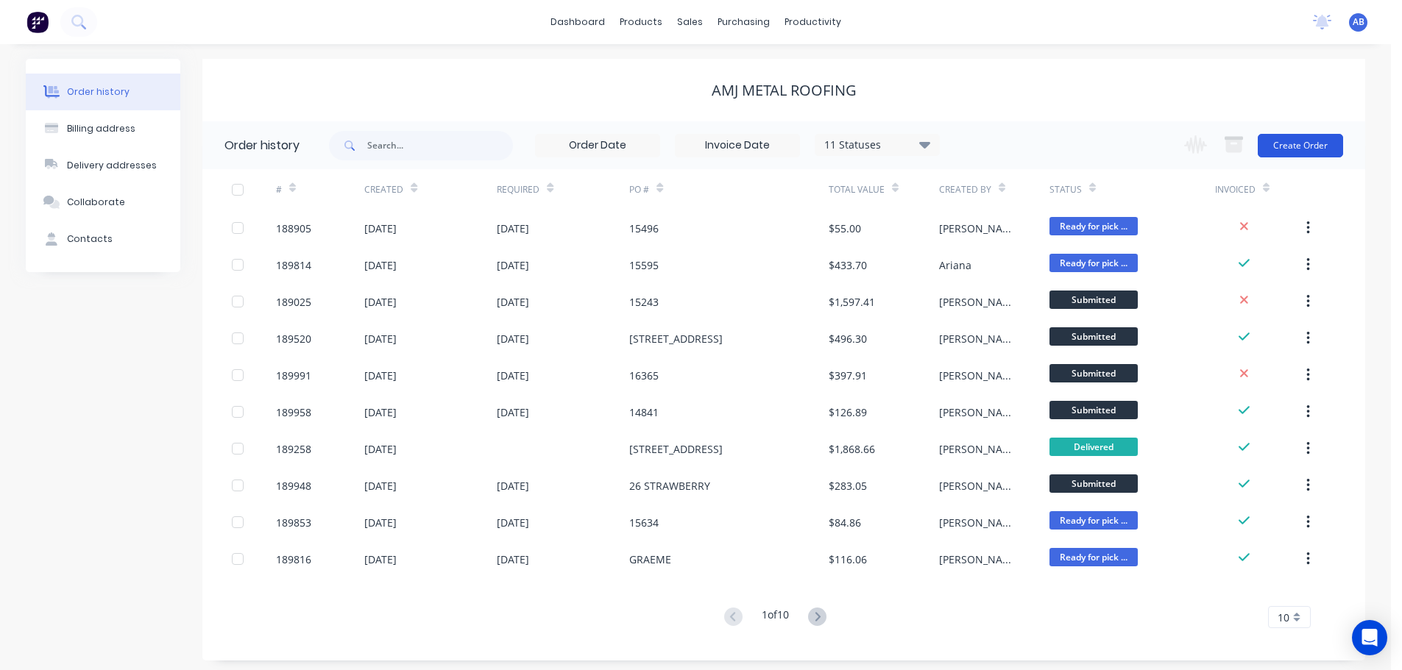
click at [1322, 151] on button "Create Order" at bounding box center [1300, 146] width 85 height 24
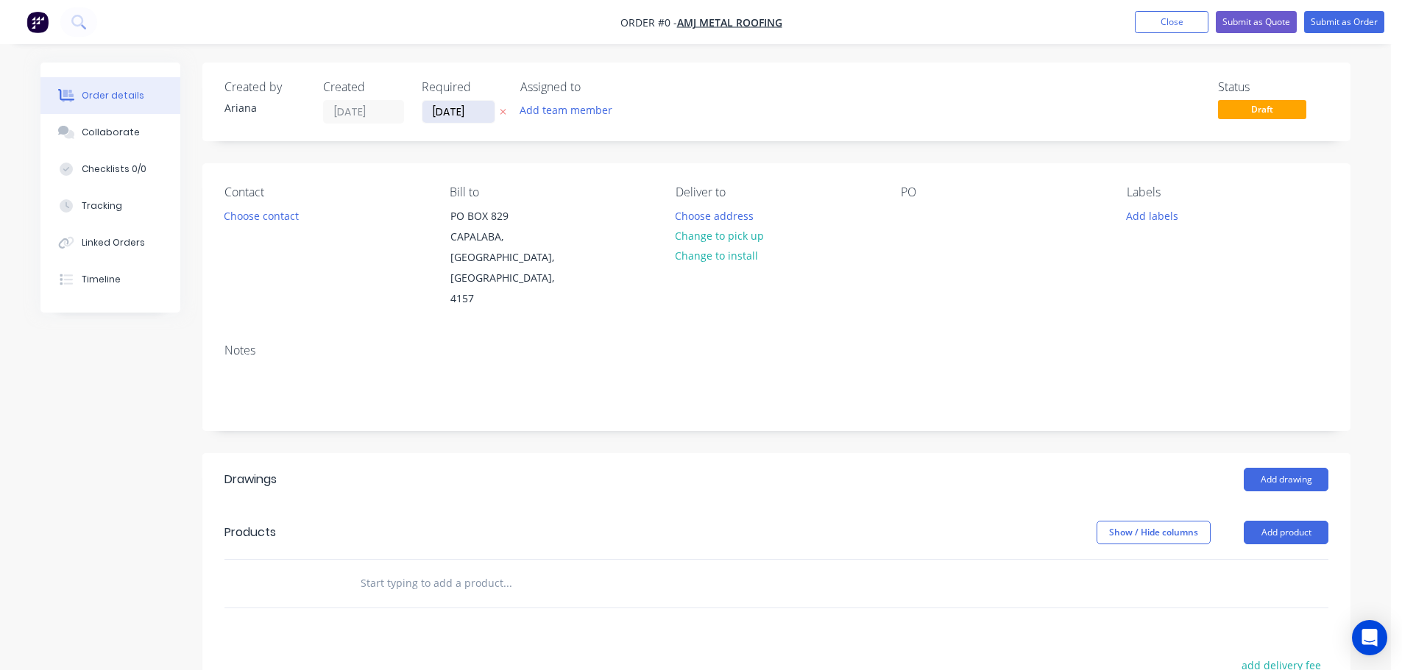
click at [469, 112] on input "[DATE]" at bounding box center [458, 112] width 72 height 22
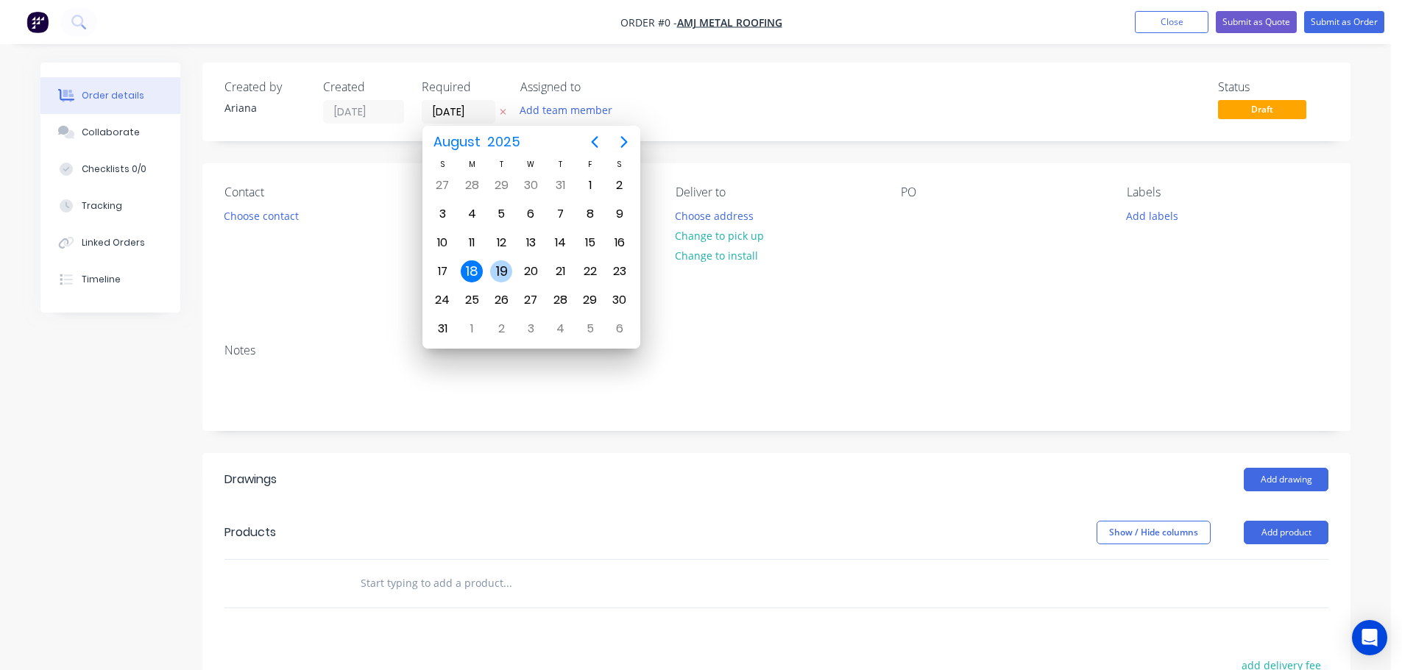
click at [497, 272] on div "19" at bounding box center [501, 271] width 22 height 22
type input "[DATE]"
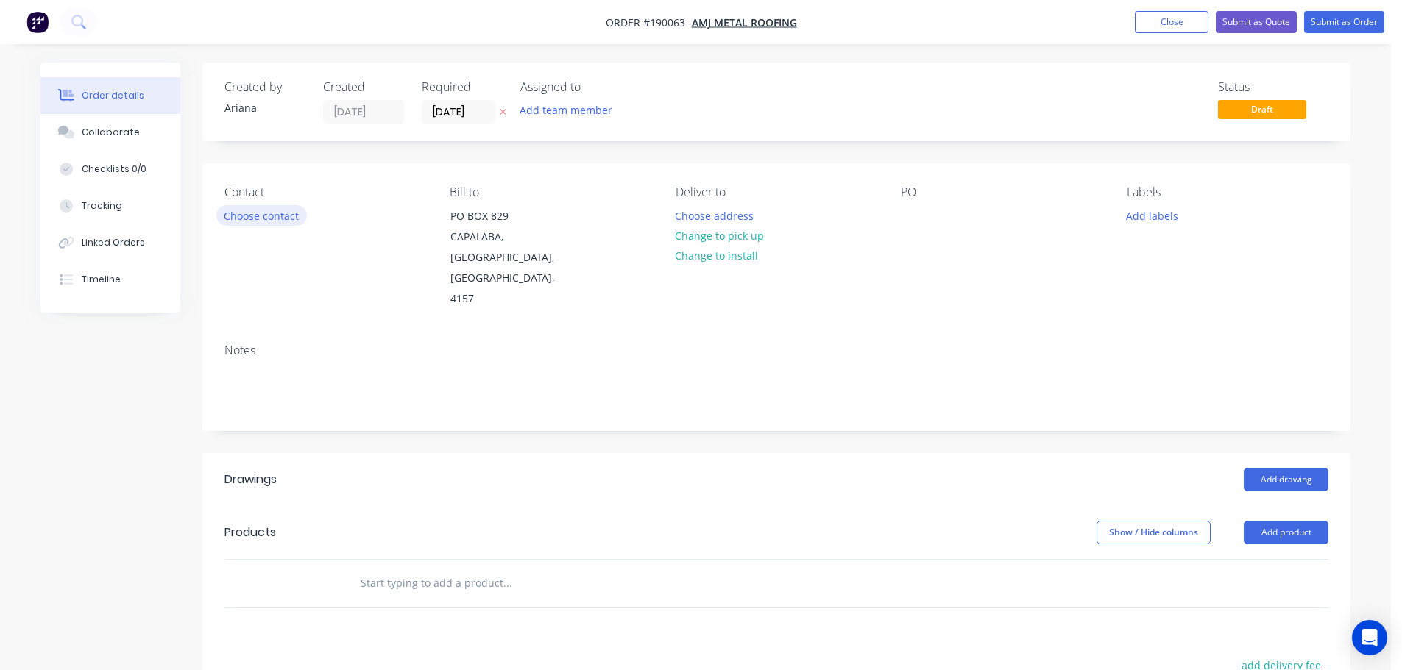
click at [265, 215] on button "Choose contact" at bounding box center [261, 215] width 91 height 20
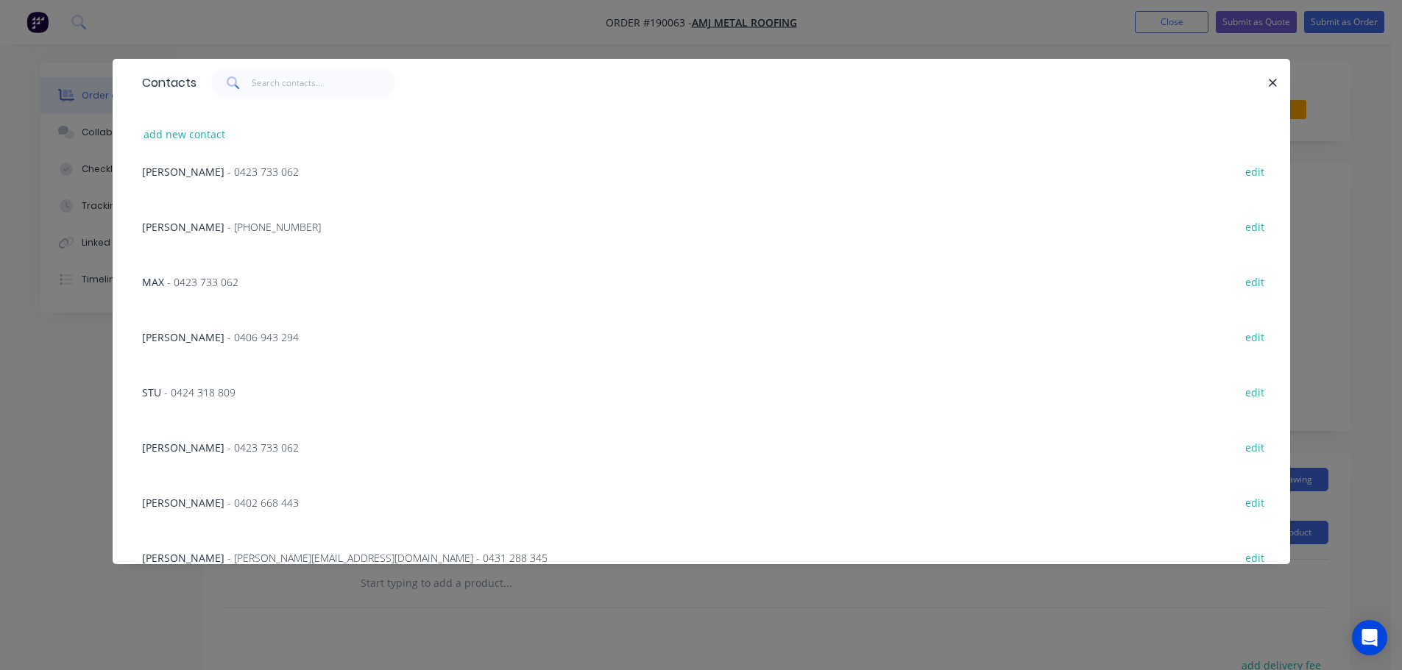
scroll to position [315, 0]
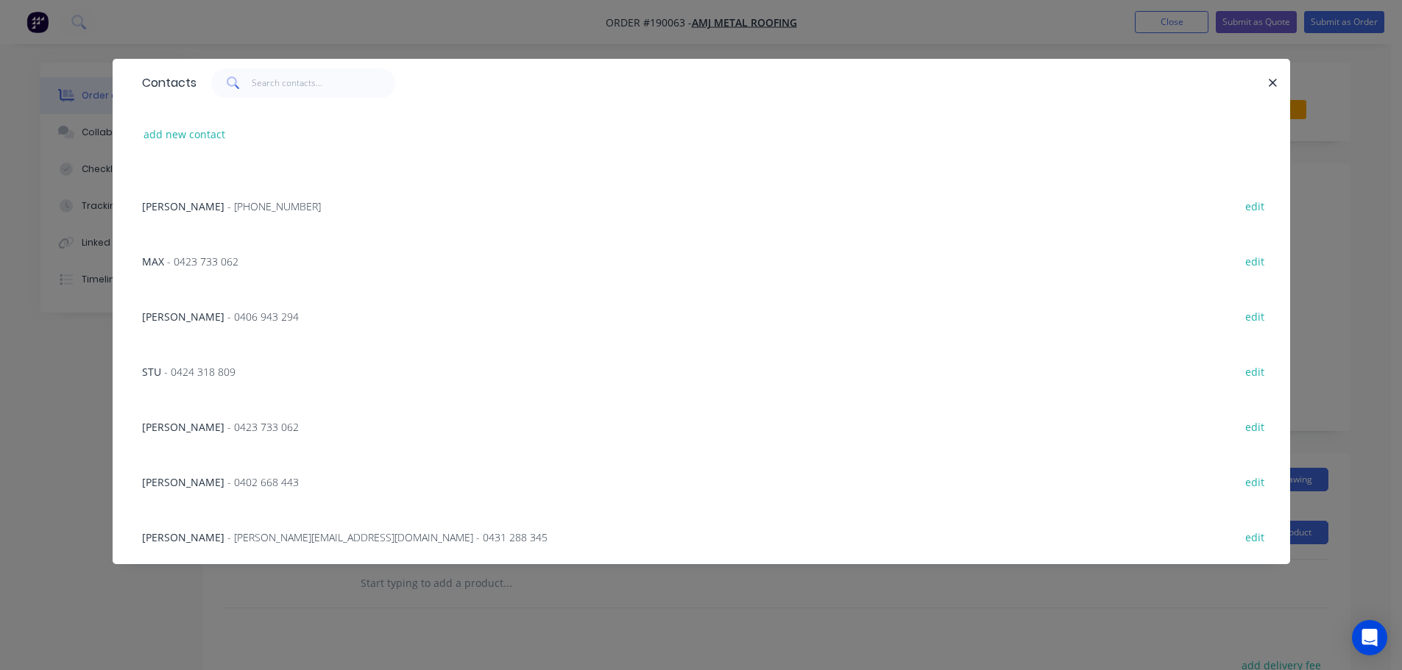
click at [255, 476] on span "- 0402 668 443" at bounding box center [262, 482] width 71 height 14
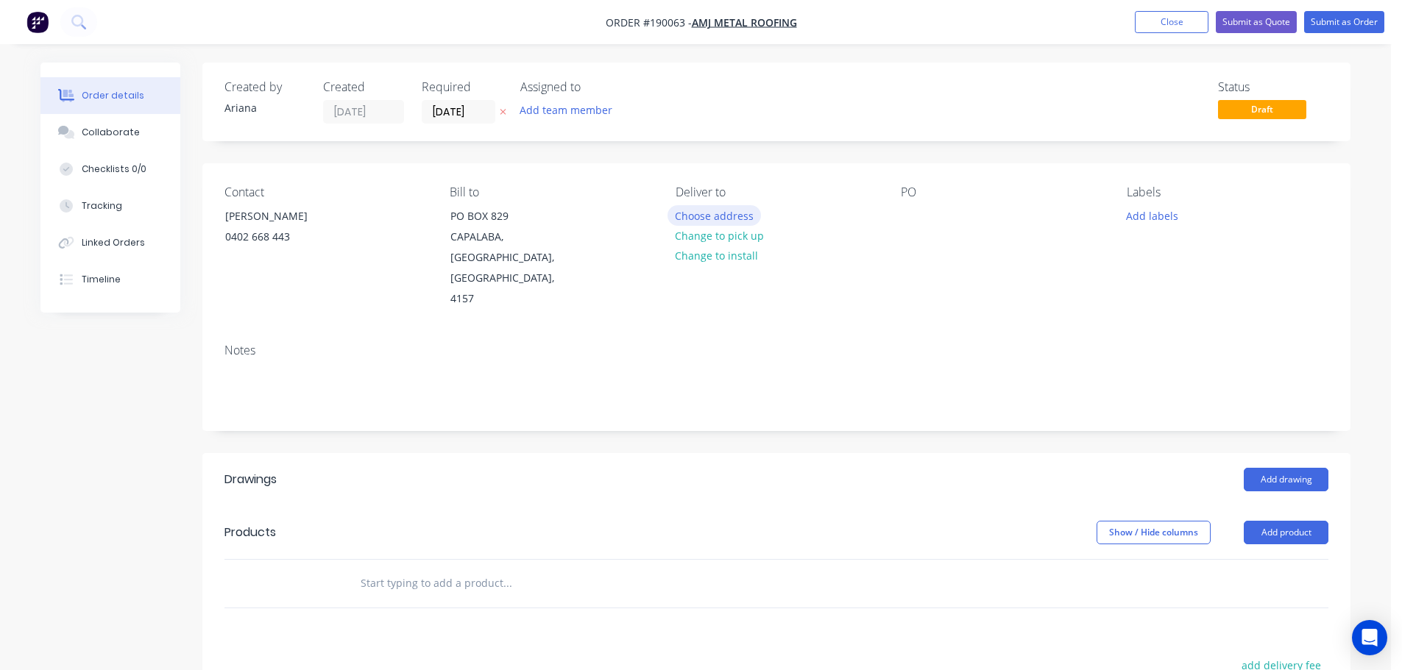
click at [727, 212] on button "Choose address" at bounding box center [714, 215] width 94 height 20
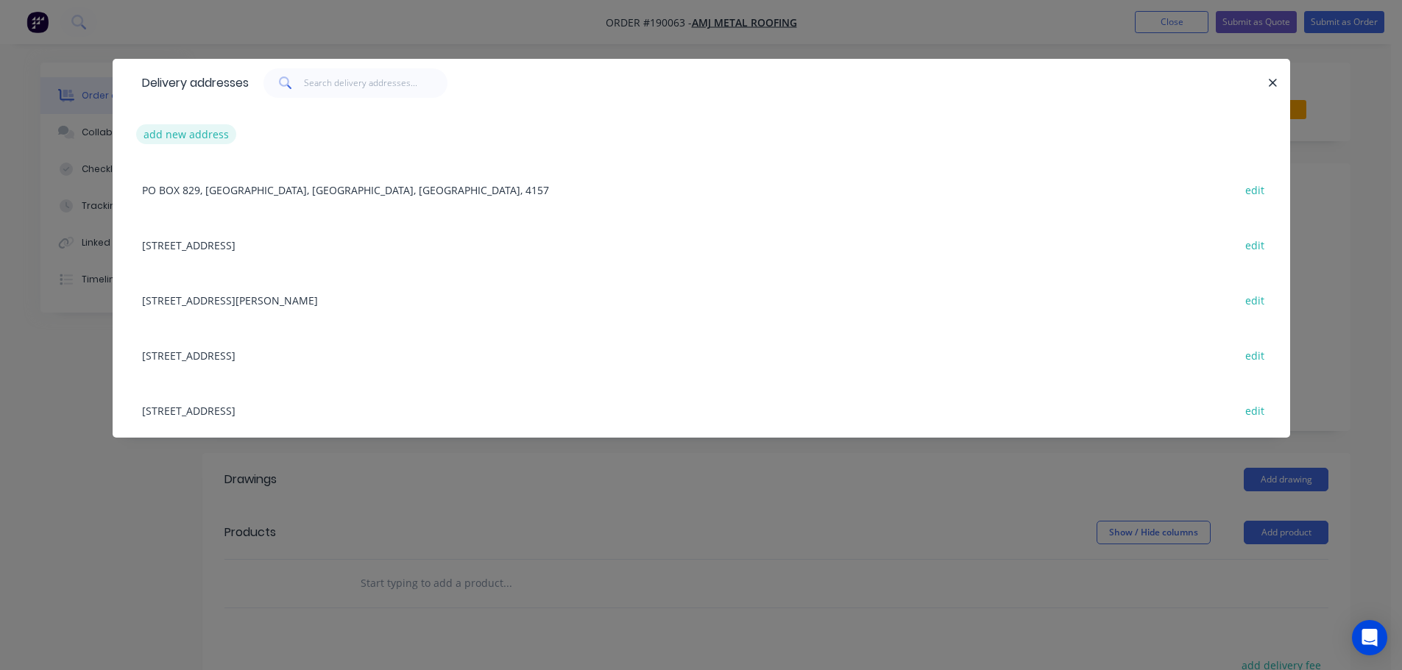
click at [175, 130] on button "add new address" at bounding box center [186, 134] width 101 height 20
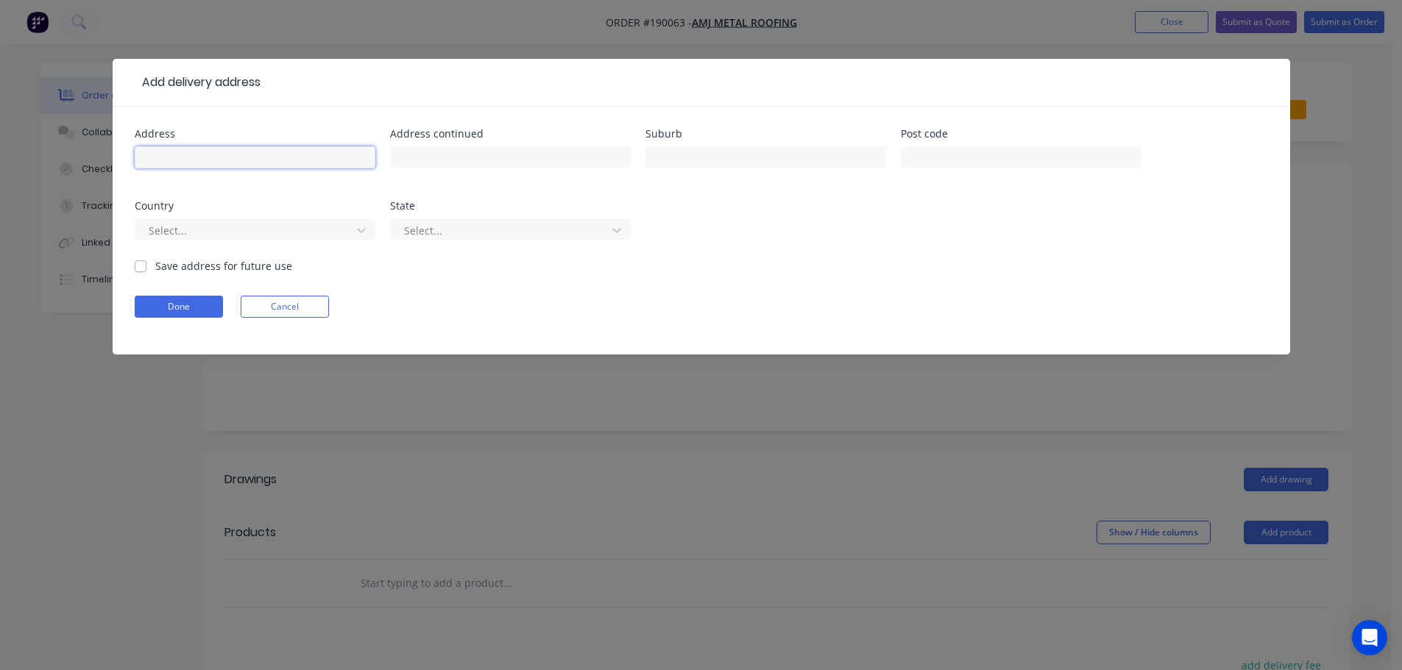
click at [149, 154] on input "text" at bounding box center [255, 157] width 241 height 22
type input "8 JILBARD DRIVE"
type input "SPRINGWOOD"
click at [816, 245] on div "Address 8 JILBARD DRIVE Address continued Suburb SPRINGWOOD Post code Country S…" at bounding box center [701, 194] width 1133 height 130
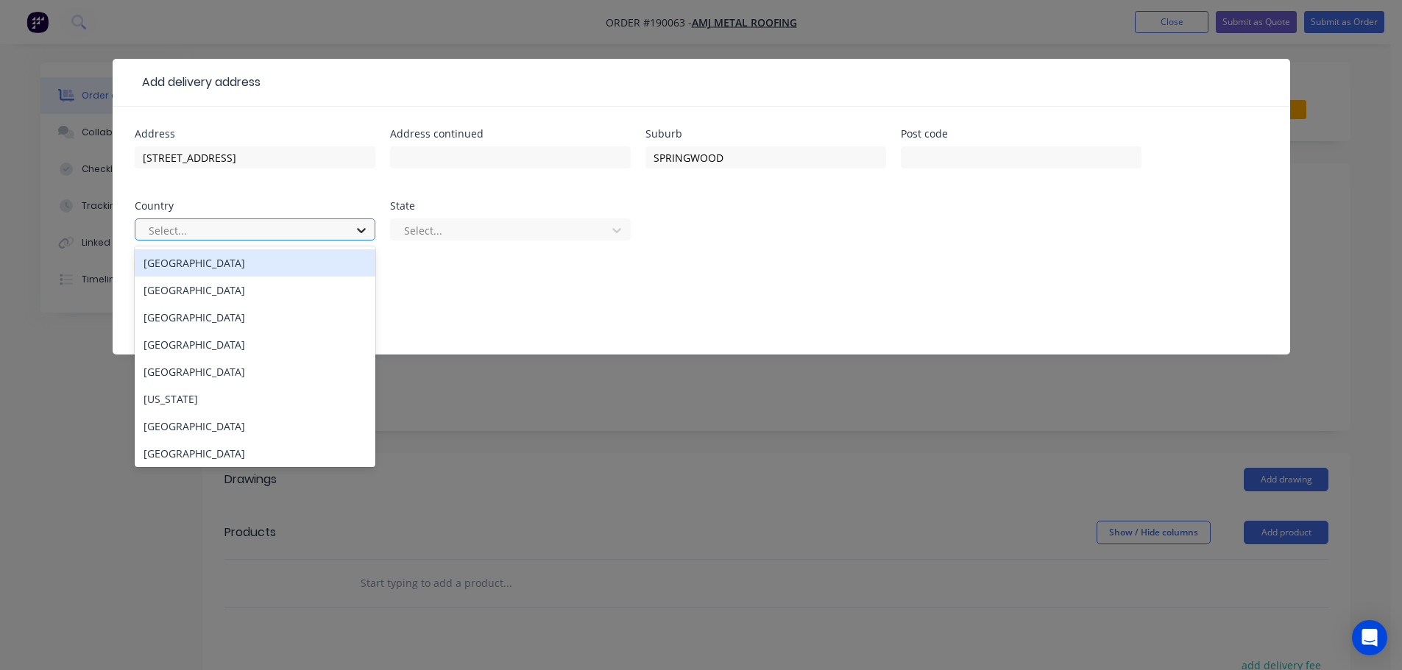
click at [362, 225] on icon at bounding box center [361, 230] width 15 height 15
click at [305, 273] on div "[GEOGRAPHIC_DATA]" at bounding box center [255, 262] width 241 height 27
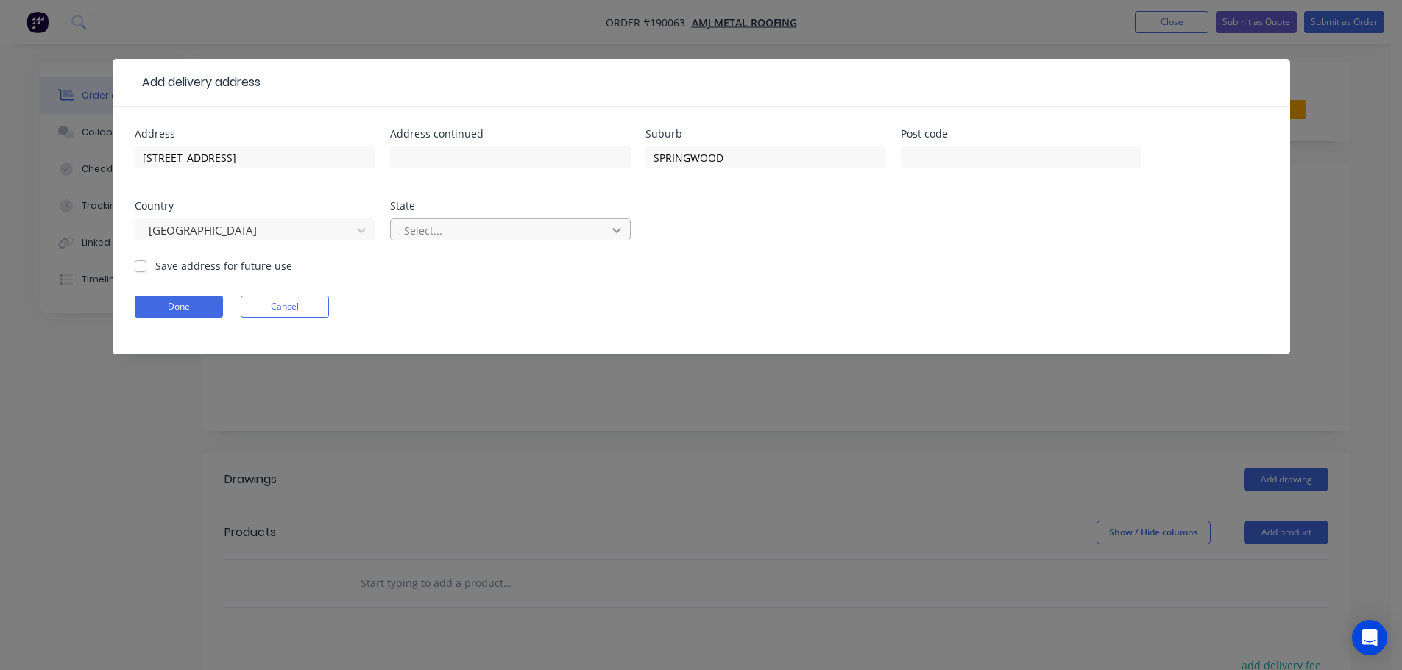
click at [620, 232] on icon at bounding box center [616, 230] width 15 height 15
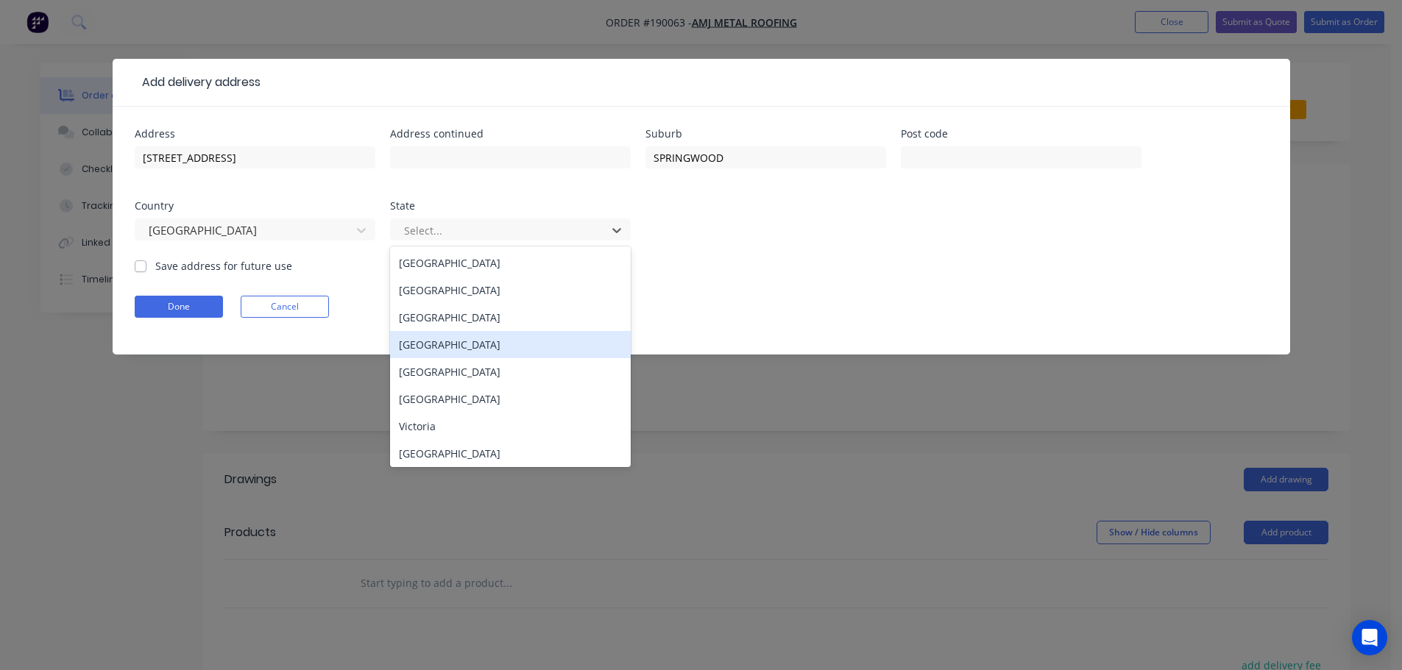
click at [451, 338] on div "[GEOGRAPHIC_DATA]" at bounding box center [510, 344] width 241 height 27
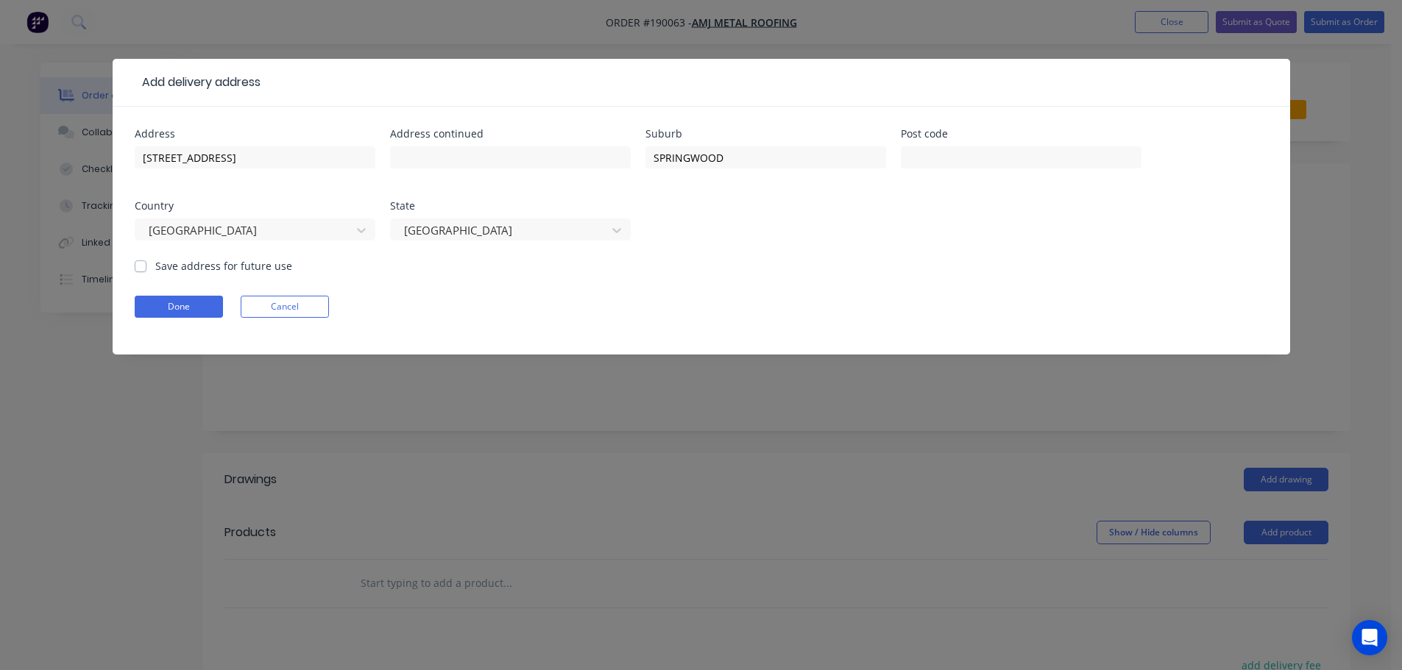
click at [724, 272] on form "Address 8 JILBARD DRIVE Address continued Suburb SPRINGWOOD Post code Country A…" at bounding box center [701, 242] width 1133 height 226
click at [169, 308] on button "Done" at bounding box center [179, 307] width 88 height 22
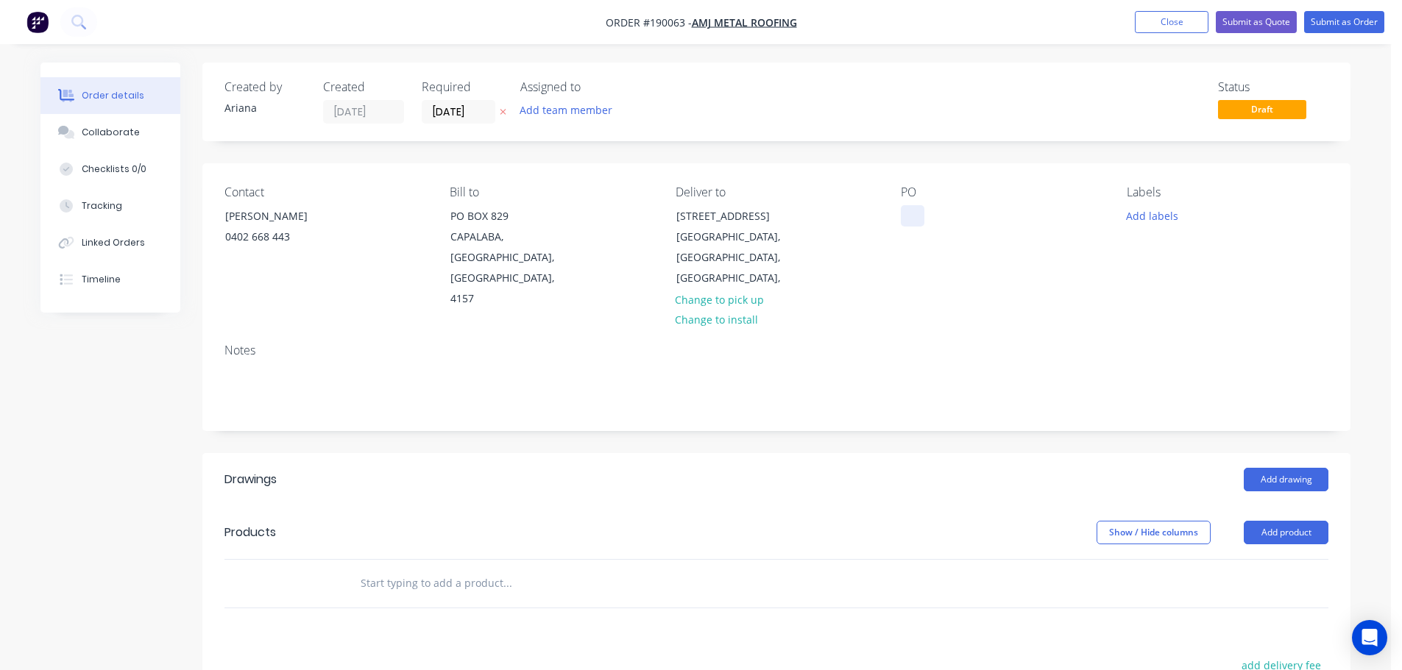
click at [915, 214] on div at bounding box center [913, 215] width 24 height 21
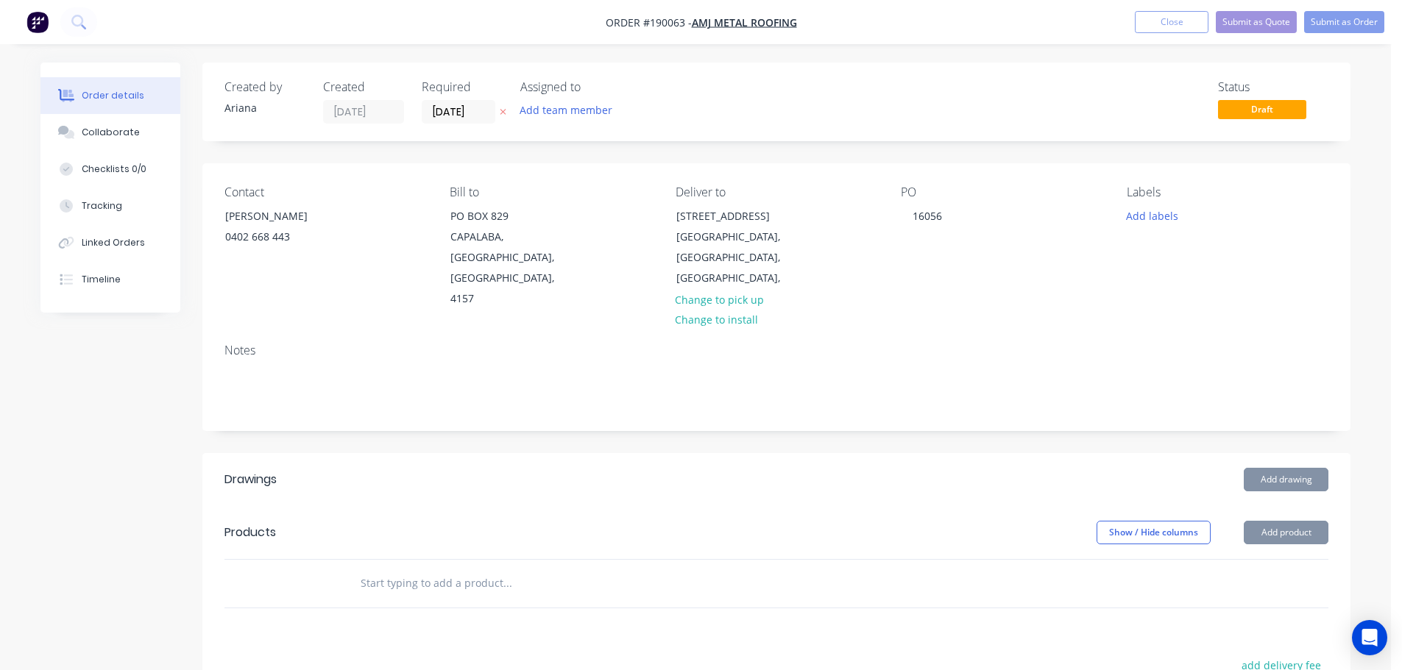
click at [1144, 332] on div "Notes" at bounding box center [776, 381] width 1148 height 99
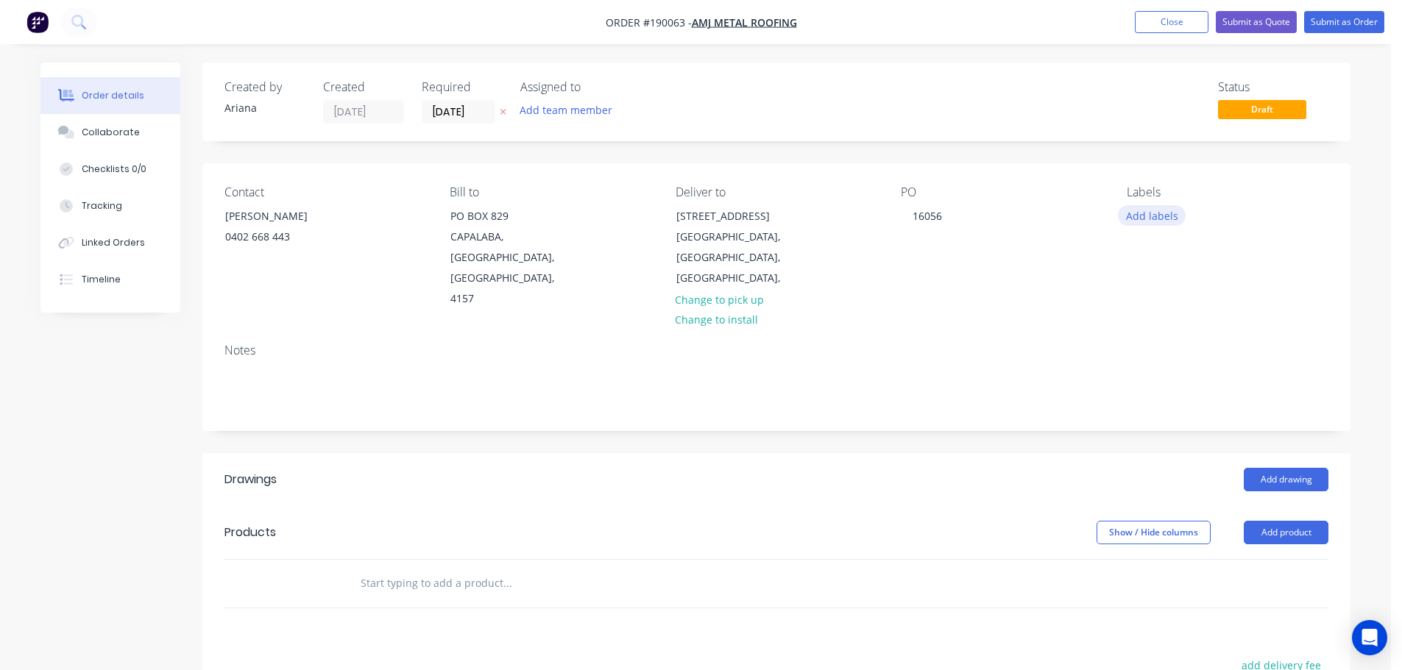
click at [1155, 215] on button "Add labels" at bounding box center [1152, 215] width 68 height 20
click at [1155, 389] on div at bounding box center [1152, 389] width 29 height 29
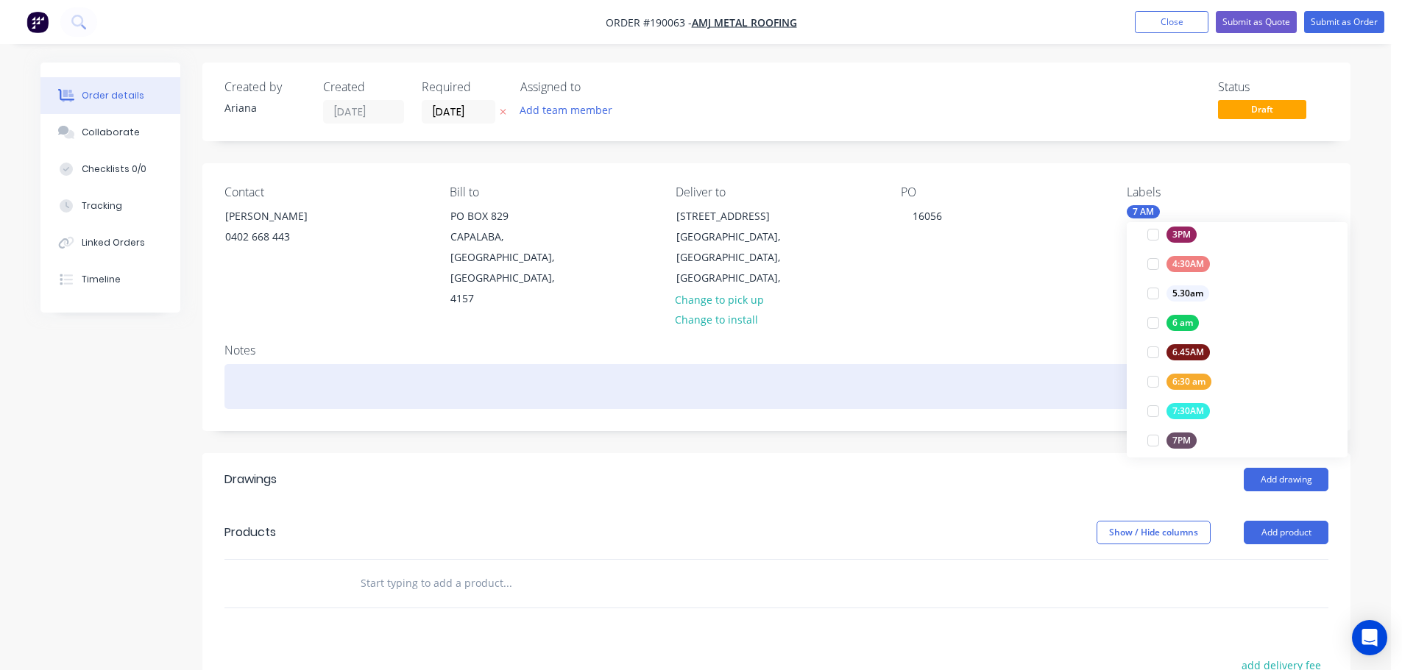
scroll to position [0, 0]
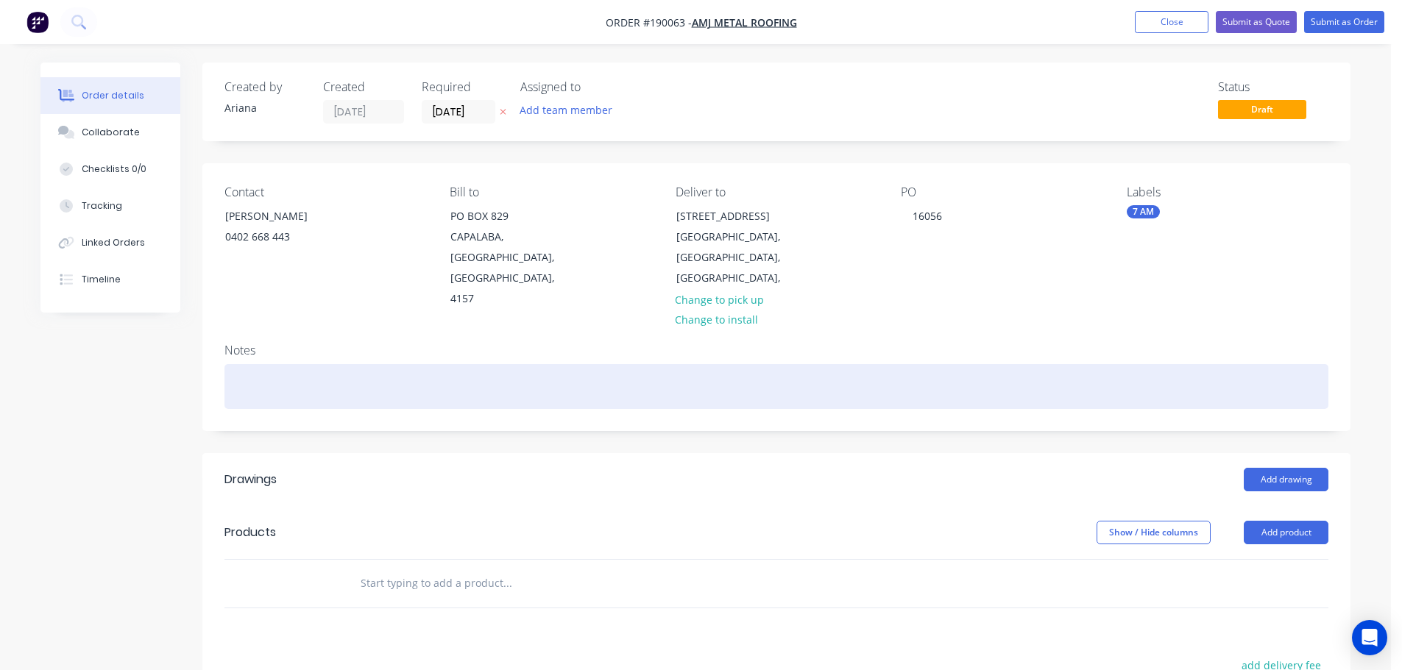
click at [1049, 364] on div at bounding box center [776, 386] width 1104 height 45
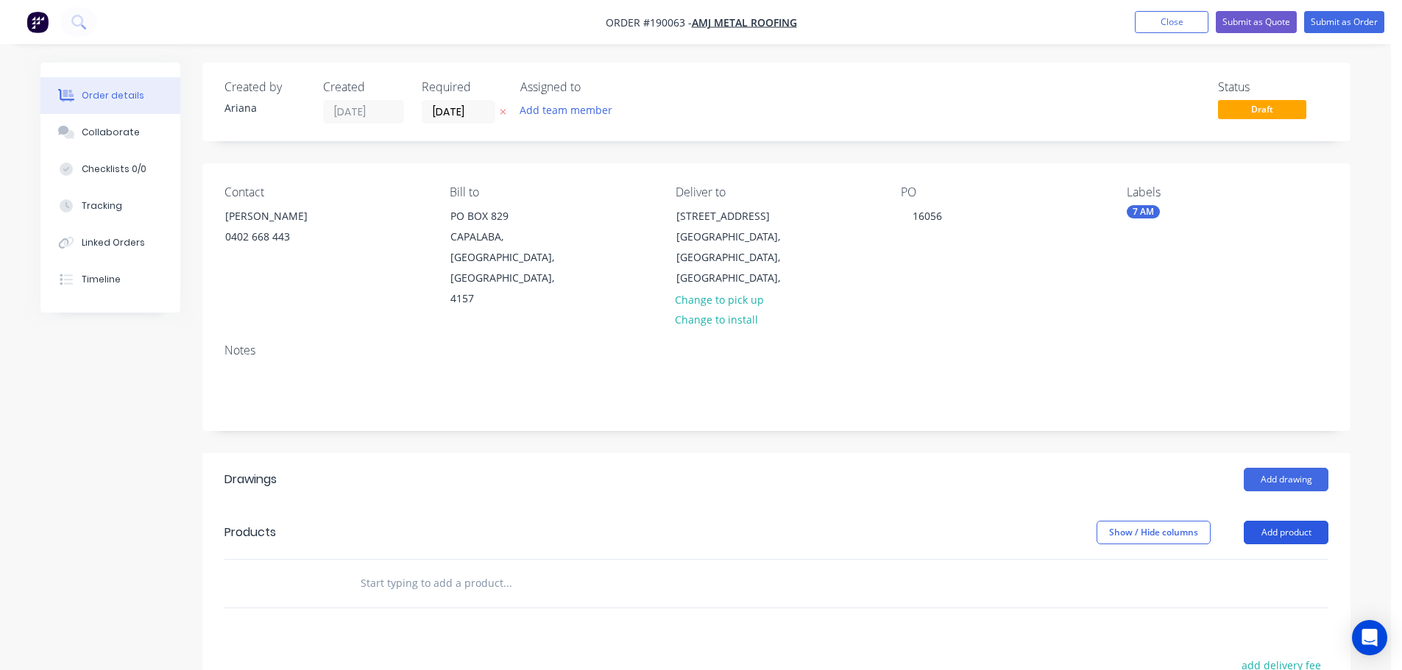
click at [1280, 521] on button "Add product" at bounding box center [1286, 533] width 85 height 24
click at [1252, 559] on div "Product catalogue" at bounding box center [1258, 569] width 113 height 21
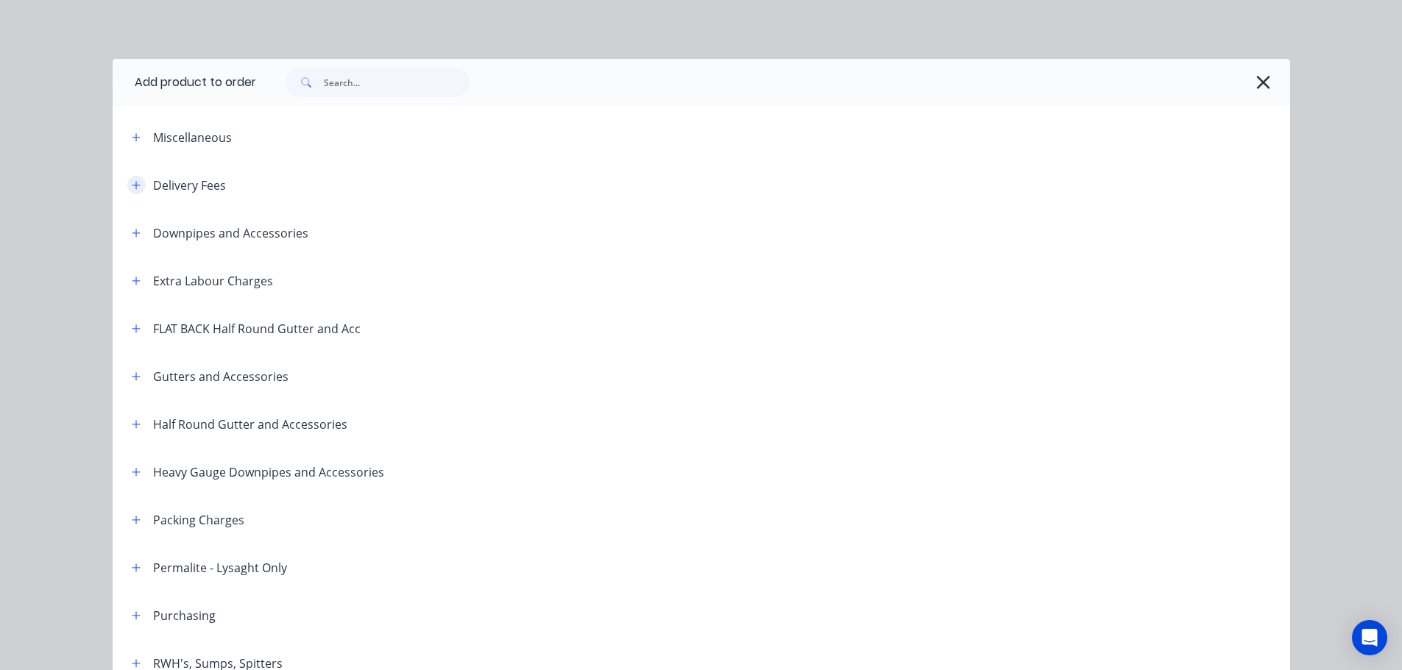
click at [127, 178] on button "button" at bounding box center [136, 185] width 18 height 18
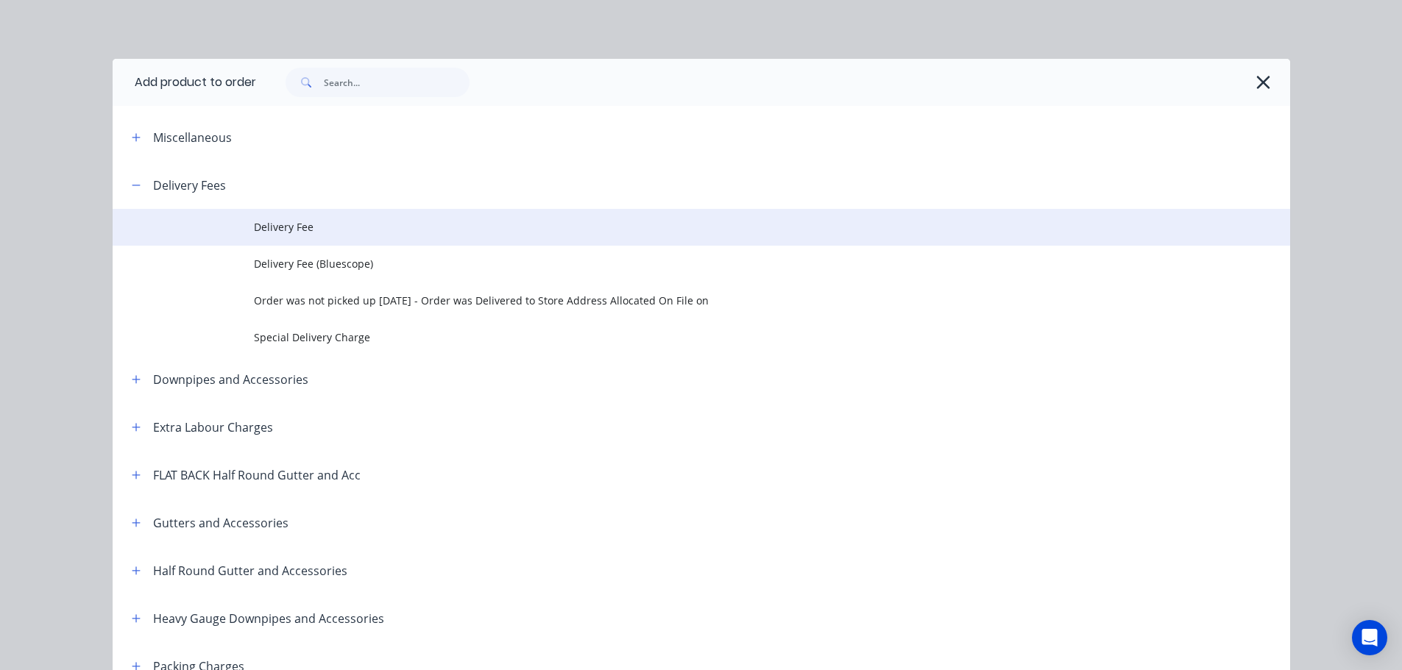
click at [278, 222] on span "Delivery Fee" at bounding box center [668, 226] width 829 height 15
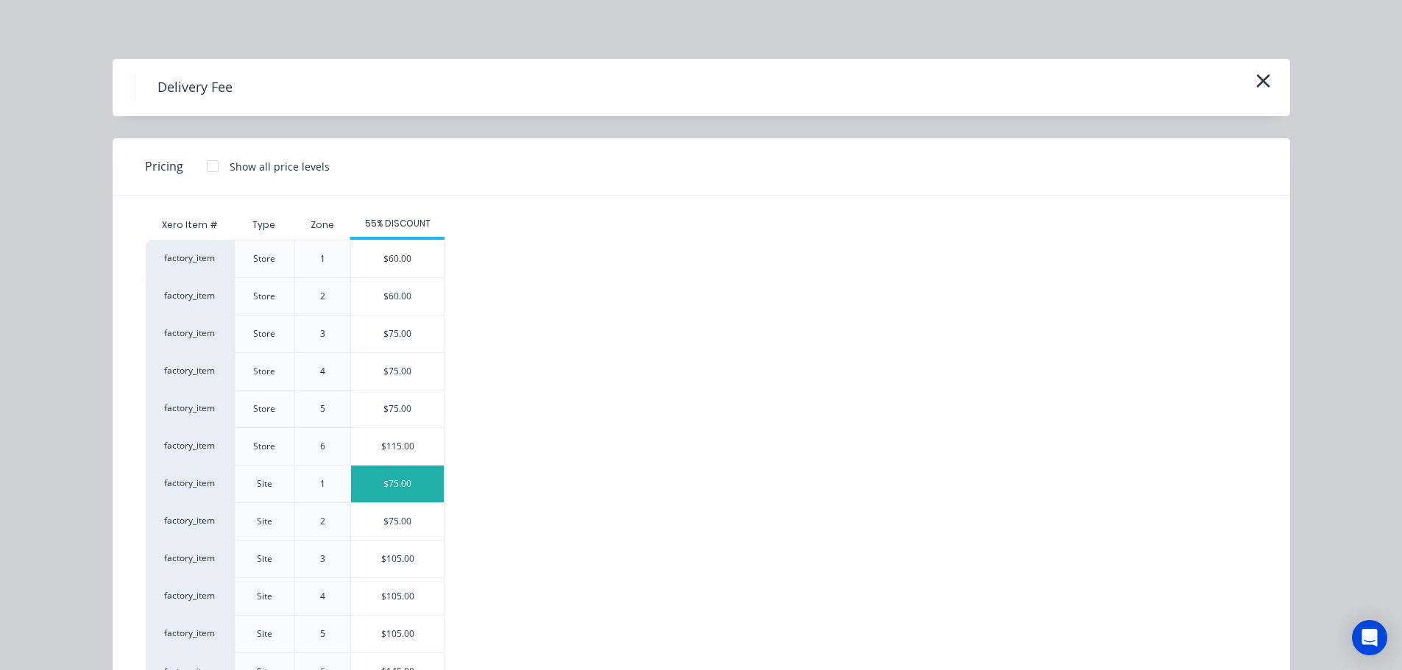
click at [391, 478] on div "$75.00" at bounding box center [397, 484] width 93 height 37
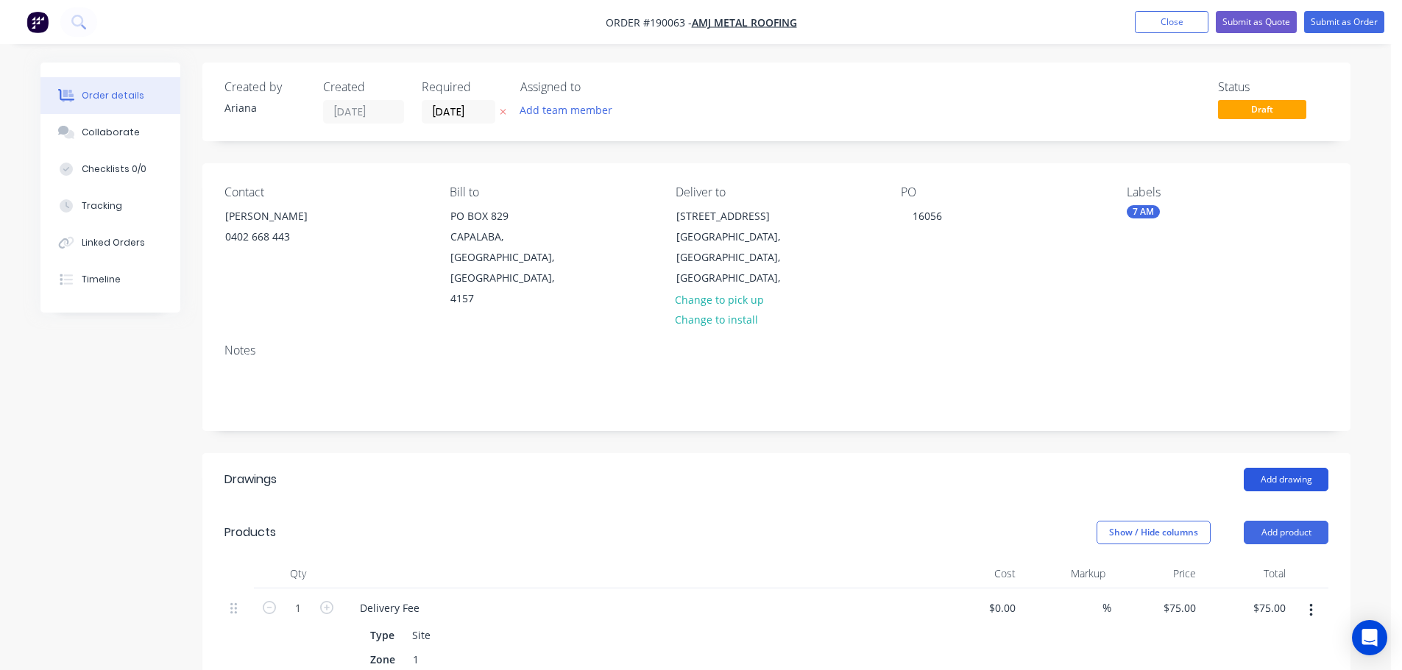
click at [1291, 468] on button "Add drawing" at bounding box center [1286, 480] width 85 height 24
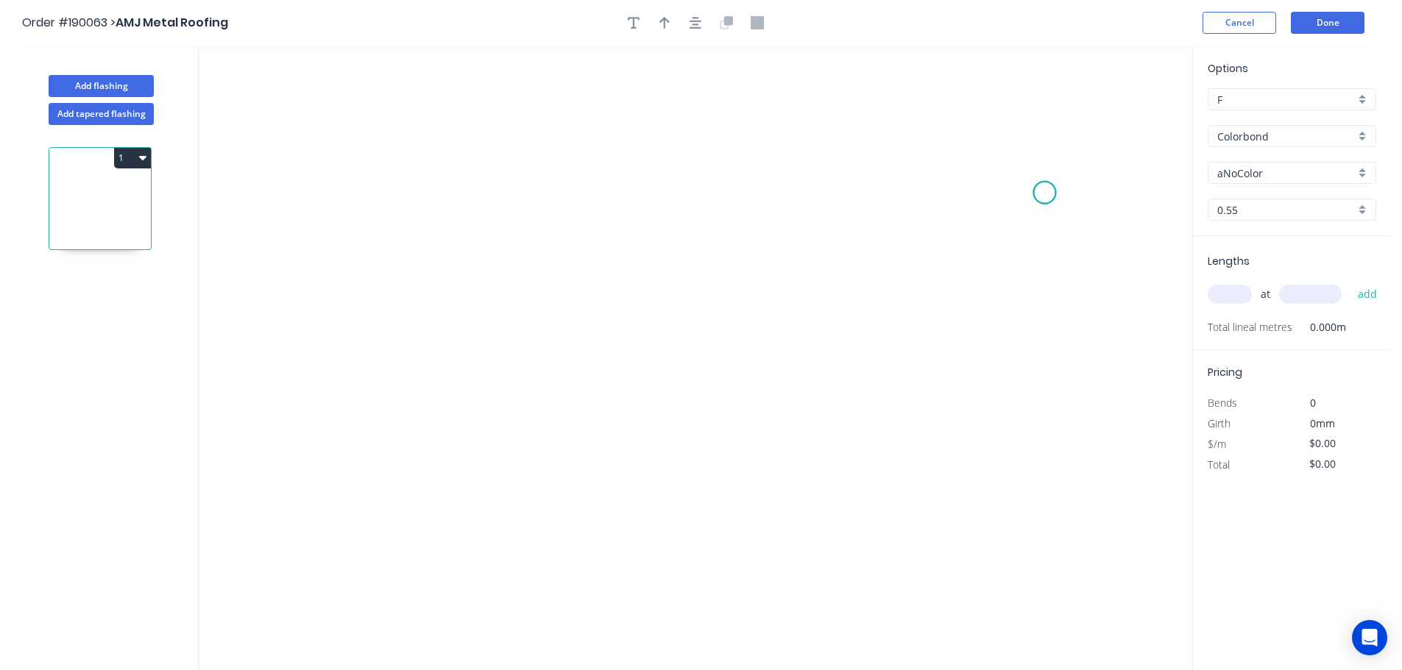
click at [1045, 193] on icon "0" at bounding box center [695, 358] width 993 height 625
click at [992, 125] on icon "0" at bounding box center [695, 358] width 993 height 625
click at [456, 113] on icon "0 ?" at bounding box center [695, 358] width 993 height 625
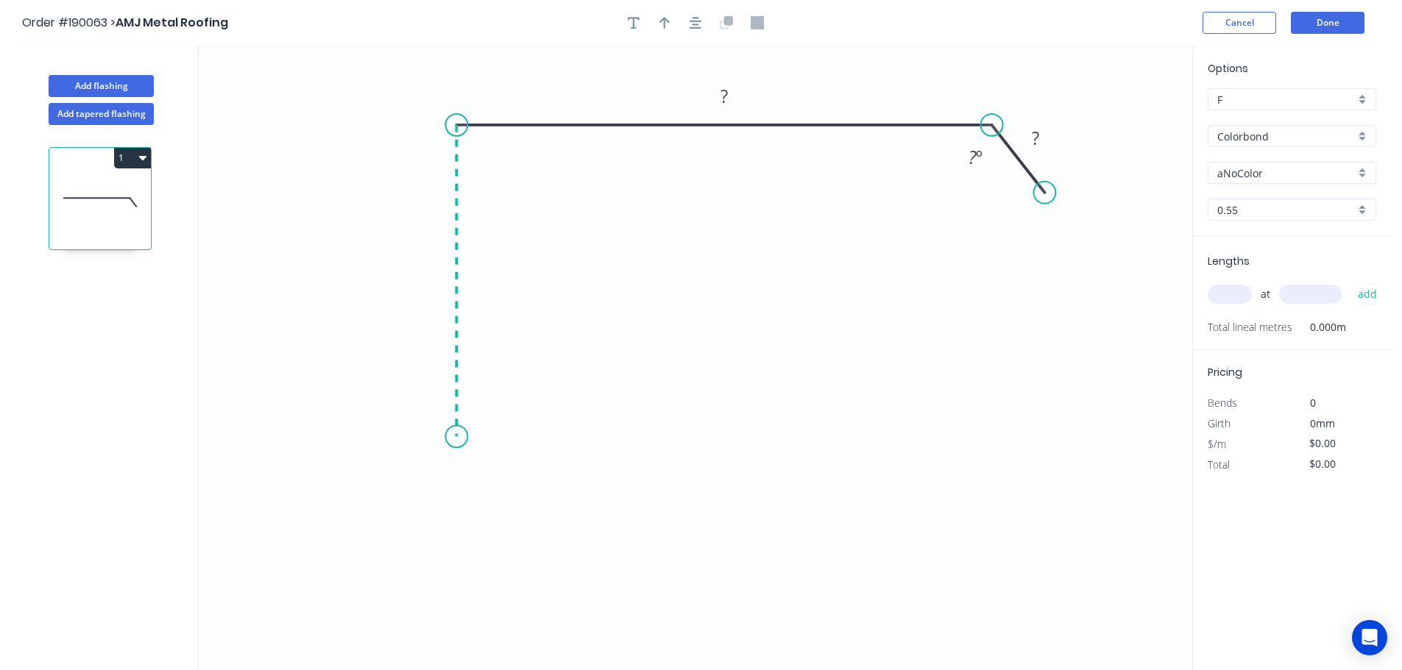
click at [444, 437] on icon "0 ? ? ? º" at bounding box center [695, 358] width 993 height 625
click at [405, 487] on icon "0 ? ? ? ? º" at bounding box center [695, 358] width 993 height 625
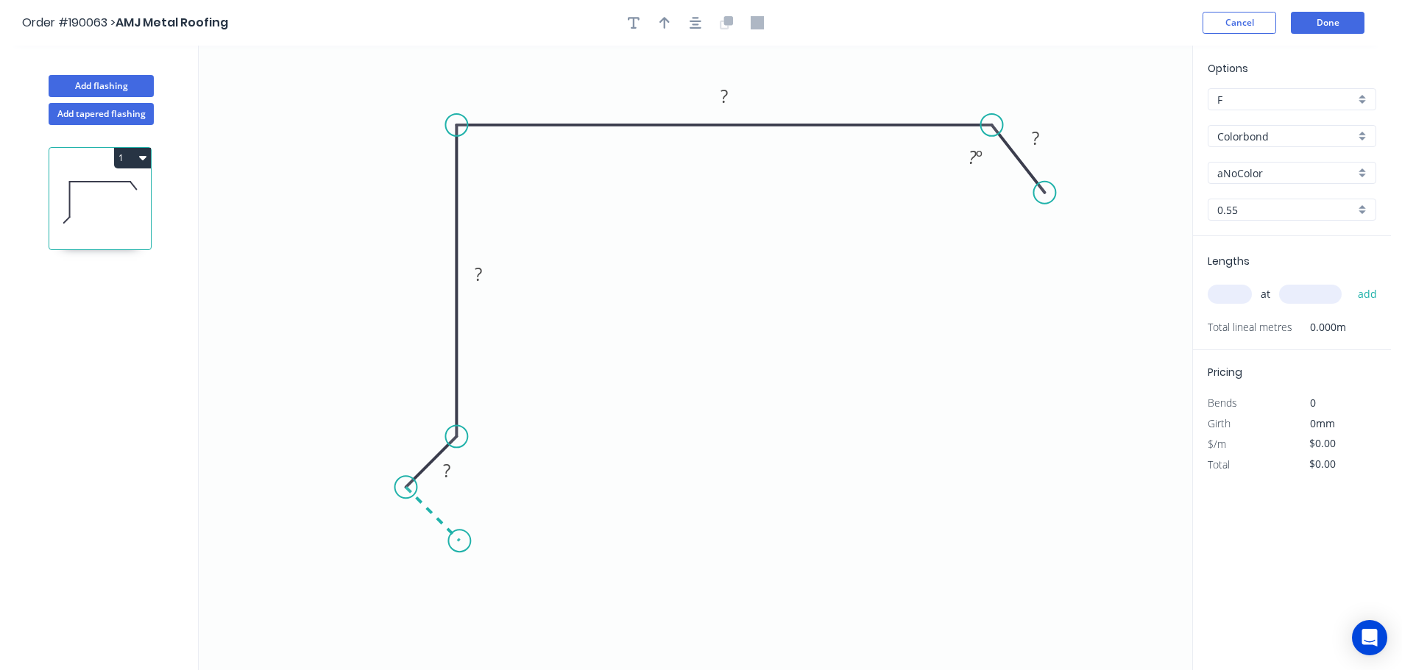
click at [459, 544] on icon "0 ? ? ? ? ? º" at bounding box center [695, 358] width 993 height 625
click at [459, 544] on circle at bounding box center [459, 541] width 22 height 22
click at [422, 522] on rect at bounding box center [416, 524] width 29 height 21
click at [427, 521] on tspan "1614" at bounding box center [417, 523] width 41 height 24
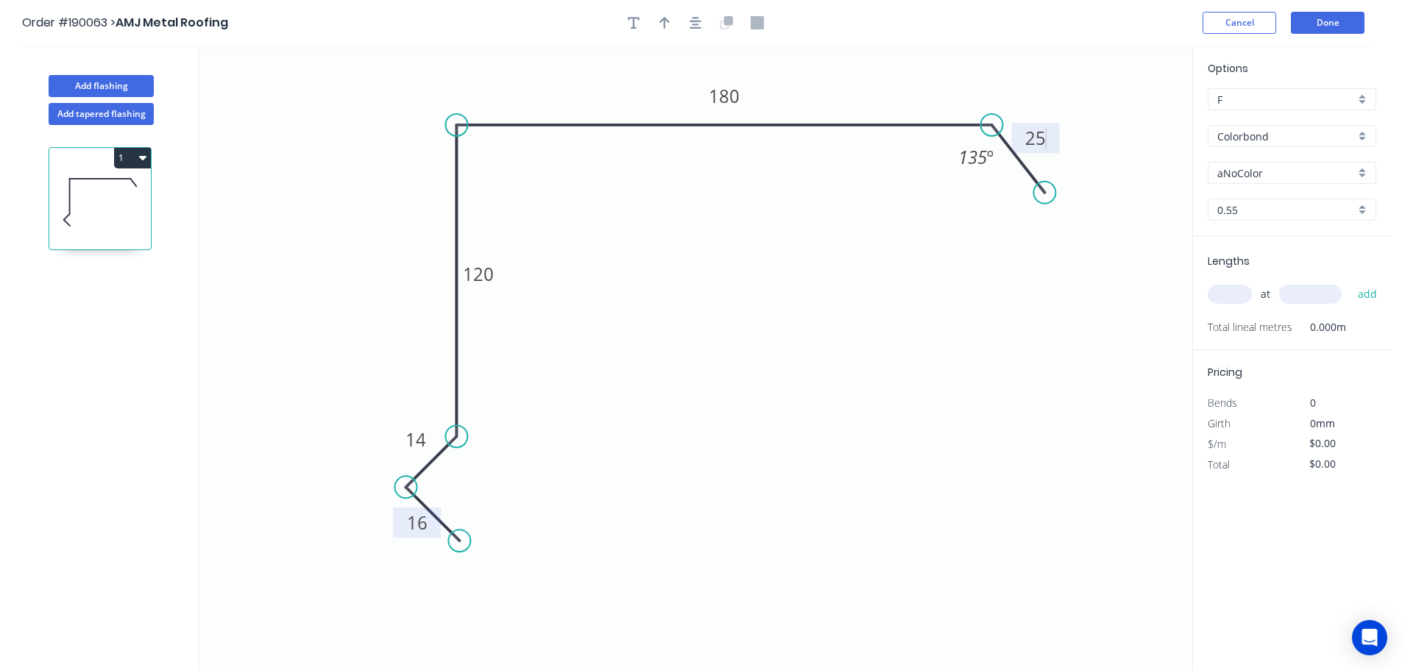
click at [724, 387] on icon "0 16 14 120 180 25 135 º" at bounding box center [695, 358] width 993 height 625
type input "$14.24"
click at [662, 17] on icon "button" at bounding box center [664, 22] width 10 height 13
drag, startPoint x: 1118, startPoint y: 117, endPoint x: 861, endPoint y: 88, distance: 259.2
click at [861, 88] on icon at bounding box center [860, 70] width 13 height 47
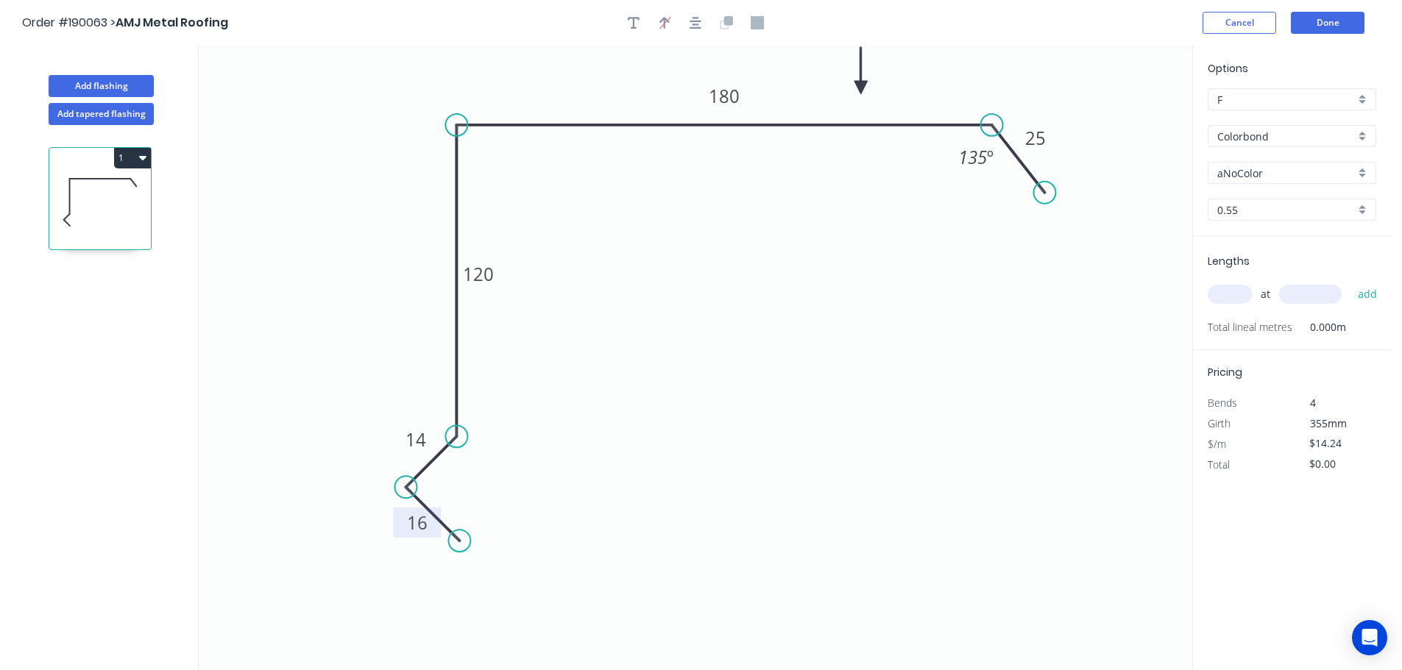
click at [1363, 171] on div "aNoColor" at bounding box center [1291, 173] width 169 height 22
click at [1310, 293] on div "Monument" at bounding box center [1291, 294] width 167 height 26
type input "Monument"
click at [1245, 296] on input "text" at bounding box center [1229, 294] width 44 height 19
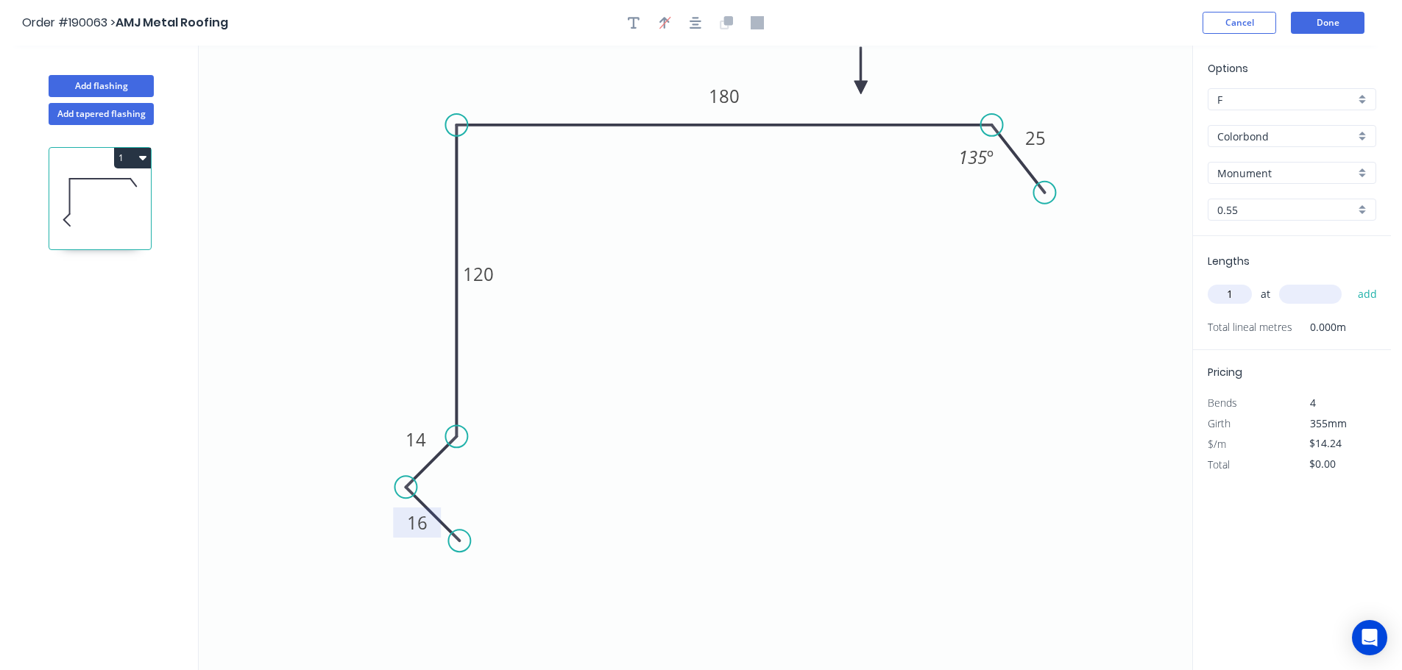
type input "1"
type input "5300"
click at [1350, 282] on button "add" at bounding box center [1367, 294] width 35 height 25
click at [134, 155] on button "1" at bounding box center [132, 158] width 37 height 21
click at [111, 191] on div "Duplicate" at bounding box center [80, 194] width 113 height 21
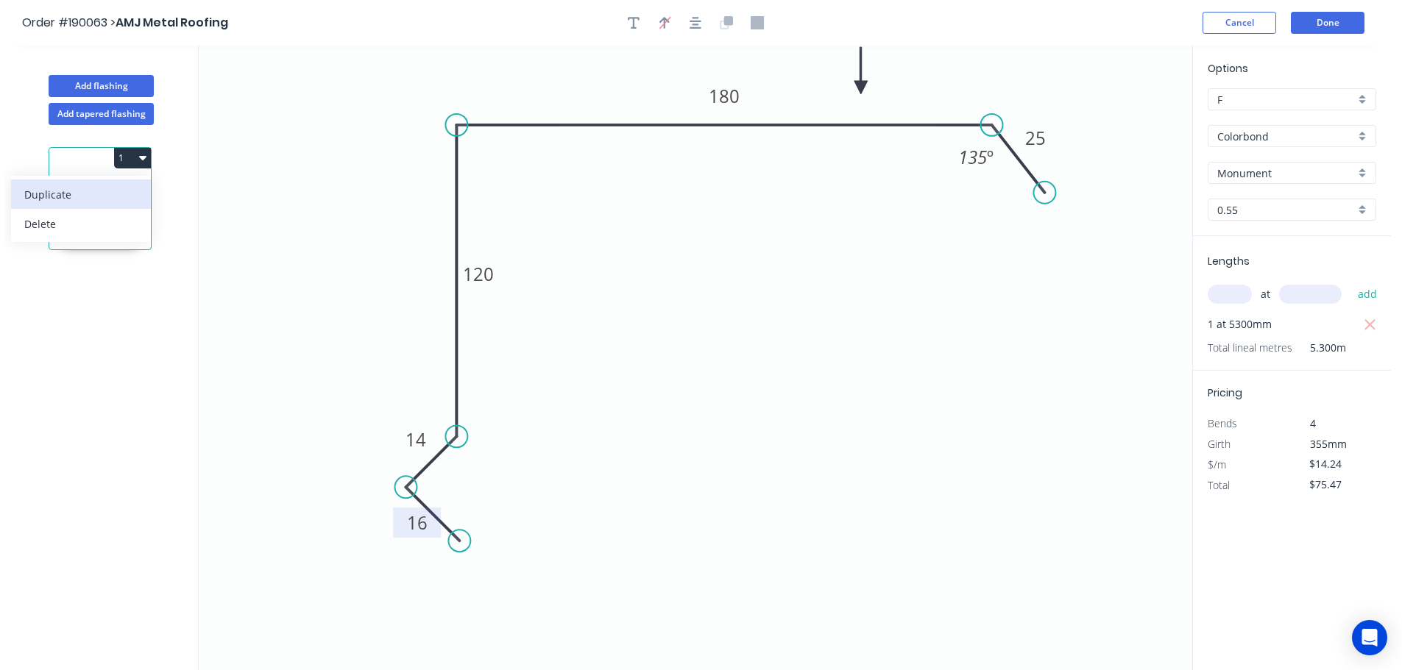
type input "$0.00"
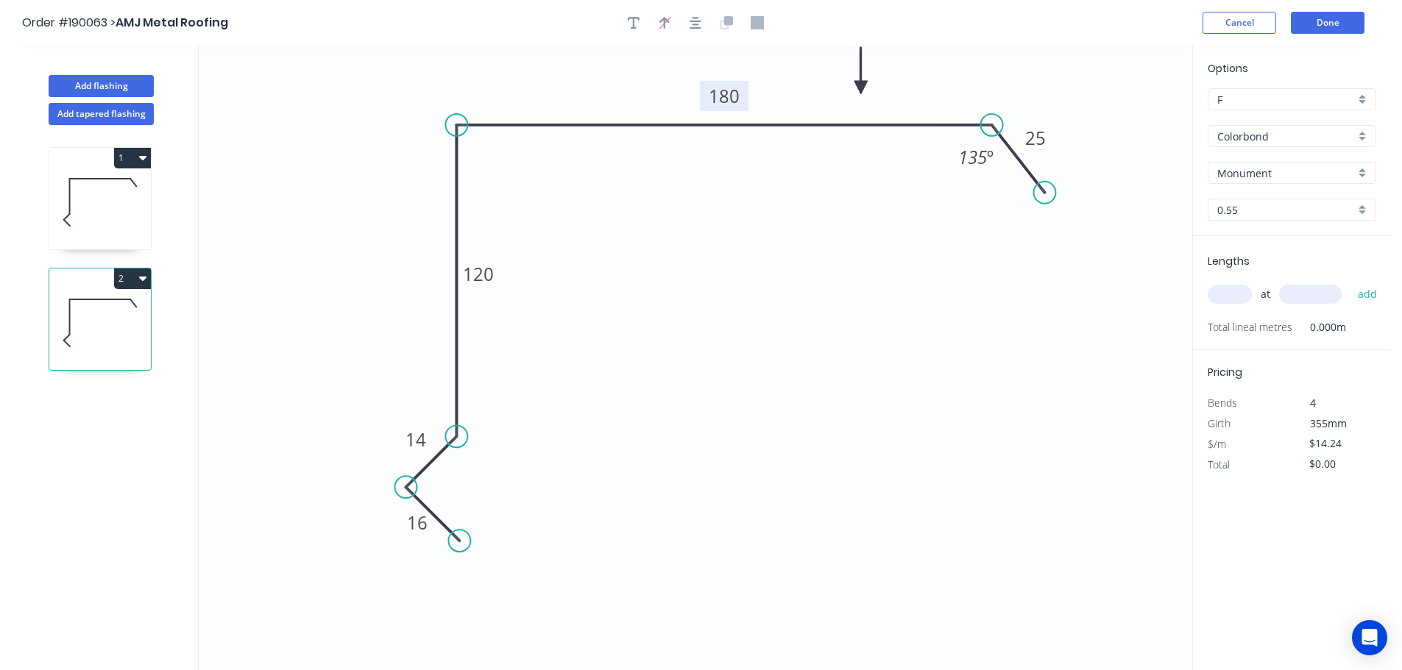
click at [733, 97] on tspan "180" at bounding box center [724, 96] width 31 height 24
click at [757, 196] on icon "0 16 14 120 150 25 135 º" at bounding box center [695, 358] width 993 height 625
click at [1238, 299] on input "text" at bounding box center [1229, 294] width 44 height 19
type input "1"
type input "5300"
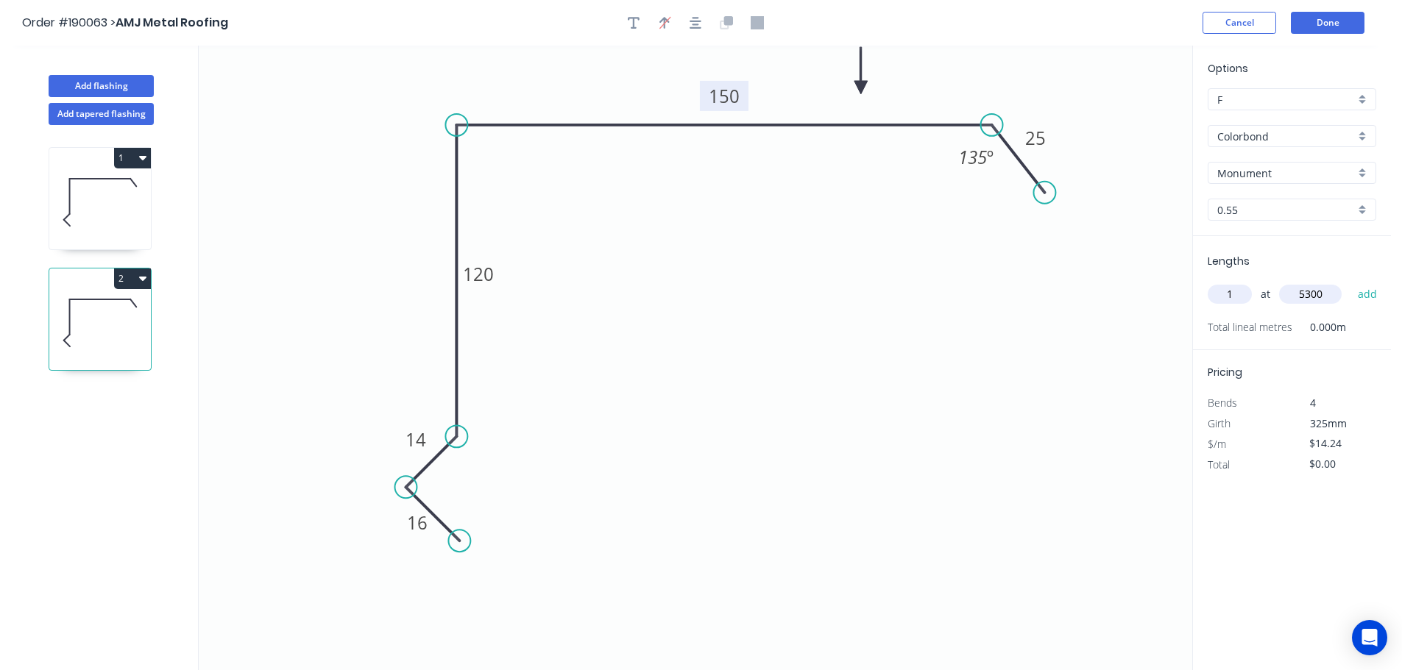
click at [1350, 282] on button "add" at bounding box center [1367, 294] width 35 height 25
type input "$75.47"
click at [1069, 351] on icon "0 16 14 120 150 25 135 º" at bounding box center [695, 358] width 993 height 625
click at [1326, 22] on button "Done" at bounding box center [1328, 23] width 74 height 22
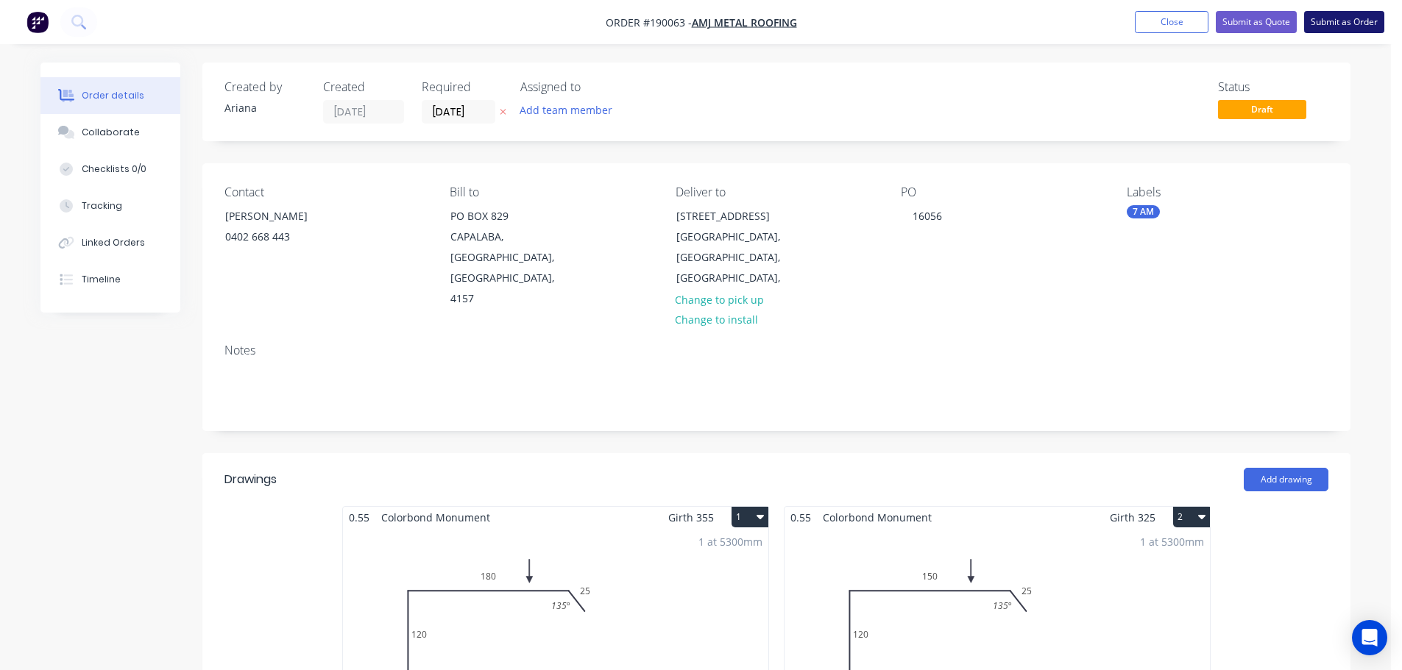
click at [1329, 18] on button "Submit as Order" at bounding box center [1344, 22] width 80 height 22
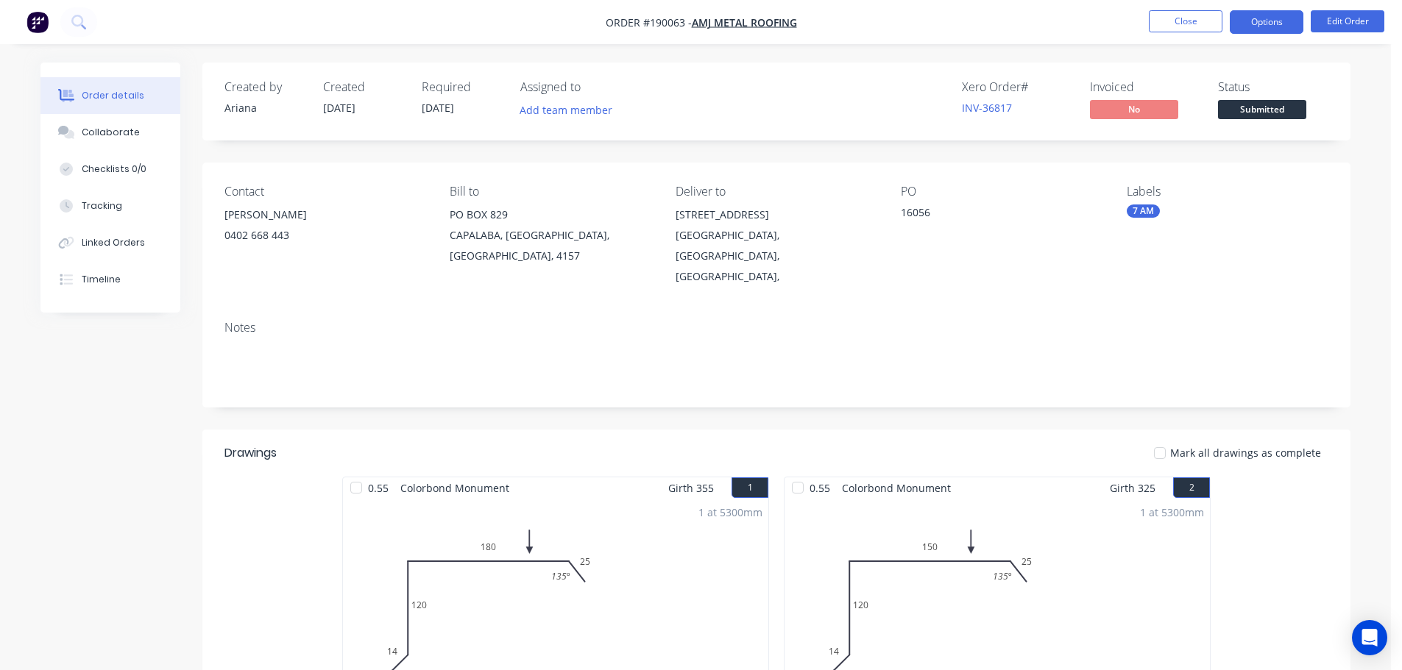
click at [1262, 14] on button "Options" at bounding box center [1267, 22] width 74 height 24
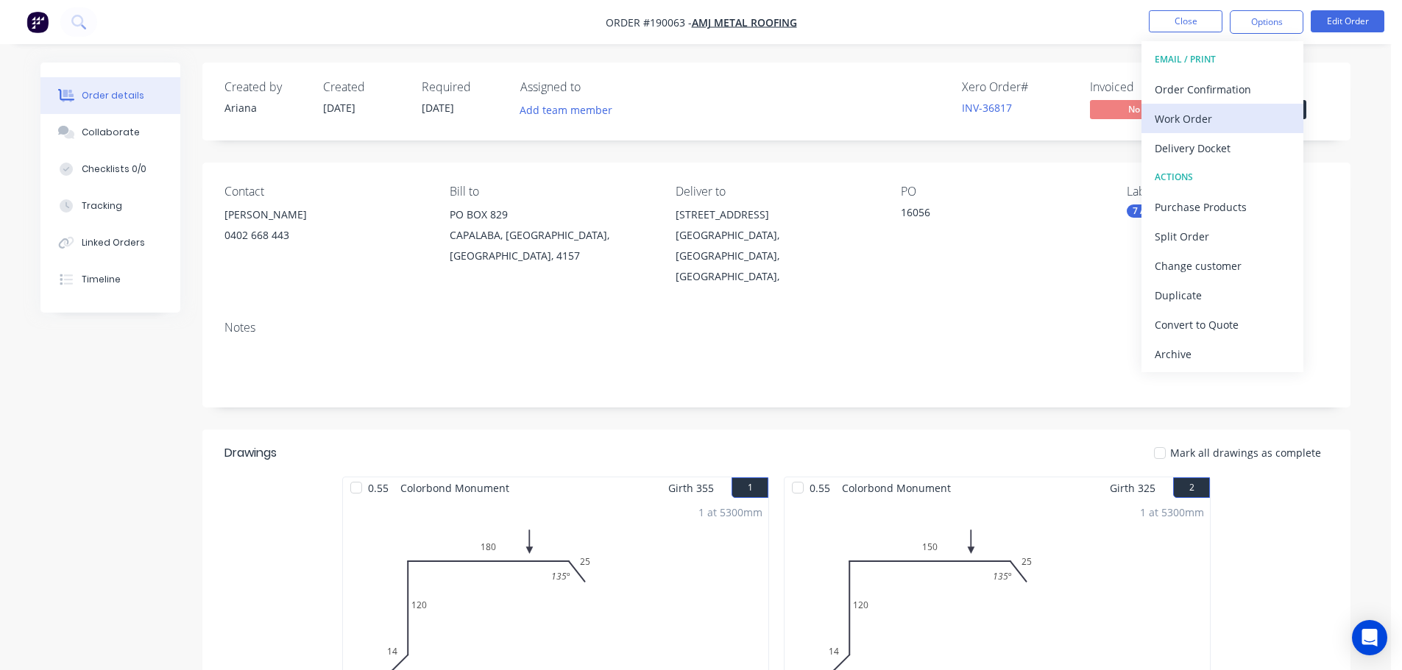
click at [1191, 114] on div "Work Order" at bounding box center [1222, 118] width 135 height 21
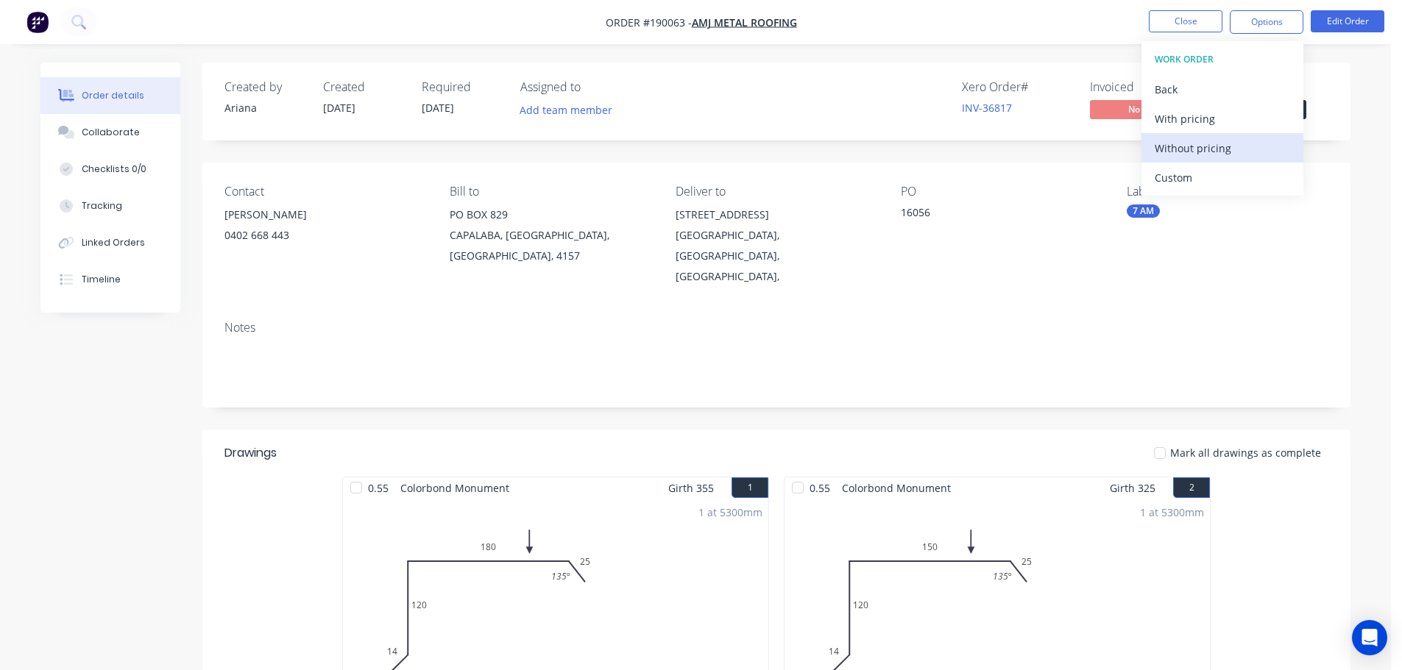
click at [1174, 144] on div "Without pricing" at bounding box center [1222, 148] width 135 height 21
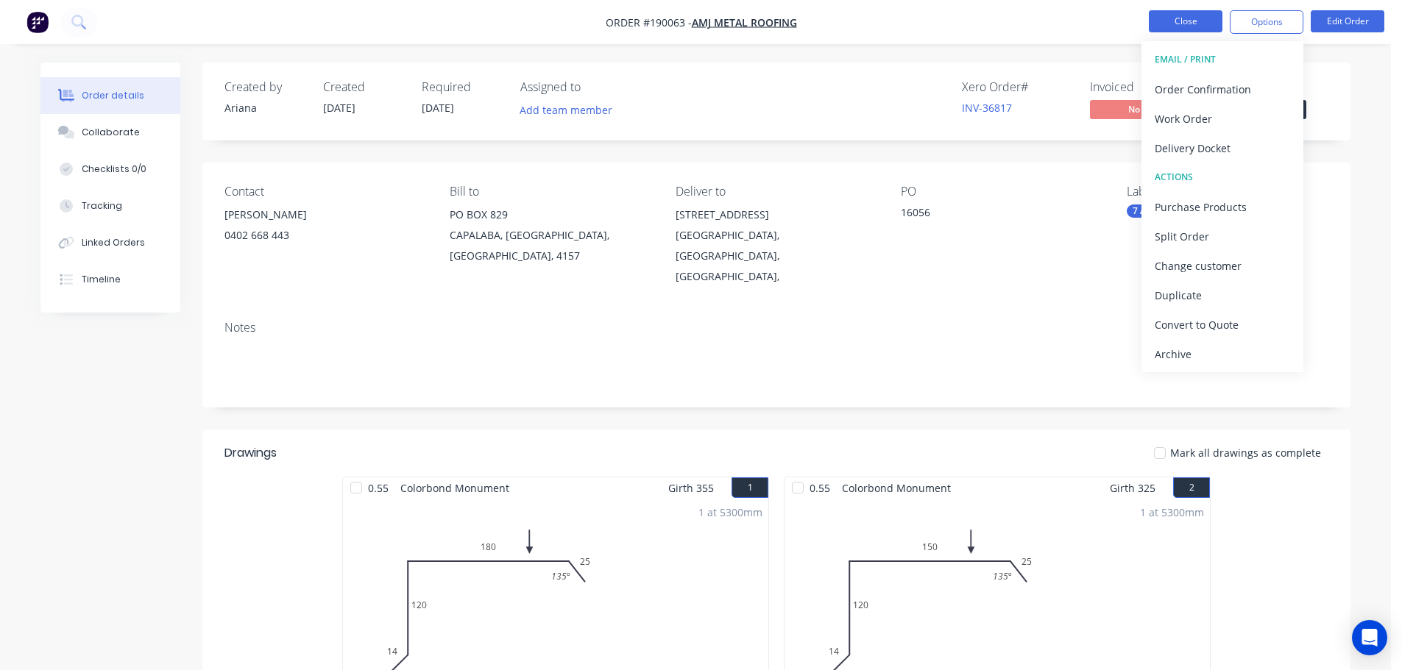
click at [1191, 20] on button "Close" at bounding box center [1186, 21] width 74 height 22
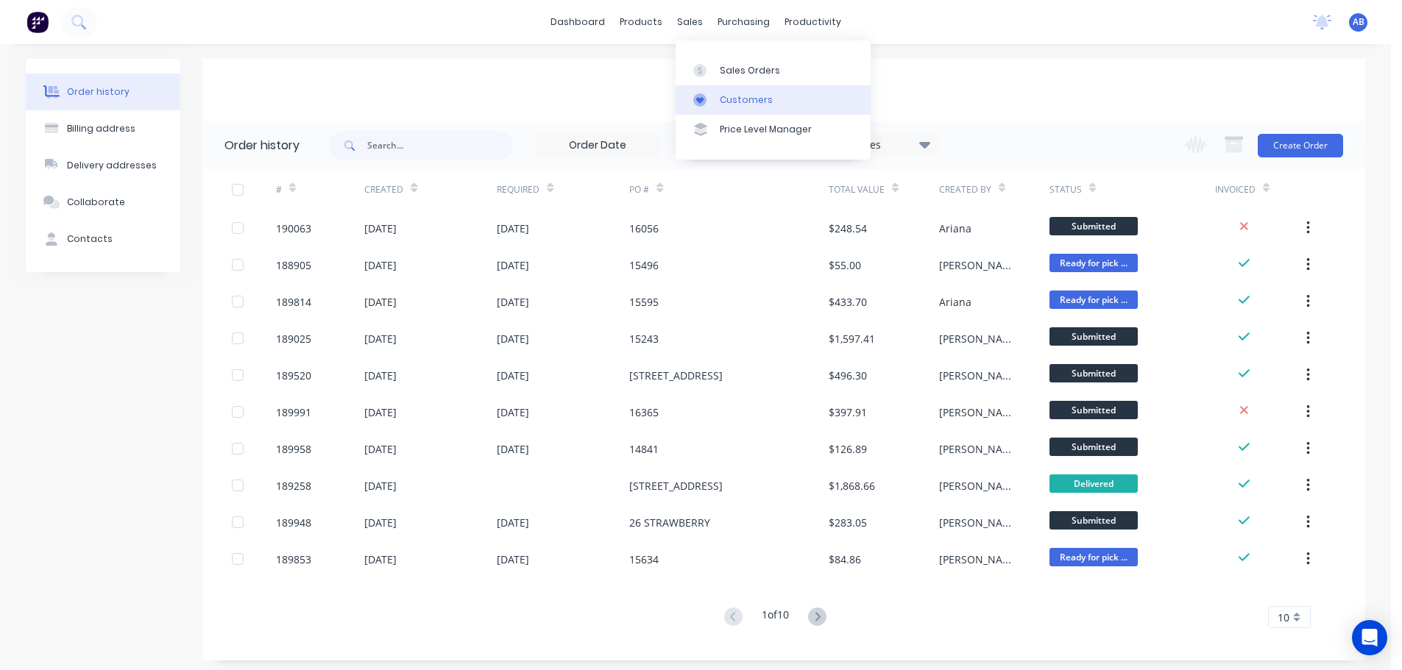
click at [722, 96] on div "Customers" at bounding box center [746, 99] width 53 height 13
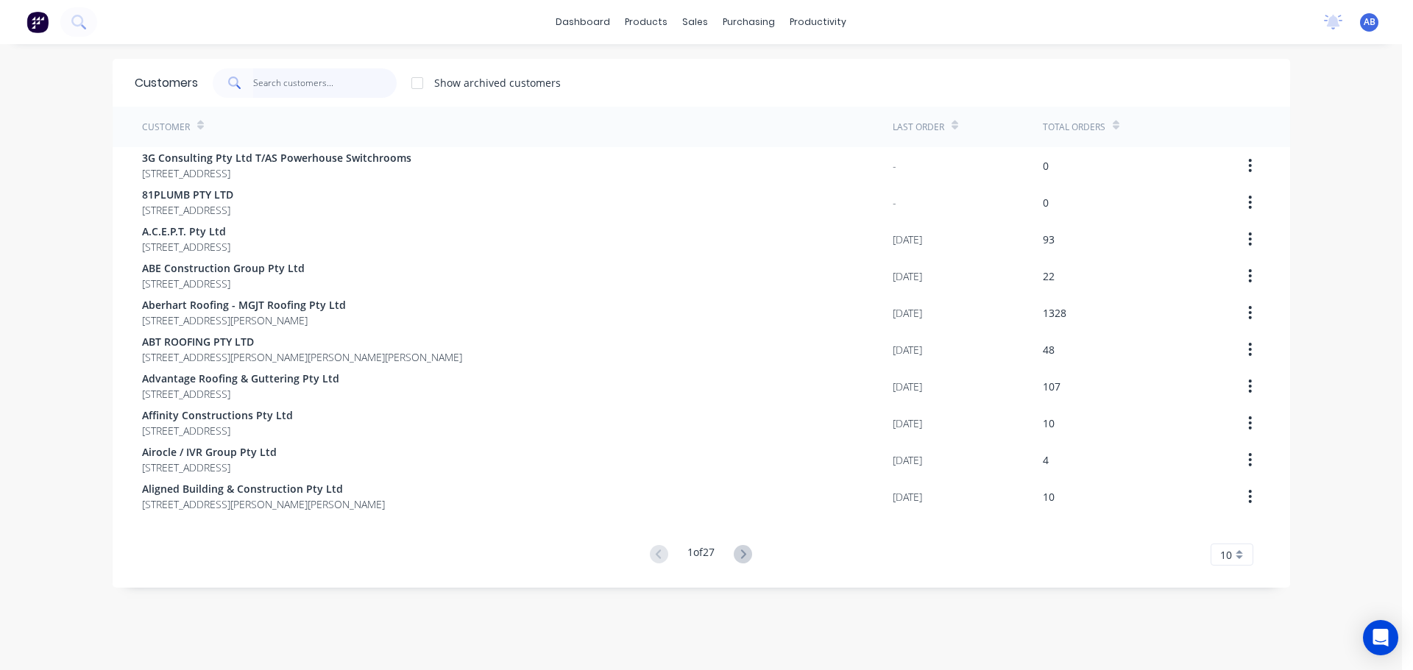
click at [361, 82] on input "text" at bounding box center [324, 82] width 143 height 29
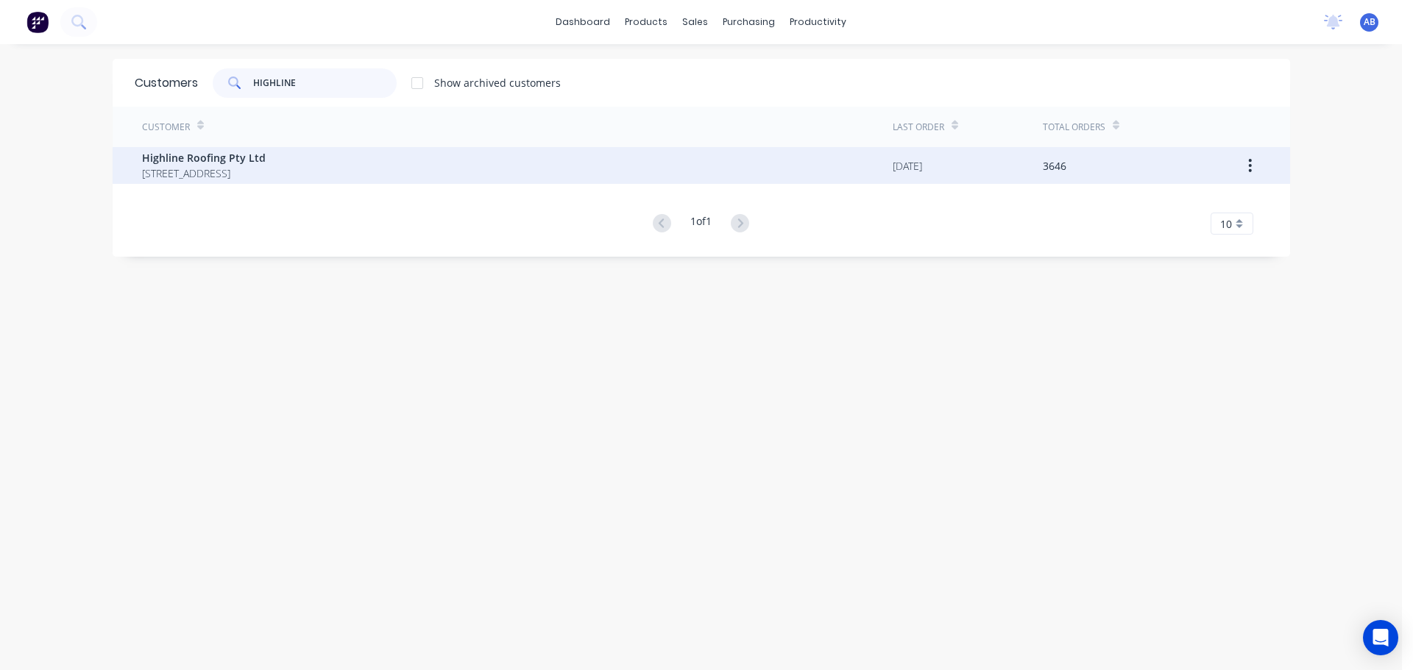
type input "HIGHLINE"
click at [194, 171] on span "[STREET_ADDRESS]" at bounding box center [204, 173] width 124 height 15
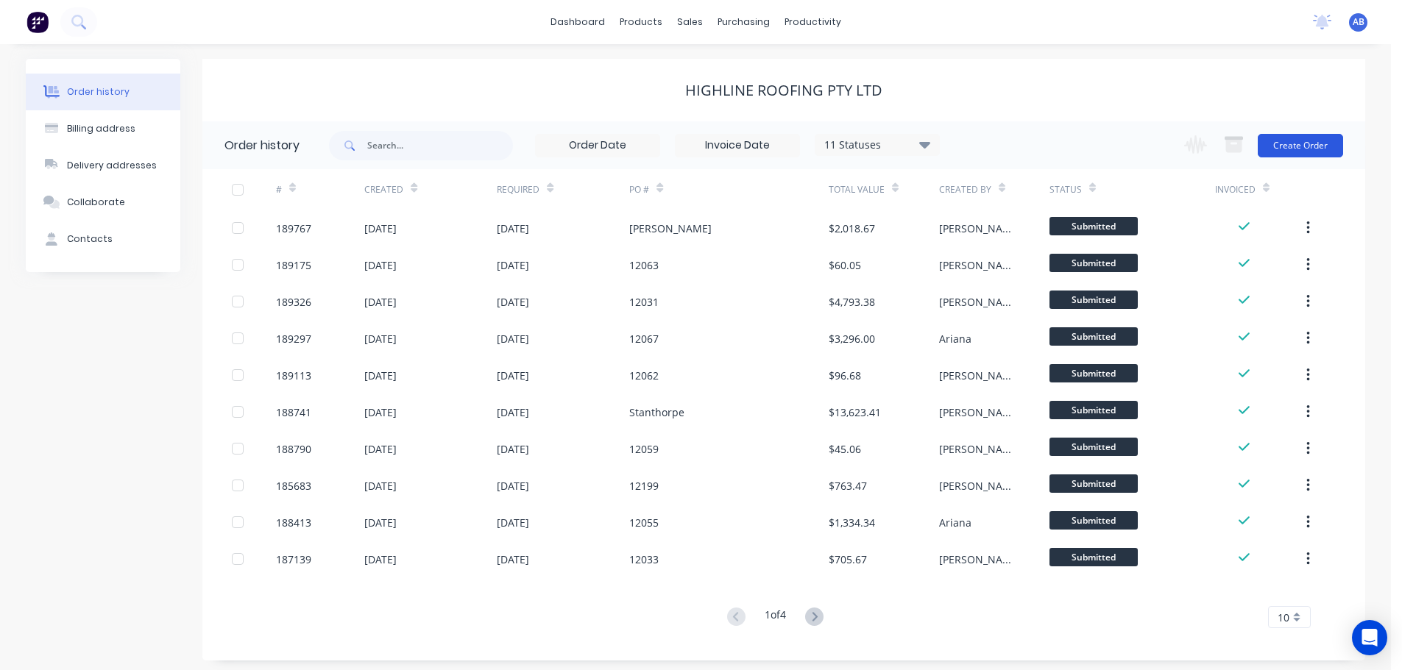
click at [1311, 149] on button "Create Order" at bounding box center [1300, 146] width 85 height 24
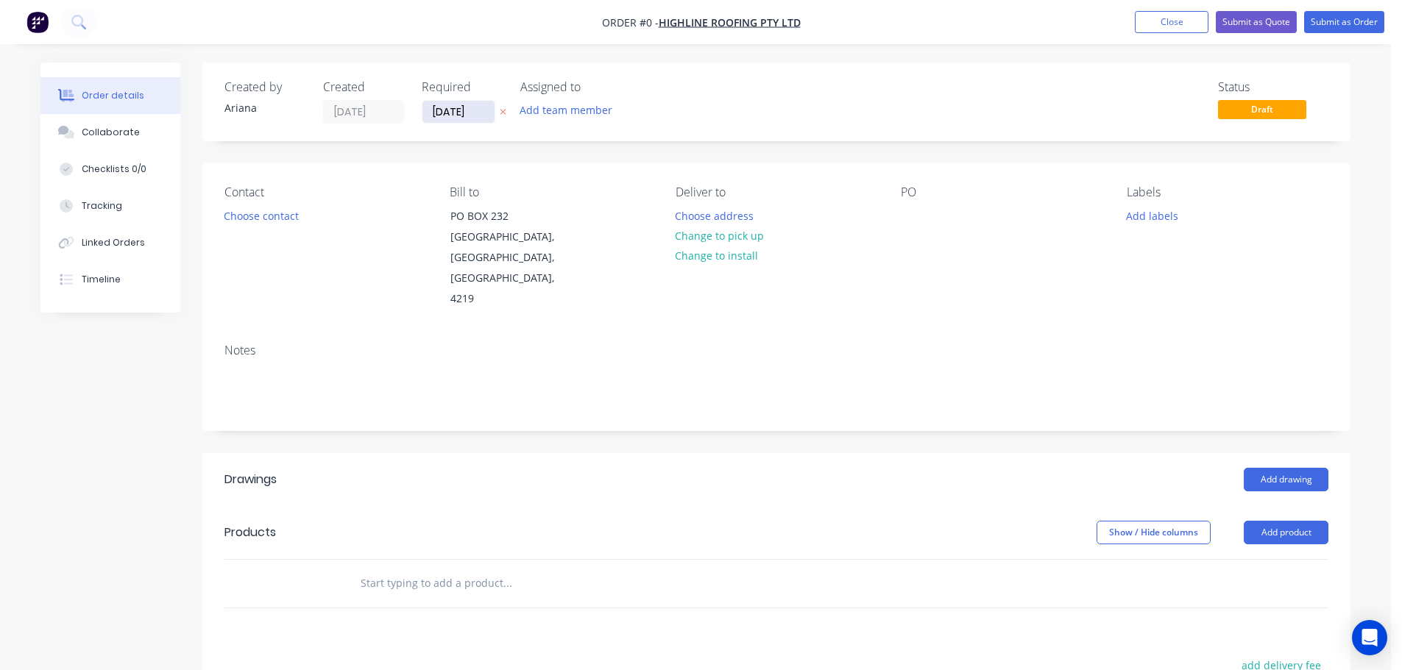
click at [458, 106] on input "[DATE]" at bounding box center [458, 112] width 72 height 22
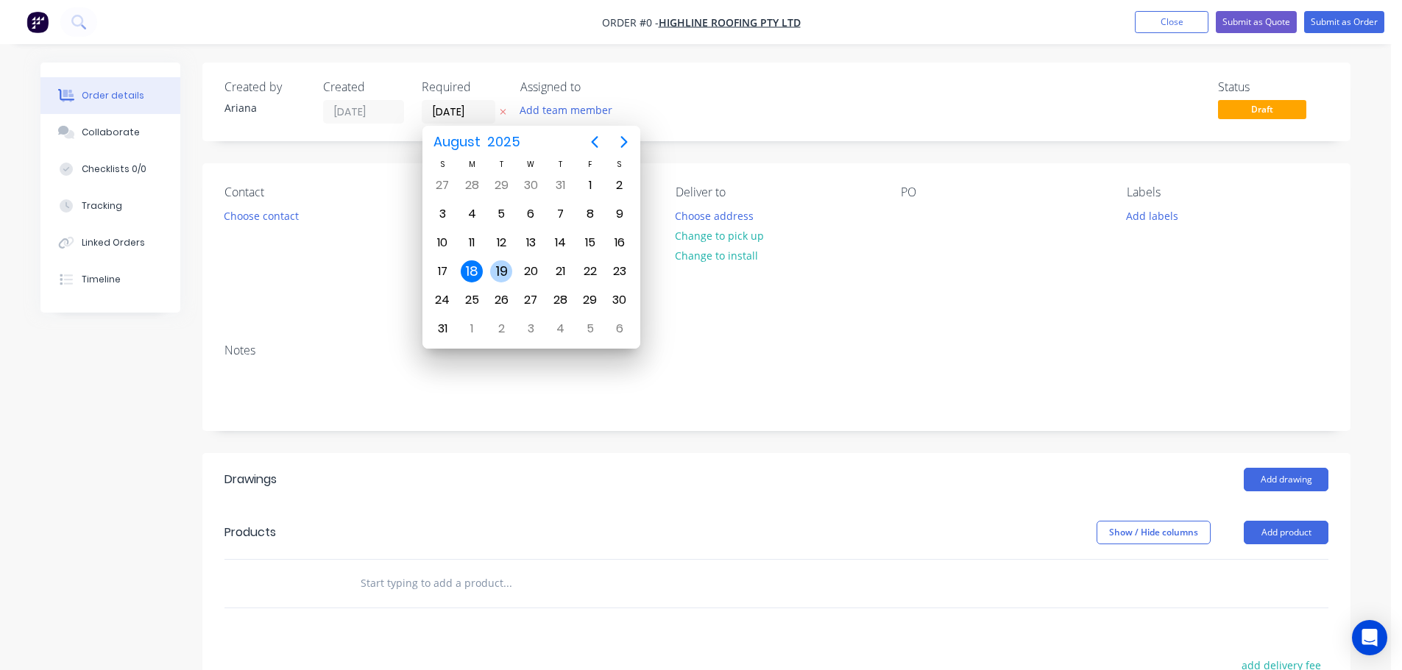
click at [499, 272] on div "19" at bounding box center [501, 271] width 22 height 22
type input "[DATE]"
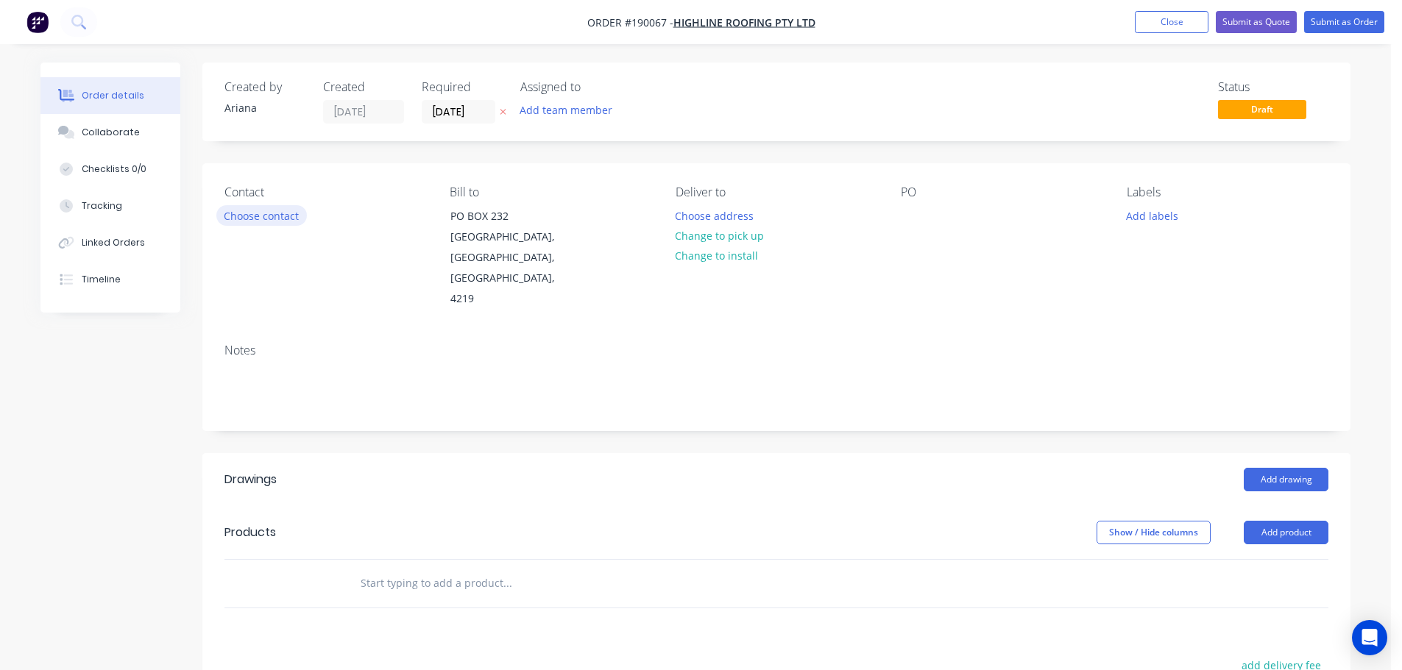
click at [266, 211] on button "Choose contact" at bounding box center [261, 215] width 91 height 20
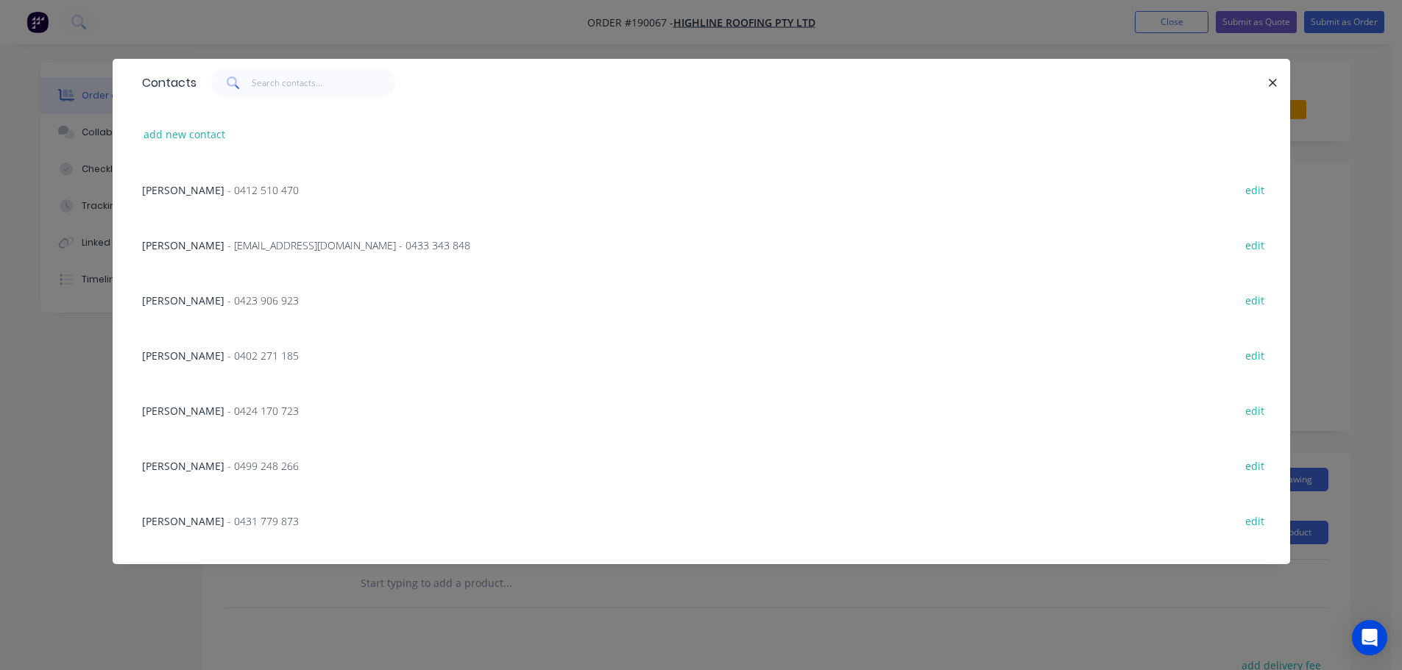
click at [227, 301] on span "- 0423 906 923" at bounding box center [262, 301] width 71 height 14
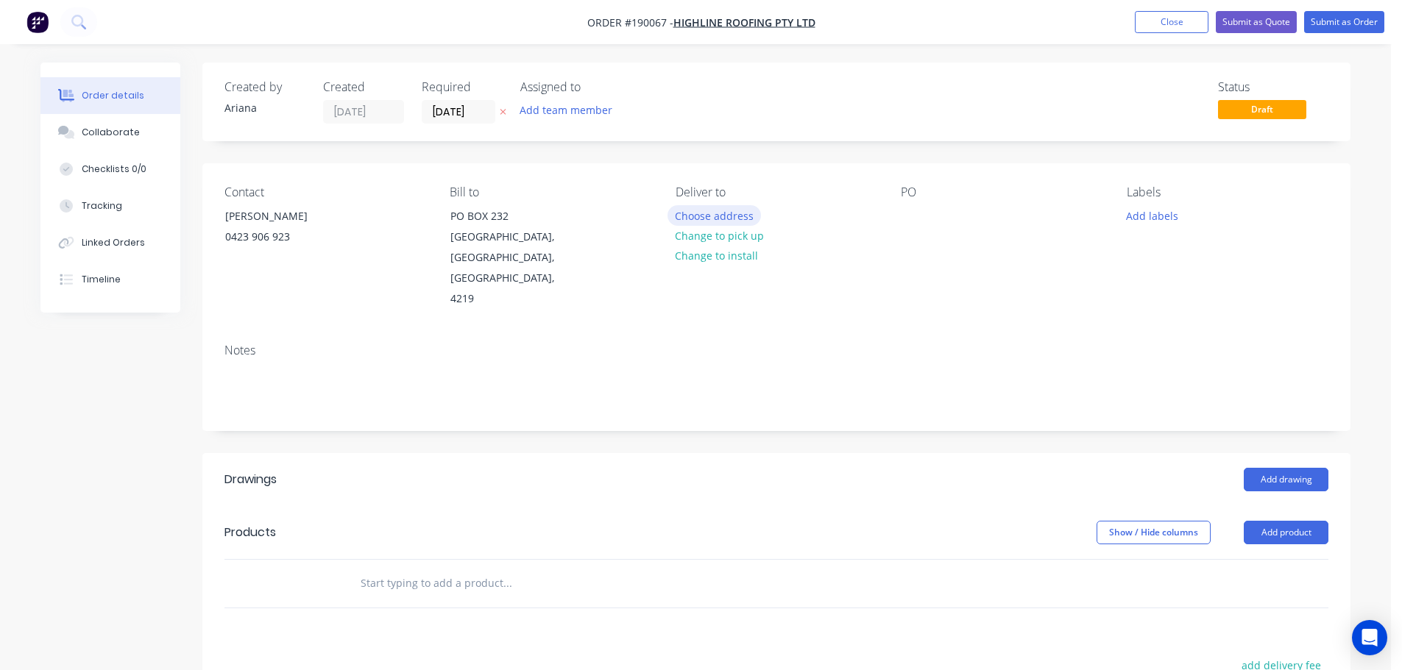
click at [728, 218] on button "Choose address" at bounding box center [714, 215] width 94 height 20
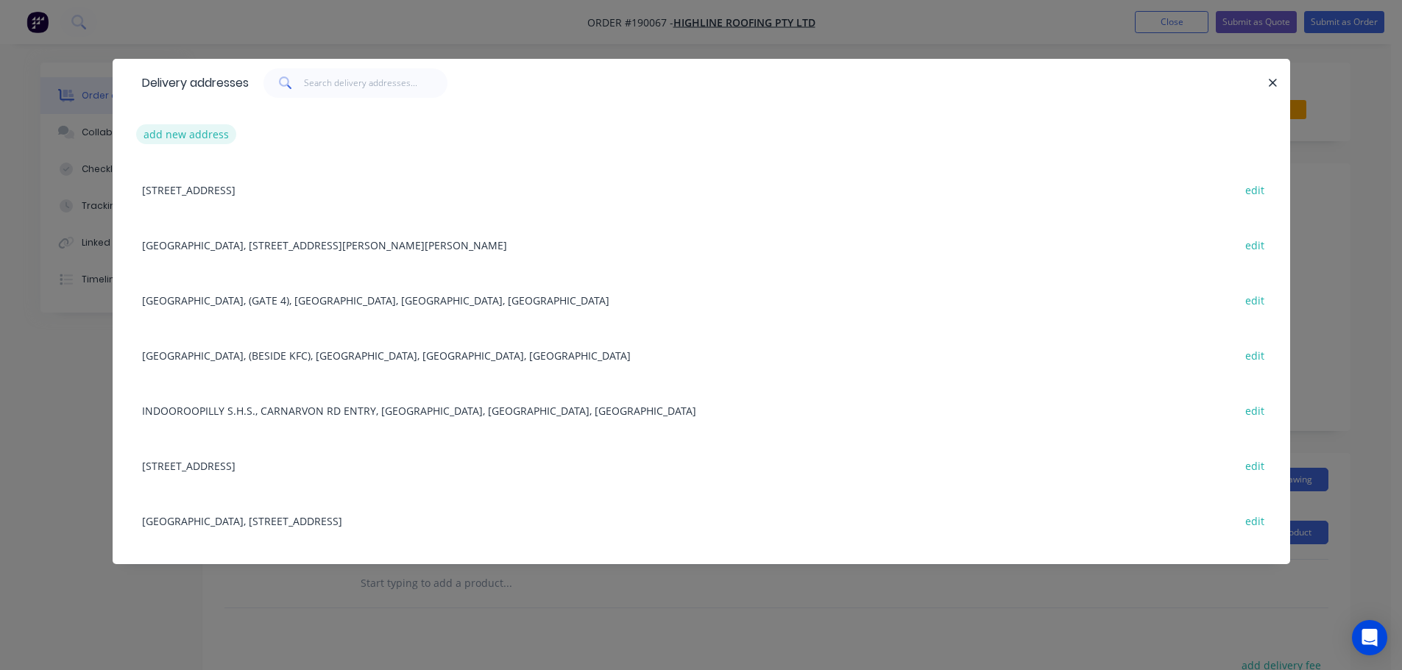
click at [175, 132] on button "add new address" at bounding box center [186, 134] width 101 height 20
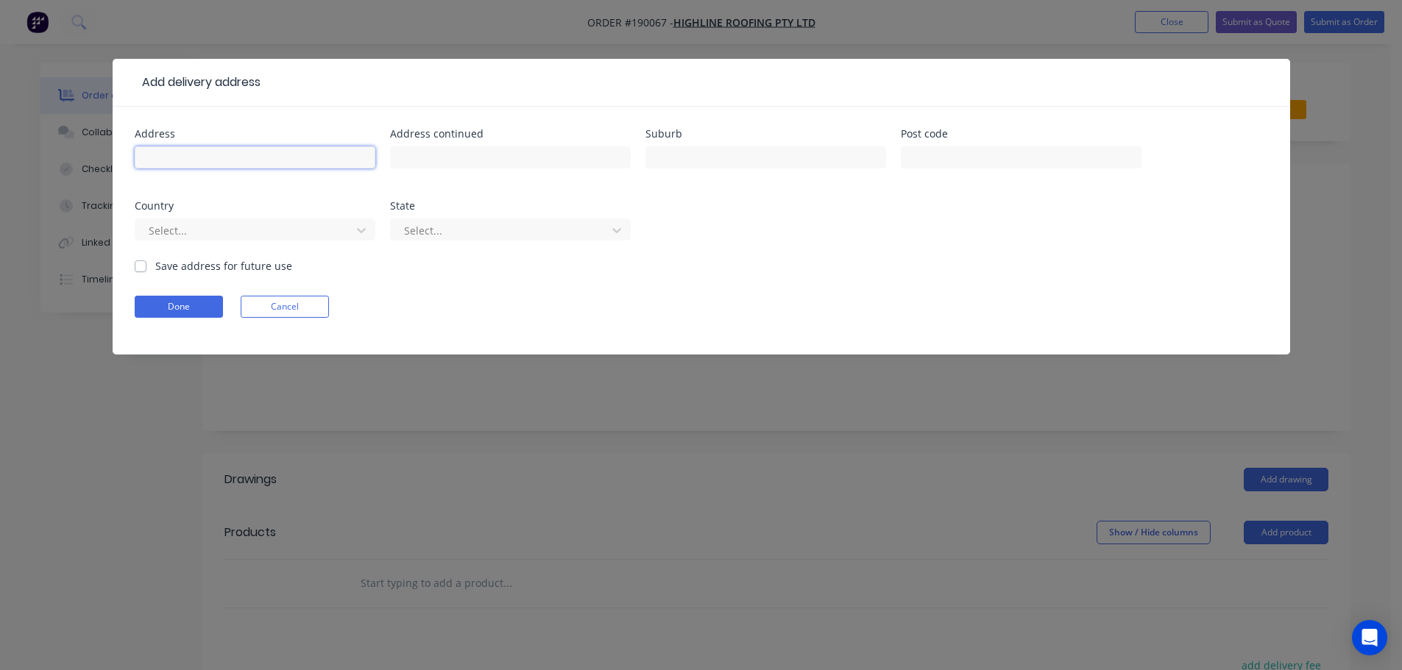
click at [171, 157] on input "text" at bounding box center [255, 157] width 241 height 22
type input "282 RITCHIE RD"
type input "PALLARA"
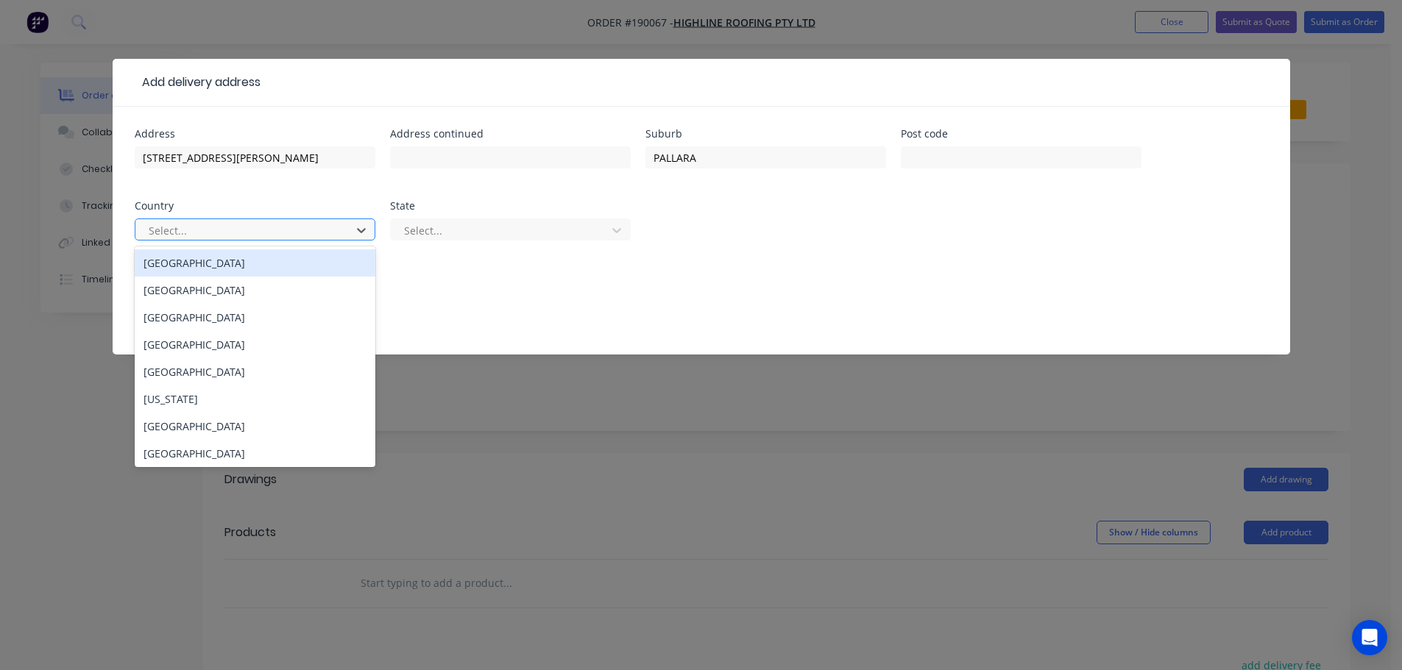
click at [206, 262] on div "[GEOGRAPHIC_DATA]" at bounding box center [255, 262] width 241 height 27
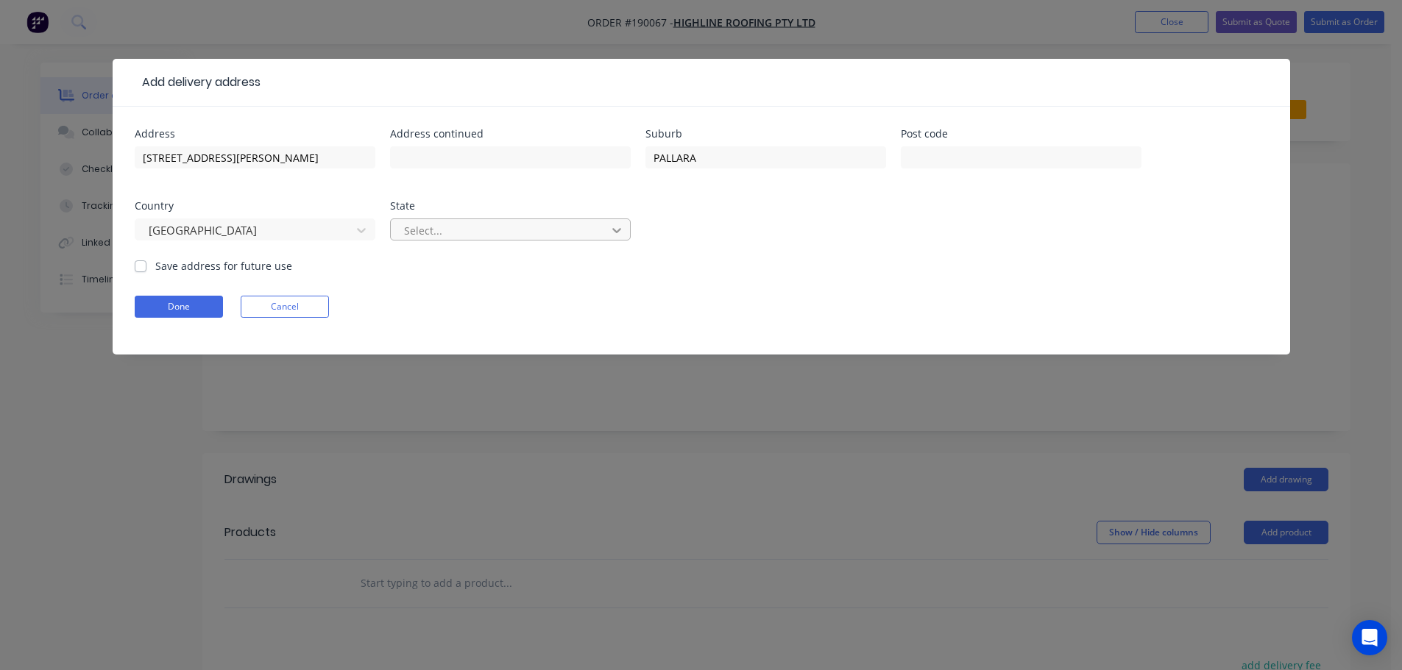
click at [616, 230] on icon at bounding box center [616, 230] width 15 height 15
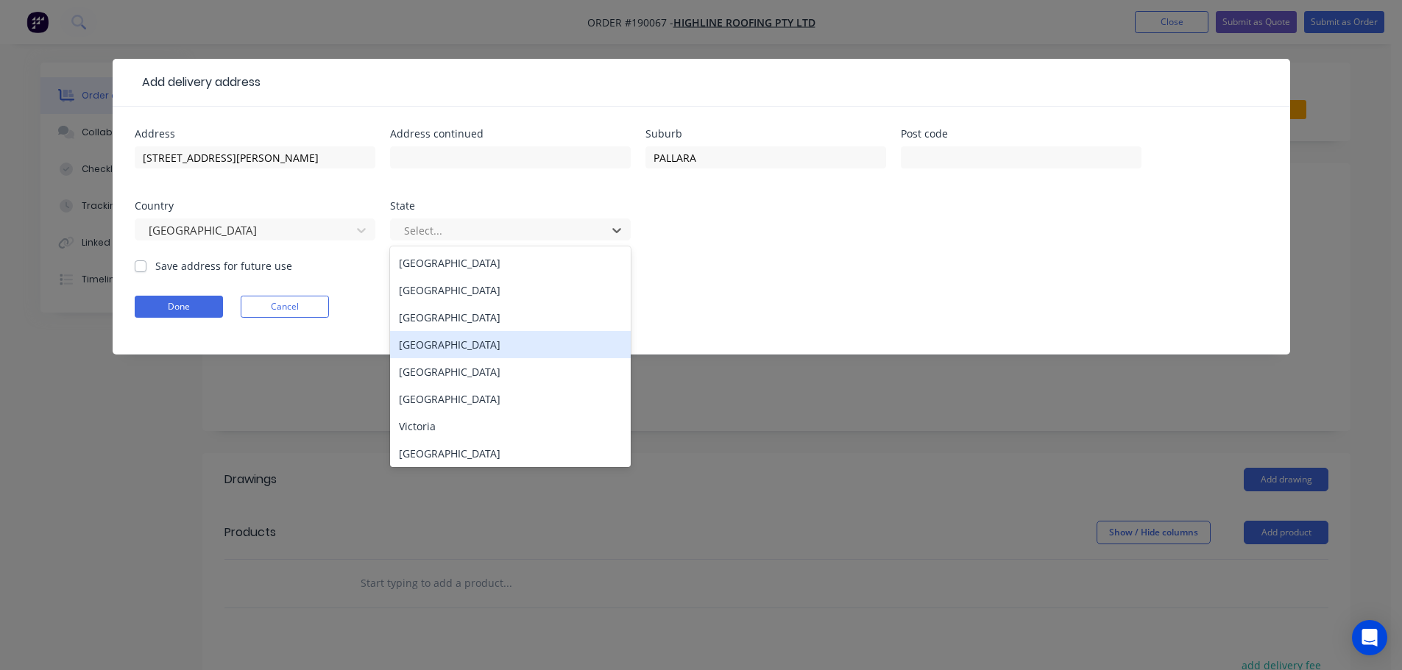
click at [429, 347] on div "[GEOGRAPHIC_DATA]" at bounding box center [510, 344] width 241 height 27
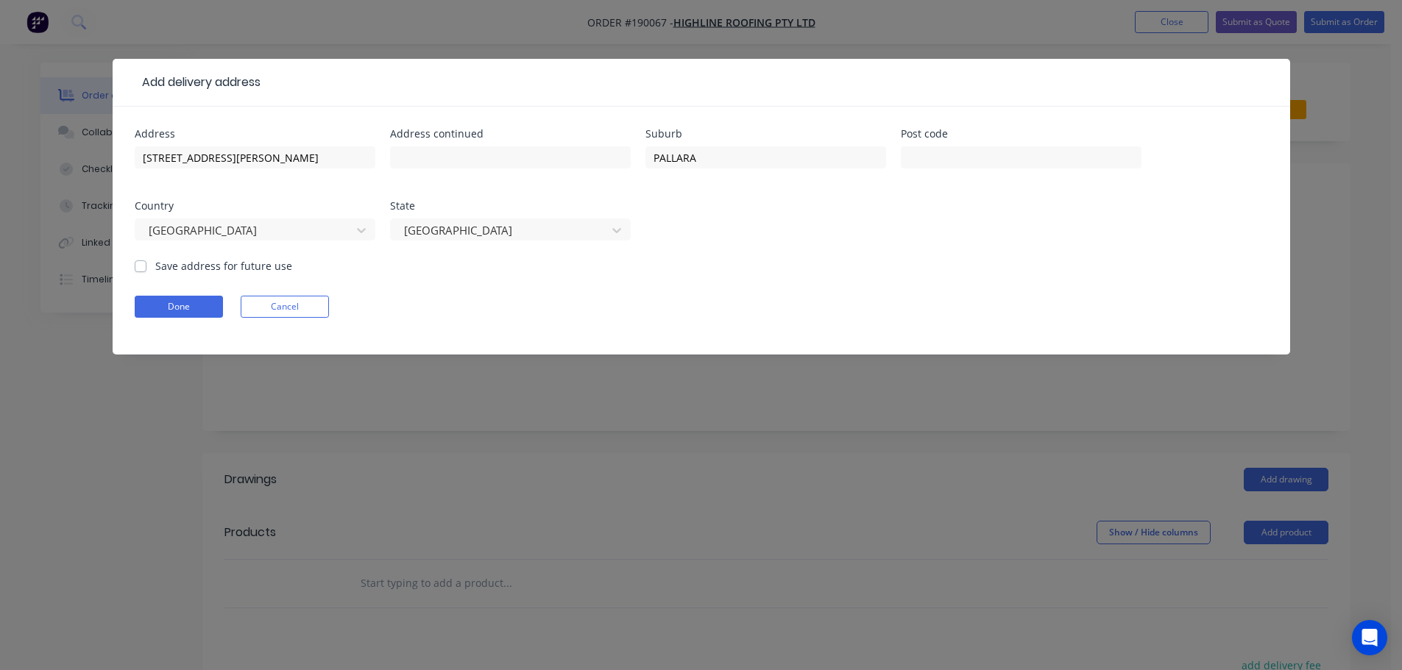
drag, startPoint x: 907, startPoint y: 267, endPoint x: 403, endPoint y: 308, distance: 505.7
click at [906, 267] on form "Address 282 RITCHIE RD Address continued Suburb PALLARA Post code Country Austr…" at bounding box center [701, 242] width 1133 height 226
click at [166, 309] on button "Done" at bounding box center [179, 307] width 88 height 22
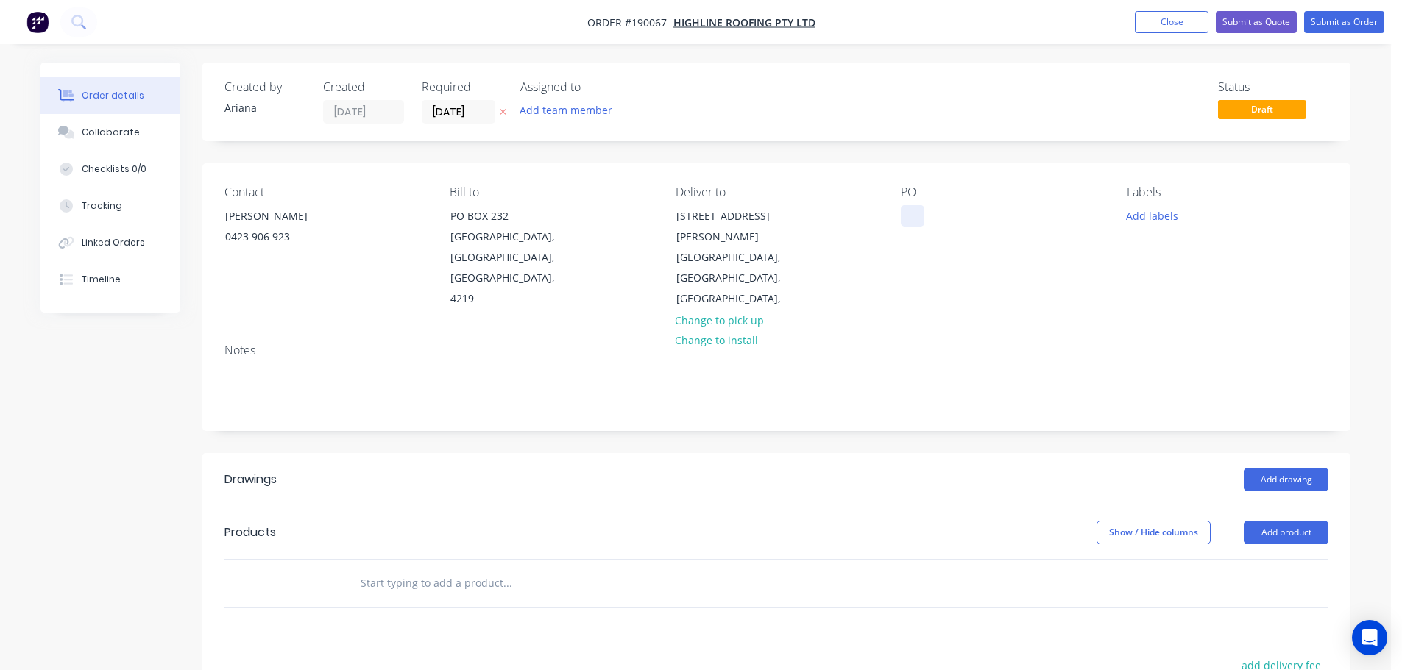
click at [912, 217] on div at bounding box center [913, 215] width 24 height 21
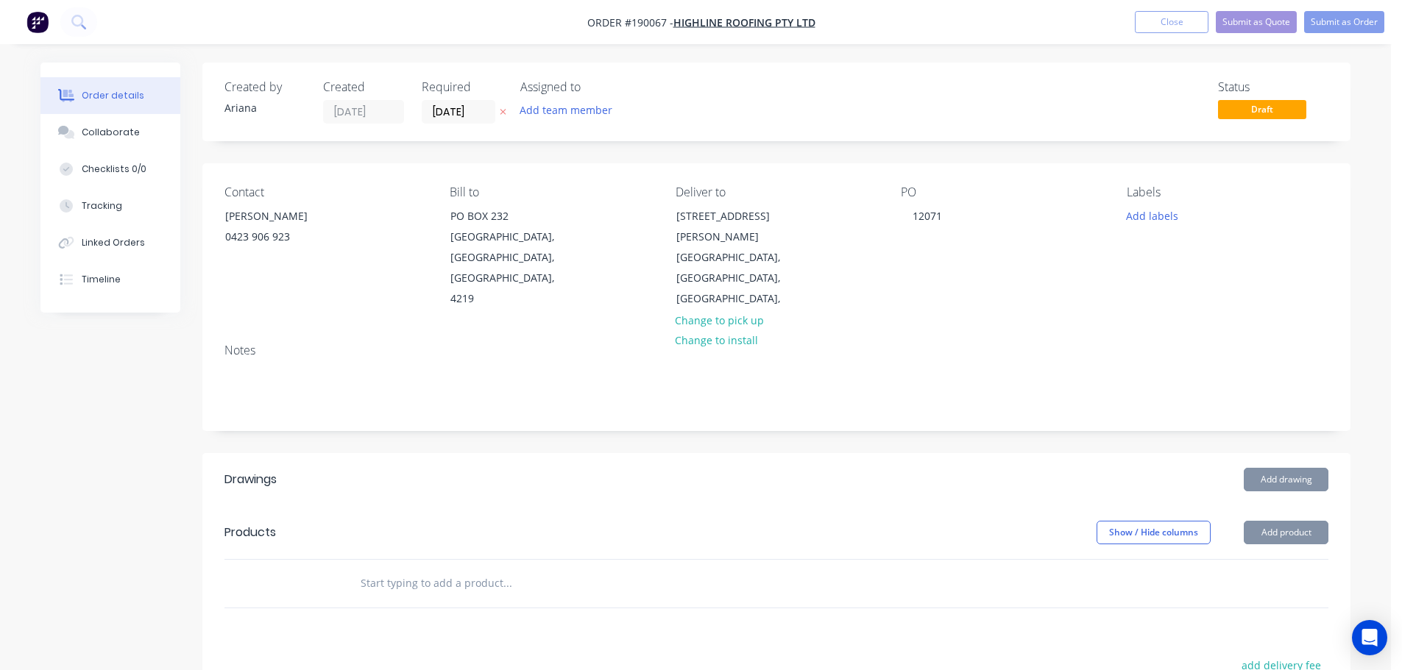
click at [1143, 290] on div "Contact JOSH 0423 906 923 Bill to PO BOX 232 WEST BURLEIGH, Queensland, Austral…" at bounding box center [776, 247] width 1148 height 169
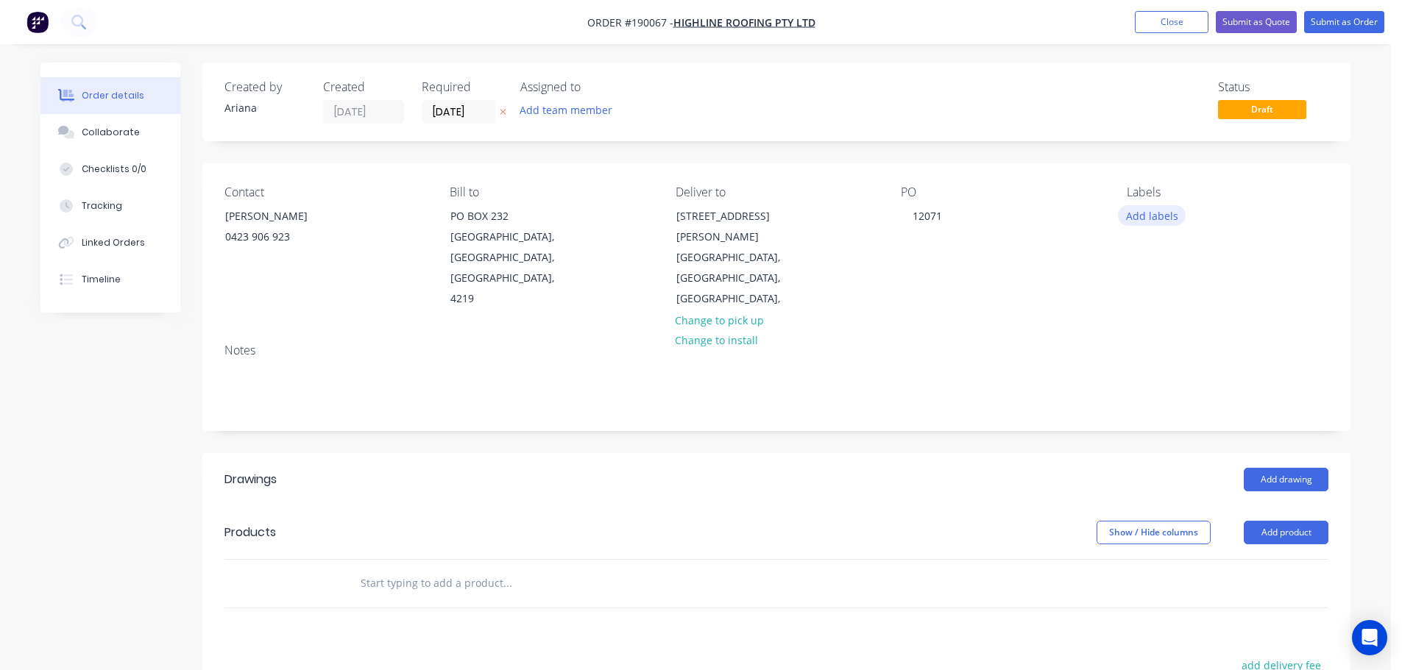
click at [1158, 214] on button "Add labels" at bounding box center [1152, 215] width 68 height 20
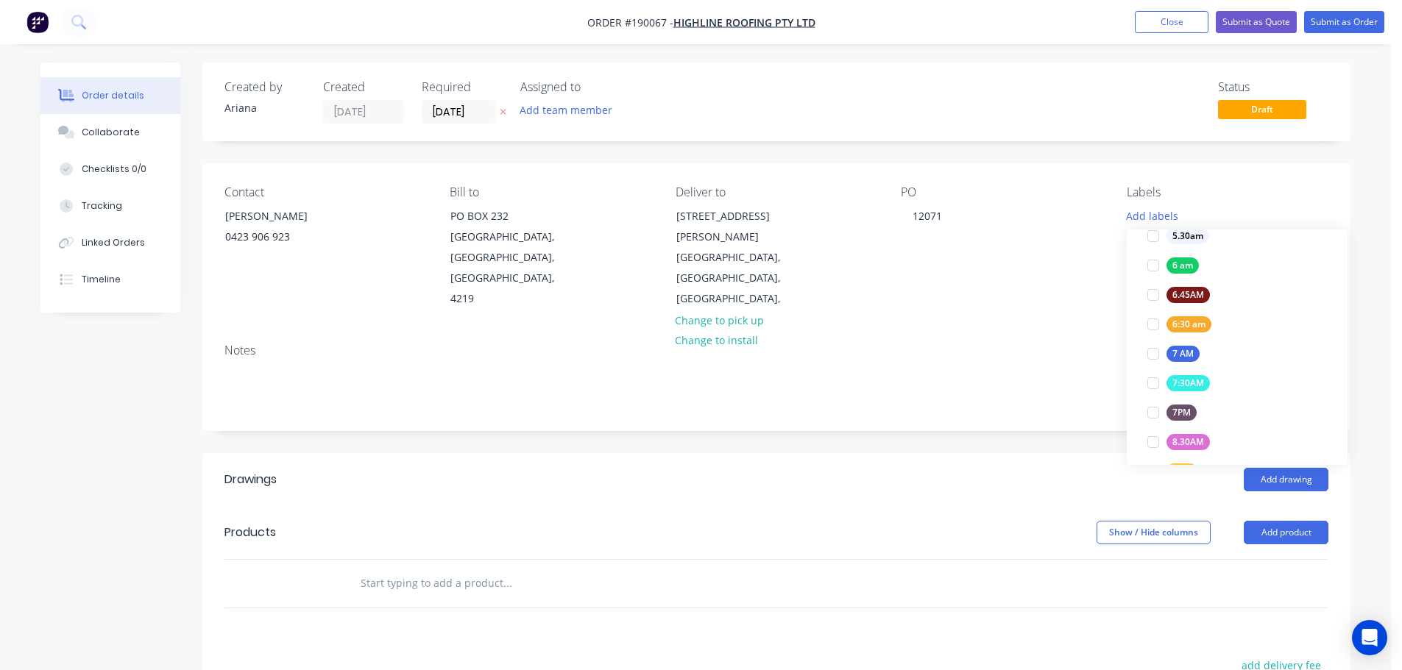
scroll to position [291, 0]
click at [1149, 317] on div at bounding box center [1152, 320] width 29 height 29
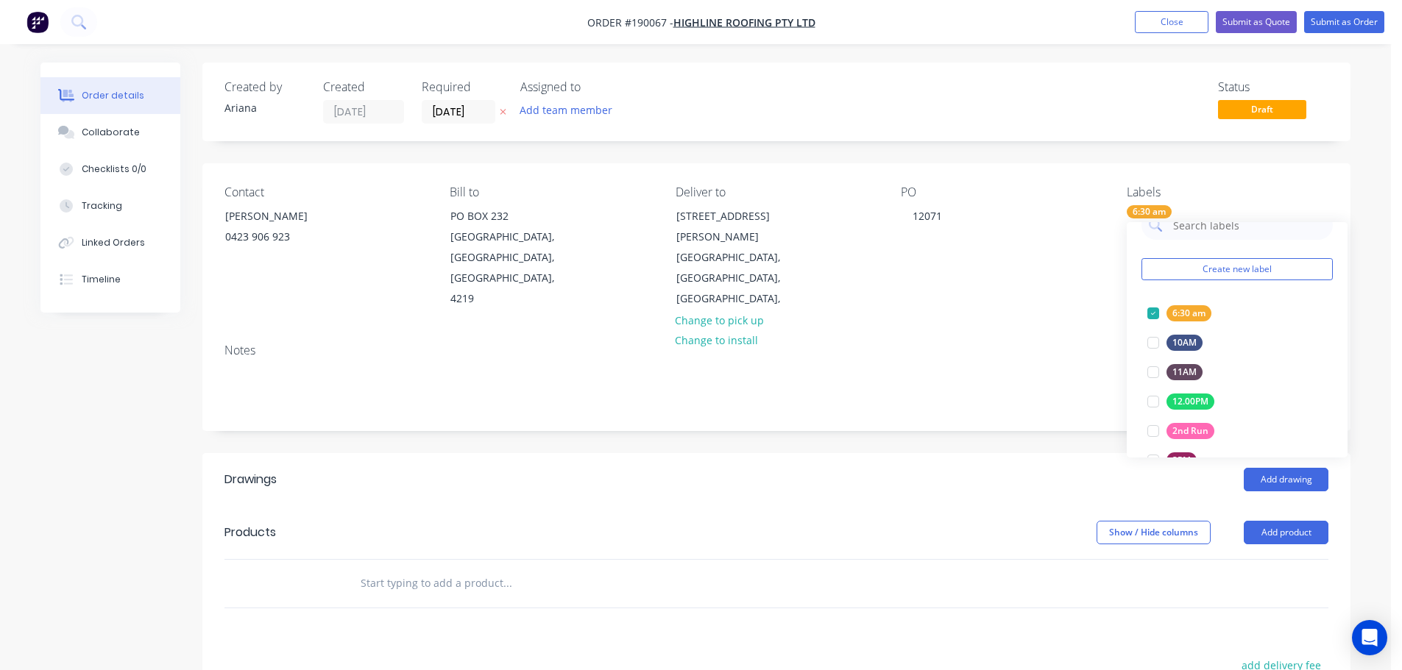
click at [1038, 332] on div "Notes" at bounding box center [776, 381] width 1148 height 99
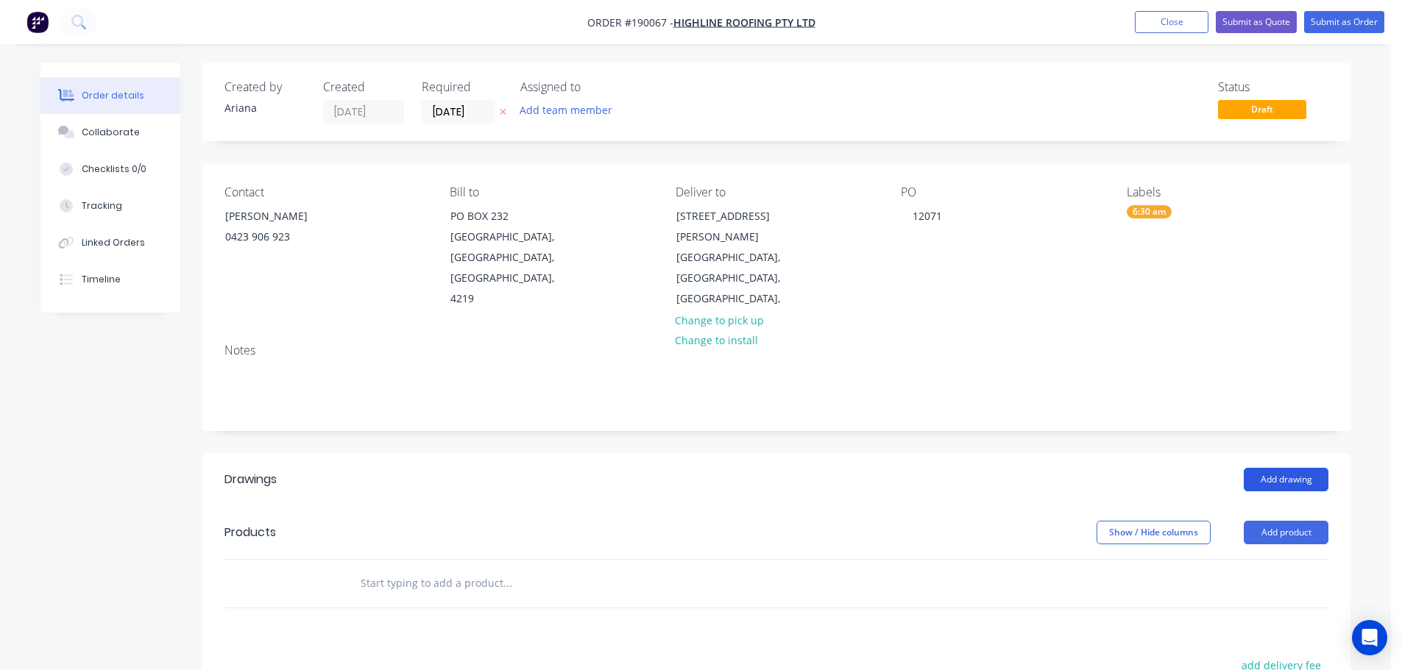
click at [1288, 468] on button "Add drawing" at bounding box center [1286, 480] width 85 height 24
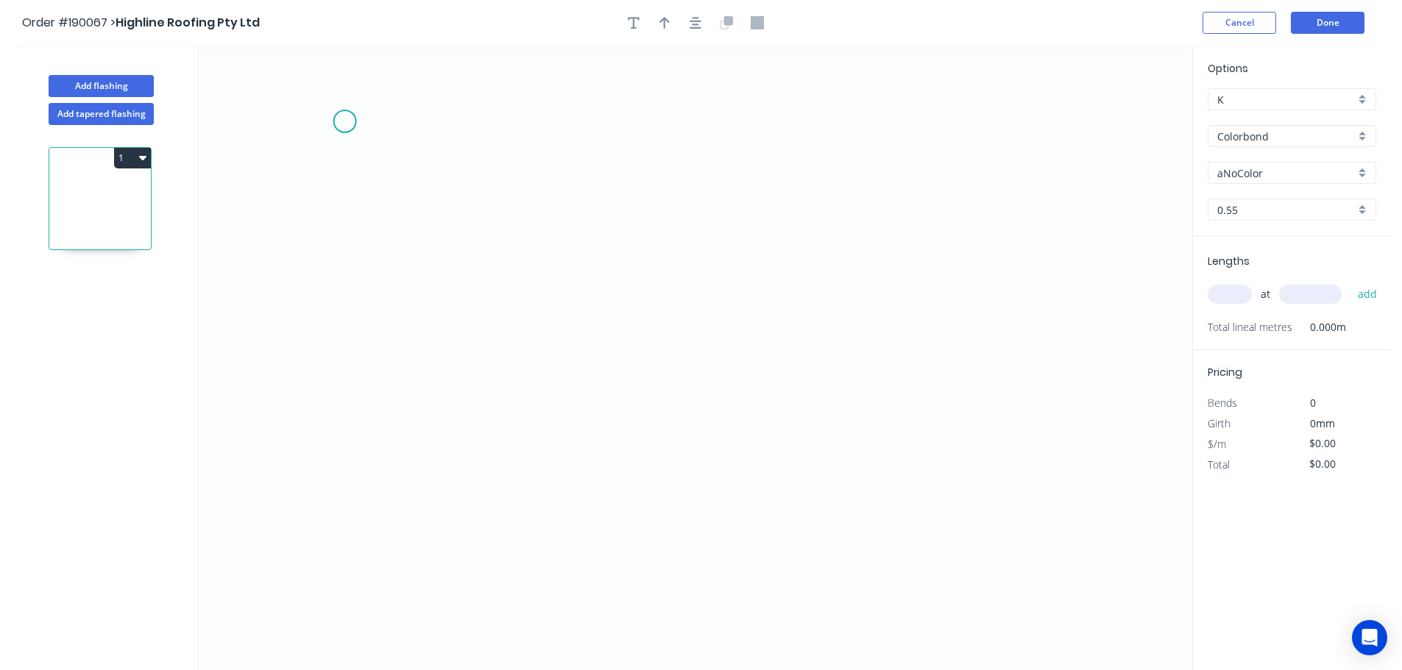
click at [344, 121] on icon "0" at bounding box center [695, 358] width 993 height 625
click at [288, 178] on icon "0" at bounding box center [695, 358] width 993 height 625
click at [630, 221] on icon at bounding box center [458, 199] width 341 height 43
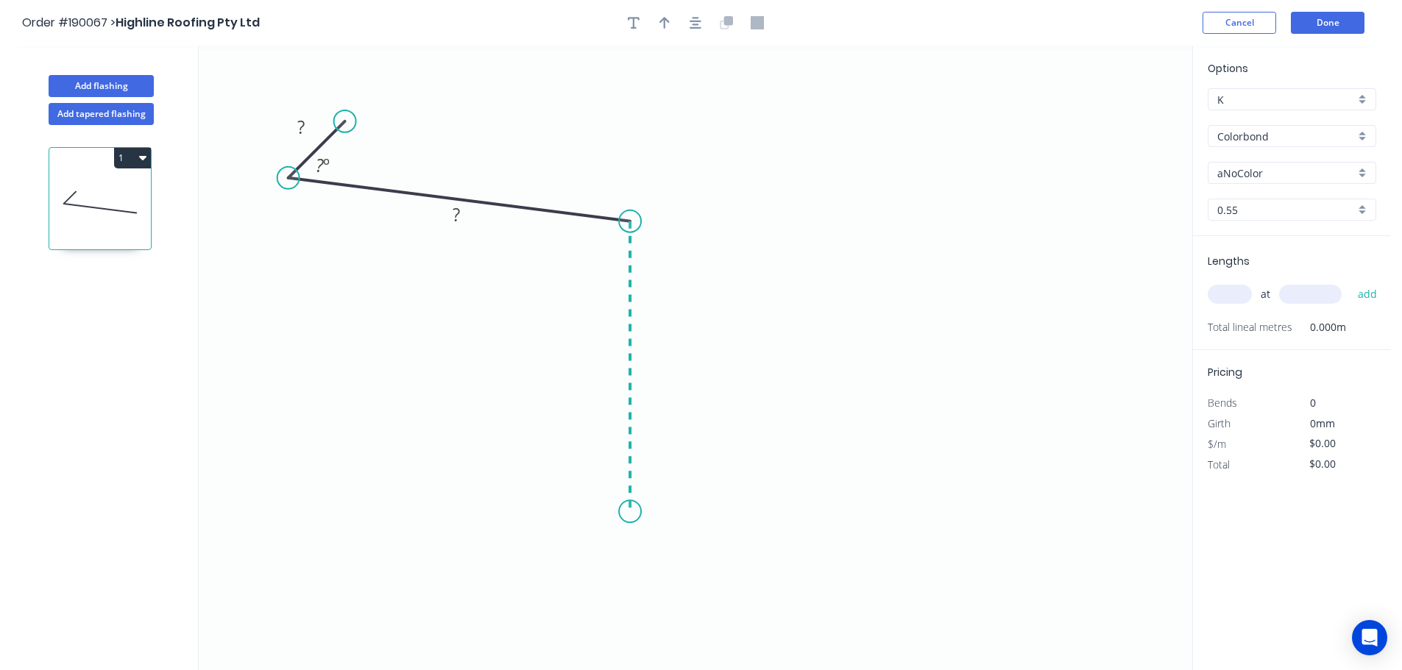
click at [623, 512] on icon "0 ? ? ? º" at bounding box center [695, 358] width 993 height 625
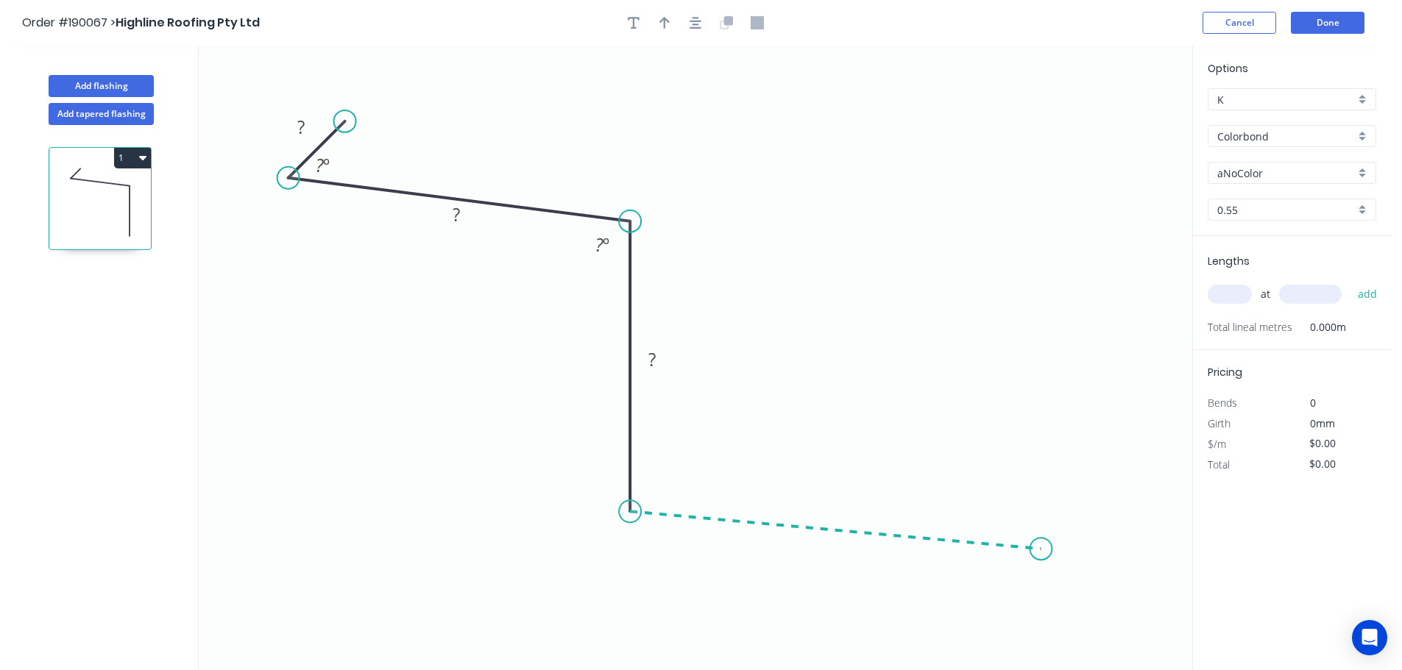
click at [1041, 550] on icon "0 ? ? ? ? º ? º" at bounding box center [695, 358] width 993 height 625
click at [1077, 620] on icon "0 ? ? ? ? ? º ? º ? º" at bounding box center [695, 358] width 993 height 625
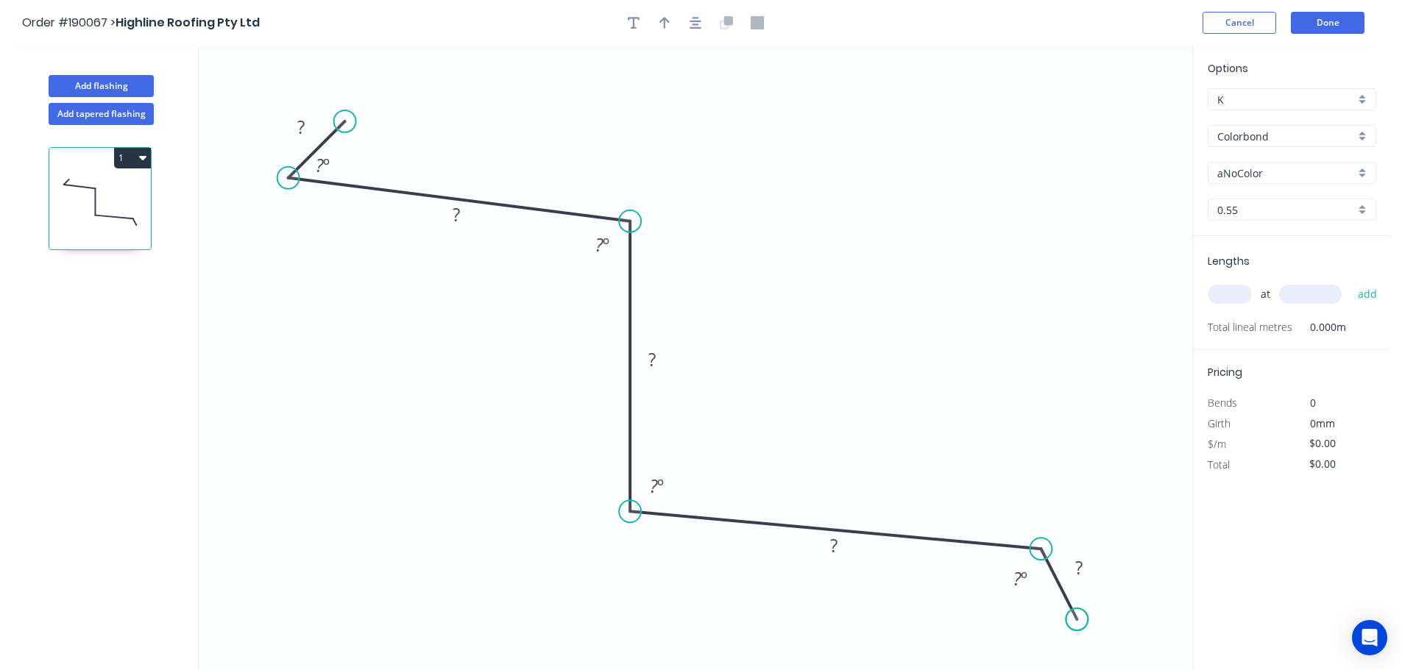
click at [1077, 620] on circle at bounding box center [1076, 620] width 22 height 22
drag, startPoint x: 346, startPoint y: 121, endPoint x: 345, endPoint y: 134, distance: 12.5
click at [345, 134] on circle at bounding box center [346, 134] width 22 height 22
click at [308, 129] on rect at bounding box center [302, 132] width 29 height 21
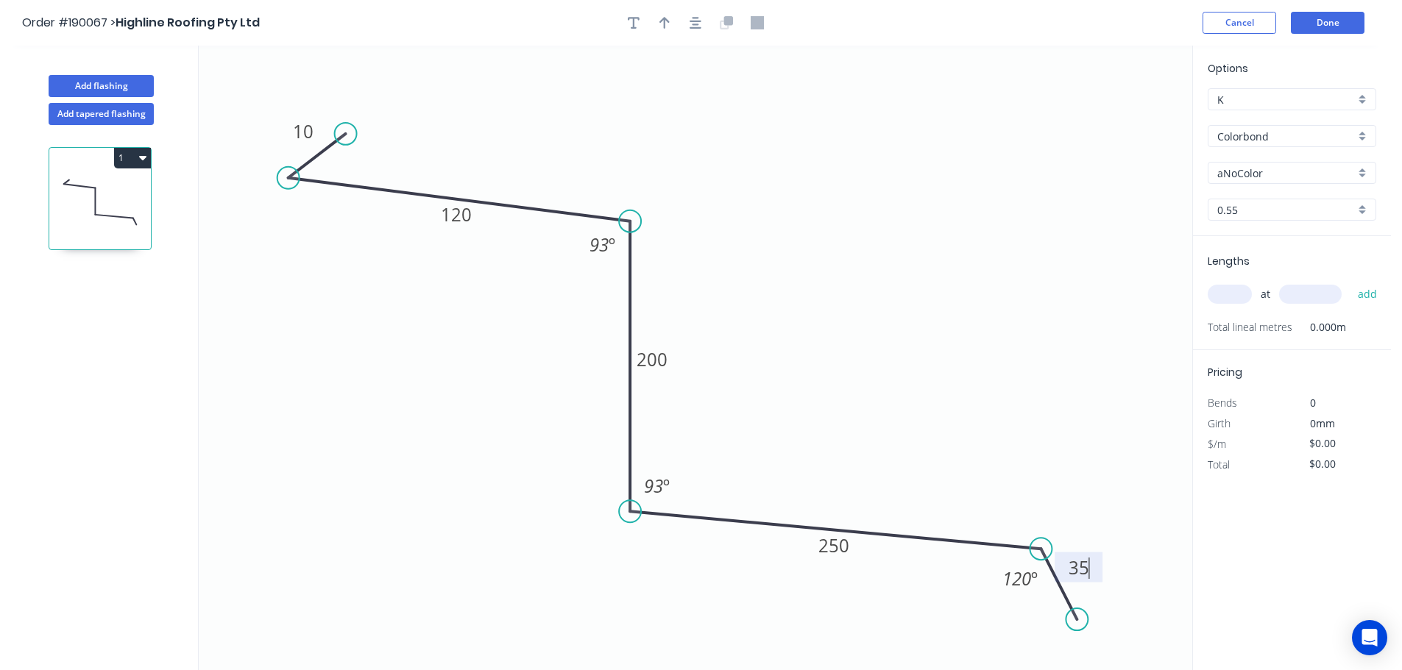
click at [709, 170] on icon "0 10 120 200 250 35 93 º 93 º 120 º" at bounding box center [695, 358] width 993 height 625
type input "$20.03"
click at [661, 25] on icon "button" at bounding box center [664, 22] width 10 height 13
drag, startPoint x: 1118, startPoint y: 118, endPoint x: 784, endPoint y: 230, distance: 352.1
click at [784, 230] on icon at bounding box center [783, 211] width 13 height 47
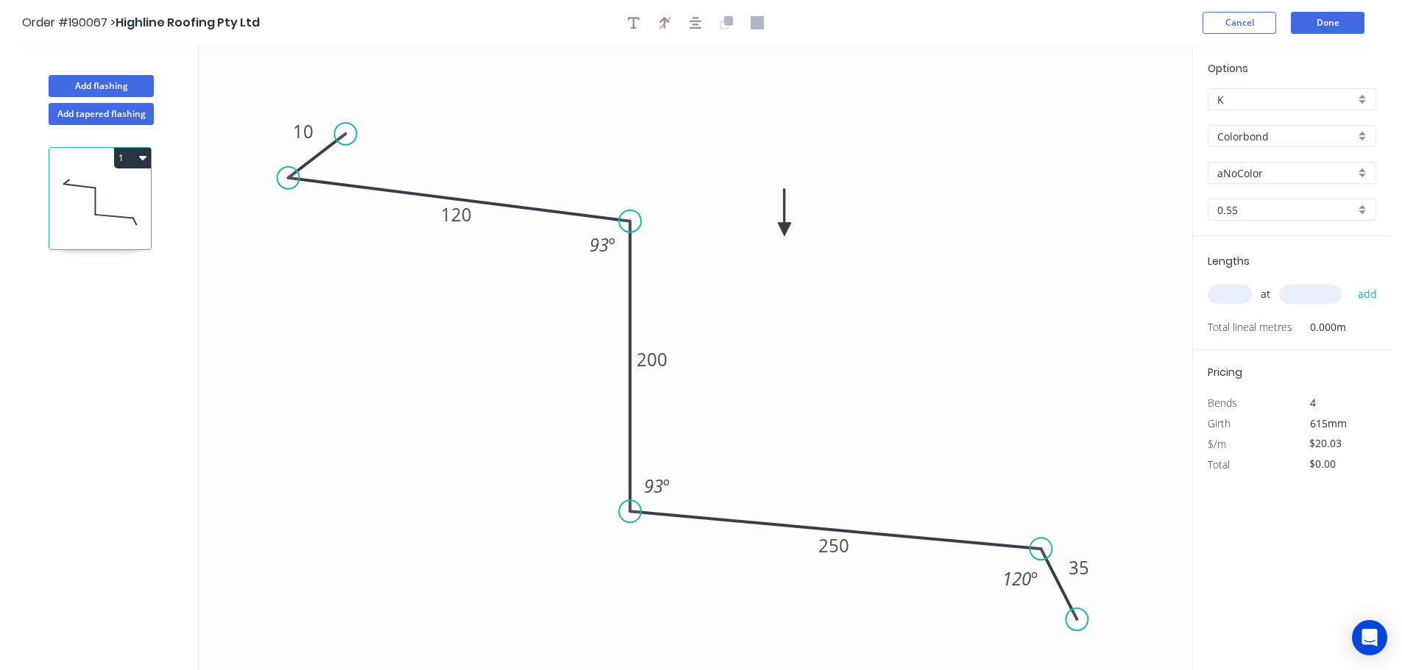
click at [1363, 171] on div "aNoColor" at bounding box center [1291, 173] width 169 height 22
click at [1293, 205] on div "Surfmist" at bounding box center [1291, 198] width 167 height 26
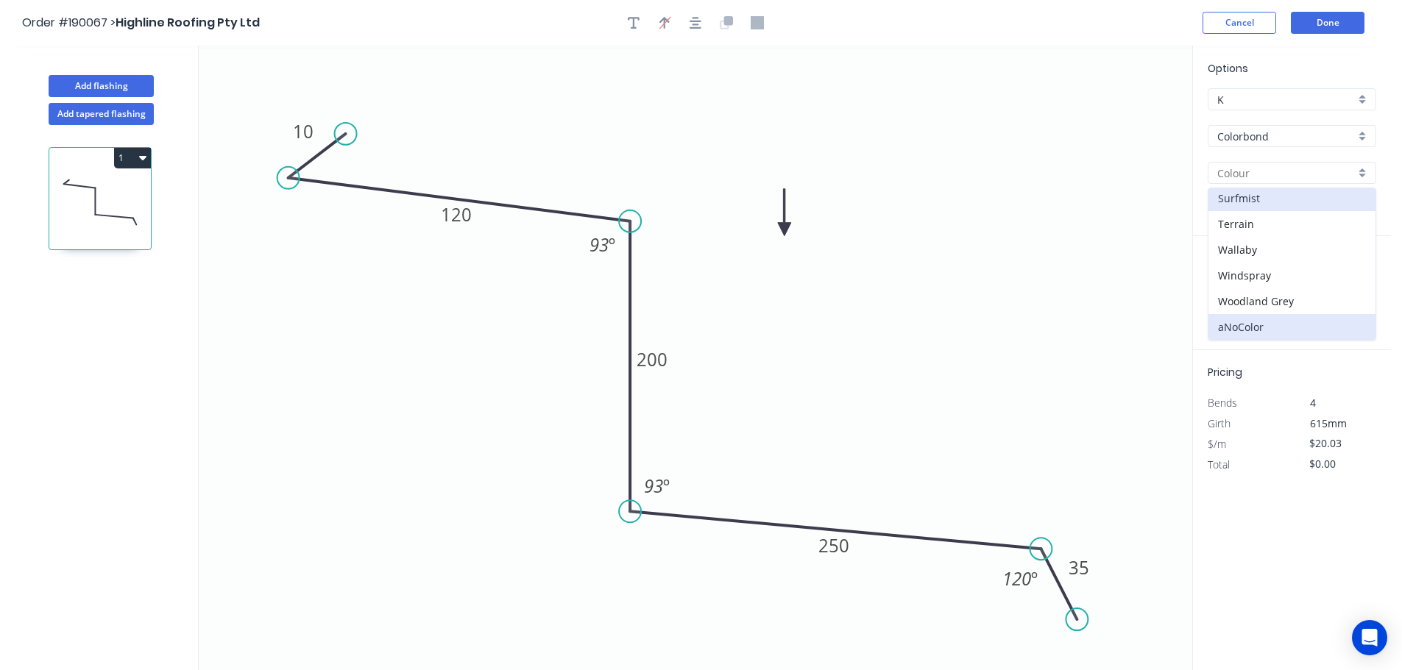
type input "Surfmist"
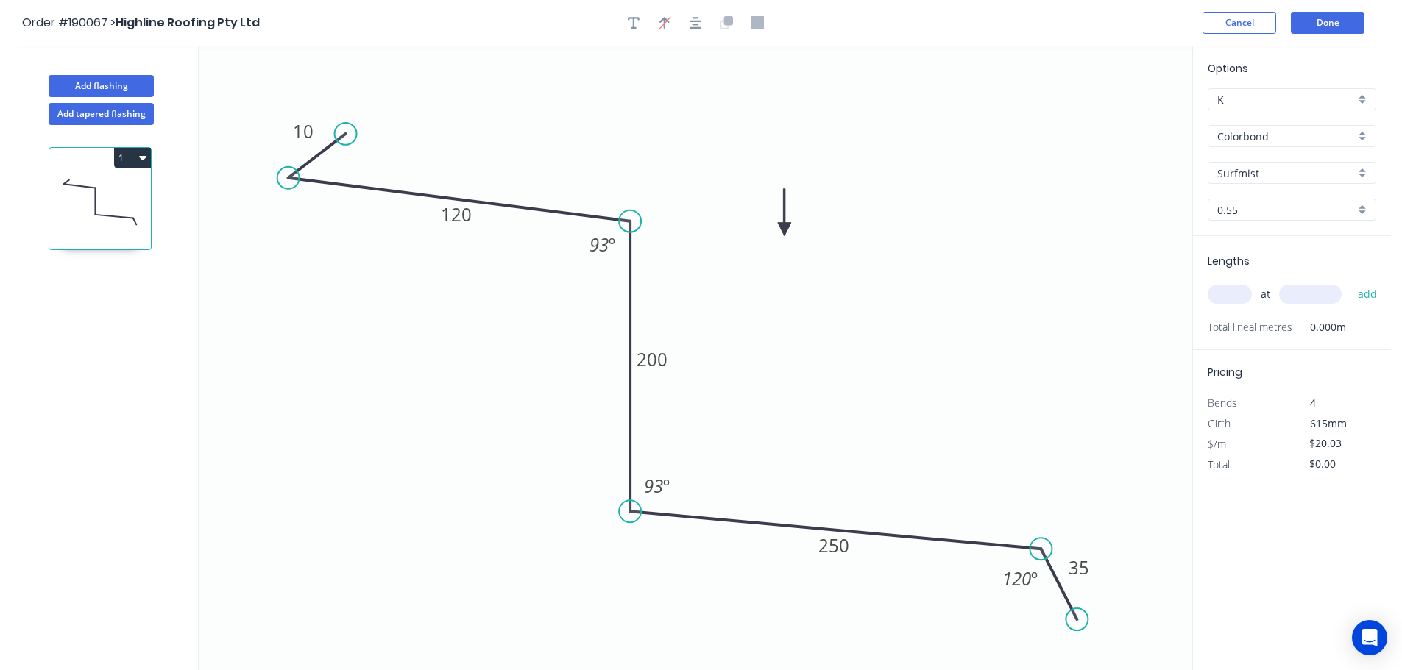
click at [1233, 297] on input "text" at bounding box center [1229, 294] width 44 height 19
type input "6"
type input "5400"
click at [1350, 282] on button "add" at bounding box center [1367, 294] width 35 height 25
type input "$648.97"
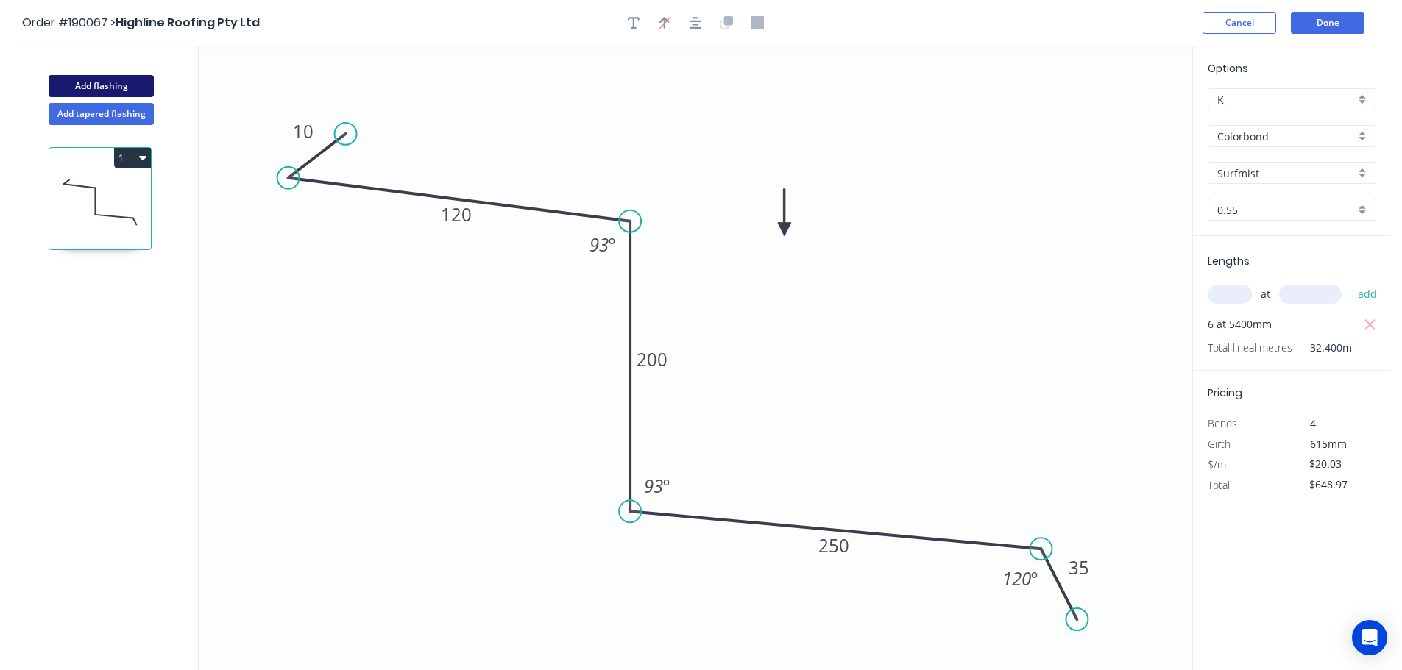
click at [89, 85] on button "Add flashing" at bounding box center [101, 86] width 105 height 22
type input "$0.00"
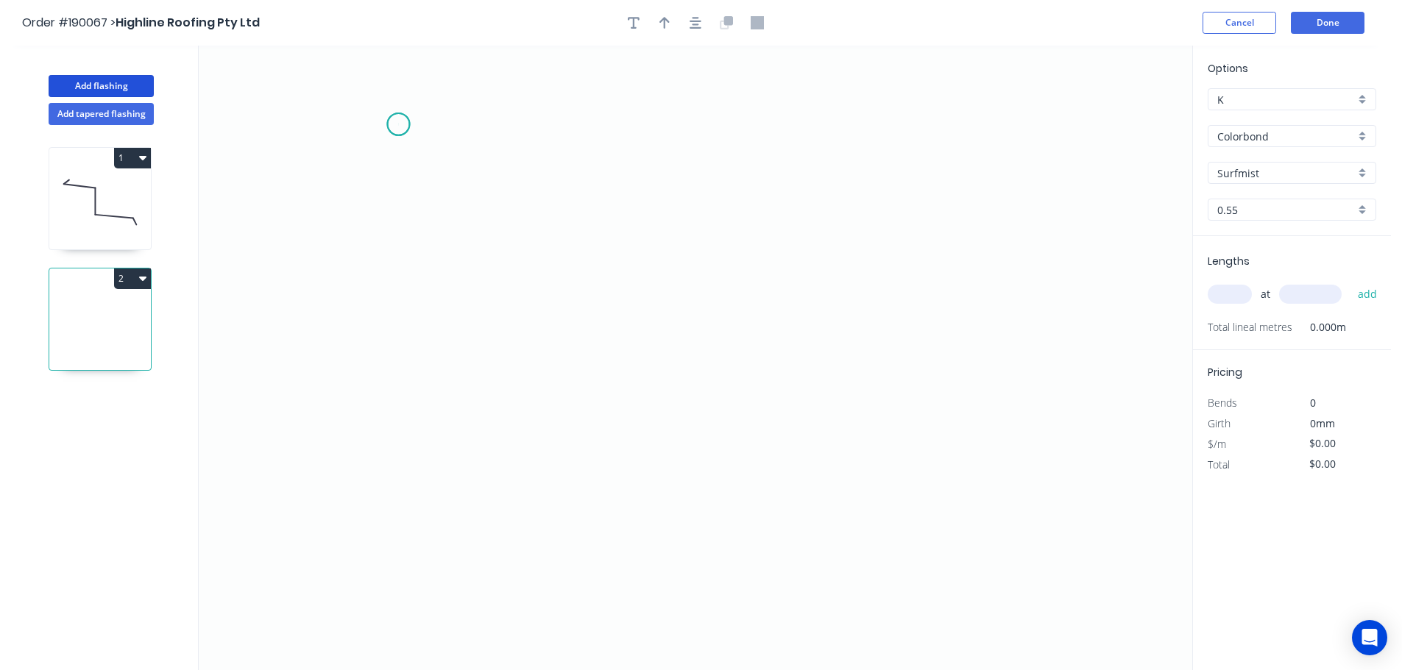
click at [398, 124] on icon "0" at bounding box center [695, 358] width 993 height 625
click at [329, 169] on icon "0" at bounding box center [695, 358] width 993 height 625
click at [680, 213] on icon "0 ?" at bounding box center [695, 358] width 993 height 625
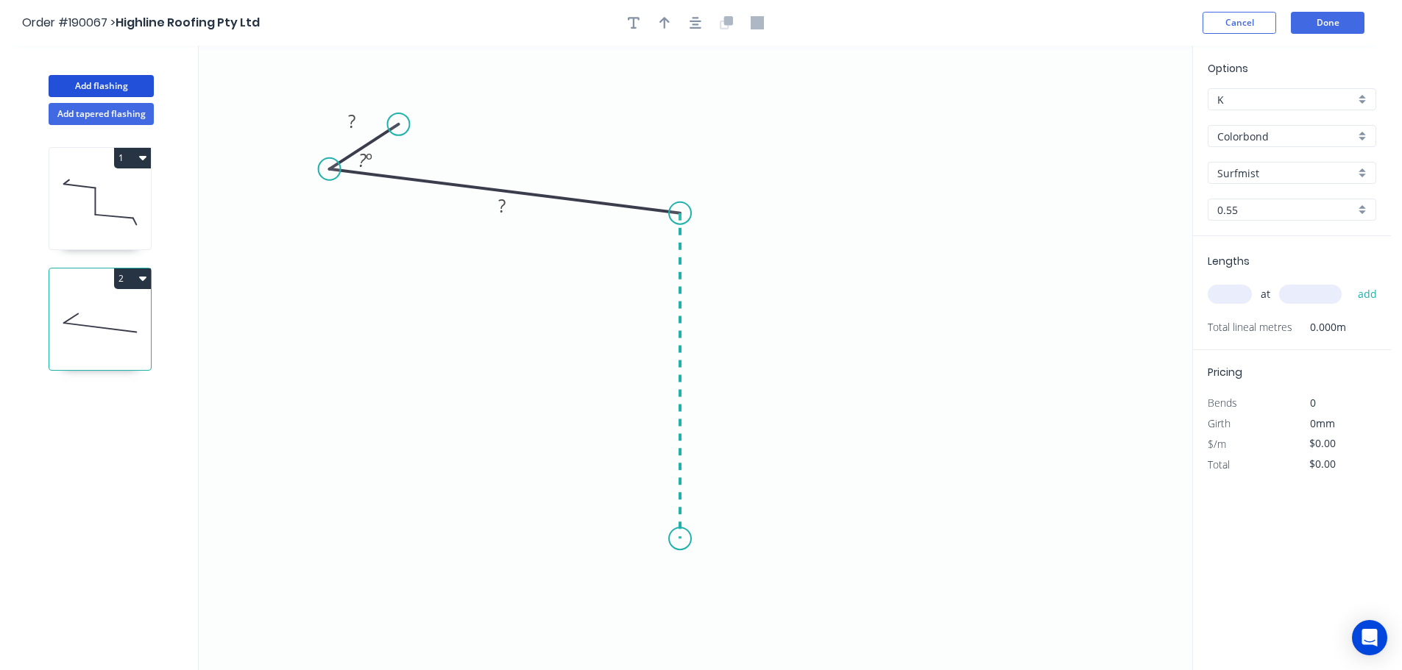
click at [675, 539] on icon "0 ? ? ? º" at bounding box center [695, 358] width 993 height 625
click at [769, 537] on icon "0 ? ? ? ? º ? º" at bounding box center [695, 358] width 993 height 625
click at [765, 650] on icon "0 ? ? ? ? ? º ? º" at bounding box center [695, 358] width 993 height 625
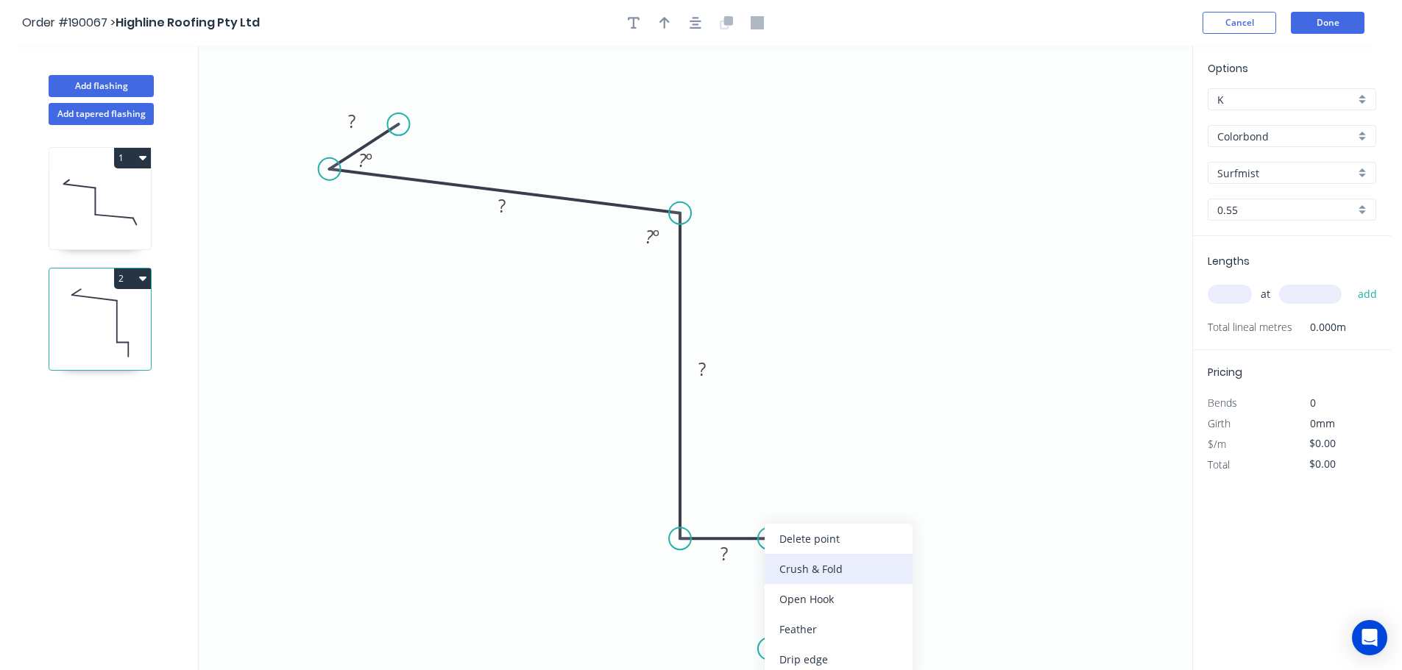
click at [848, 574] on div "Crush & Fold" at bounding box center [839, 569] width 148 height 30
click at [818, 629] on div "Flip bend" at bounding box center [841, 629] width 148 height 30
click at [815, 623] on tspan "10" at bounding box center [810, 623] width 21 height 24
click at [852, 603] on icon "0 ? ? ? ? CF 15 ? ? º ? º" at bounding box center [695, 358] width 993 height 625
drag, startPoint x: 825, startPoint y: 628, endPoint x: 884, endPoint y: 653, distance: 64.4
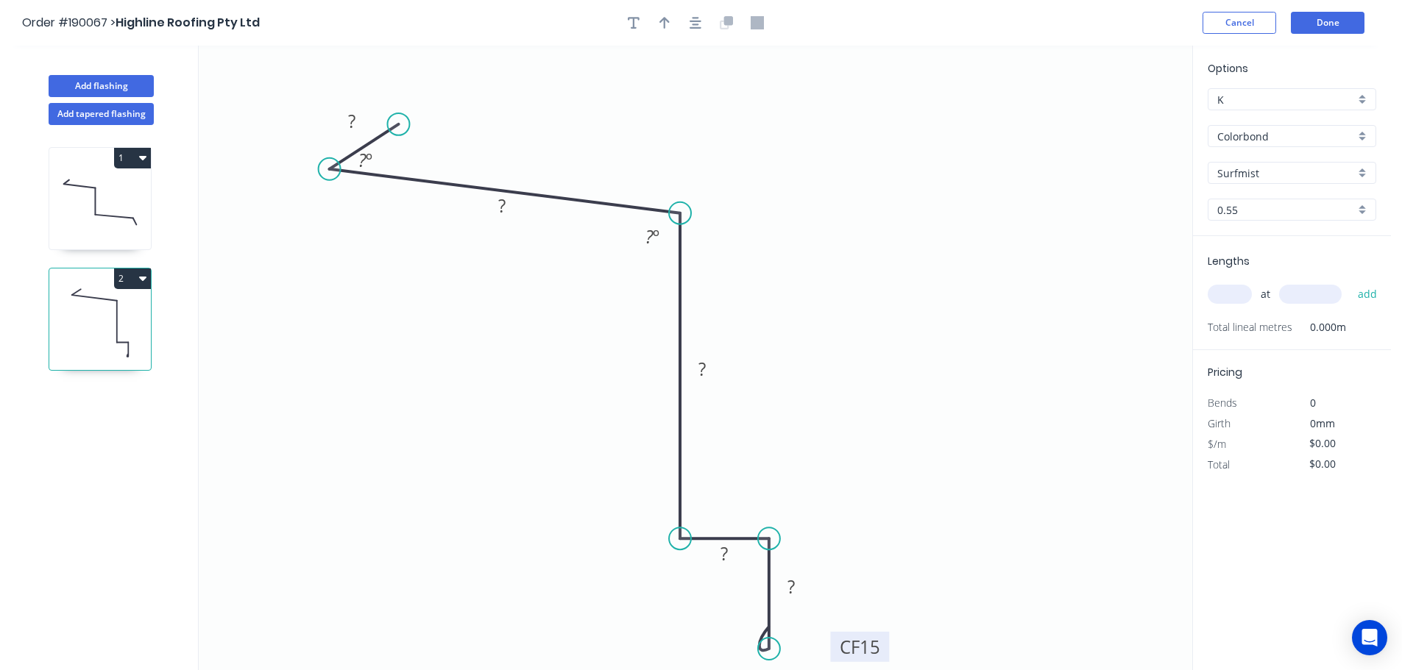
click at [884, 653] on rect at bounding box center [859, 647] width 59 height 30
click at [390, 123] on circle at bounding box center [391, 123] width 22 height 22
click at [348, 116] on tspan "?" at bounding box center [346, 121] width 7 height 24
click at [667, 125] on icon "0 10 120 200 35 CF 15 50 93 º" at bounding box center [695, 358] width 993 height 625
type input "$15.94"
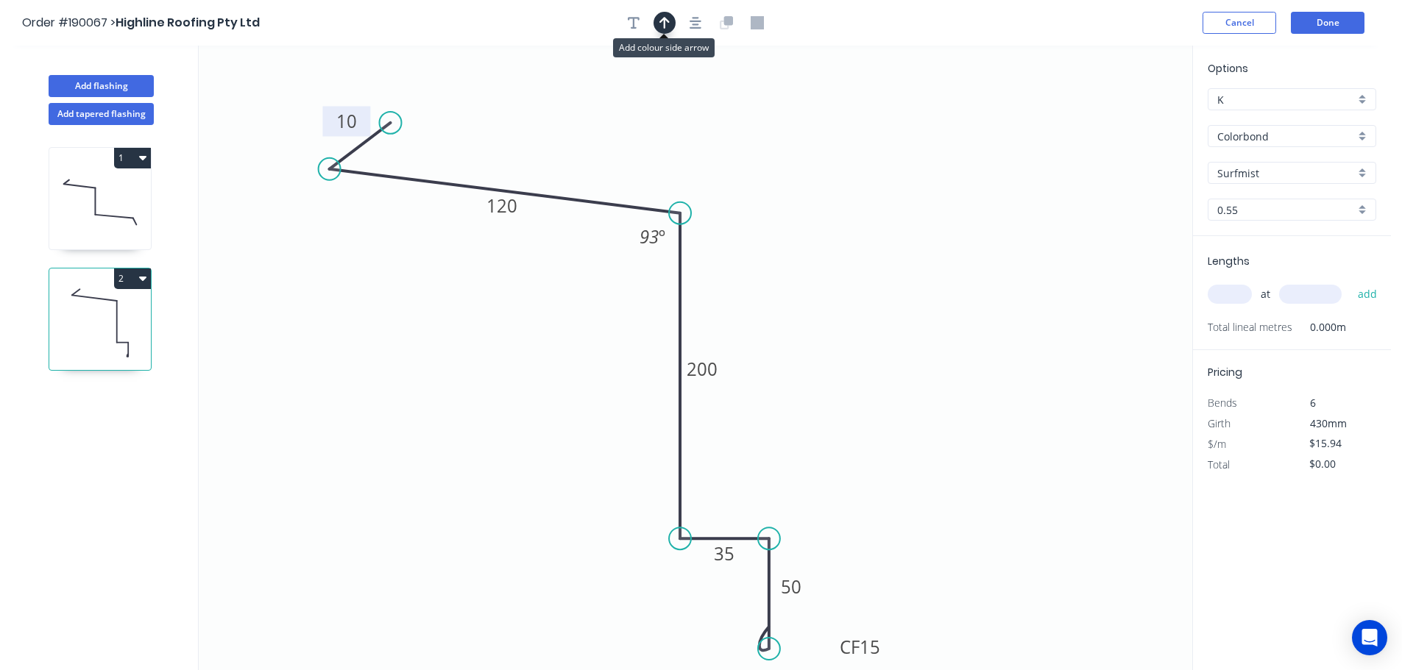
click at [667, 14] on button "button" at bounding box center [664, 23] width 22 height 22
drag, startPoint x: 1116, startPoint y: 121, endPoint x: 829, endPoint y: 196, distance: 295.7
click at [829, 196] on icon at bounding box center [829, 178] width 13 height 47
click at [1237, 294] on input "text" at bounding box center [1229, 294] width 44 height 19
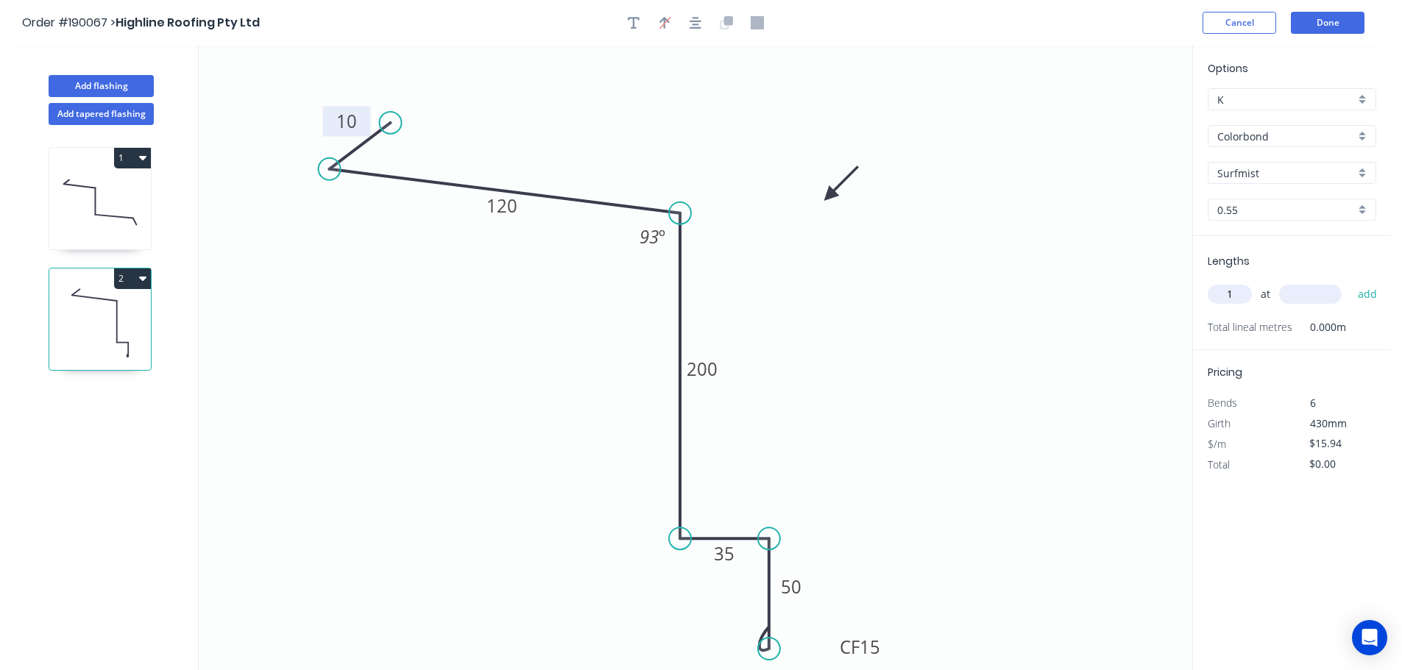
type input "1"
type input "5600"
click at [1350, 282] on button "add" at bounding box center [1367, 294] width 35 height 25
type input "$89.26"
click at [84, 85] on button "Add flashing" at bounding box center [101, 86] width 105 height 22
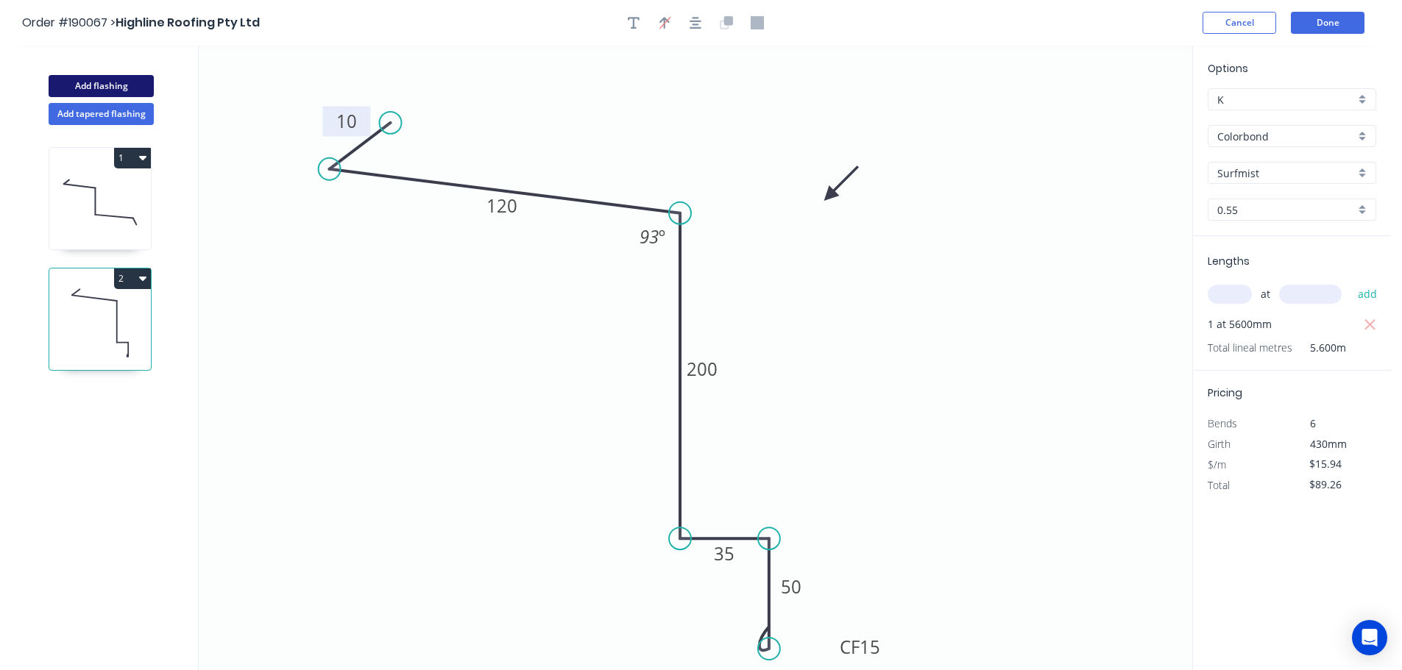
type input "$0.00"
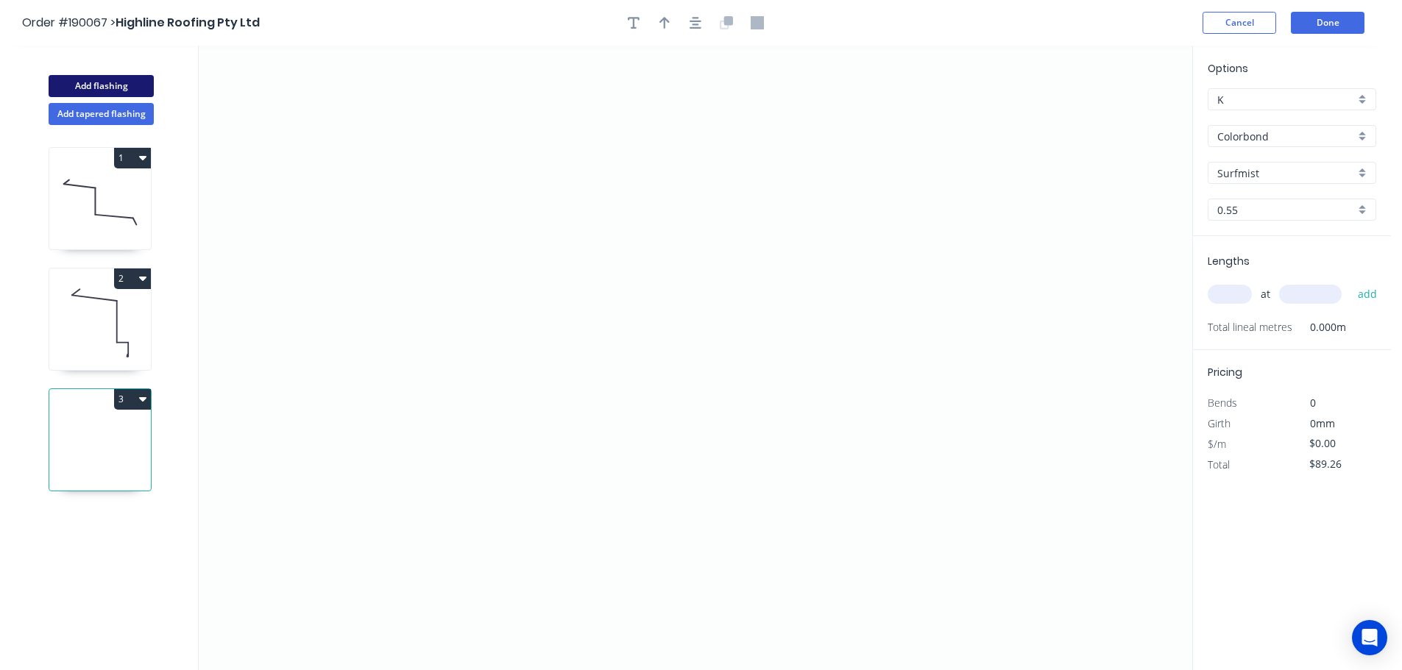
type input "$0.00"
click at [1056, 221] on icon "0" at bounding box center [695, 358] width 993 height 625
click at [1015, 157] on icon at bounding box center [1034, 188] width 41 height 63
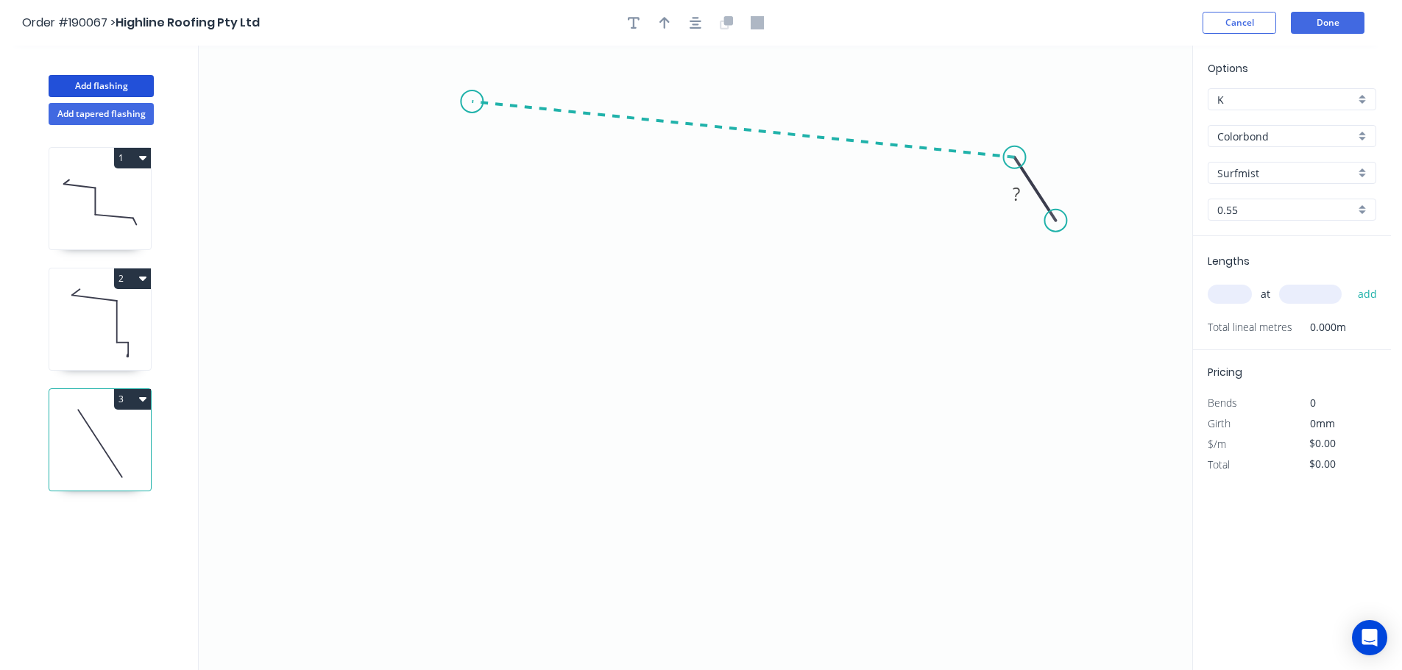
click at [472, 102] on icon "0 ?" at bounding box center [695, 358] width 993 height 625
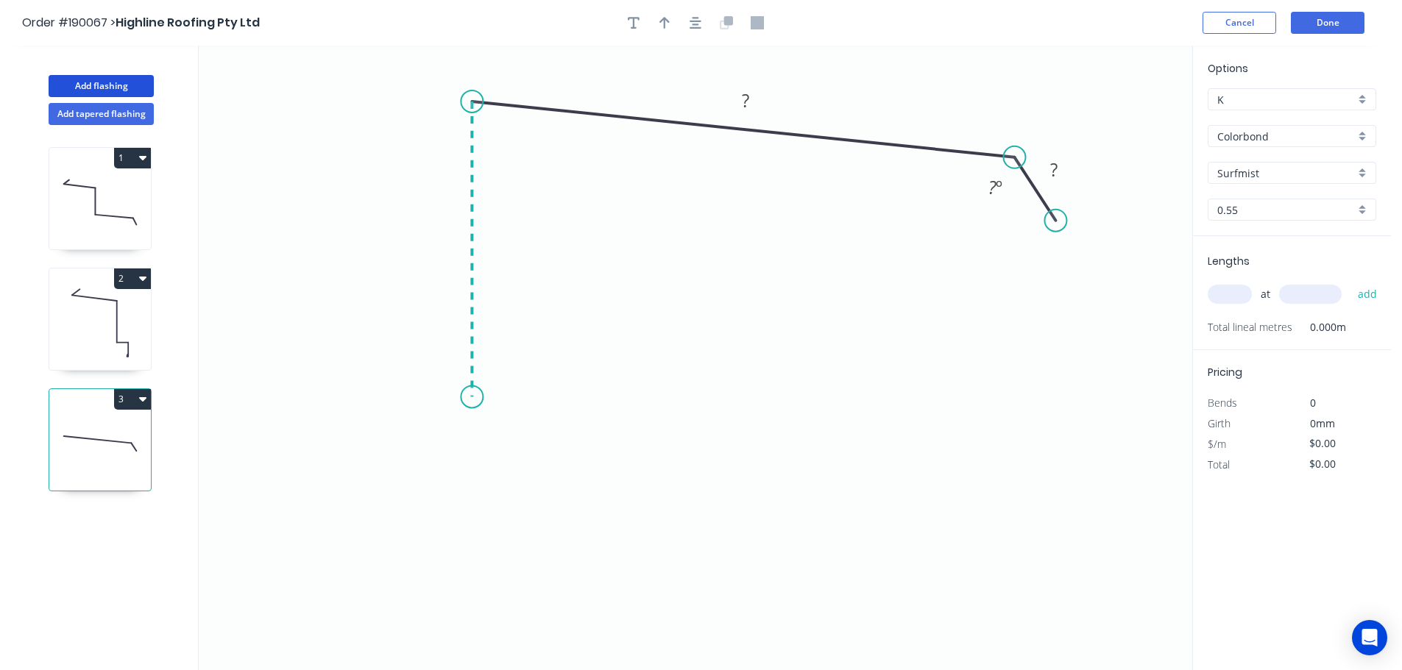
click at [467, 397] on icon "0 ? ? ? º" at bounding box center [695, 358] width 993 height 625
click at [419, 444] on icon "0 ? ? ? ? º ? º" at bounding box center [695, 358] width 993 height 625
click at [473, 503] on icon at bounding box center [446, 476] width 54 height 54
click at [473, 503] on circle at bounding box center [473, 503] width 22 height 22
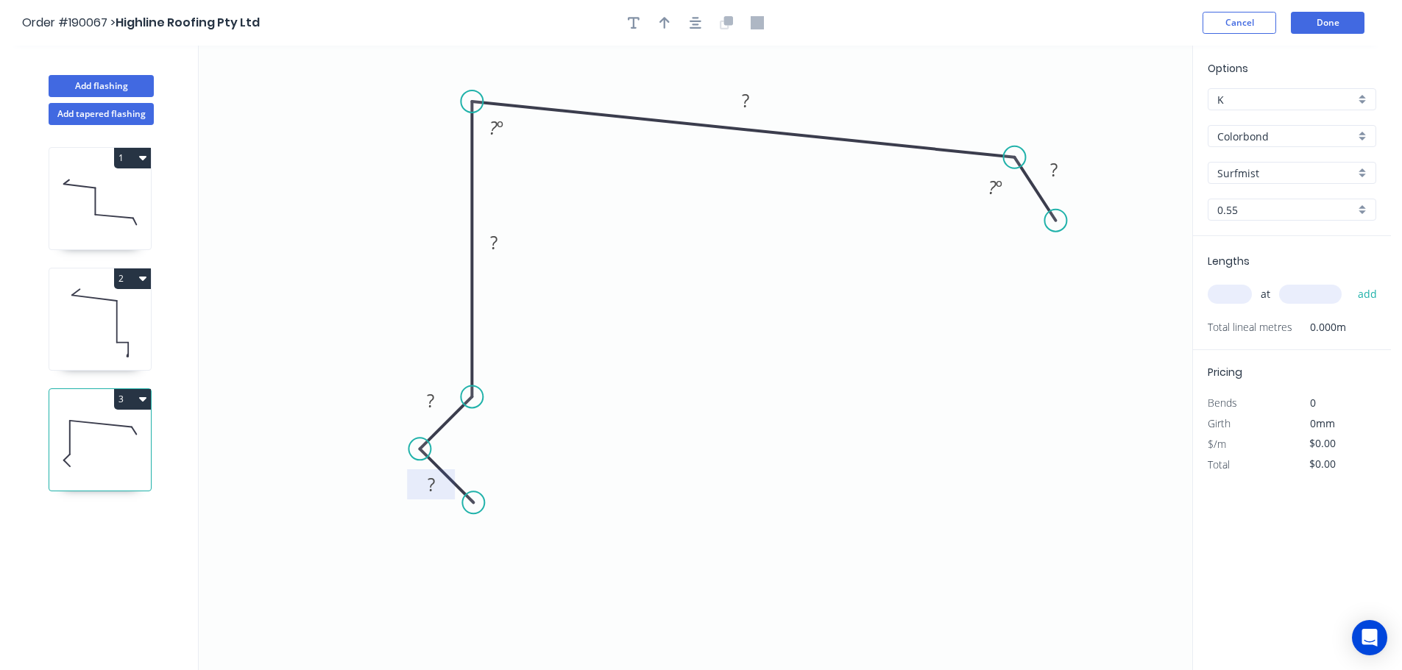
click at [430, 489] on tspan "?" at bounding box center [431, 484] width 7 height 24
click at [435, 479] on rect at bounding box center [430, 485] width 29 height 21
click at [834, 425] on icon "0 12 10 80 410 30 120 º 87 º" at bounding box center [695, 358] width 993 height 625
type input "$16.35"
click at [661, 19] on icon "button" at bounding box center [664, 22] width 10 height 13
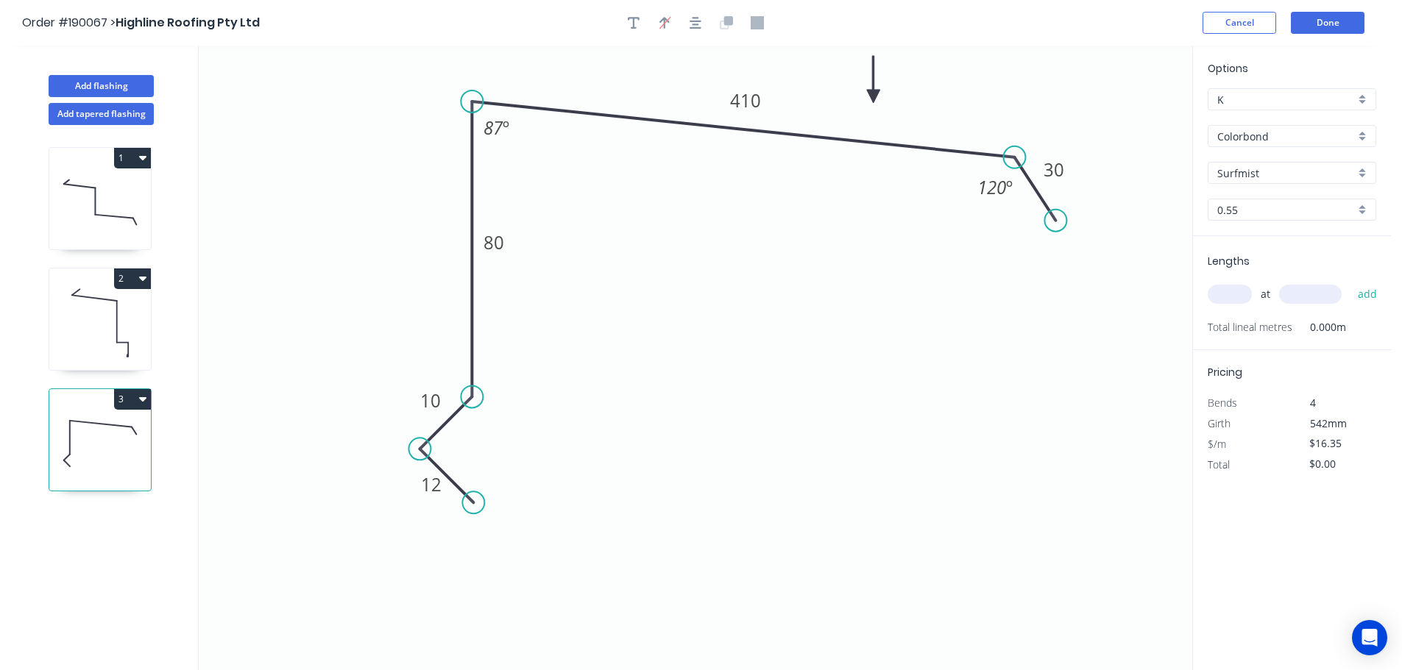
drag, startPoint x: 1118, startPoint y: 116, endPoint x: 873, endPoint y: 96, distance: 245.8
click at [873, 96] on icon at bounding box center [873, 79] width 13 height 47
click at [1362, 170] on div "Surfmist" at bounding box center [1291, 173] width 169 height 22
click at [1255, 326] on div "Deep Ocean" at bounding box center [1291, 330] width 167 height 26
type input "Deep Ocean"
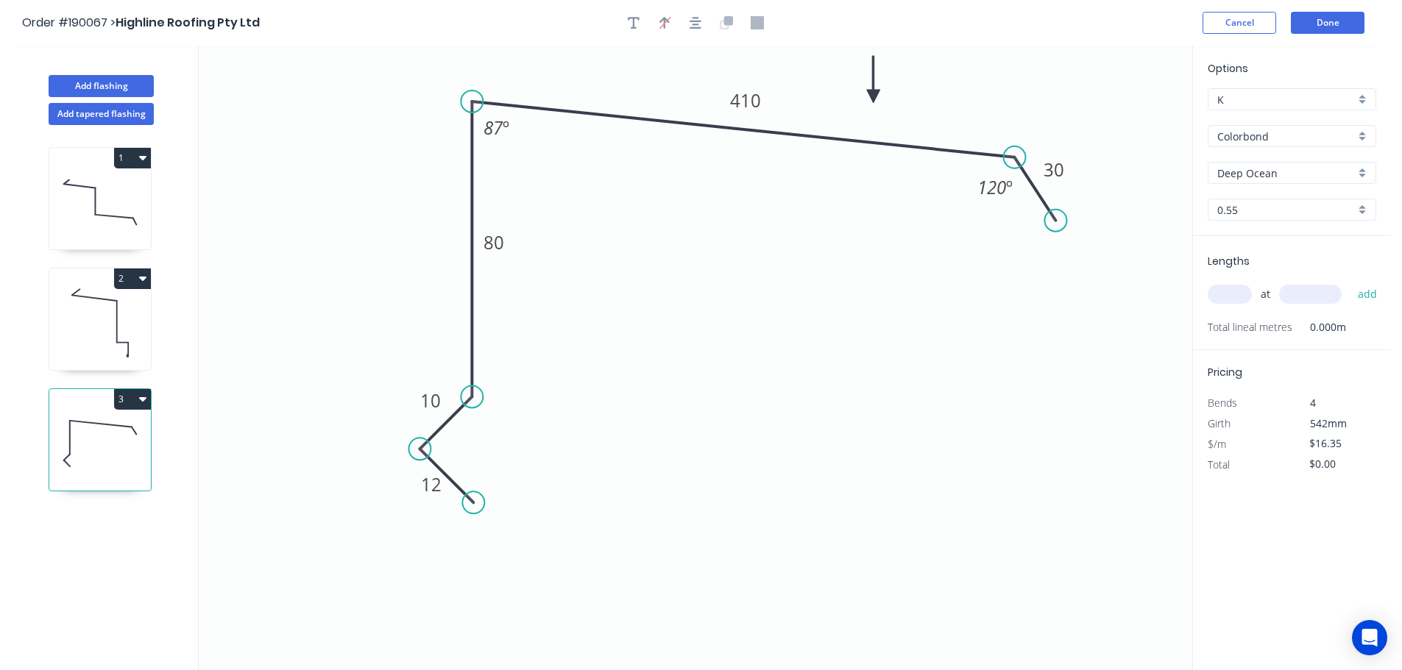
click at [1237, 291] on input "text" at bounding box center [1229, 294] width 44 height 19
type input "1"
type input "7000"
click at [1350, 282] on button "add" at bounding box center [1367, 294] width 35 height 25
type input "$114.45"
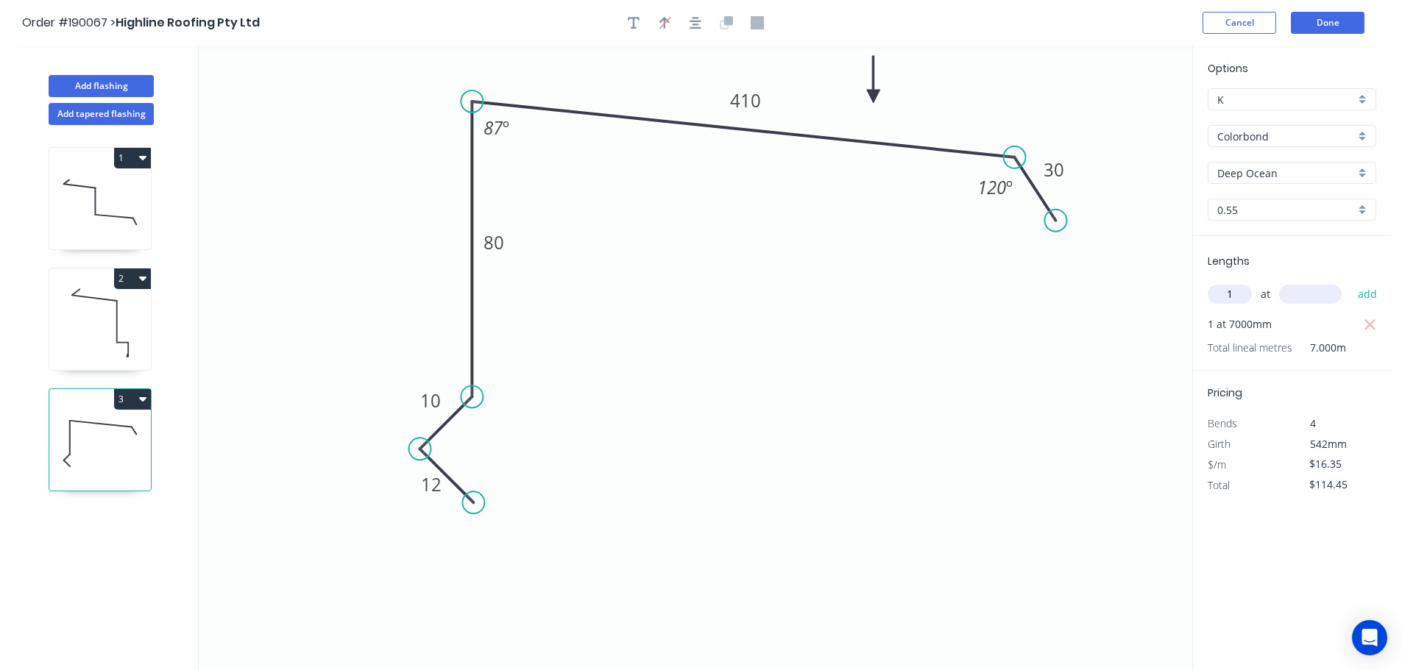
type input "1"
type input "4000"
click at [1350, 282] on button "add" at bounding box center [1367, 294] width 35 height 25
type input "$179.85"
click at [100, 83] on button "Add flashing" at bounding box center [101, 86] width 105 height 22
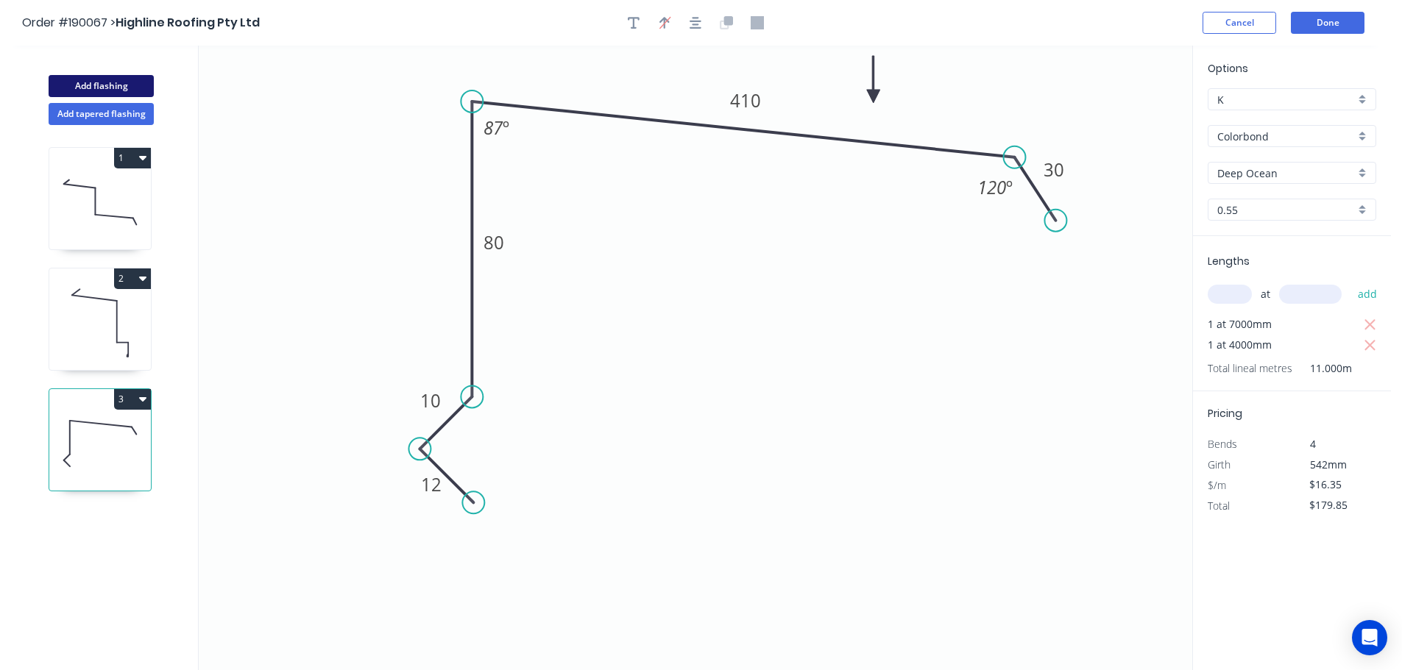
type input "$0.00"
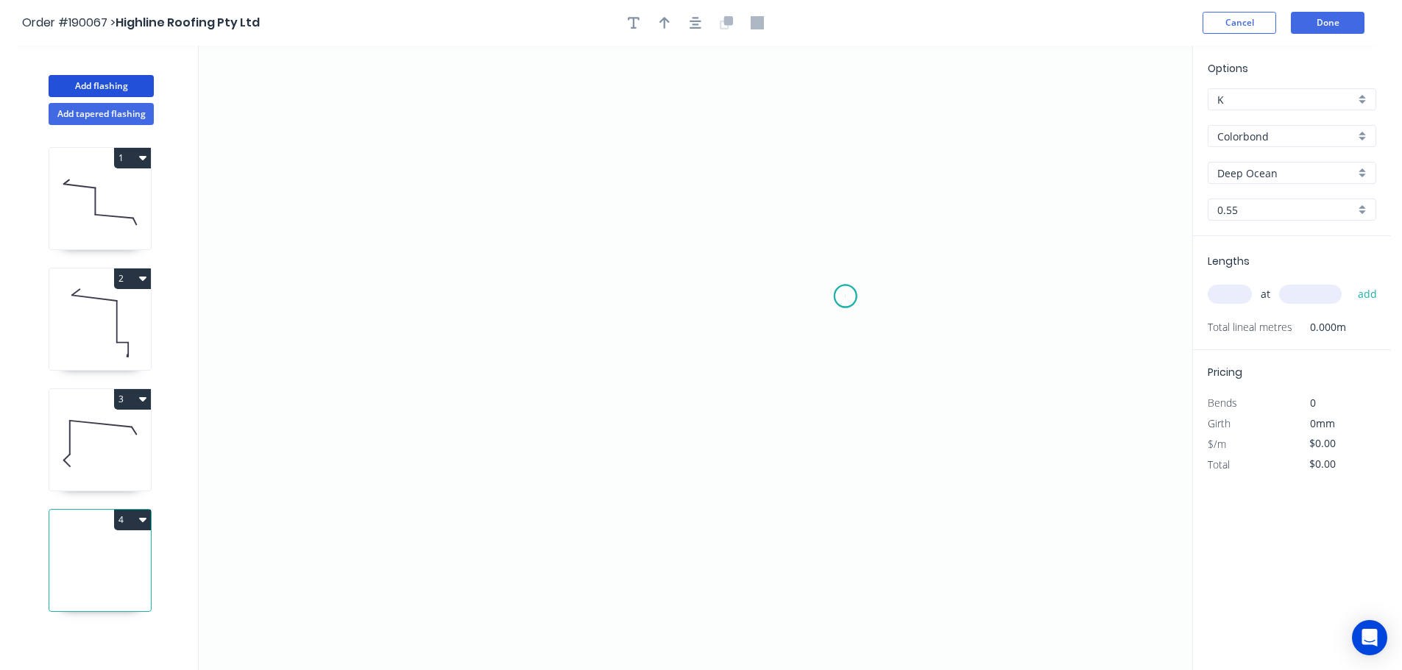
click at [845, 297] on icon "0" at bounding box center [695, 358] width 993 height 625
click at [843, 113] on icon "0" at bounding box center [695, 358] width 993 height 625
click at [721, 109] on icon "0 ?" at bounding box center [695, 358] width 993 height 625
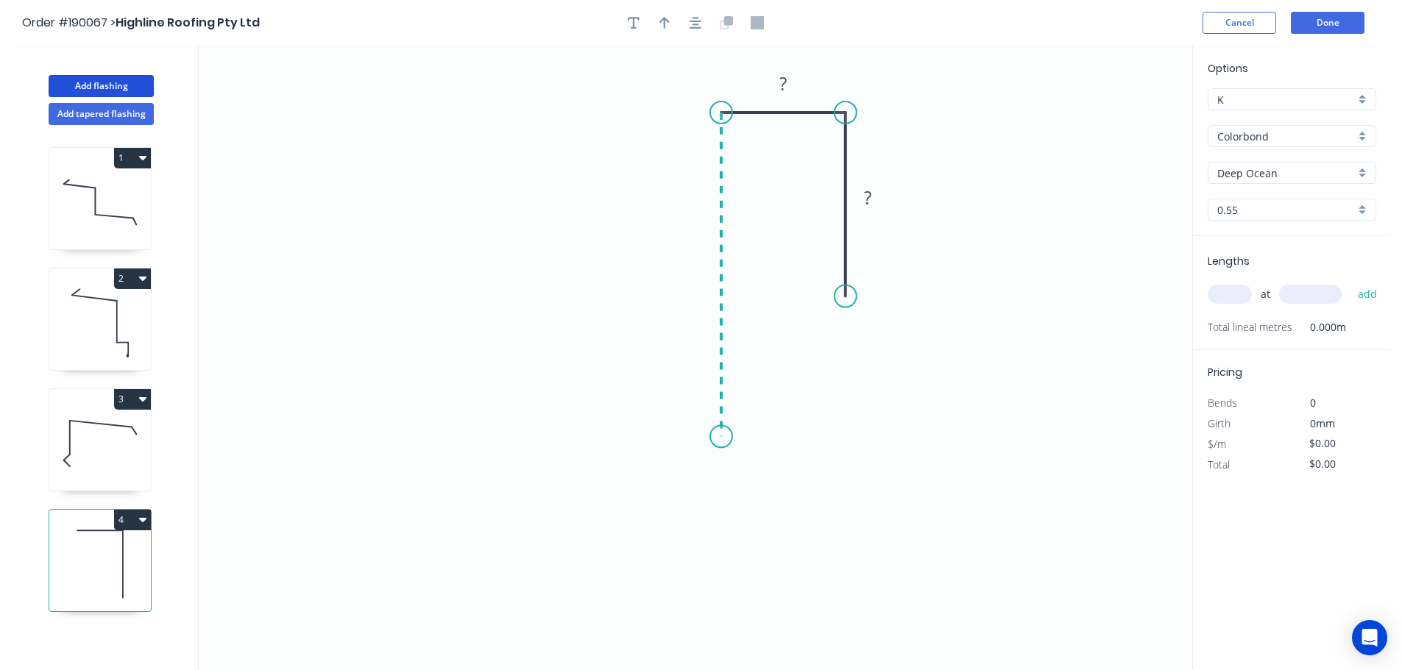
click at [739, 437] on icon "0 ? ?" at bounding box center [695, 358] width 993 height 625
click at [818, 439] on icon "0 ? ? ?" at bounding box center [695, 358] width 993 height 625
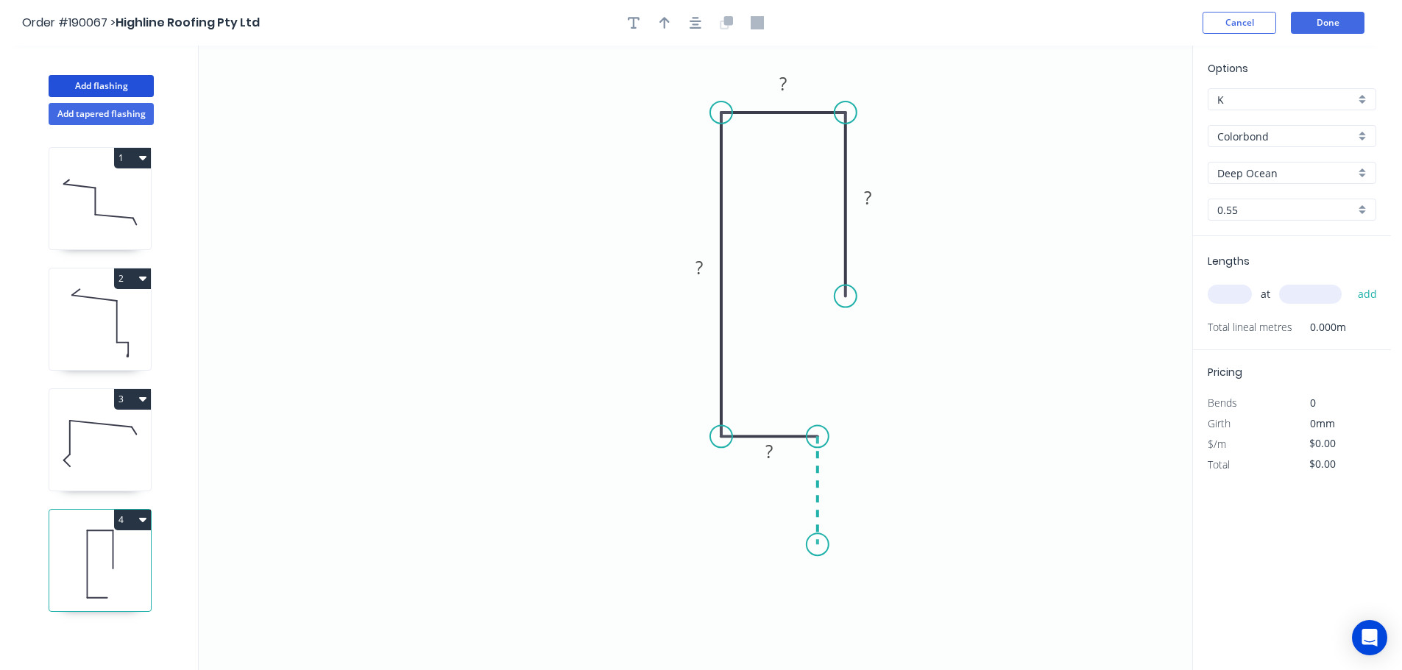
click at [818, 545] on icon "0 ? ? ? ?" at bounding box center [695, 358] width 993 height 625
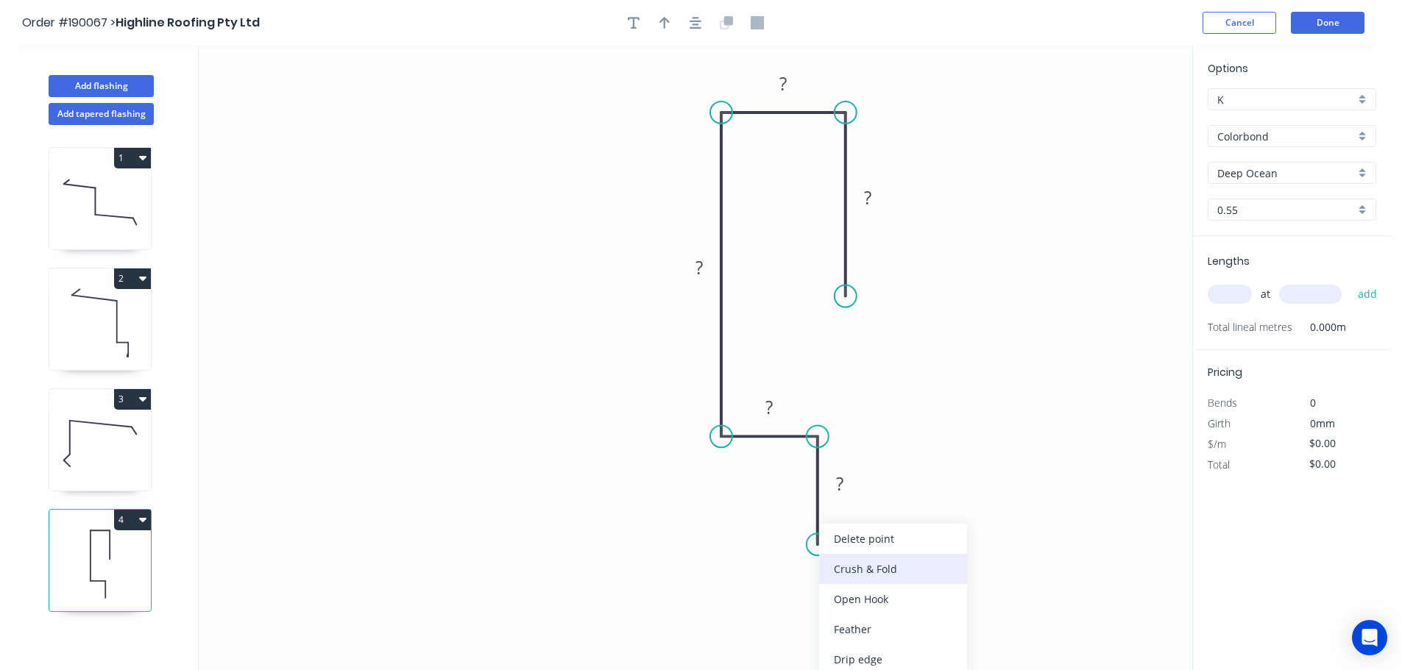
click at [920, 566] on div "Crush & Fold" at bounding box center [893, 569] width 148 height 30
click at [801, 522] on tspan "10" at bounding box center [796, 518] width 21 height 24
click at [883, 513] on icon "0 CF 15 ? ? ? ? ?" at bounding box center [695, 358] width 993 height 625
drag, startPoint x: 761, startPoint y: 516, endPoint x: 853, endPoint y: 594, distance: 120.6
click at [853, 594] on rect at bounding box center [877, 596] width 59 height 30
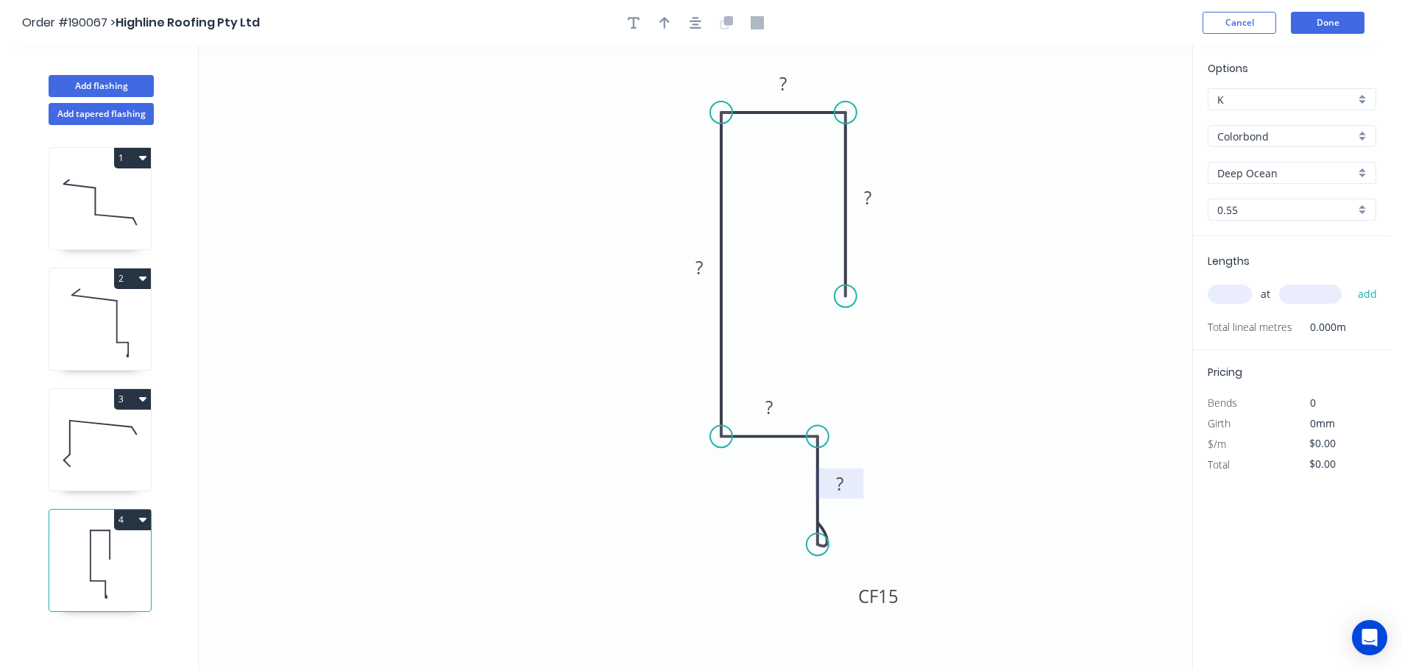
click at [840, 482] on tspan "?" at bounding box center [839, 484] width 7 height 24
click at [1086, 373] on icon "0 CF 15 30 30 100 30 60" at bounding box center [695, 358] width 993 height 625
type input "$12.26"
click at [662, 24] on icon "button" at bounding box center [664, 22] width 10 height 13
drag, startPoint x: 1119, startPoint y: 113, endPoint x: 558, endPoint y: 224, distance: 572.5
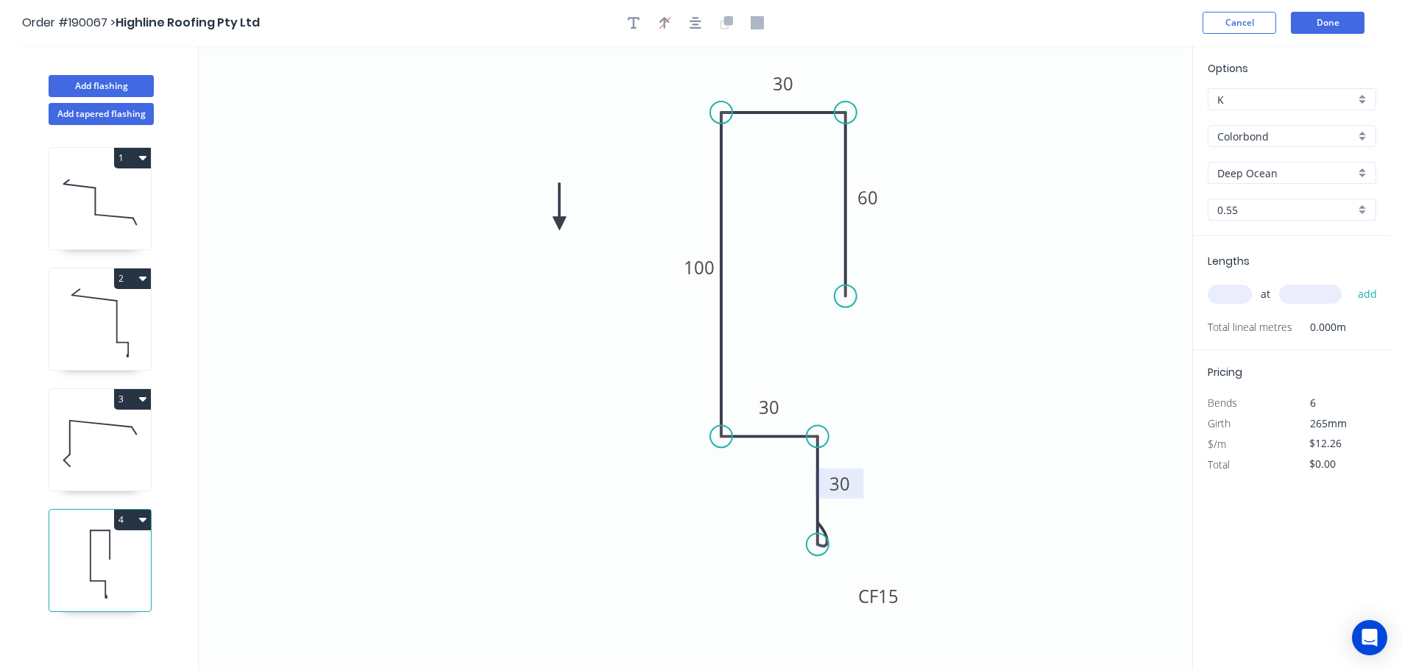
click at [558, 224] on icon at bounding box center [559, 206] width 13 height 47
click at [558, 224] on icon at bounding box center [557, 207] width 13 height 47
click at [558, 224] on icon at bounding box center [570, 212] width 43 height 43
click at [558, 224] on icon at bounding box center [574, 224] width 47 height 13
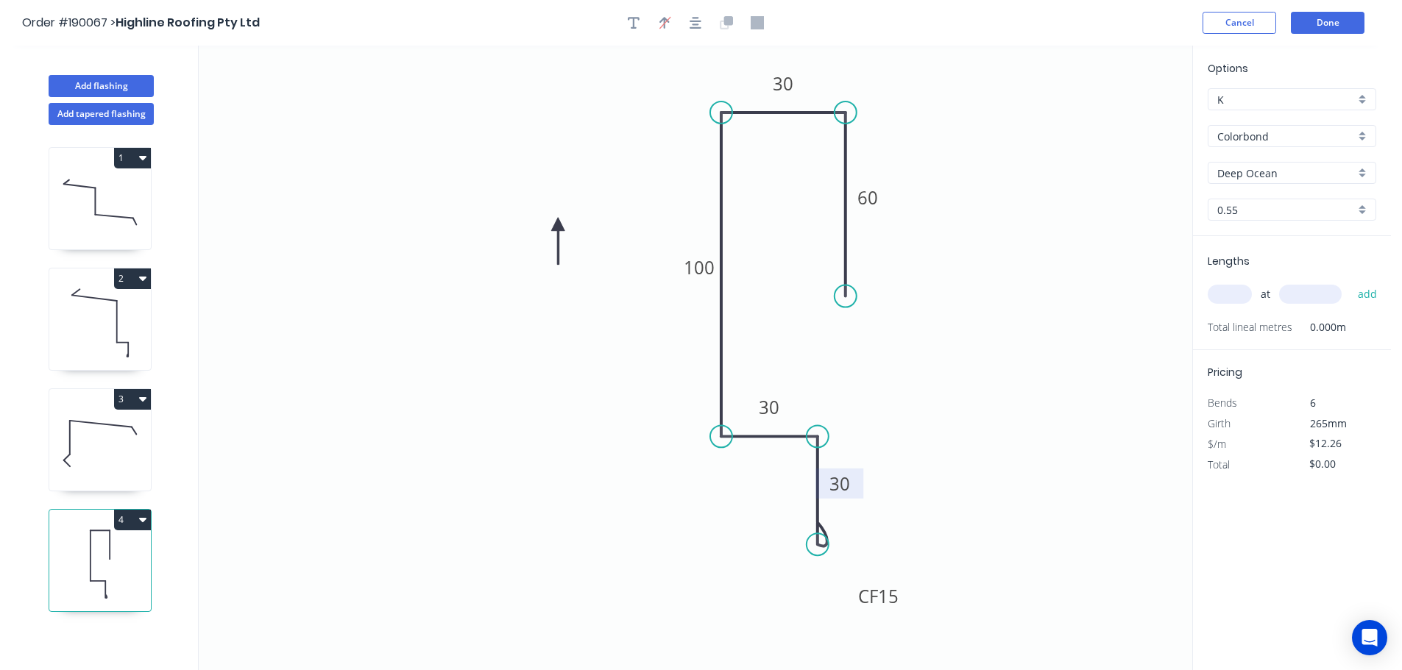
click at [558, 224] on icon at bounding box center [557, 241] width 13 height 47
click at [558, 224] on icon at bounding box center [546, 236] width 43 height 43
click at [1235, 290] on input "text" at bounding box center [1229, 294] width 44 height 19
type input "4"
type input "5500"
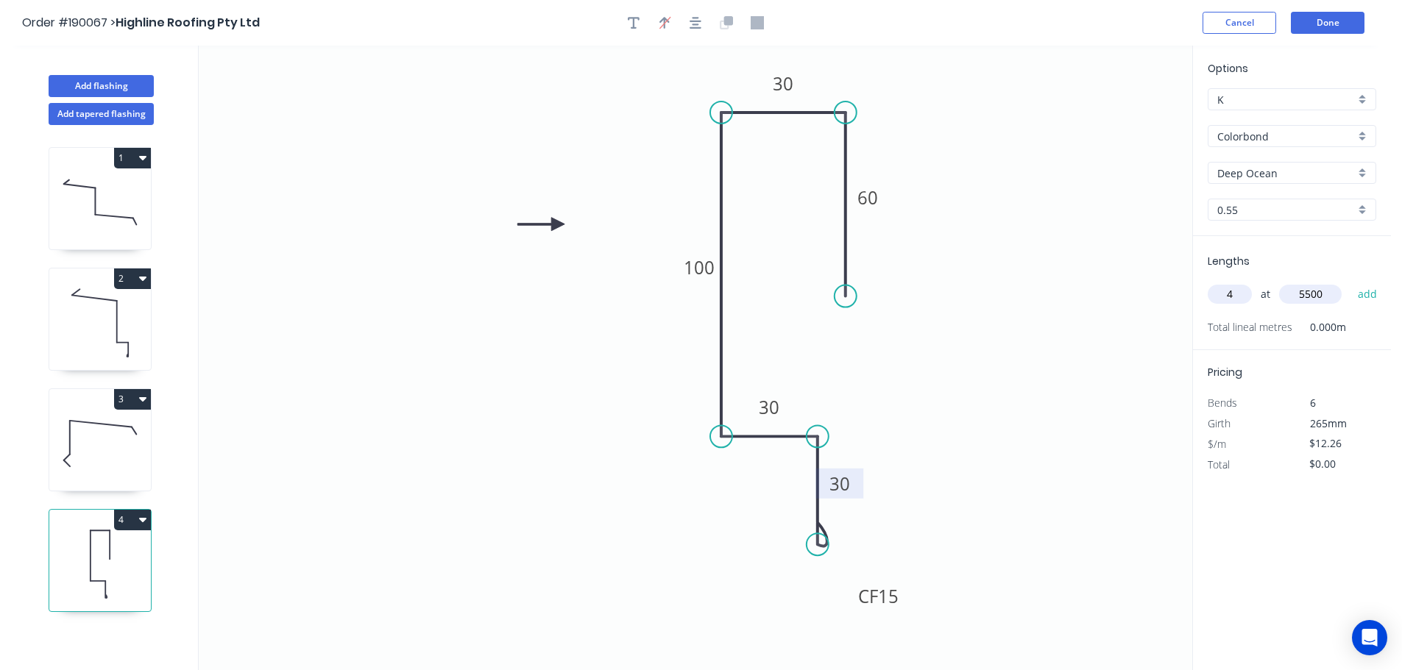
click at [1350, 282] on button "add" at bounding box center [1367, 294] width 35 height 25
type input "$269.72"
click at [1302, 22] on button "Done" at bounding box center [1328, 23] width 74 height 22
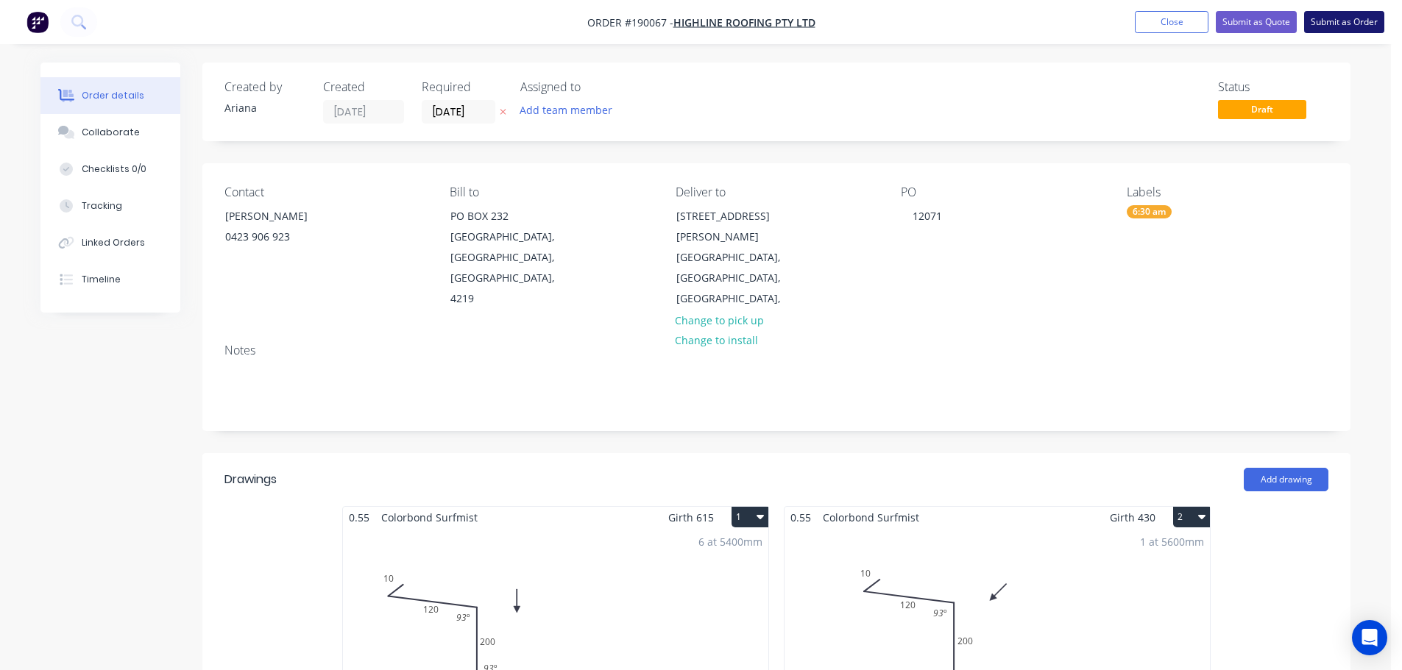
click at [1352, 23] on button "Submit as Order" at bounding box center [1344, 22] width 80 height 22
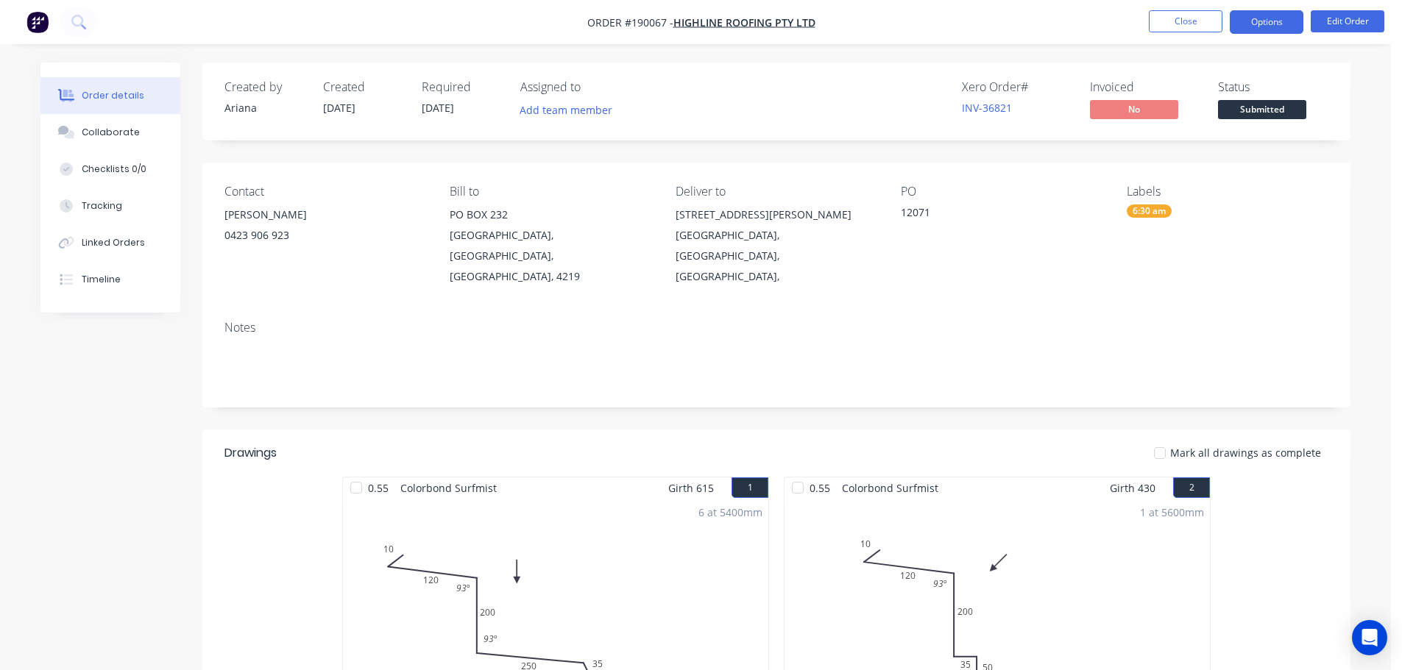
click at [1245, 18] on button "Options" at bounding box center [1267, 22] width 74 height 24
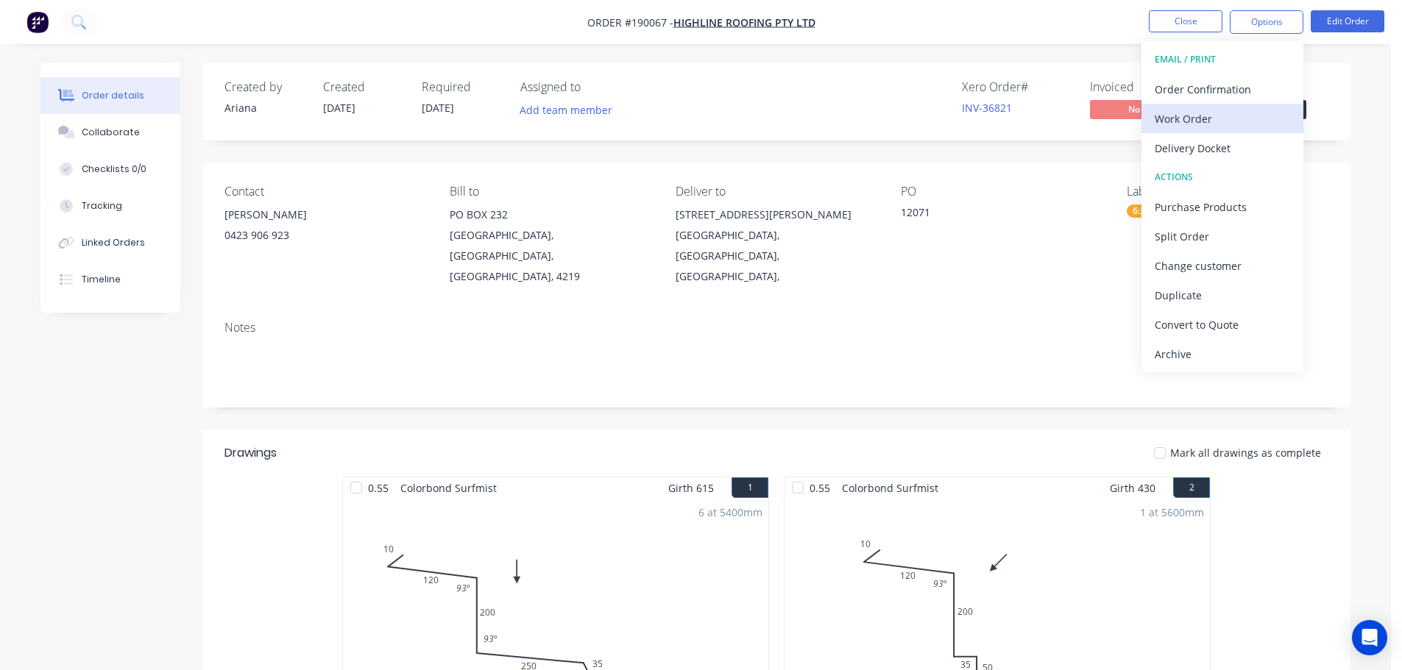
click at [1205, 116] on div "Work Order" at bounding box center [1222, 118] width 135 height 21
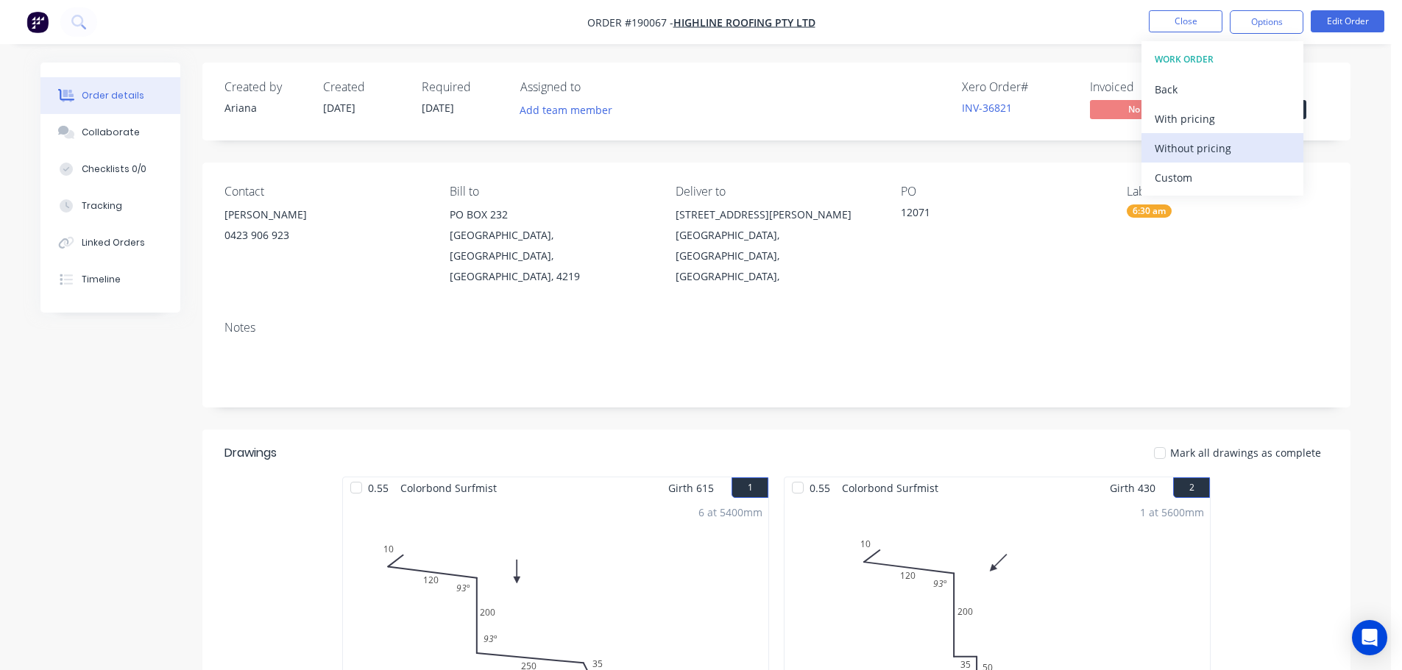
click at [1185, 148] on div "Without pricing" at bounding box center [1222, 148] width 135 height 21
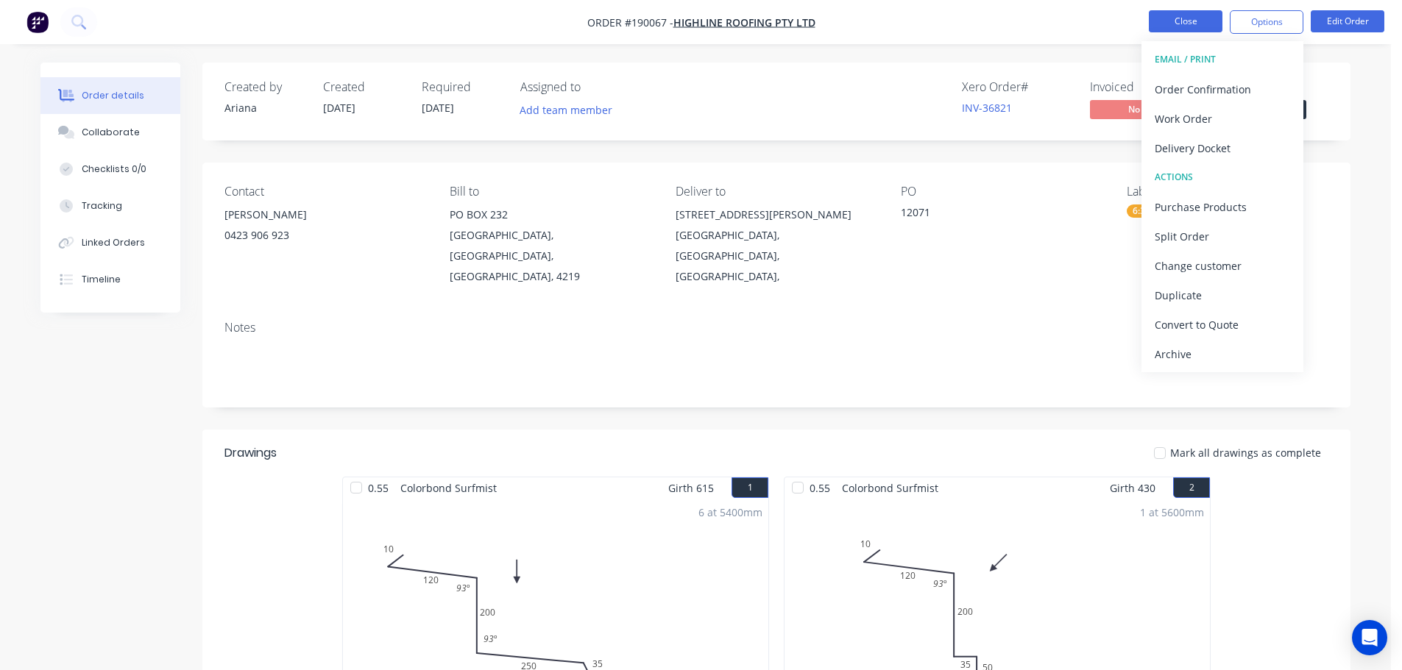
click at [1173, 24] on button "Close" at bounding box center [1186, 21] width 74 height 22
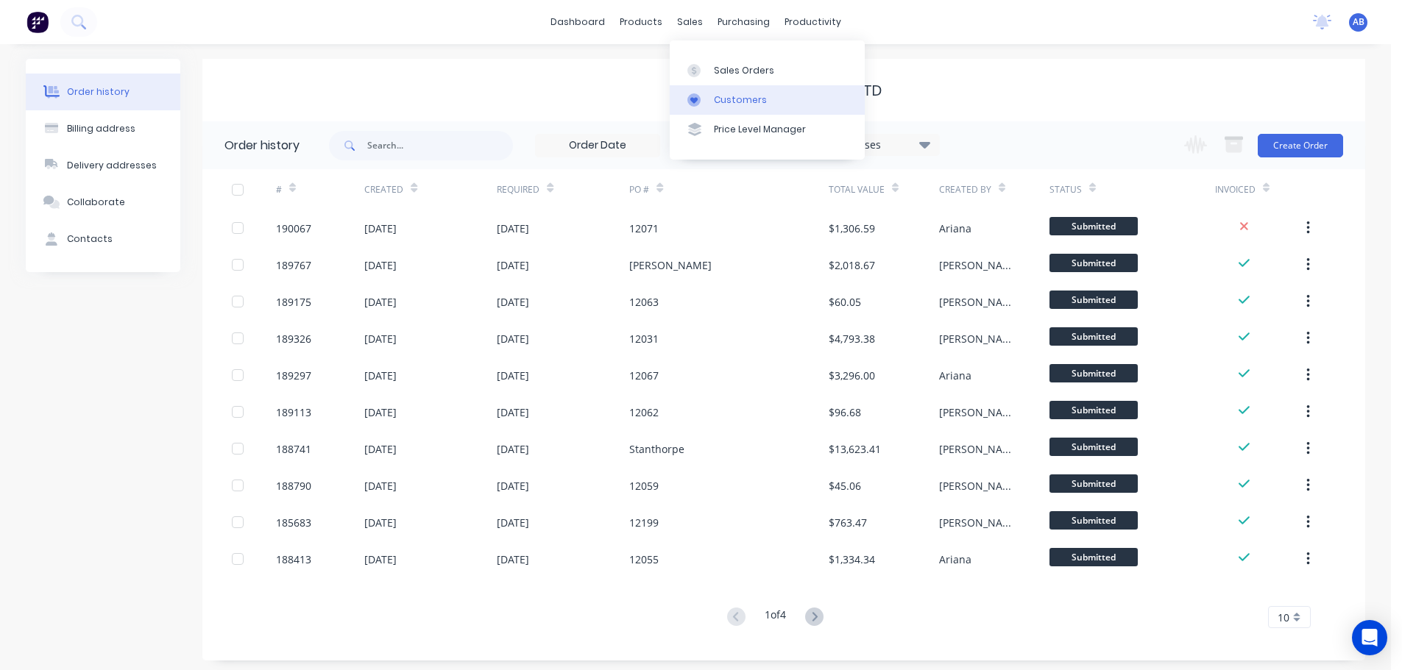
click at [732, 93] on div "Customers" at bounding box center [740, 99] width 53 height 13
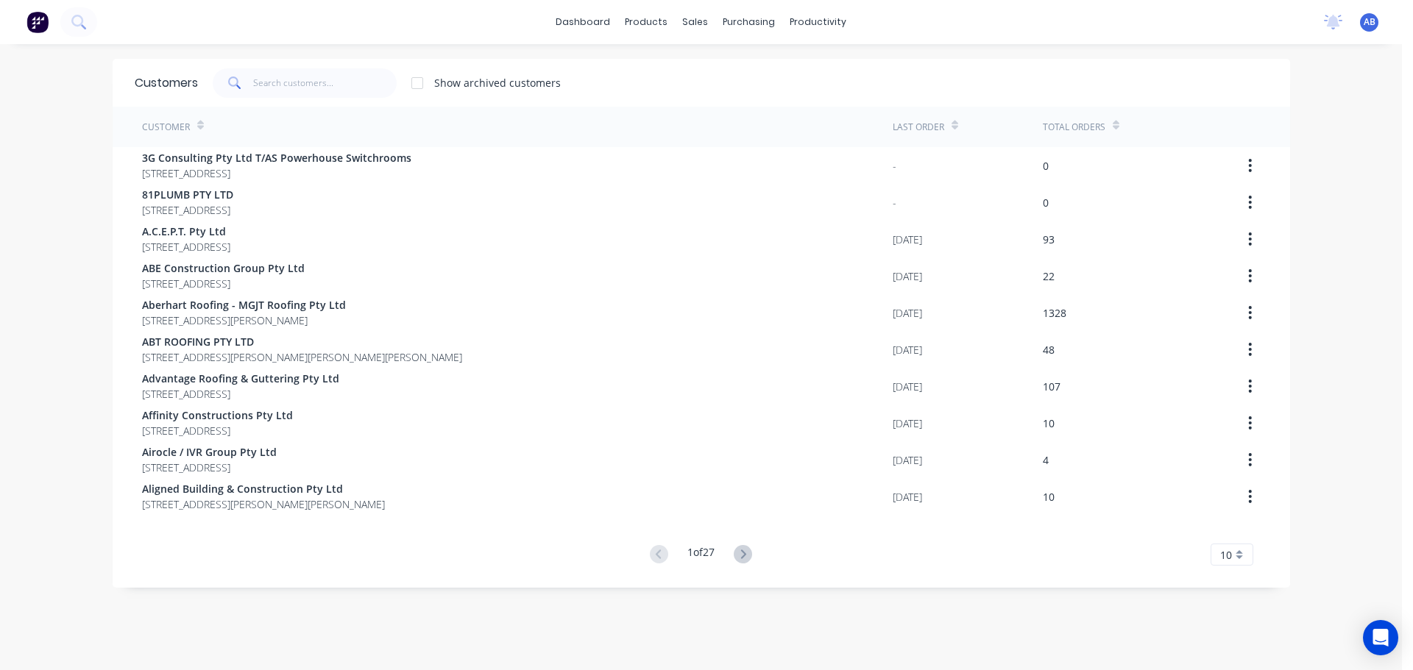
click at [897, 33] on div "dashboard products sales purchasing productivity dashboard products Product Cat…" at bounding box center [701, 22] width 1402 height 44
